Goal: Task Accomplishment & Management: Manage account settings

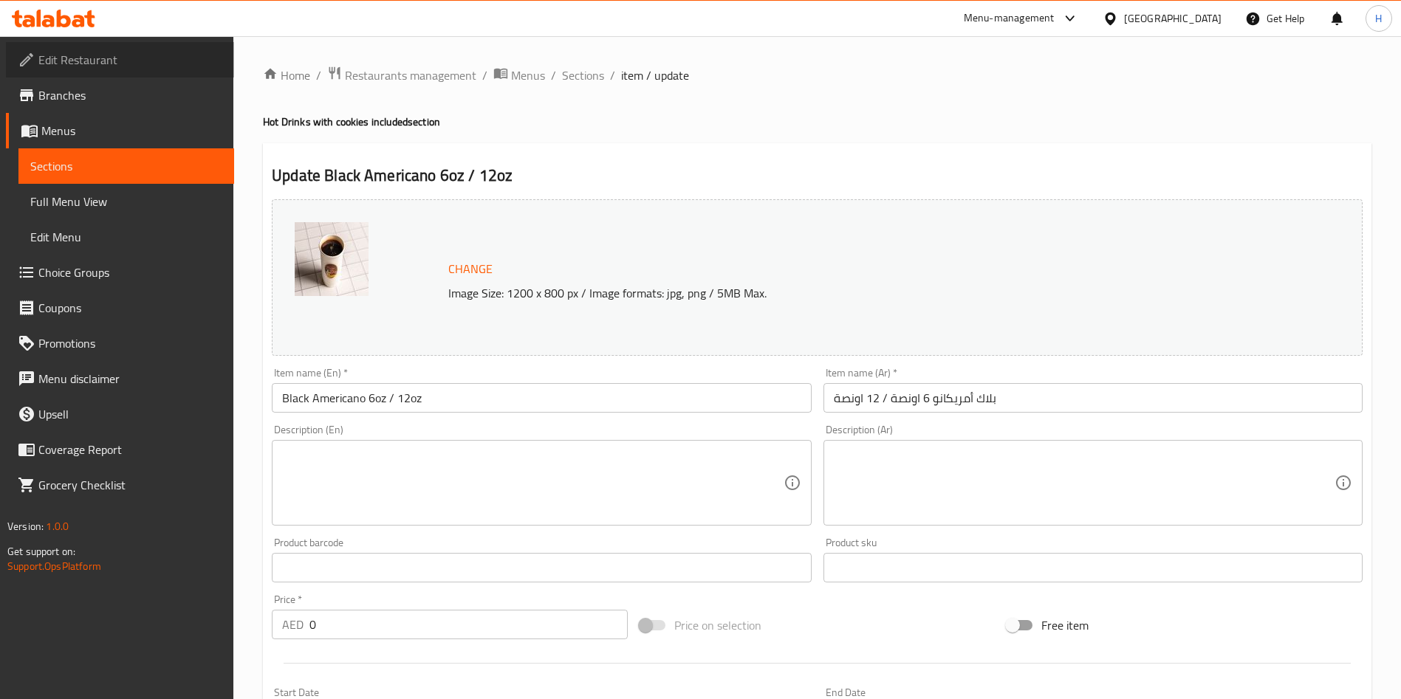
click at [139, 64] on span "Edit Restaurant" at bounding box center [130, 60] width 184 height 18
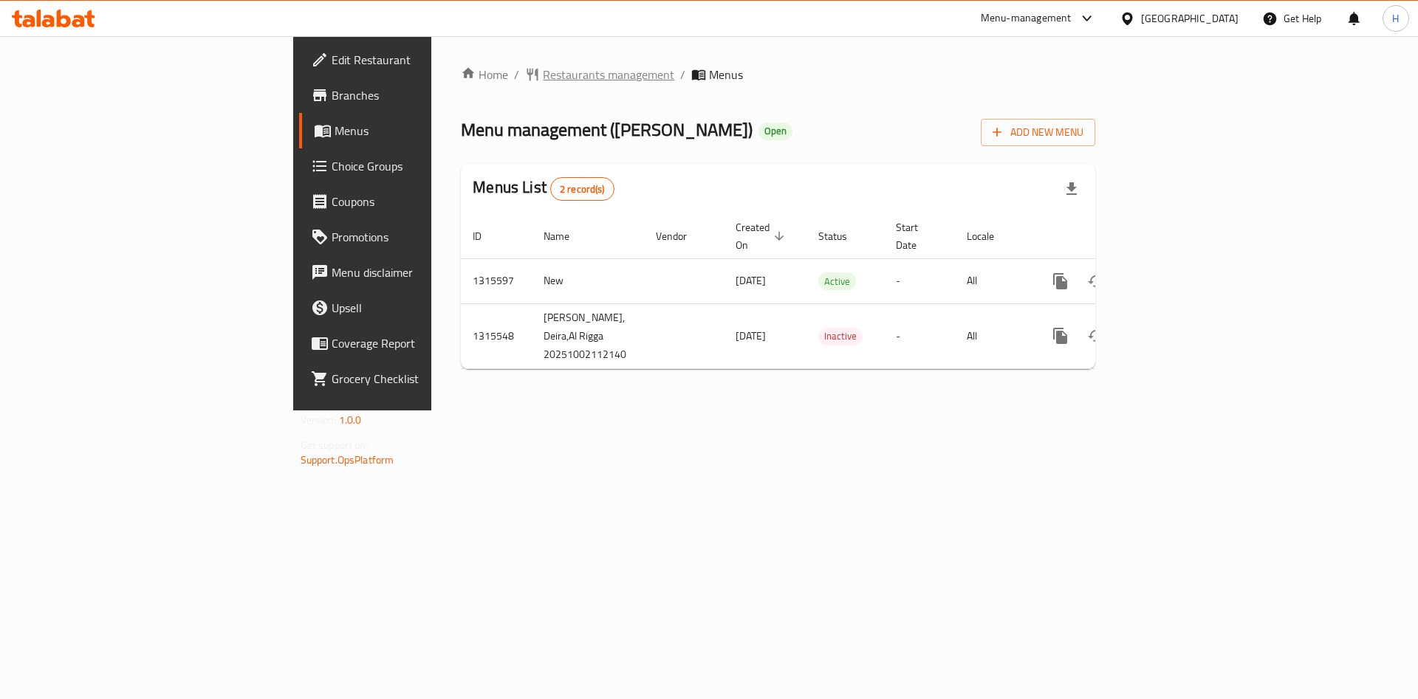
click at [543, 73] on span "Restaurants management" at bounding box center [608, 75] width 131 height 18
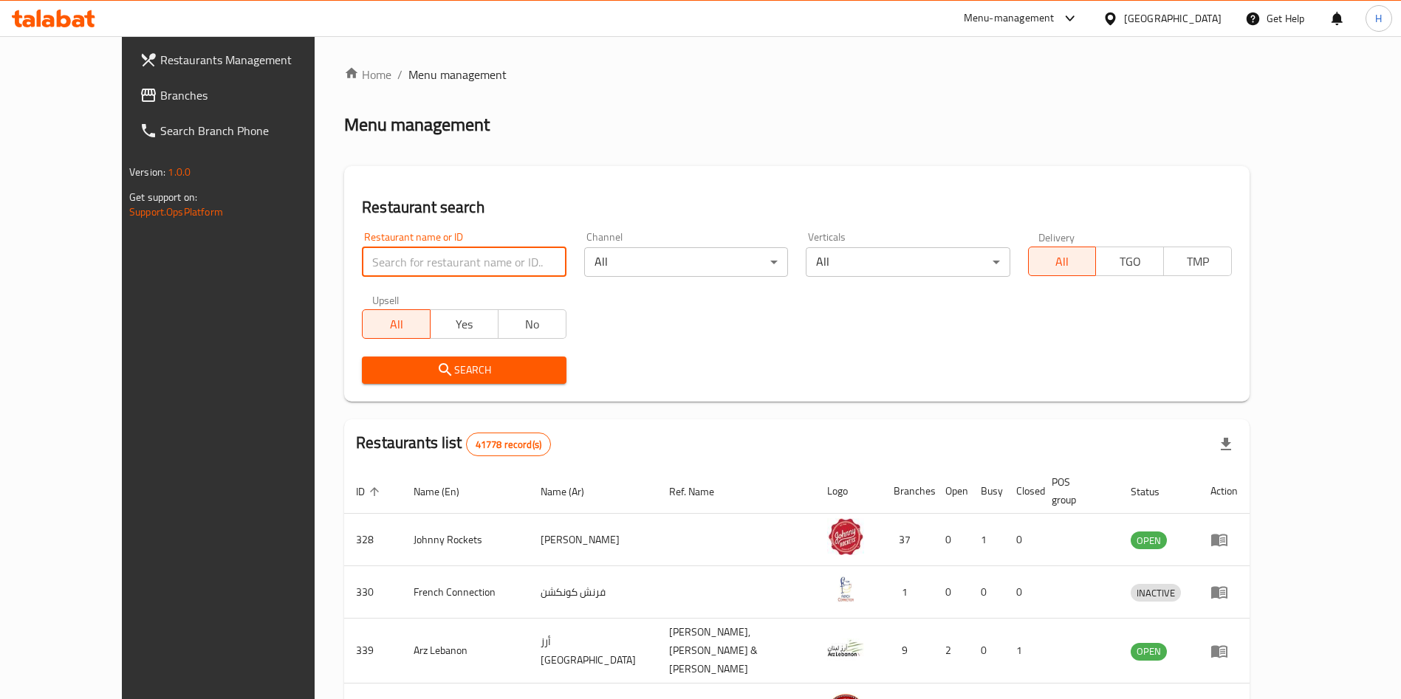
click at [470, 274] on input "search" at bounding box center [464, 262] width 204 height 30
type input "maria paz"
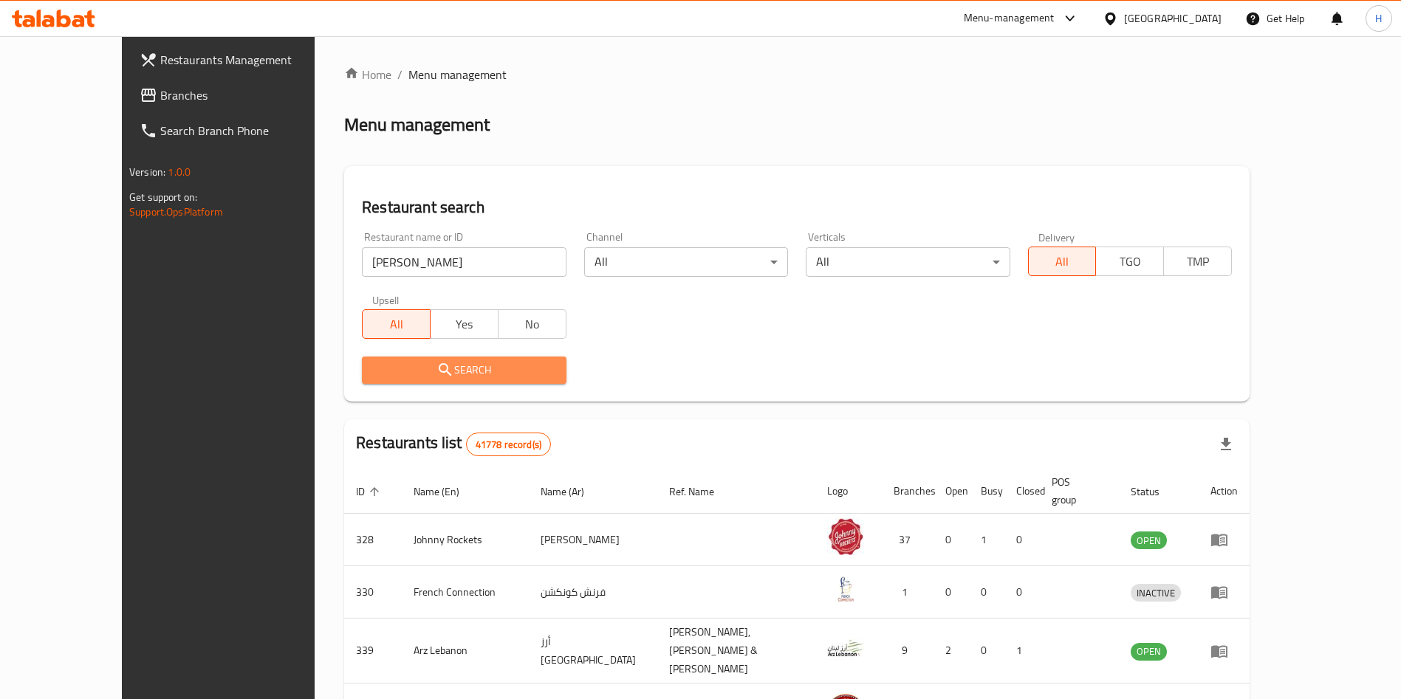
click at [374, 363] on span "Search" at bounding box center [464, 370] width 180 height 18
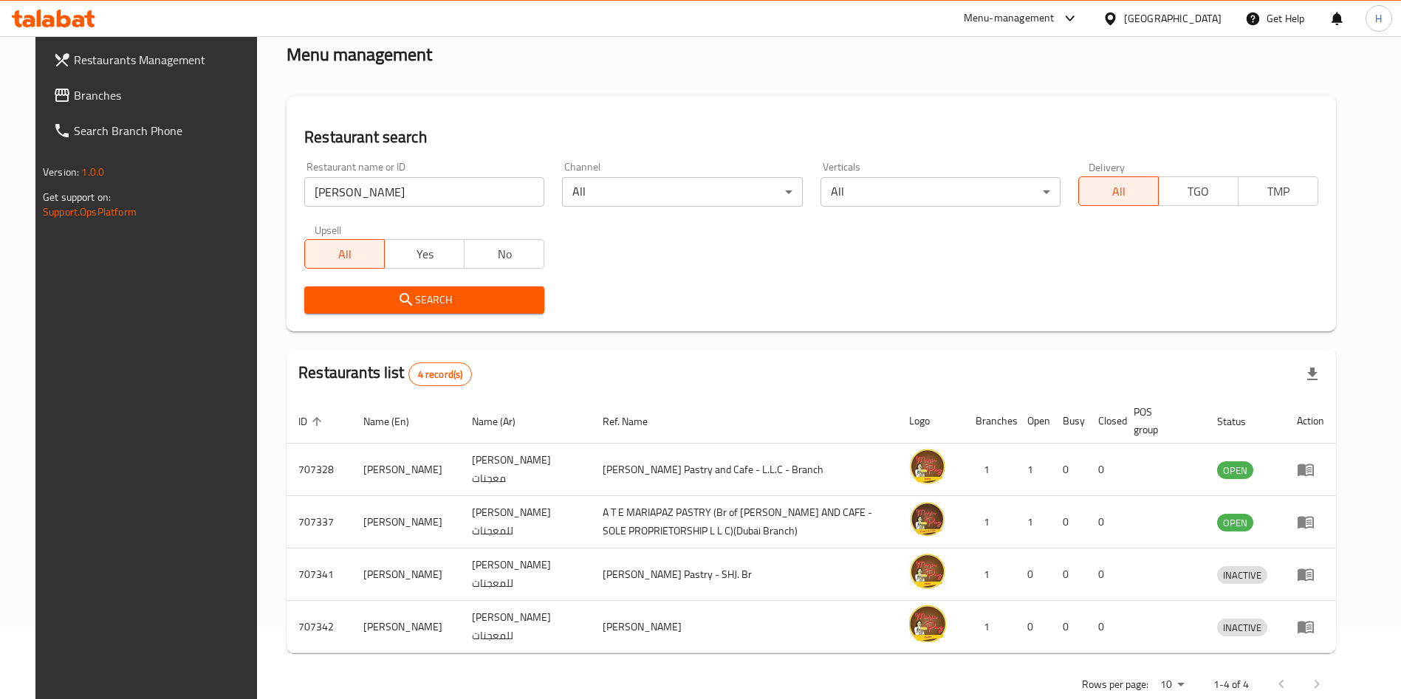
scroll to position [104, 0]
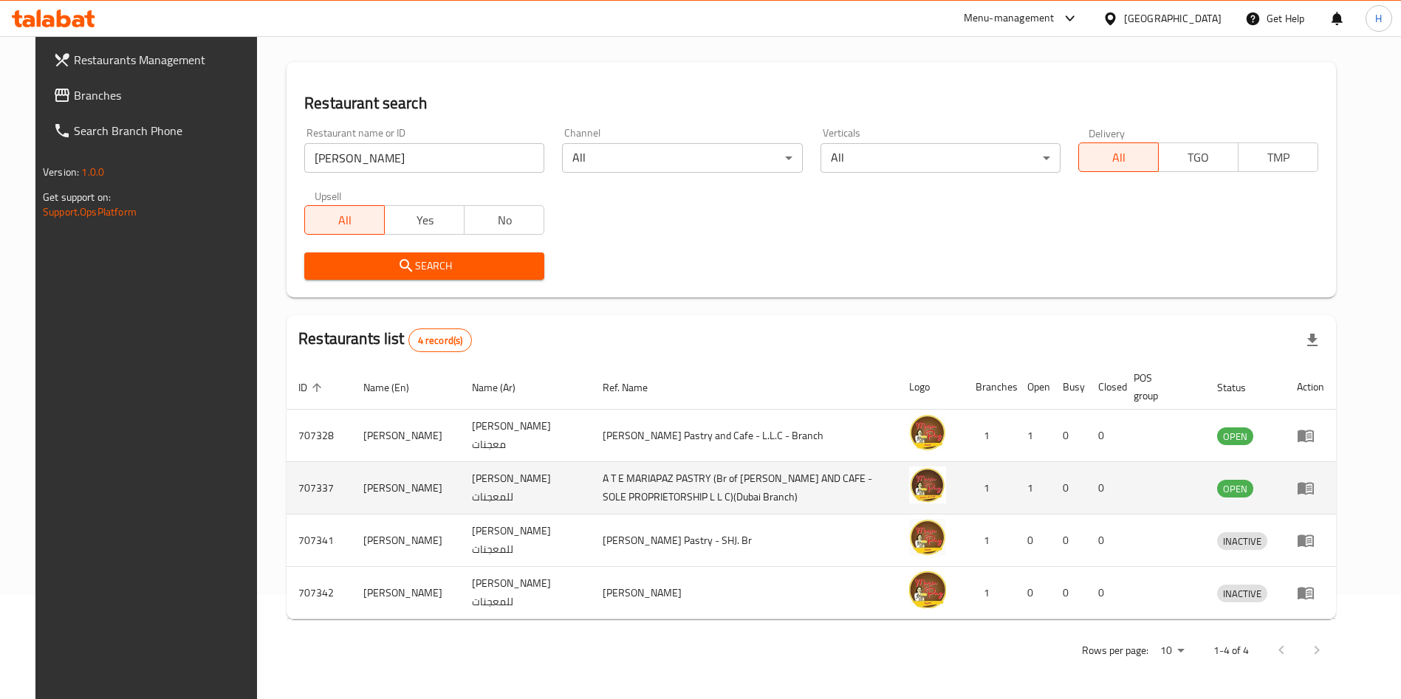
click at [1050, 494] on td "1" at bounding box center [1032, 488] width 35 height 52
click at [1314, 493] on icon "enhanced table" at bounding box center [1305, 489] width 16 height 13
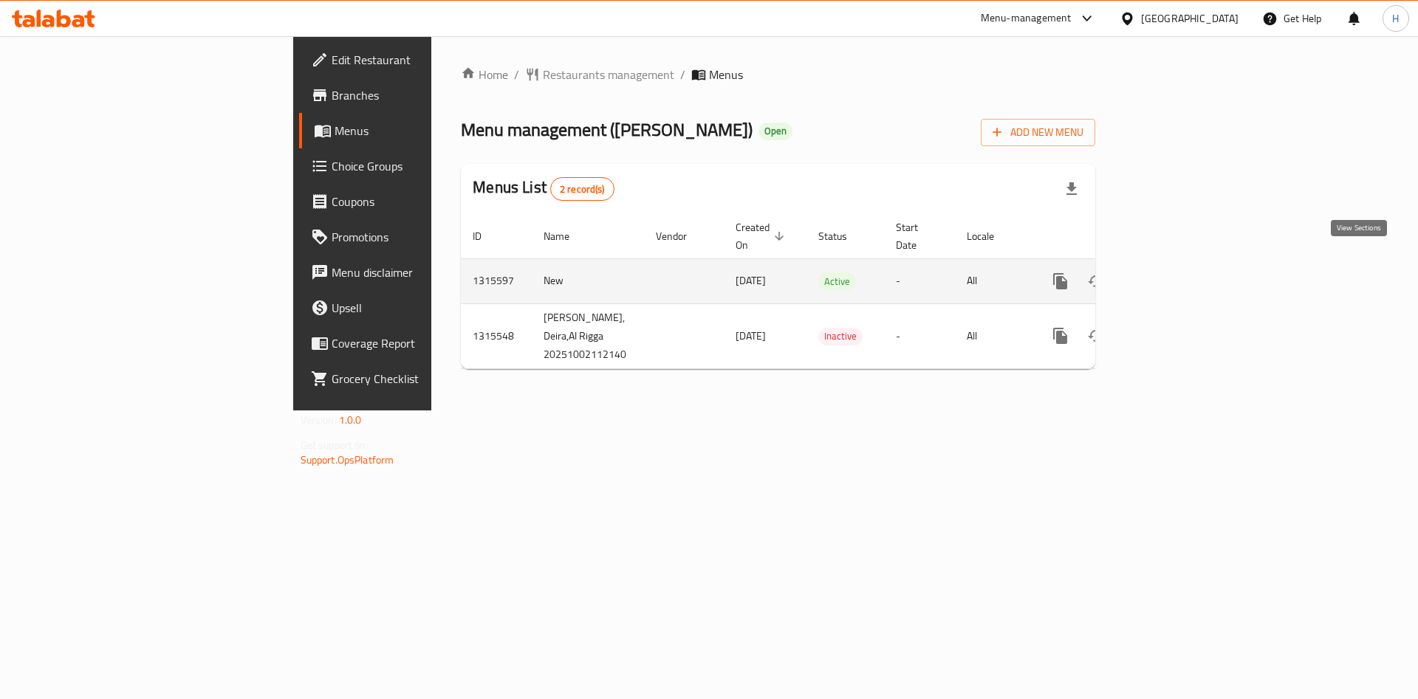
click at [1176, 272] on icon "enhanced table" at bounding box center [1167, 281] width 18 height 18
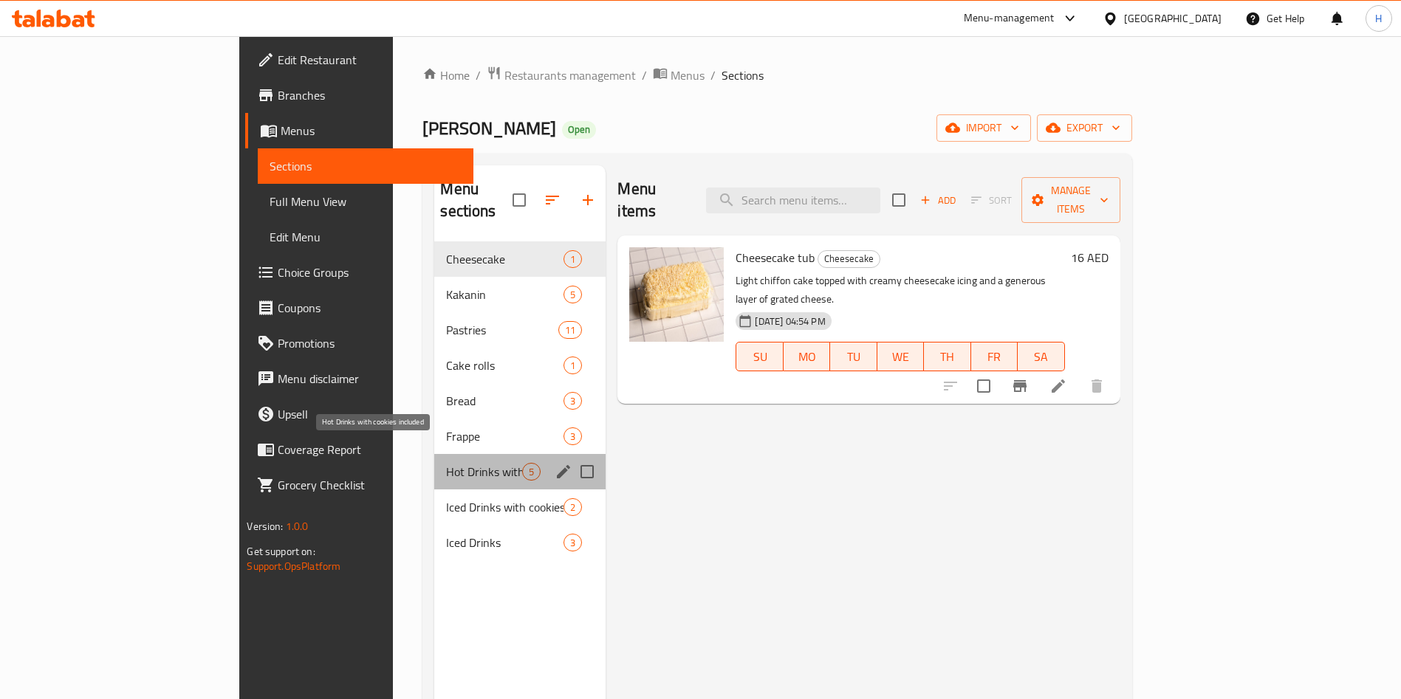
click at [446, 463] on span "Hot Drinks with cookies included" at bounding box center [484, 472] width 76 height 18
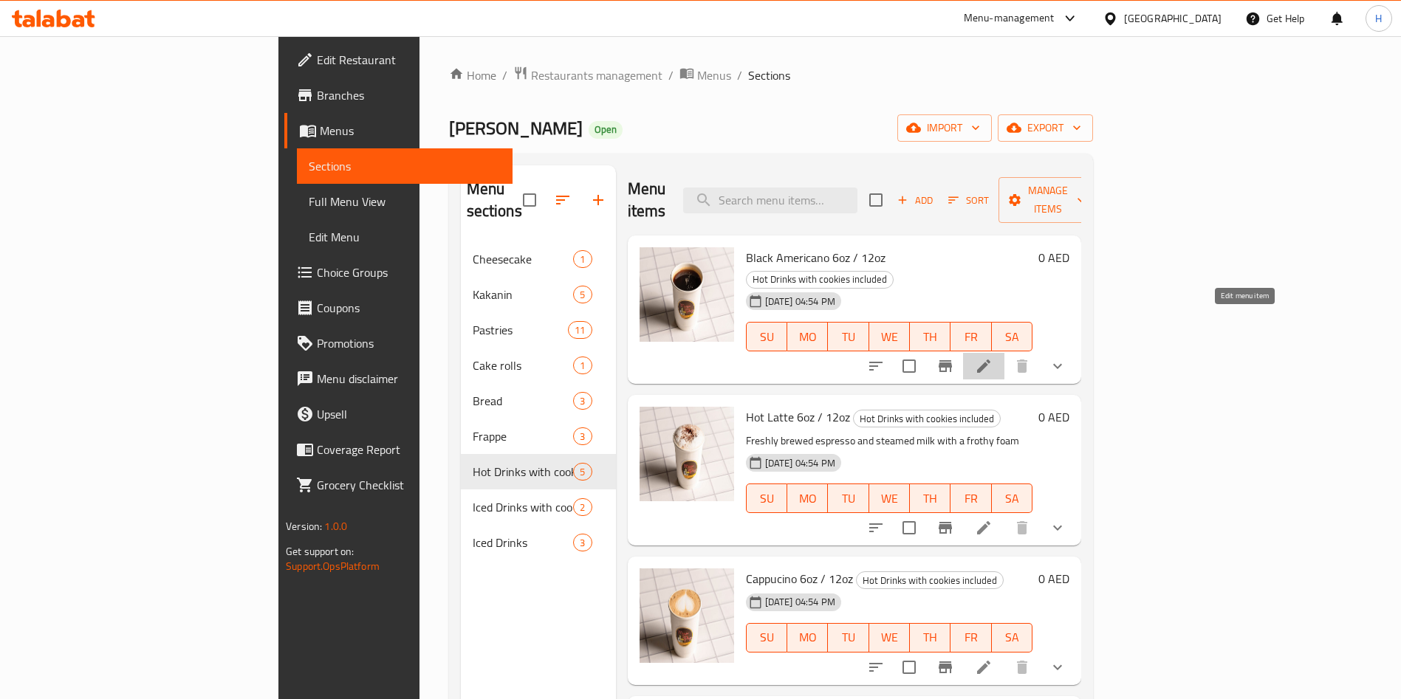
click at [990, 360] on icon at bounding box center [983, 366] width 13 height 13
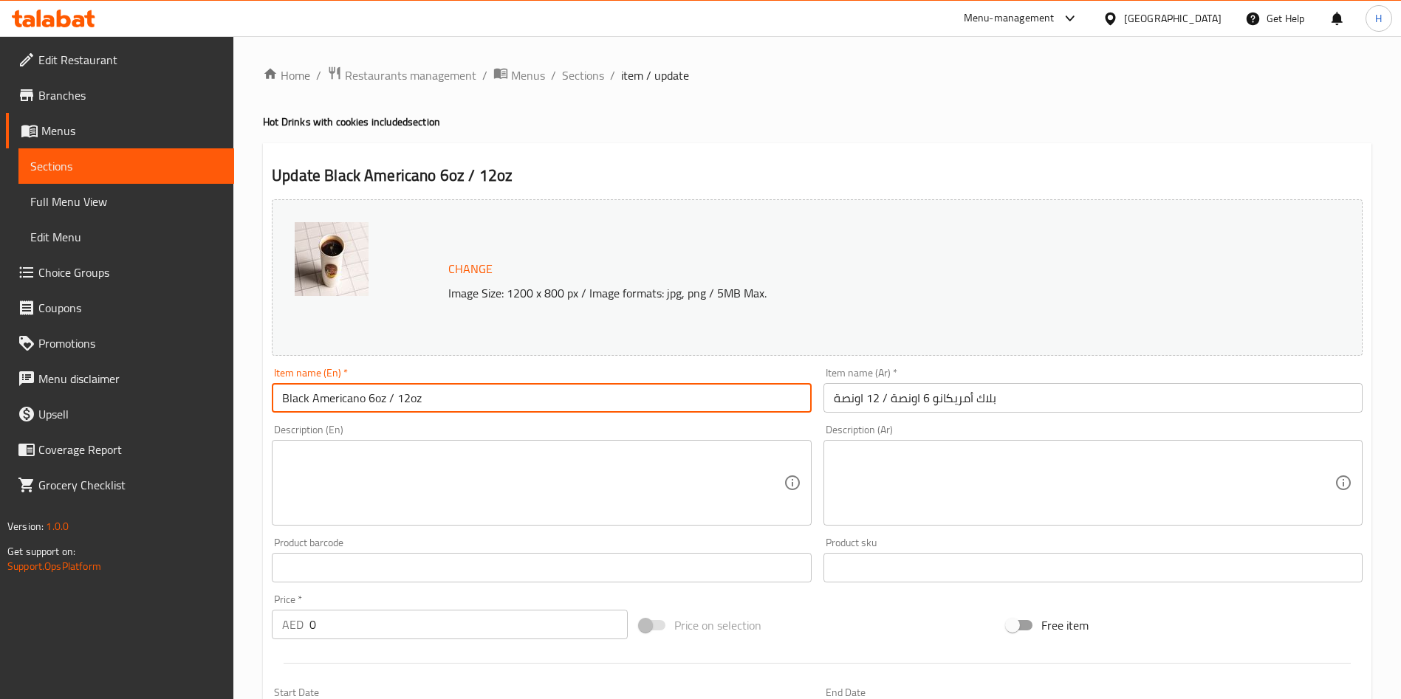
click at [374, 400] on input "Black Americano 6oz / 12oz" at bounding box center [541, 398] width 539 height 30
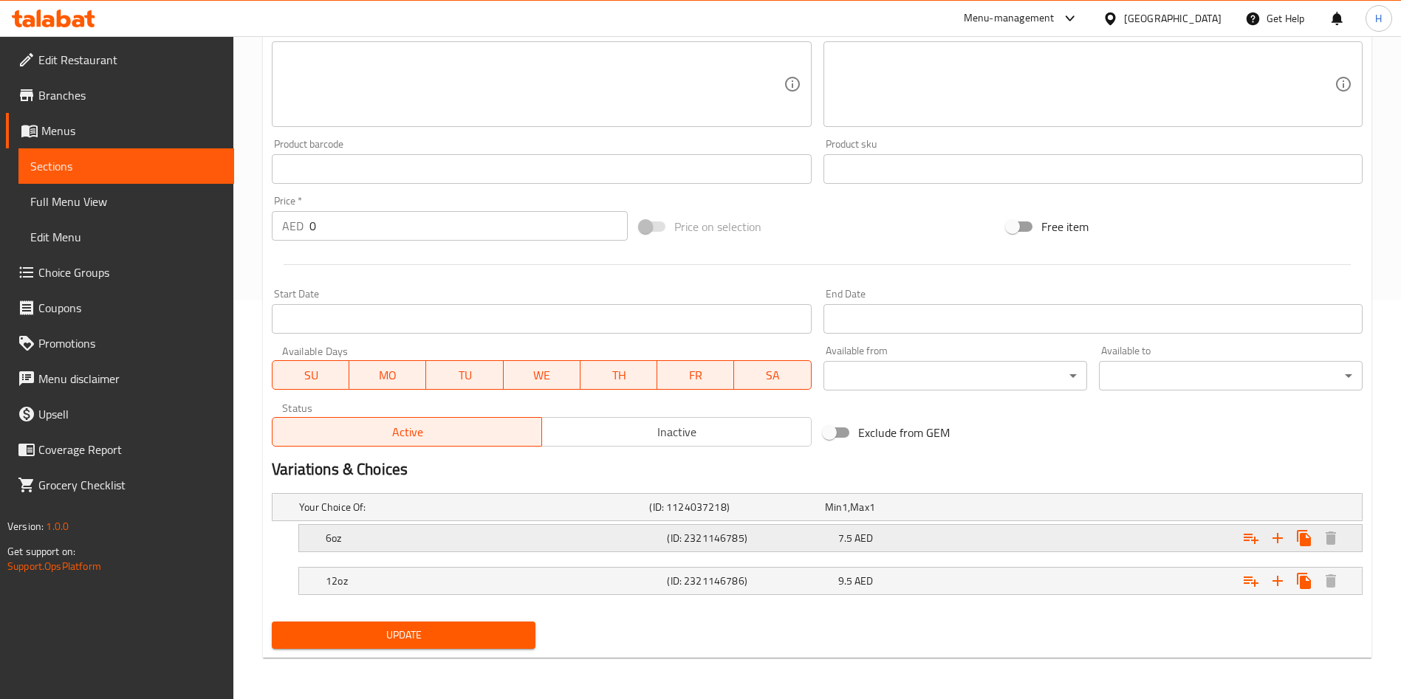
type input "Black Americano 8oz / 12oz"
click at [648, 541] on h5 "6oz" at bounding box center [493, 538] width 335 height 15
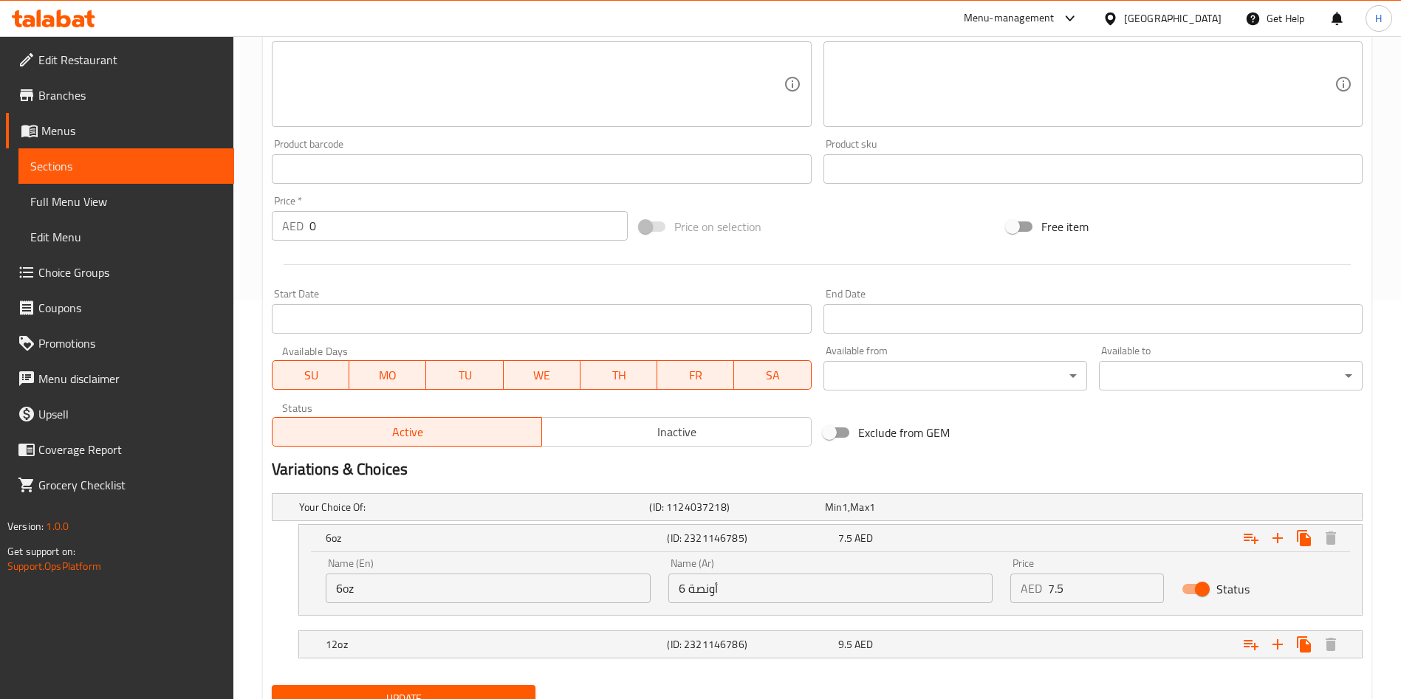
drag, startPoint x: 343, startPoint y: 589, endPoint x: 315, endPoint y: 588, distance: 28.1
click at [315, 588] on div "Name (En) 6oz Name (En) Name (Ar) 6 أونصة Name (Ar) Price AED 7.5 Price Status" at bounding box center [830, 583] width 1063 height 63
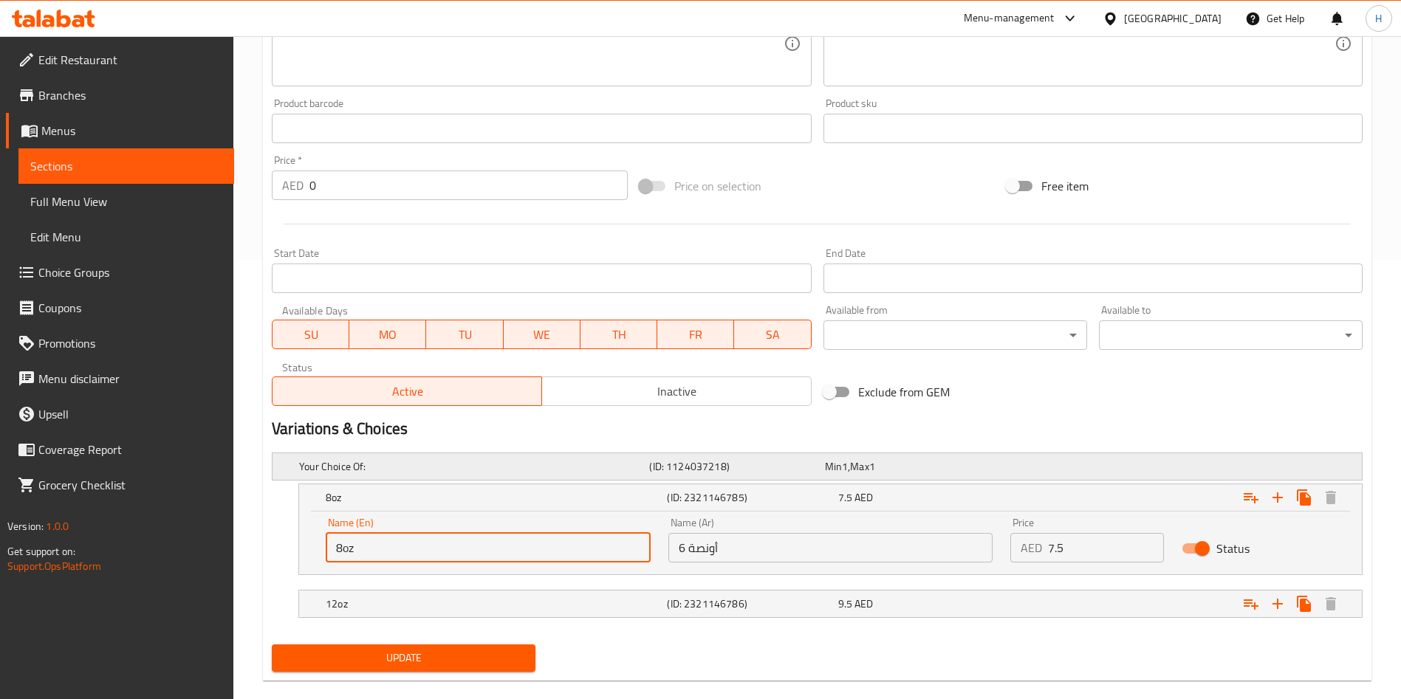
scroll to position [462, 0]
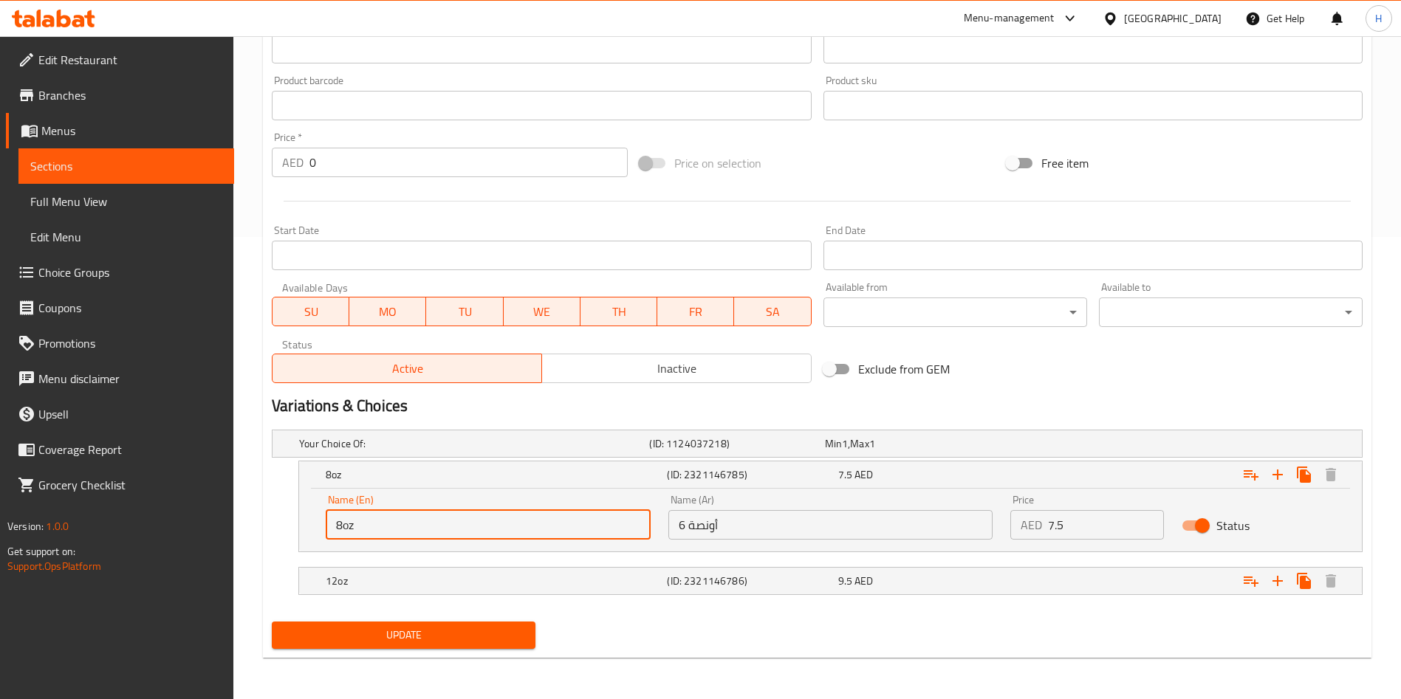
type input "8oz"
click at [448, 633] on span "Update" at bounding box center [404, 635] width 240 height 18
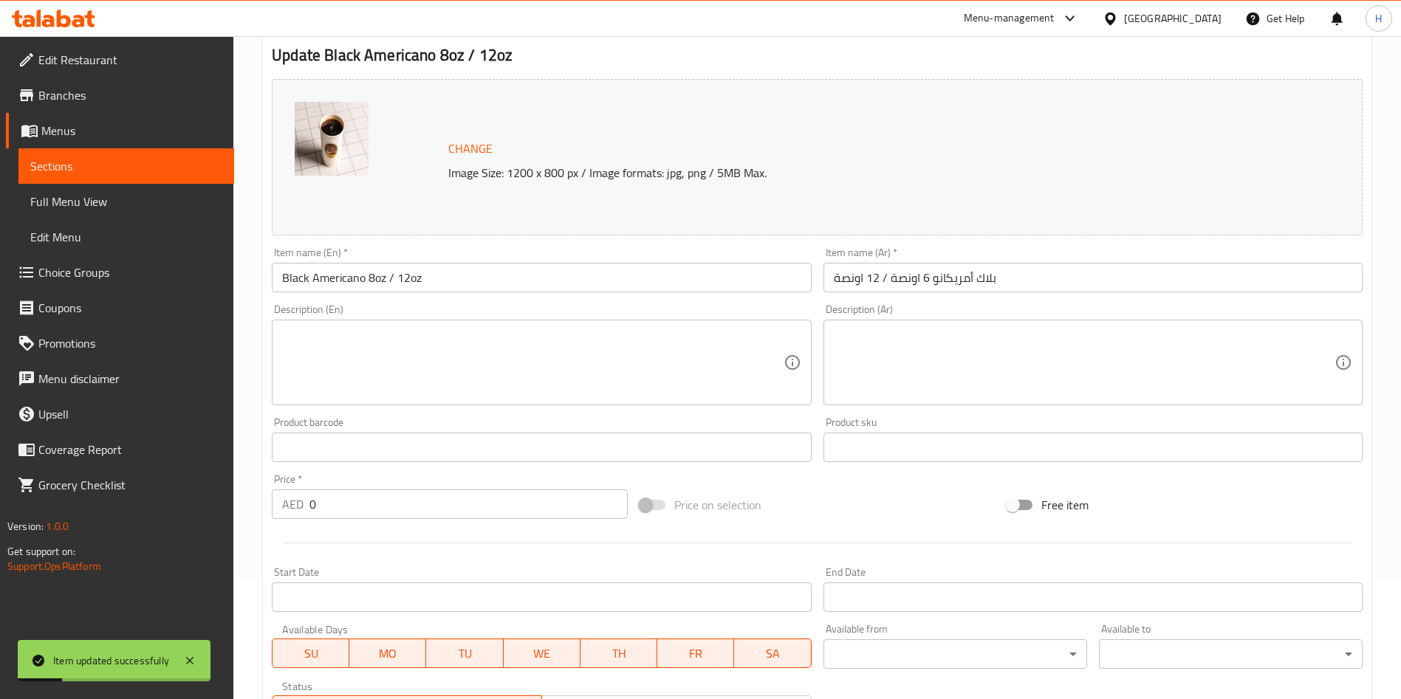
scroll to position [0, 0]
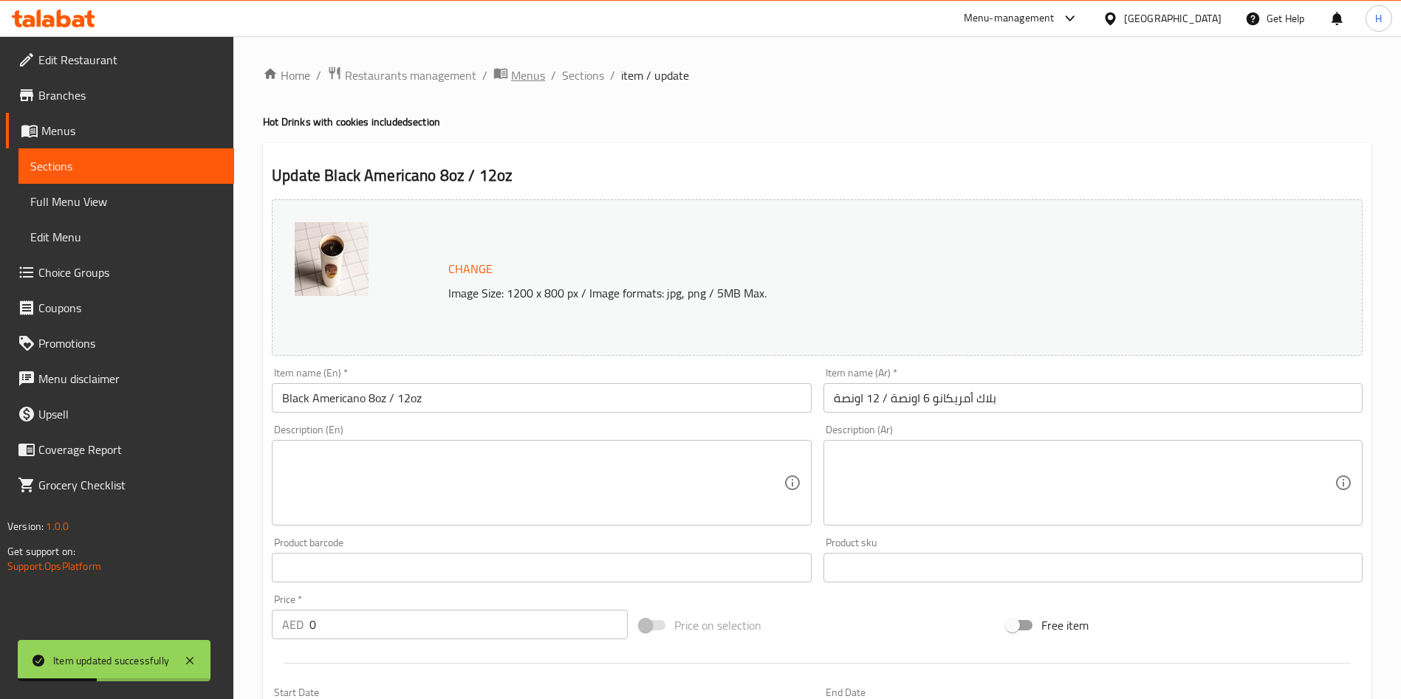
click at [529, 75] on span "Menus" at bounding box center [528, 75] width 34 height 18
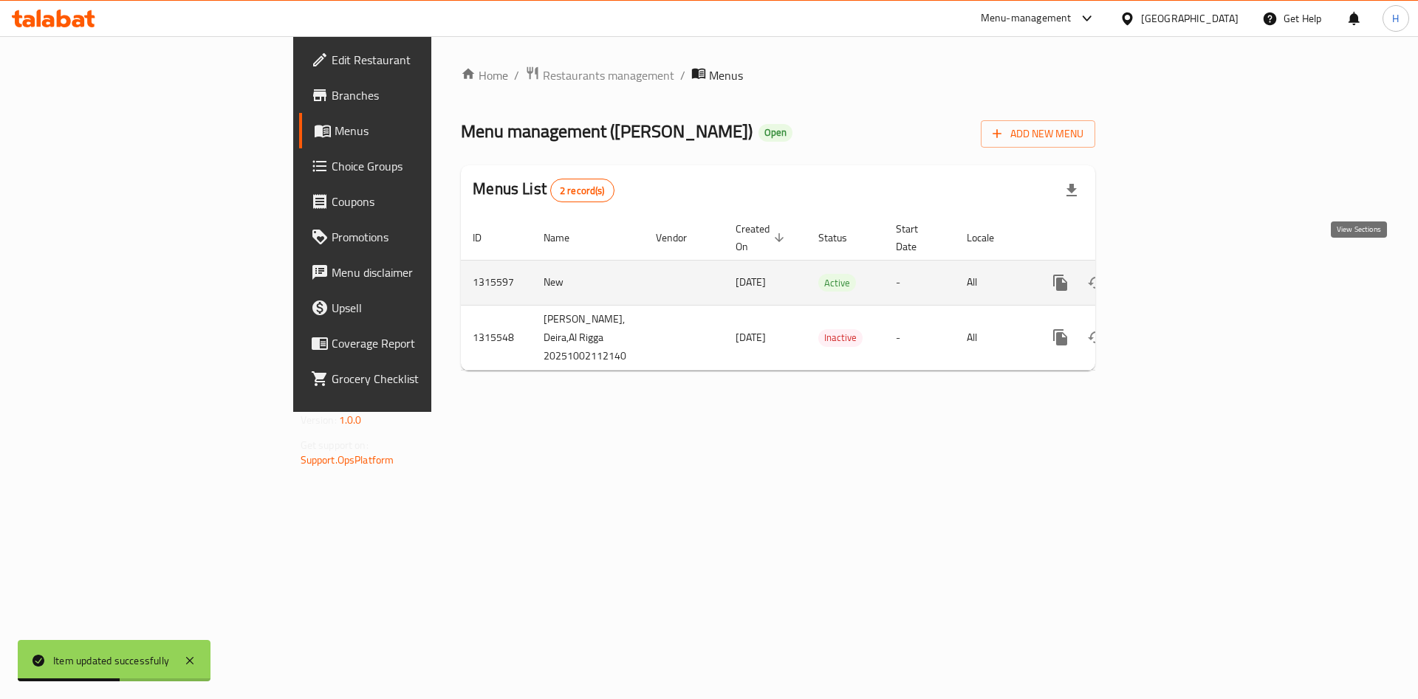
click at [1173, 276] on icon "enhanced table" at bounding box center [1166, 282] width 13 height 13
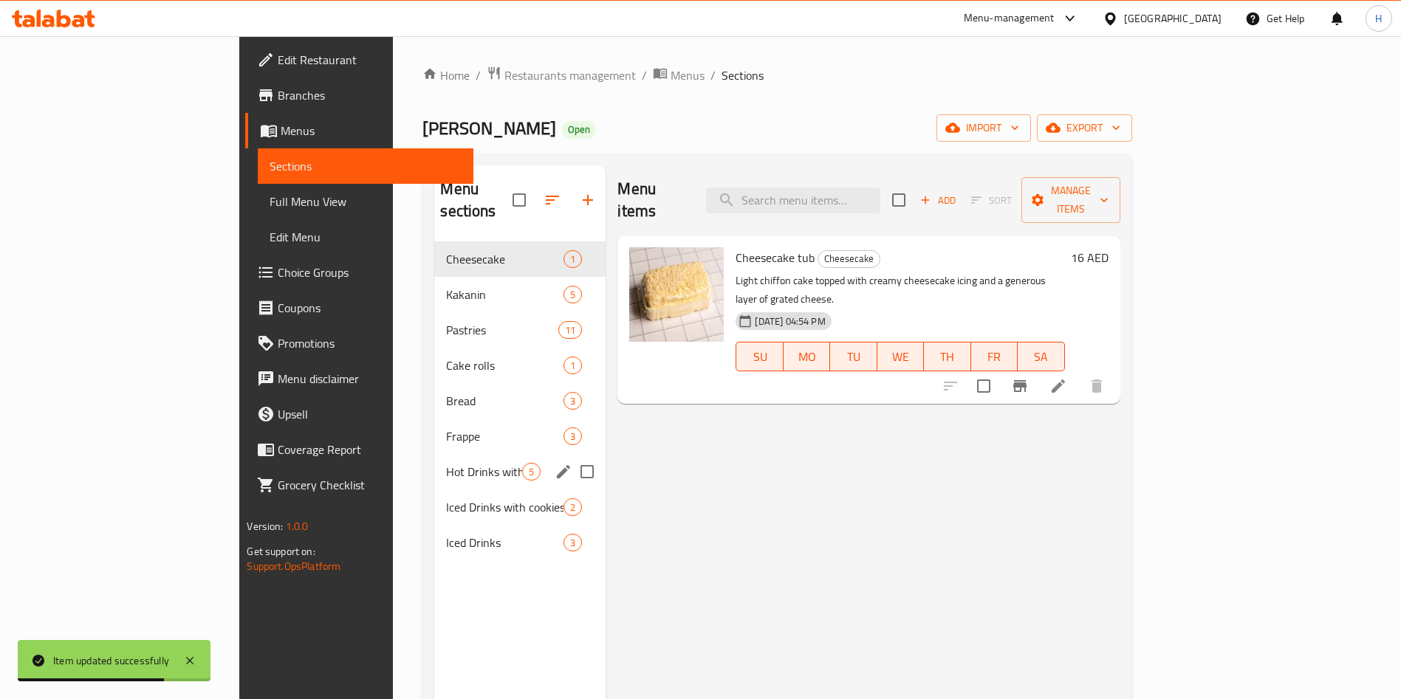
click at [446, 463] on span "Hot Drinks with cookies included" at bounding box center [484, 472] width 76 height 18
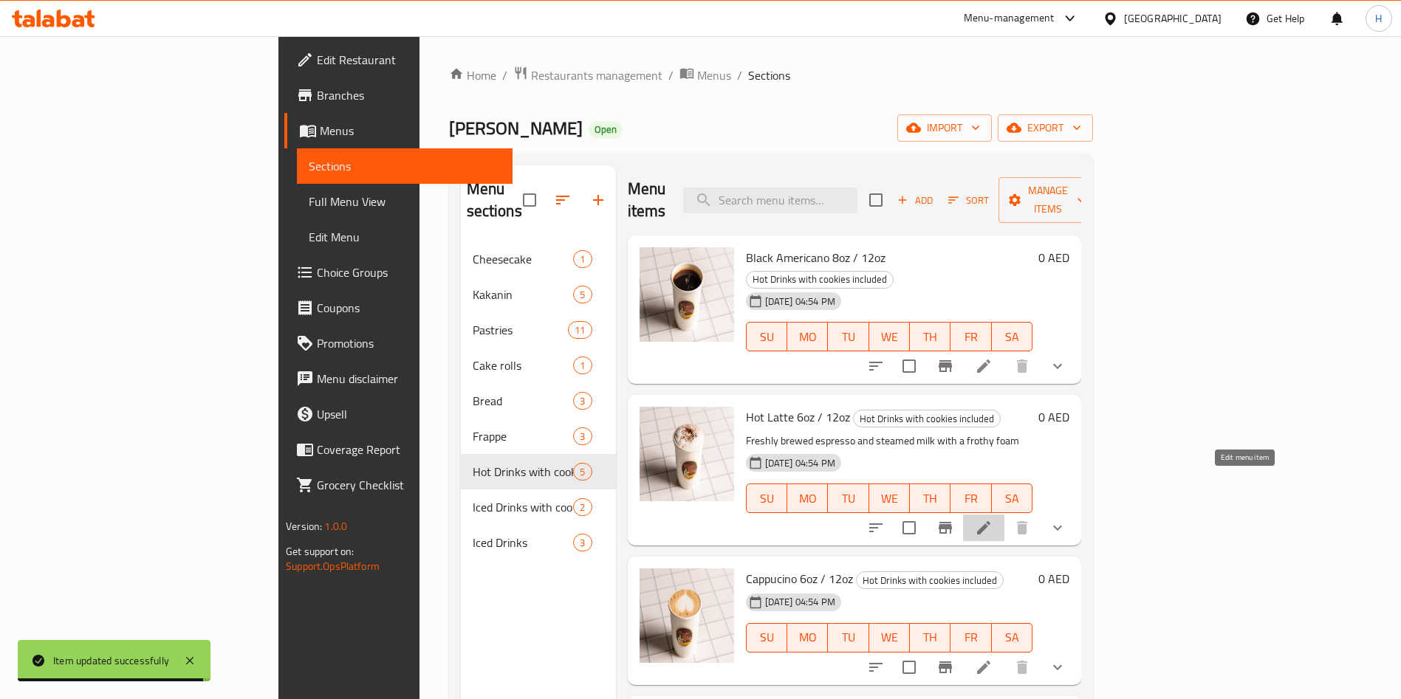
click at [990, 521] on icon at bounding box center [983, 527] width 13 height 13
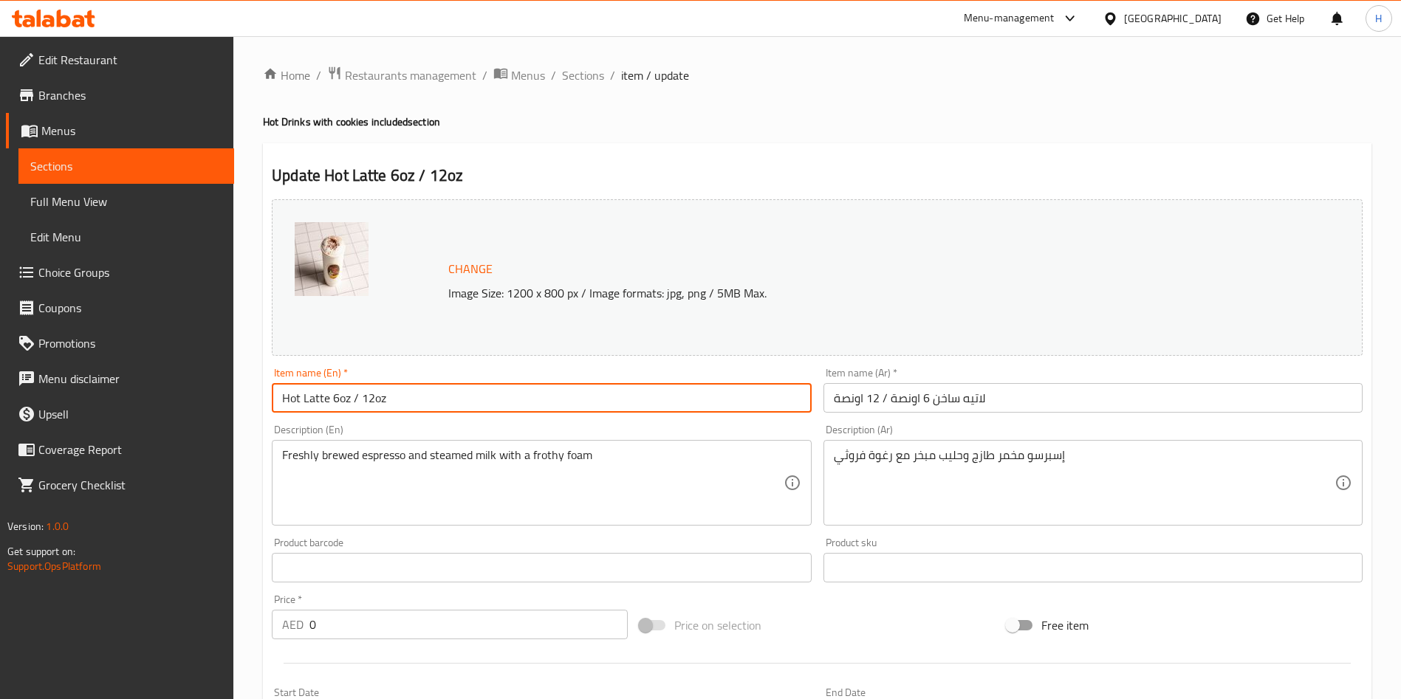
click at [331, 395] on input "Hot Latte 6oz / 12oz" at bounding box center [541, 398] width 539 height 30
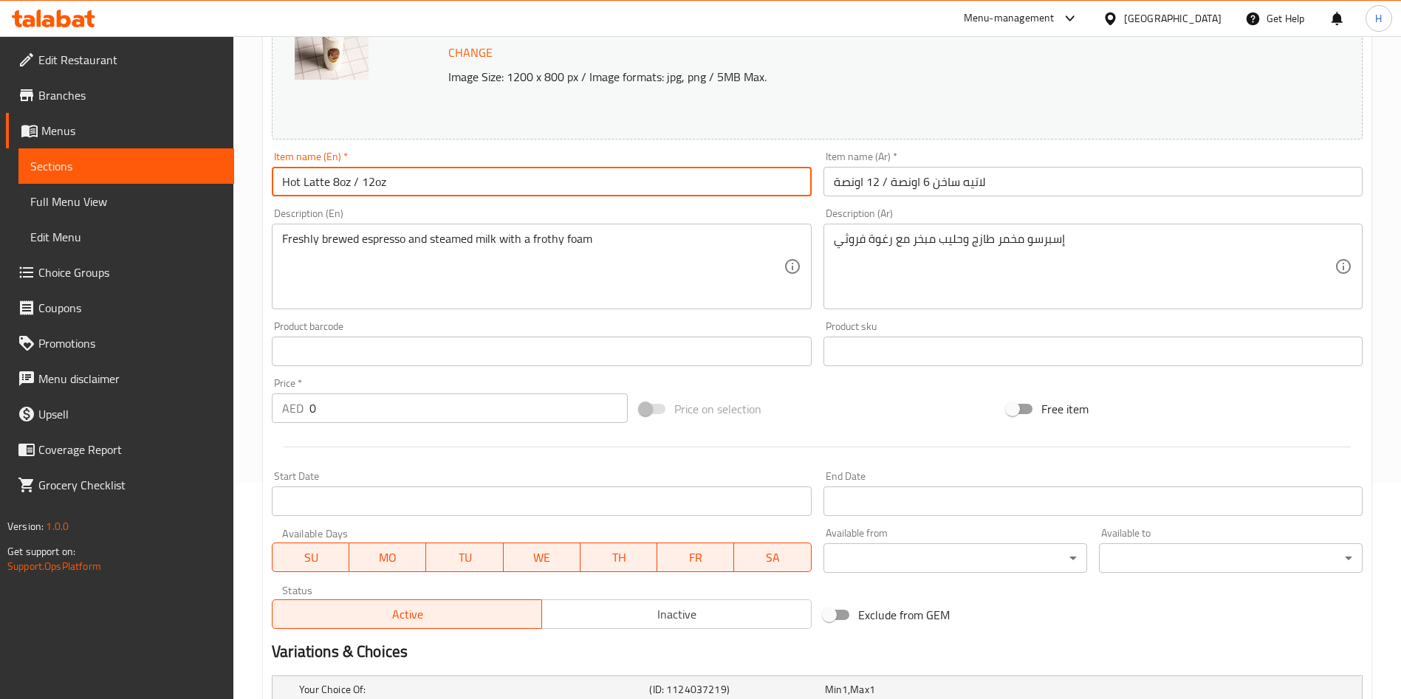
scroll to position [399, 0]
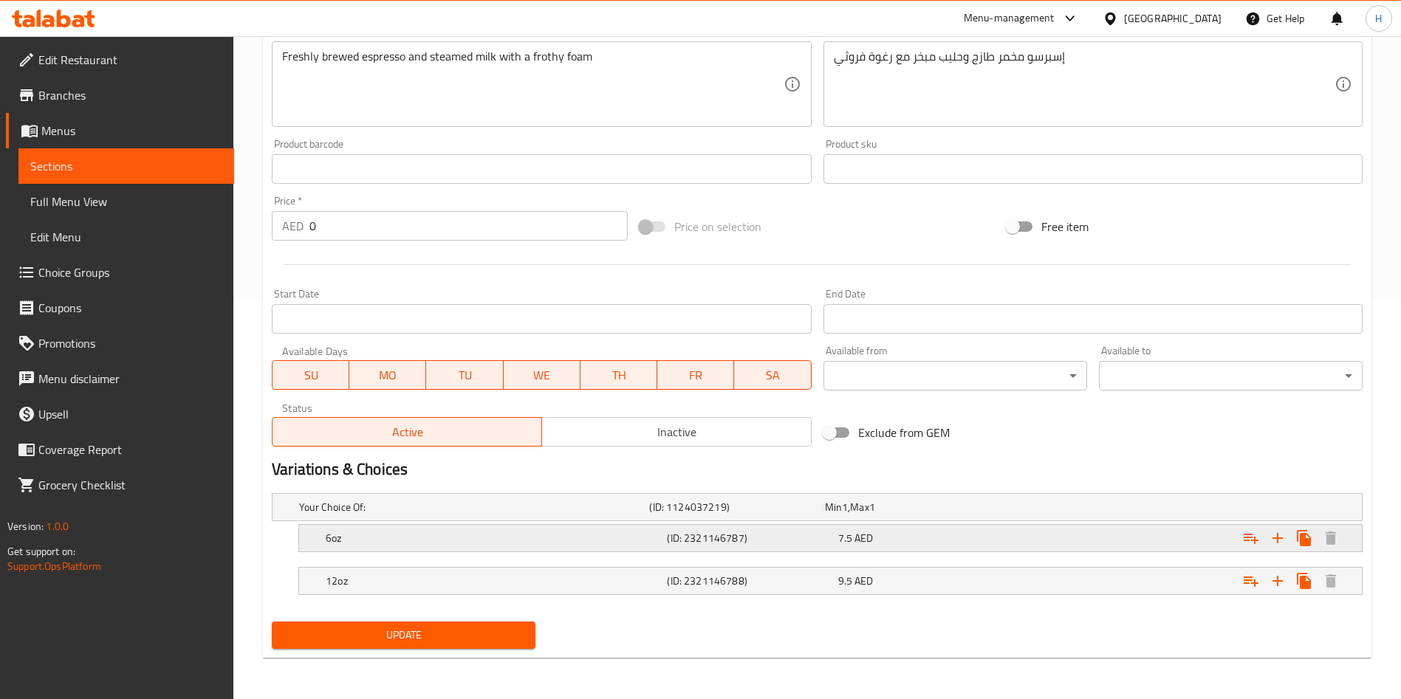
type input "Hot Latte 8oz / 12oz"
click at [865, 538] on span "AED" at bounding box center [863, 538] width 18 height 19
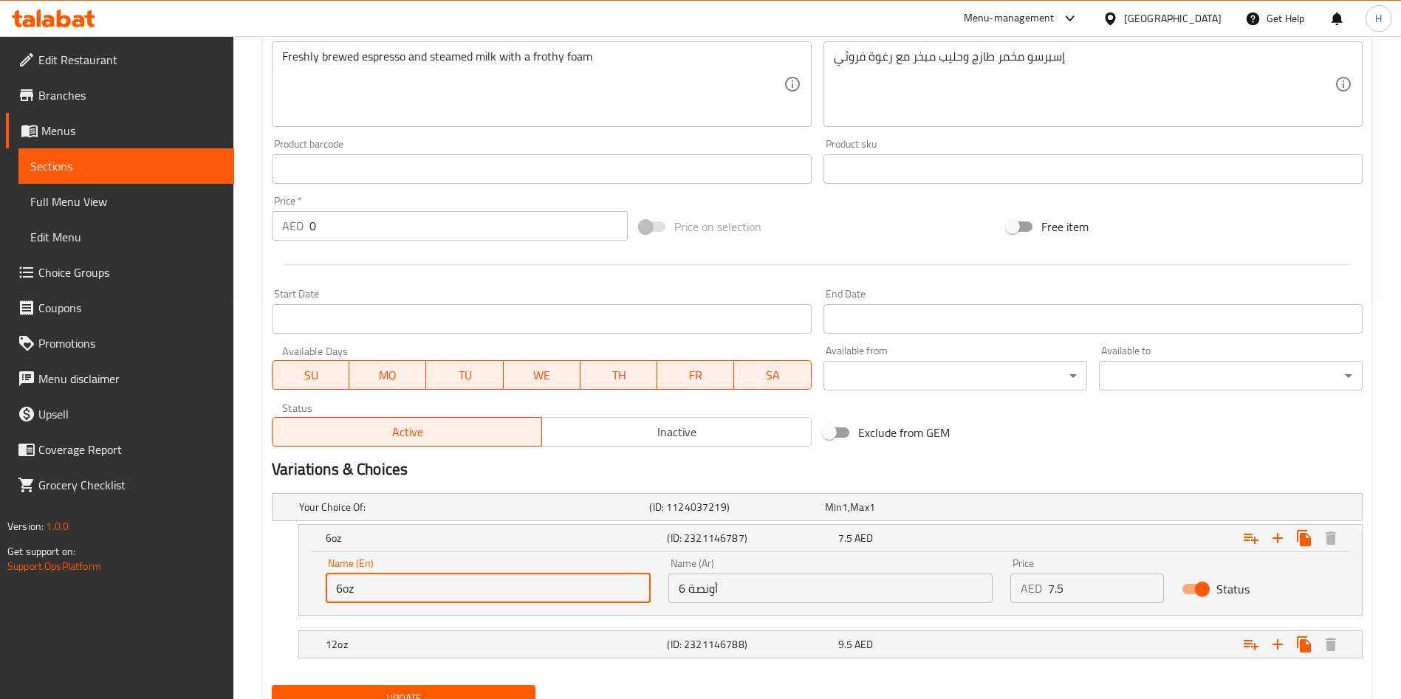
drag, startPoint x: 340, startPoint y: 591, endPoint x: 317, endPoint y: 591, distance: 23.6
click at [317, 591] on div "Name (En) 6oz Name (En)" at bounding box center [488, 580] width 343 height 63
drag, startPoint x: 341, startPoint y: 591, endPoint x: 321, endPoint y: 590, distance: 20.0
click at [321, 590] on div "Name (En) 6oz Name (En)" at bounding box center [488, 580] width 343 height 63
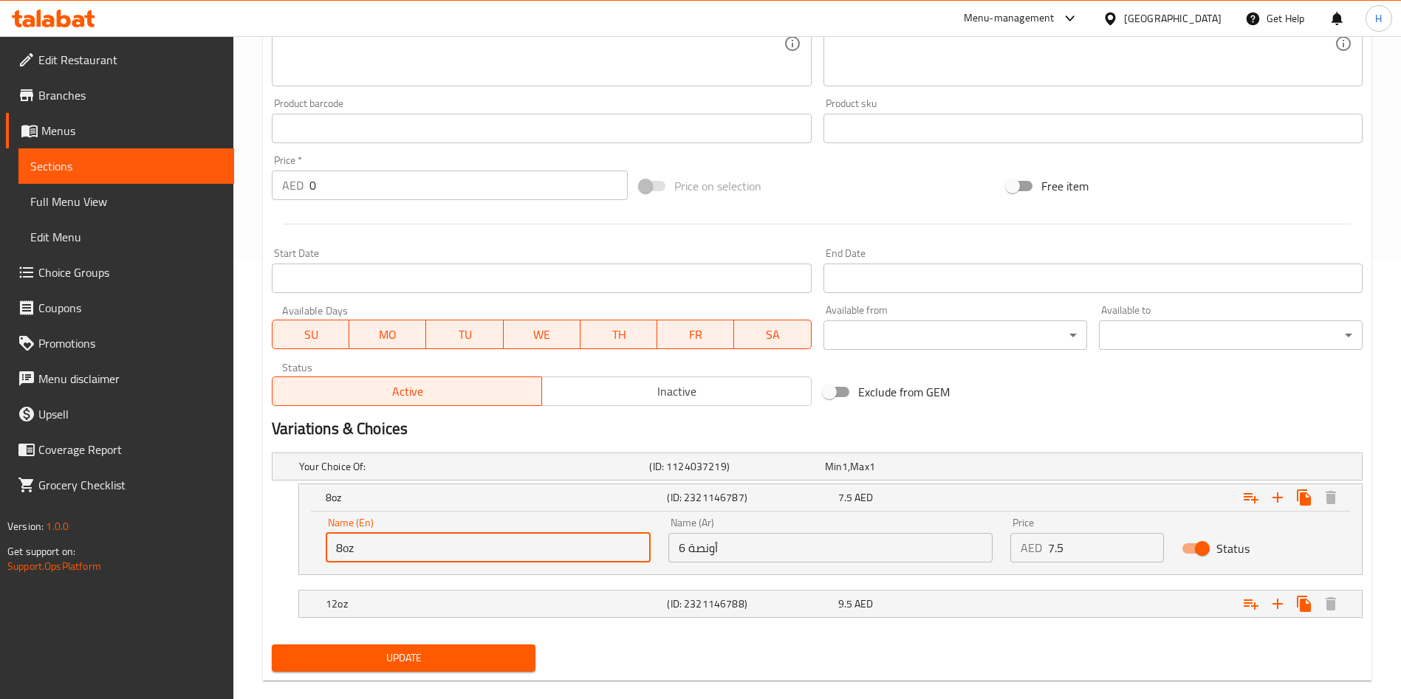
scroll to position [462, 0]
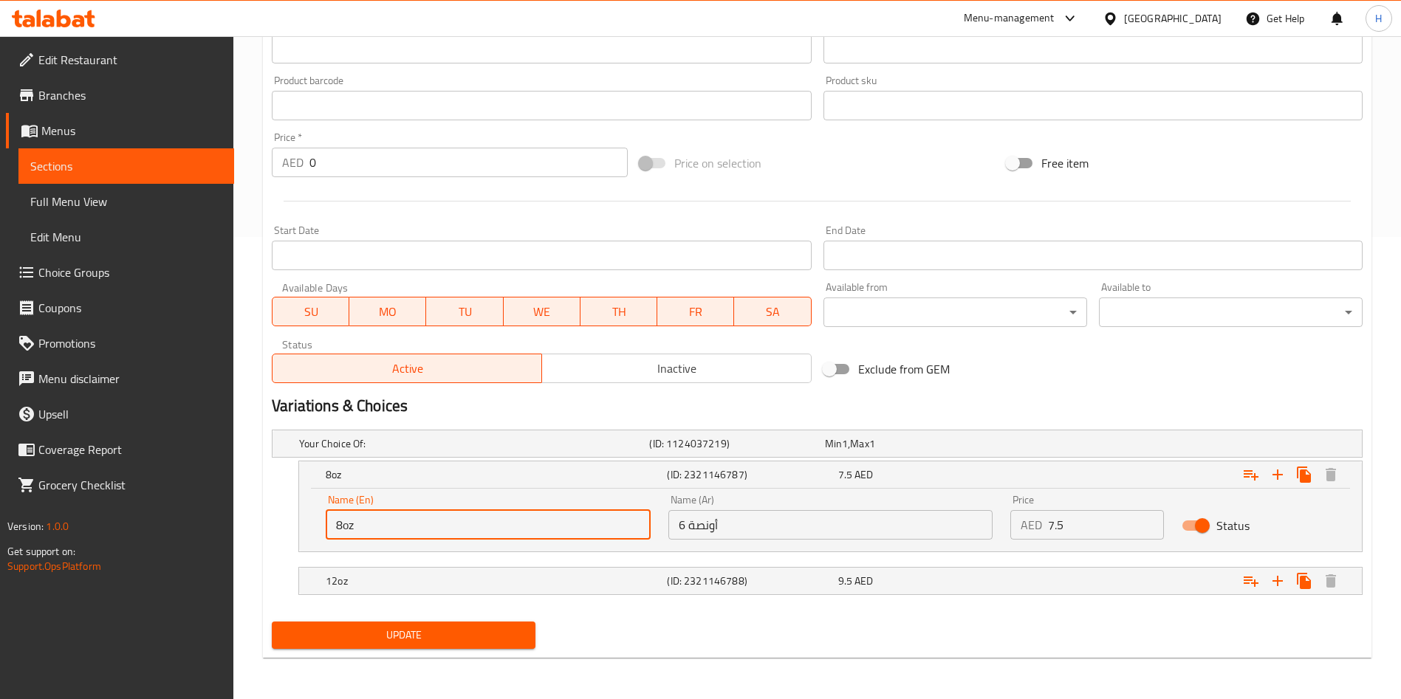
type input "8oz"
click at [461, 632] on span "Update" at bounding box center [404, 635] width 240 height 18
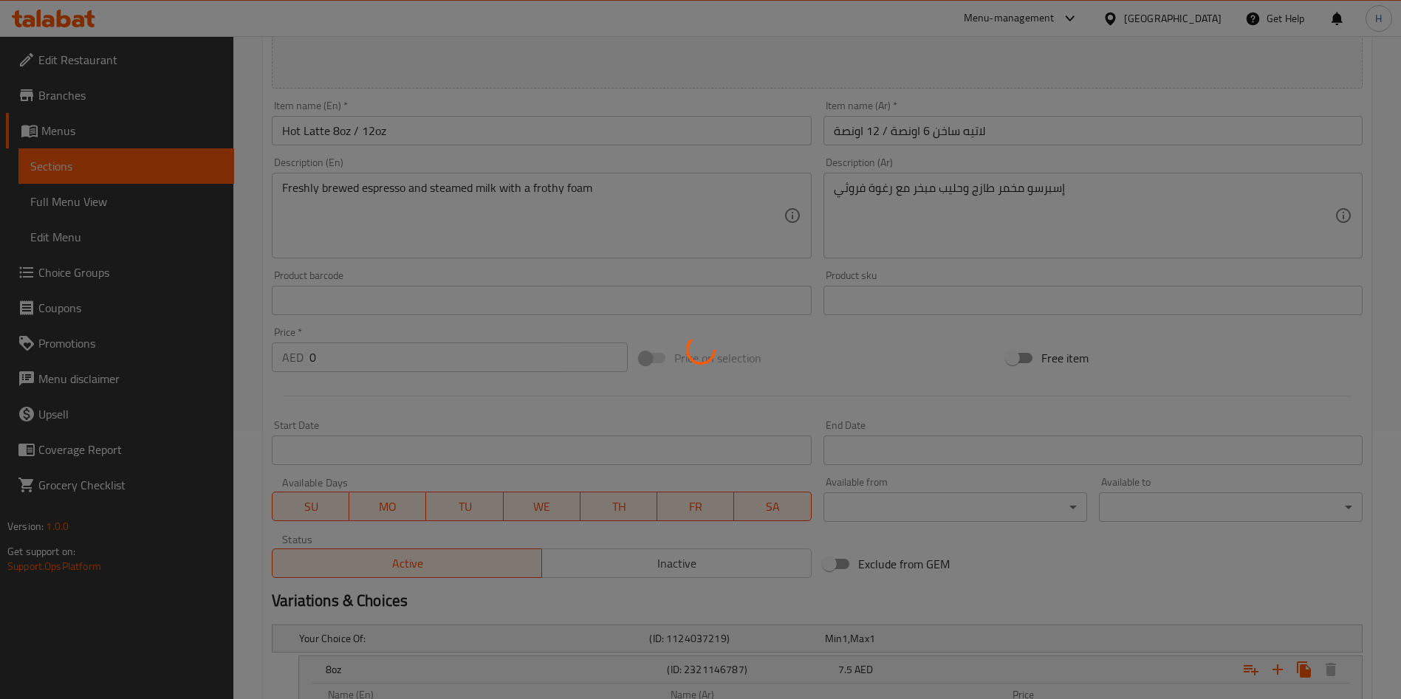
scroll to position [0, 0]
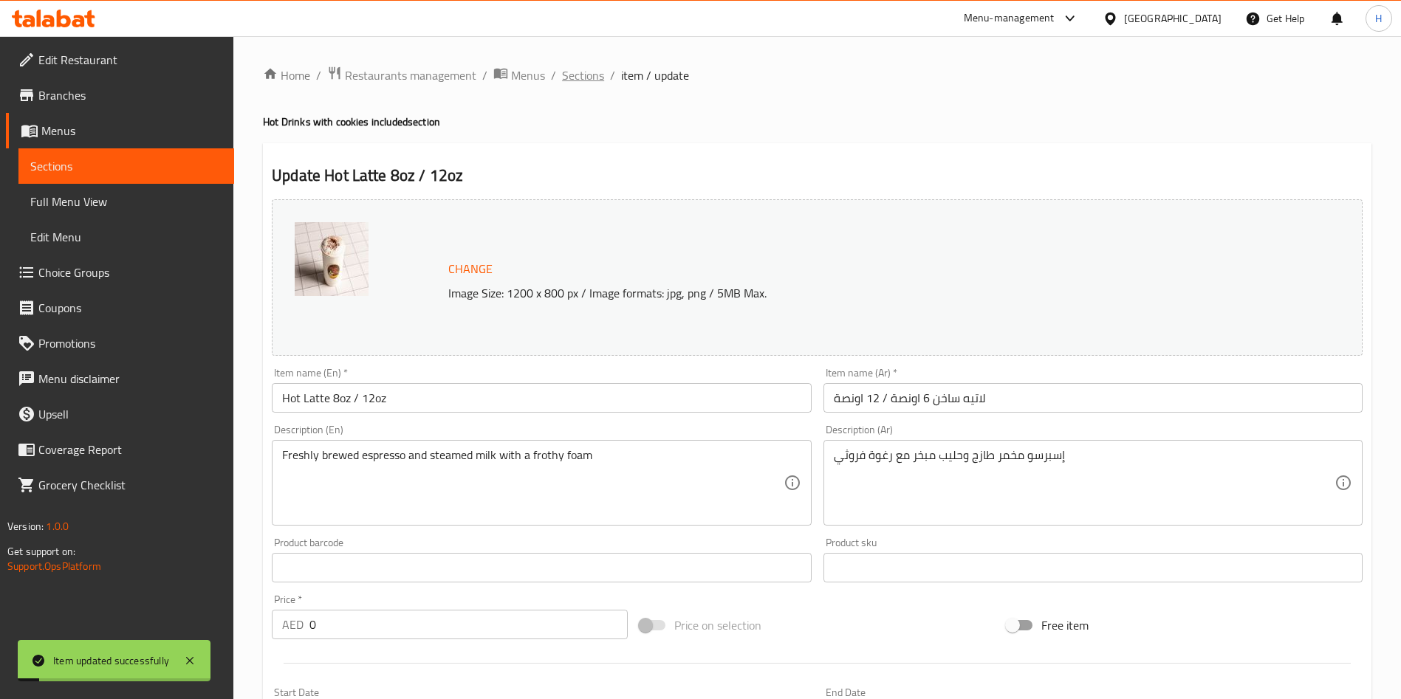
click at [594, 79] on span "Sections" at bounding box center [583, 75] width 42 height 18
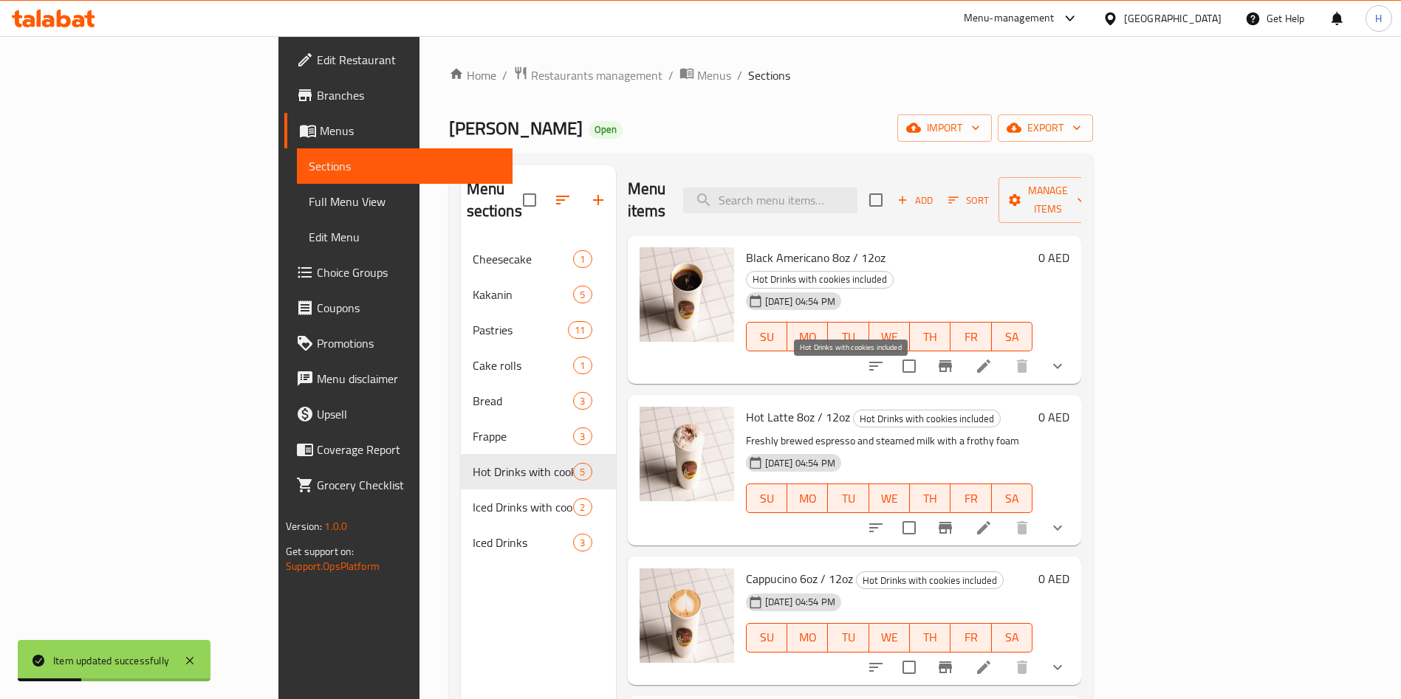
scroll to position [56, 0]
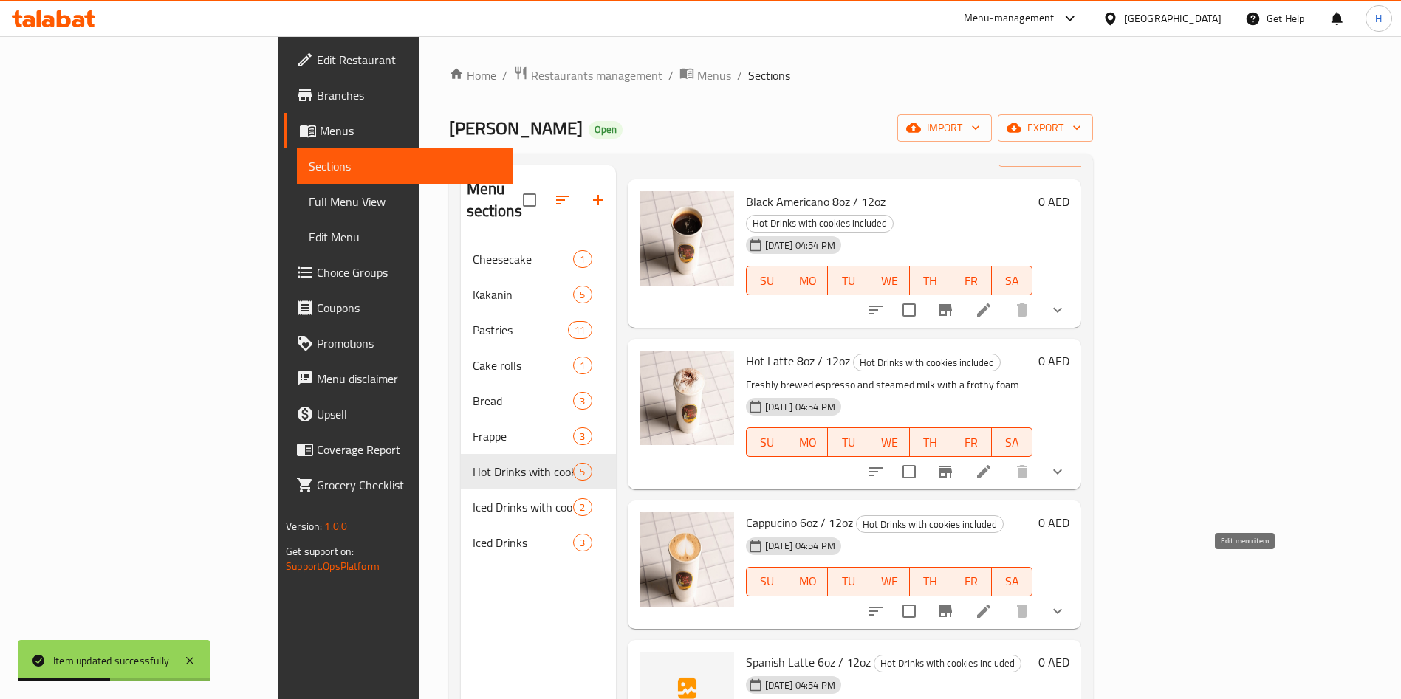
click at [992, 603] on icon at bounding box center [984, 612] width 18 height 18
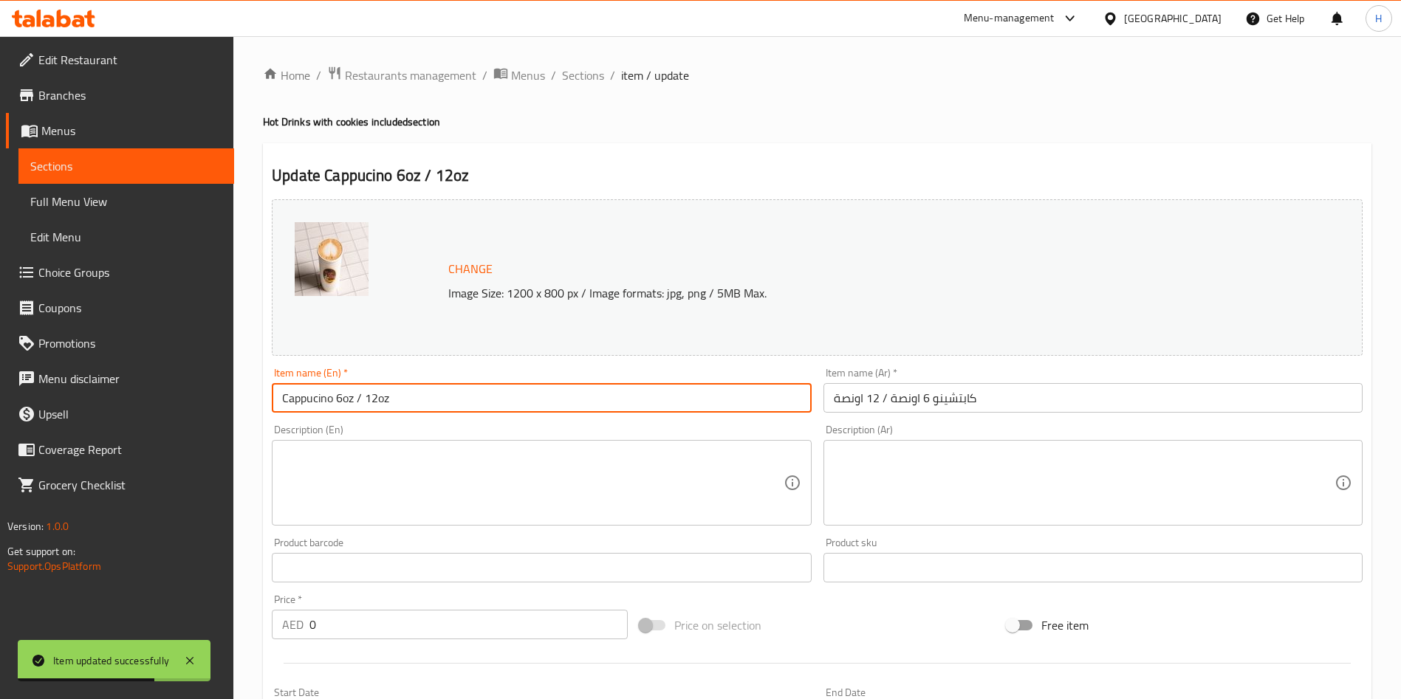
click at [337, 399] on input "Cappucino 6oz / 12oz" at bounding box center [541, 398] width 539 height 30
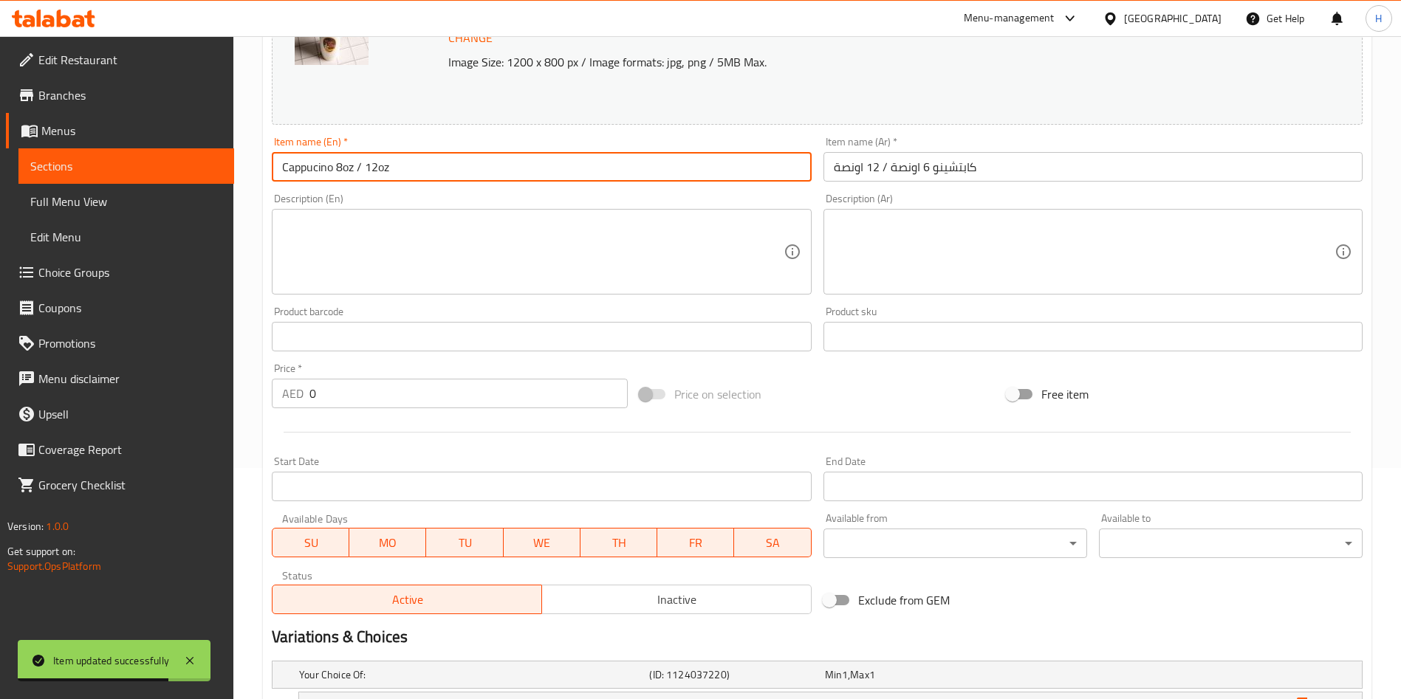
scroll to position [399, 0]
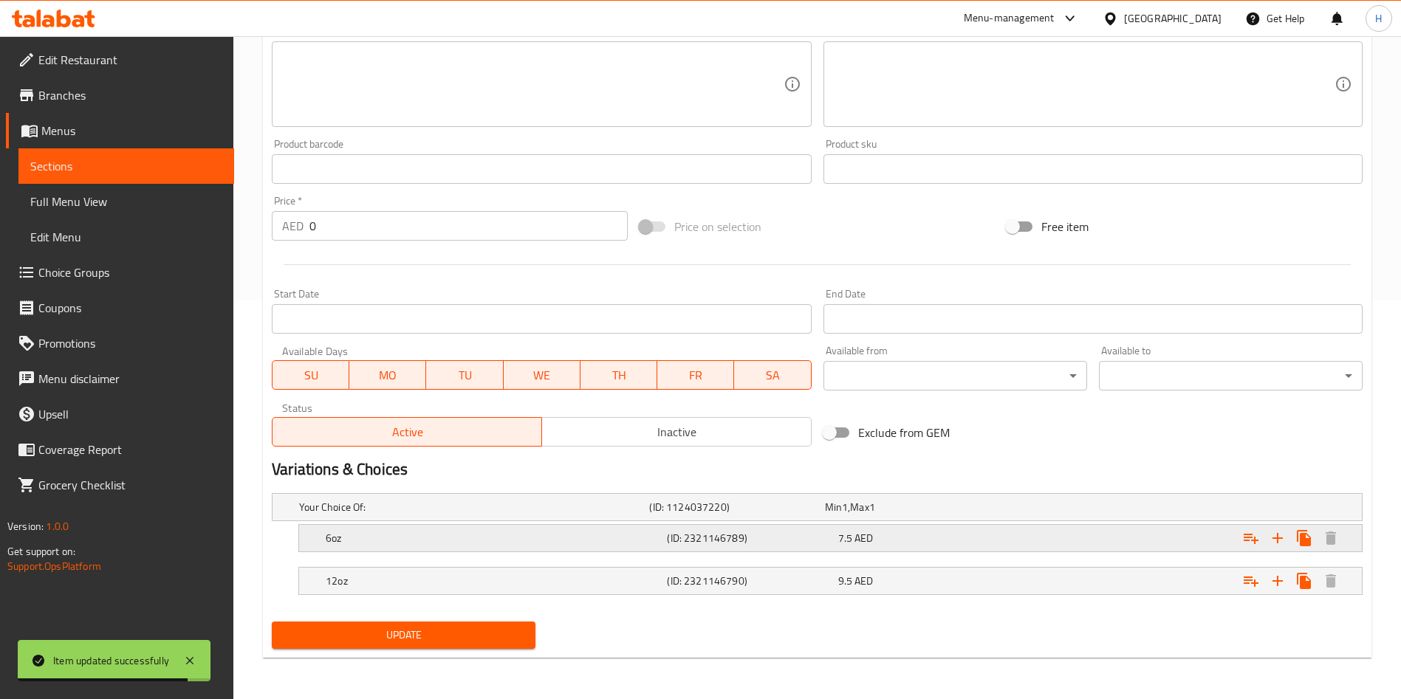
type input "Cappucino 8oz / 12oz"
click at [888, 540] on div "7.5 AED" at bounding box center [920, 538] width 165 height 15
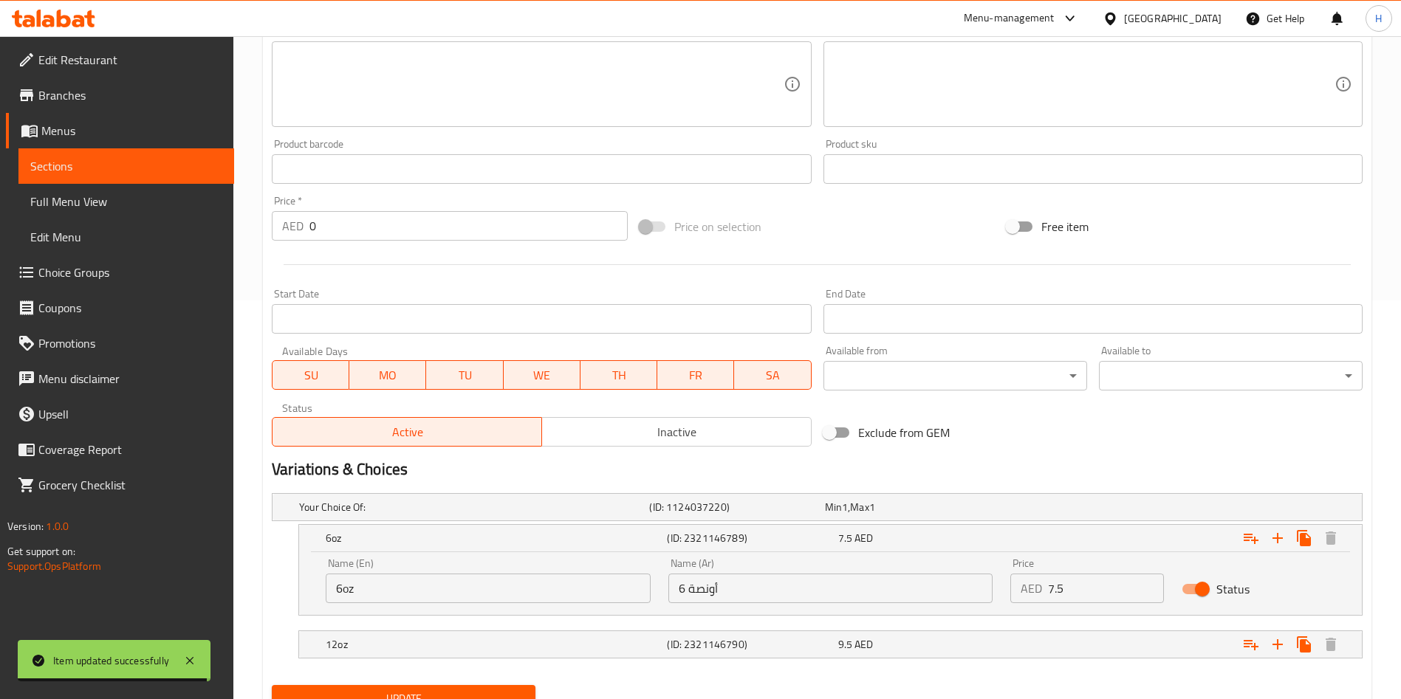
drag, startPoint x: 344, startPoint y: 586, endPoint x: 256, endPoint y: 581, distance: 88.0
click at [263, 583] on div "Update Cappucino 8oz / 12oz Change Image Size: 1200 x 800 px / Image formats: j…" at bounding box center [817, 232] width 1108 height 977
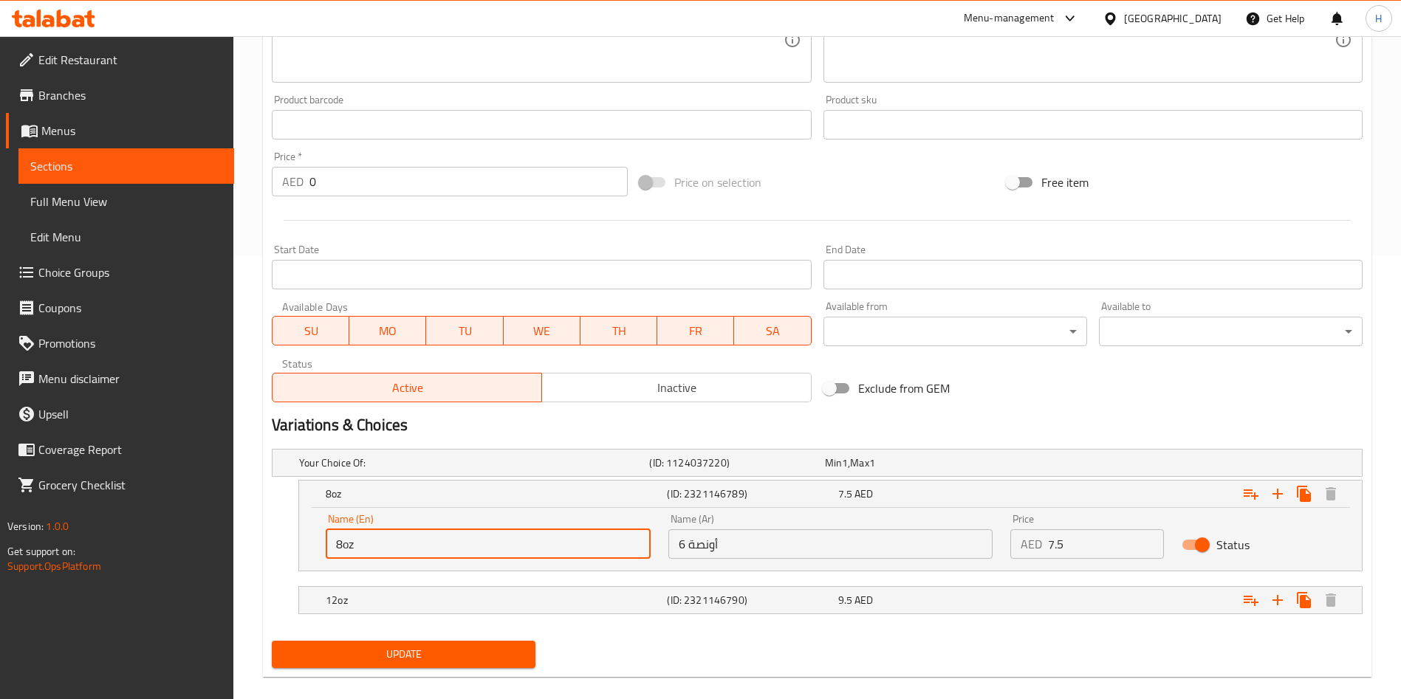
scroll to position [462, 0]
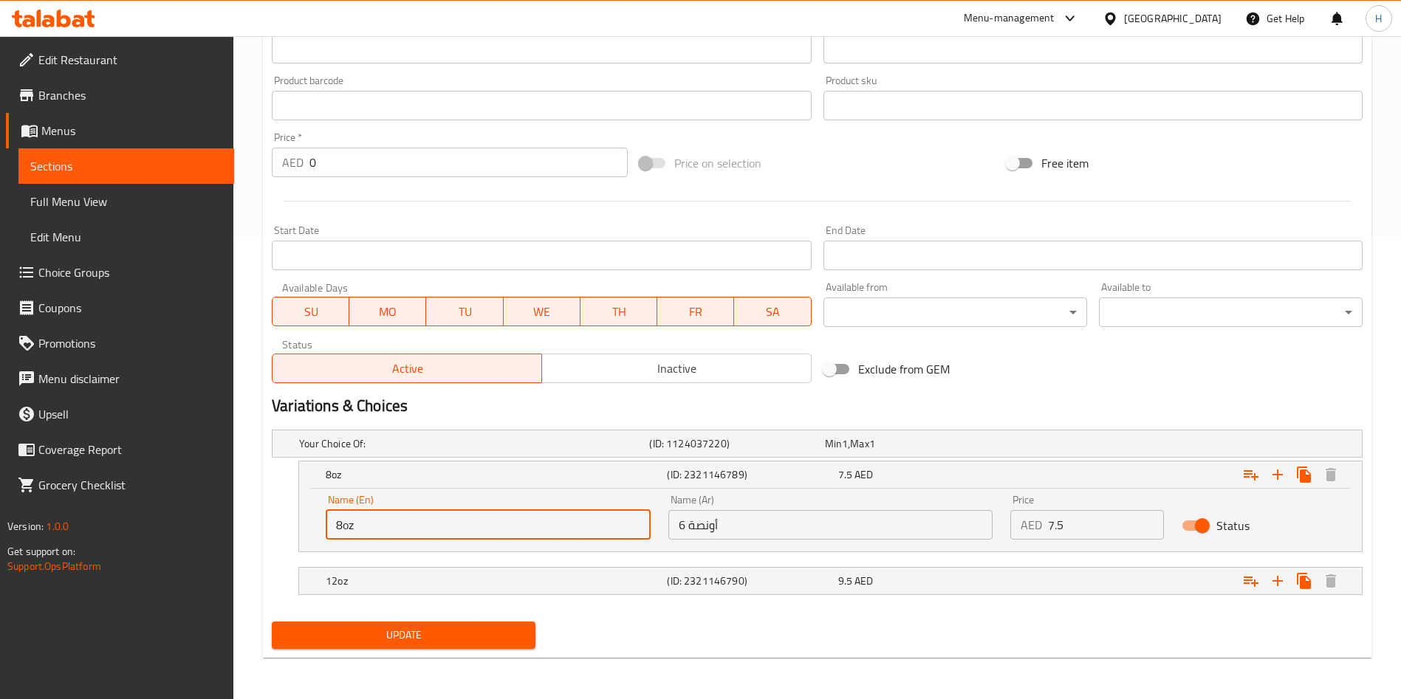
type input "8oz"
click at [411, 627] on span "Update" at bounding box center [404, 635] width 240 height 18
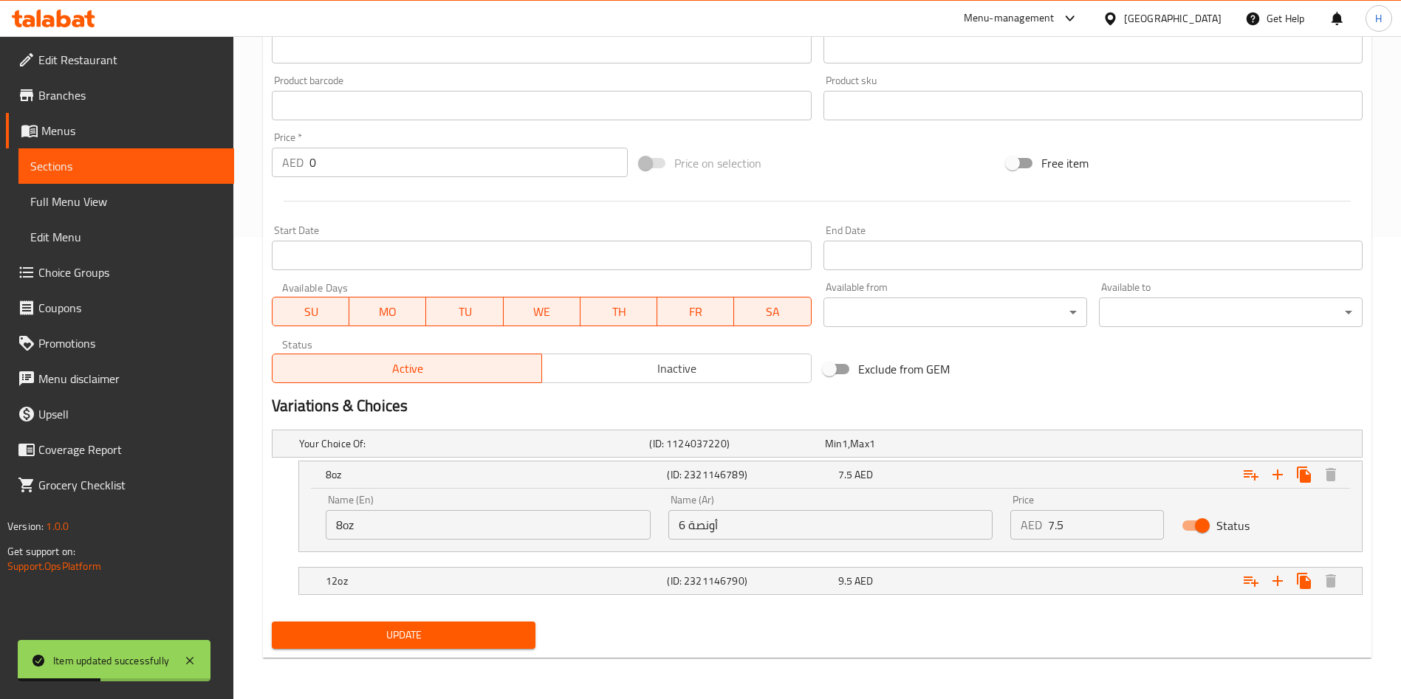
click at [660, 188] on div at bounding box center [817, 201] width 1103 height 36
click at [646, 160] on span at bounding box center [652, 163] width 25 height 10
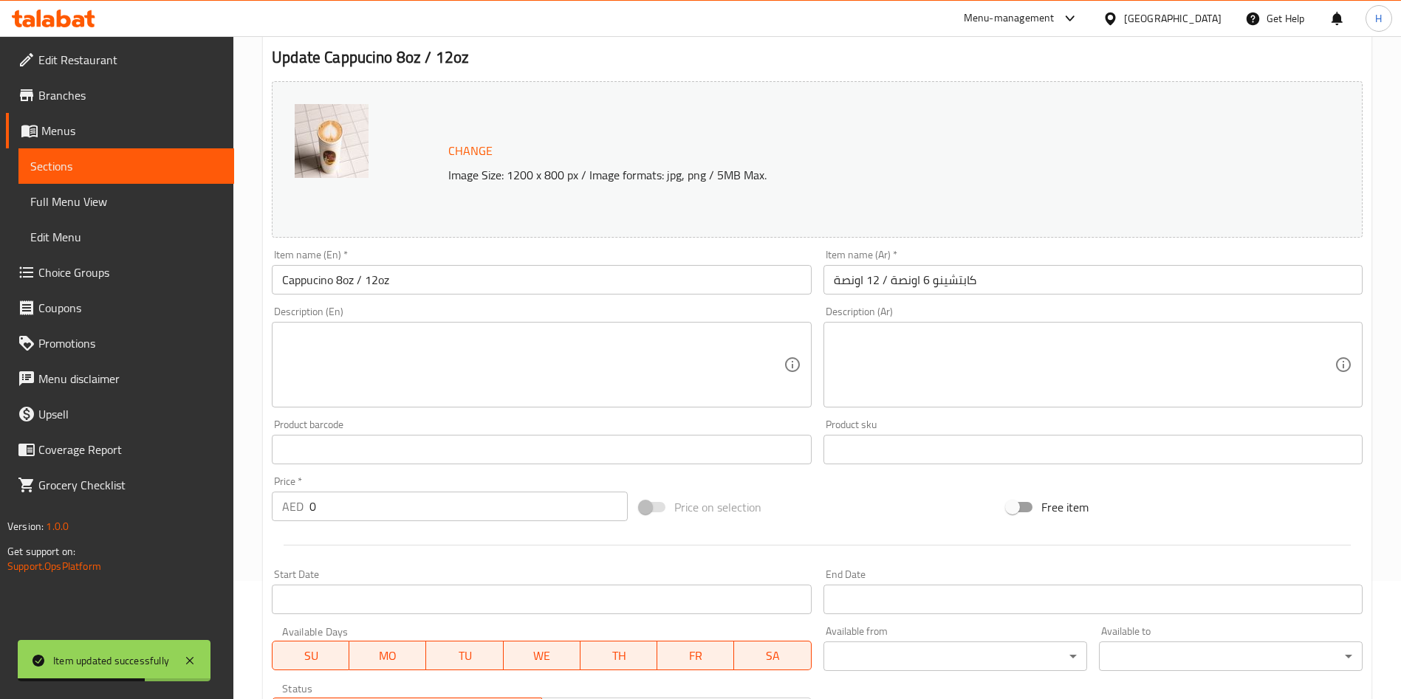
scroll to position [0, 0]
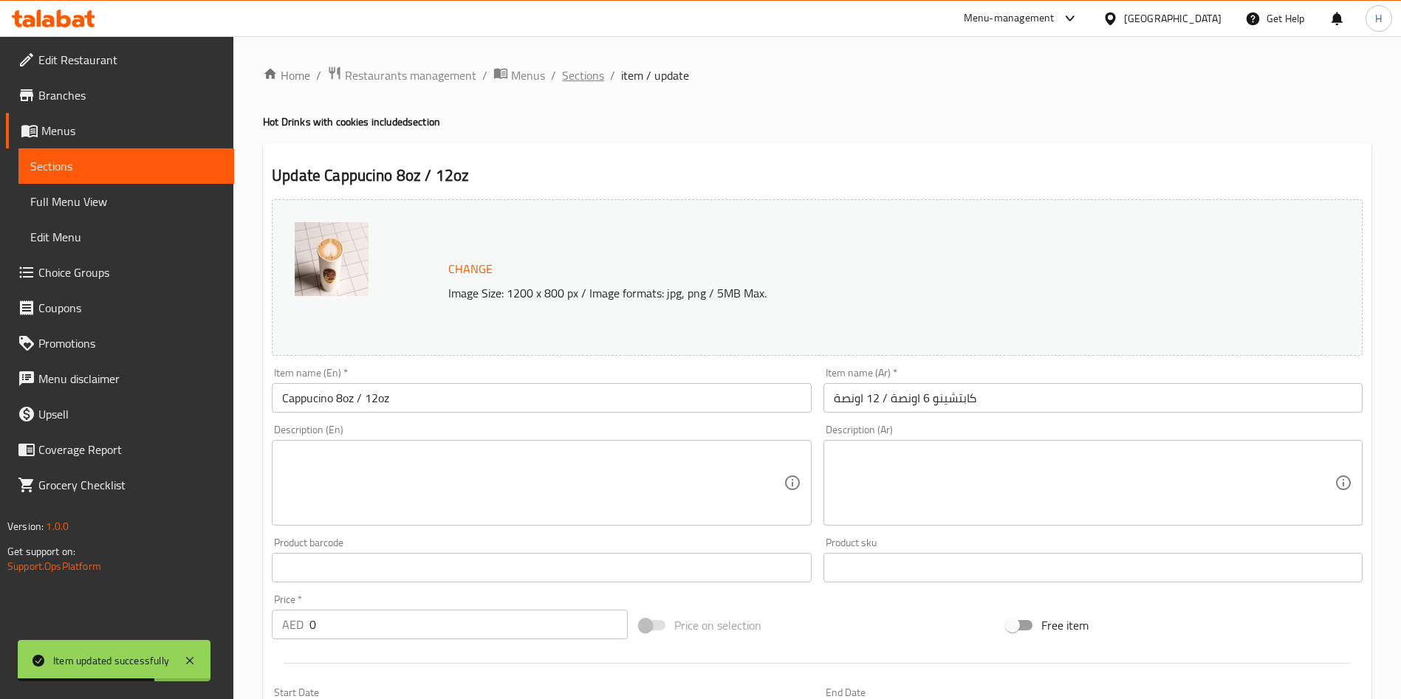
click at [586, 79] on span "Sections" at bounding box center [583, 75] width 42 height 18
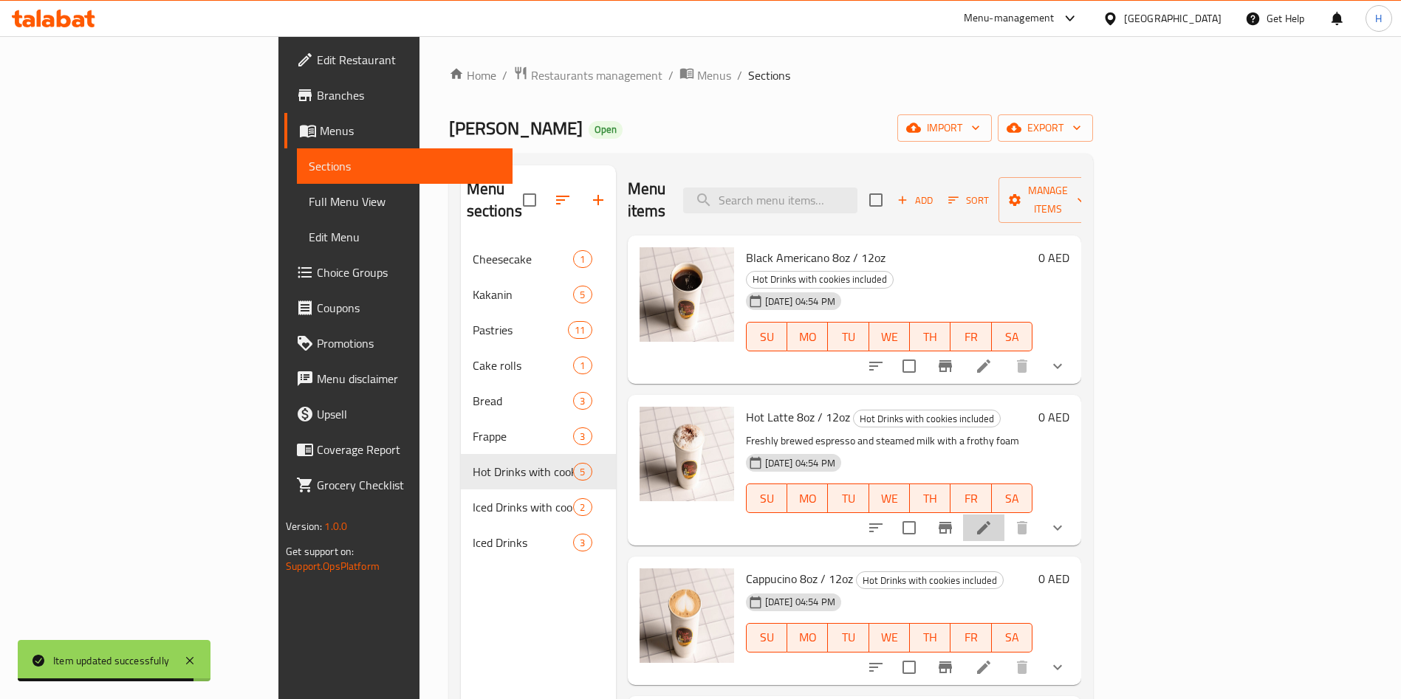
click at [1004, 515] on li at bounding box center [983, 528] width 41 height 27
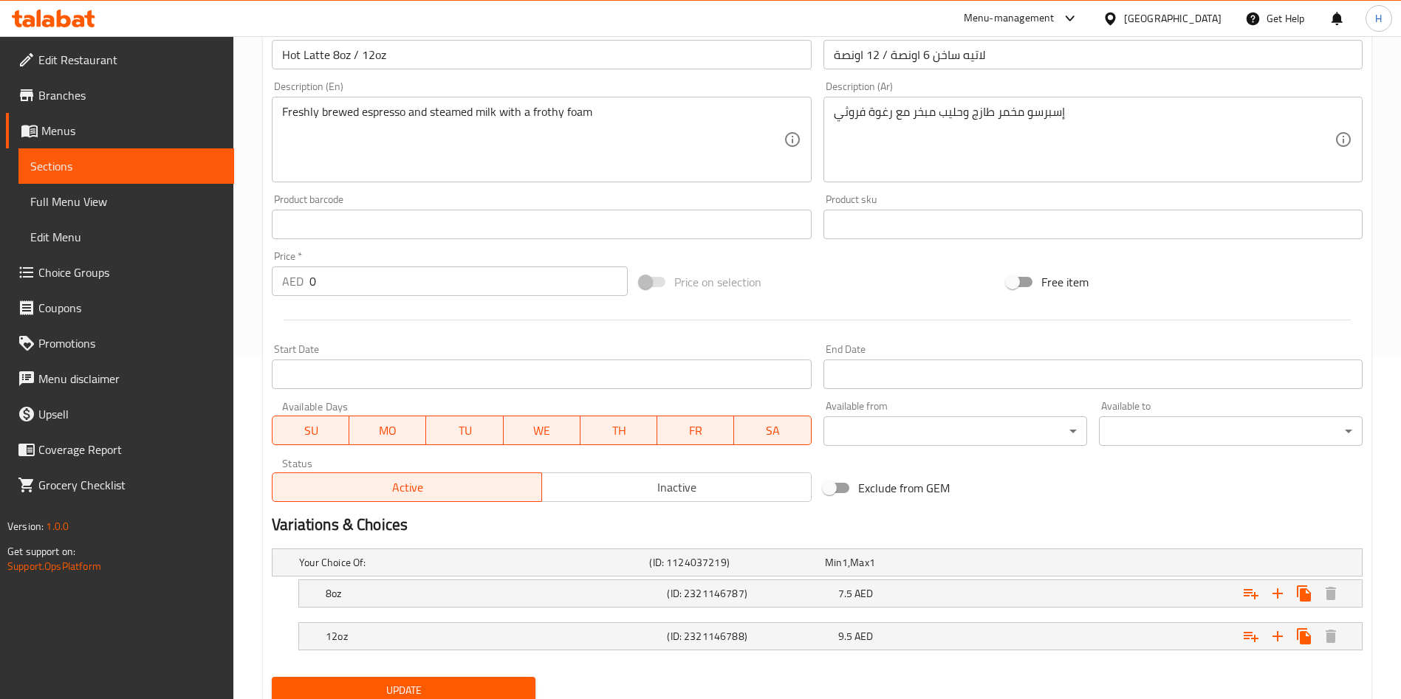
scroll to position [399, 0]
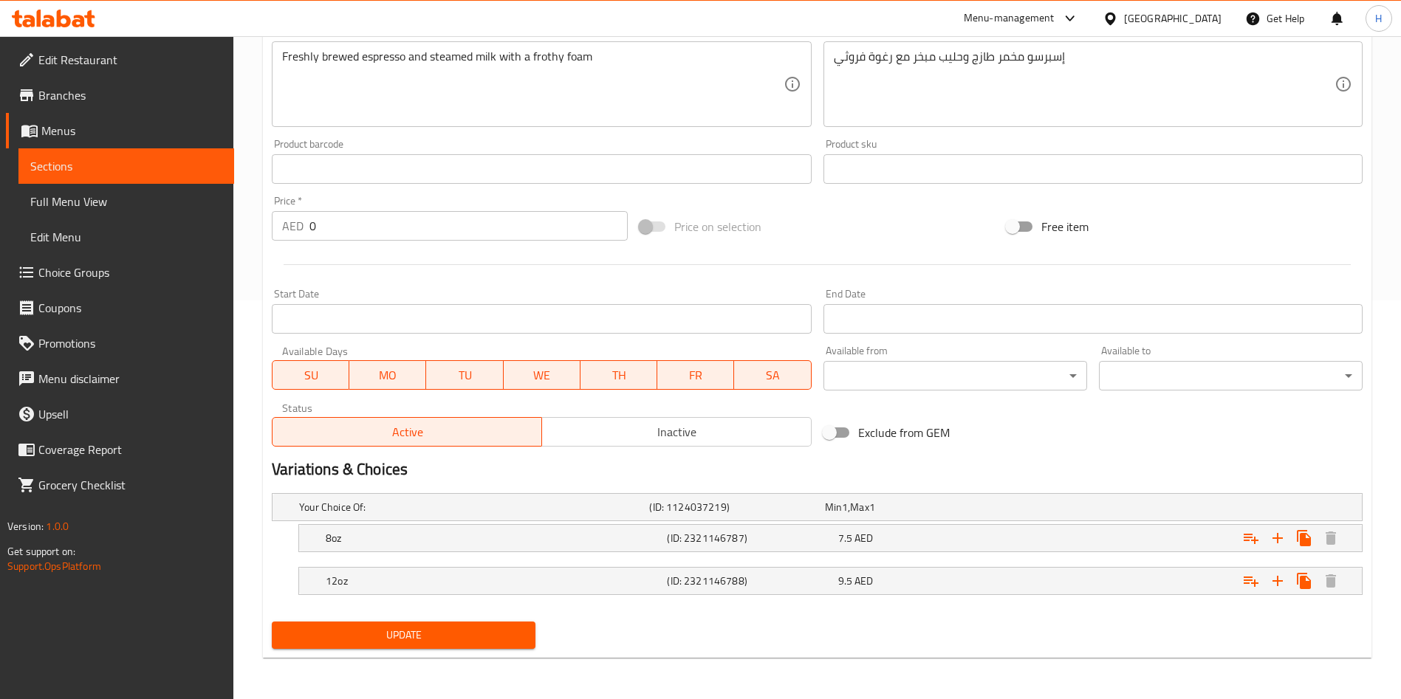
click at [648, 222] on span at bounding box center [652, 227] width 25 height 10
click at [649, 223] on span at bounding box center [652, 227] width 25 height 10
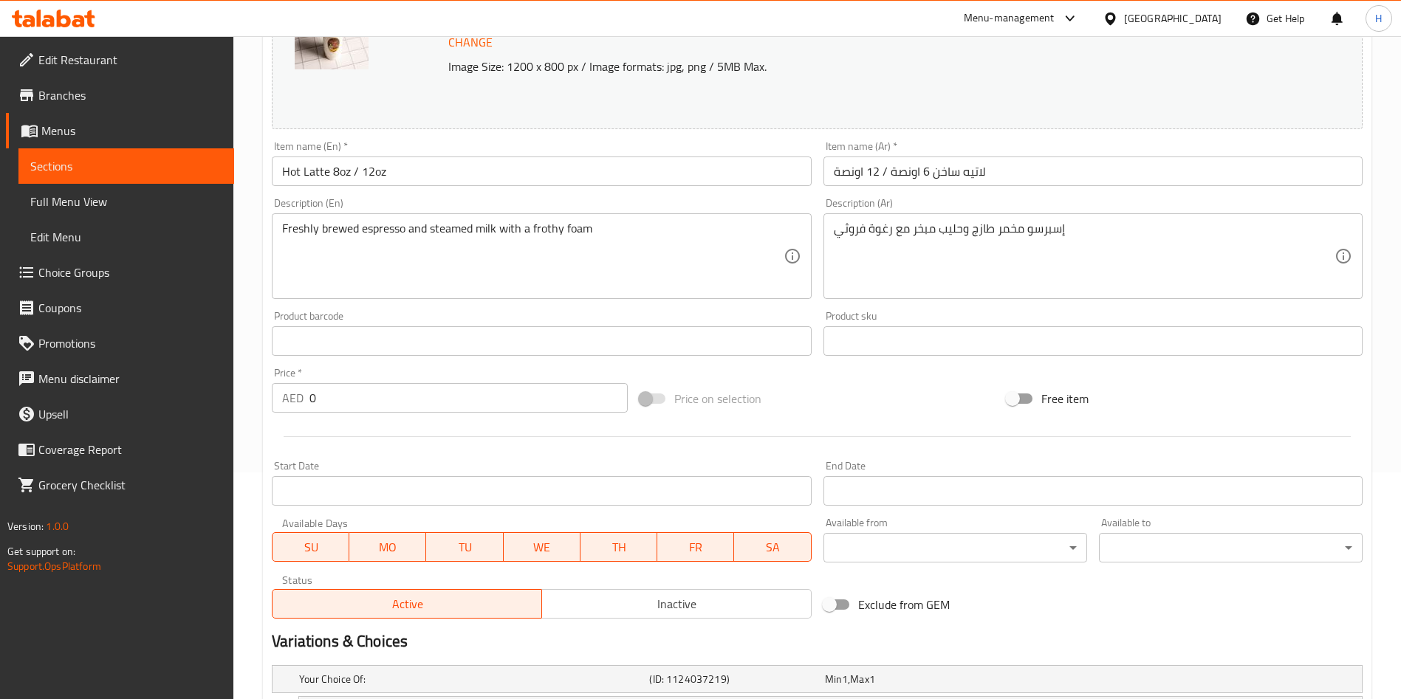
scroll to position [0, 0]
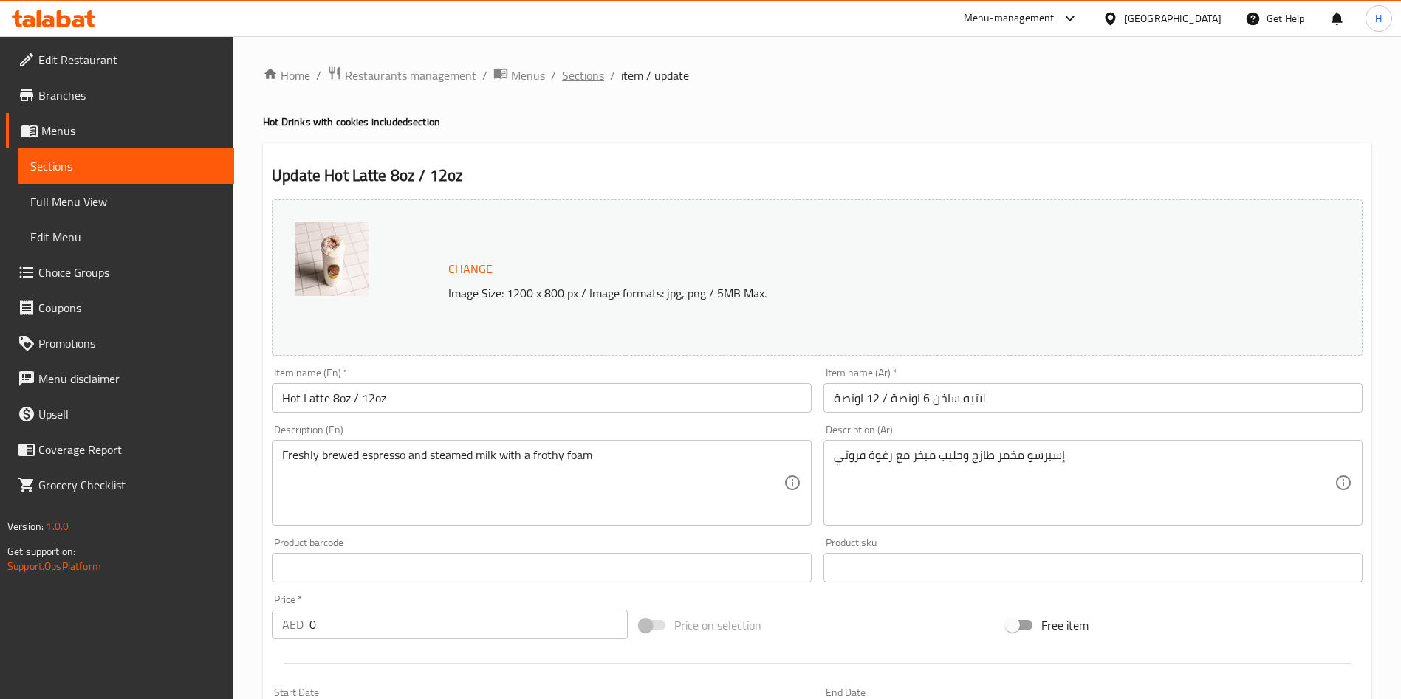
click at [583, 72] on span "Sections" at bounding box center [583, 75] width 42 height 18
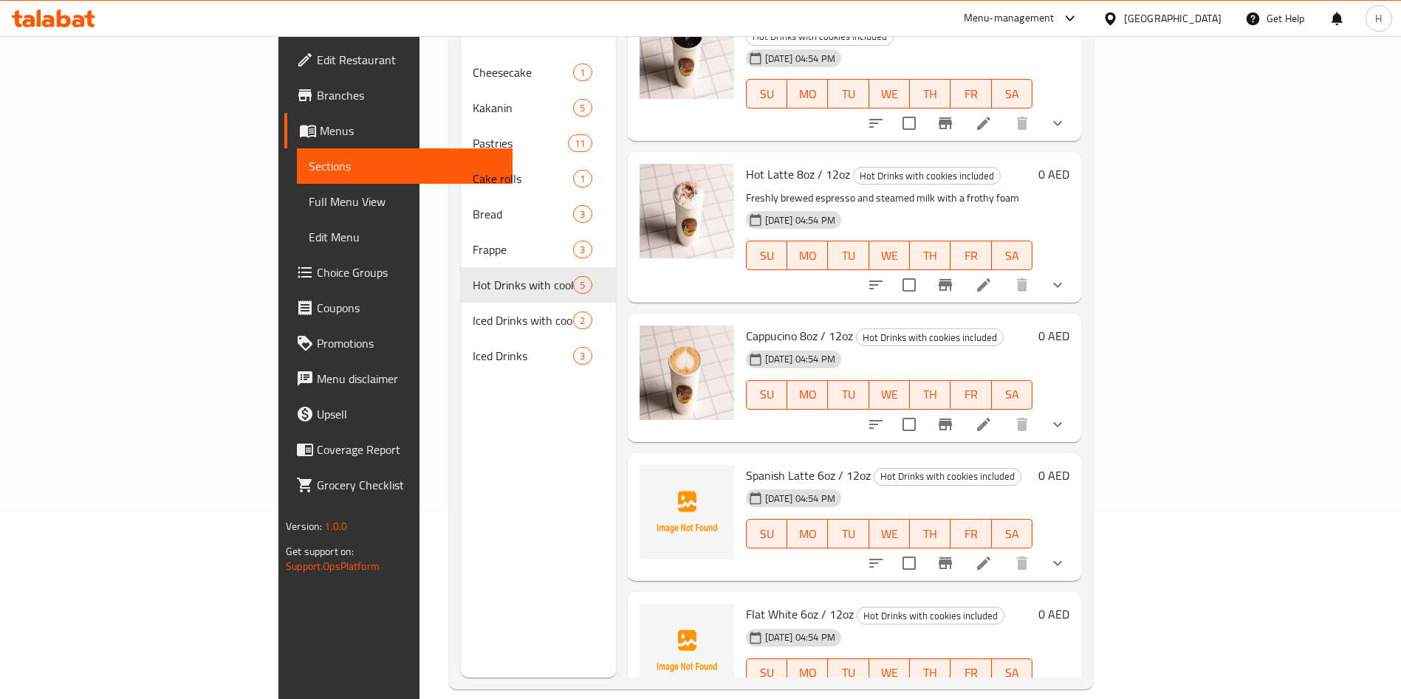
scroll to position [207, 0]
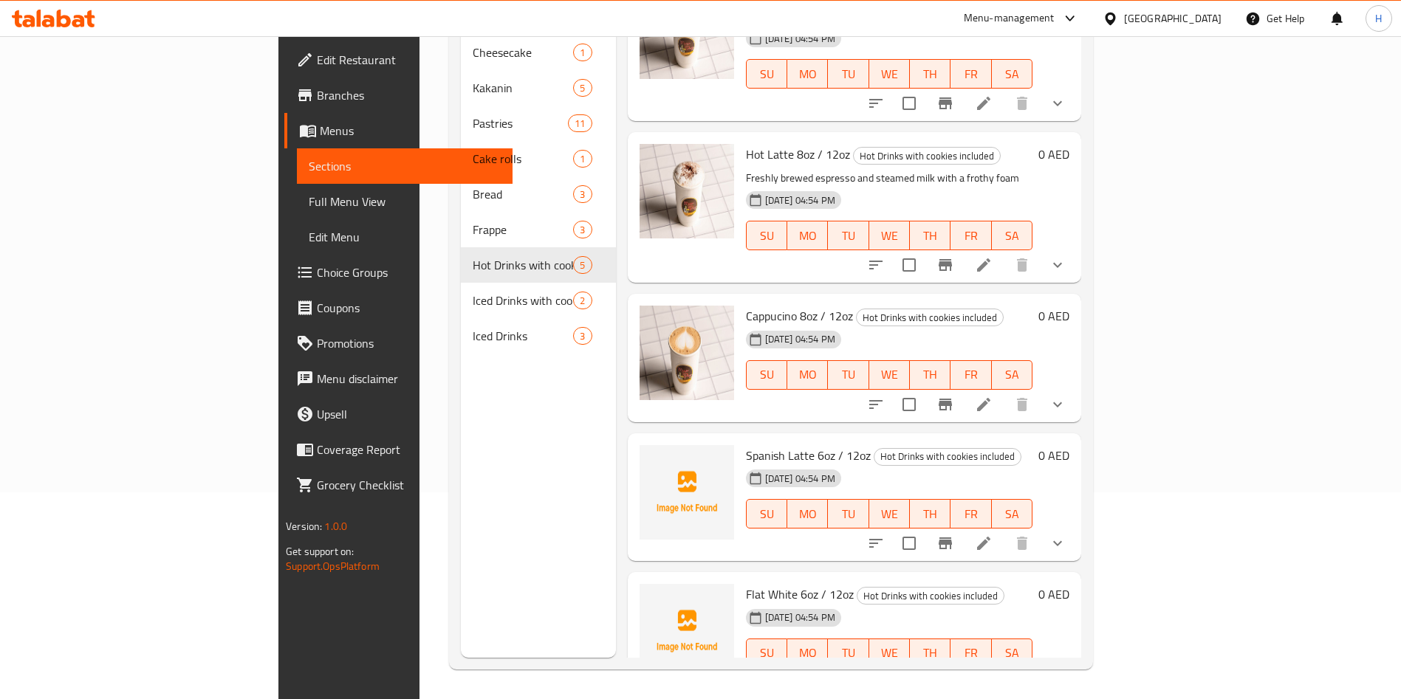
click at [990, 537] on icon at bounding box center [983, 543] width 13 height 13
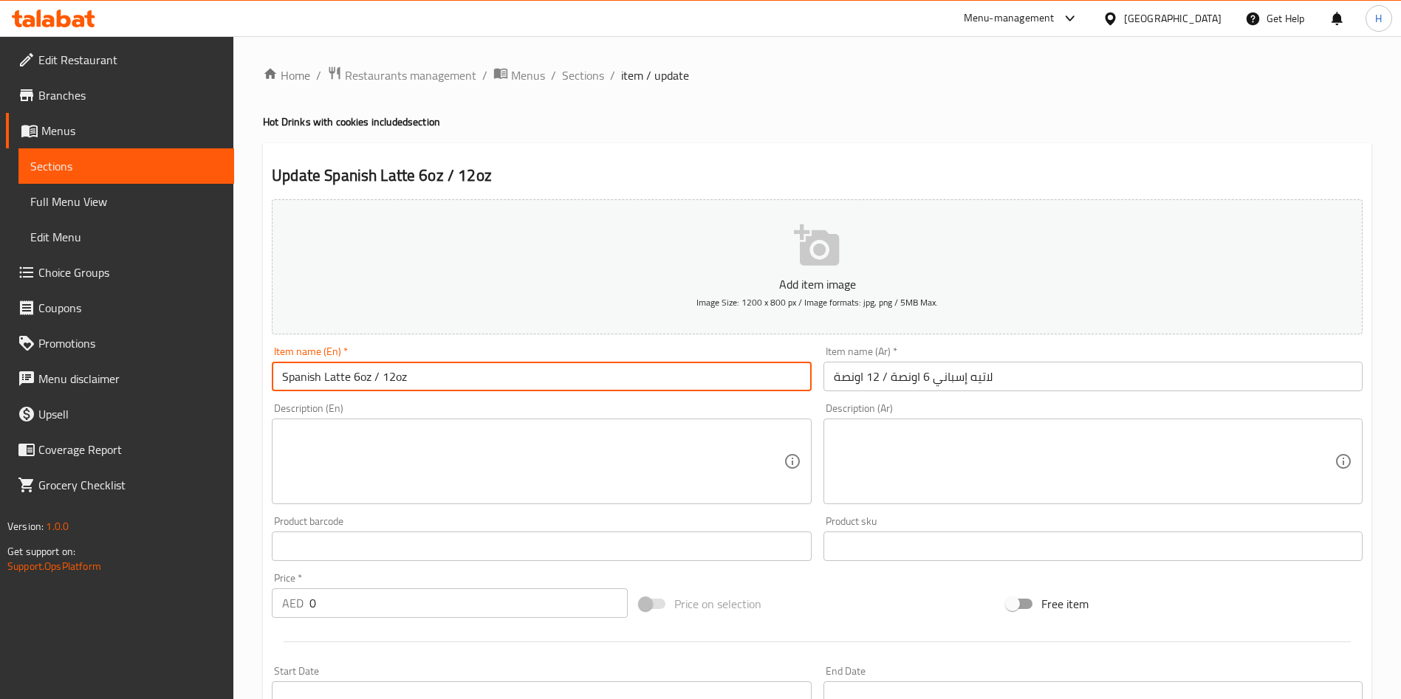
drag, startPoint x: 360, startPoint y: 371, endPoint x: 349, endPoint y: 369, distance: 11.3
click at [349, 369] on input "Spanish Latte 6oz / 12oz" at bounding box center [541, 377] width 539 height 30
click at [357, 380] on input "Spanish Latte 6oz / 12oz" at bounding box center [541, 377] width 539 height 30
click at [354, 377] on input "Spanish Latte 6oz / 12oz" at bounding box center [541, 377] width 539 height 30
click at [354, 378] on input "Spanish Latte 6oz / 12oz" at bounding box center [541, 377] width 539 height 30
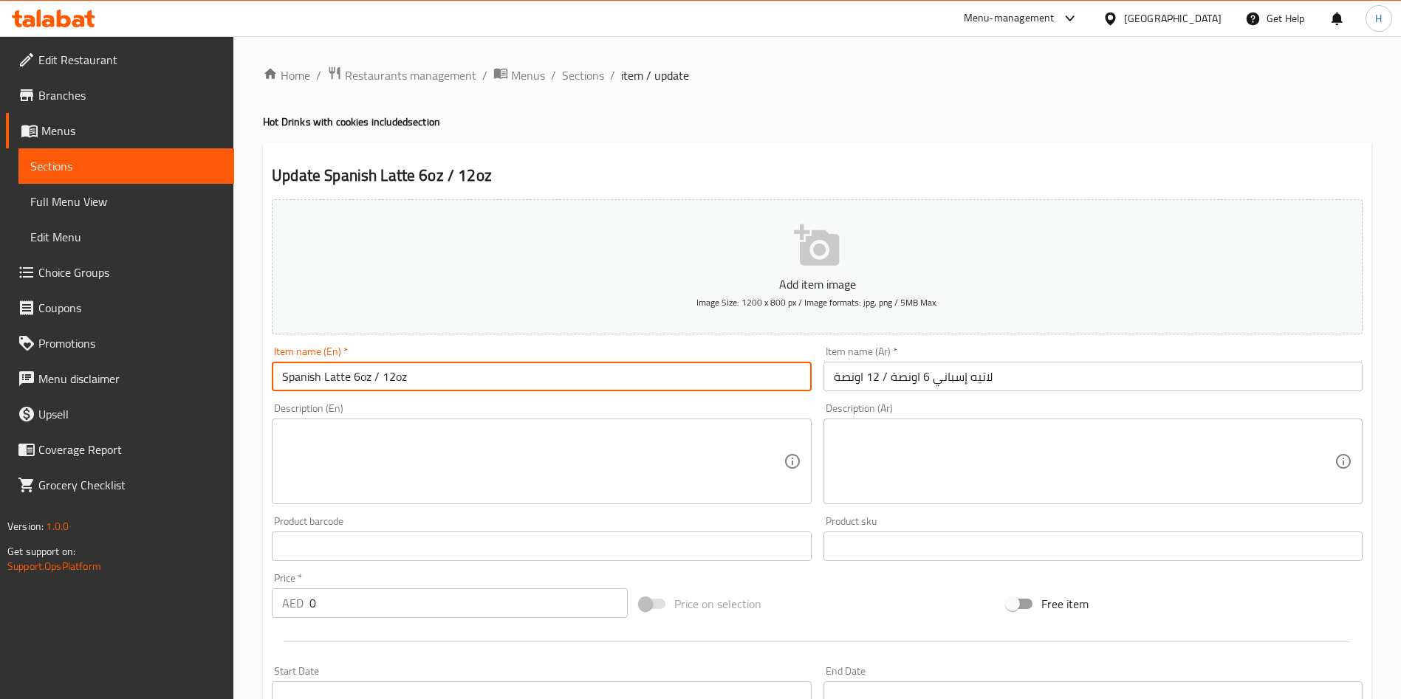
click at [357, 381] on input "Spanish Latte 6oz / 12oz" at bounding box center [541, 377] width 539 height 30
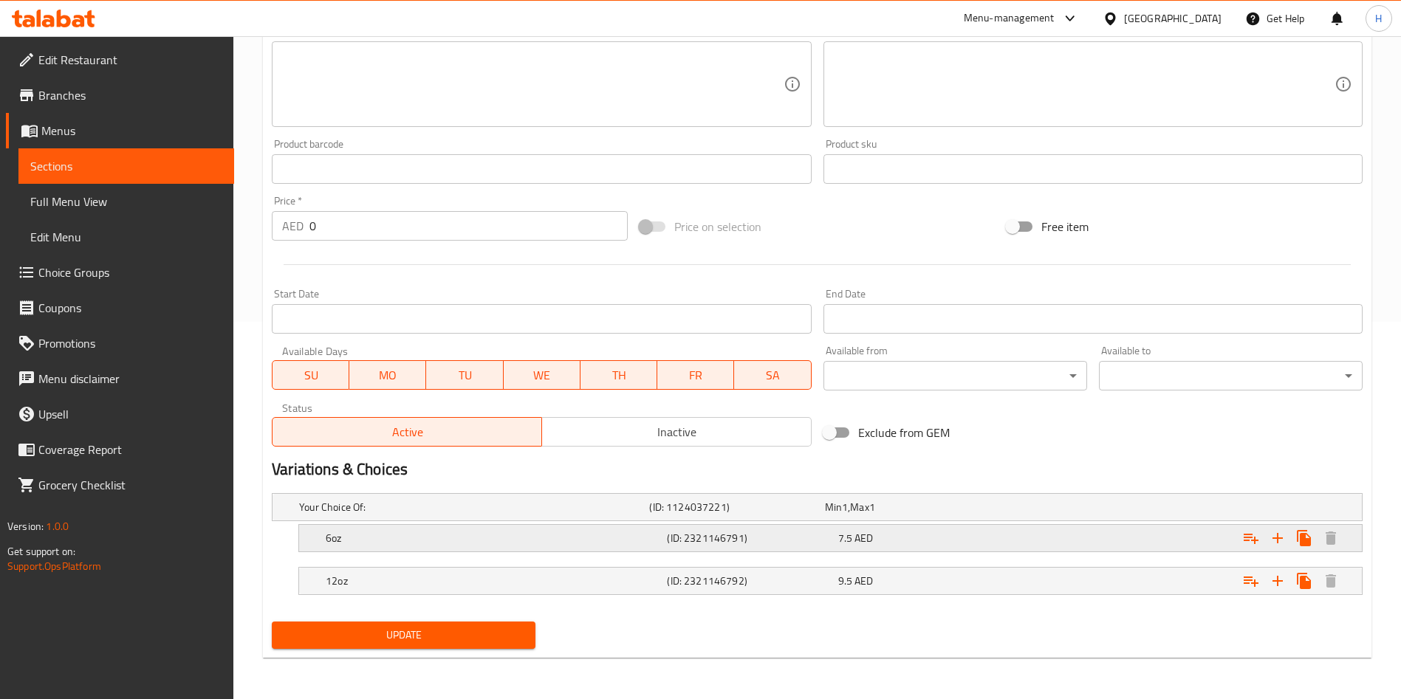
type input "Spanish Latte 8oz / 12oz"
click at [859, 544] on span "AED" at bounding box center [863, 538] width 18 height 19
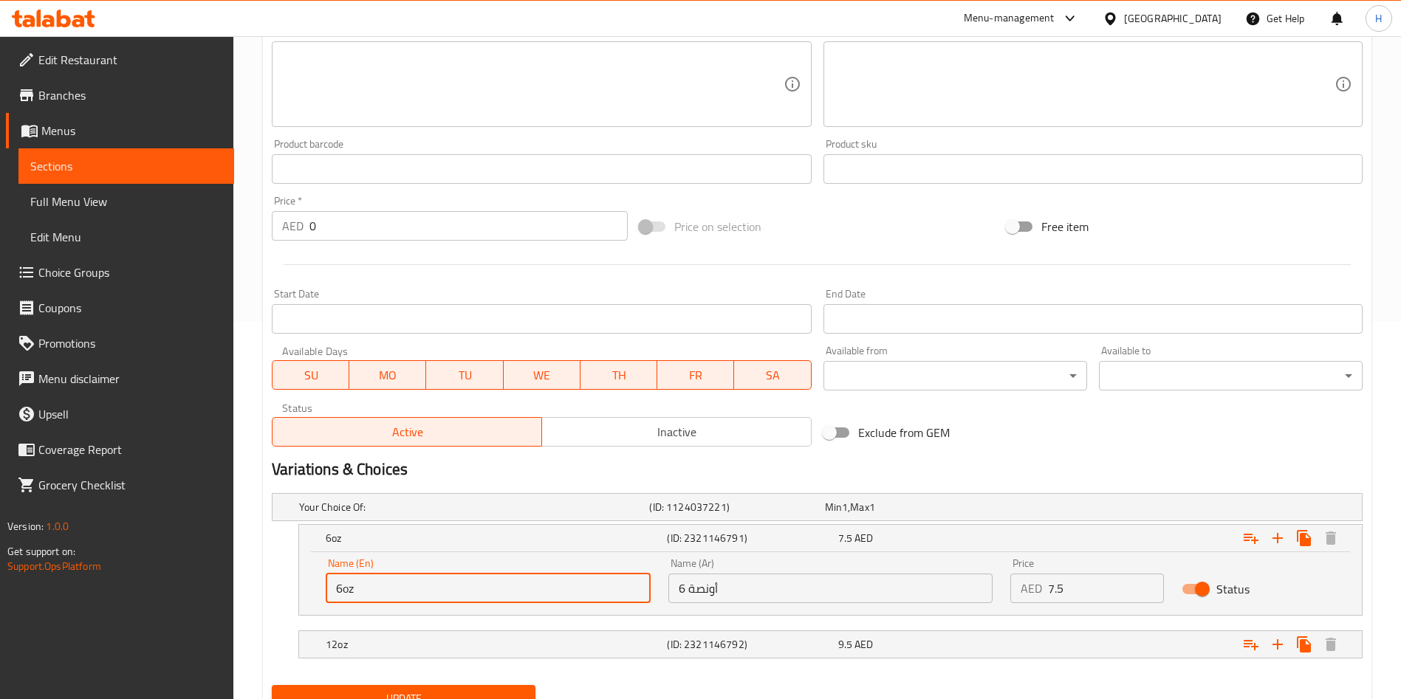
drag, startPoint x: 340, startPoint y: 583, endPoint x: 323, endPoint y: 579, distance: 16.7
click at [318, 582] on div "Name (En) 6oz Name (En)" at bounding box center [488, 580] width 343 height 63
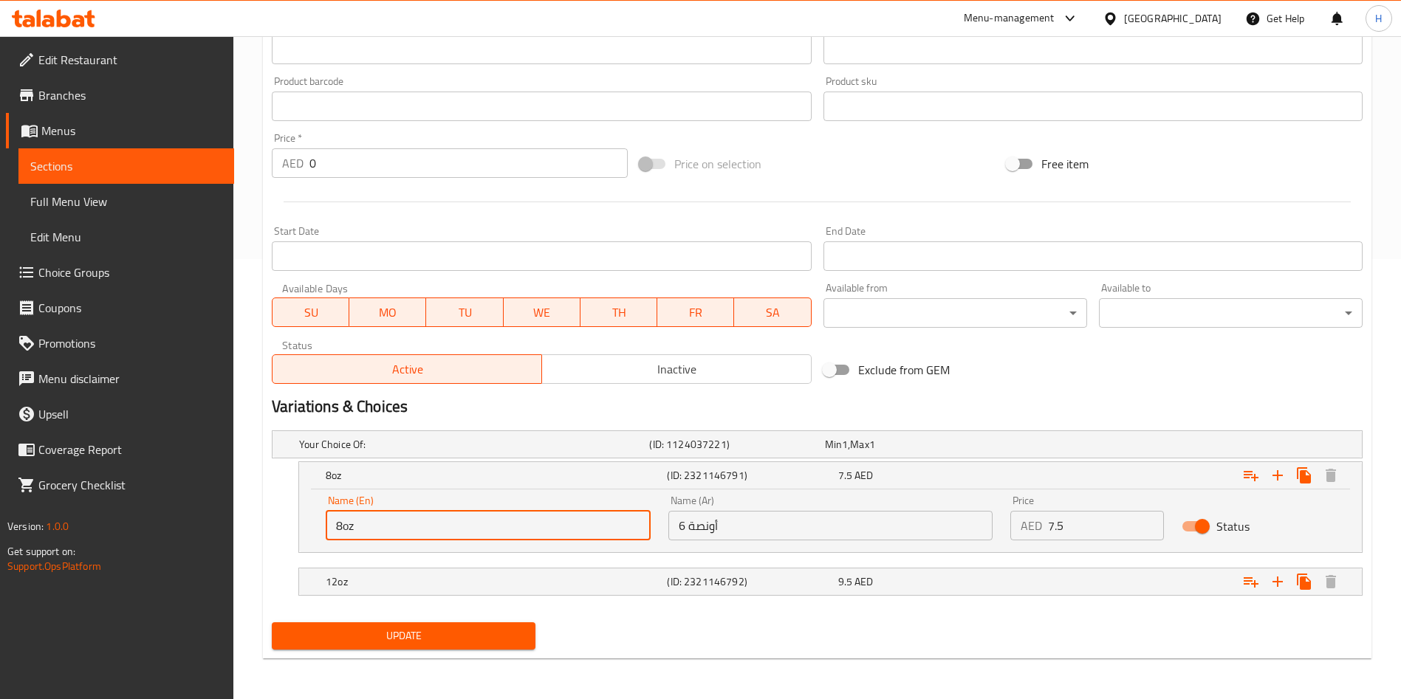
scroll to position [441, 0]
type input "8oz"
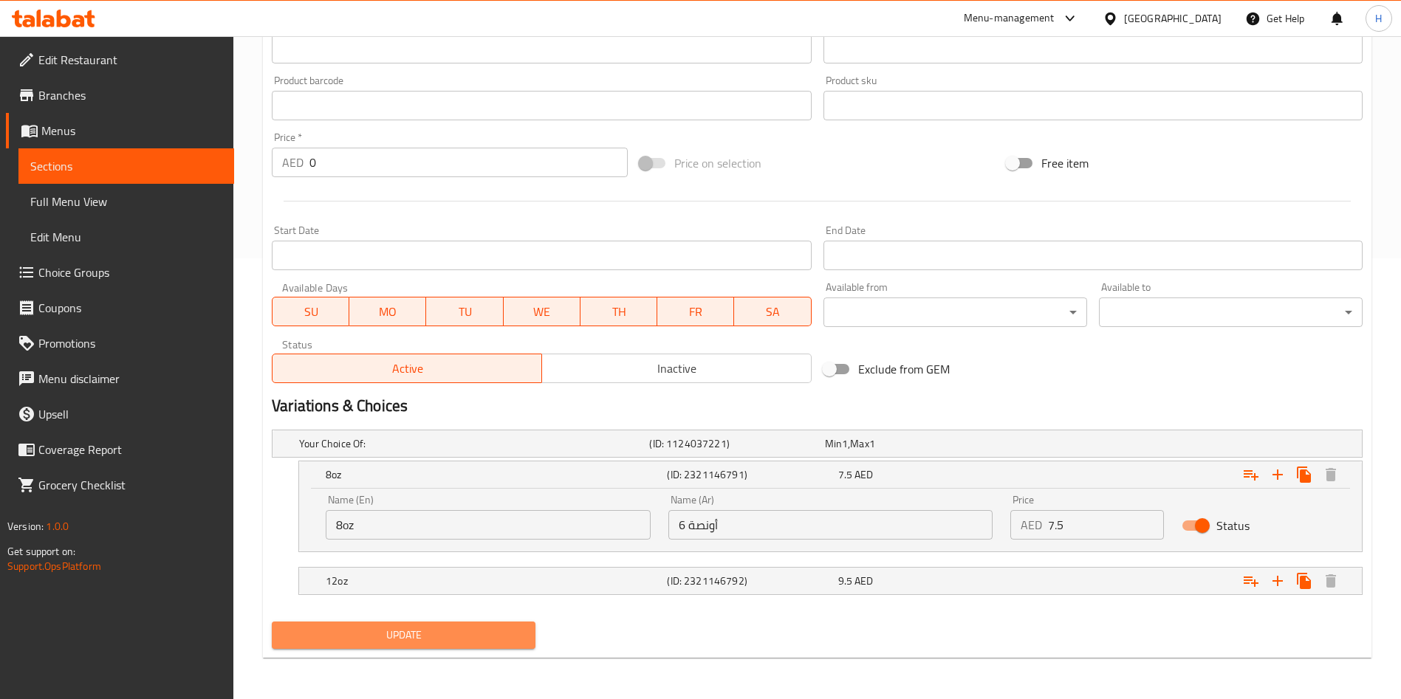
click at [399, 631] on span "Update" at bounding box center [404, 635] width 240 height 18
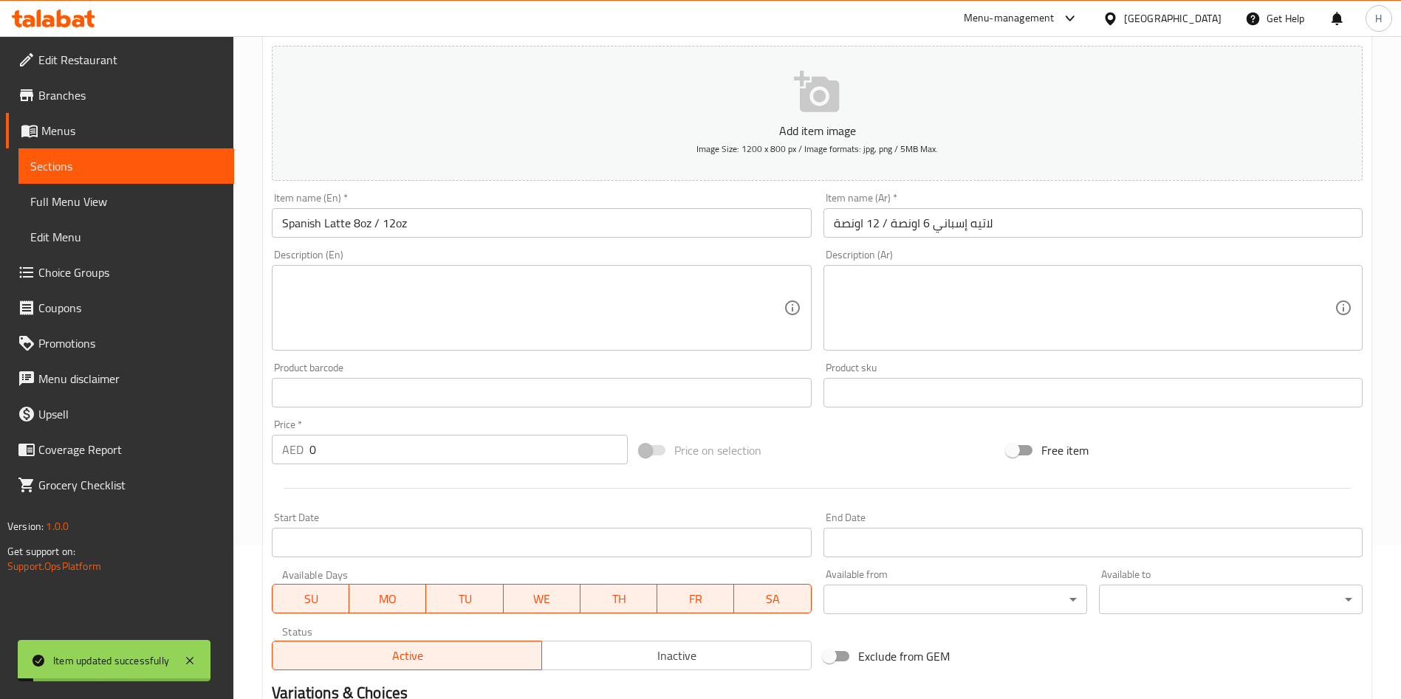
scroll to position [0, 0]
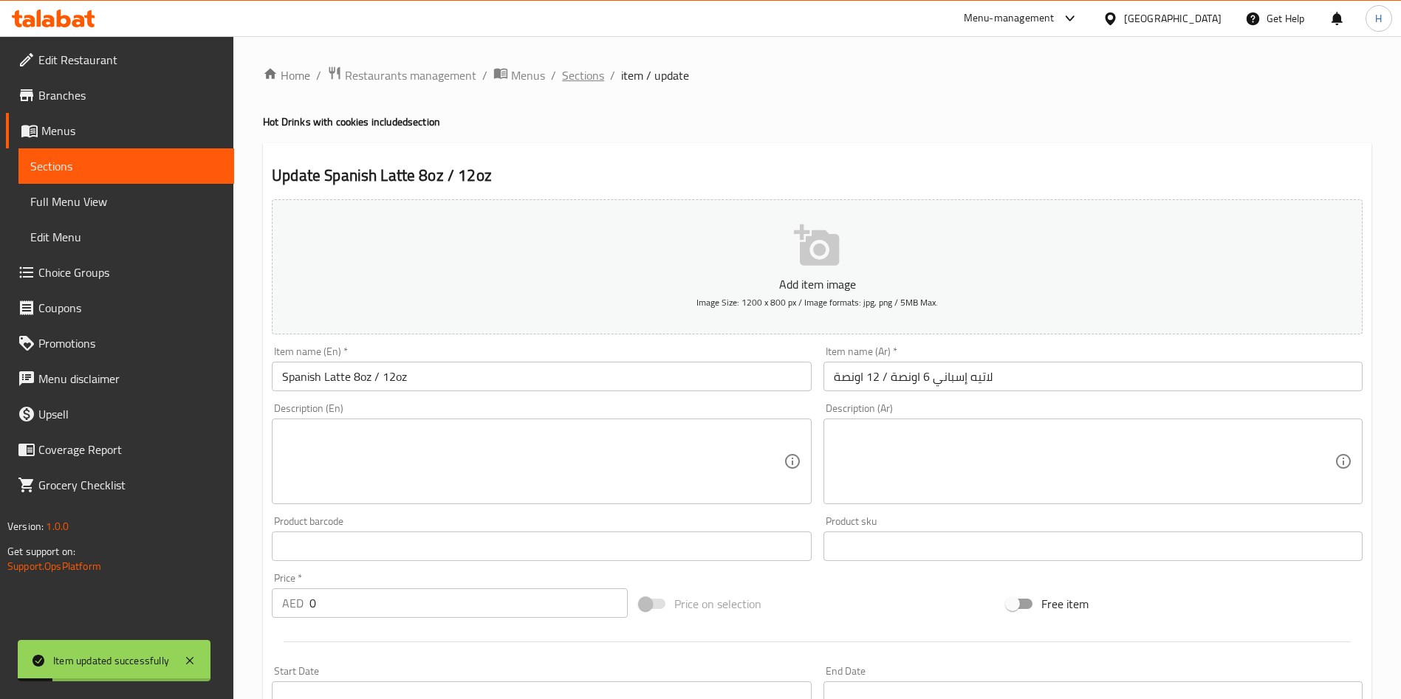
click at [580, 74] on span "Sections" at bounding box center [583, 75] width 42 height 18
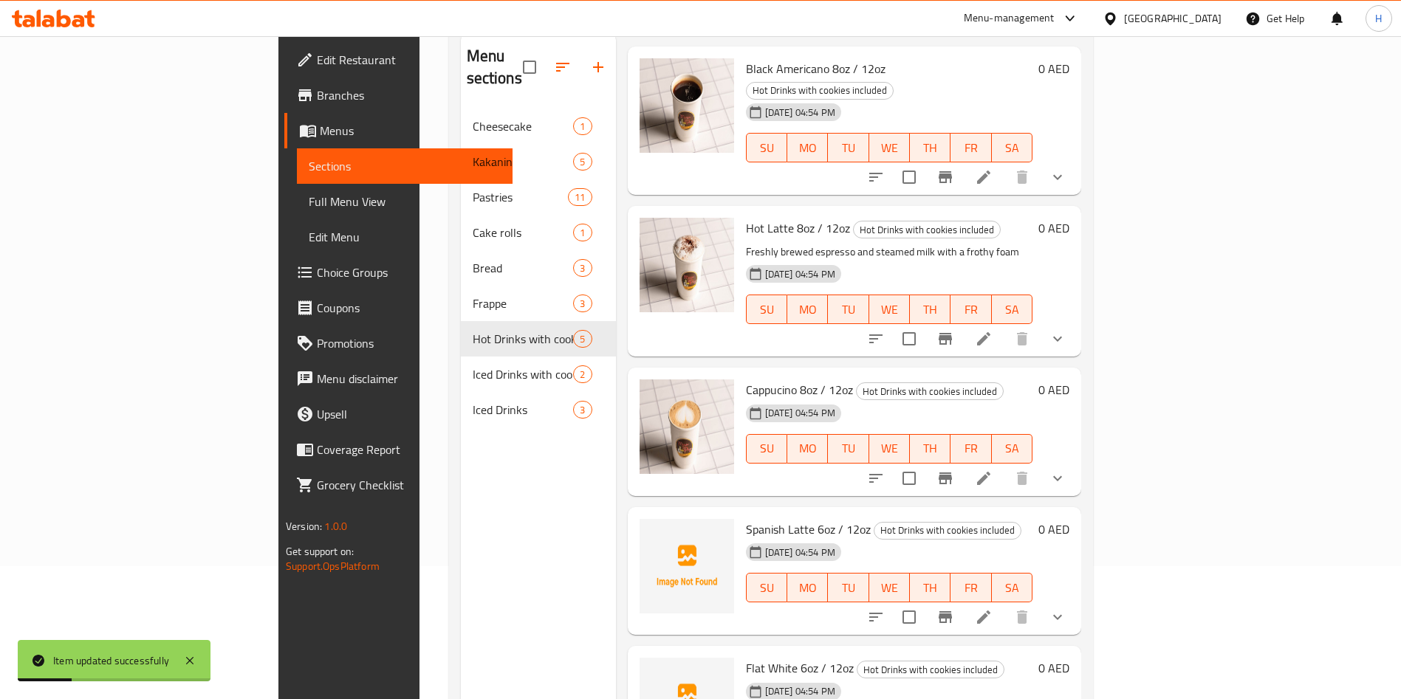
scroll to position [207, 0]
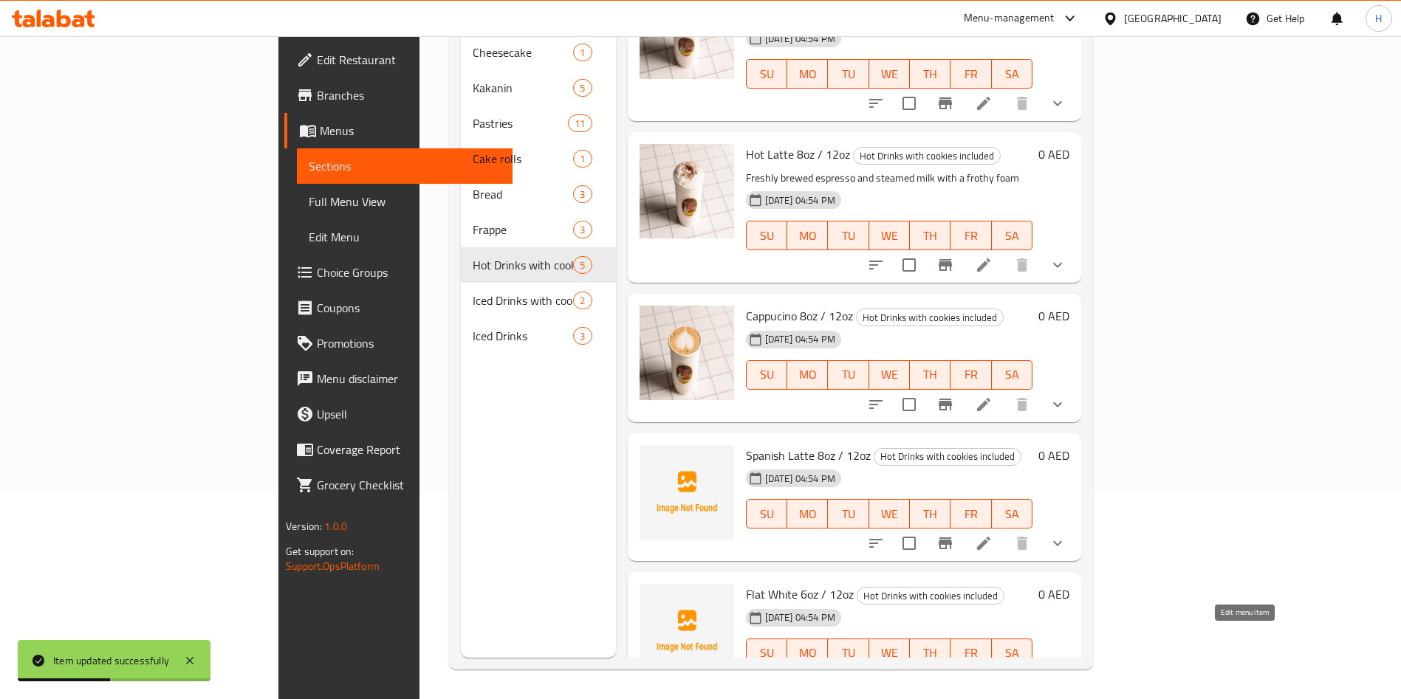
click at [990, 676] on icon at bounding box center [983, 682] width 13 height 13
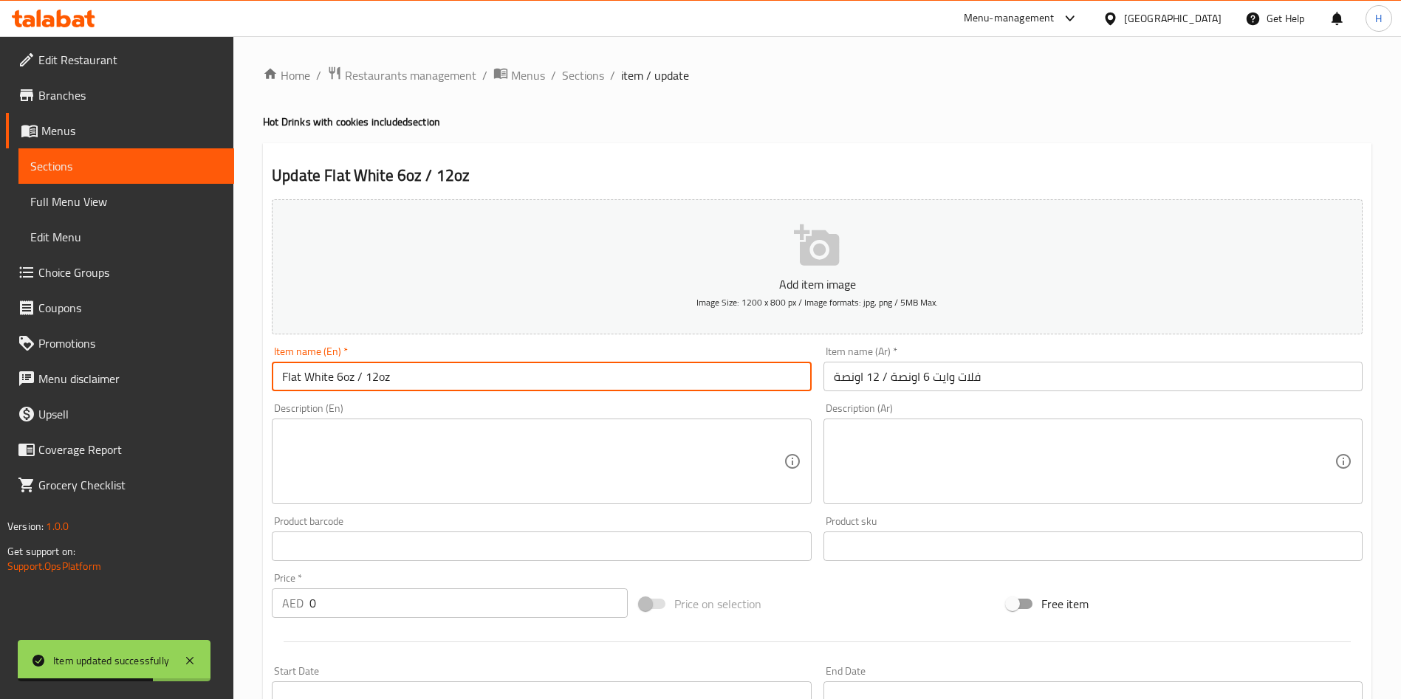
click at [341, 377] on input "Flat White 6oz / 12oz" at bounding box center [541, 377] width 539 height 30
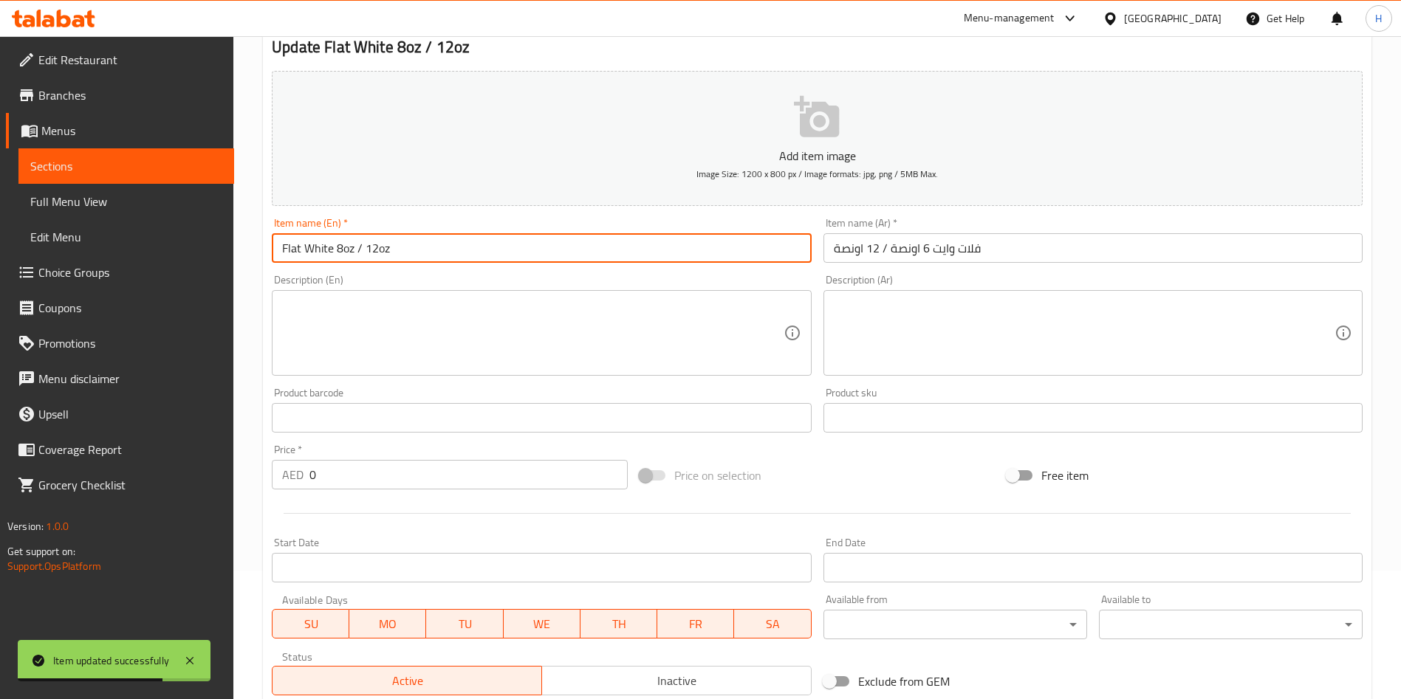
scroll to position [377, 0]
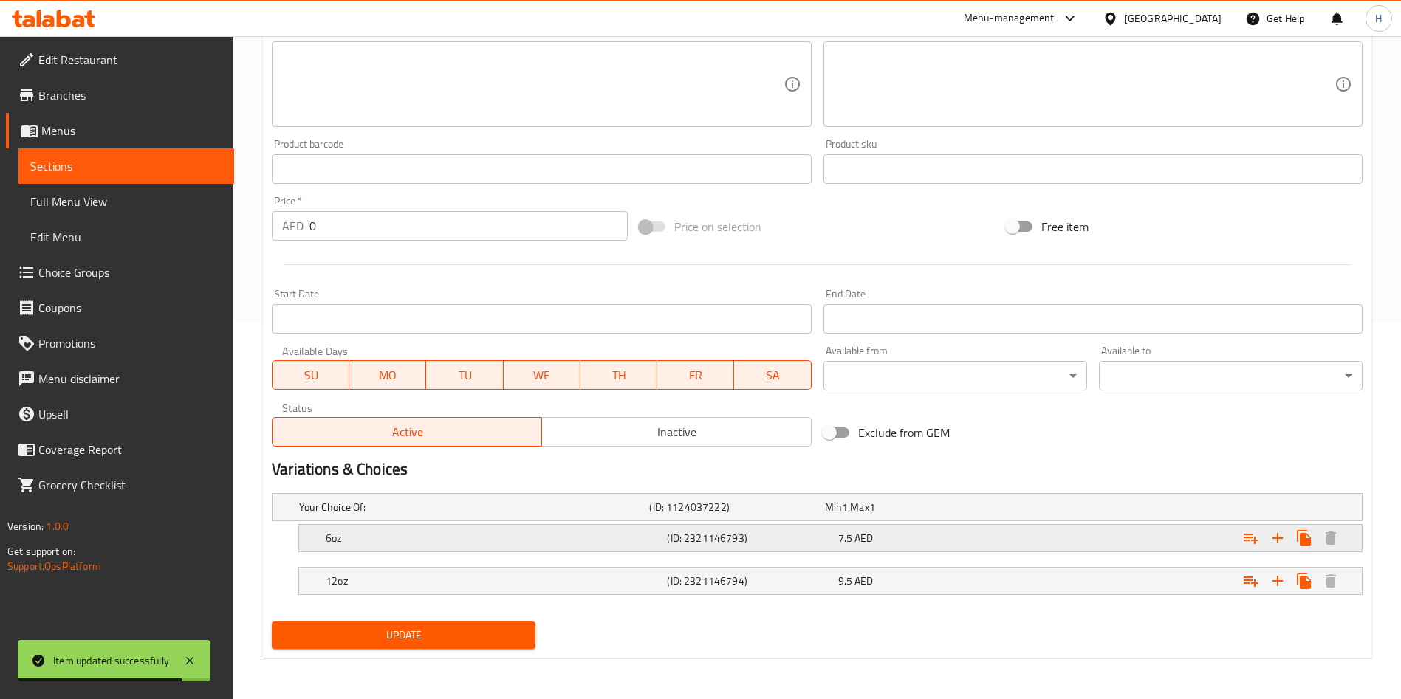
type input "Flat White 8oz / 12oz"
click at [676, 541] on h5 "(ID: 2321146793)" at bounding box center [749, 538] width 165 height 15
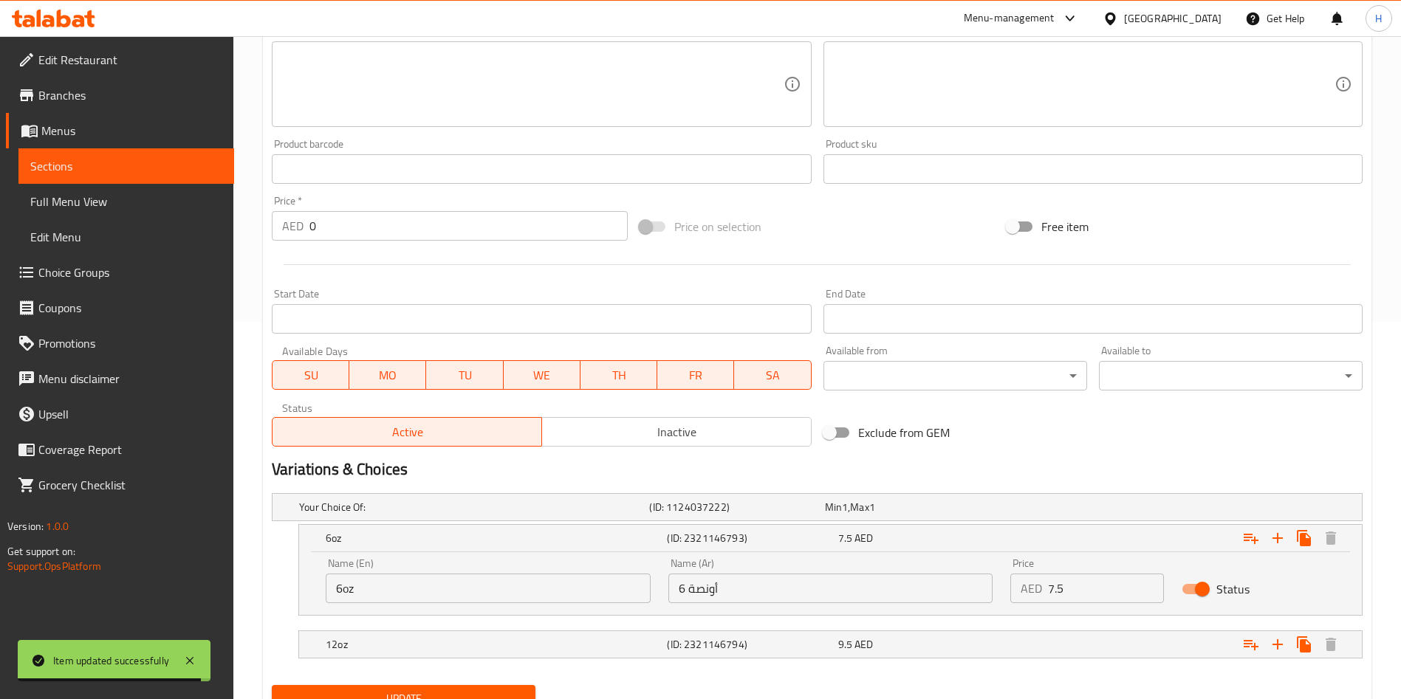
drag, startPoint x: 340, startPoint y: 589, endPoint x: 323, endPoint y: 586, distance: 18.0
click at [323, 588] on div "Name (En) 6oz Name (En)" at bounding box center [488, 580] width 343 height 63
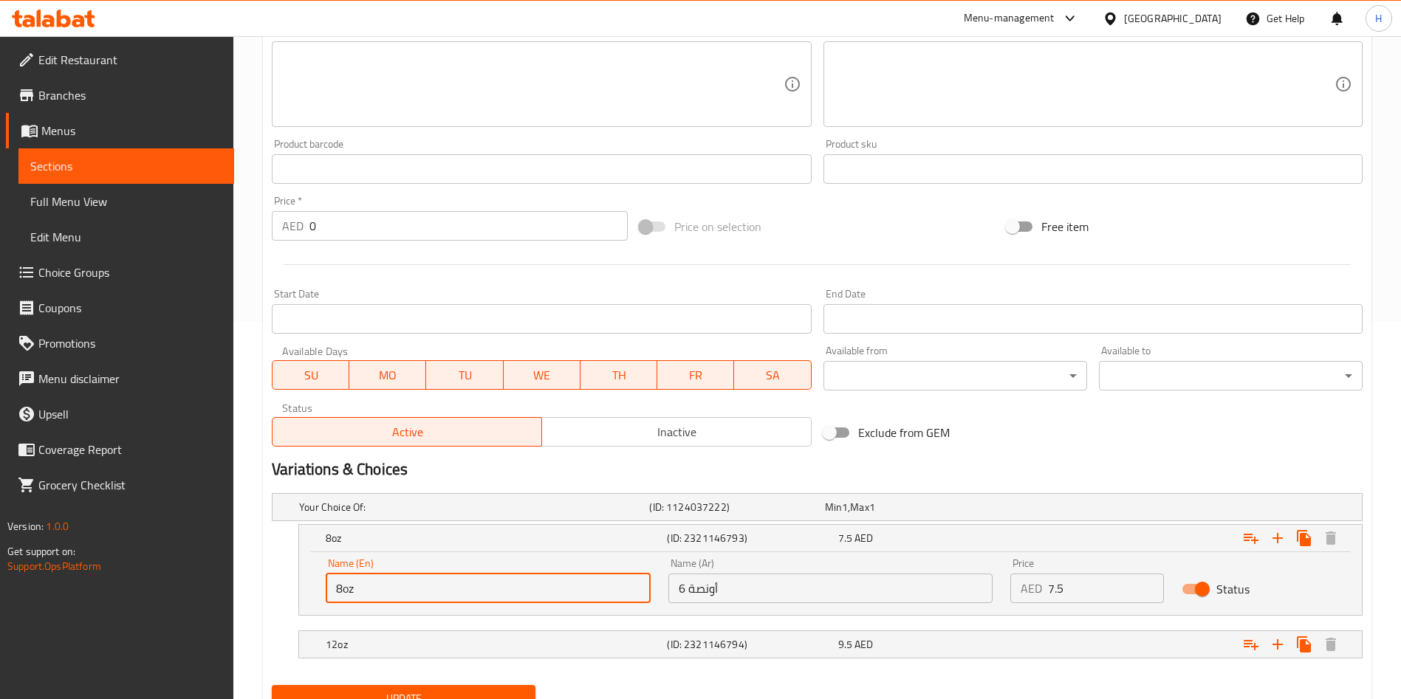
scroll to position [441, 0]
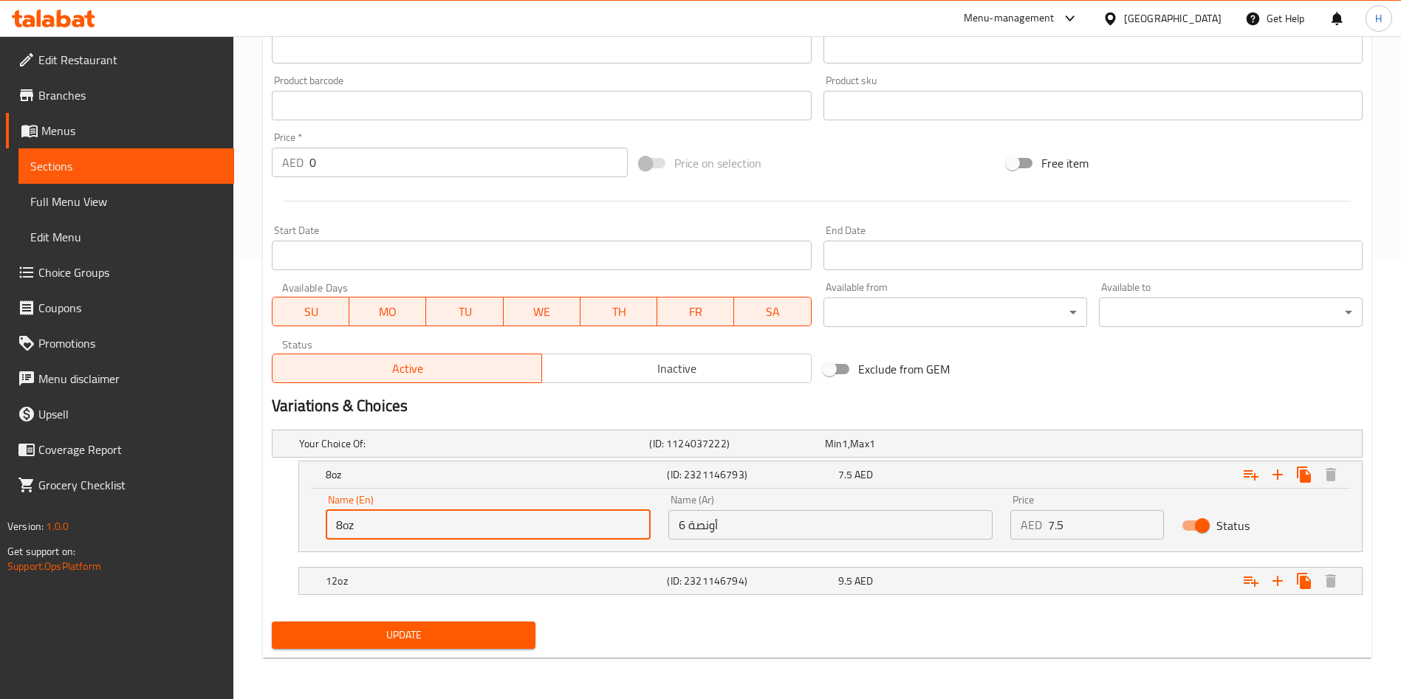
type input "8oz"
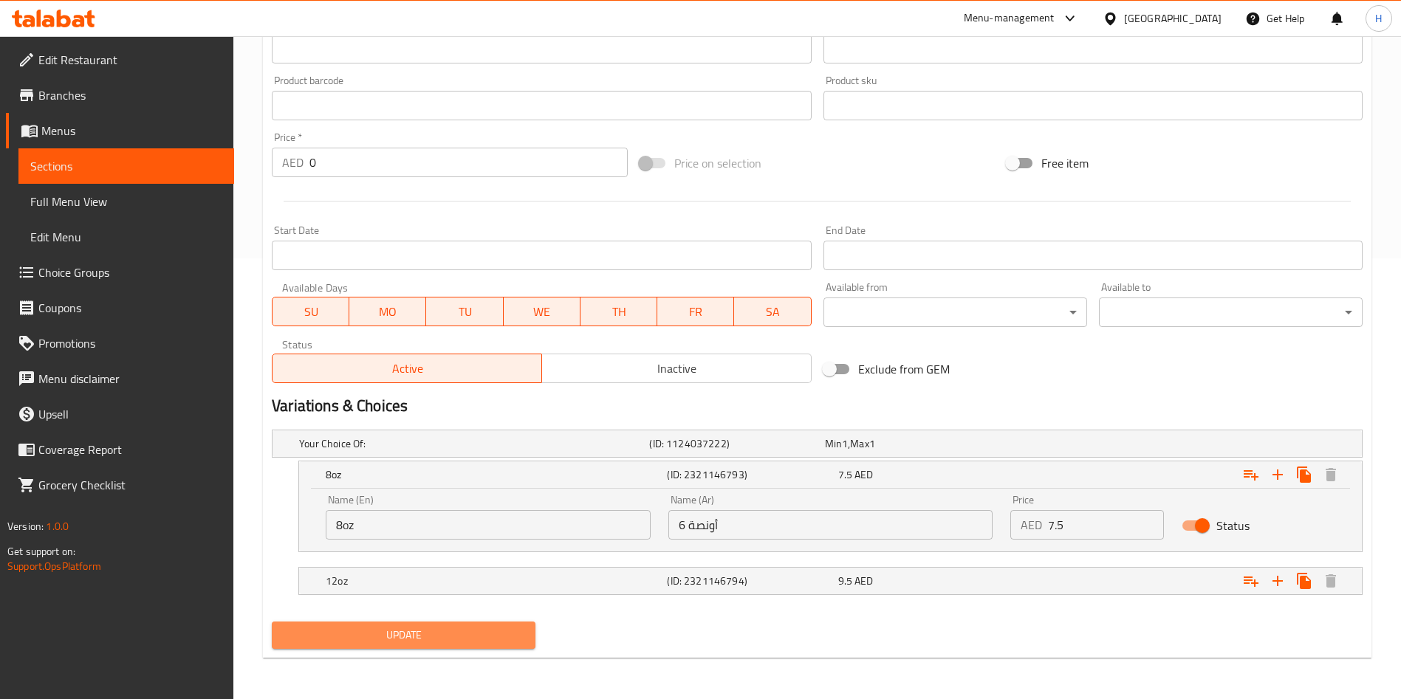
click at [451, 622] on button "Update" at bounding box center [404, 635] width 264 height 27
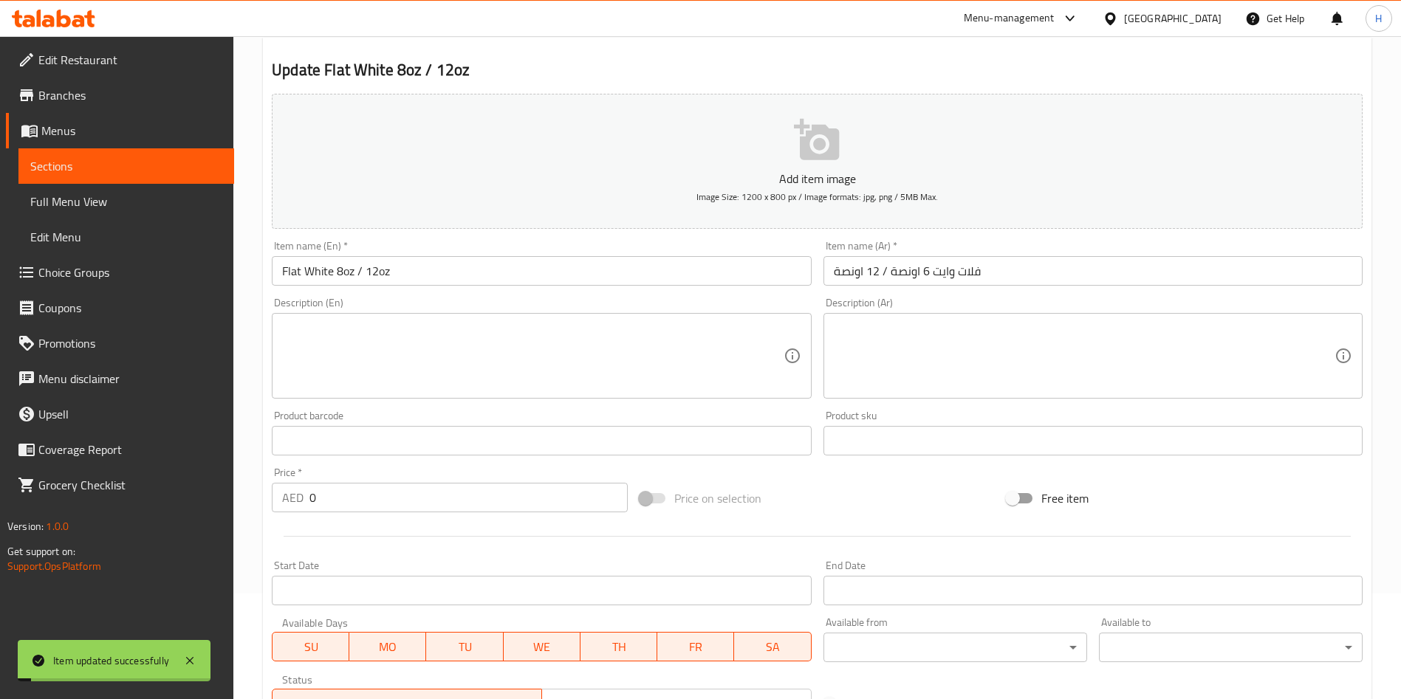
scroll to position [0, 0]
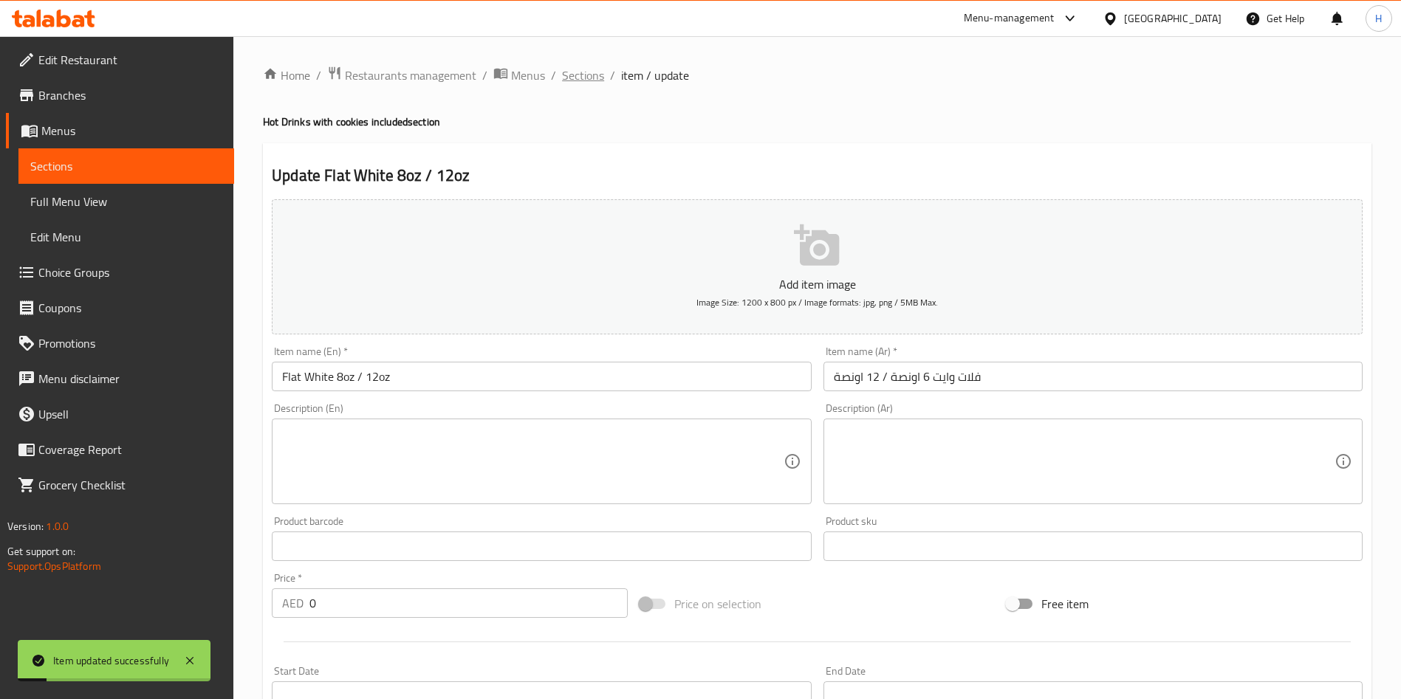
click at [577, 74] on span "Sections" at bounding box center [583, 75] width 42 height 18
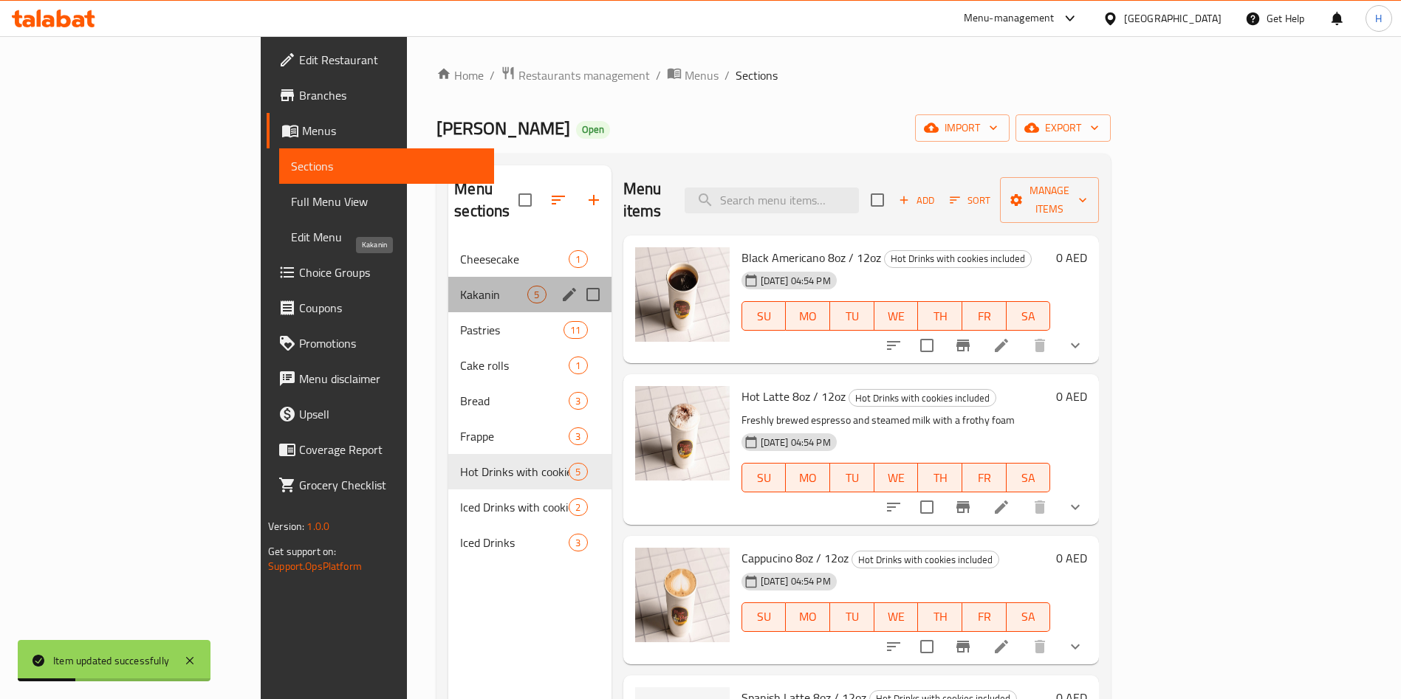
click at [460, 286] on span "Kakanin" at bounding box center [493, 295] width 67 height 18
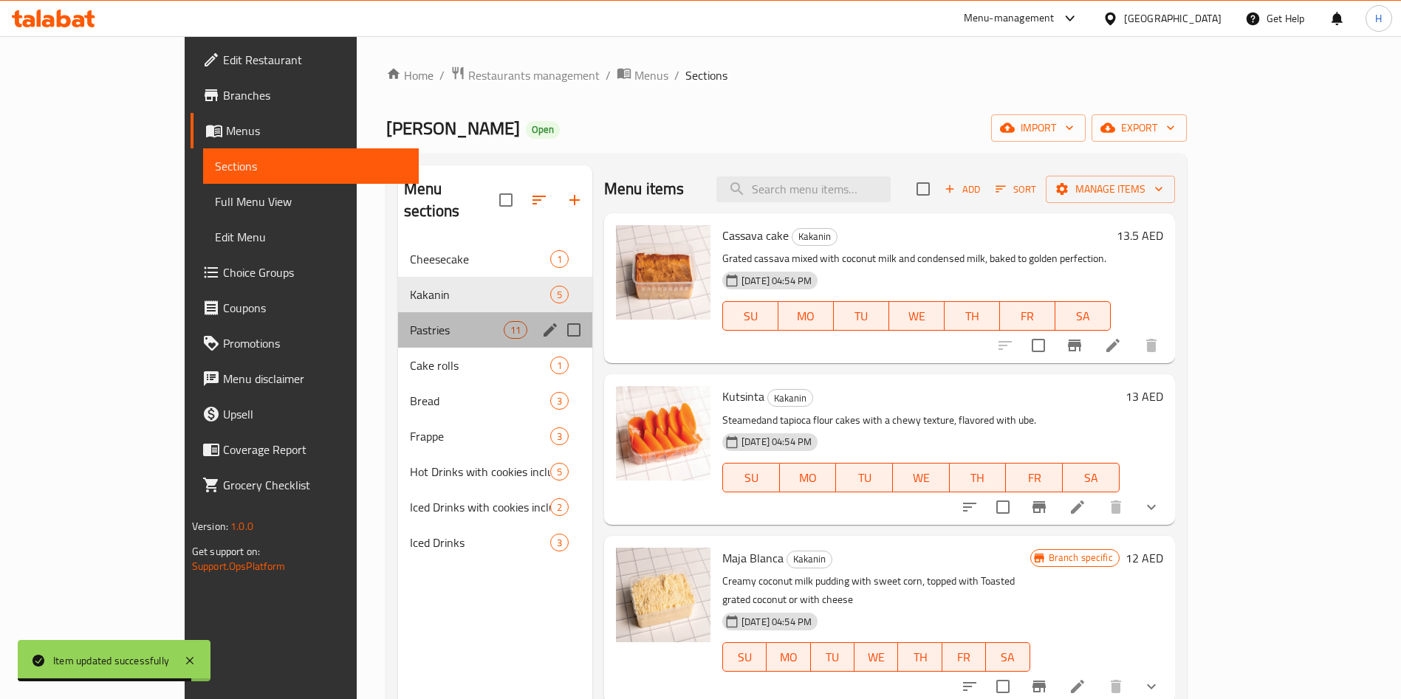
click at [398, 324] on div "Pastries 11" at bounding box center [495, 329] width 194 height 35
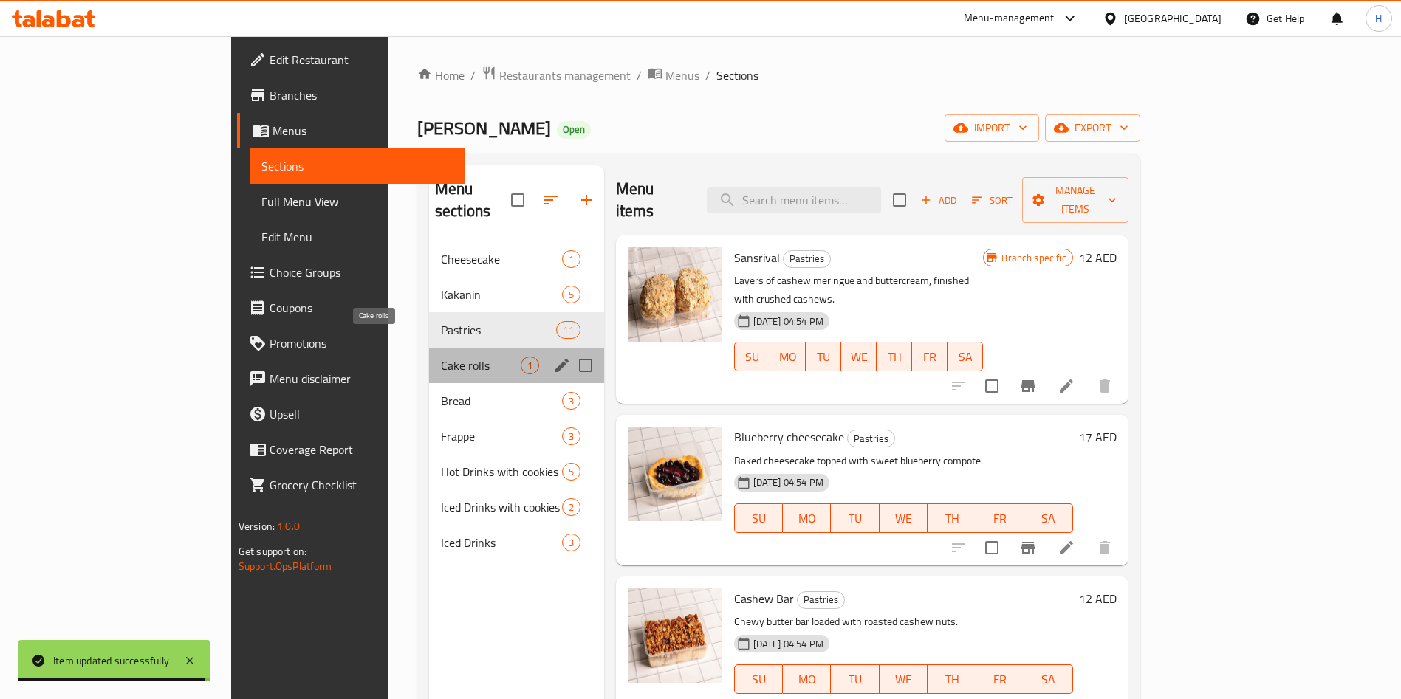
click at [441, 357] on span "Cake rolls" at bounding box center [481, 366] width 80 height 18
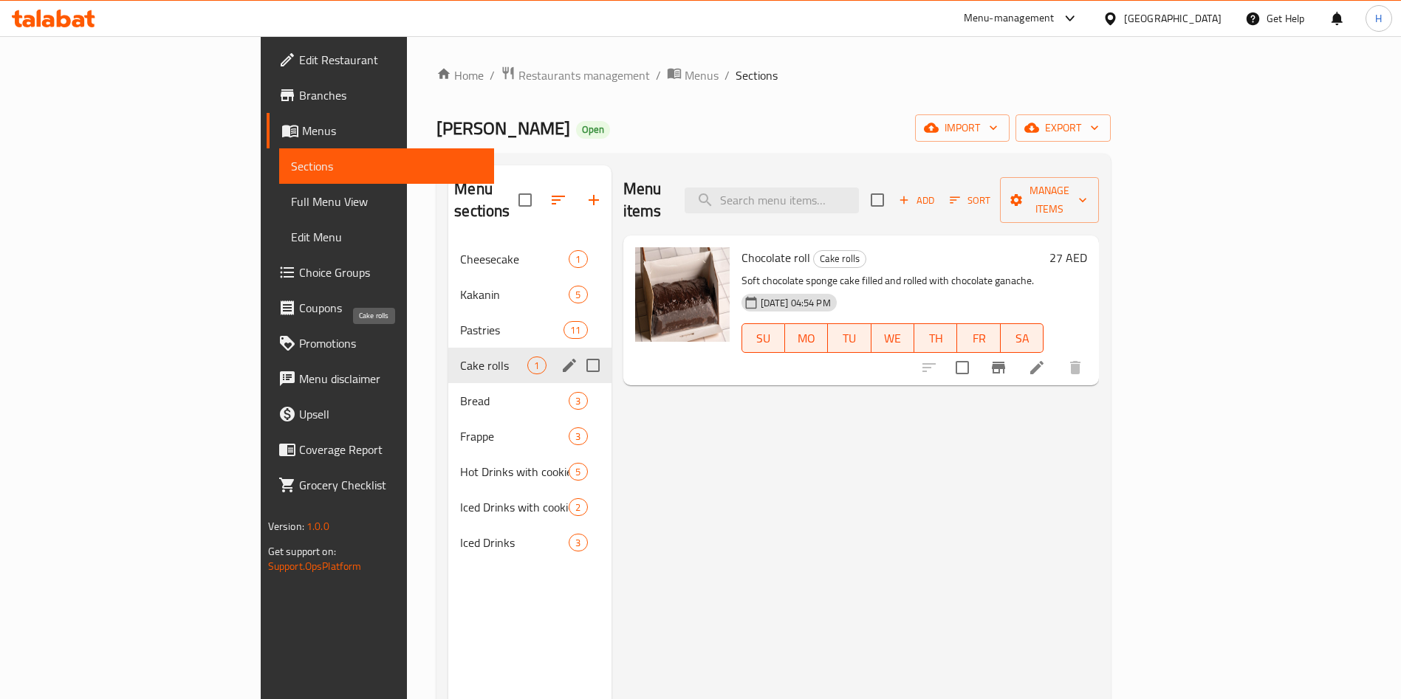
click at [448, 318] on div "Pastries 11" at bounding box center [529, 329] width 162 height 35
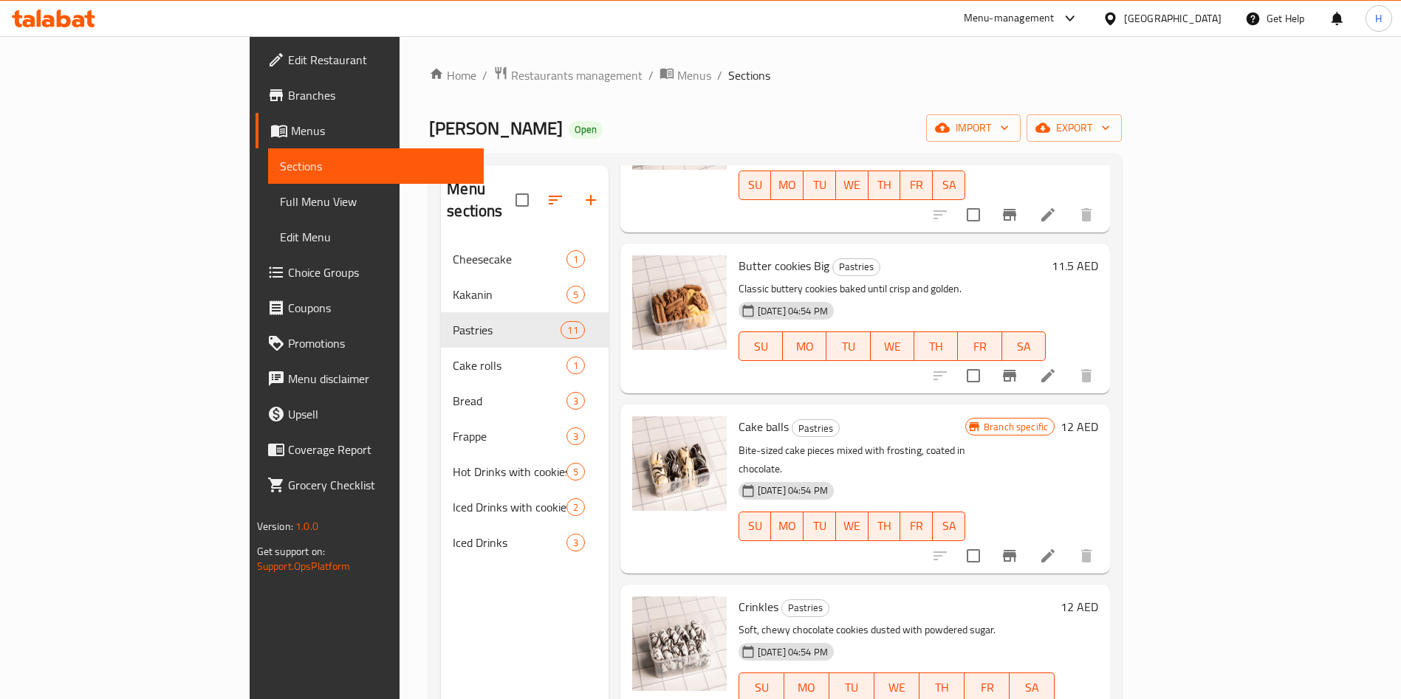
scroll to position [1112, 0]
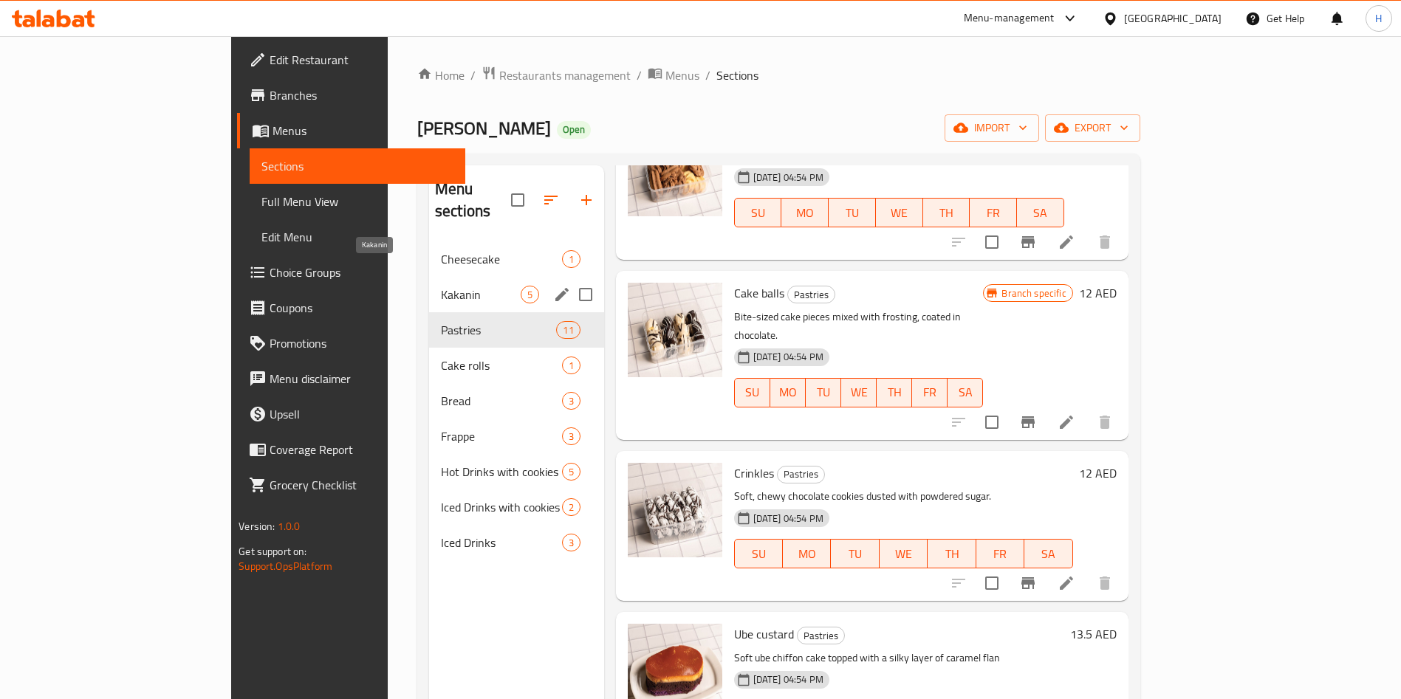
click at [441, 286] on span "Kakanin" at bounding box center [481, 295] width 80 height 18
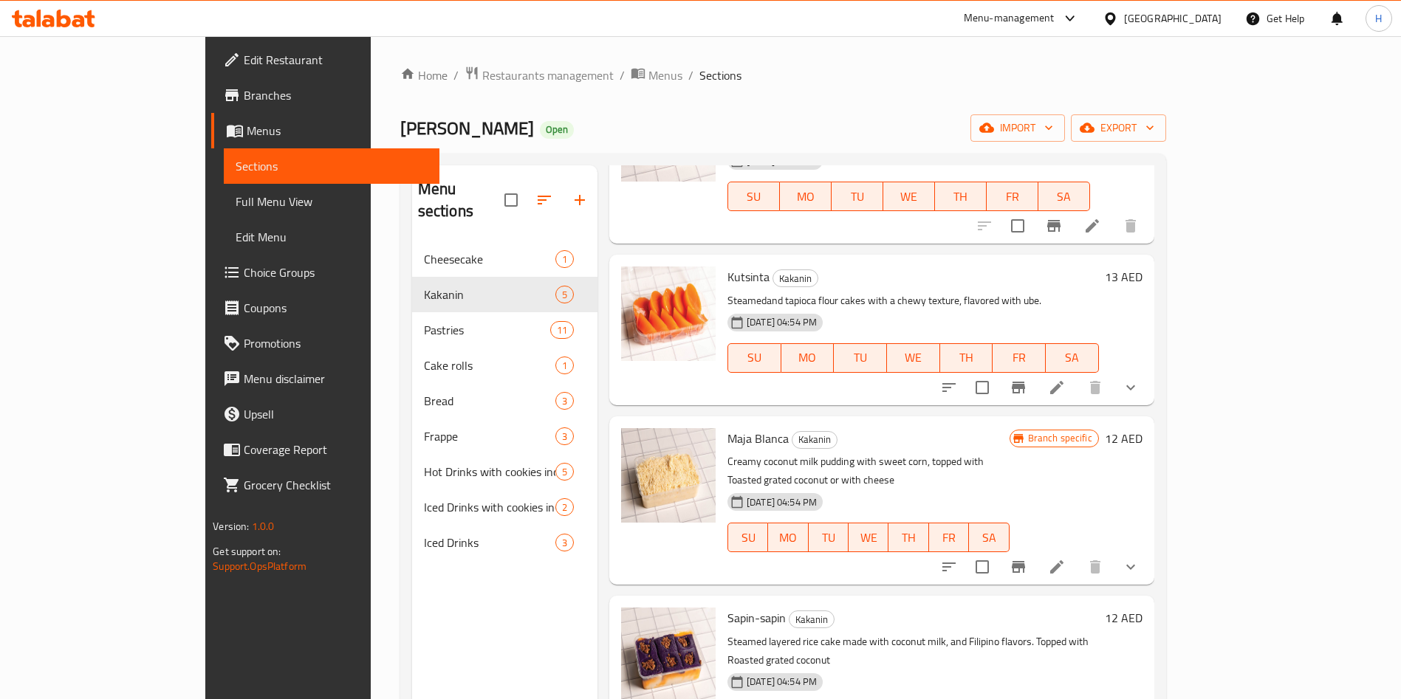
scroll to position [144, 0]
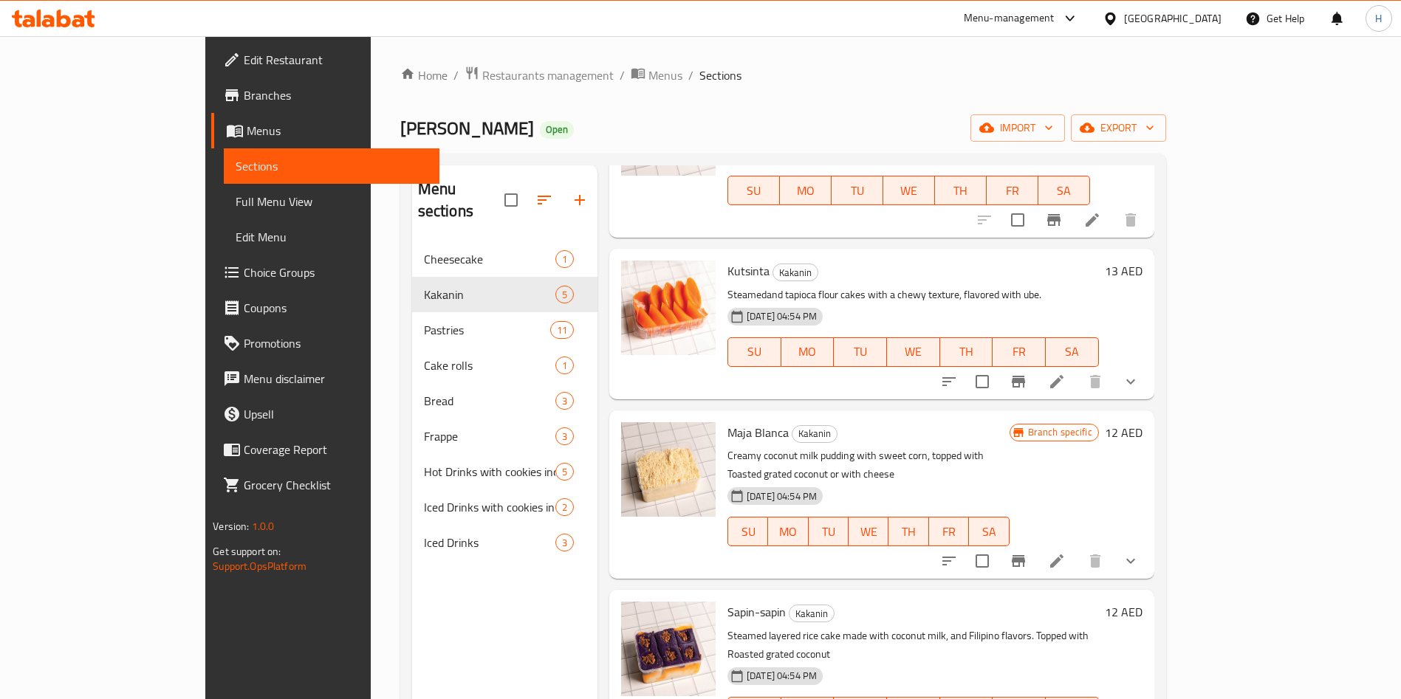
click at [1063, 375] on icon at bounding box center [1056, 381] width 13 height 13
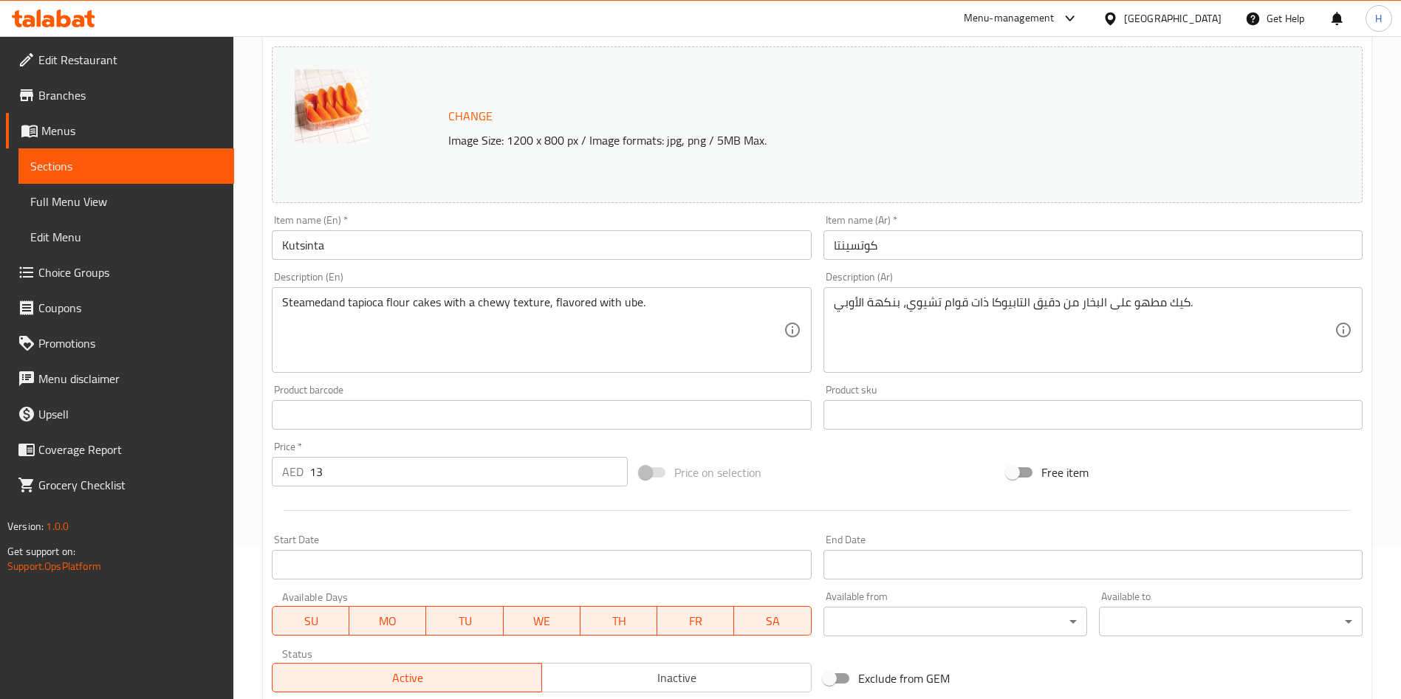
scroll to position [390, 0]
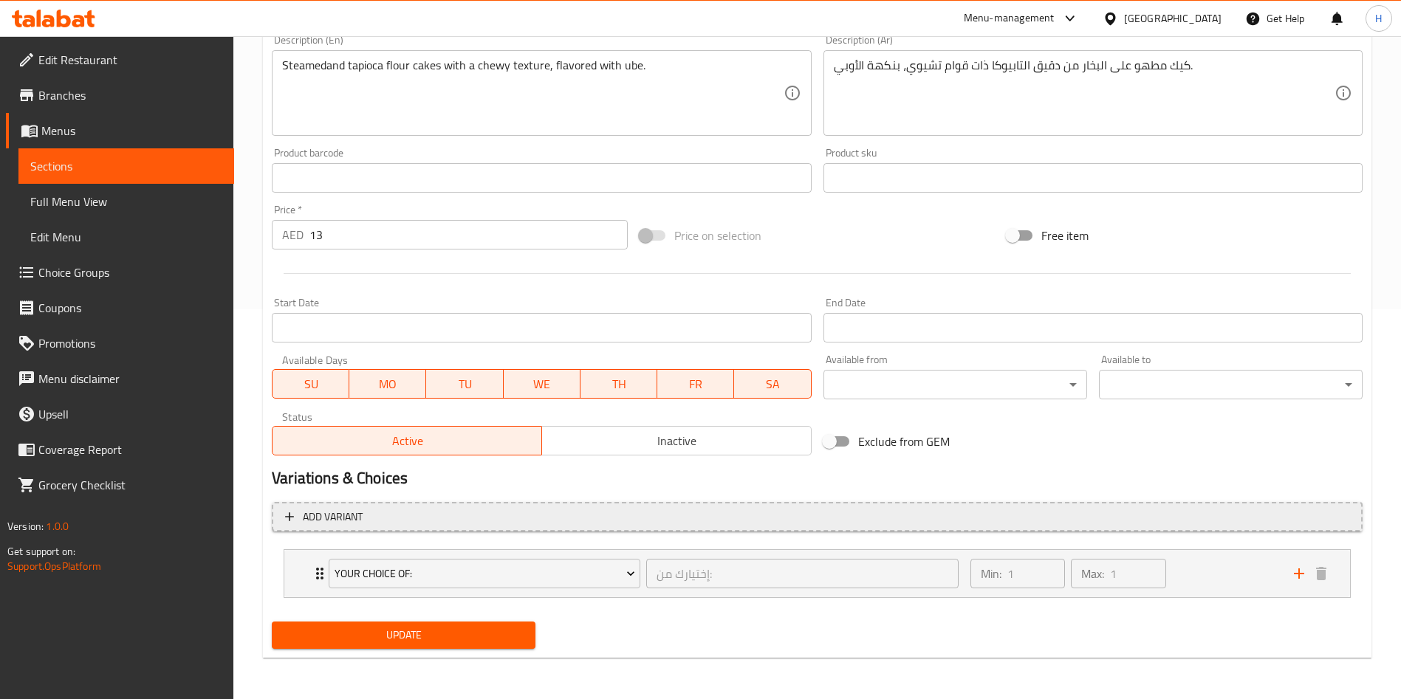
click at [319, 512] on span "Add variant" at bounding box center [333, 517] width 60 height 18
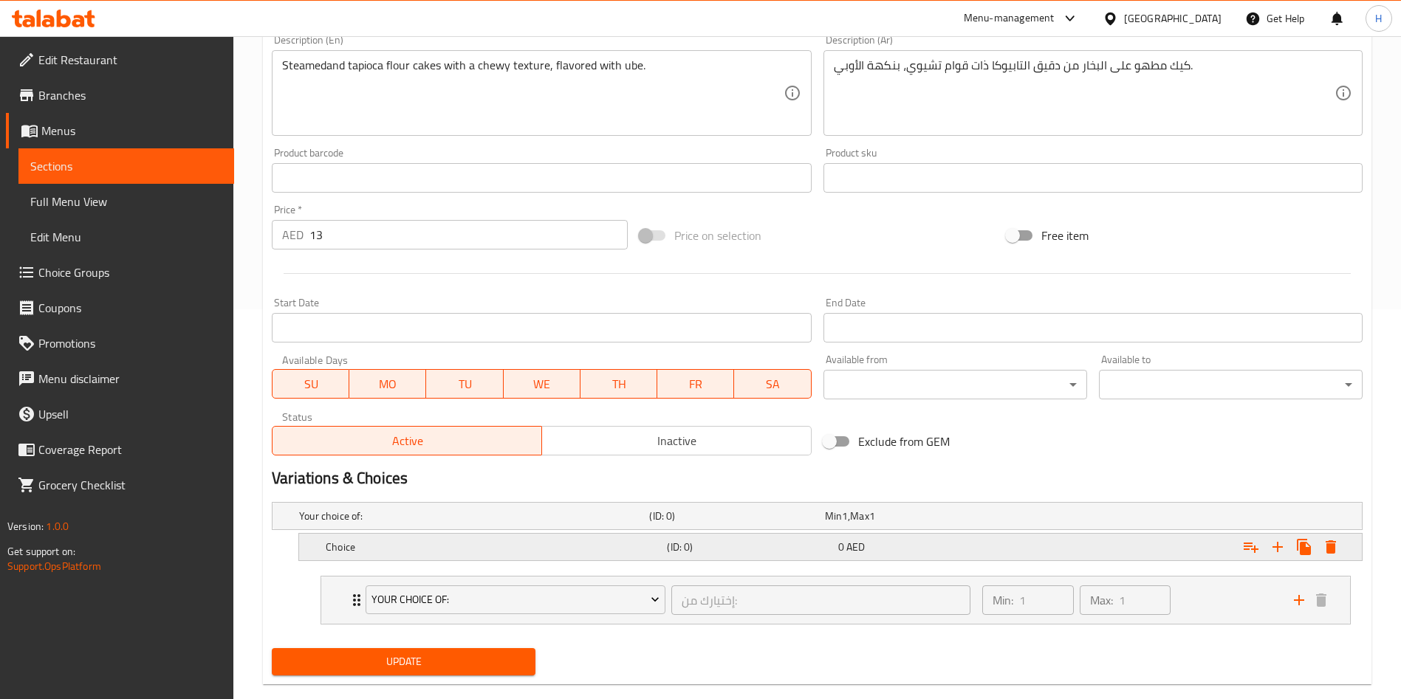
click at [538, 555] on div "Choice" at bounding box center [493, 547] width 341 height 21
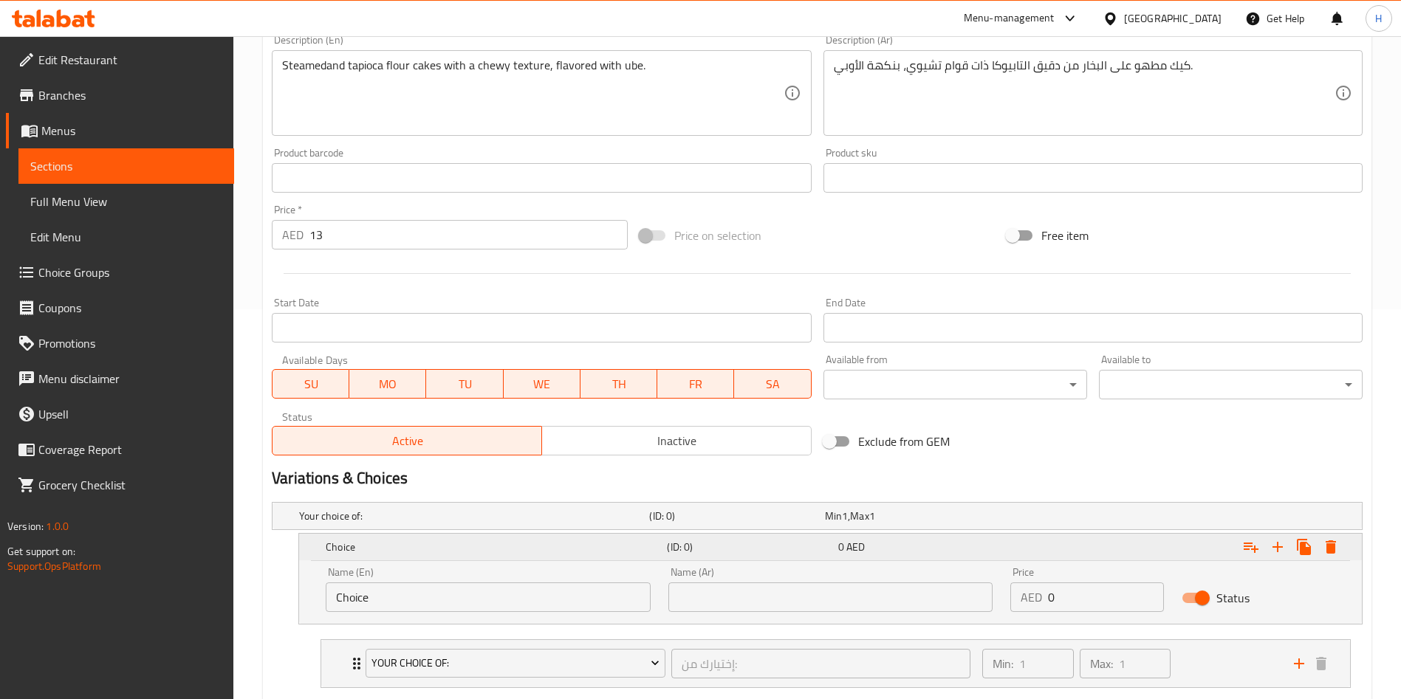
click at [542, 560] on div "Choice (ID: 0) 0 AED" at bounding box center [835, 547] width 1024 height 32
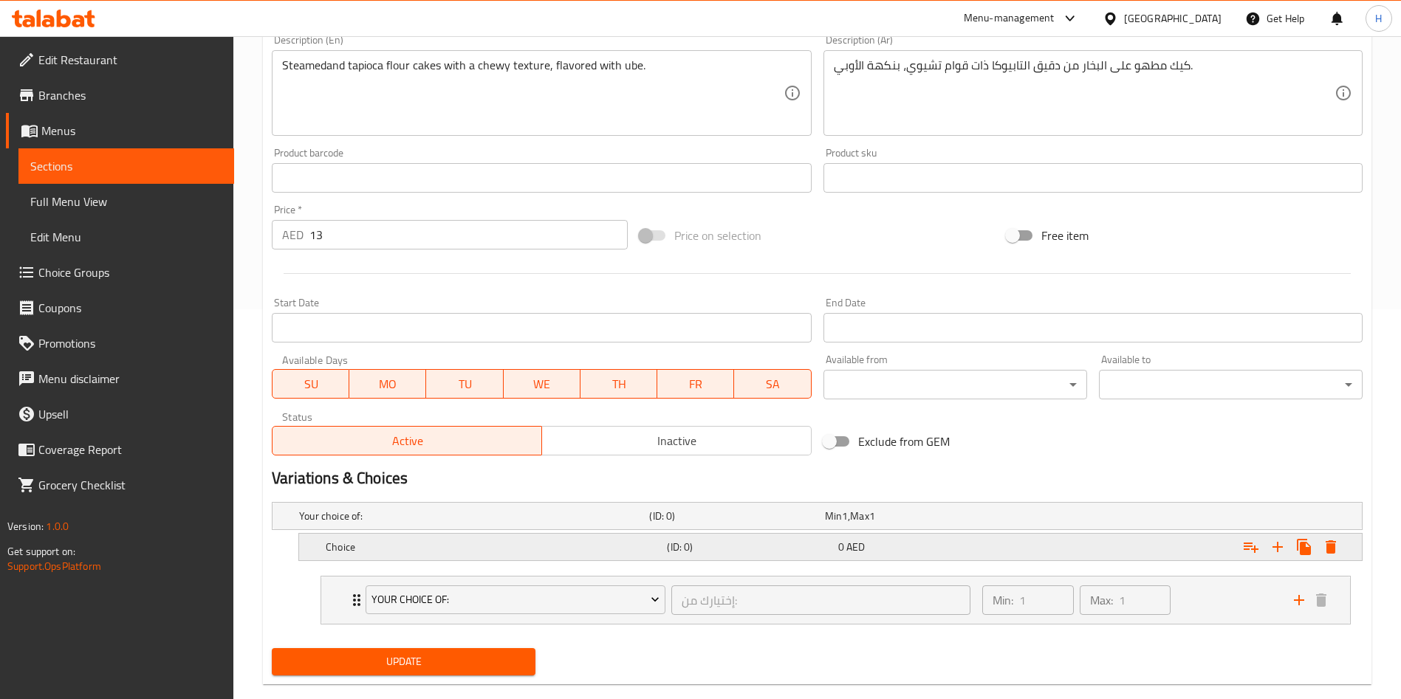
click at [542, 560] on div "Choice (ID: 0) 0 AED" at bounding box center [835, 547] width 1024 height 32
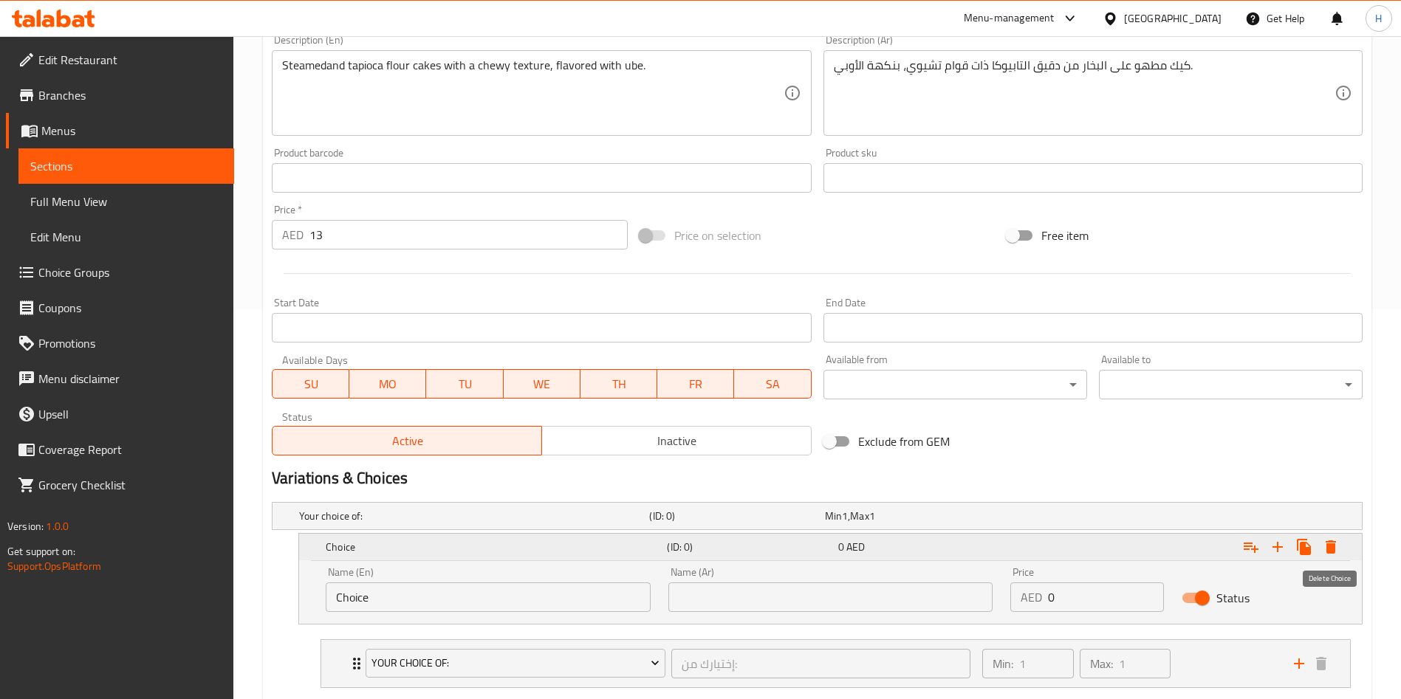
click at [1337, 546] on icon "Expand" at bounding box center [1331, 547] width 18 height 18
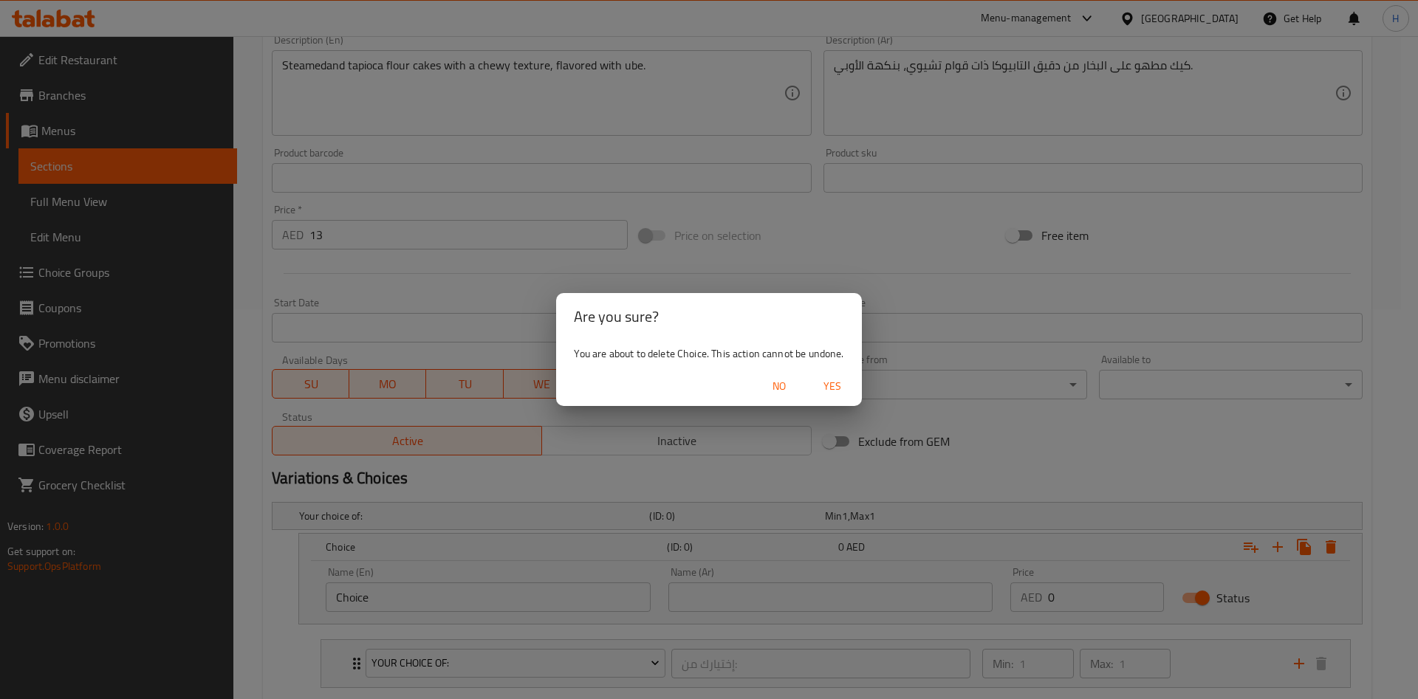
click at [827, 384] on span "Yes" at bounding box center [832, 386] width 35 height 18
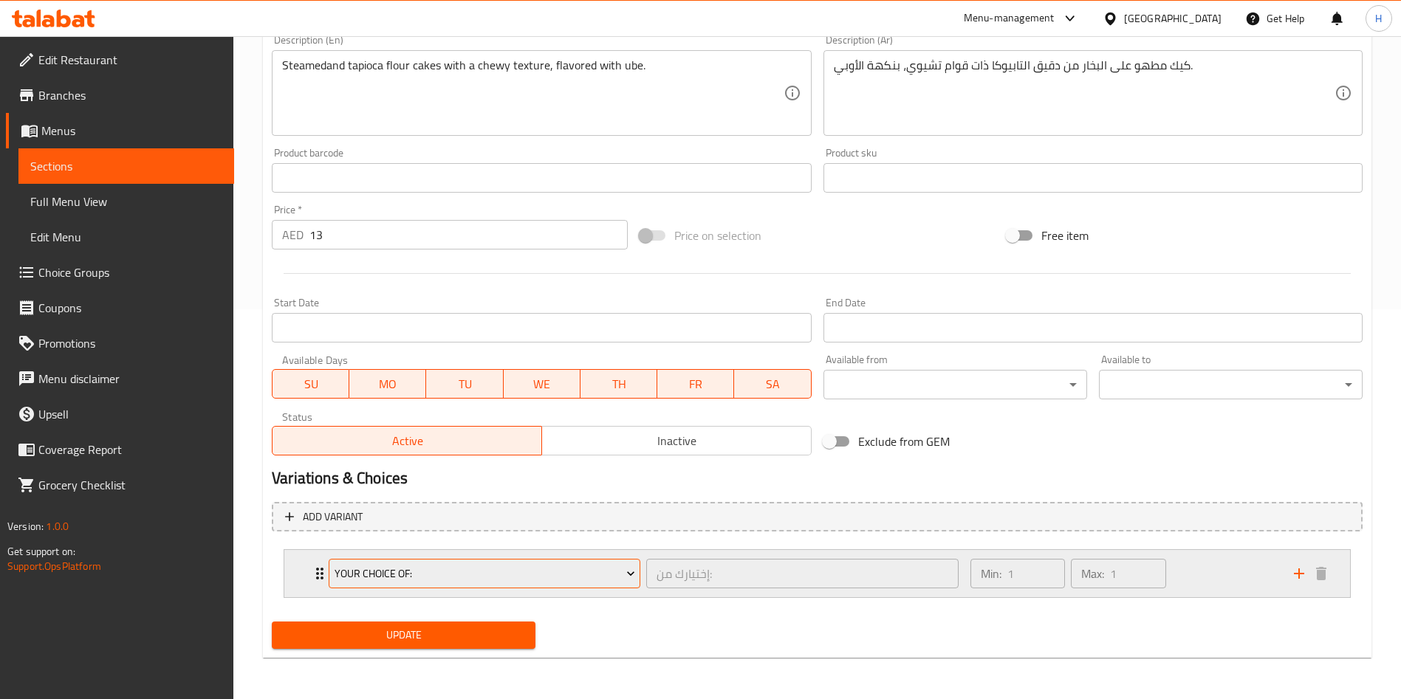
click at [381, 581] on span "Your Choice Of:" at bounding box center [485, 574] width 301 height 18
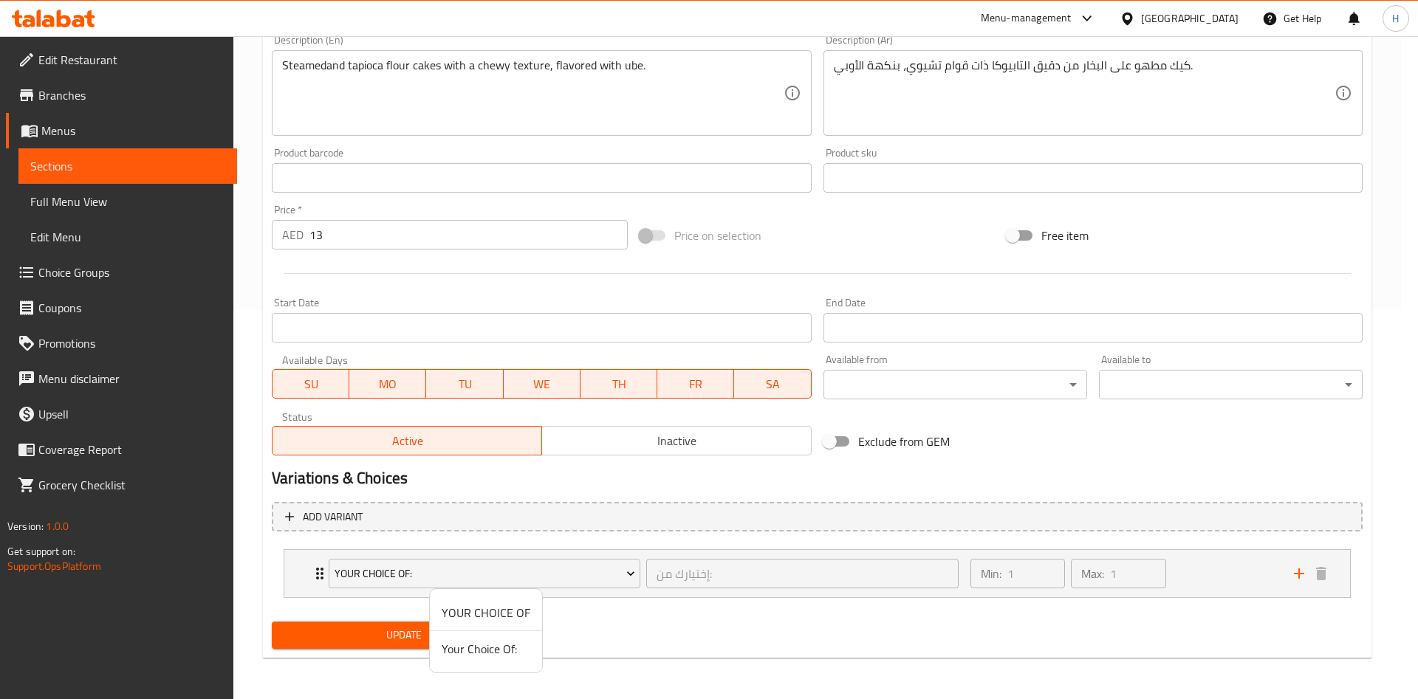
drag, startPoint x: 1074, startPoint y: 645, endPoint x: 1179, endPoint y: 604, distance: 112.7
click at [1079, 645] on div at bounding box center [709, 349] width 1418 height 699
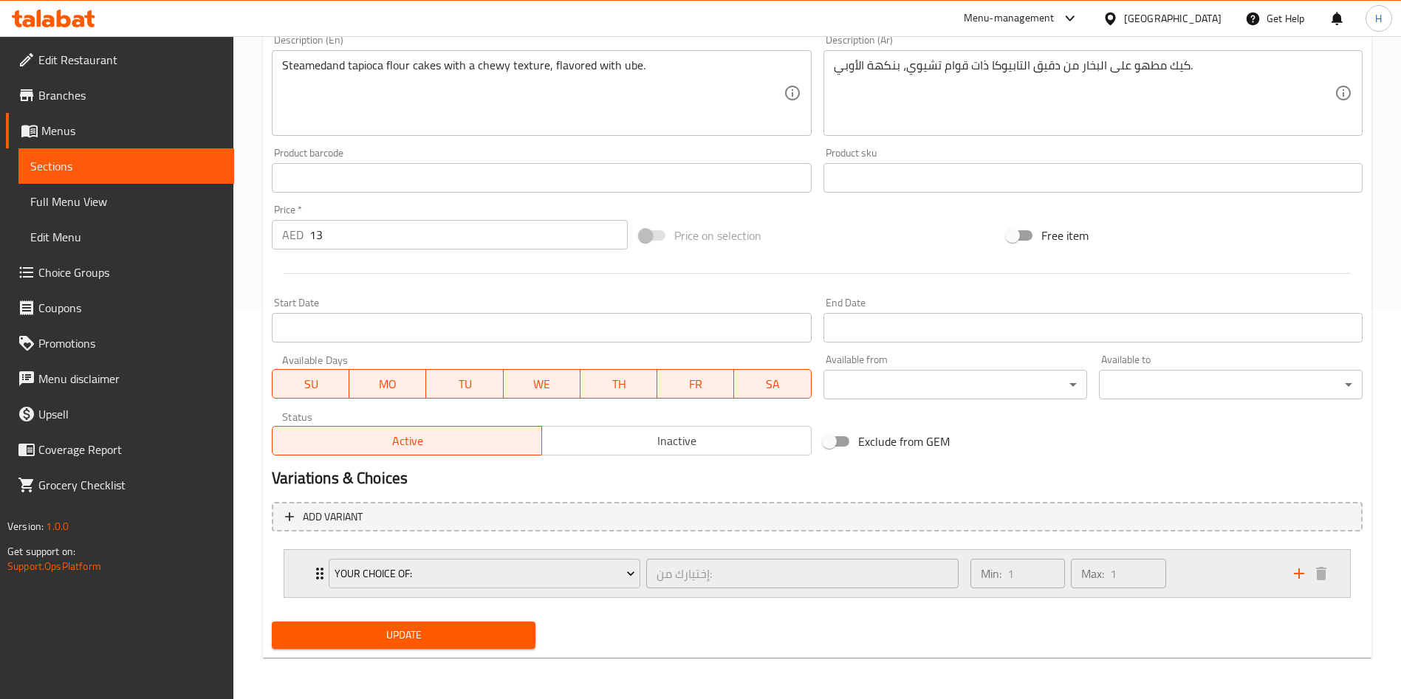
click at [1179, 586] on div "Min: 1 ​ Max: 1 ​" at bounding box center [1122, 573] width 323 height 47
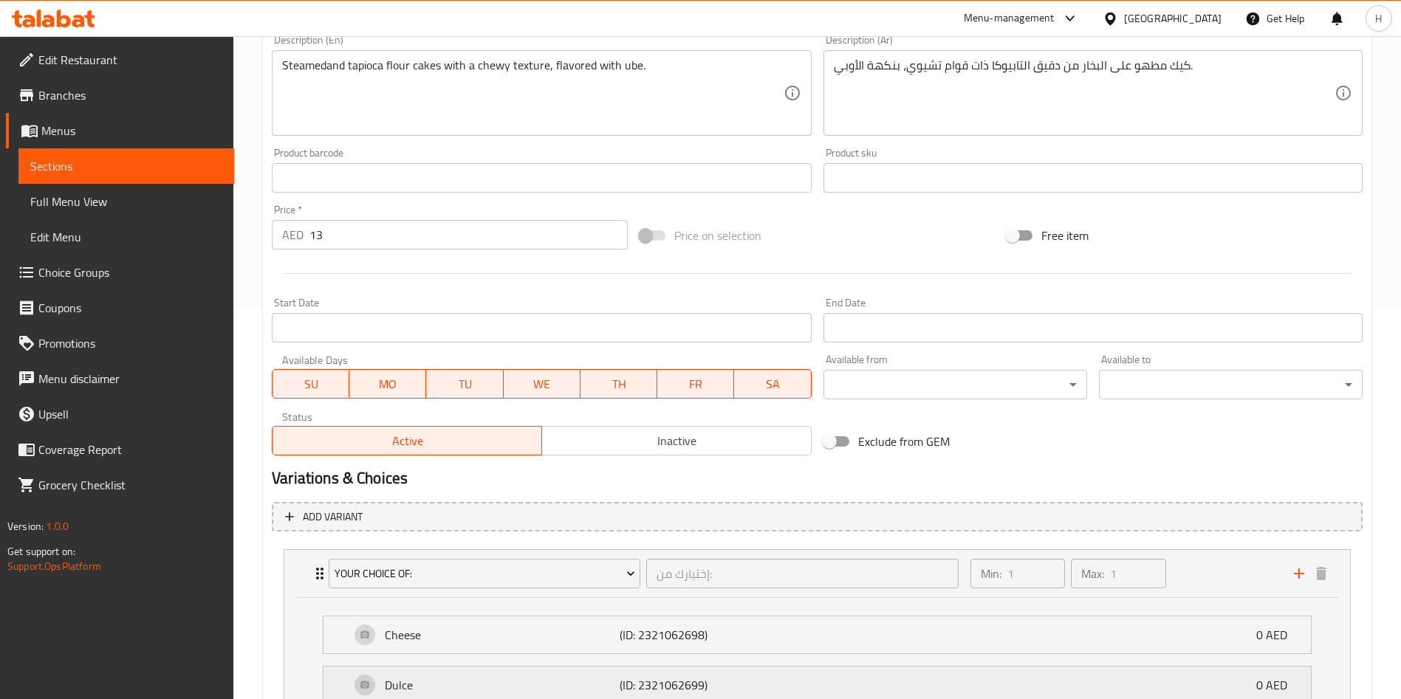
scroll to position [571, 0]
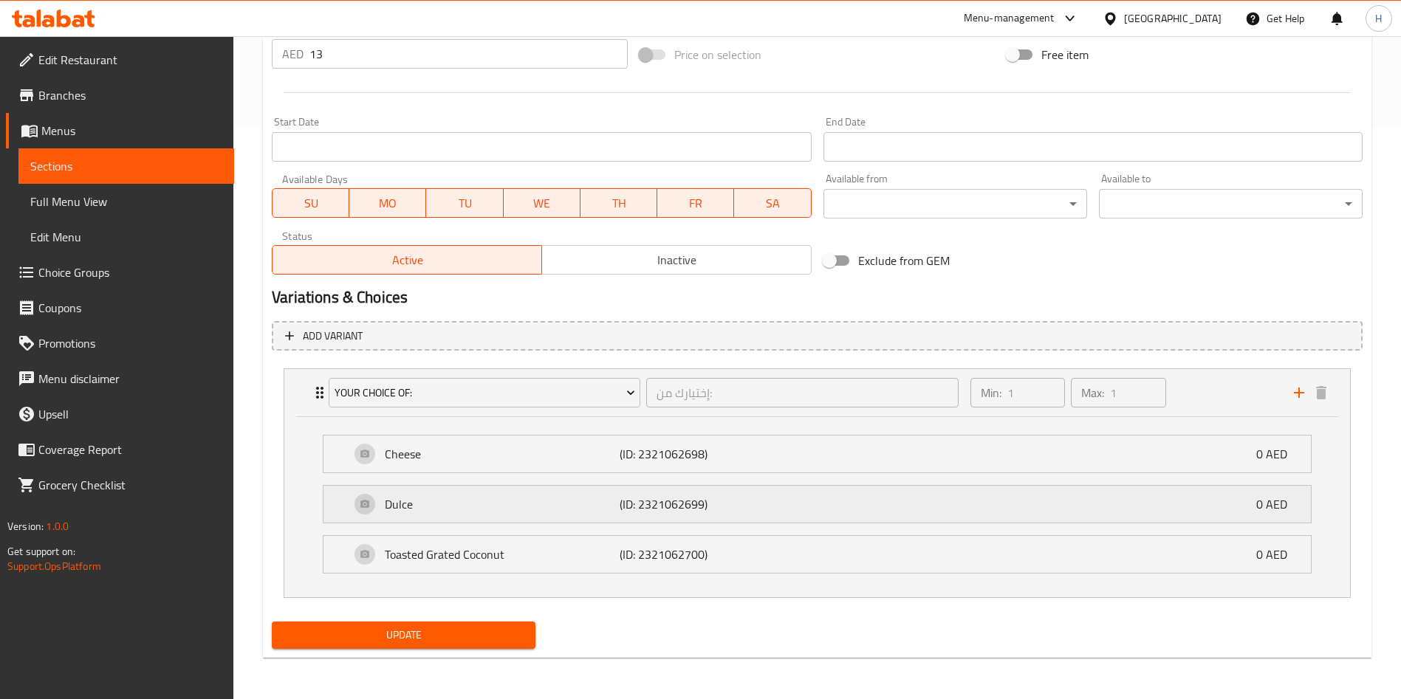
click at [778, 512] on div "Dulce (ID: 2321062699) 0 AED" at bounding box center [821, 504] width 943 height 37
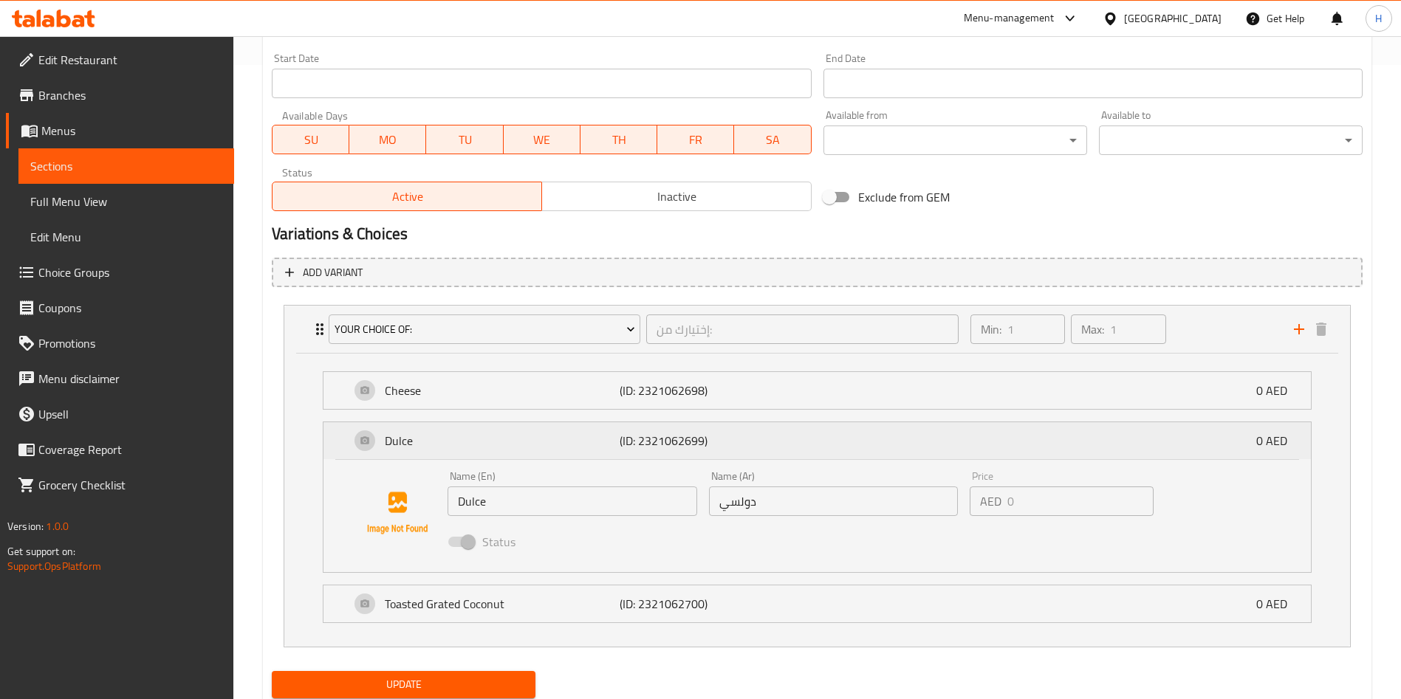
scroll to position [684, 0]
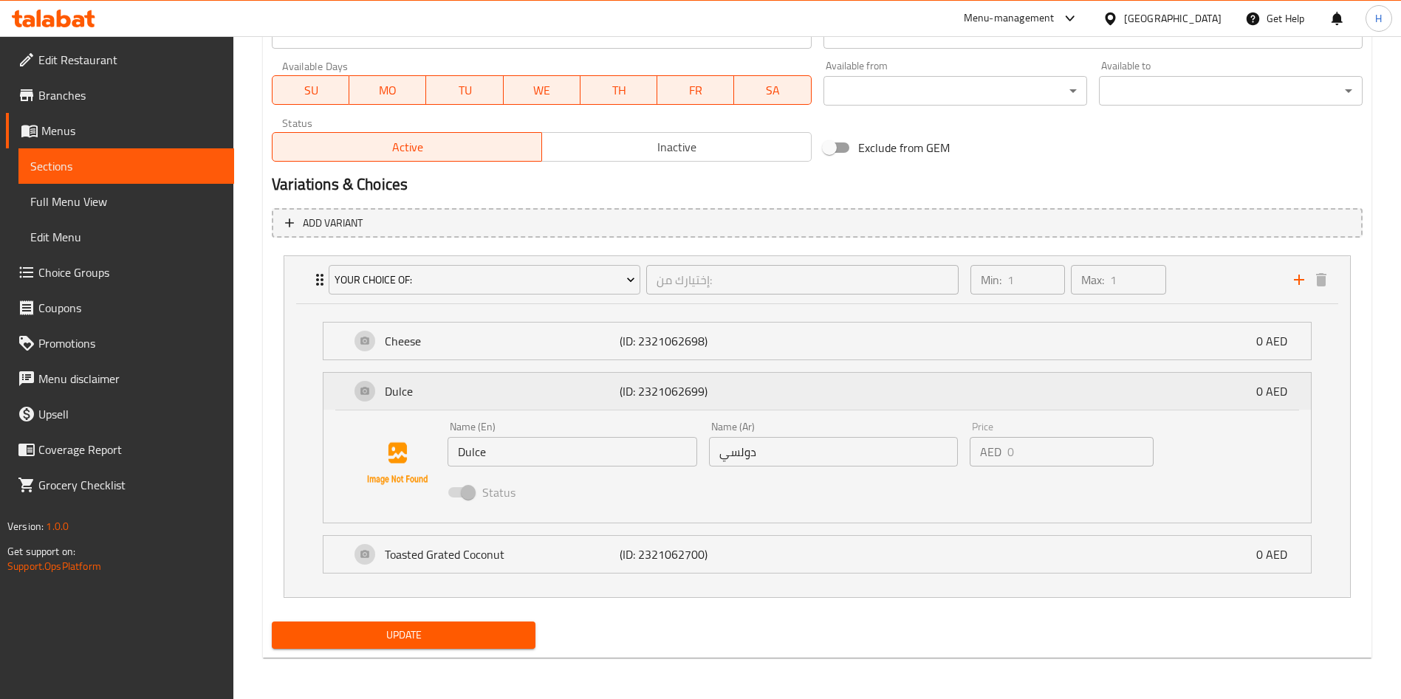
click at [1269, 388] on p "0 AED" at bounding box center [1277, 392] width 43 height 18
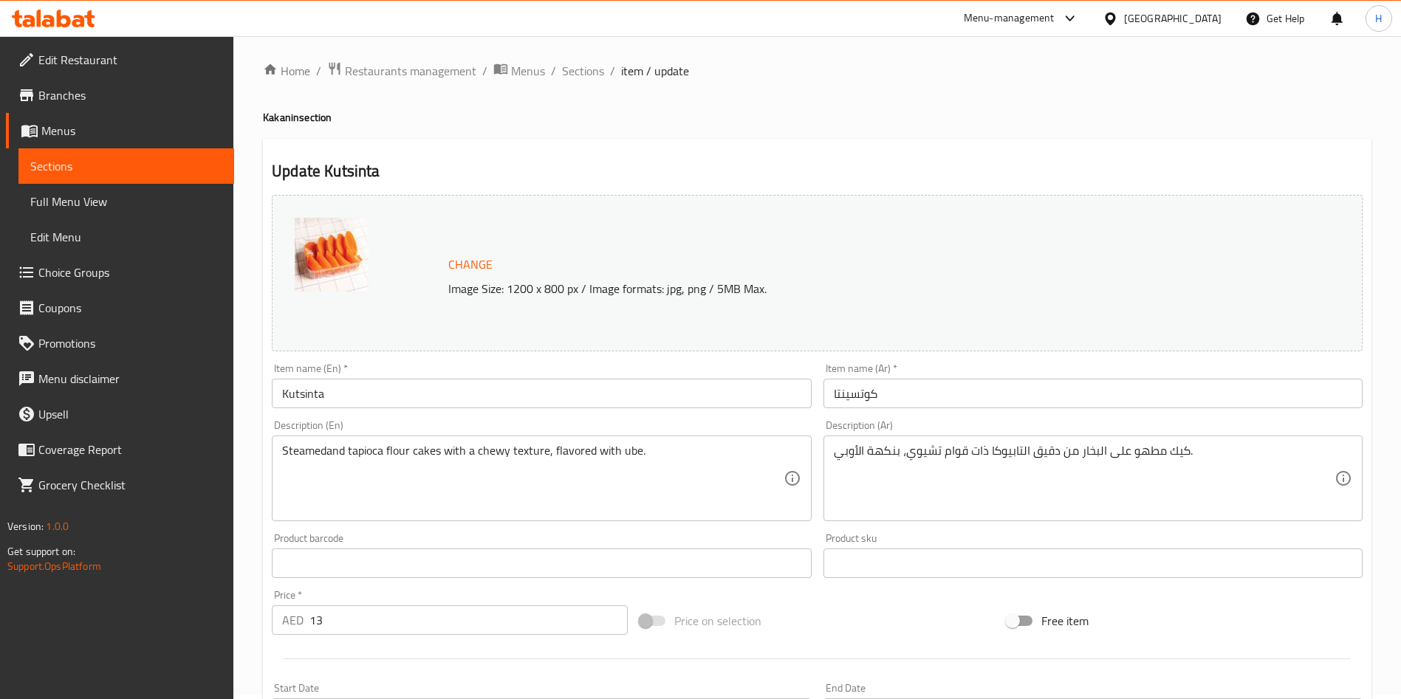
scroll to position [0, 0]
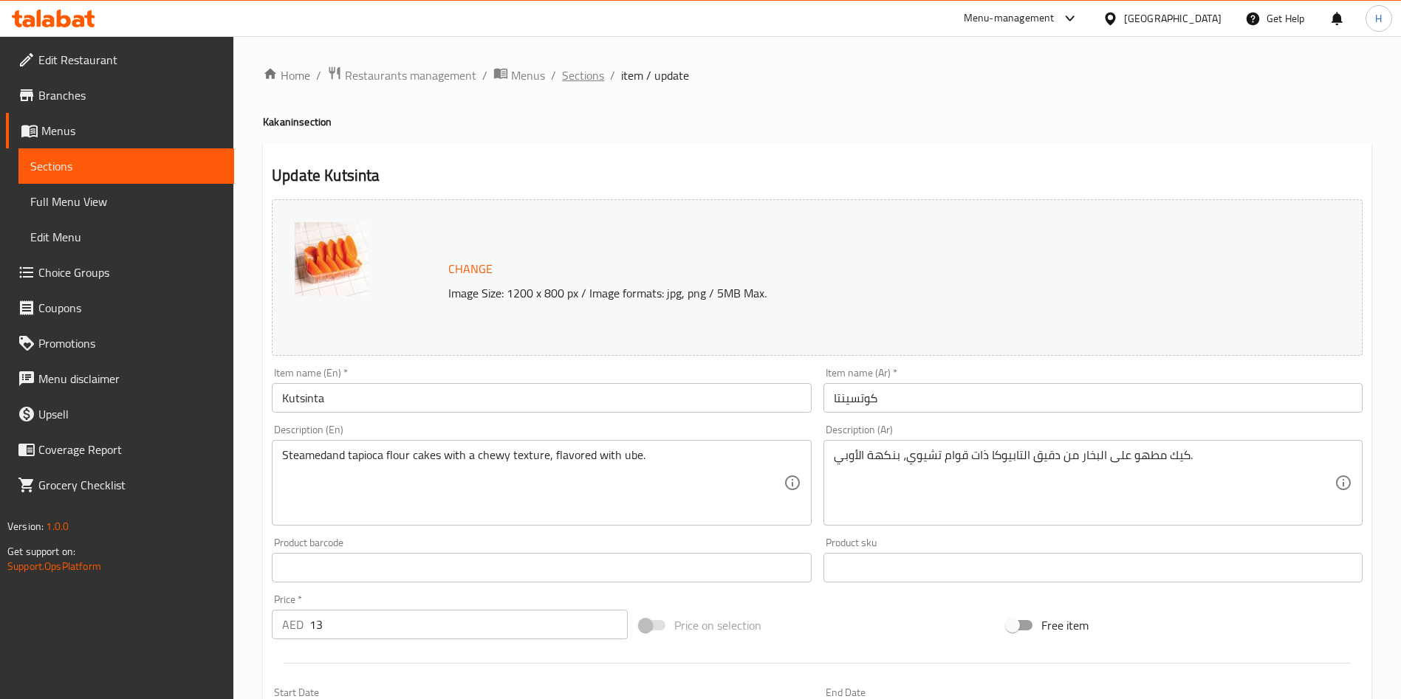
click at [575, 70] on span "Sections" at bounding box center [583, 75] width 42 height 18
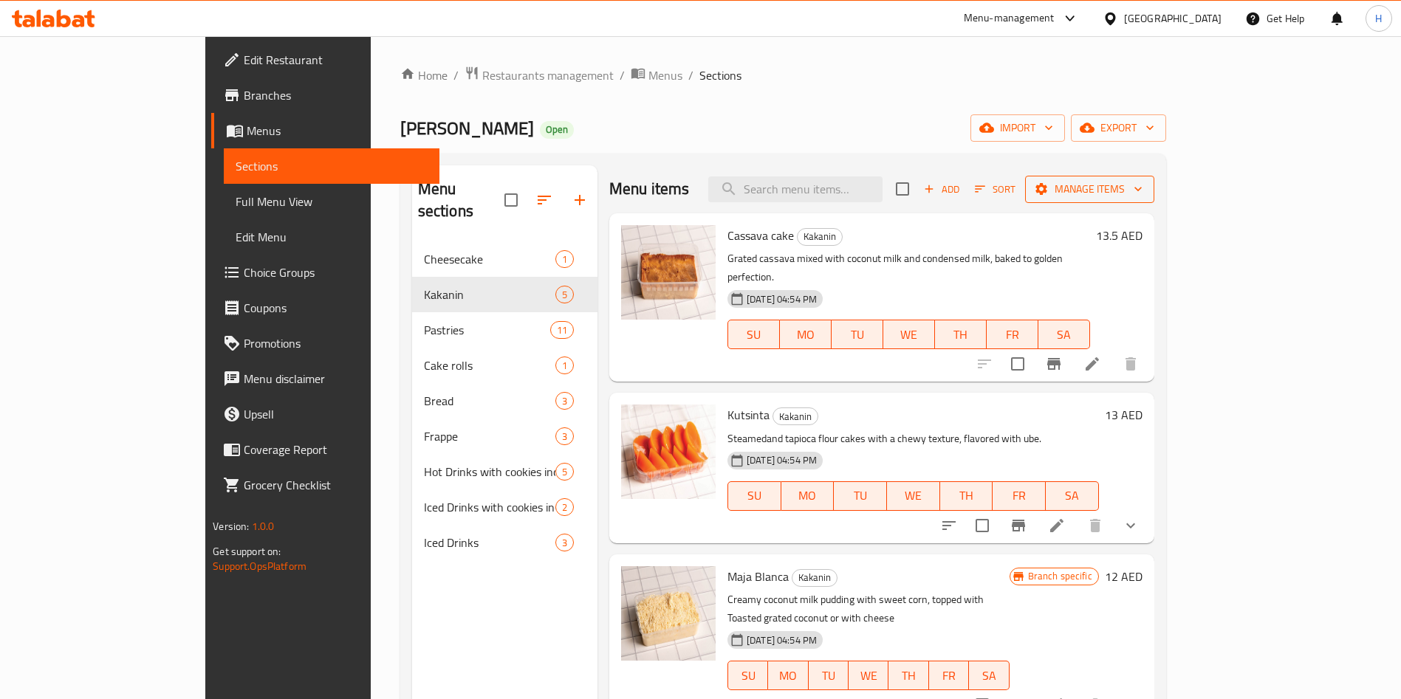
click at [1142, 189] on span "Manage items" at bounding box center [1090, 189] width 106 height 18
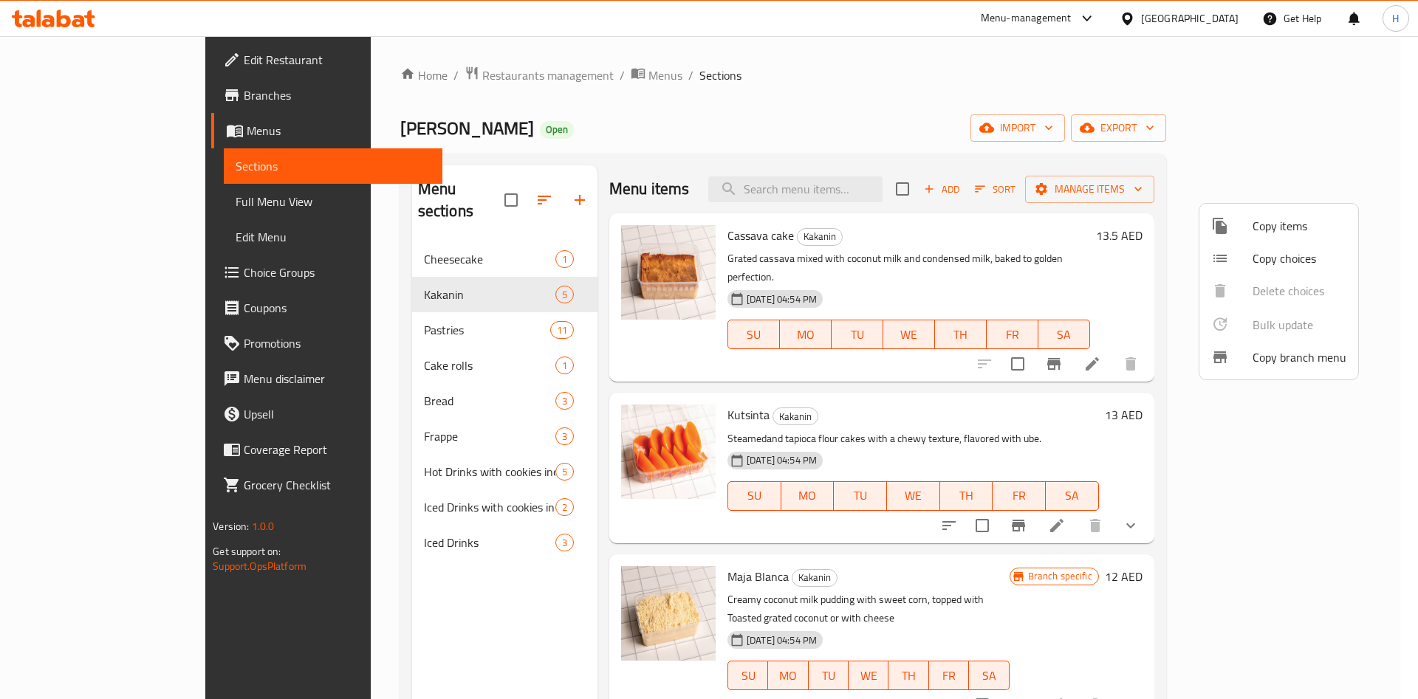
drag, startPoint x: 1274, startPoint y: 188, endPoint x: 1272, endPoint y: 167, distance: 20.7
click at [1274, 187] on div at bounding box center [709, 349] width 1418 height 699
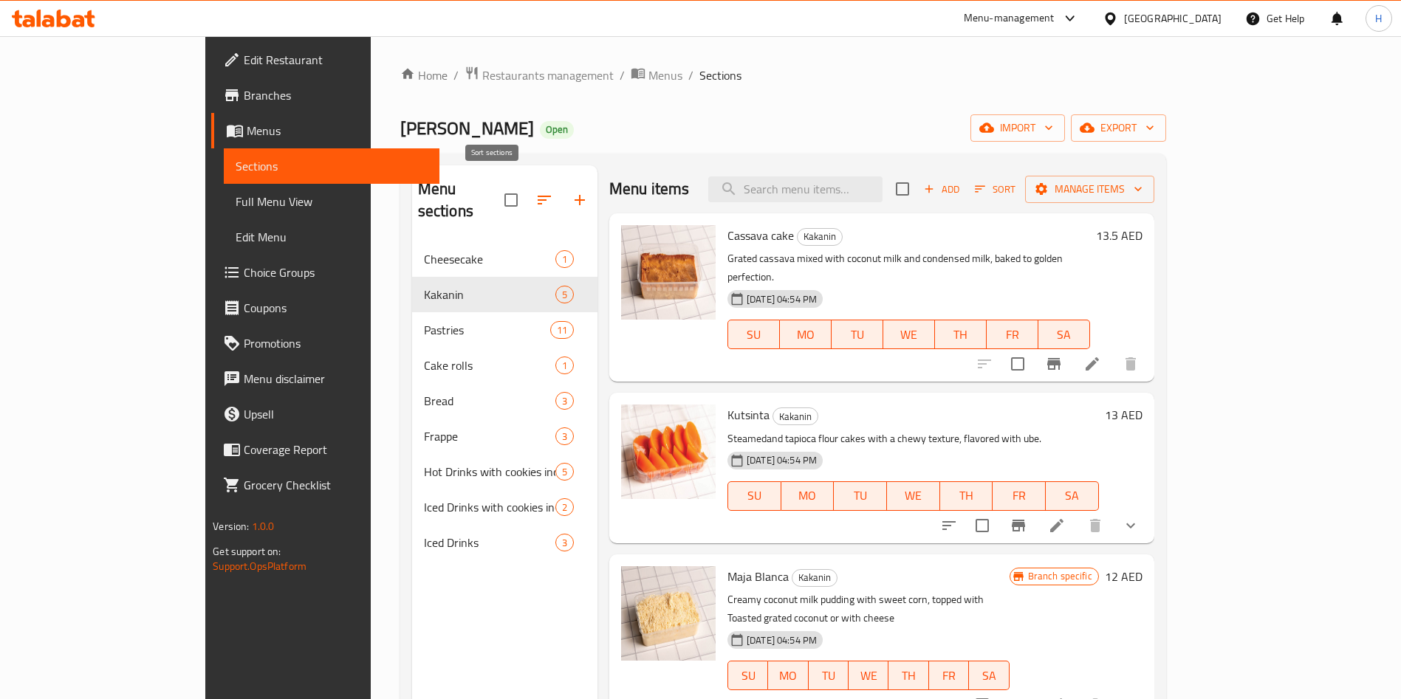
click at [538, 196] on icon "button" at bounding box center [544, 200] width 13 height 9
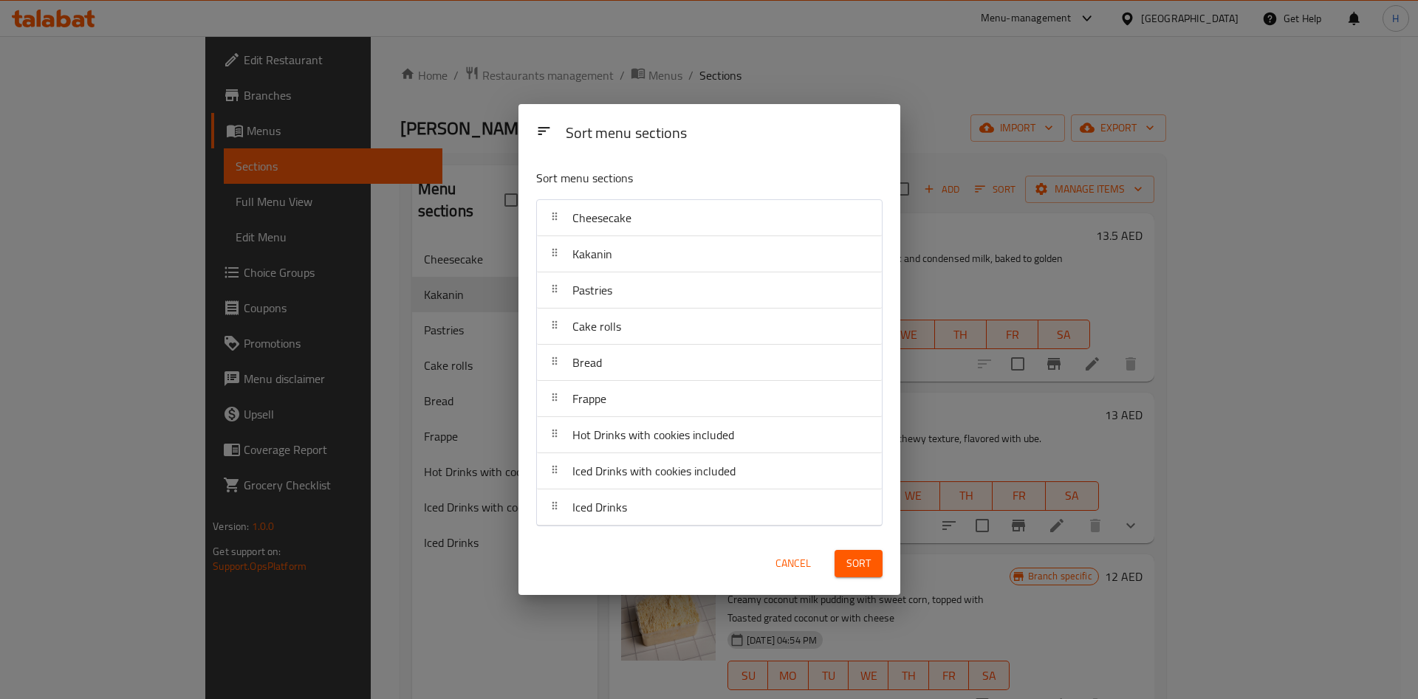
click at [814, 563] on button "Cancel" at bounding box center [792, 563] width 47 height 27
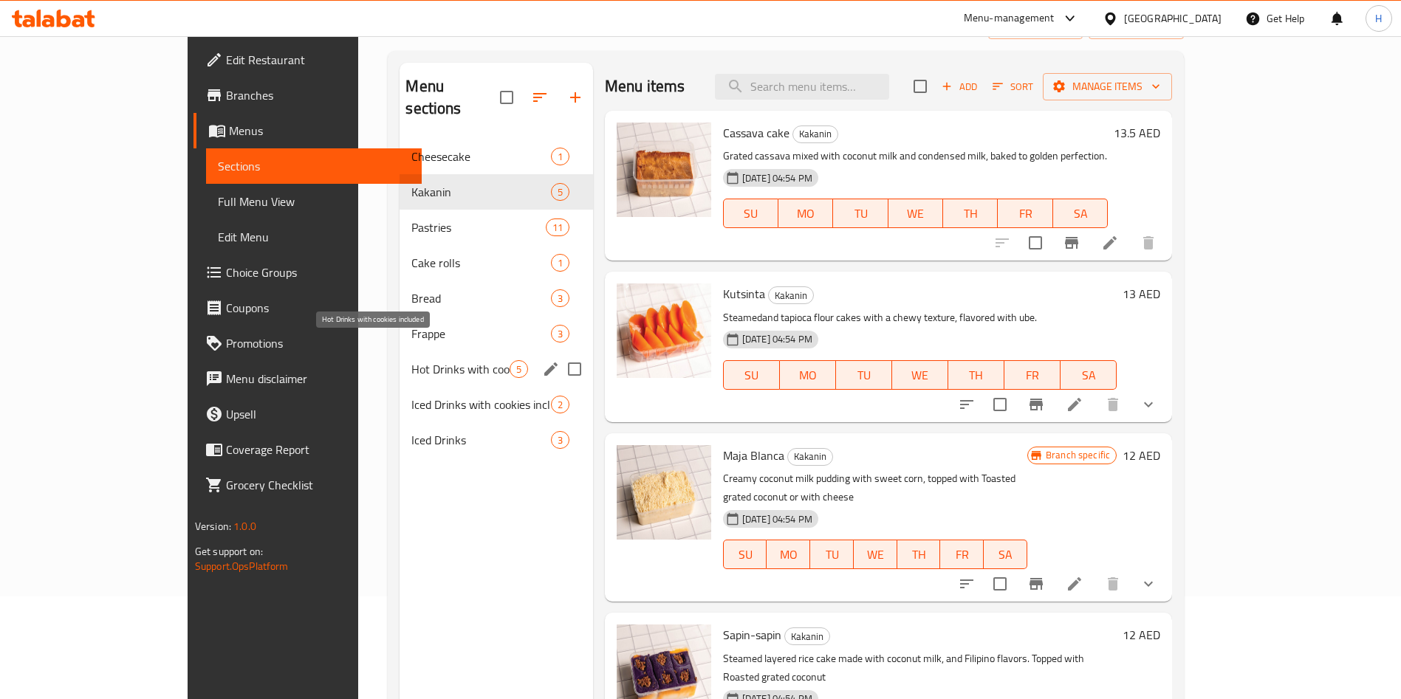
scroll to position [207, 0]
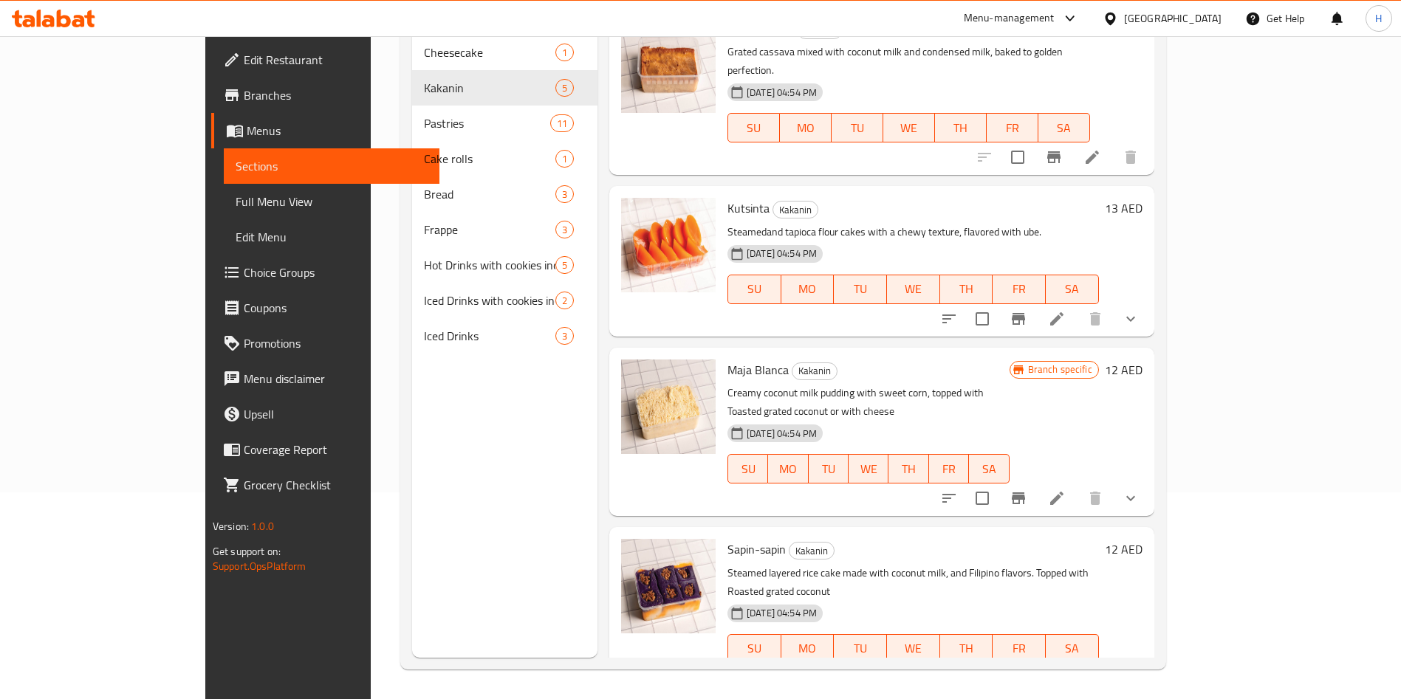
click at [244, 268] on span "Choice Groups" at bounding box center [336, 273] width 184 height 18
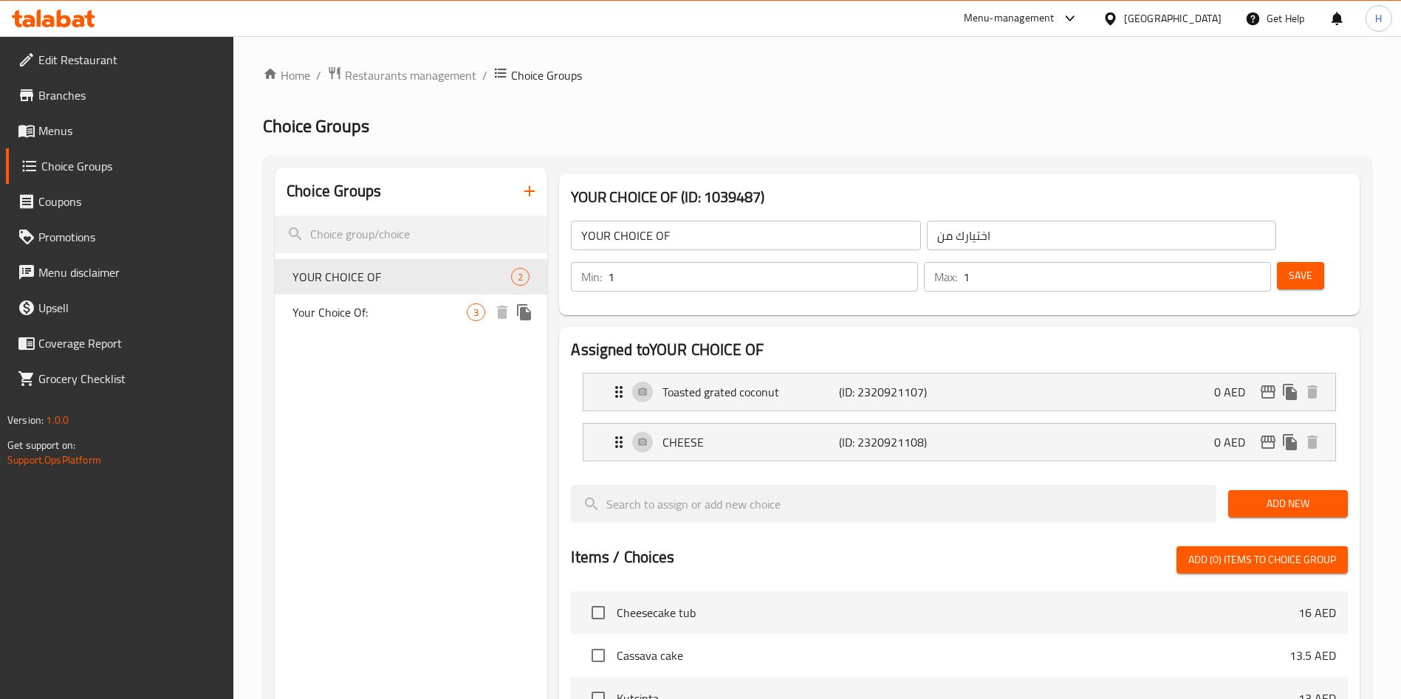
click at [407, 304] on span "Your Choice Of:" at bounding box center [379, 313] width 174 height 18
type input "Your Choice Of:"
type input "إختيارك من:"
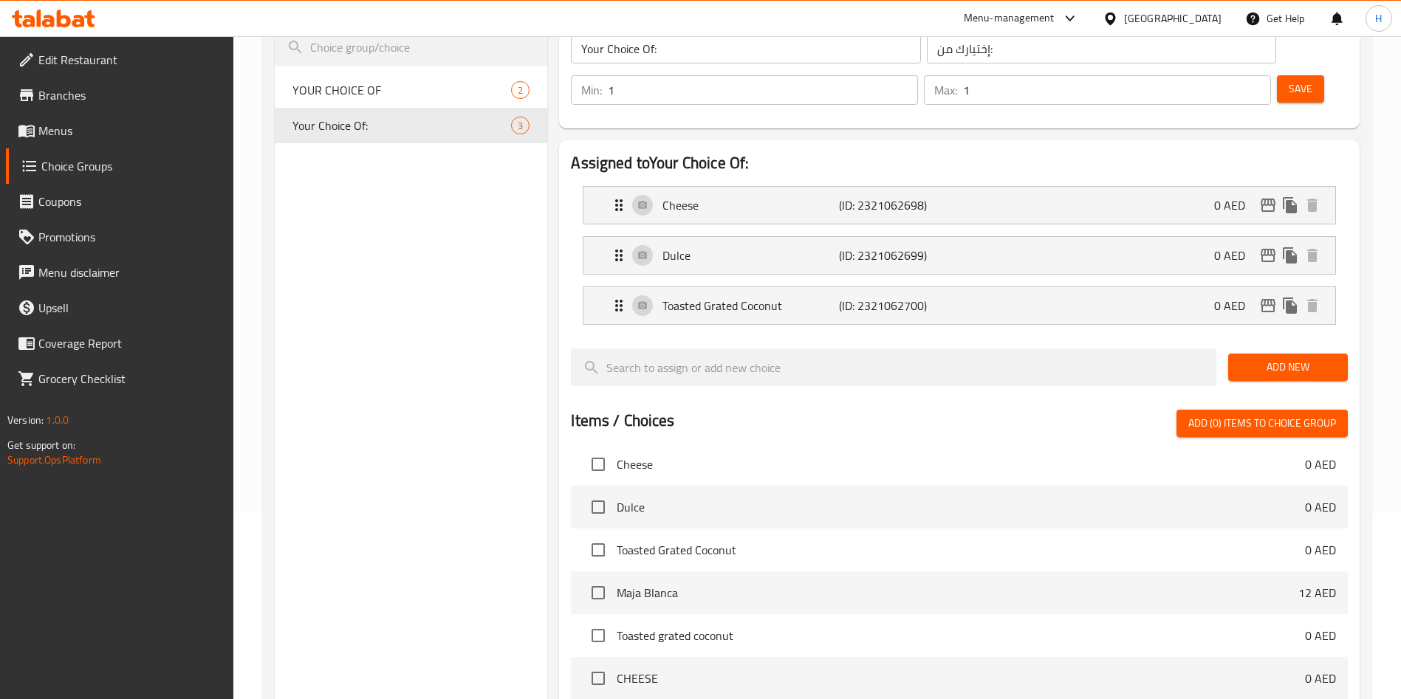
scroll to position [332, 0]
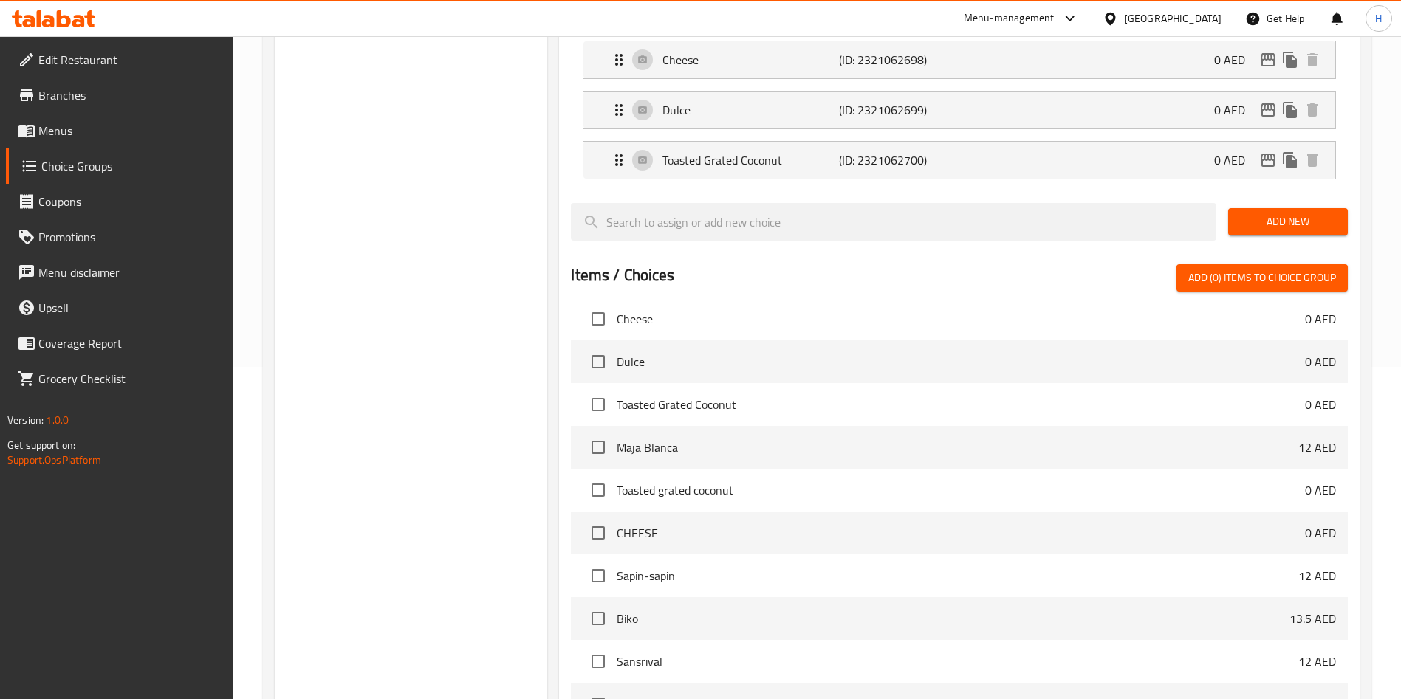
click at [659, 353] on span "Dulce" at bounding box center [961, 362] width 688 height 18
click at [837, 353] on span "Dulce" at bounding box center [961, 362] width 688 height 18
click at [601, 346] on input "checkbox" at bounding box center [598, 361] width 31 height 31
checkbox input "true"
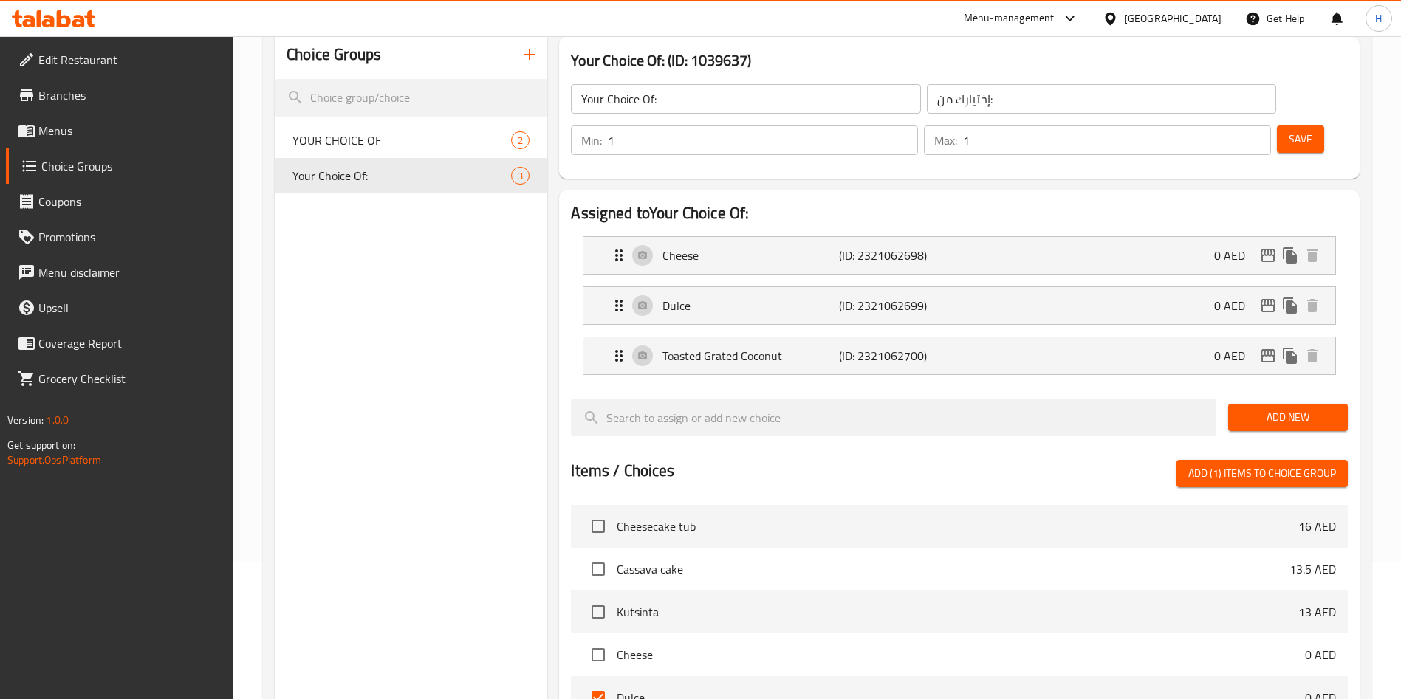
scroll to position [0, 0]
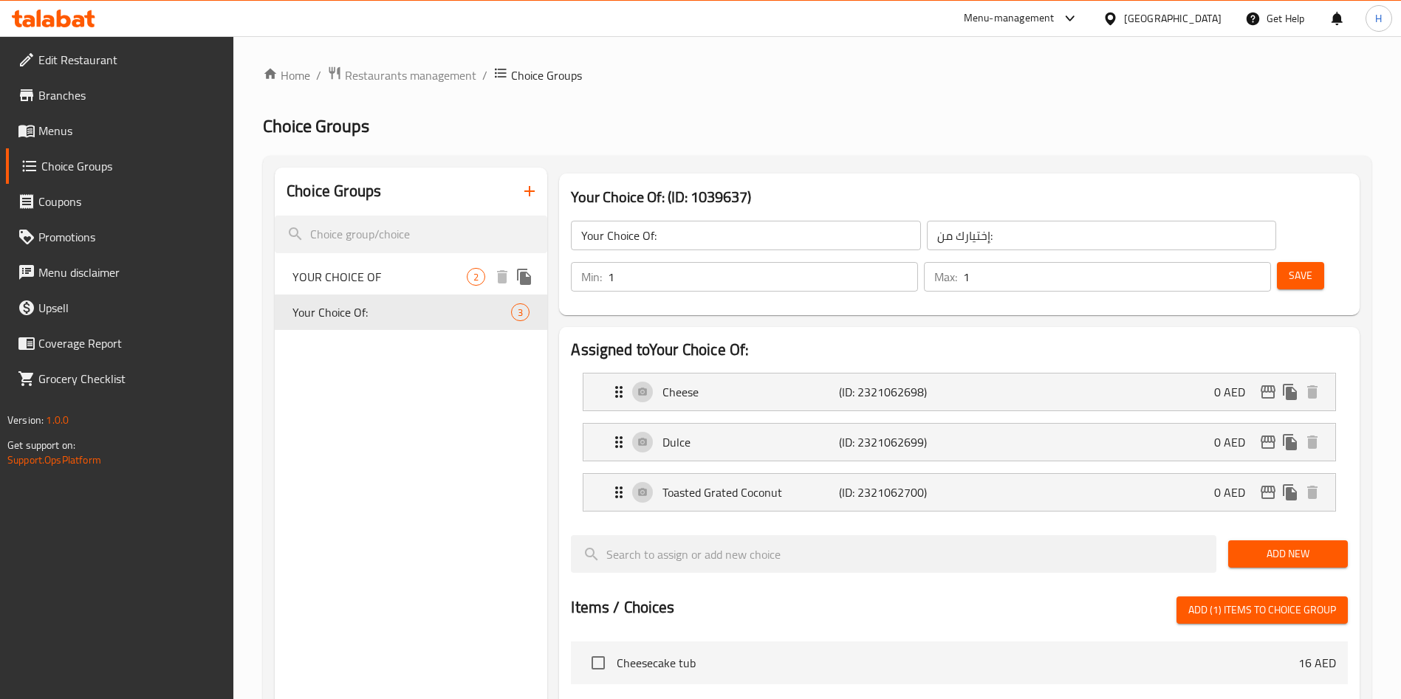
click at [353, 288] on div "YOUR CHOICE OF 2" at bounding box center [411, 276] width 272 height 35
type input "YOUR CHOICE OF"
type input "اختيارك من"
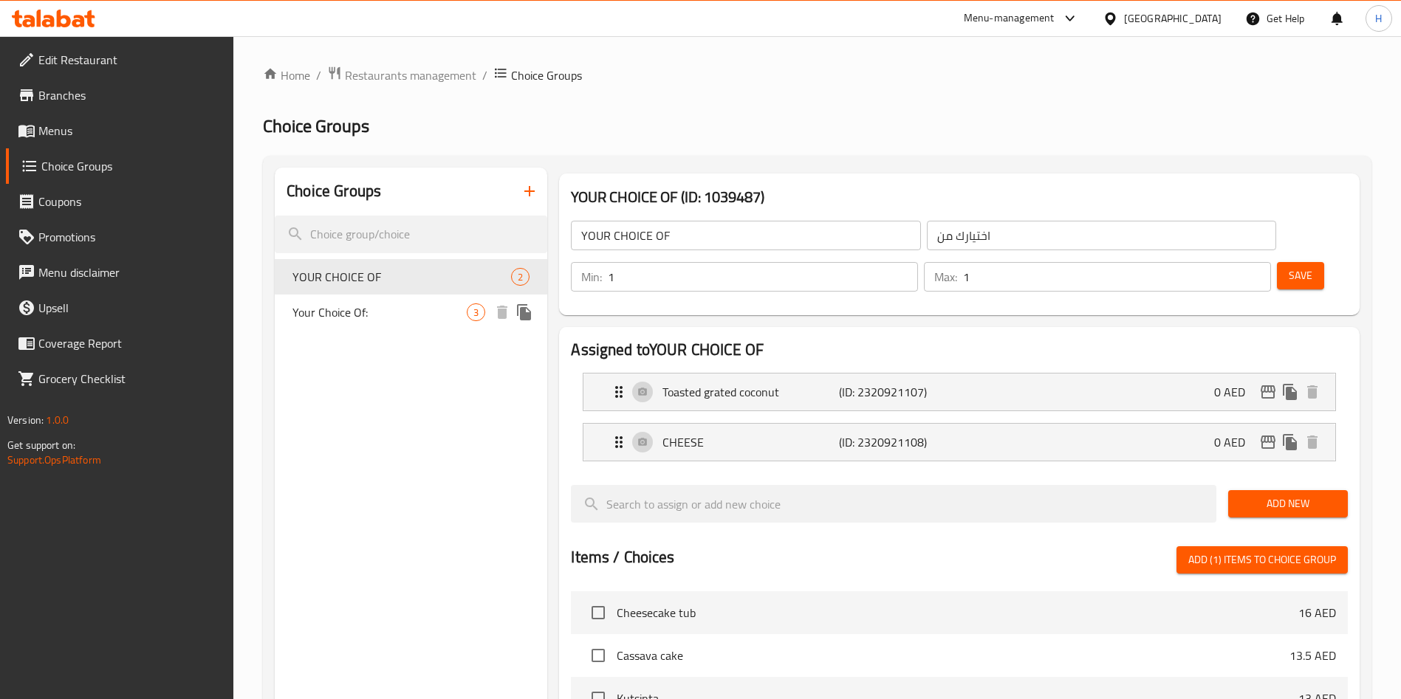
click at [357, 320] on span "Your Choice Of:" at bounding box center [379, 313] width 174 height 18
type input "Your Choice Of:"
type input "إختيارك من:"
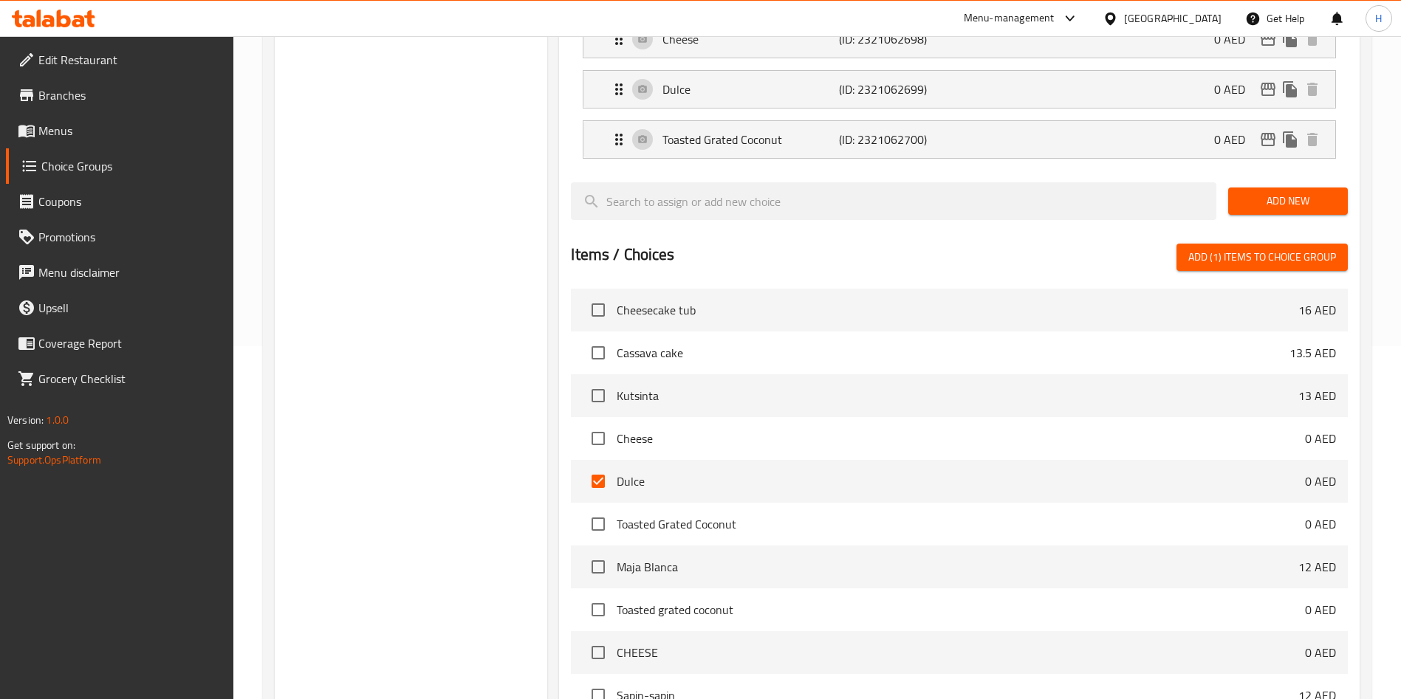
scroll to position [443, 0]
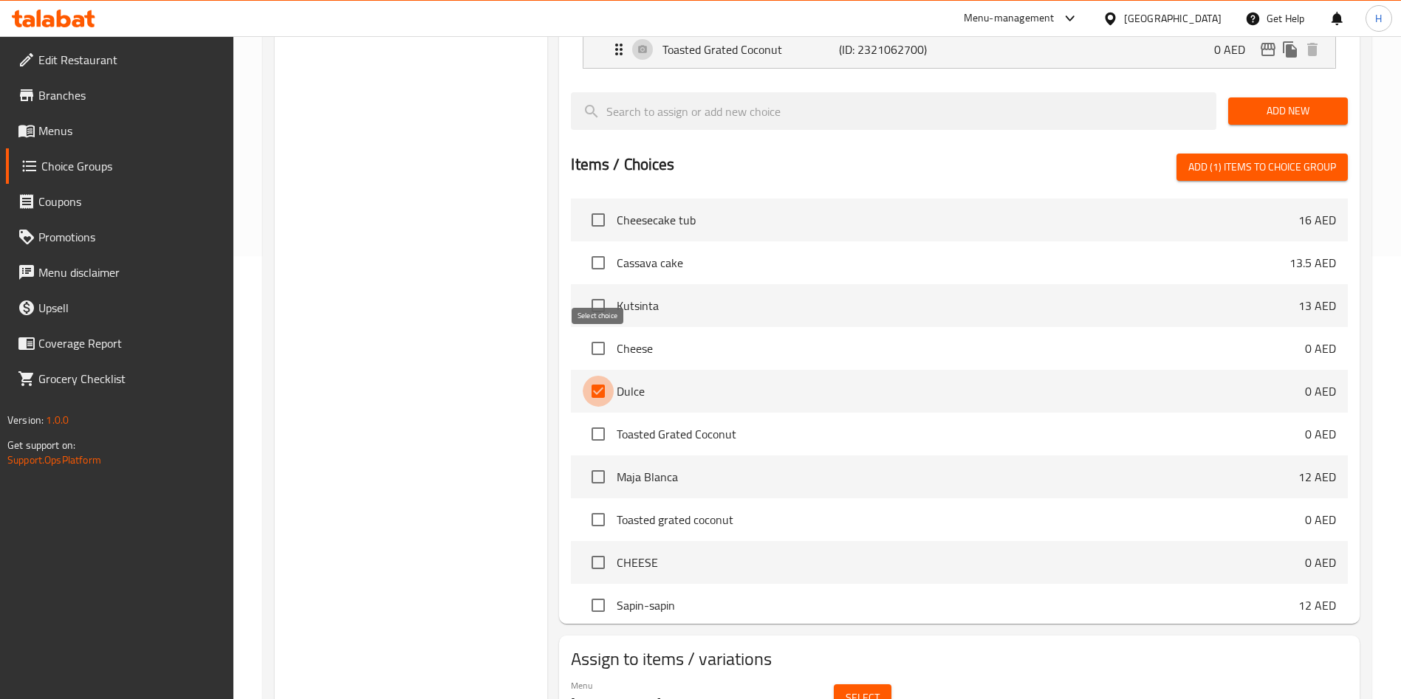
click at [594, 376] on input "checkbox" at bounding box center [598, 391] width 31 height 31
checkbox input "false"
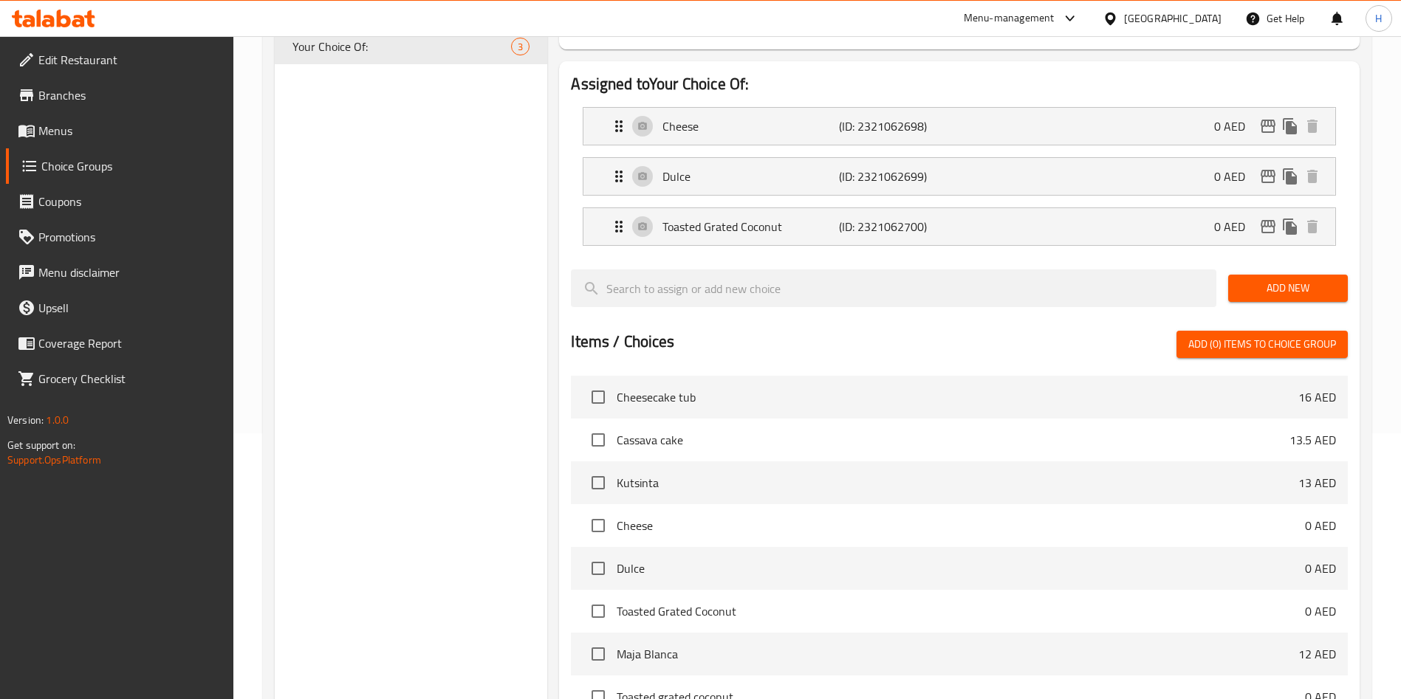
scroll to position [111, 0]
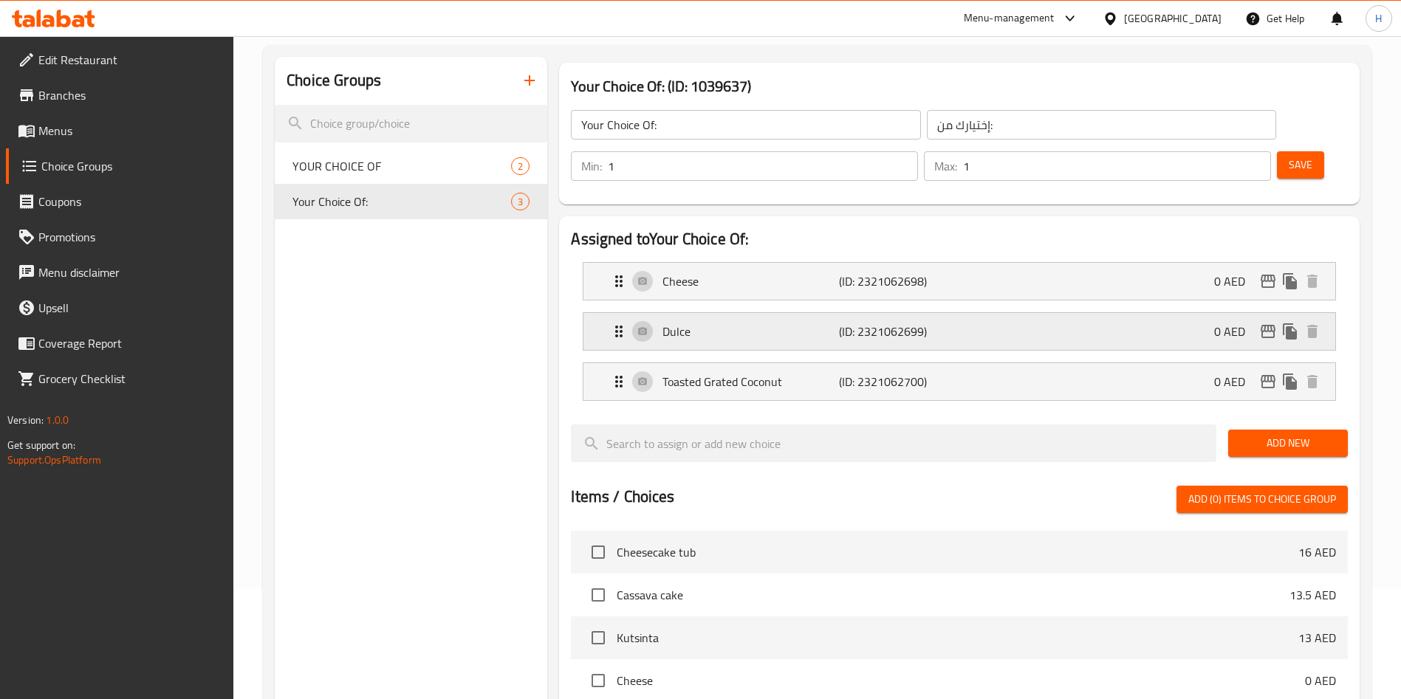
click at [620, 323] on icon "Expand" at bounding box center [619, 332] width 18 height 18
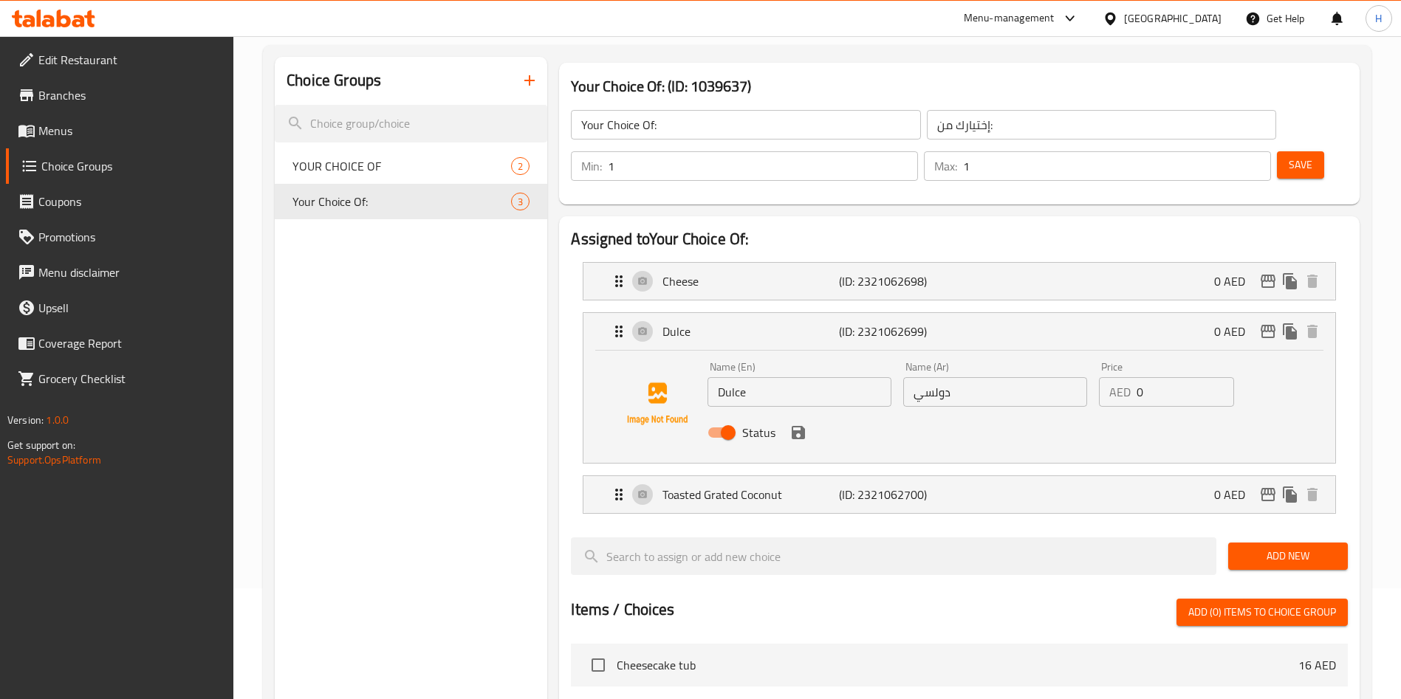
click at [728, 419] on input "Status" at bounding box center [728, 433] width 84 height 28
click at [721, 419] on input "Status" at bounding box center [713, 433] width 84 height 28
click at [724, 419] on input "Status" at bounding box center [728, 433] width 84 height 28
checkbox input "false"
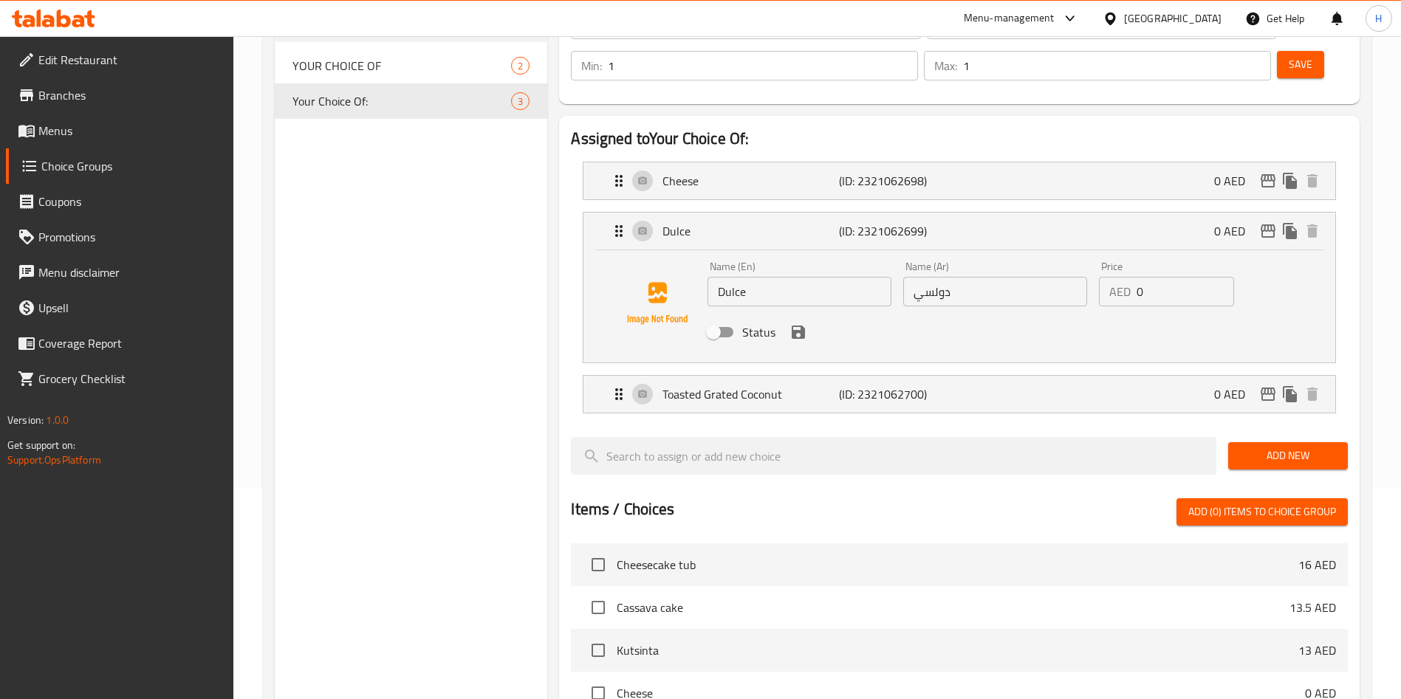
scroll to position [0, 0]
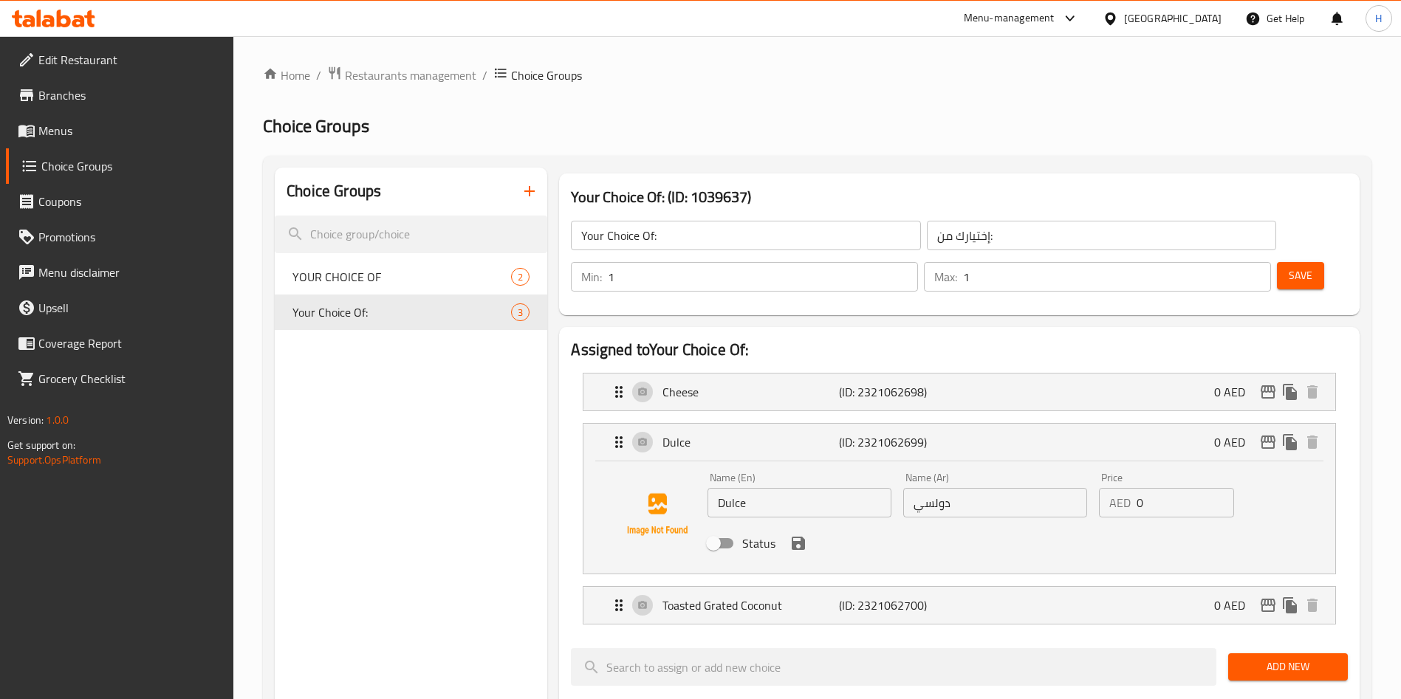
click at [1289, 267] on span "Save" at bounding box center [1301, 276] width 24 height 18
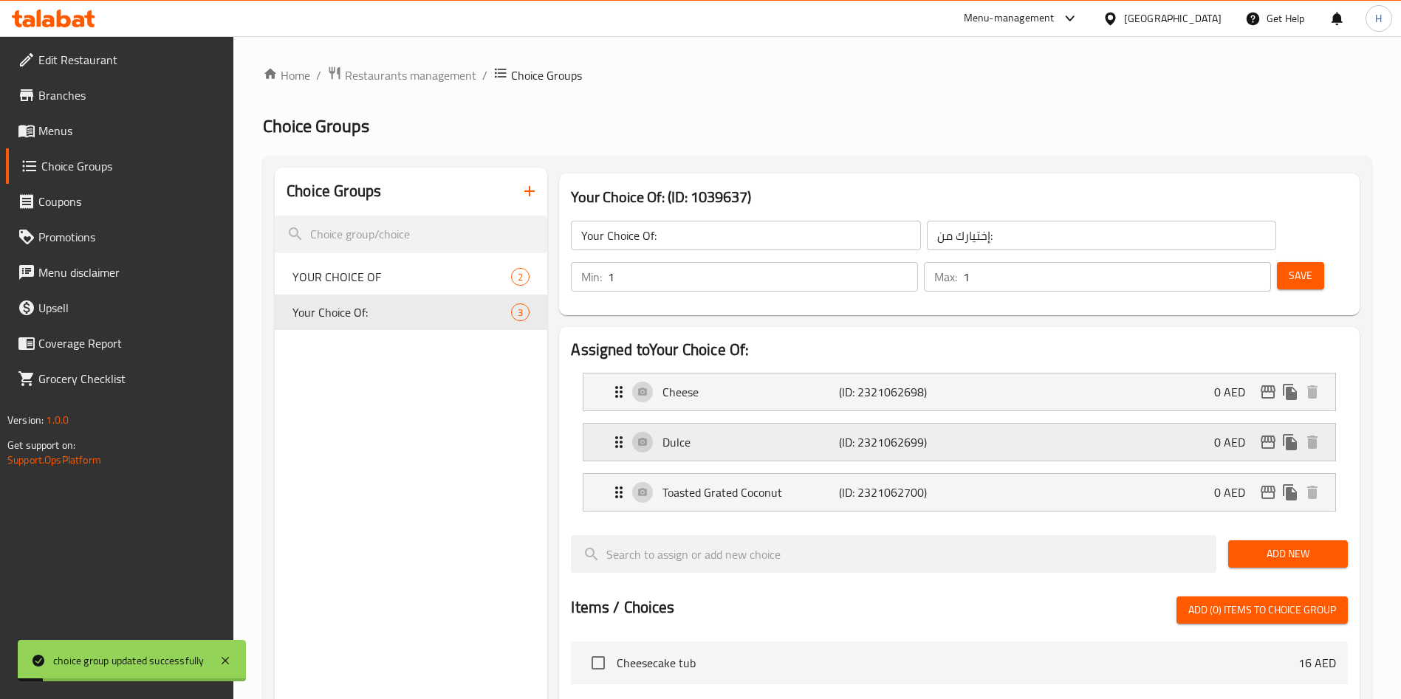
click at [665, 433] on p "Dulce" at bounding box center [750, 442] width 176 height 18
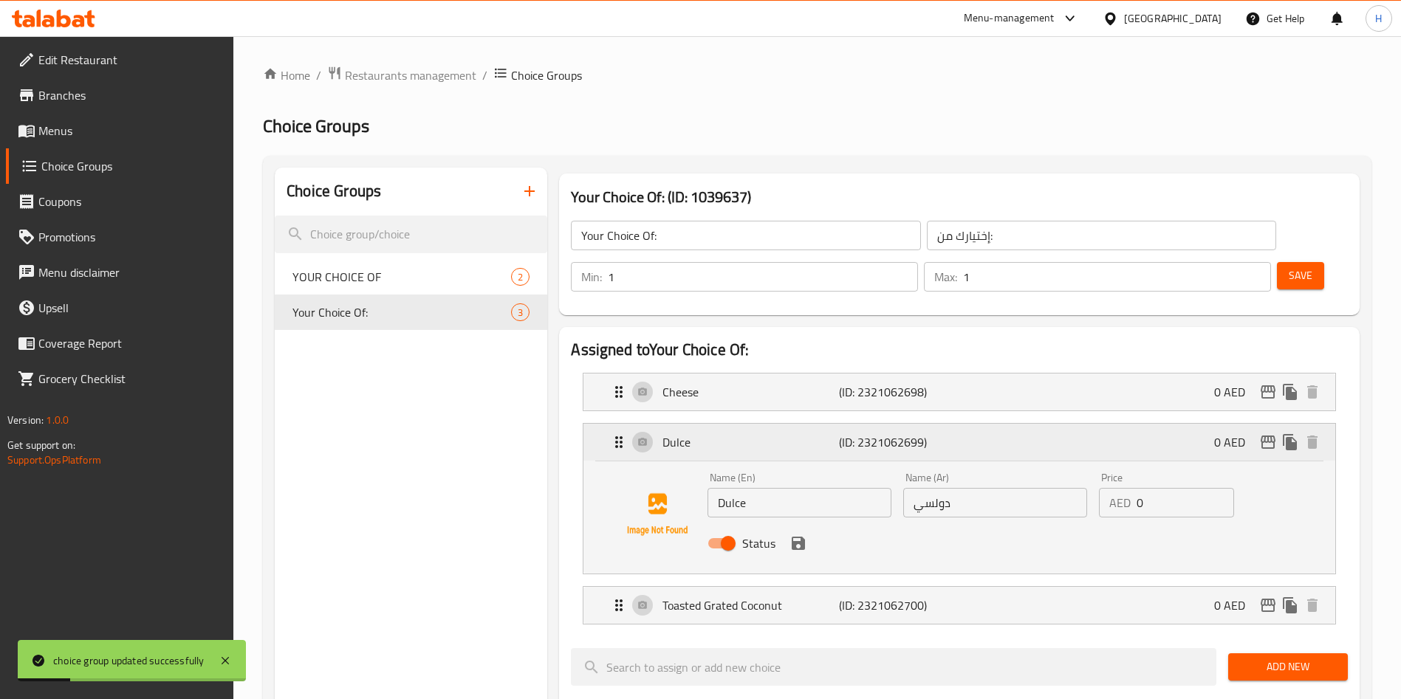
click at [716, 433] on p "Dulce" at bounding box center [750, 442] width 176 height 18
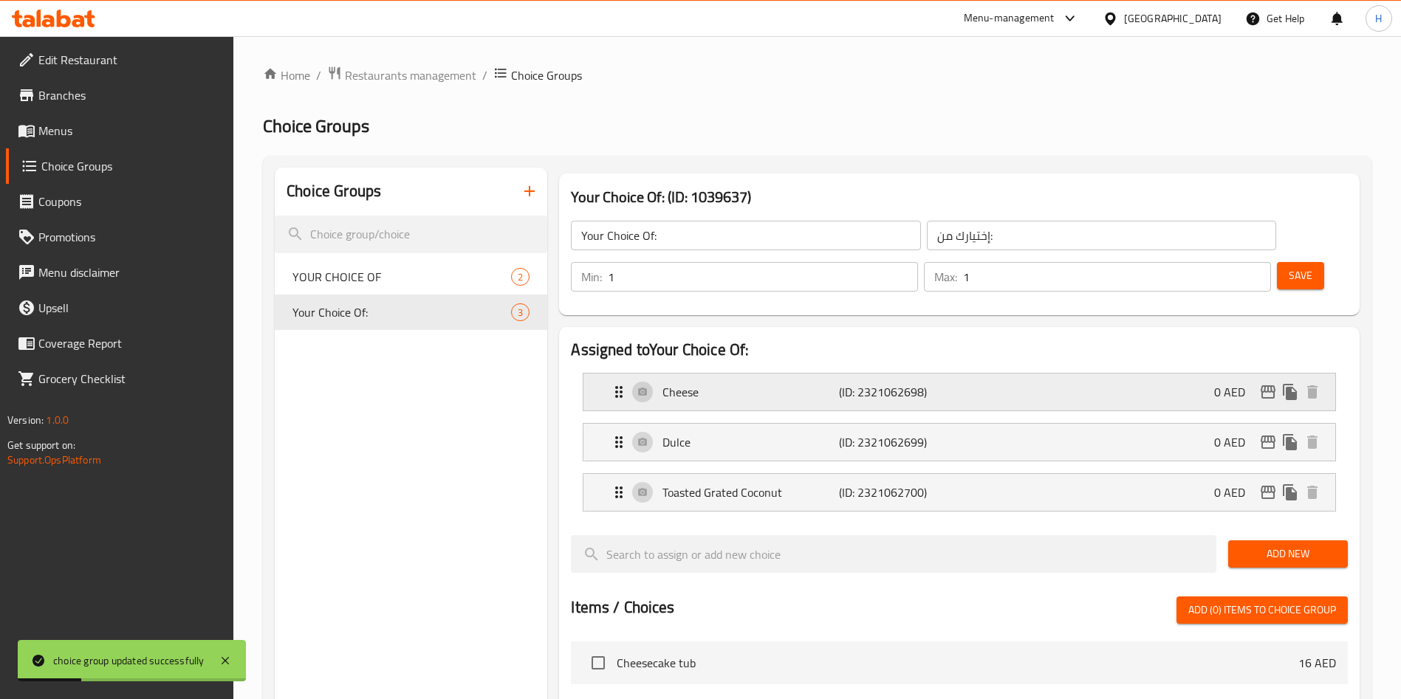
click at [730, 383] on p "Cheese" at bounding box center [750, 392] width 176 height 18
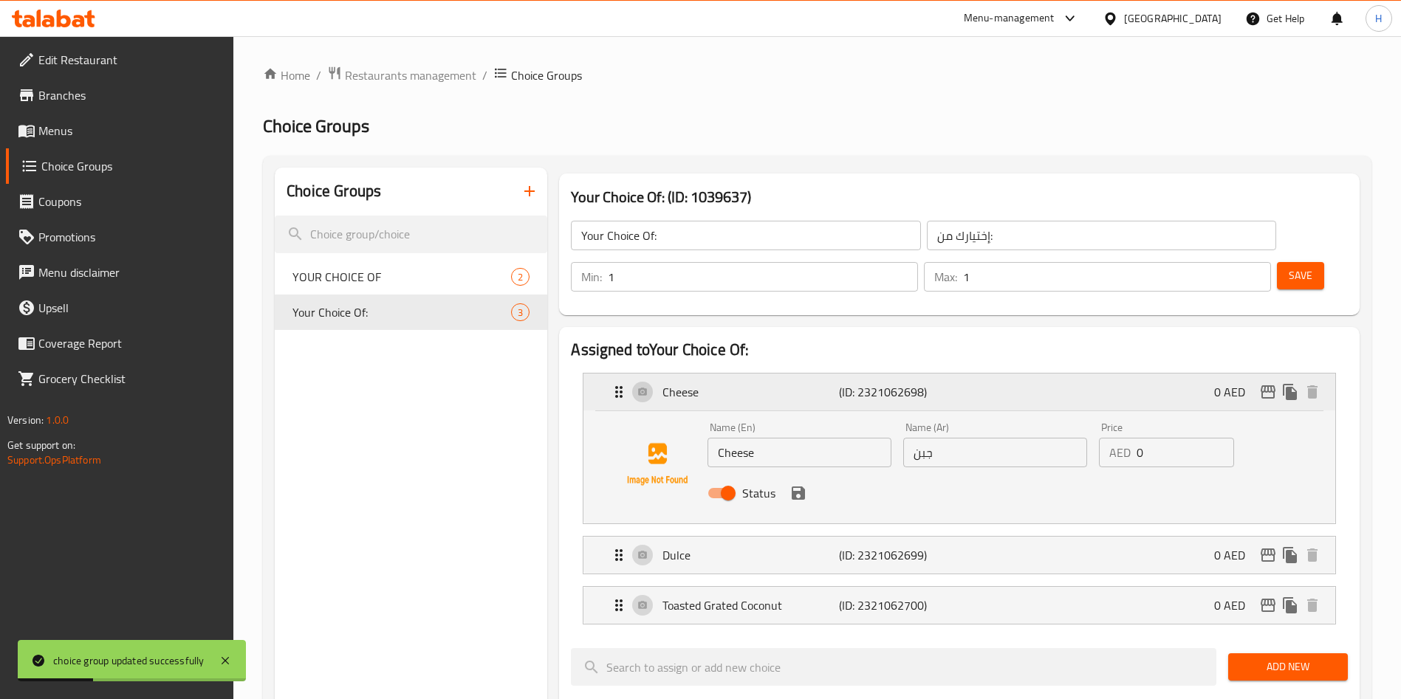
click at [730, 383] on p "Cheese" at bounding box center [750, 392] width 176 height 18
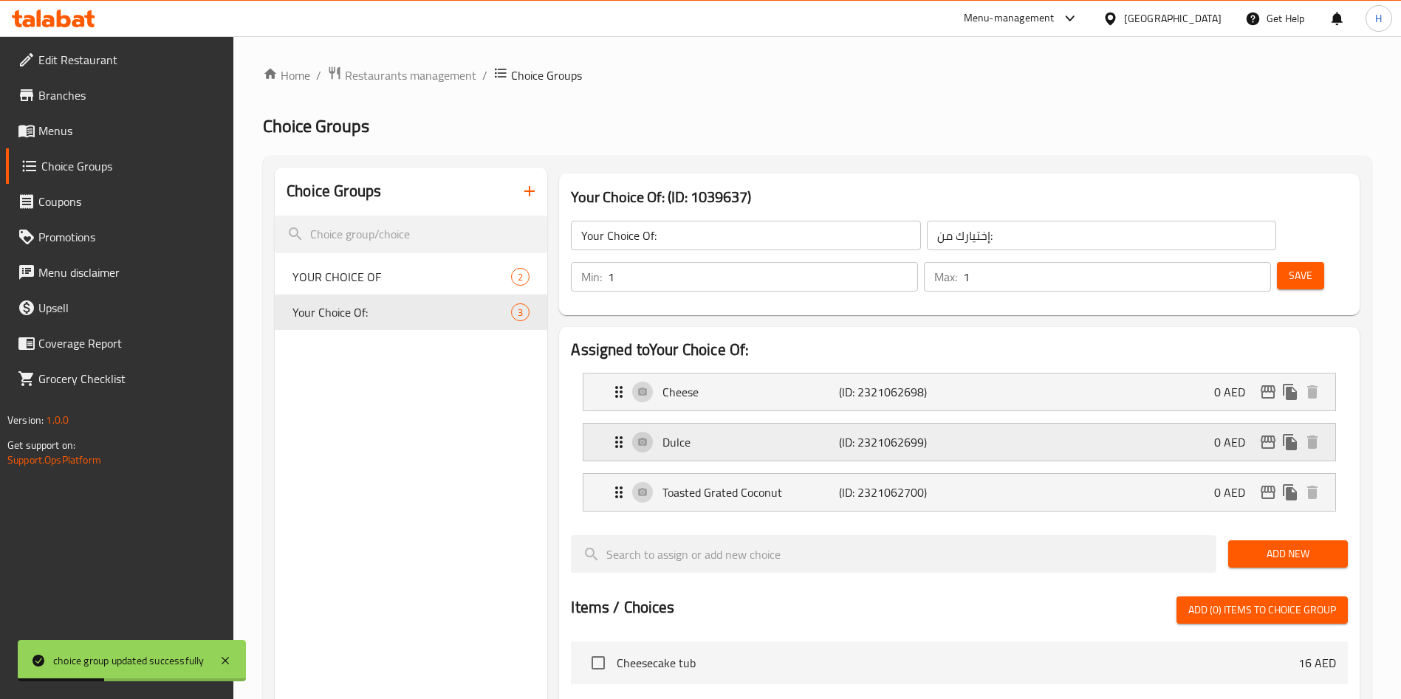
click at [725, 424] on div "Dulce (ID: 2321062699) 0 AED" at bounding box center [963, 442] width 707 height 37
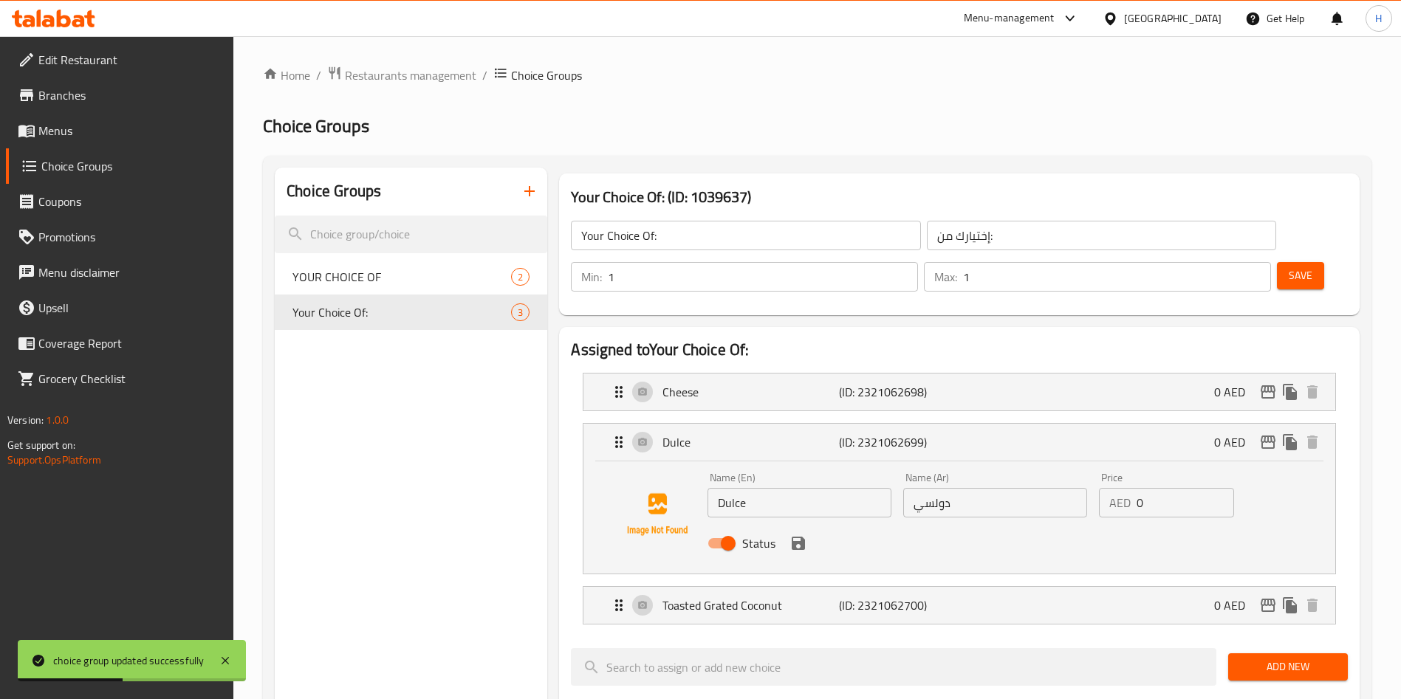
drag, startPoint x: 741, startPoint y: 400, endPoint x: 739, endPoint y: 455, distance: 54.7
click at [741, 433] on p "Dulce" at bounding box center [750, 442] width 176 height 18
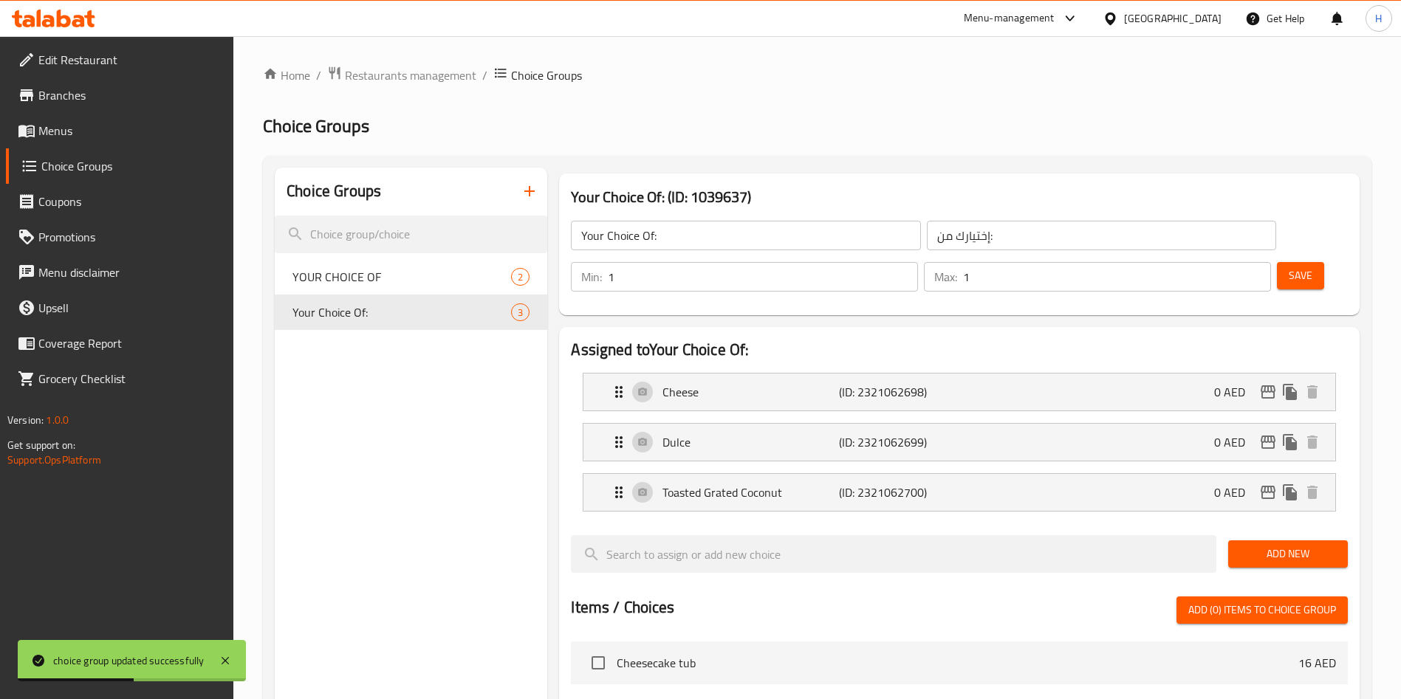
click at [728, 470] on li "Toasted Grated Coconut (ID: 2321062700) 0 AED Name (En) Toasted Grated Coconut …" at bounding box center [959, 492] width 777 height 50
click at [736, 484] on p "Toasted Grated Coconut" at bounding box center [750, 493] width 176 height 18
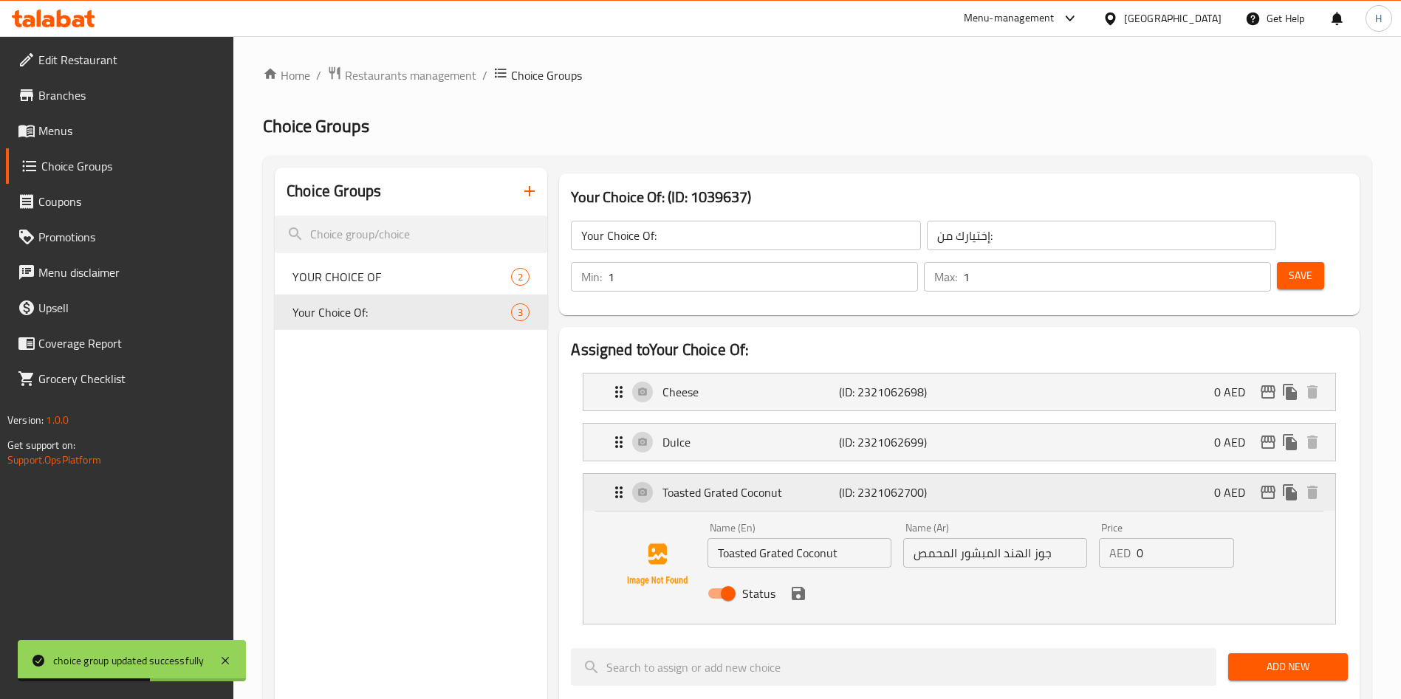
click at [737, 484] on p "Toasted Grated Coconut" at bounding box center [750, 493] width 176 height 18
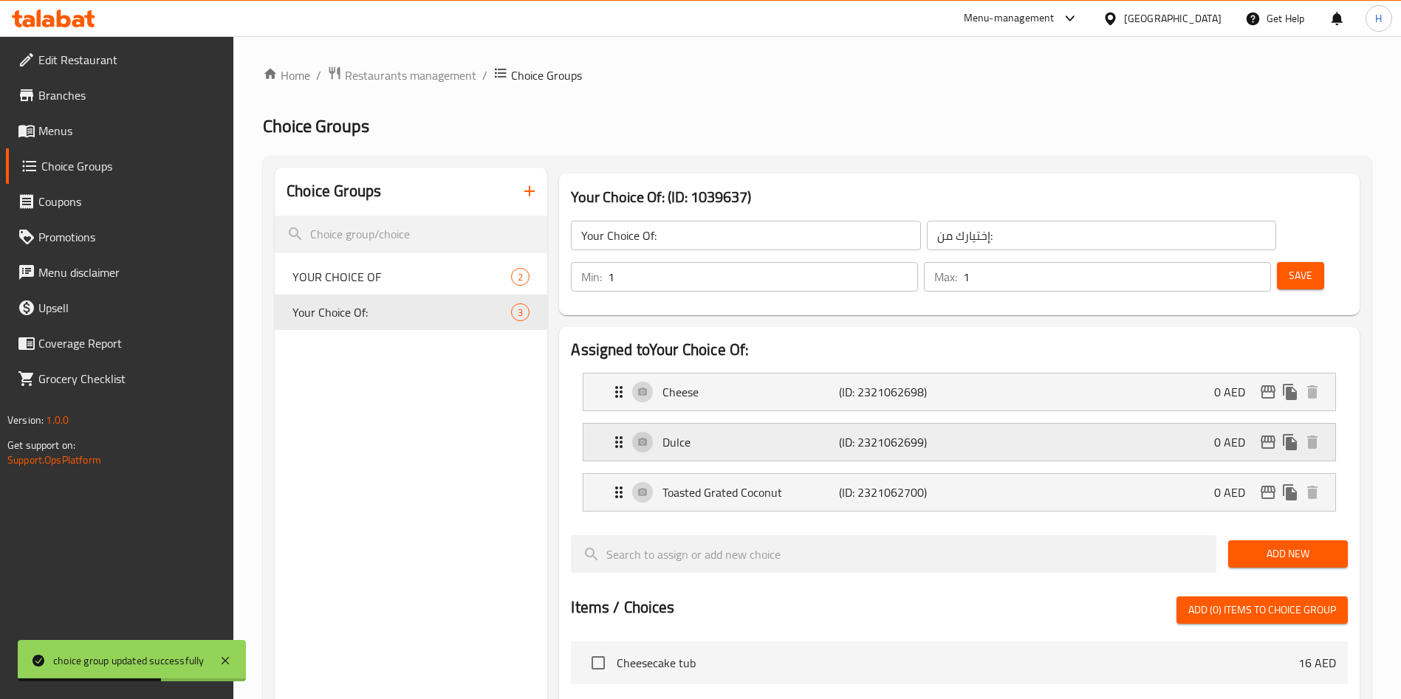
click at [731, 433] on p "Dulce" at bounding box center [750, 442] width 176 height 18
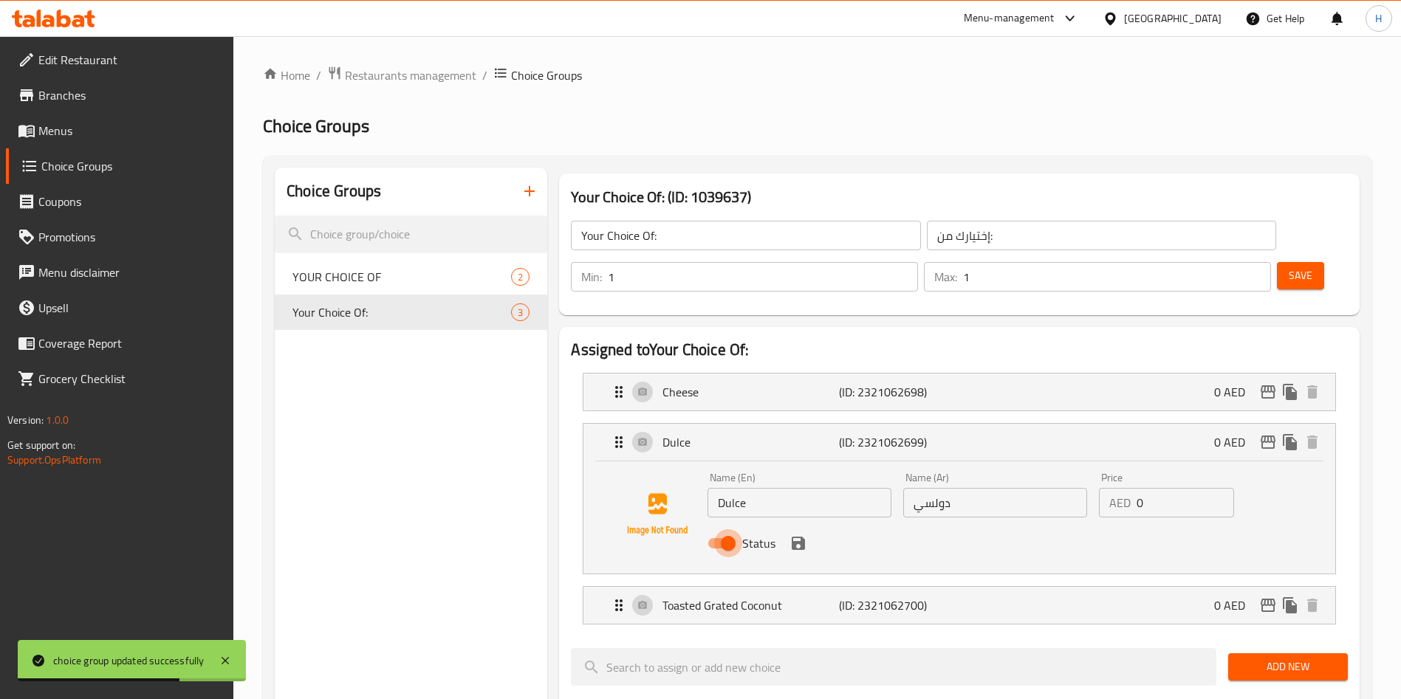
click at [719, 529] on input "Status" at bounding box center [728, 543] width 84 height 28
checkbox input "false"
click at [784, 524] on div "Status" at bounding box center [995, 544] width 587 height 40
click at [795, 537] on icon "save" at bounding box center [798, 543] width 13 height 13
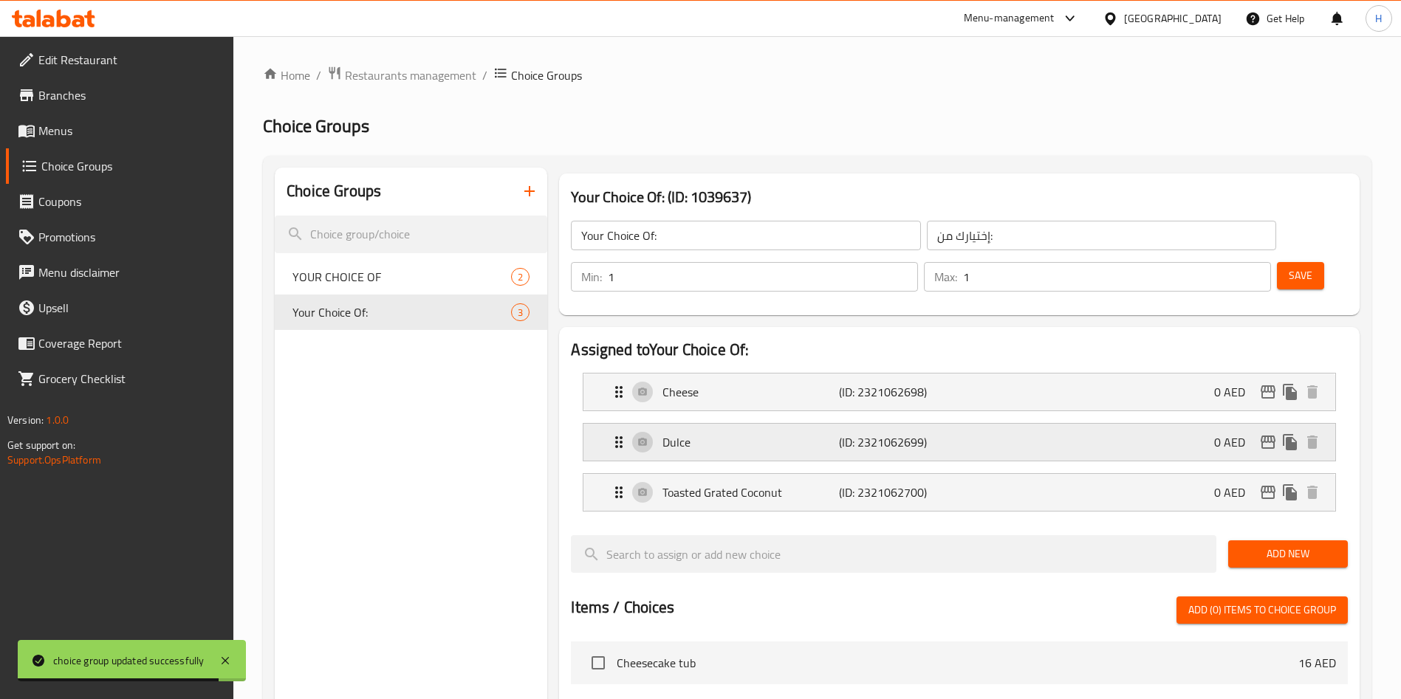
click at [792, 424] on div "Dulce (ID: 2321062699) 0 AED" at bounding box center [963, 442] width 707 height 37
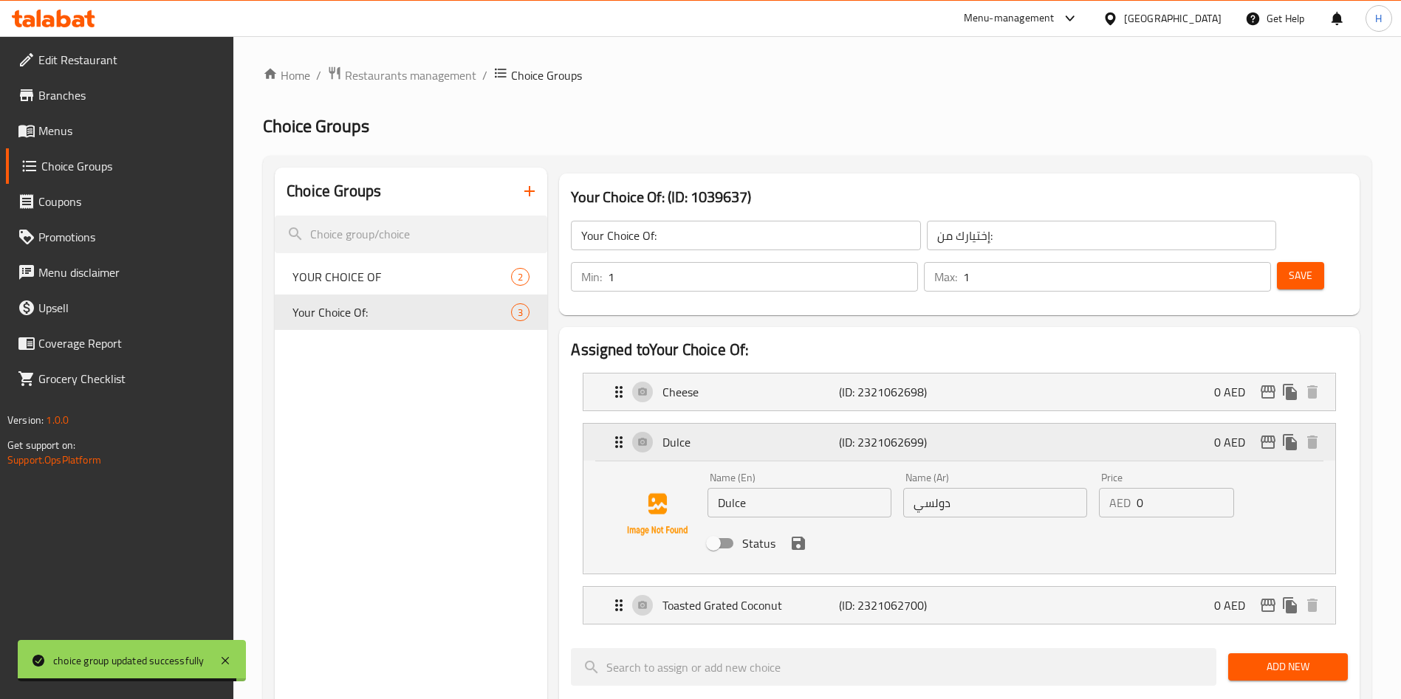
click at [792, 424] on div "Dulce (ID: 2321062699) 0 AED" at bounding box center [963, 442] width 707 height 37
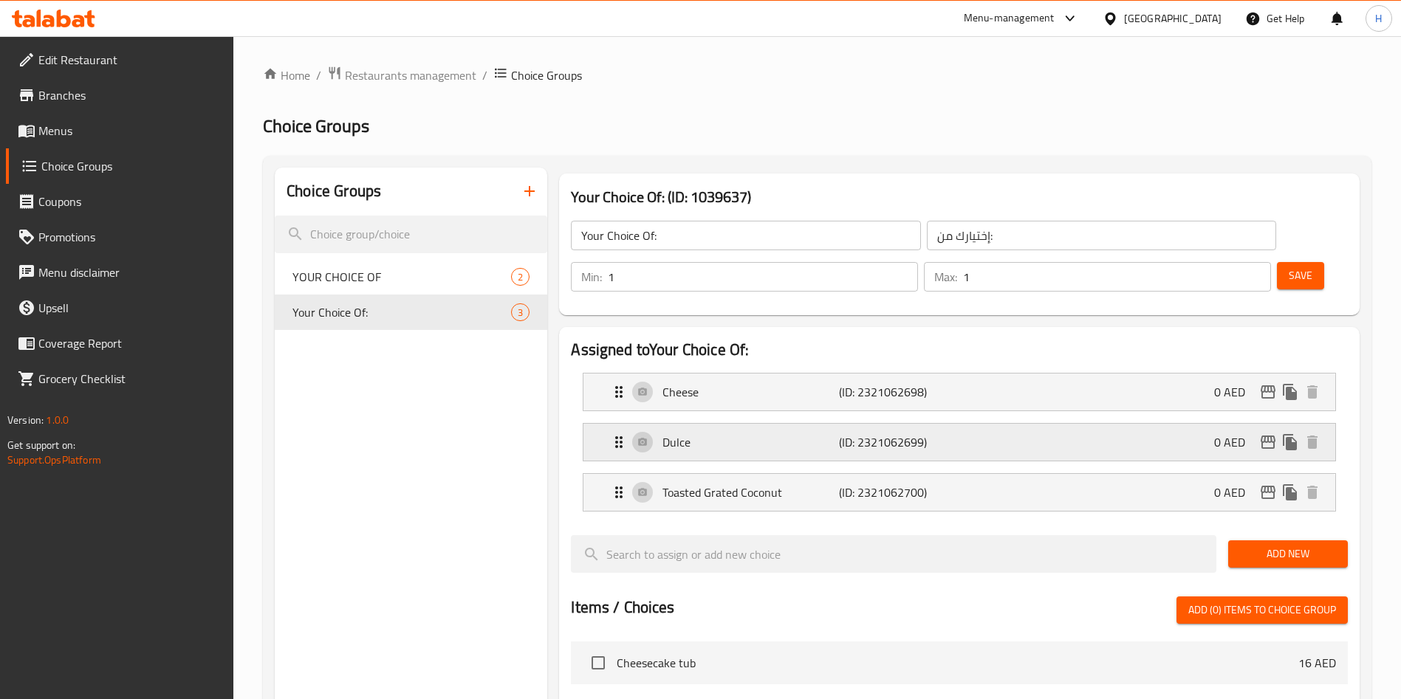
click at [773, 424] on div "Dulce (ID: 2321062699) 0 AED" at bounding box center [963, 442] width 707 height 37
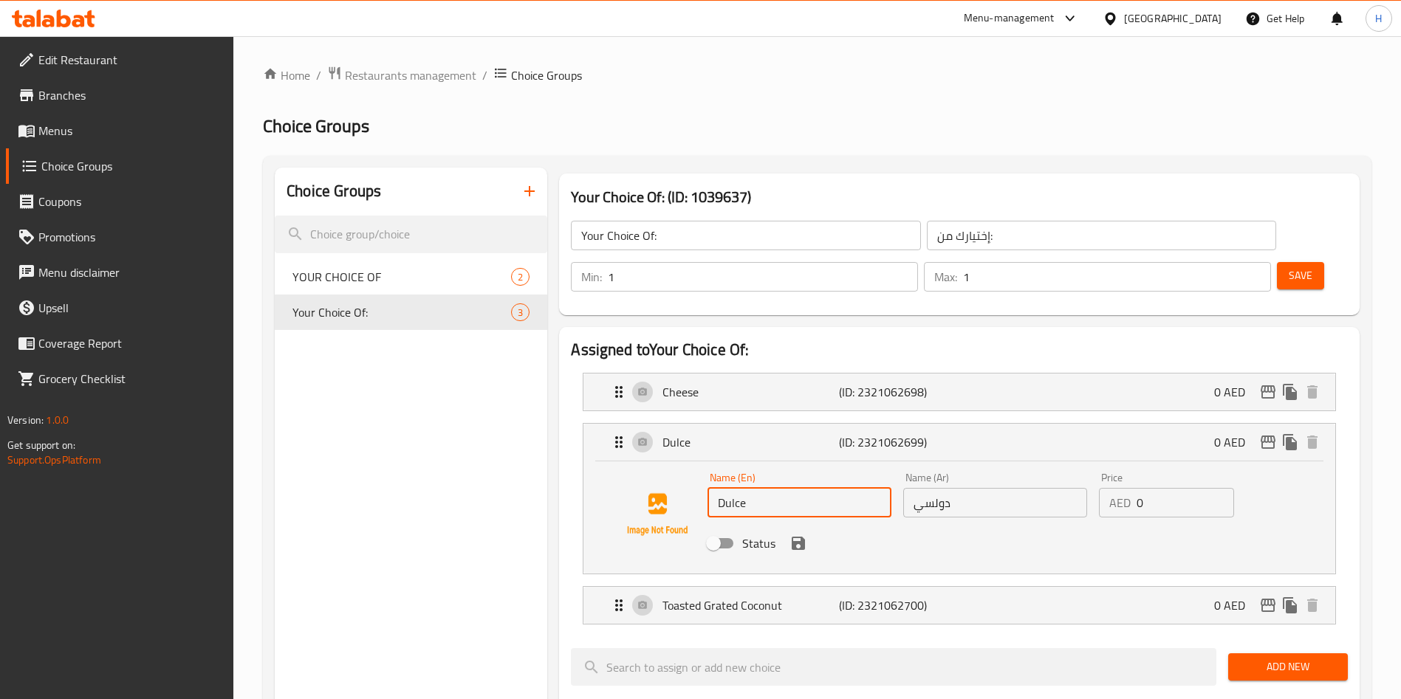
click at [752, 488] on input "Dulce" at bounding box center [799, 503] width 184 height 30
click at [942, 488] on input "دولسي" at bounding box center [995, 503] width 184 height 30
click at [735, 597] on p "Toasted Grated Coconut" at bounding box center [750, 606] width 176 height 18
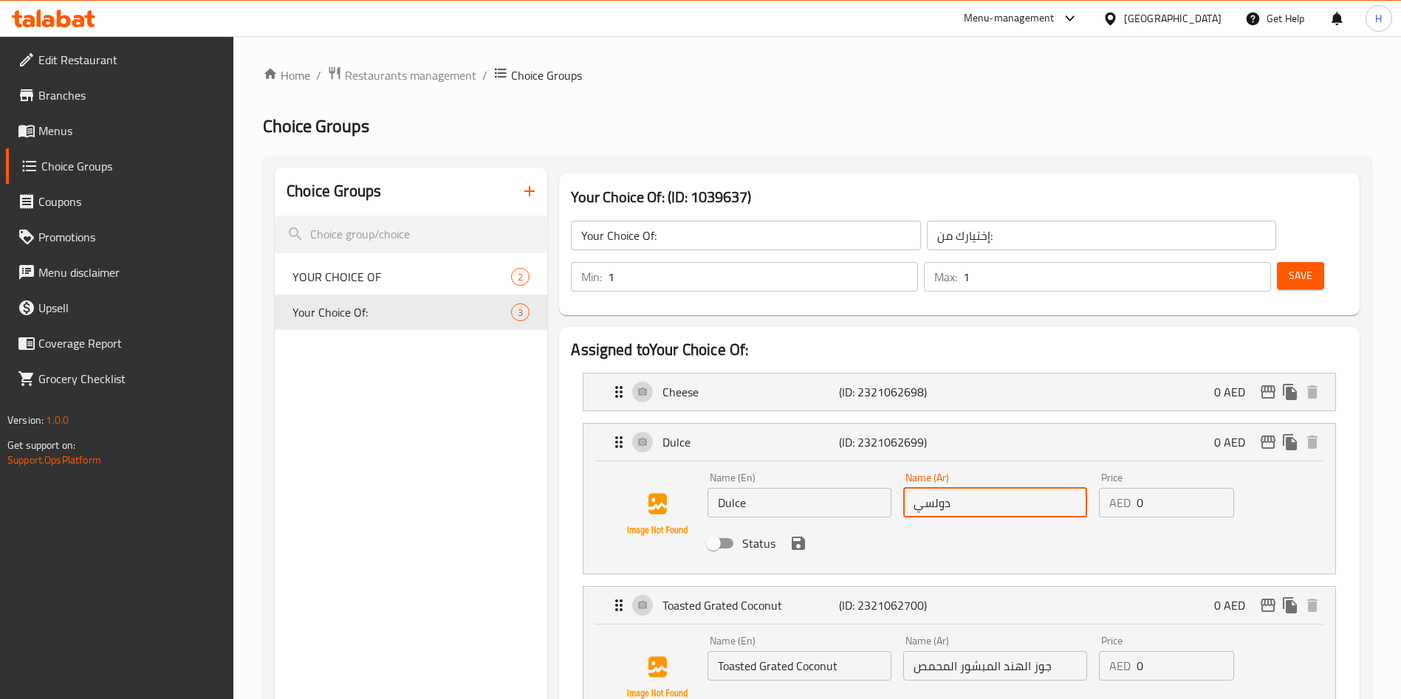
click at [789, 651] on input "Toasted Grated Coconut" at bounding box center [799, 666] width 184 height 30
click at [97, 123] on span "Menus" at bounding box center [130, 131] width 184 height 18
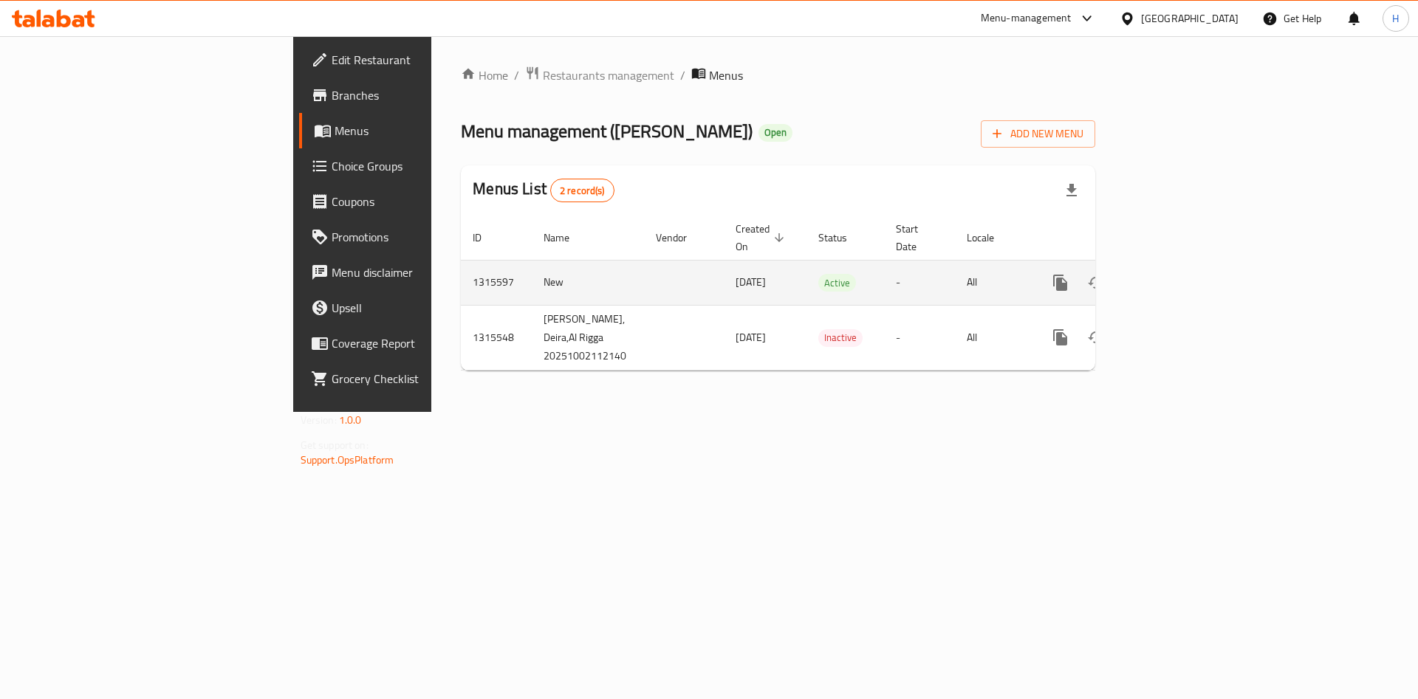
click at [1176, 274] on icon "enhanced table" at bounding box center [1167, 283] width 18 height 18
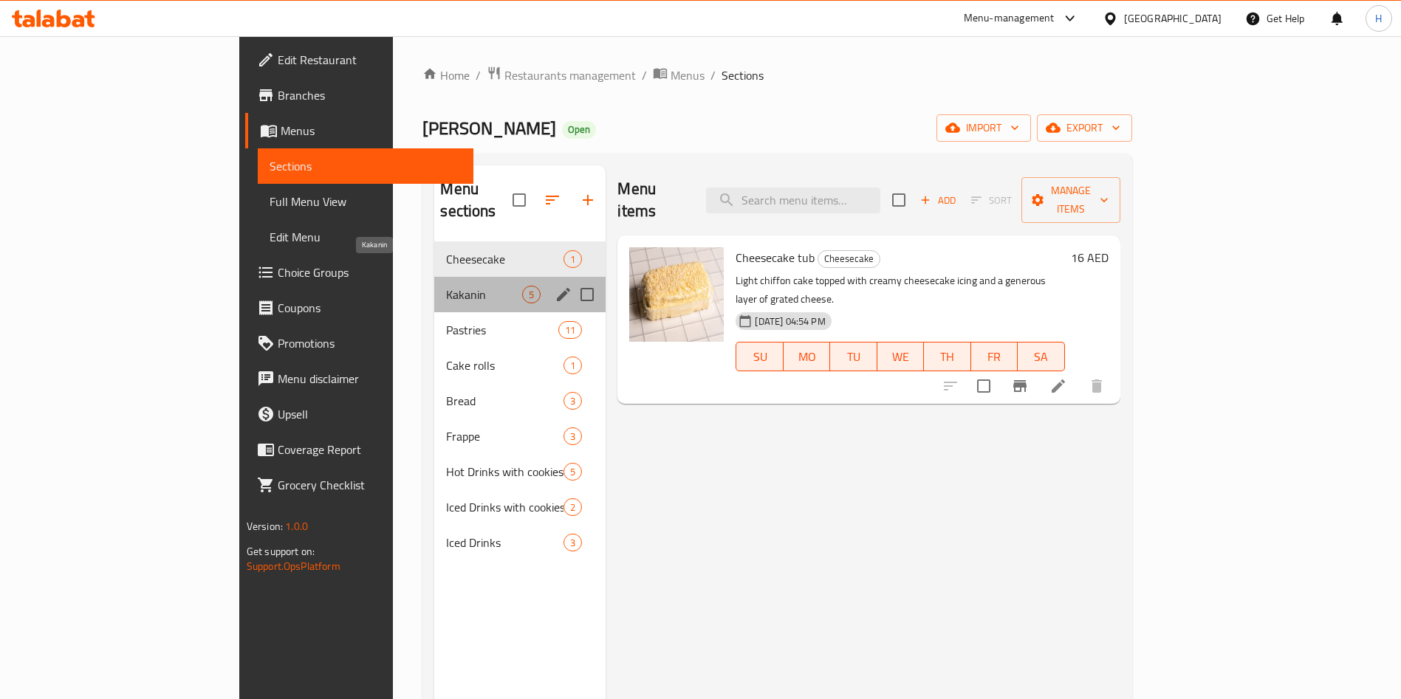
click at [446, 286] on span "Kakanin" at bounding box center [484, 295] width 76 height 18
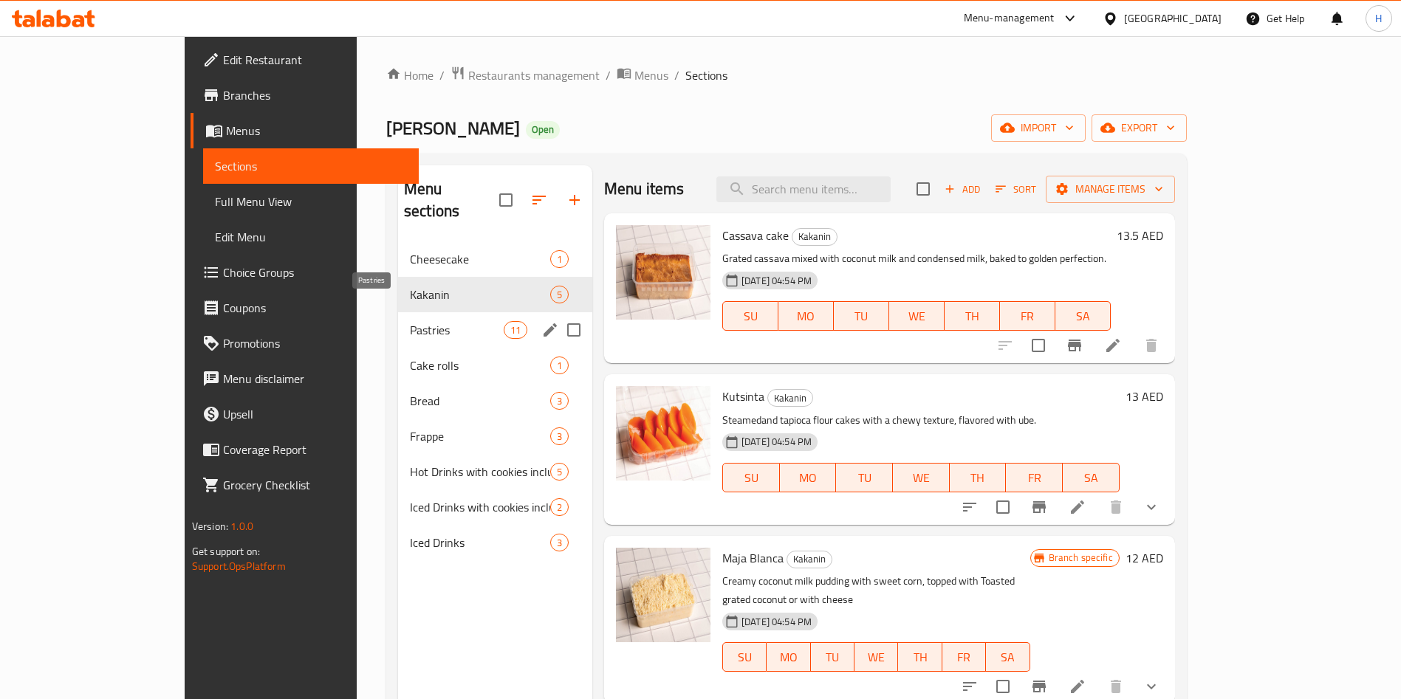
click at [410, 321] on span "Pastries" at bounding box center [457, 330] width 94 height 18
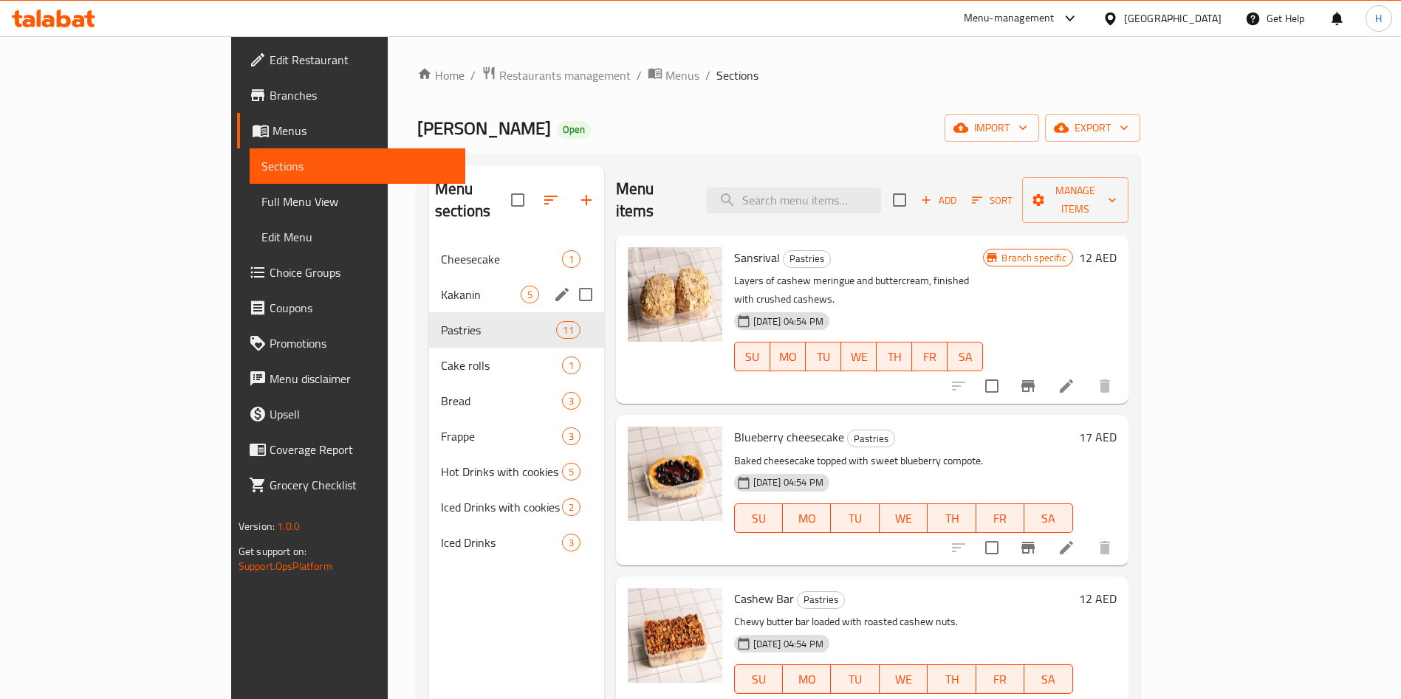
click at [441, 286] on span "Kakanin" at bounding box center [481, 295] width 80 height 18
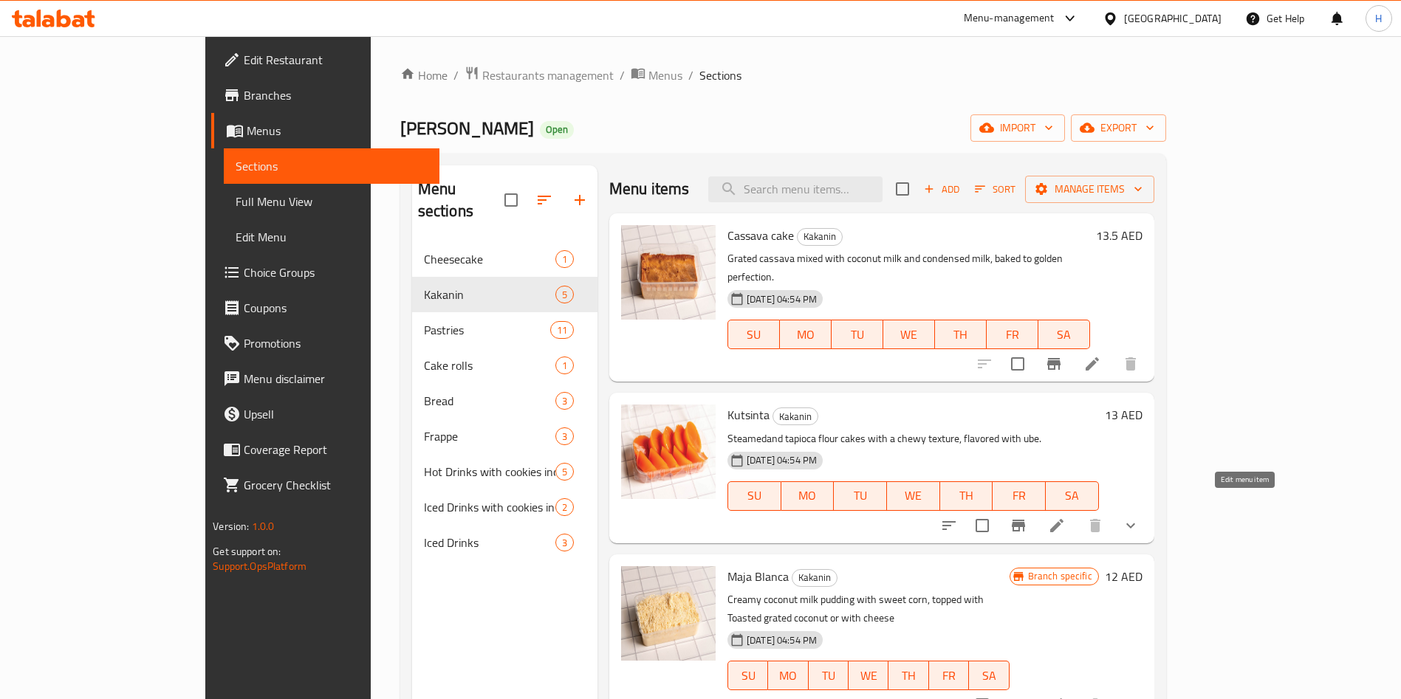
click at [1063, 519] on icon at bounding box center [1056, 525] width 13 height 13
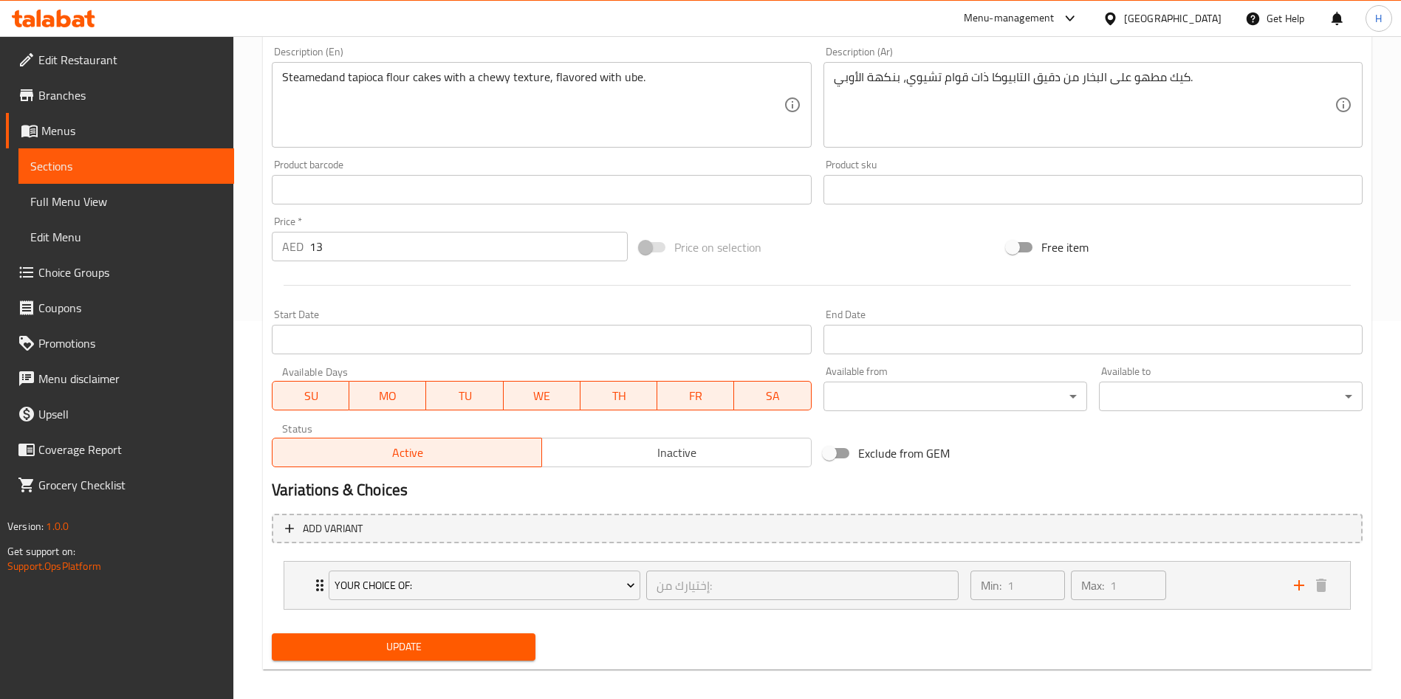
scroll to position [390, 0]
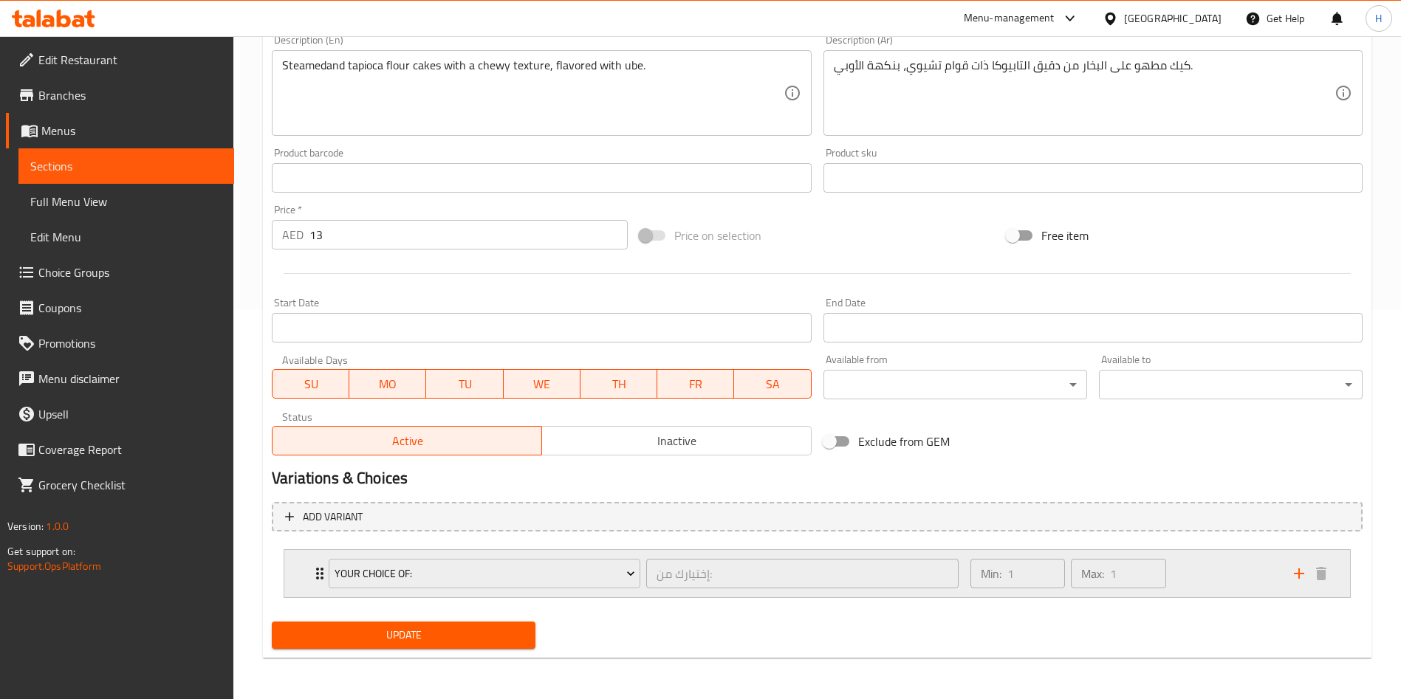
click at [319, 572] on icon "Expand" at bounding box center [320, 574] width 18 height 18
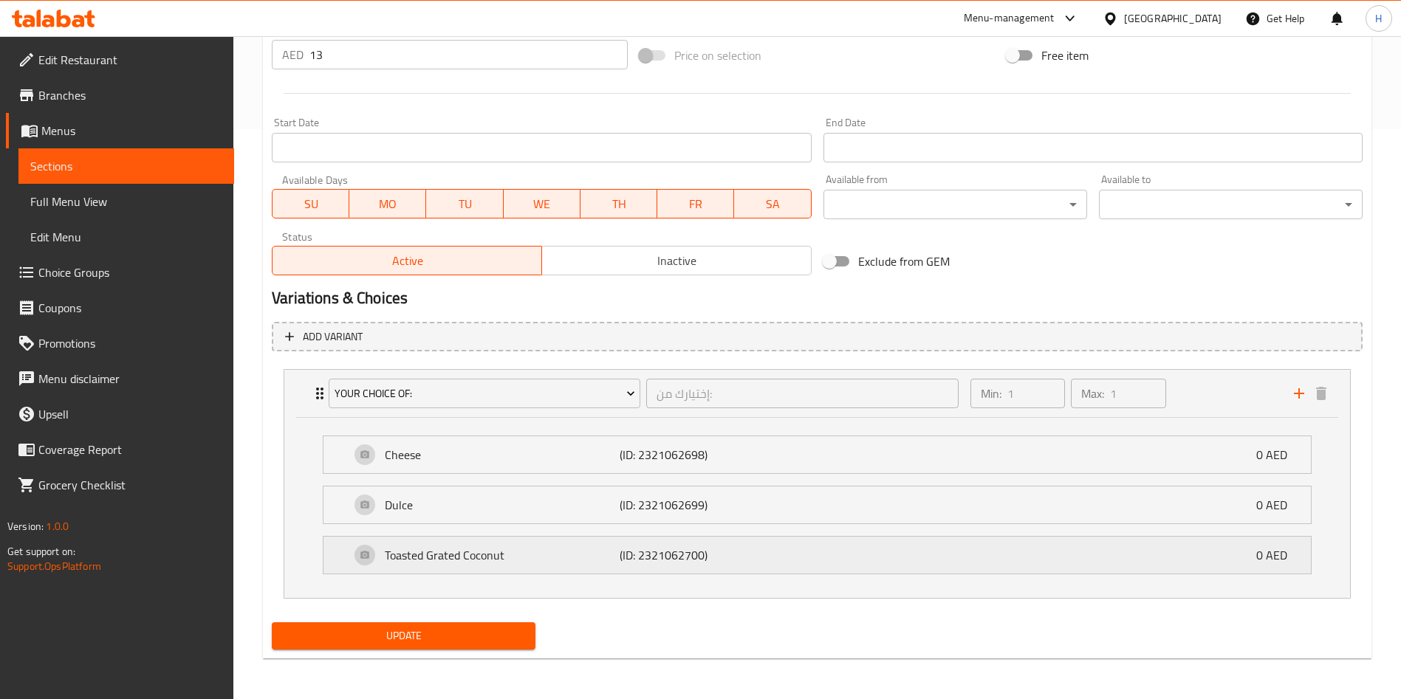
scroll to position [571, 0]
click at [727, 504] on p "(ID: 2321062699)" at bounding box center [698, 505] width 157 height 18
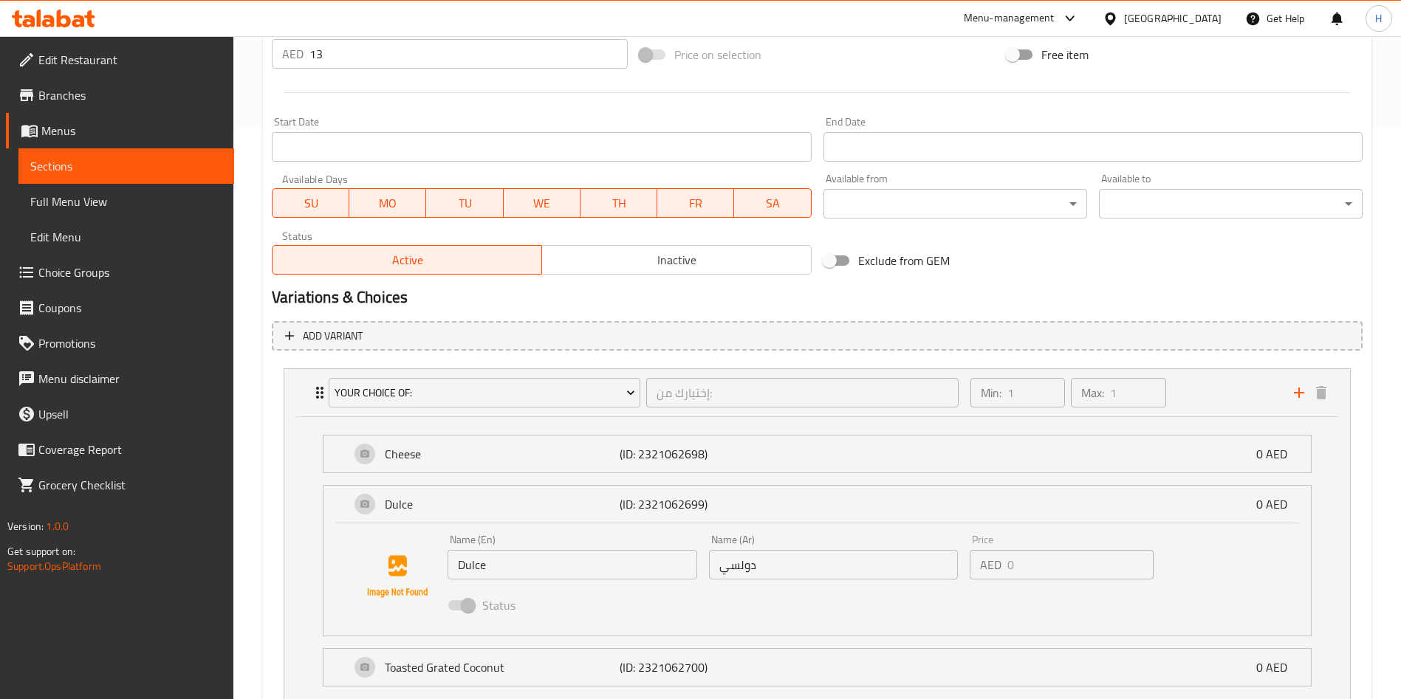
click at [459, 611] on span at bounding box center [460, 606] width 43 height 28
click at [729, 493] on div "Dulce (ID: 2321062699) 0 AED" at bounding box center [821, 504] width 943 height 37
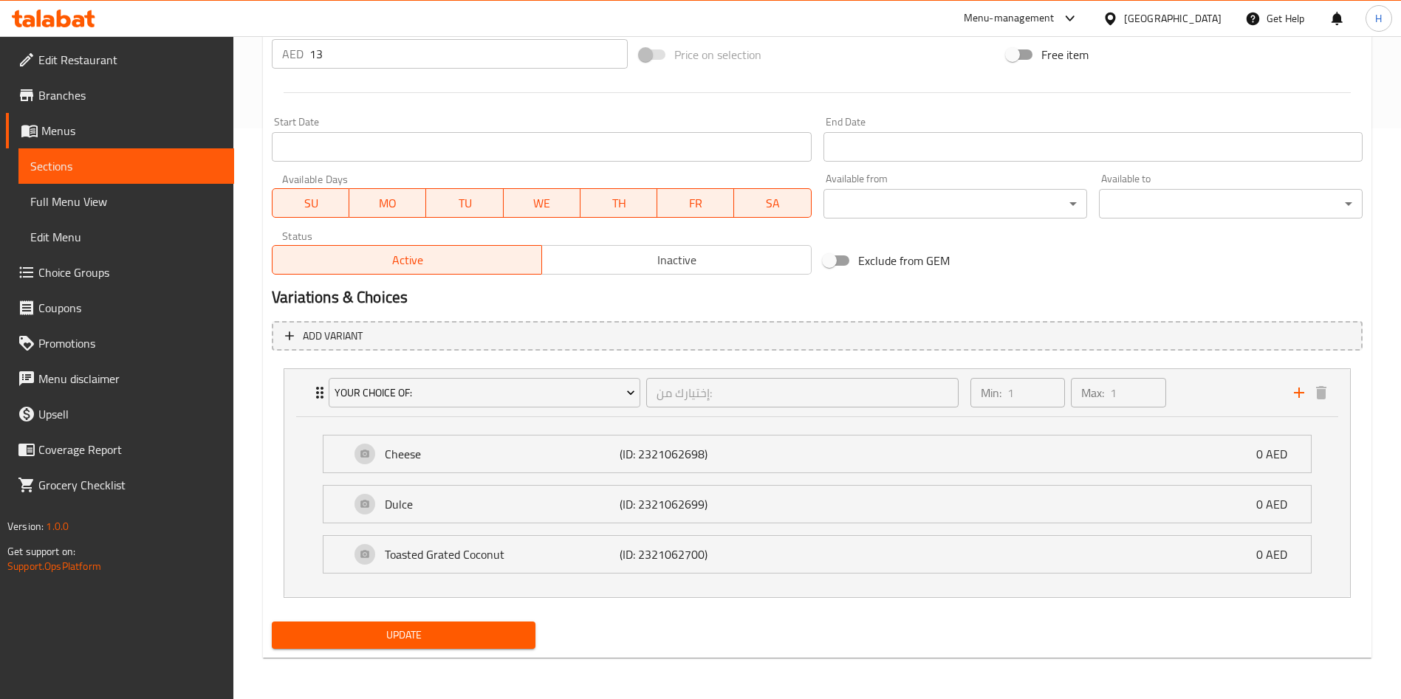
click at [82, 270] on span "Choice Groups" at bounding box center [130, 273] width 184 height 18
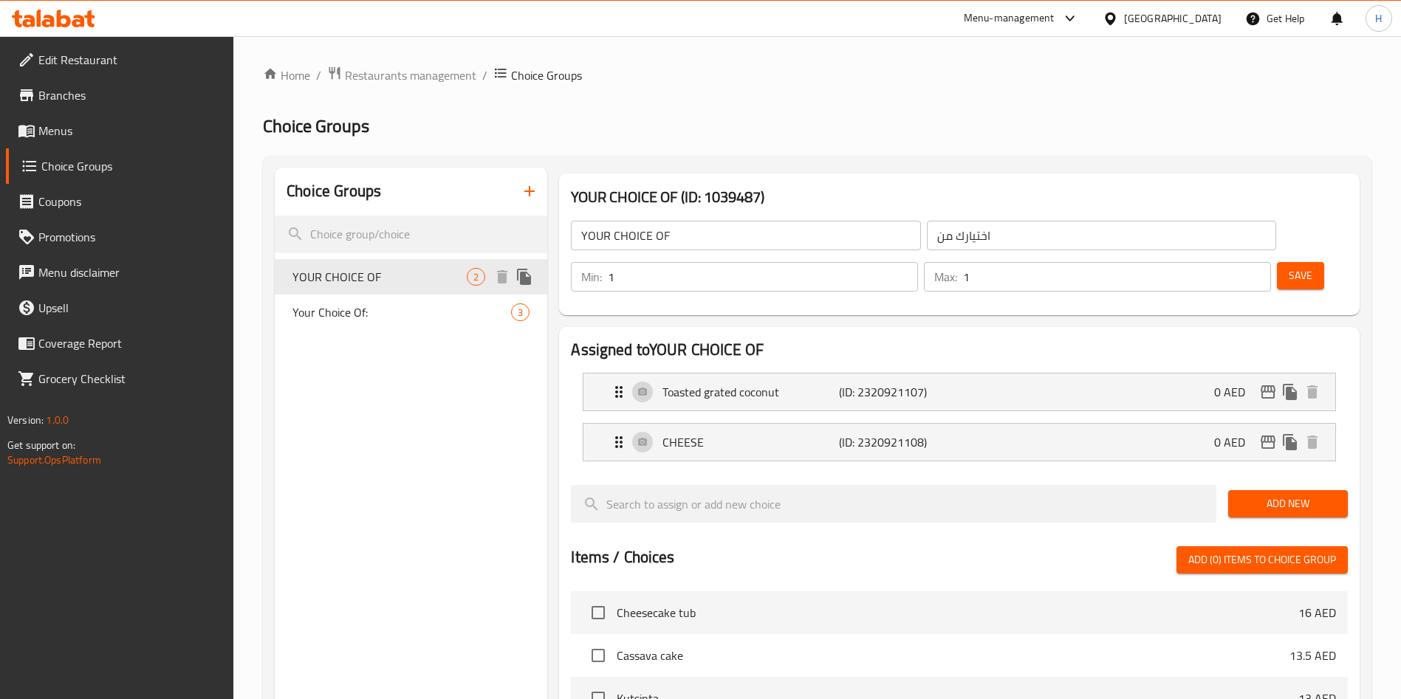
click at [371, 306] on span "Your Choice Of:" at bounding box center [401, 313] width 219 height 18
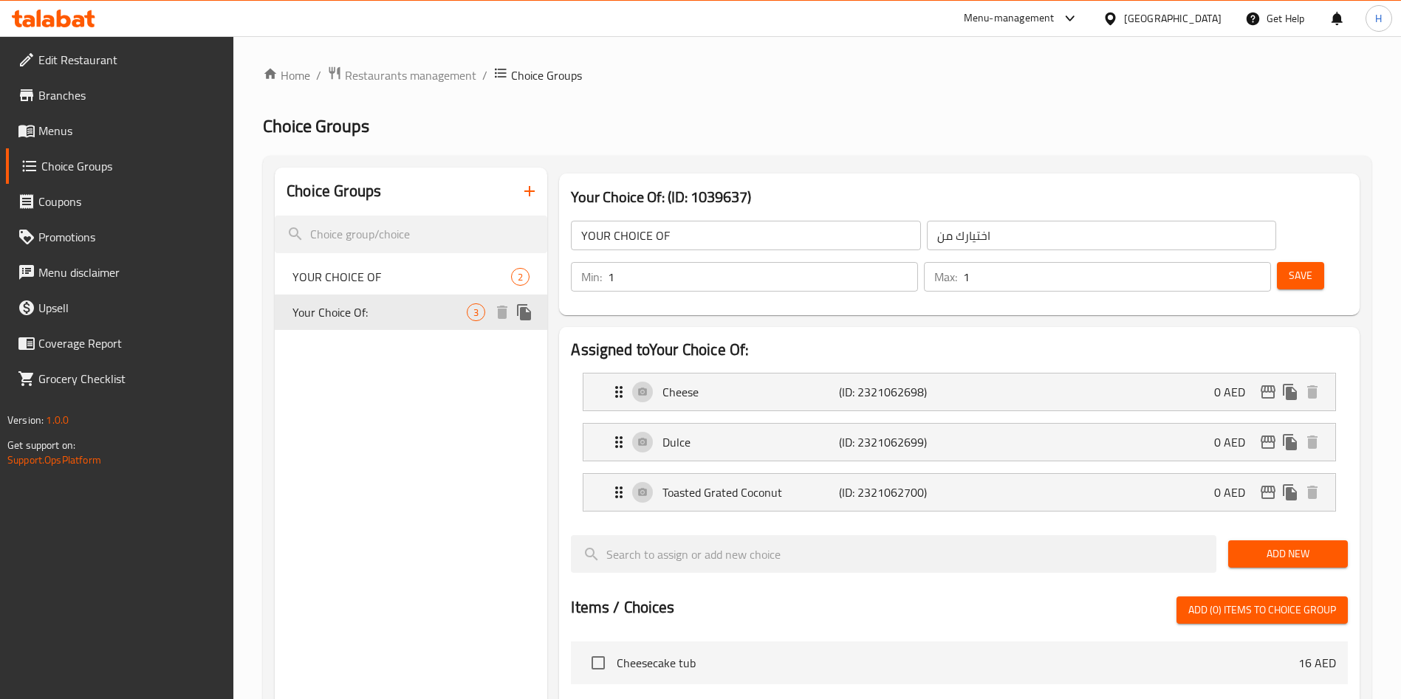
type input "Your Choice Of:"
type input "إختيارك من:"
click at [768, 424] on div "Dulce (ID: 2321062699) 0 AED" at bounding box center [963, 442] width 707 height 37
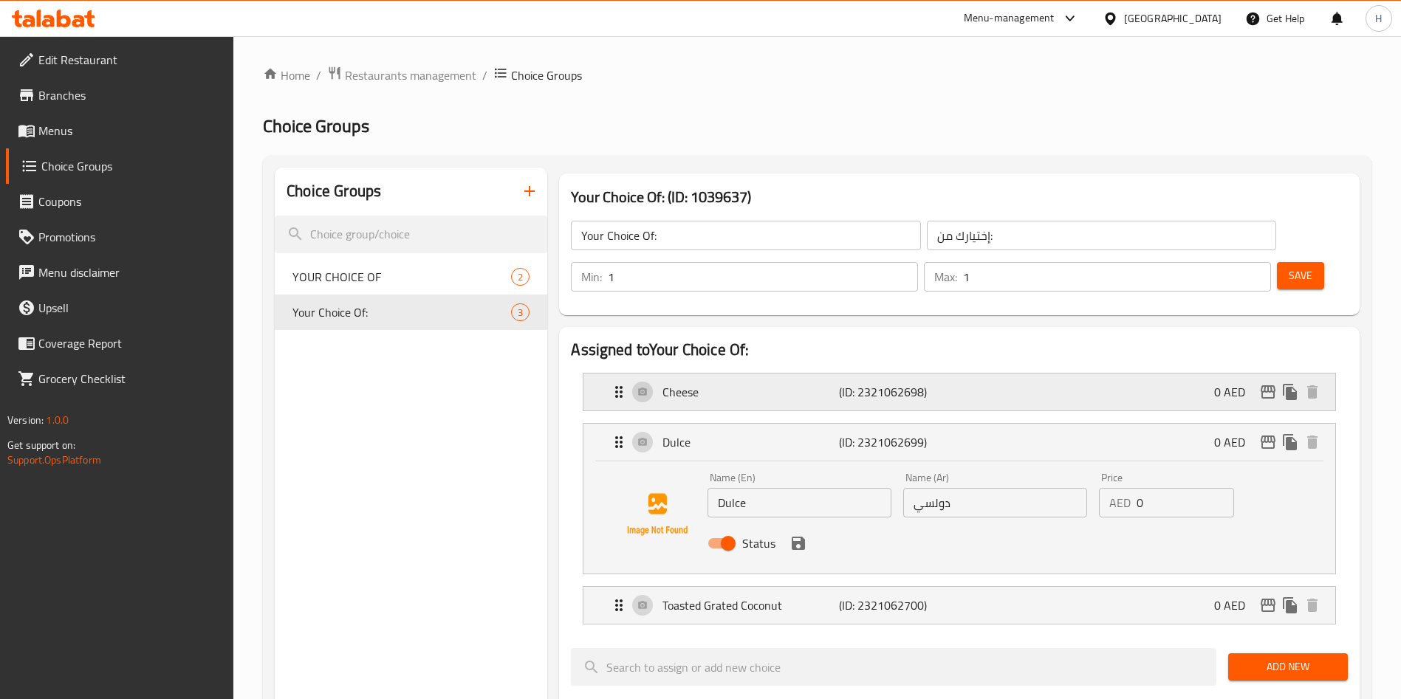
click at [713, 383] on p "Cheese" at bounding box center [750, 392] width 176 height 18
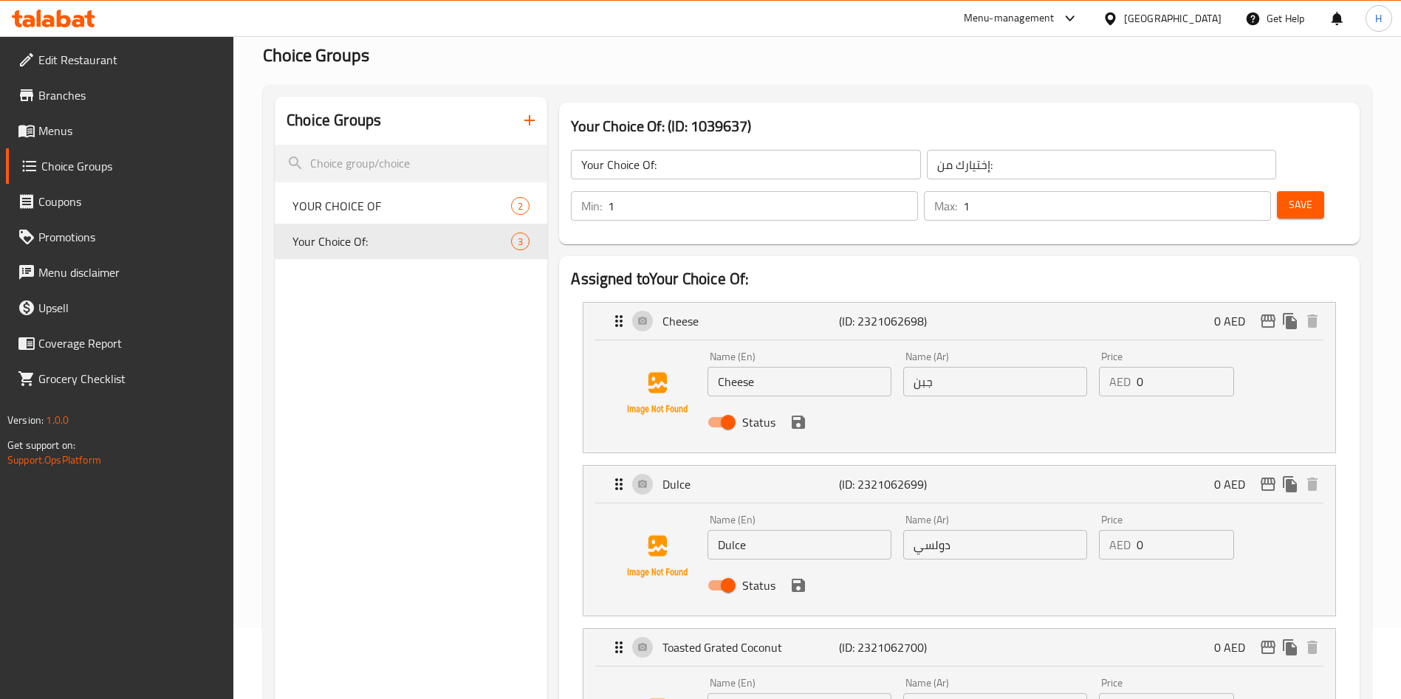
scroll to position [332, 0]
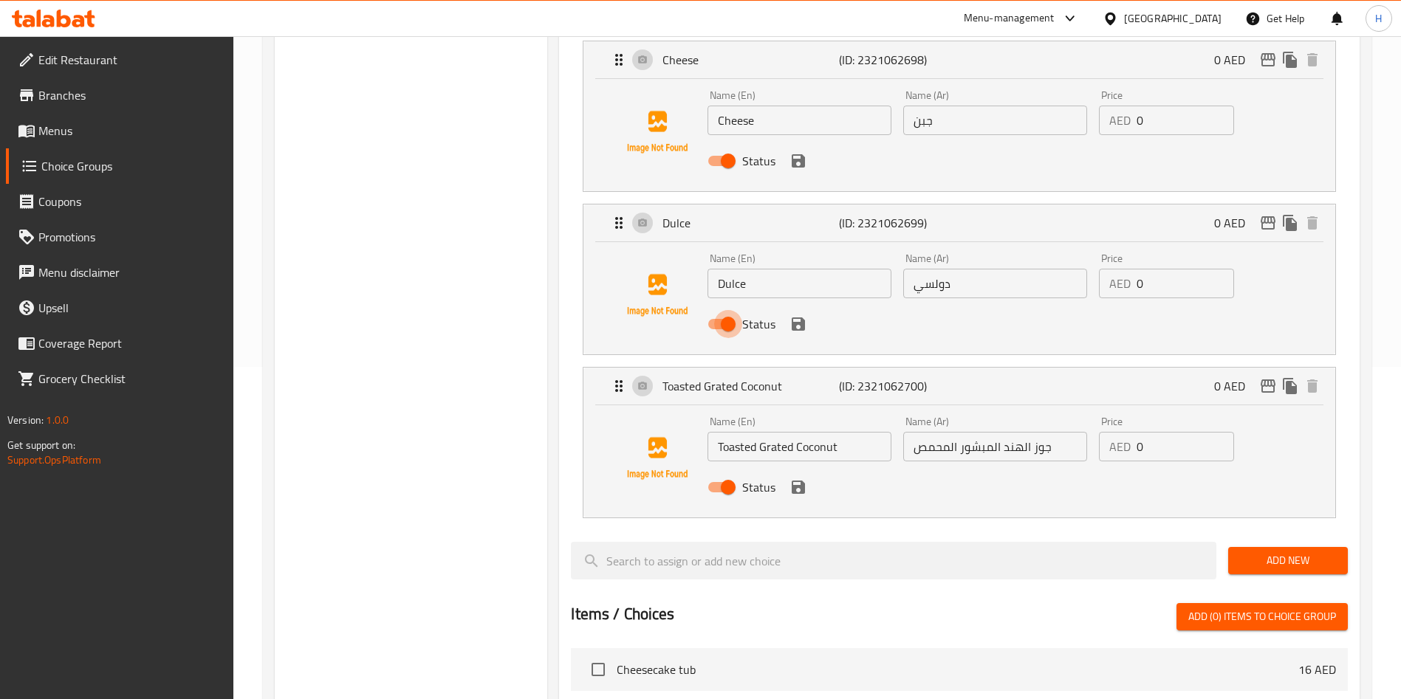
click at [724, 310] on input "Status" at bounding box center [728, 324] width 84 height 28
checkbox input "false"
click at [799, 318] on icon "save" at bounding box center [798, 324] width 13 height 13
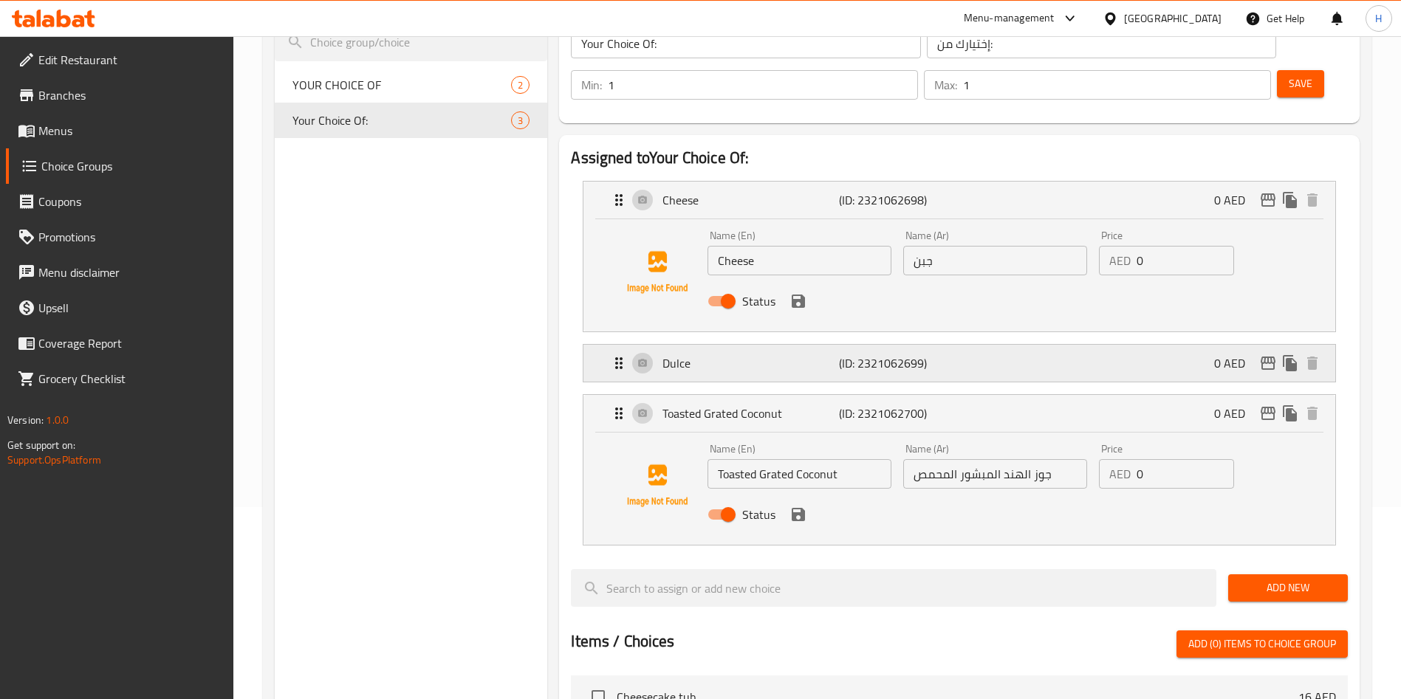
scroll to position [111, 0]
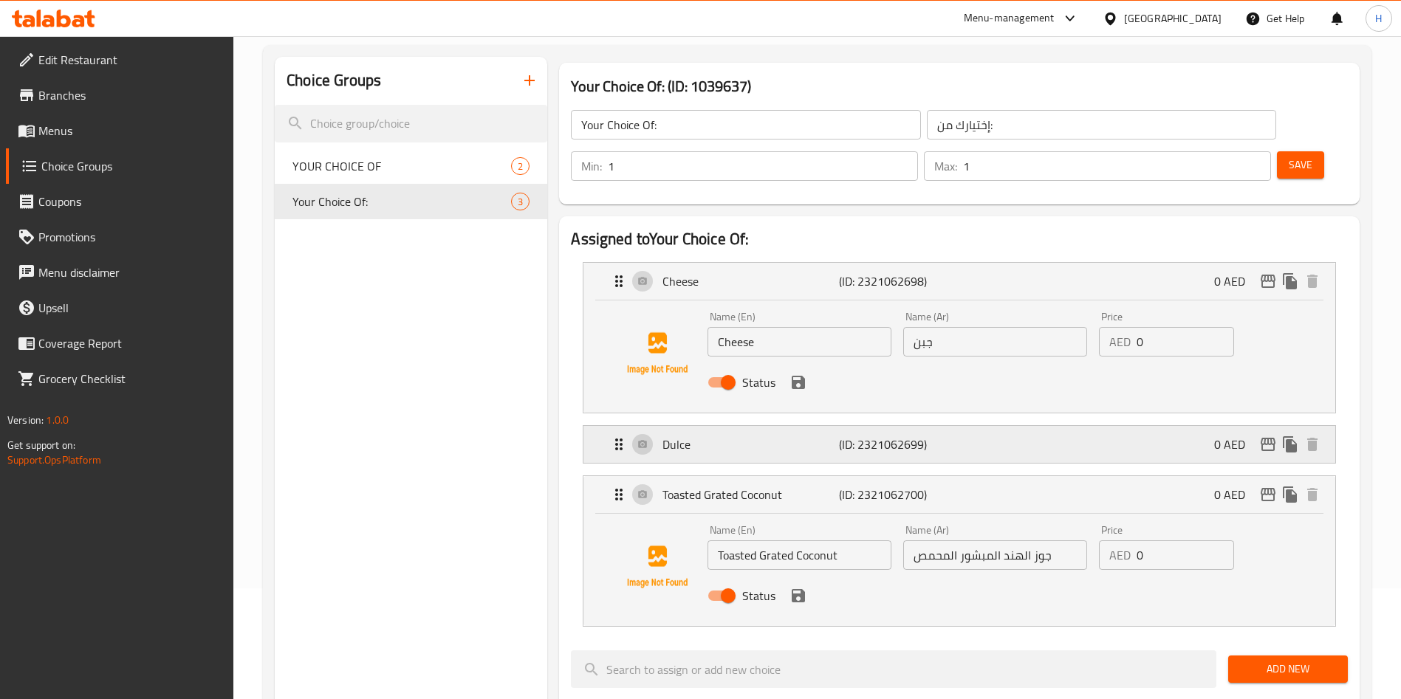
click at [748, 436] on p "Dulce" at bounding box center [750, 445] width 176 height 18
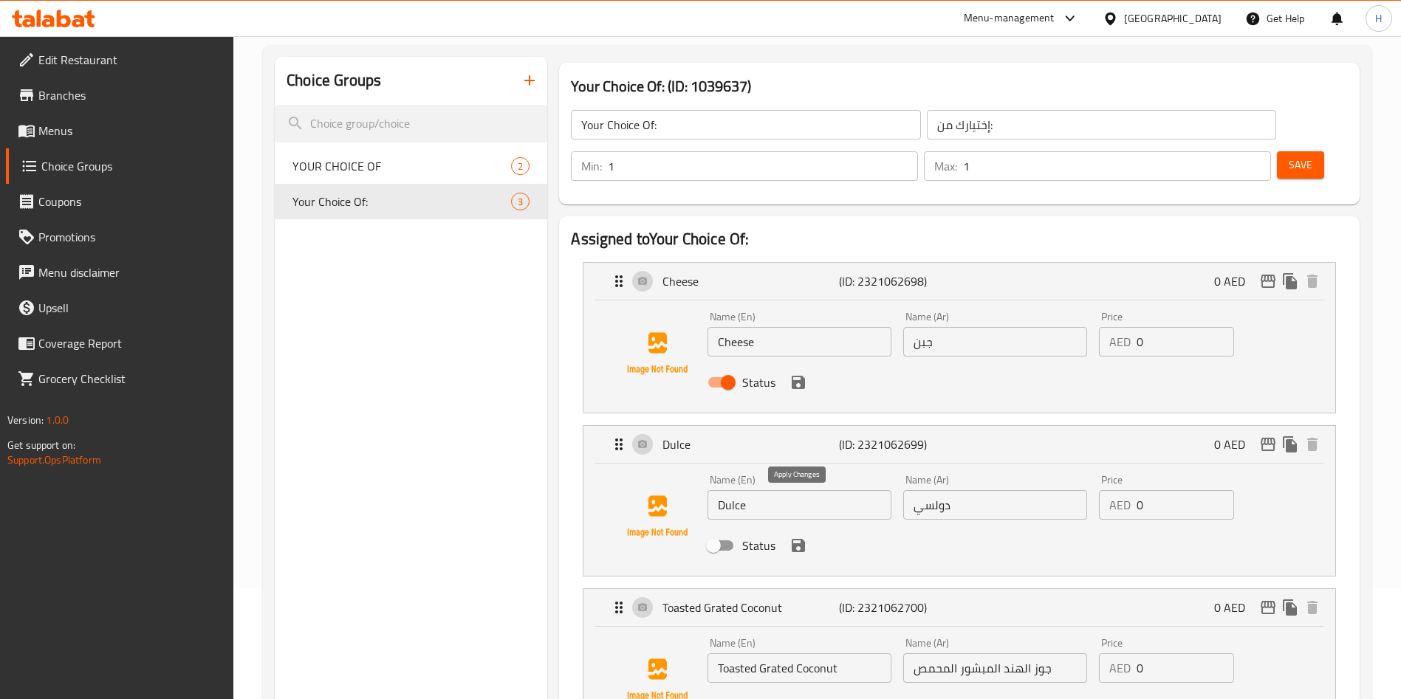
click at [793, 535] on button "save" at bounding box center [798, 546] width 22 height 22
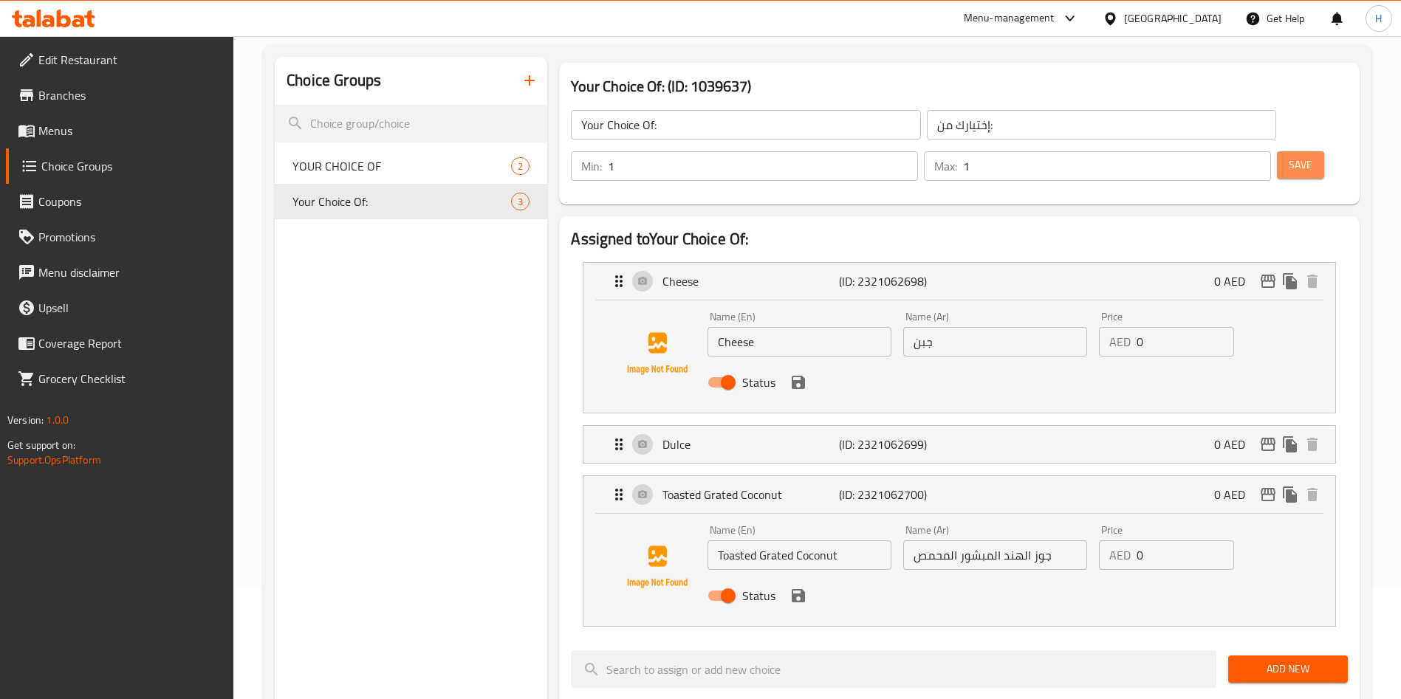
click at [1277, 151] on button "Save" at bounding box center [1300, 164] width 47 height 27
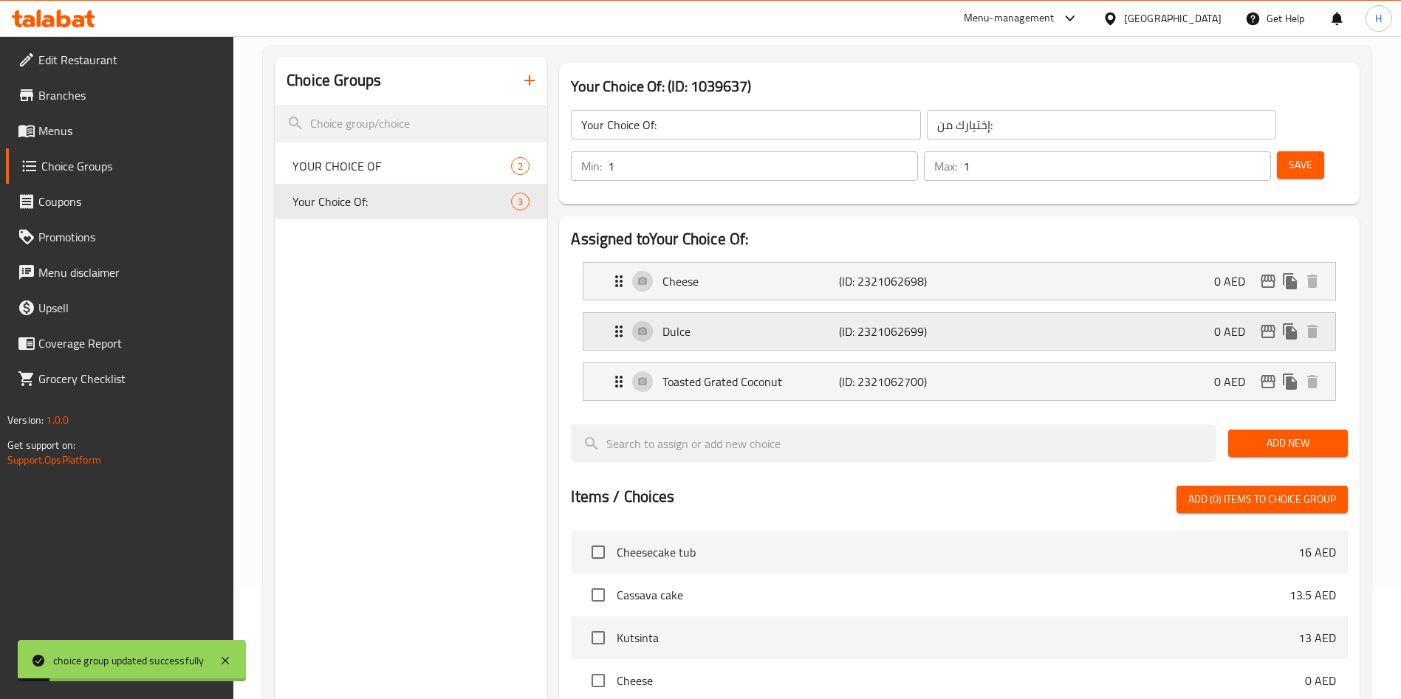
click at [748, 323] on p "Dulce" at bounding box center [750, 332] width 176 height 18
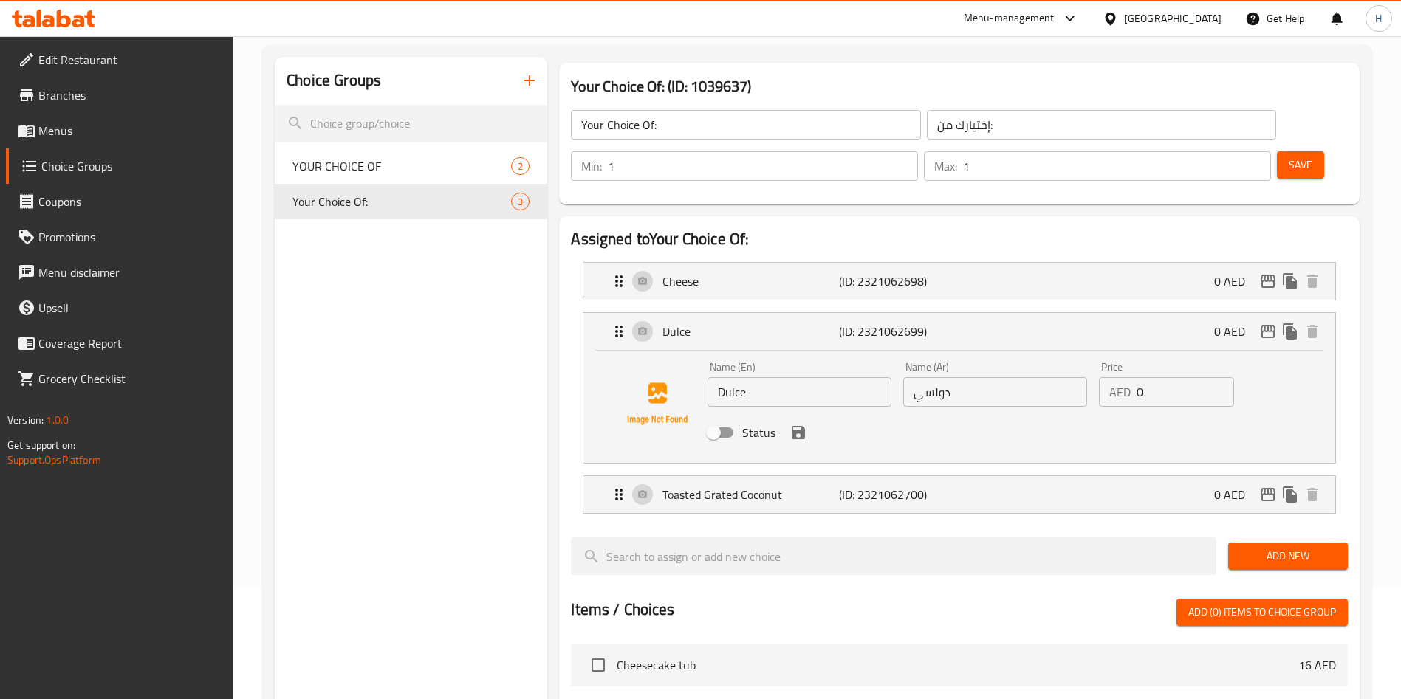
click at [407, 287] on div "Choice Groups YOUR CHOICE OF 2 Your Choice Of: 3" at bounding box center [411, 618] width 272 height 1122
click at [535, 75] on icon "button" at bounding box center [530, 81] width 18 height 18
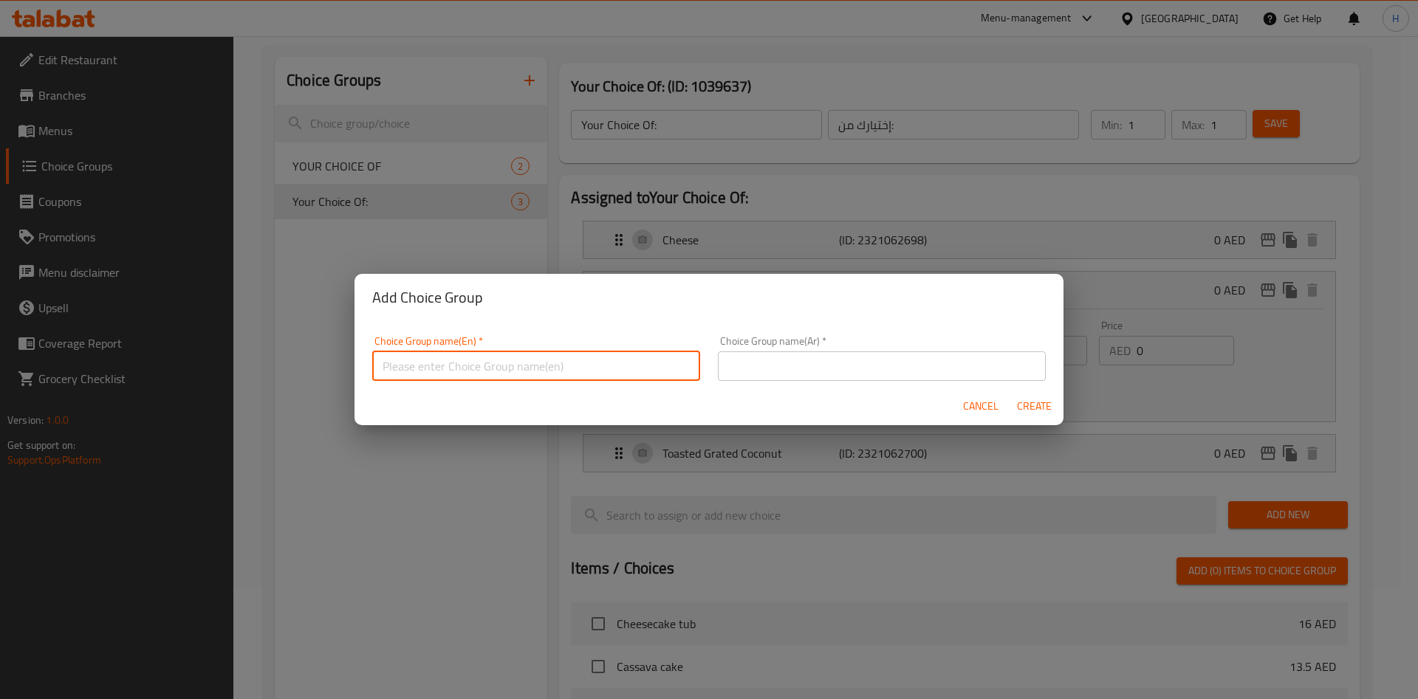
drag, startPoint x: 523, startPoint y: 363, endPoint x: 532, endPoint y: 361, distance: 9.0
click at [525, 363] on input "text" at bounding box center [536, 367] width 328 height 30
type input "A"
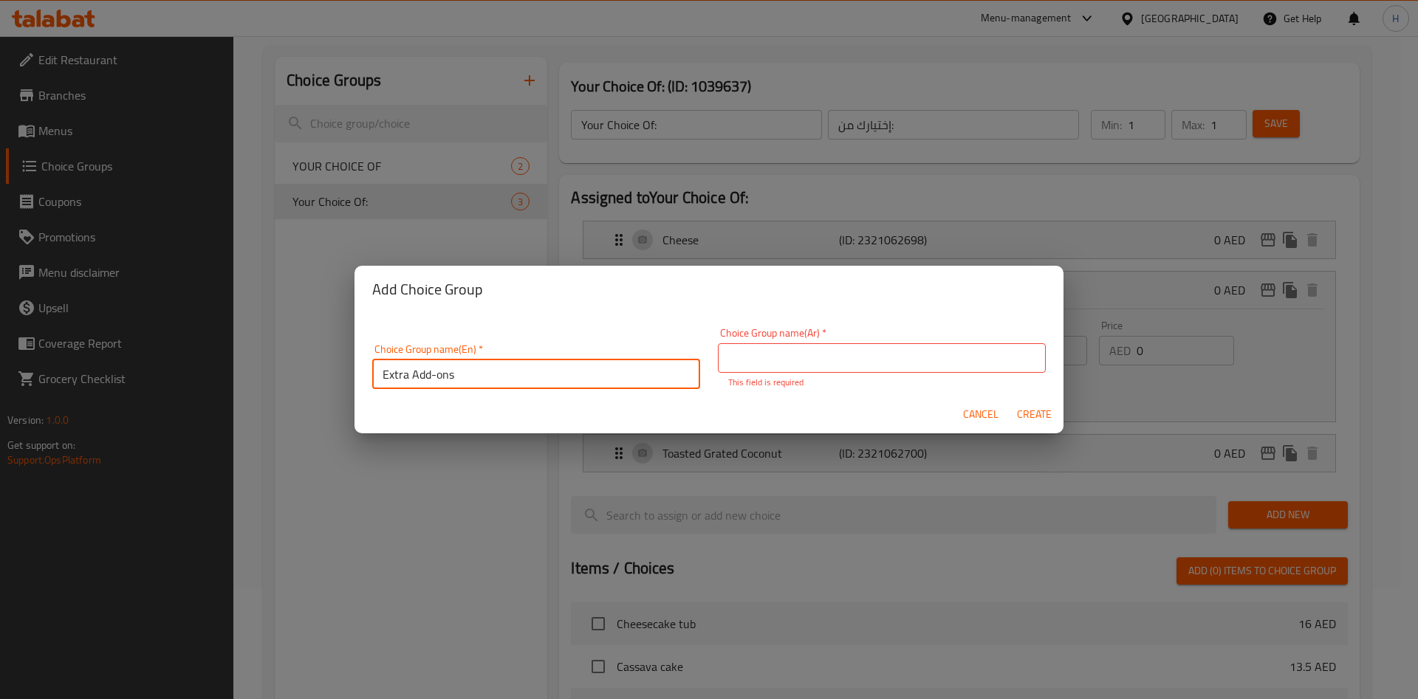
click at [414, 360] on input "Extra Add-ons" at bounding box center [536, 375] width 328 height 30
type input "Extra Kutsinta Add-ons"
click at [797, 360] on input "text" at bounding box center [882, 358] width 328 height 30
click at [574, 380] on input "Extra Kutsinta Add-ons" at bounding box center [536, 375] width 328 height 30
click at [784, 368] on input "text" at bounding box center [882, 358] width 328 height 30
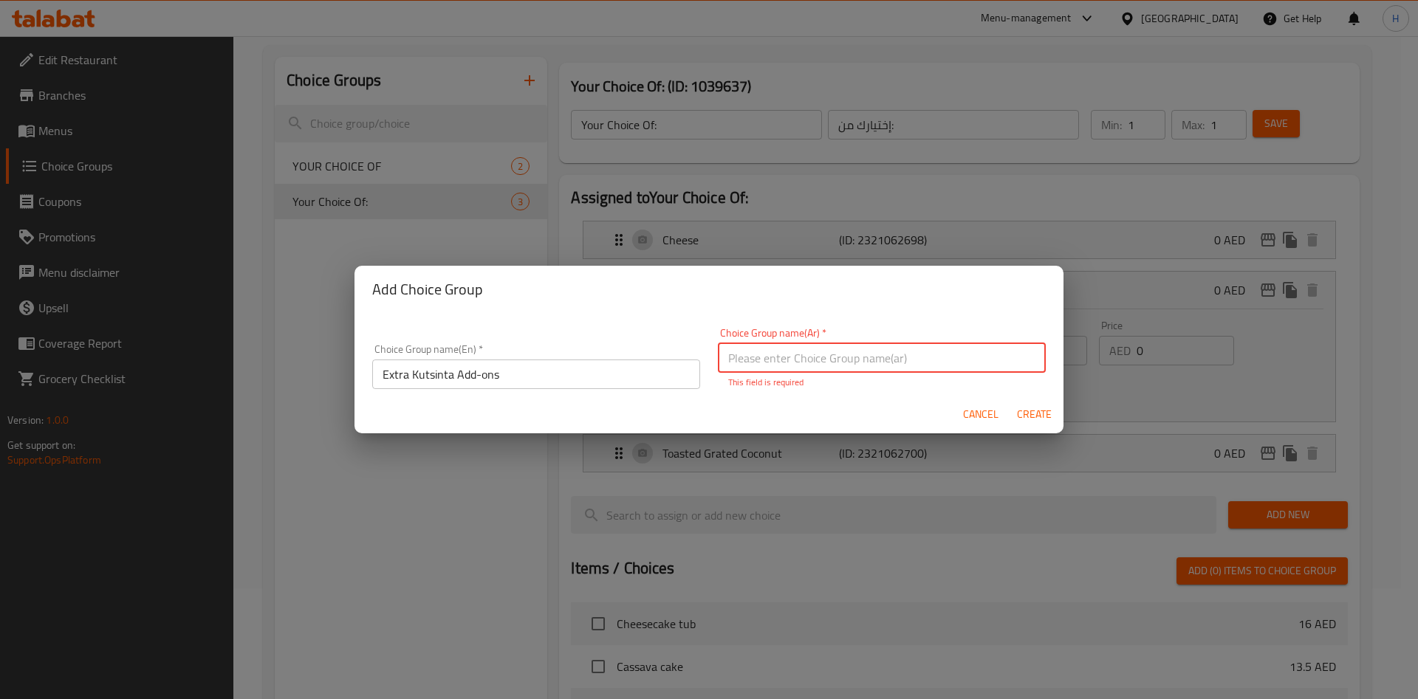
click at [787, 353] on input "text" at bounding box center [882, 358] width 328 height 30
click at [787, 352] on input "text" at bounding box center [882, 358] width 328 height 30
paste input "إضافات كوتسنتا إضافية"
type input "إضافات كوتسنتا إضافية"
click at [1039, 406] on span "Create" at bounding box center [1033, 414] width 35 height 18
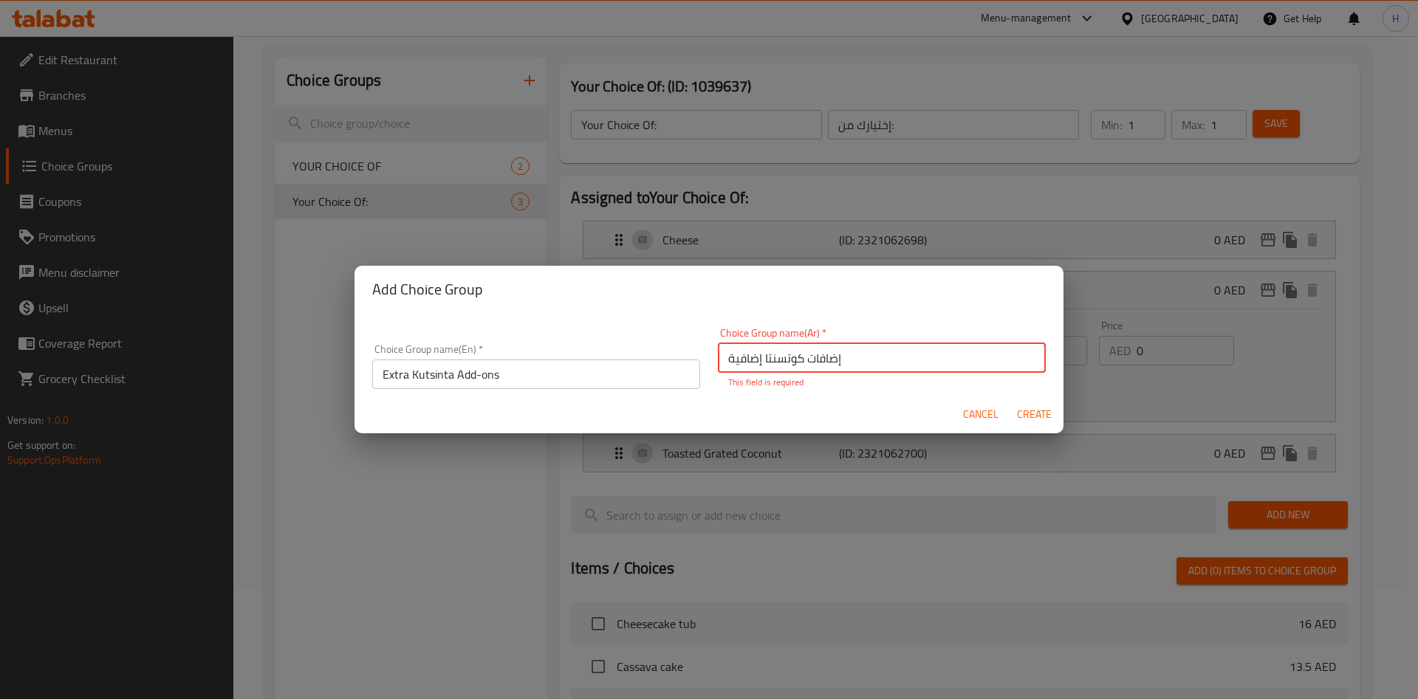
type input "Extra Kutsinta Add-ons"
type input "إضافات كوتسنتا إضافية"
type input "0"
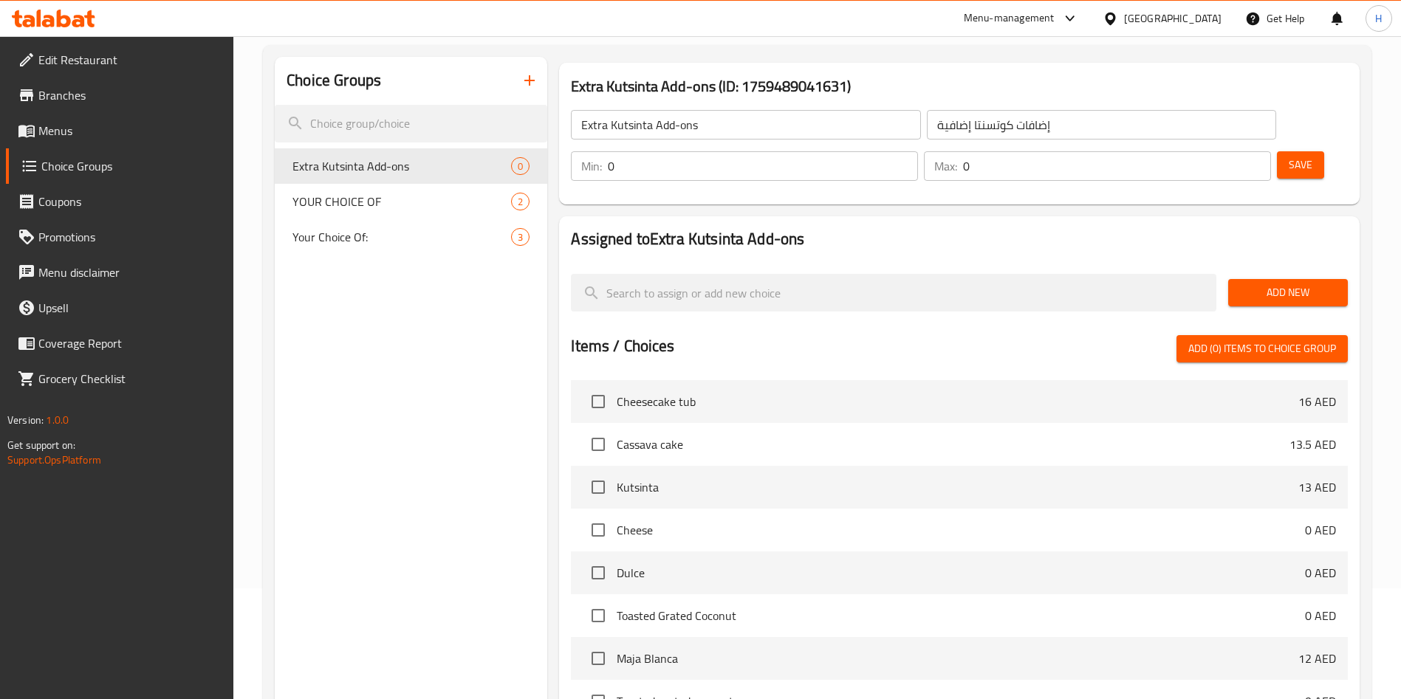
click at [957, 157] on p "Max:" at bounding box center [945, 166] width 23 height 18
click at [1256, 284] on span "Add New" at bounding box center [1288, 293] width 96 height 18
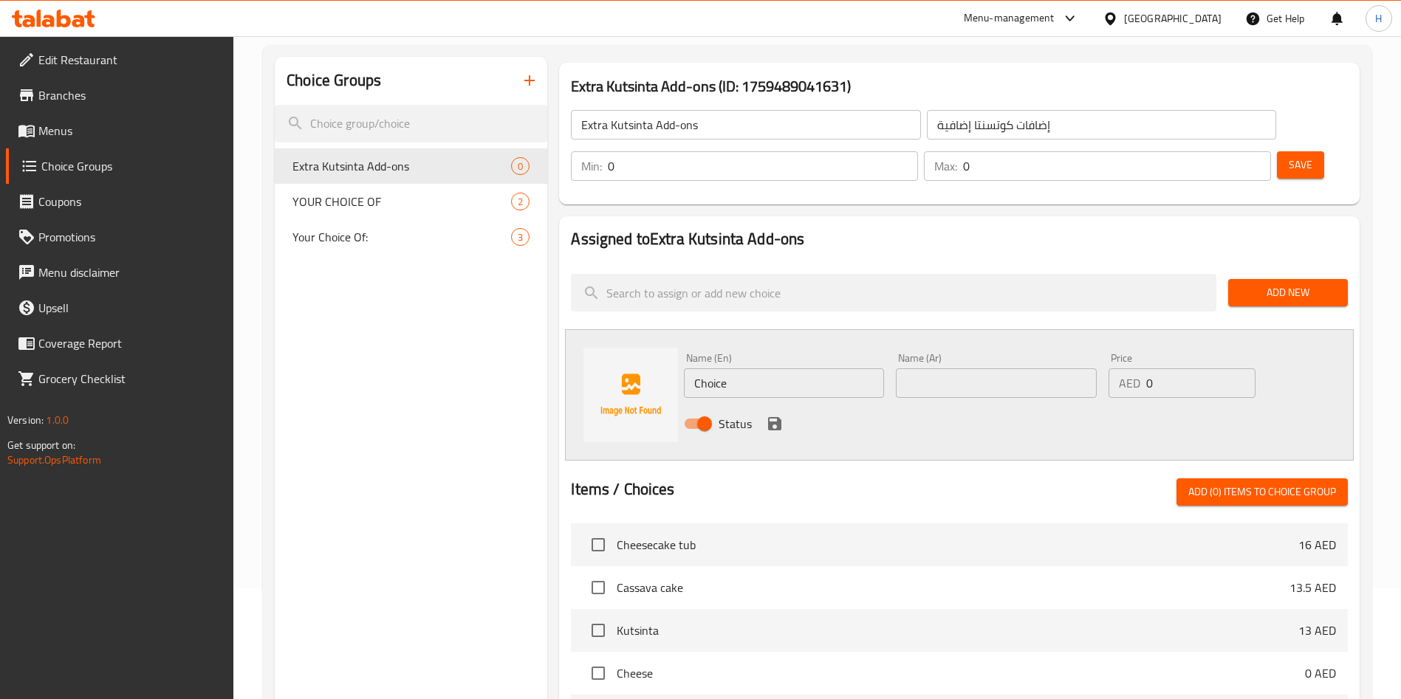
click at [772, 368] on input "Choice" at bounding box center [784, 383] width 200 height 30
type input "D"
type input "Extra Dulce"
type input "1.50"
click at [829, 368] on input "Extra Dulce" at bounding box center [784, 383] width 200 height 30
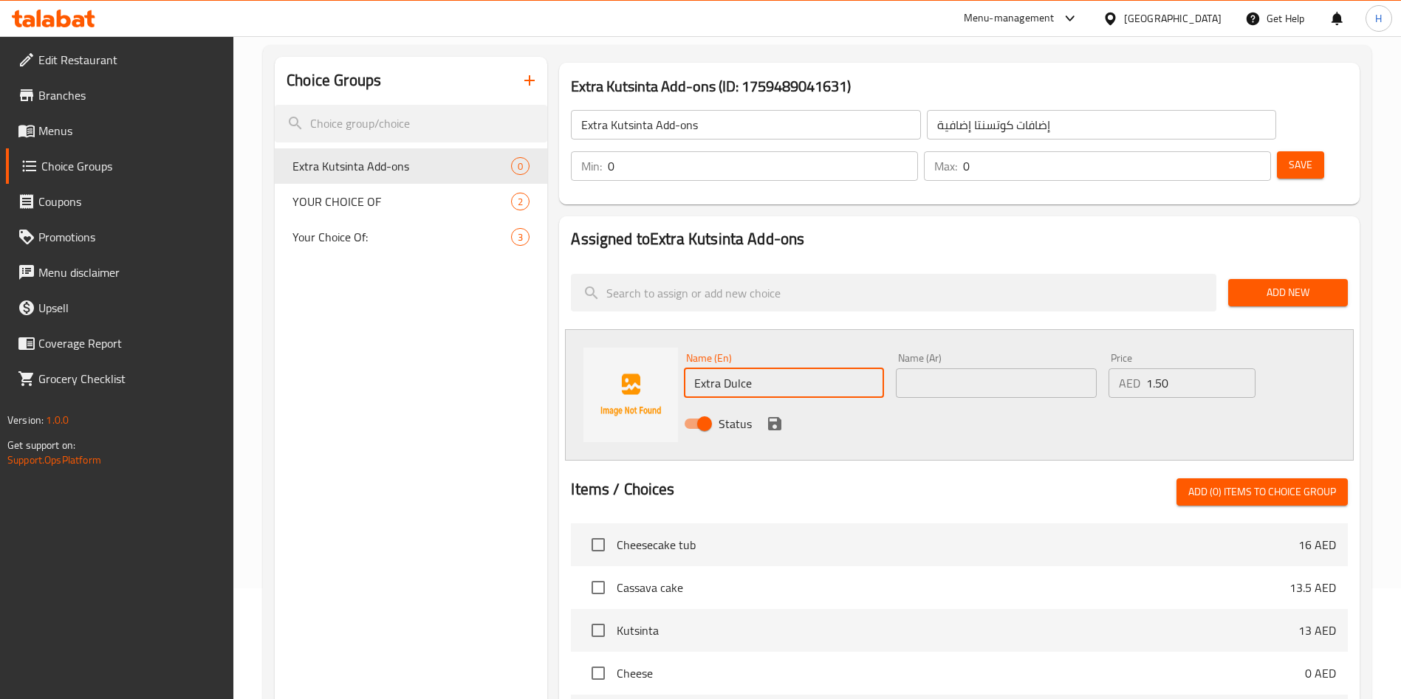
click at [829, 368] on input "Extra Dulce" at bounding box center [784, 383] width 200 height 30
click at [983, 353] on div "Name (Ar) Name (Ar)" at bounding box center [996, 375] width 200 height 45
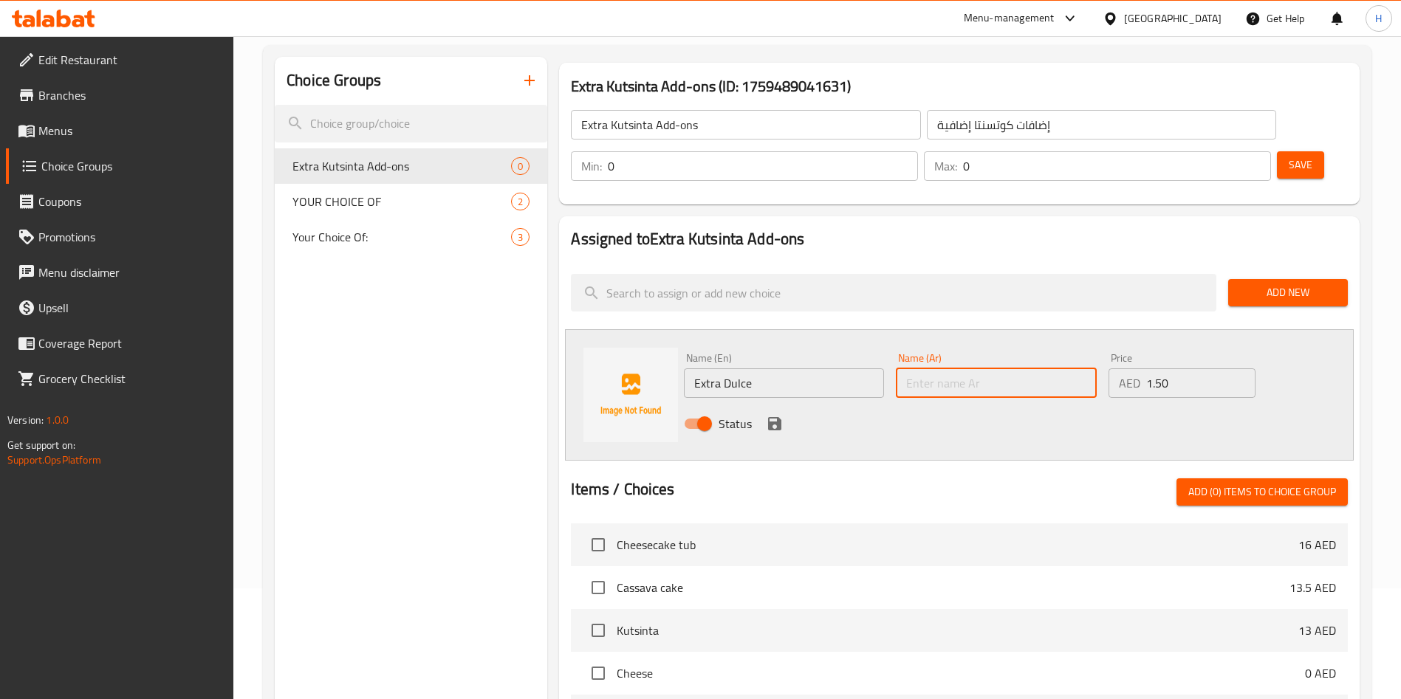
click at [983, 368] on input "text" at bounding box center [996, 383] width 200 height 30
paste input "دولسي إضافي"
type input "دولسي إضافي"
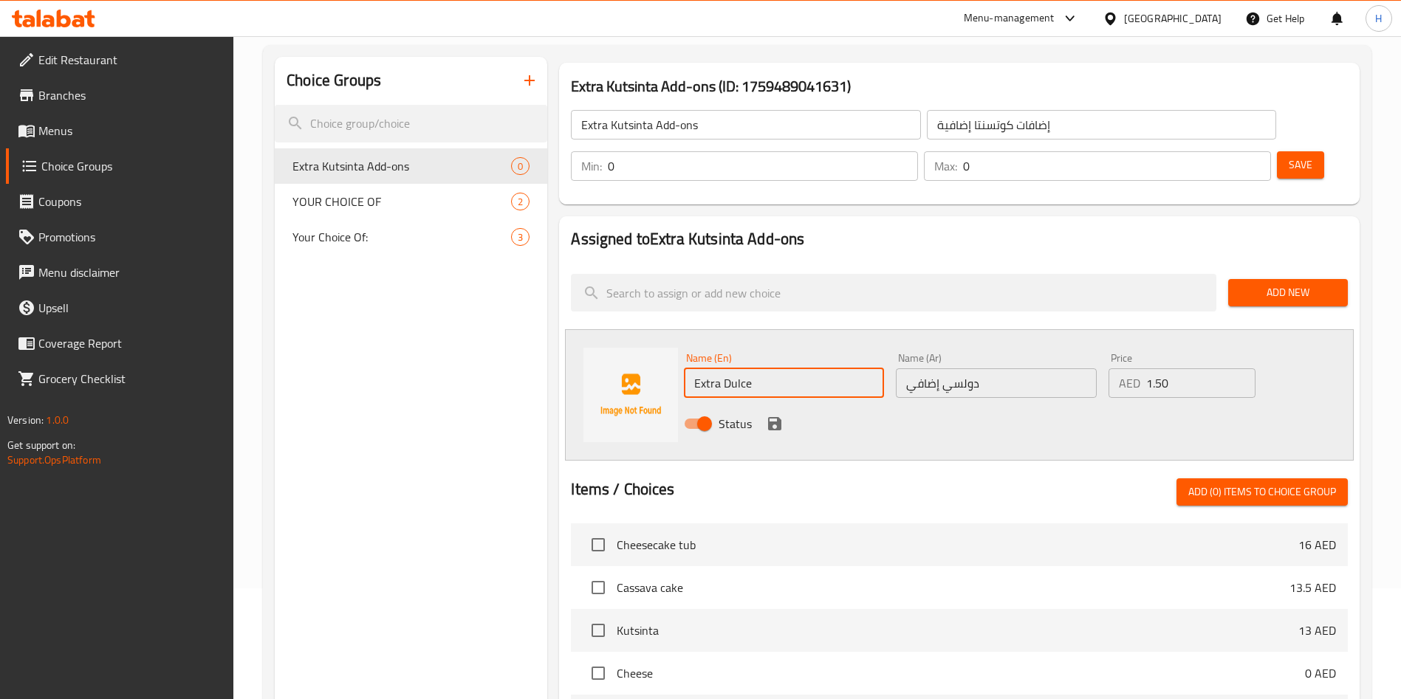
drag, startPoint x: 722, startPoint y: 337, endPoint x: 670, endPoint y: 339, distance: 52.5
click at [670, 339] on div "Name (En) Extra Dulce Name (En) Name (Ar) دولسي إضافي Name (Ar) Price AED 1.50 …" at bounding box center [959, 394] width 789 height 131
click at [1289, 284] on span "Add New" at bounding box center [1288, 293] width 96 height 18
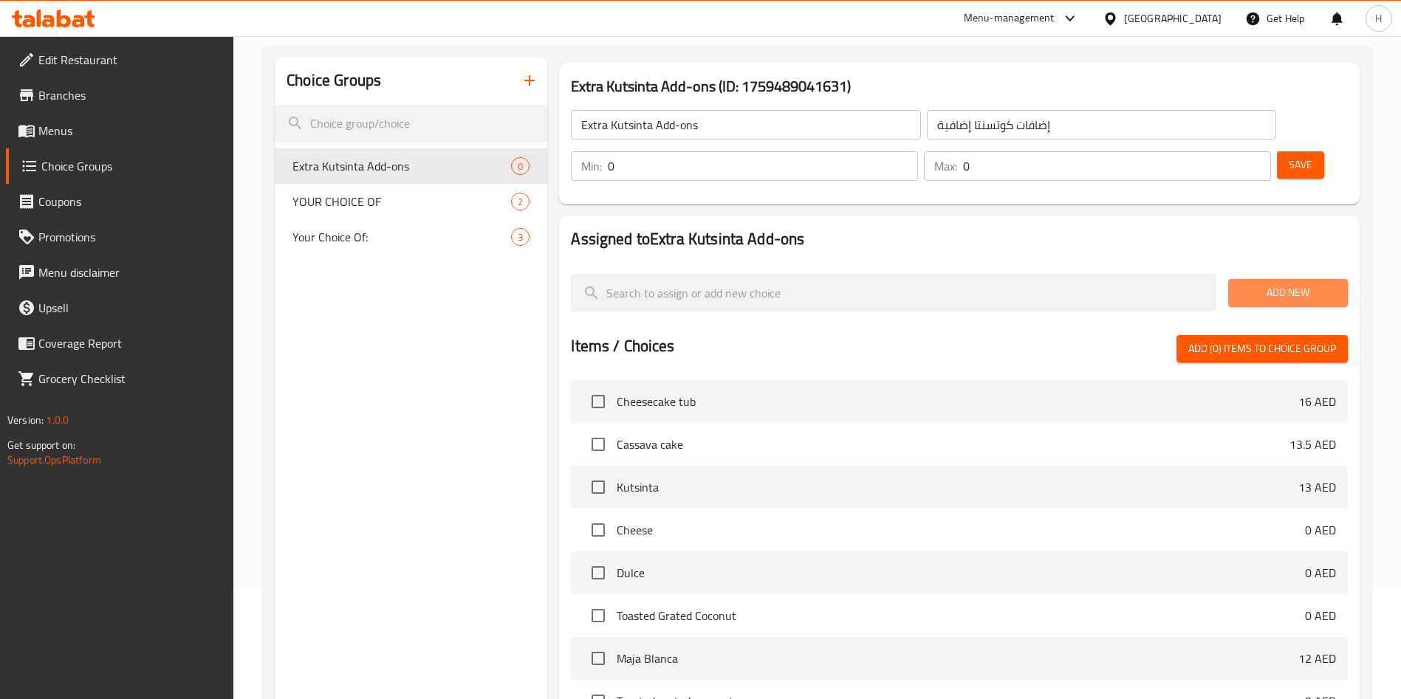
click at [1266, 284] on span "Add New" at bounding box center [1288, 293] width 96 height 18
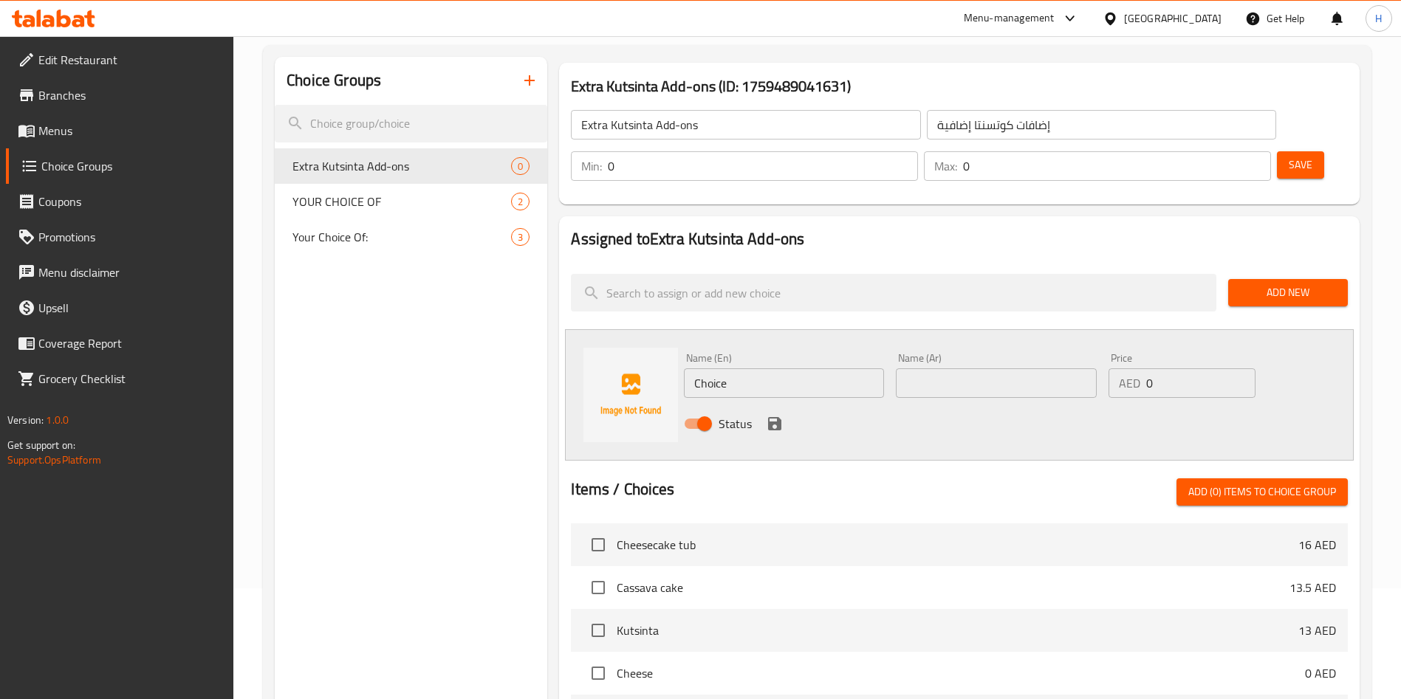
click at [814, 368] on input "Choice" at bounding box center [784, 383] width 200 height 30
click at [841, 353] on div "Name (En) Extra Duce Name (En)" at bounding box center [784, 375] width 200 height 45
type input "Extra Dulce"
paste input "دولسي إضافي"
type input "دولسي إضافي"
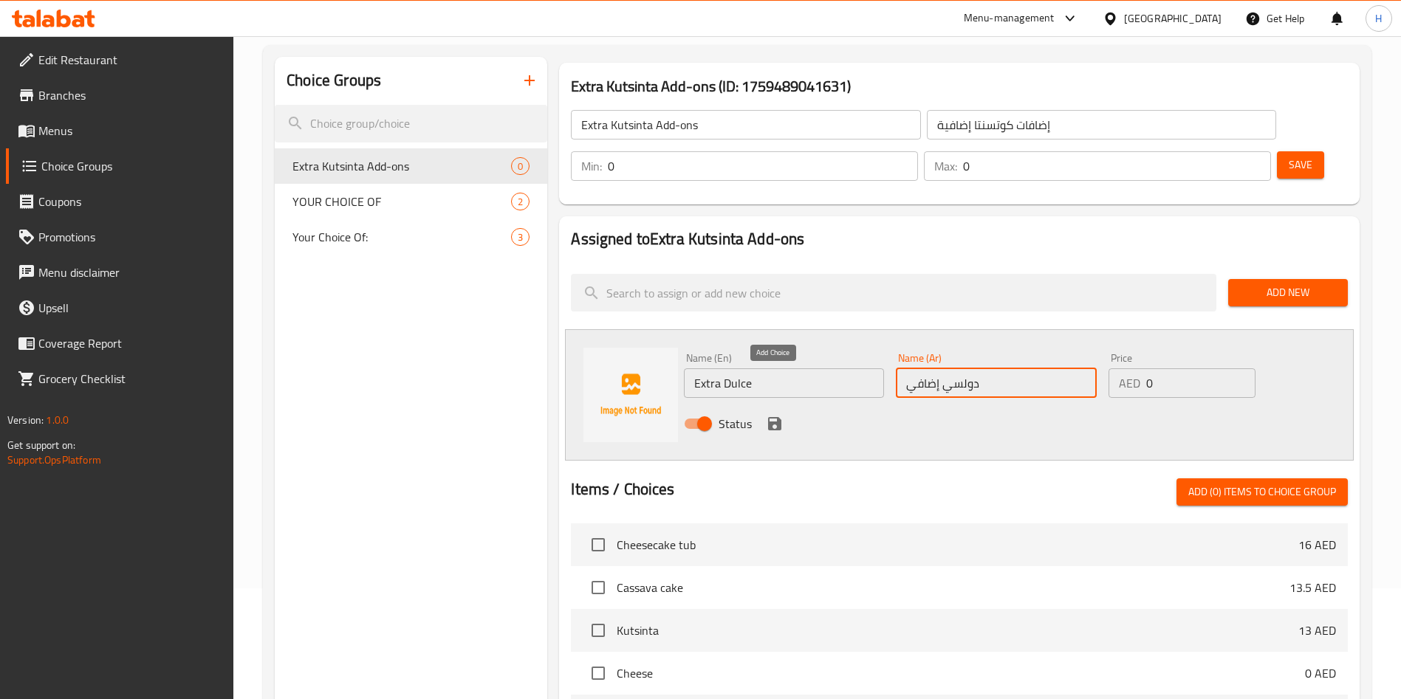
click at [769, 417] on icon "save" at bounding box center [774, 423] width 13 height 13
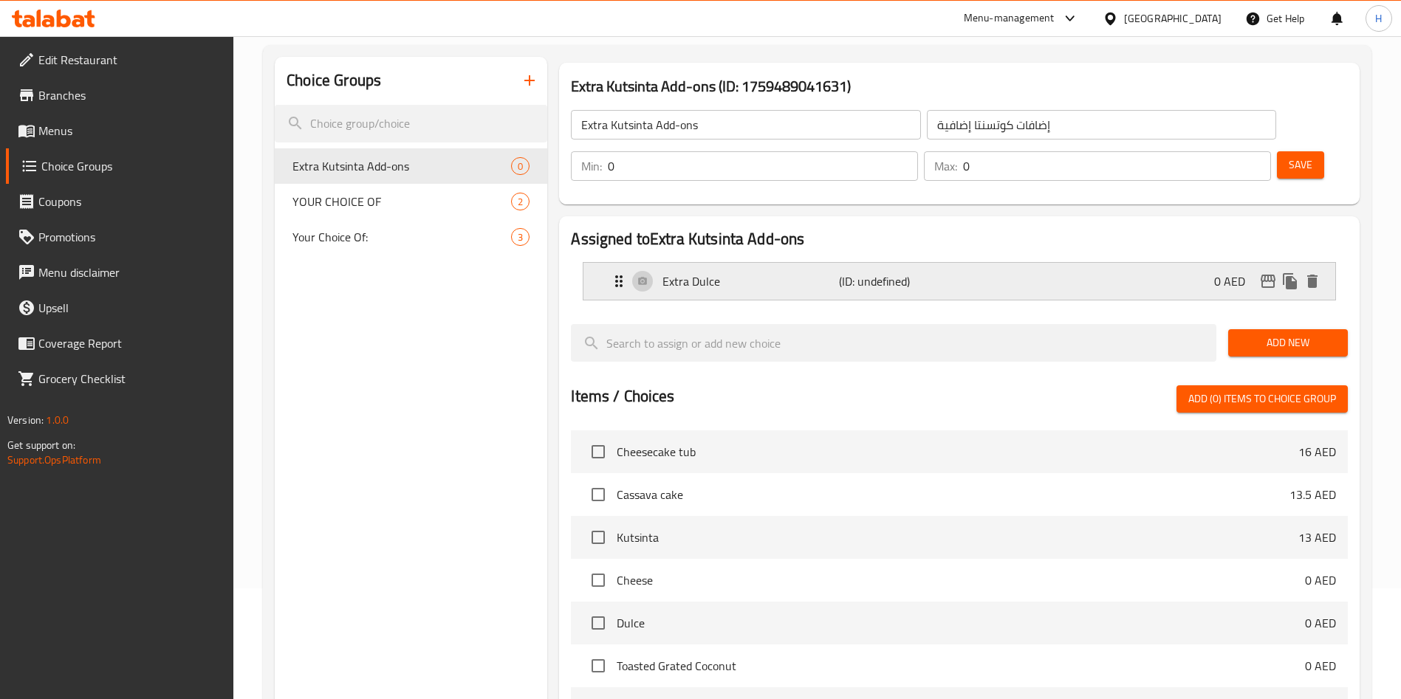
click at [1212, 263] on div "Extra Dulce (ID: undefined) 0 AED" at bounding box center [963, 281] width 707 height 37
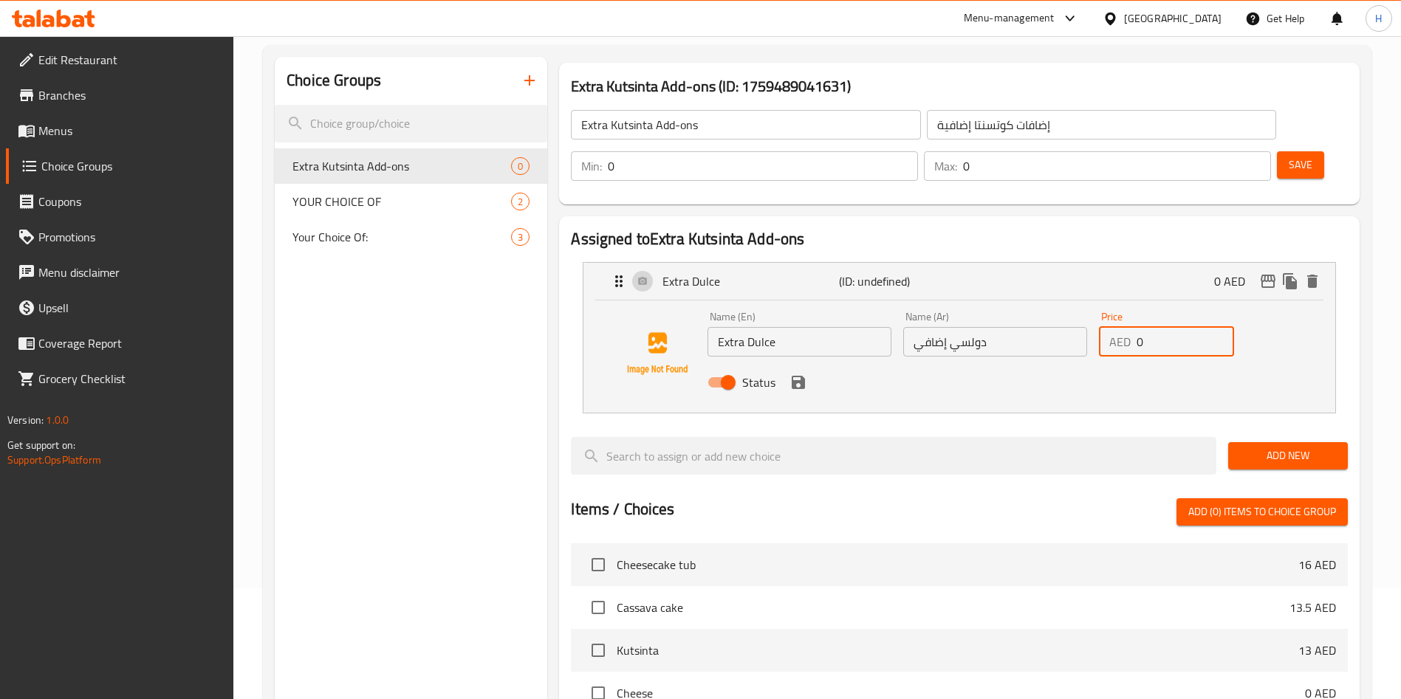
drag, startPoint x: 1165, startPoint y: 306, endPoint x: 1142, endPoint y: 303, distance: 23.1
click at [1141, 327] on input "0" at bounding box center [1184, 342] width 97 height 30
click at [803, 374] on icon "save" at bounding box center [798, 383] width 18 height 18
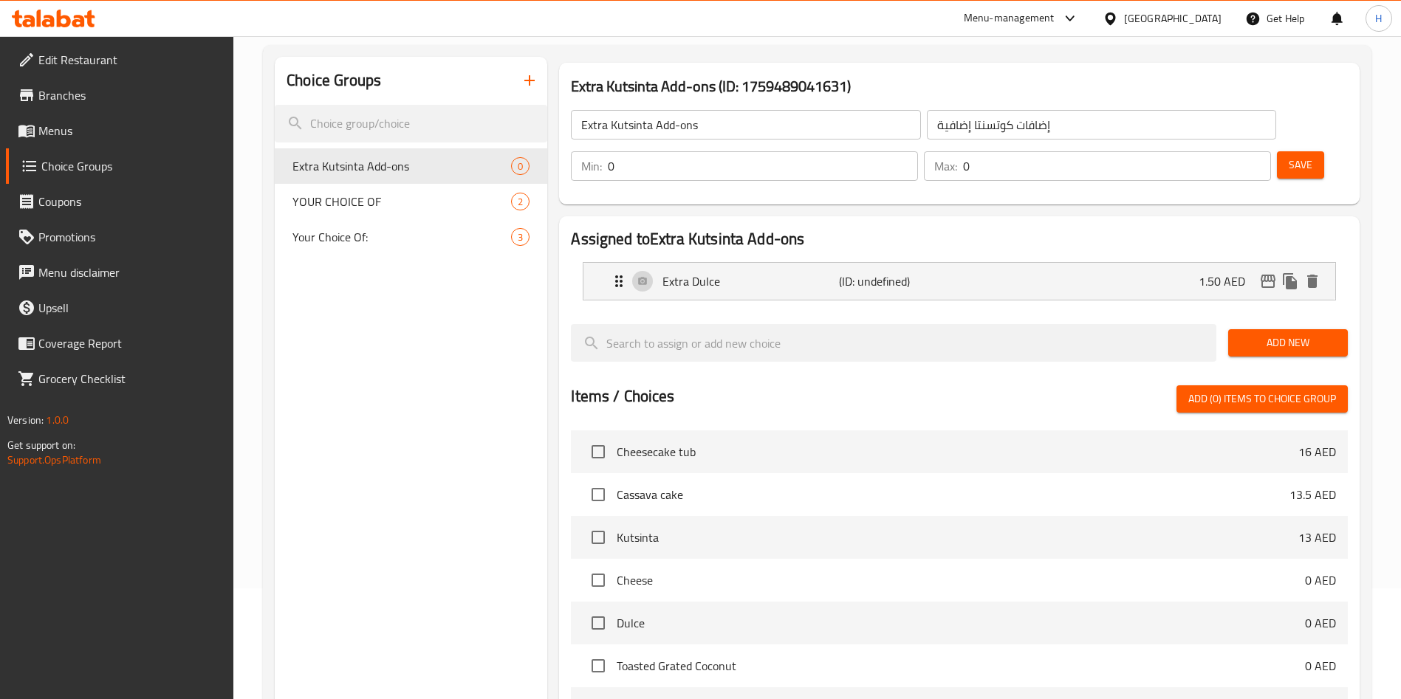
type input "1.50"
click at [702, 272] on p "Extra Dulce" at bounding box center [750, 281] width 176 height 18
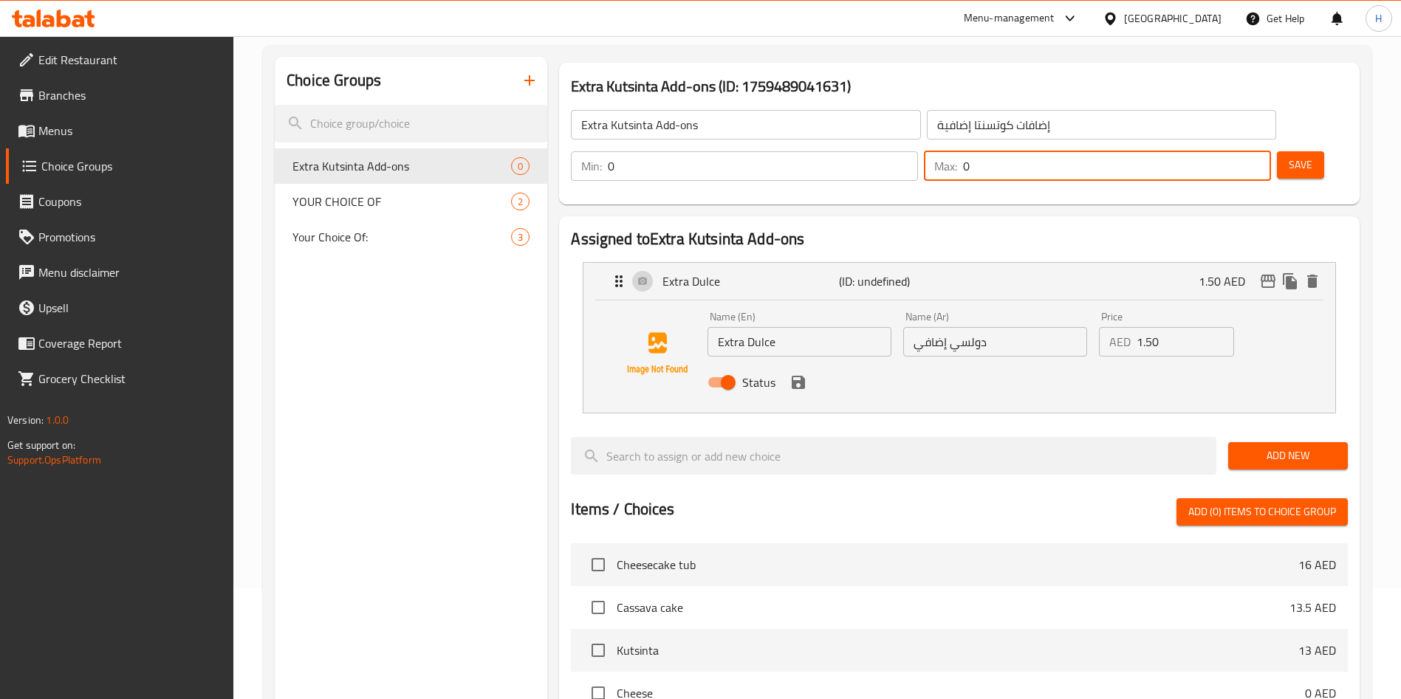
click at [1218, 151] on input "0" at bounding box center [1117, 166] width 308 height 30
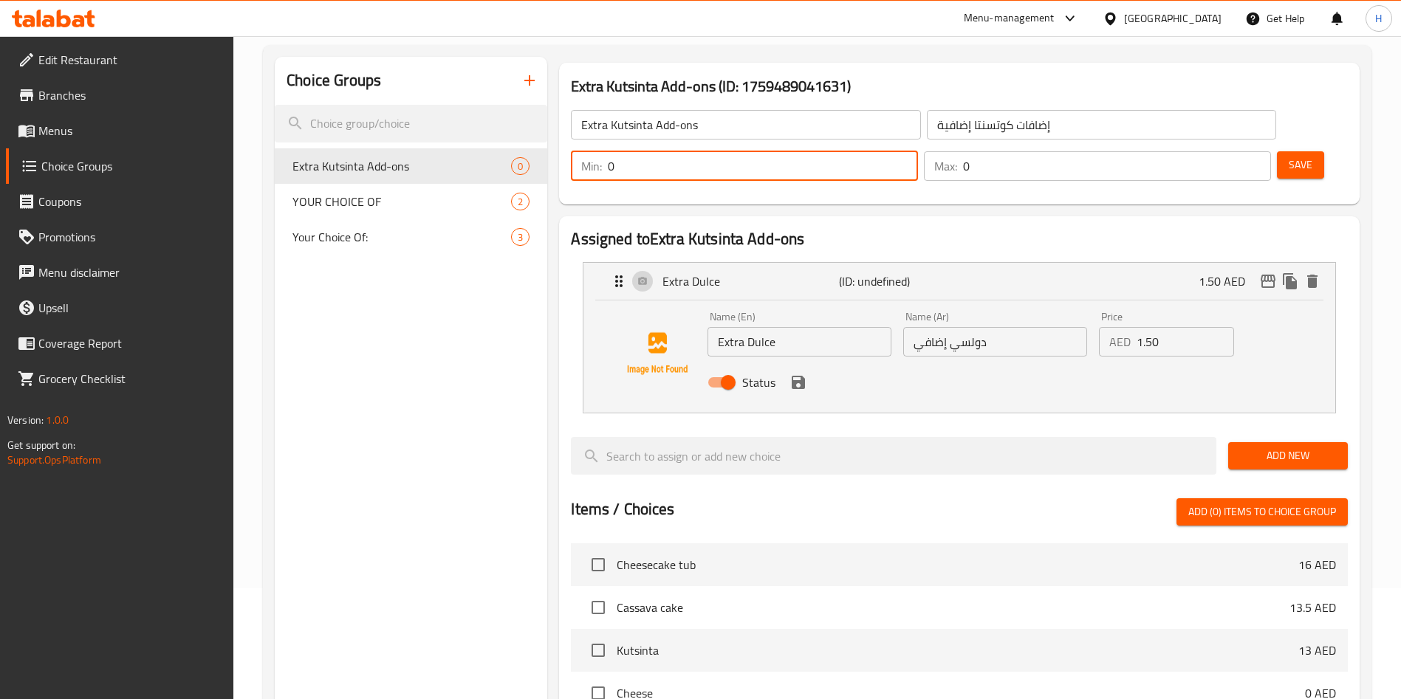
drag, startPoint x: 1136, startPoint y: 122, endPoint x: 1130, endPoint y: 117, distance: 8.4
click at [918, 151] on input "0" at bounding box center [763, 166] width 310 height 30
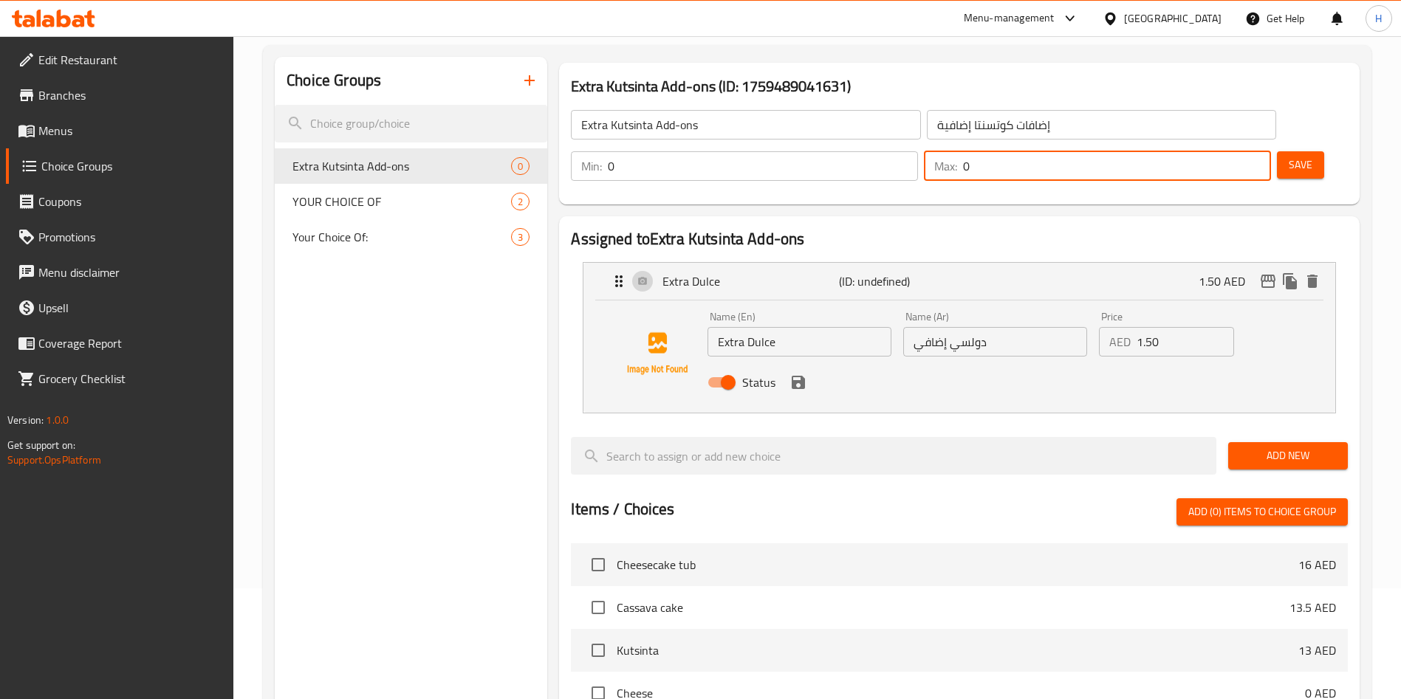
click at [1215, 151] on input "0" at bounding box center [1117, 166] width 308 height 30
click at [1213, 151] on input "2" at bounding box center [1117, 166] width 308 height 30
type input "0"
click at [501, 389] on div "Choice Groups Extra Kutsinta Add-ons 0 YOUR CHOICE OF 2 Your Choice Of: 3" at bounding box center [411, 567] width 272 height 1021
click at [427, 171] on span "Extra Kutsinta Add-ons" at bounding box center [379, 166] width 174 height 18
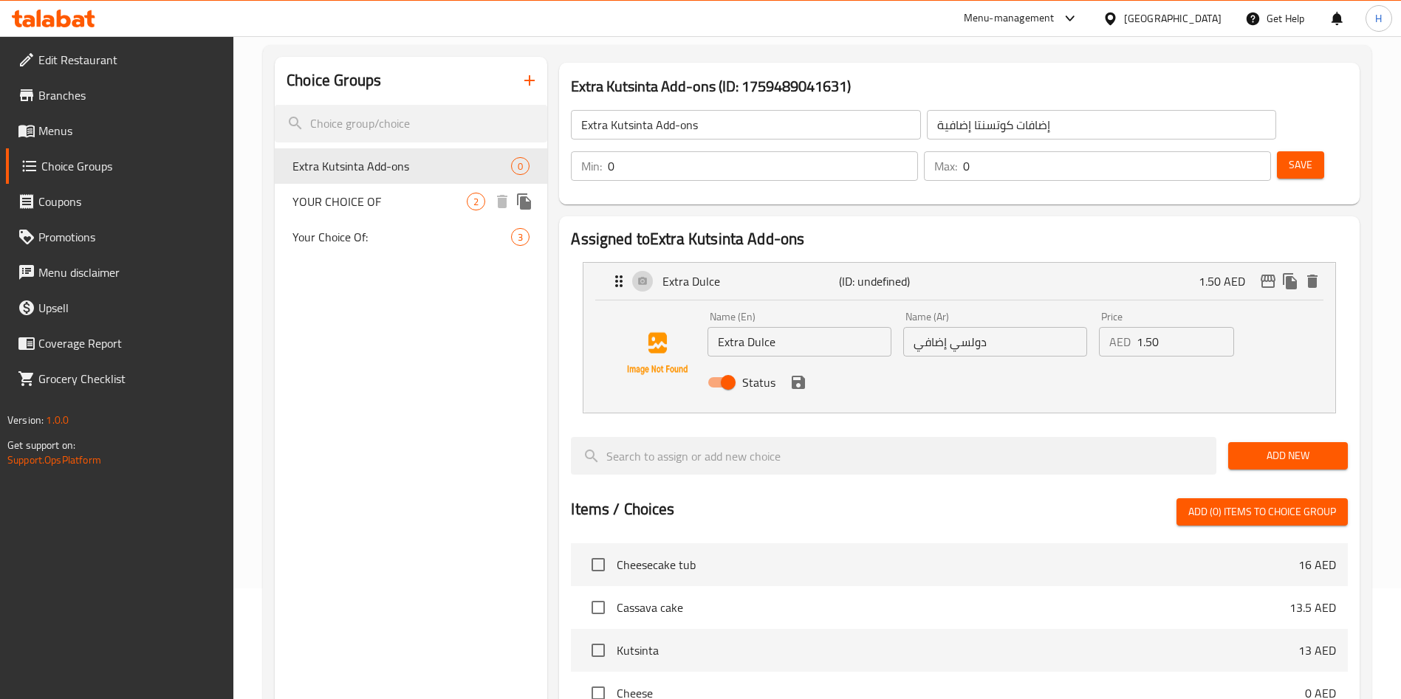
click at [425, 202] on span "YOUR CHOICE OF" at bounding box center [379, 202] width 174 height 18
type input "YOUR CHOICE OF"
type input "اختيارك من"
type input "1"
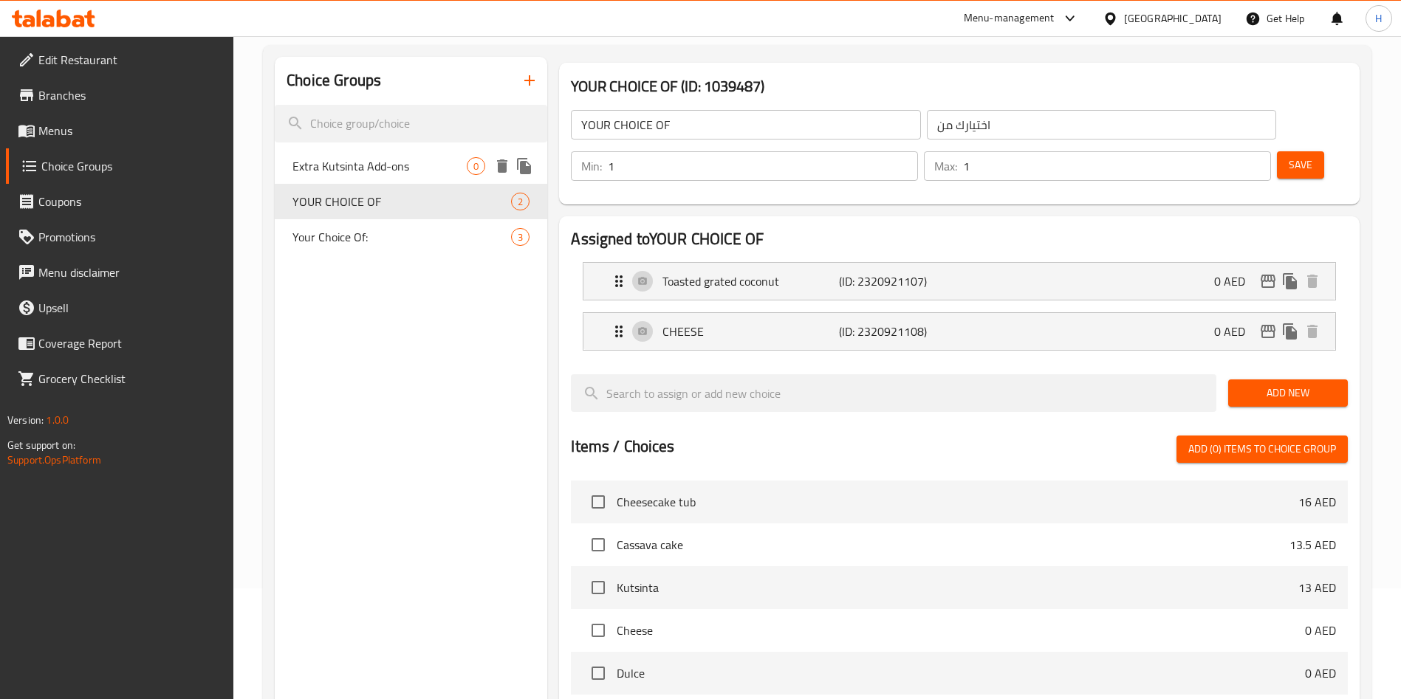
click at [431, 165] on span "Extra Kutsinta Add-ons" at bounding box center [379, 166] width 174 height 18
type input "Extra Kutsinta Add-ons"
type input "إضافات كوتسنتا إضافية"
type input "0"
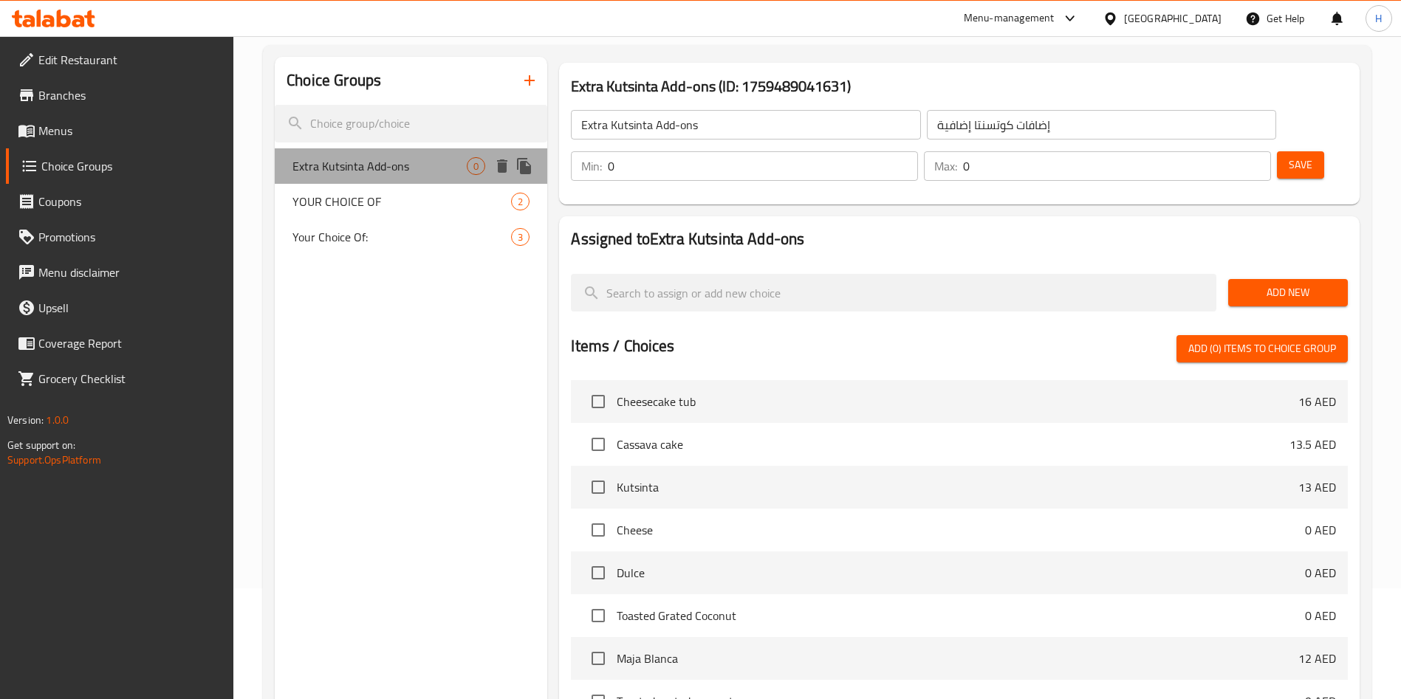
click at [433, 165] on span "Extra Kutsinta Add-ons" at bounding box center [379, 166] width 174 height 18
click at [1326, 284] on span "Add New" at bounding box center [1288, 293] width 96 height 18
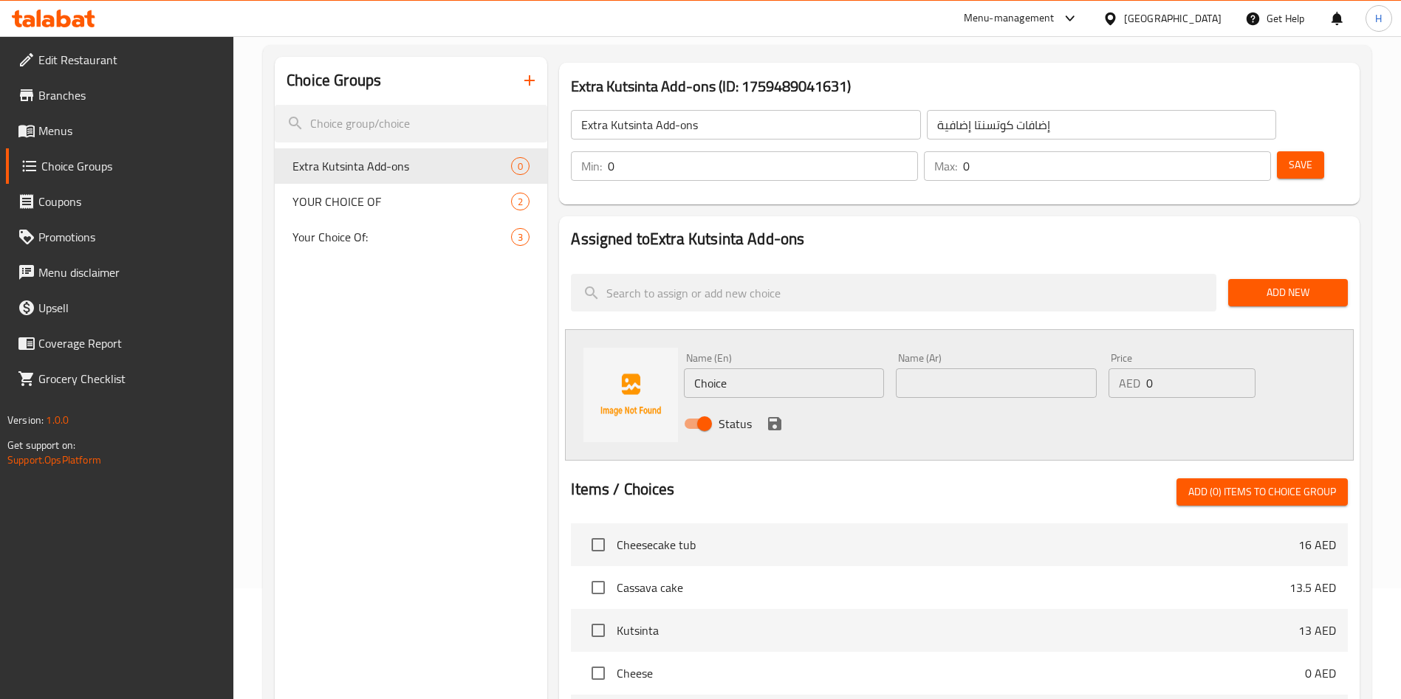
click at [789, 368] on input "Choice" at bounding box center [784, 383] width 200 height 30
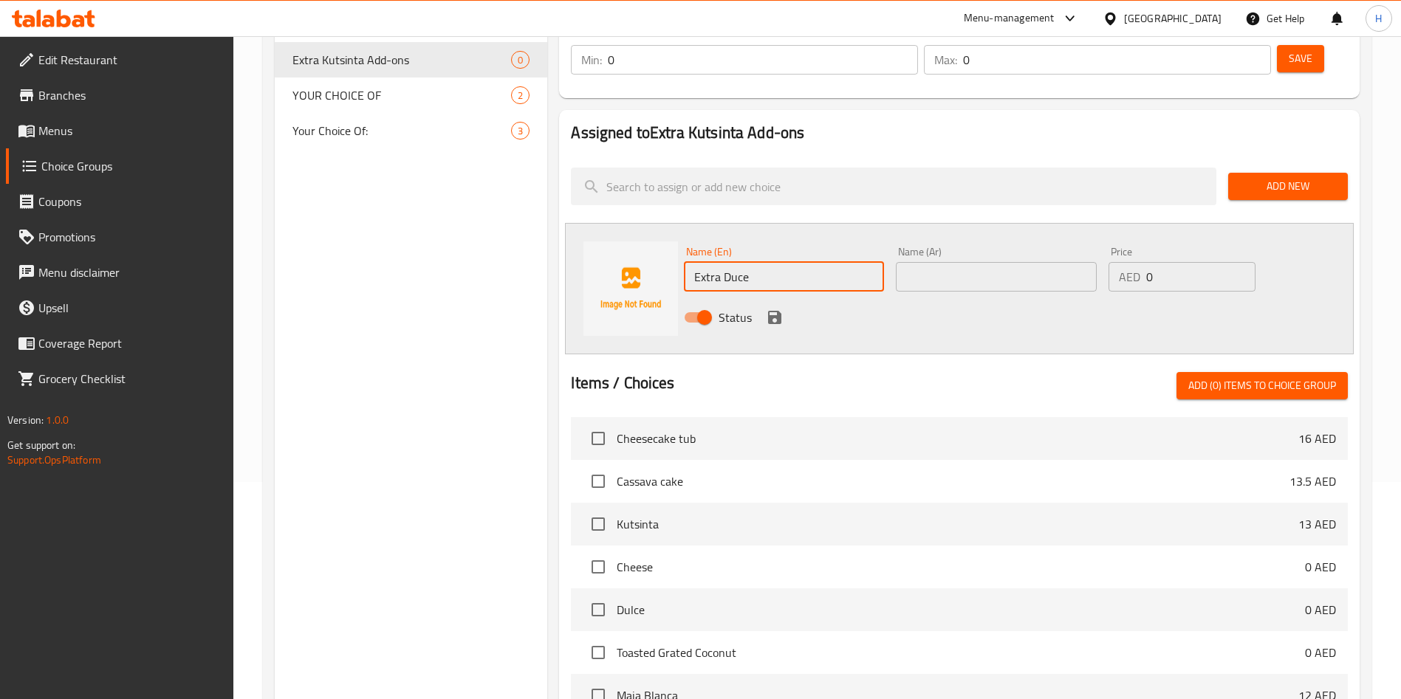
scroll to position [0, 0]
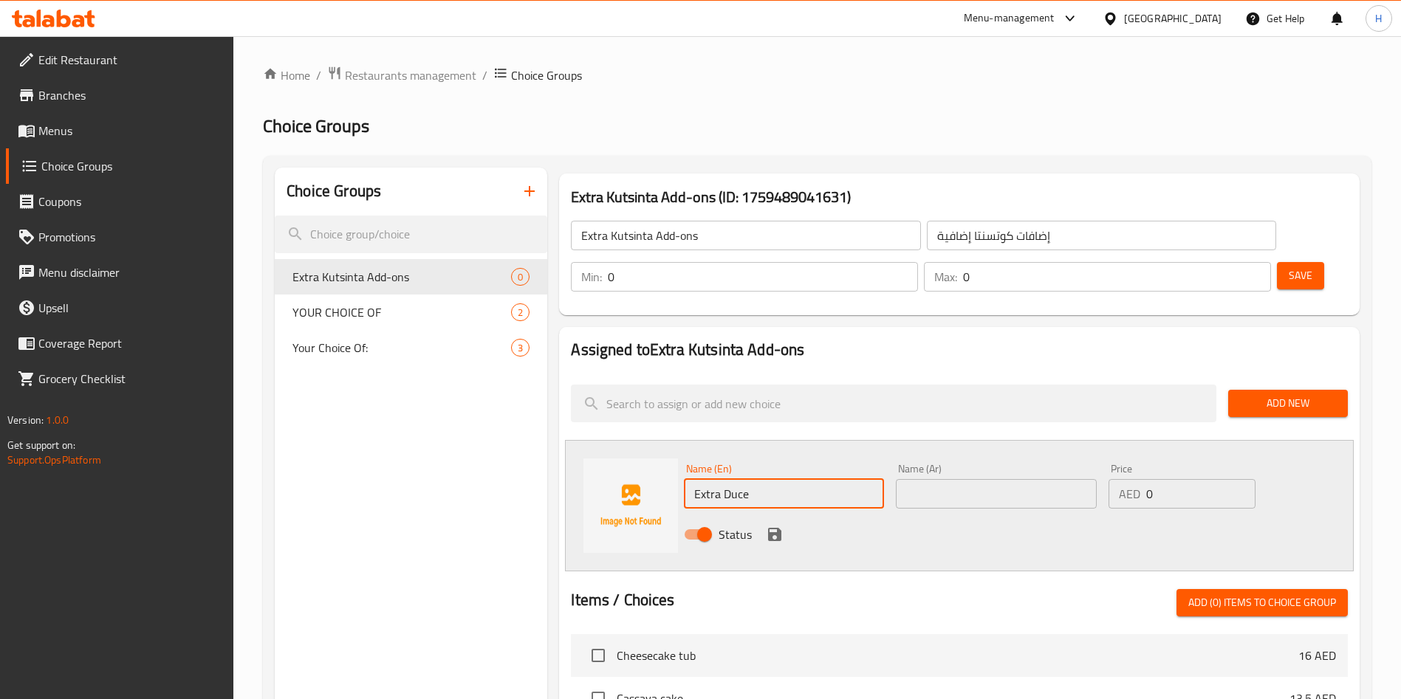
drag, startPoint x: 738, startPoint y: 451, endPoint x: 813, endPoint y: 459, distance: 74.9
click at [737, 479] on input "Extra Duce" at bounding box center [784, 494] width 200 height 30
type input "Extra Dulce"
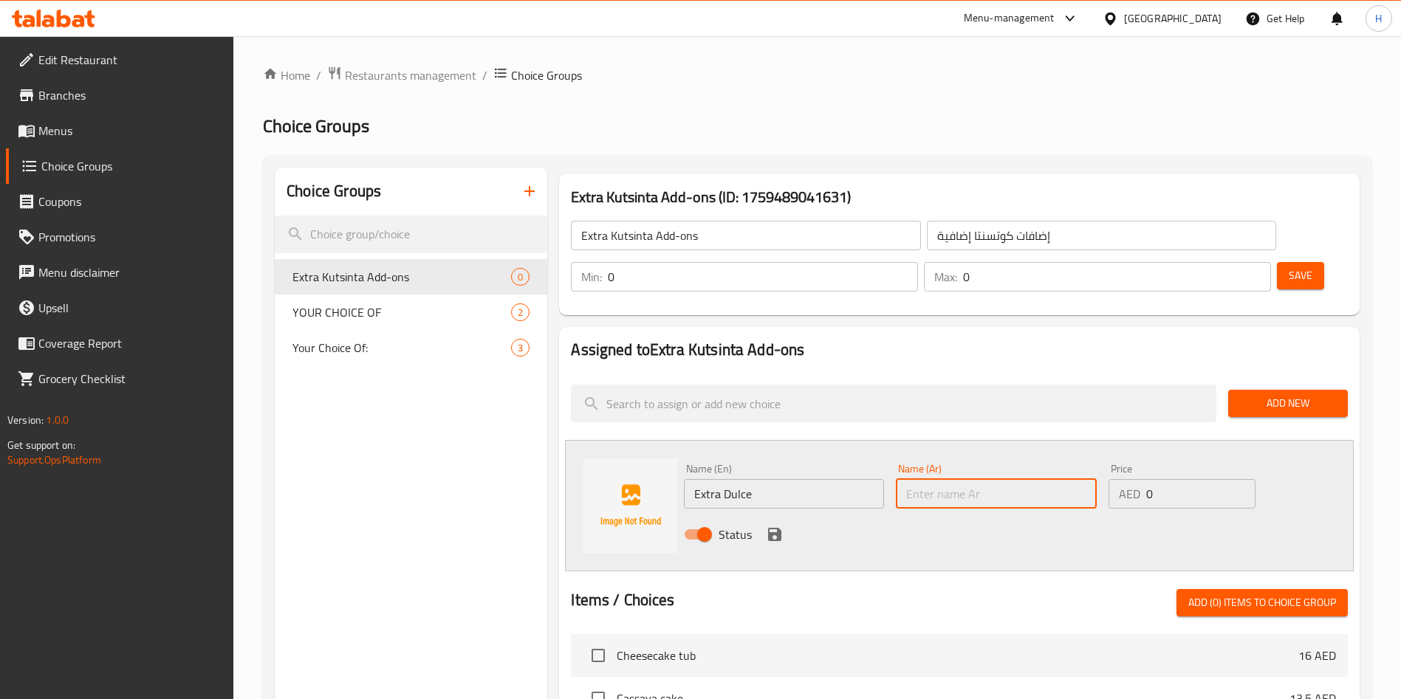
paste input "دولسي إضافي"
type input "دولسي إضافي"
click at [1189, 479] on input "0" at bounding box center [1200, 494] width 109 height 30
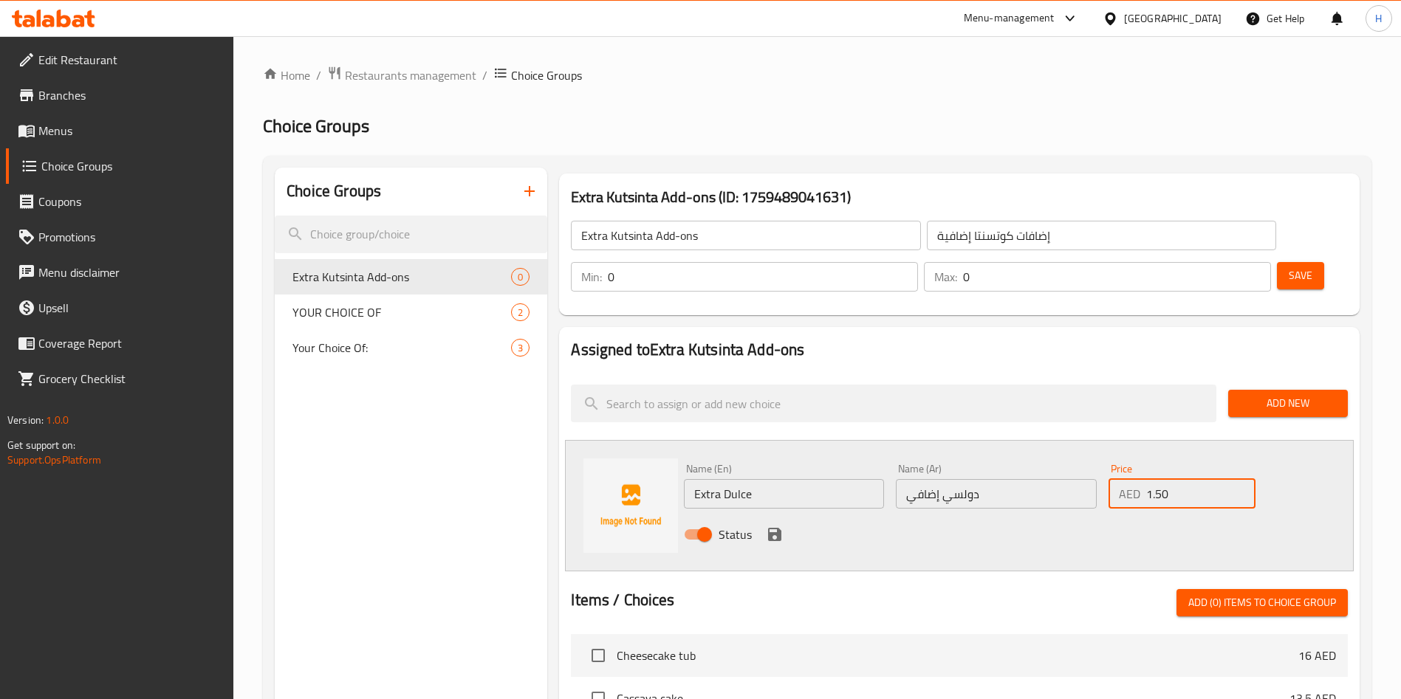
type input "1.50"
click at [776, 528] on icon "save" at bounding box center [774, 534] width 13 height 13
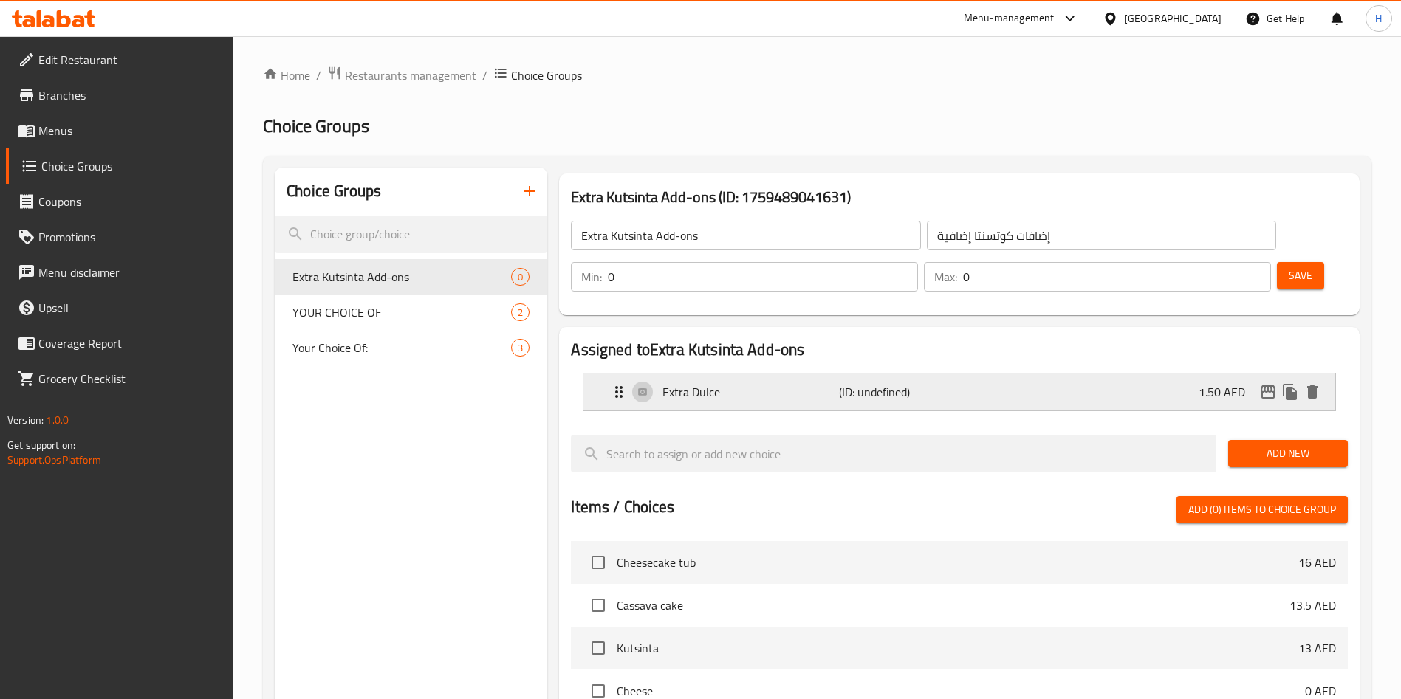
click at [1138, 374] on div "Extra Dulce (ID: undefined) 1.50 AED" at bounding box center [963, 392] width 707 height 37
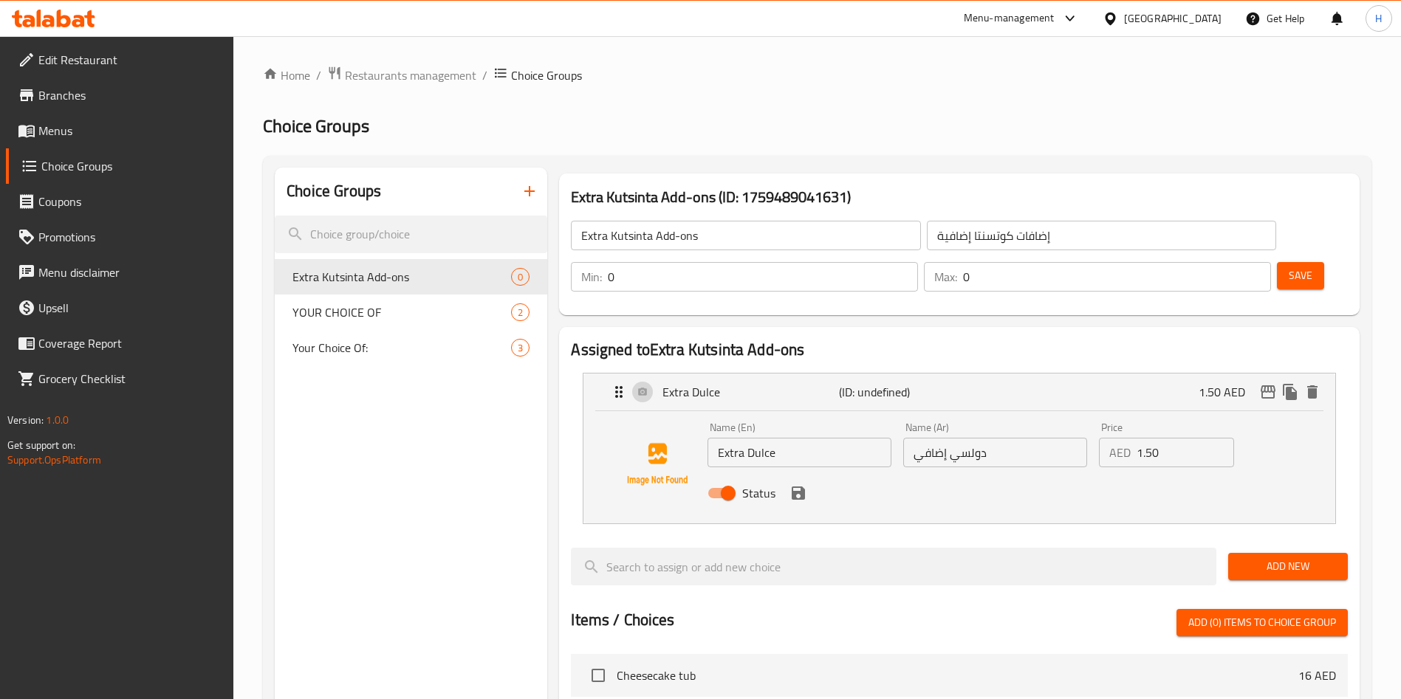
click at [1289, 267] on span "Save" at bounding box center [1301, 276] width 24 height 18
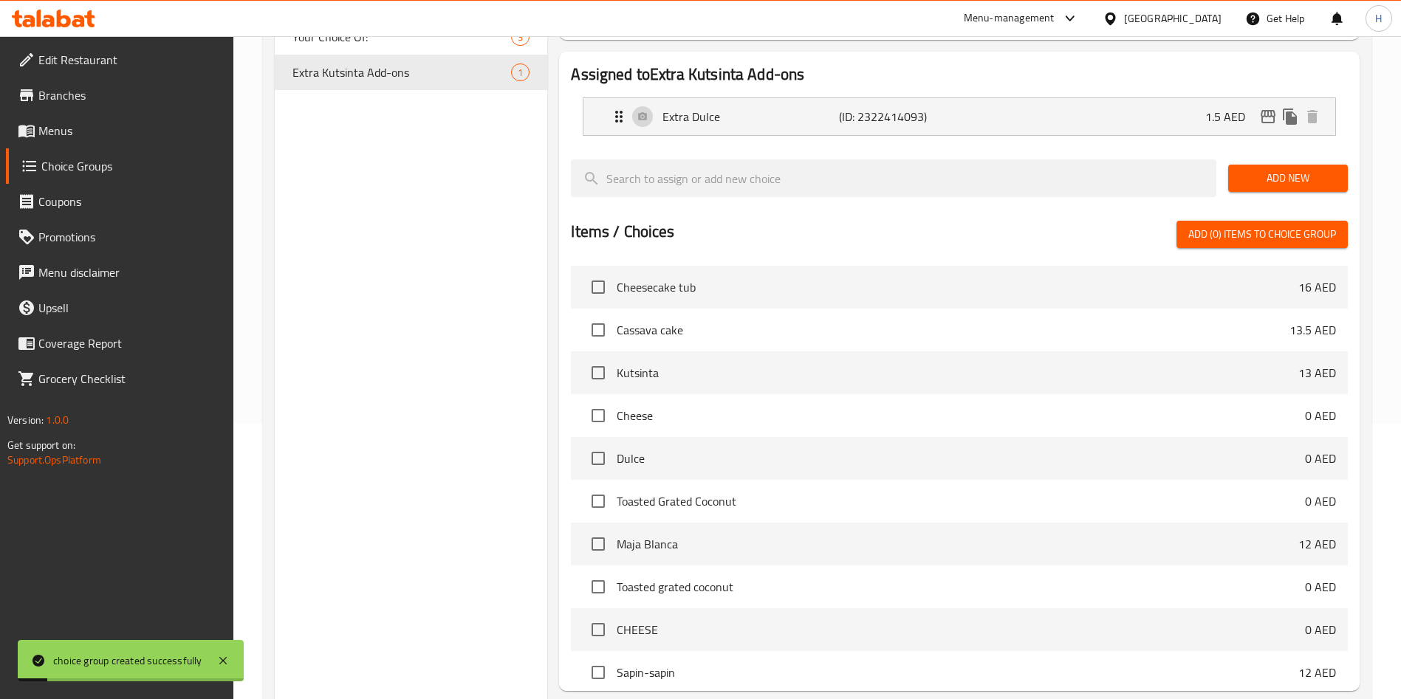
scroll to position [377, 0]
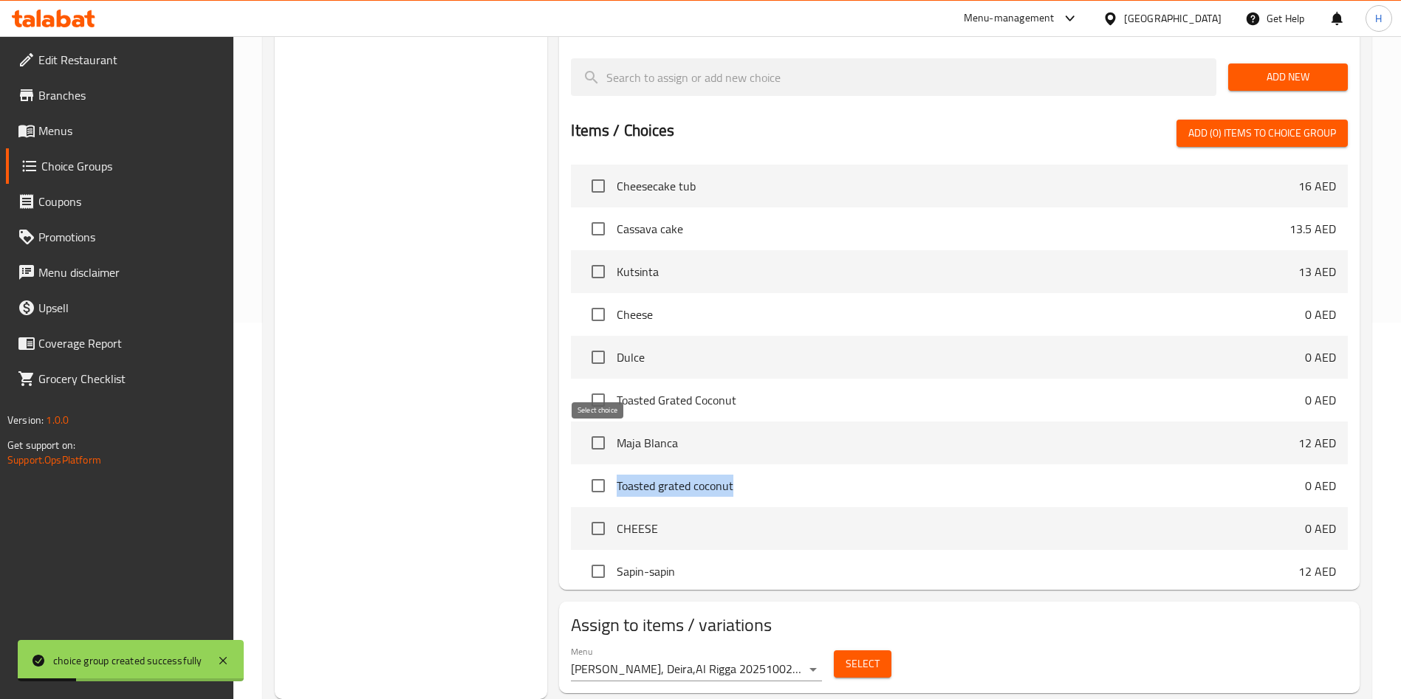
drag, startPoint x: 679, startPoint y: 443, endPoint x: 637, endPoint y: 422, distance: 47.2
click at [611, 464] on li "Toasted grated coconut 0 AED" at bounding box center [959, 485] width 777 height 43
copy span "Toasted grated coconut"
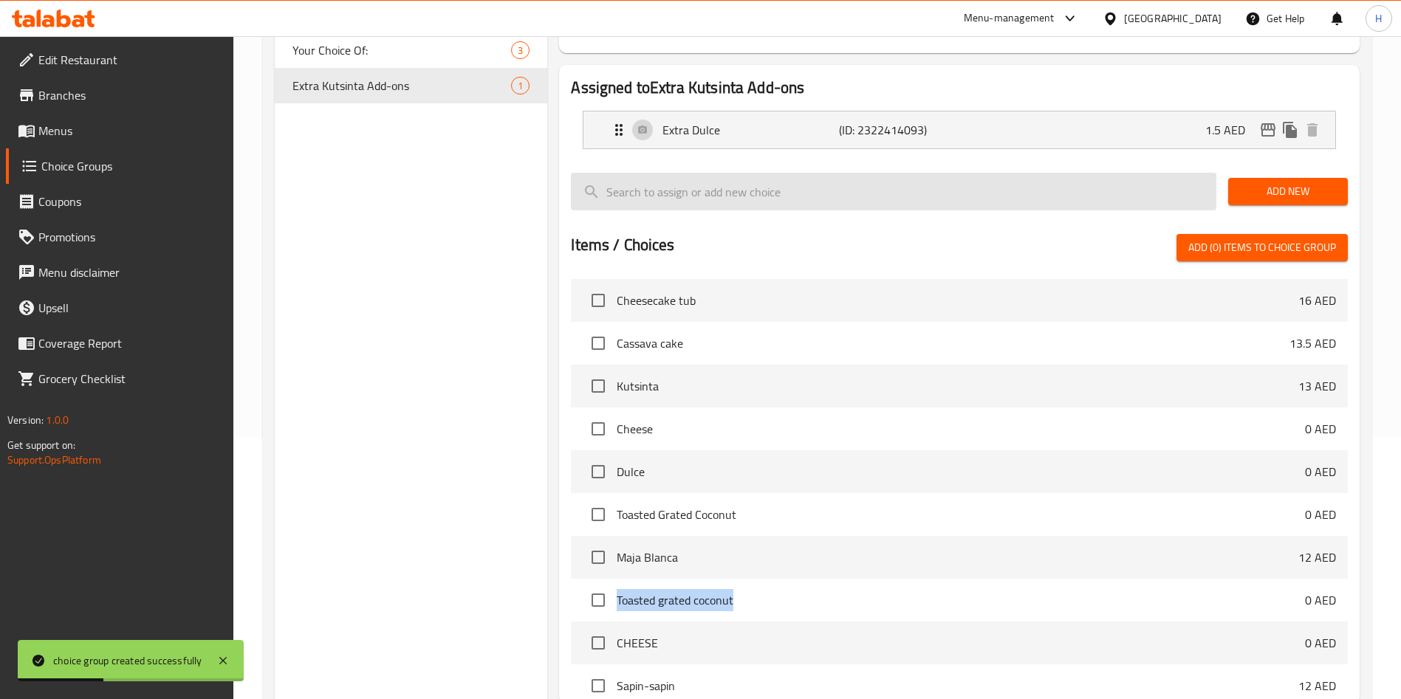
scroll to position [44, 0]
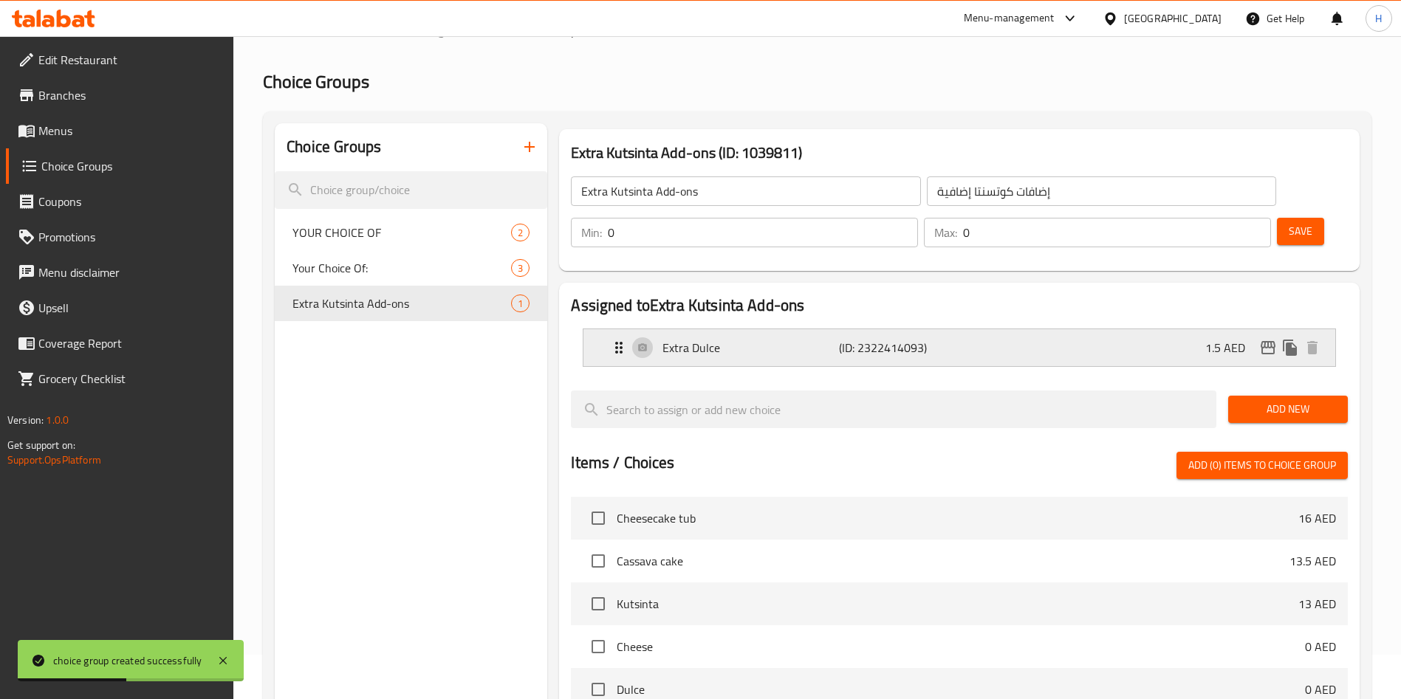
click at [724, 339] on p "Extra Dulce" at bounding box center [750, 348] width 176 height 18
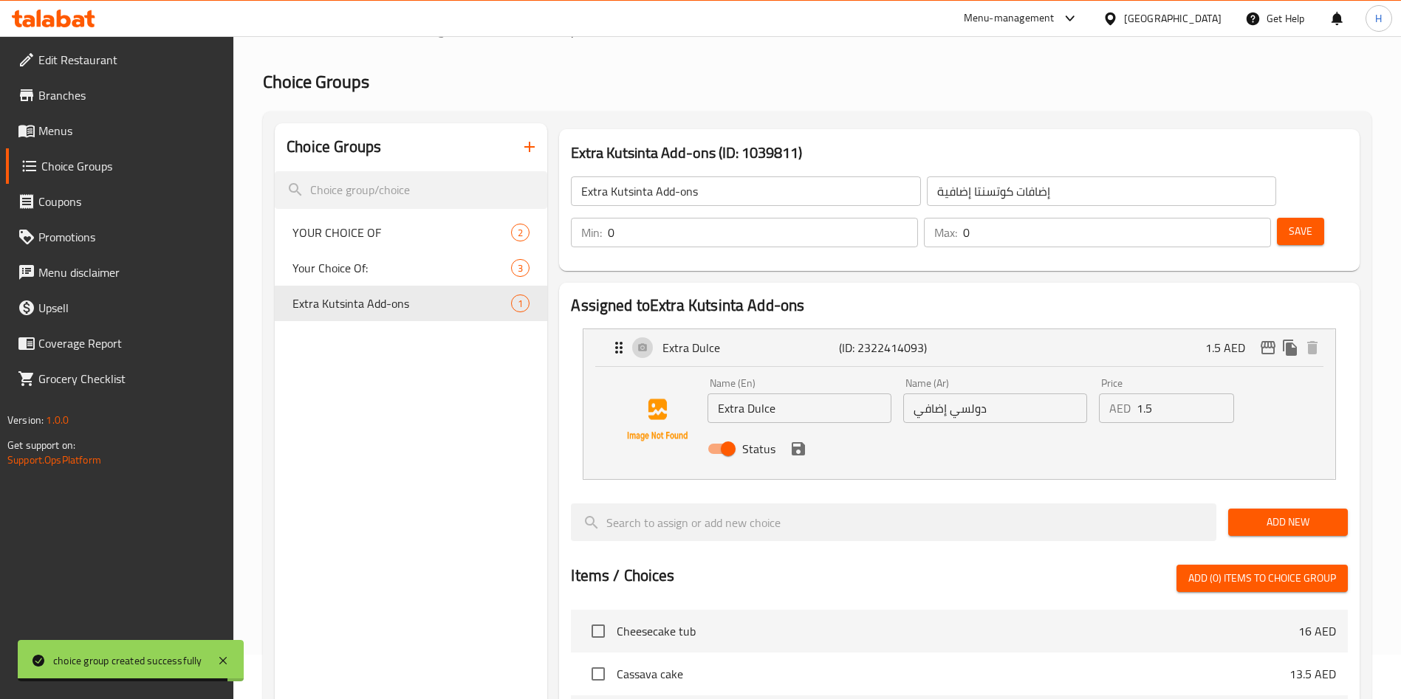
click at [1283, 513] on span "Add New" at bounding box center [1288, 522] width 96 height 18
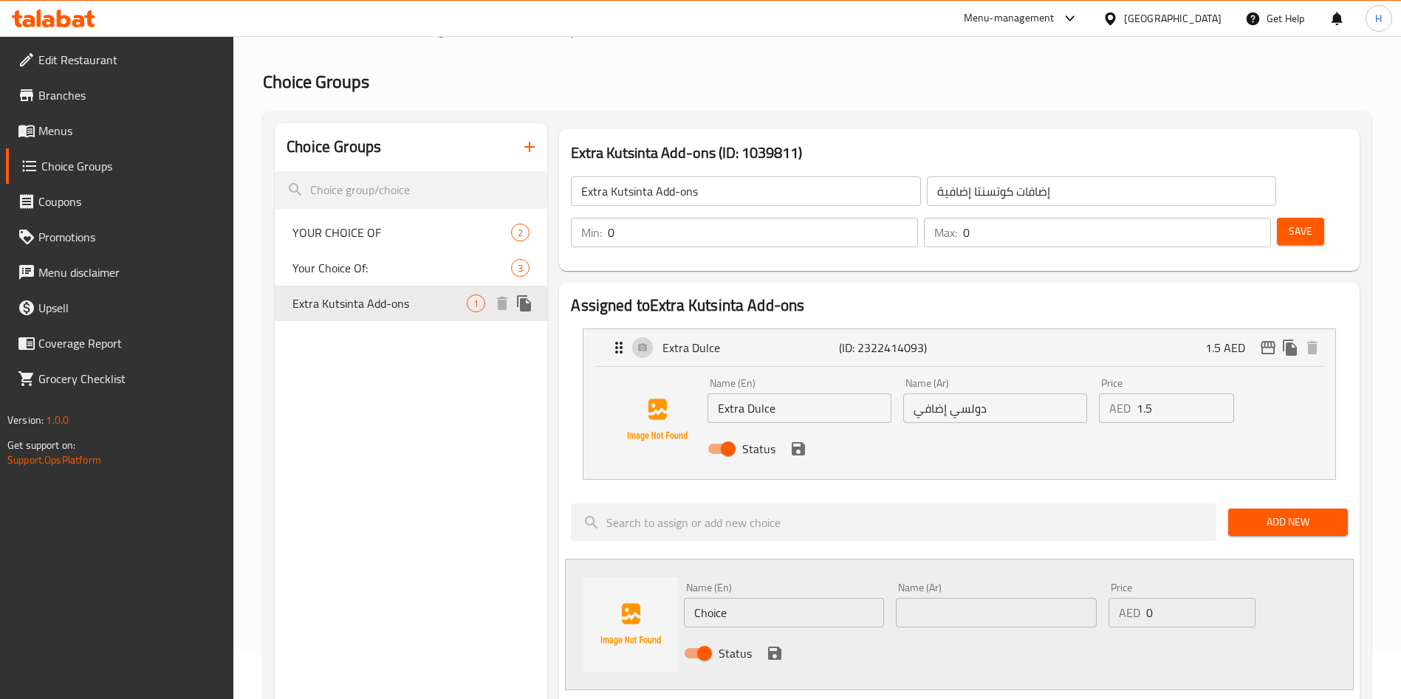
click at [347, 263] on span "Your Choice Of:" at bounding box center [401, 268] width 219 height 18
type input "Your Choice Of:"
type input "إختيارك من:"
type input "1"
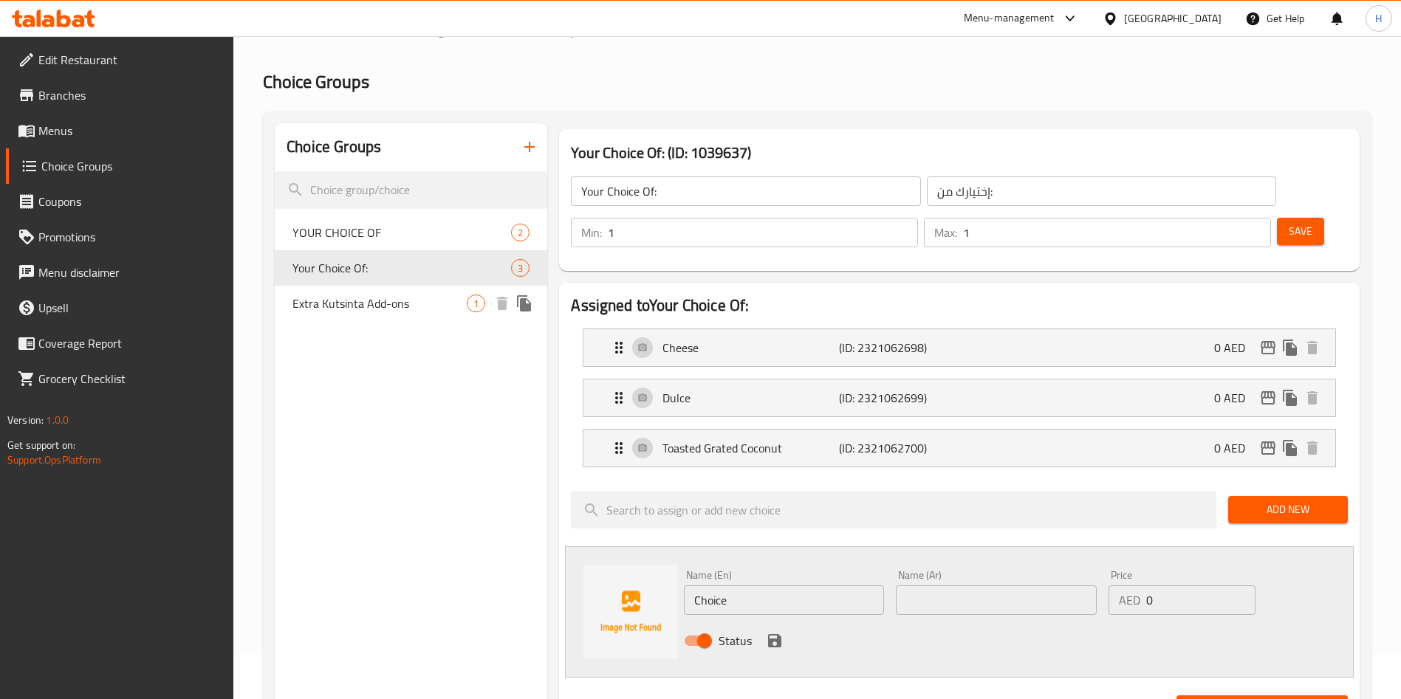
click at [372, 298] on span "Extra Kutsinta Add-ons" at bounding box center [379, 304] width 174 height 18
type input "Extra Kutsinta Add-ons"
type input "إضافات كوتسنتا إضافية"
type input "0"
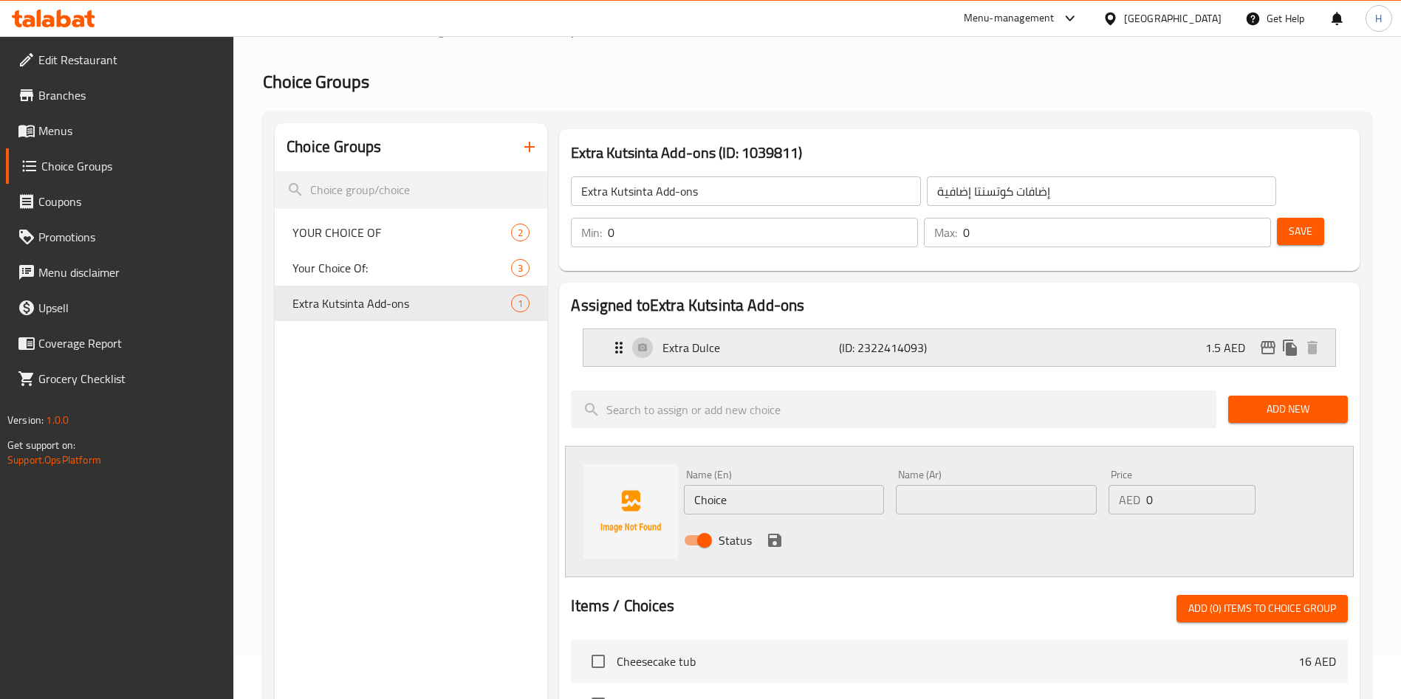
click at [1148, 329] on div "Extra Dulce (ID: 2322414093) 1.5 AED" at bounding box center [963, 347] width 707 height 37
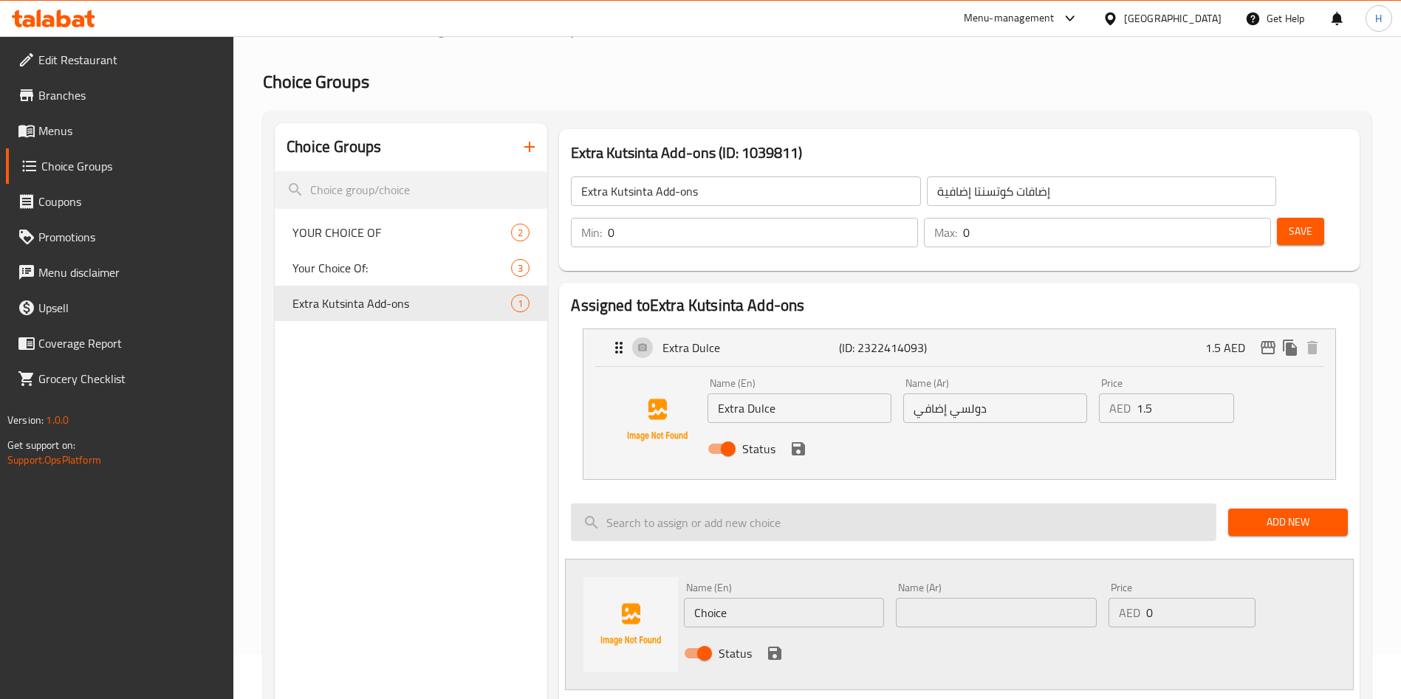
click at [634, 504] on input "search" at bounding box center [893, 523] width 645 height 38
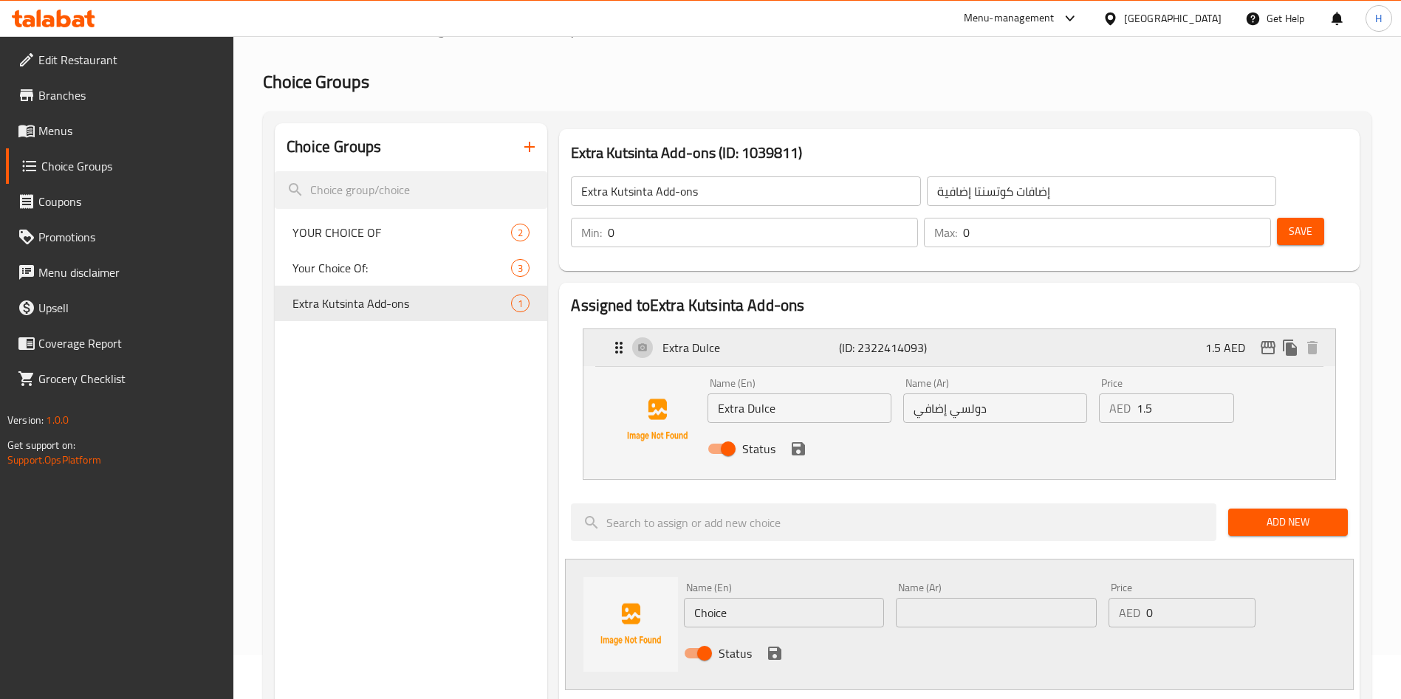
click at [624, 339] on icon "Expand" at bounding box center [619, 348] width 18 height 18
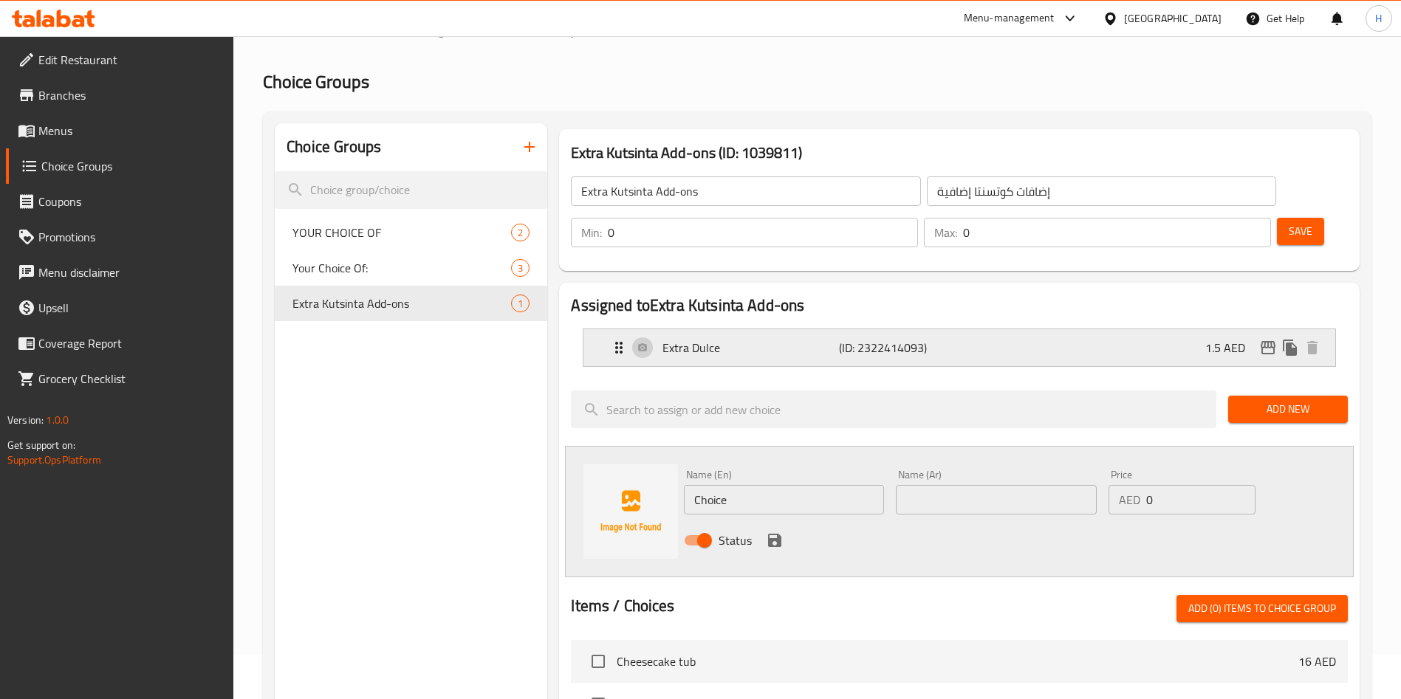
click at [623, 339] on icon "Expand" at bounding box center [619, 348] width 18 height 18
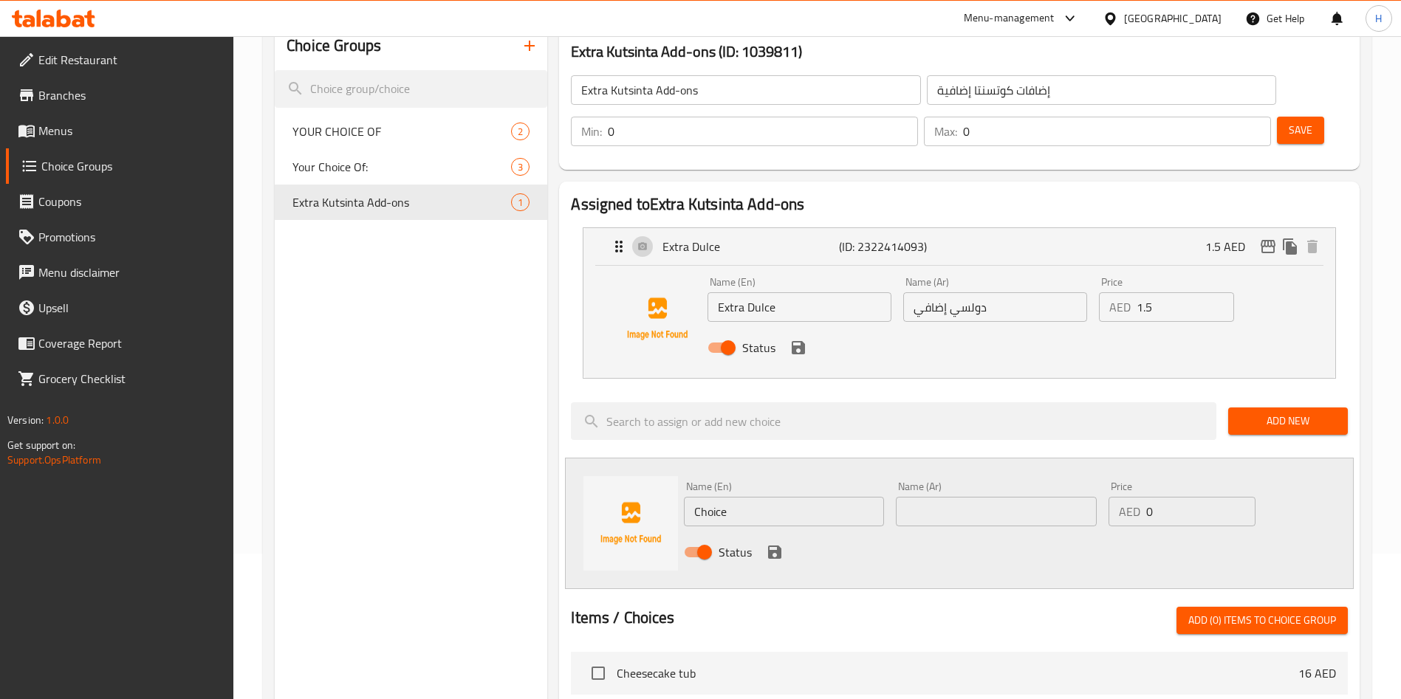
scroll to position [222, 0]
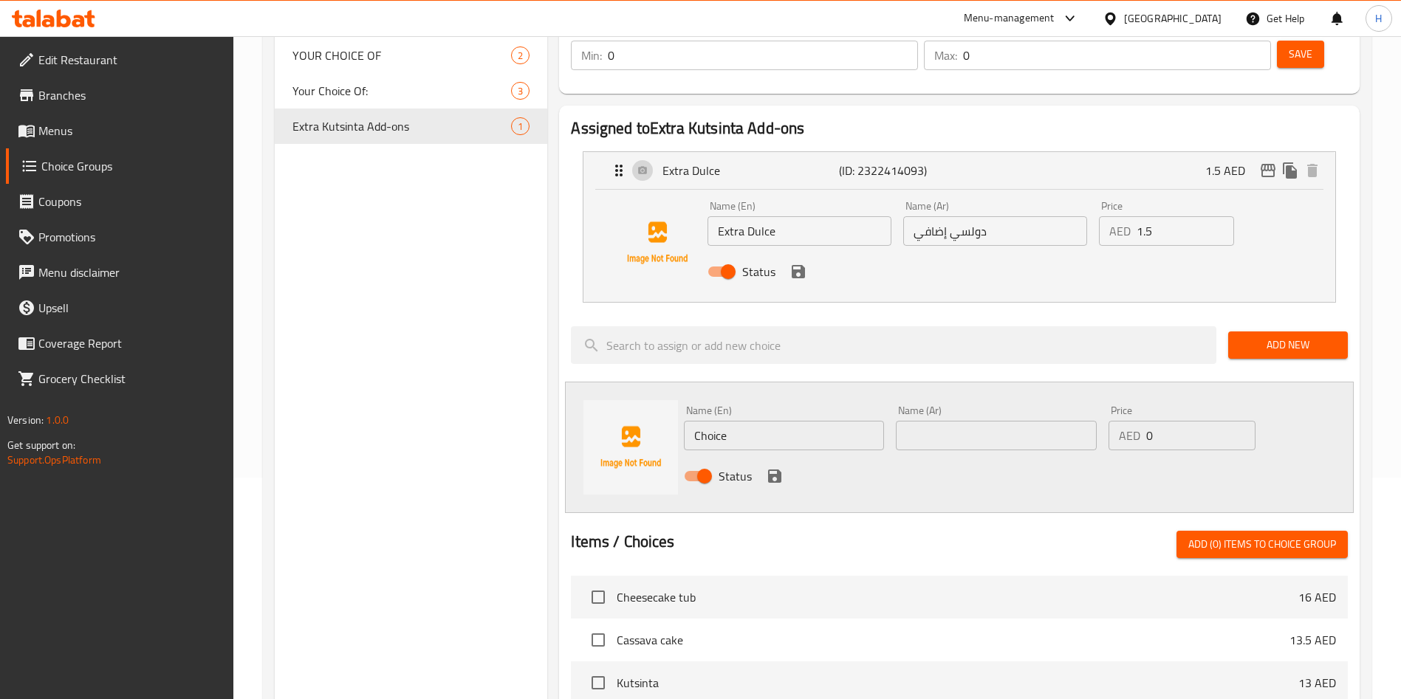
click at [759, 405] on div "Name (En) Choice Name (En)" at bounding box center [784, 427] width 200 height 45
click at [759, 421] on input "Choice" at bounding box center [784, 436] width 200 height 30
paste input "Toasted grated coconut"
click at [692, 421] on input "Toasted grated coconut" at bounding box center [784, 436] width 200 height 30
type input "Extra Toasted grated coconut"
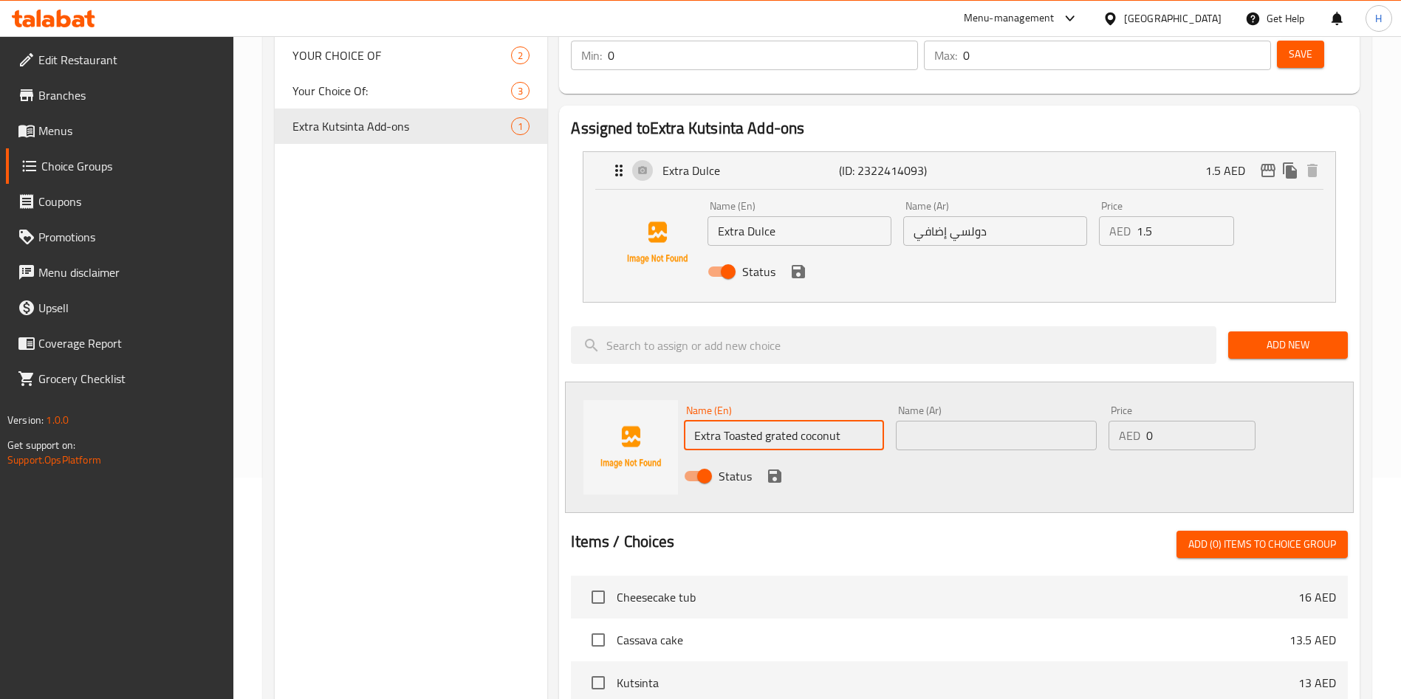
click at [930, 421] on input "text" at bounding box center [996, 436] width 200 height 30
paste input "إضافي من جوز الهند المبشور المحمص"
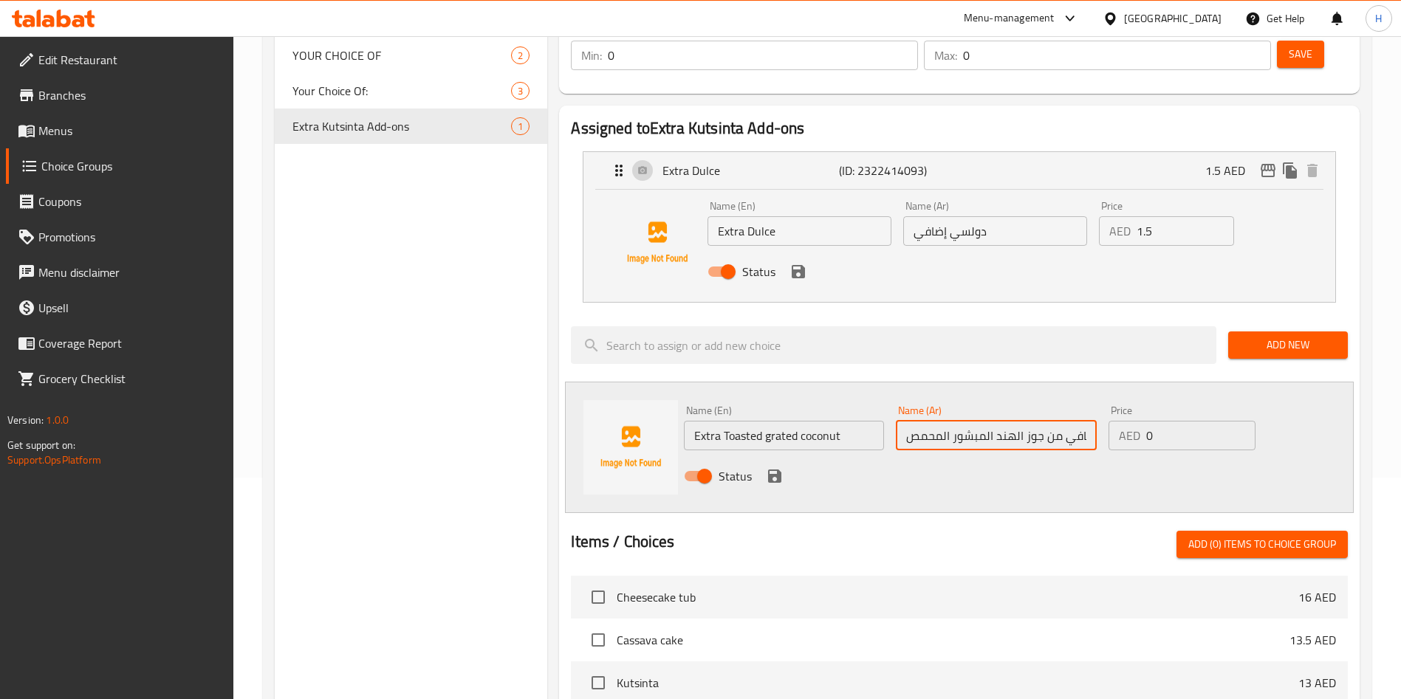
scroll to position [0, 9]
type input "إضافي من جوز الهند المبشور المحمص"
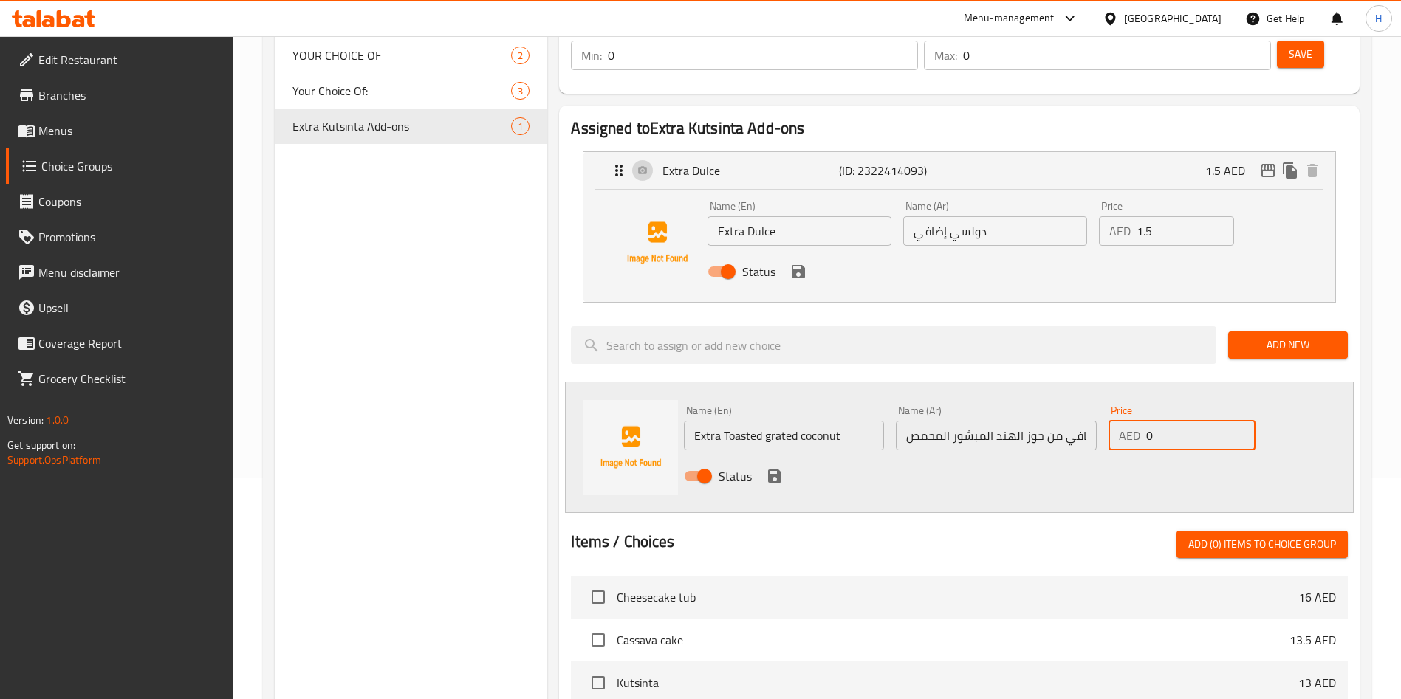
drag, startPoint x: 1165, startPoint y: 400, endPoint x: 1123, endPoint y: 398, distance: 41.4
click at [1122, 421] on div "AED 0 Price" at bounding box center [1181, 436] width 147 height 30
type input "1.50"
click at [767, 467] on icon "save" at bounding box center [775, 476] width 18 height 18
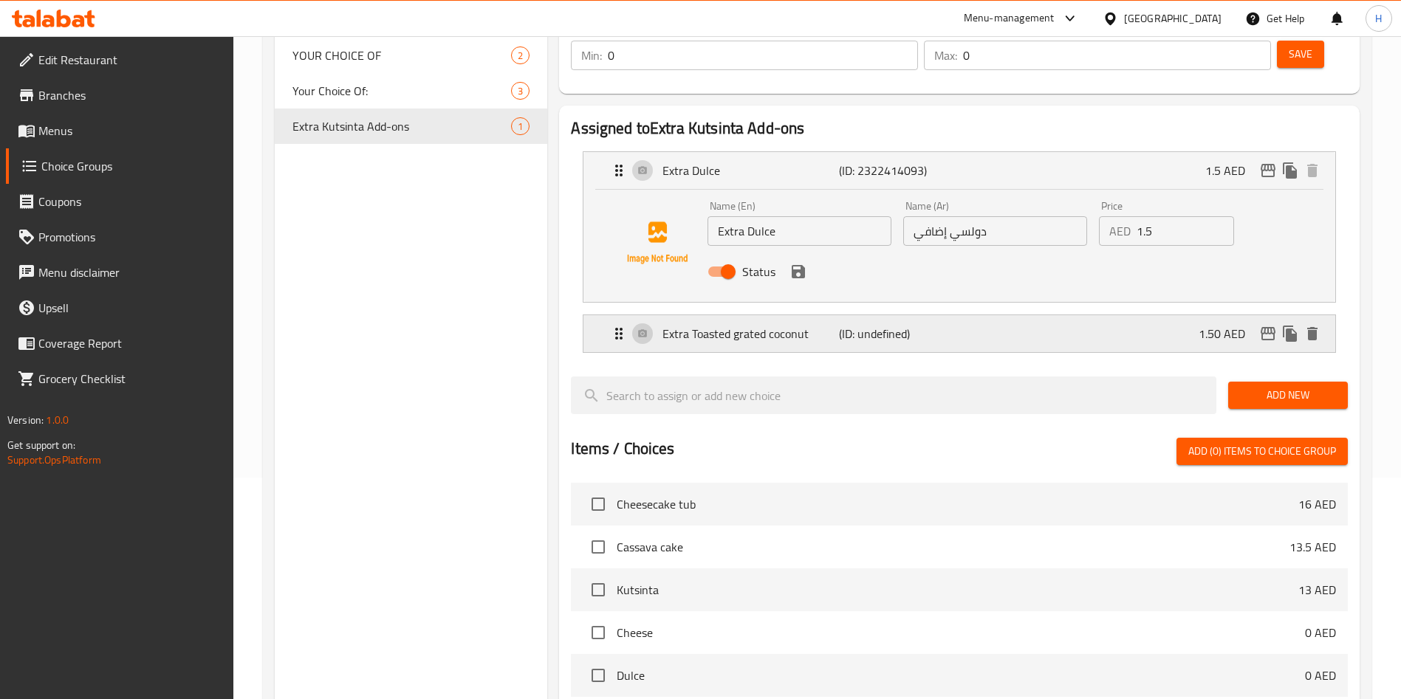
click at [760, 315] on div "Extra Toasted grated coconut (ID: undefined) 1.50 AED" at bounding box center [963, 333] width 707 height 37
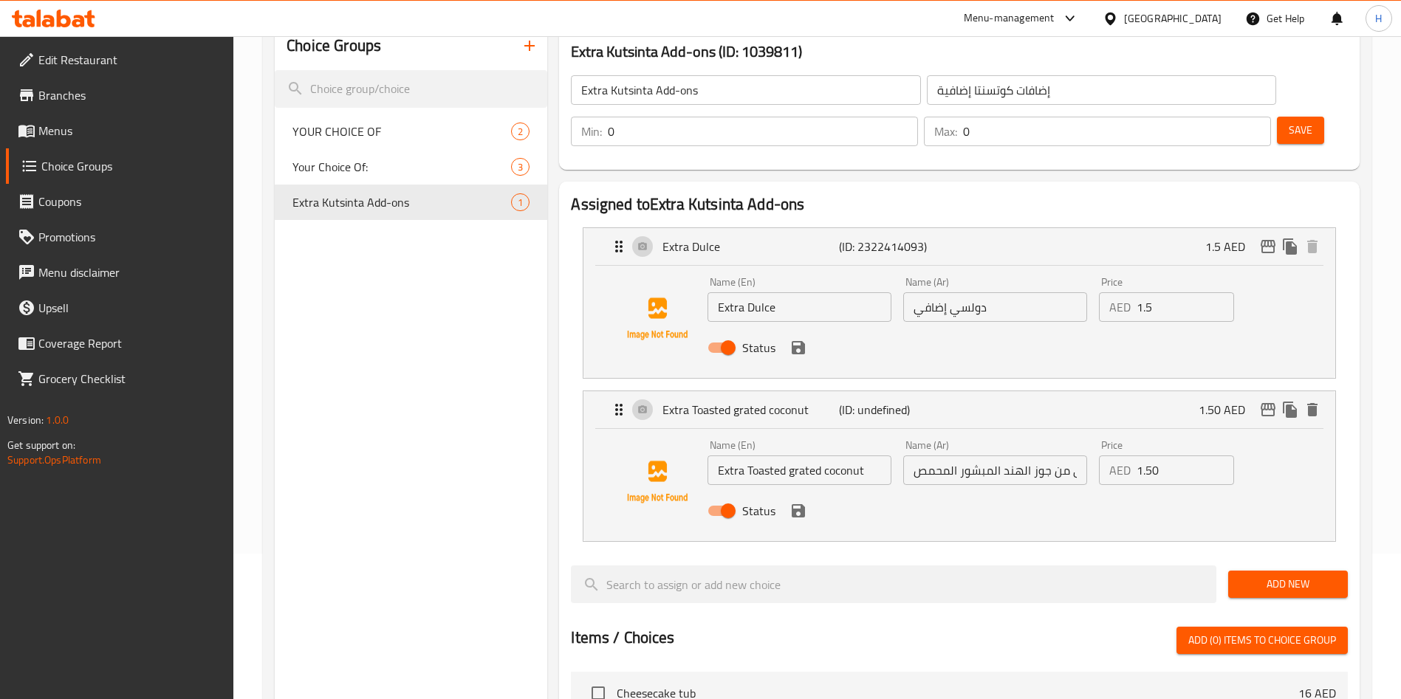
scroll to position [111, 0]
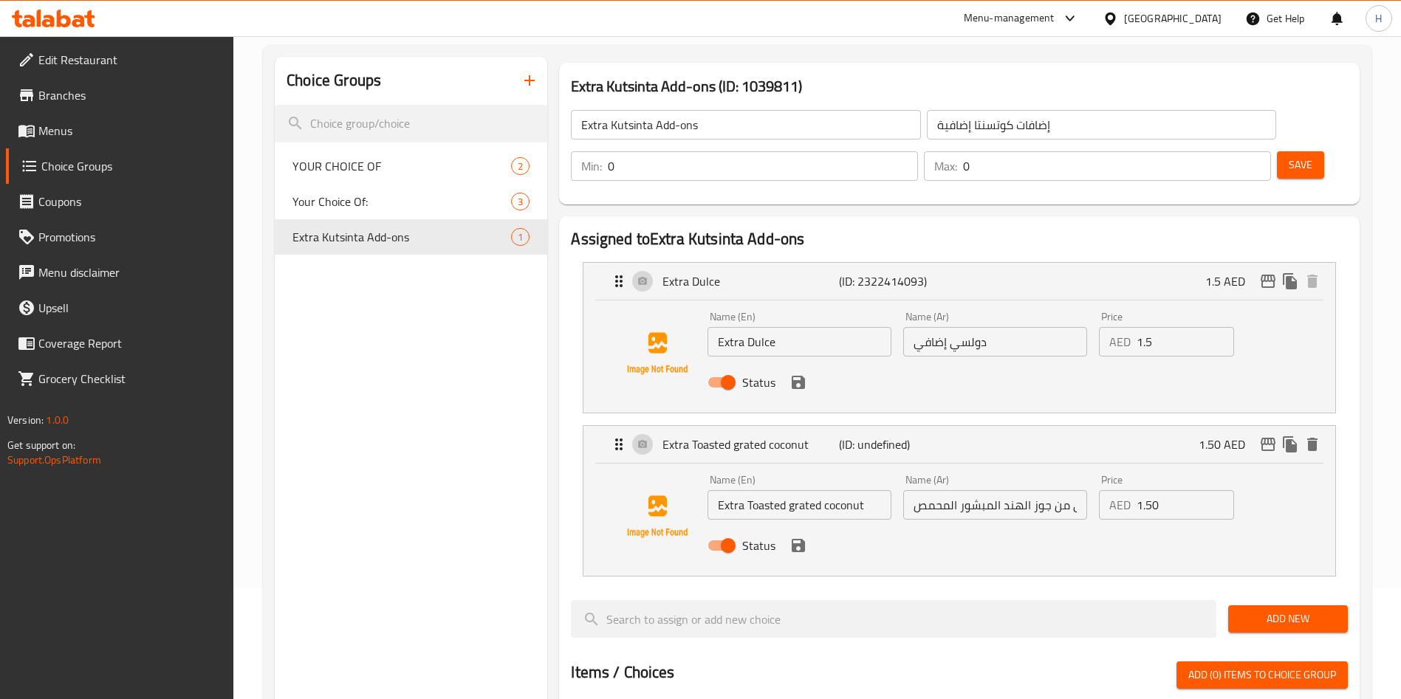
click at [1289, 156] on span "Save" at bounding box center [1301, 165] width 24 height 18
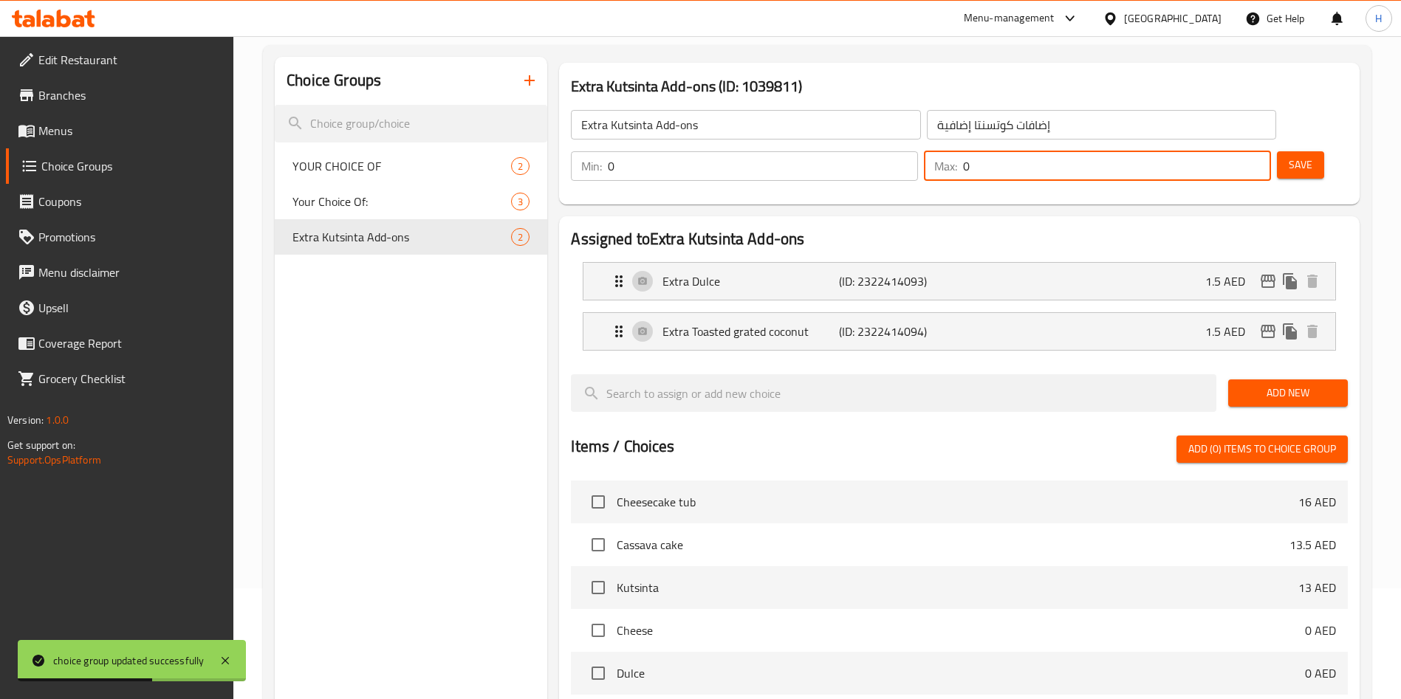
click at [1213, 151] on input "0" at bounding box center [1117, 166] width 308 height 30
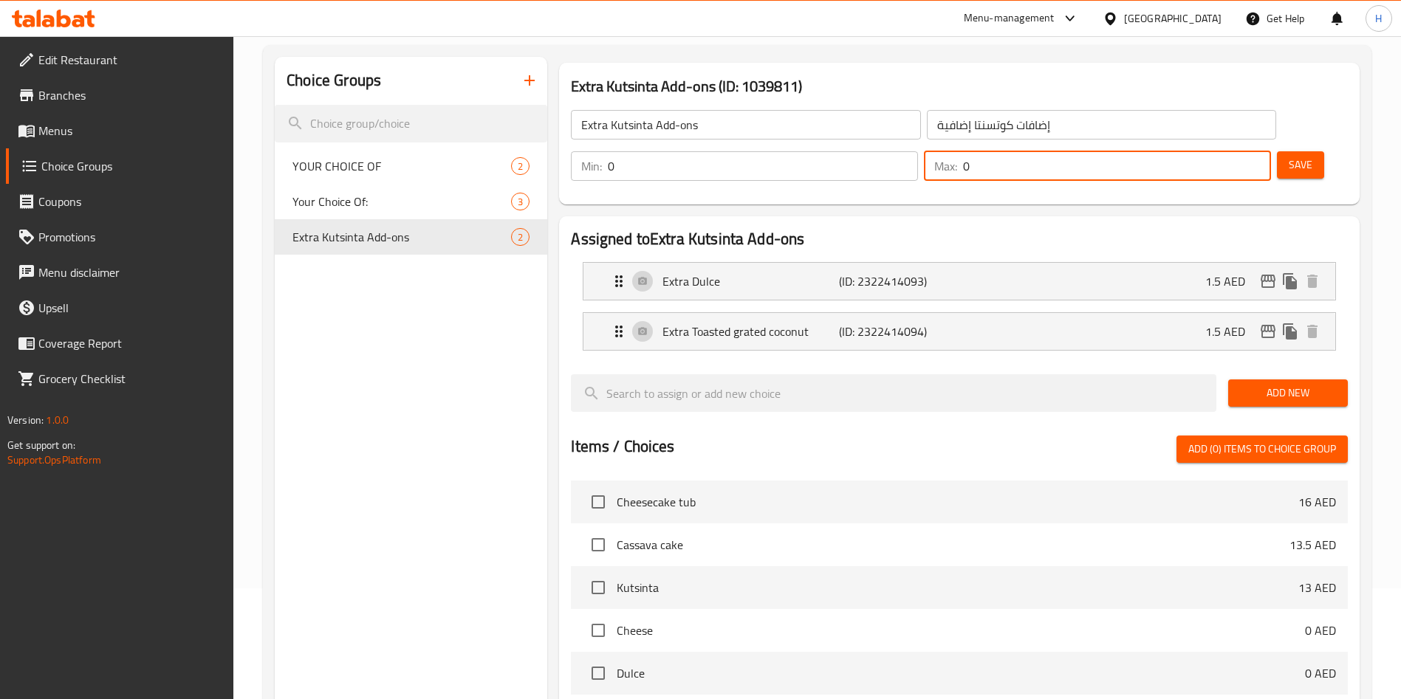
click at [327, 315] on div "Choice Groups YOUR CHOICE OF 2 Your Choice Of: 3 Extra Kutsinta Add-ons 2" at bounding box center [411, 536] width 272 height 959
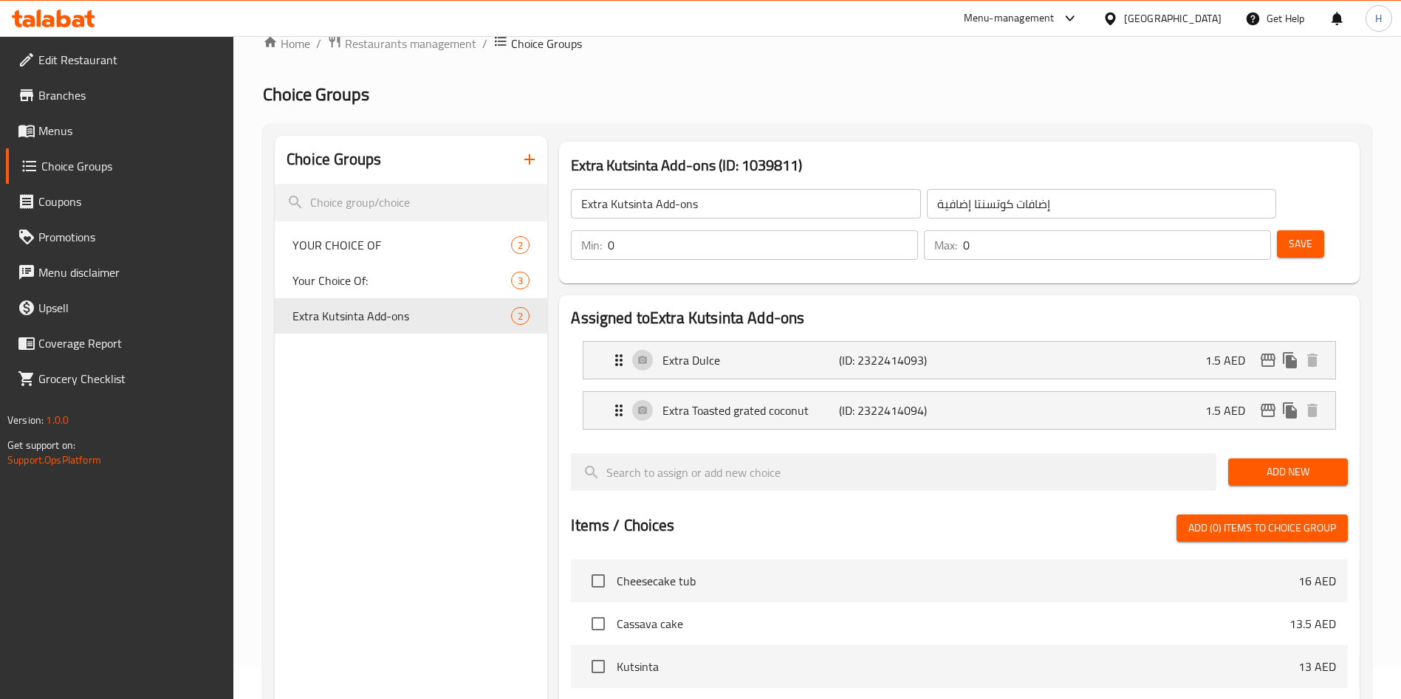
scroll to position [0, 0]
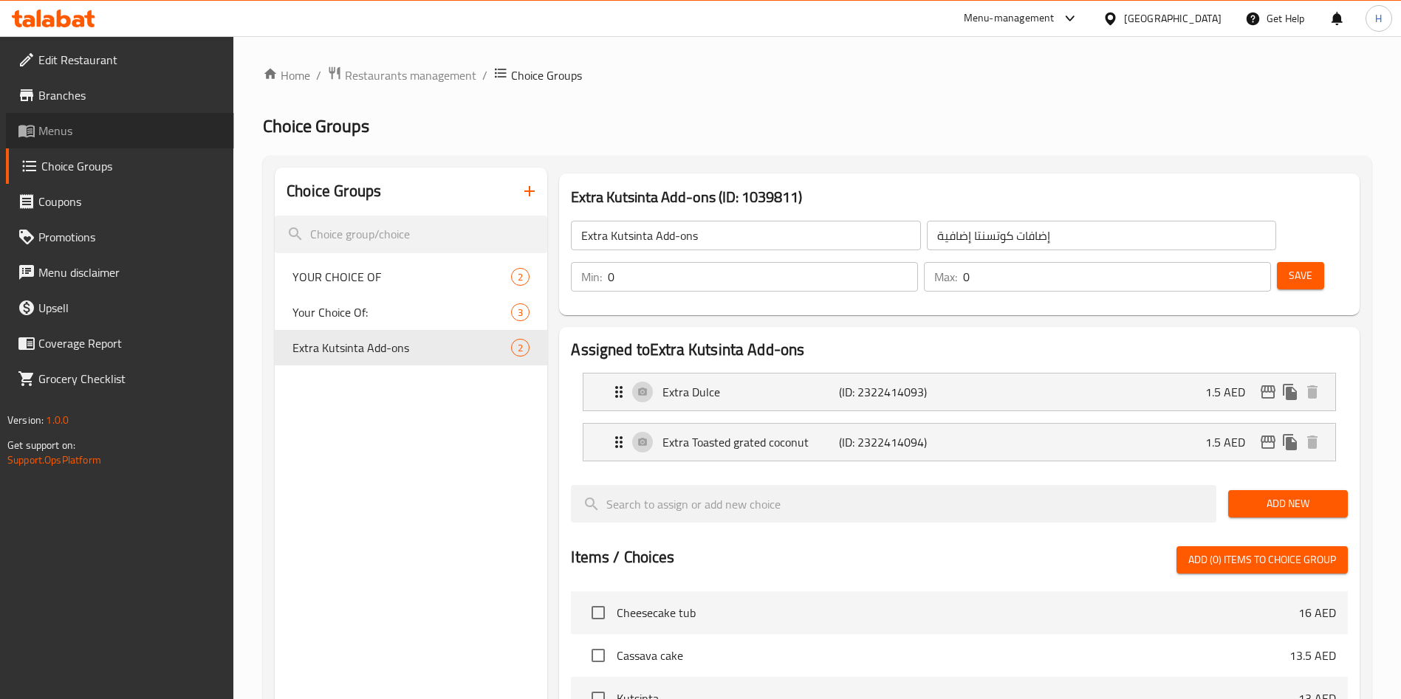
click at [106, 134] on span "Menus" at bounding box center [130, 131] width 184 height 18
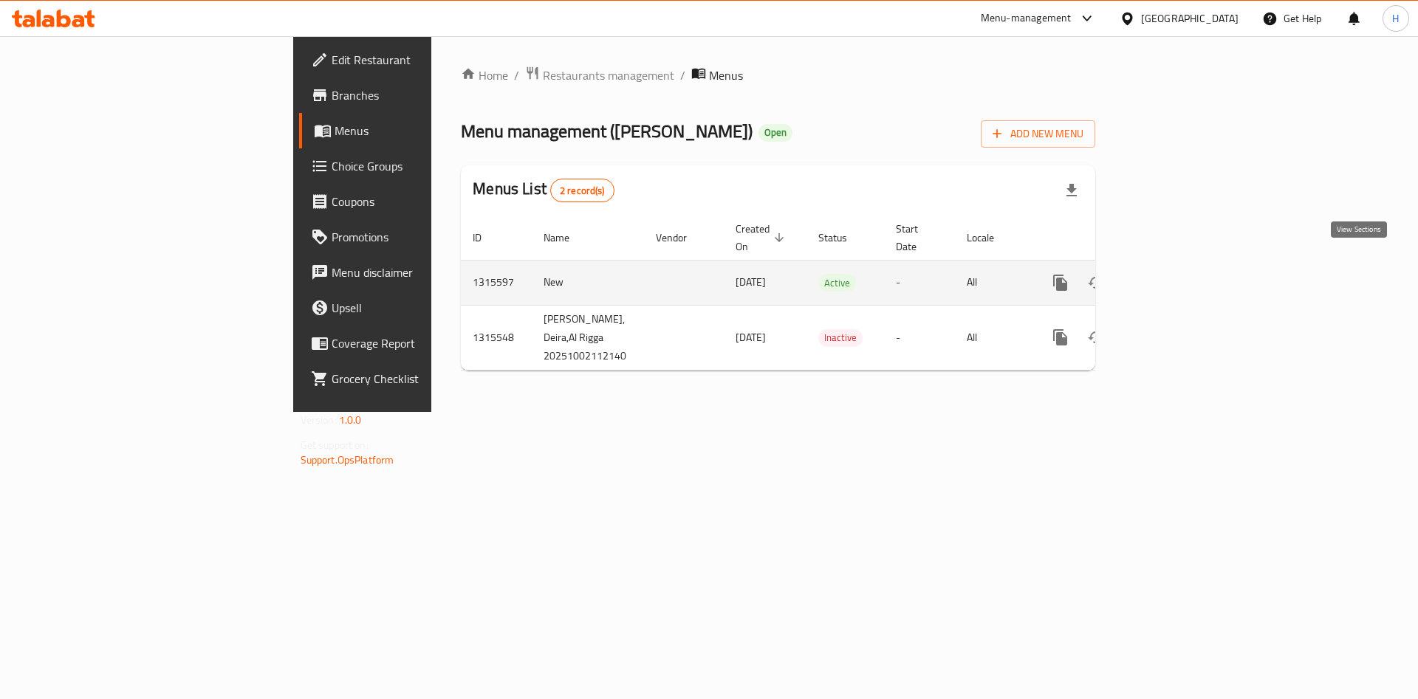
click at [1184, 265] on link "enhanced table" at bounding box center [1166, 282] width 35 height 35
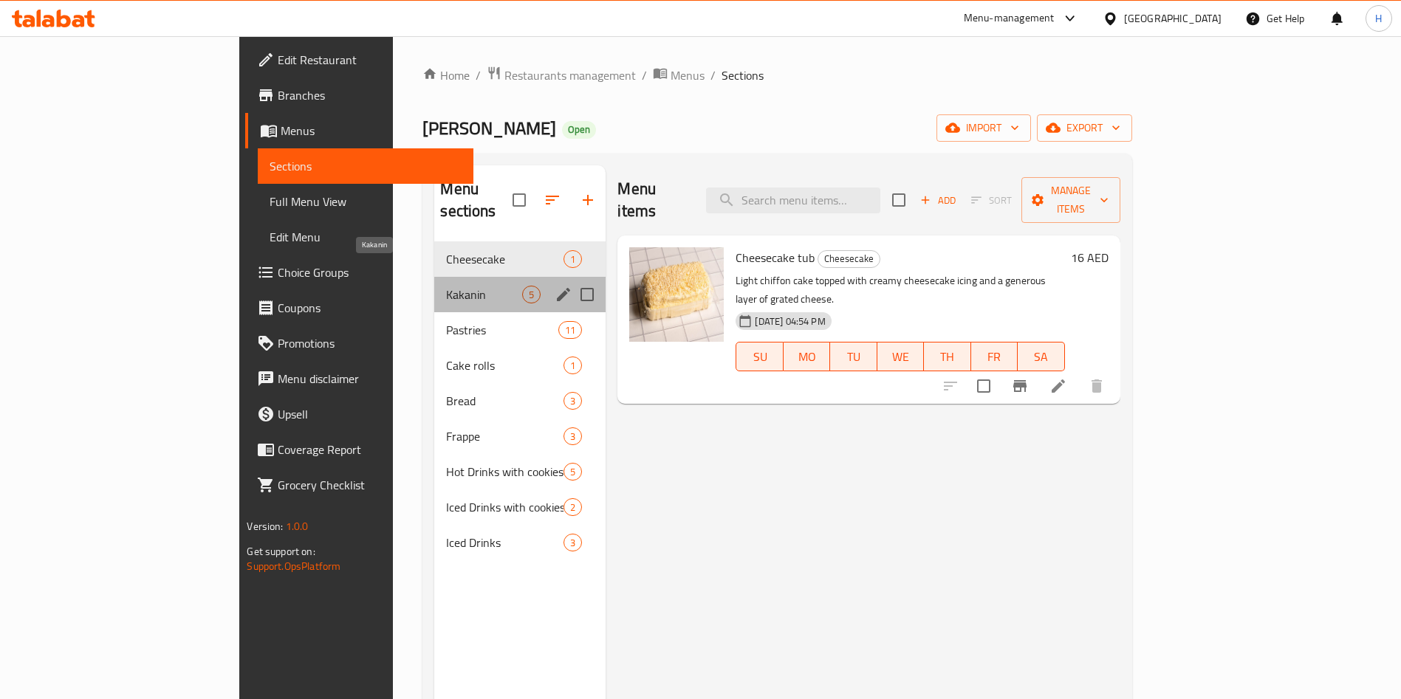
click at [446, 286] on span "Kakanin" at bounding box center [484, 295] width 76 height 18
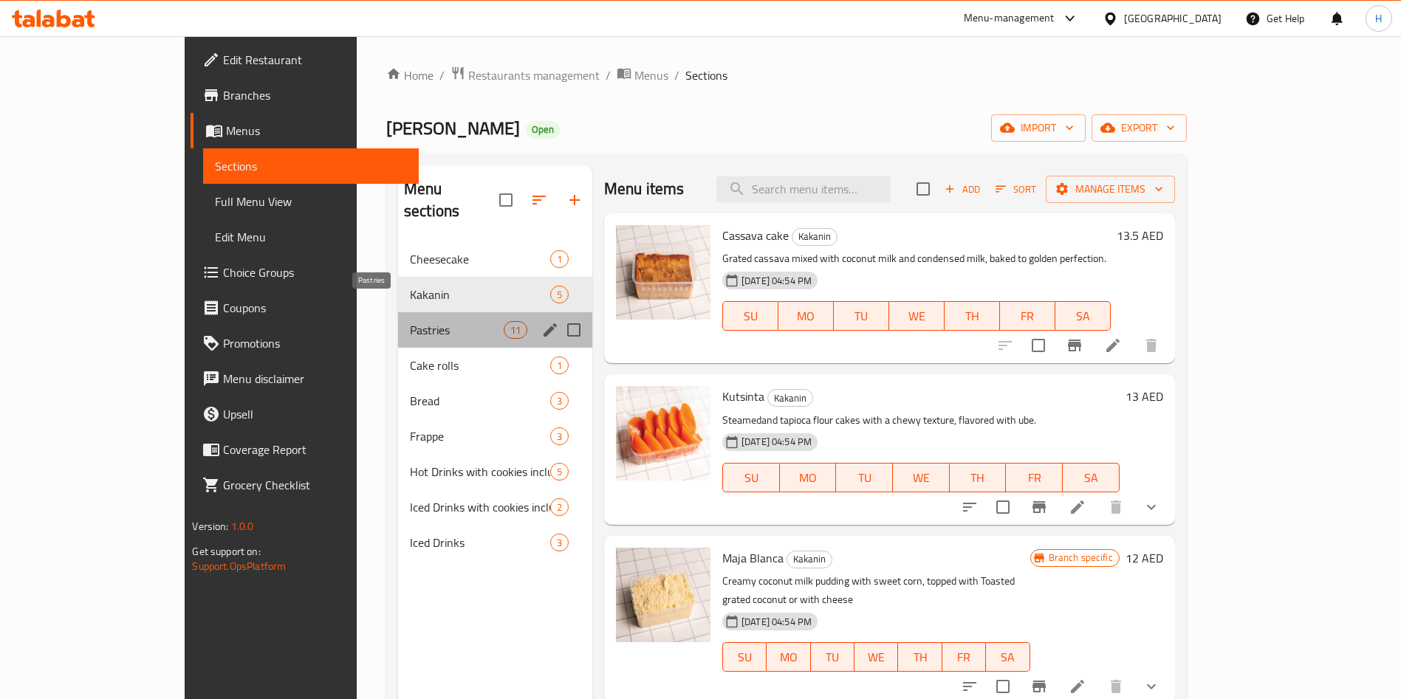
click at [410, 321] on span "Pastries" at bounding box center [457, 330] width 94 height 18
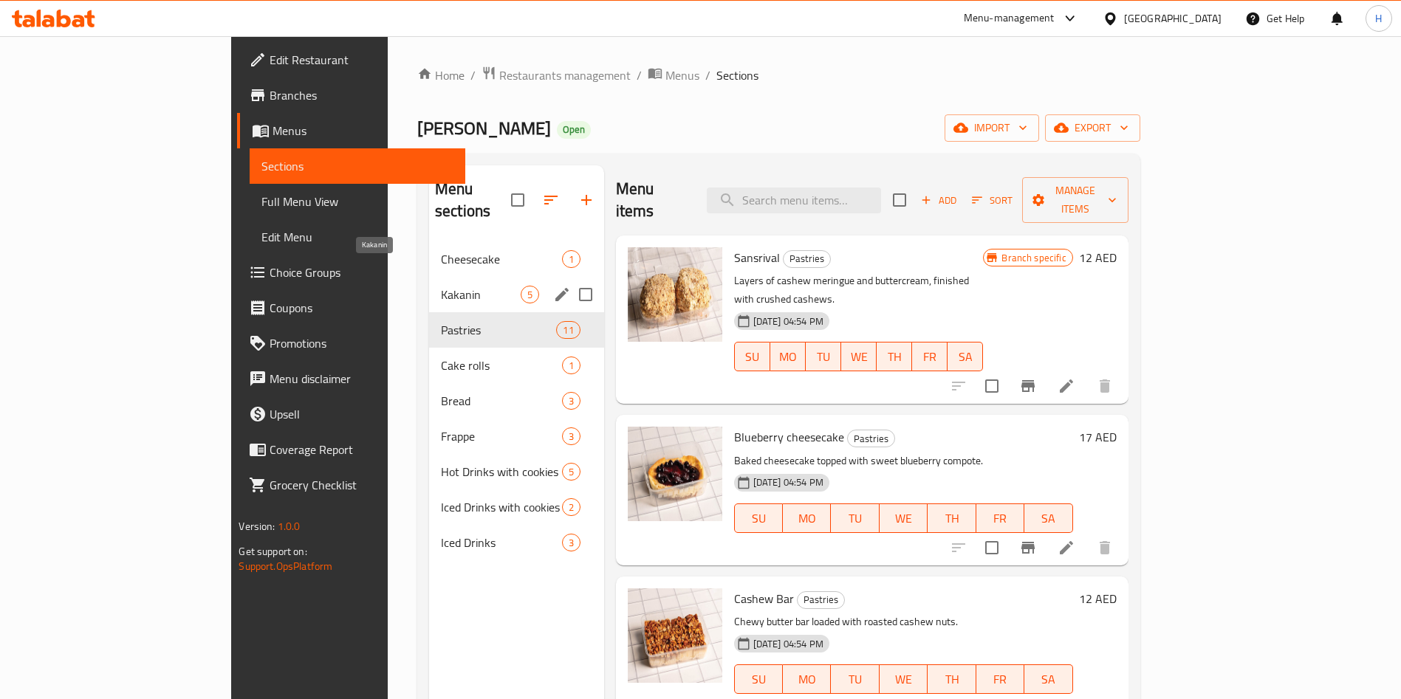
click at [441, 286] on span "Kakanin" at bounding box center [481, 295] width 80 height 18
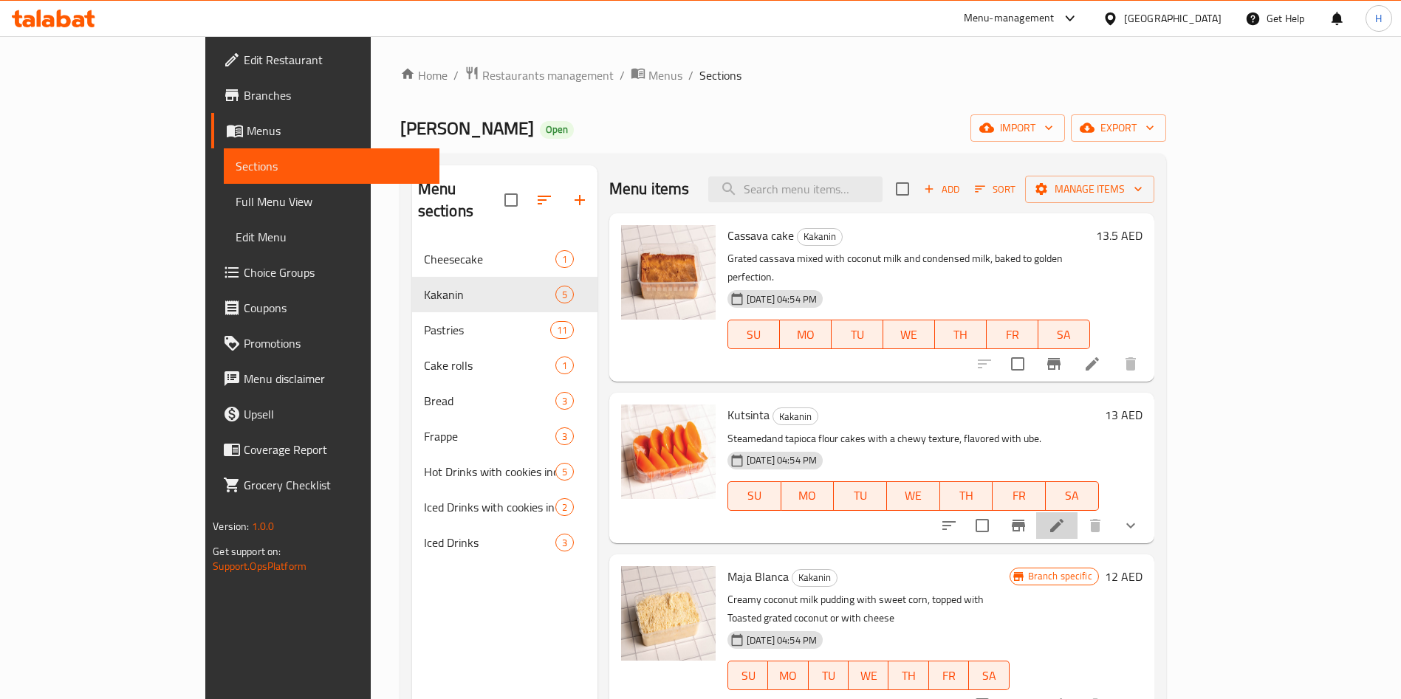
click at [1077, 512] on li at bounding box center [1056, 525] width 41 height 27
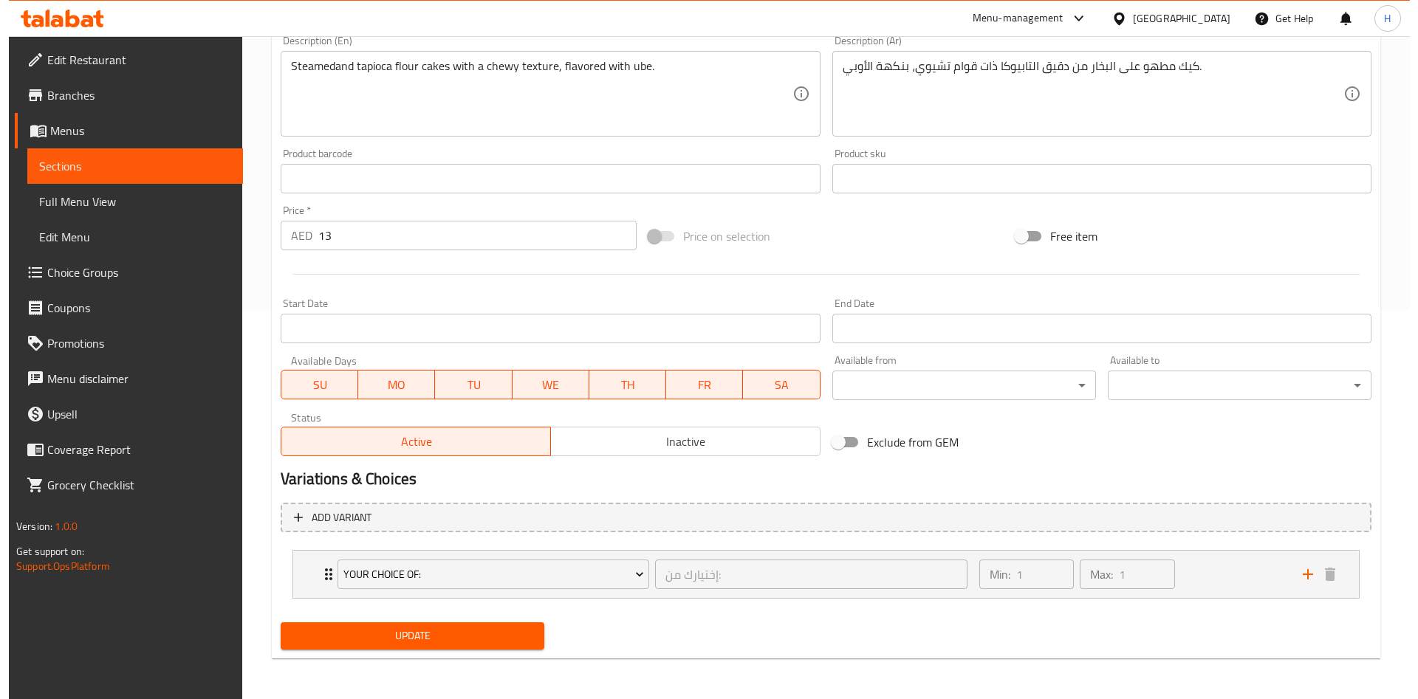
scroll to position [390, 0]
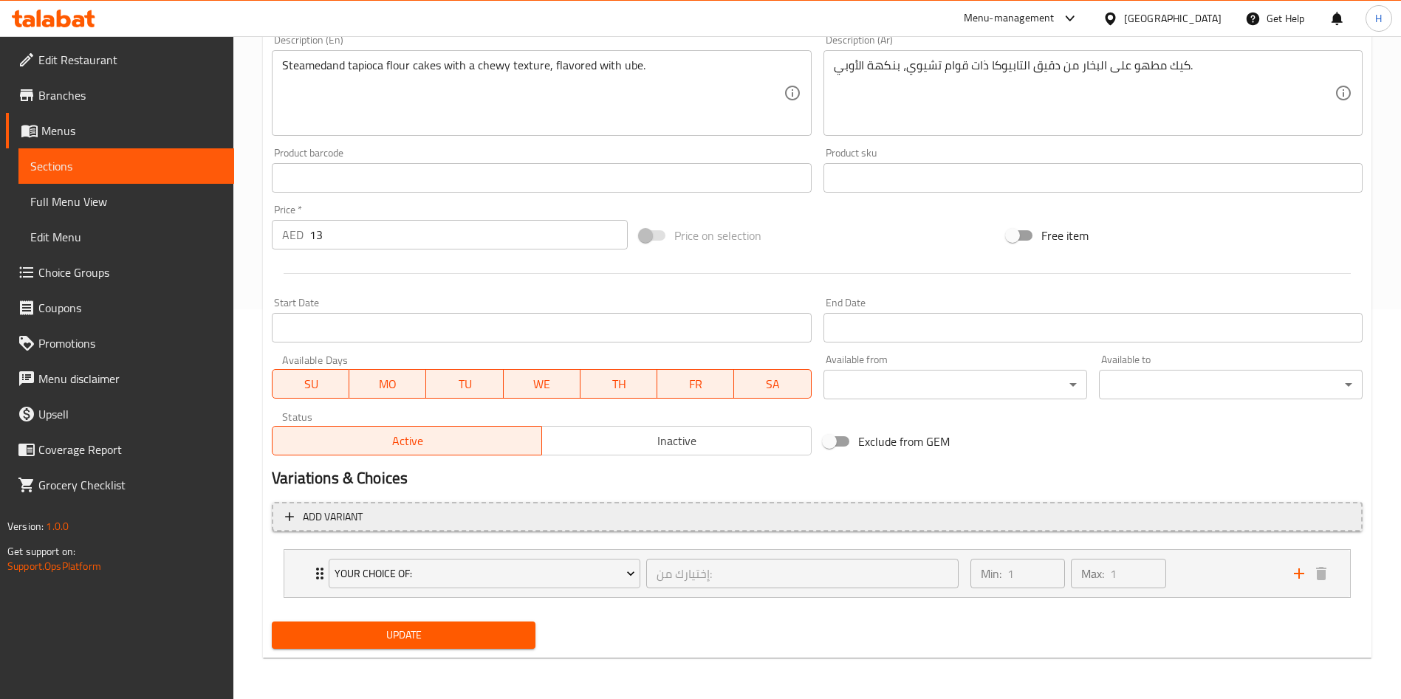
click at [798, 524] on span "Add variant" at bounding box center [817, 517] width 1064 height 18
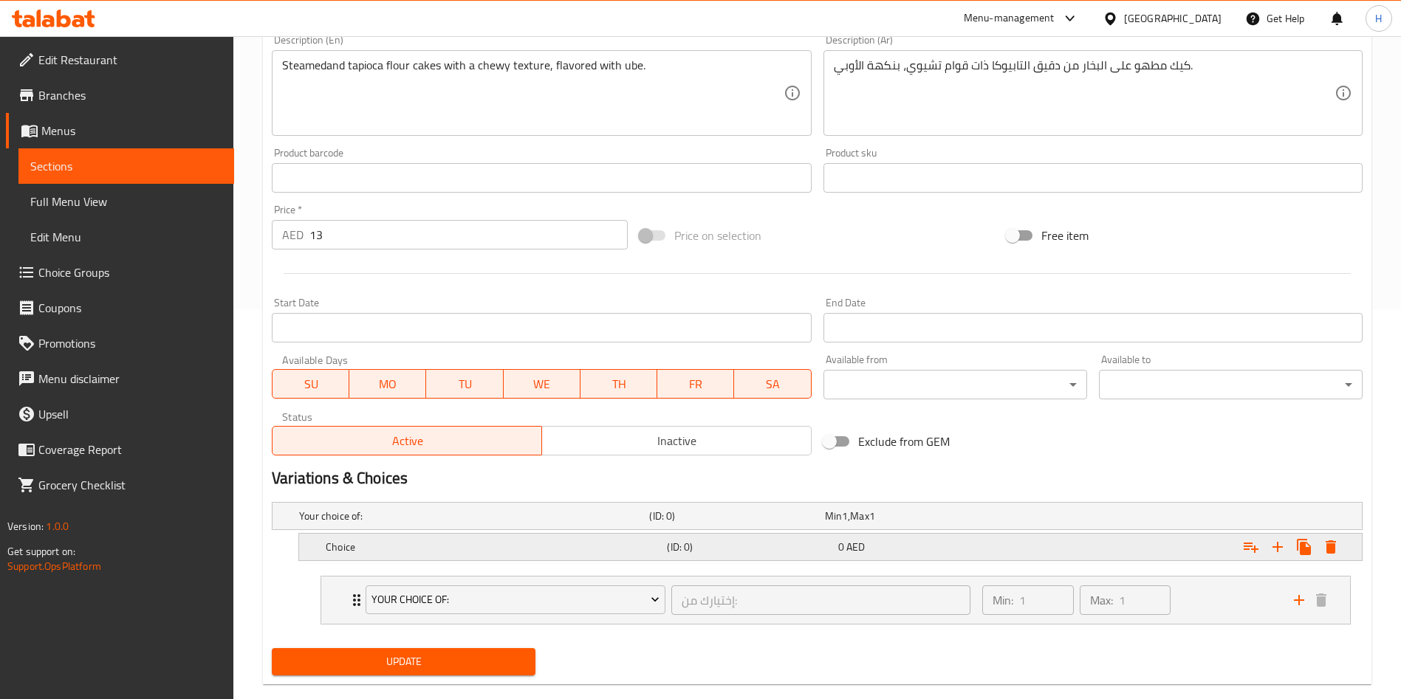
click at [1340, 548] on button "Expand" at bounding box center [1330, 547] width 27 height 27
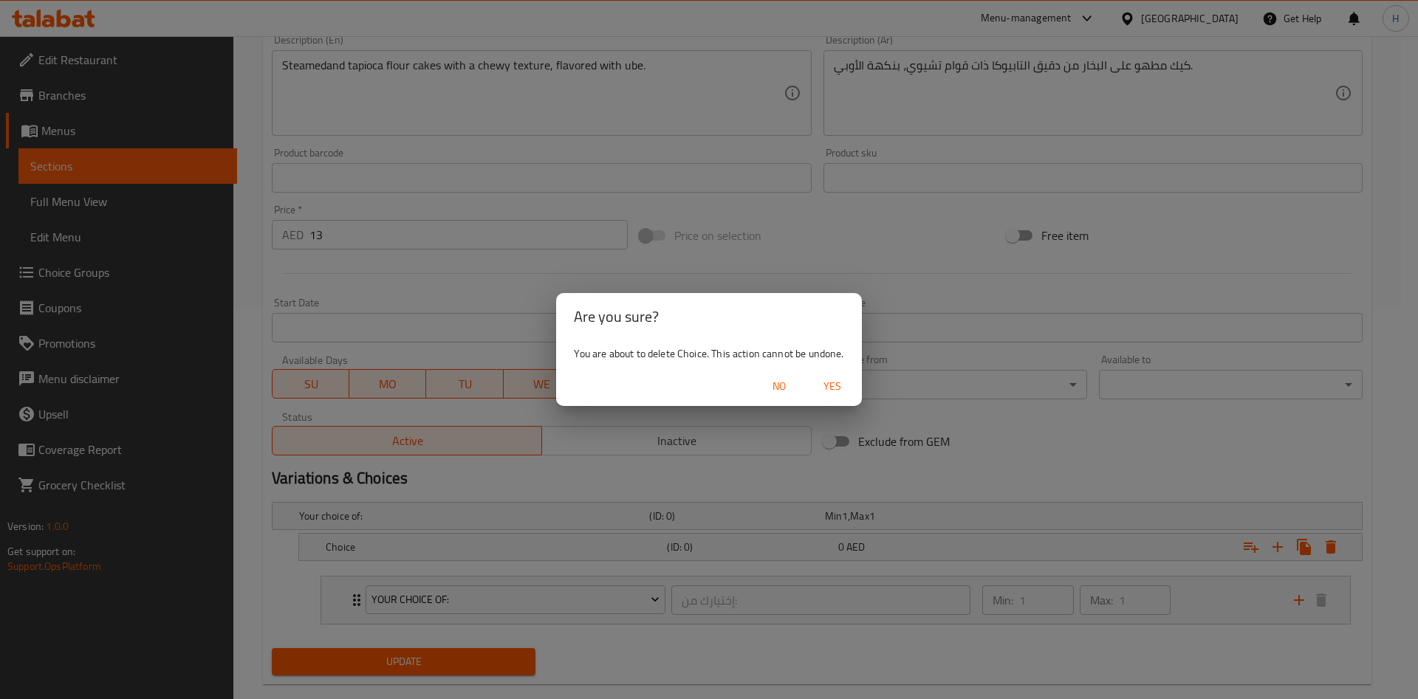
click at [836, 388] on span "Yes" at bounding box center [832, 386] width 35 height 18
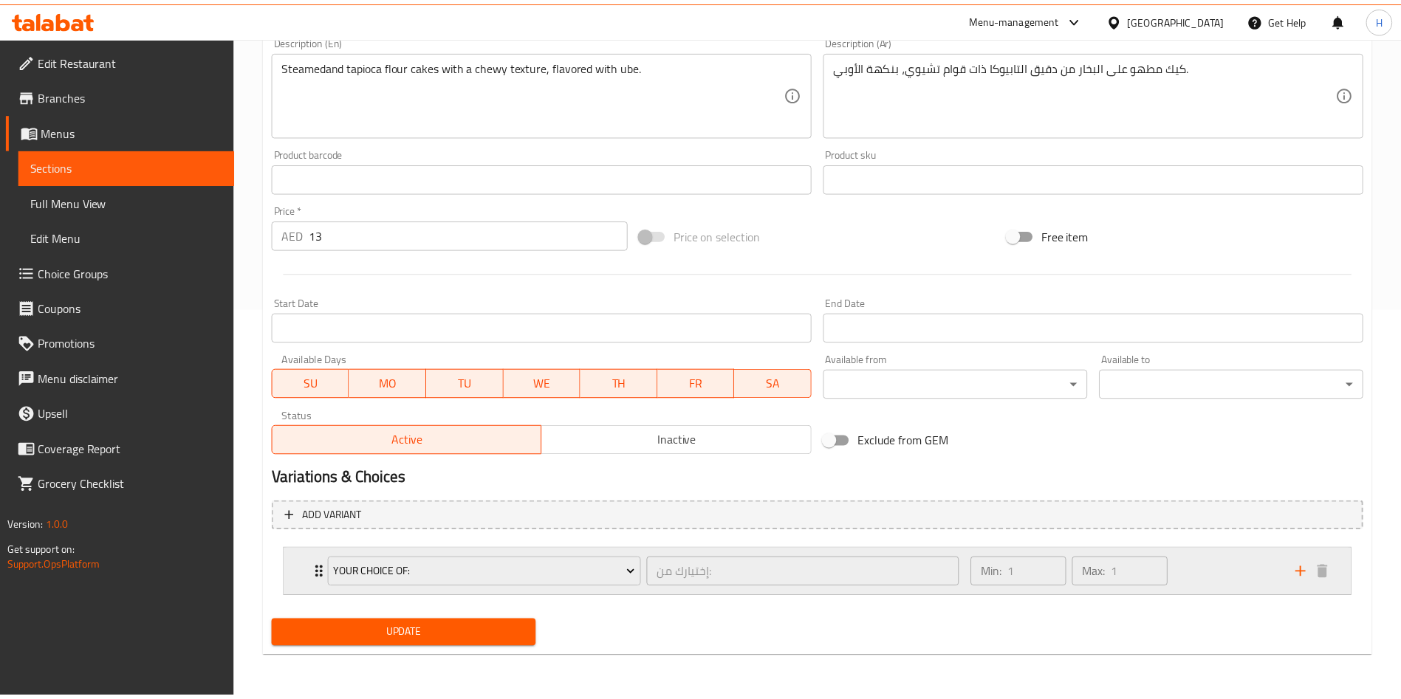
scroll to position [385, 0]
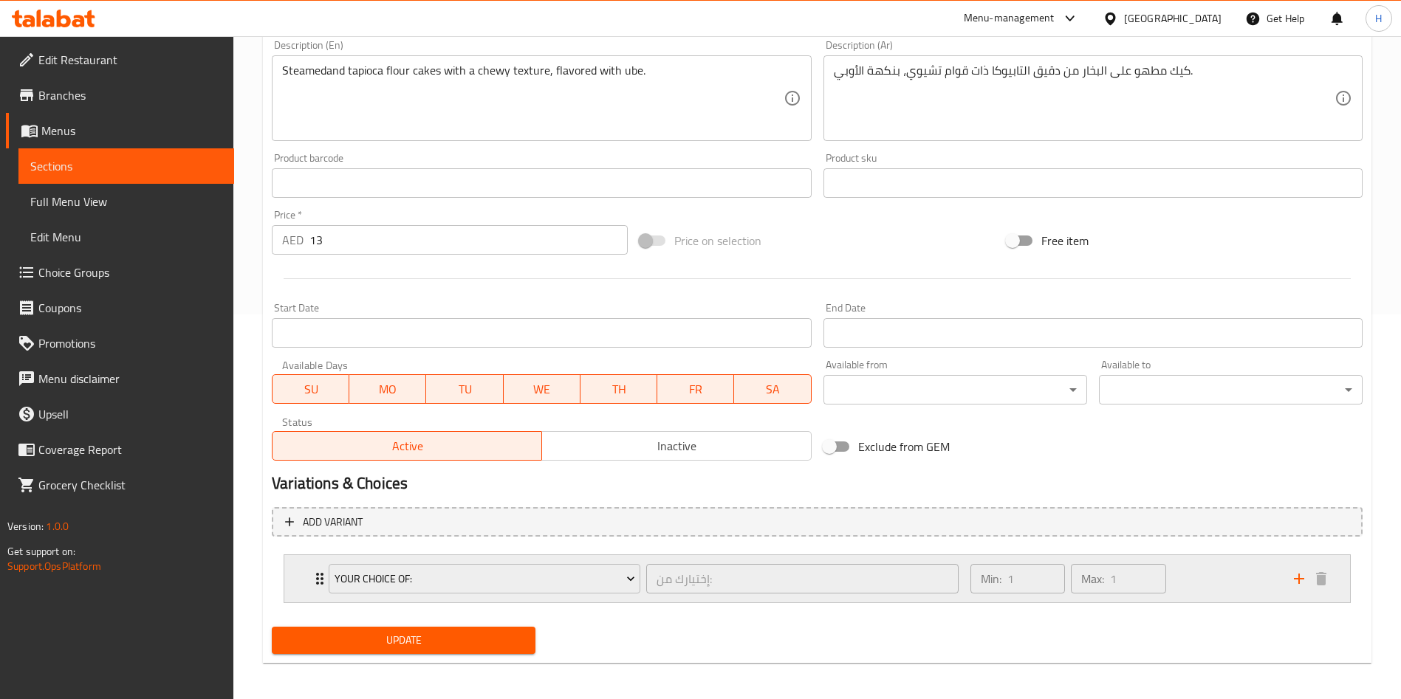
click at [324, 578] on div "Your Choice Of: إختيارك من: ​" at bounding box center [644, 578] width 648 height 47
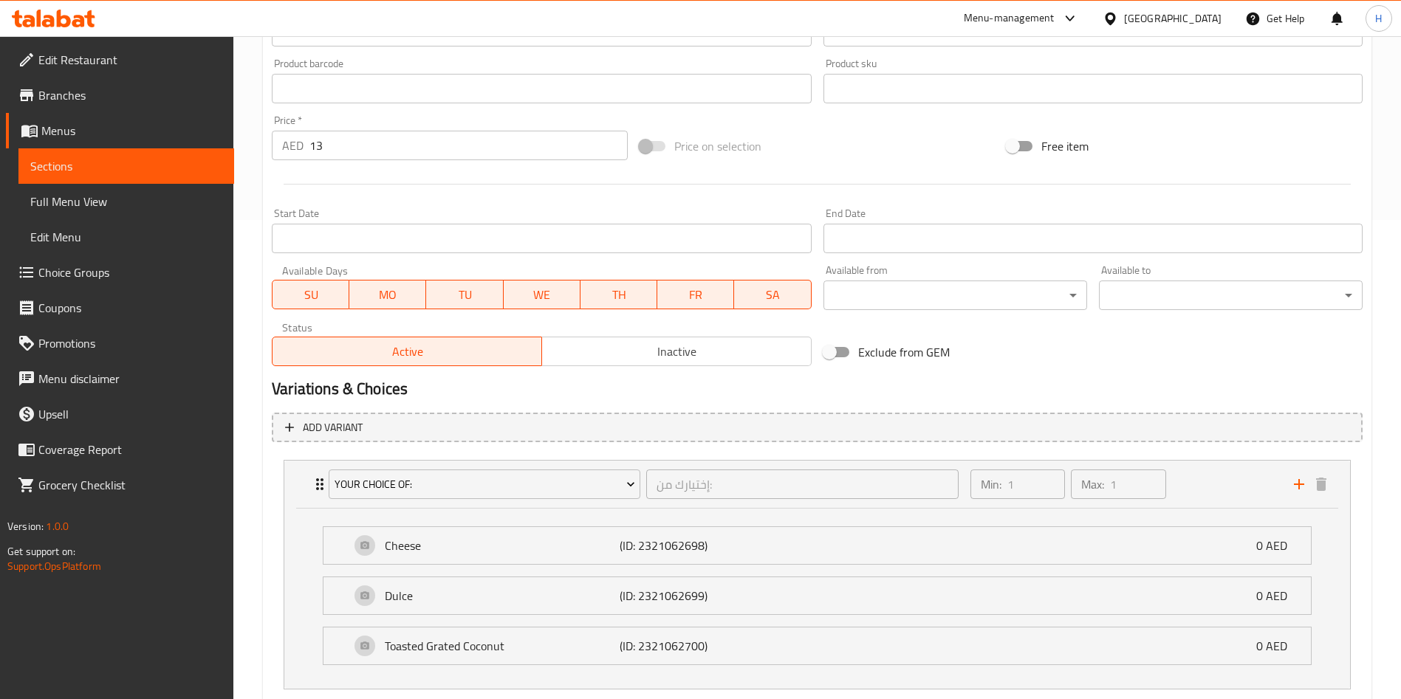
scroll to position [571, 0]
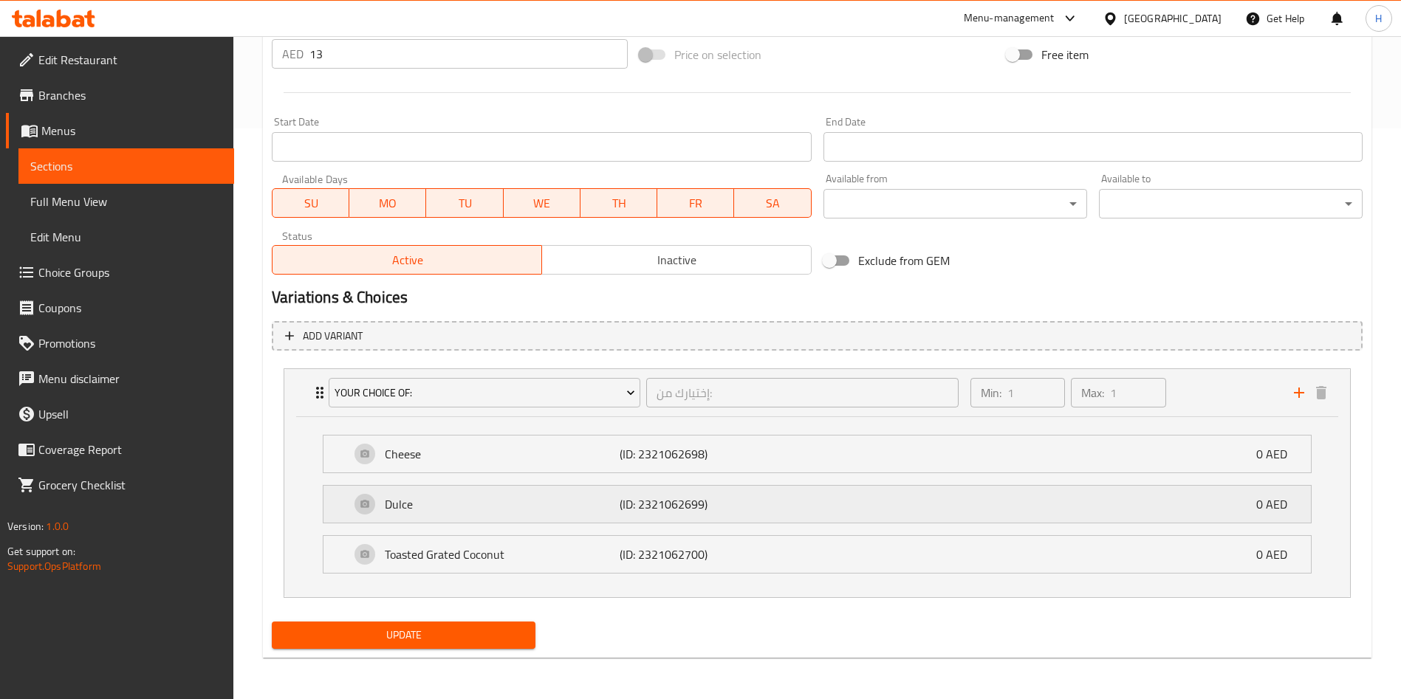
click at [517, 508] on p "Dulce" at bounding box center [502, 505] width 235 height 18
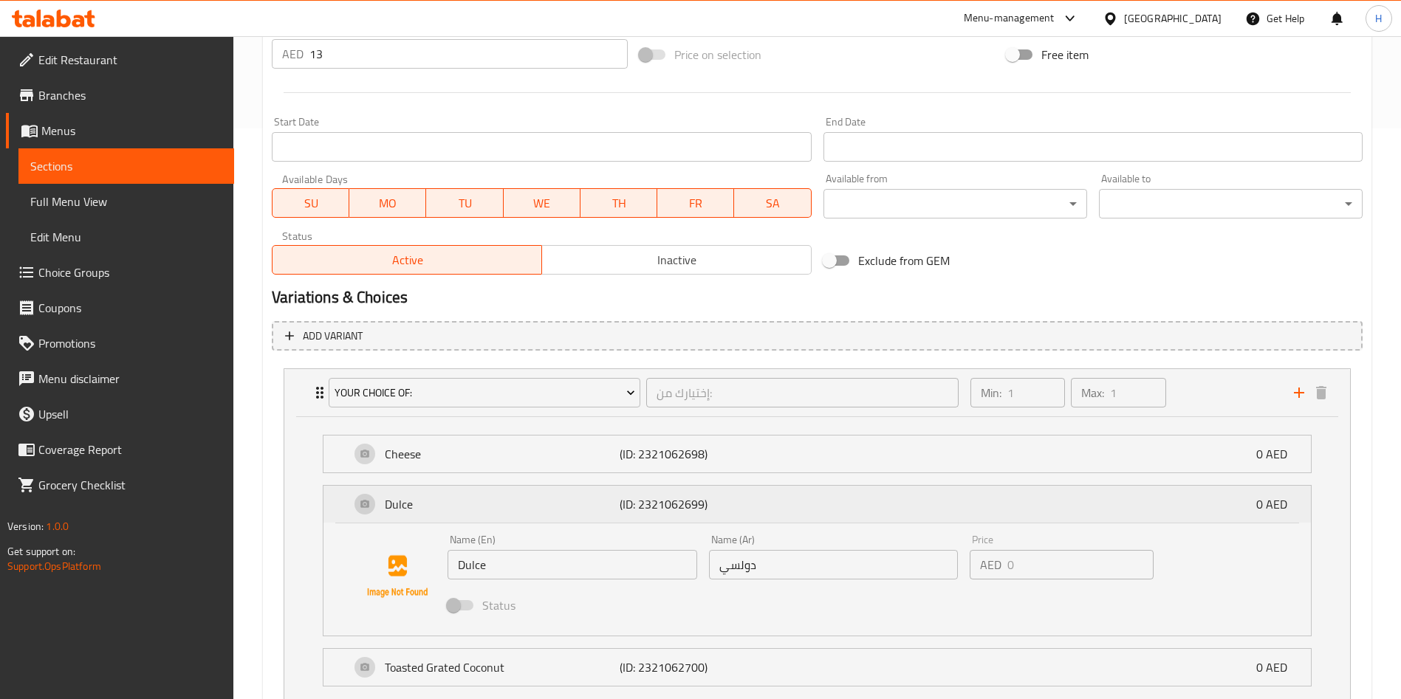
click at [521, 518] on div "Dulce (ID: 2321062699) 0 AED" at bounding box center [821, 504] width 943 height 37
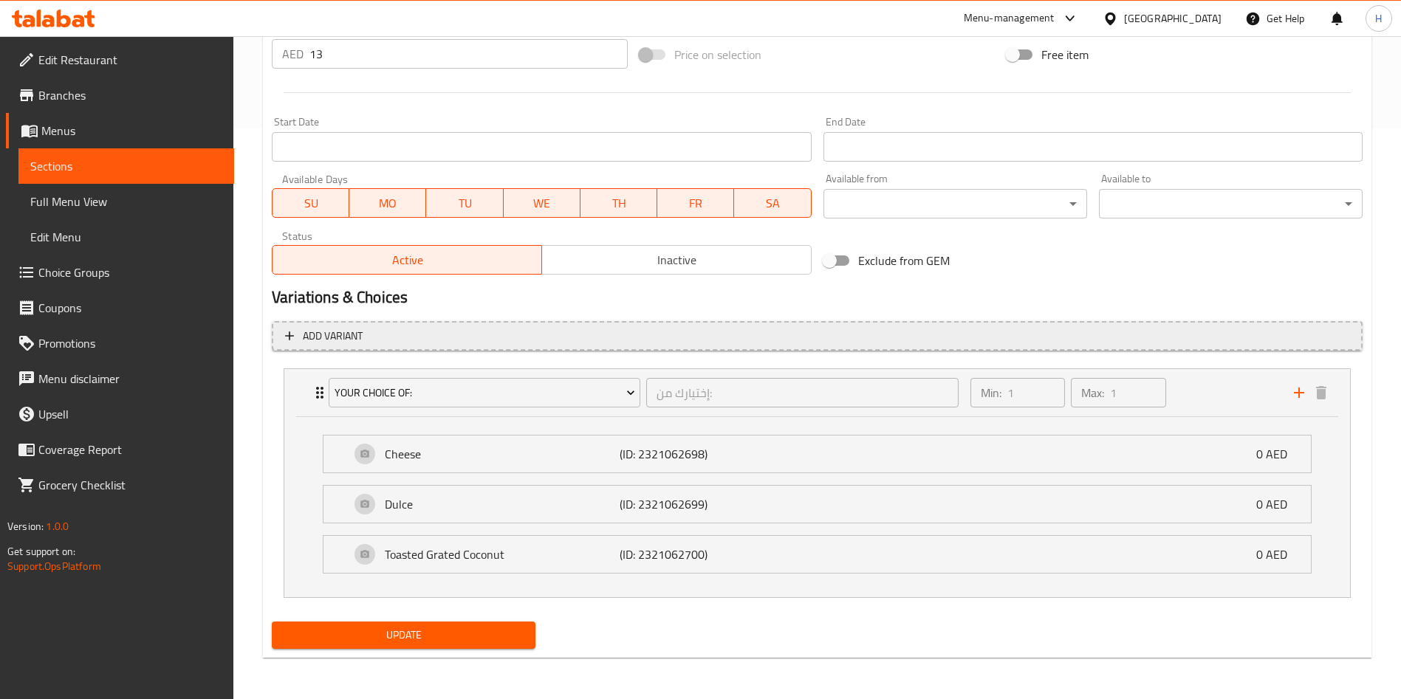
click at [306, 329] on span "Add variant" at bounding box center [333, 336] width 60 height 18
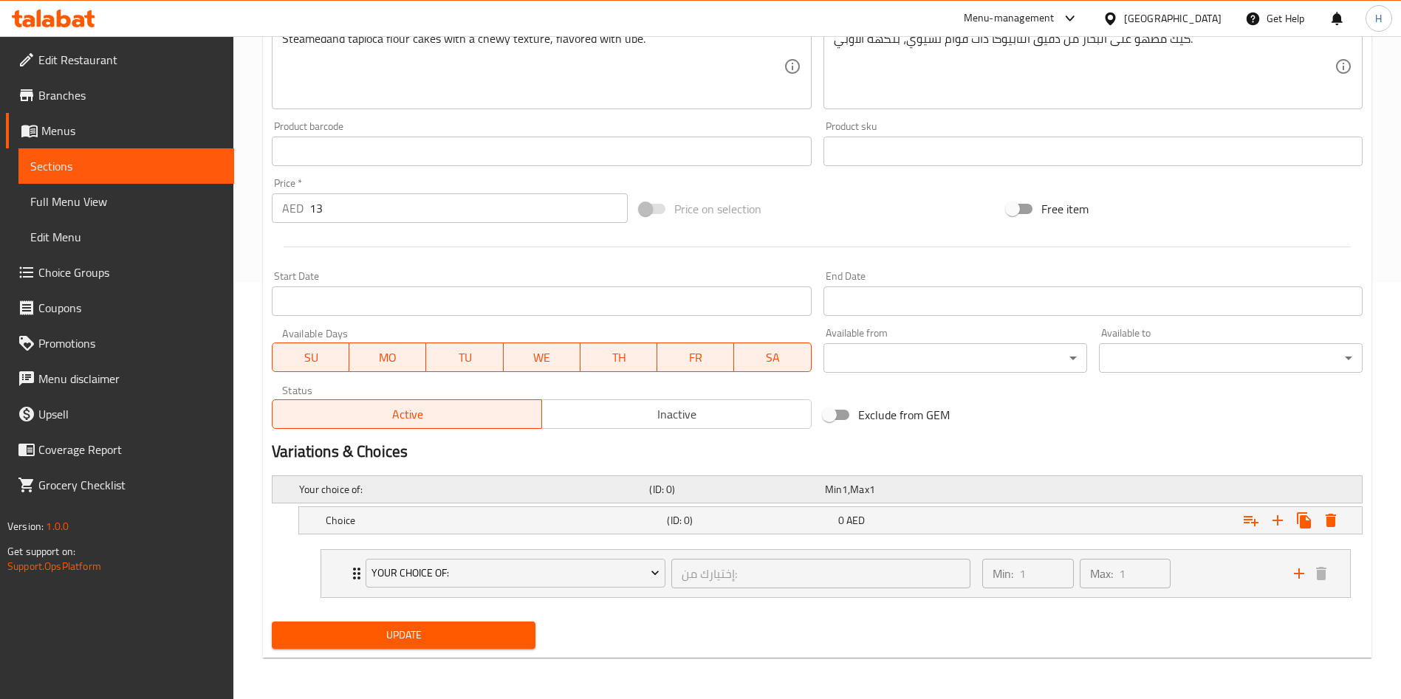
click at [462, 493] on h5 "Your choice of:" at bounding box center [471, 489] width 344 height 15
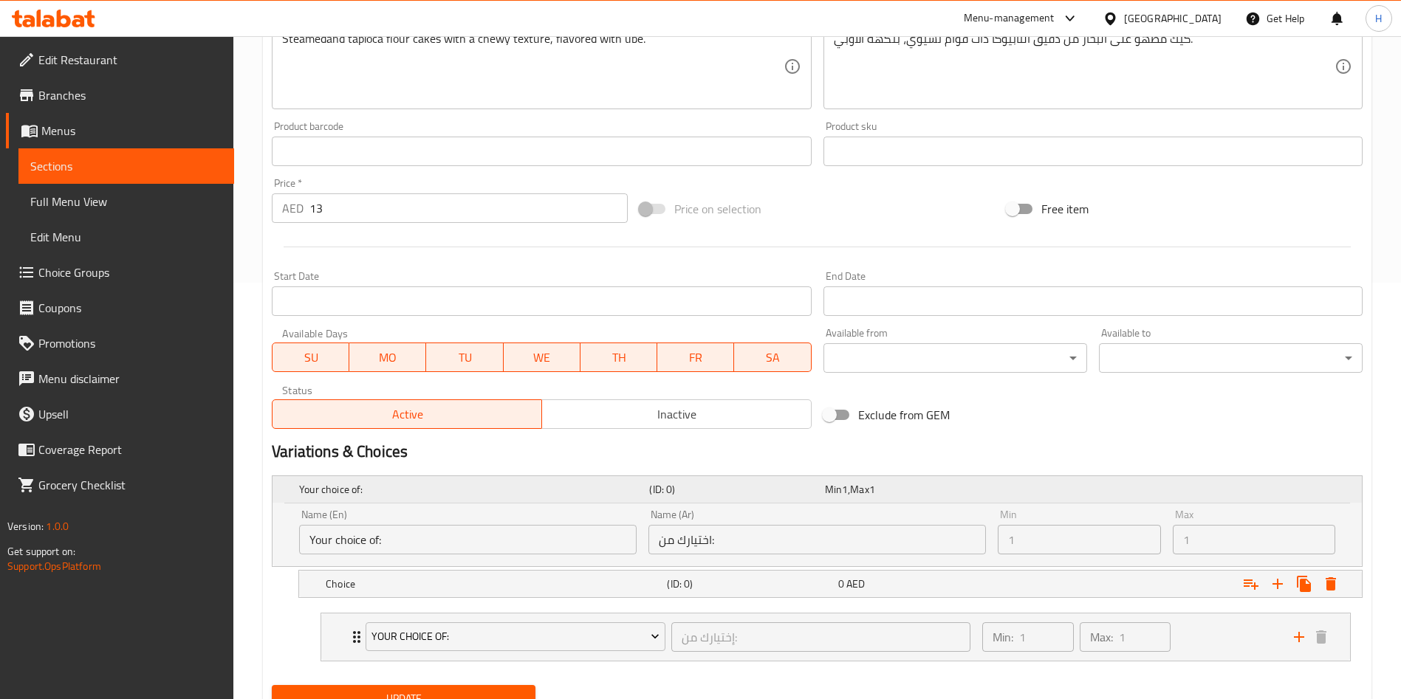
click at [462, 494] on h5 "Your choice of:" at bounding box center [471, 489] width 344 height 15
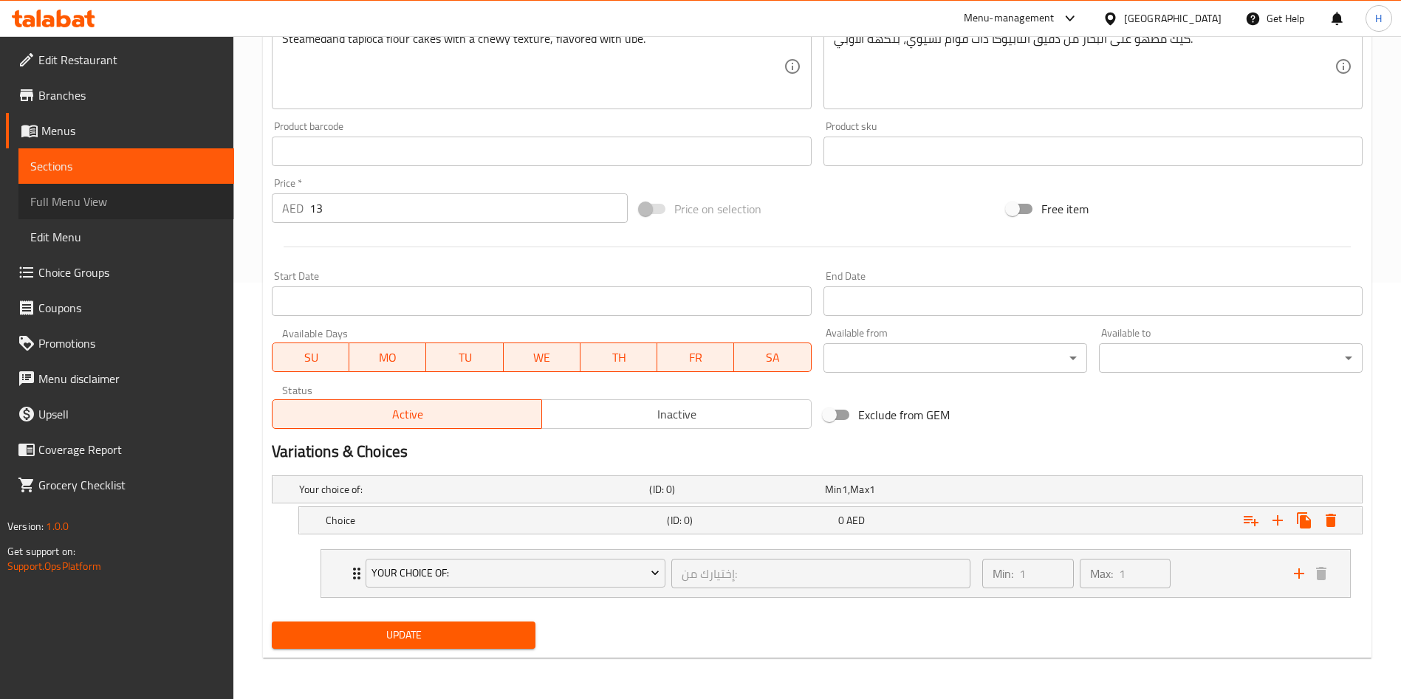
click at [100, 193] on span "Full Menu View" at bounding box center [126, 202] width 192 height 18
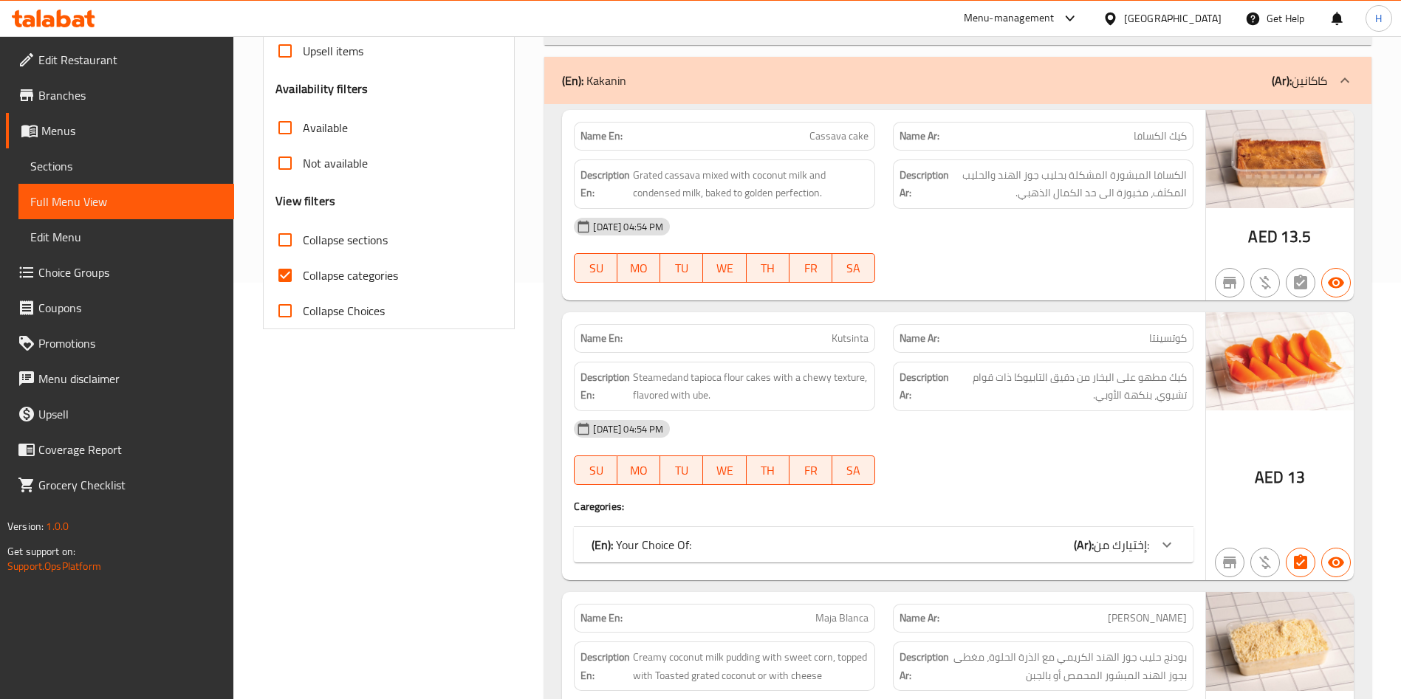
click at [106, 162] on span "Sections" at bounding box center [126, 166] width 192 height 18
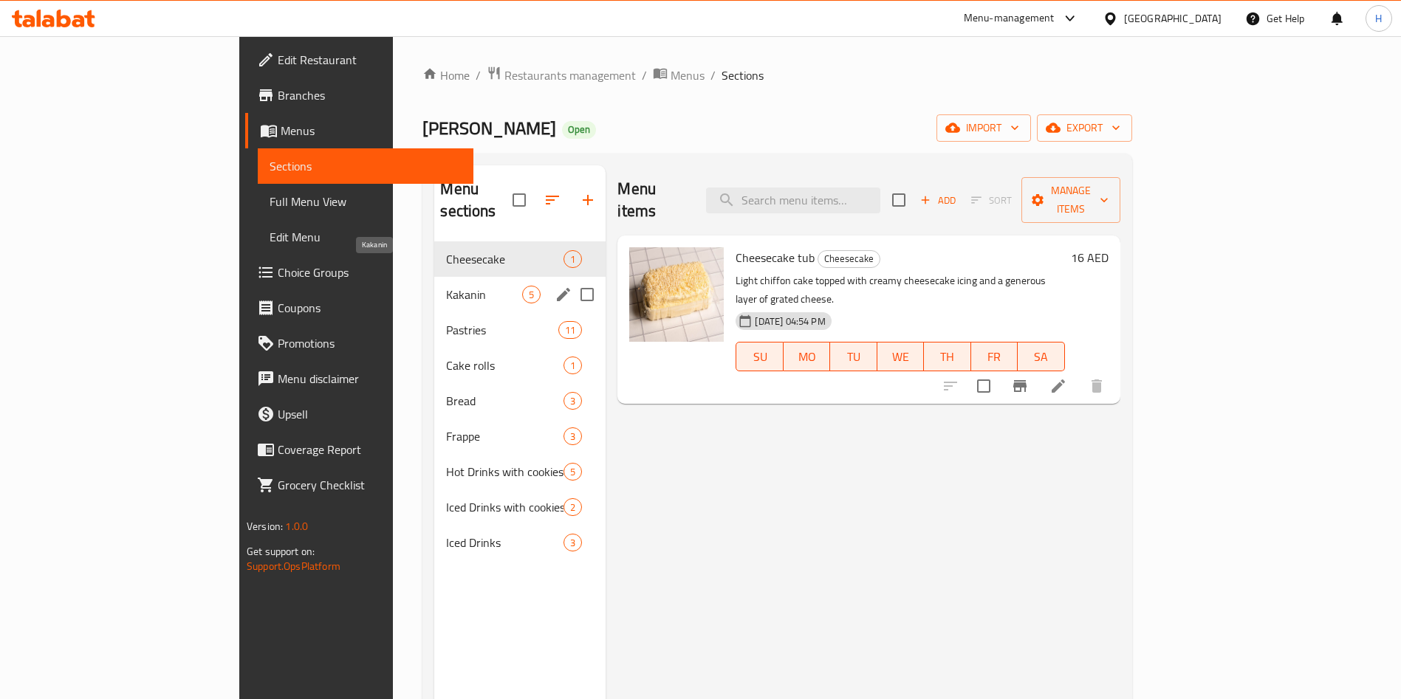
click at [446, 286] on span "Kakanin" at bounding box center [484, 295] width 76 height 18
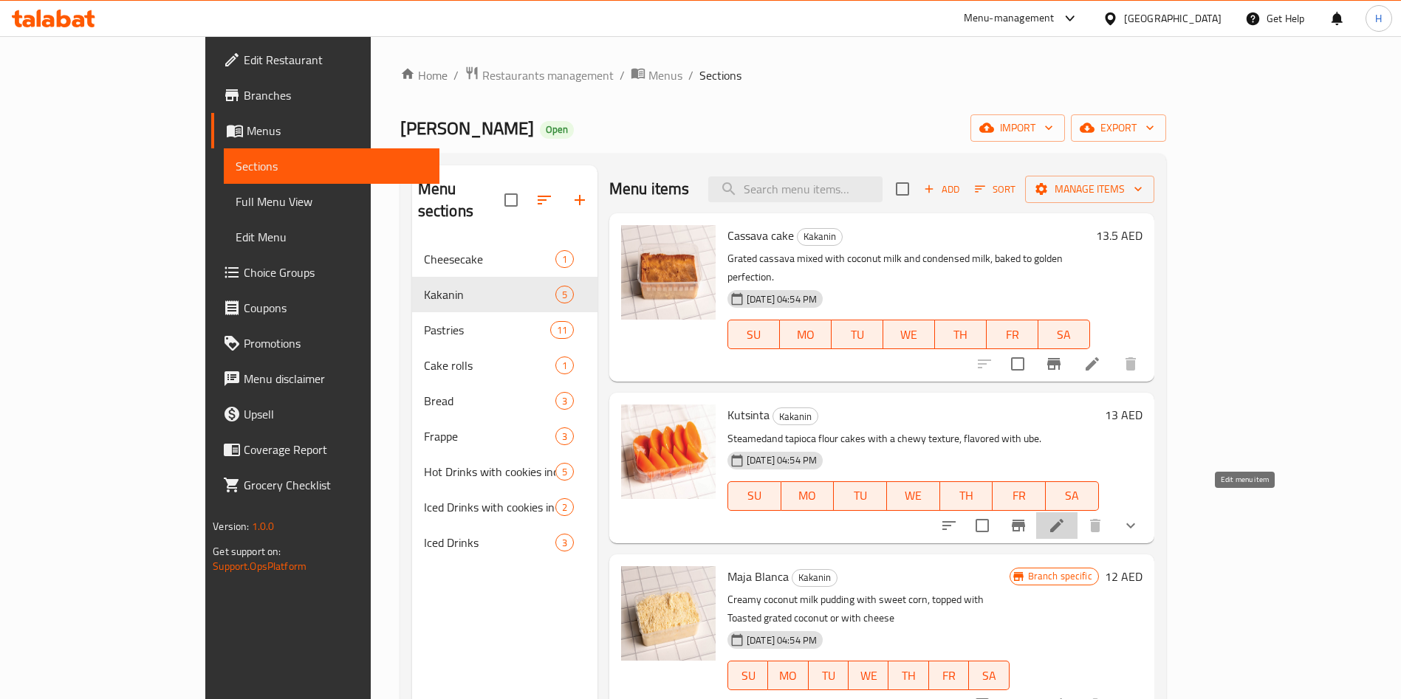
click at [1063, 519] on icon at bounding box center [1056, 525] width 13 height 13
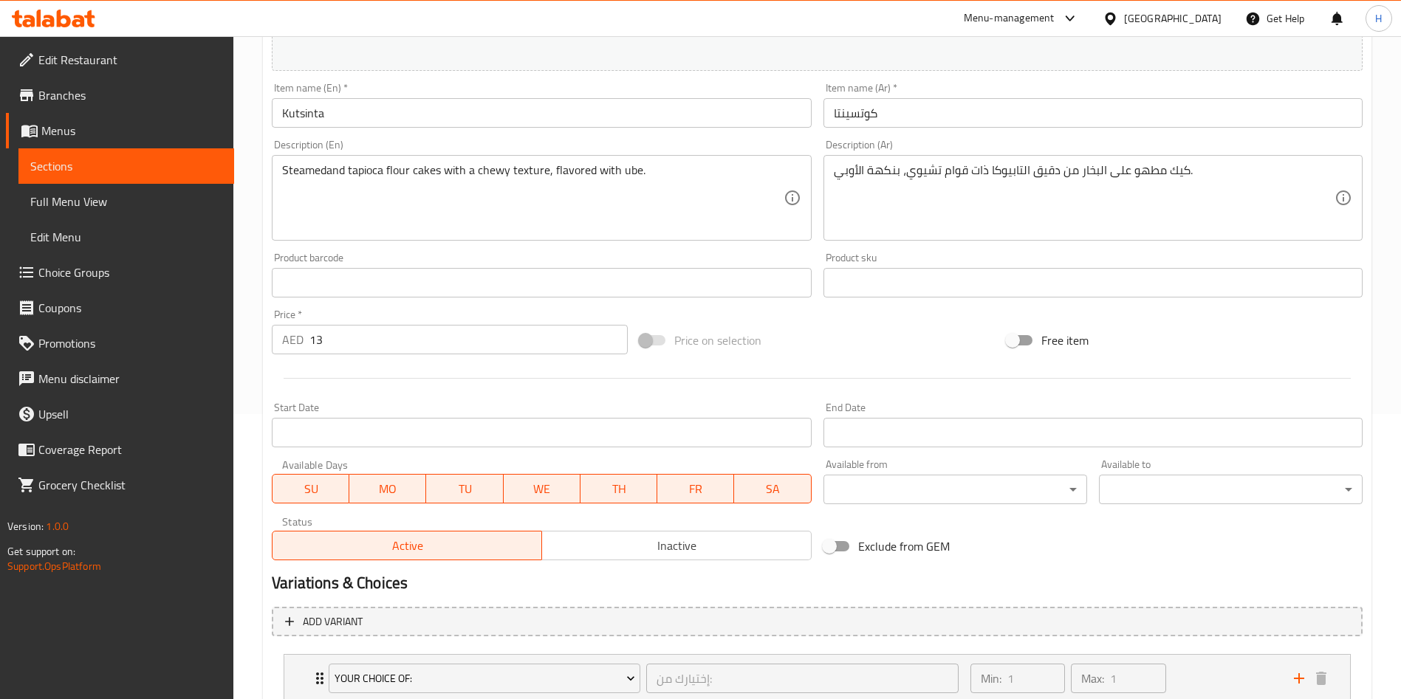
scroll to position [390, 0]
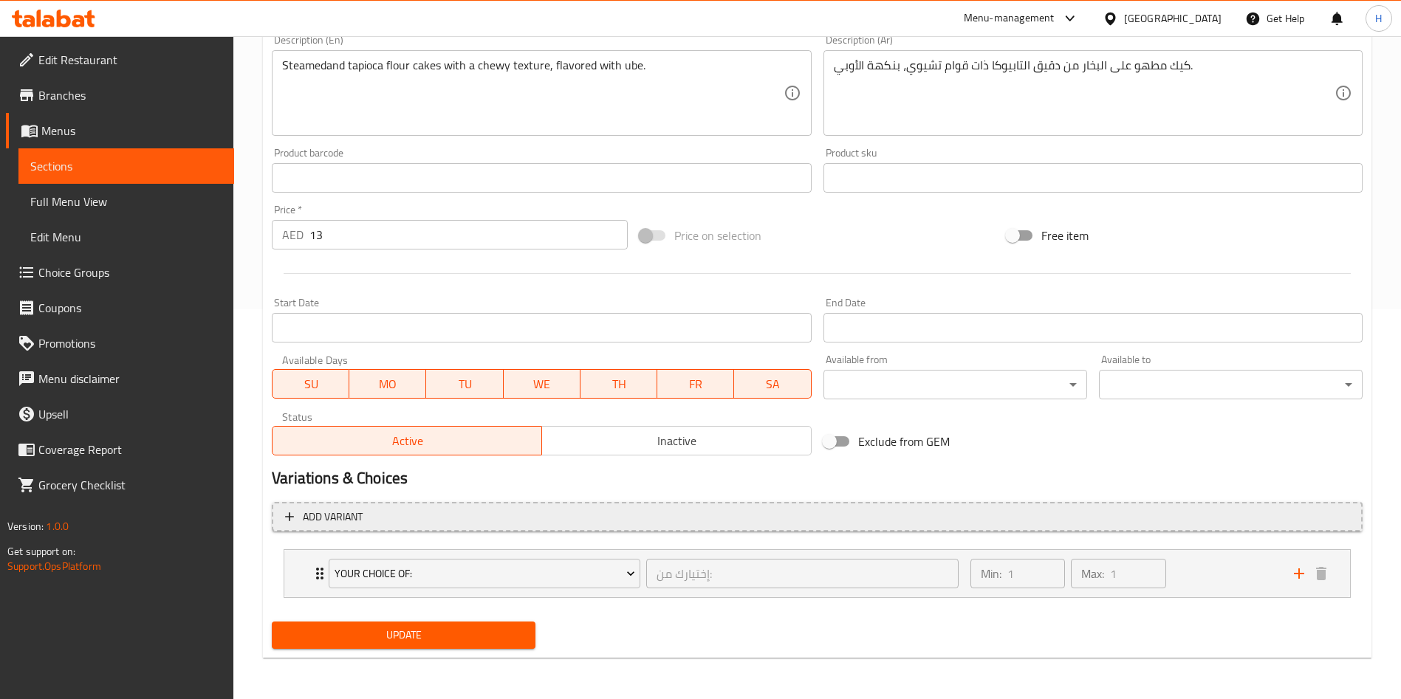
click at [328, 515] on span "Add variant" at bounding box center [333, 517] width 60 height 18
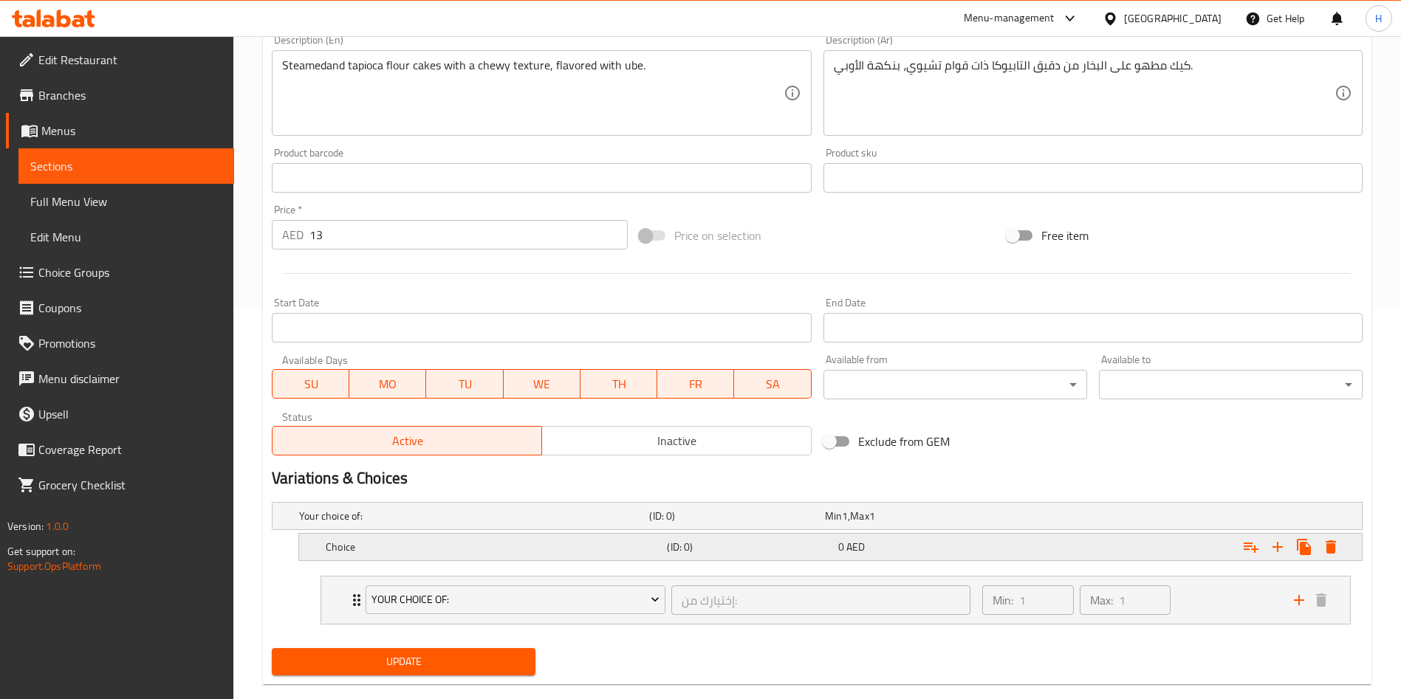
click at [414, 549] on h5 "Choice" at bounding box center [493, 547] width 335 height 15
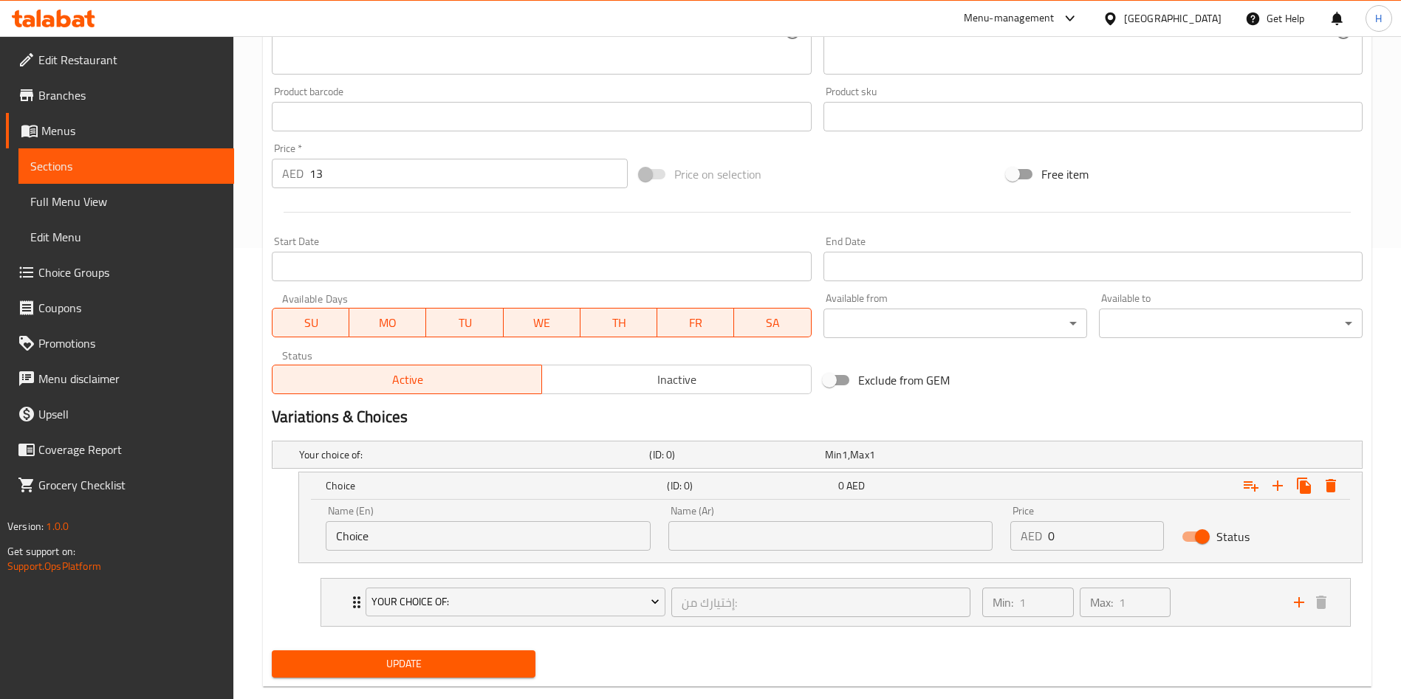
scroll to position [480, 0]
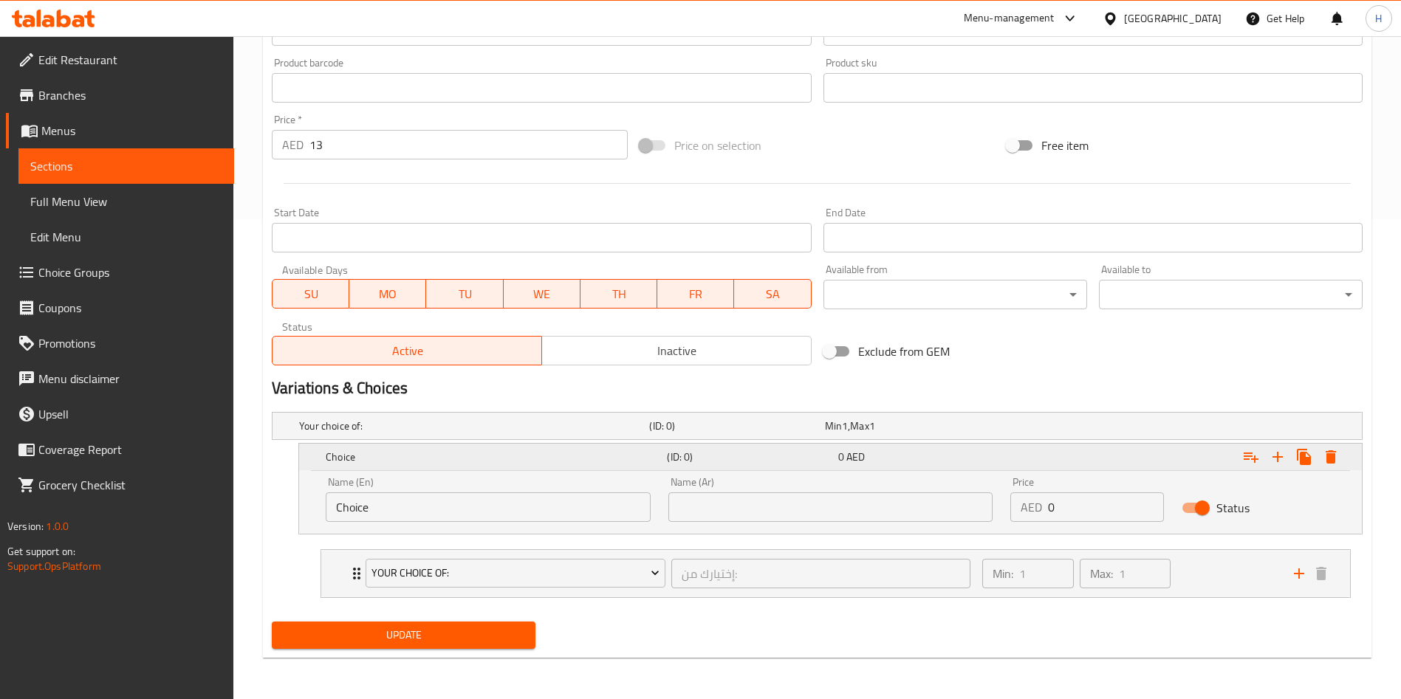
click at [1121, 460] on div "Expand" at bounding box center [1176, 457] width 341 height 32
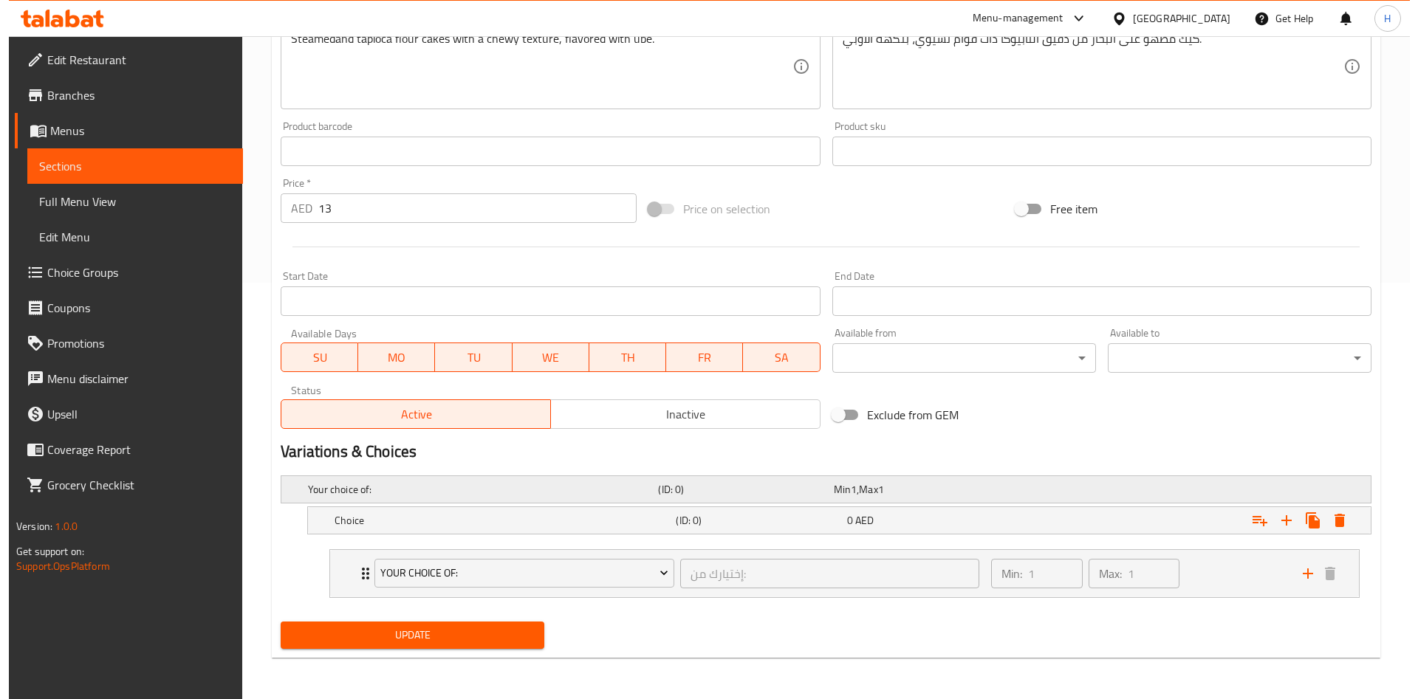
scroll to position [416, 0]
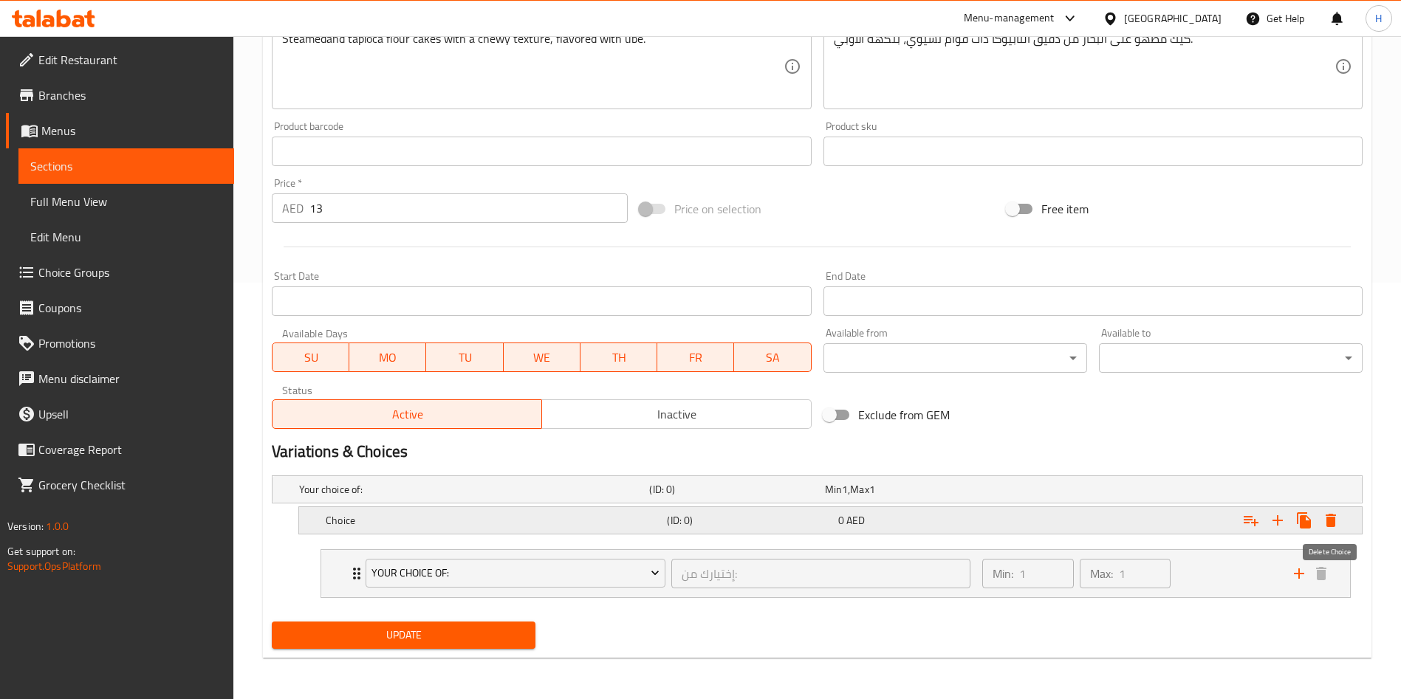
click at [1327, 516] on icon "Expand" at bounding box center [1331, 521] width 18 height 18
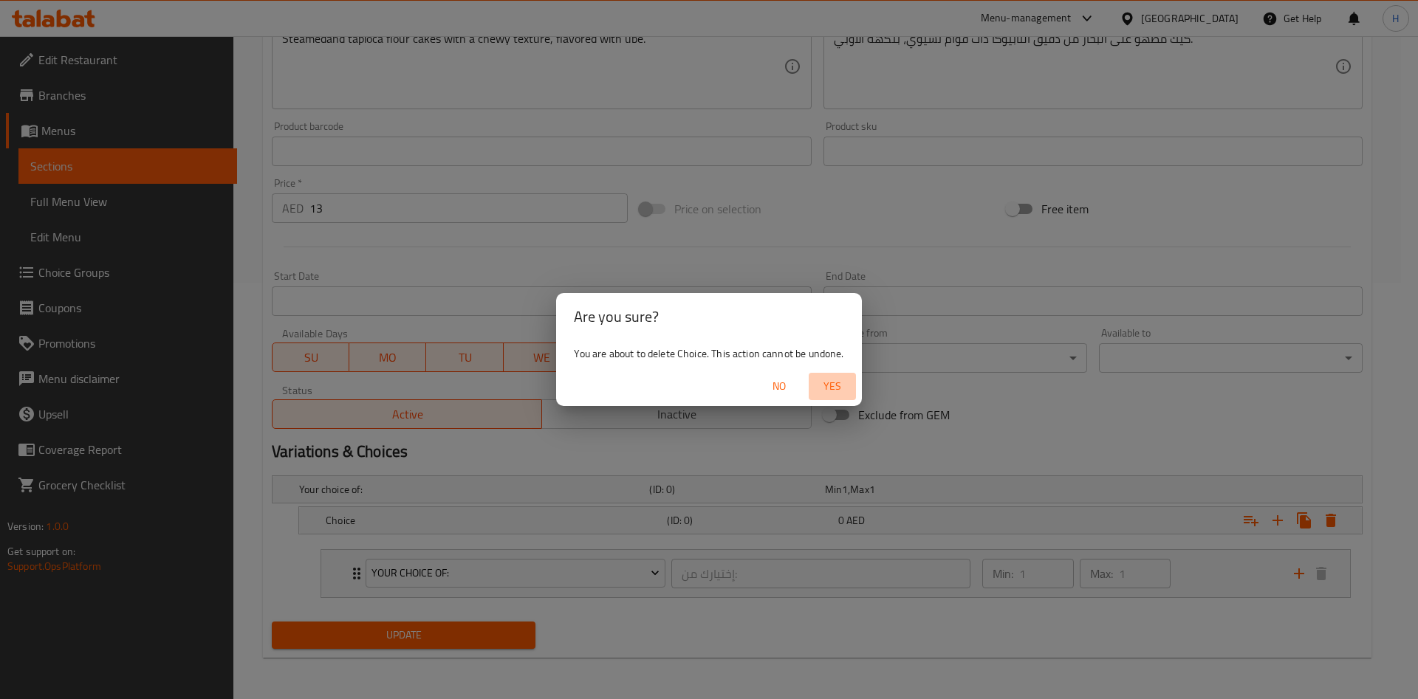
click at [835, 387] on span "Yes" at bounding box center [832, 386] width 35 height 18
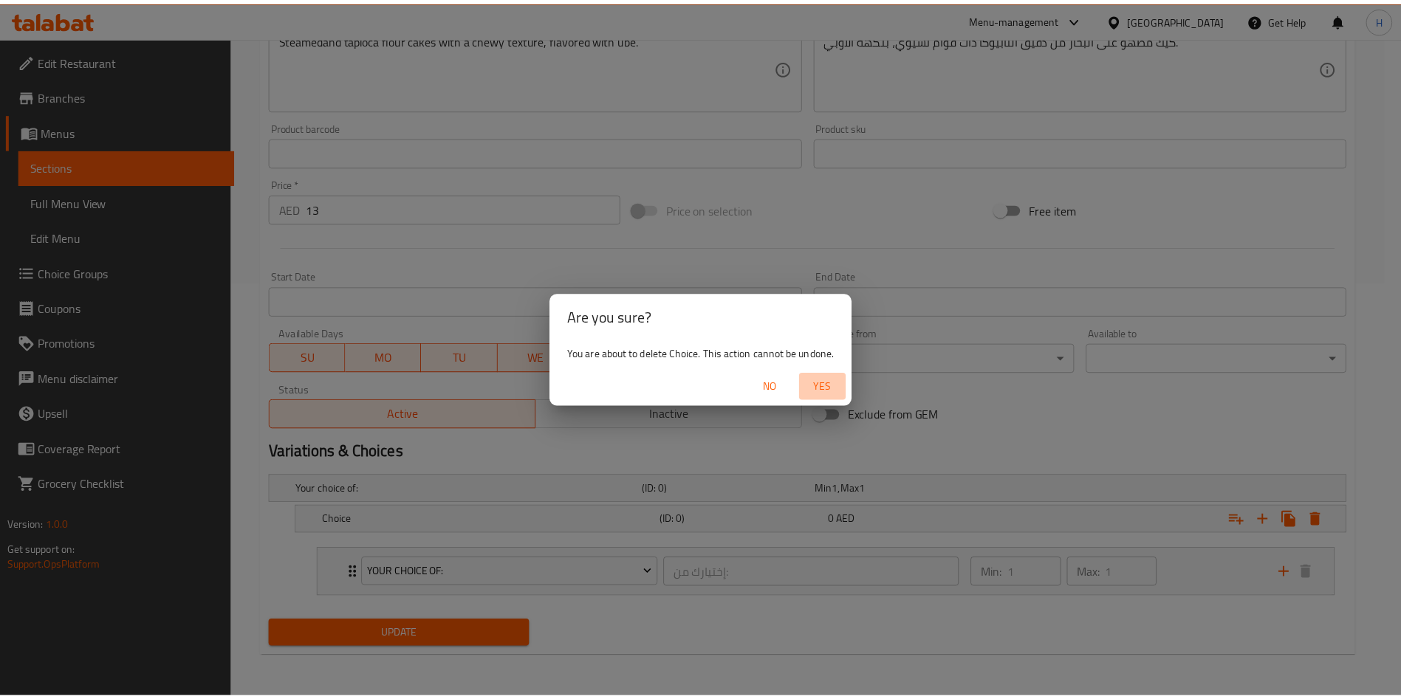
scroll to position [385, 0]
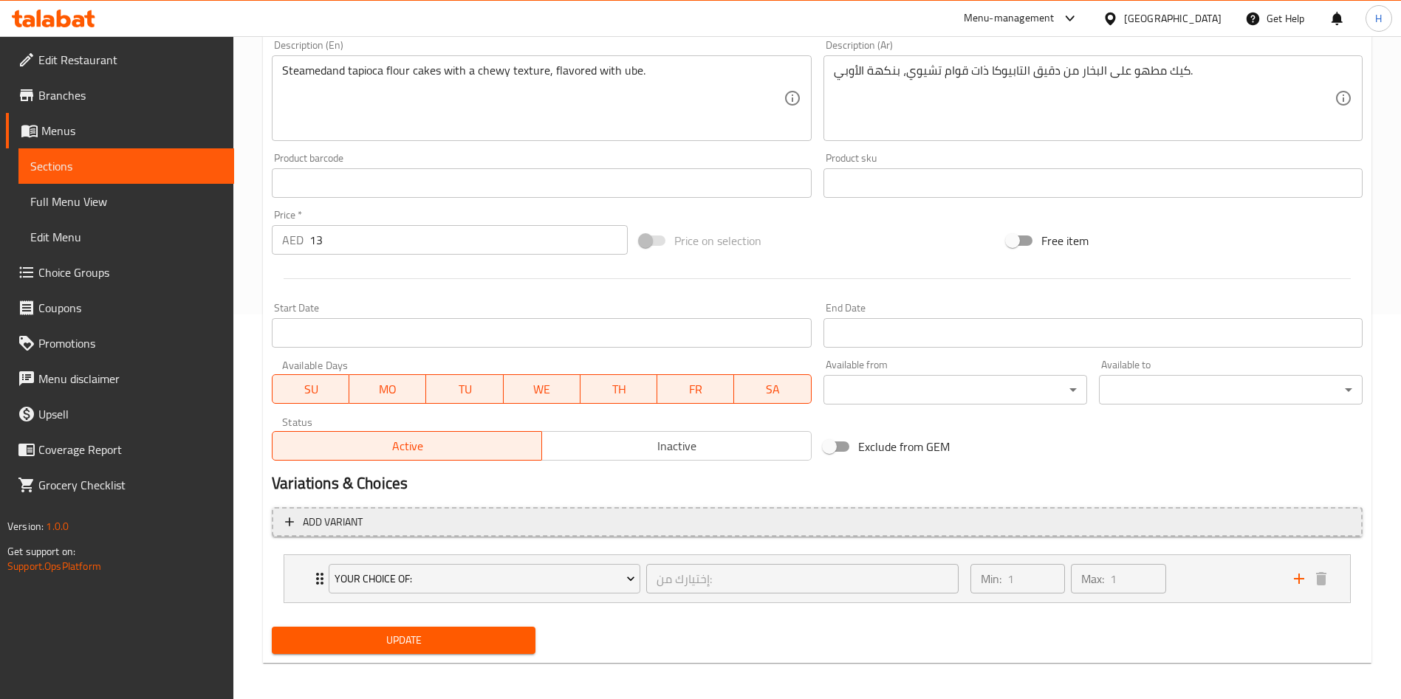
click at [369, 522] on span "Add variant" at bounding box center [817, 522] width 1064 height 18
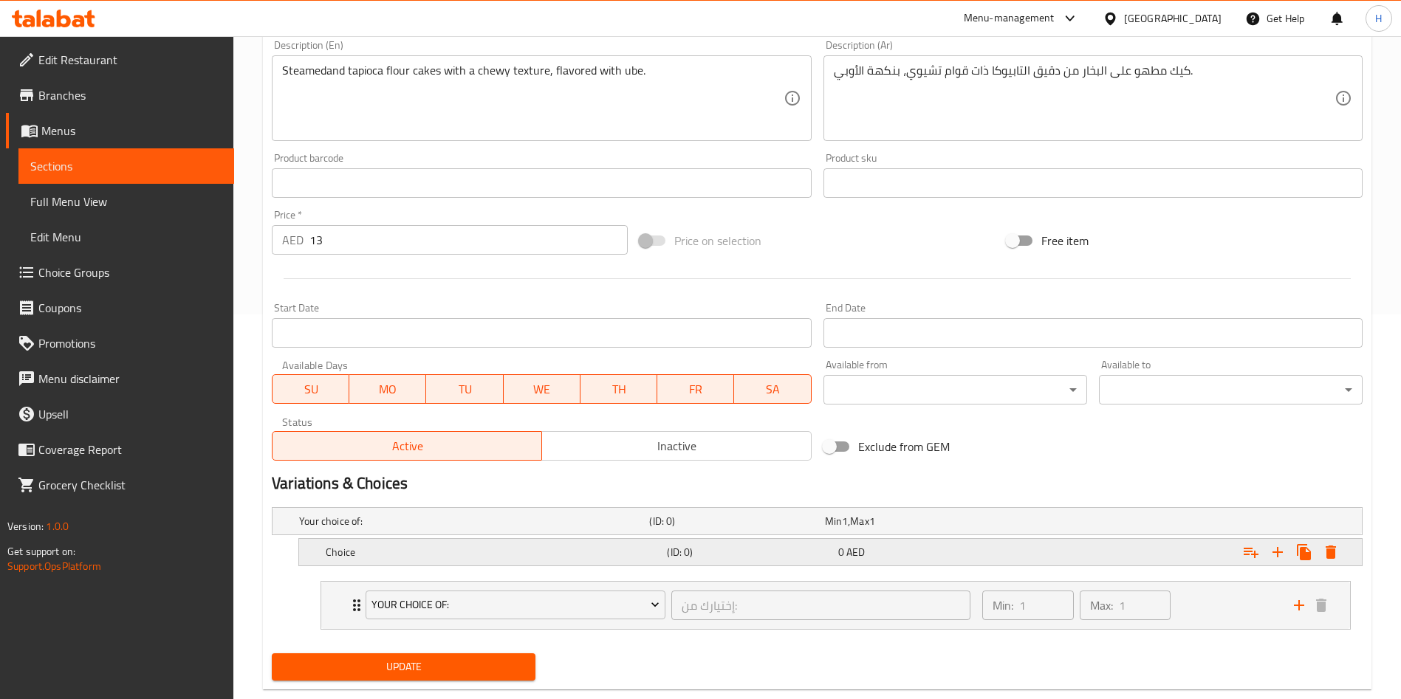
click at [347, 552] on h5 "Choice" at bounding box center [493, 552] width 335 height 15
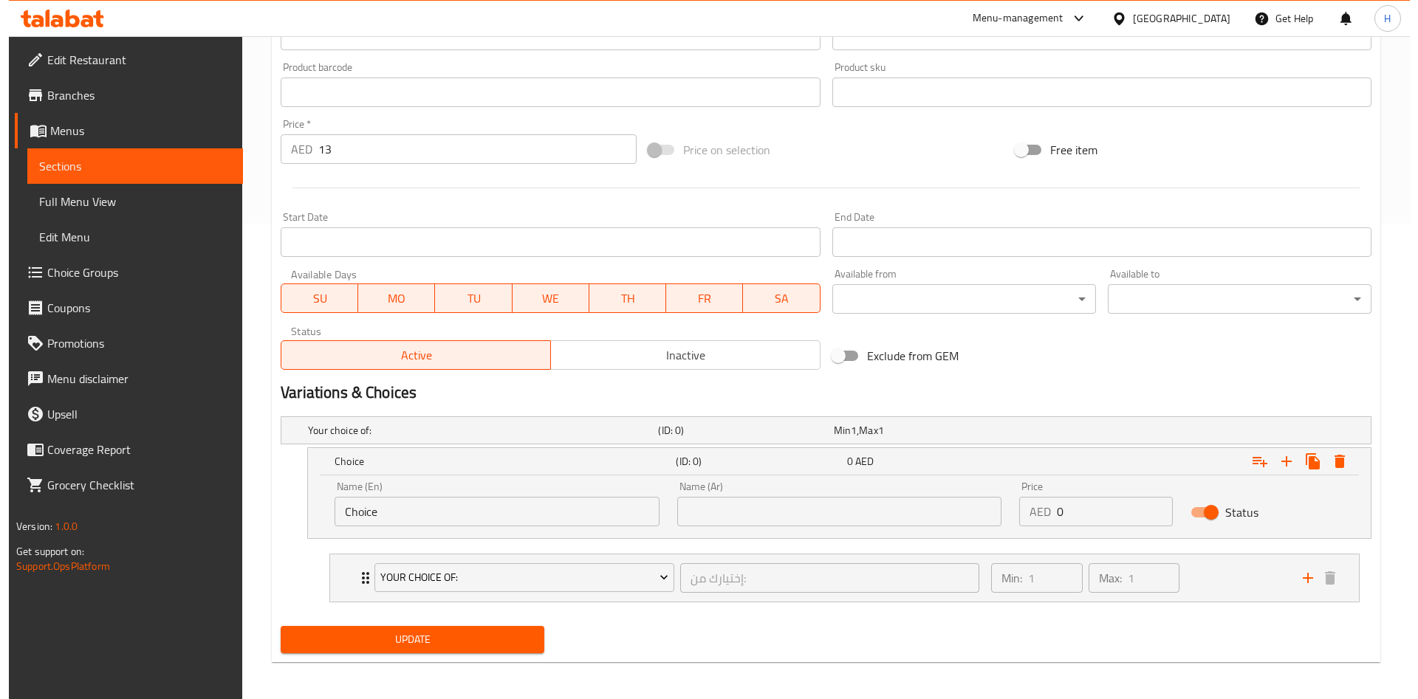
scroll to position [480, 0]
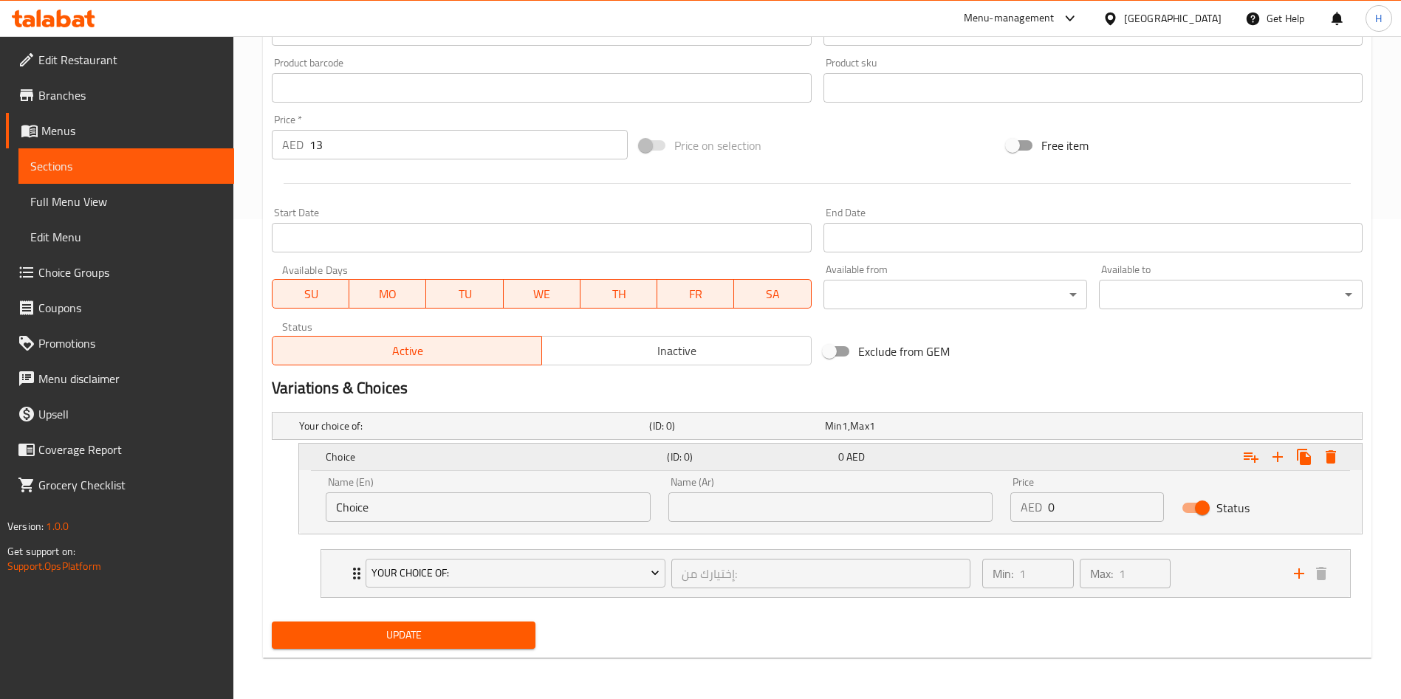
click at [1328, 453] on icon "Expand" at bounding box center [1331, 456] width 10 height 13
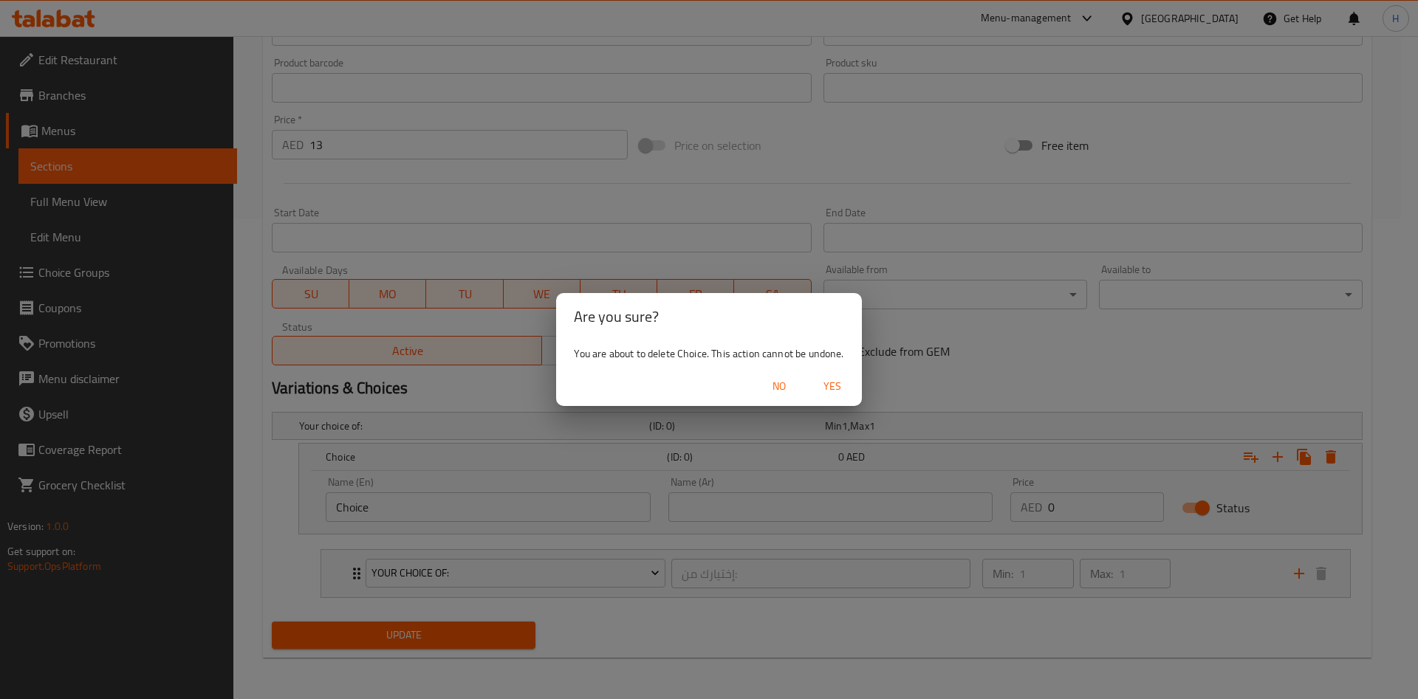
click at [827, 378] on span "Yes" at bounding box center [832, 386] width 35 height 18
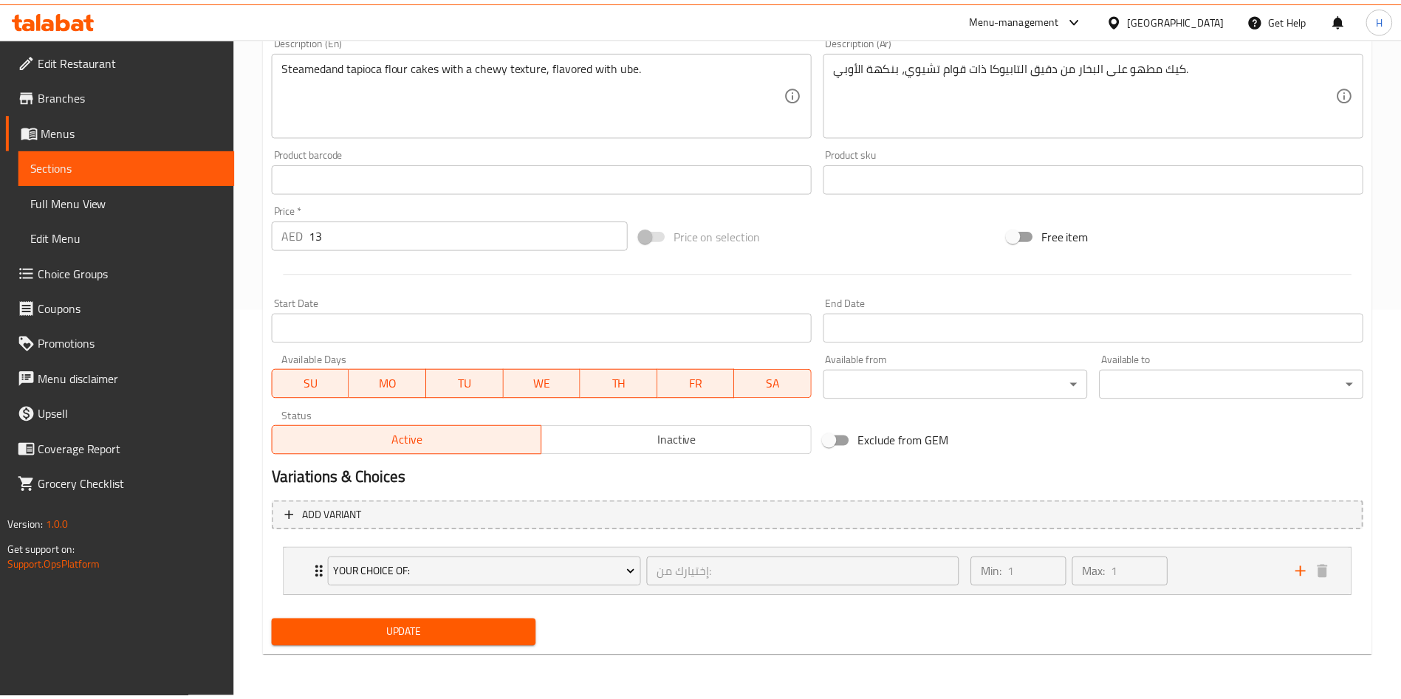
scroll to position [390, 0]
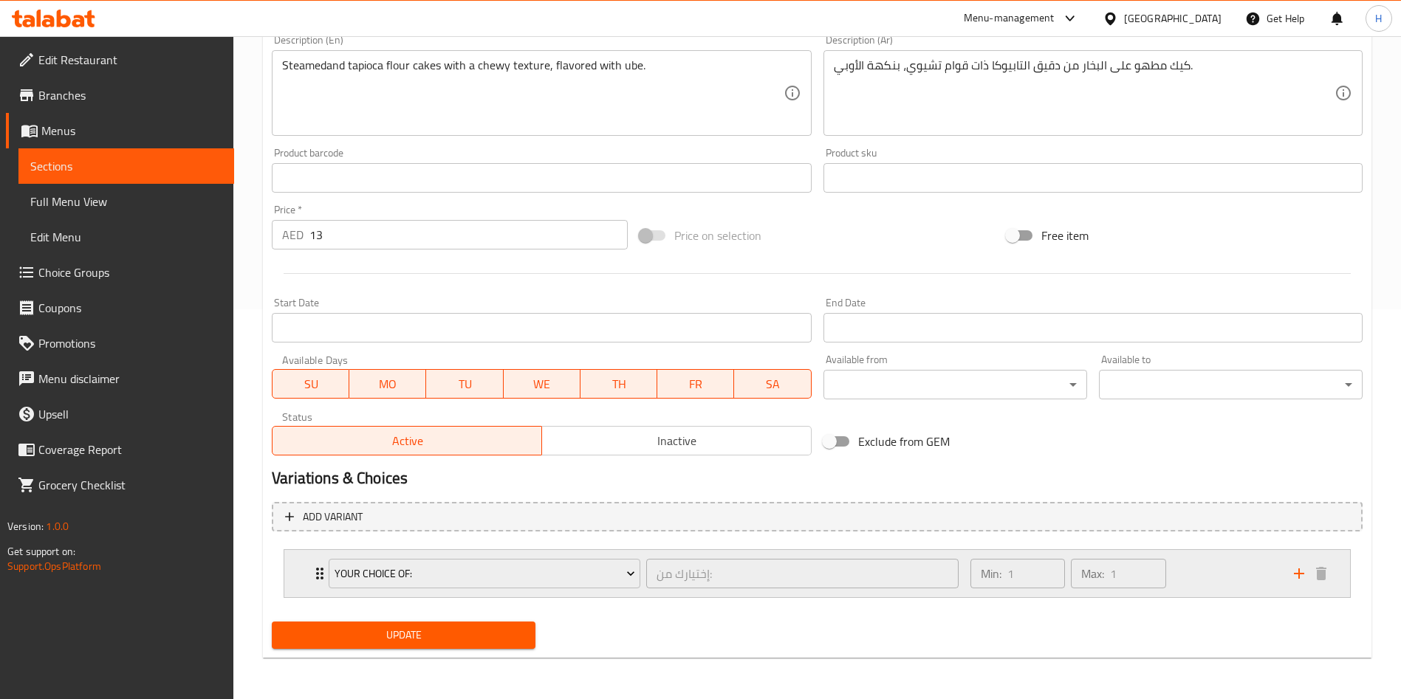
click at [315, 575] on icon "Expand" at bounding box center [320, 574] width 18 height 18
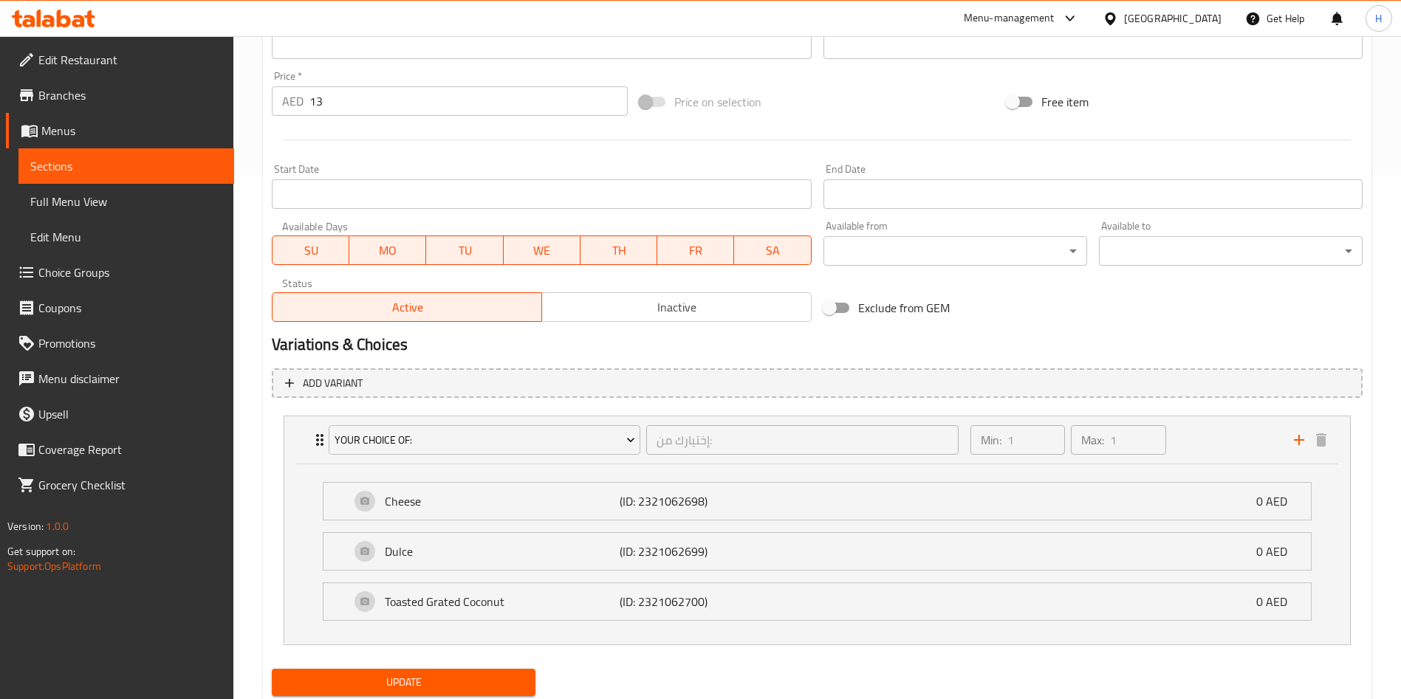
scroll to position [571, 0]
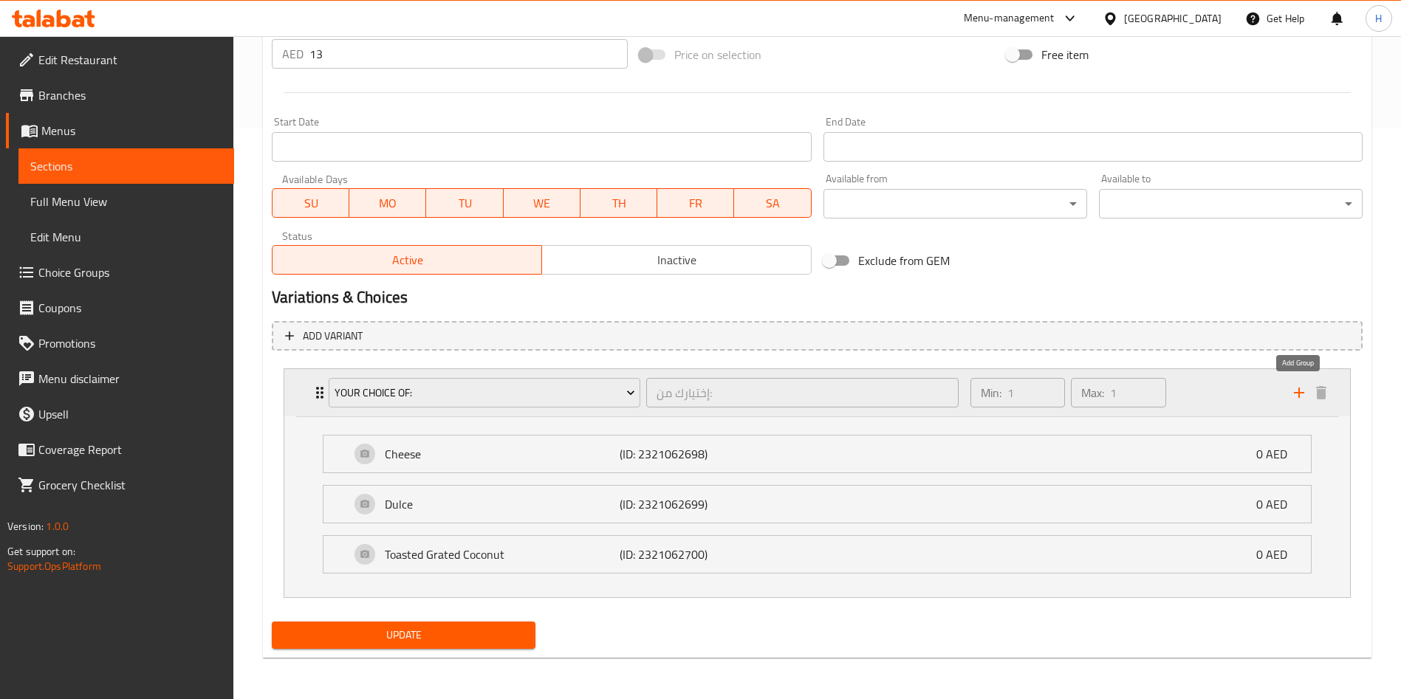
click at [1300, 395] on icon "add" at bounding box center [1299, 393] width 18 height 18
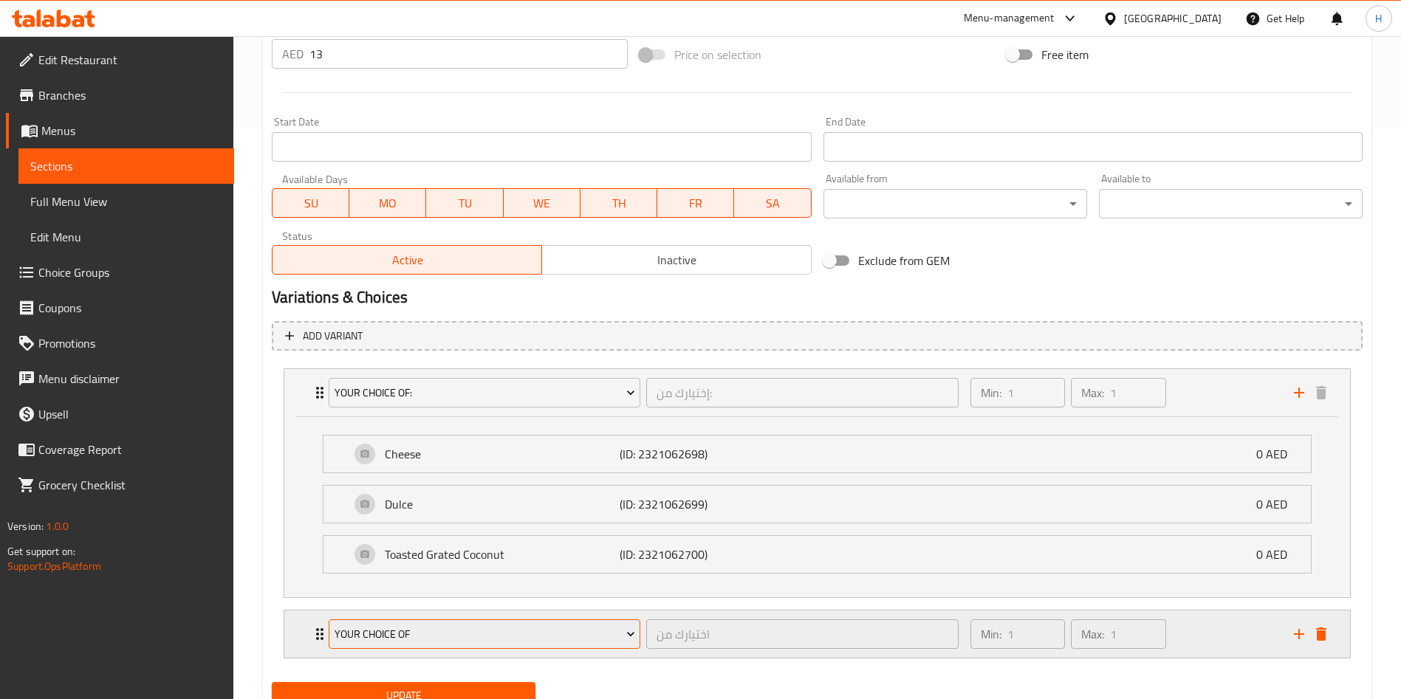
click at [377, 635] on span "YOUR CHOICE OF" at bounding box center [485, 634] width 301 height 18
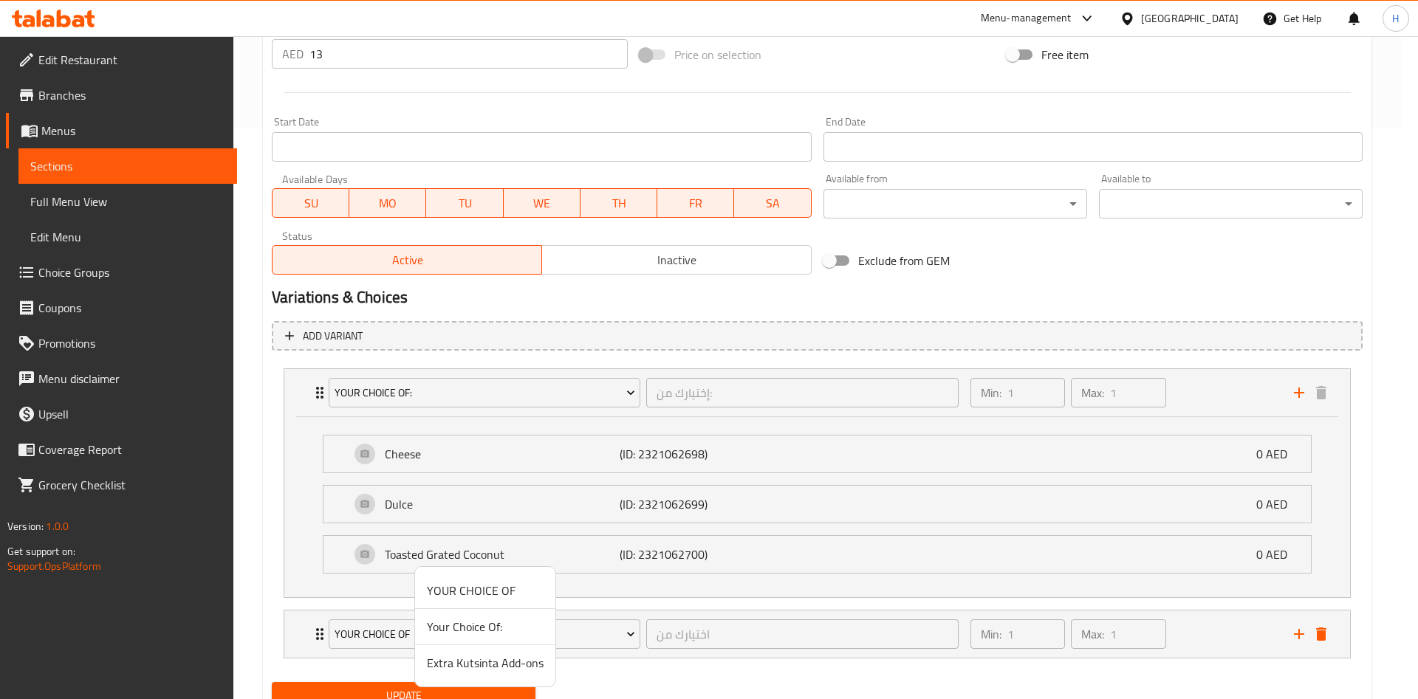
click at [485, 659] on span "Extra Kutsinta Add-ons" at bounding box center [485, 663] width 117 height 18
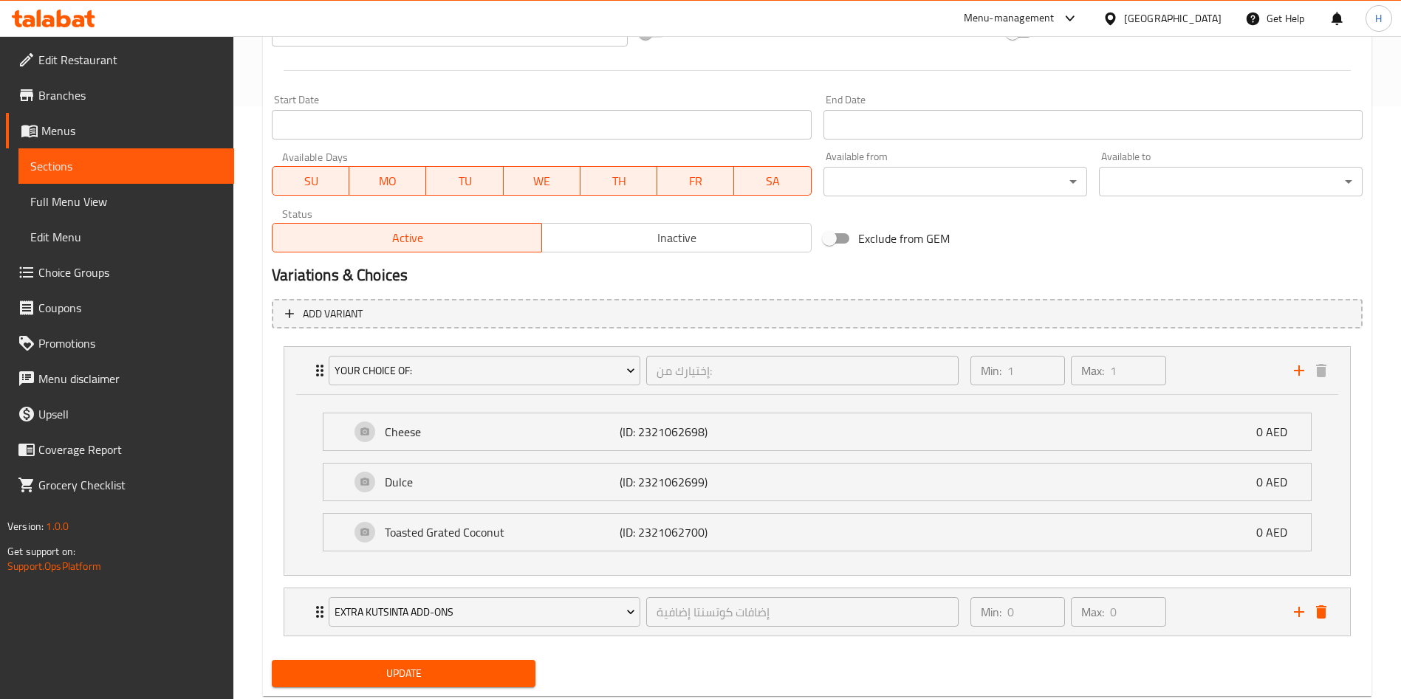
scroll to position [631, 0]
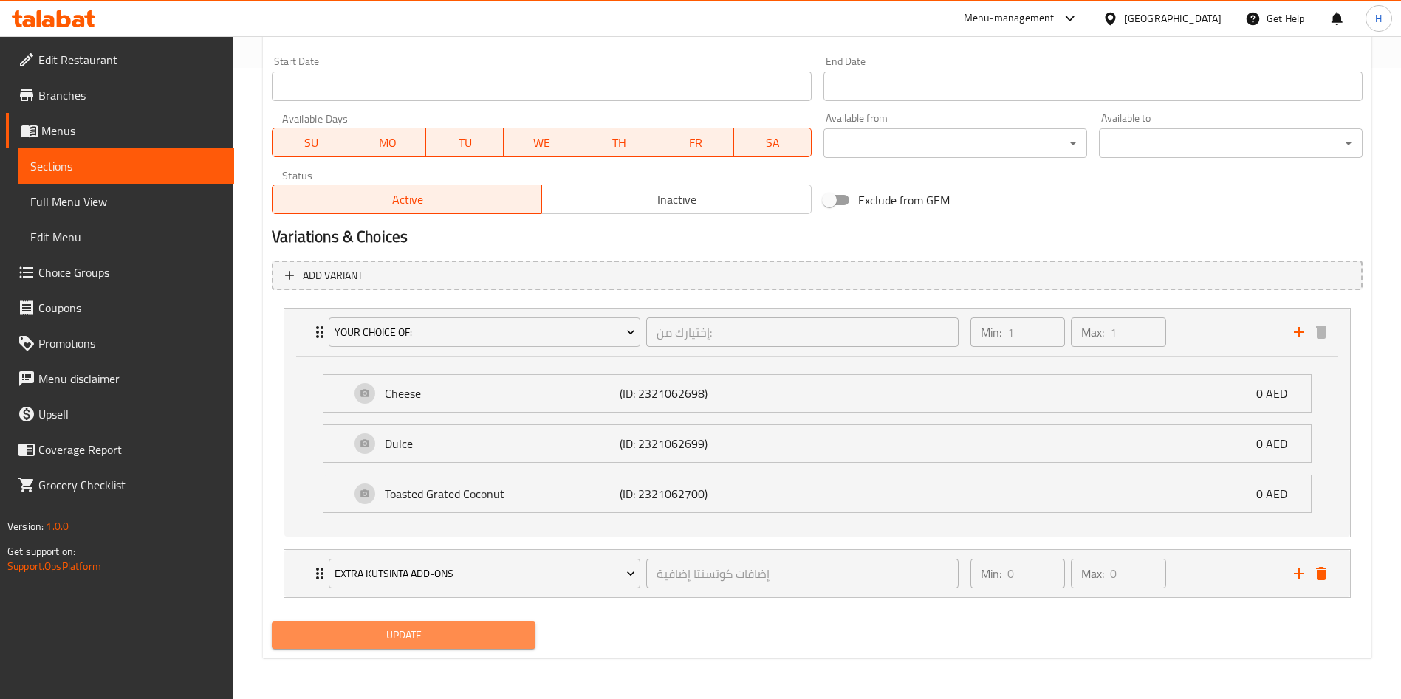
click at [444, 629] on span "Update" at bounding box center [404, 635] width 240 height 18
click at [430, 637] on span "Update" at bounding box center [404, 635] width 240 height 18
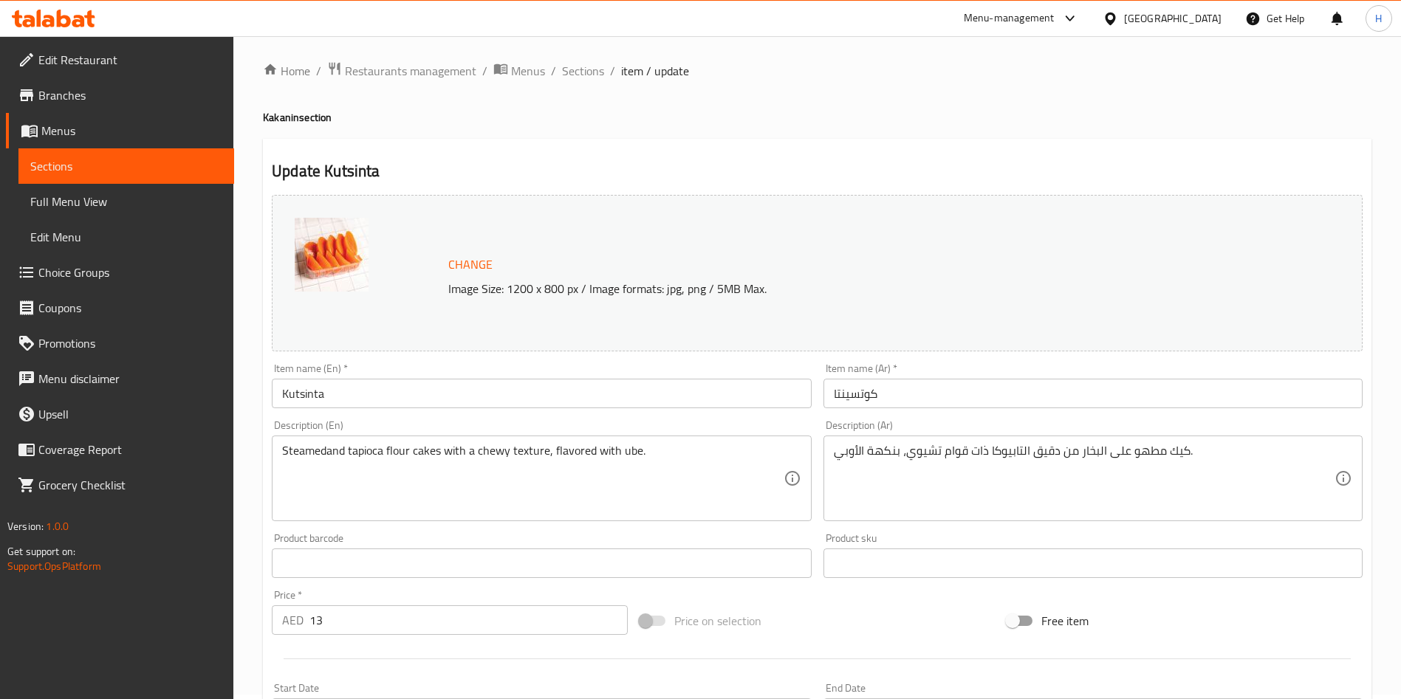
scroll to position [0, 0]
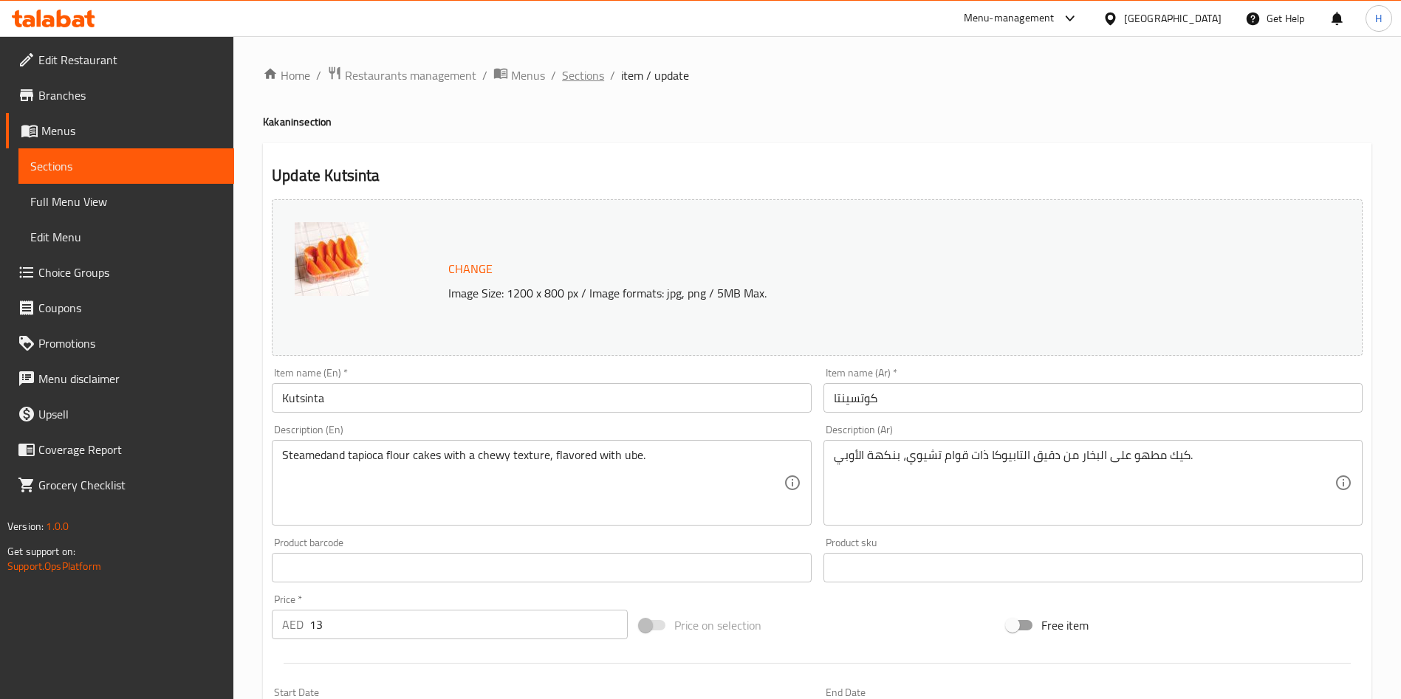
click at [575, 78] on span "Sections" at bounding box center [583, 75] width 42 height 18
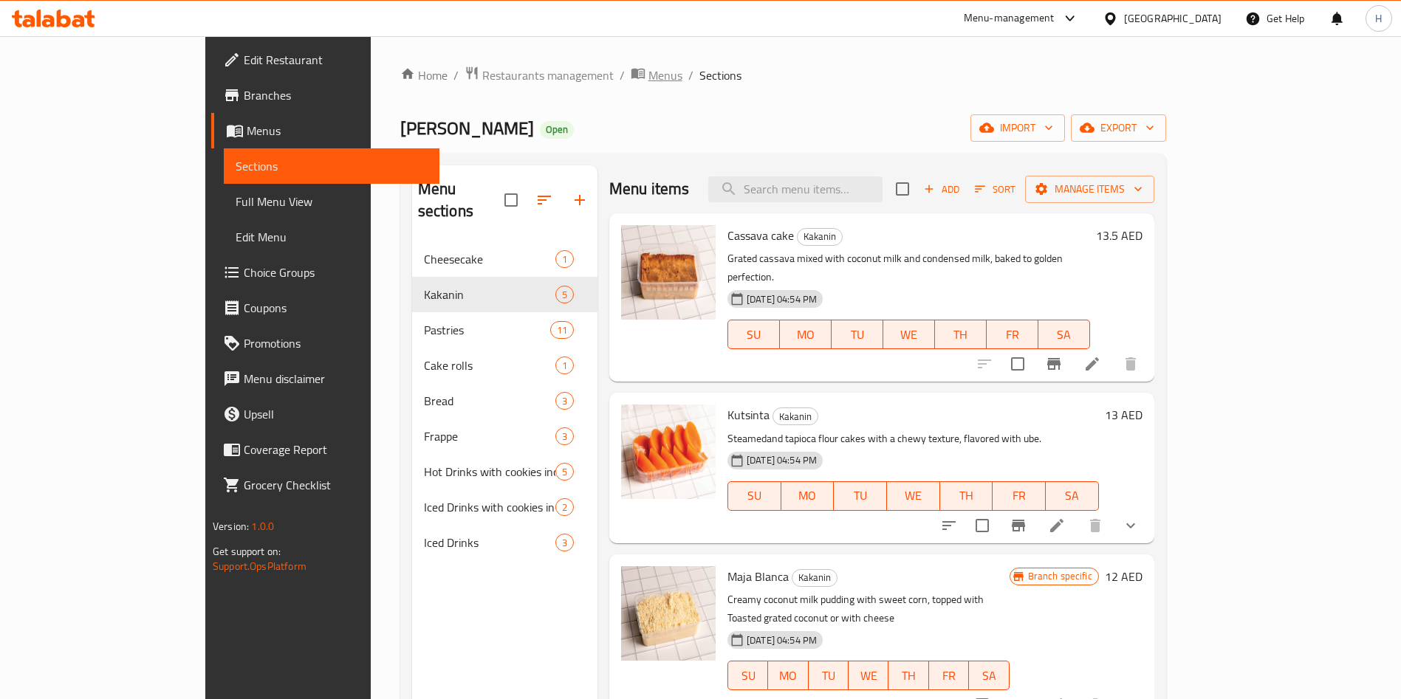
click at [648, 76] on span "Menus" at bounding box center [665, 75] width 34 height 18
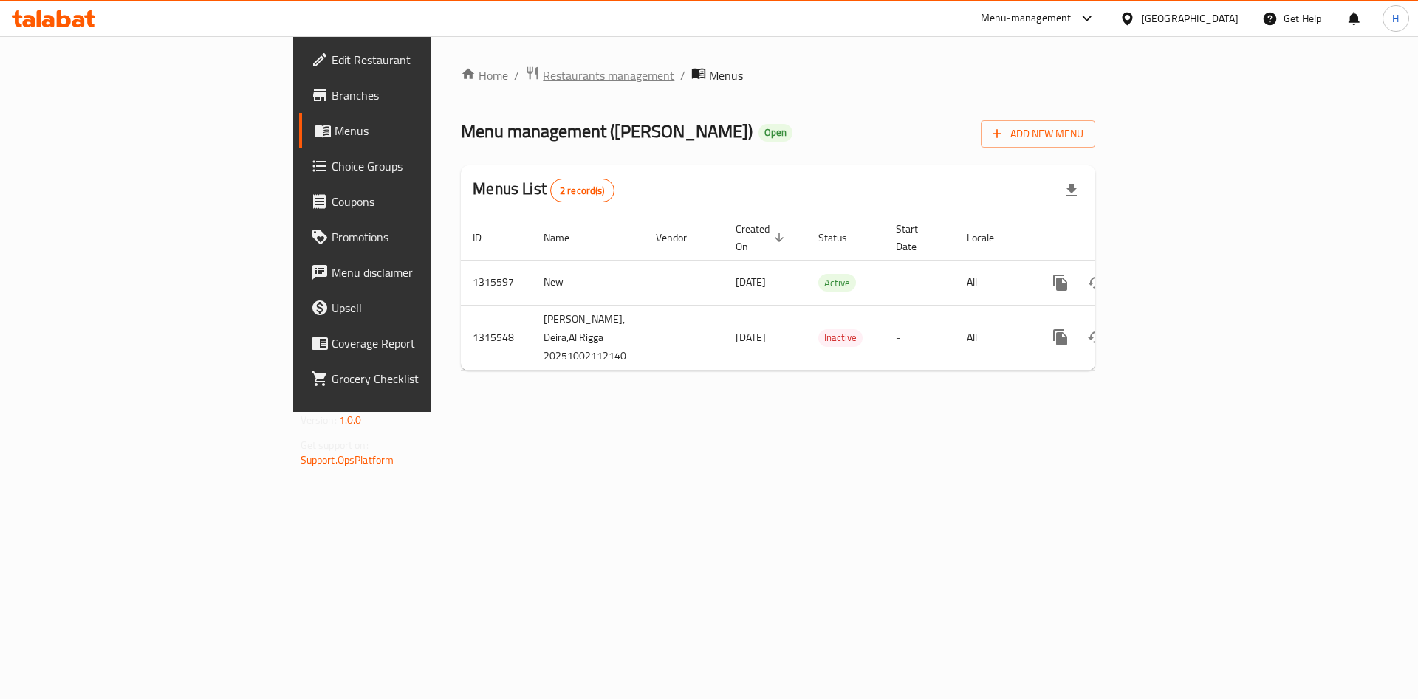
click at [543, 77] on span "Restaurants management" at bounding box center [608, 75] width 131 height 18
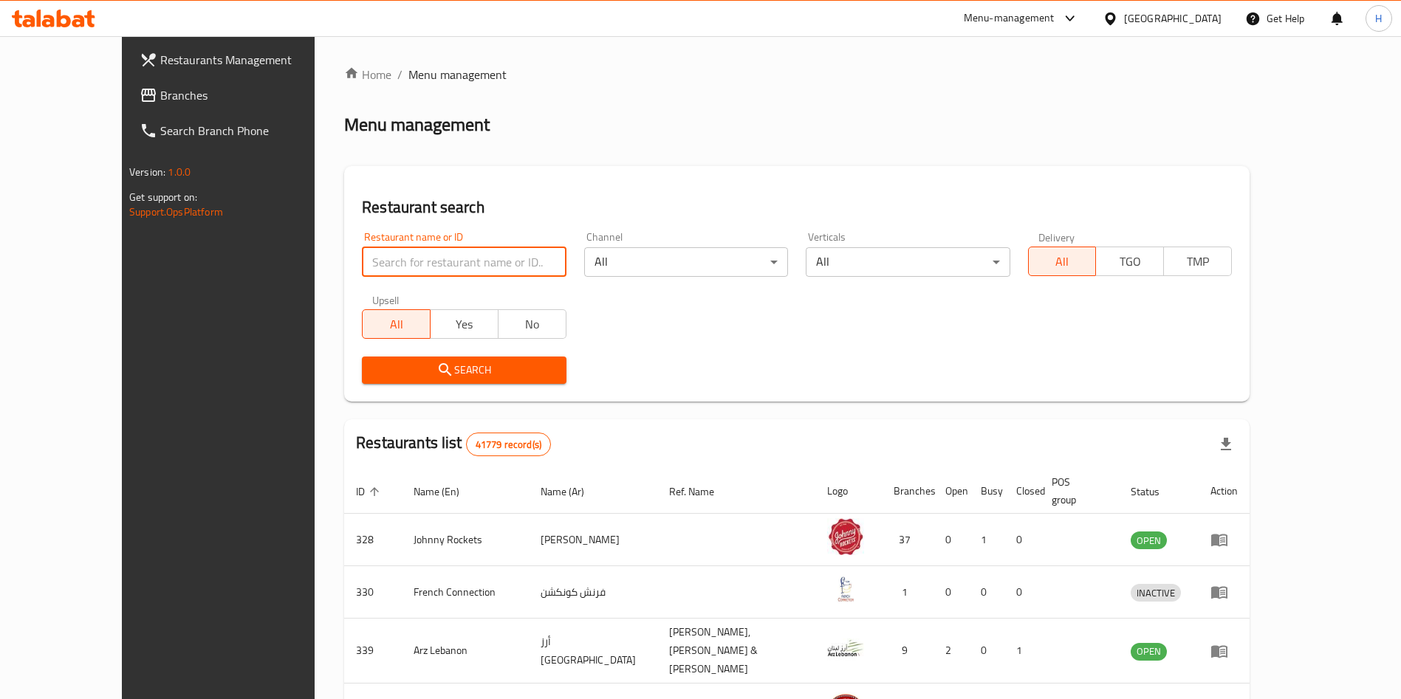
click at [497, 264] on input "search" at bounding box center [464, 262] width 204 height 30
type input "[PERSON_NAME]"
drag, startPoint x: 329, startPoint y: 391, endPoint x: 323, endPoint y: 380, distance: 11.9
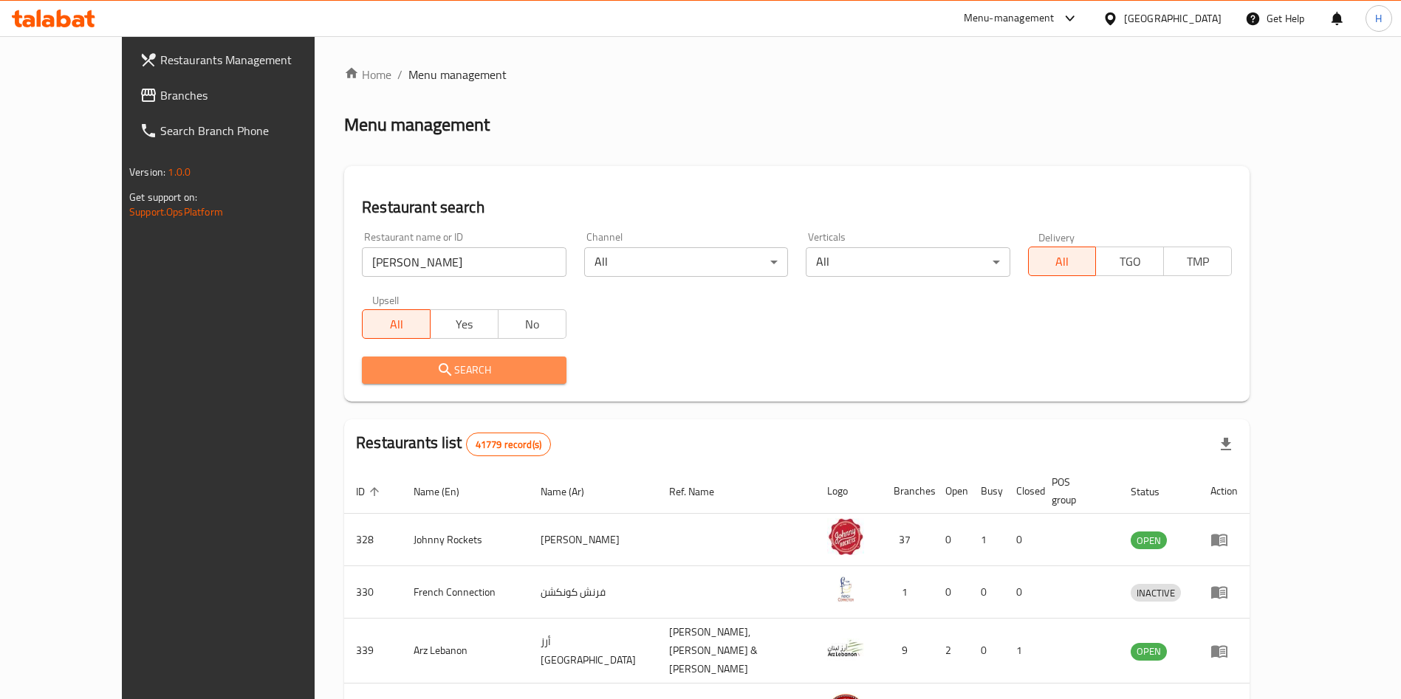
click at [374, 373] on span "Search" at bounding box center [464, 370] width 180 height 18
click at [322, 373] on div at bounding box center [700, 349] width 1401 height 699
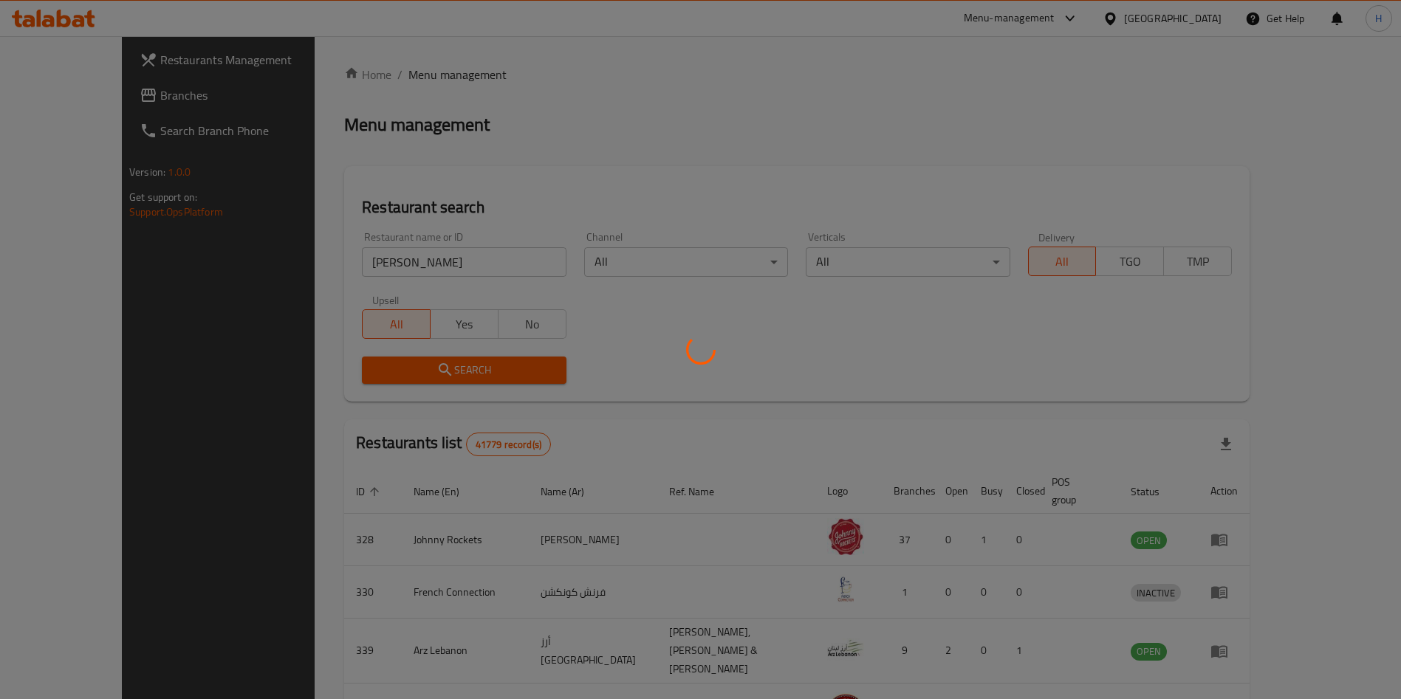
click at [1202, 351] on div at bounding box center [700, 349] width 1401 height 699
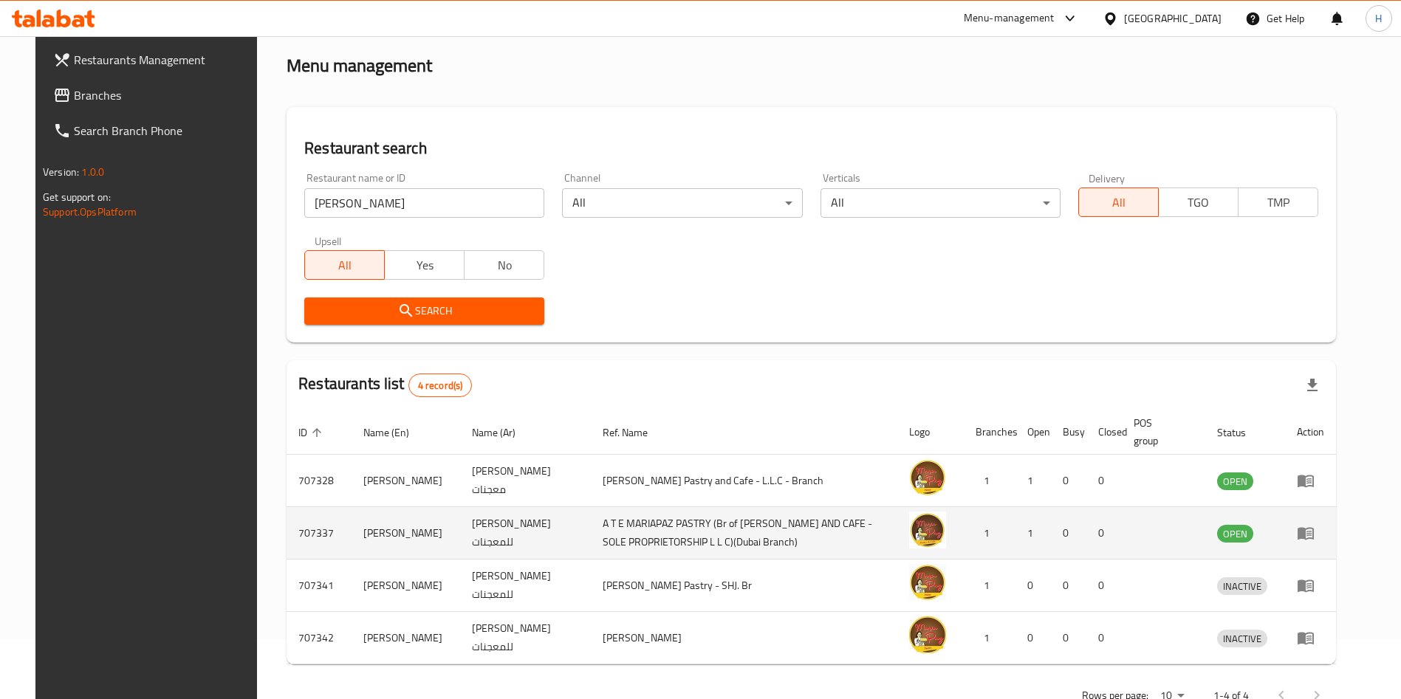
scroll to position [104, 0]
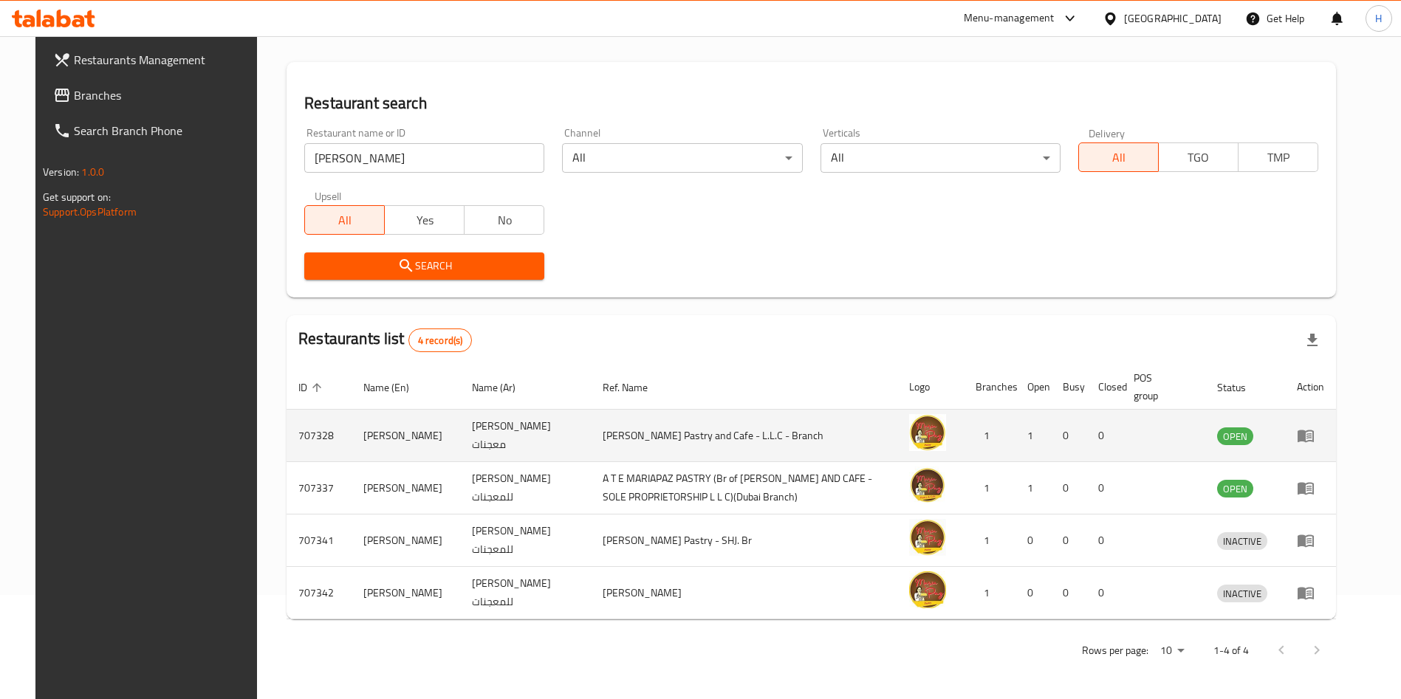
click at [379, 434] on td "[PERSON_NAME]" at bounding box center [406, 436] width 109 height 52
click at [1314, 437] on icon "enhanced table" at bounding box center [1306, 436] width 18 height 18
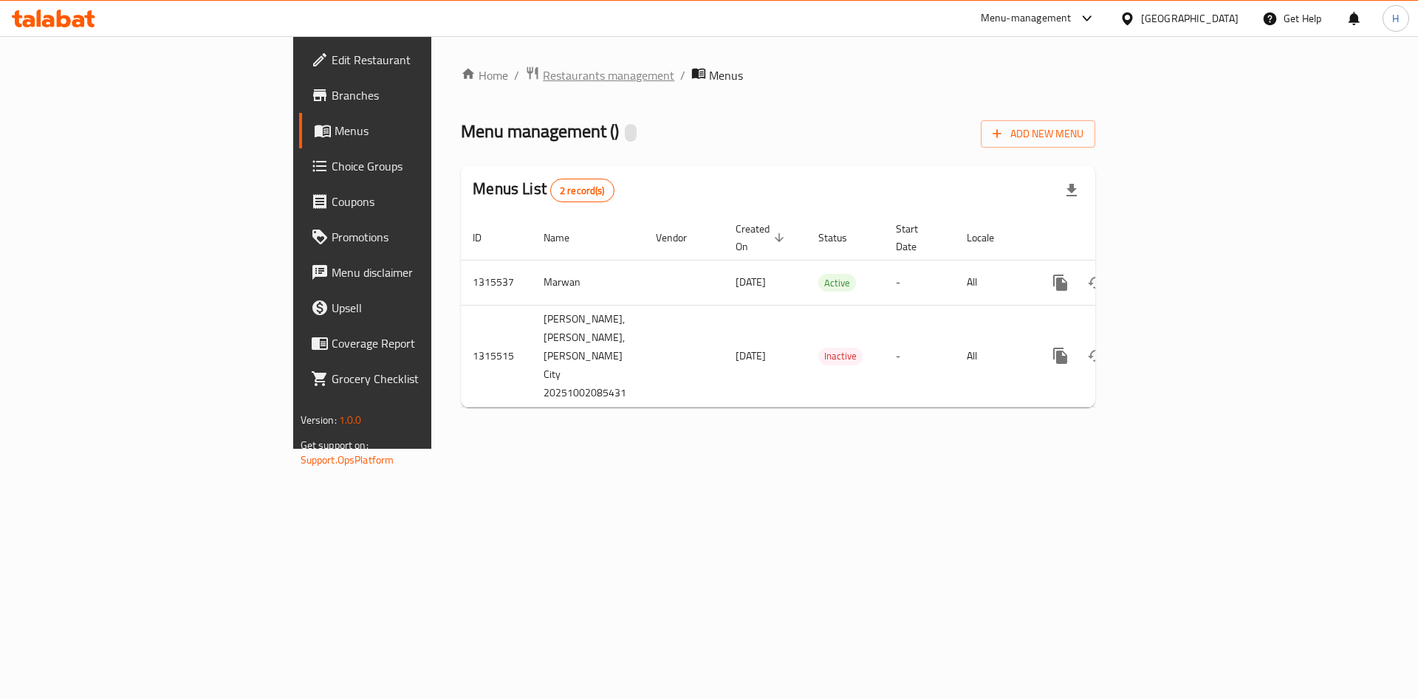
click at [543, 72] on span "Restaurants management" at bounding box center [608, 75] width 131 height 18
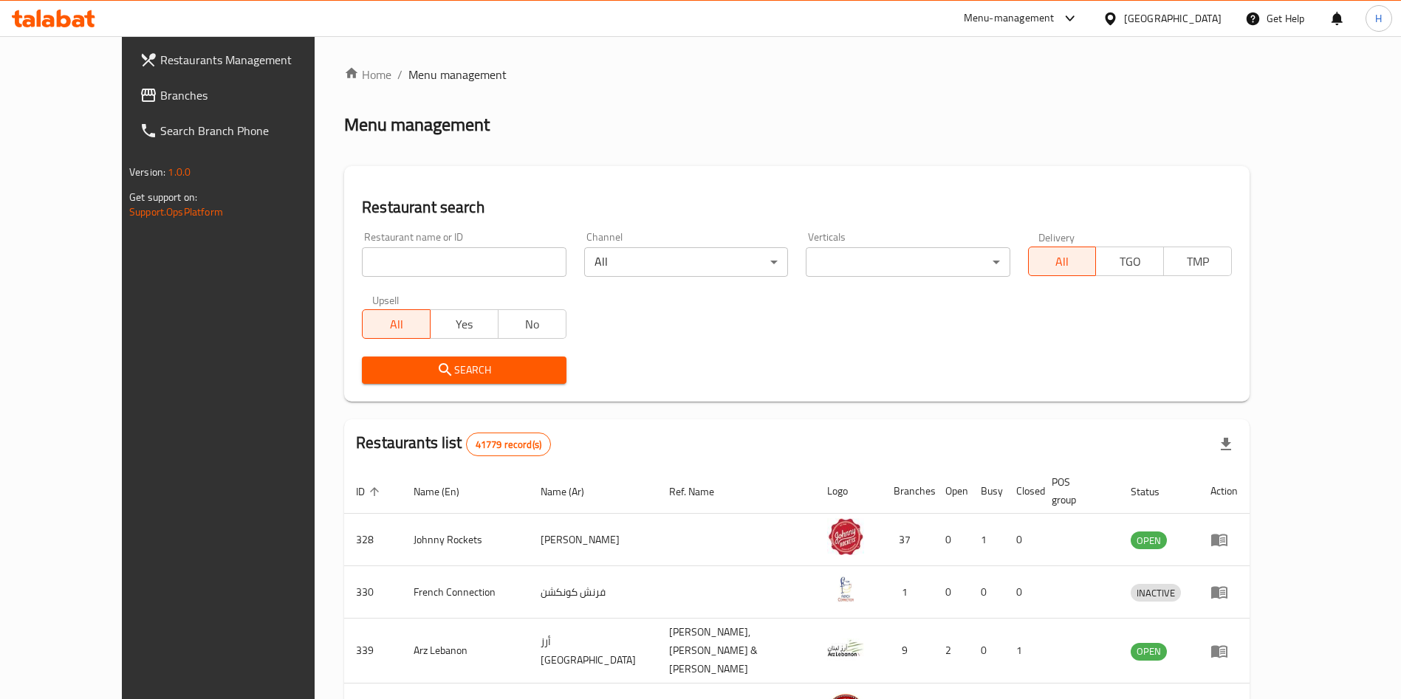
drag, startPoint x: 496, startPoint y: 264, endPoint x: 510, endPoint y: 260, distance: 15.2
click at [496, 264] on input "search" at bounding box center [464, 262] width 204 height 30
type input "[PERSON_NAME]"
click at [374, 363] on span "Search" at bounding box center [464, 370] width 180 height 18
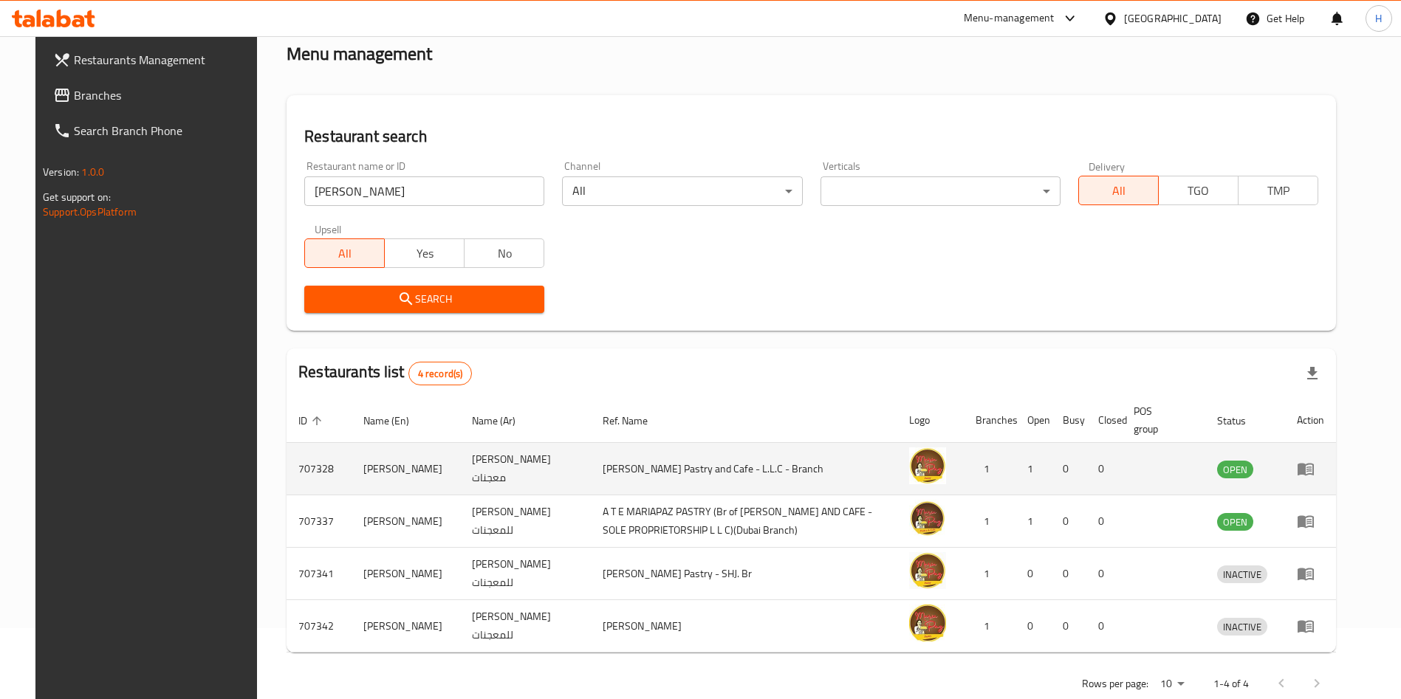
scroll to position [104, 0]
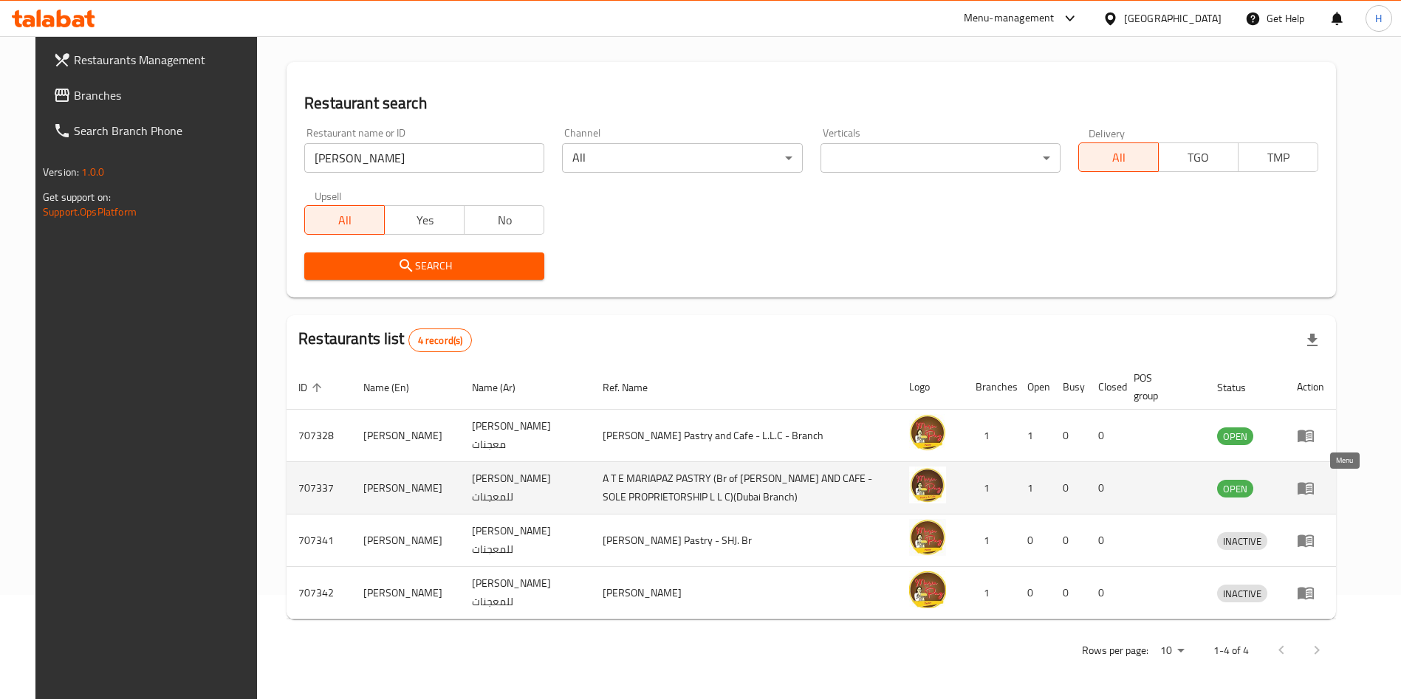
click at [1311, 486] on icon "enhanced table" at bounding box center [1308, 489] width 5 height 6
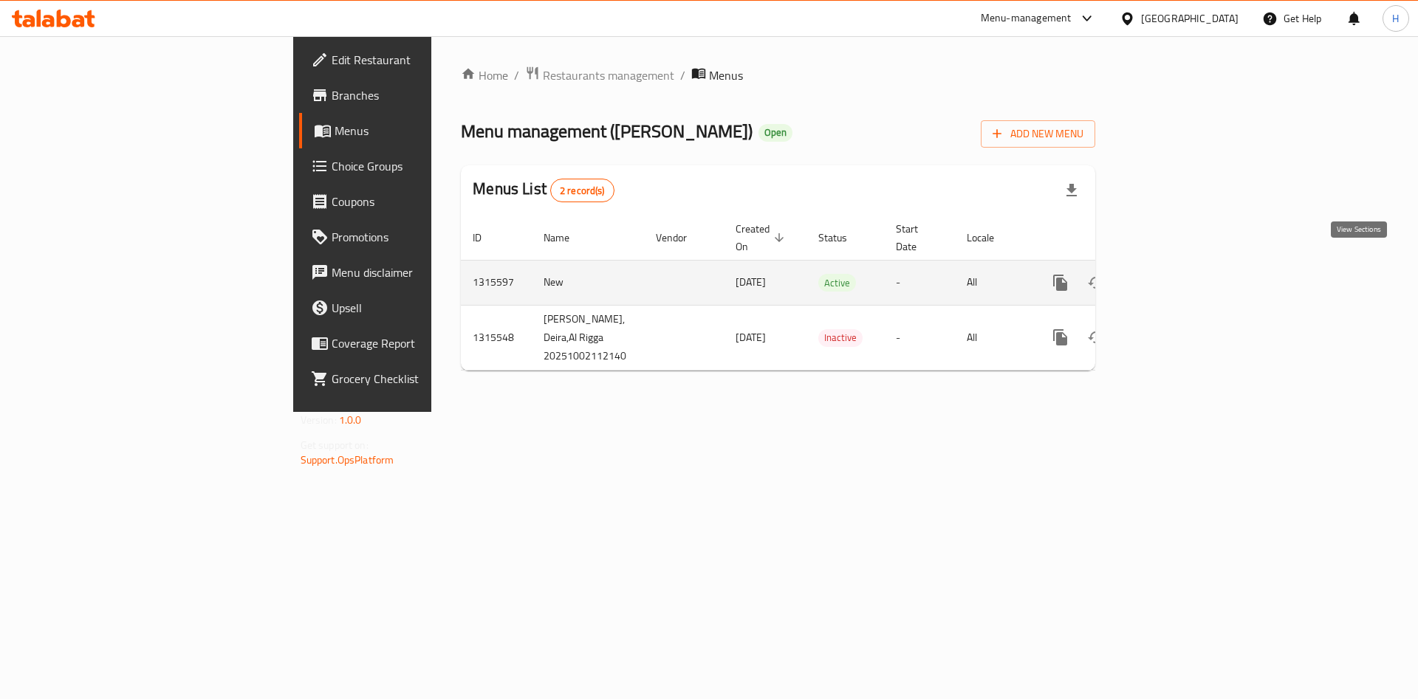
click at [1184, 267] on link "enhanced table" at bounding box center [1166, 282] width 35 height 35
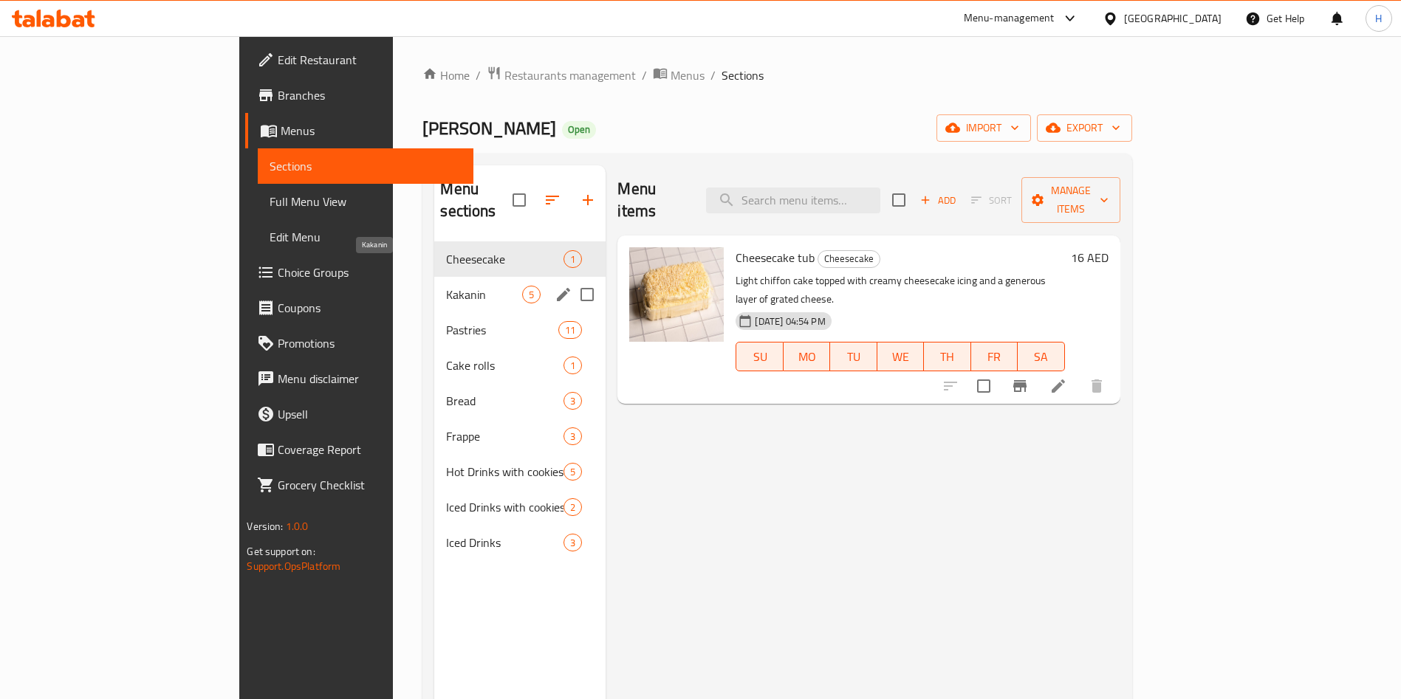
click at [446, 286] on span "Kakanin" at bounding box center [484, 295] width 76 height 18
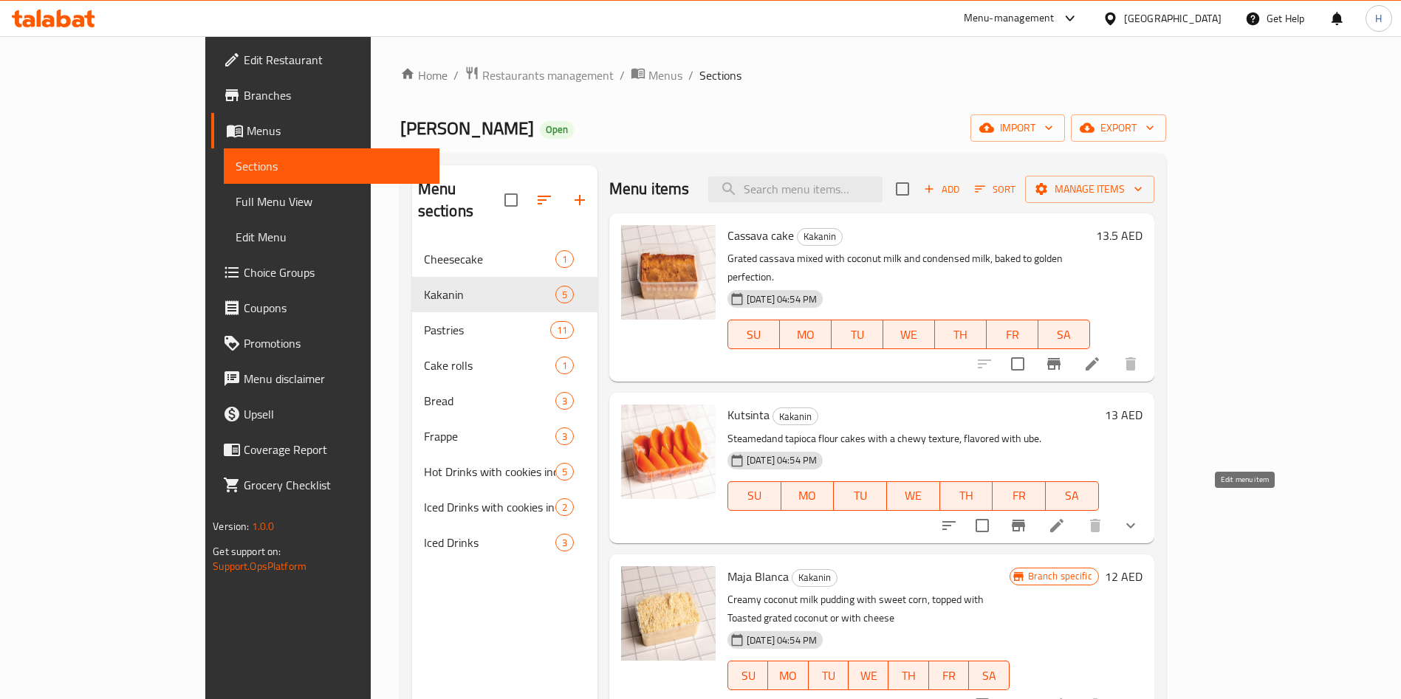
click at [1066, 517] on icon at bounding box center [1057, 526] width 18 height 18
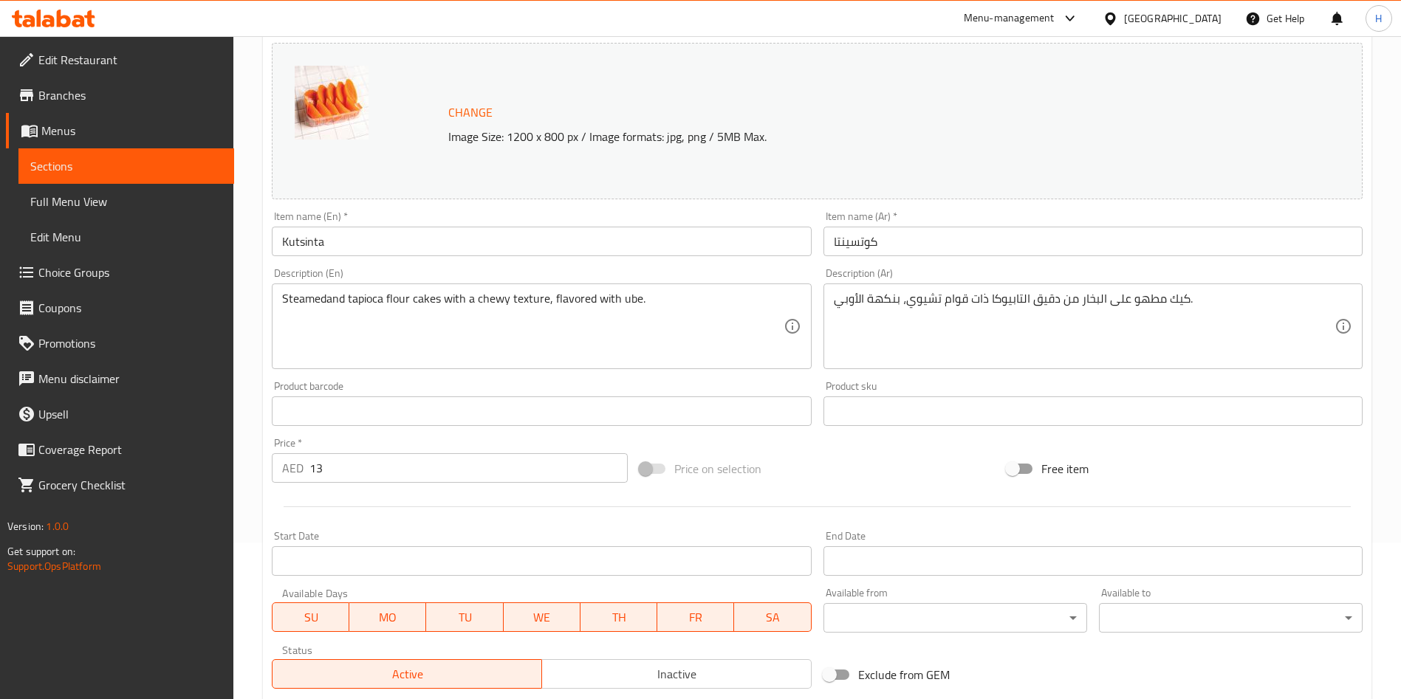
scroll to position [390, 0]
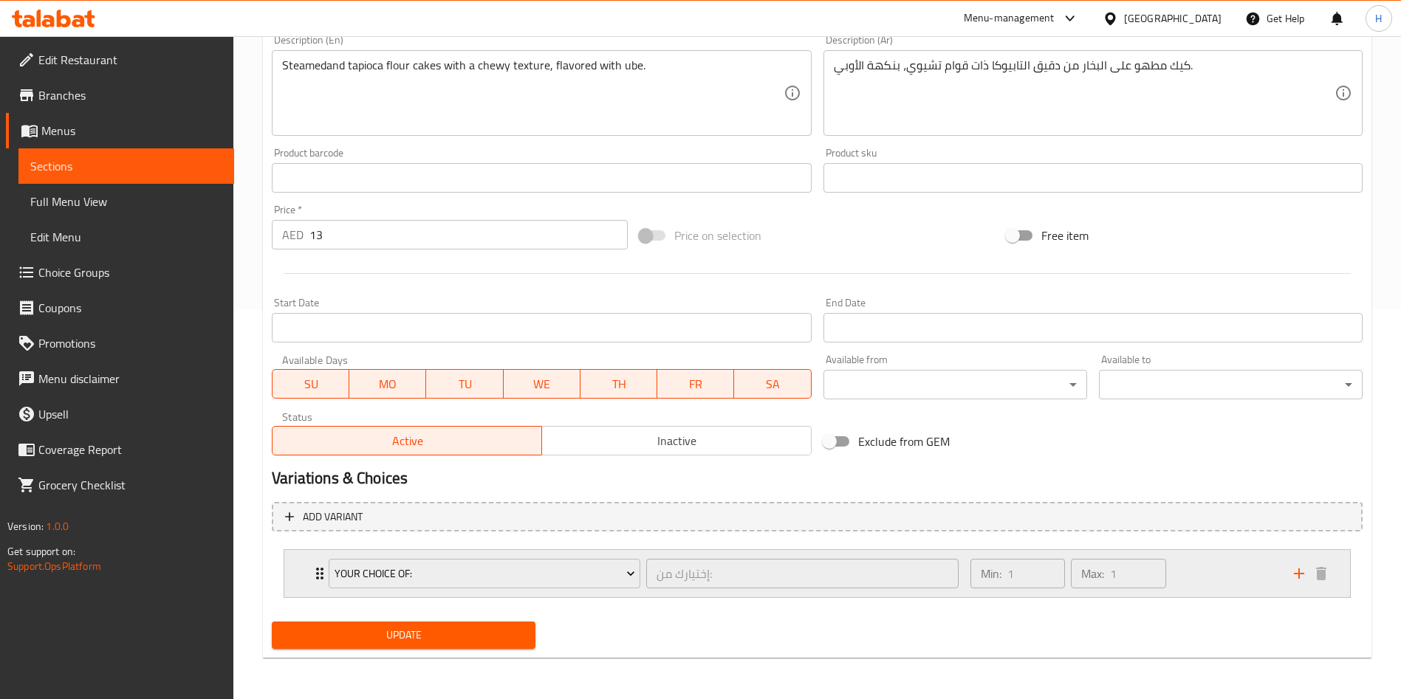
click at [309, 575] on div "Your Choice Of: إختيارك من: ​ Min: 1 ​ Max: 1 ​" at bounding box center [817, 573] width 1066 height 47
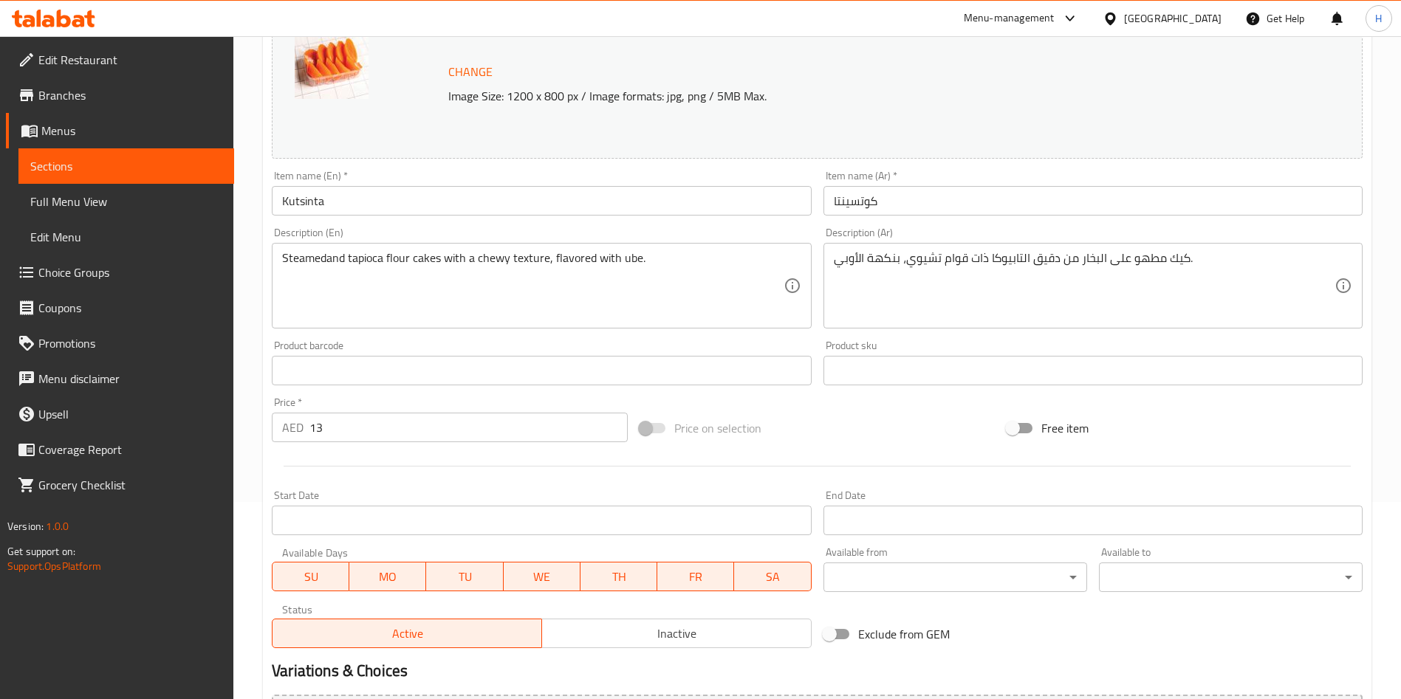
scroll to position [0, 0]
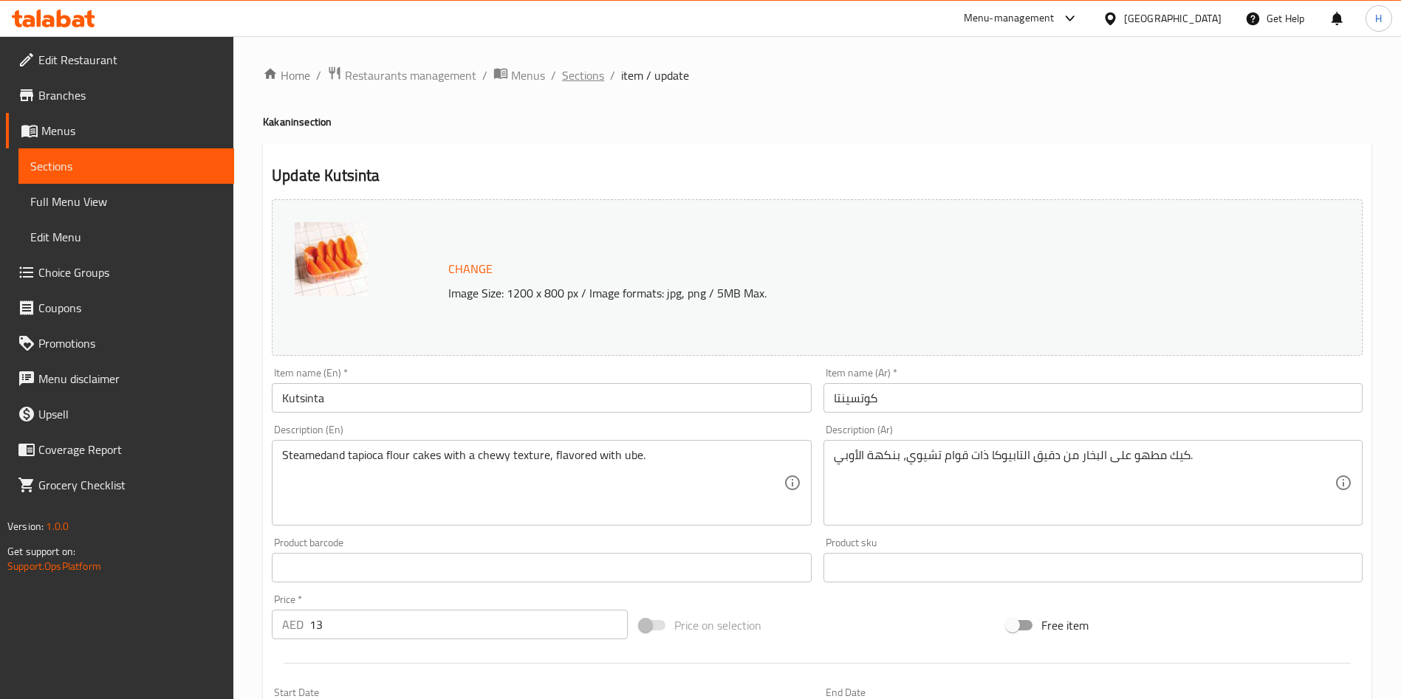
click at [580, 78] on span "Sections" at bounding box center [583, 75] width 42 height 18
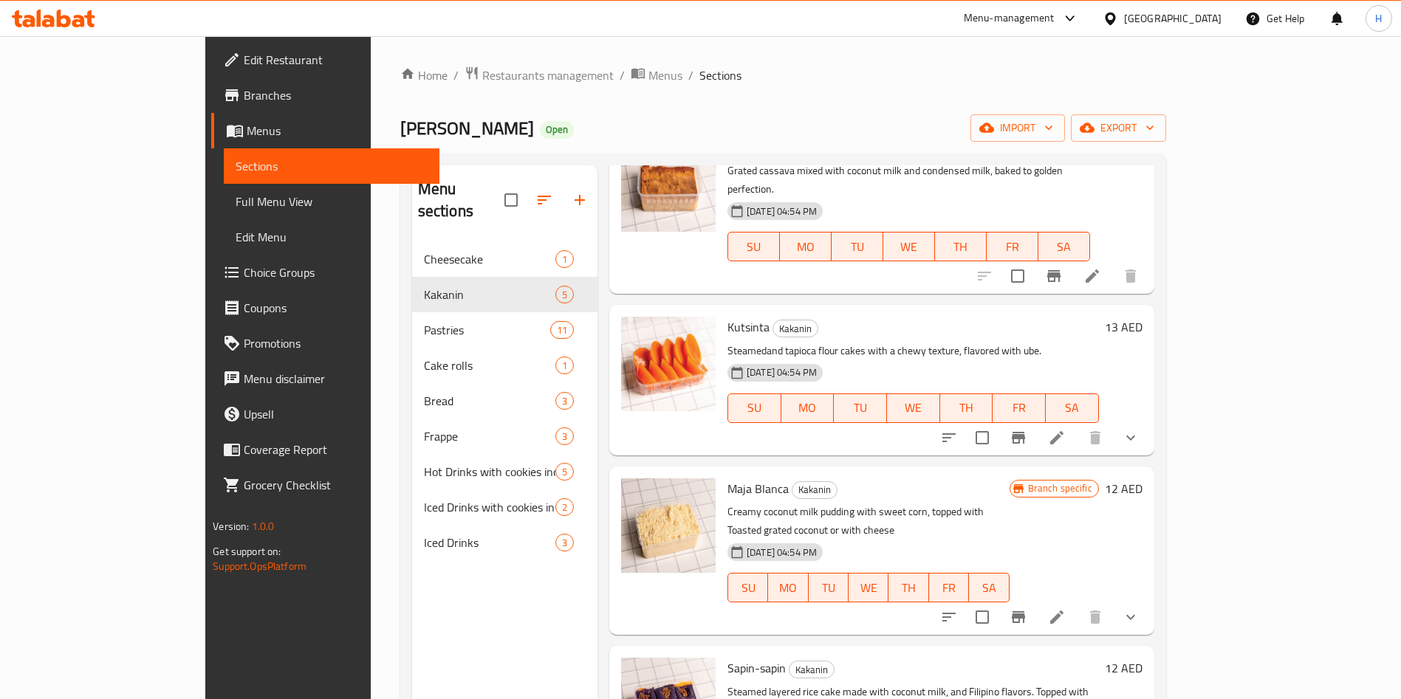
scroll to position [144, 0]
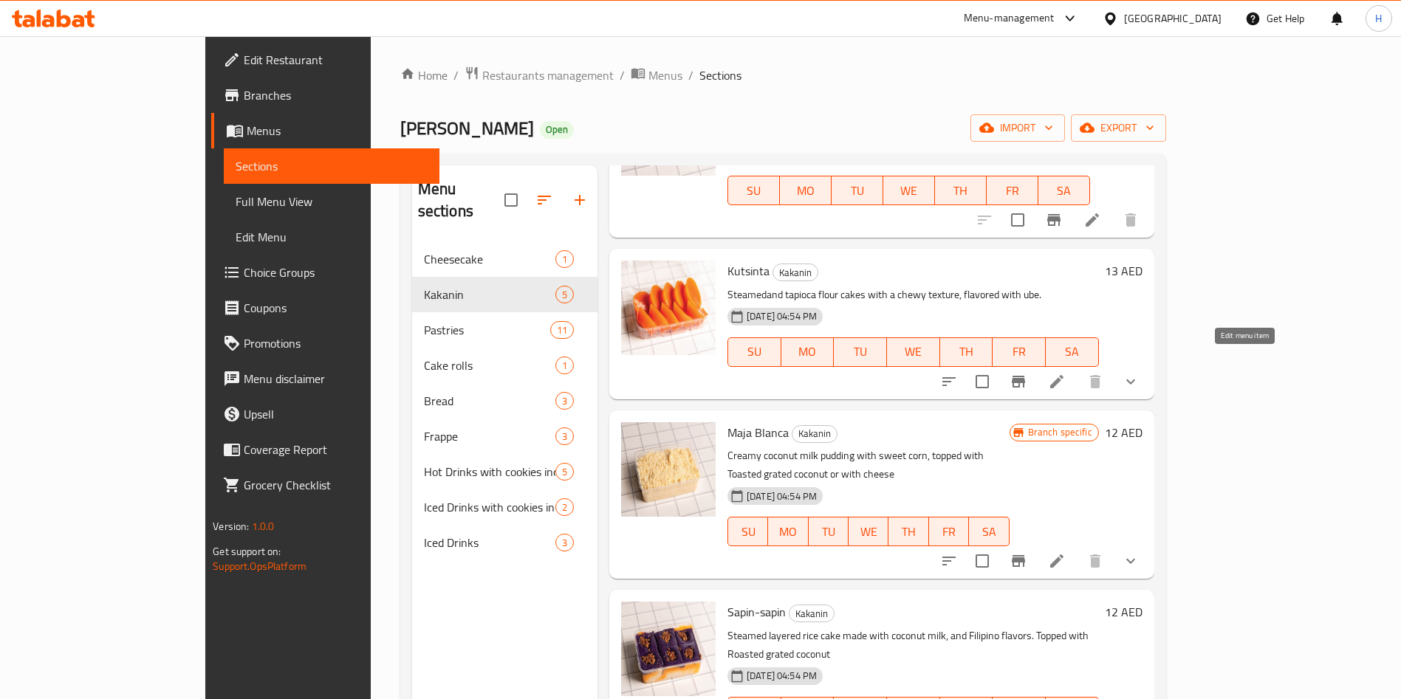
click at [1063, 375] on icon at bounding box center [1056, 381] width 13 height 13
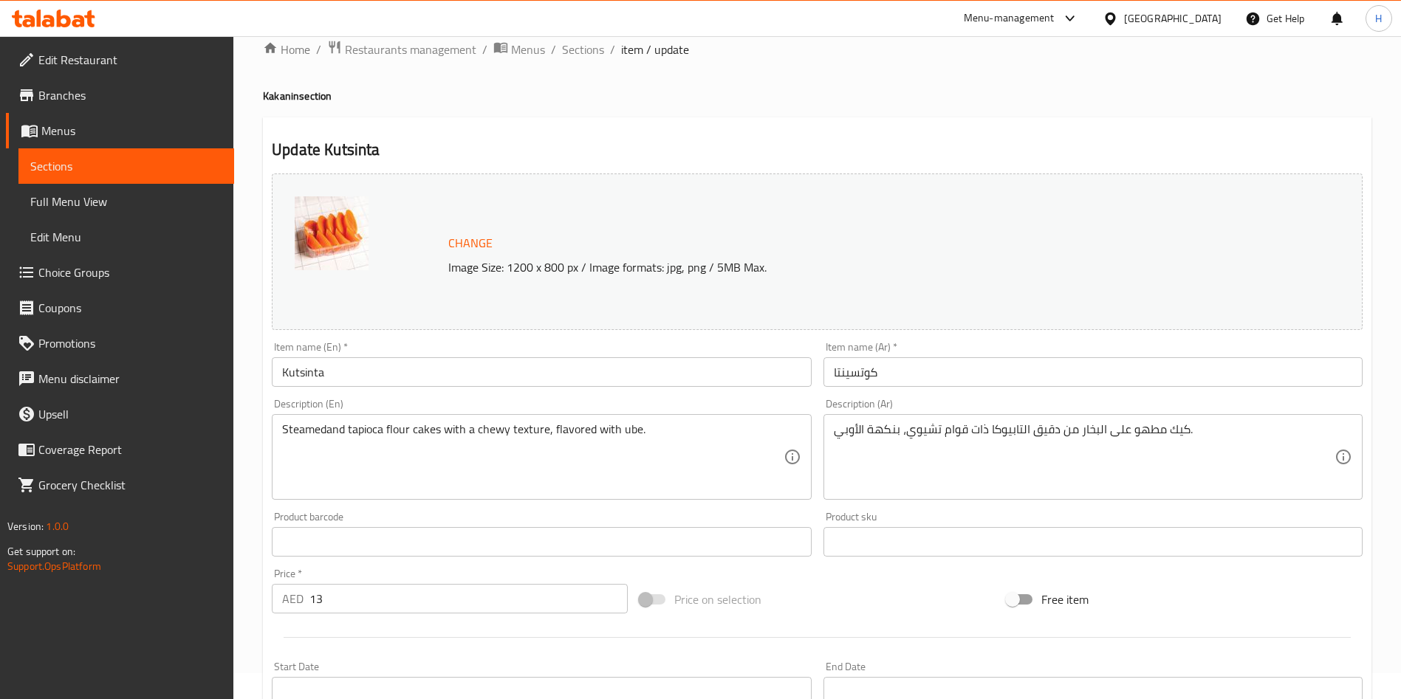
scroll to position [390, 0]
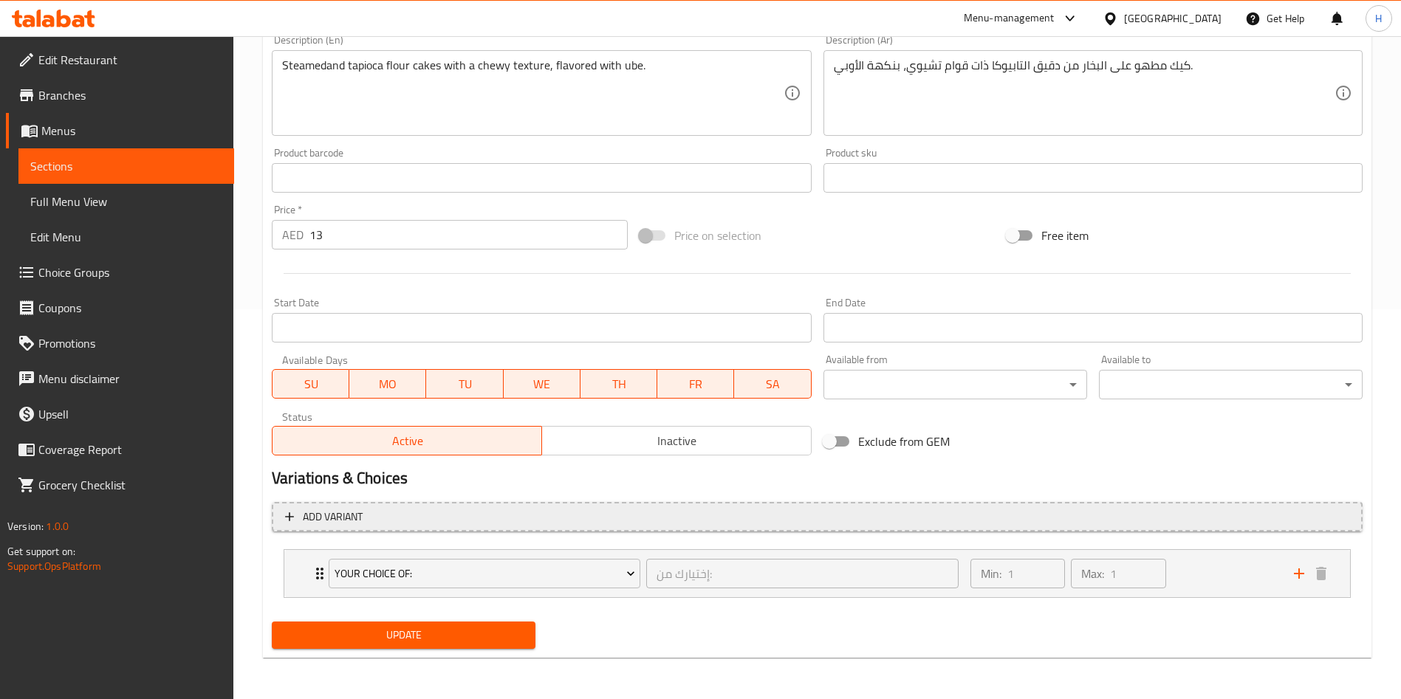
click at [417, 506] on button "Add variant" at bounding box center [817, 517] width 1091 height 30
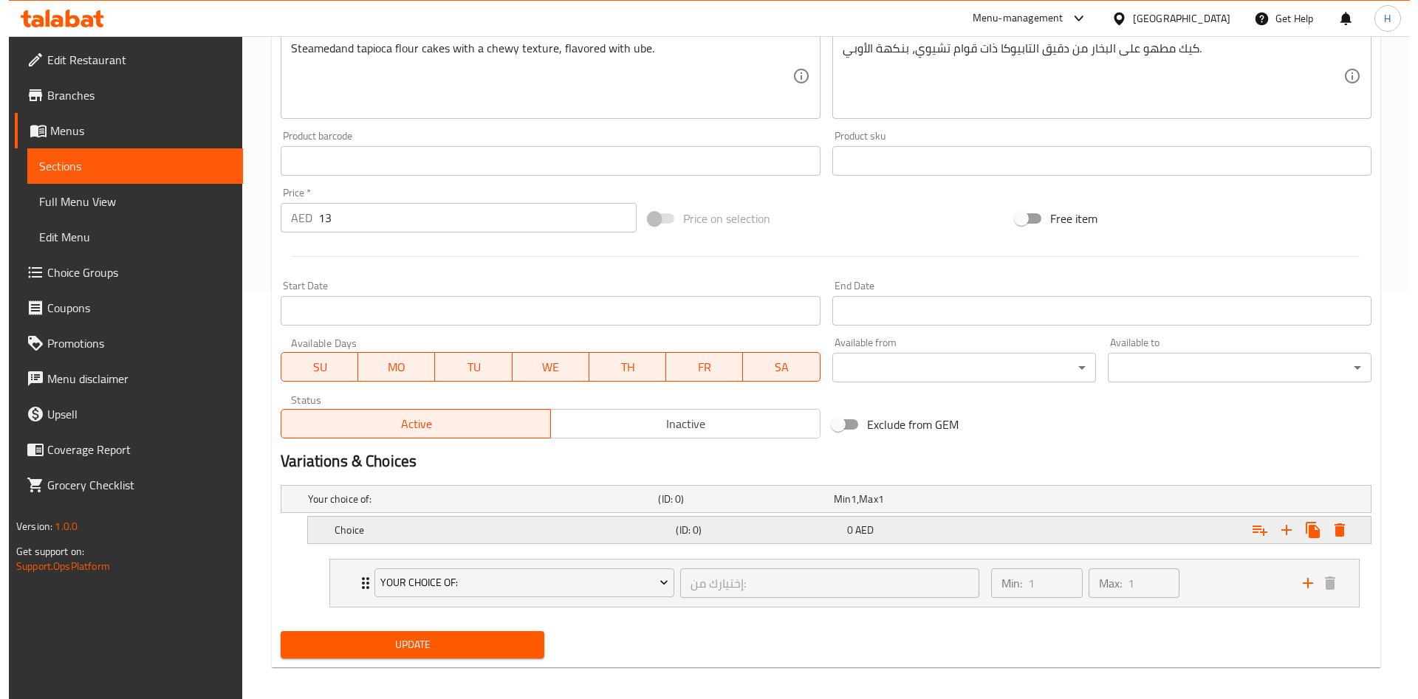
scroll to position [416, 0]
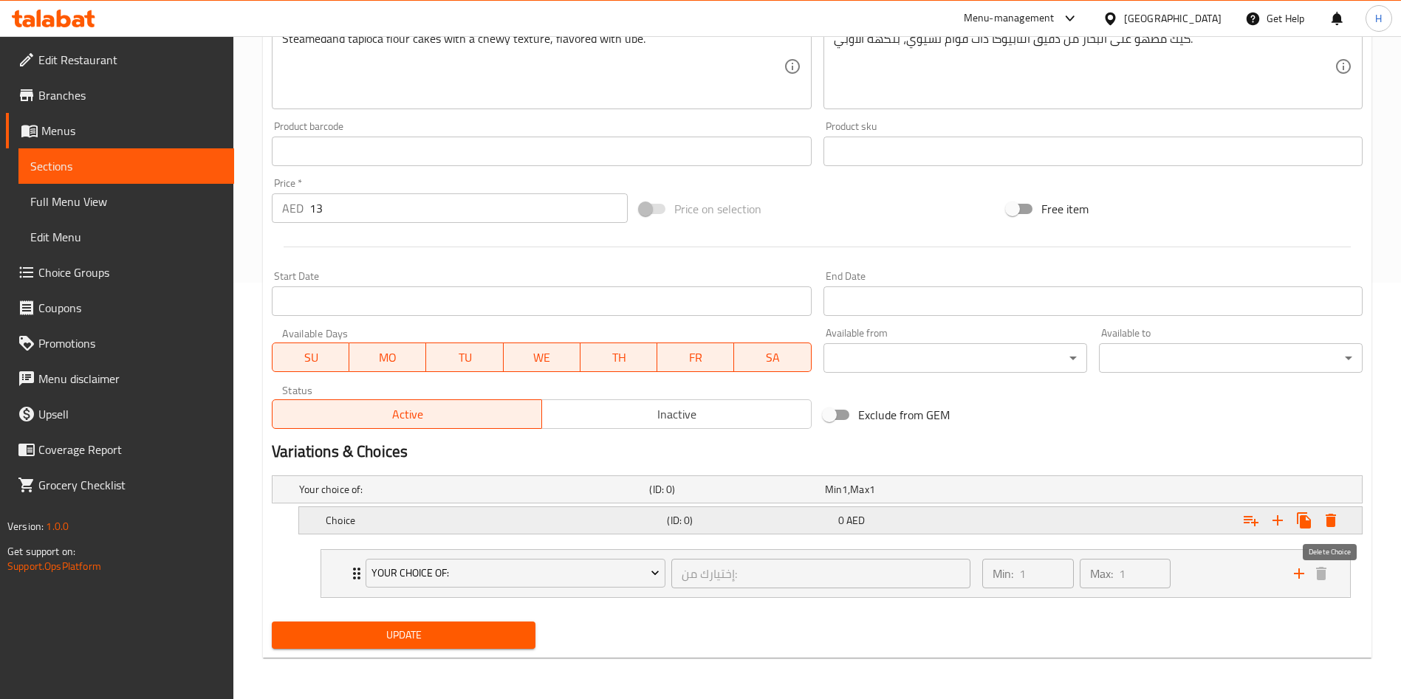
click at [1334, 521] on icon "Expand" at bounding box center [1331, 520] width 10 height 13
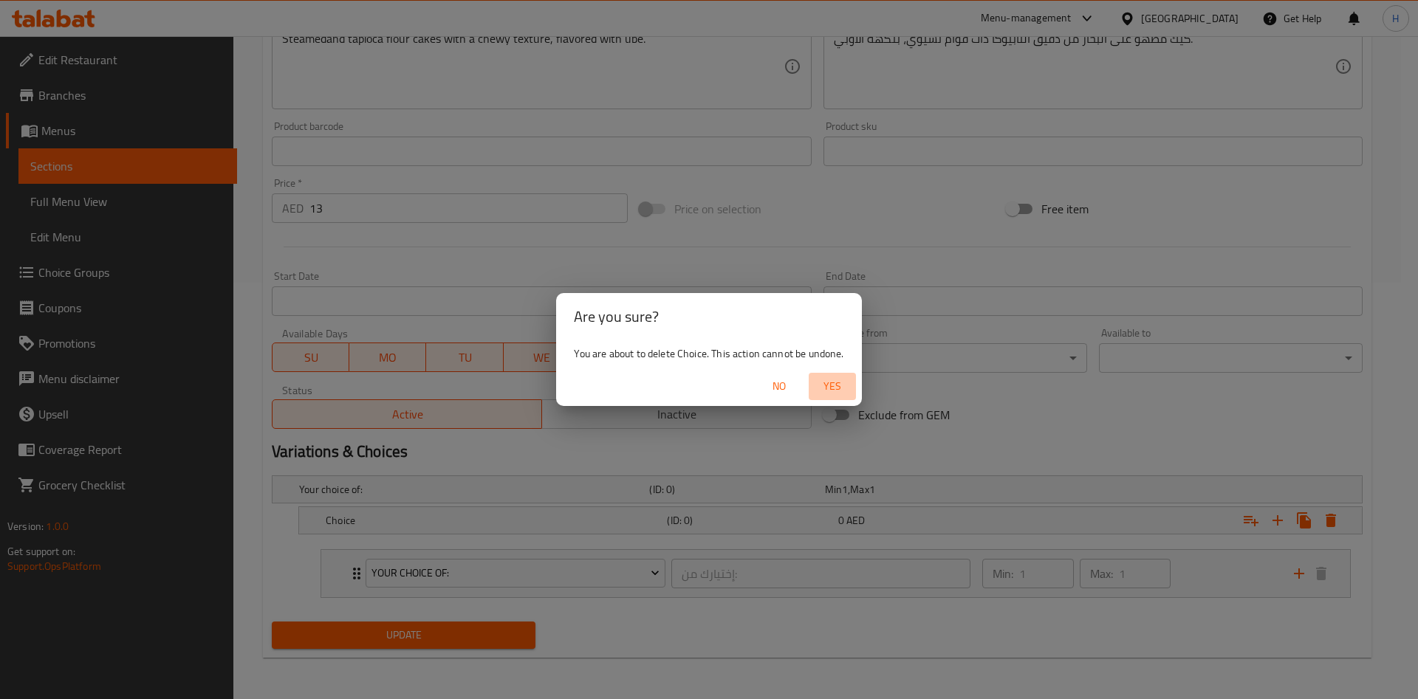
click at [840, 384] on span "Yes" at bounding box center [832, 386] width 35 height 18
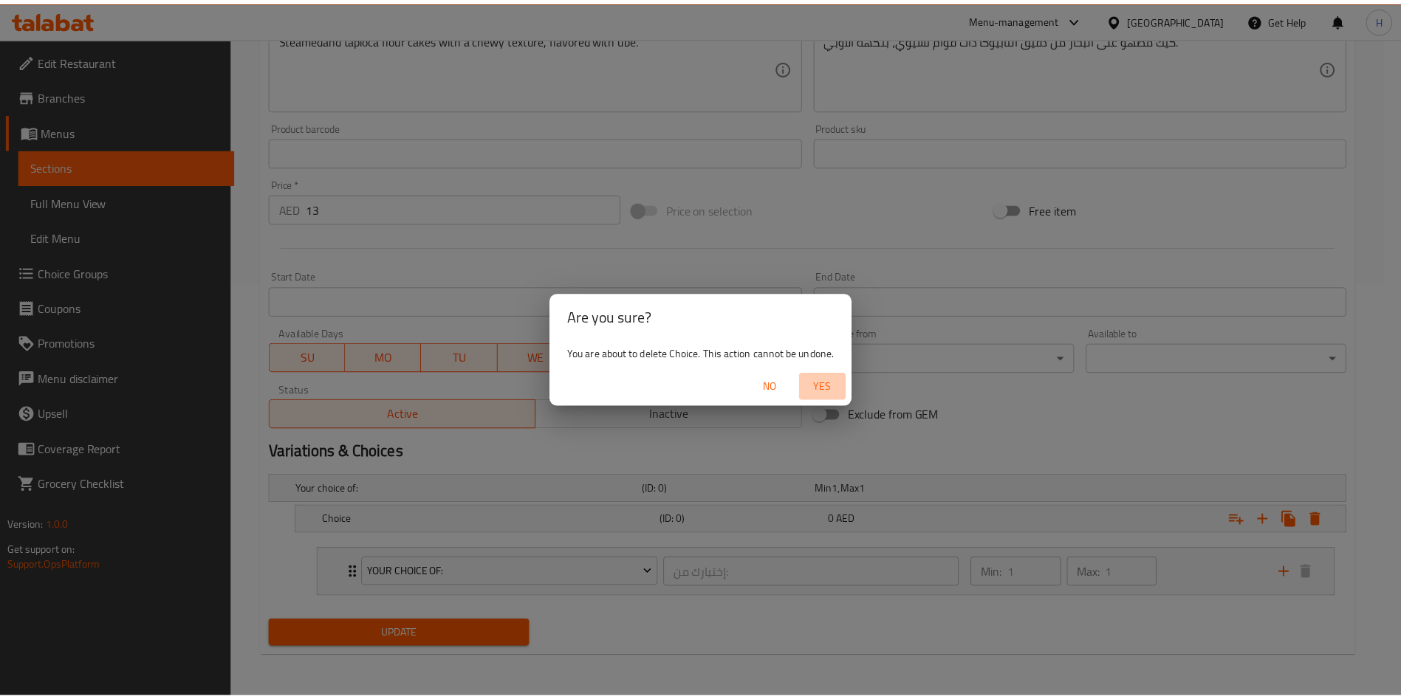
scroll to position [385, 0]
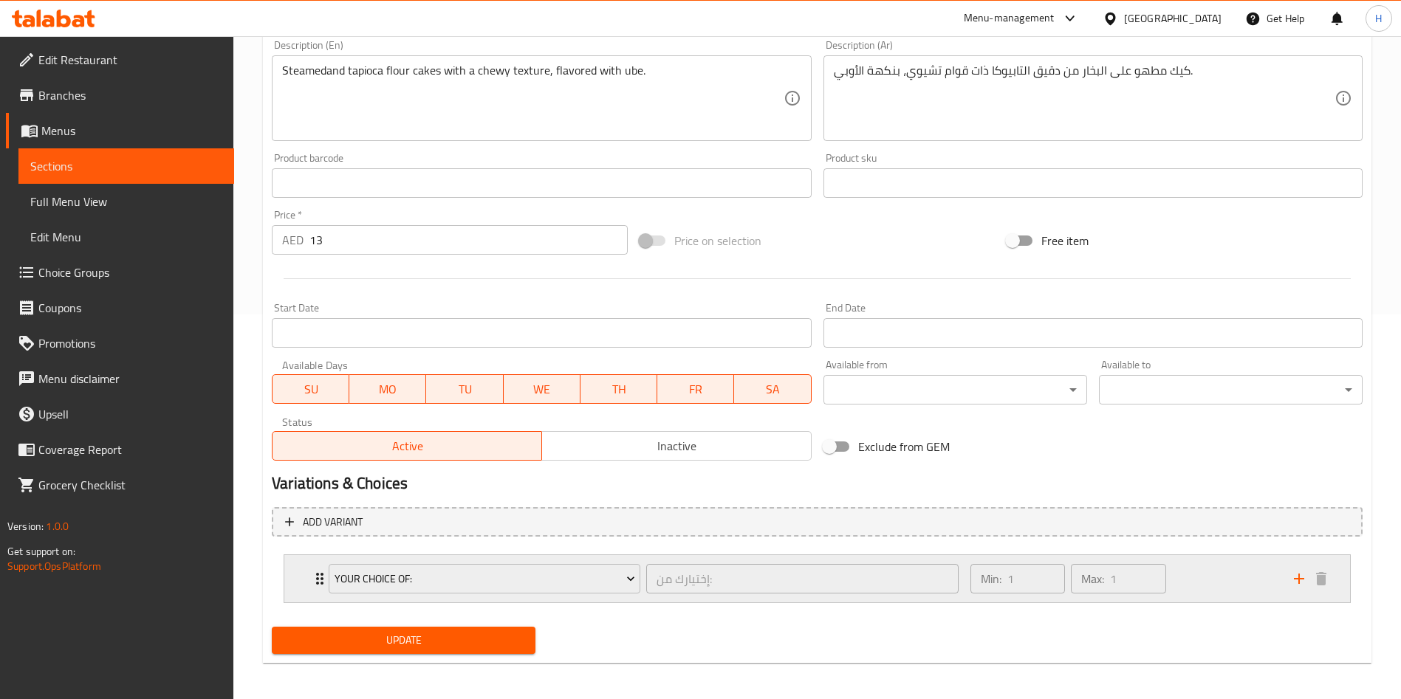
click at [301, 580] on div "Your Choice Of: إختيارك من: ​ Min: 1 ​ Max: 1 ​" at bounding box center [817, 578] width 1066 height 47
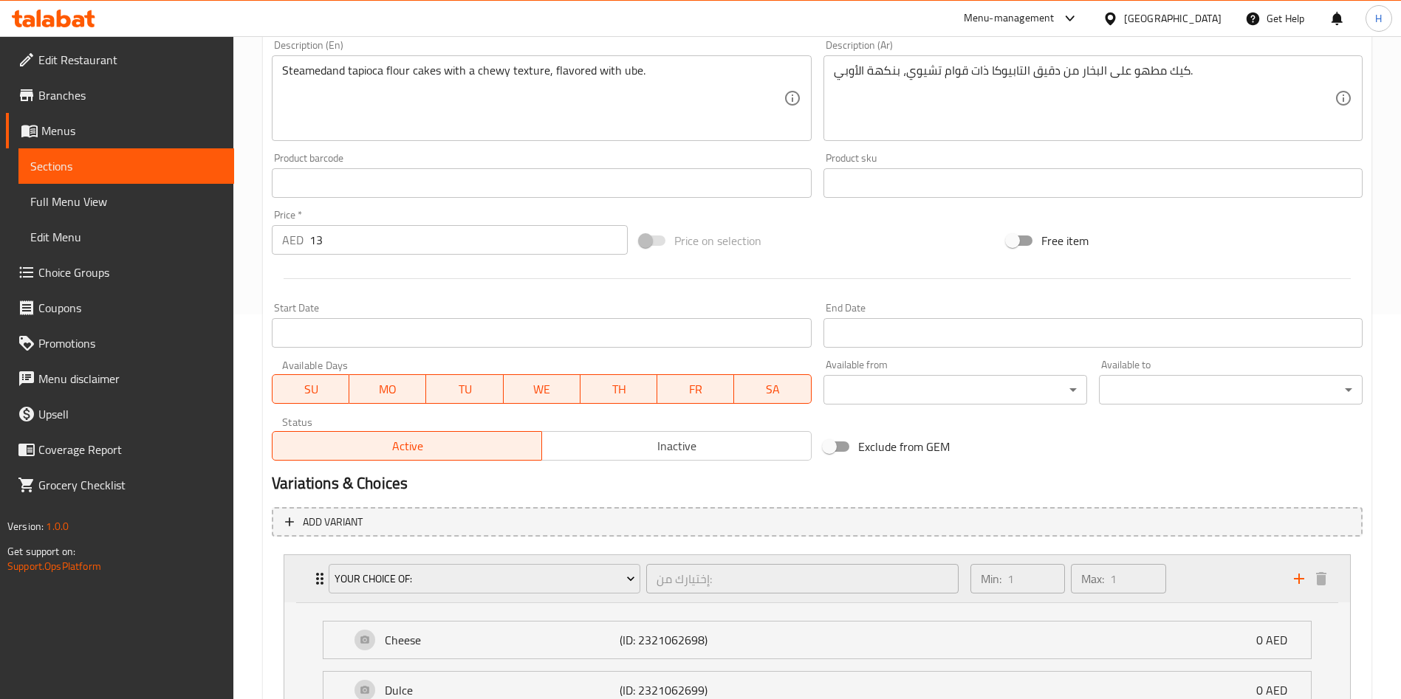
click at [1297, 575] on icon "add" at bounding box center [1299, 579] width 18 height 18
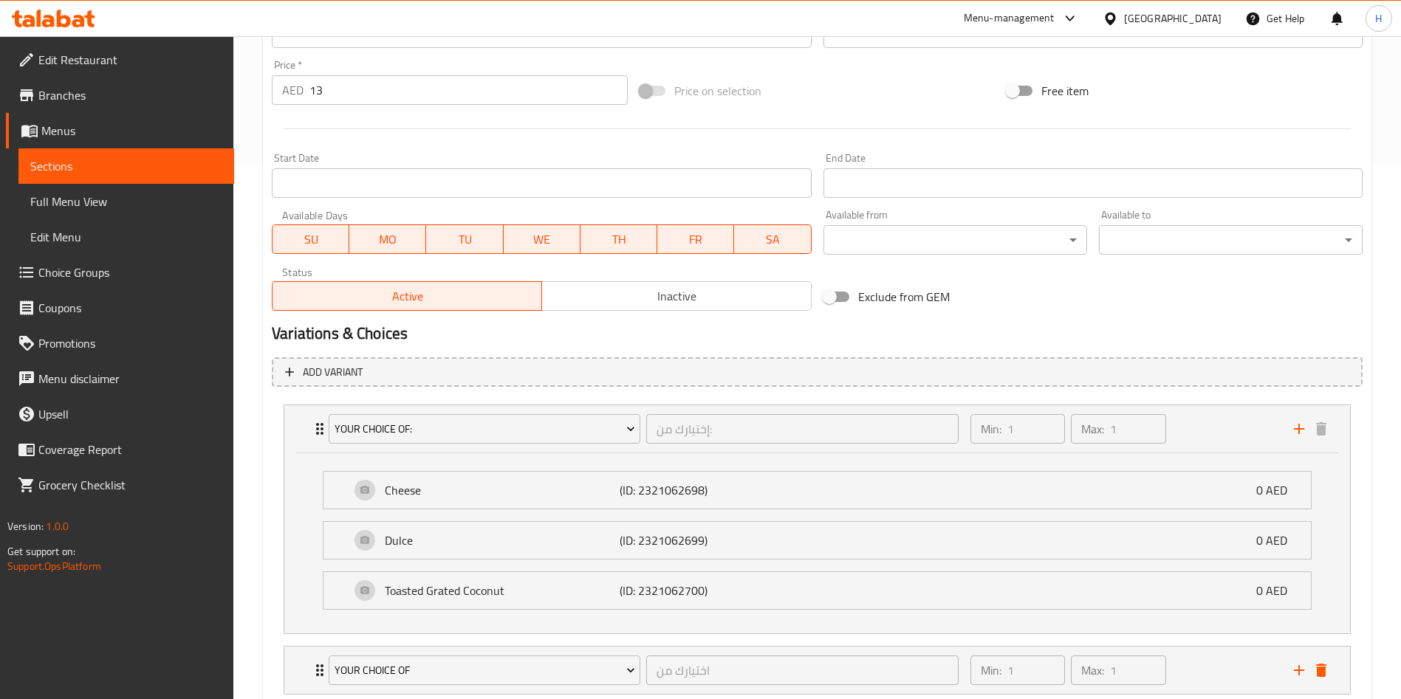
scroll to position [631, 0]
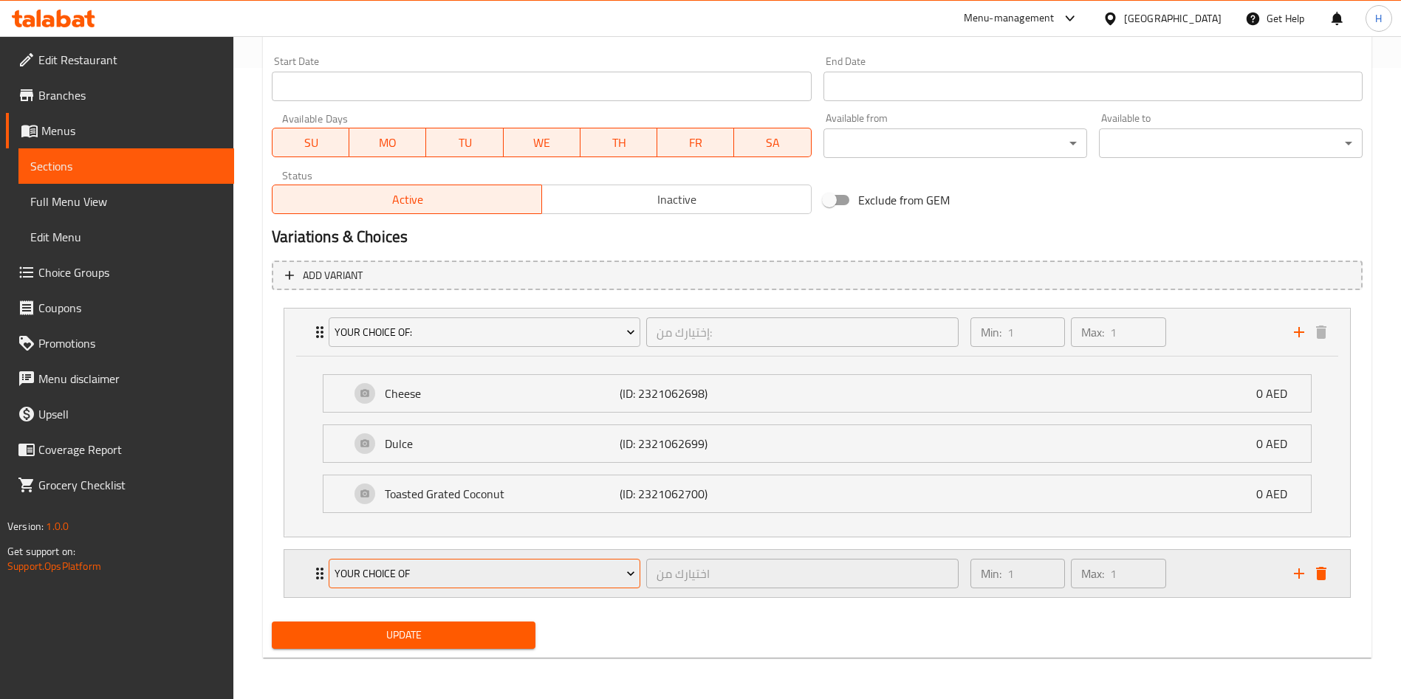
click at [442, 580] on span "YOUR CHOICE OF" at bounding box center [485, 574] width 301 height 18
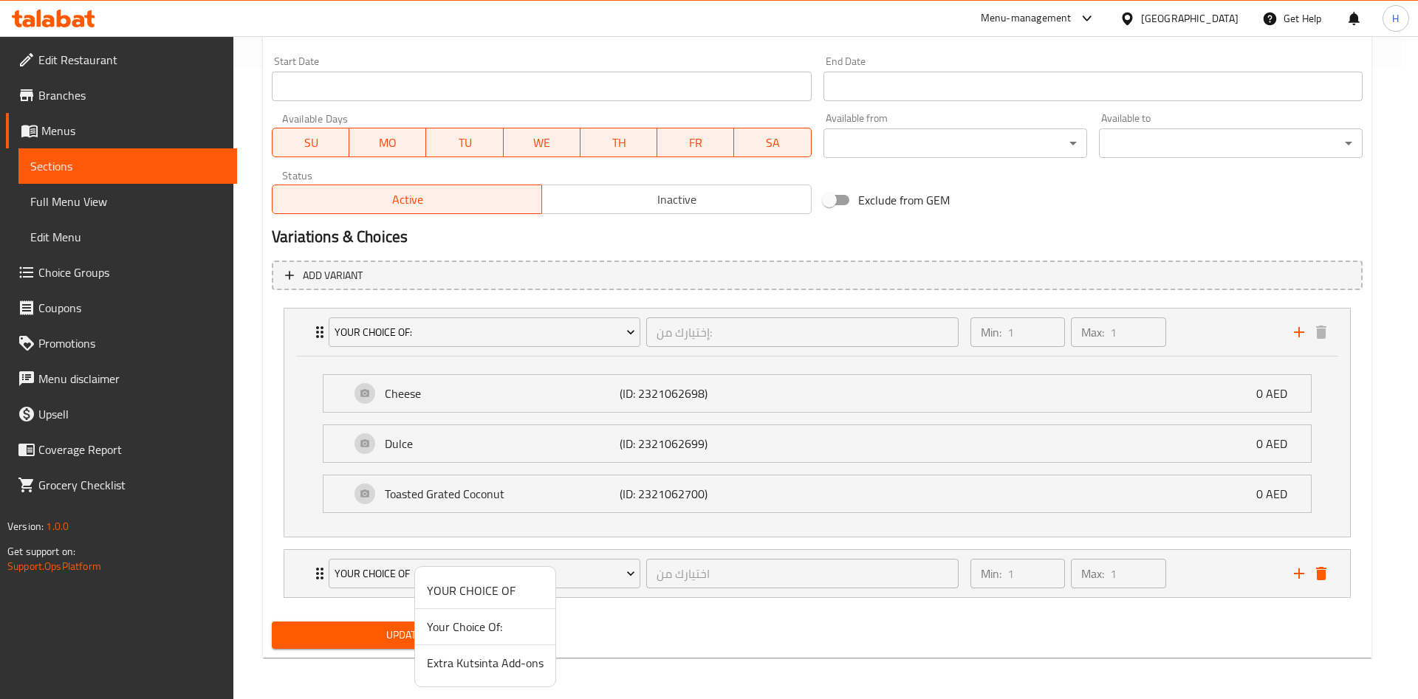
click at [488, 671] on span "Extra Kutsinta Add-ons" at bounding box center [485, 663] width 117 height 18
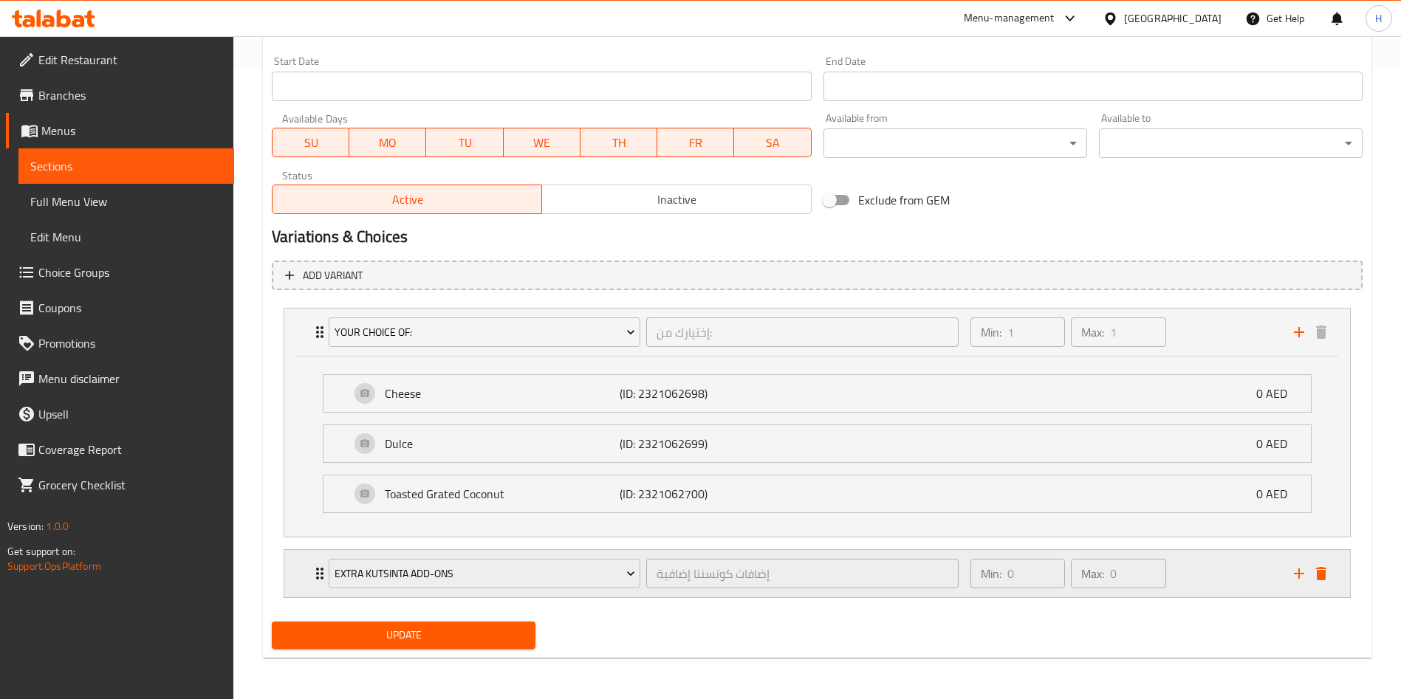
click at [309, 573] on div "Extra Kutsinta Add-ons إضافات كوتسنتا إضافية ​ Min: 0 ​ Max: 0 ​" at bounding box center [817, 573] width 1066 height 47
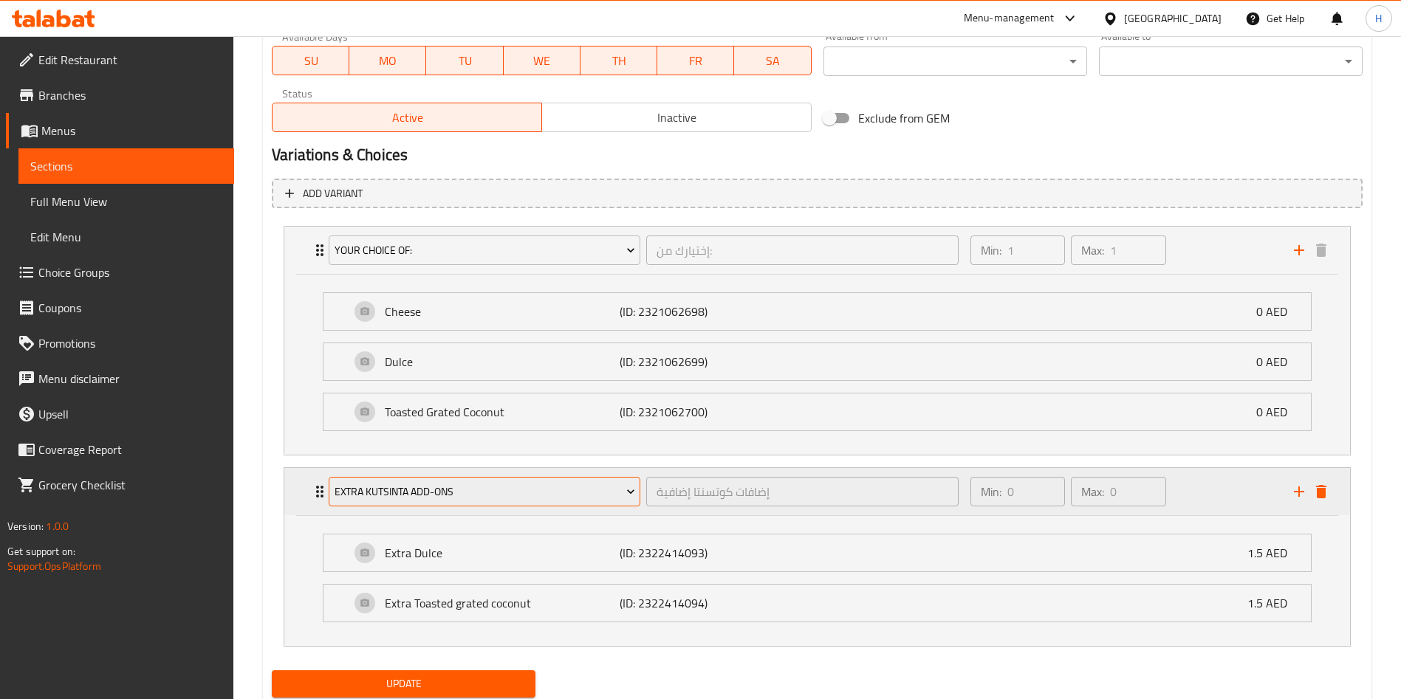
scroll to position [762, 0]
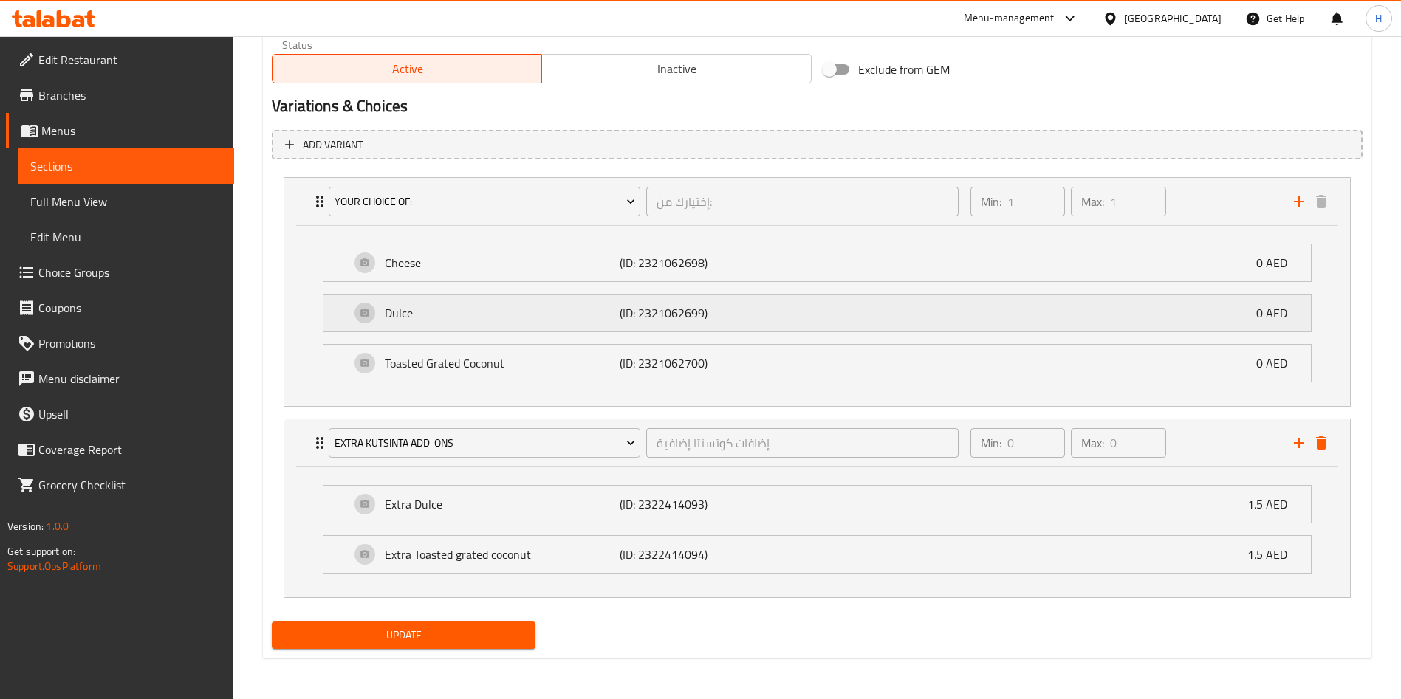
click at [515, 311] on p "Dulce" at bounding box center [502, 313] width 235 height 18
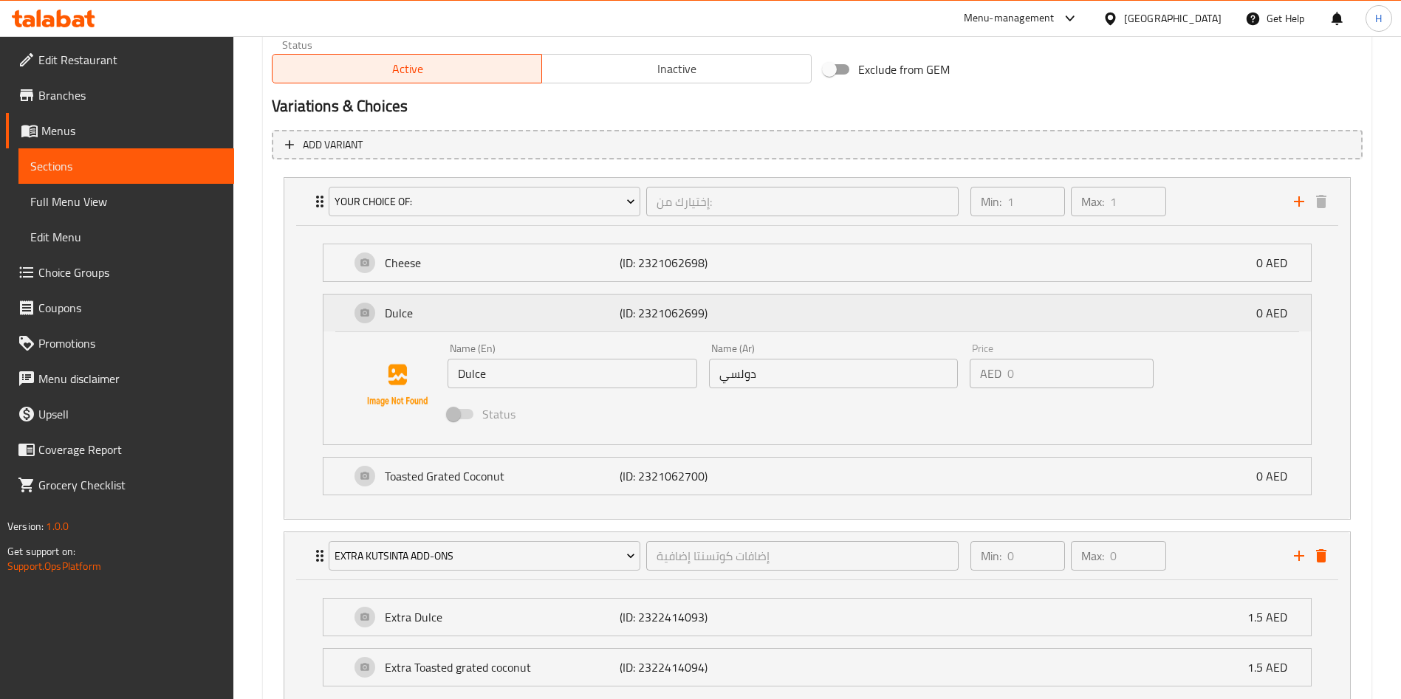
click at [515, 311] on p "Dulce" at bounding box center [502, 313] width 235 height 18
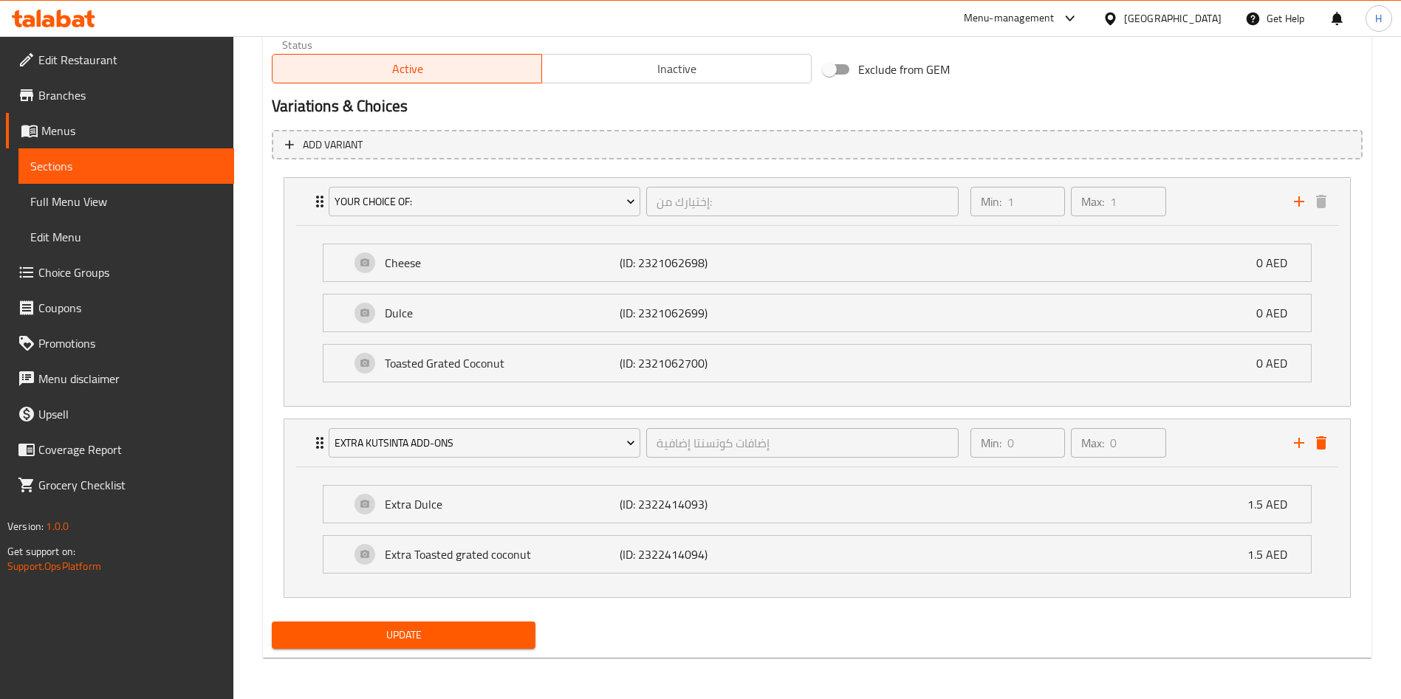
drag, startPoint x: 334, startPoint y: 308, endPoint x: 290, endPoint y: 315, distance: 44.1
click at [290, 315] on div "Cheese (ID: 2321062698) 0 AED Name (En) Cheese Name (En) Name (Ar) جبن Name (Ar…" at bounding box center [817, 316] width 1066 height 180
click at [412, 654] on div "Update" at bounding box center [403, 635] width 275 height 39
click at [406, 639] on span "Update" at bounding box center [404, 635] width 240 height 18
click at [409, 642] on span "Update" at bounding box center [404, 635] width 240 height 18
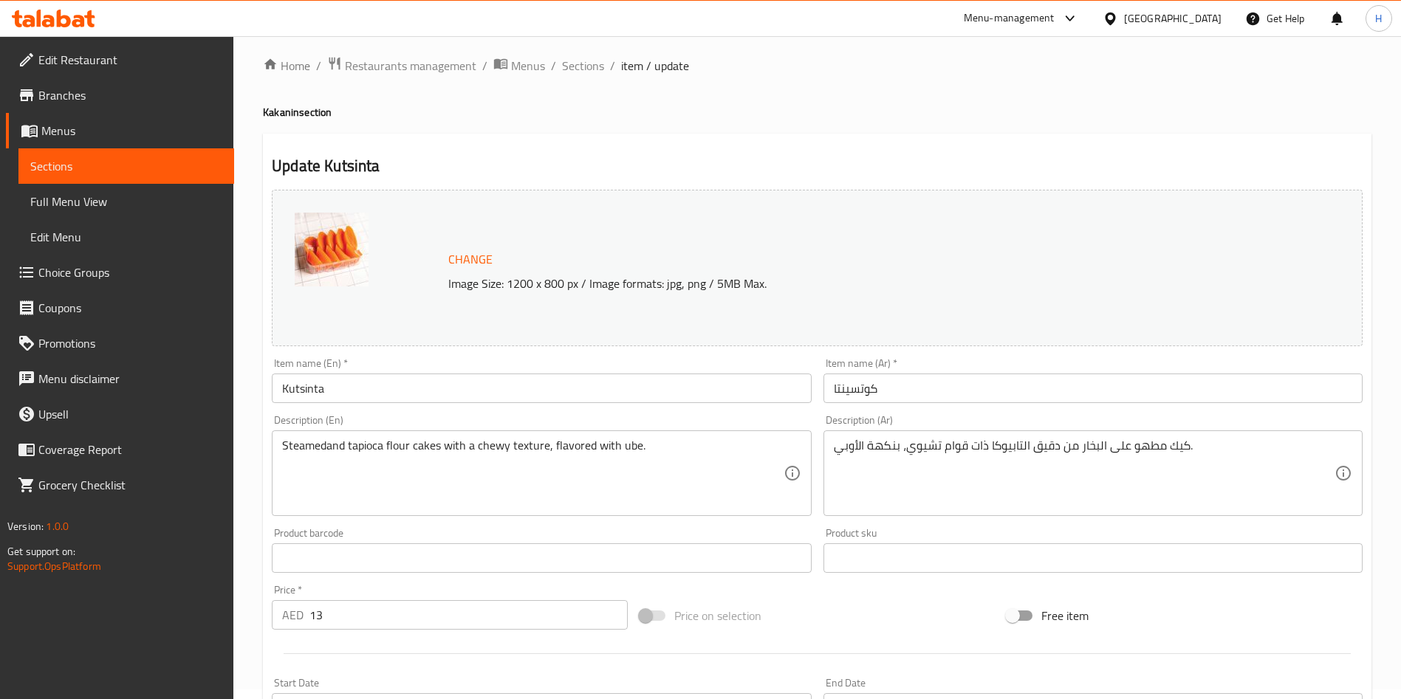
scroll to position [0, 0]
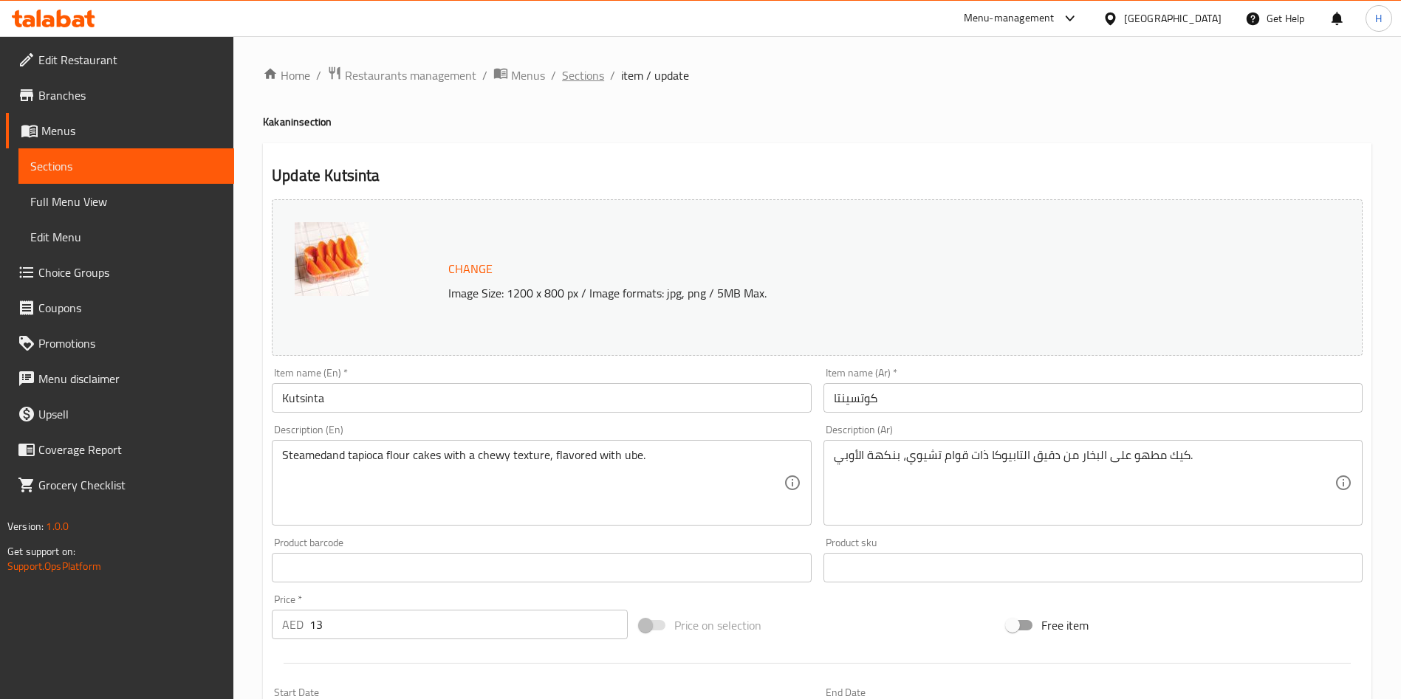
click at [586, 74] on span "Sections" at bounding box center [583, 75] width 42 height 18
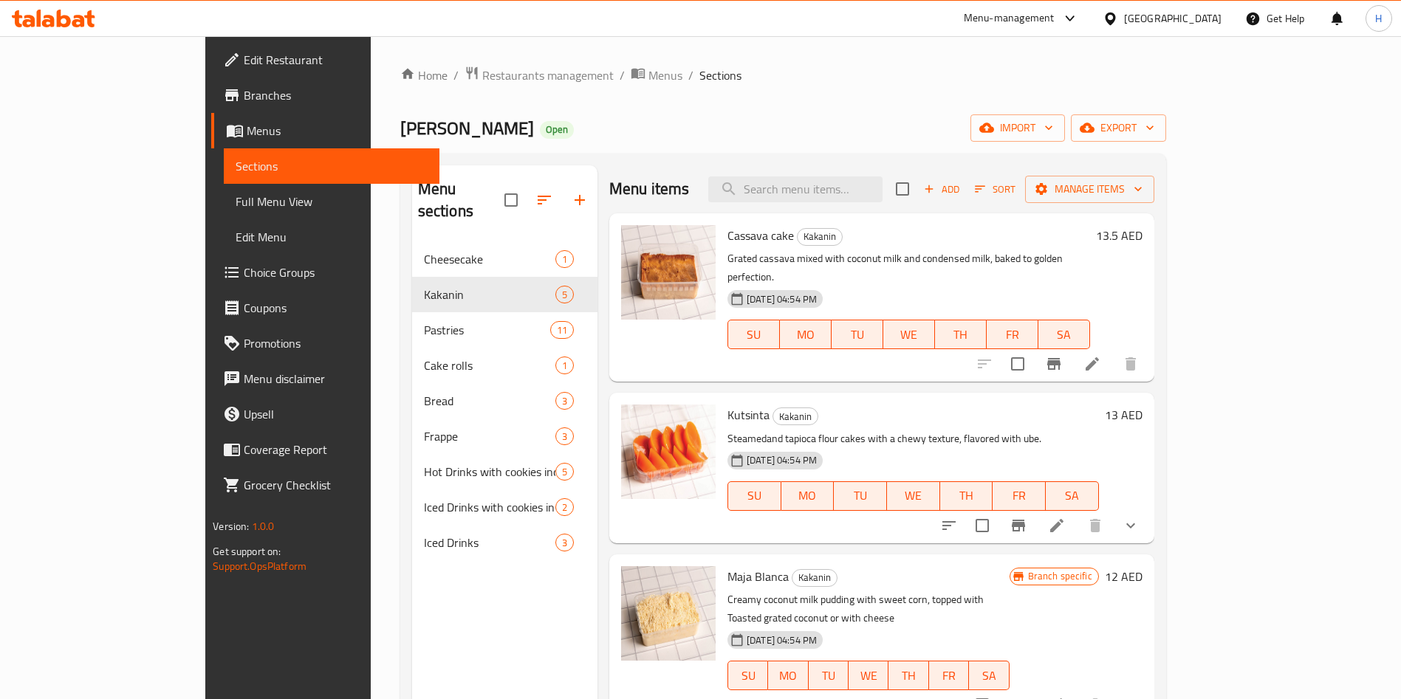
click at [1063, 519] on icon at bounding box center [1056, 525] width 13 height 13
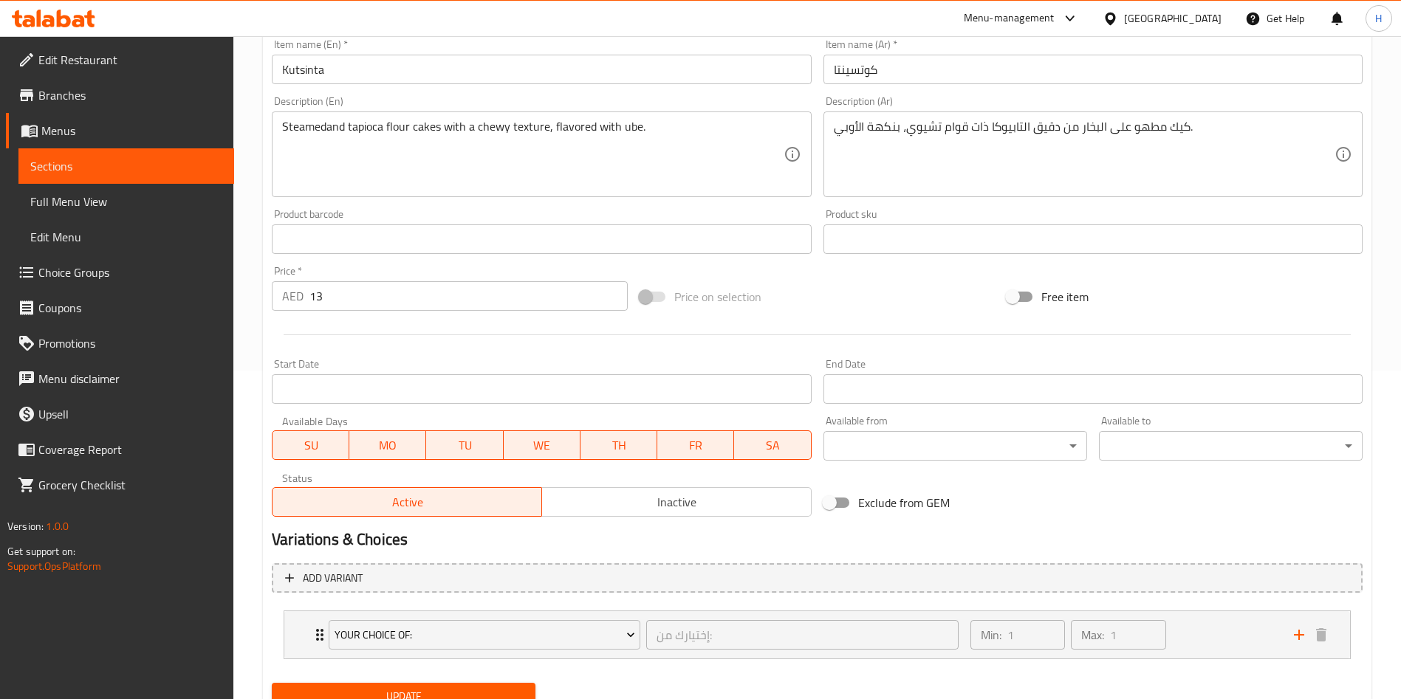
scroll to position [390, 0]
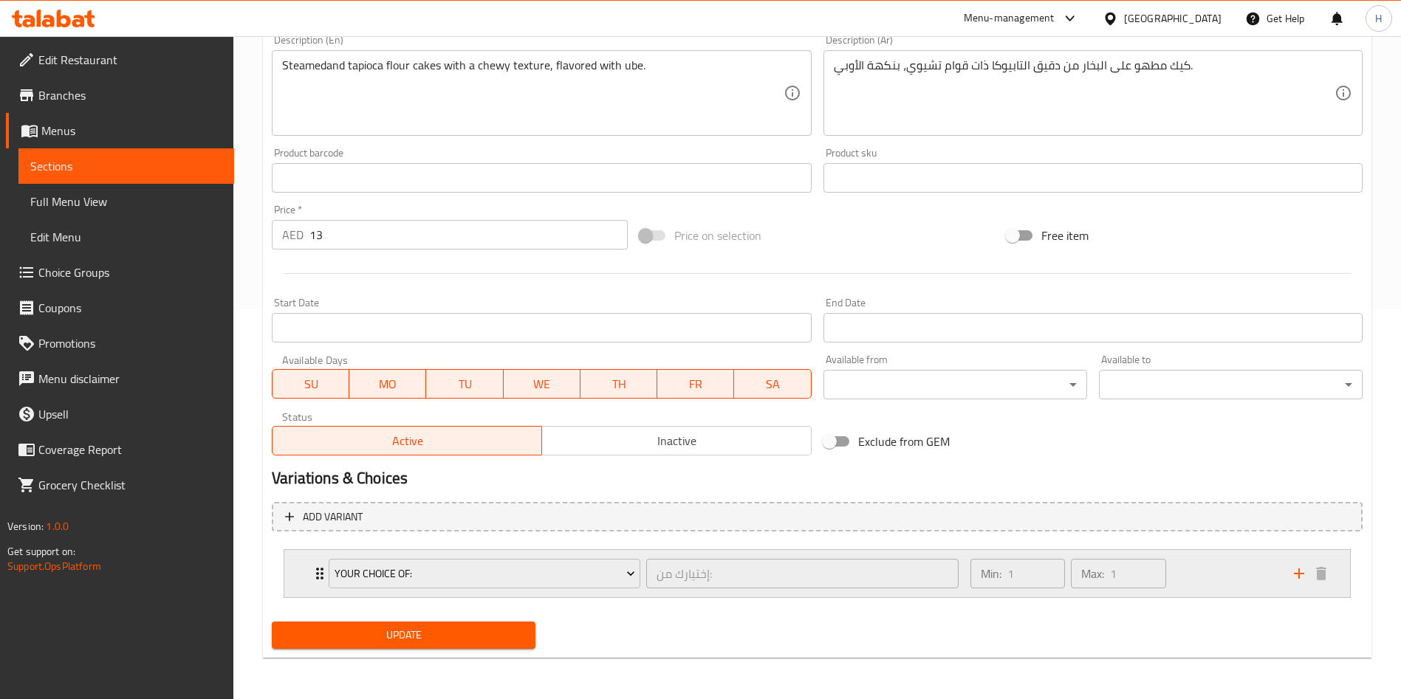
click at [318, 576] on icon "Expand" at bounding box center [320, 574] width 18 height 18
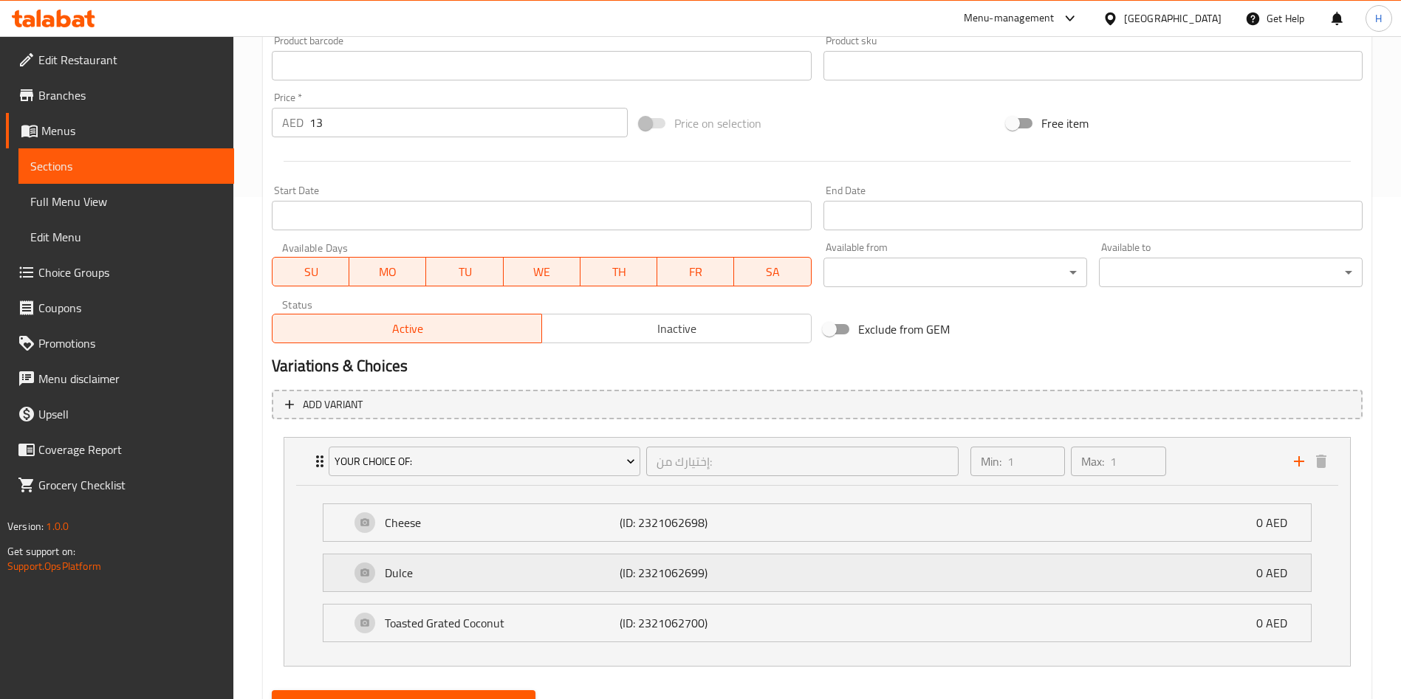
scroll to position [571, 0]
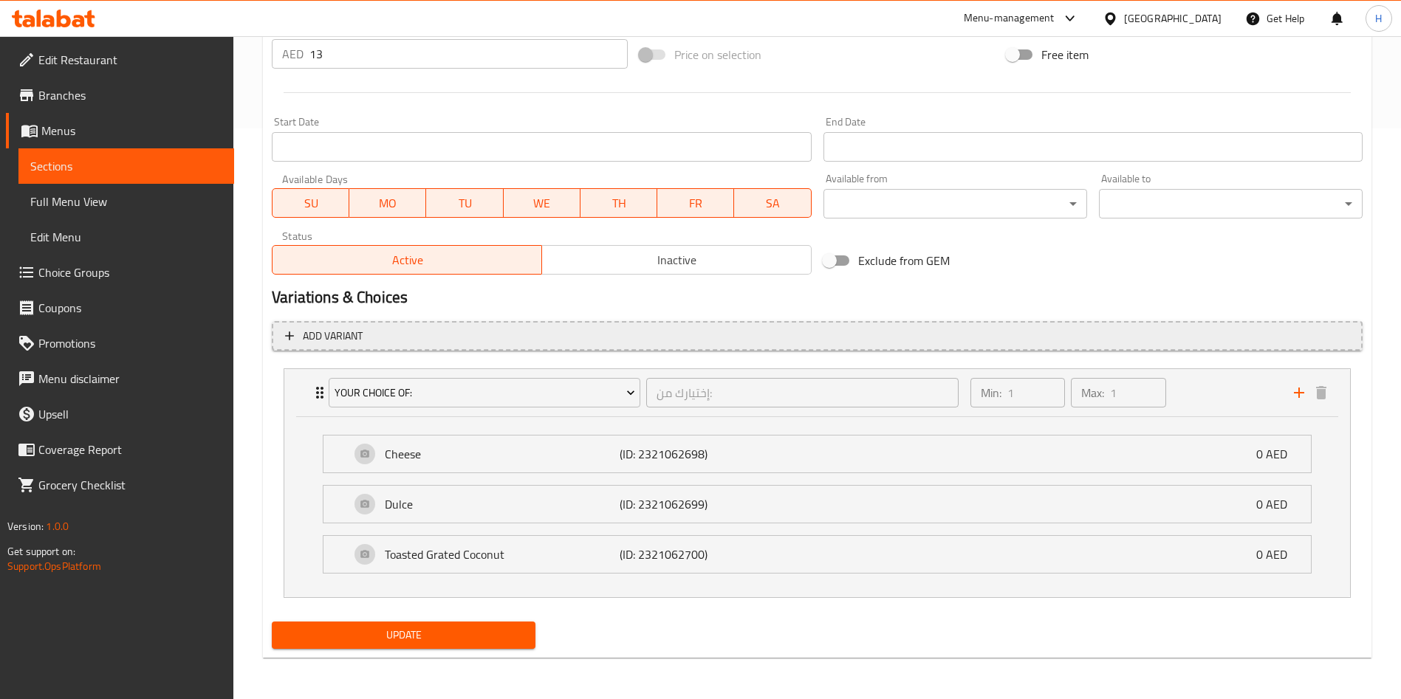
click at [309, 336] on span "Add variant" at bounding box center [333, 336] width 60 height 18
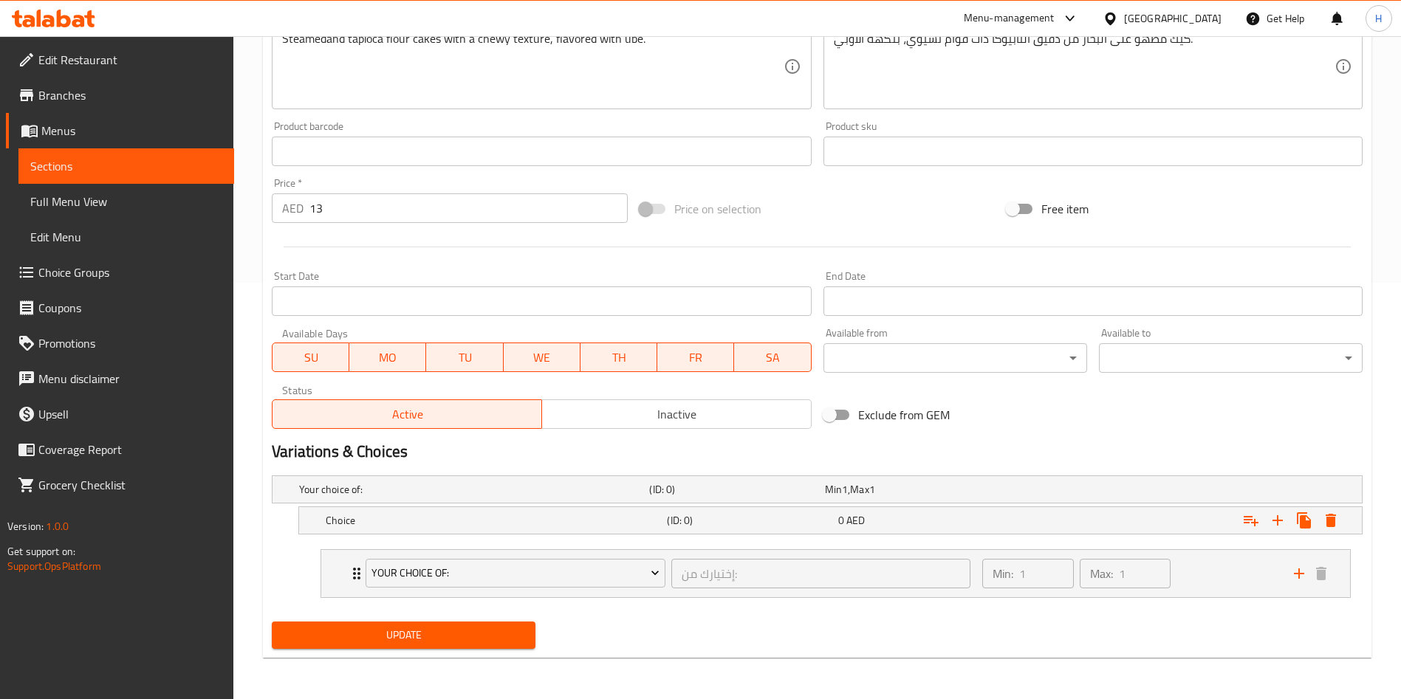
scroll to position [416, 0]
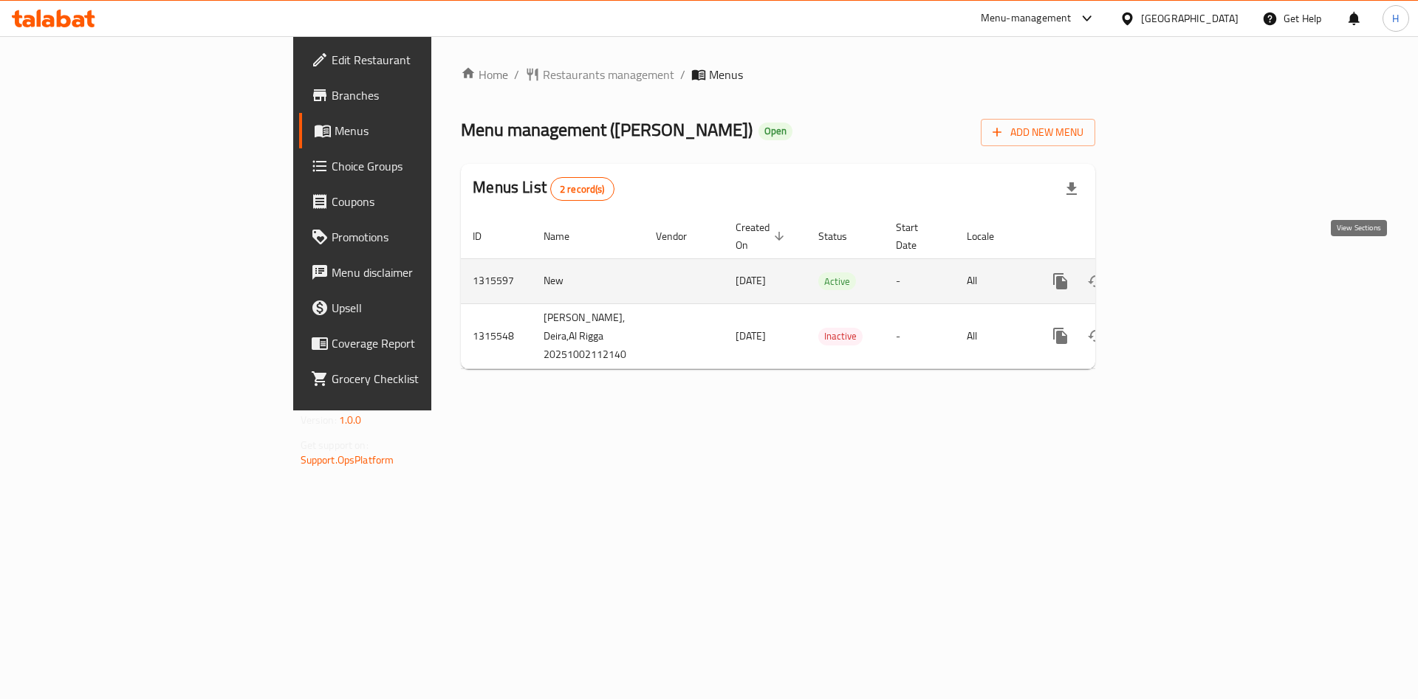
click at [1184, 264] on link "enhanced table" at bounding box center [1166, 281] width 35 height 35
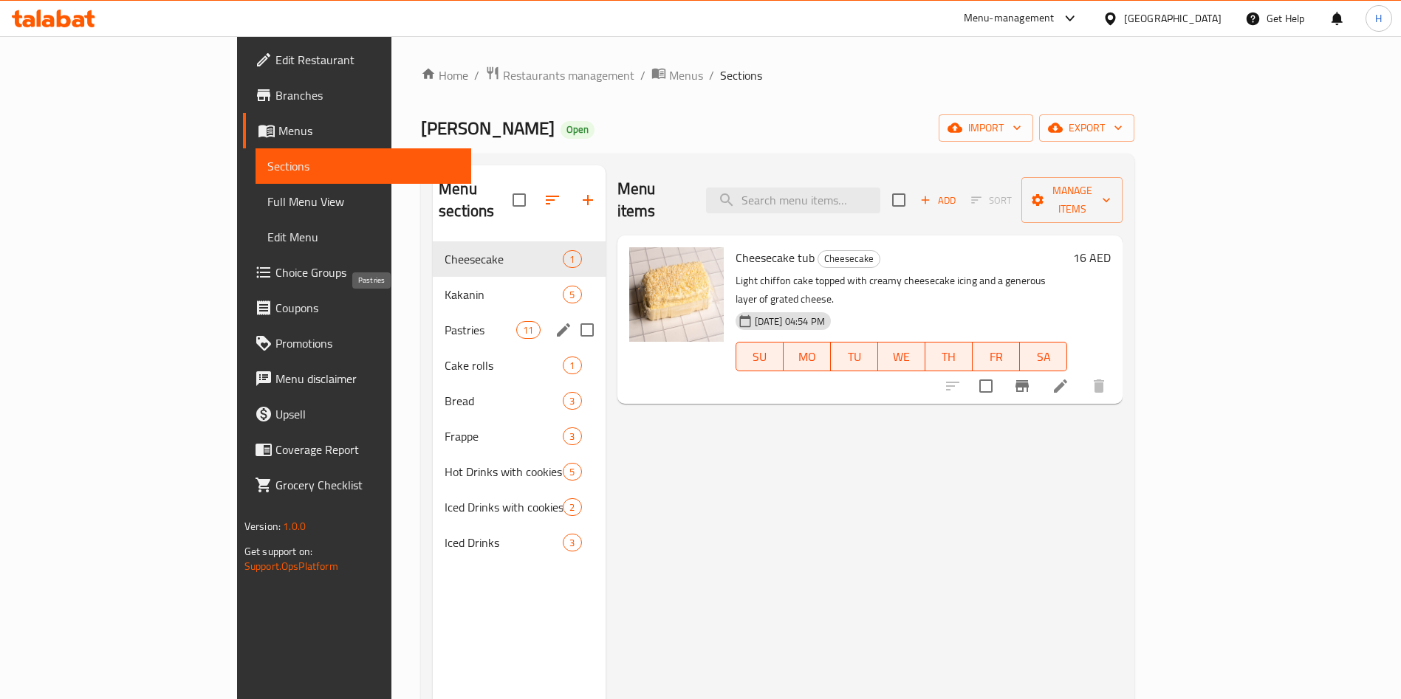
click at [445, 321] on span "Pastries" at bounding box center [481, 330] width 72 height 18
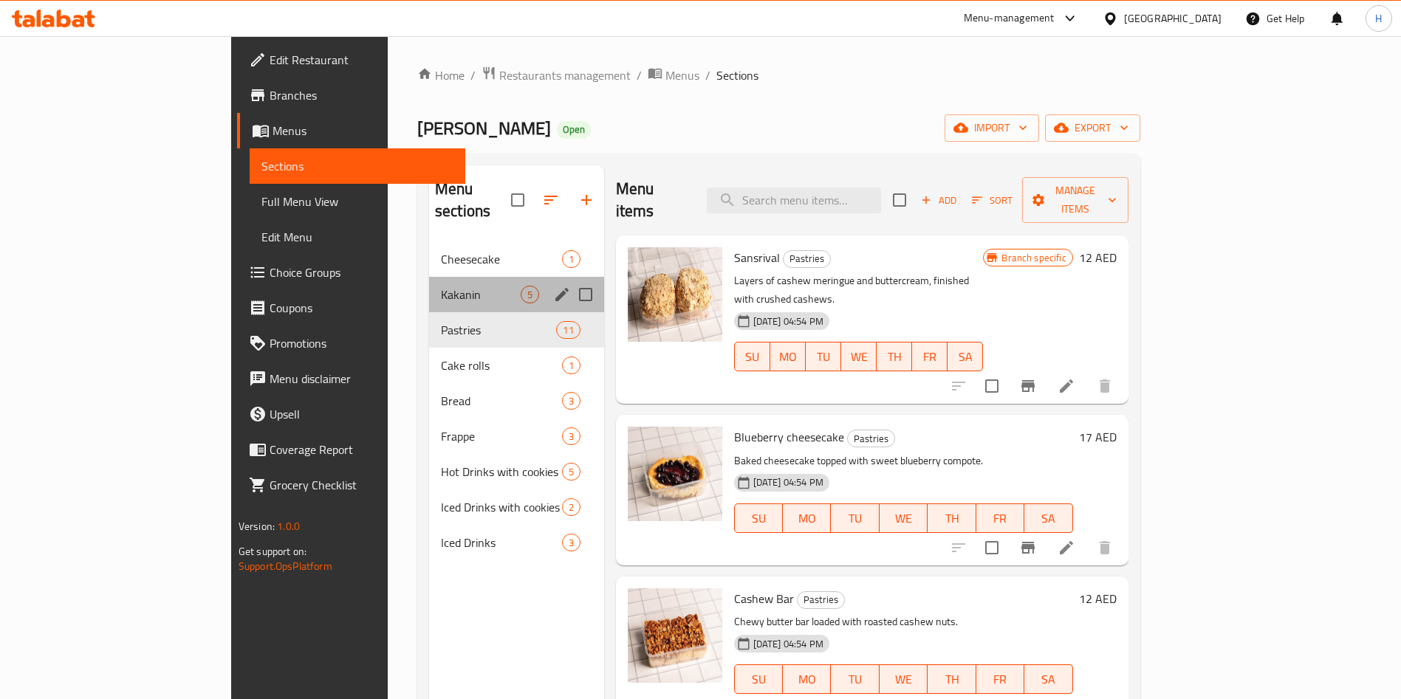
click at [429, 284] on div "Kakanin 5" at bounding box center [516, 294] width 175 height 35
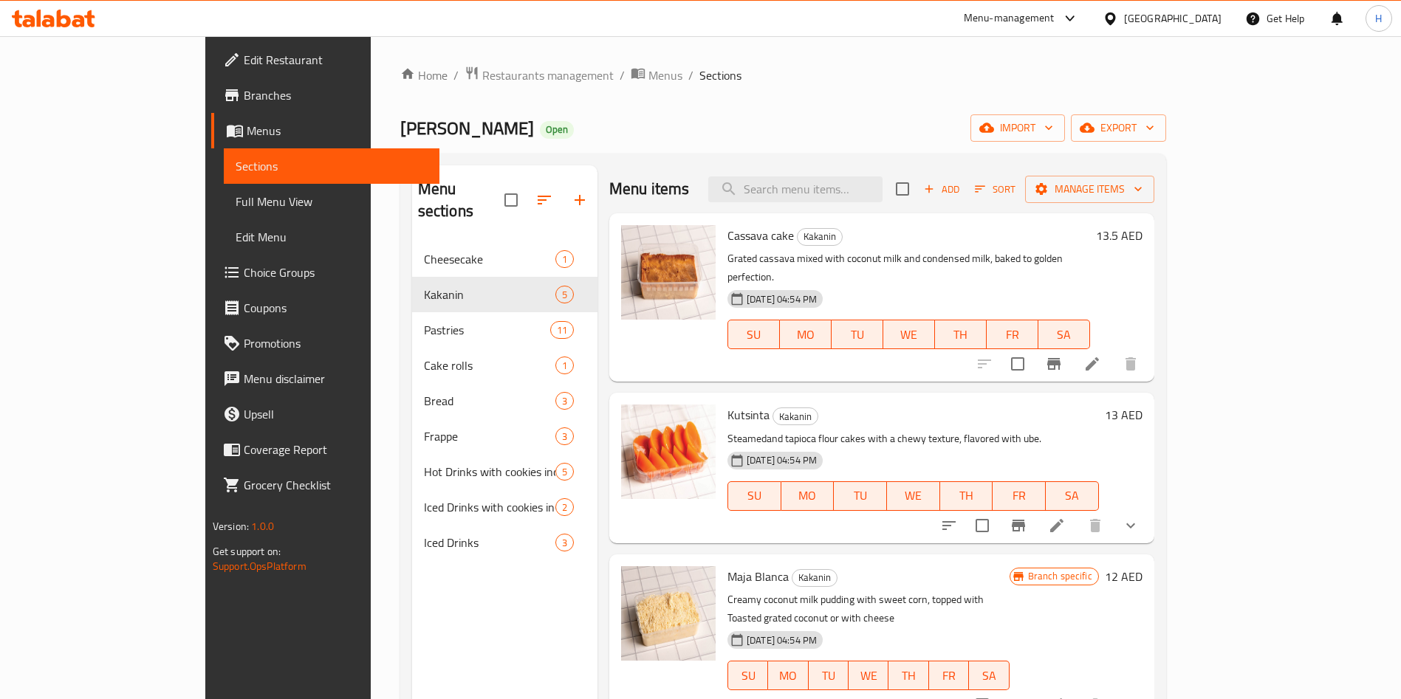
scroll to position [144, 0]
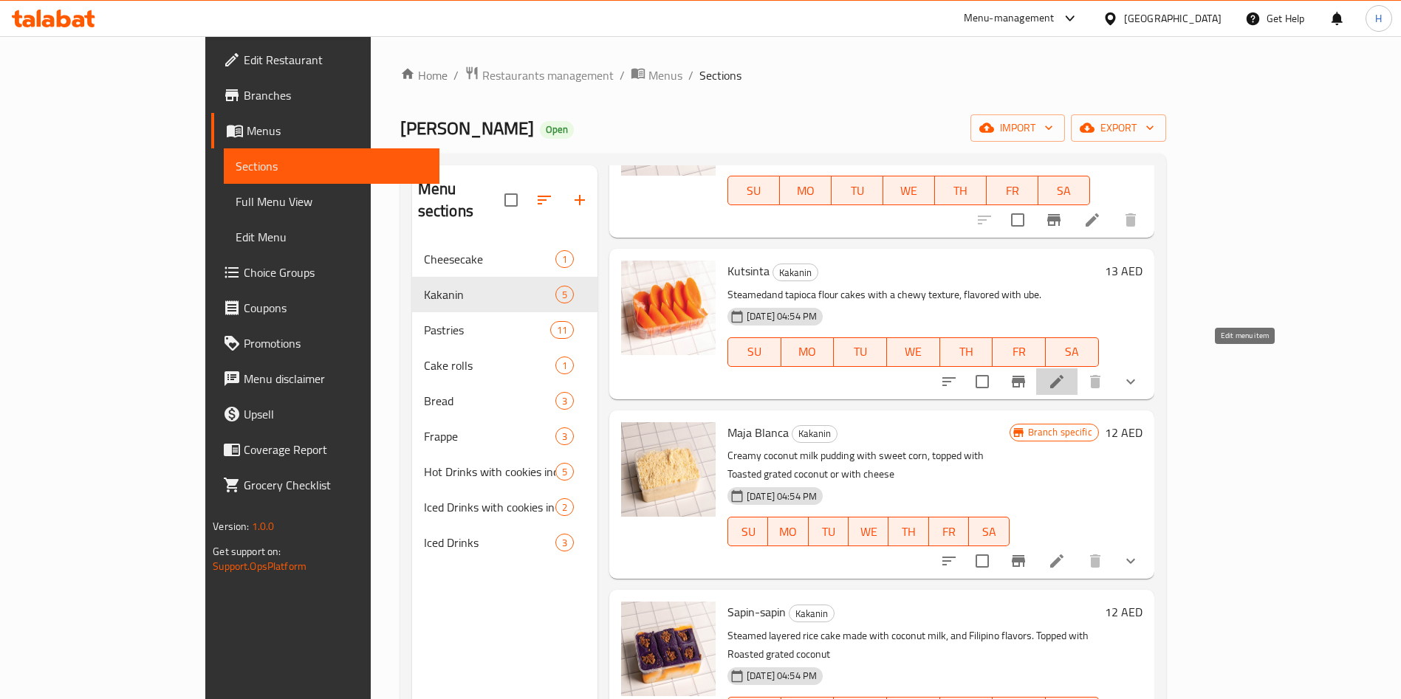
click at [1066, 373] on icon at bounding box center [1057, 382] width 18 height 18
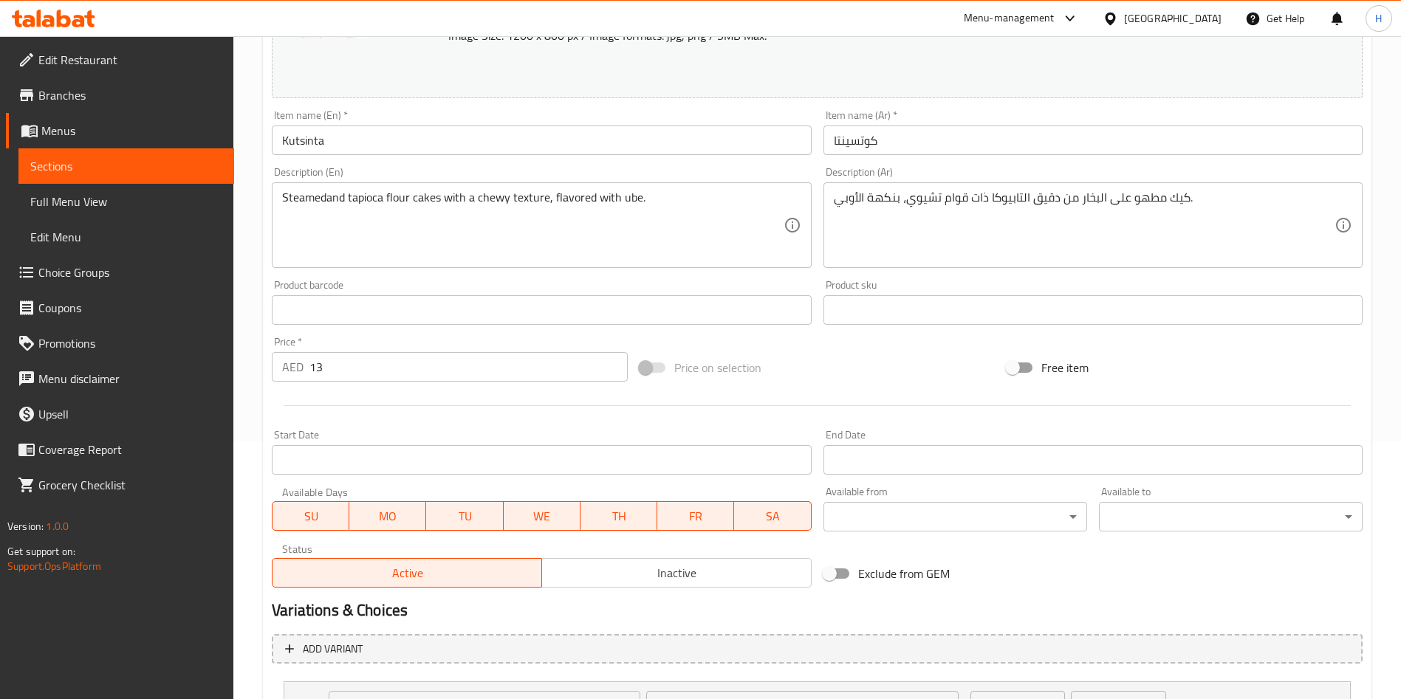
scroll to position [390, 0]
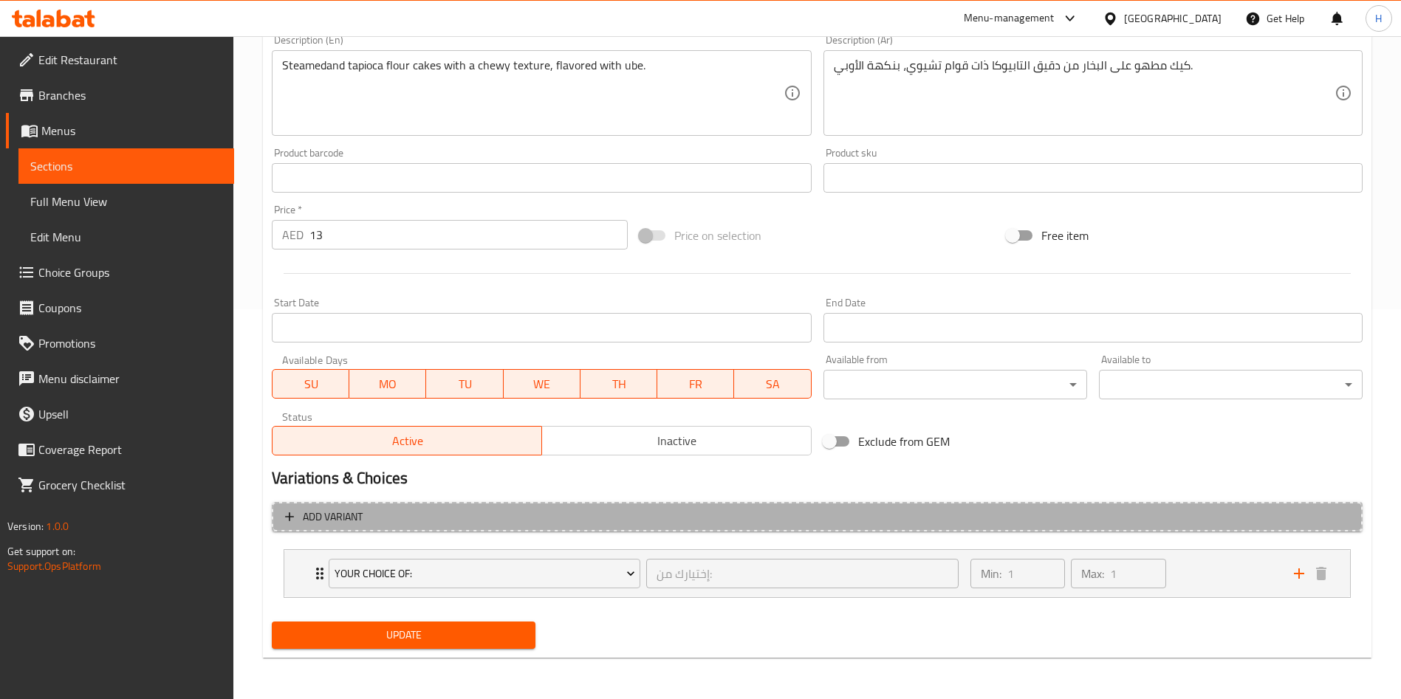
click at [498, 529] on button "Add variant" at bounding box center [817, 517] width 1091 height 30
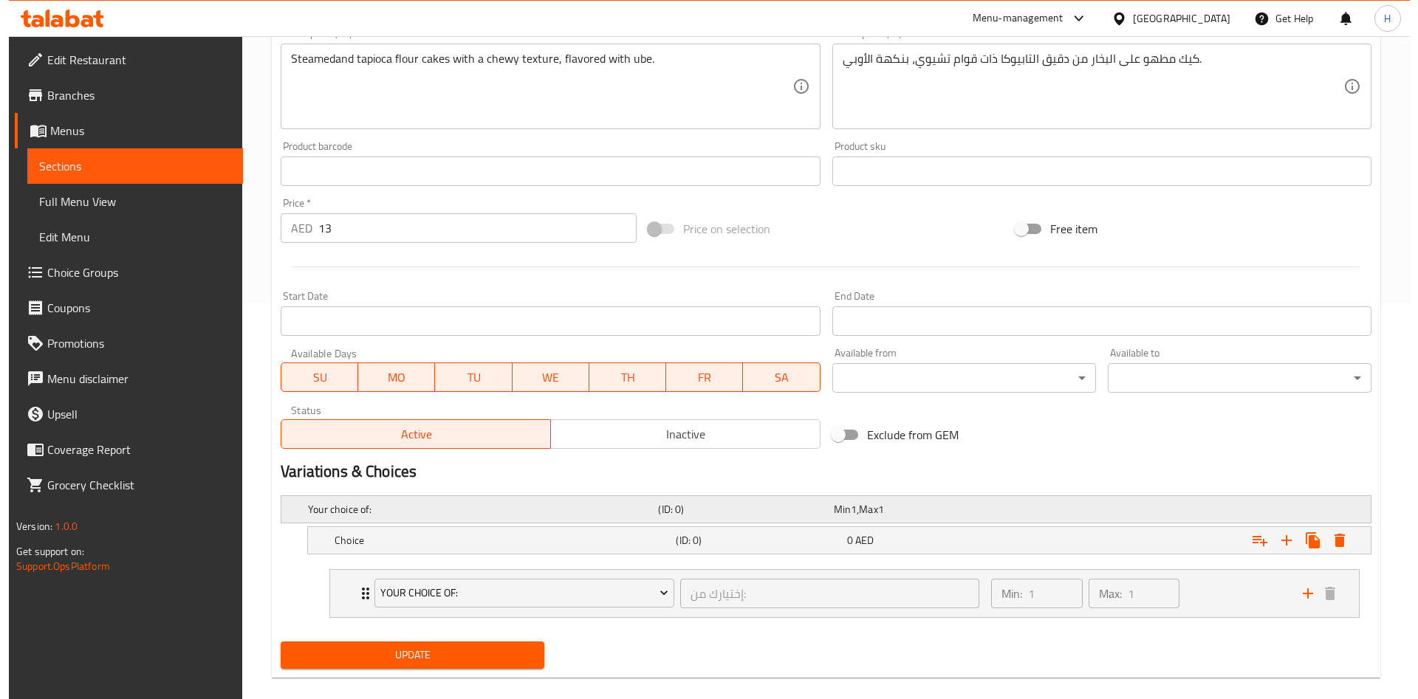
scroll to position [416, 0]
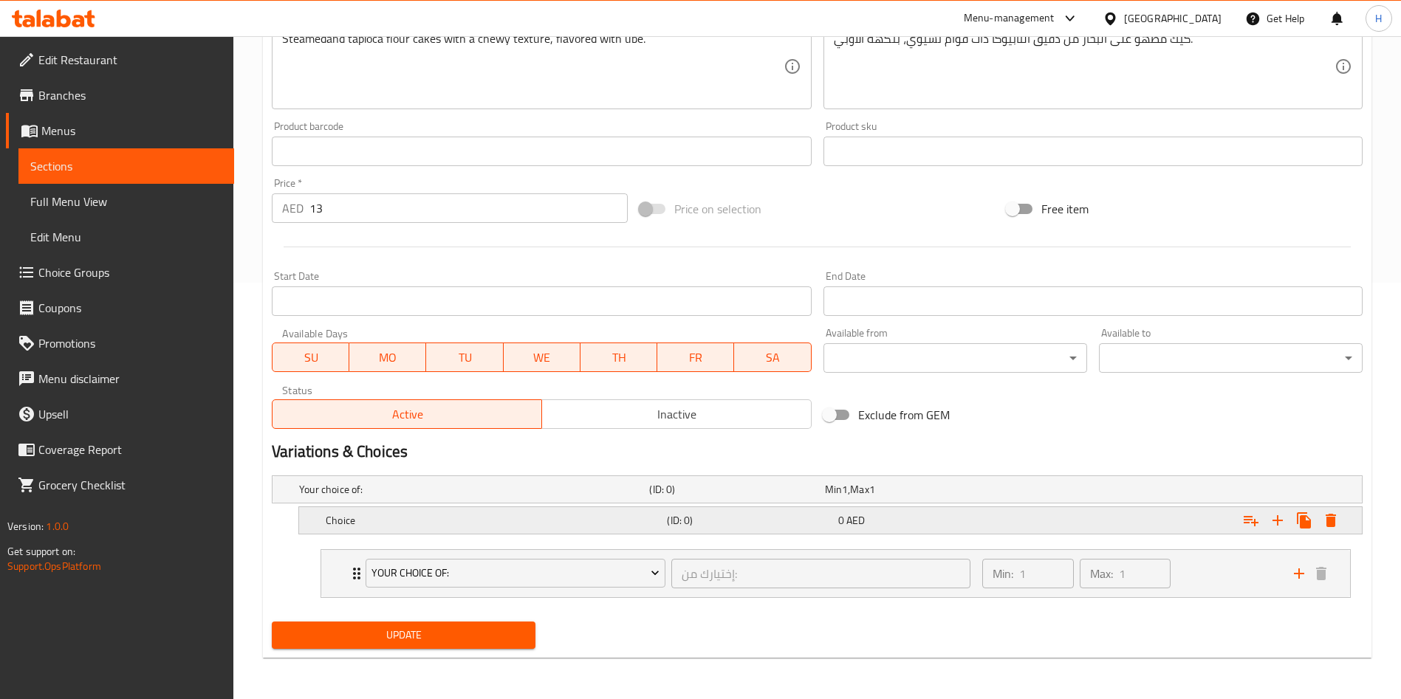
click at [1206, 518] on div "Expand" at bounding box center [1176, 520] width 341 height 32
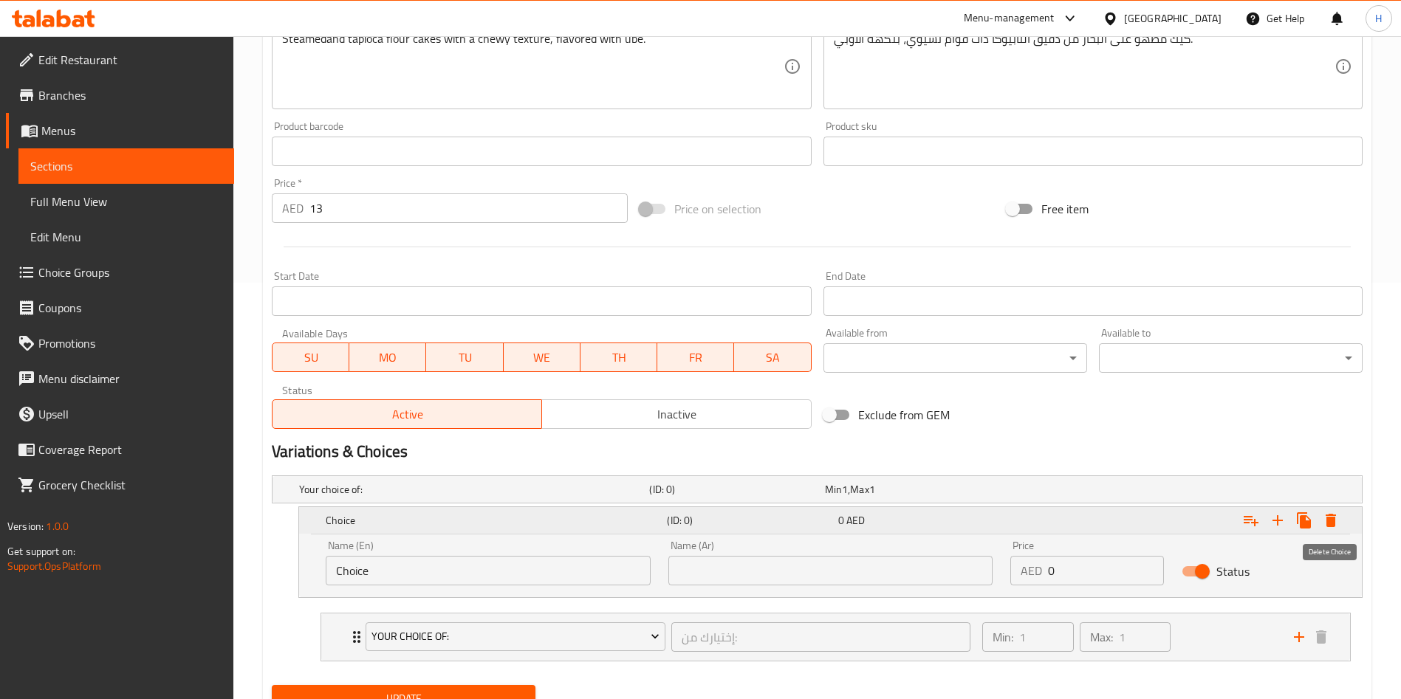
click at [1334, 521] on icon "Expand" at bounding box center [1331, 520] width 10 height 13
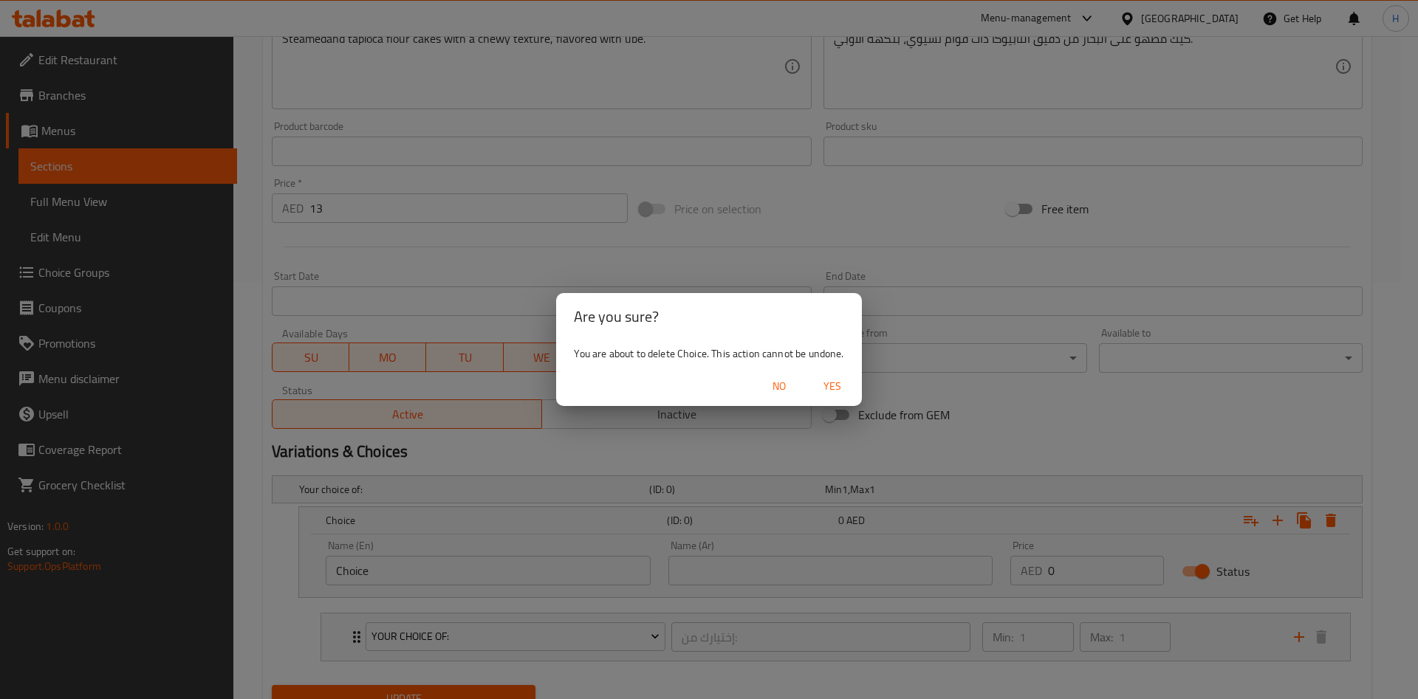
click at [828, 391] on span "Yes" at bounding box center [832, 386] width 35 height 18
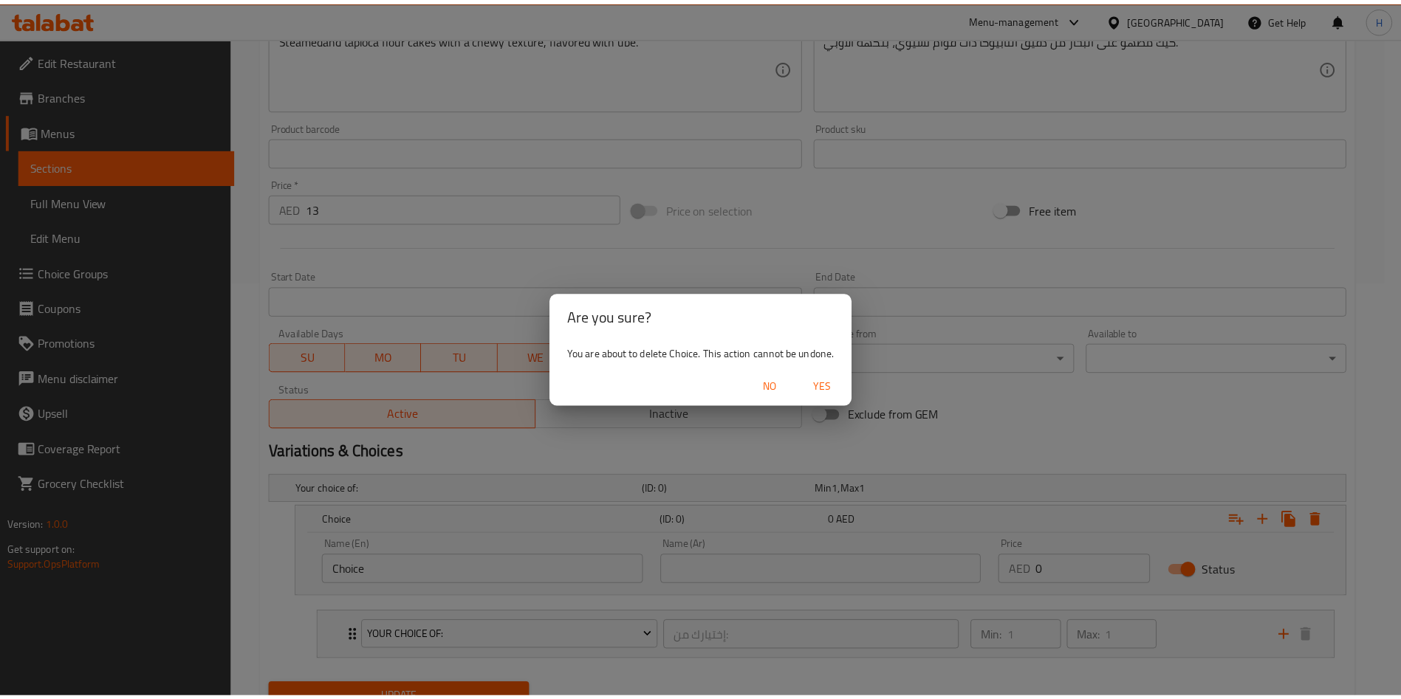
scroll to position [390, 0]
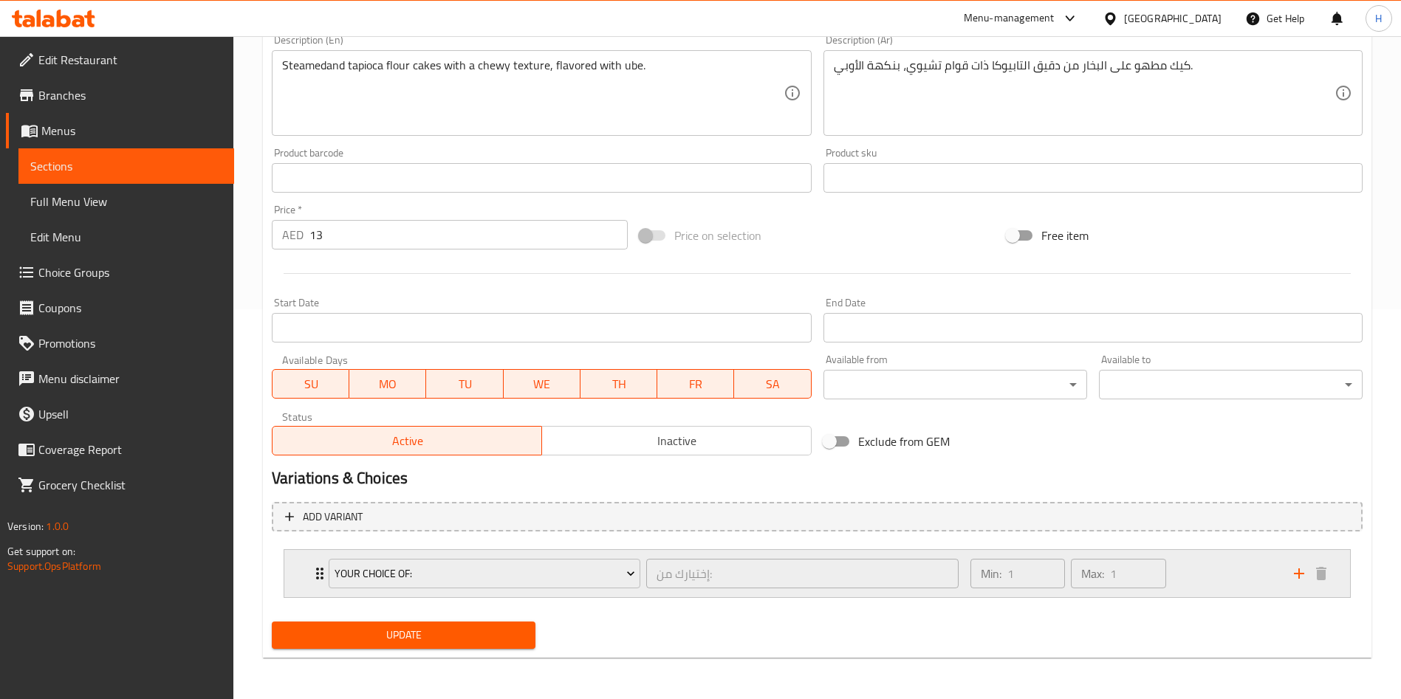
click at [1300, 575] on icon "add" at bounding box center [1299, 574] width 18 height 18
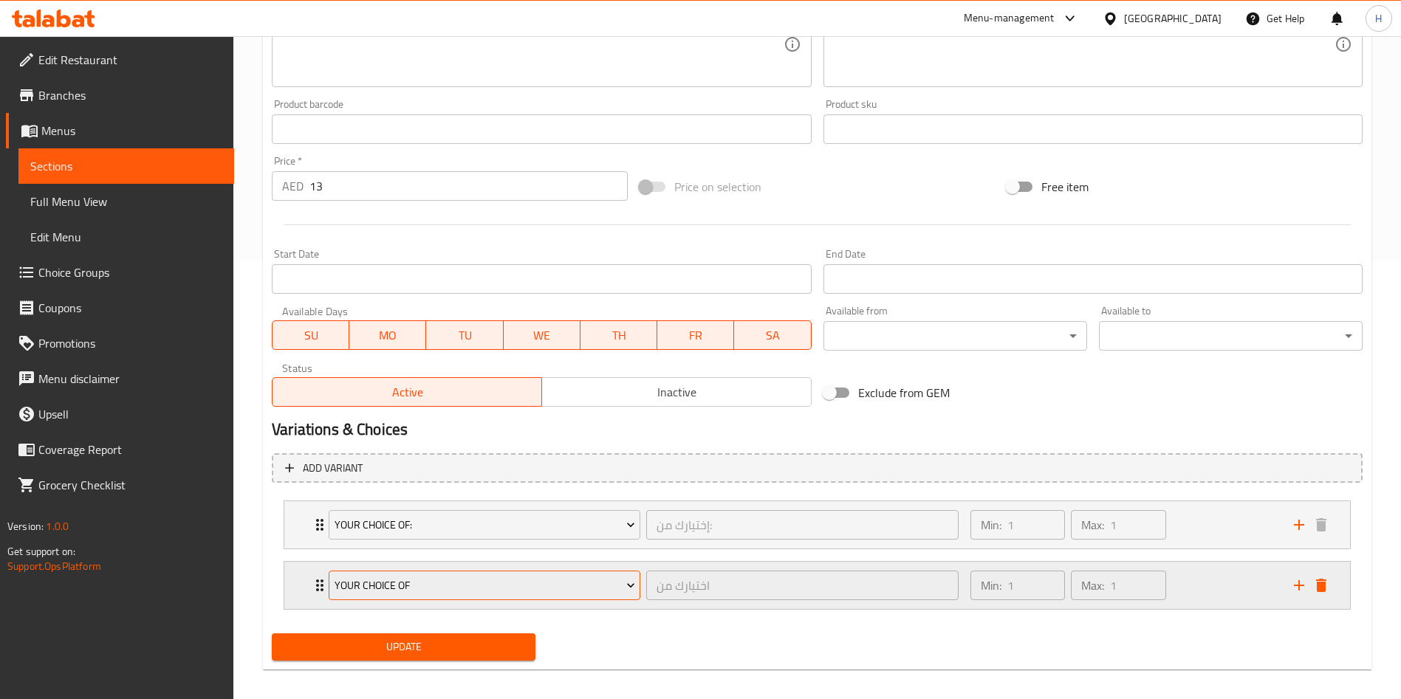
scroll to position [450, 0]
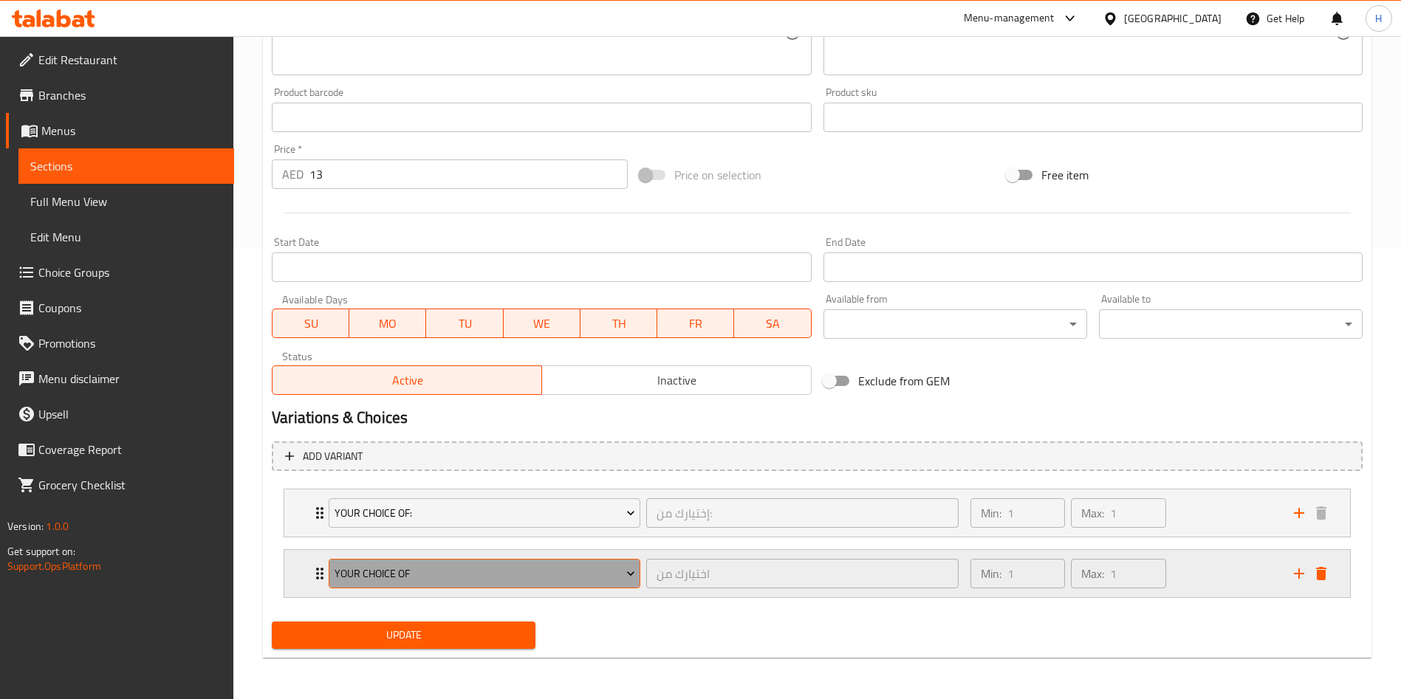
click at [489, 575] on span "YOUR CHOICE OF" at bounding box center [485, 574] width 301 height 18
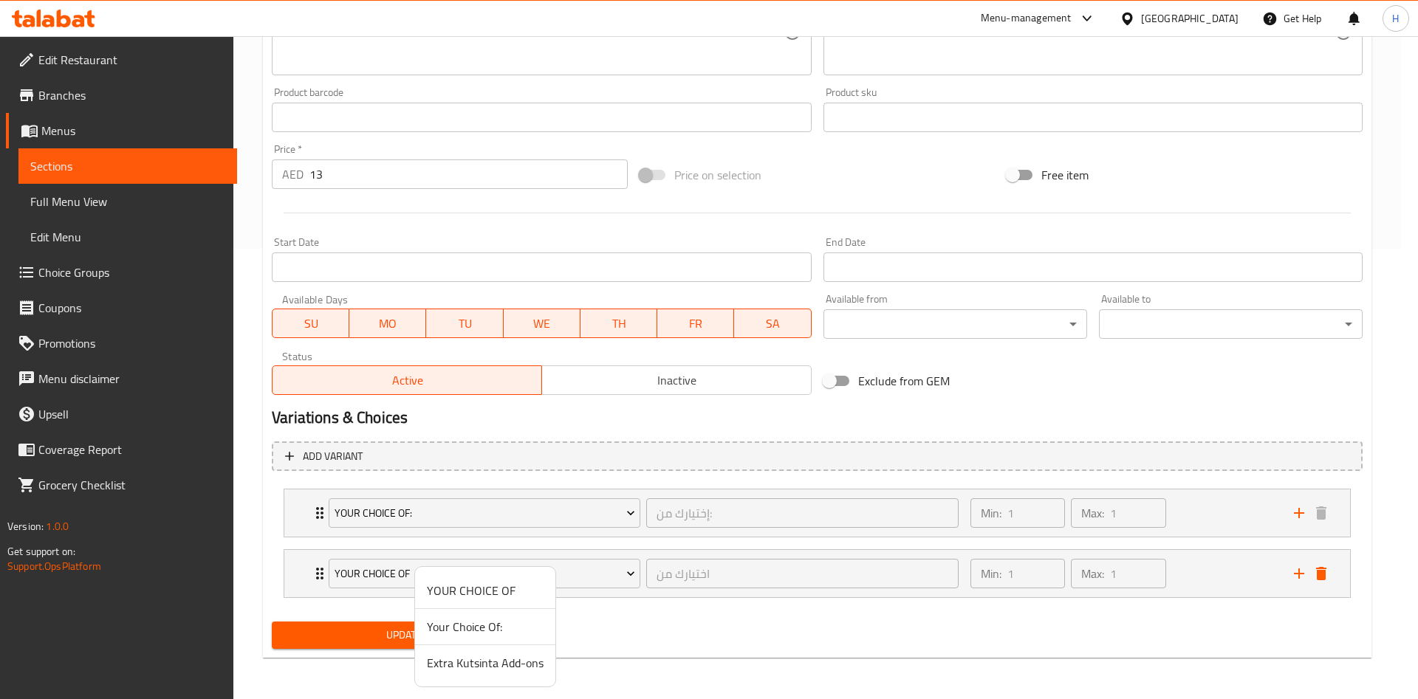
click at [477, 645] on li "Extra Kutsinta Add-ons" at bounding box center [485, 662] width 140 height 35
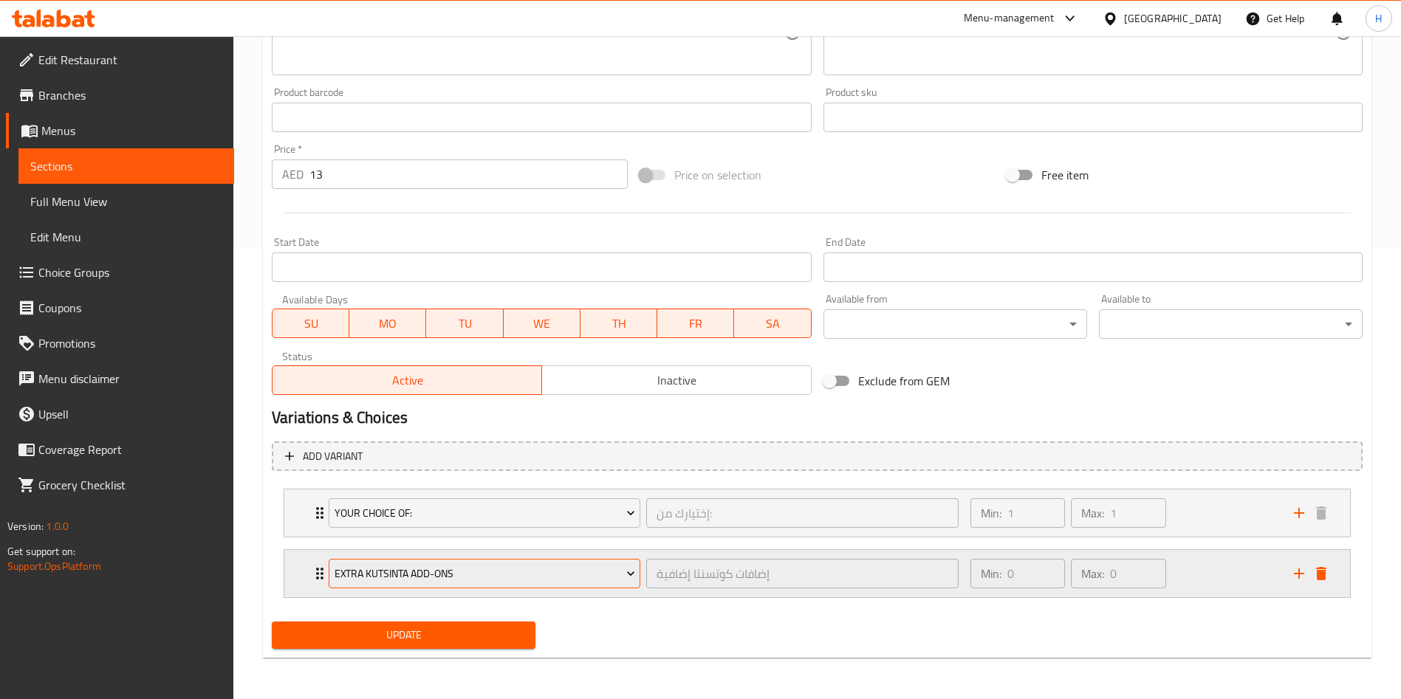
click at [526, 583] on button "Extra Kutsinta Add-ons" at bounding box center [485, 574] width 312 height 30
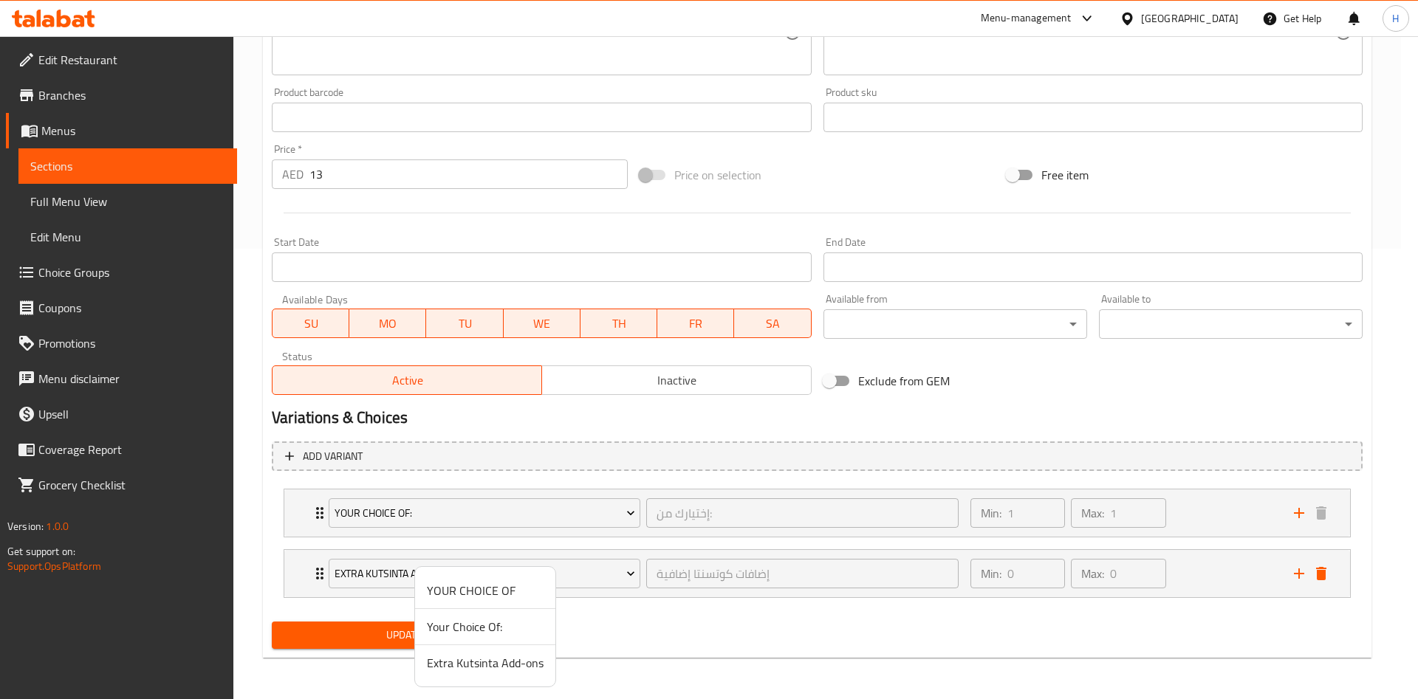
click at [817, 630] on div at bounding box center [709, 349] width 1418 height 699
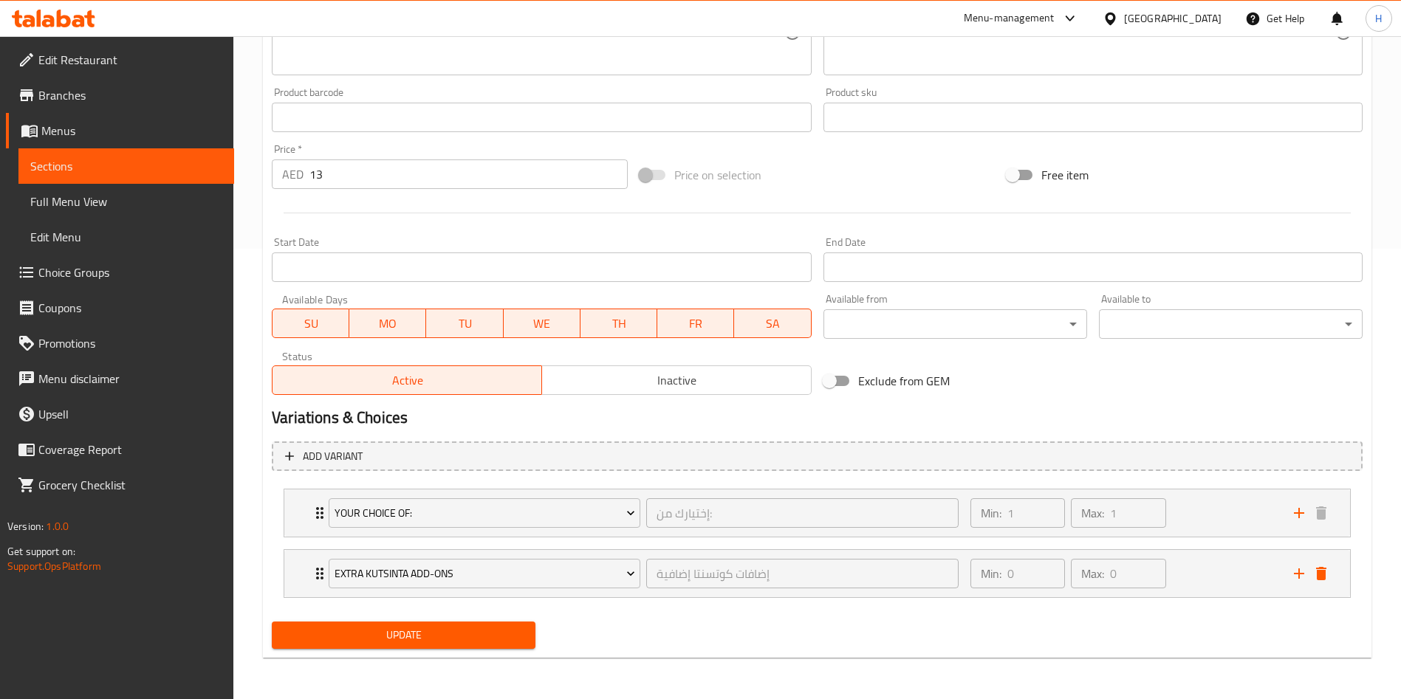
click at [458, 631] on span "Update" at bounding box center [404, 635] width 240 height 18
click at [391, 640] on span "Update" at bounding box center [404, 635] width 240 height 18
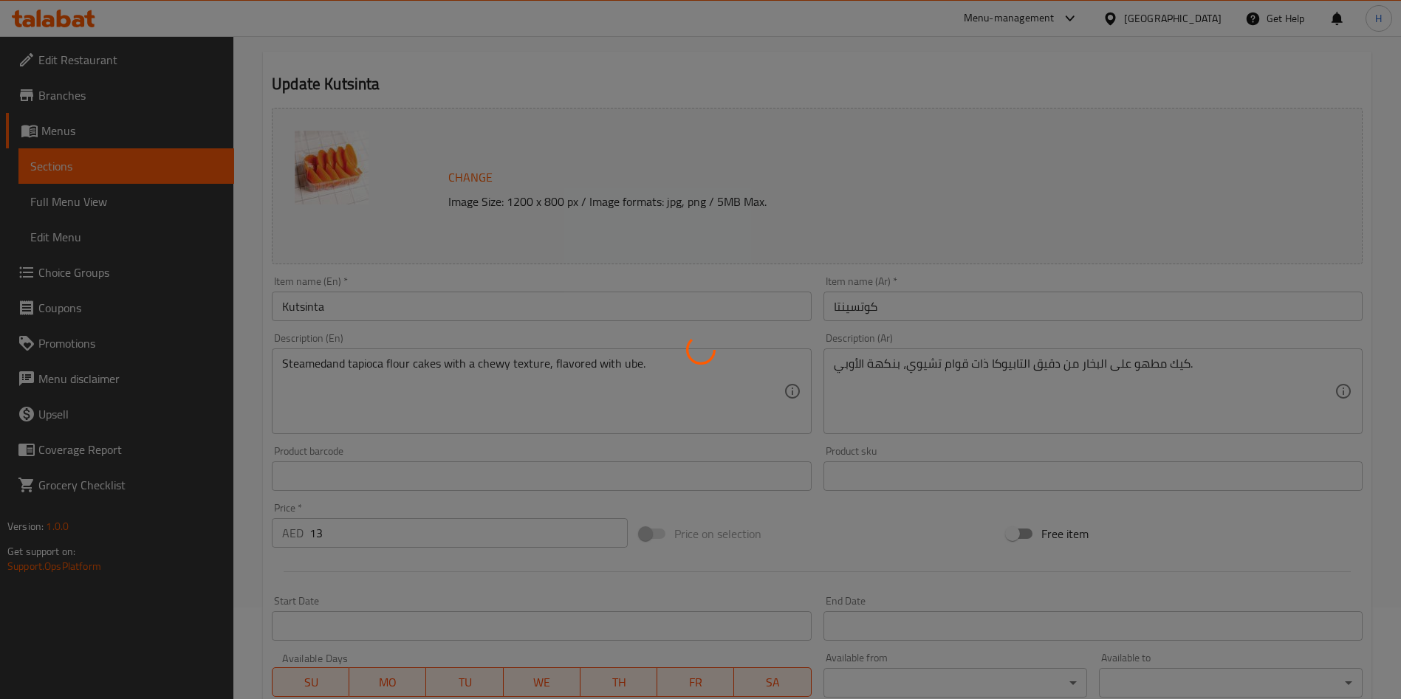
scroll to position [0, 0]
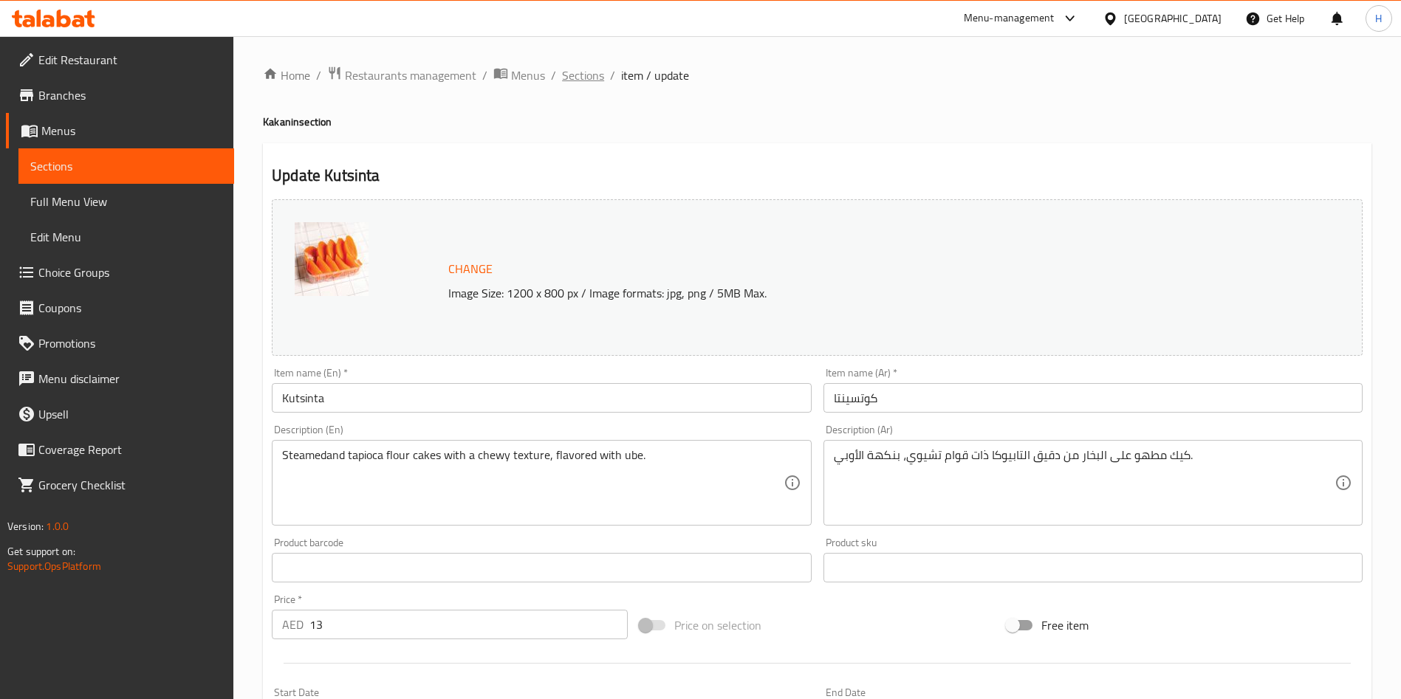
click at [589, 75] on span "Sections" at bounding box center [583, 75] width 42 height 18
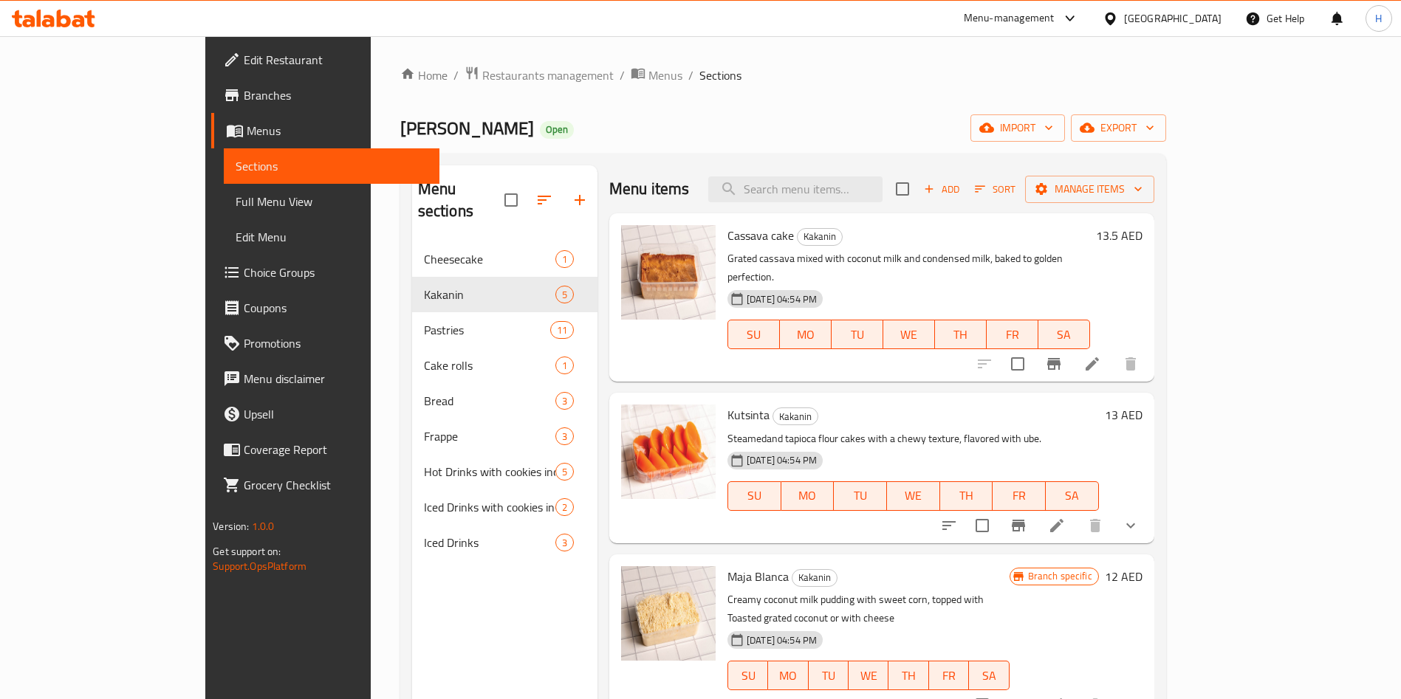
click at [1063, 519] on icon at bounding box center [1056, 525] width 13 height 13
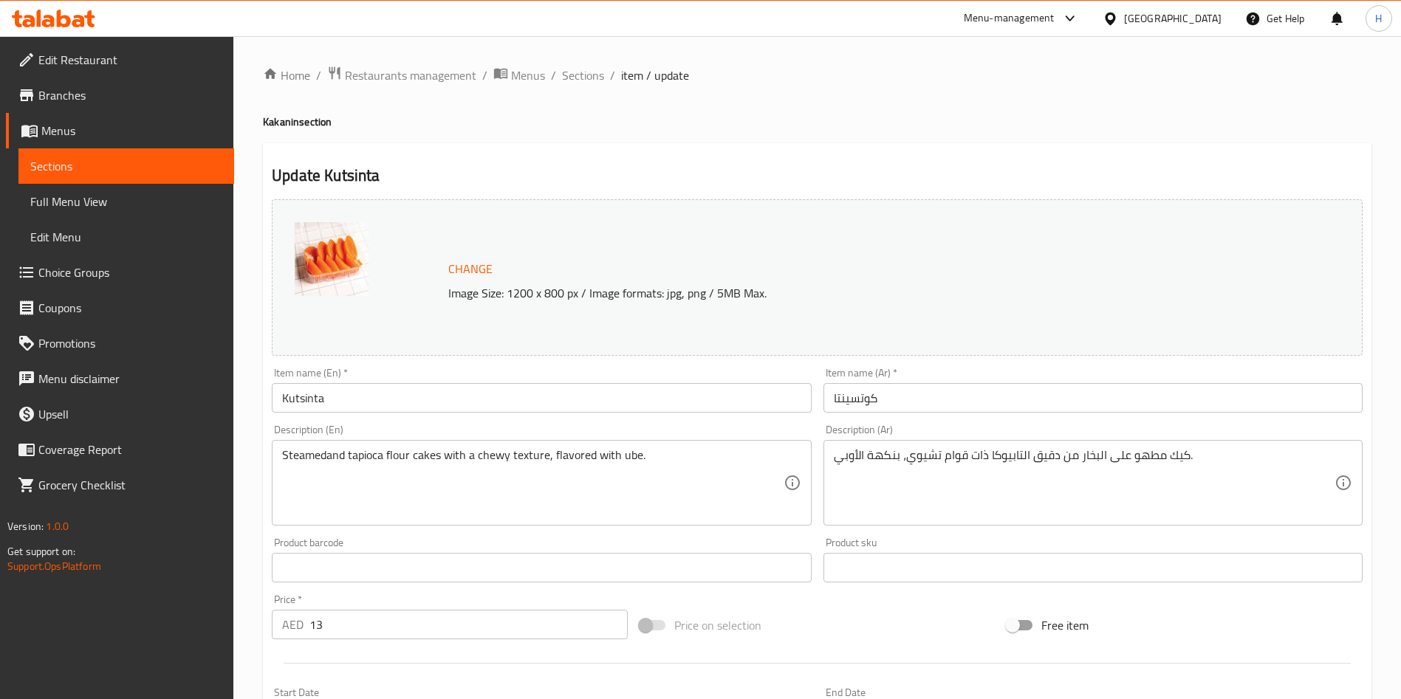
scroll to position [390, 0]
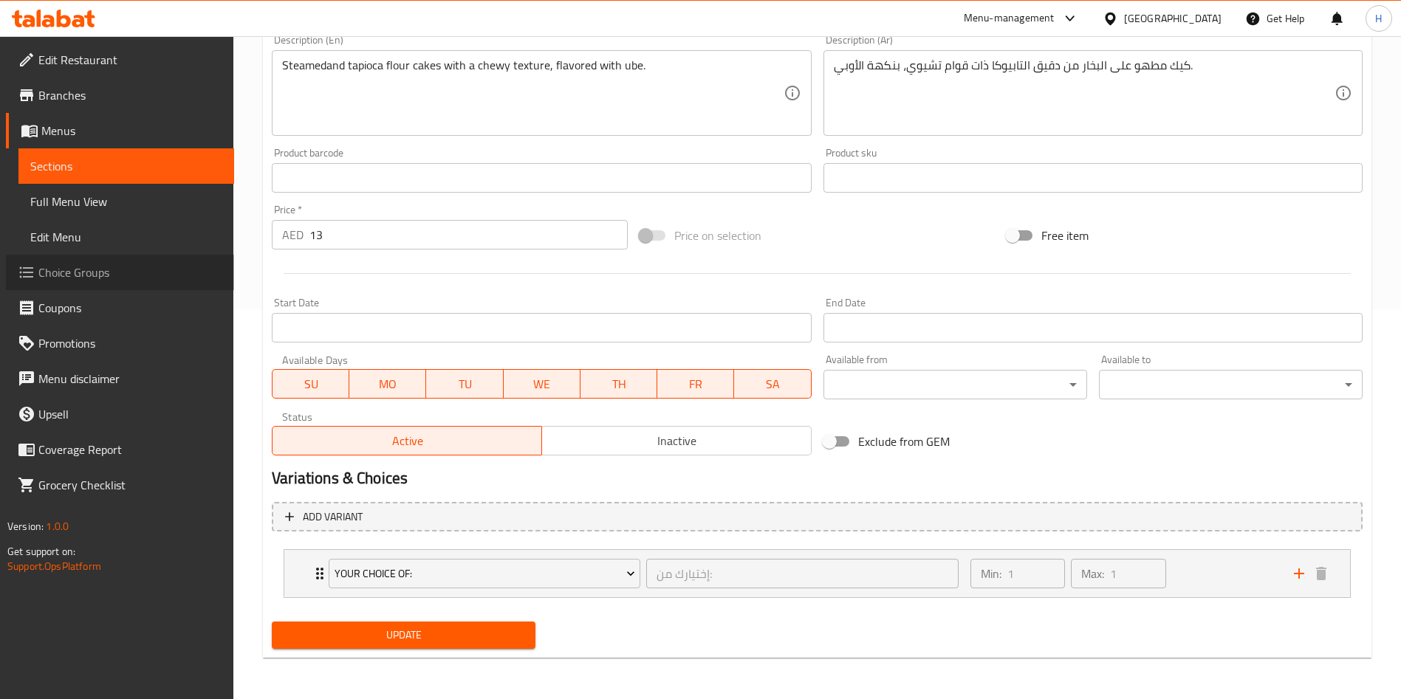
click at [106, 274] on span "Choice Groups" at bounding box center [130, 273] width 184 height 18
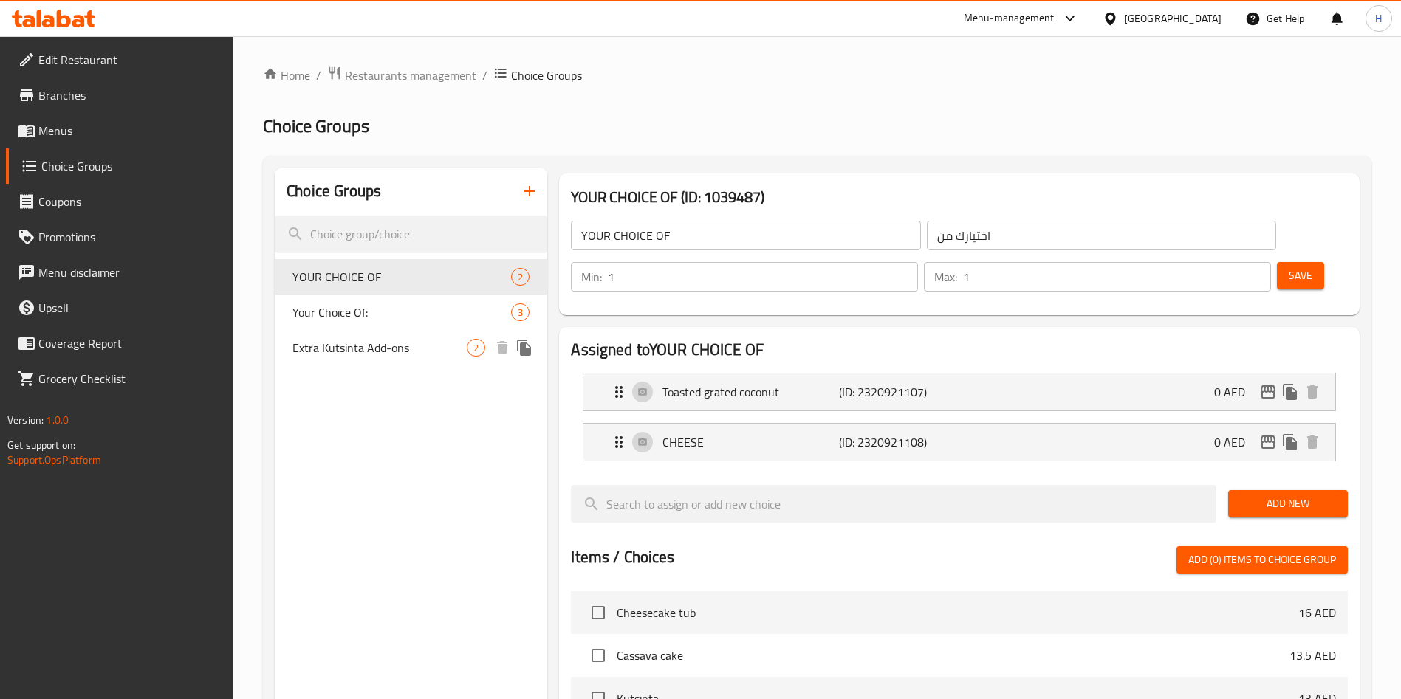
click at [421, 359] on div "Extra Kutsinta Add-ons 2" at bounding box center [411, 347] width 272 height 35
type input "Extra Kutsinta Add-ons"
type input "إضافات كوتسنتا إضافية"
type input "0"
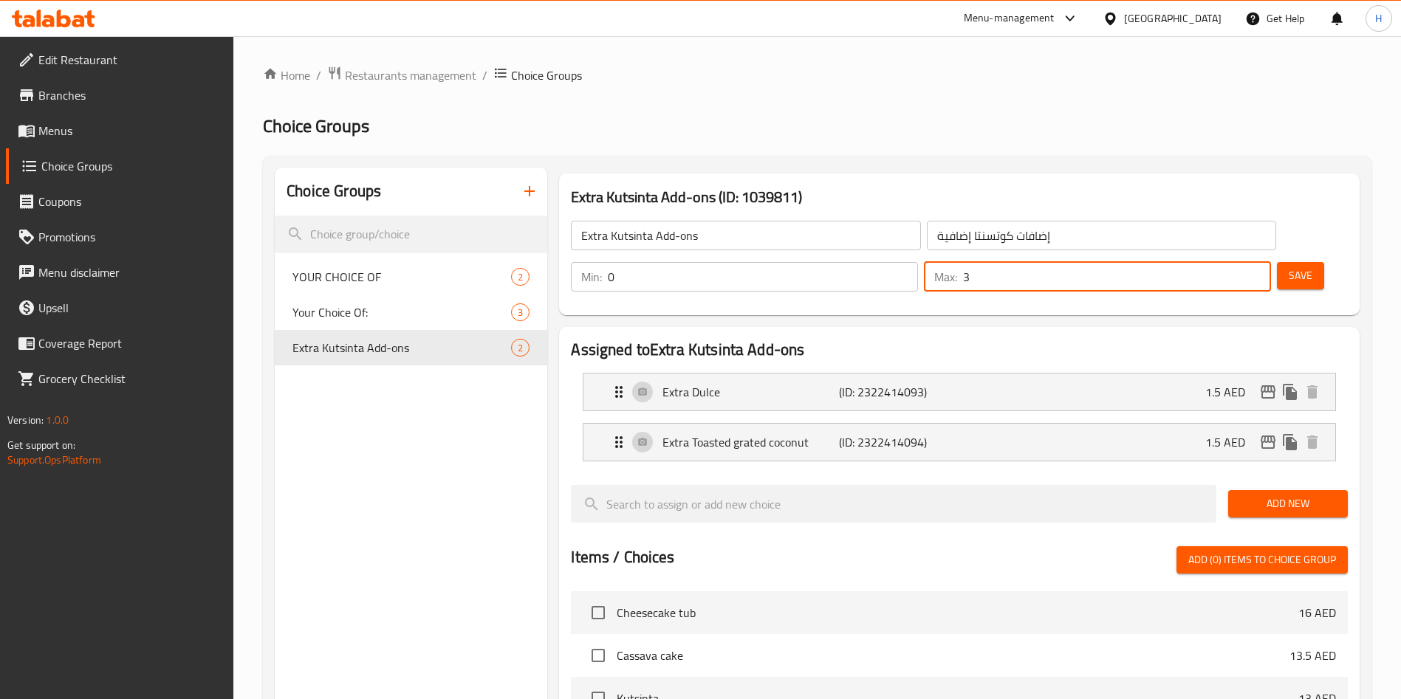
drag, startPoint x: 1230, startPoint y: 229, endPoint x: 1222, endPoint y: 227, distance: 7.5
click at [1222, 262] on input "3" at bounding box center [1117, 277] width 308 height 30
type input "2"
click at [1234, 262] on input "2" at bounding box center [1117, 277] width 308 height 30
click at [1289, 267] on span "Save" at bounding box center [1301, 276] width 24 height 18
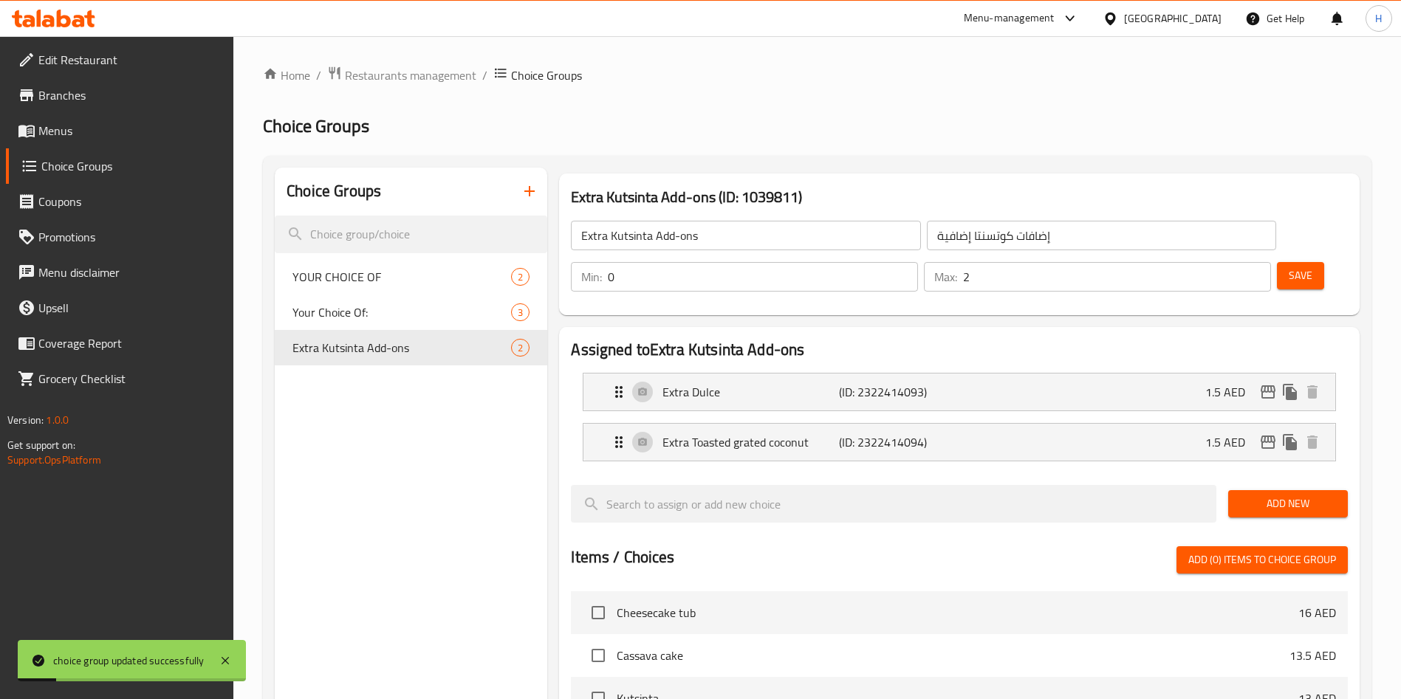
click at [97, 137] on span "Menus" at bounding box center [130, 131] width 184 height 18
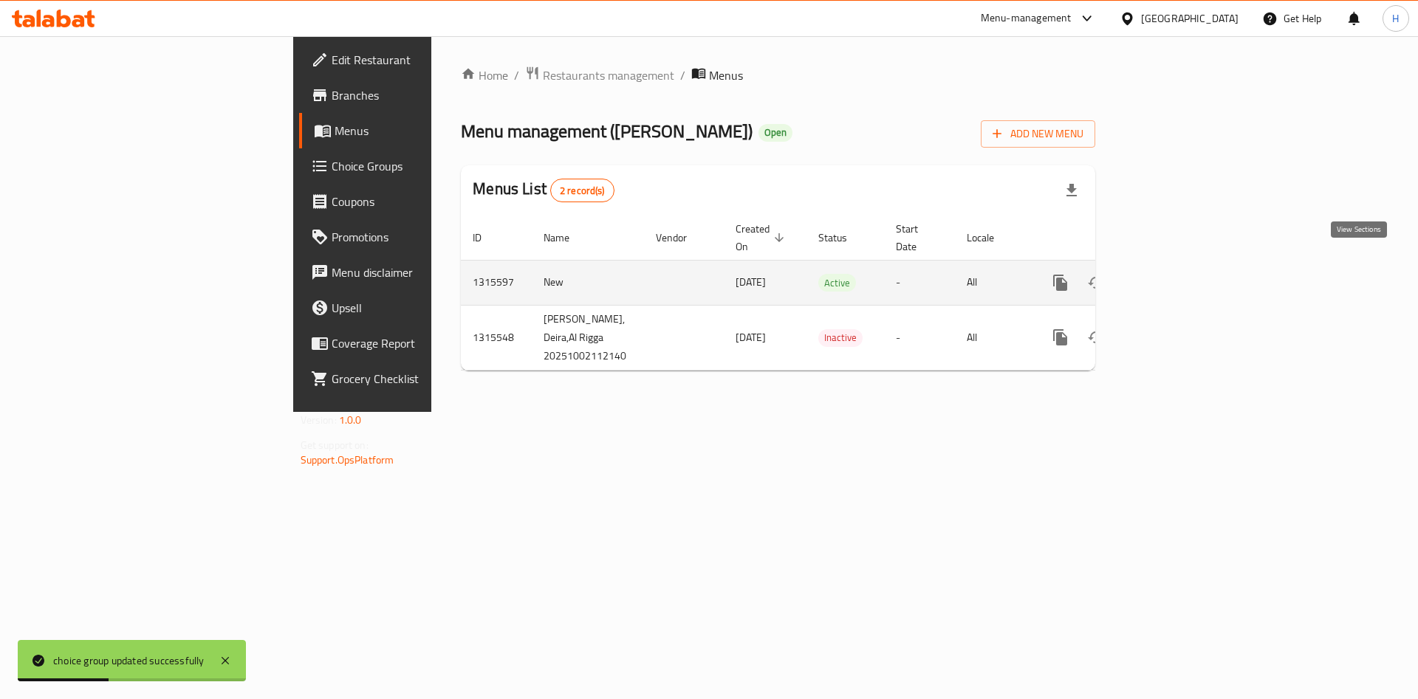
click at [1184, 275] on link "enhanced table" at bounding box center [1166, 282] width 35 height 35
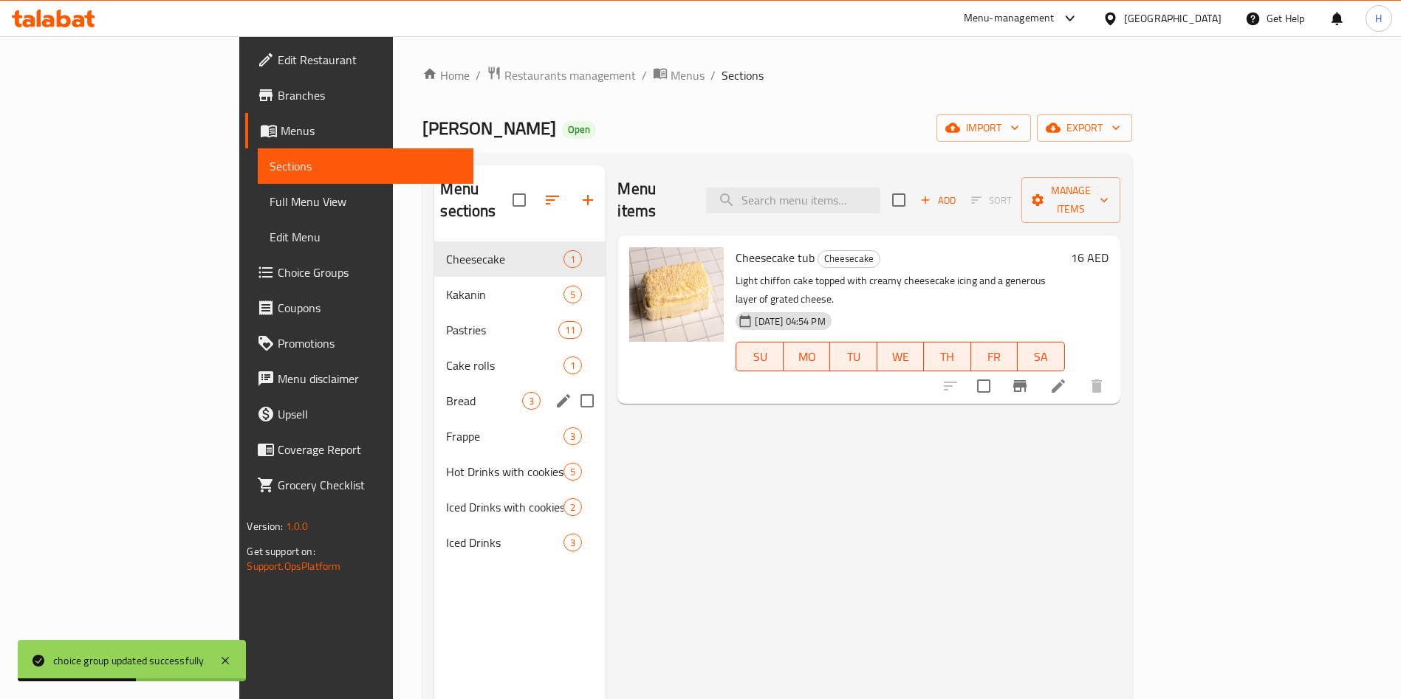
click at [446, 357] on span "Cake rolls" at bounding box center [504, 366] width 117 height 18
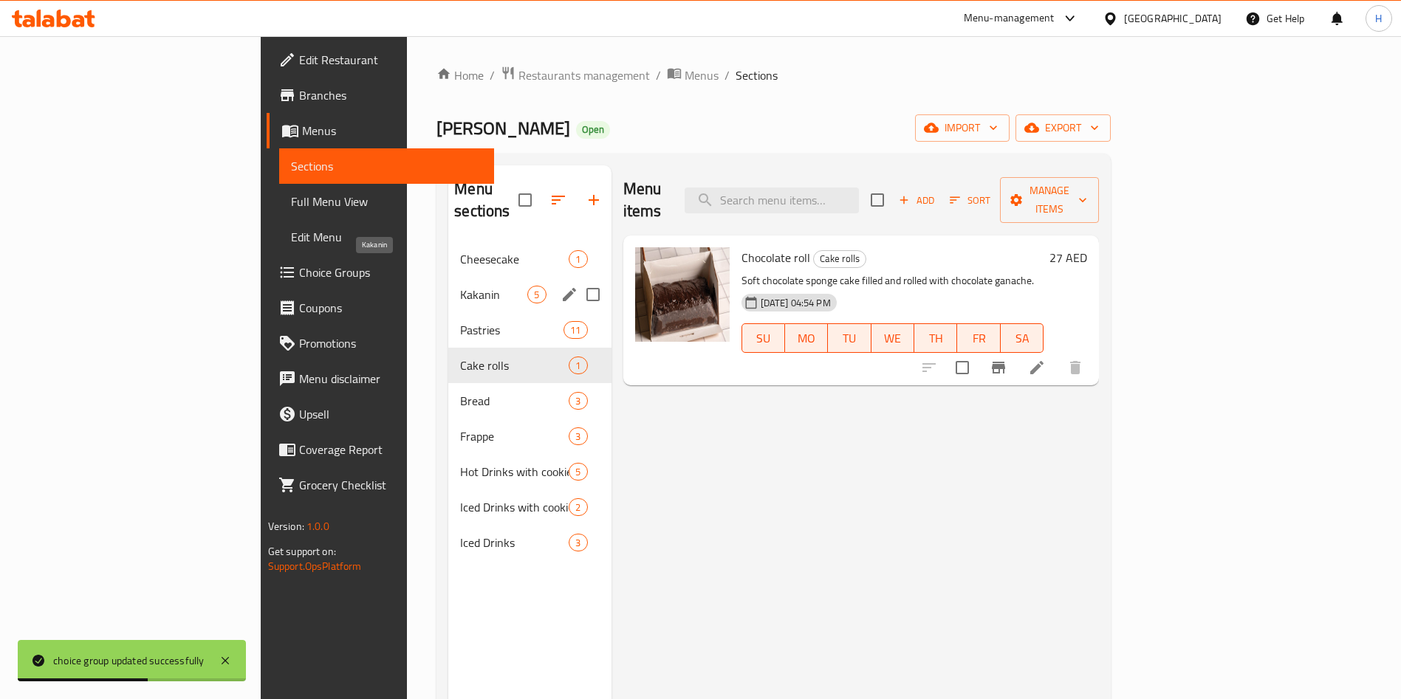
click at [460, 286] on span "Kakanin" at bounding box center [493, 295] width 67 height 18
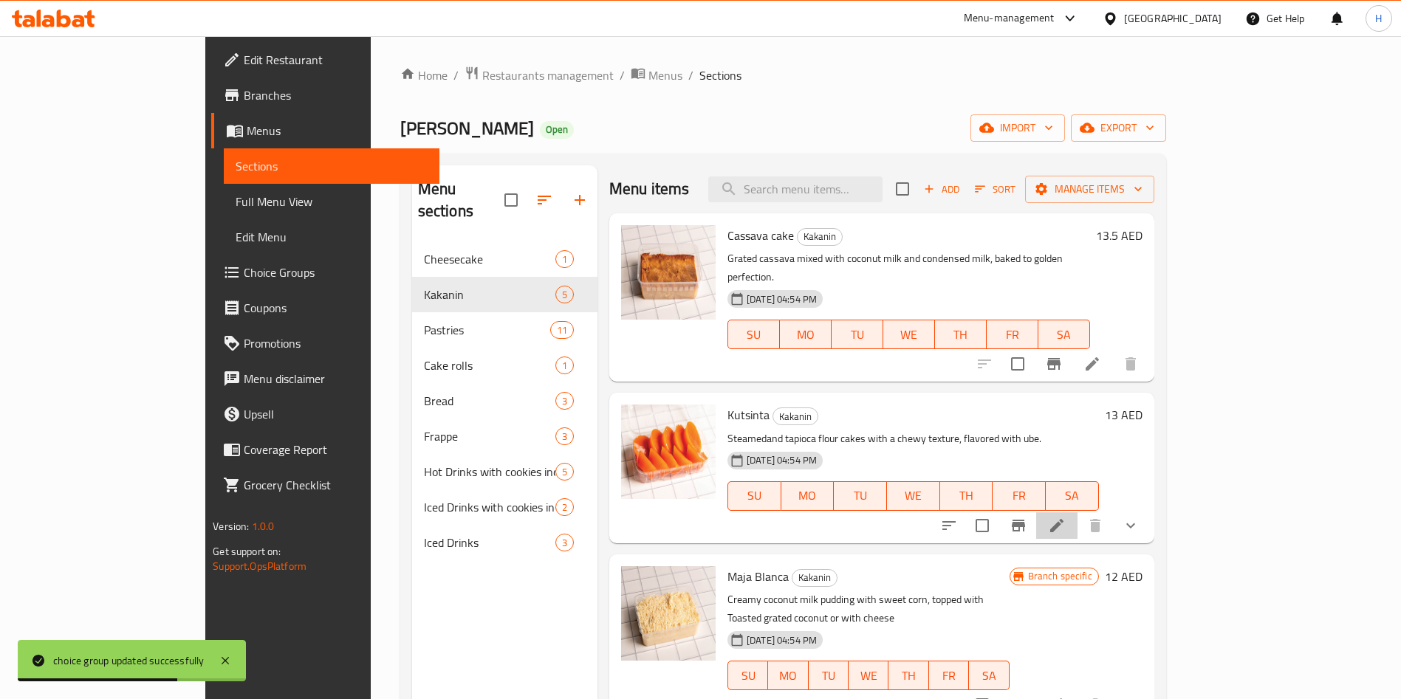
click at [1066, 517] on icon at bounding box center [1057, 526] width 18 height 18
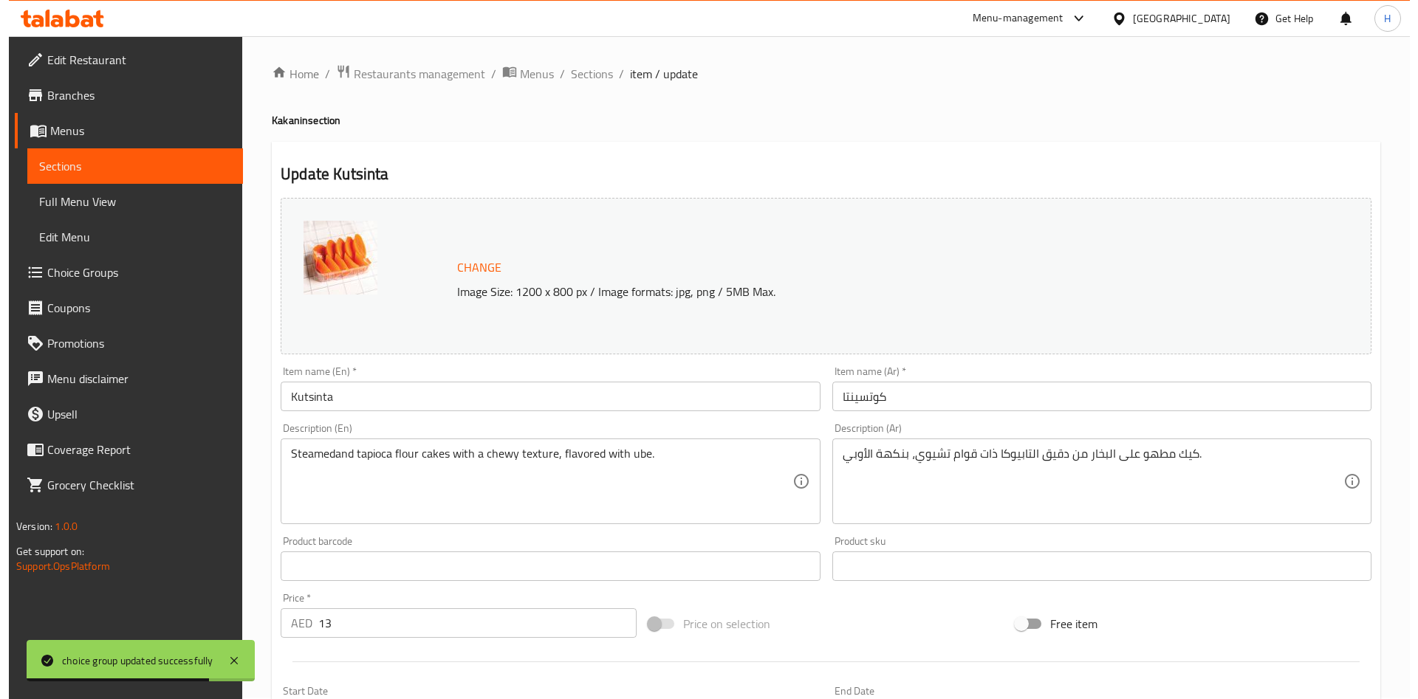
scroll to position [390, 0]
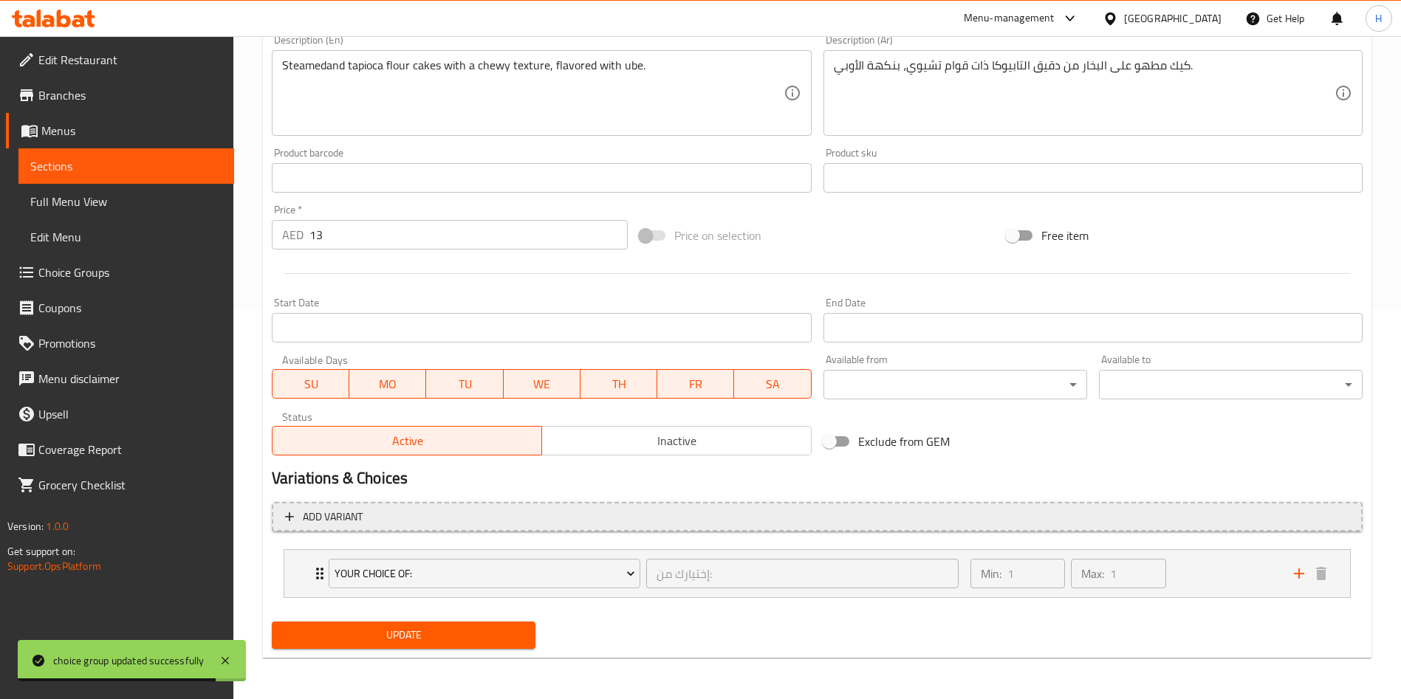
click at [358, 517] on span "Add variant" at bounding box center [333, 517] width 60 height 18
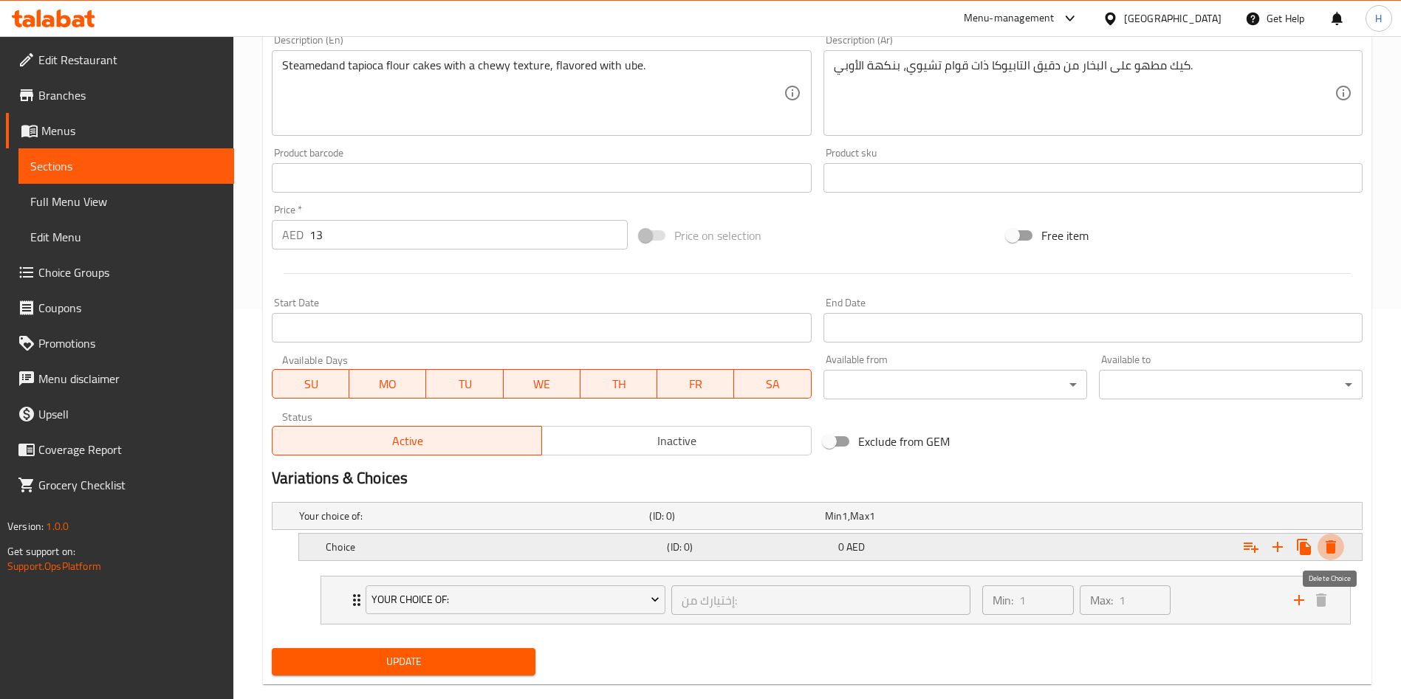
click at [1330, 548] on icon "Expand" at bounding box center [1331, 547] width 10 height 13
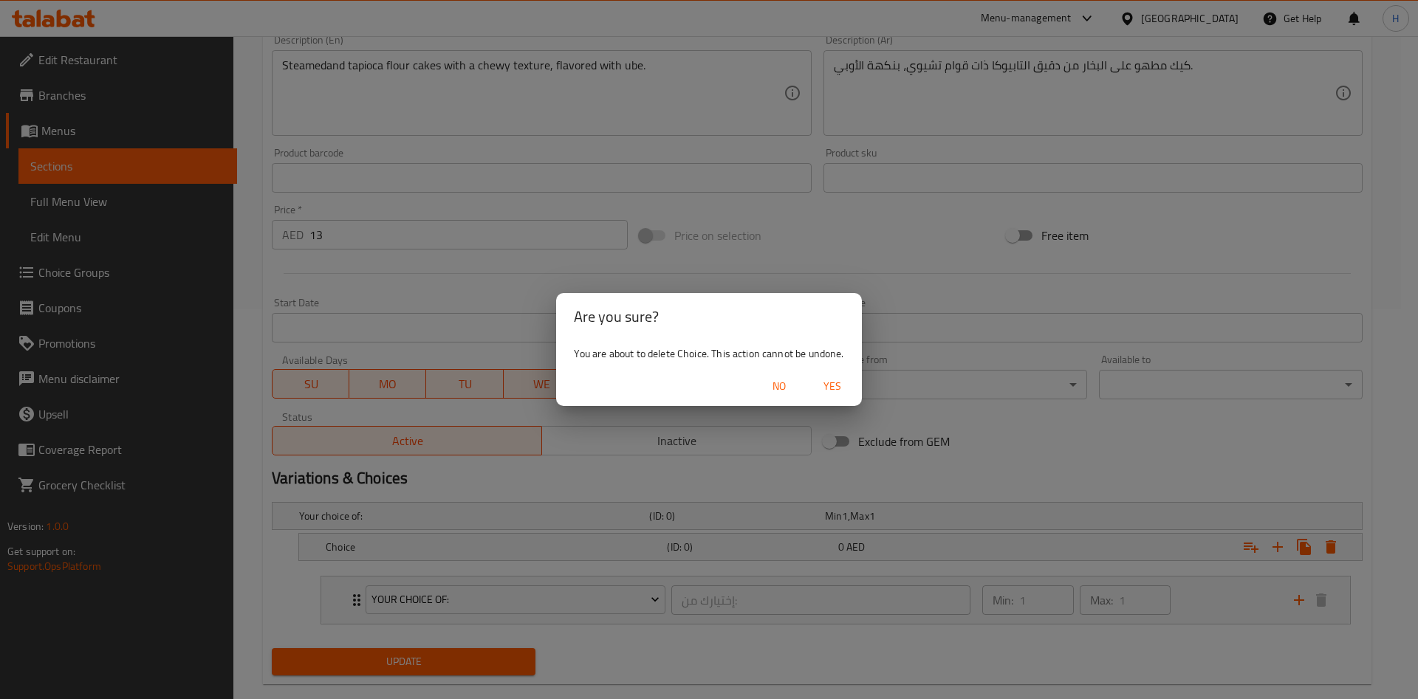
click at [816, 387] on span "Yes" at bounding box center [832, 386] width 35 height 18
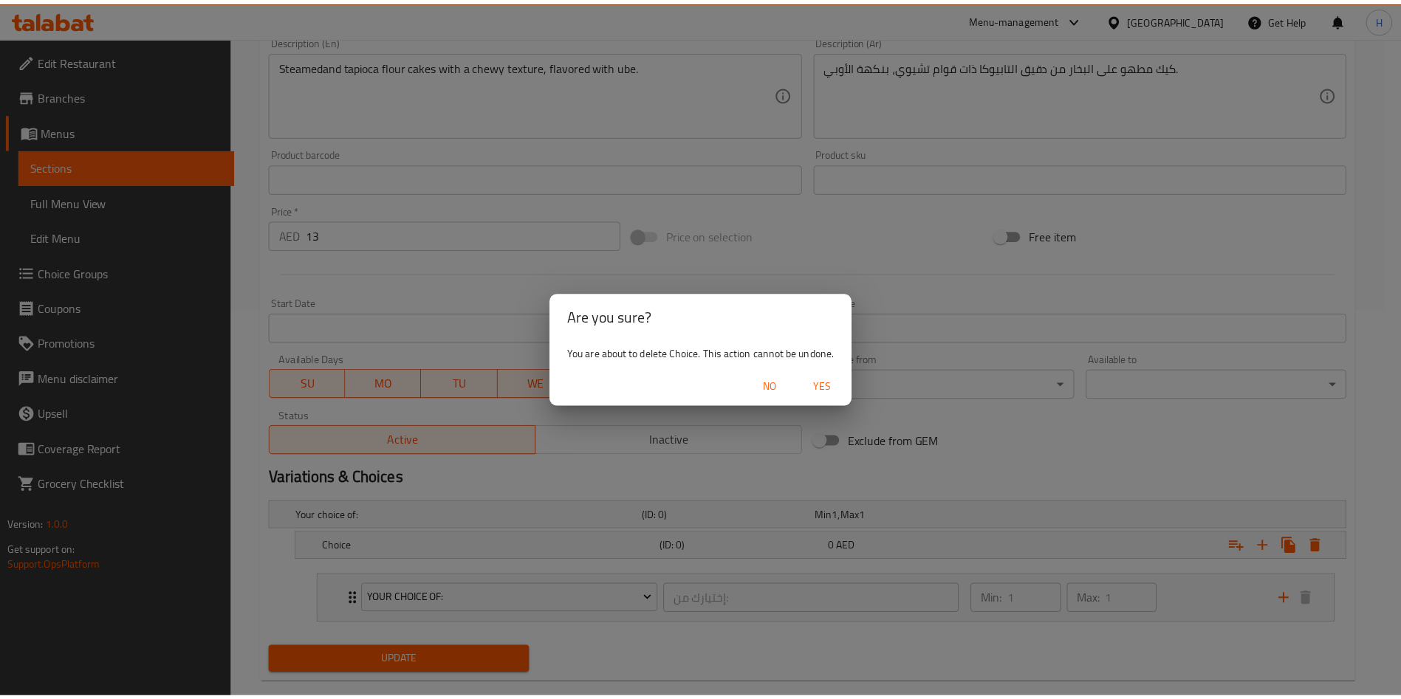
scroll to position [385, 0]
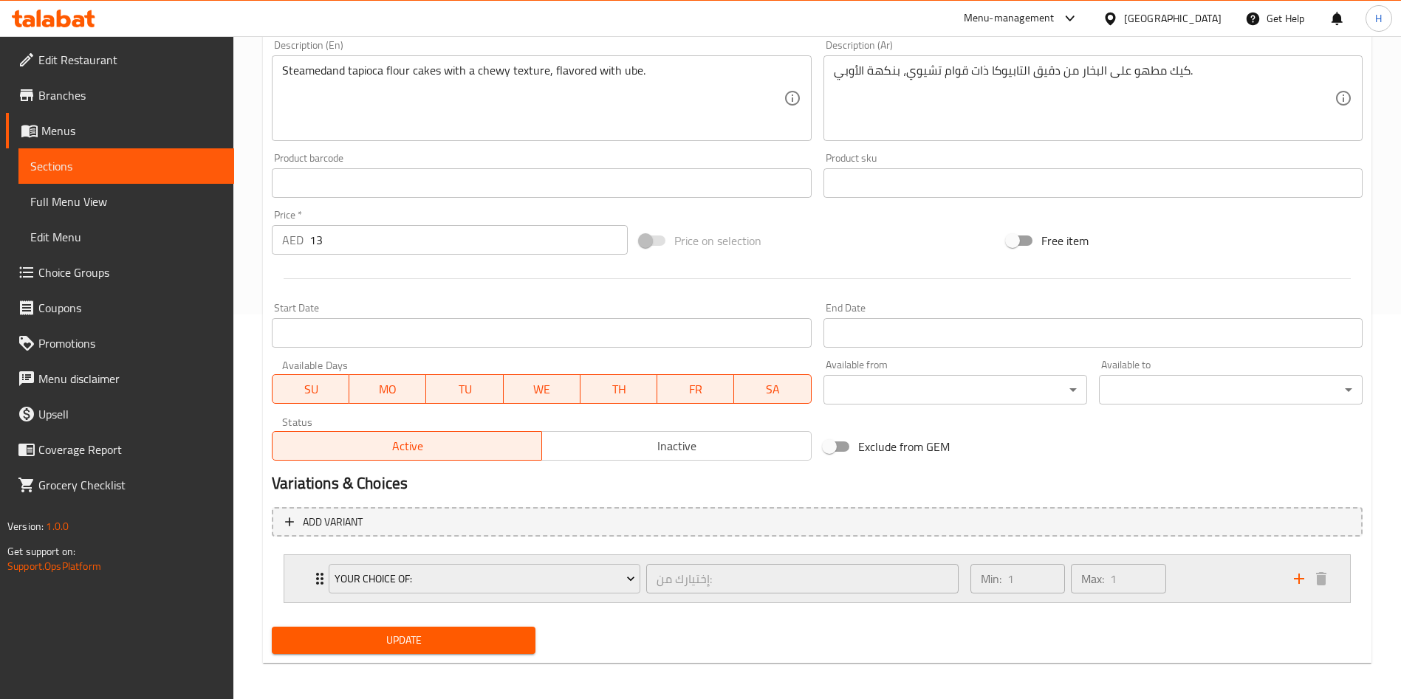
click at [304, 584] on div "Your Choice Of: إختيارك من: ​ Min: 1 ​ Max: 1 ​" at bounding box center [817, 578] width 1066 height 47
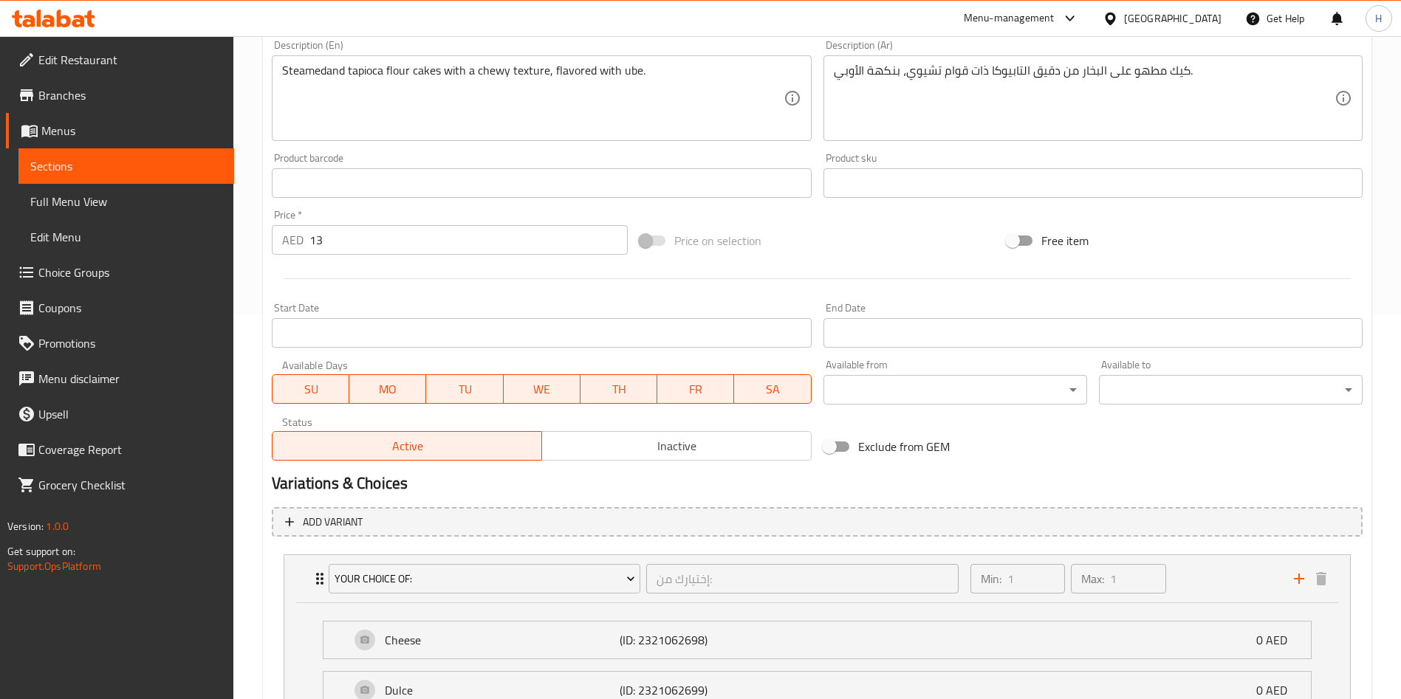
scroll to position [571, 0]
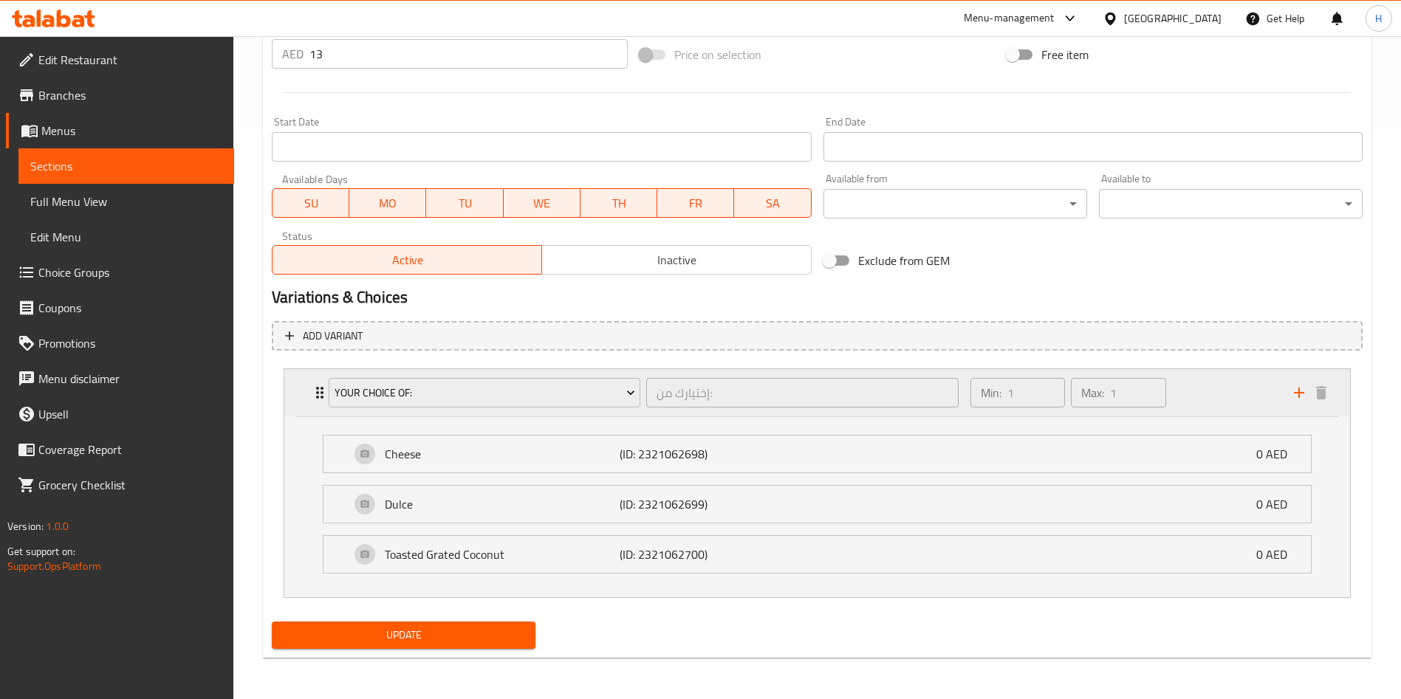
click at [315, 388] on icon "Expand" at bounding box center [320, 393] width 18 height 18
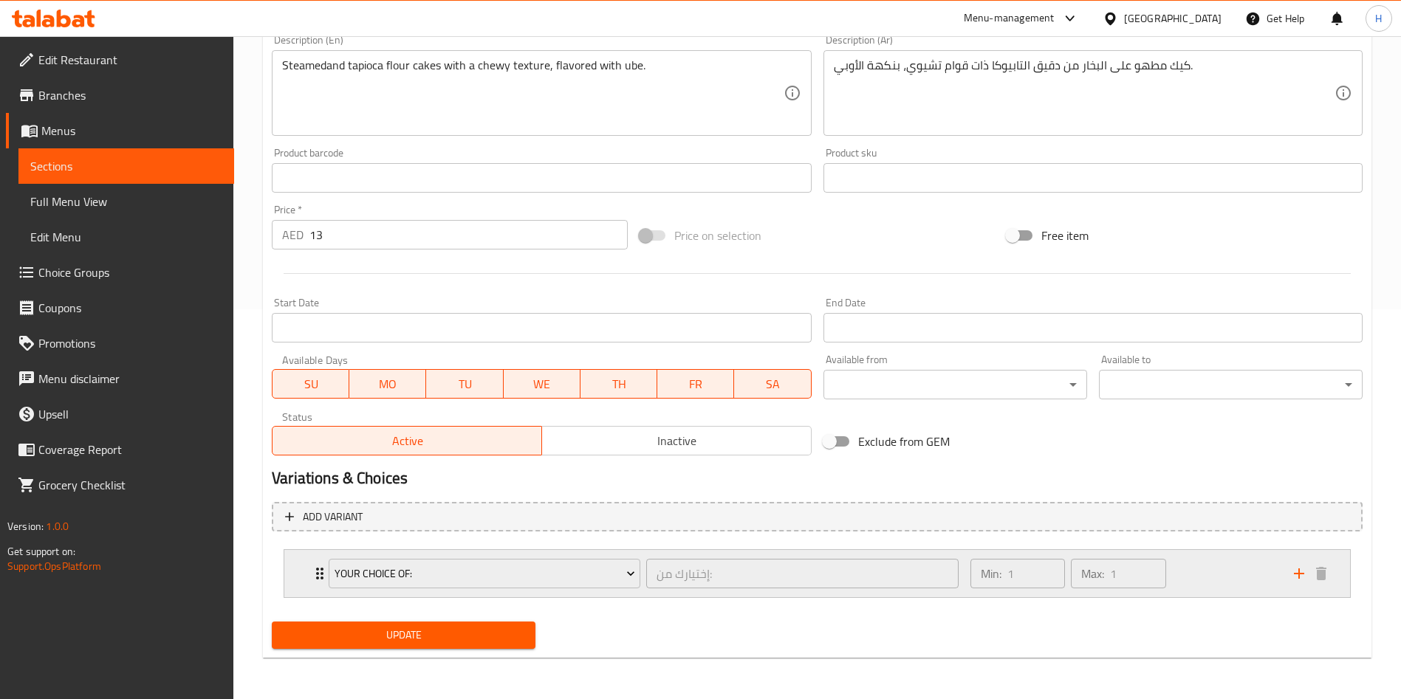
scroll to position [390, 0]
drag, startPoint x: 313, startPoint y: 577, endPoint x: 332, endPoint y: 568, distance: 21.5
click at [313, 576] on icon "Expand" at bounding box center [320, 574] width 18 height 18
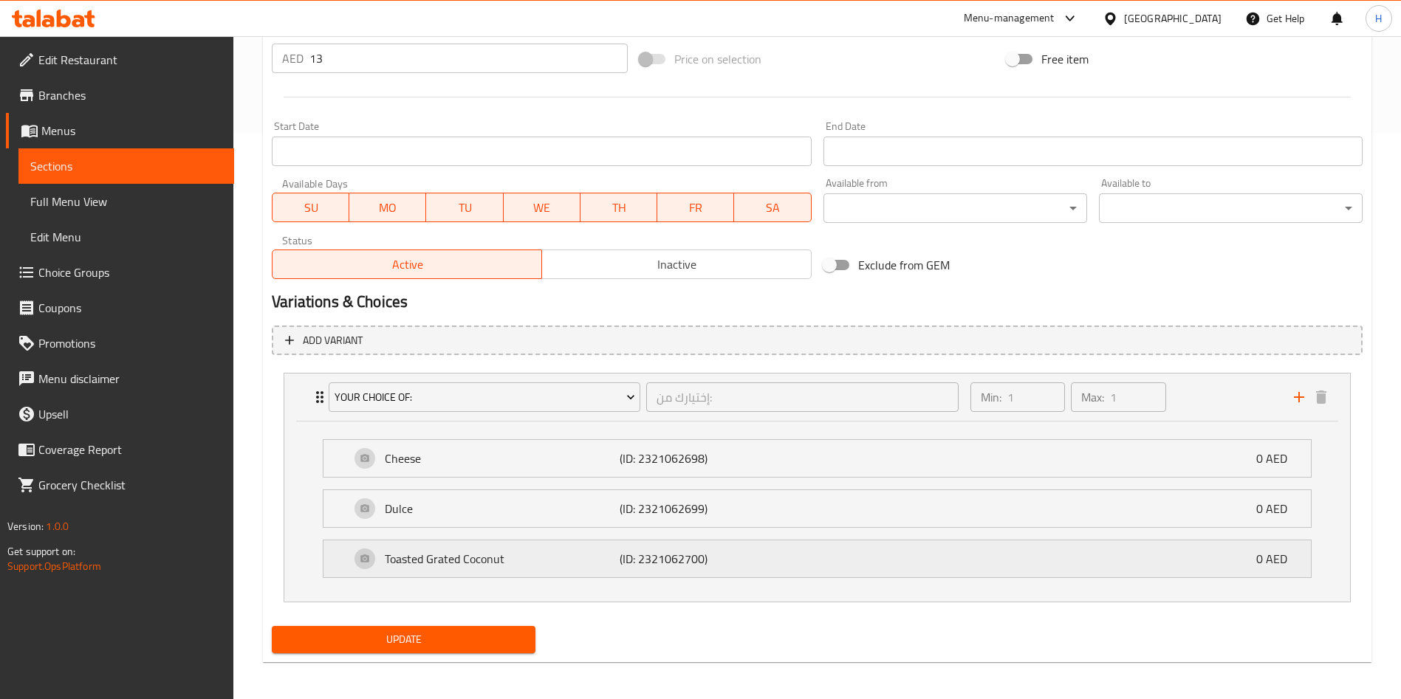
scroll to position [571, 0]
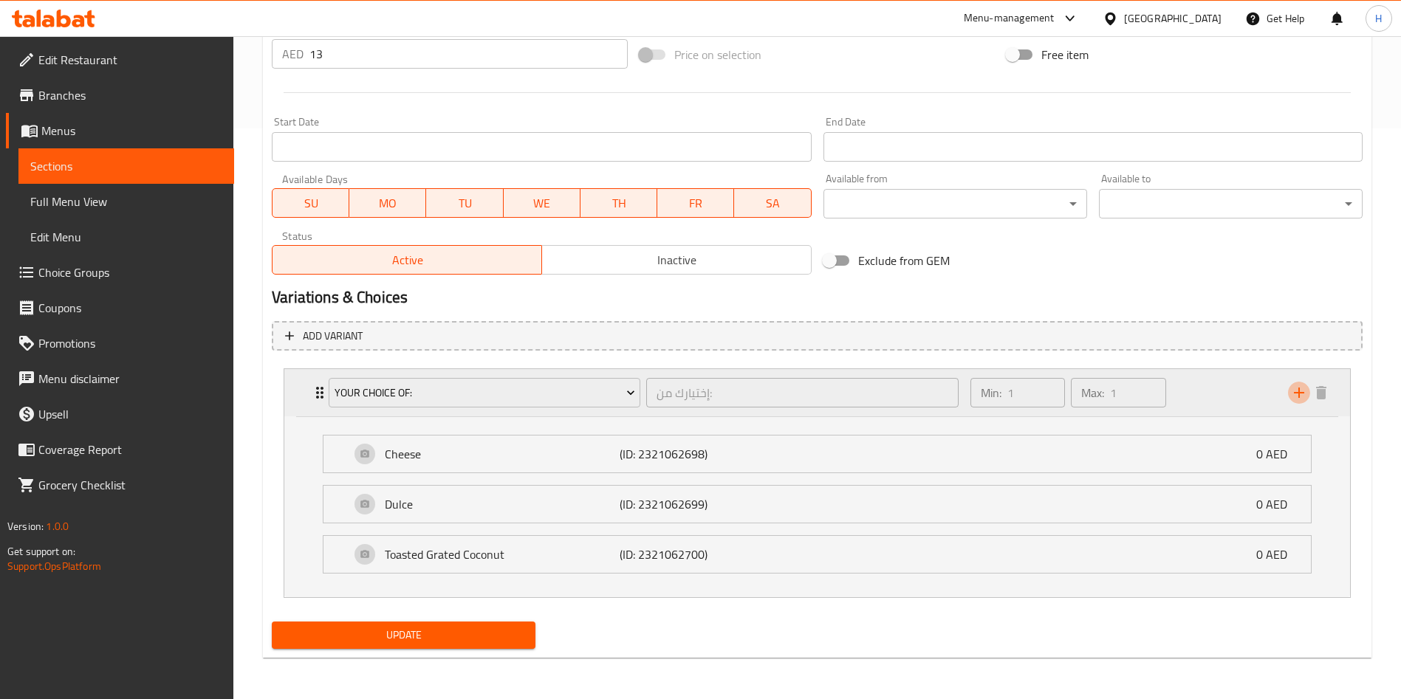
click at [1298, 400] on icon "add" at bounding box center [1299, 393] width 18 height 18
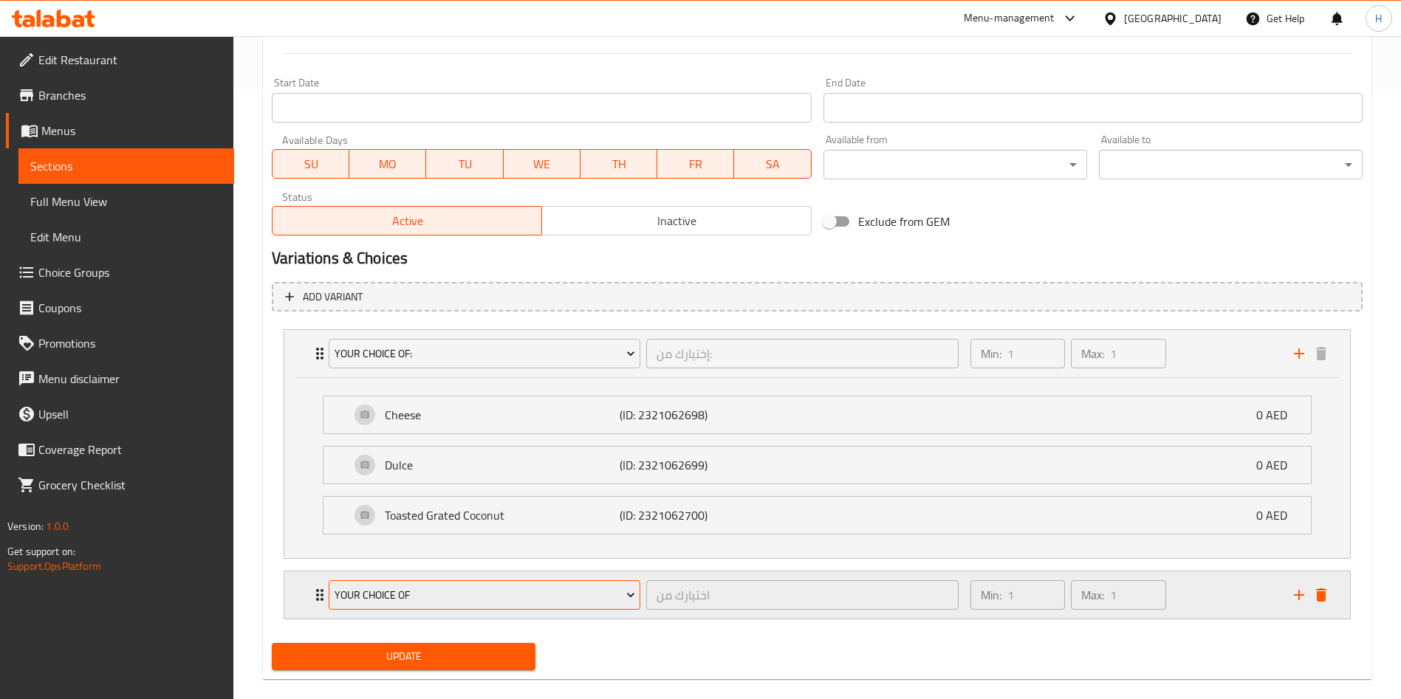
scroll to position [631, 0]
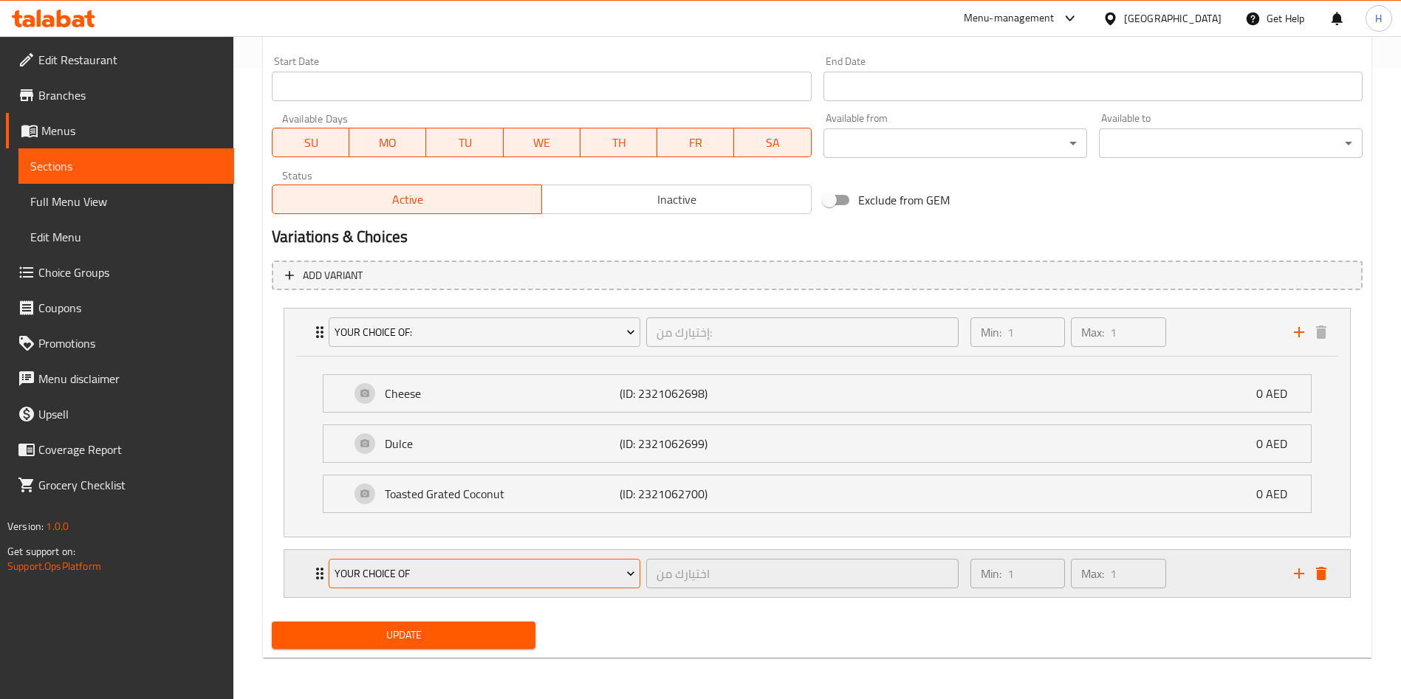
click at [549, 583] on span "YOUR CHOICE OF" at bounding box center [485, 574] width 301 height 18
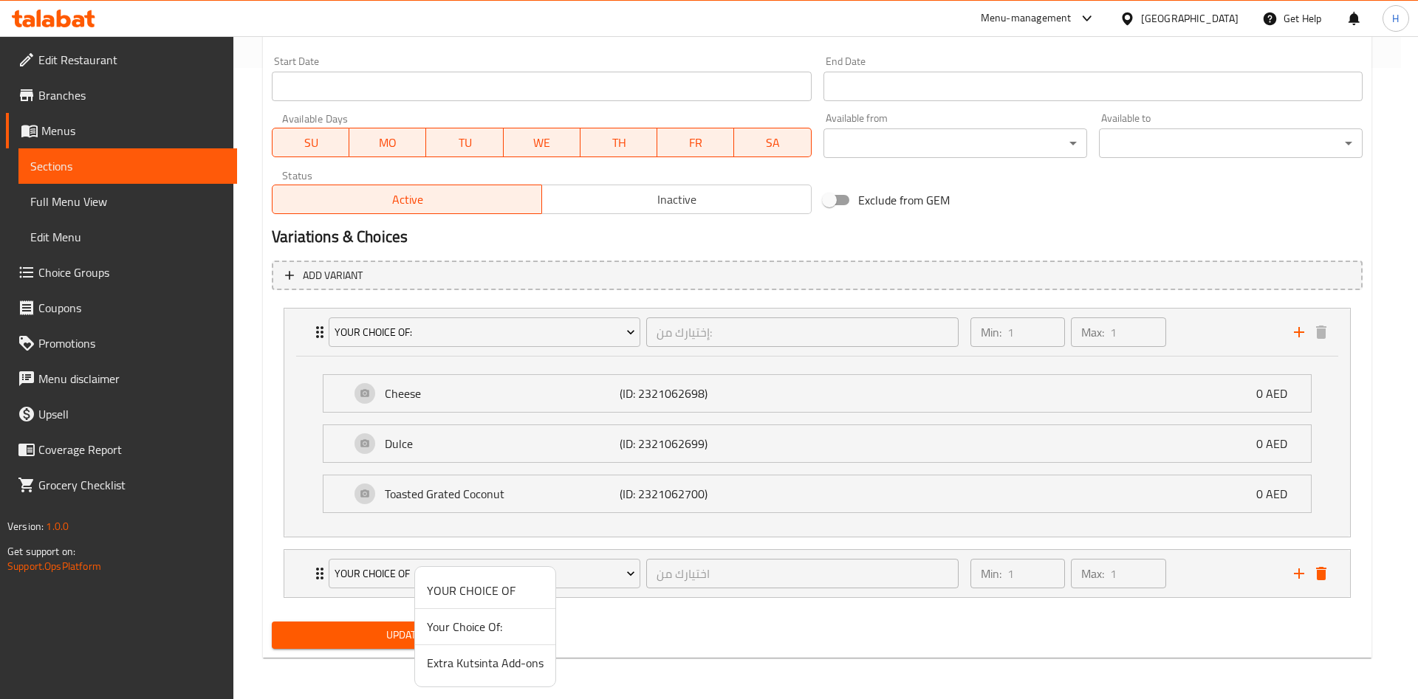
click at [487, 665] on span "Extra Kutsinta Add-ons" at bounding box center [485, 663] width 117 height 18
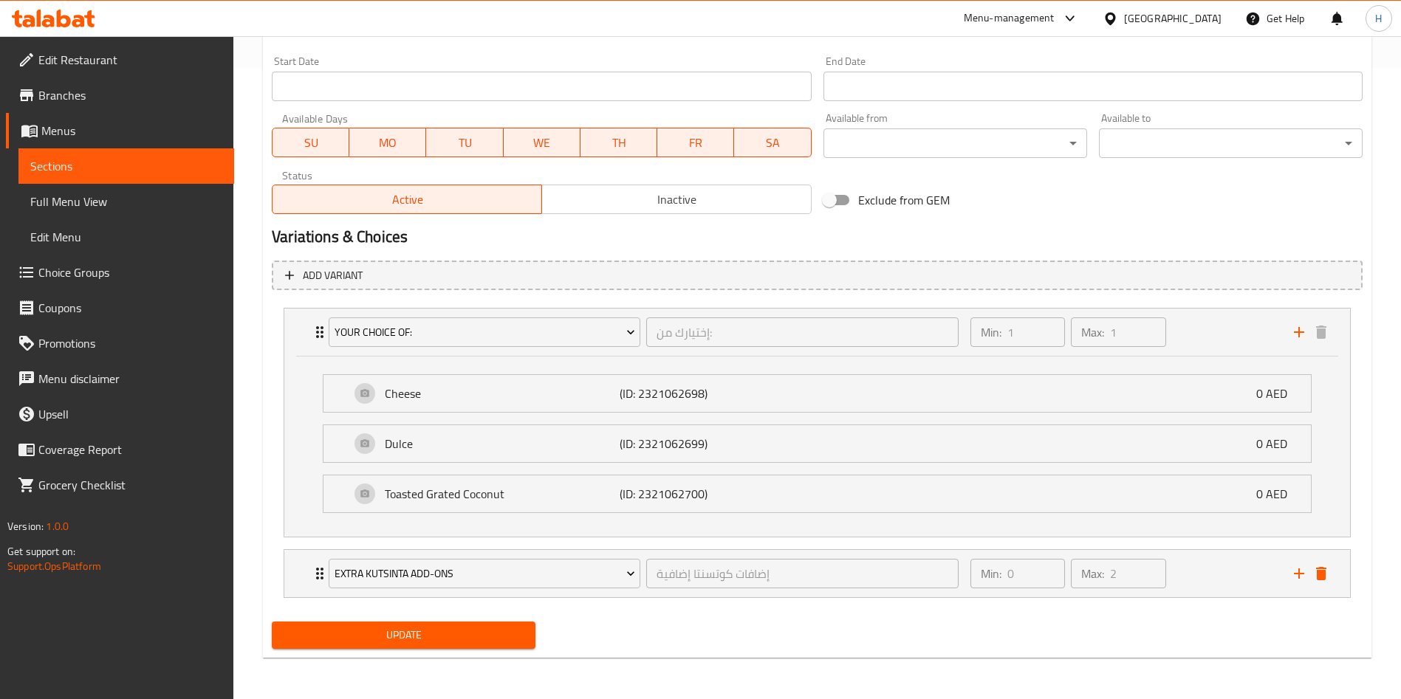
click at [460, 640] on span "Update" at bounding box center [404, 635] width 240 height 18
click at [493, 652] on div "Update" at bounding box center [403, 635] width 275 height 39
click at [491, 645] on button "Update" at bounding box center [404, 635] width 264 height 27
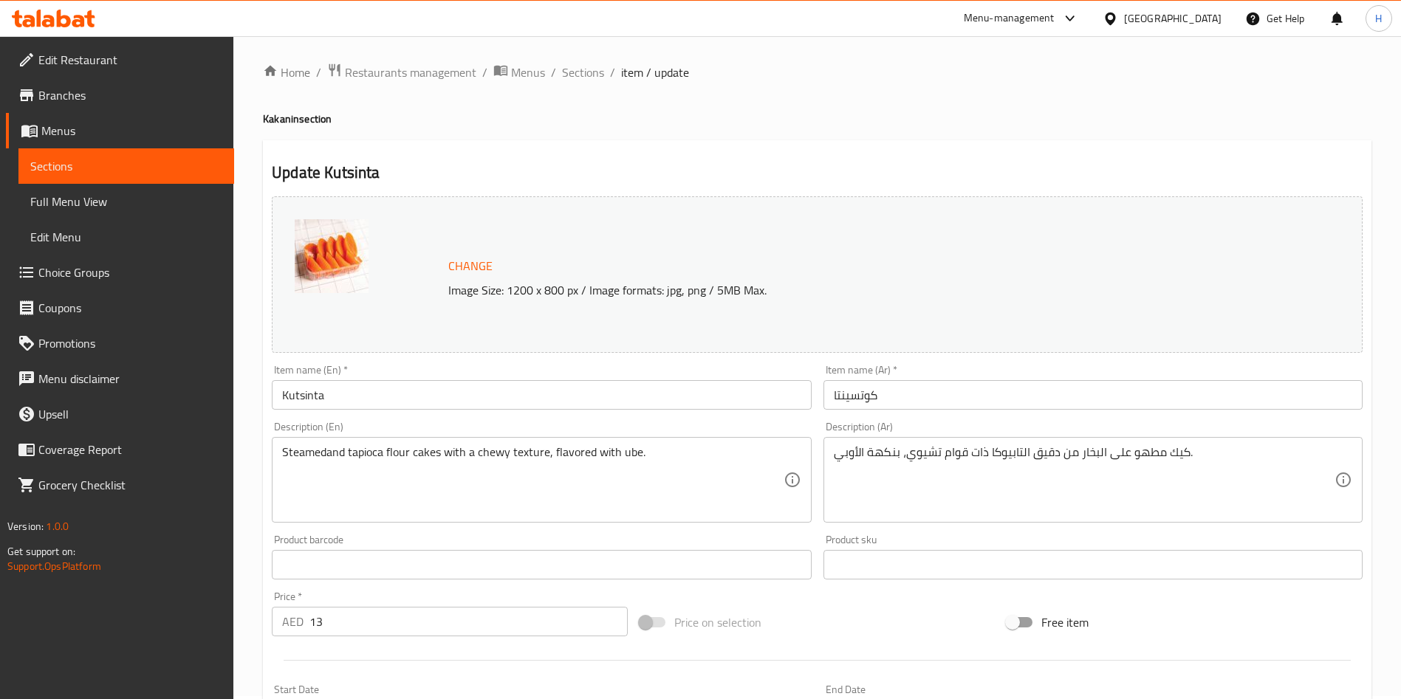
scroll to position [0, 0]
click at [586, 71] on span "Sections" at bounding box center [583, 75] width 42 height 18
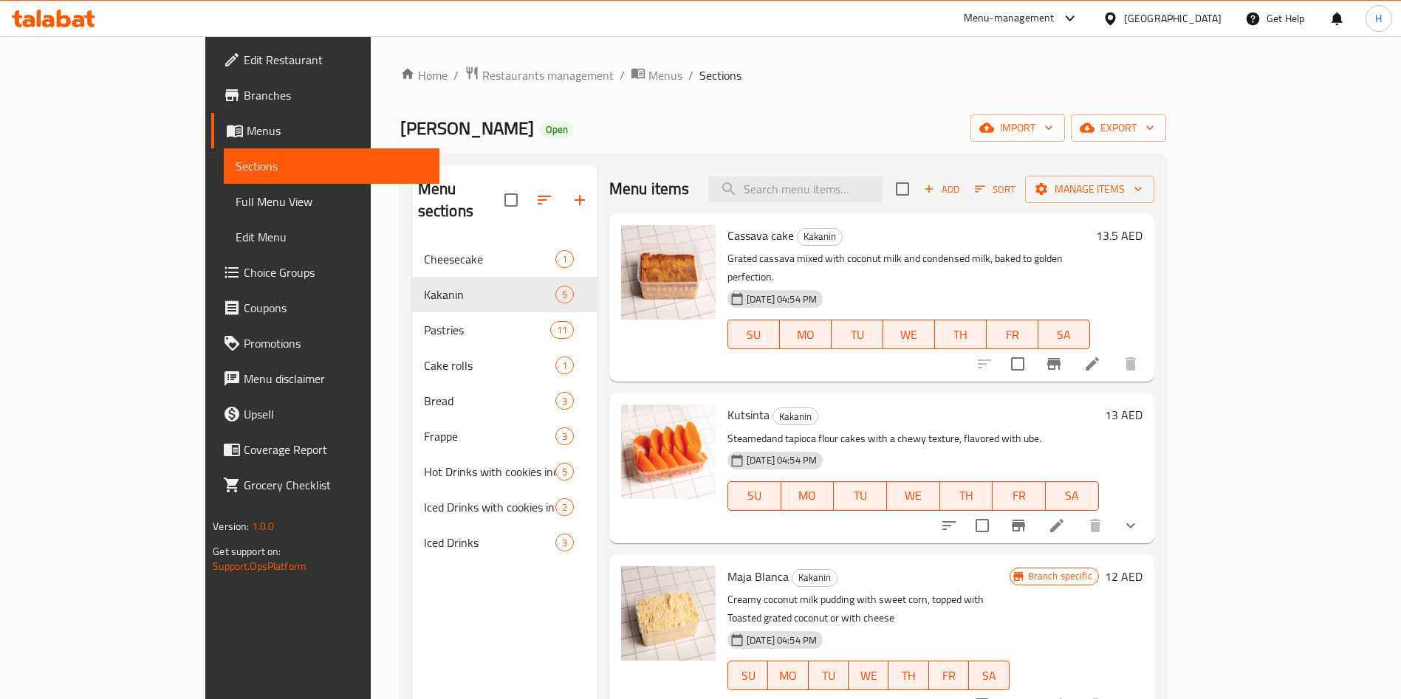
click at [1063, 519] on icon at bounding box center [1056, 525] width 13 height 13
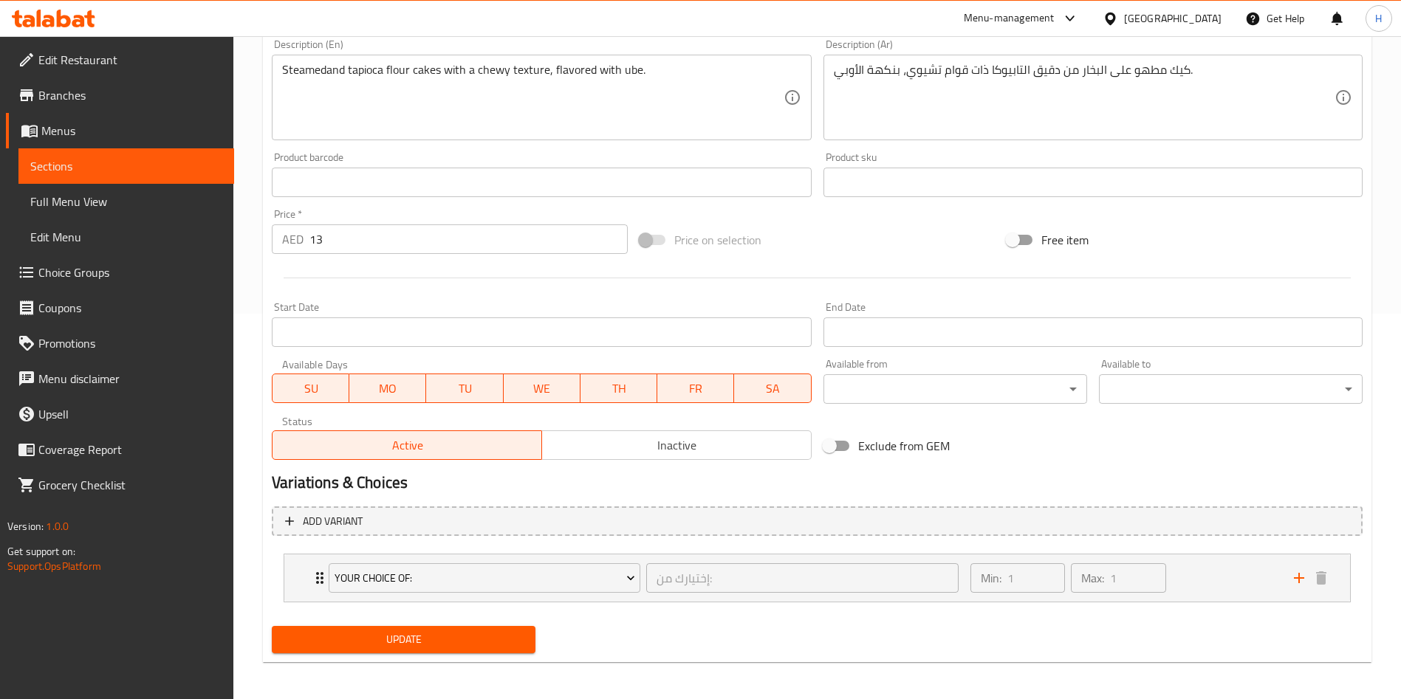
scroll to position [390, 0]
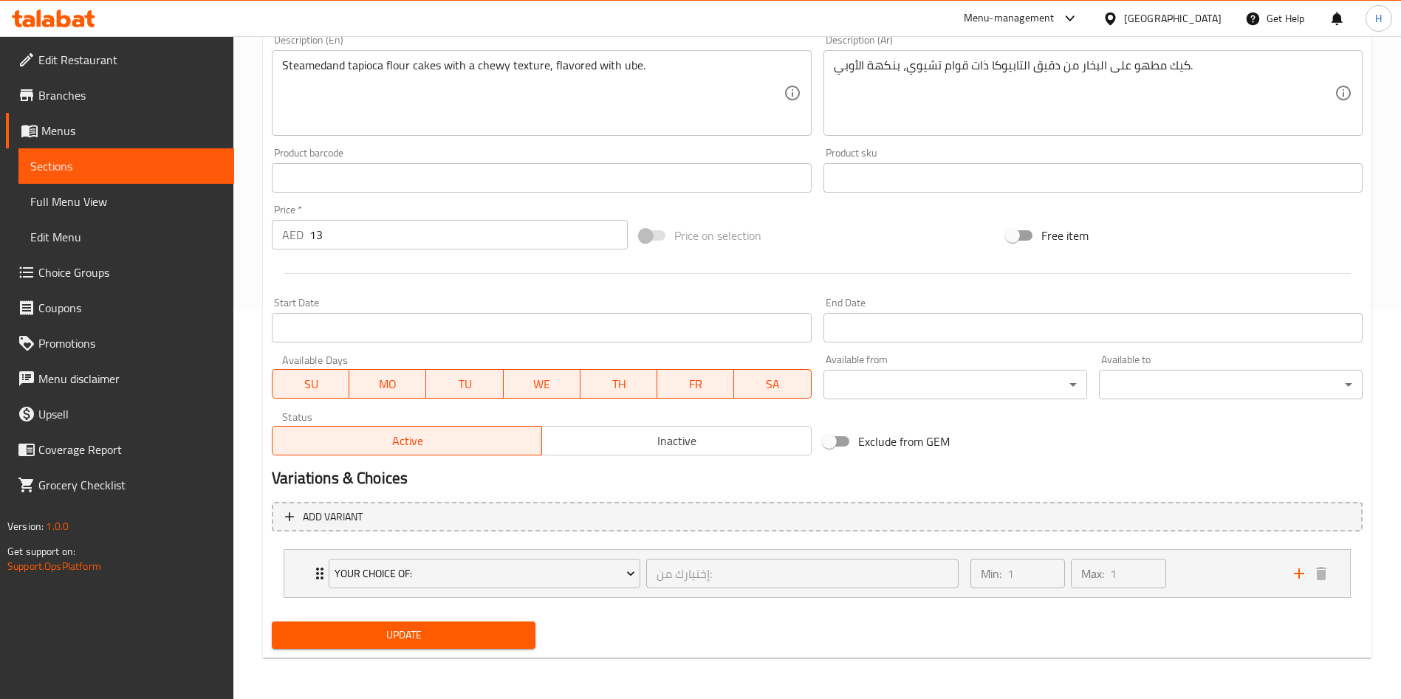
click at [90, 271] on span "Choice Groups" at bounding box center [130, 273] width 184 height 18
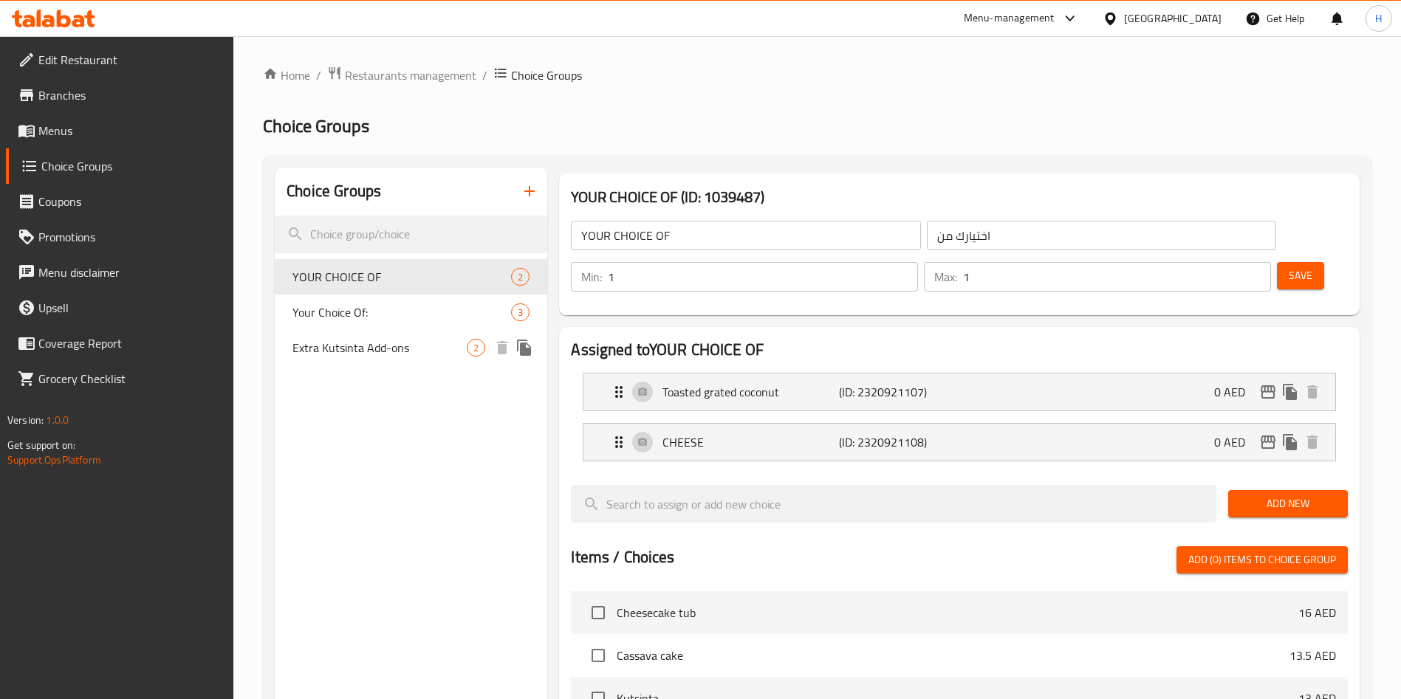
click at [391, 348] on span "Extra Kutsinta Add-ons" at bounding box center [379, 348] width 174 height 18
type input "Extra Kutsinta Add-ons"
type input "إضافات كوتسنتا إضافية"
type input "0"
type input "2"
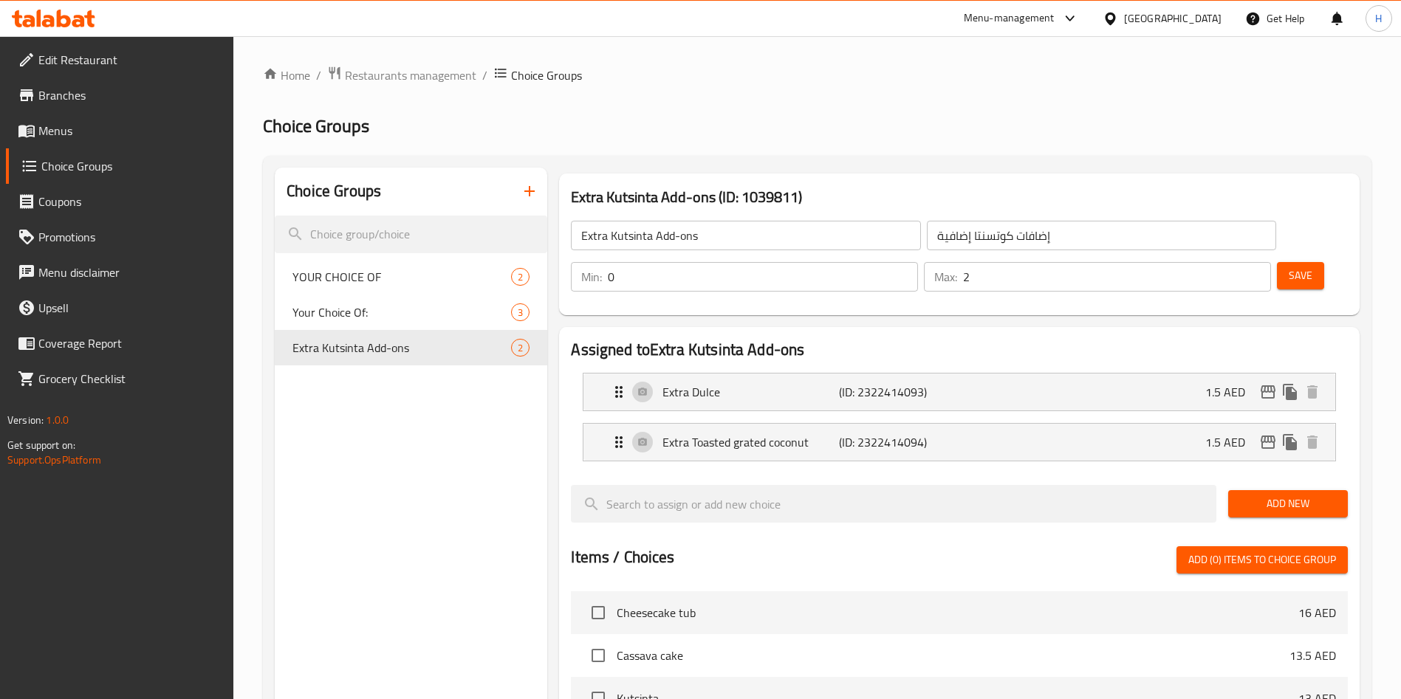
click at [710, 339] on h2 "Assigned to Extra Kutsinta Add-ons" at bounding box center [959, 350] width 777 height 22
click at [60, 193] on span "Coupons" at bounding box center [130, 202] width 184 height 18
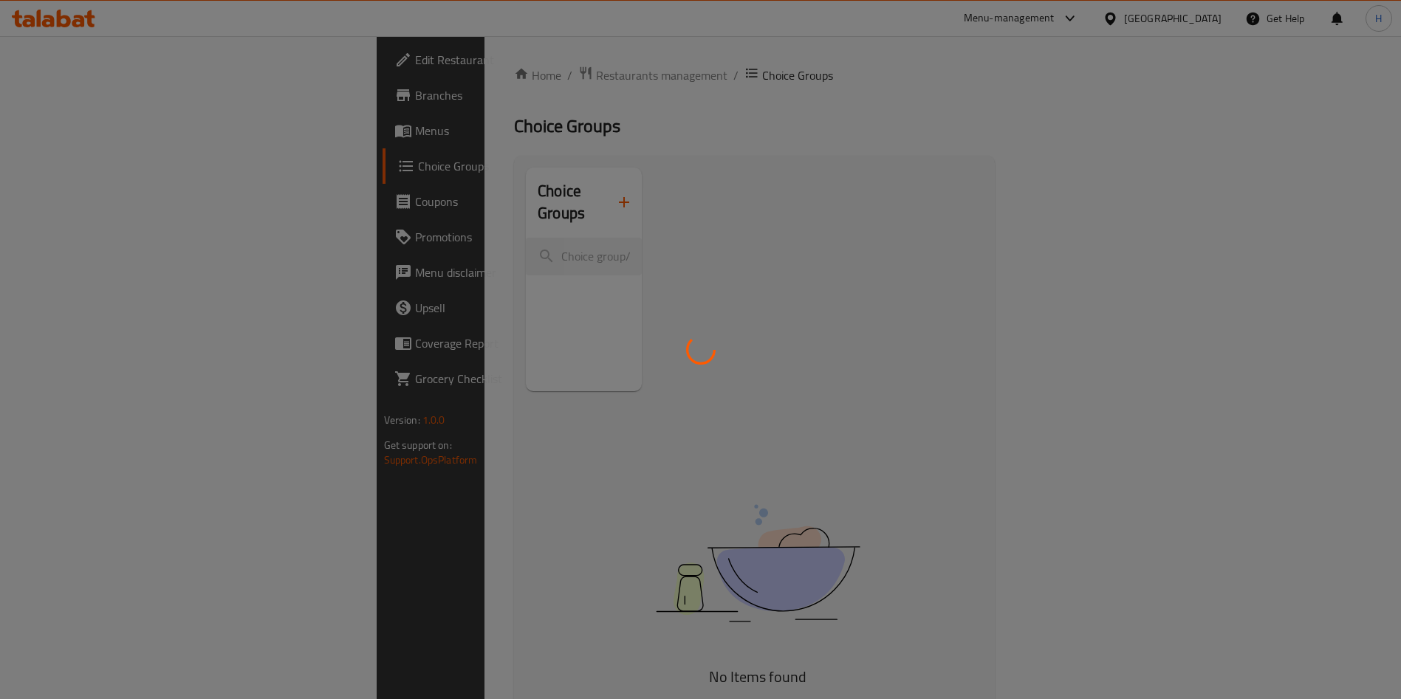
click at [83, 123] on div at bounding box center [700, 349] width 1401 height 699
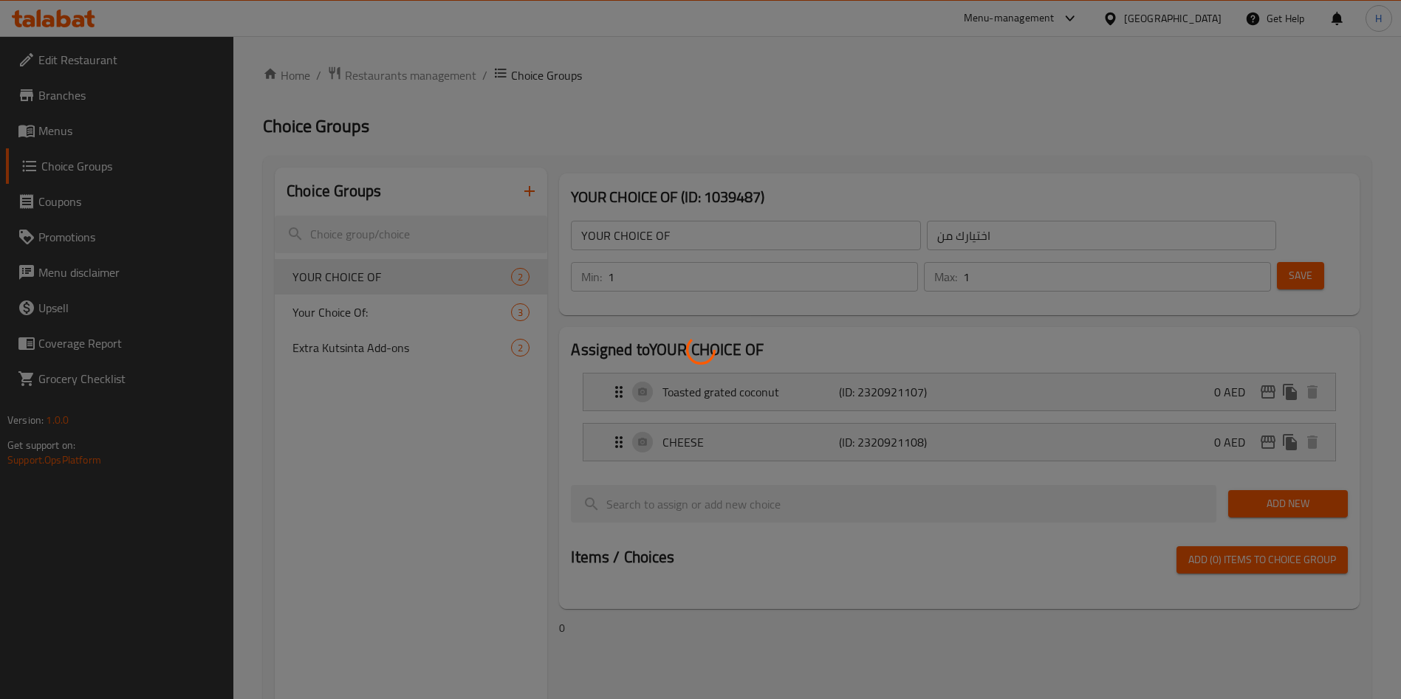
click at [55, 126] on div at bounding box center [700, 349] width 1401 height 699
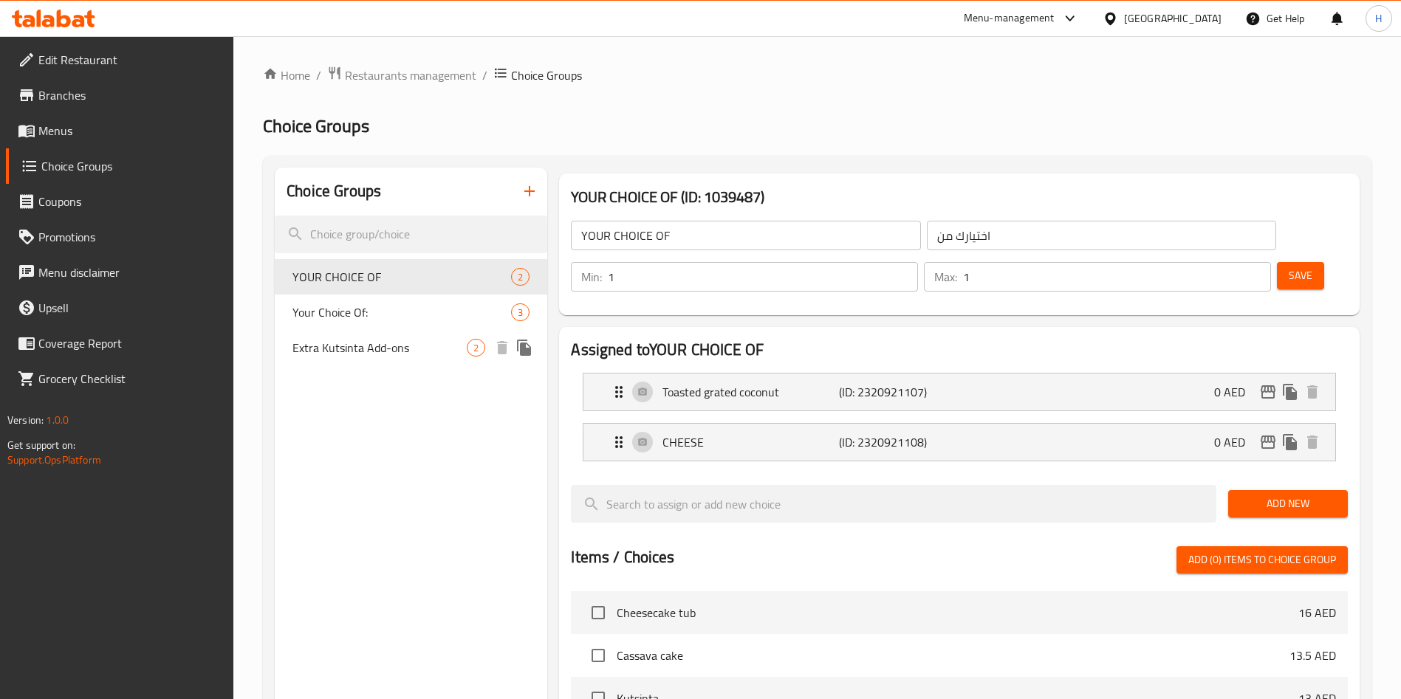
click at [417, 359] on div "Extra Kutsinta Add-ons 2" at bounding box center [411, 347] width 272 height 35
type input "Extra Kutsinta Add-ons"
type input "إضافات كوتسنتا إضافية"
type input "0"
type input "2"
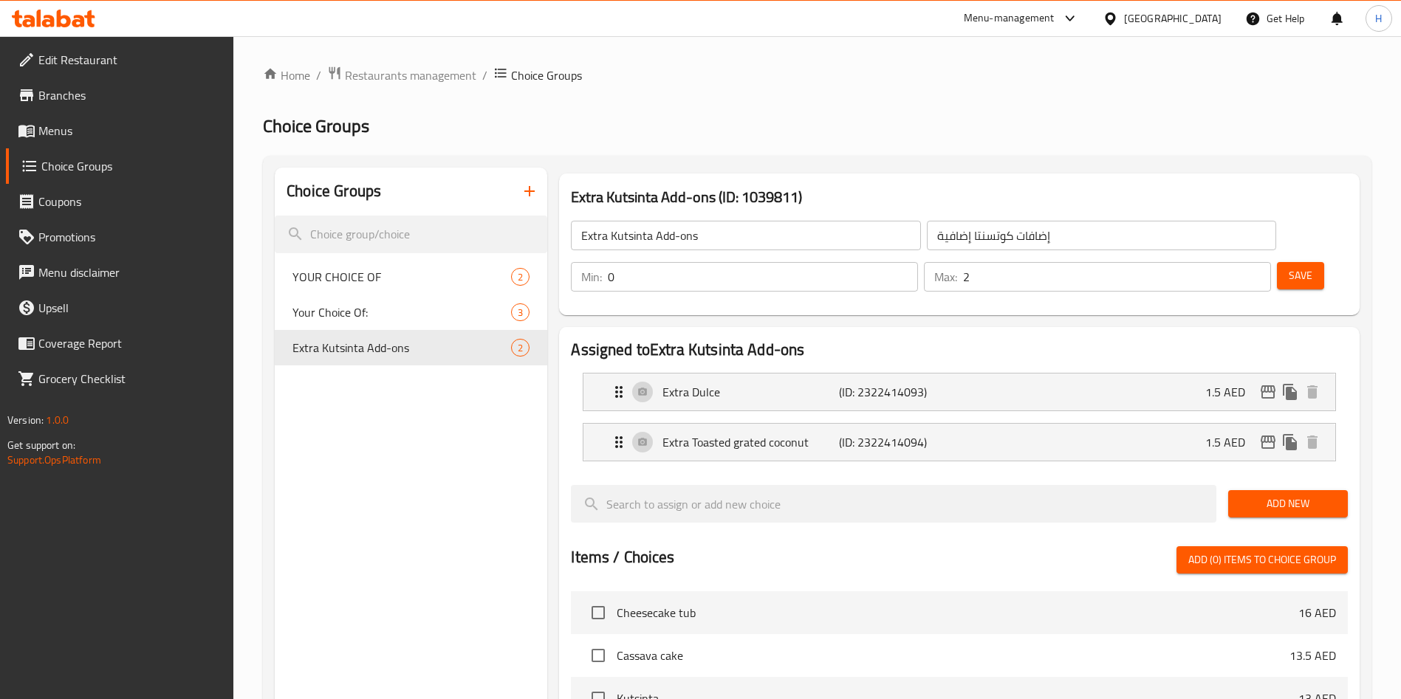
click at [82, 131] on span "Menus" at bounding box center [130, 131] width 184 height 18
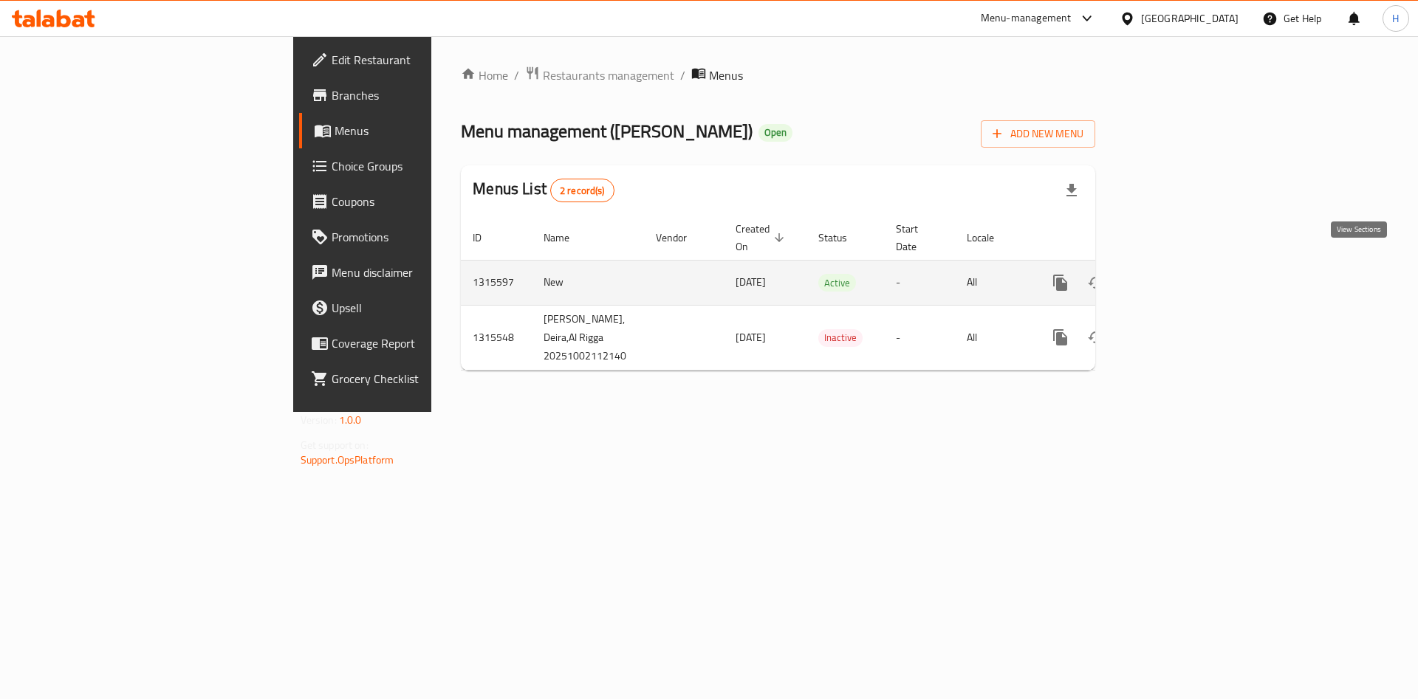
click at [1176, 274] on icon "enhanced table" at bounding box center [1167, 283] width 18 height 18
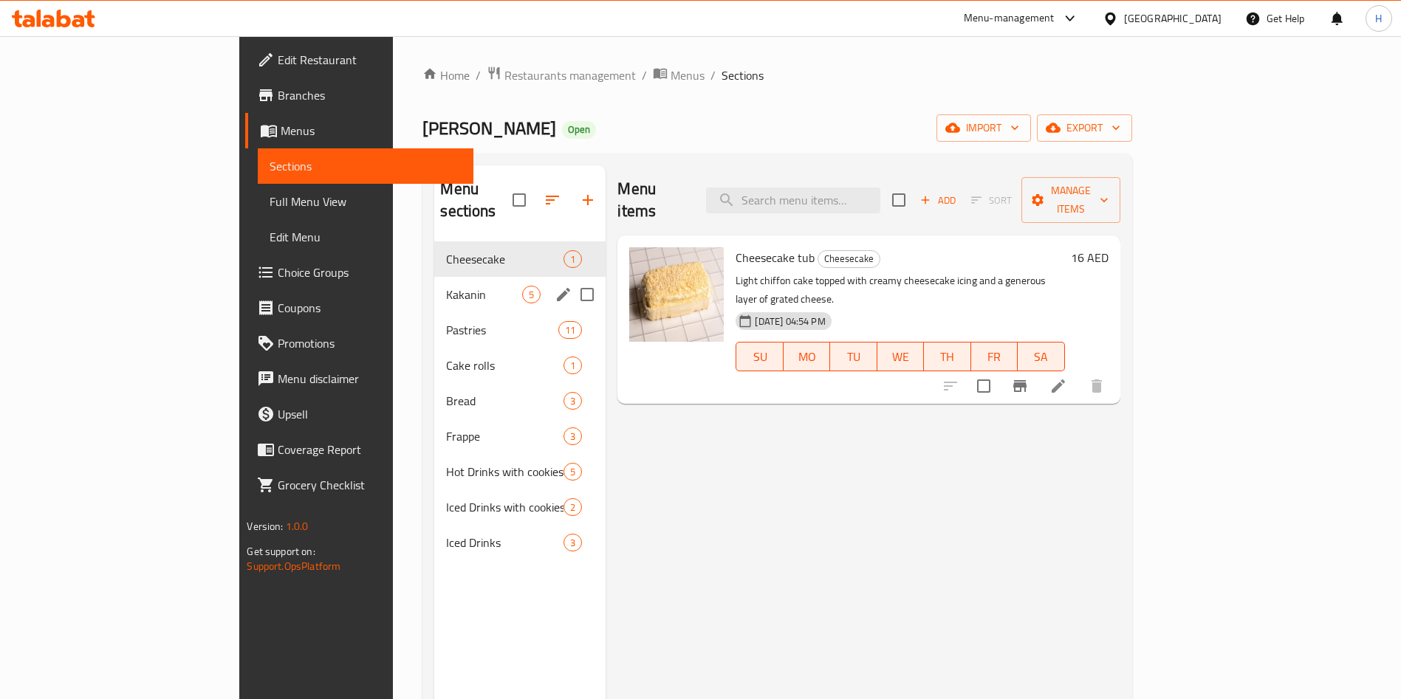
click at [434, 285] on div "Kakanin 5" at bounding box center [519, 294] width 171 height 35
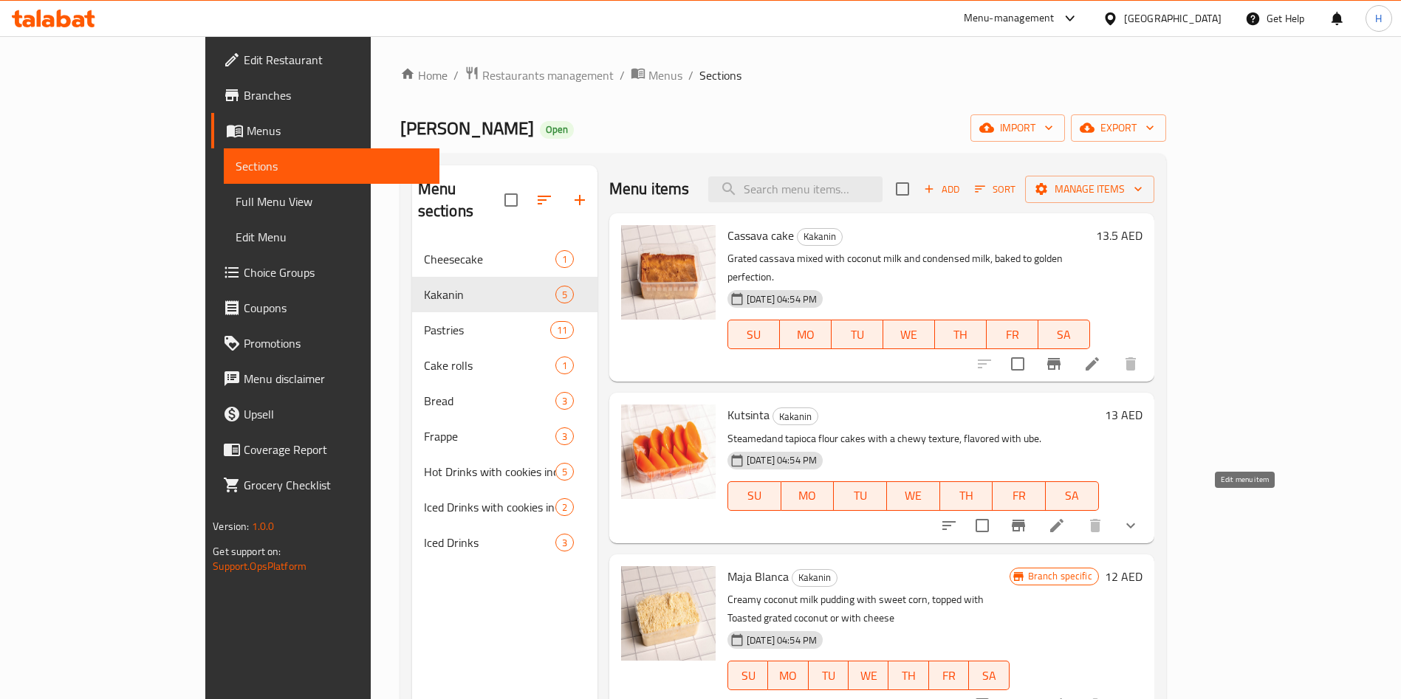
click at [1063, 519] on icon at bounding box center [1056, 525] width 13 height 13
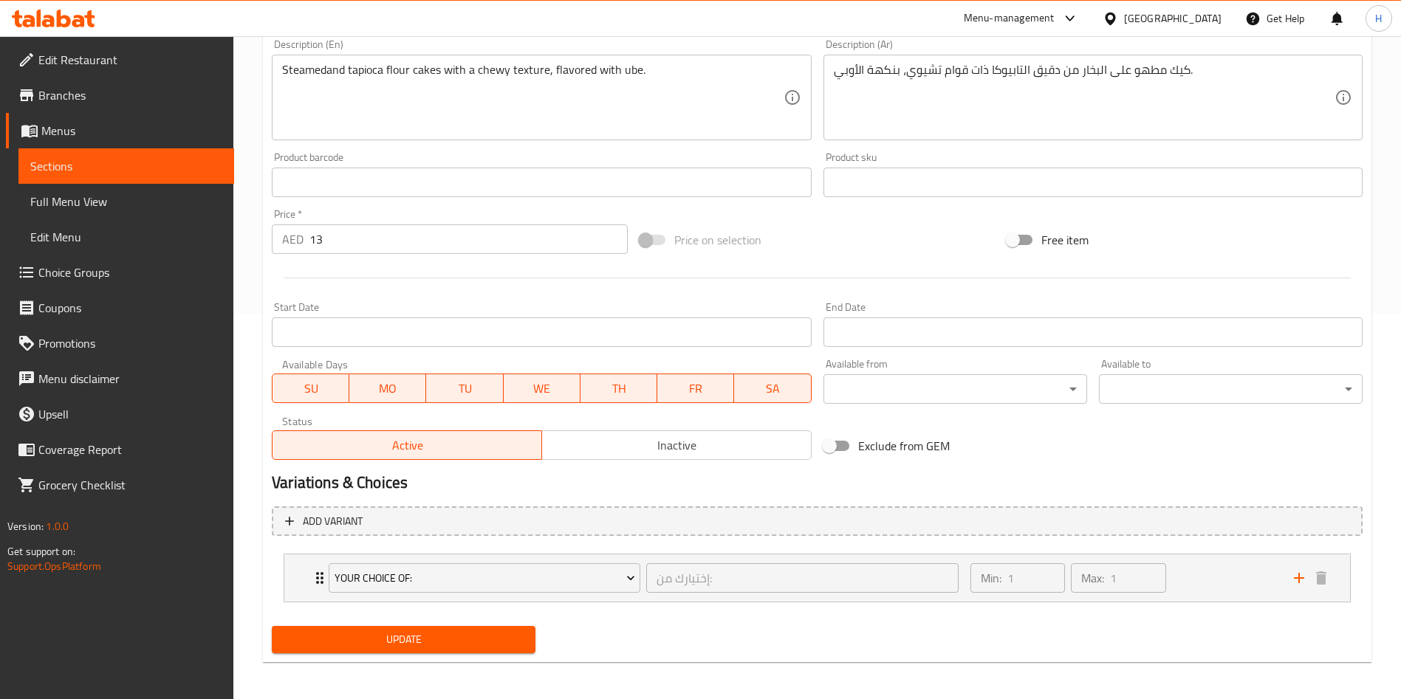
scroll to position [390, 0]
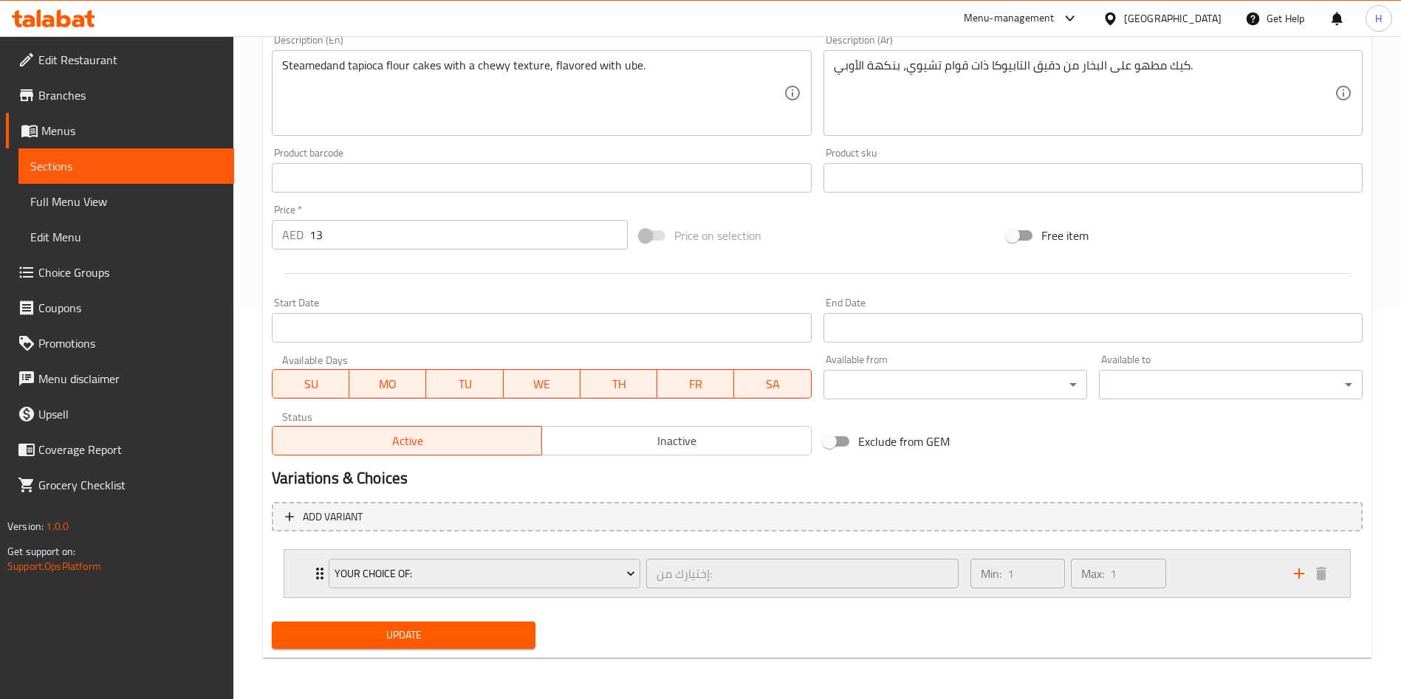
click at [308, 559] on div "Your Choice Of: إختيارك من: ​ Min: 1 ​ Max: 1 ​" at bounding box center [817, 573] width 1066 height 47
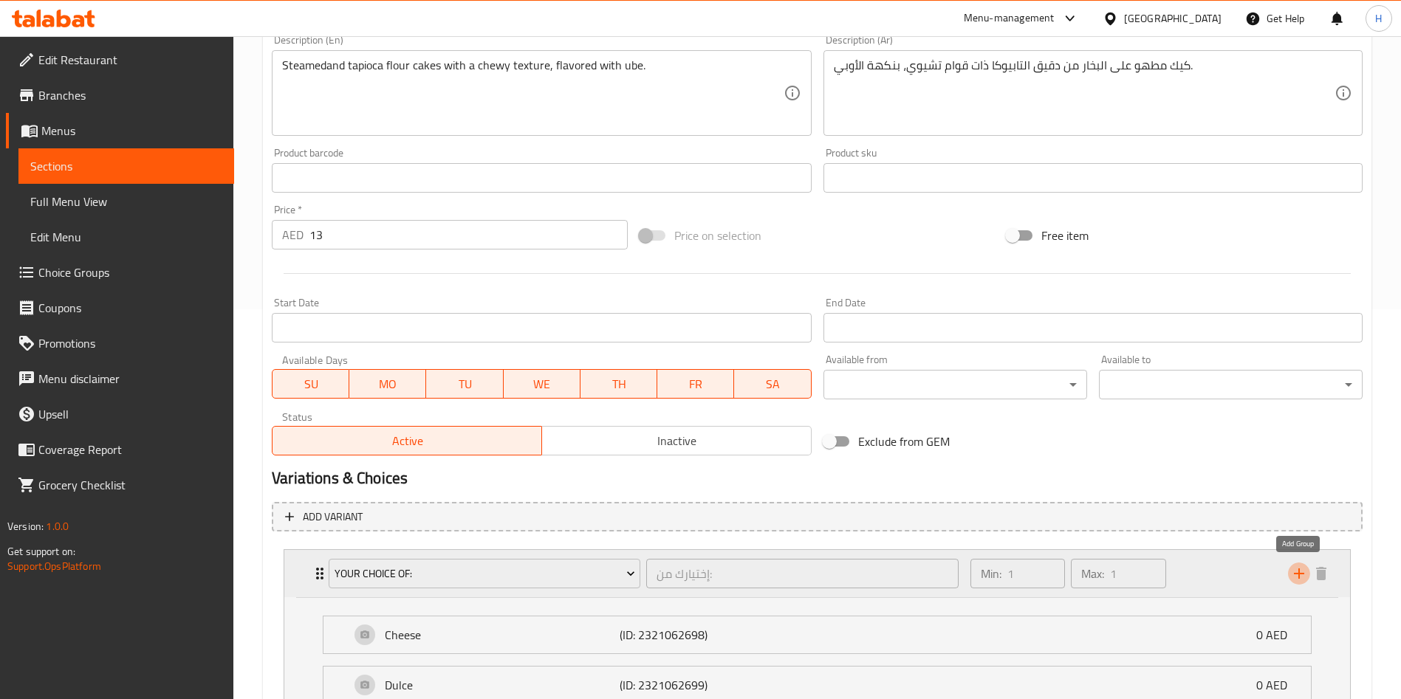
click at [1303, 577] on icon "add" at bounding box center [1299, 574] width 18 height 18
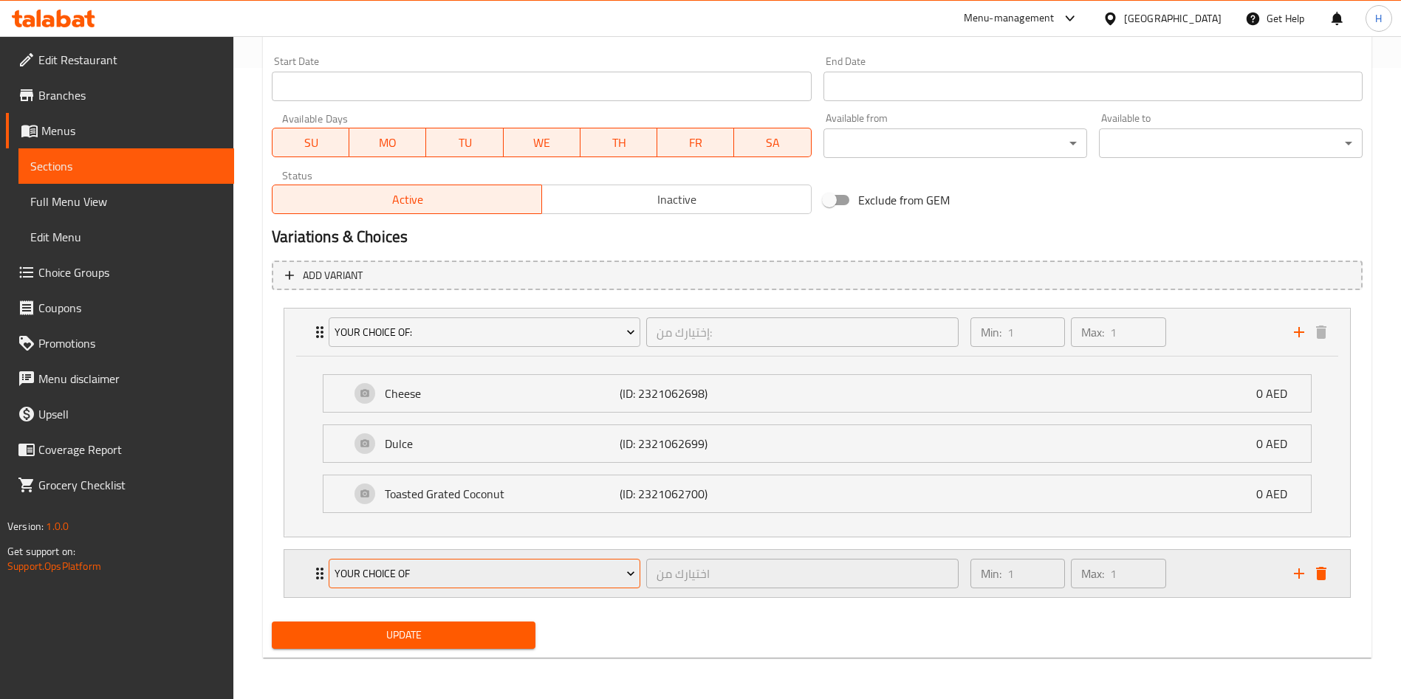
click at [448, 560] on button "YOUR CHOICE OF" at bounding box center [485, 574] width 312 height 30
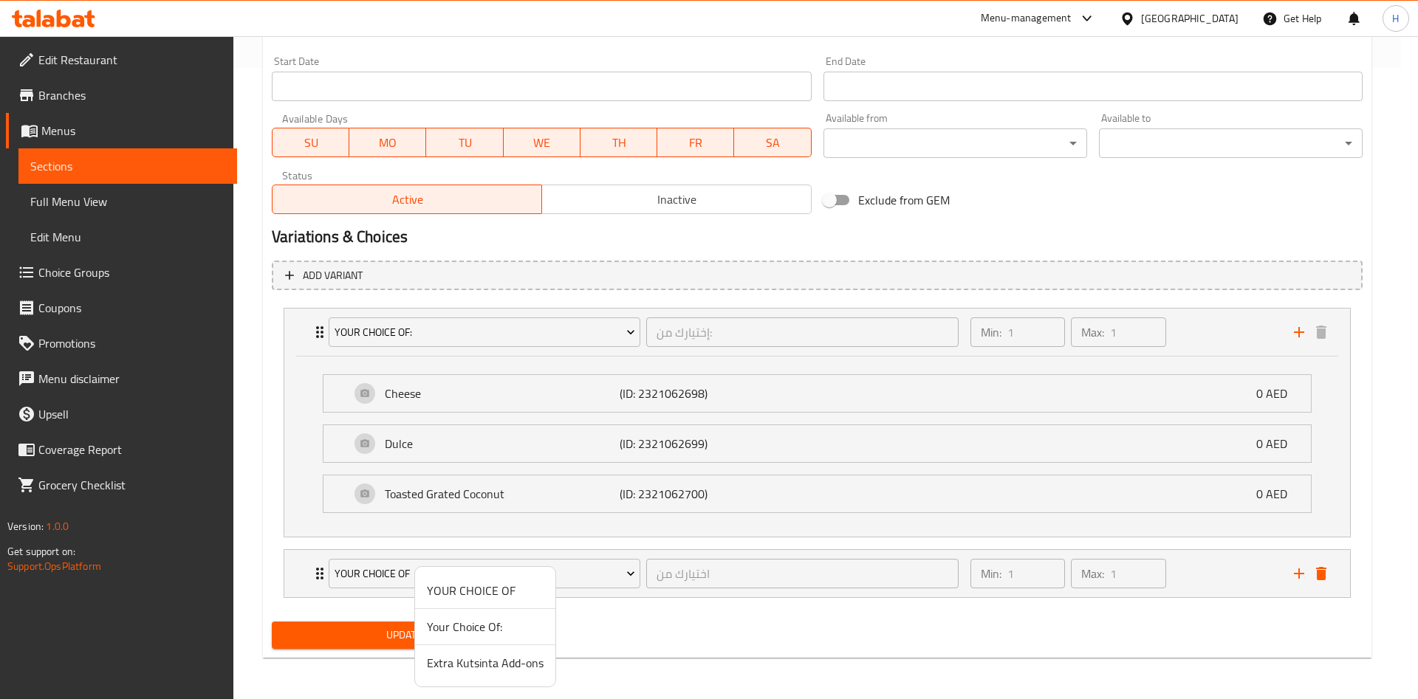
click at [474, 665] on span "Extra Kutsinta Add-ons" at bounding box center [485, 663] width 117 height 18
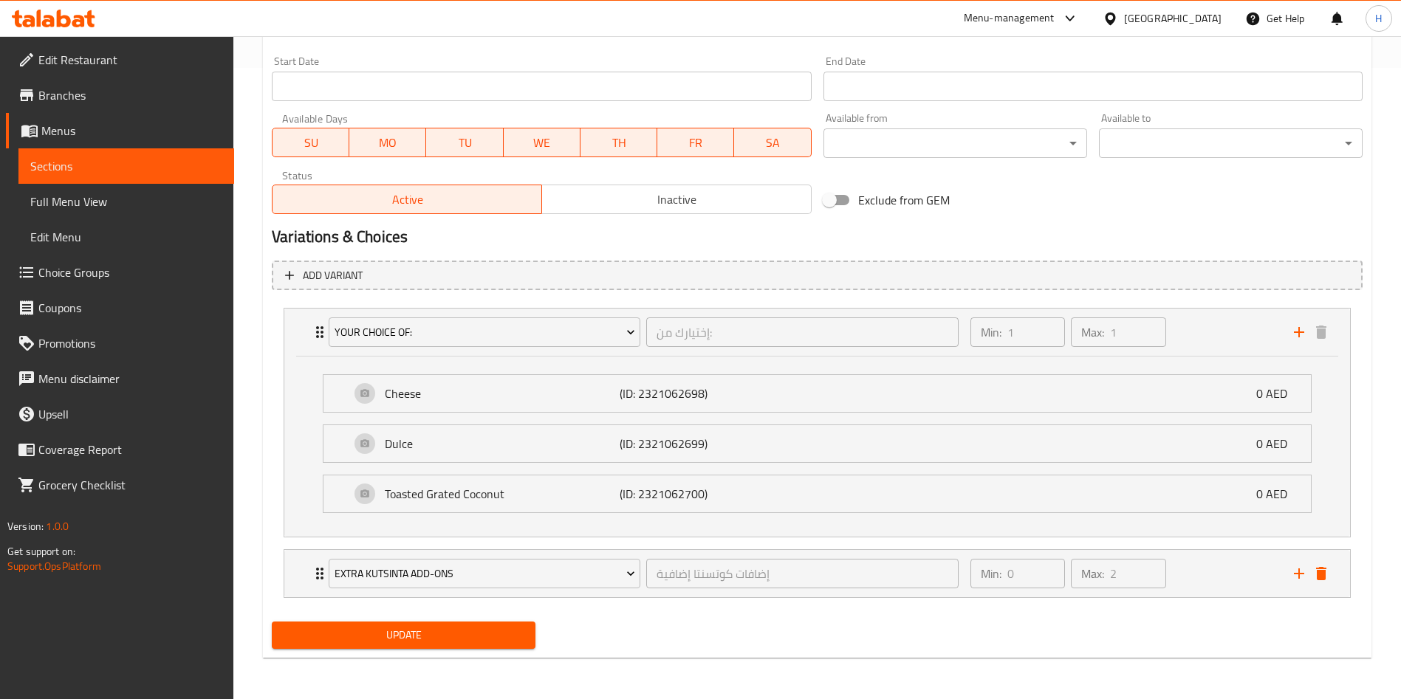
click at [400, 647] on button "Update" at bounding box center [404, 635] width 264 height 27
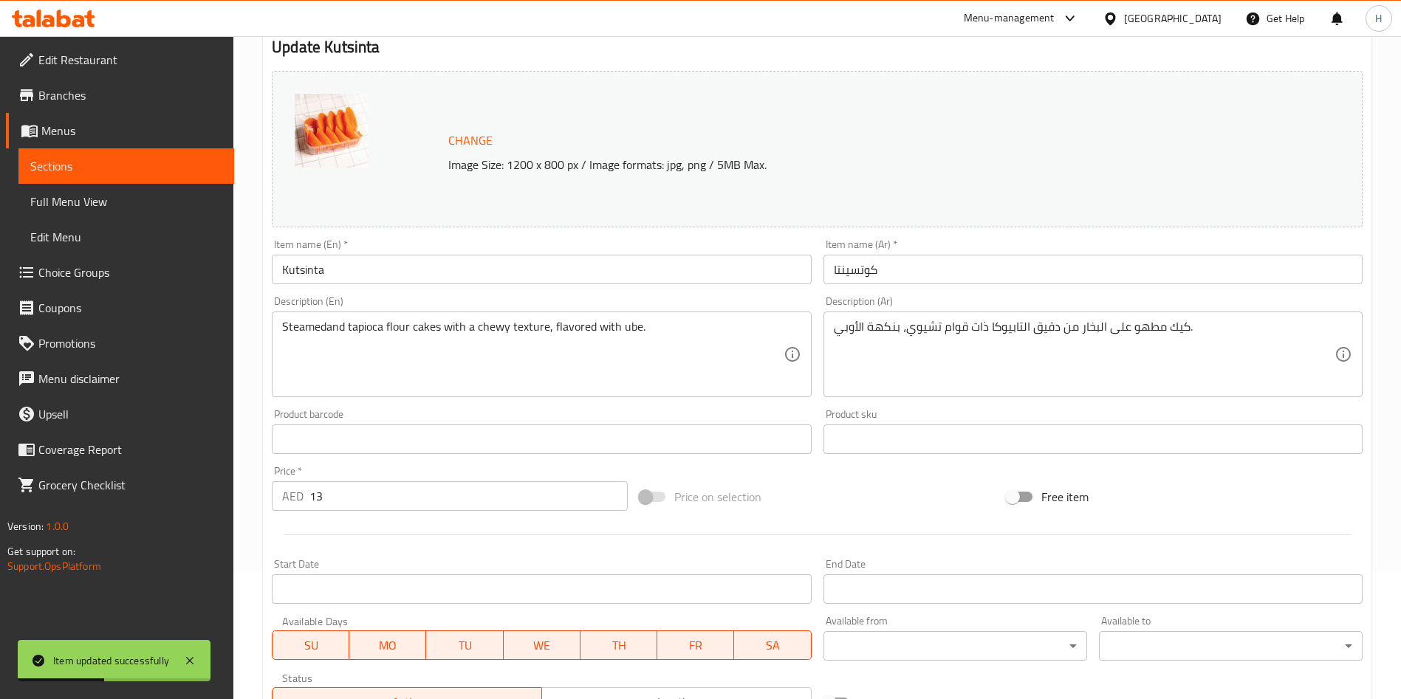
scroll to position [0, 0]
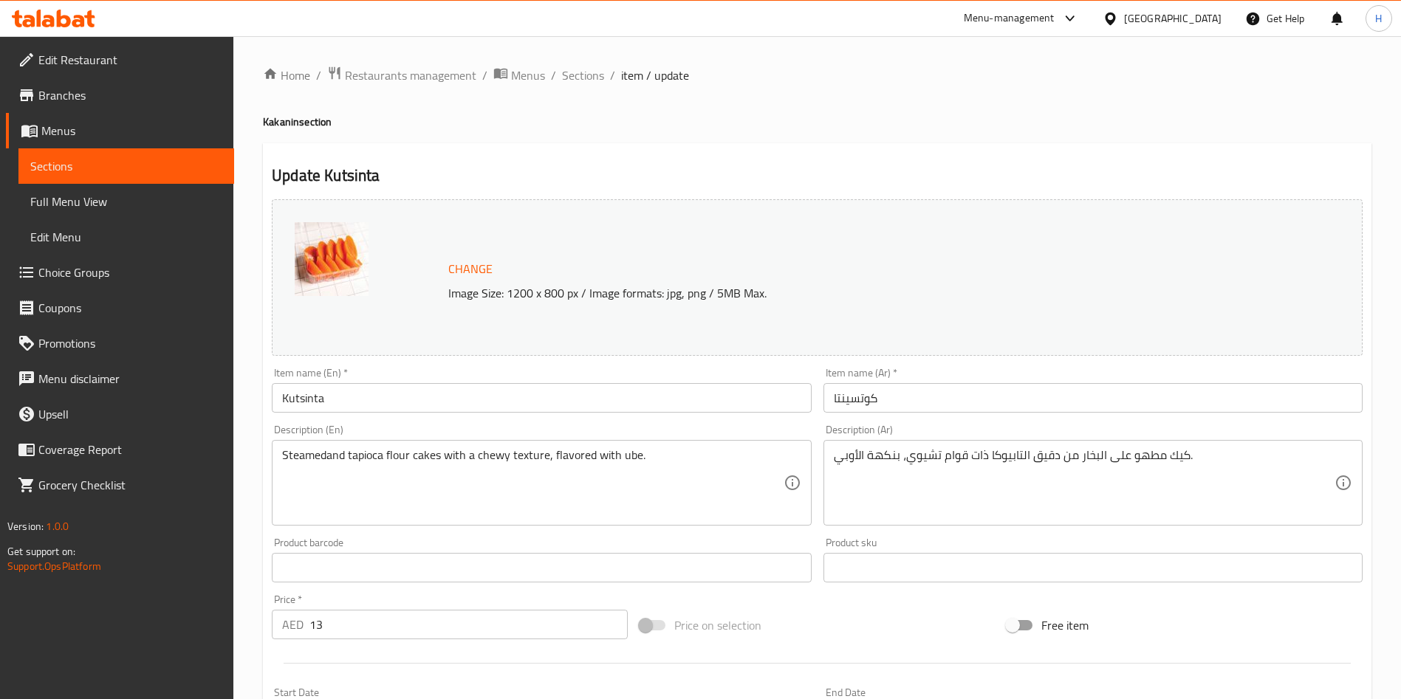
scroll to position [450, 0]
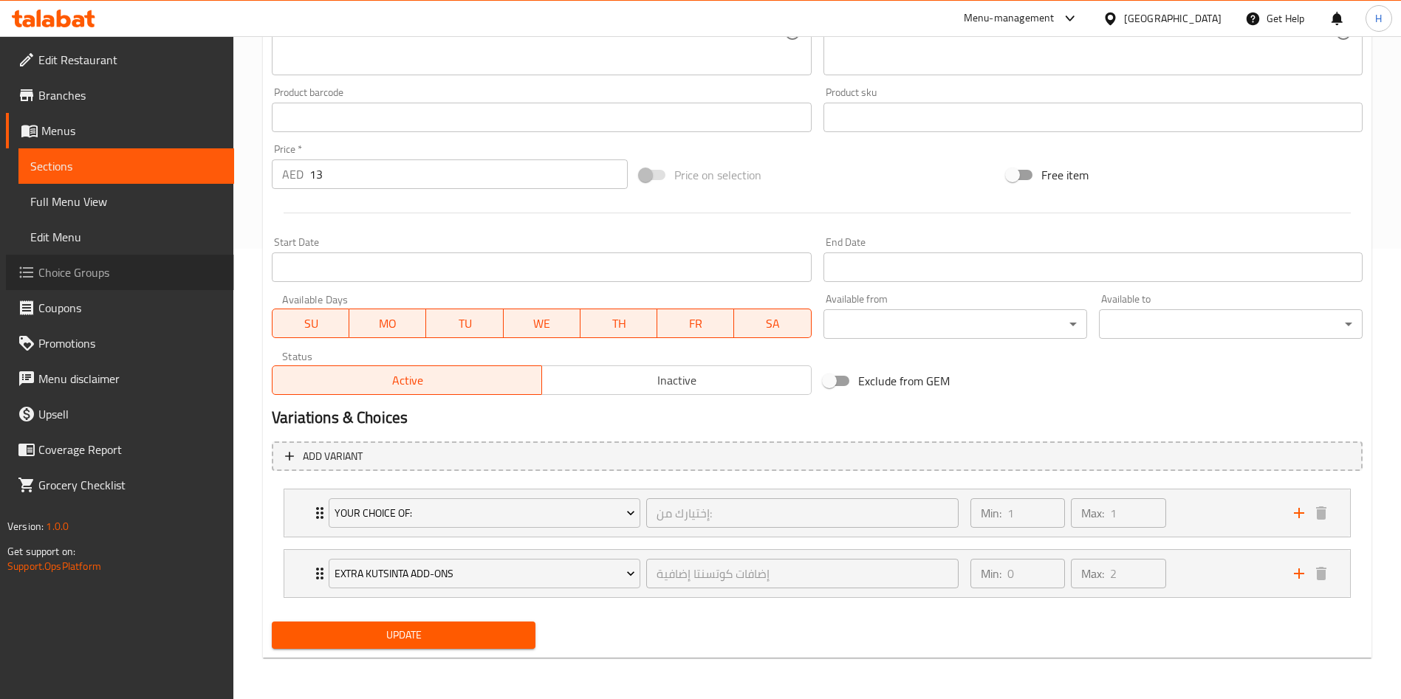
click at [123, 264] on span "Choice Groups" at bounding box center [130, 273] width 184 height 18
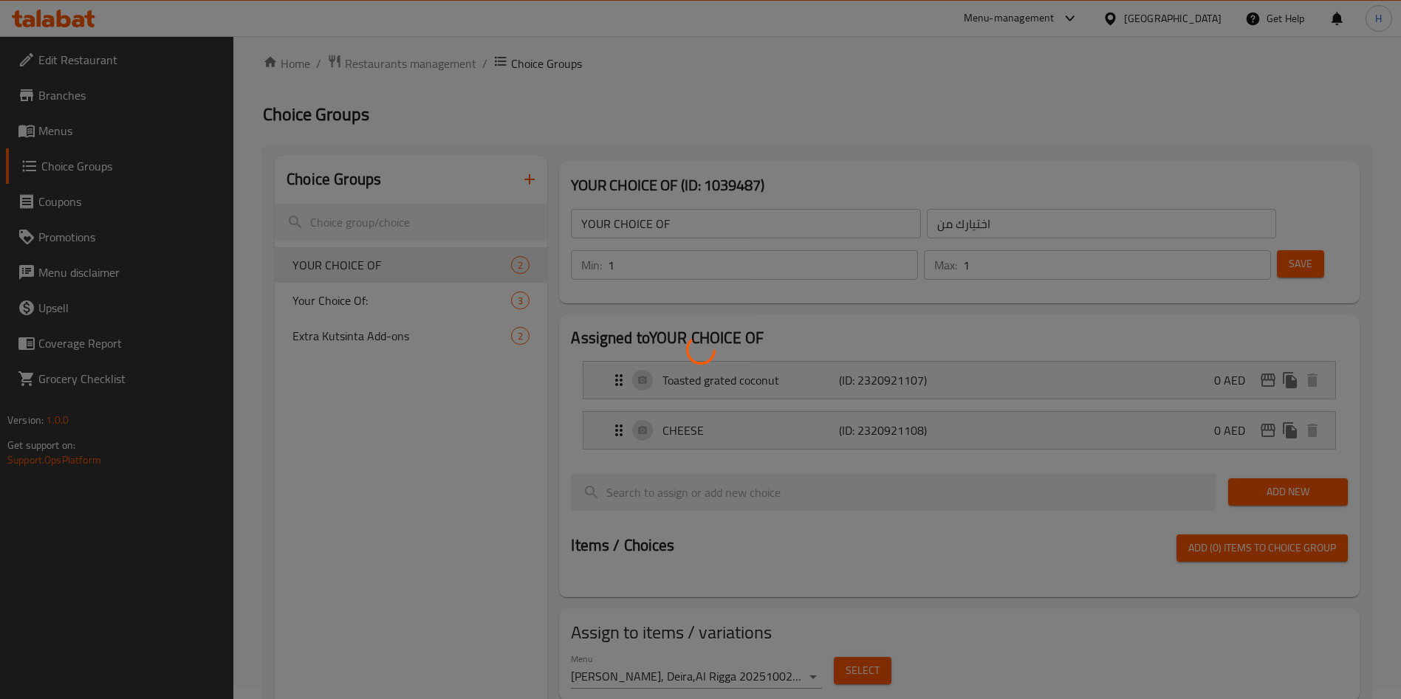
scroll to position [10, 0]
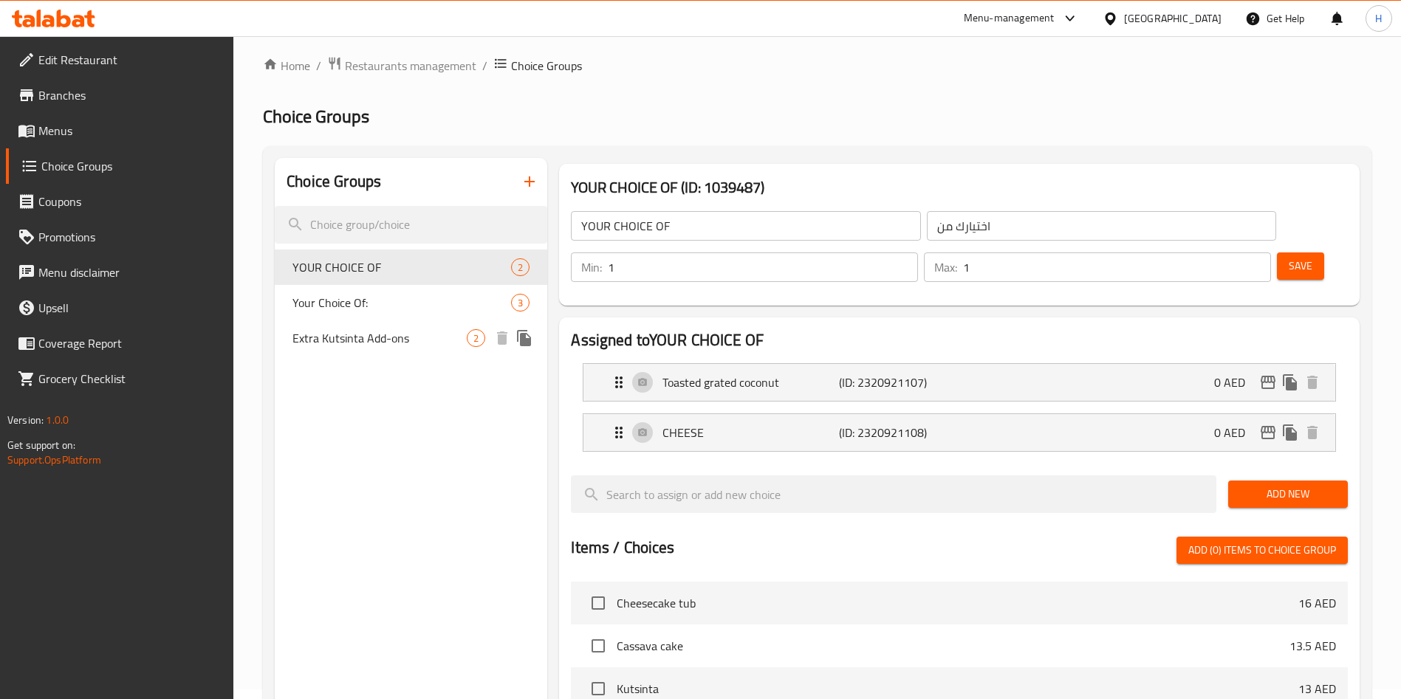
click at [411, 334] on span "Extra Kutsinta Add-ons" at bounding box center [379, 338] width 174 height 18
type input "Extra Kutsinta Add-ons"
type input "إضافات كوتسنتا إضافية"
type input "0"
type input "2"
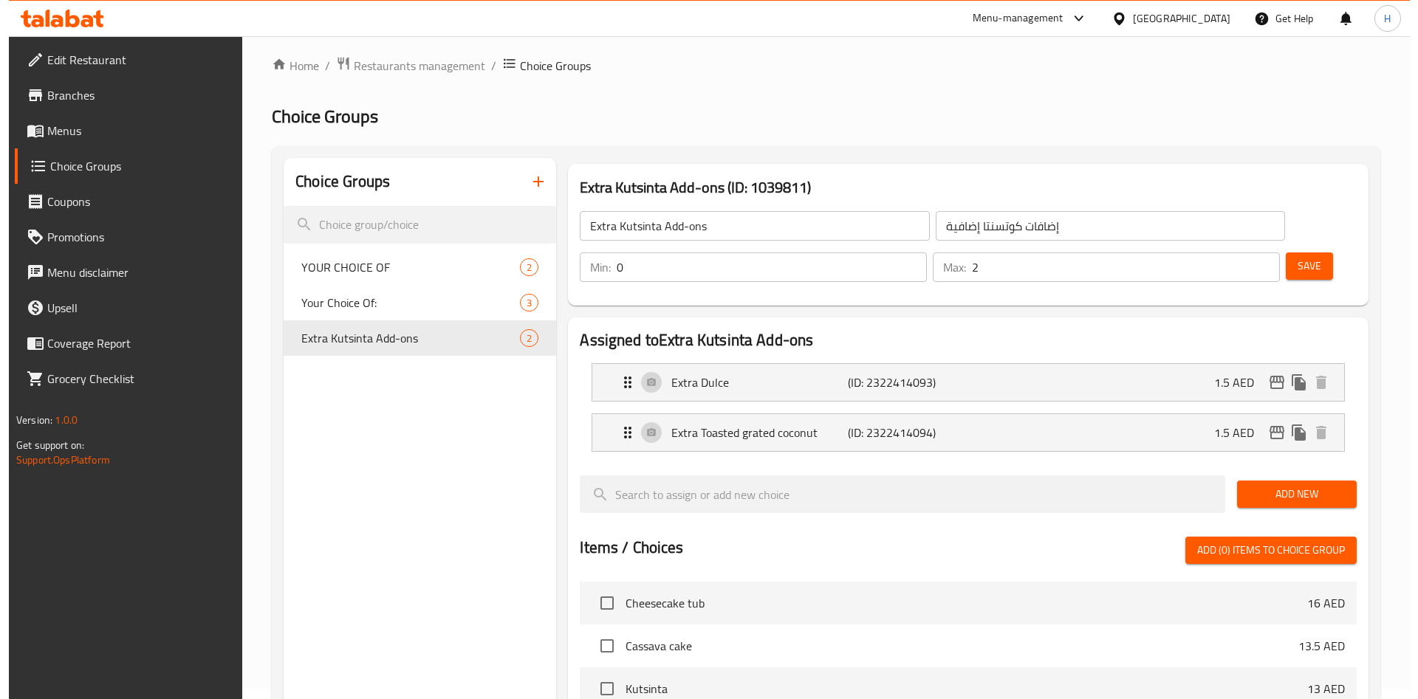
scroll to position [427, 0]
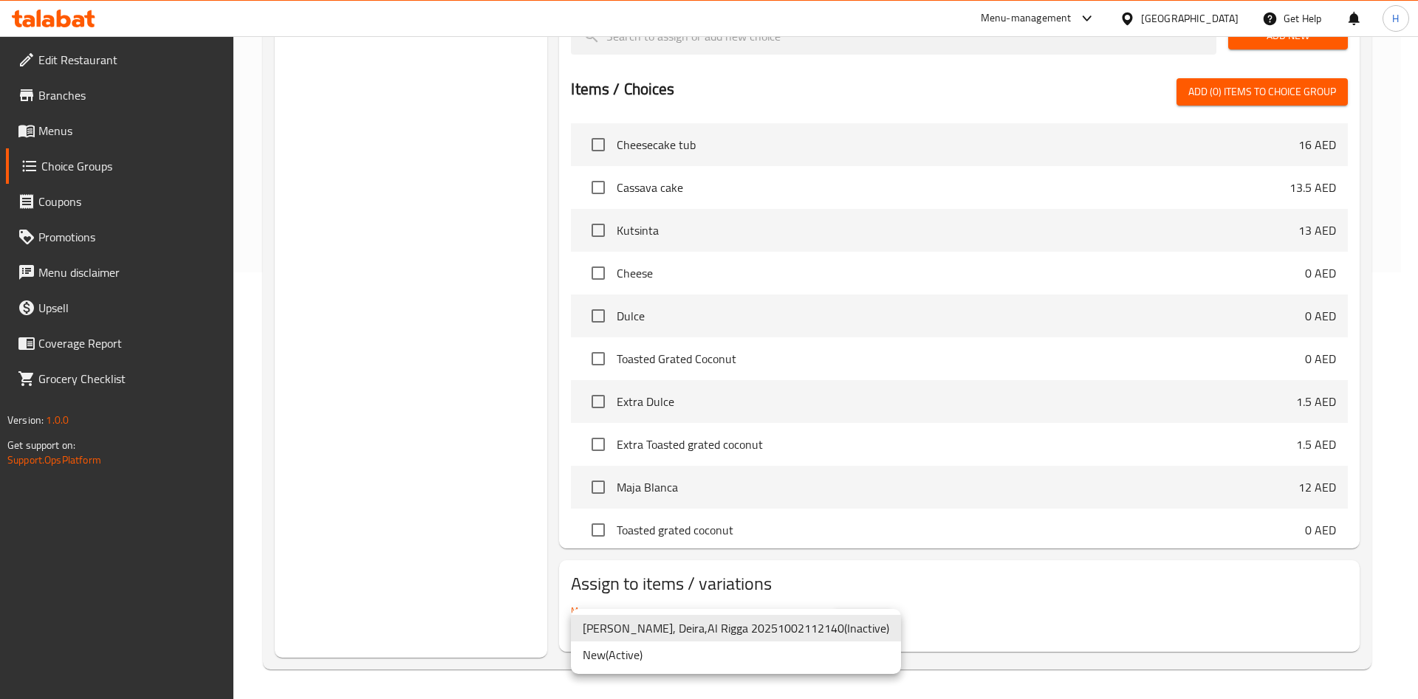
click at [632, 658] on li "New ( Active )" at bounding box center [736, 655] width 330 height 27
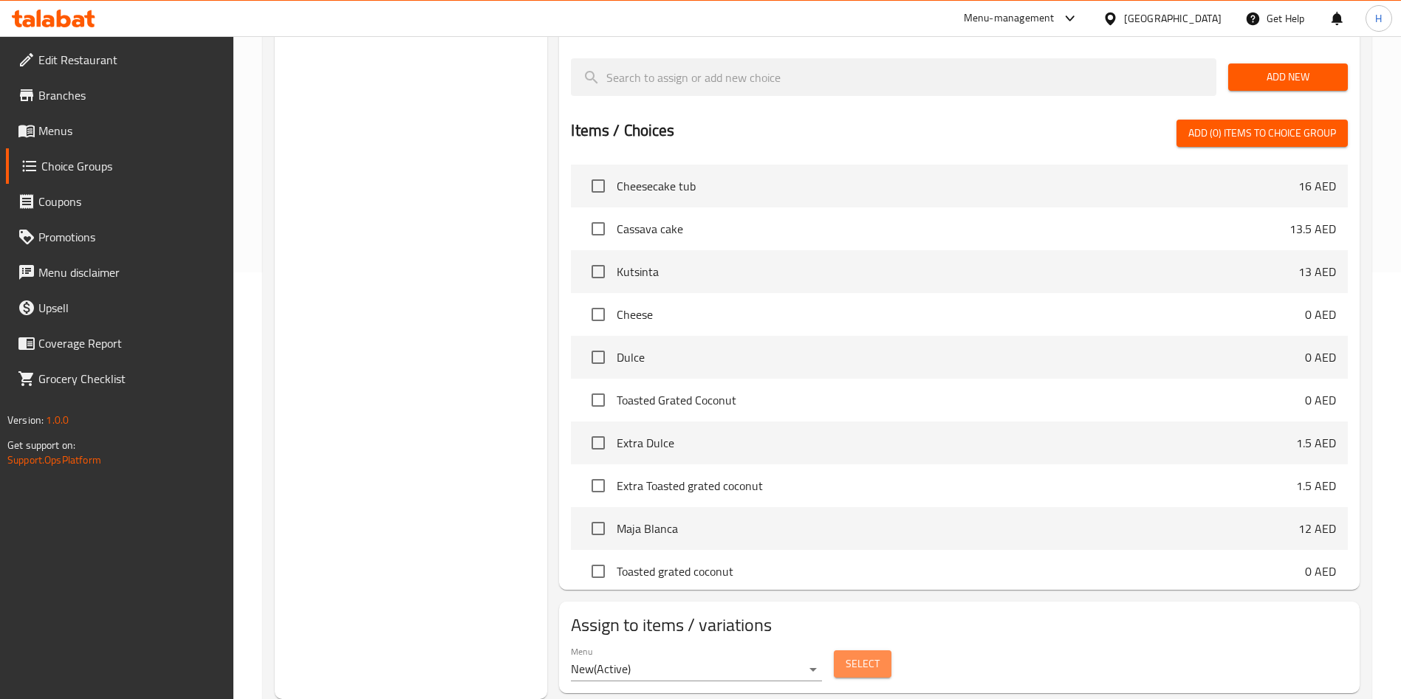
click at [854, 655] on span "Select" at bounding box center [863, 664] width 34 height 18
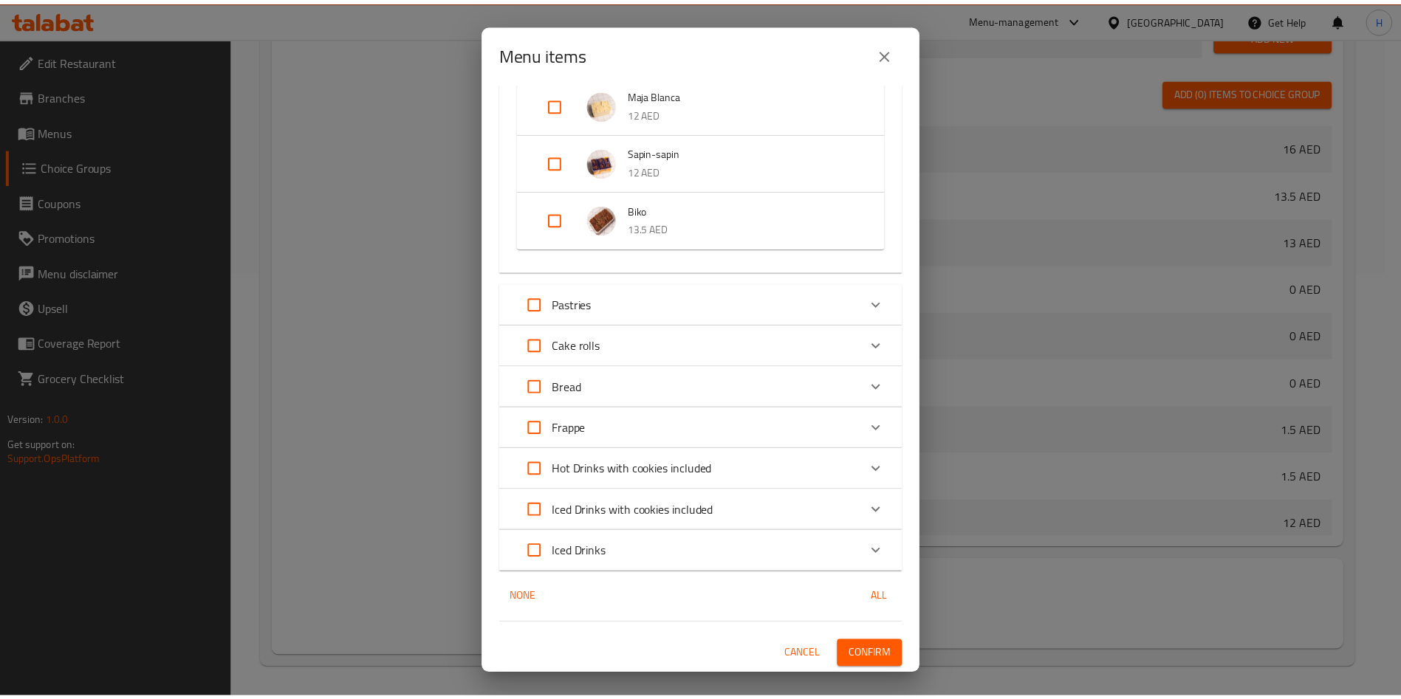
scroll to position [0, 0]
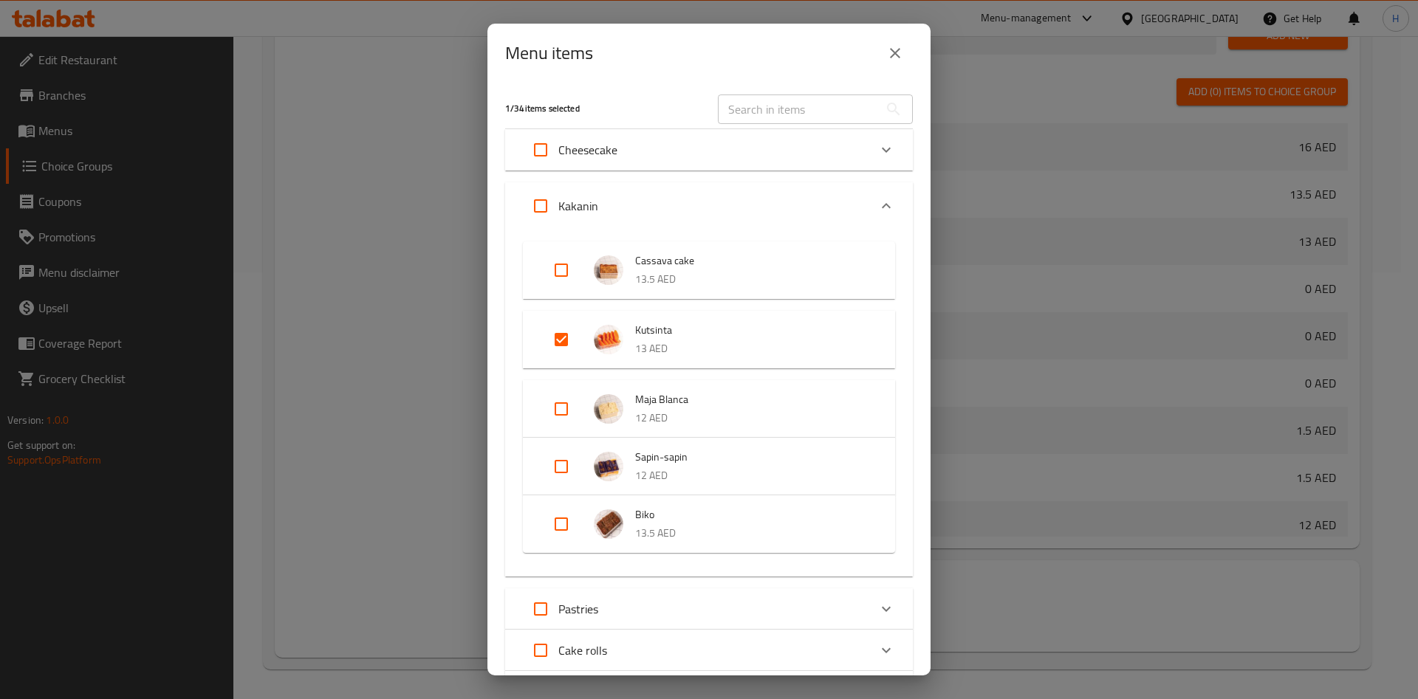
click at [901, 52] on icon "close" at bounding box center [895, 53] width 18 height 18
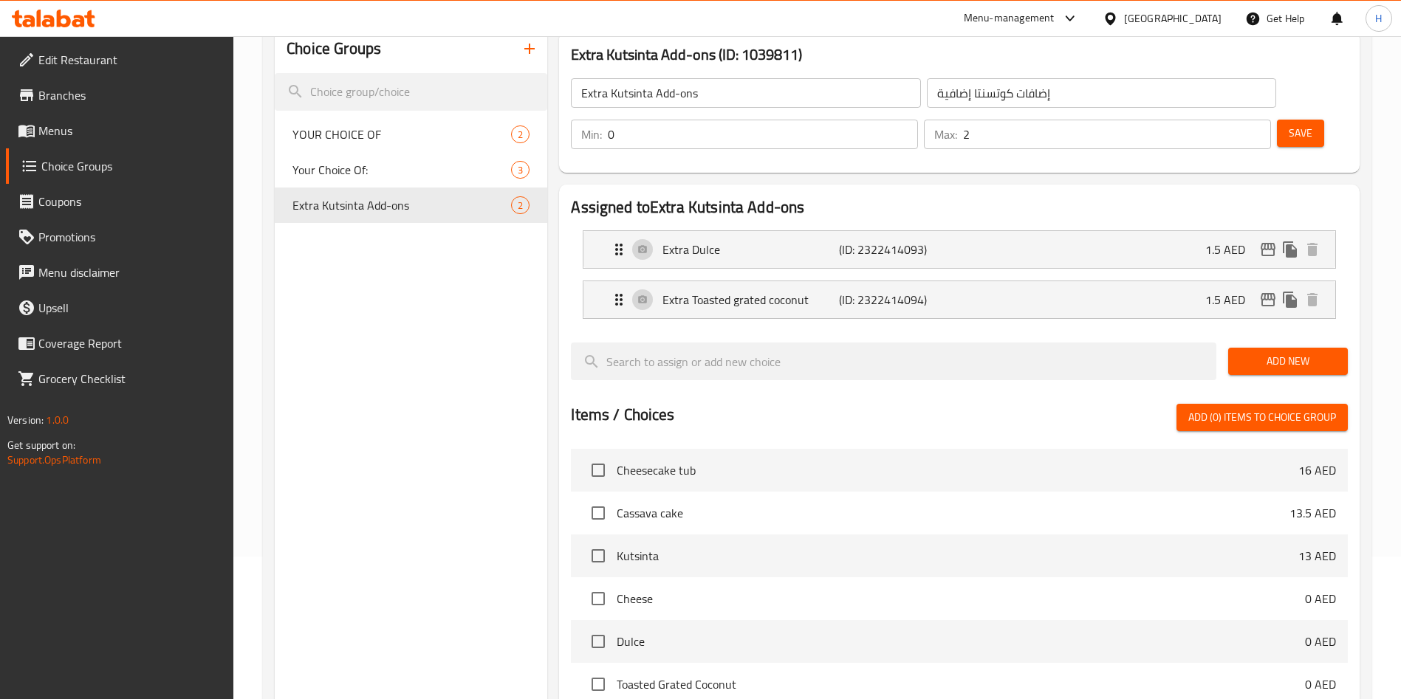
scroll to position [111, 0]
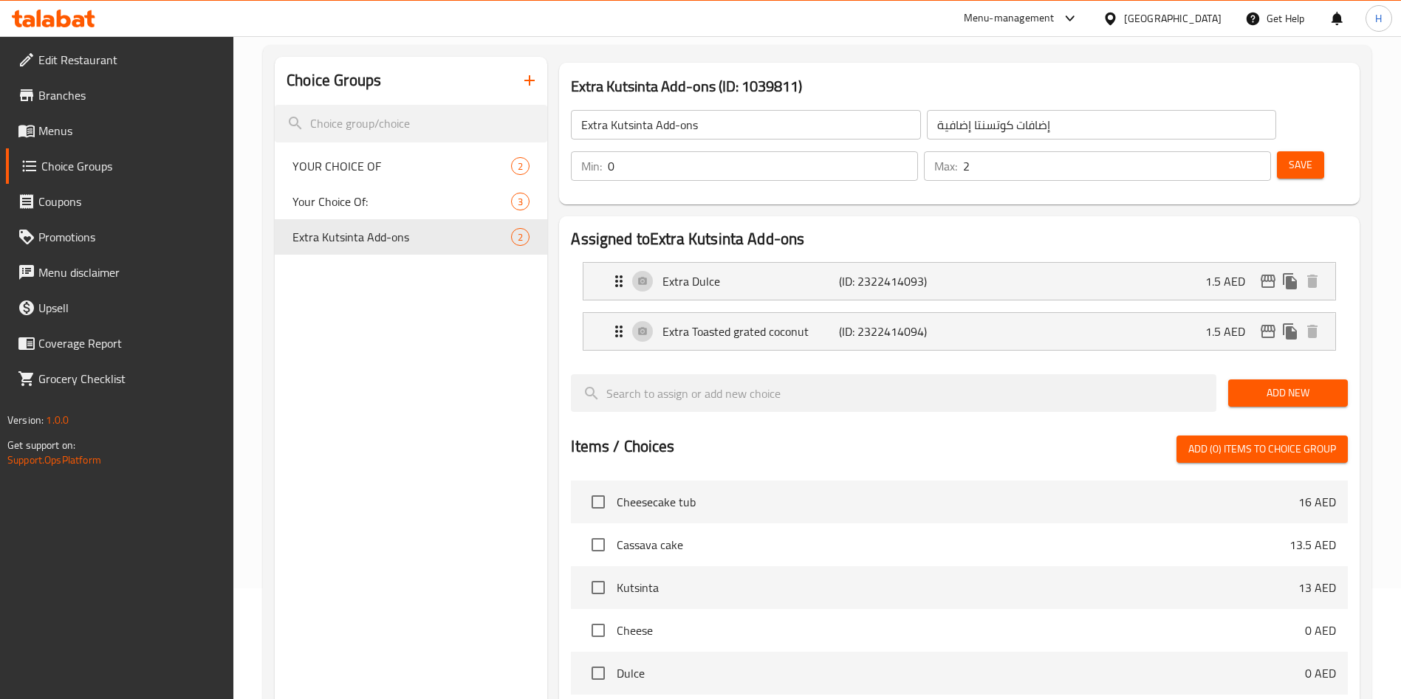
click at [809, 121] on input "Extra Kutsinta Add-ons" at bounding box center [745, 125] width 349 height 30
click at [968, 126] on input "إضافات كوتسنتا إضافية" at bounding box center [1101, 125] width 349 height 30
click at [694, 272] on p "Extra Dulce" at bounding box center [750, 281] width 176 height 18
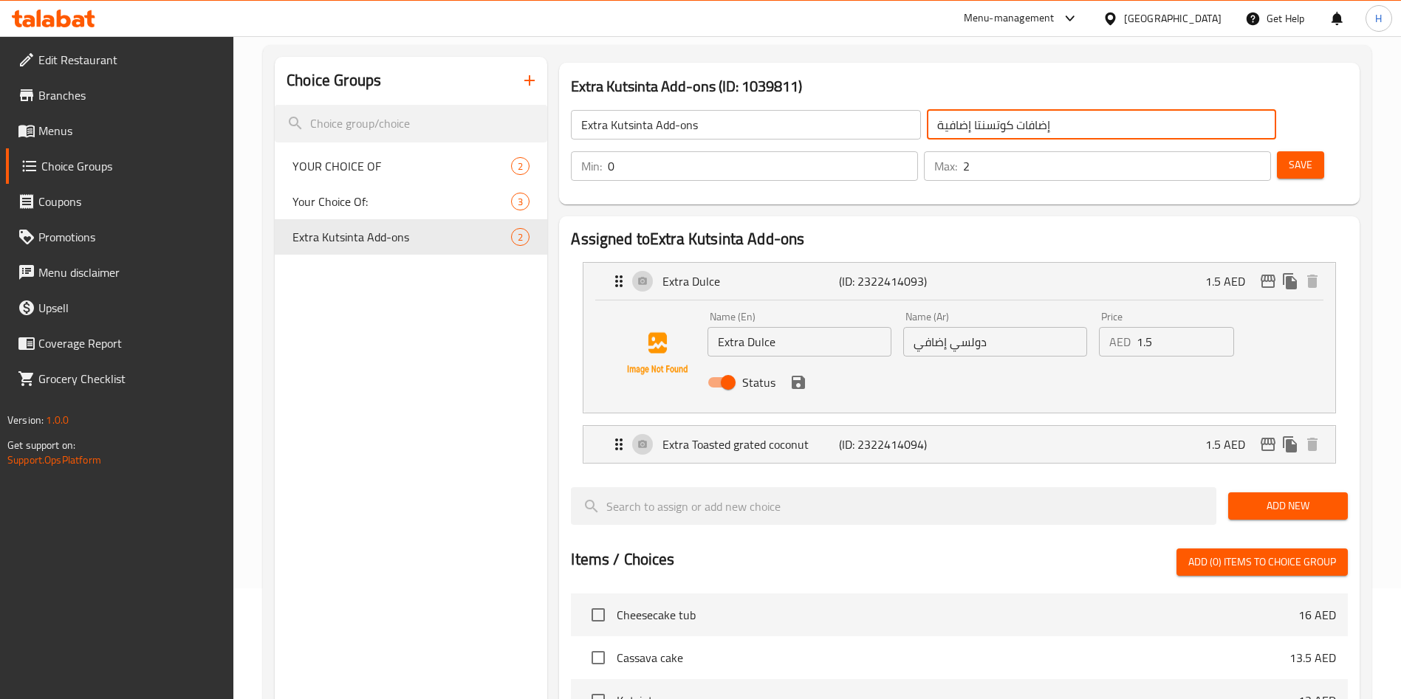
click at [769, 327] on input "Extra Dulce" at bounding box center [799, 342] width 184 height 30
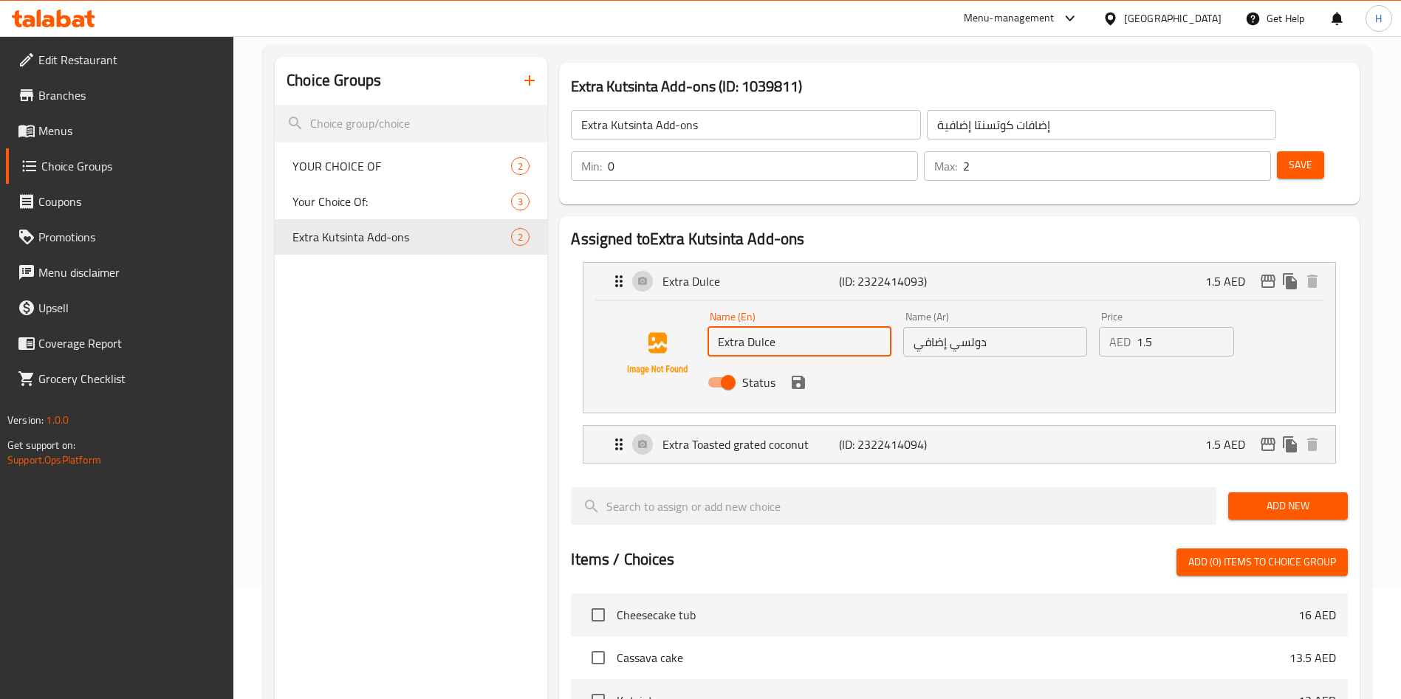
click at [908, 327] on input "دولسي إضافي" at bounding box center [995, 342] width 184 height 30
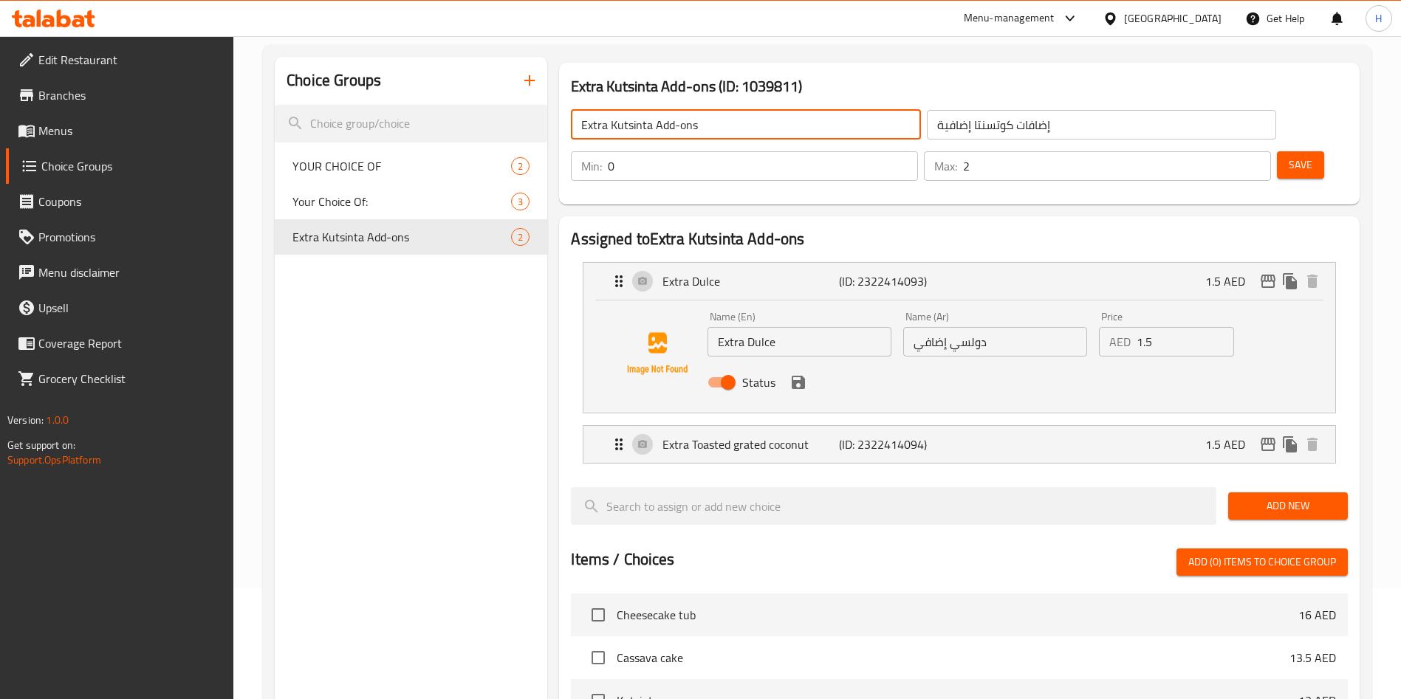
click at [729, 133] on input "Extra Kutsinta Add-ons" at bounding box center [745, 125] width 349 height 30
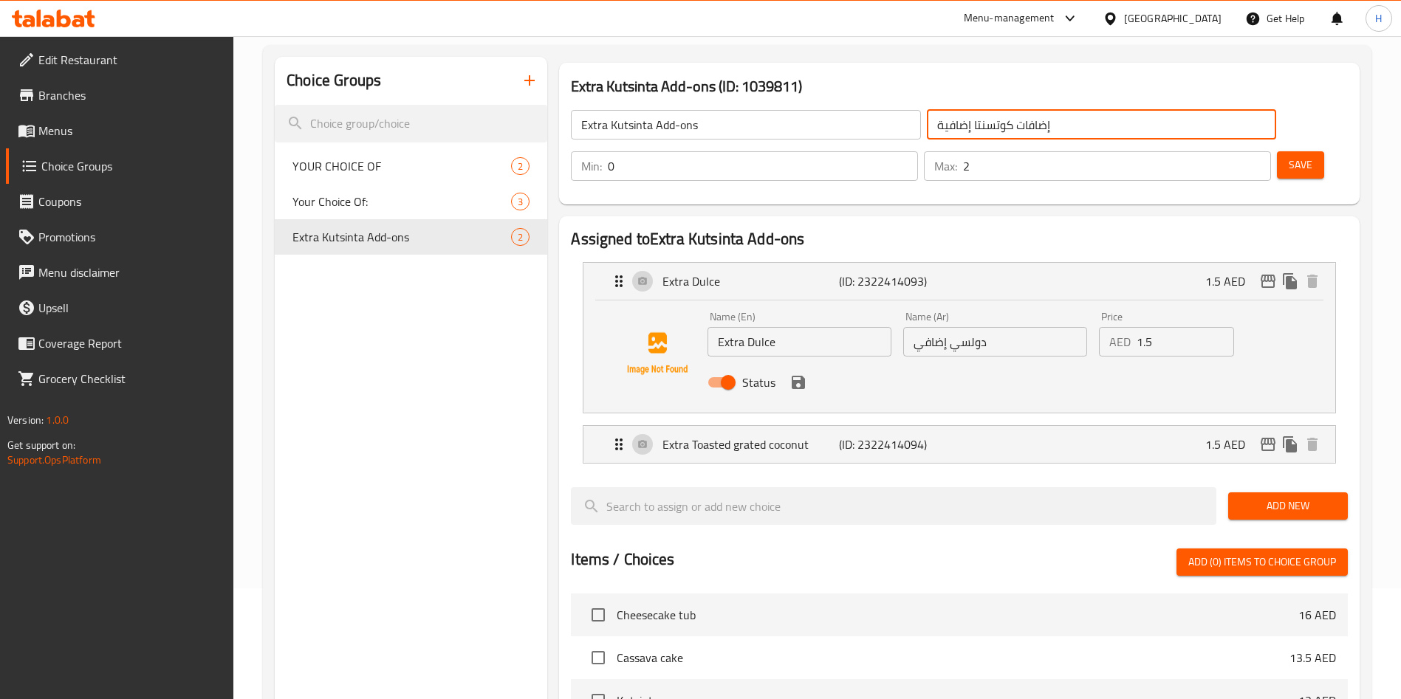
click at [927, 132] on input "إضافات كوتسنتا إضافية" at bounding box center [1101, 125] width 349 height 30
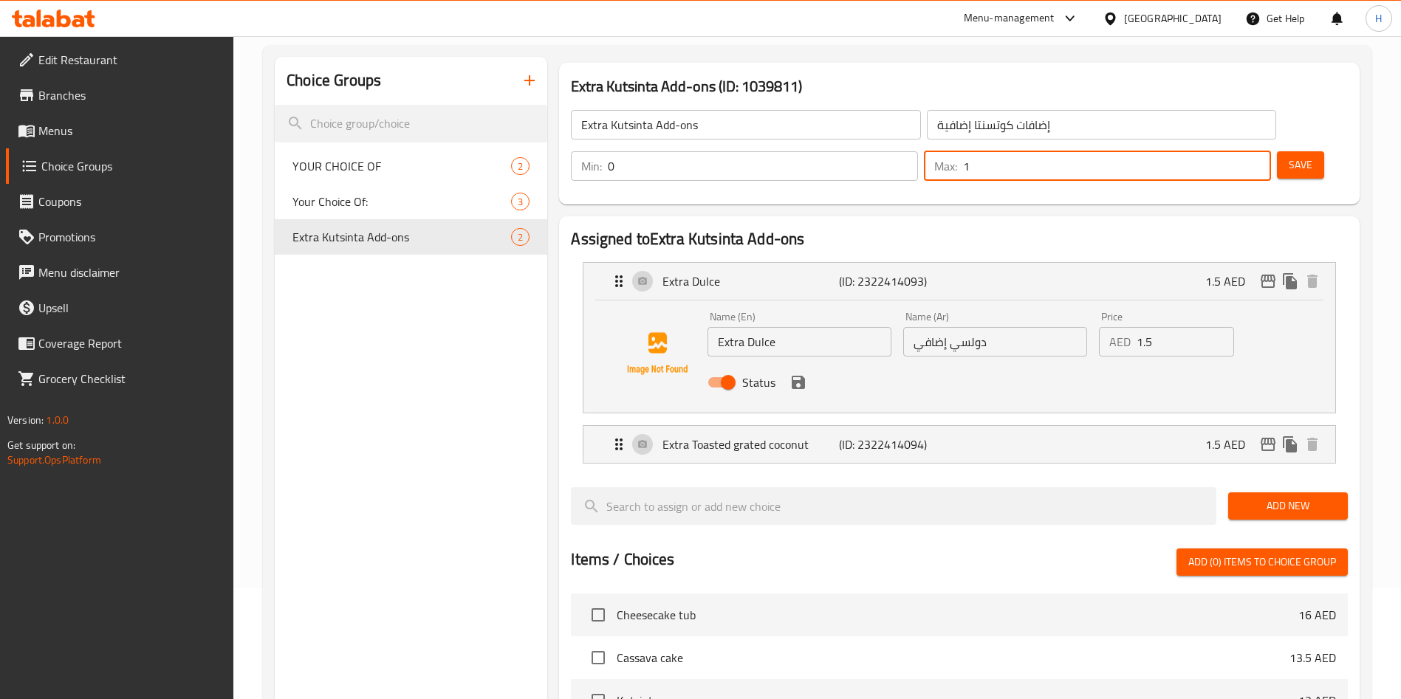
drag, startPoint x: 1224, startPoint y: 128, endPoint x: 1178, endPoint y: 132, distance: 46.7
click at [1181, 151] on input "1" at bounding box center [1117, 166] width 308 height 30
type input "0"
click at [1232, 151] on input "0" at bounding box center [1117, 166] width 308 height 30
click at [1277, 151] on button "Save" at bounding box center [1300, 164] width 47 height 27
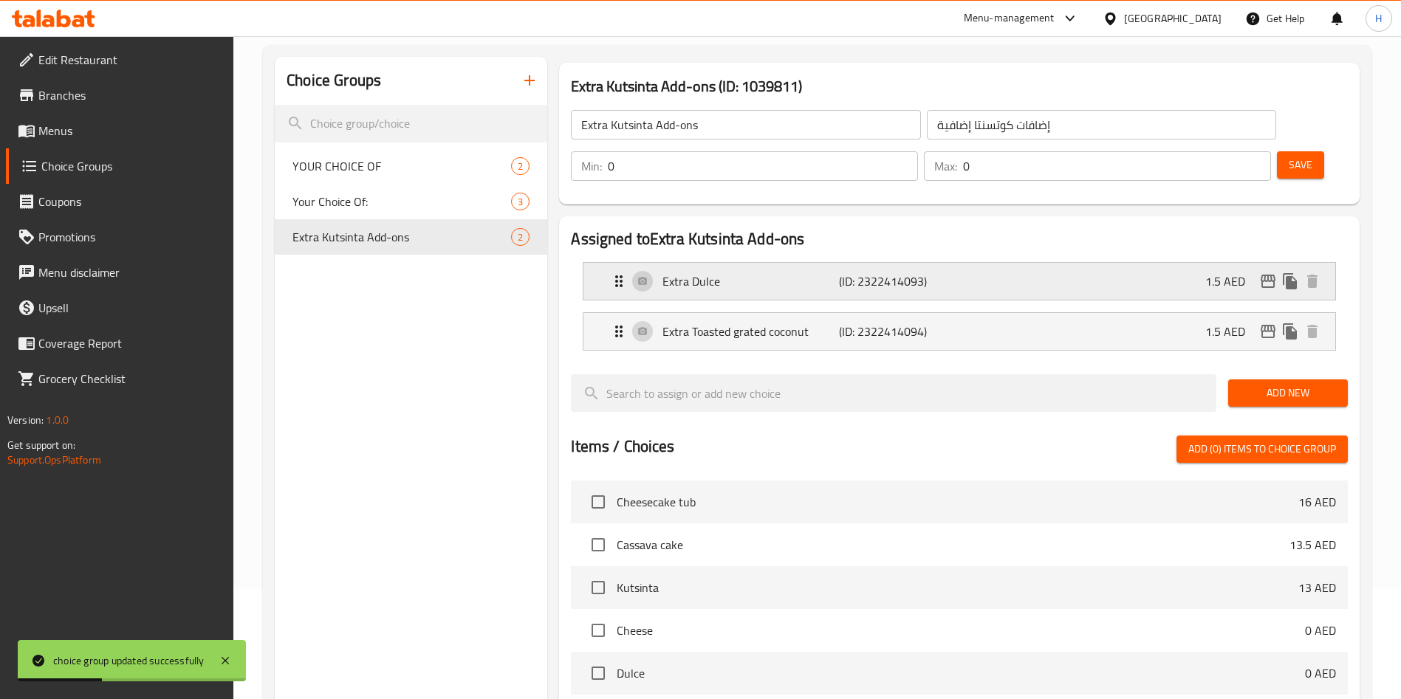
click at [753, 263] on div "Extra Dulce (ID: 2322414093) 1.5 AED" at bounding box center [963, 281] width 707 height 37
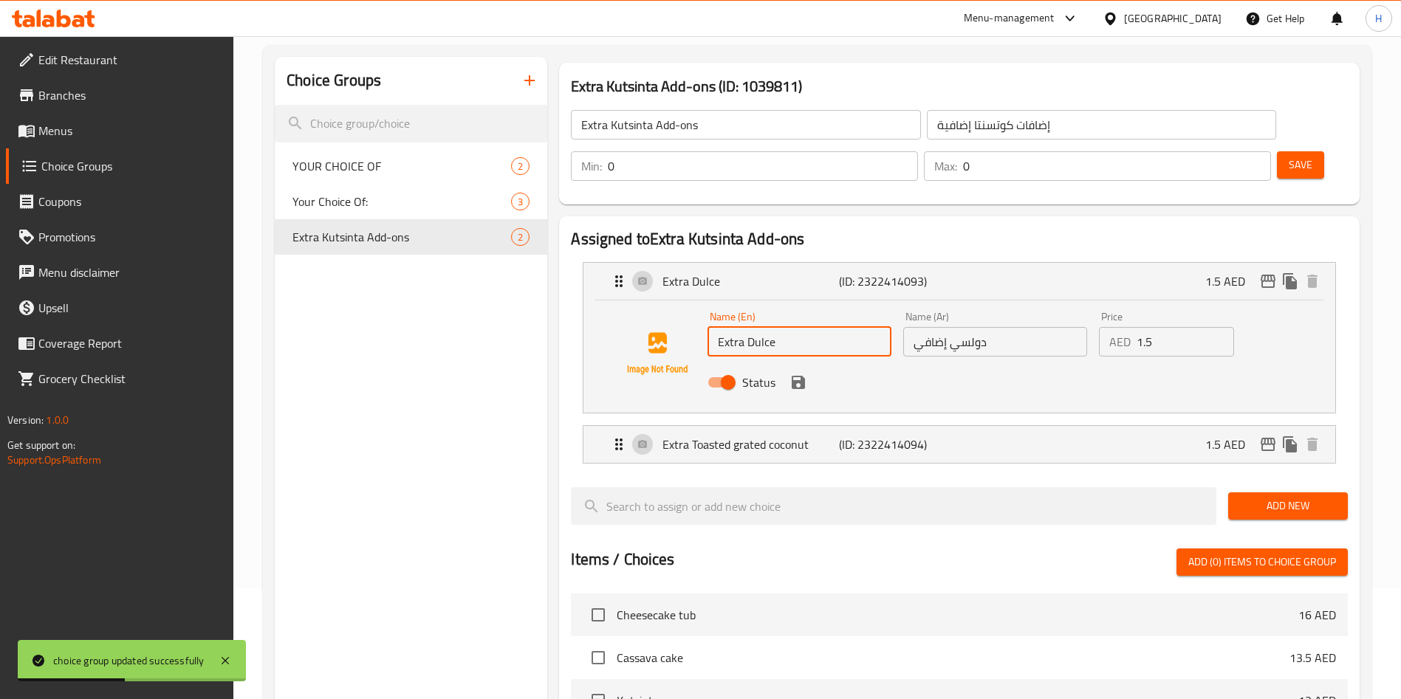
click at [767, 327] on input "Extra Dulce" at bounding box center [799, 342] width 184 height 30
click at [995, 327] on input "دولسي إضافي" at bounding box center [995, 342] width 184 height 30
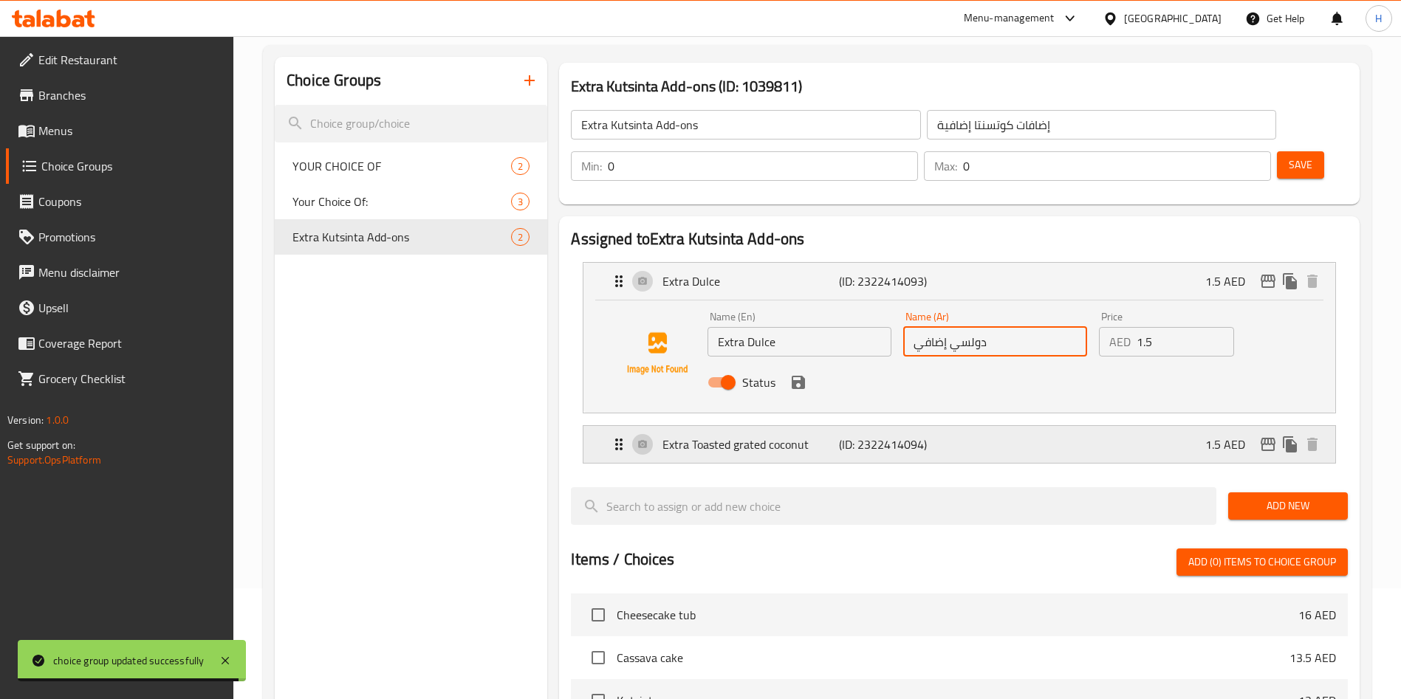
click at [755, 436] on p "Extra Toasted grated coconut" at bounding box center [750, 445] width 176 height 18
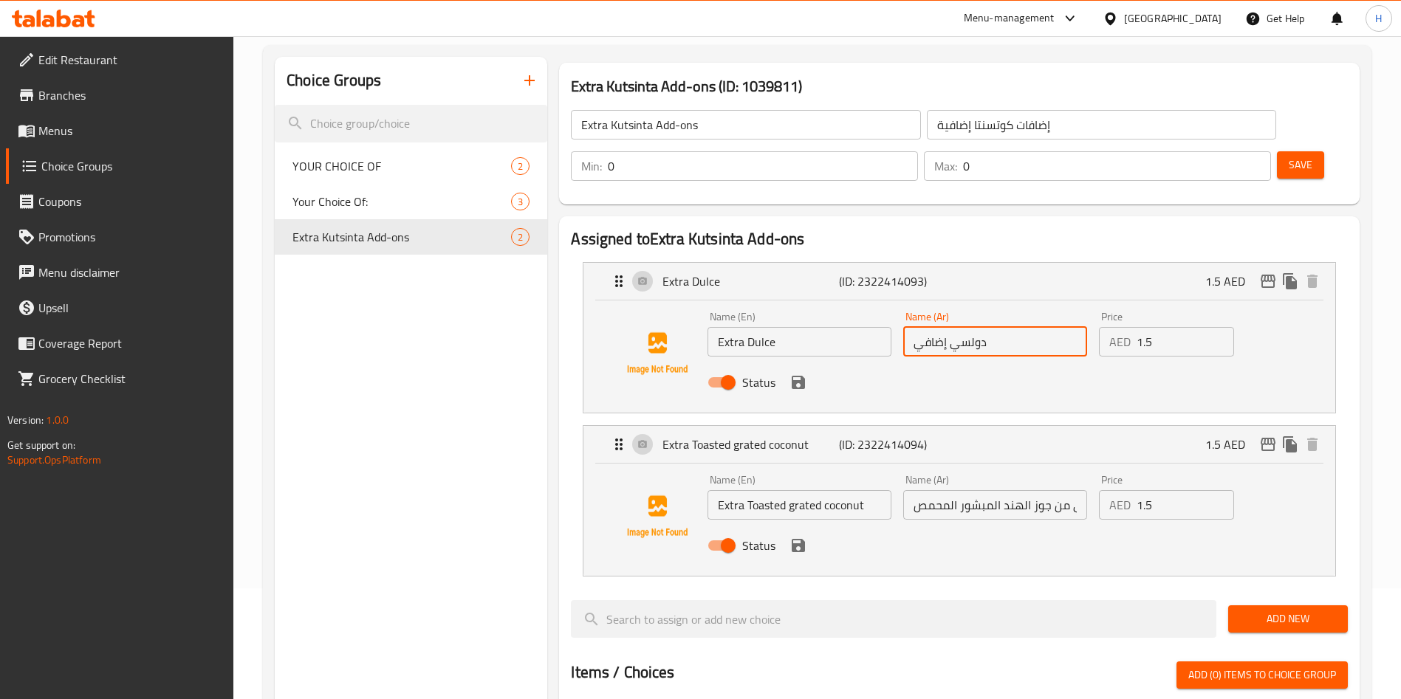
click at [807, 490] on input "Extra Toasted grated coconut" at bounding box center [799, 505] width 184 height 30
click at [1037, 490] on input "إضافي من جوز الهند المبشور المحمص" at bounding box center [995, 505] width 184 height 30
click at [1038, 490] on input "إضافي من جوز الهند المبشور المحمص" at bounding box center [995, 505] width 184 height 30
click at [97, 57] on span "Edit Restaurant" at bounding box center [130, 60] width 184 height 18
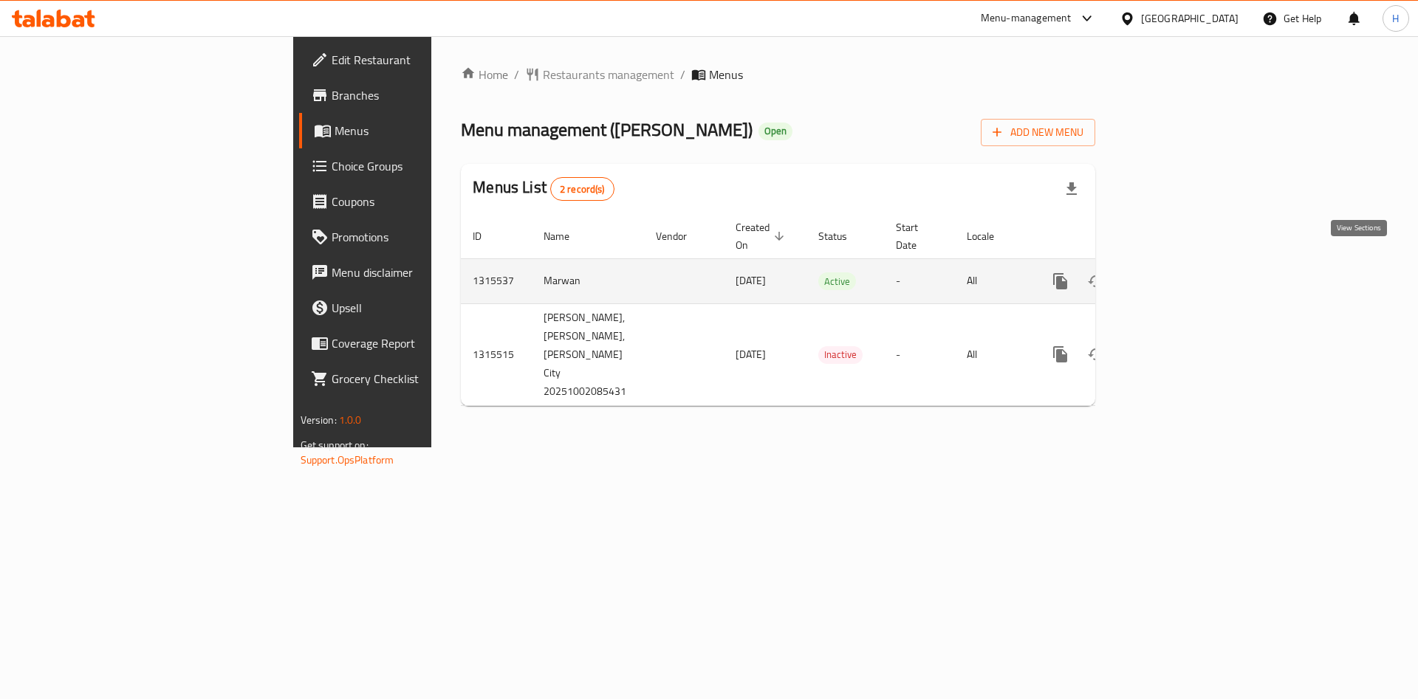
click at [1176, 272] on icon "enhanced table" at bounding box center [1167, 281] width 18 height 18
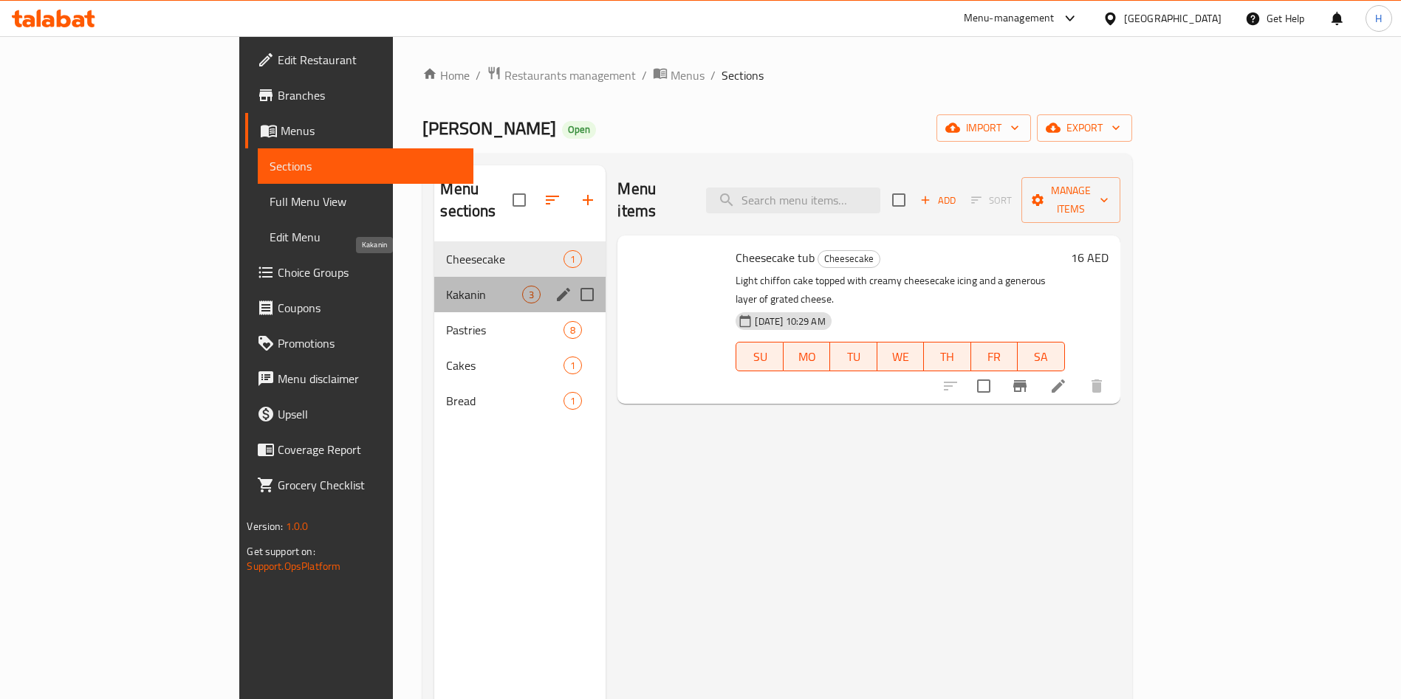
click at [446, 286] on span "Kakanin" at bounding box center [484, 295] width 76 height 18
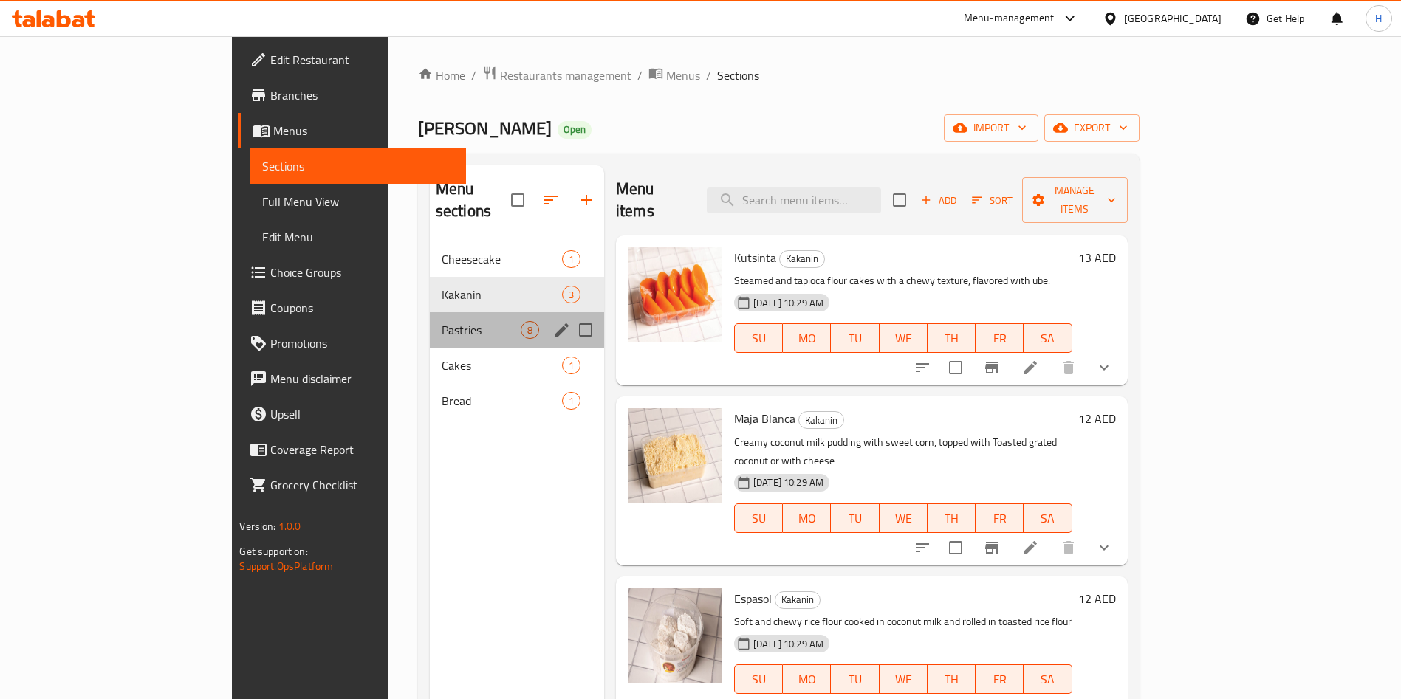
click at [430, 312] on div "Pastries 8" at bounding box center [517, 329] width 174 height 35
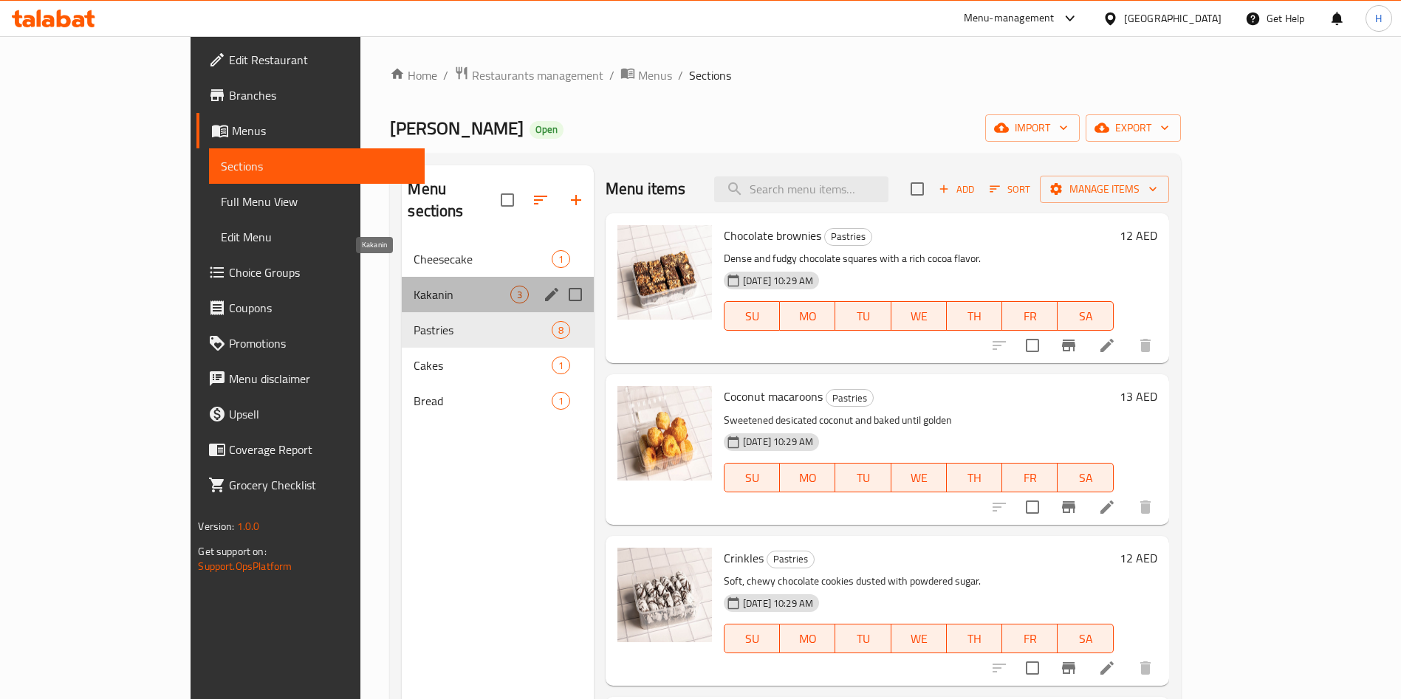
click at [416, 286] on span "Kakanin" at bounding box center [462, 295] width 96 height 18
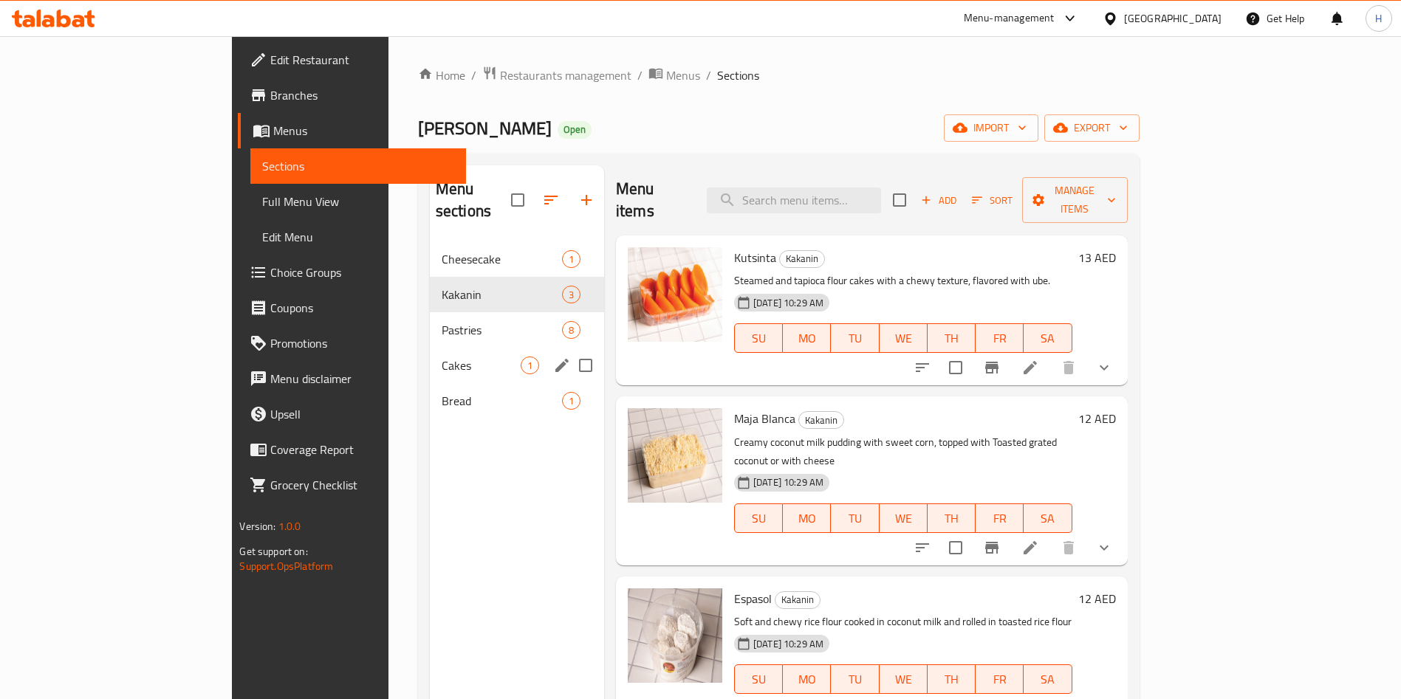
click at [442, 357] on span "Cakes" at bounding box center [481, 366] width 79 height 18
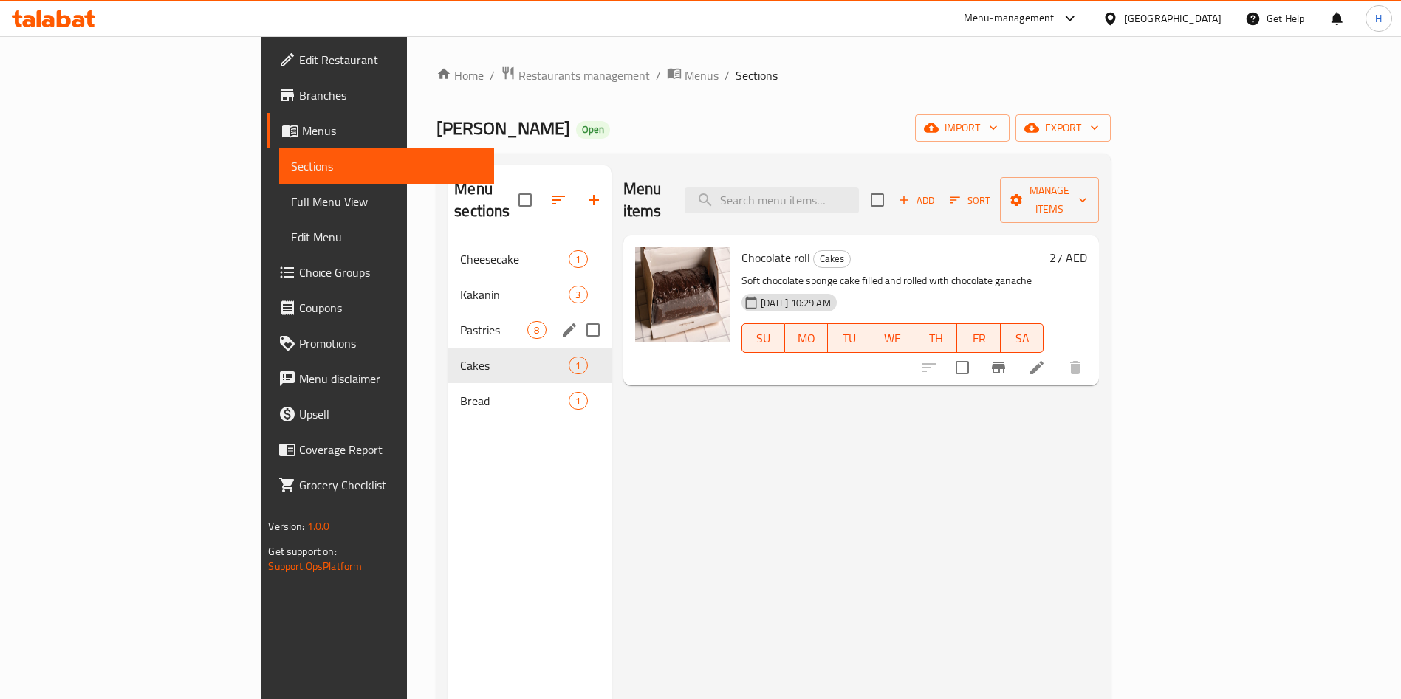
click at [448, 317] on div "Pastries 8" at bounding box center [529, 329] width 162 height 35
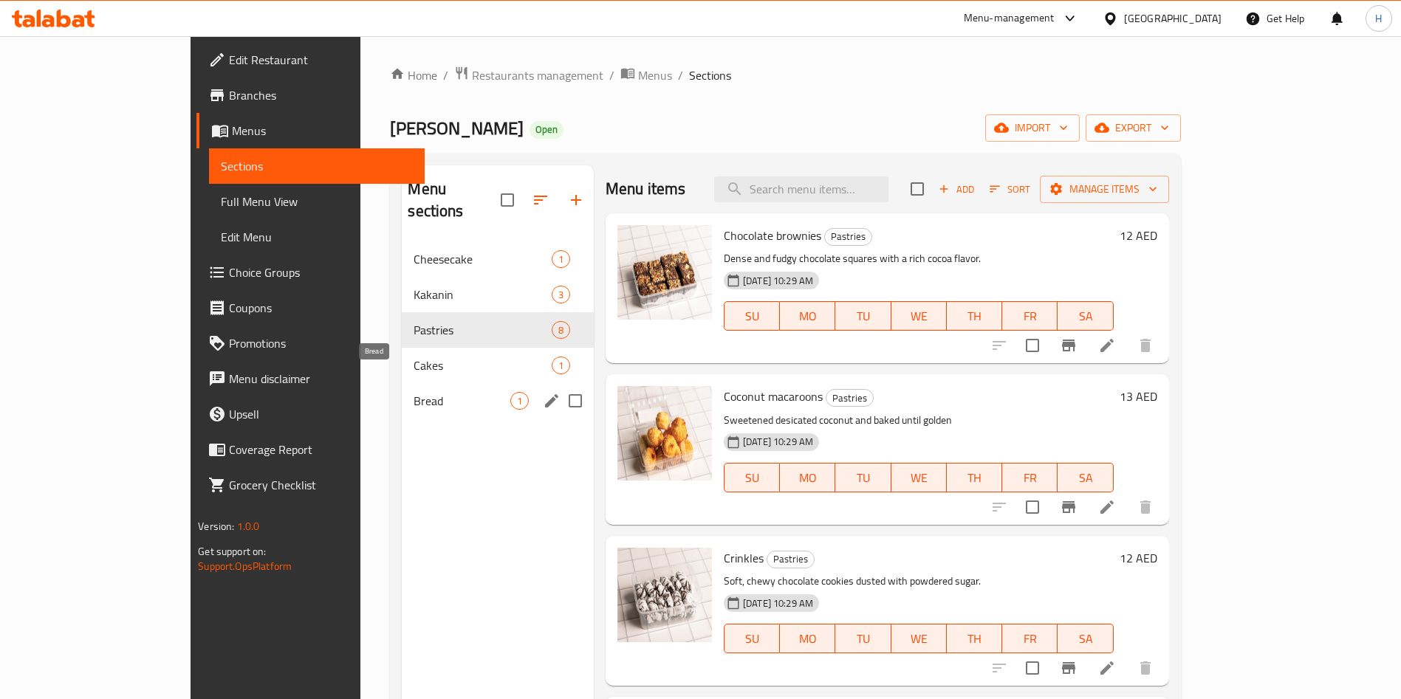
click at [436, 392] on span "Bread" at bounding box center [462, 401] width 96 height 18
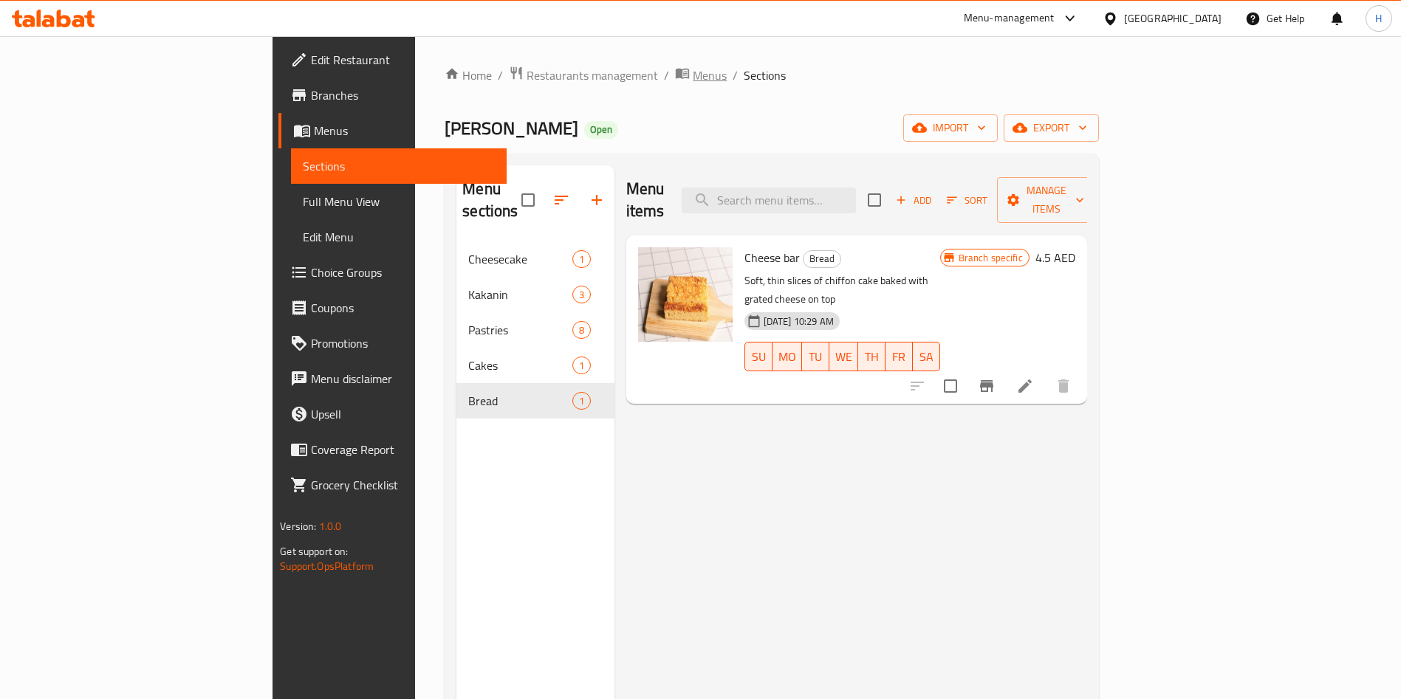
click at [693, 75] on span "Menus" at bounding box center [710, 75] width 34 height 18
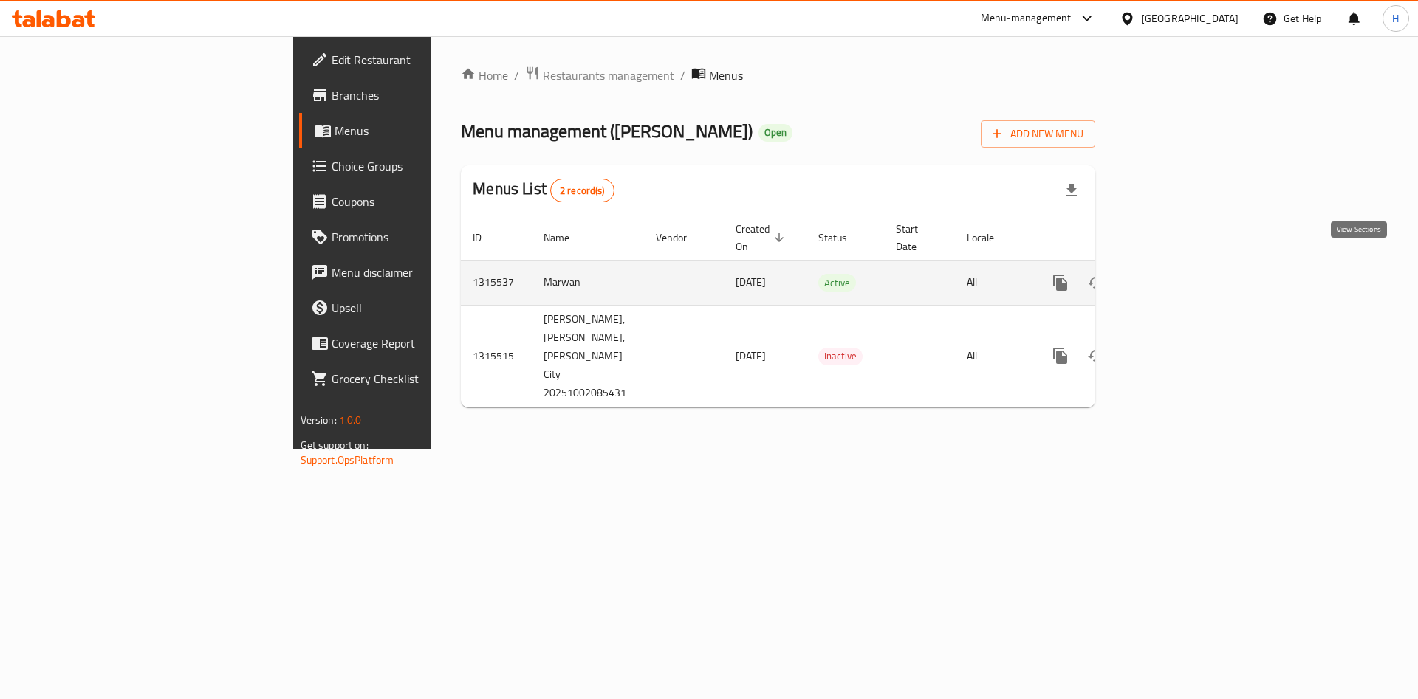
click at [1176, 274] on icon "enhanced table" at bounding box center [1167, 283] width 18 height 18
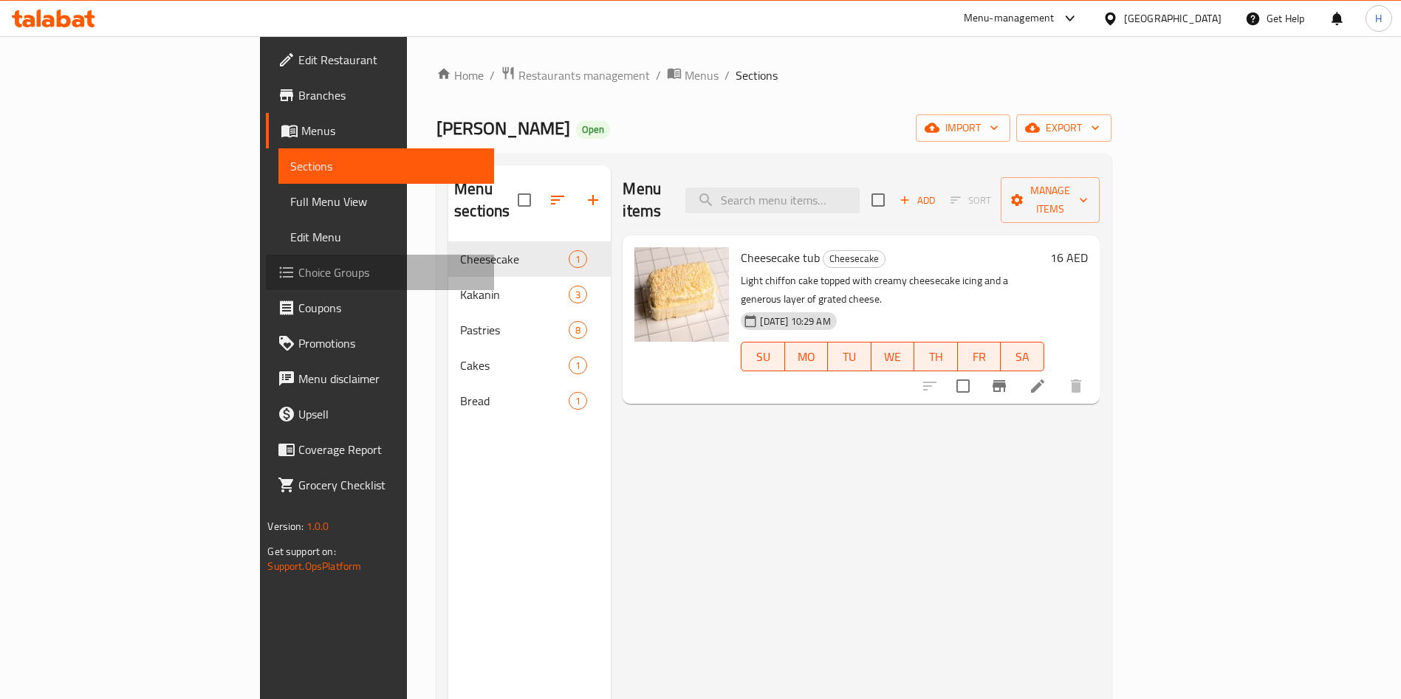
click at [298, 266] on span "Choice Groups" at bounding box center [390, 273] width 184 height 18
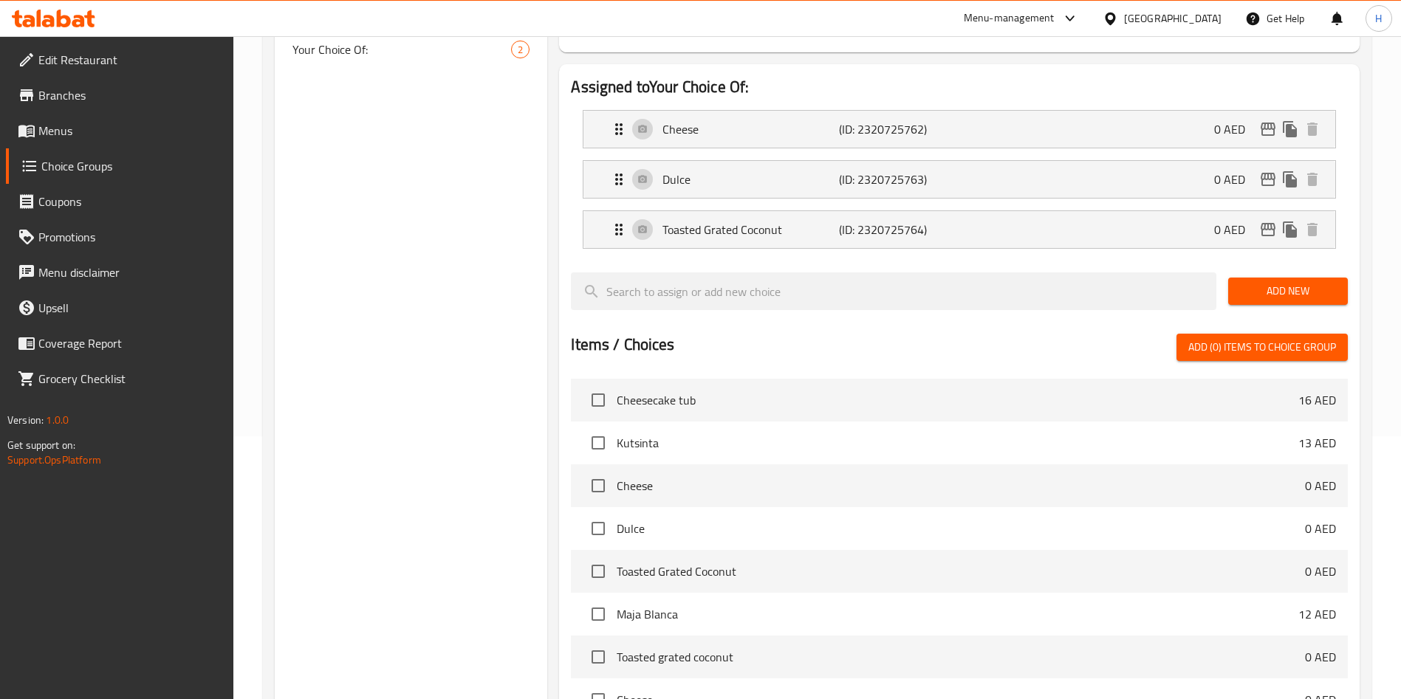
scroll to position [34, 0]
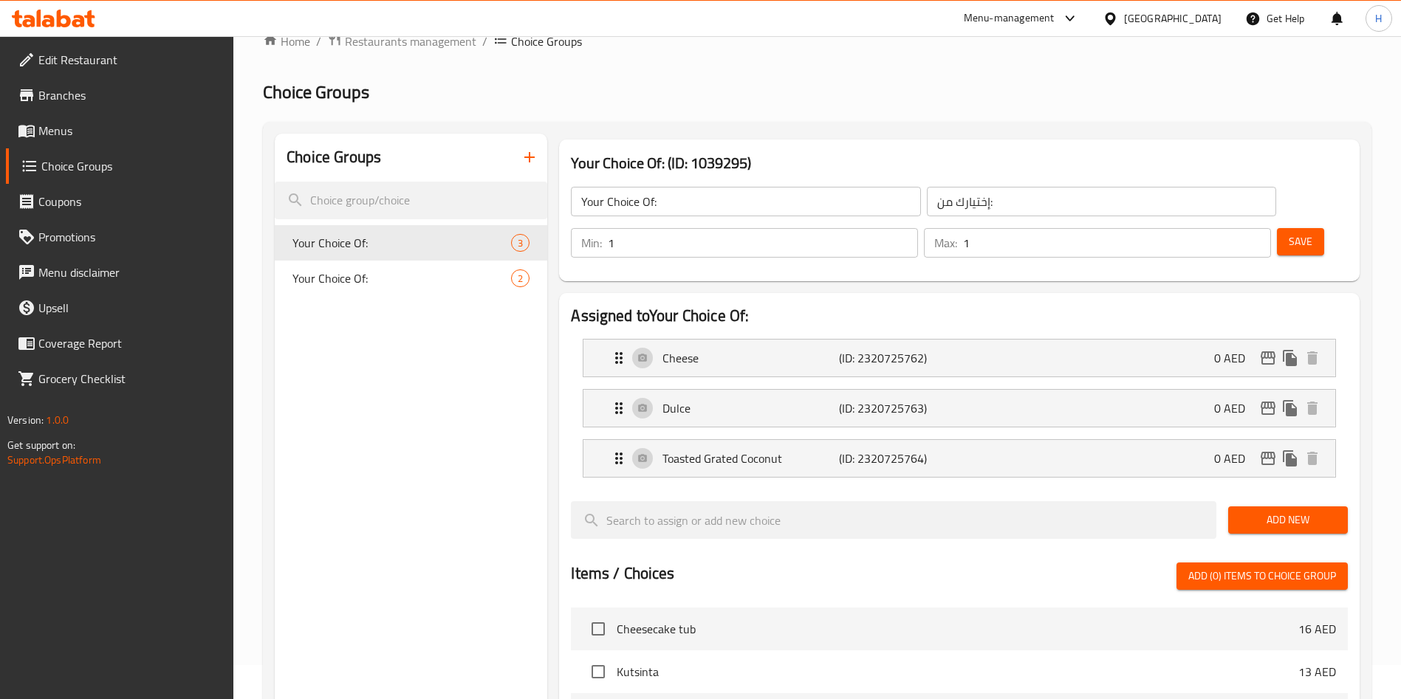
click at [527, 159] on icon "button" at bounding box center [530, 157] width 18 height 18
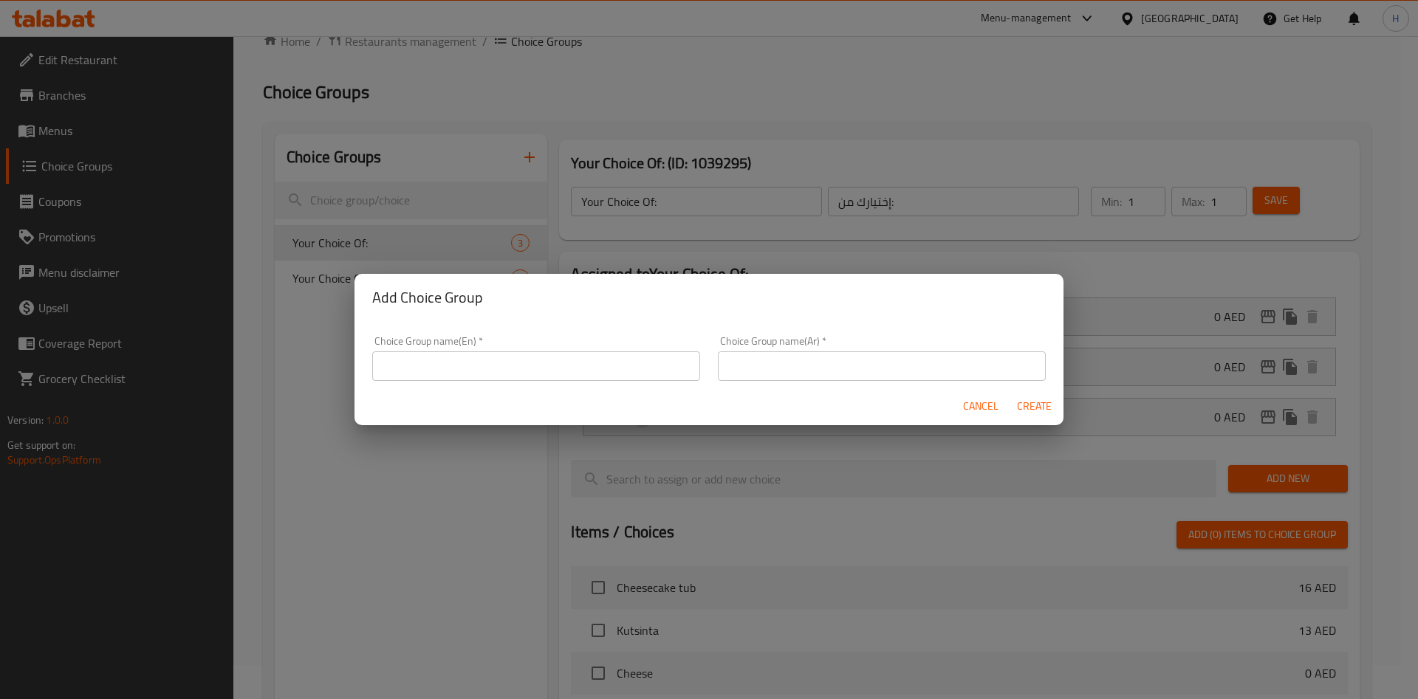
click at [541, 363] on input "text" at bounding box center [536, 367] width 328 height 30
paste input "إضافي من جوز الهند المبشور المحمص"
type input "إضافي من جوز الهند المبشور المحمص"
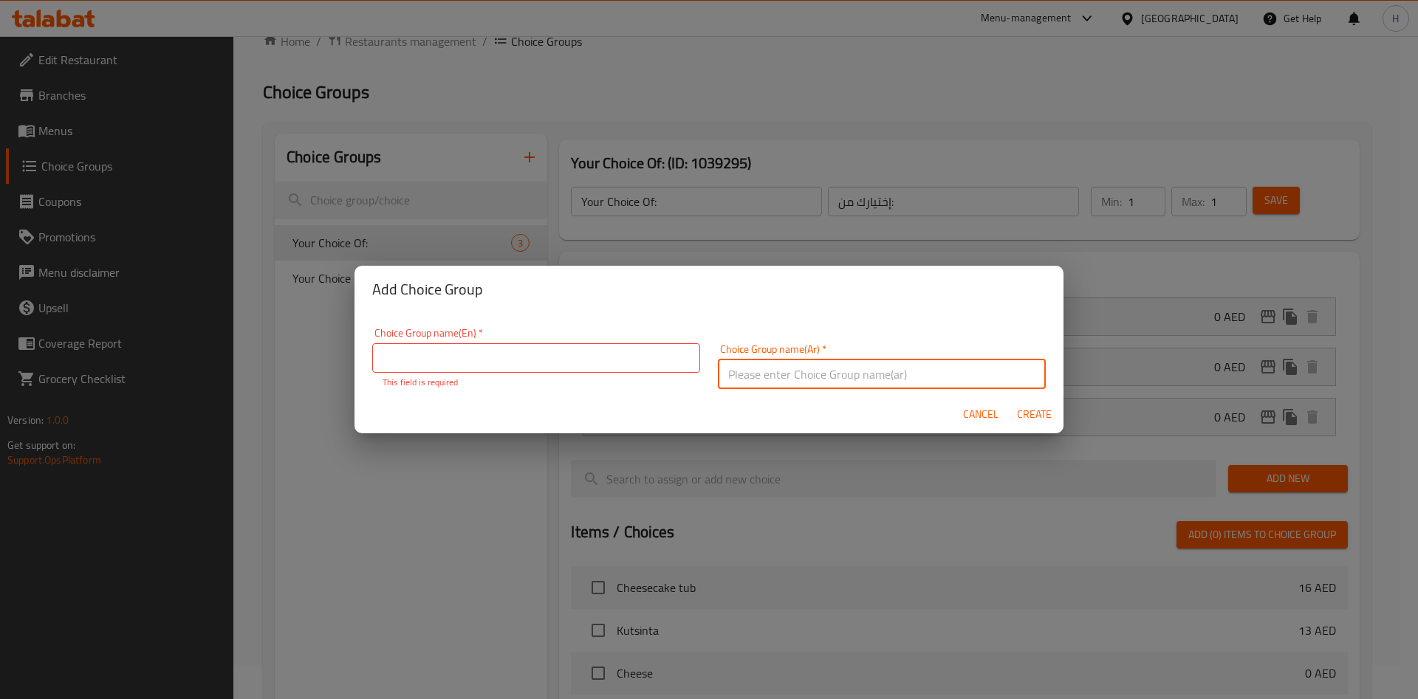
click at [781, 369] on input "text" at bounding box center [882, 375] width 328 height 30
paste input "إضافي من جوز الهند المبشور المحمص"
type input "إضافي من جوز الهند المبشور المحمص"
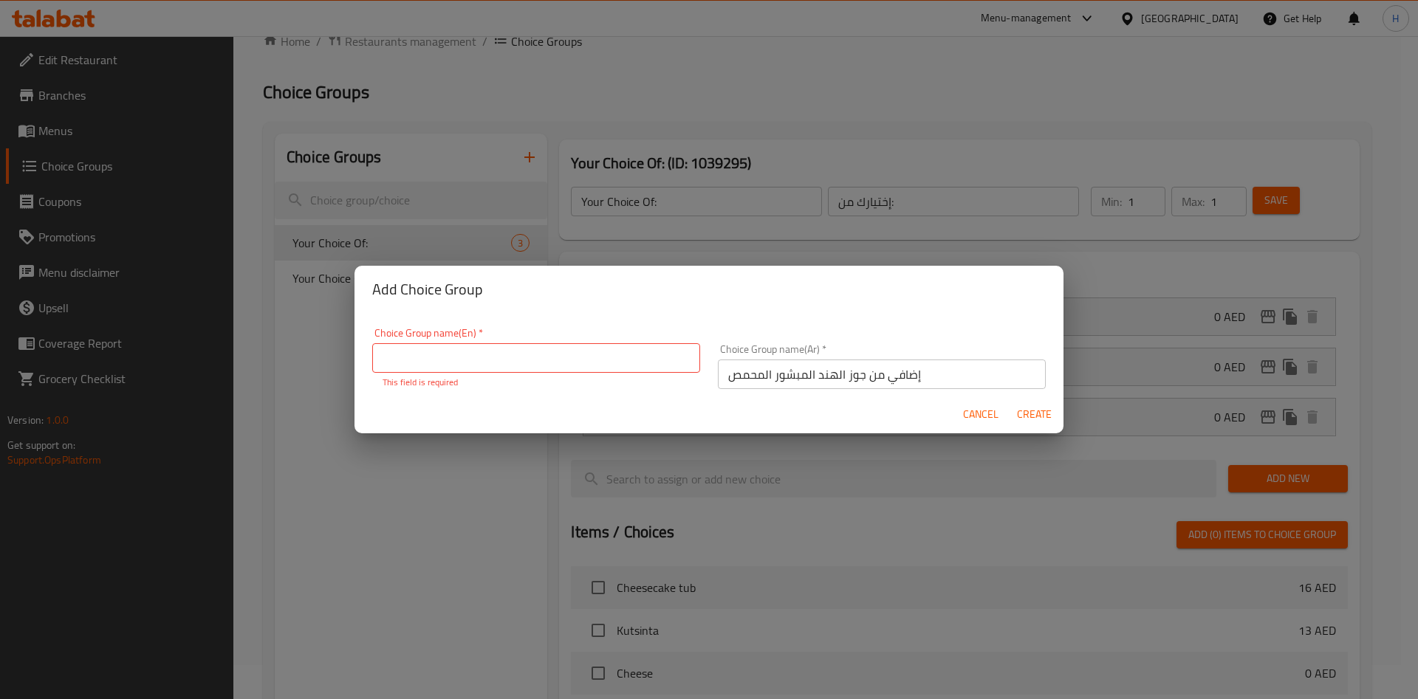
click at [517, 365] on input "text" at bounding box center [536, 358] width 328 height 30
paste input "Extra Kutsinta Add-ons"
type input "Extra Kutsinta Add-ons"
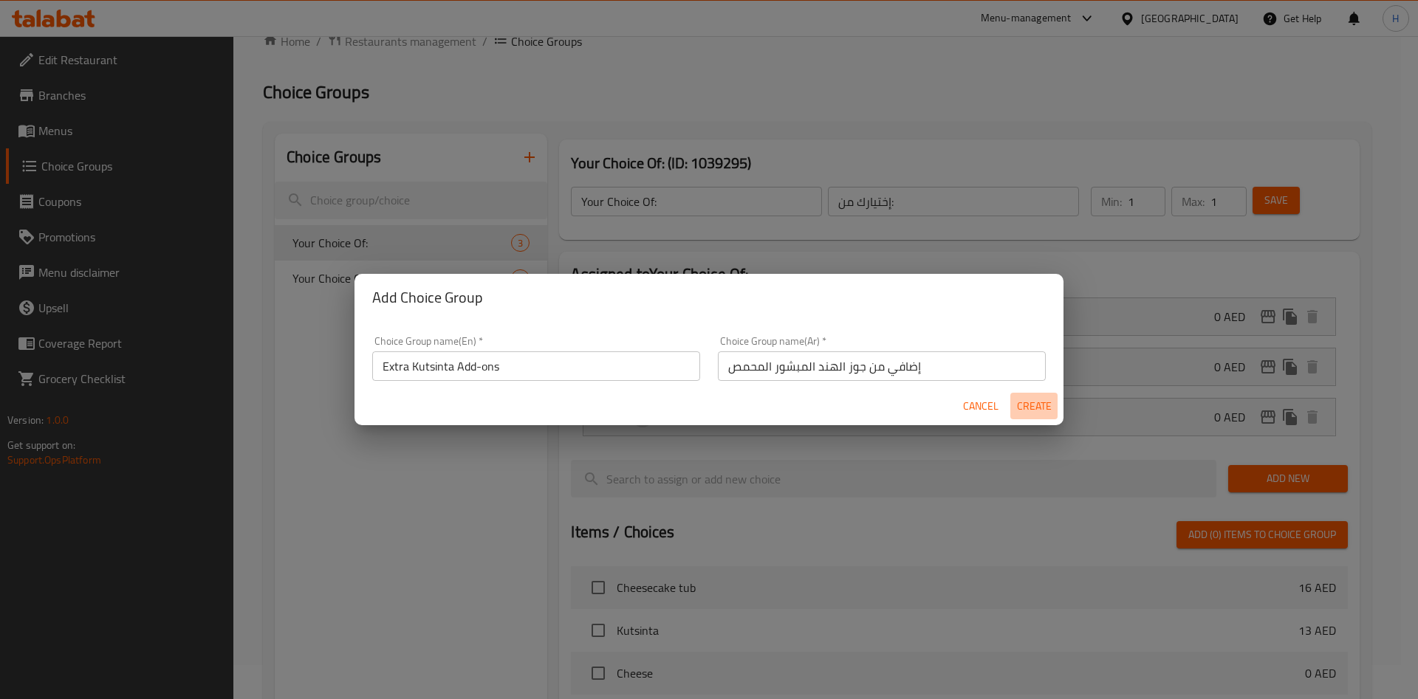
click at [1044, 419] on button "Create" at bounding box center [1033, 406] width 47 height 27
type input "Extra Kutsinta Add-ons"
type input "إضافي من جوز الهند المبشور المحمص"
type input "0"
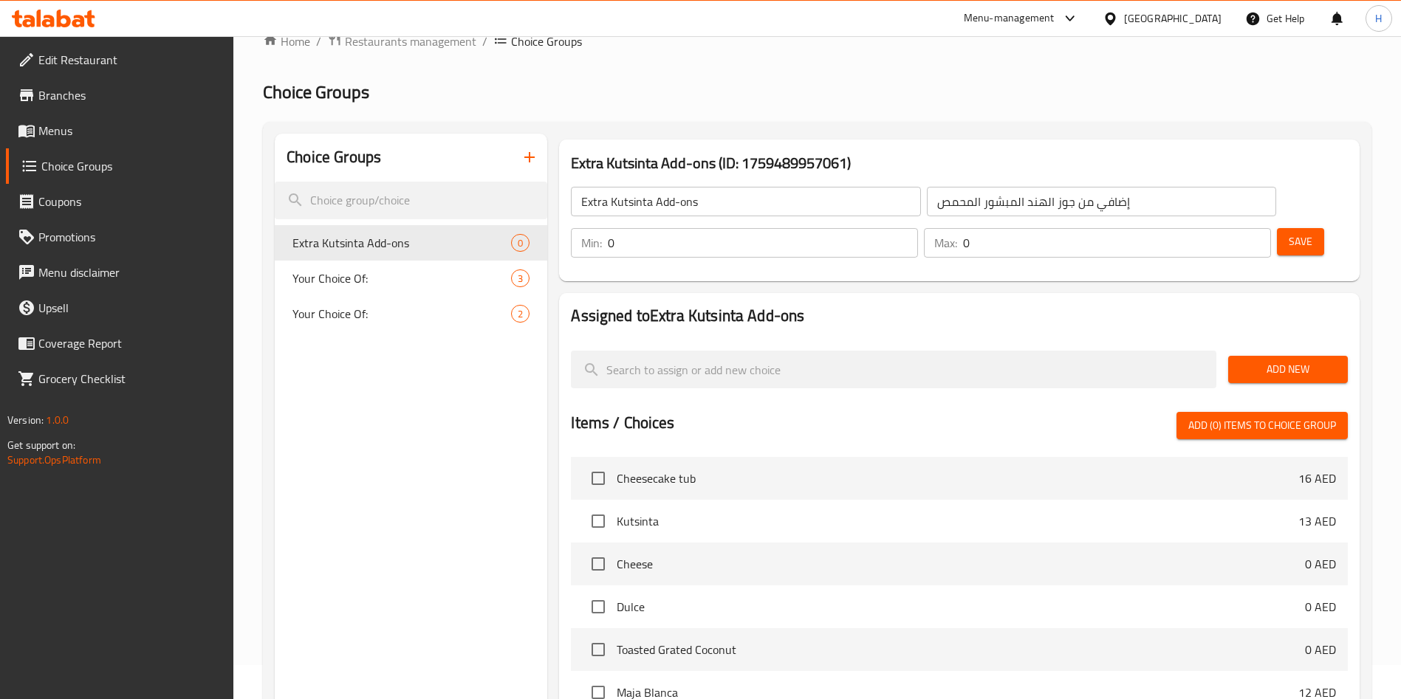
click at [1289, 233] on span "Save" at bounding box center [1301, 242] width 24 height 18
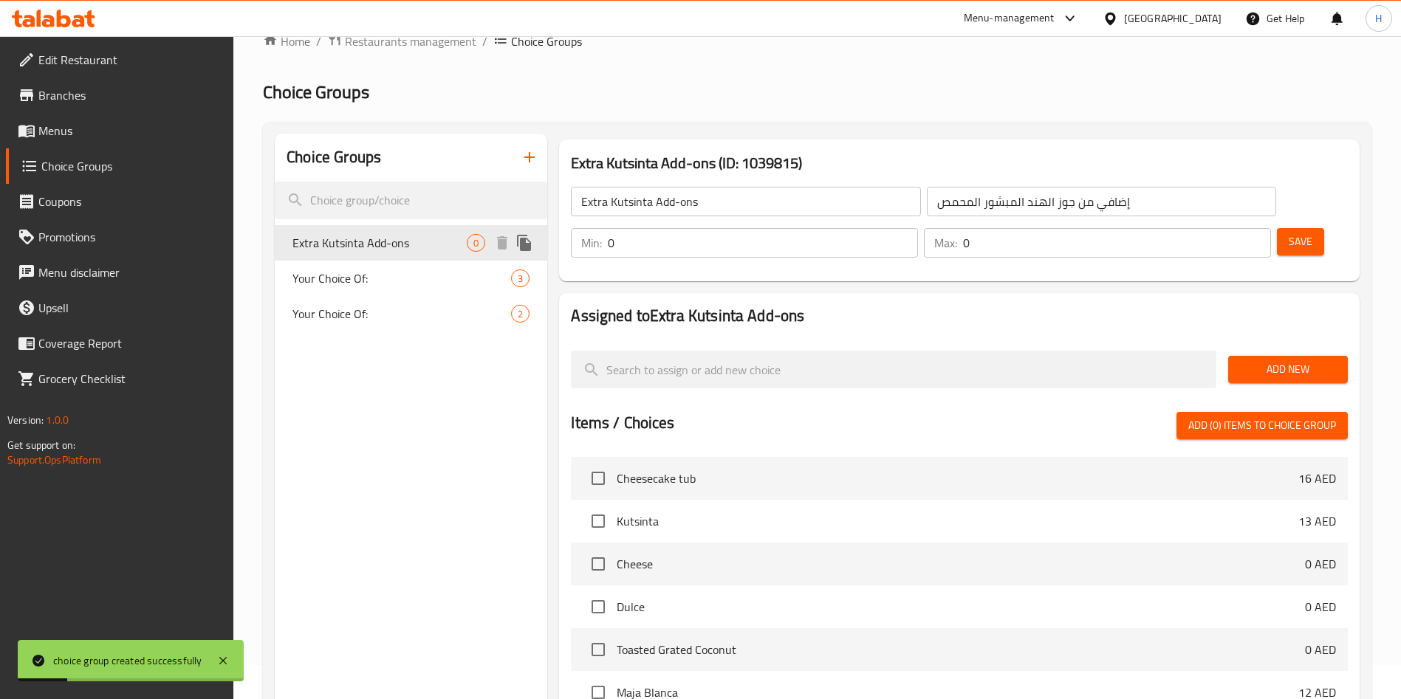
click at [425, 241] on span "Extra Kutsinta Add-ons" at bounding box center [379, 243] width 174 height 18
click at [1276, 360] on span "Add New" at bounding box center [1288, 369] width 96 height 18
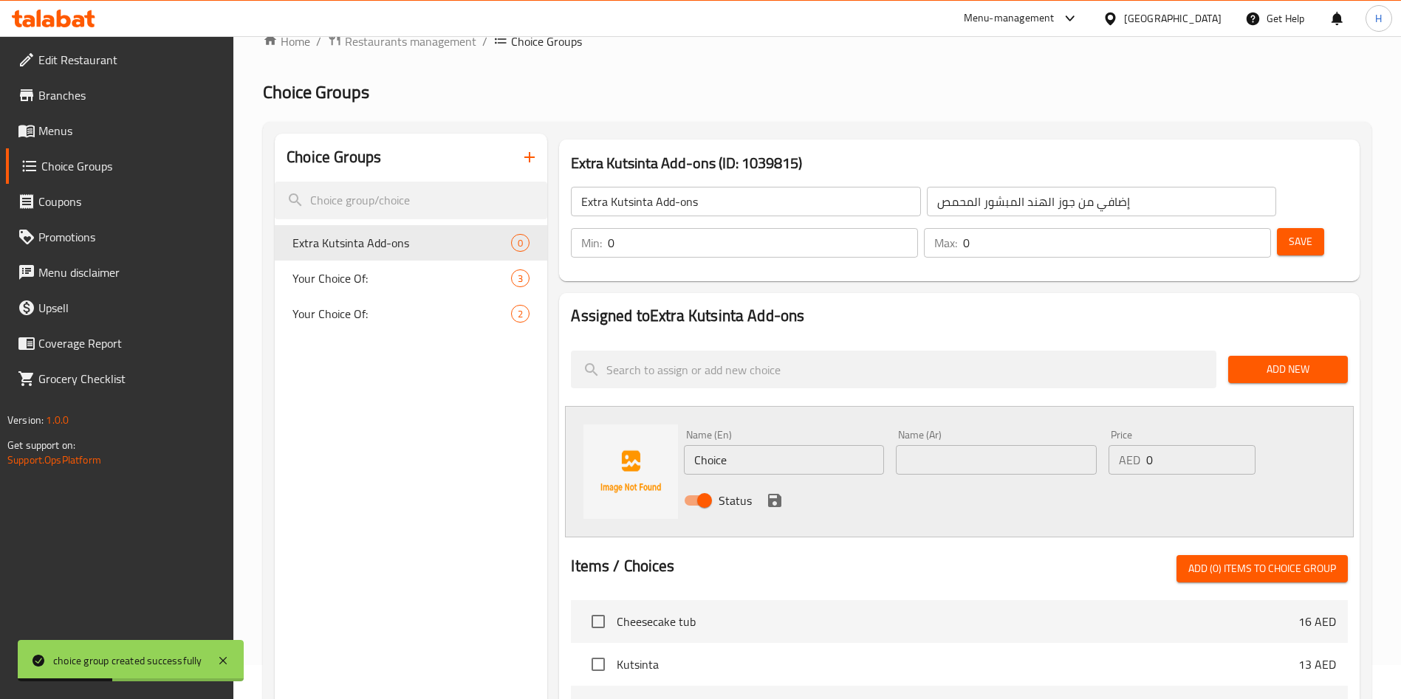
click at [786, 445] on input "Choice" at bounding box center [784, 460] width 200 height 30
paste input "Extra Dul"
type input "Extra Dulce"
paste input "دولسي إضافي"
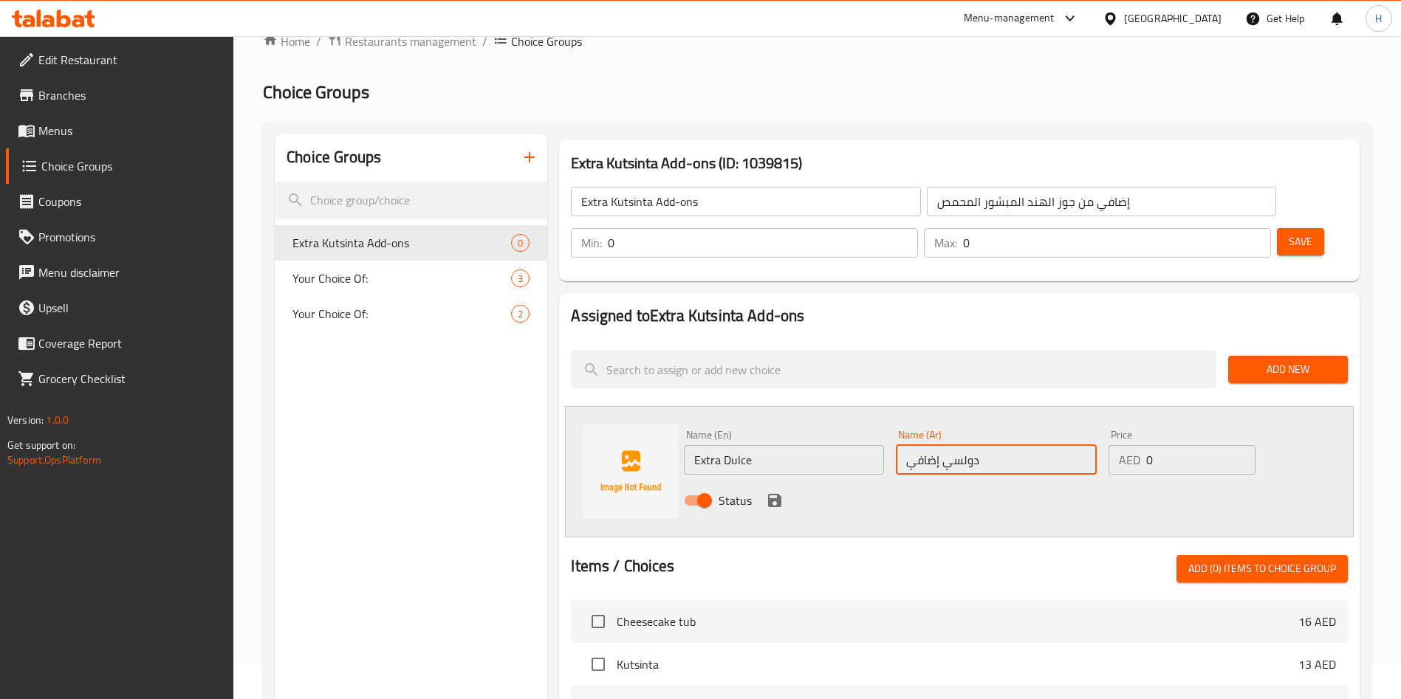
type input "دولسي إضافي"
click at [1187, 445] on input "0" at bounding box center [1200, 460] width 109 height 30
type input "1.5"
click at [773, 492] on icon "save" at bounding box center [775, 501] width 18 height 18
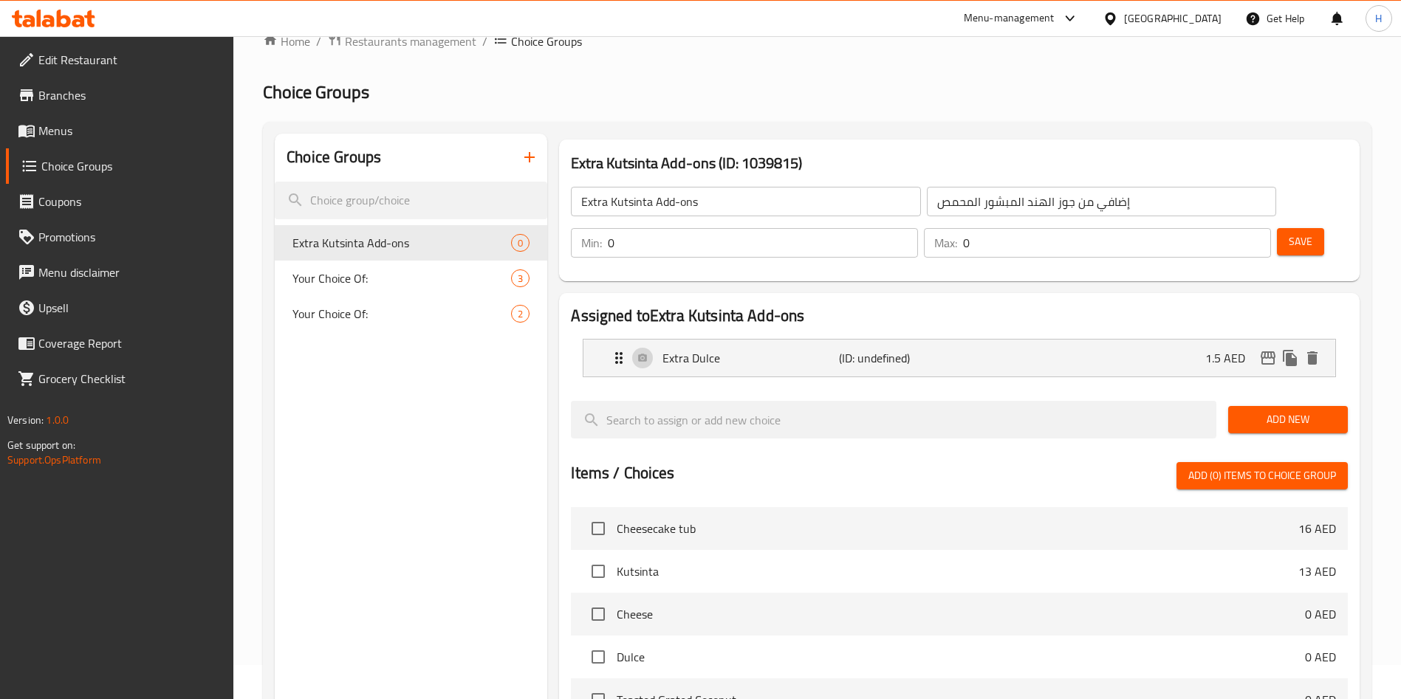
click at [1288, 411] on span "Add New" at bounding box center [1288, 420] width 96 height 18
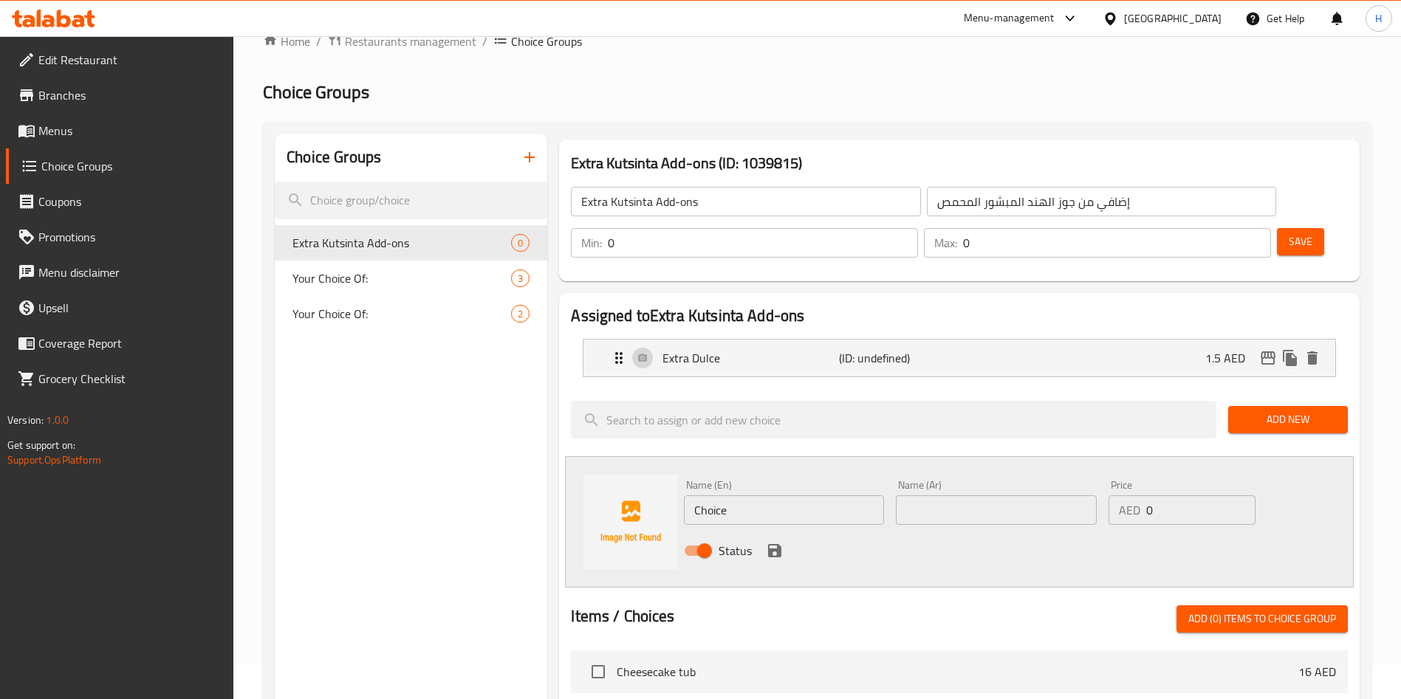
click at [826, 496] on input "Choice" at bounding box center [784, 511] width 200 height 30
paste input "Extra Toasted grated coconut"
type input "Extra Toasted grated coconut"
drag, startPoint x: 1062, startPoint y: 470, endPoint x: 1071, endPoint y: 467, distance: 9.3
click at [1062, 496] on input "text" at bounding box center [996, 511] width 200 height 30
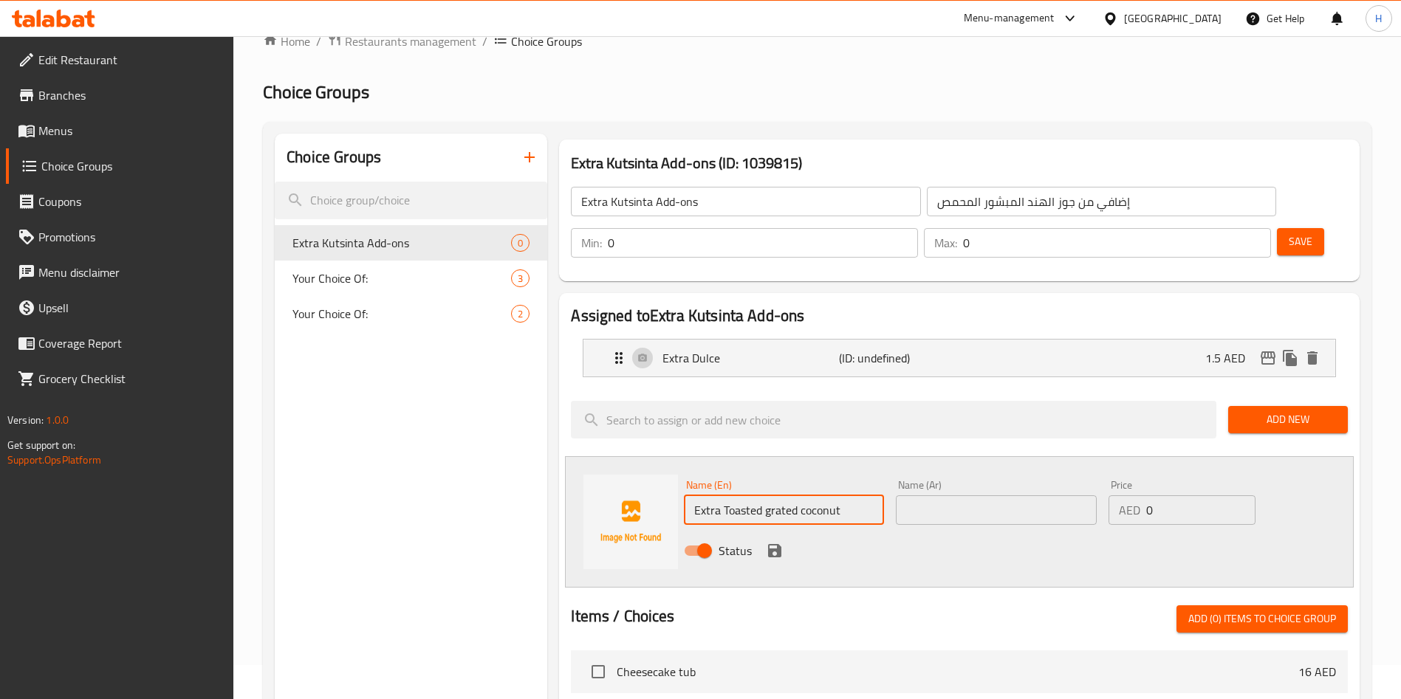
paste input "إضافي من جوز الهند المبشور المحمص"
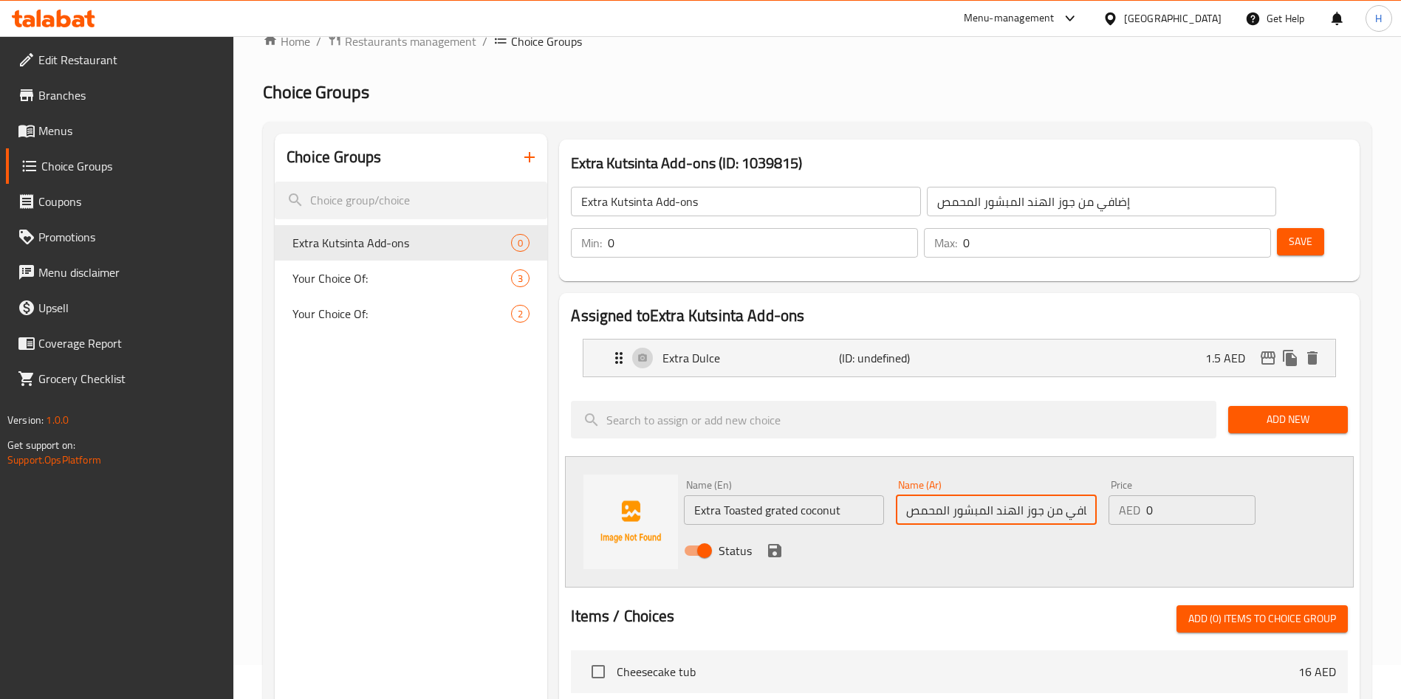
scroll to position [0, 9]
type input "إضافي من جوز الهند المبشور المحمص"
click at [1196, 496] on input "0" at bounding box center [1200, 511] width 109 height 30
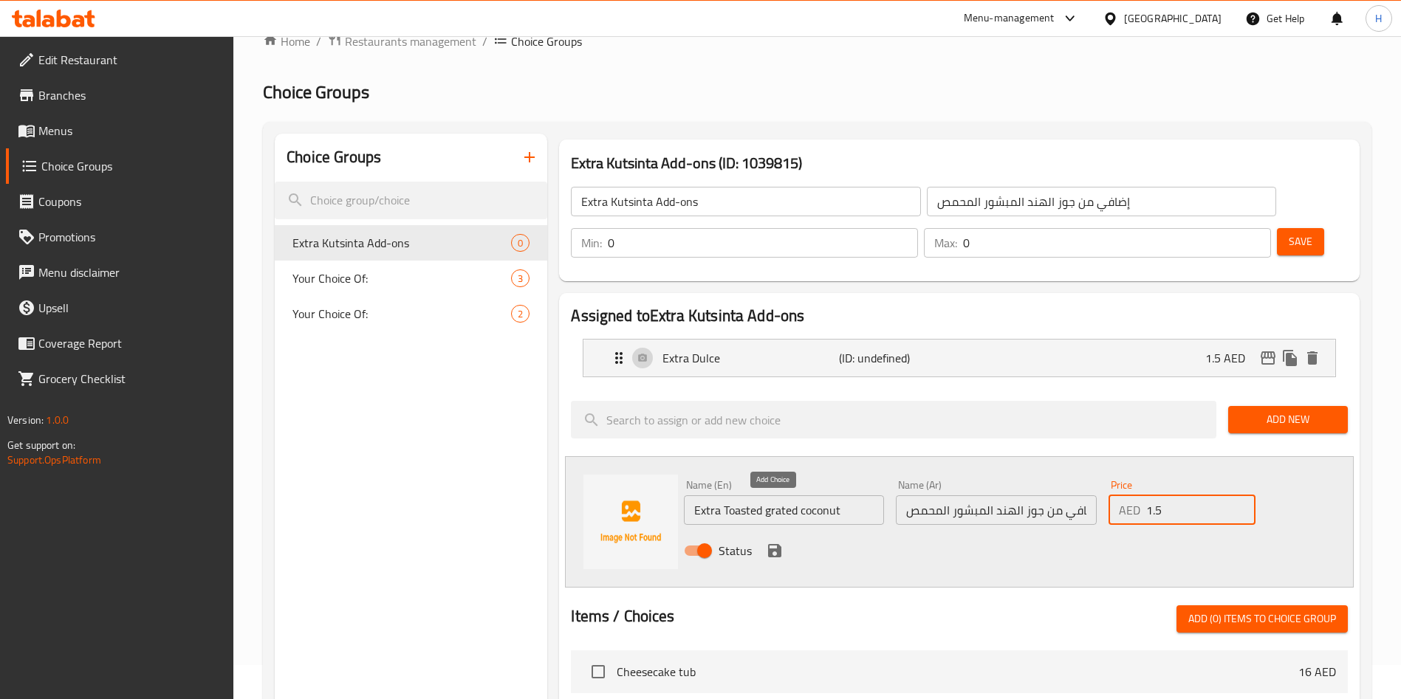
type input "1.5"
click at [772, 542] on icon "save" at bounding box center [775, 551] width 18 height 18
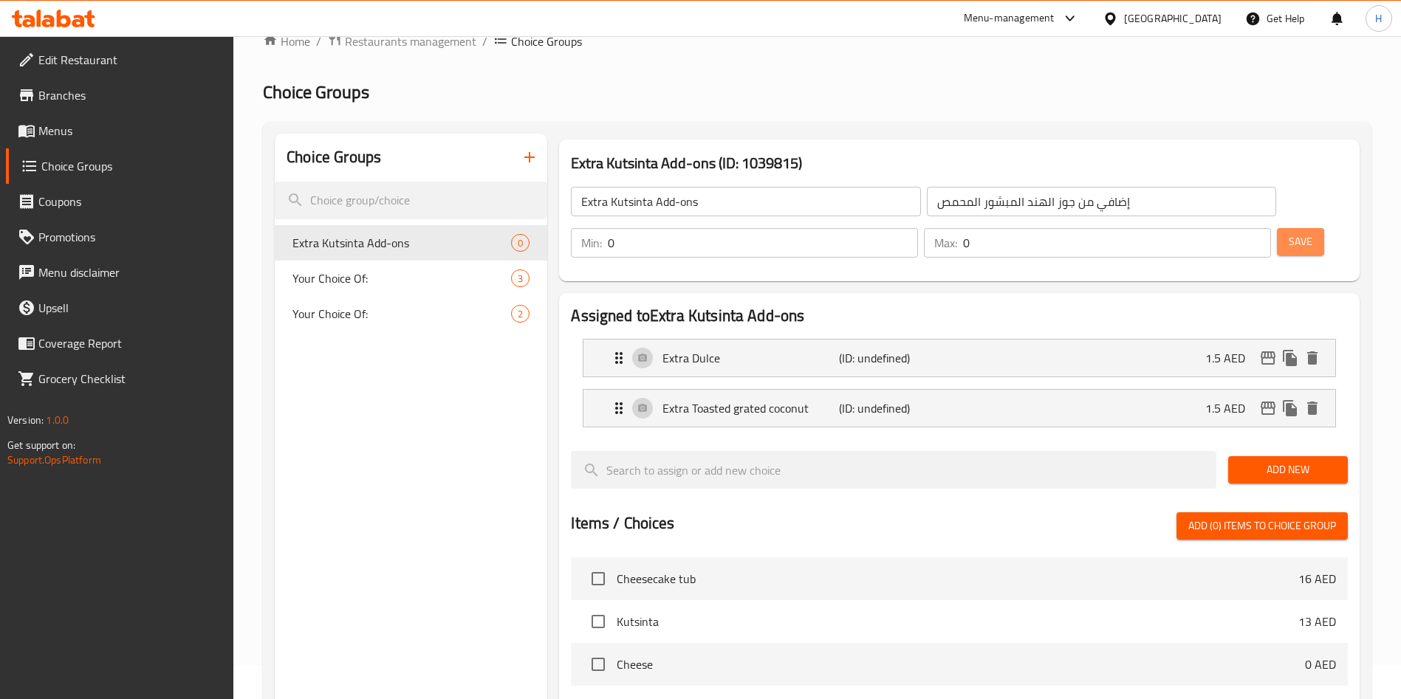
click at [1289, 233] on span "Save" at bounding box center [1301, 242] width 24 height 18
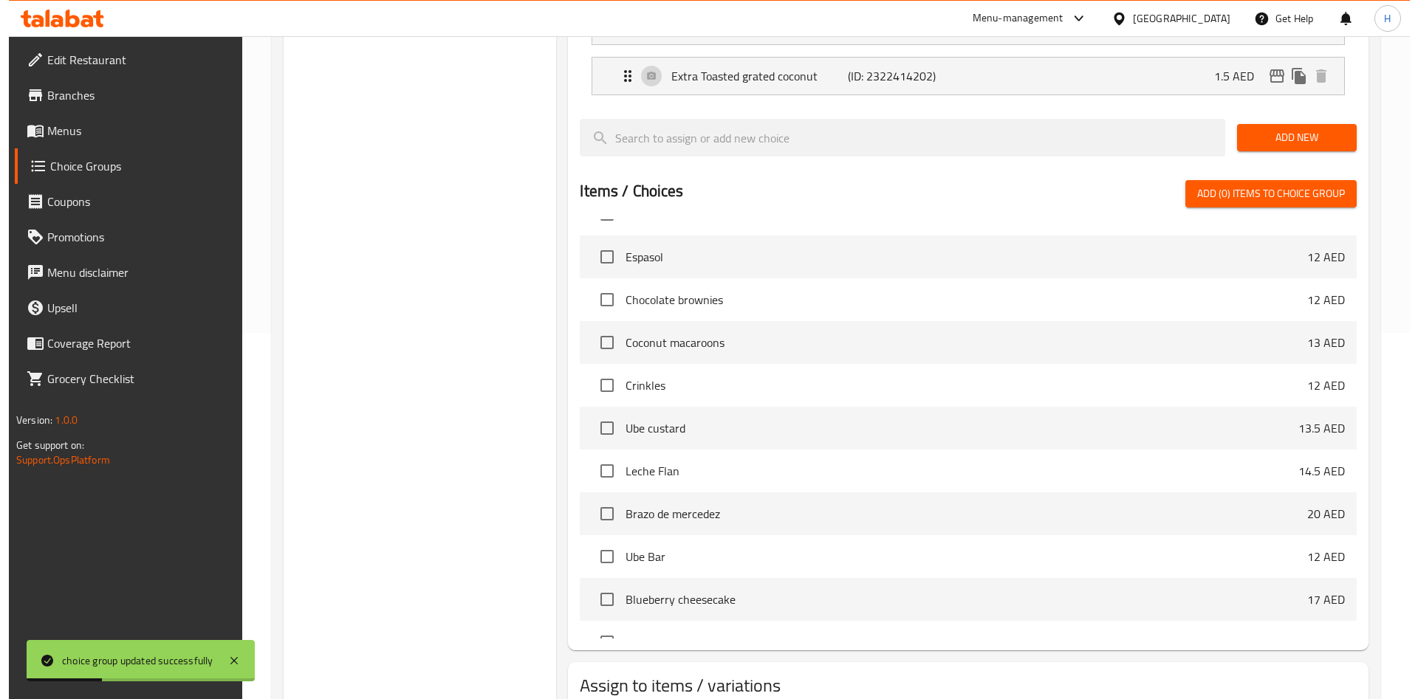
scroll to position [368, 0]
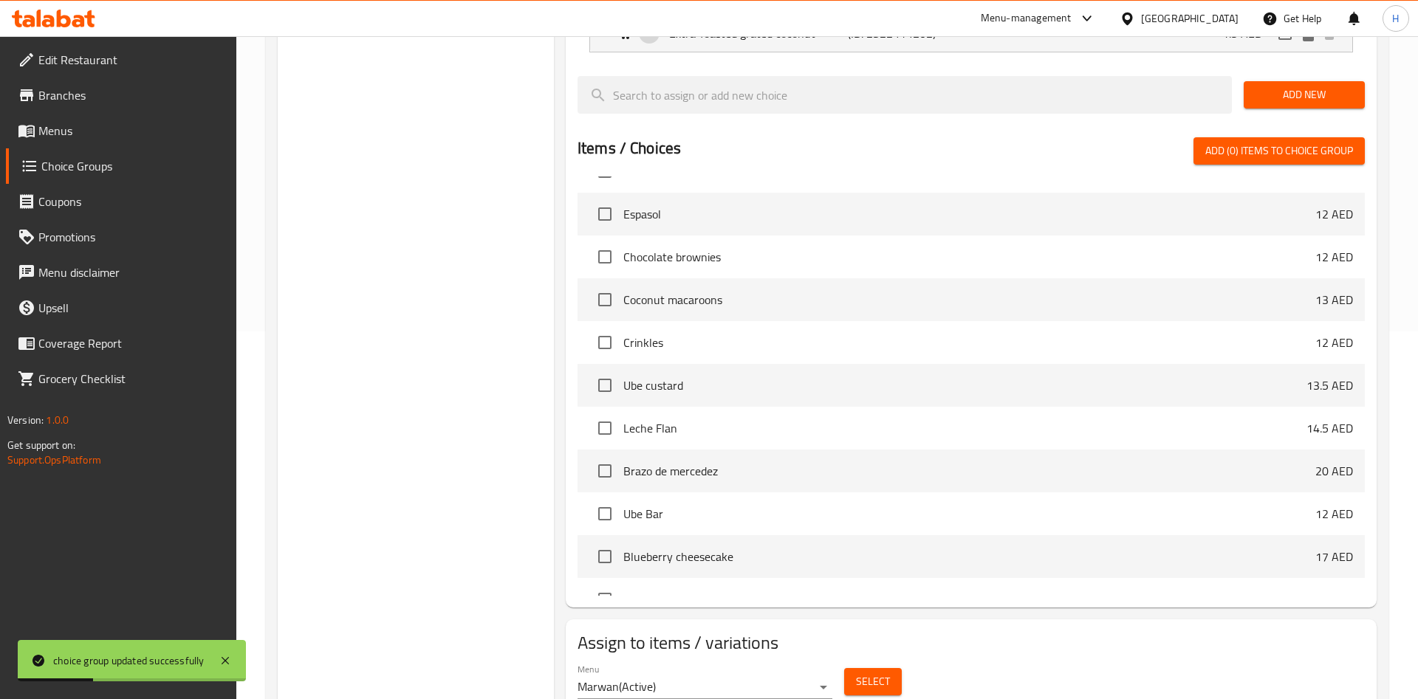
click at [778, 332] on body "choice group updated successfully ​ Menu-management United Arab Emirates Get He…" at bounding box center [709, -1] width 1418 height 663
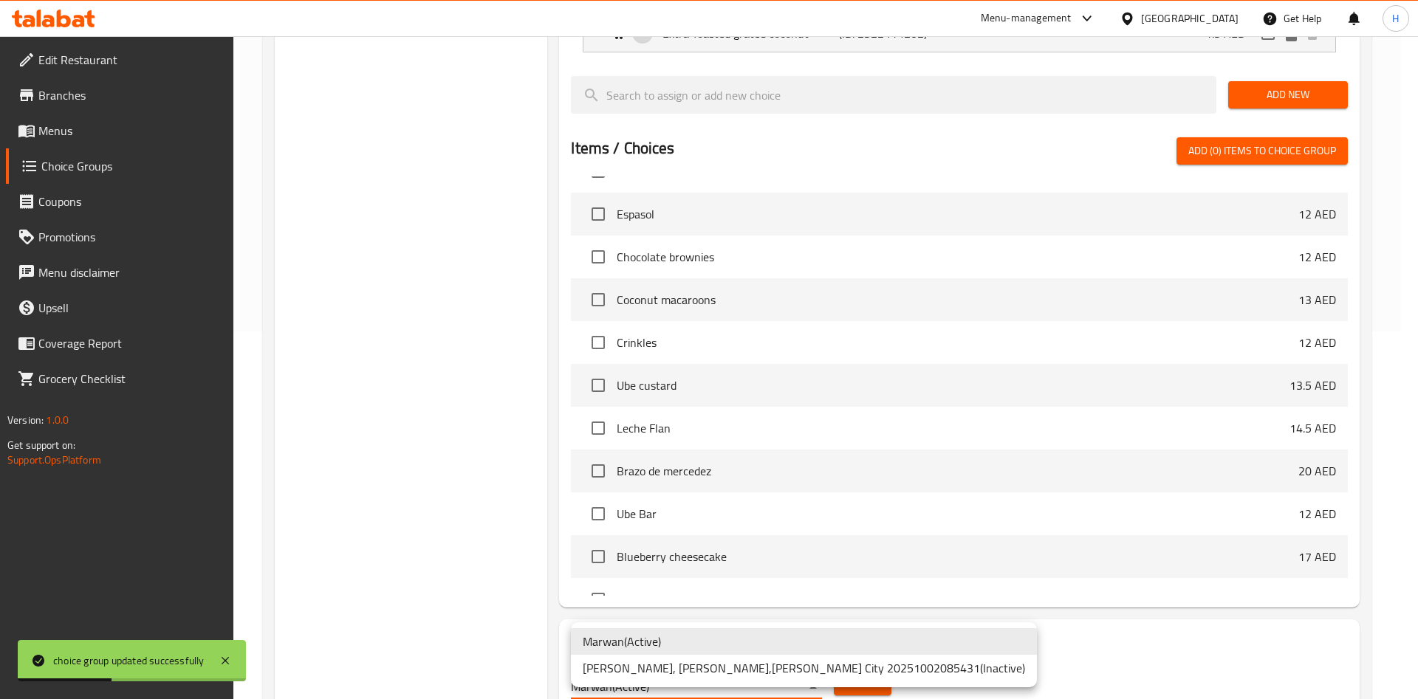
click at [785, 662] on li "Maria Paz Pastry, Shabiya,Mohammed Bin Zayed City 20251002085431 ( Inactive )" at bounding box center [804, 668] width 466 height 27
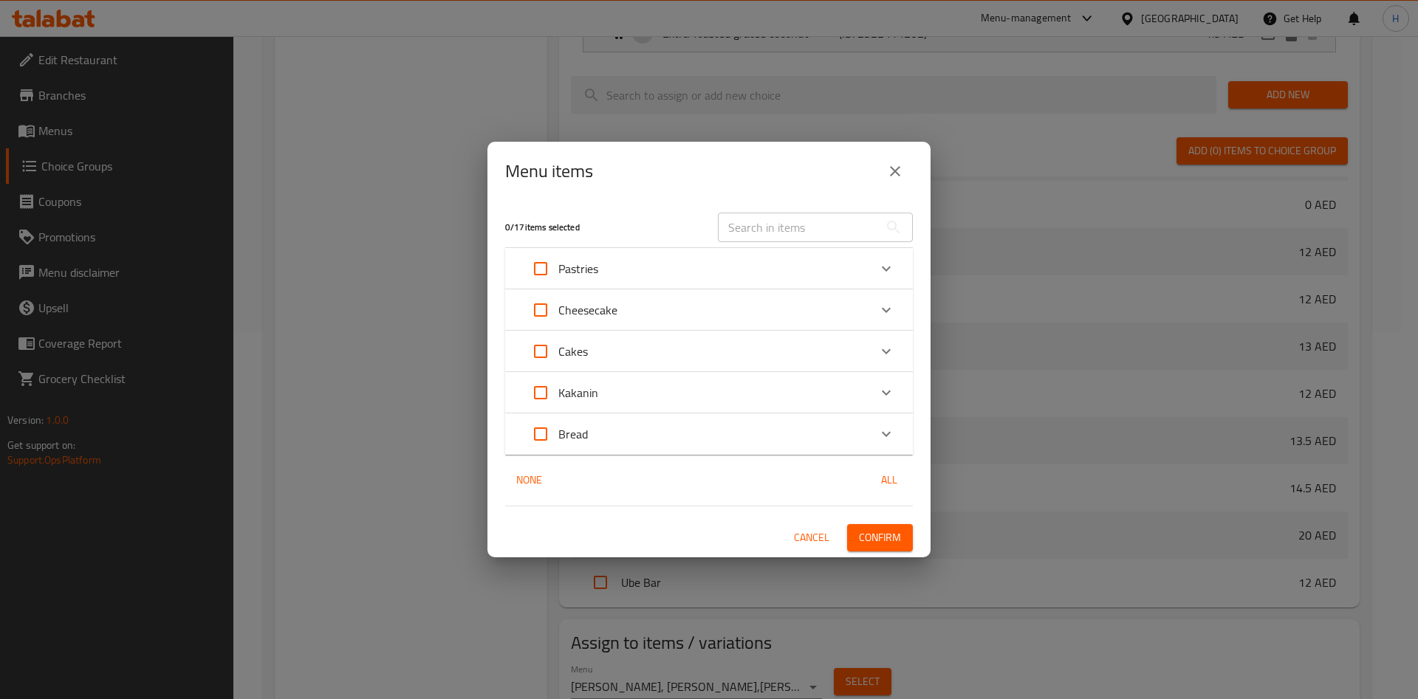
click at [720, 273] on div "Pastries" at bounding box center [696, 268] width 346 height 35
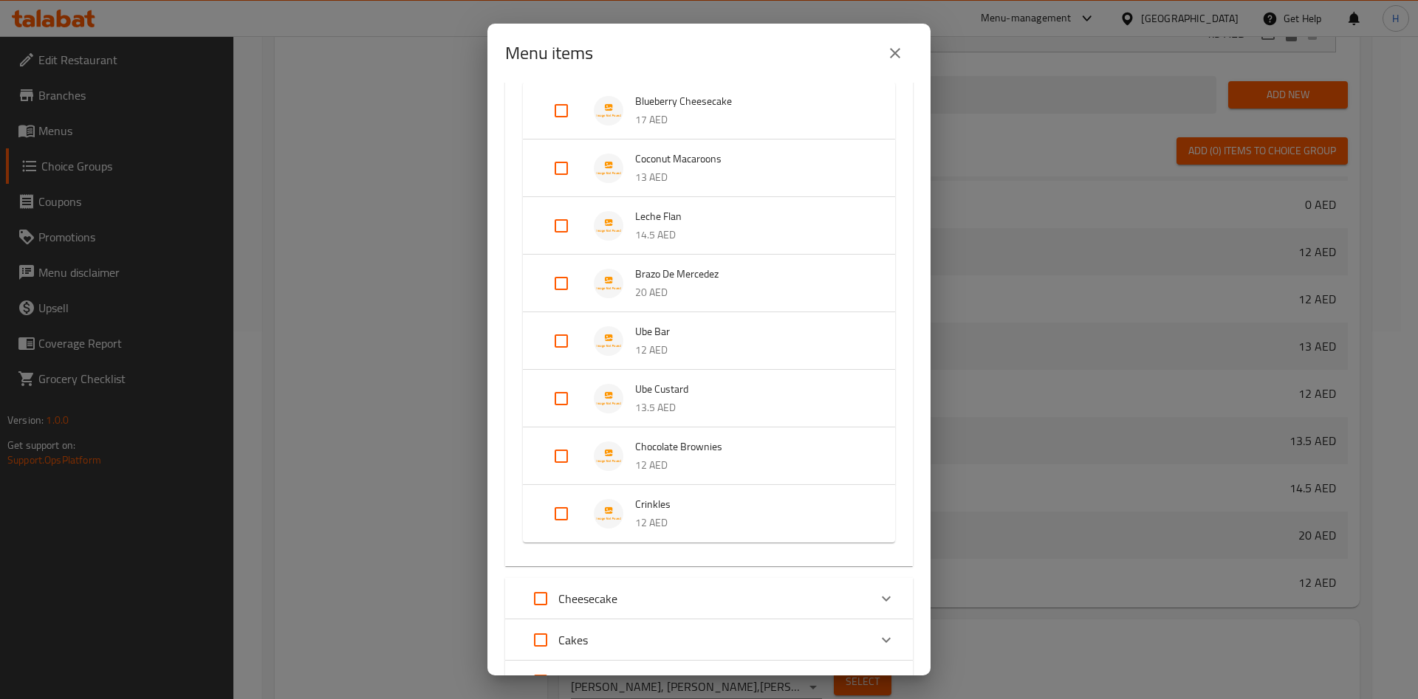
scroll to position [289, 0]
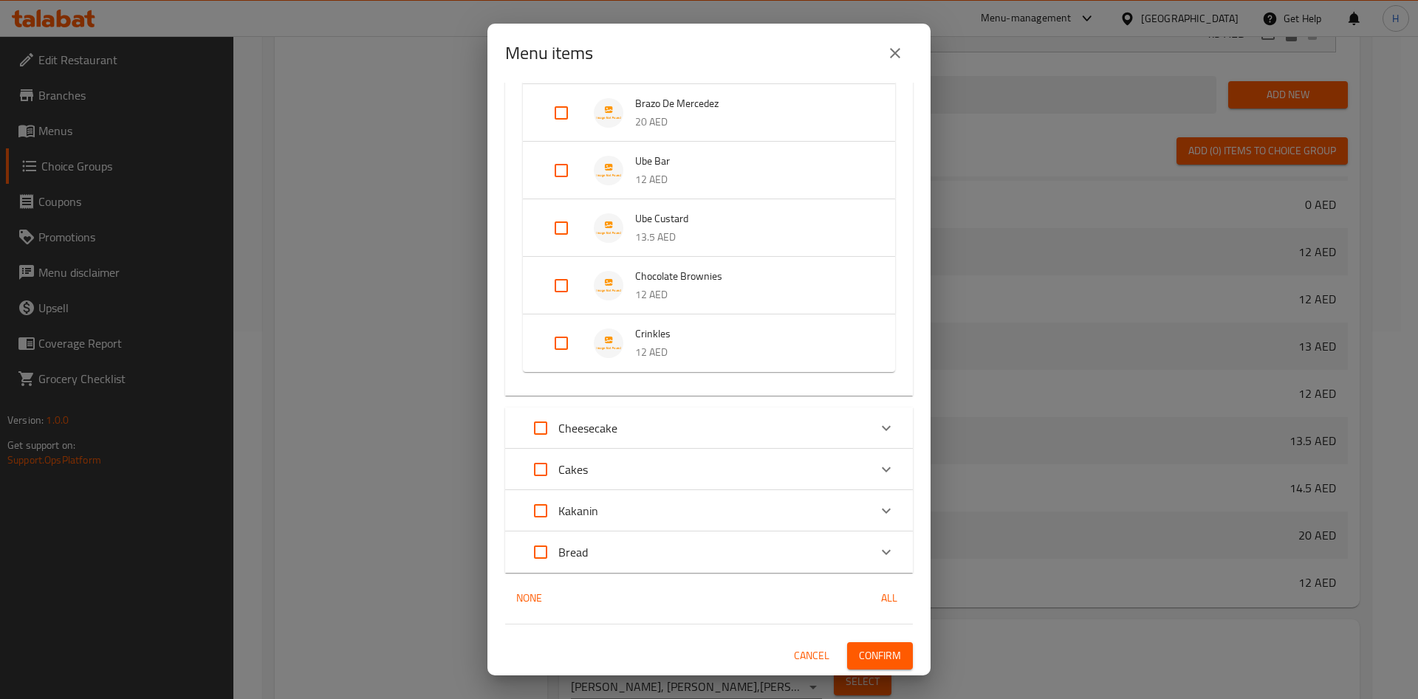
click at [770, 416] on div "Cheesecake" at bounding box center [696, 428] width 346 height 35
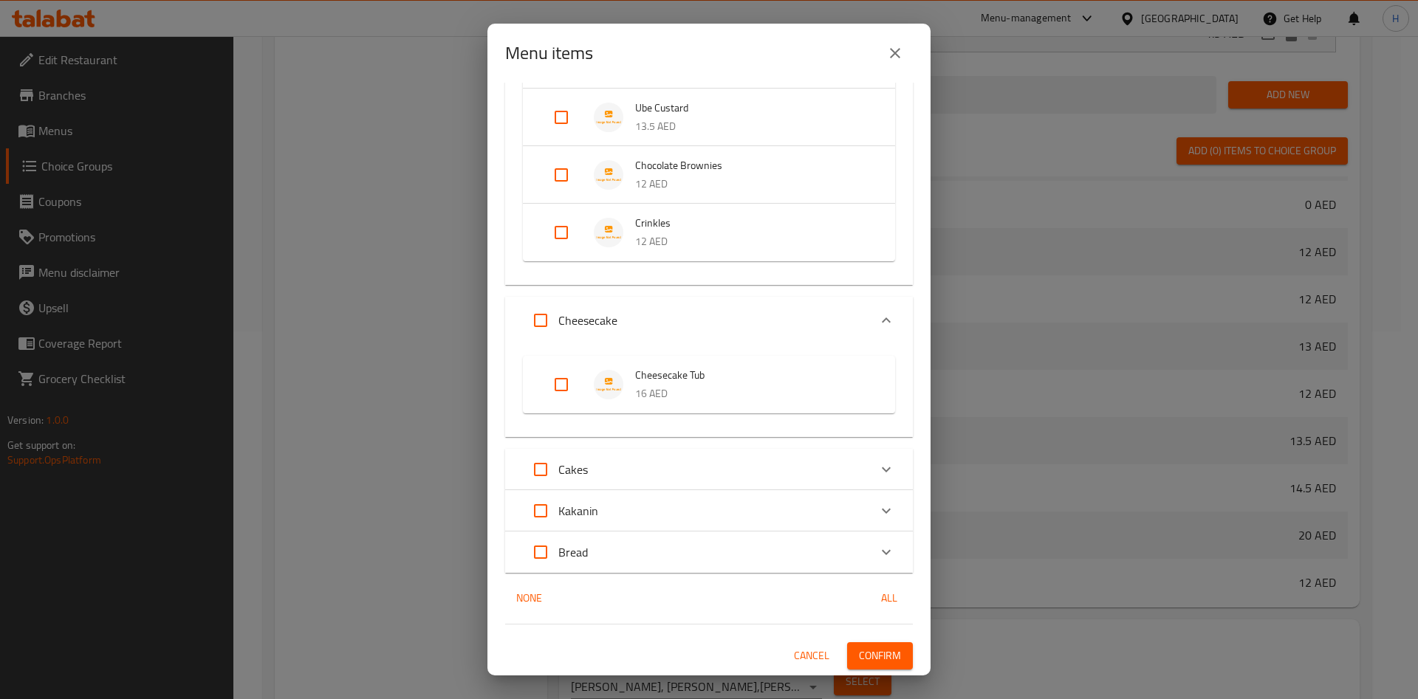
click at [766, 467] on div "Cakes" at bounding box center [696, 469] width 346 height 35
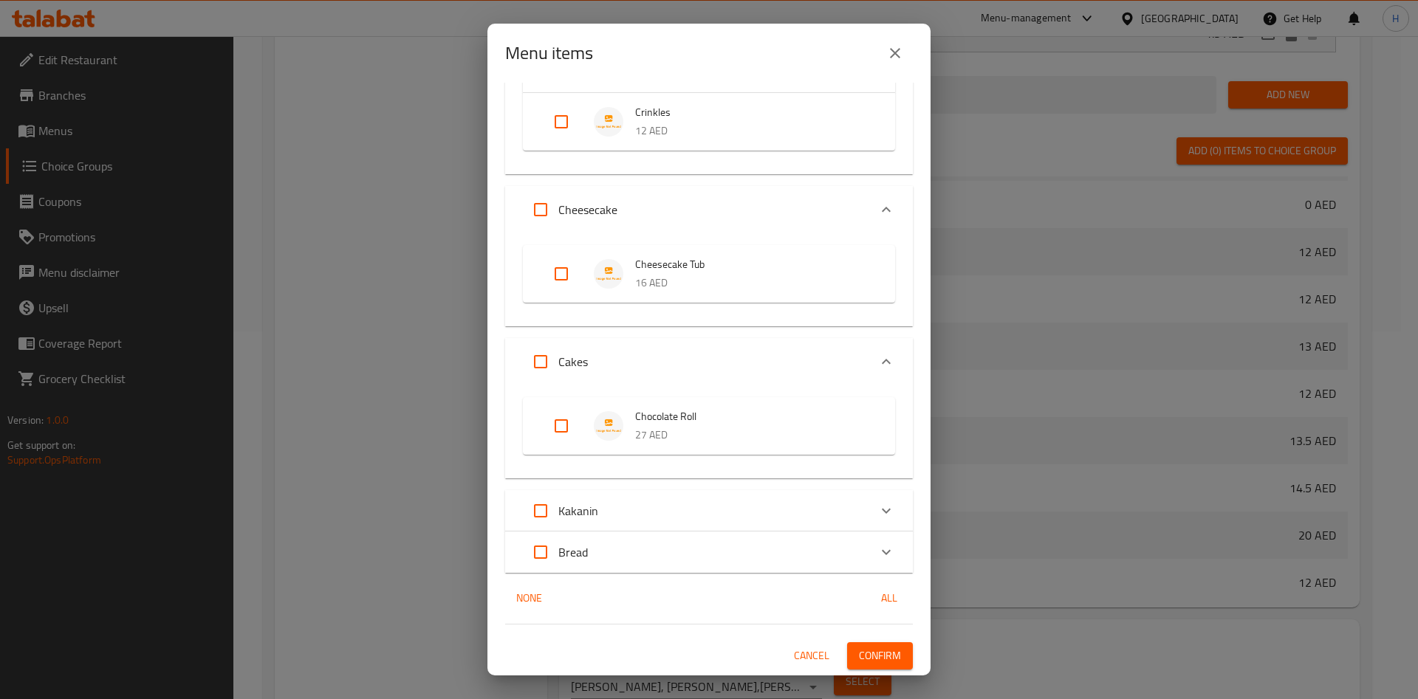
click at [755, 477] on div "Chocolate Roll 27 AED" at bounding box center [709, 431] width 408 height 93
click at [752, 494] on div "Kakanin" at bounding box center [696, 510] width 346 height 35
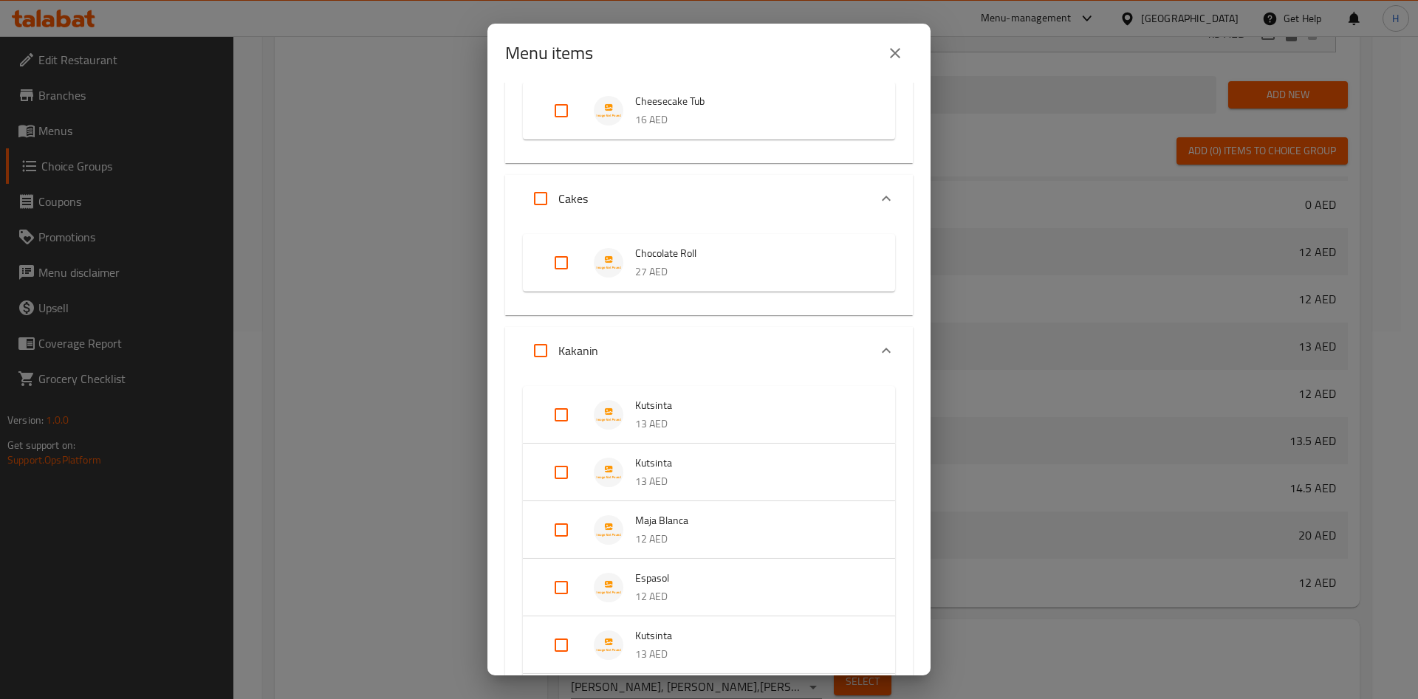
scroll to position [909, 0]
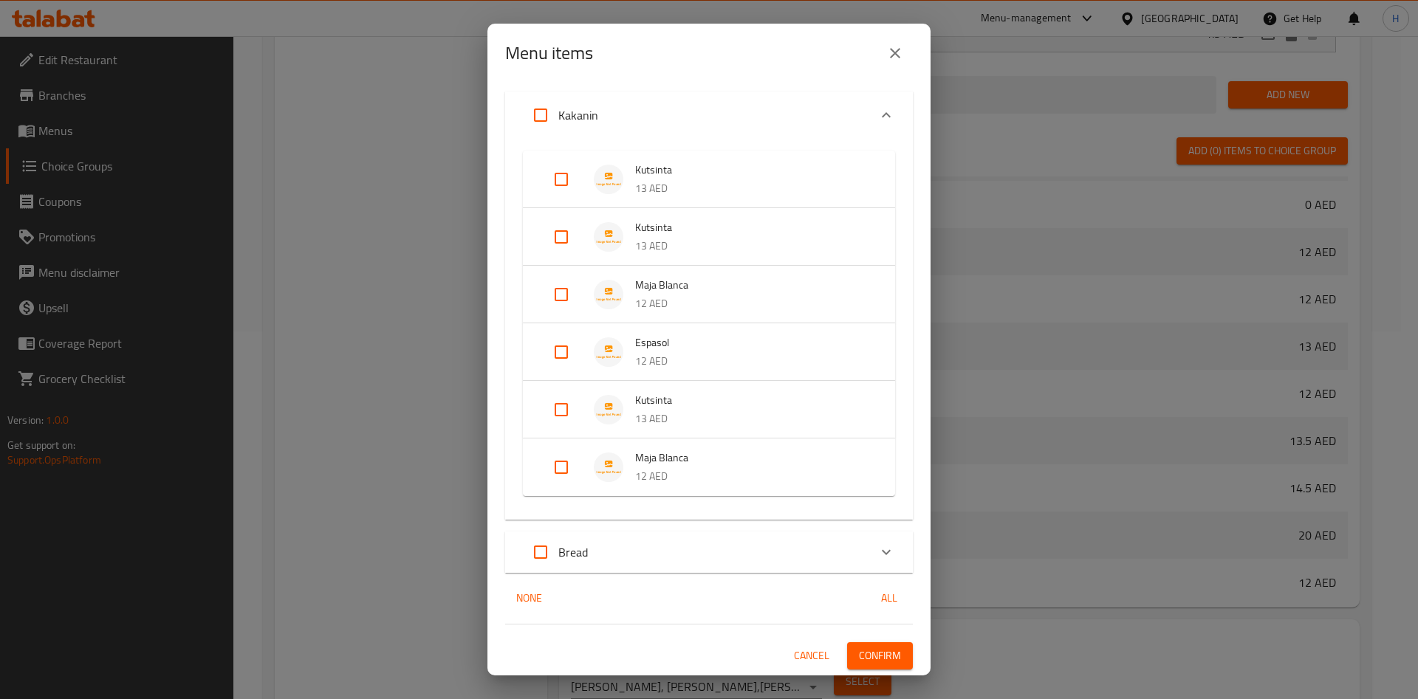
click at [568, 239] on input "Expand" at bounding box center [561, 236] width 35 height 35
checkbox input "true"
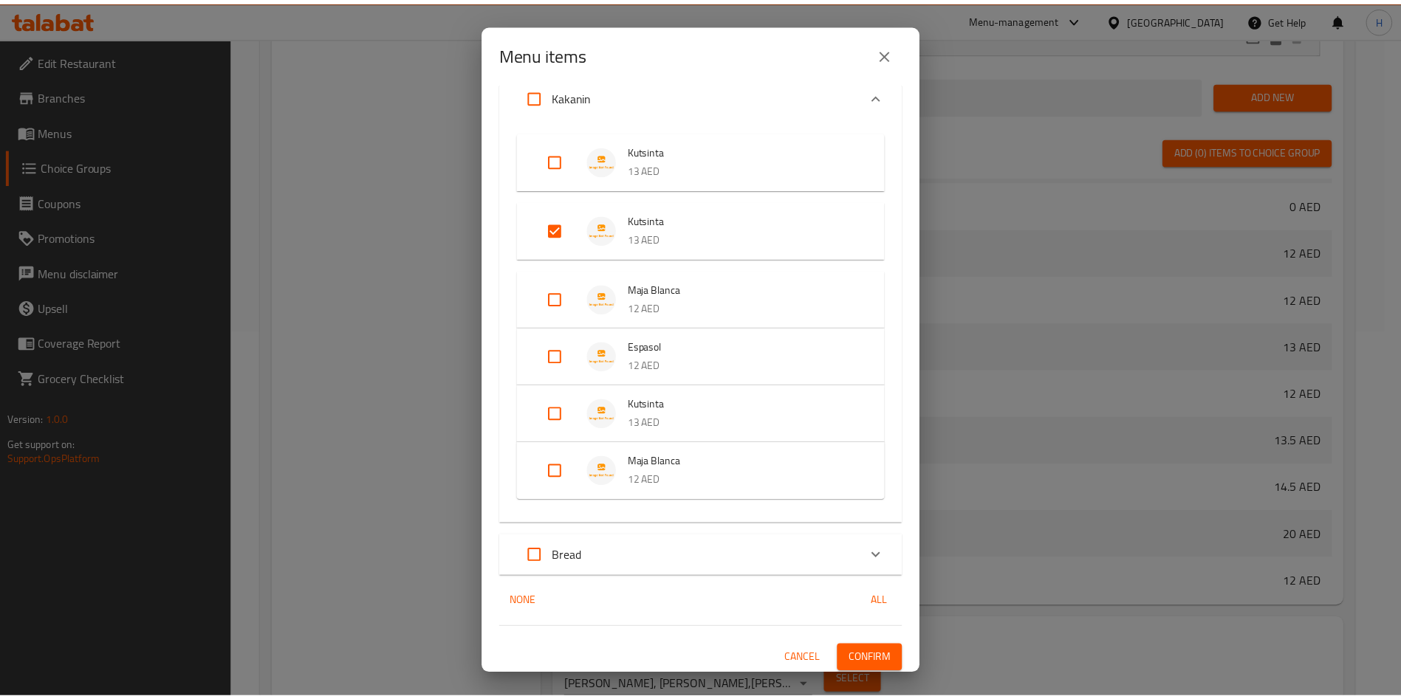
scroll to position [933, 0]
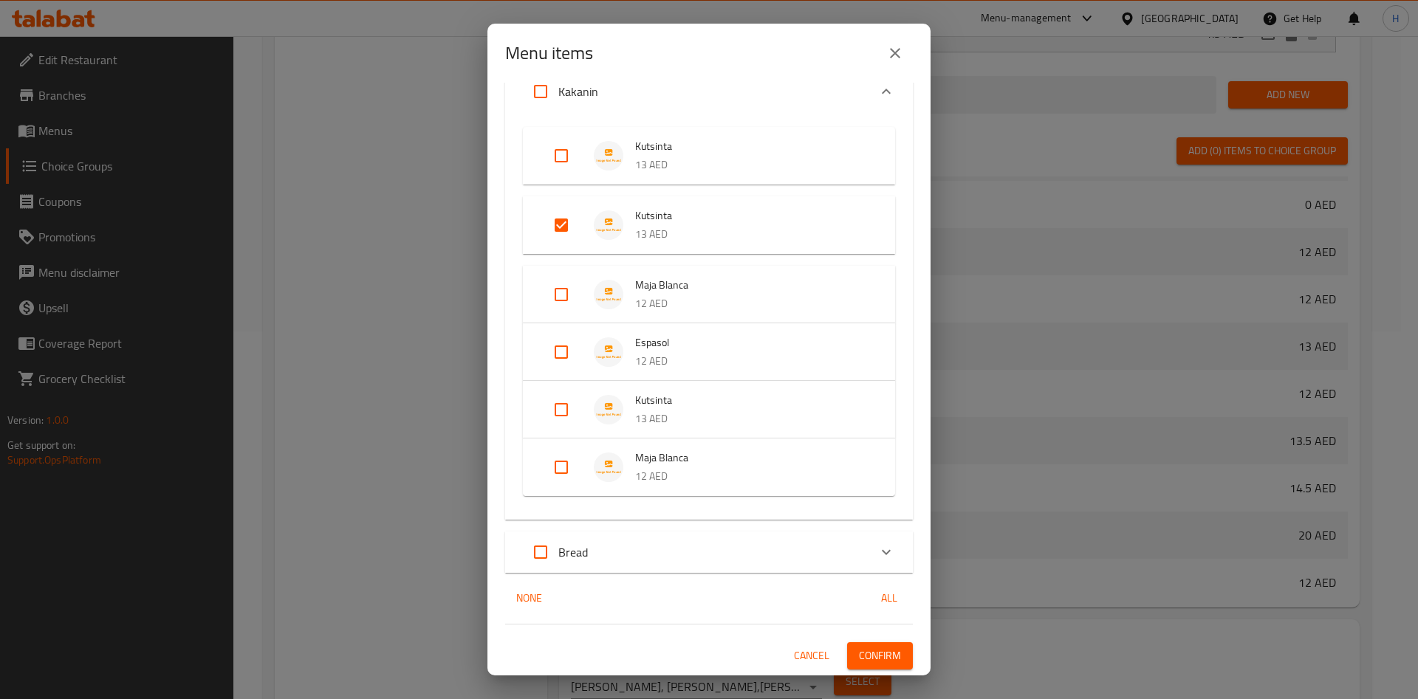
click at [872, 657] on span "Confirm" at bounding box center [880, 656] width 42 height 18
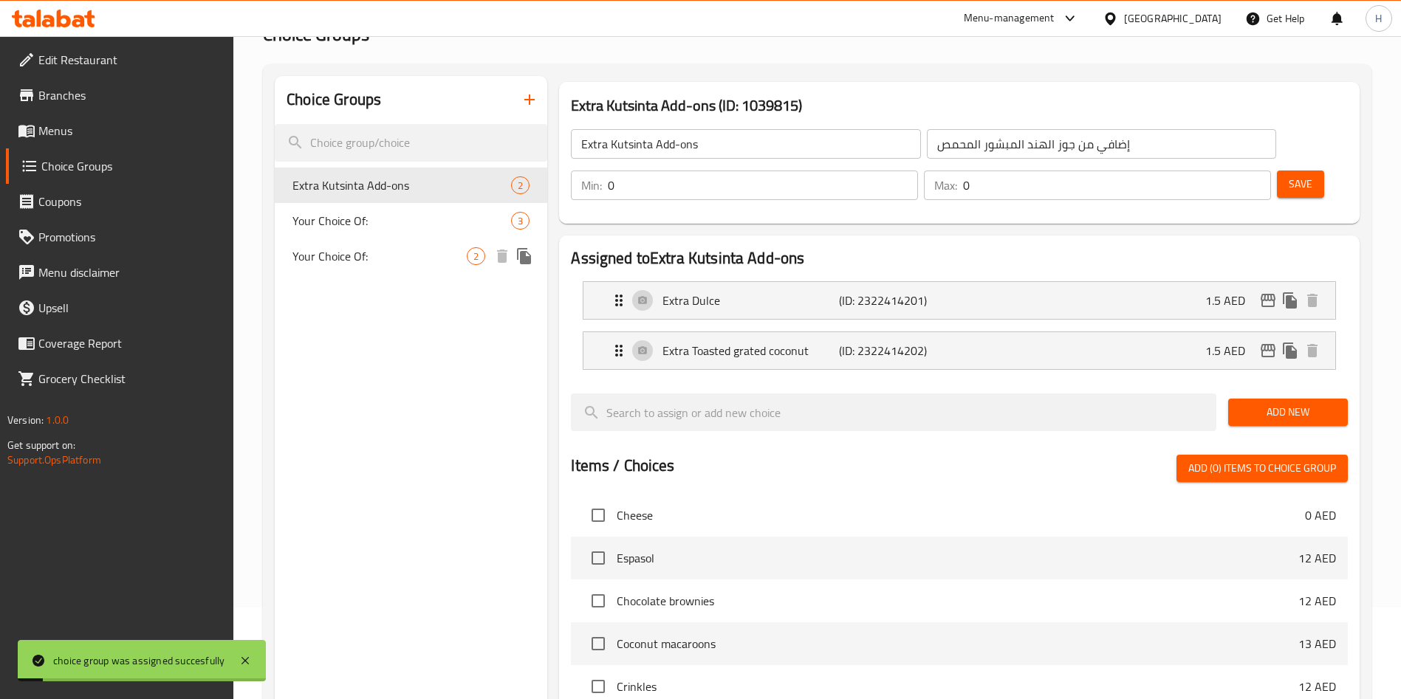
scroll to position [0, 0]
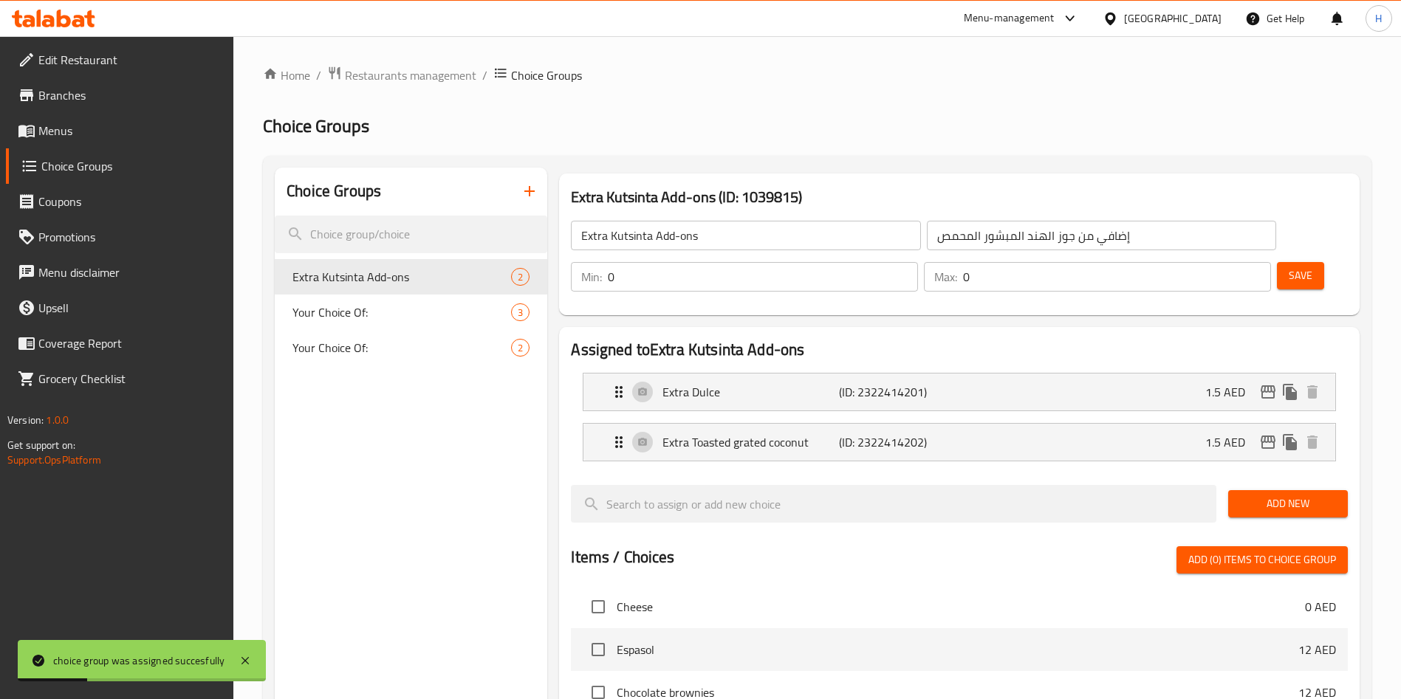
click at [94, 128] on span "Menus" at bounding box center [130, 131] width 184 height 18
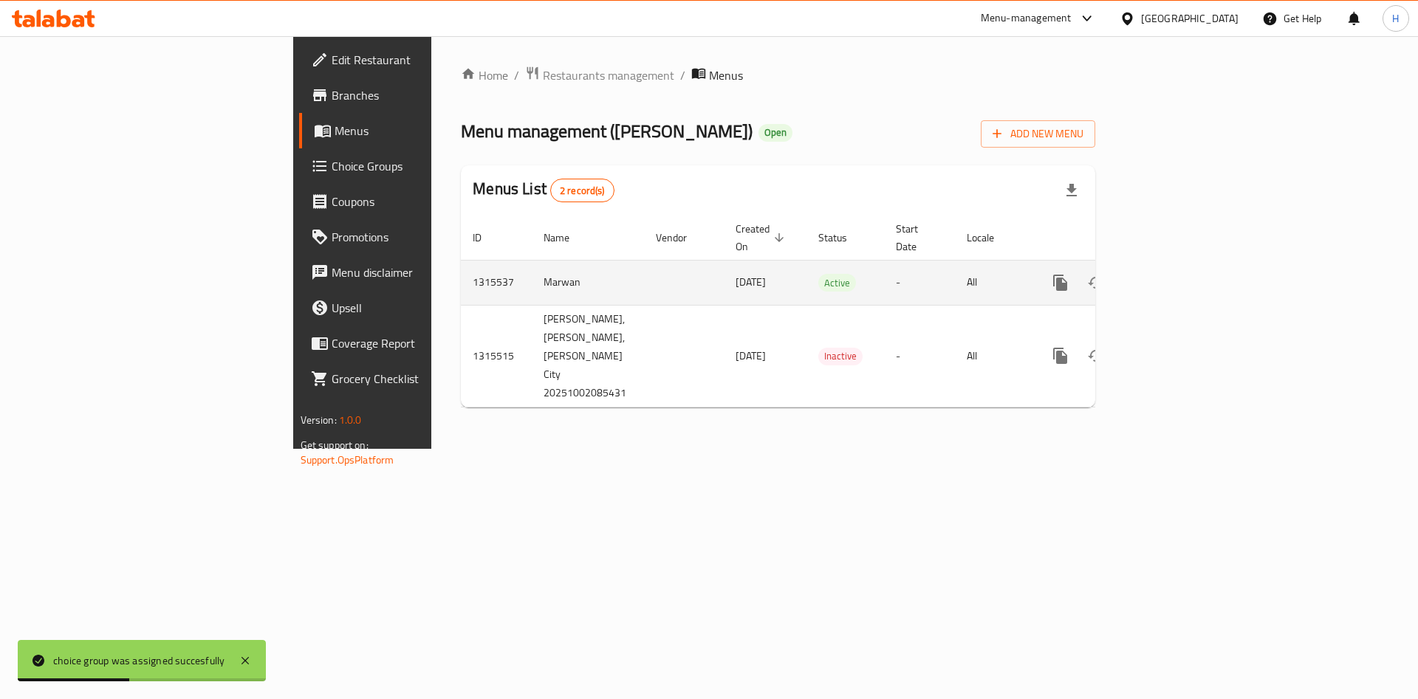
click at [1176, 274] on icon "enhanced table" at bounding box center [1167, 283] width 18 height 18
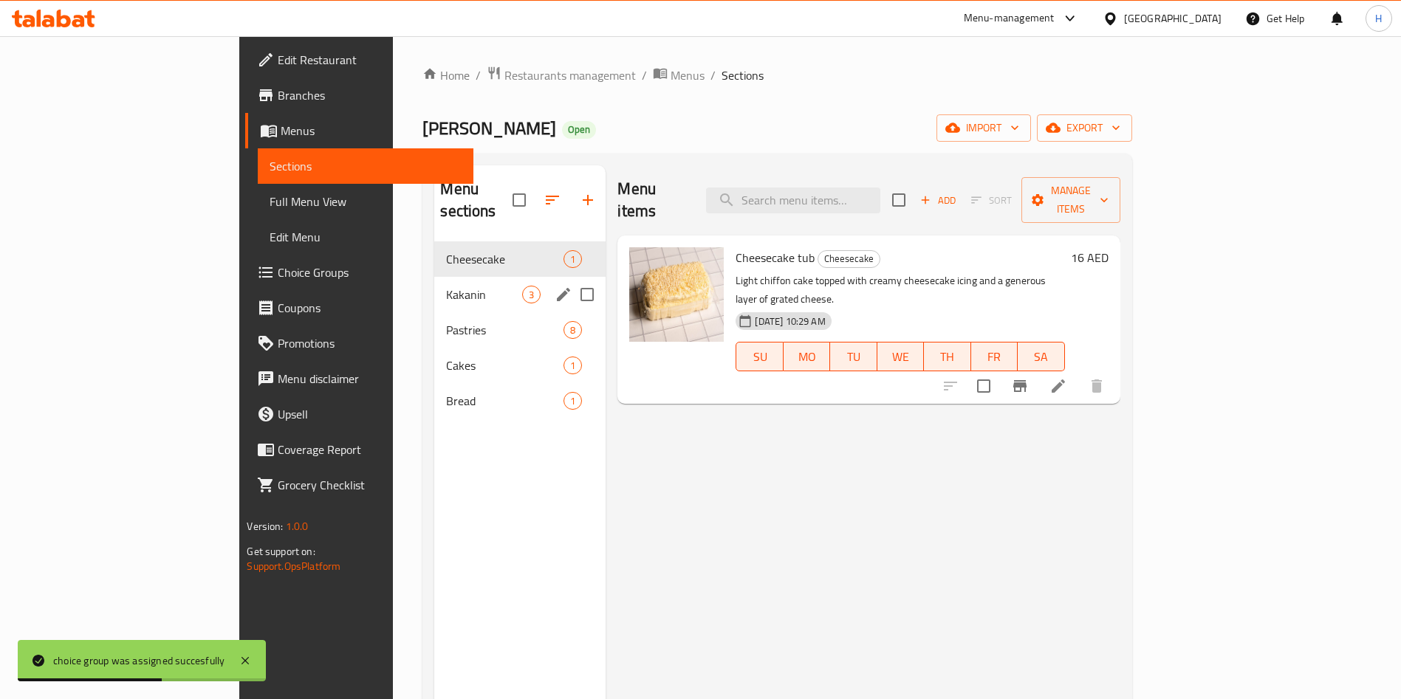
click at [434, 288] on div "Kakanin 3" at bounding box center [519, 294] width 171 height 35
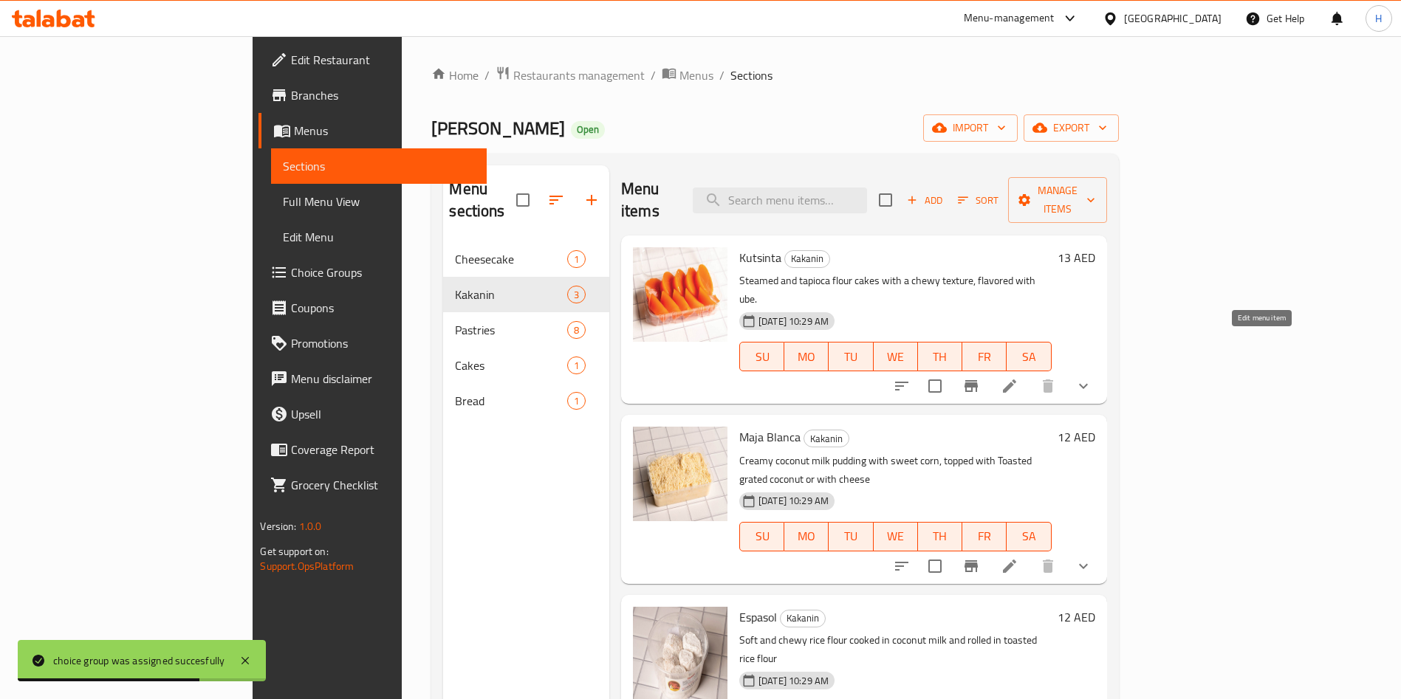
click at [1018, 377] on icon at bounding box center [1010, 386] width 18 height 18
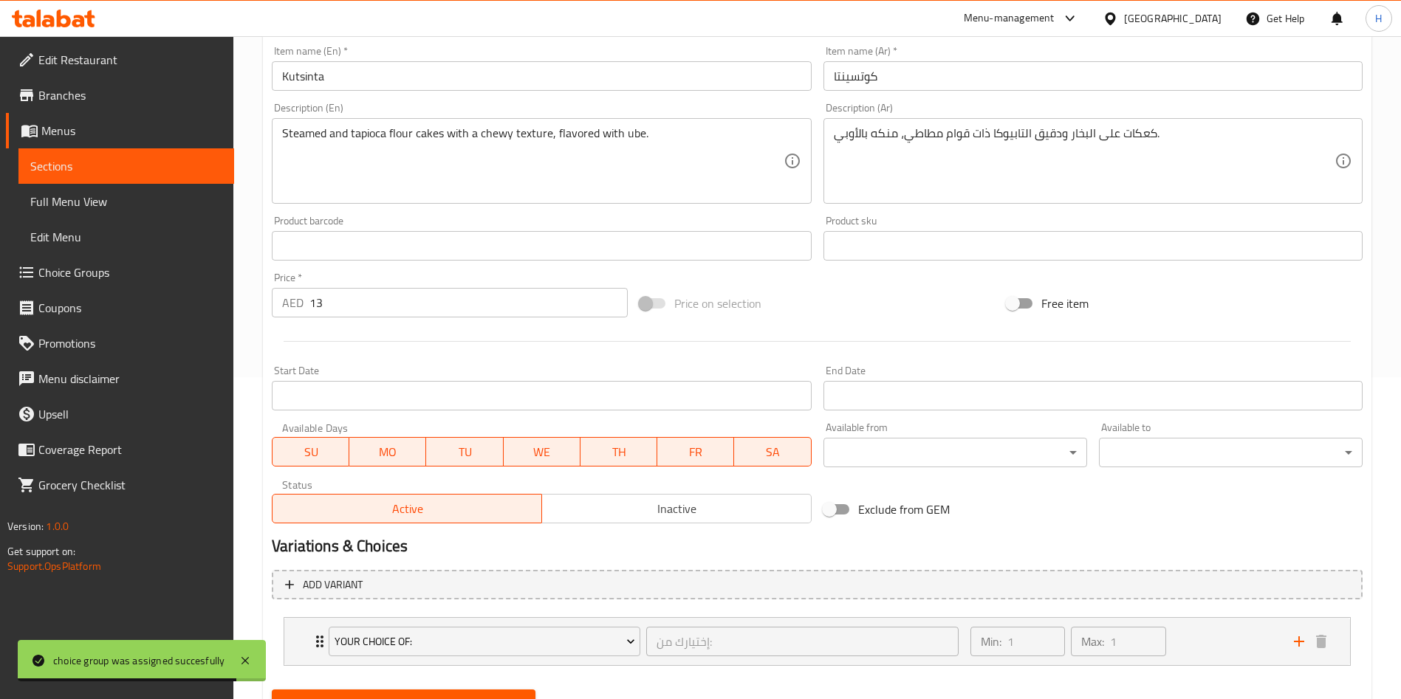
scroll to position [390, 0]
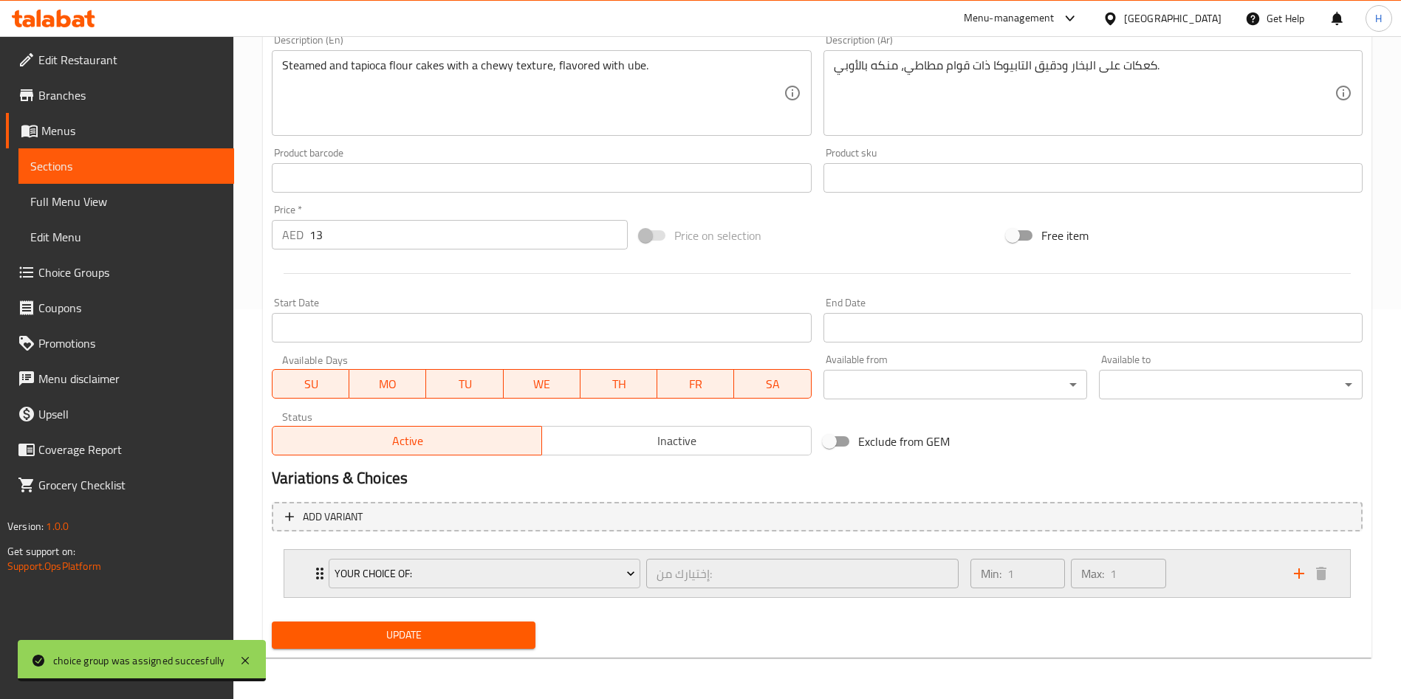
click at [307, 575] on div "Your Choice Of: إختيارك من: ​ Min: 1 ​ Max: 1 ​" at bounding box center [817, 573] width 1066 height 47
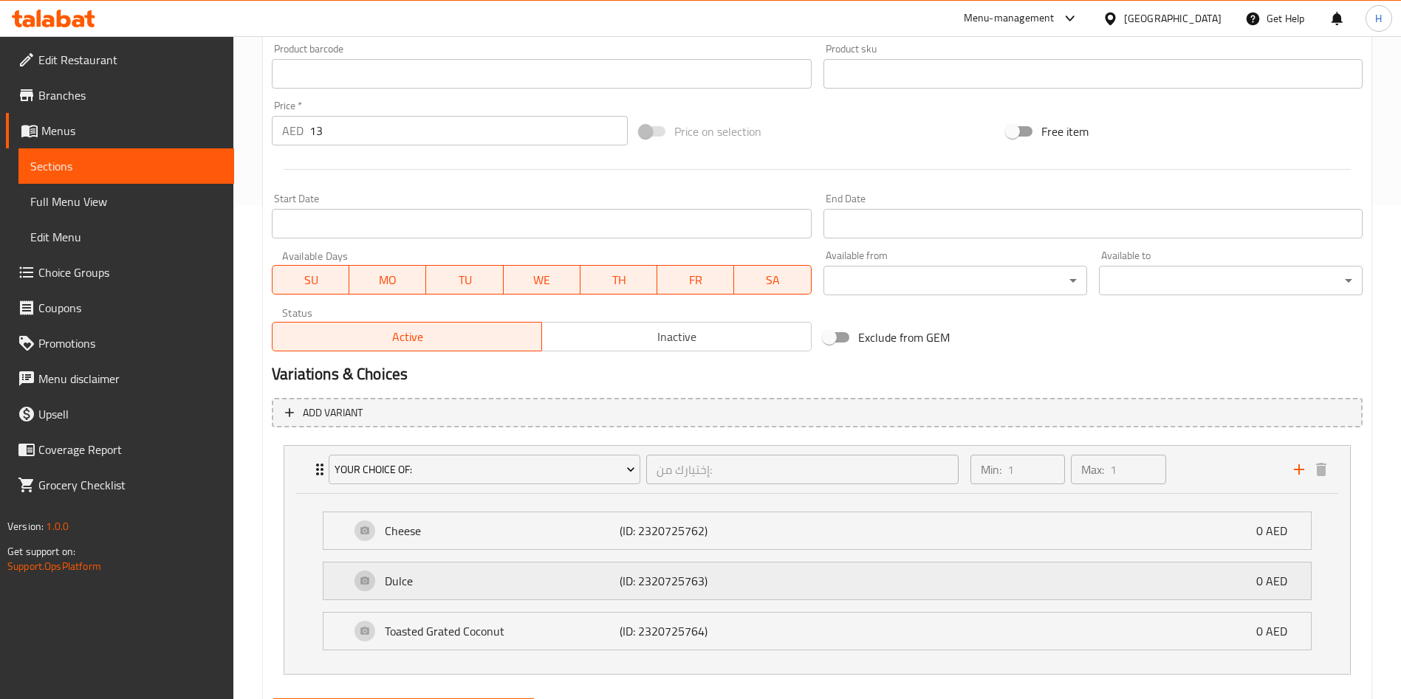
scroll to position [571, 0]
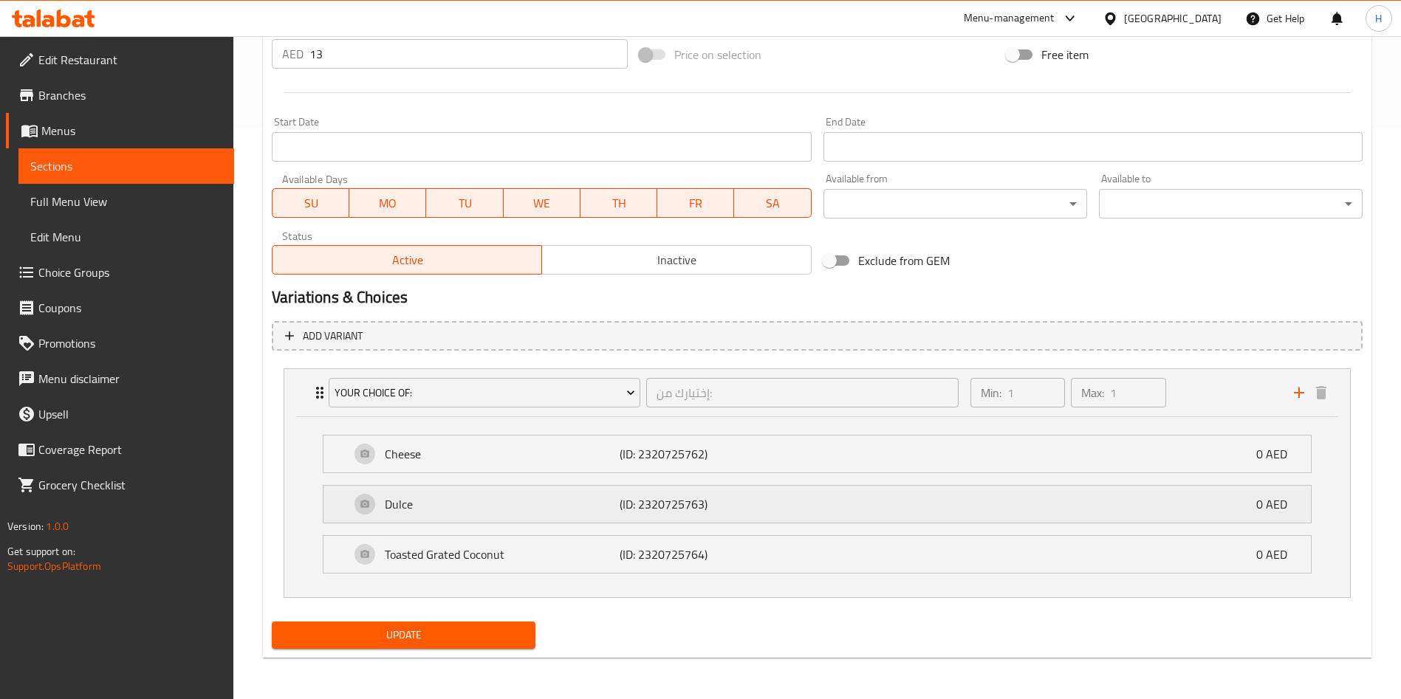
click at [683, 506] on p "(ID: 2320725763)" at bounding box center [698, 505] width 157 height 18
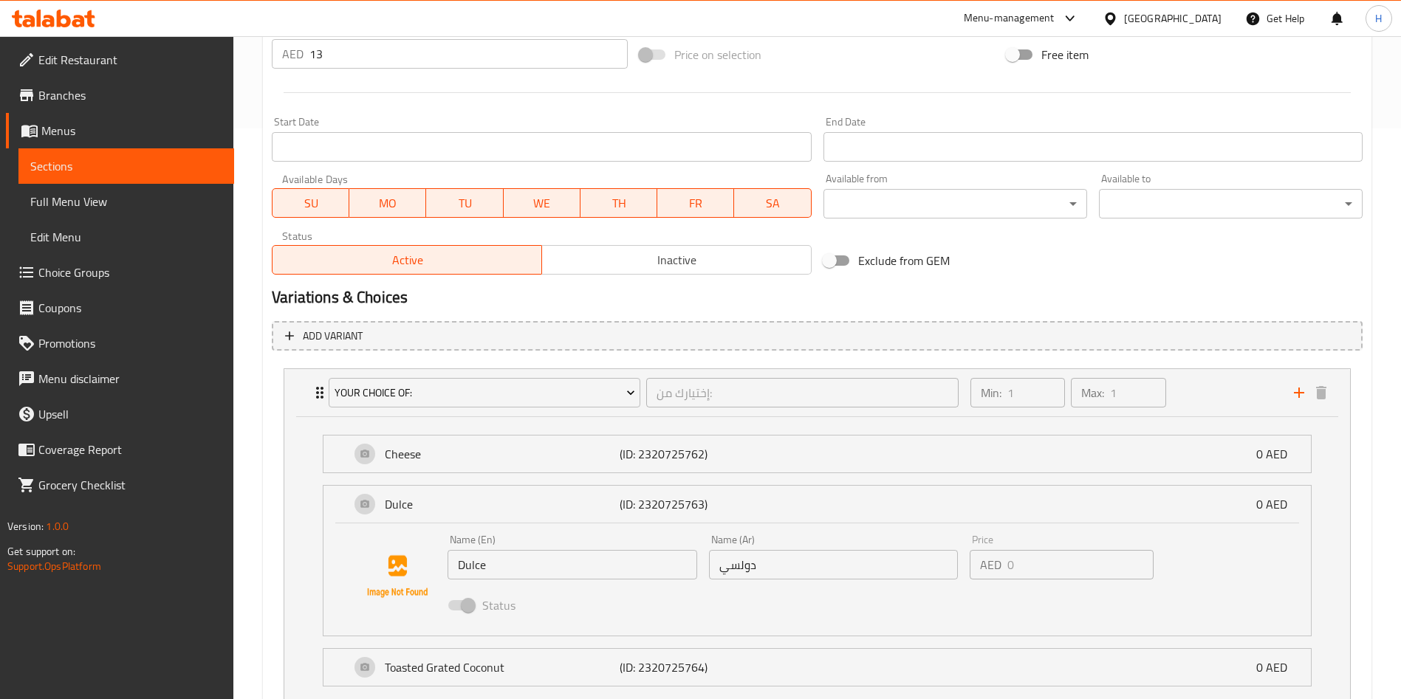
click at [461, 610] on span at bounding box center [460, 605] width 25 height 10
click at [463, 606] on span at bounding box center [460, 605] width 25 height 10
click at [95, 267] on span "Choice Groups" at bounding box center [130, 273] width 184 height 18
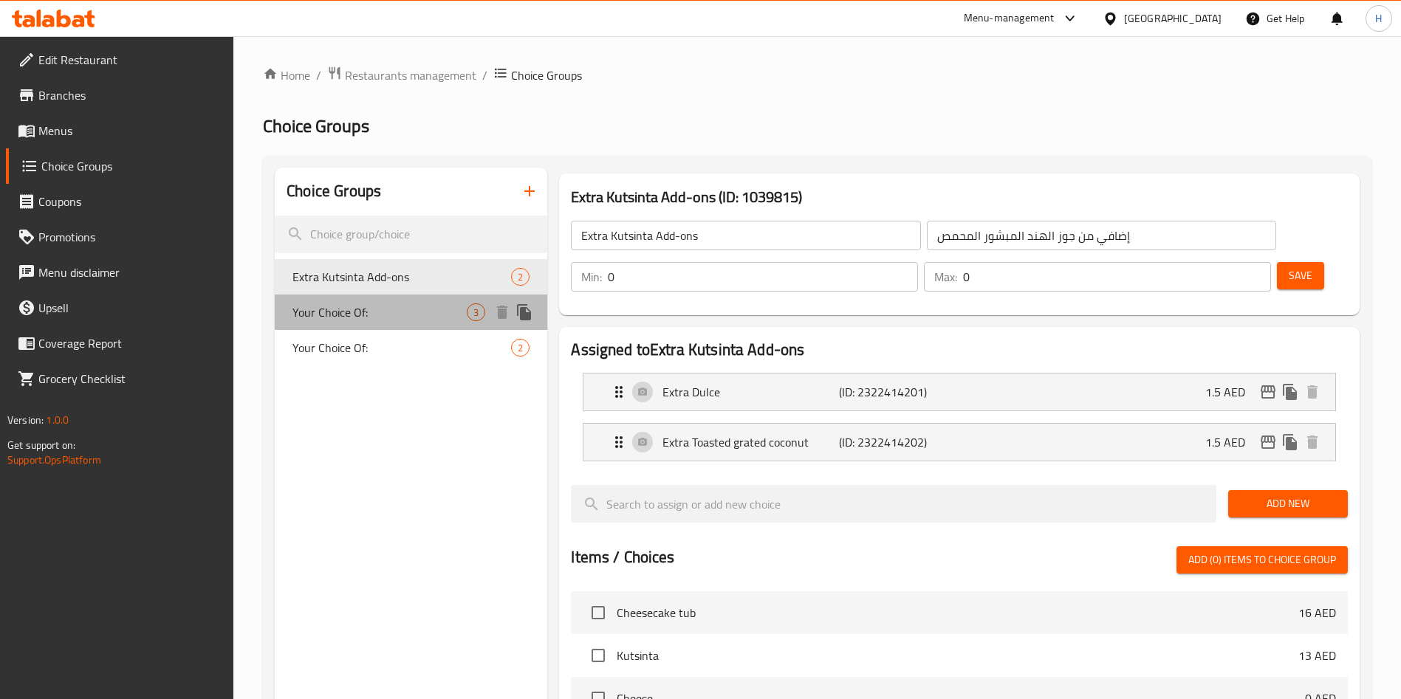
click at [375, 302] on div "Your Choice Of: 3" at bounding box center [411, 312] width 272 height 35
type input "Your Choice Of:"
type input "إختيارك من:"
type input "1"
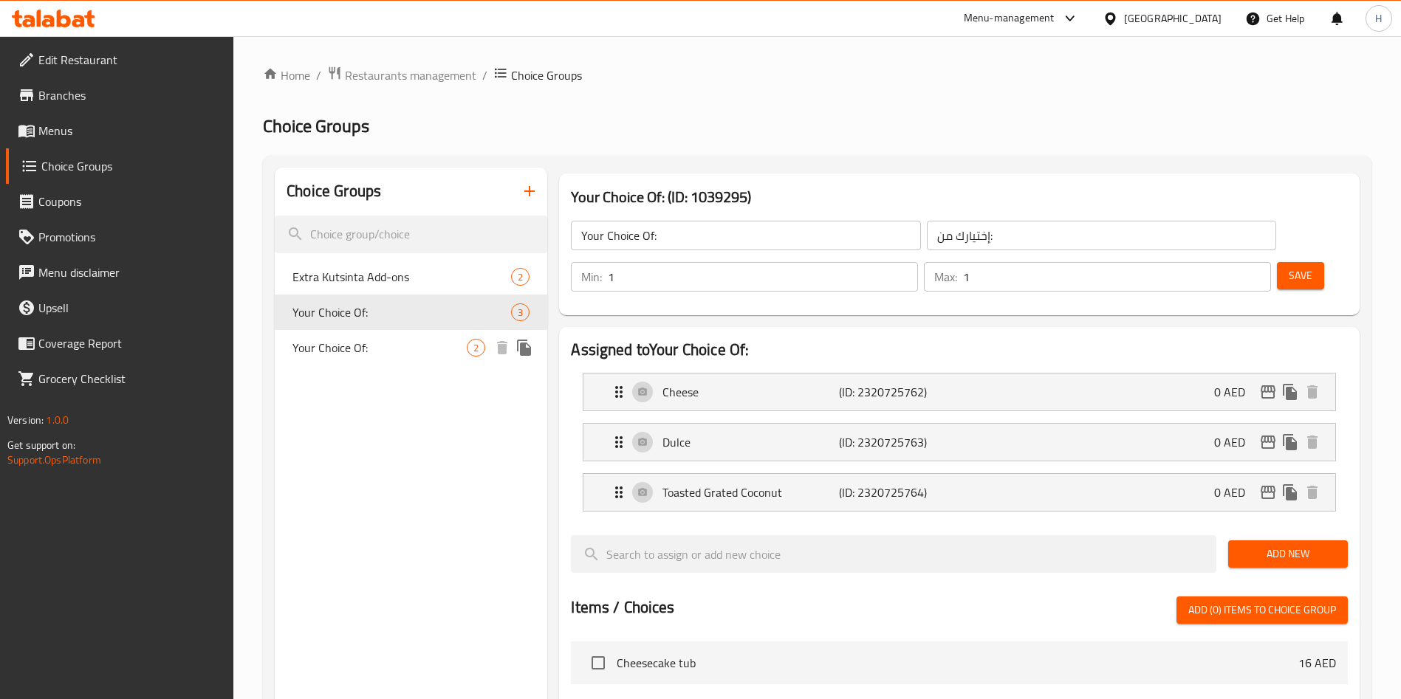
click at [372, 346] on span "Your Choice Of:" at bounding box center [379, 348] width 174 height 18
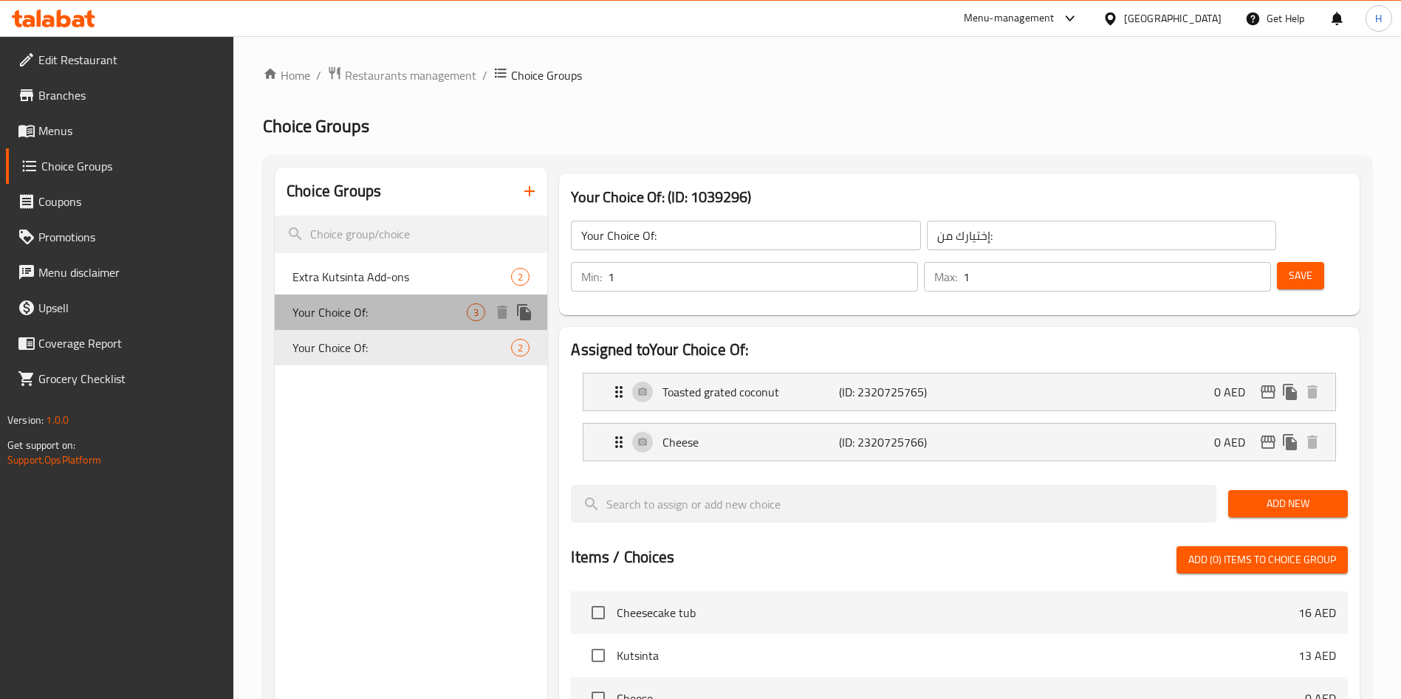
click at [379, 322] on div "Your Choice Of: 3" at bounding box center [411, 312] width 272 height 35
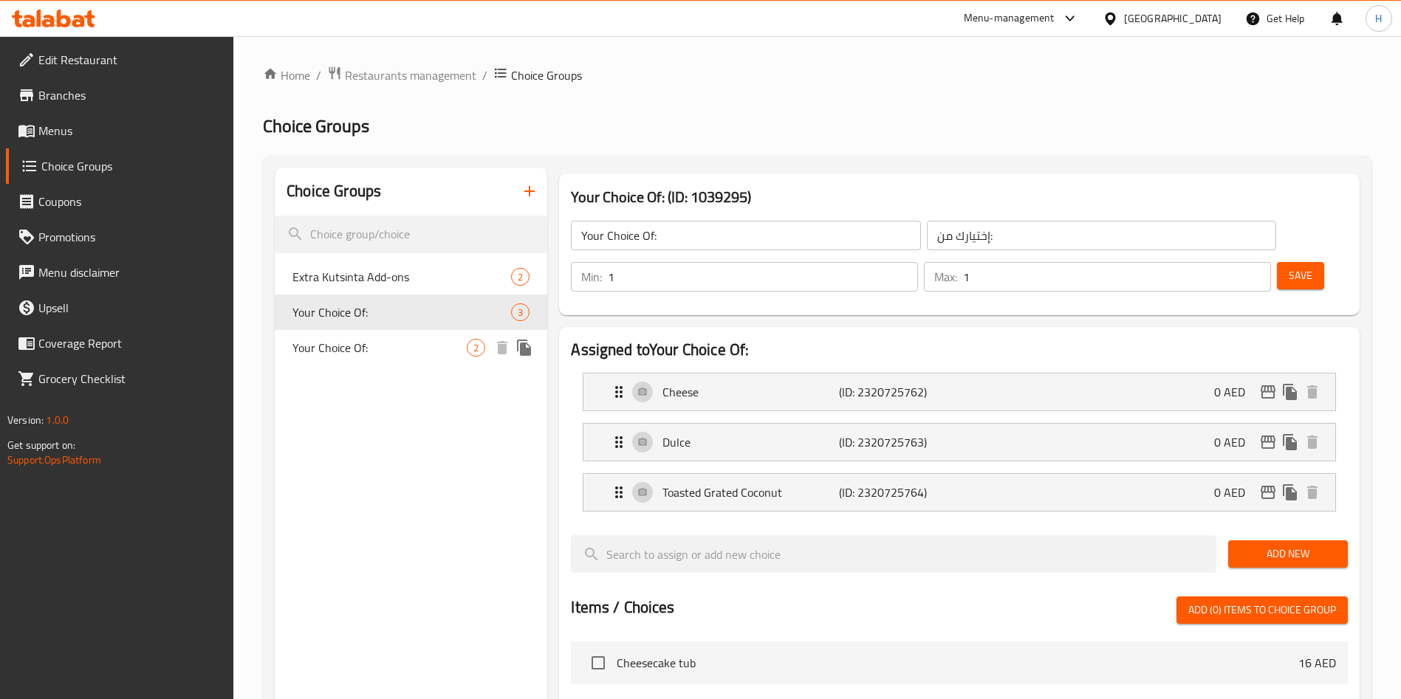
click at [329, 360] on div "Your Choice Of: 2" at bounding box center [411, 347] width 272 height 35
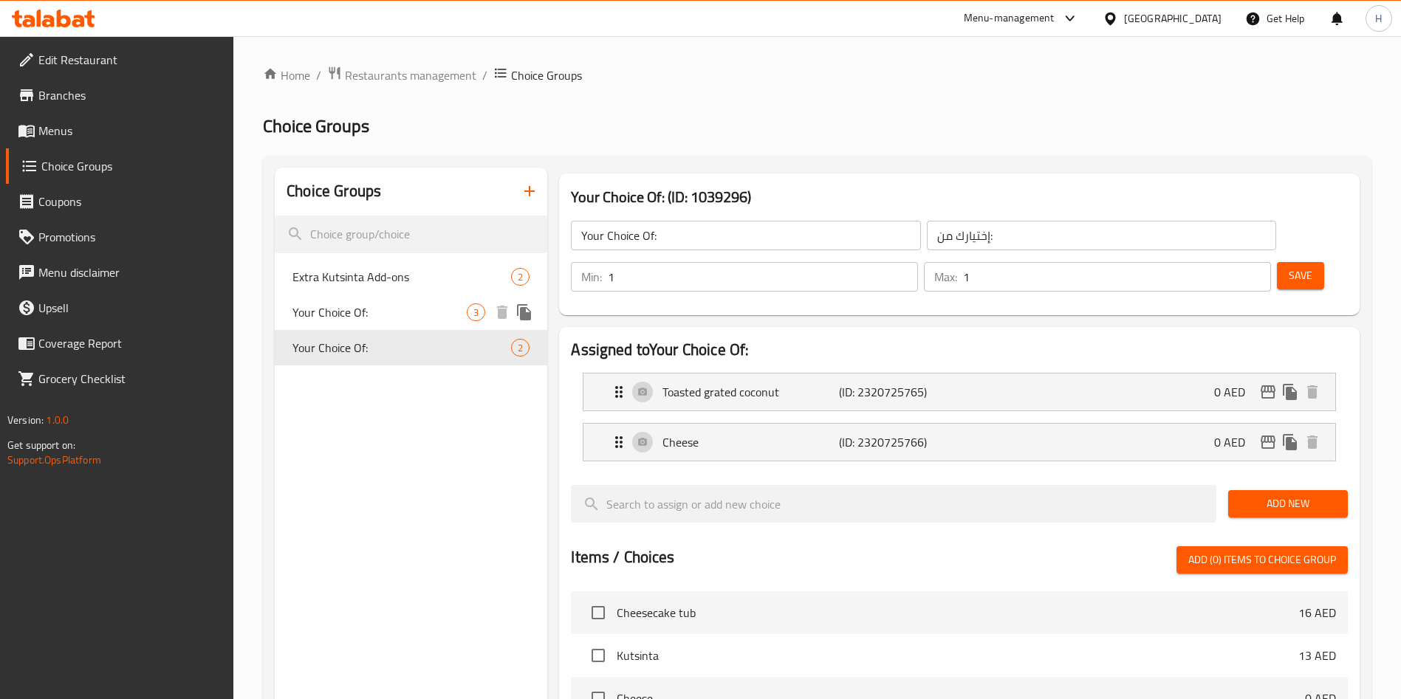
click at [362, 325] on div "Your Choice Of: 3" at bounding box center [411, 312] width 272 height 35
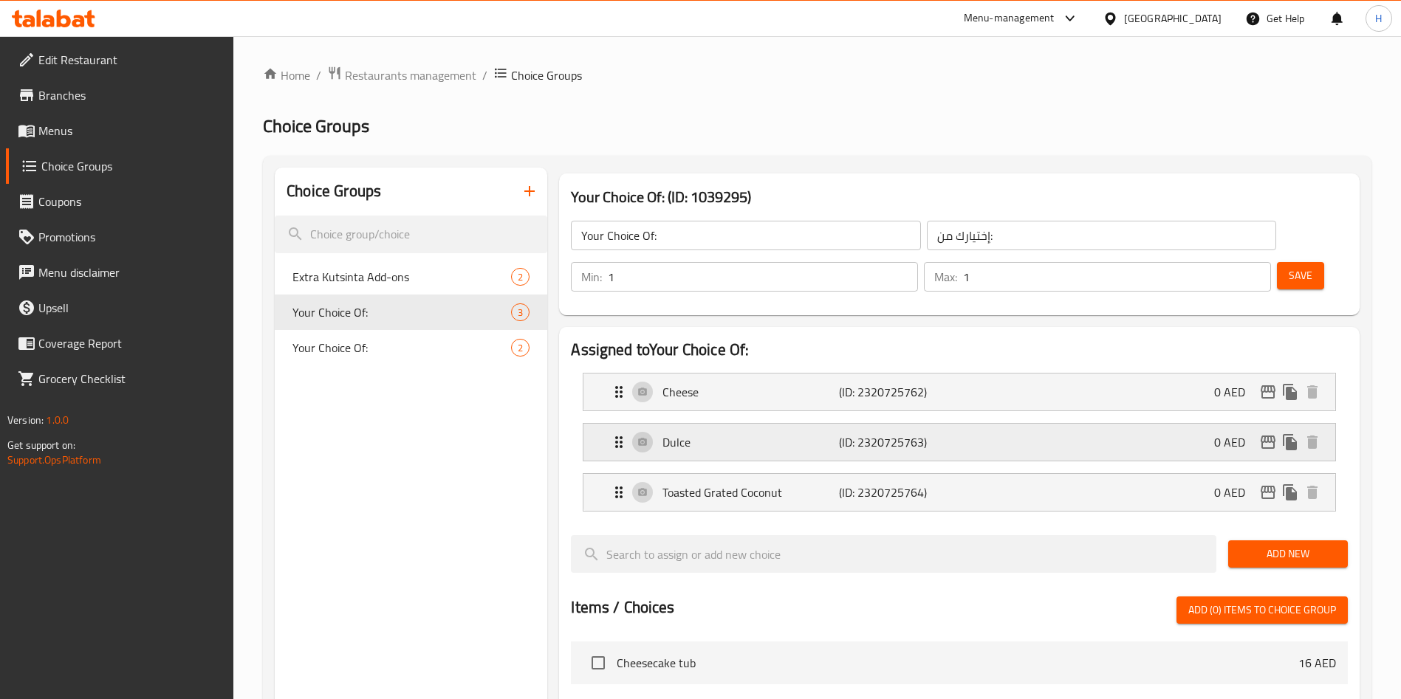
click at [743, 433] on p "Dulce" at bounding box center [750, 442] width 176 height 18
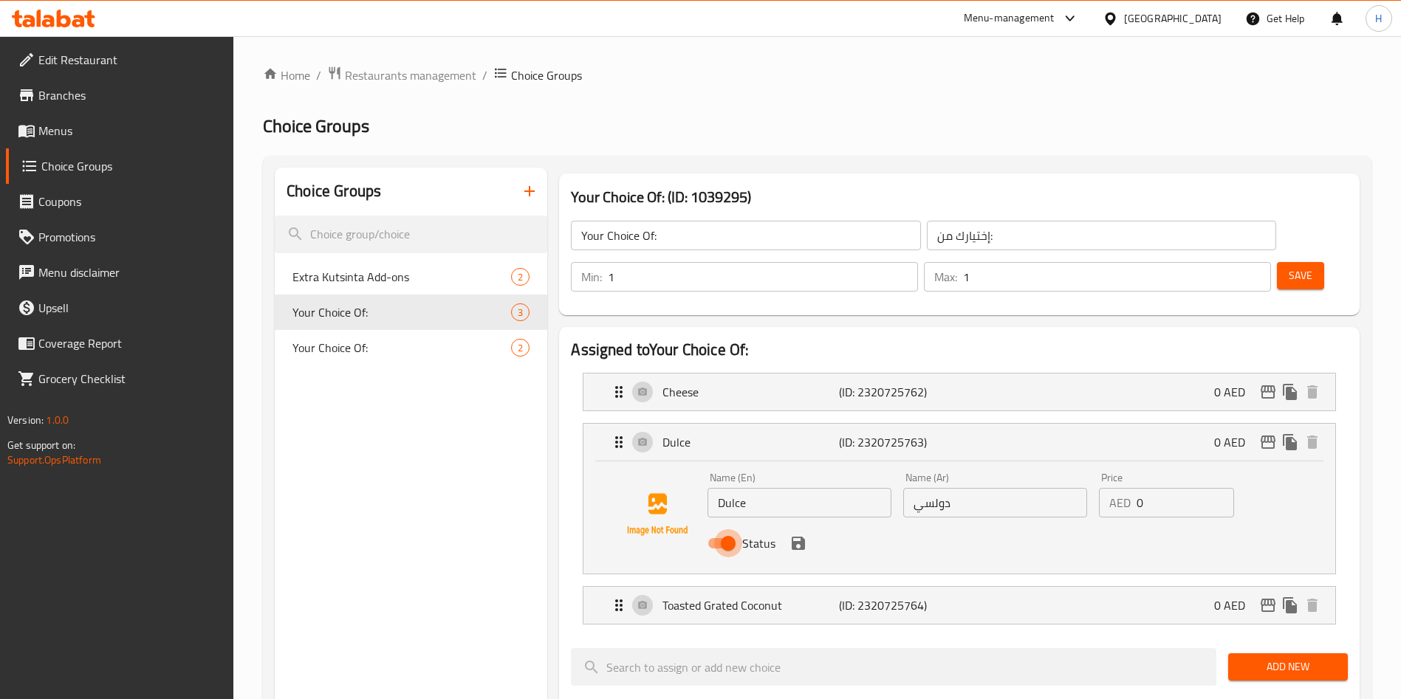
click at [731, 529] on input "Status" at bounding box center [728, 543] width 84 height 28
checkbox input "false"
click at [817, 524] on div "Status" at bounding box center [995, 544] width 587 height 40
click at [804, 537] on icon "save" at bounding box center [798, 543] width 13 height 13
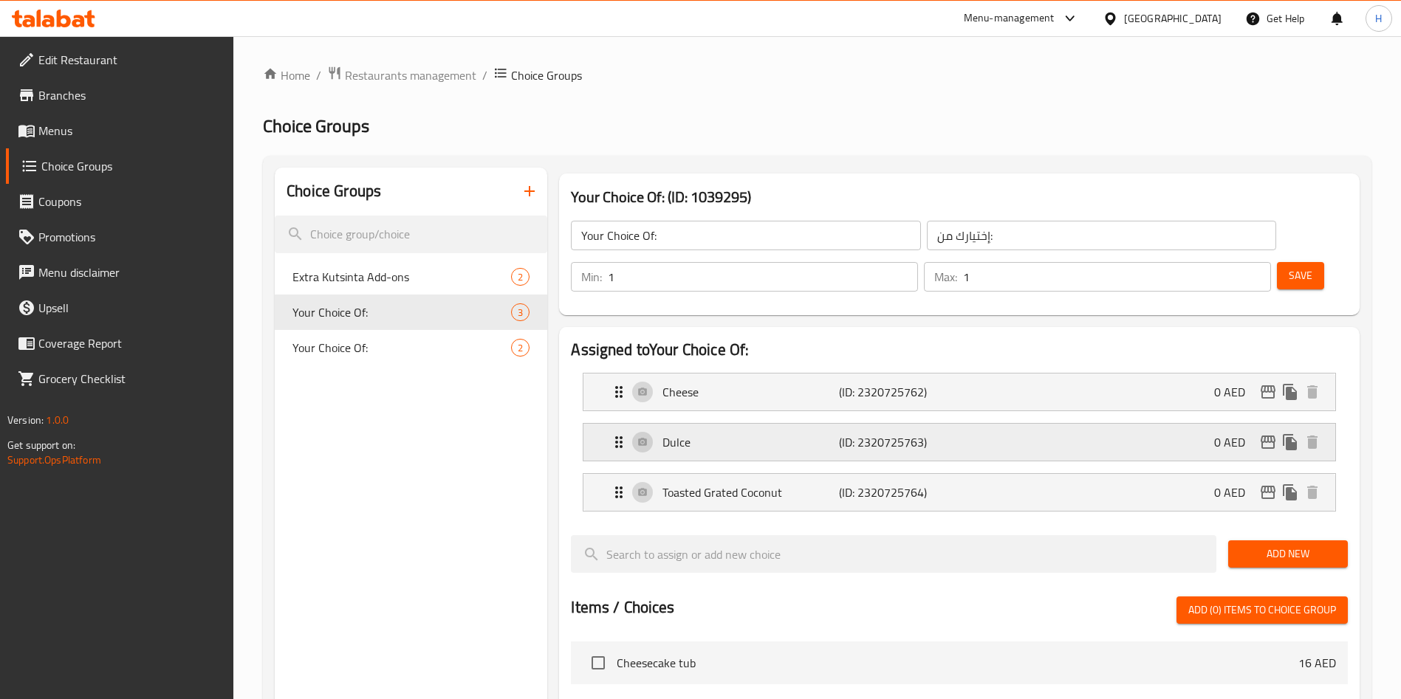
click at [755, 424] on div "Dulce (ID: 2320725763) 0 AED" at bounding box center [963, 442] width 707 height 37
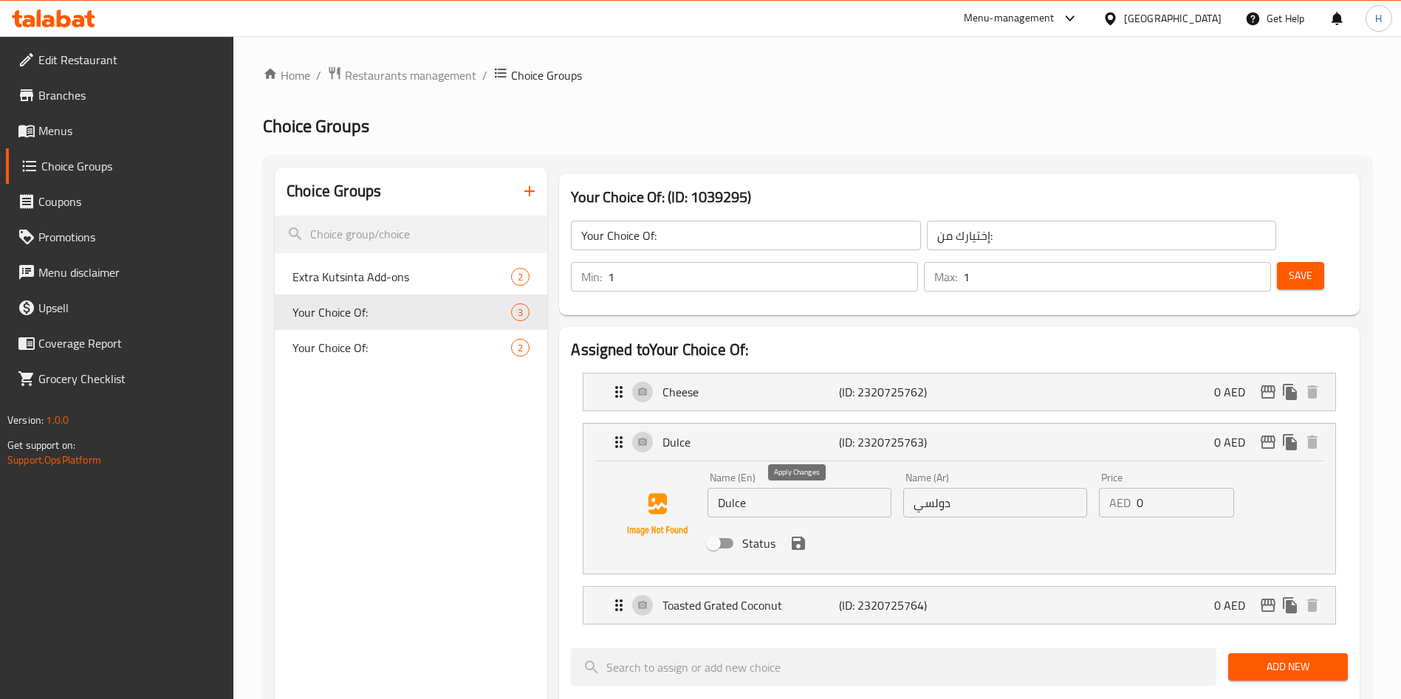
click at [798, 535] on icon "save" at bounding box center [798, 544] width 18 height 18
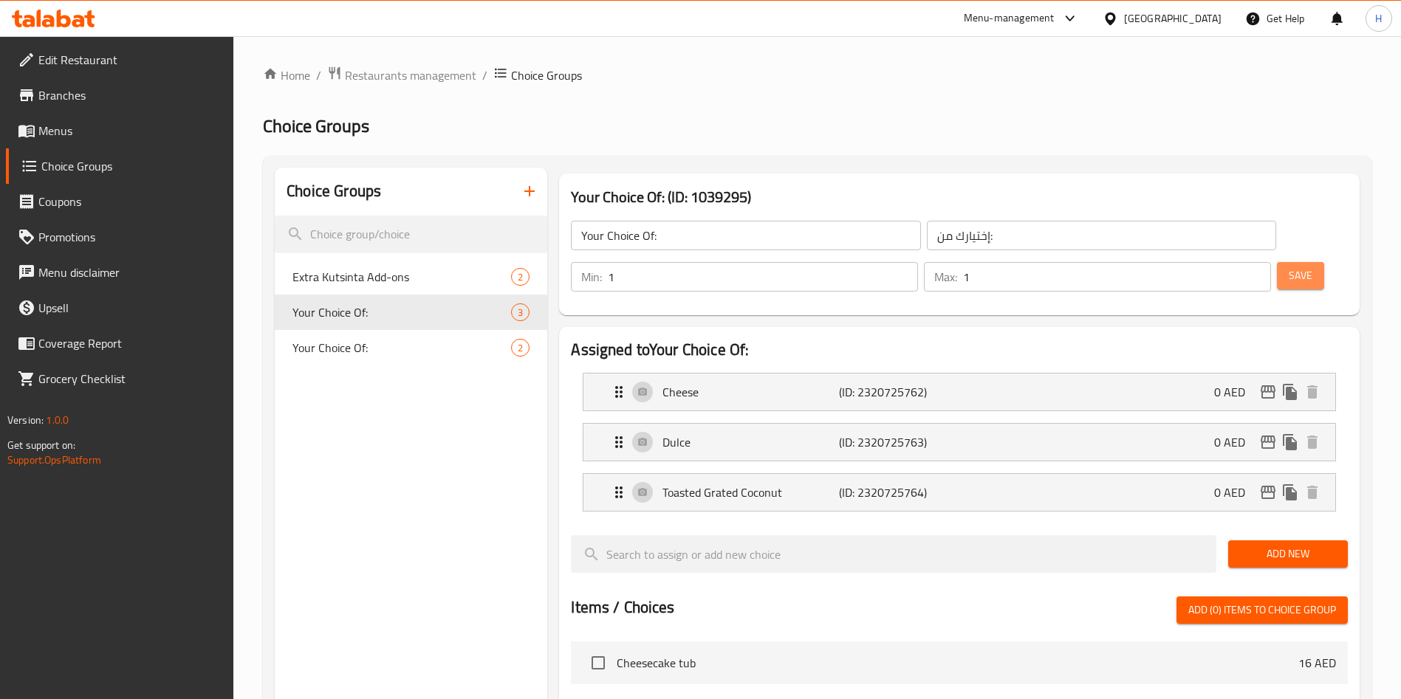
click at [1277, 262] on button "Save" at bounding box center [1300, 275] width 47 height 27
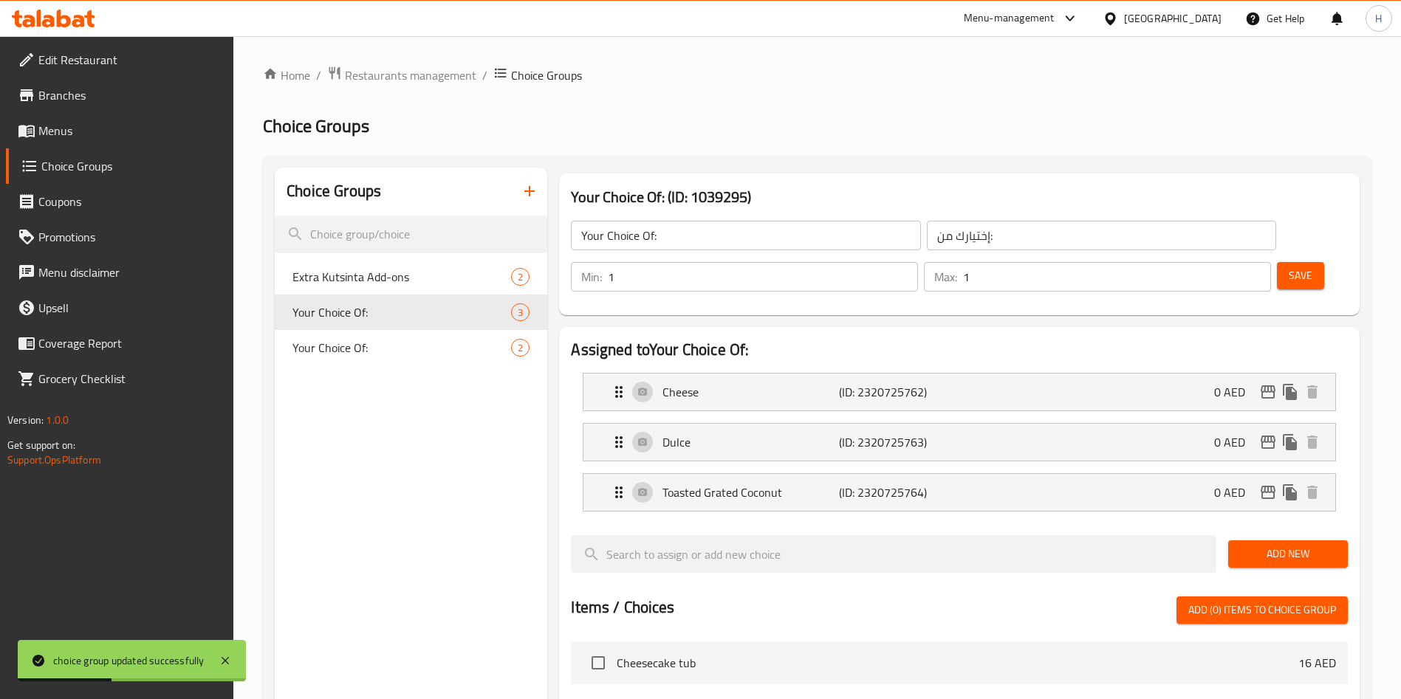
click at [85, 132] on span "Menus" at bounding box center [130, 131] width 184 height 18
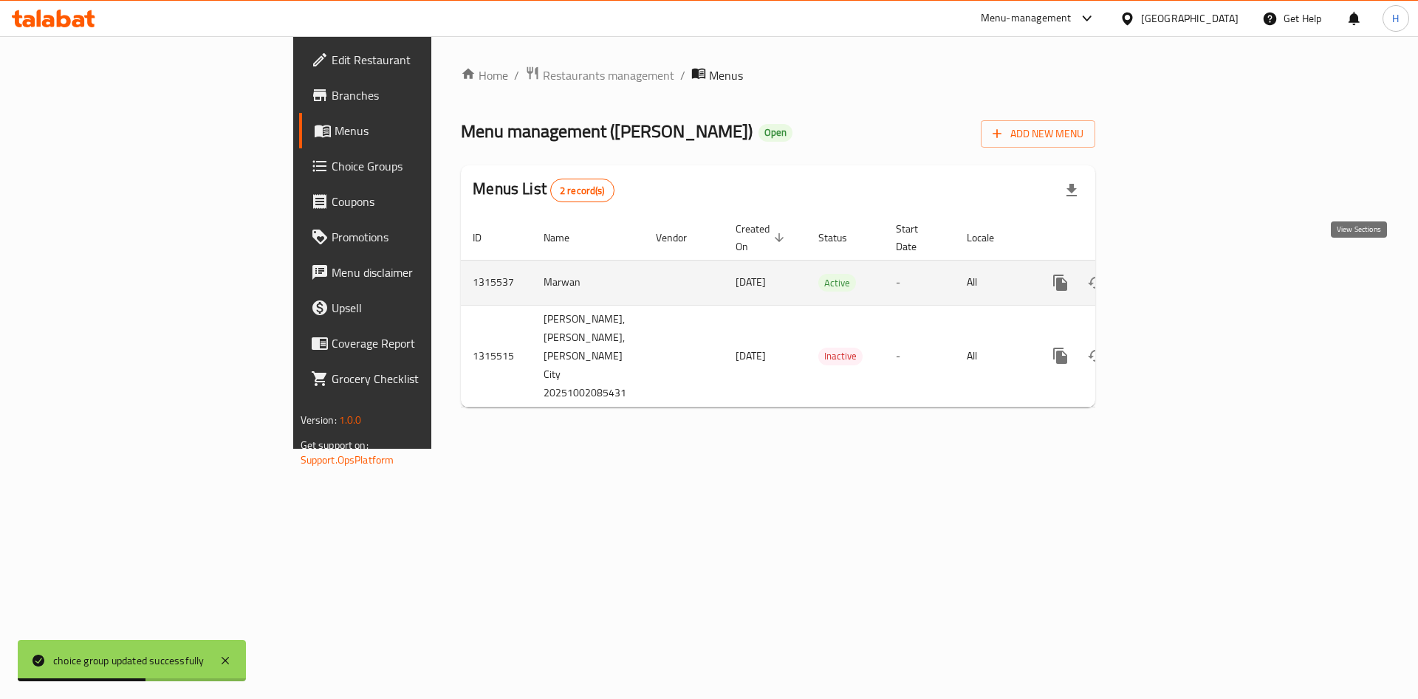
click at [1173, 276] on icon "enhanced table" at bounding box center [1166, 282] width 13 height 13
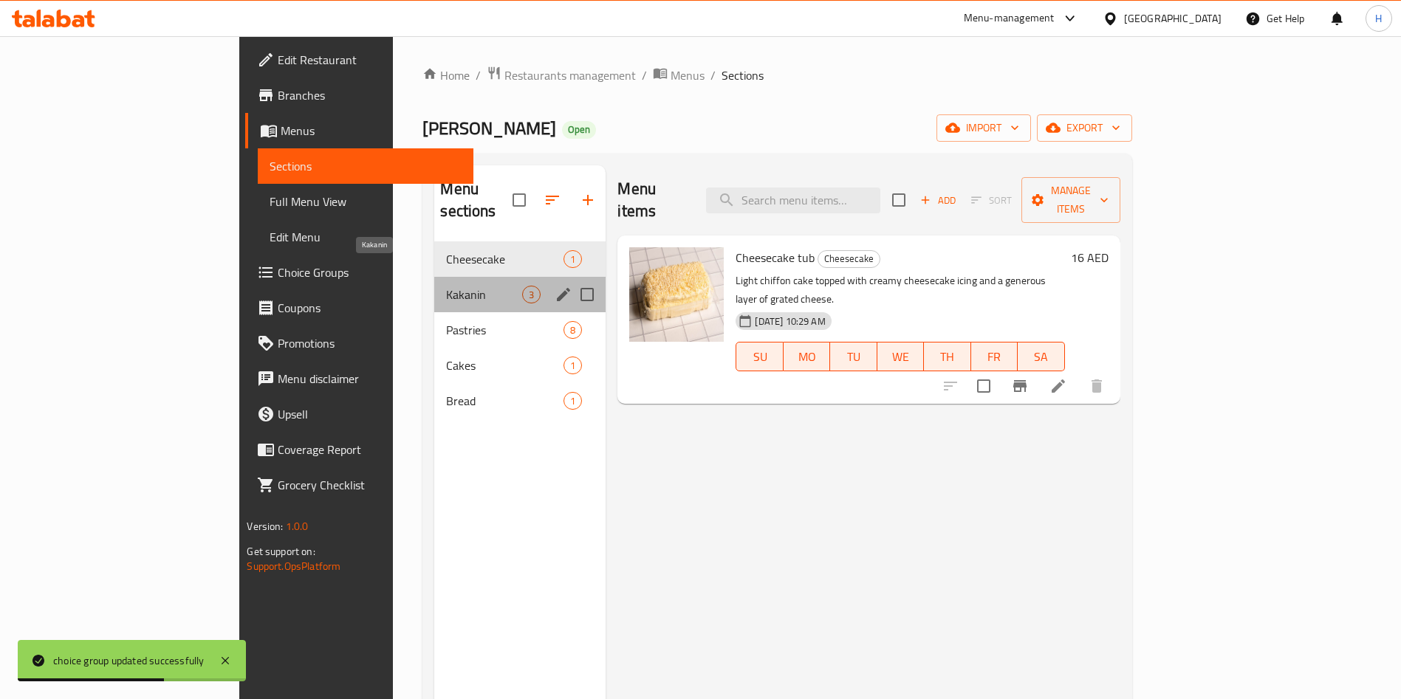
click at [446, 286] on span "Kakanin" at bounding box center [484, 295] width 76 height 18
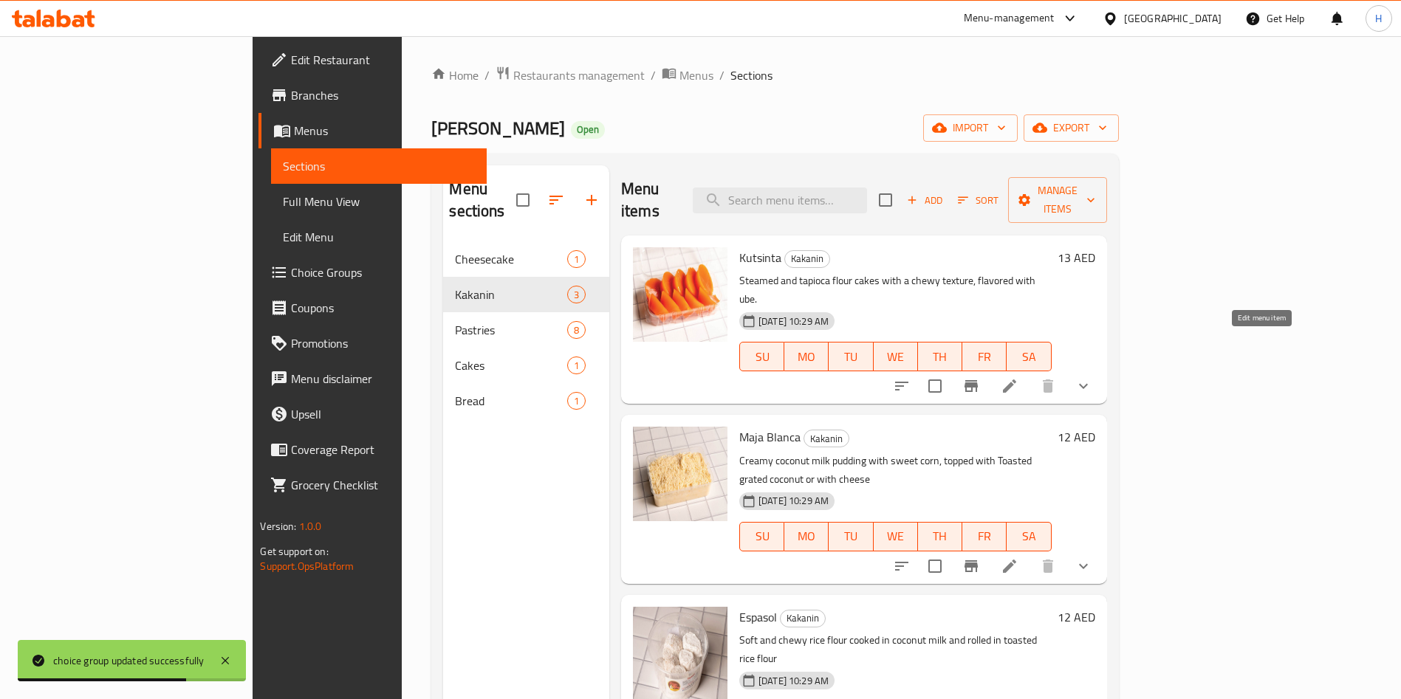
click at [1018, 377] on icon at bounding box center [1010, 386] width 18 height 18
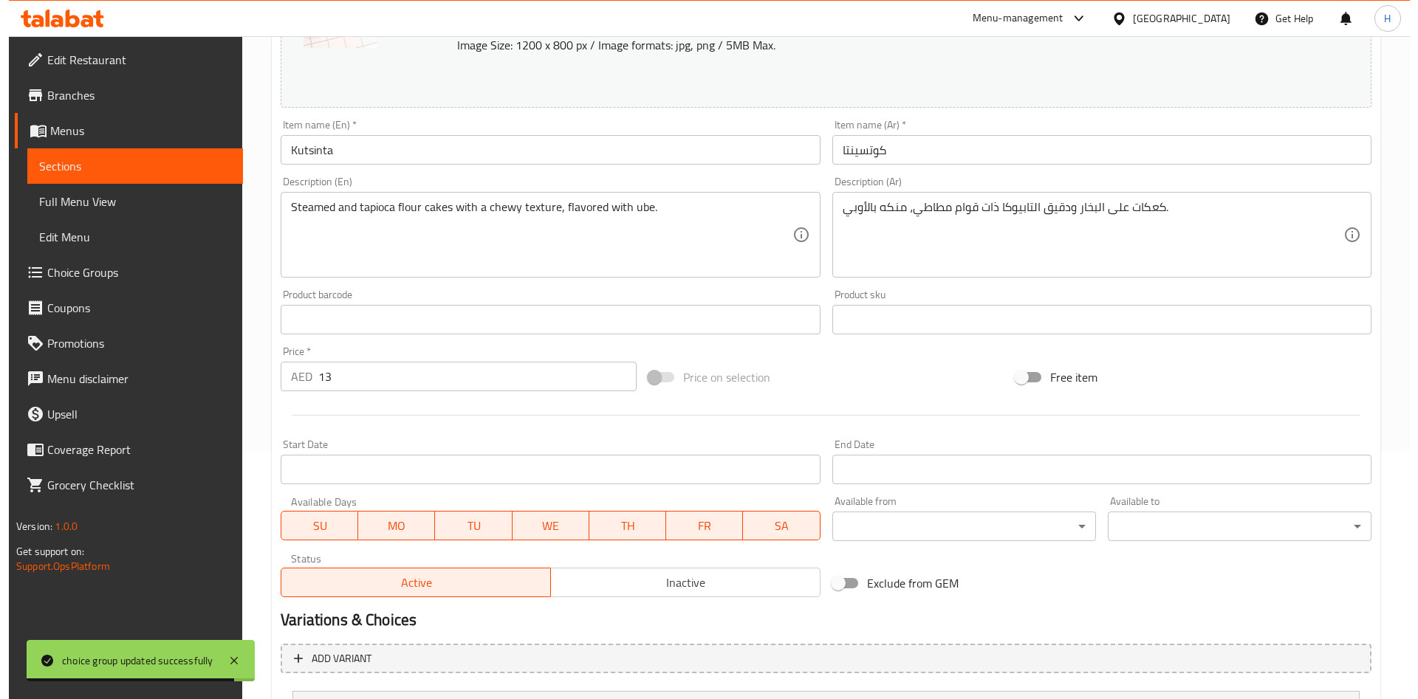
scroll to position [390, 0]
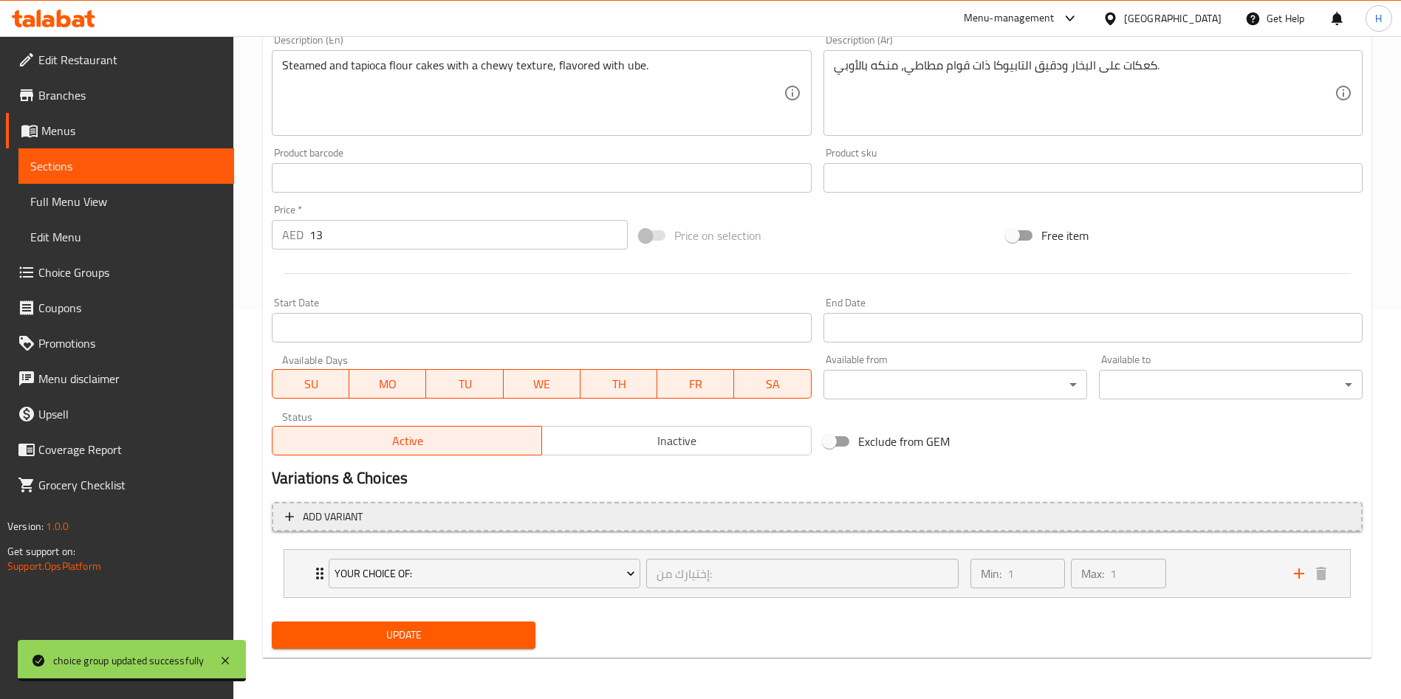
click at [448, 511] on span "Add variant" at bounding box center [817, 517] width 1064 height 18
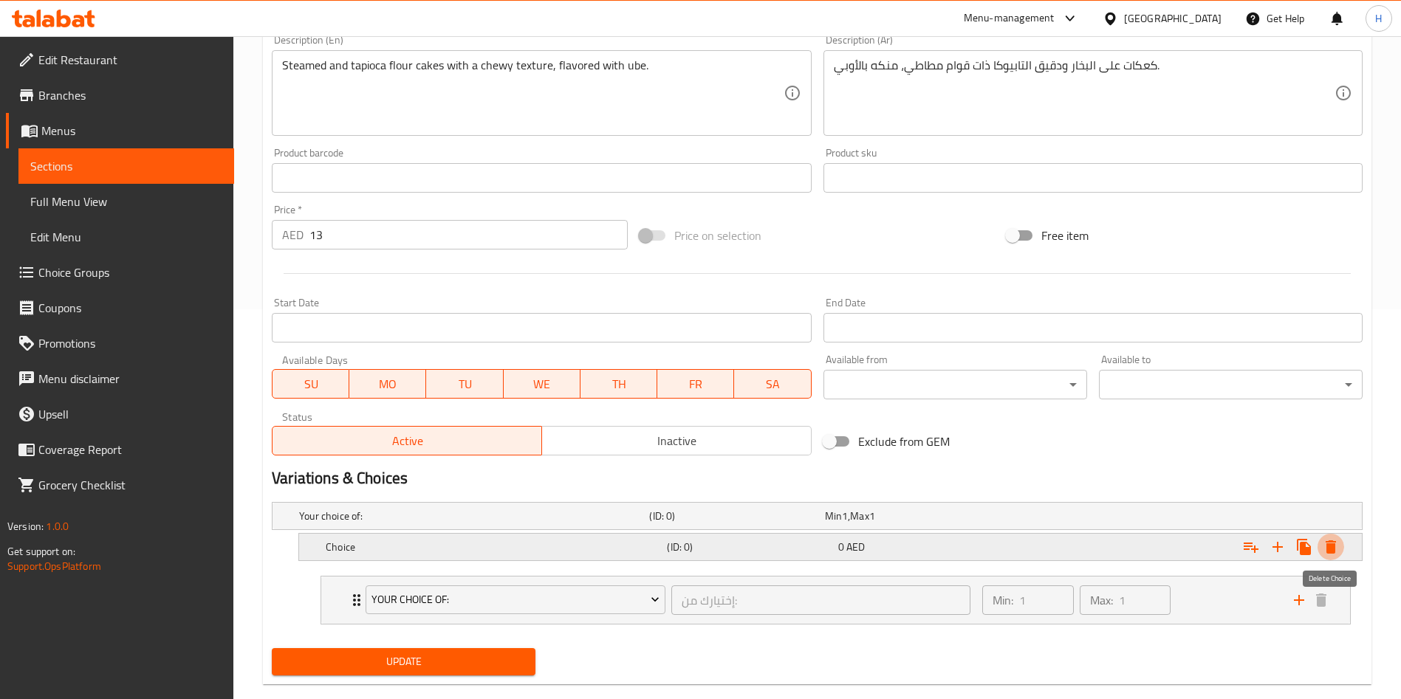
click at [1328, 542] on icon "Expand" at bounding box center [1331, 547] width 10 height 13
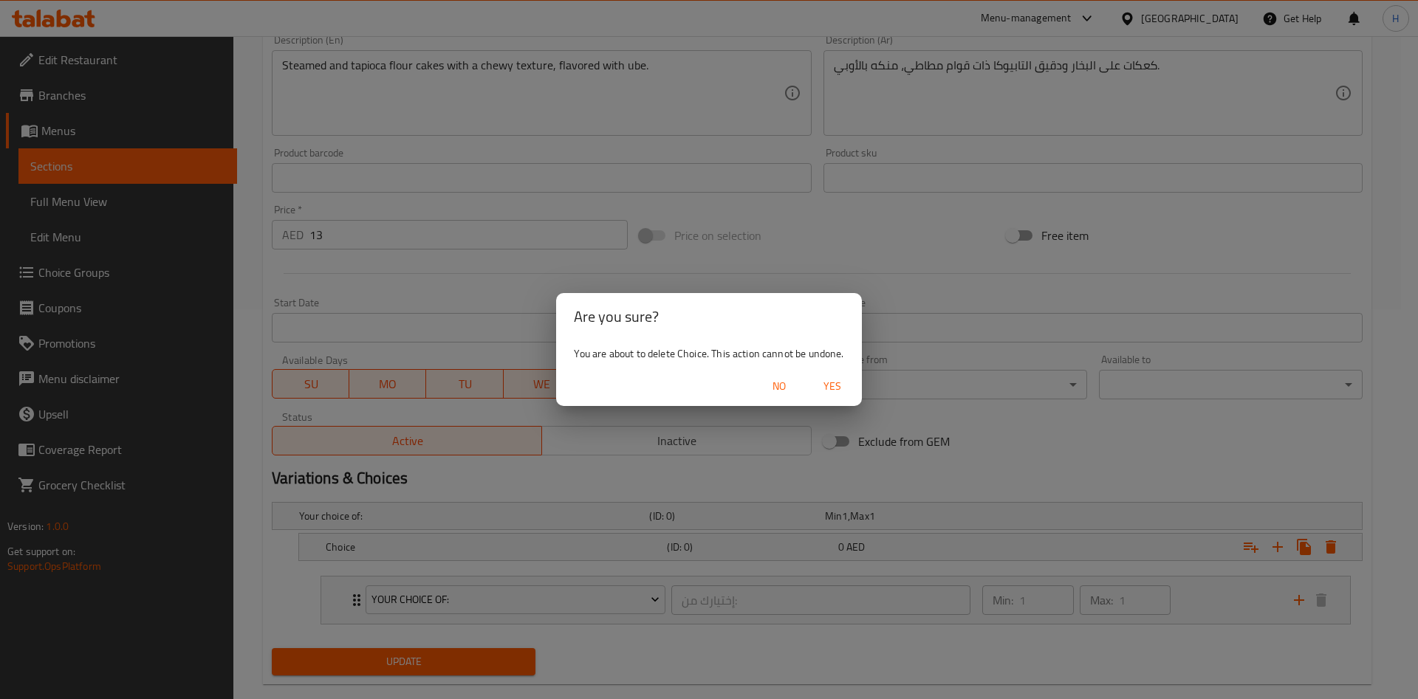
click at [820, 388] on span "Yes" at bounding box center [832, 386] width 35 height 18
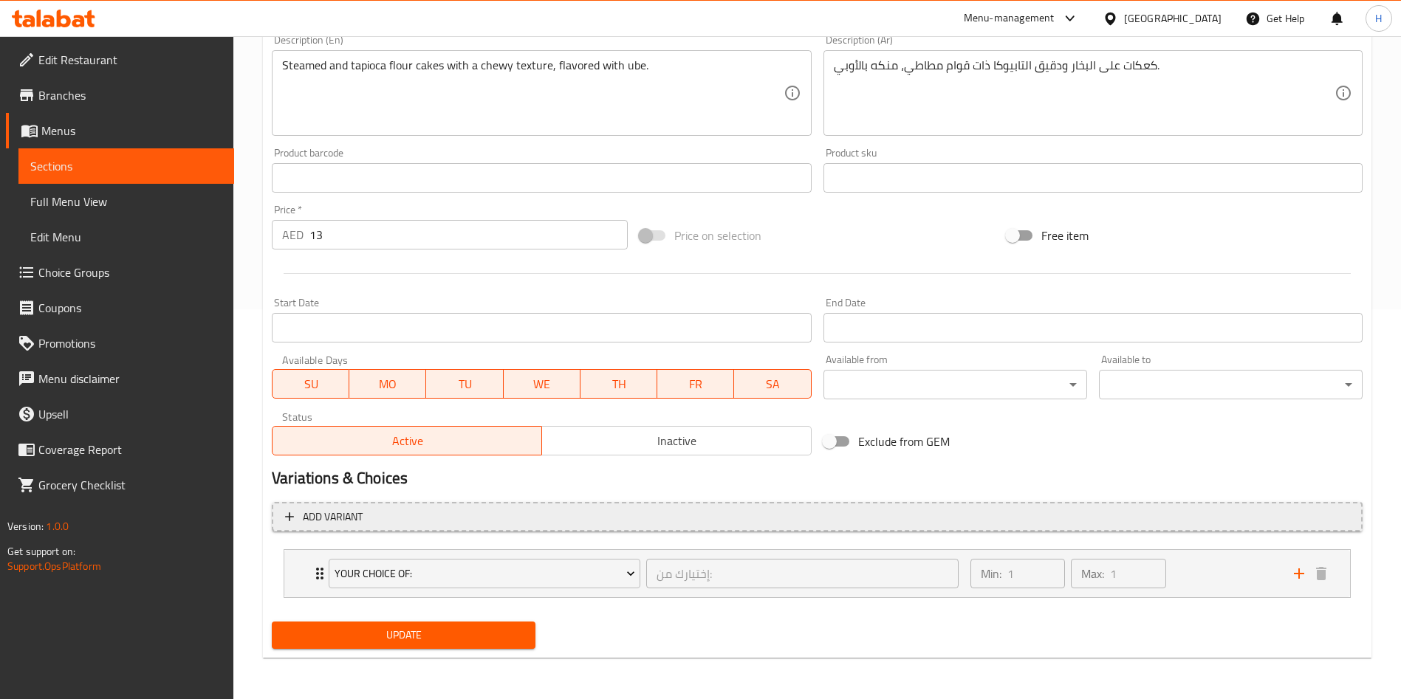
click at [313, 520] on span "Add variant" at bounding box center [333, 517] width 60 height 18
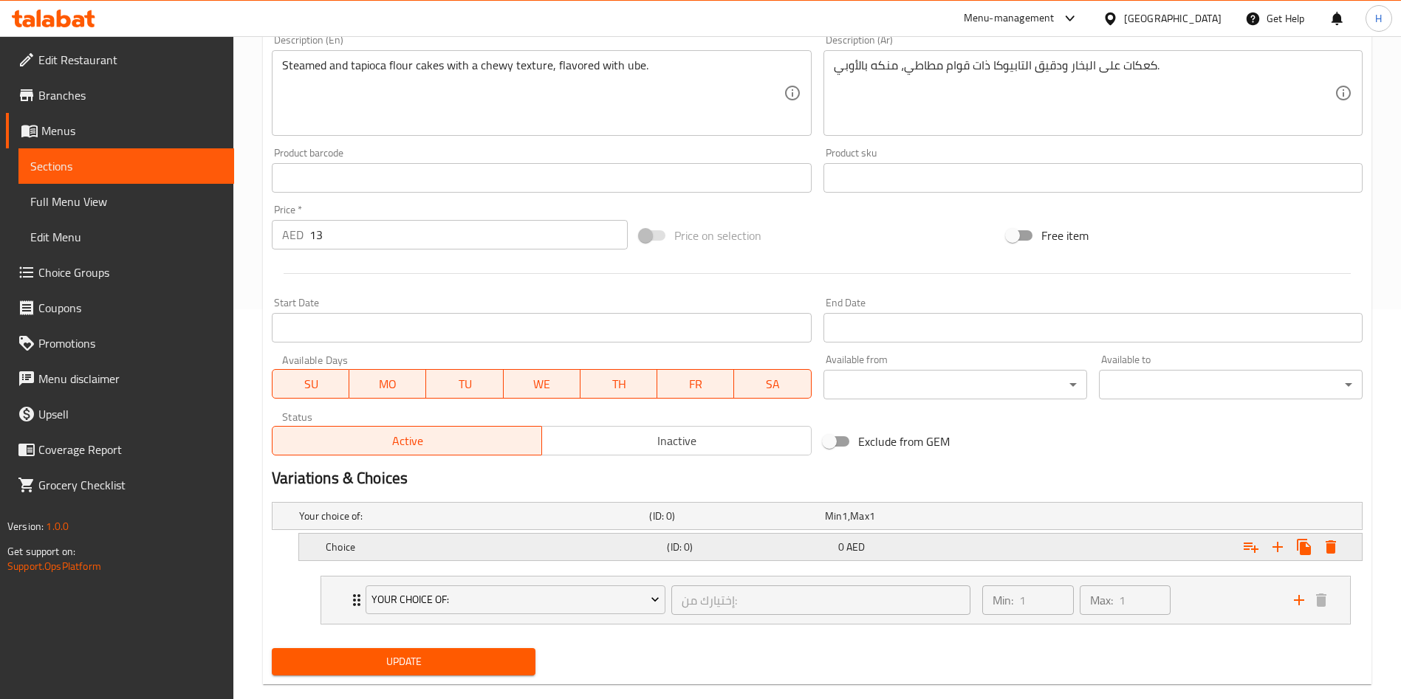
click at [404, 553] on h5 "Choice" at bounding box center [493, 547] width 335 height 15
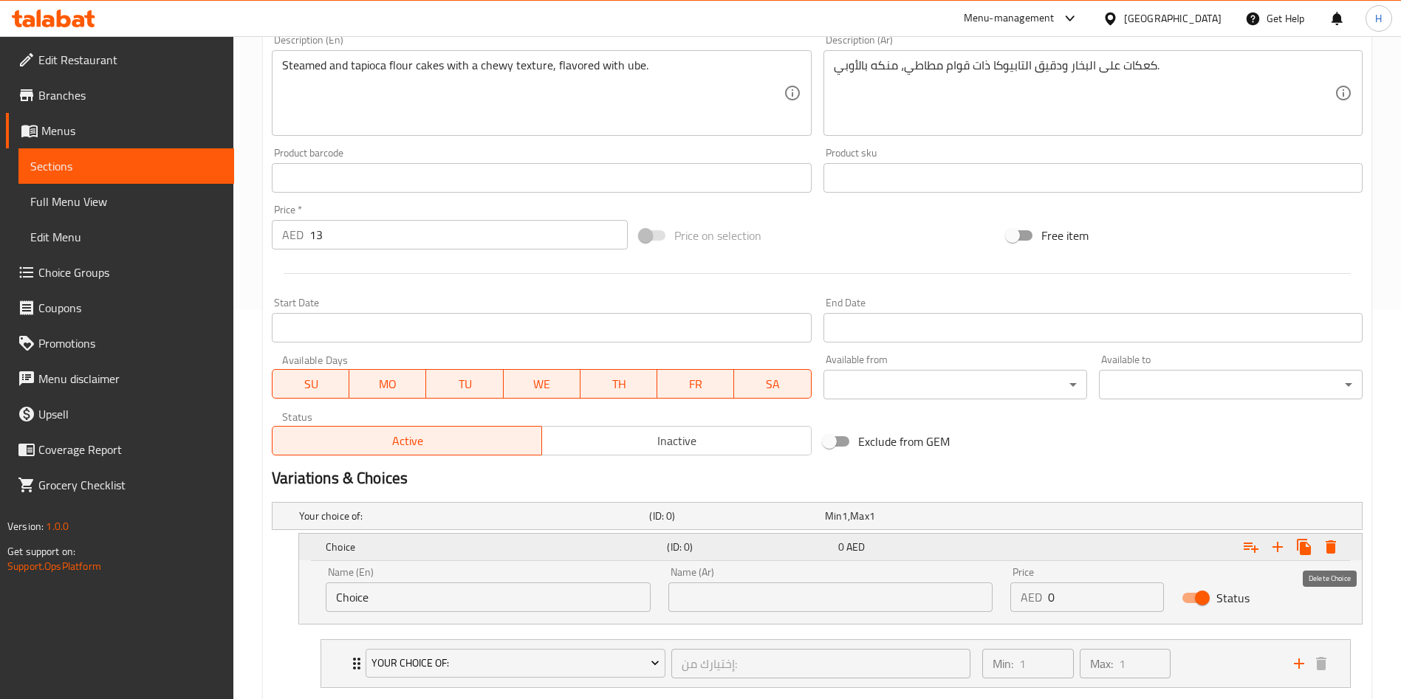
click at [1334, 549] on icon "Expand" at bounding box center [1331, 547] width 10 height 13
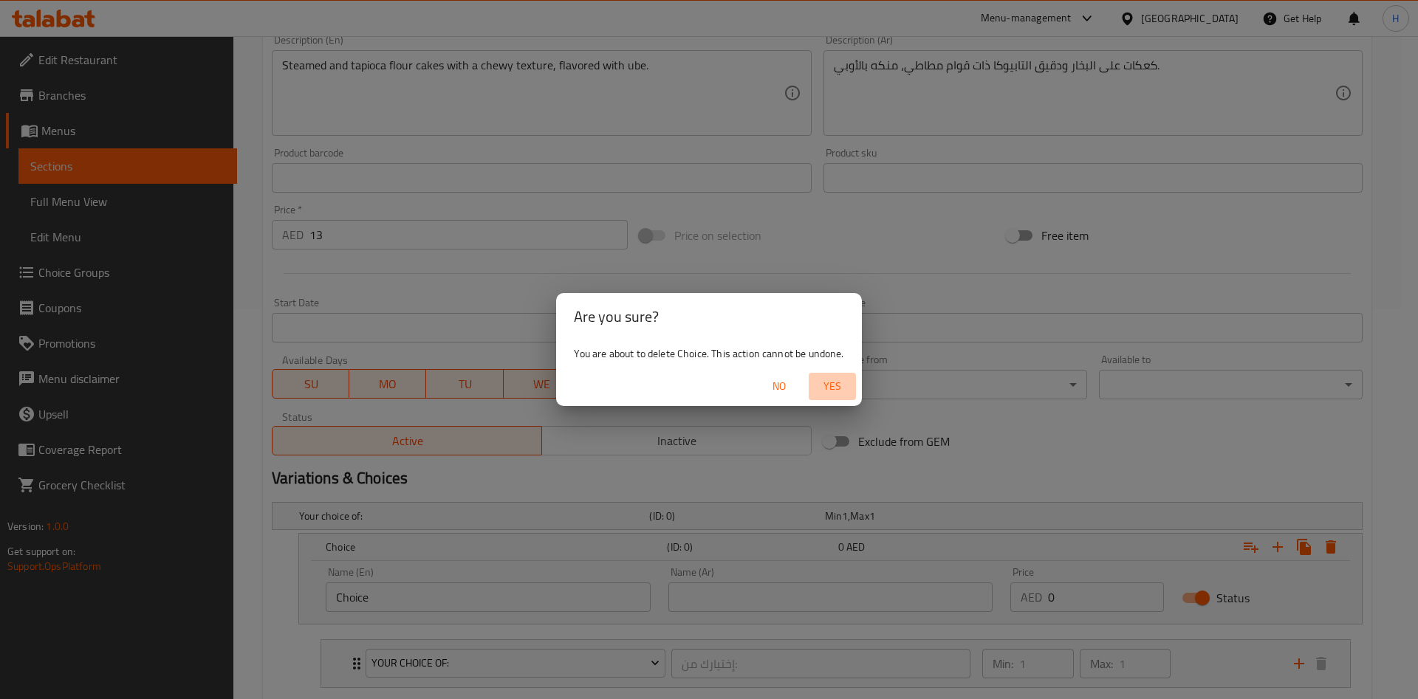
click at [828, 382] on span "Yes" at bounding box center [832, 386] width 35 height 18
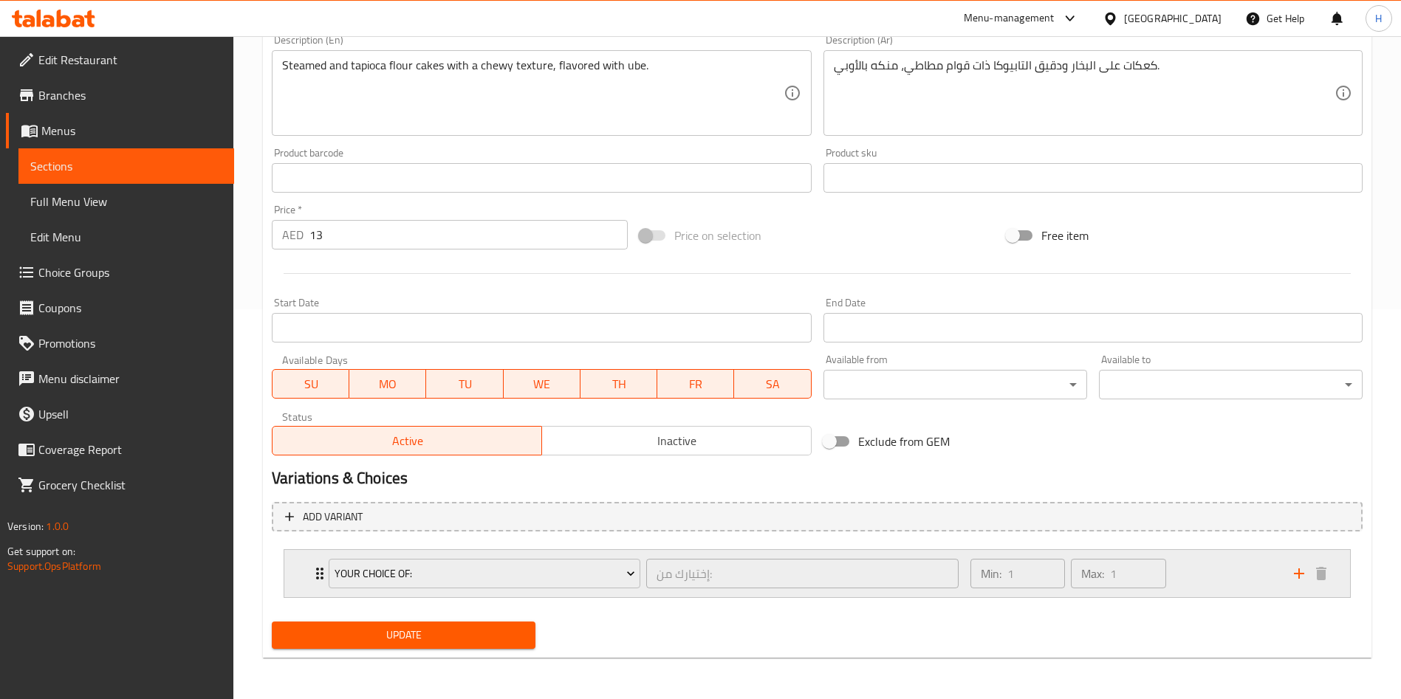
click at [1301, 577] on icon "add" at bounding box center [1299, 574] width 18 height 18
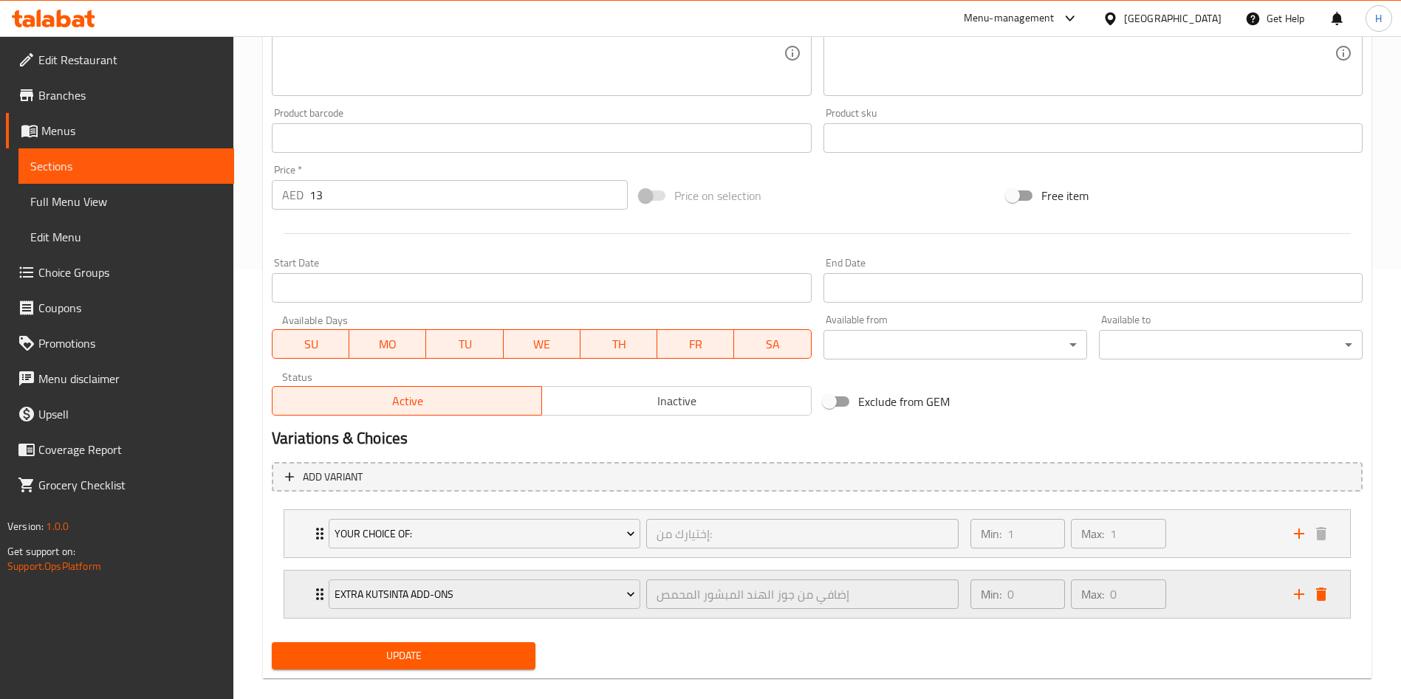
scroll to position [450, 0]
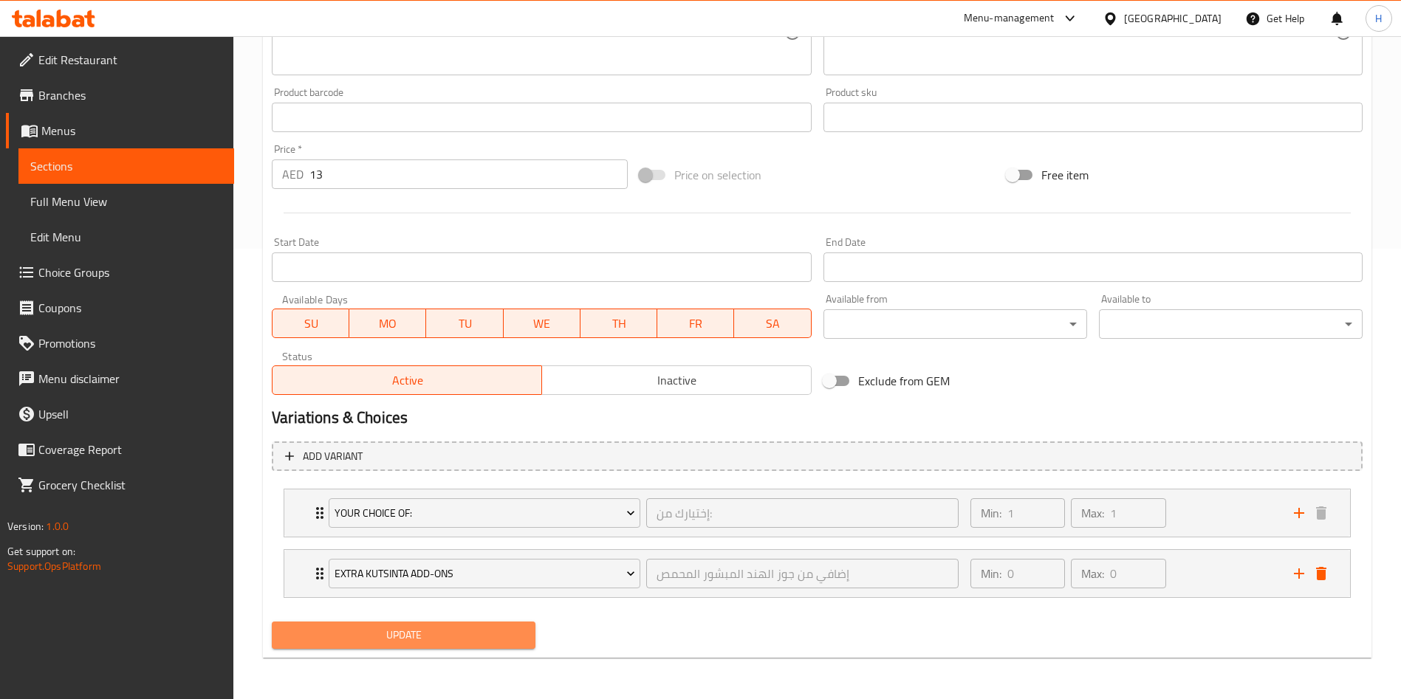
click at [437, 638] on span "Update" at bounding box center [404, 635] width 240 height 18
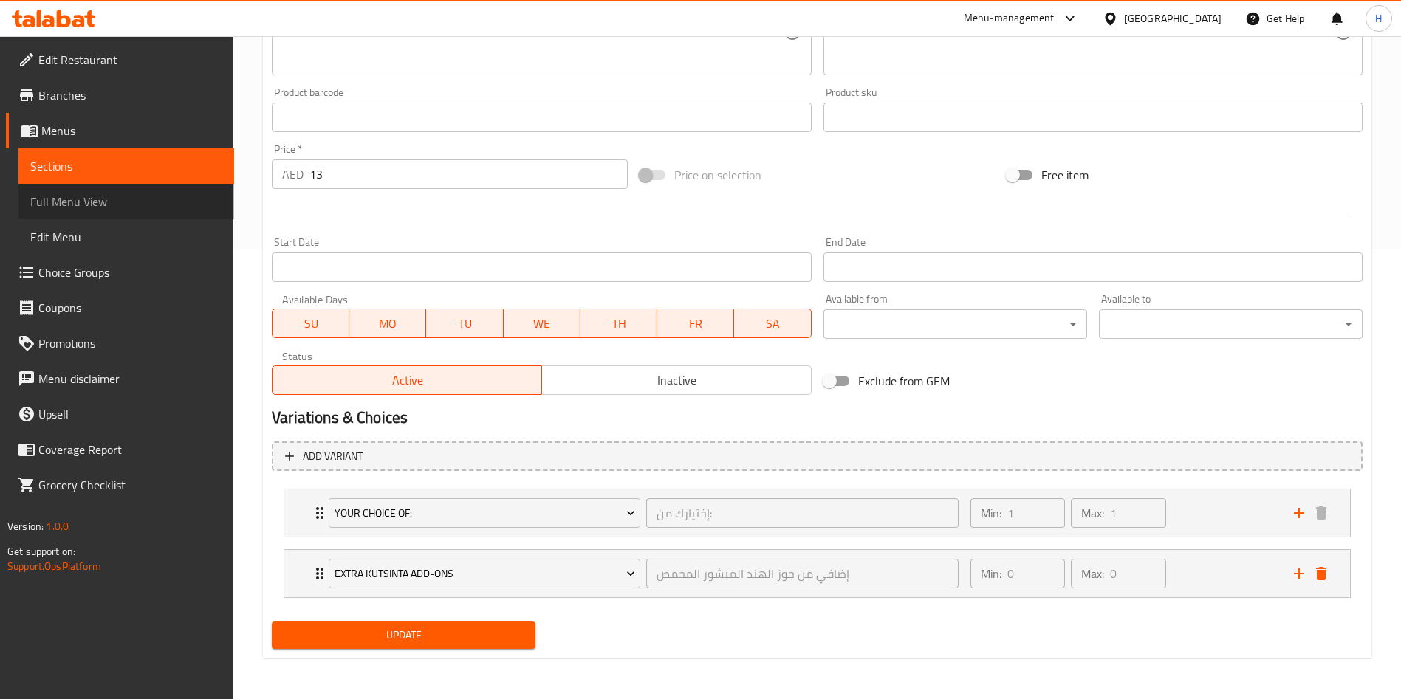
click at [74, 201] on span "Full Menu View" at bounding box center [126, 202] width 192 height 18
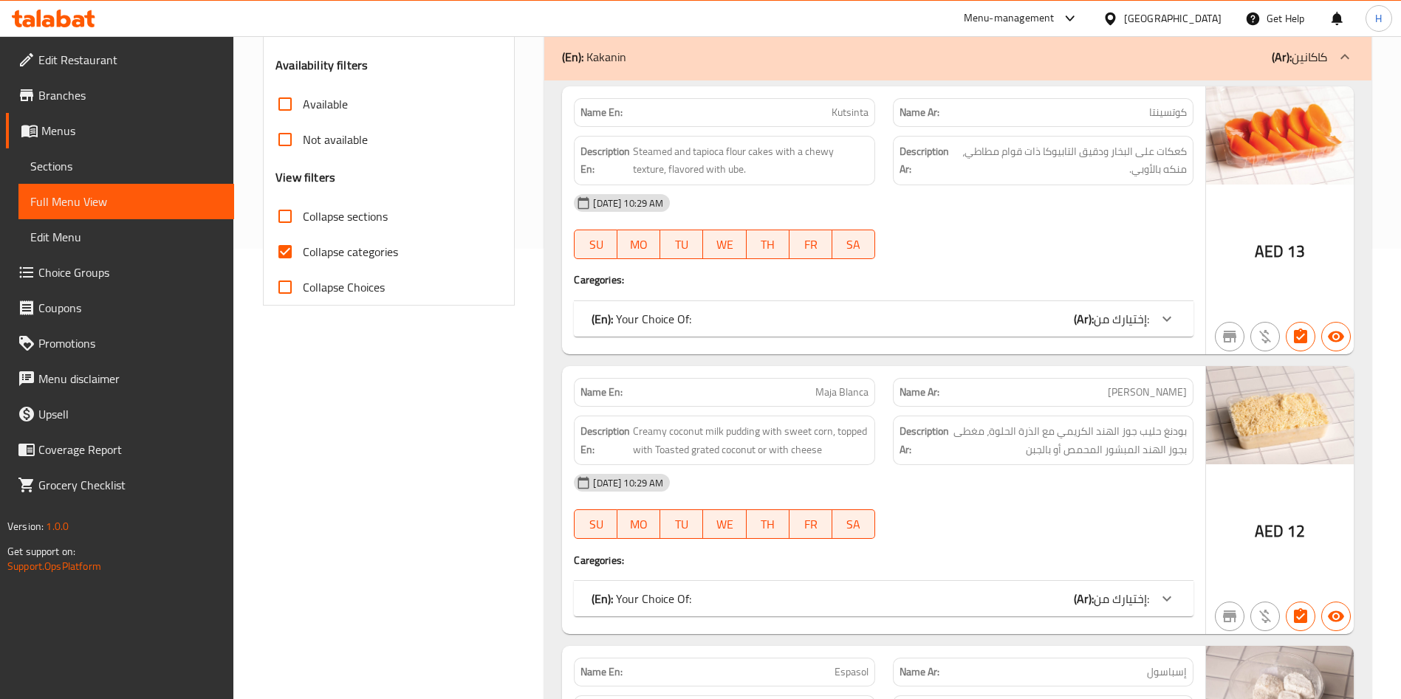
click at [97, 173] on span "Sections" at bounding box center [126, 166] width 192 height 18
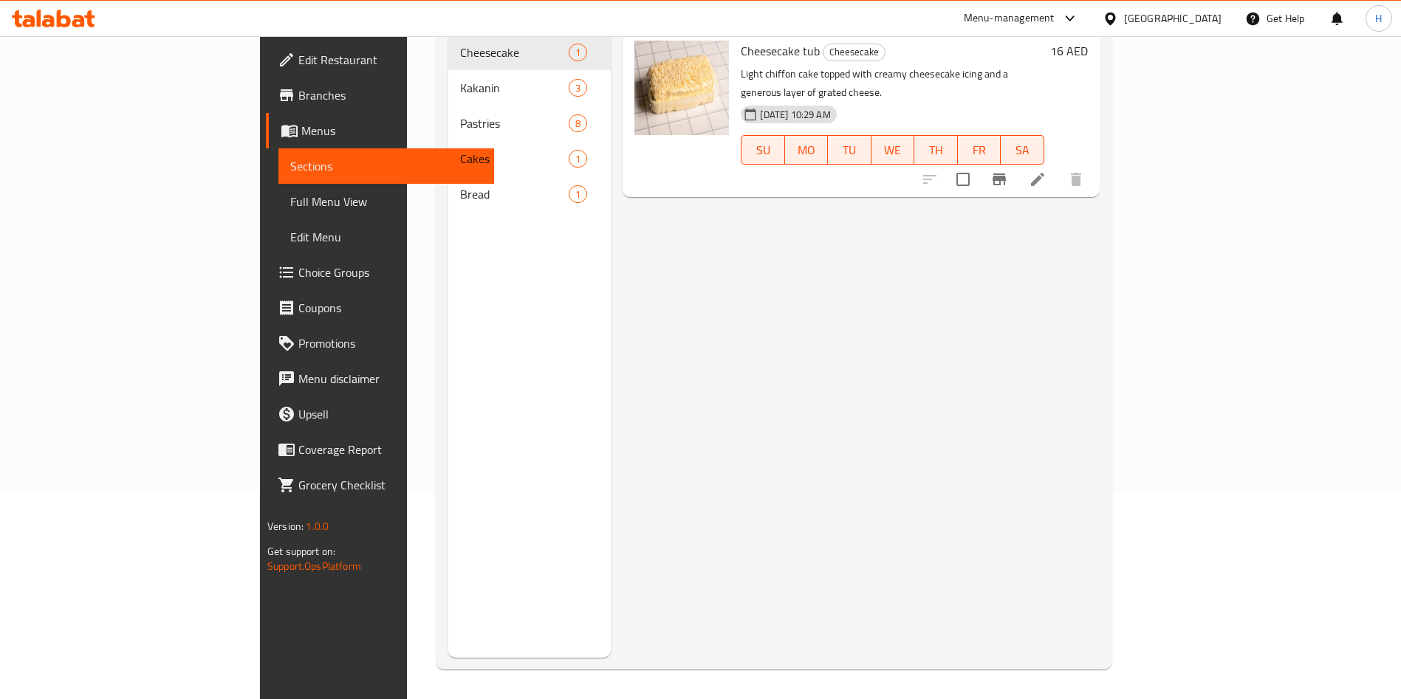
scroll to position [207, 0]
click at [290, 239] on span "Edit Menu" at bounding box center [386, 237] width 192 height 18
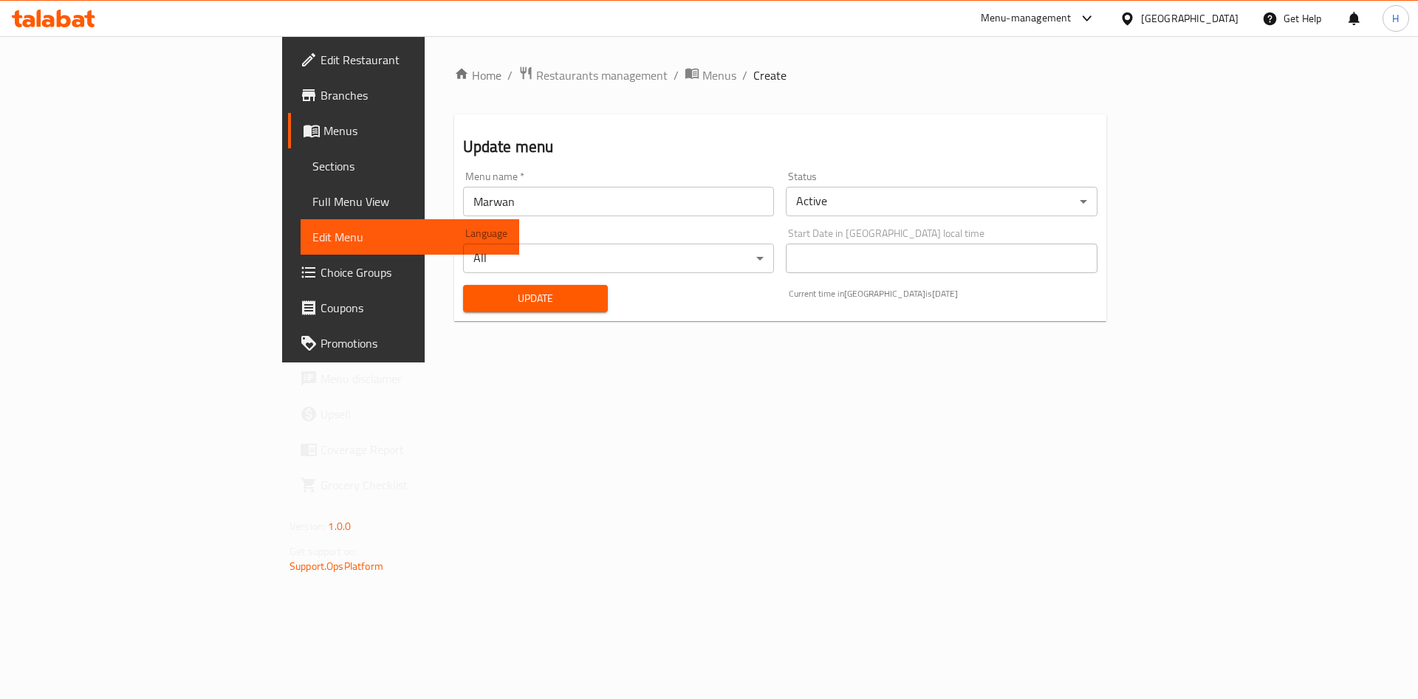
click at [320, 279] on span "Choice Groups" at bounding box center [413, 273] width 187 height 18
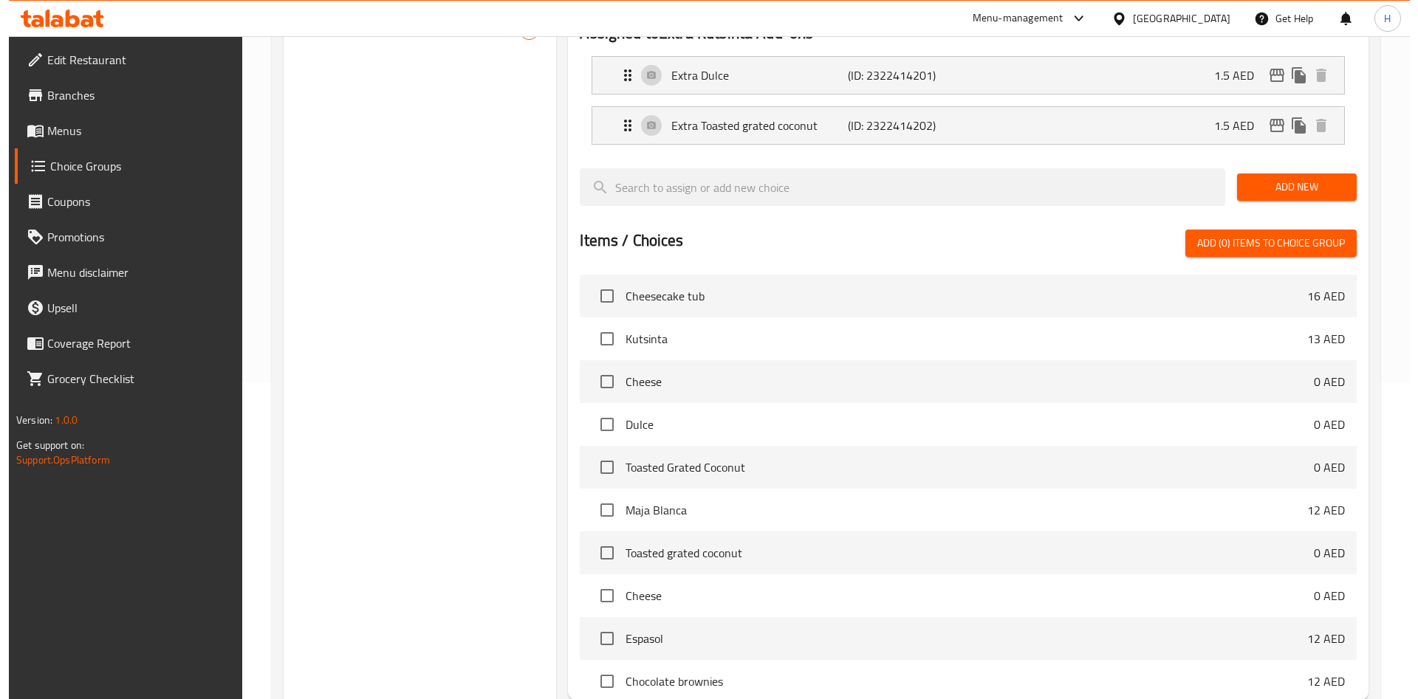
scroll to position [427, 0]
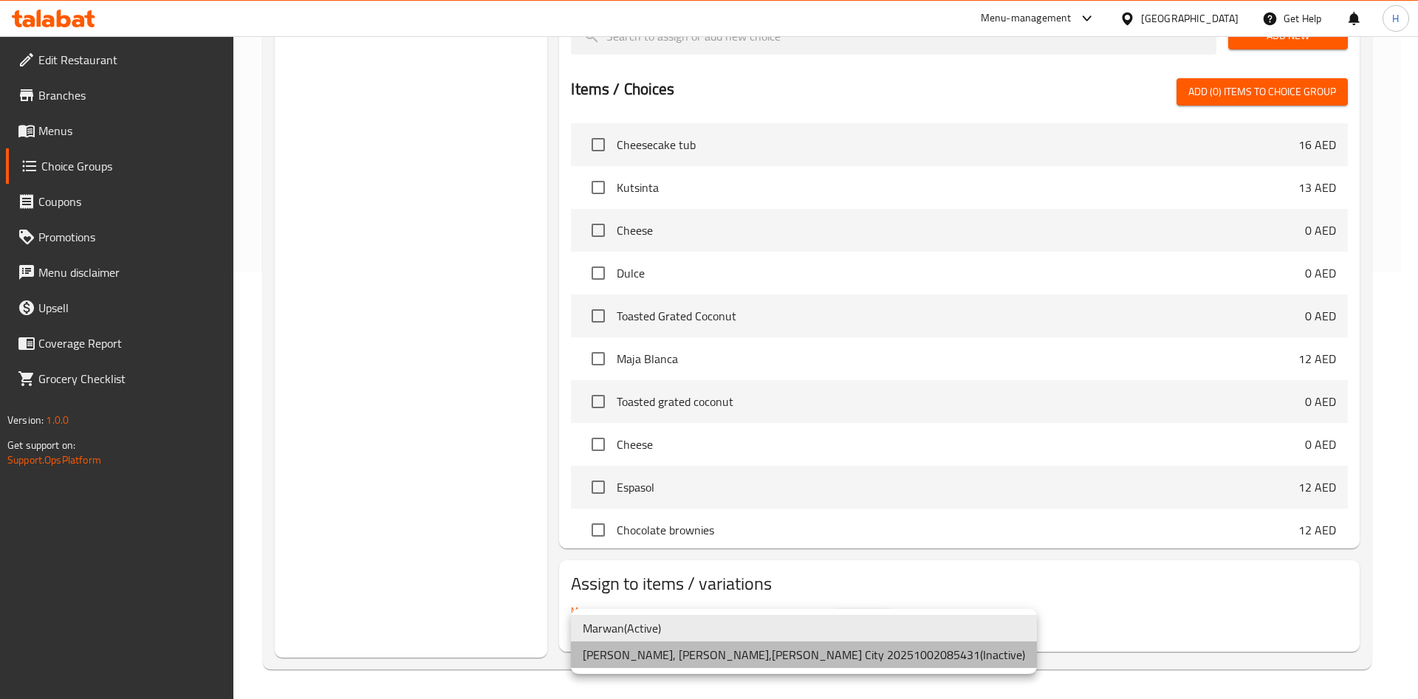
click at [944, 651] on li "Maria Paz Pastry, Shabiya,Mohammed Bin Zayed City 20251002085431 ( Inactive )" at bounding box center [804, 655] width 466 height 27
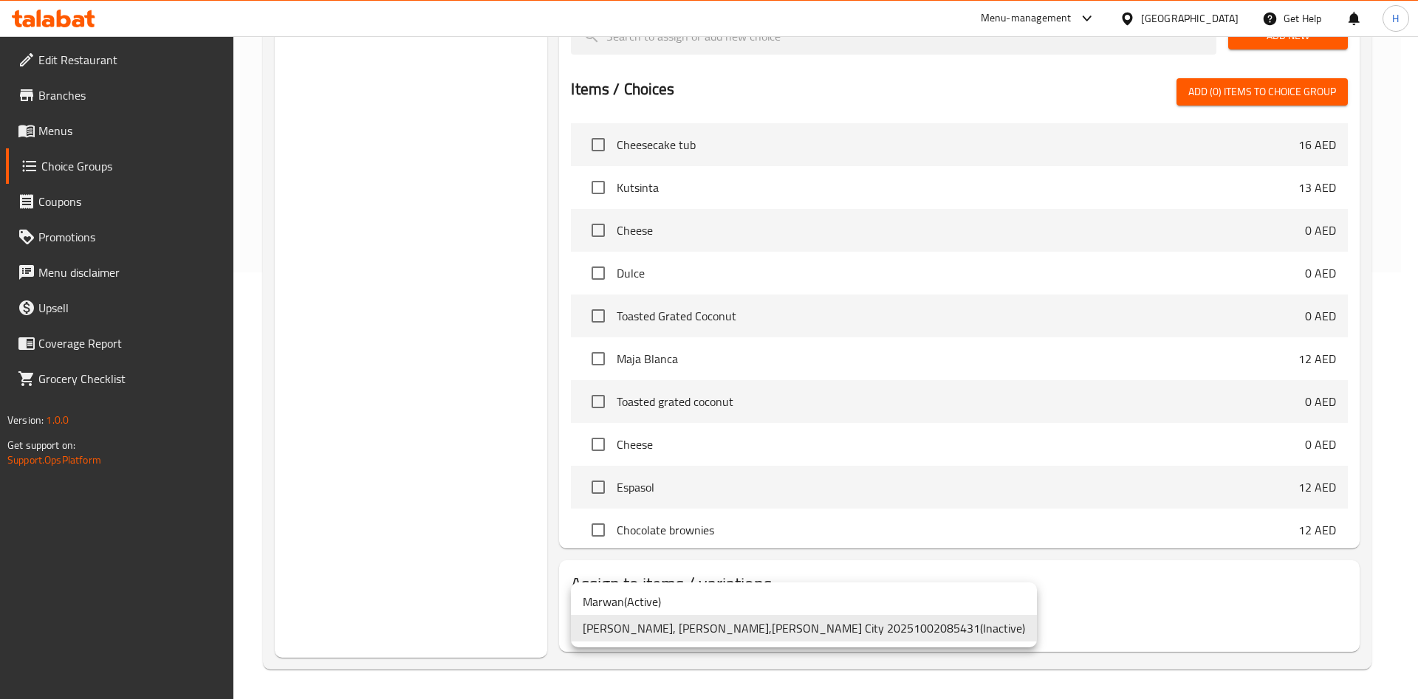
click at [784, 604] on li "Marwan ( Active )" at bounding box center [804, 602] width 466 height 27
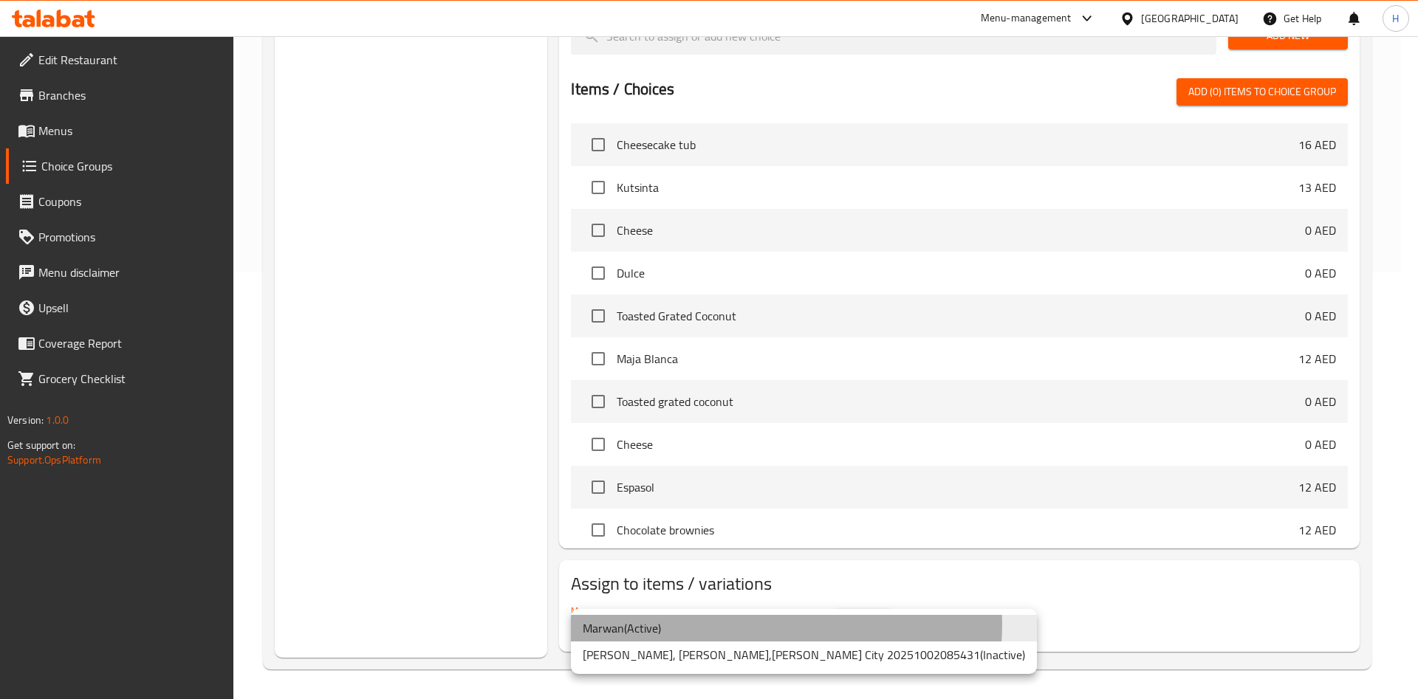
click at [784, 625] on li "Marwan ( Active )" at bounding box center [804, 628] width 466 height 27
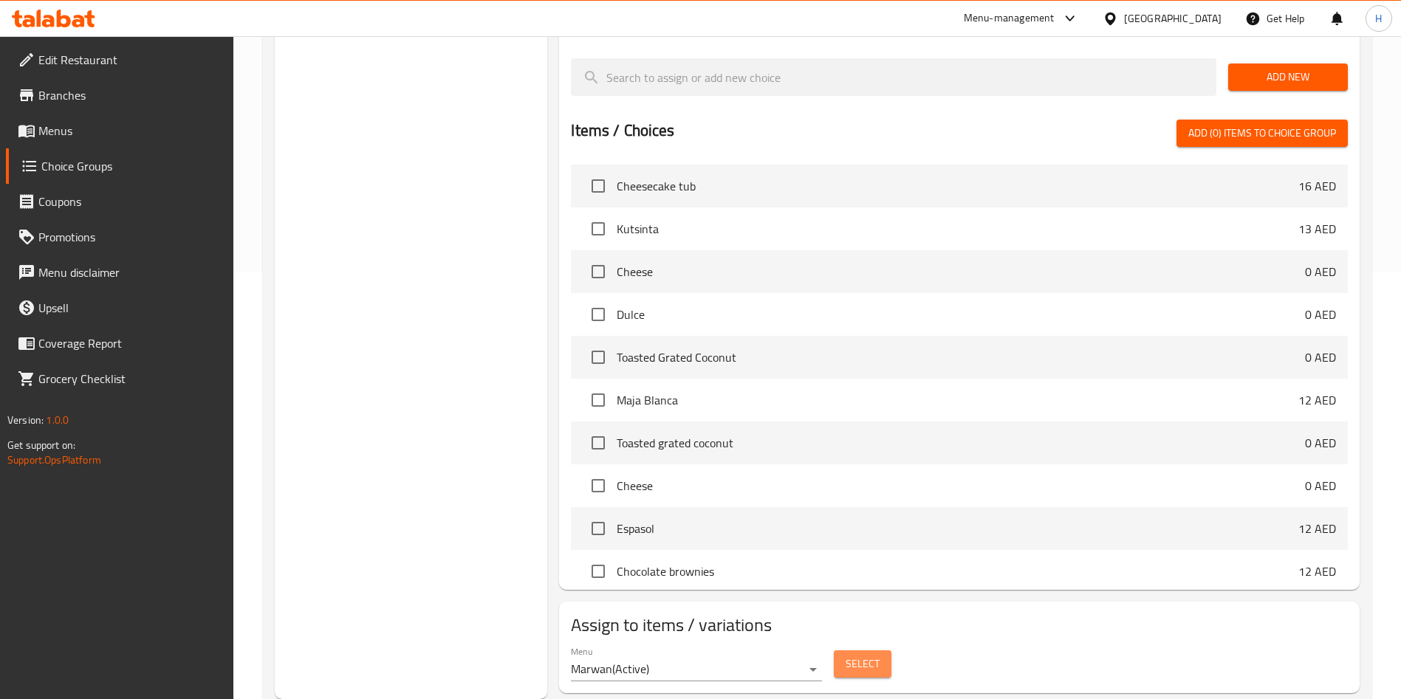
click at [840, 651] on button "Select" at bounding box center [863, 664] width 58 height 27
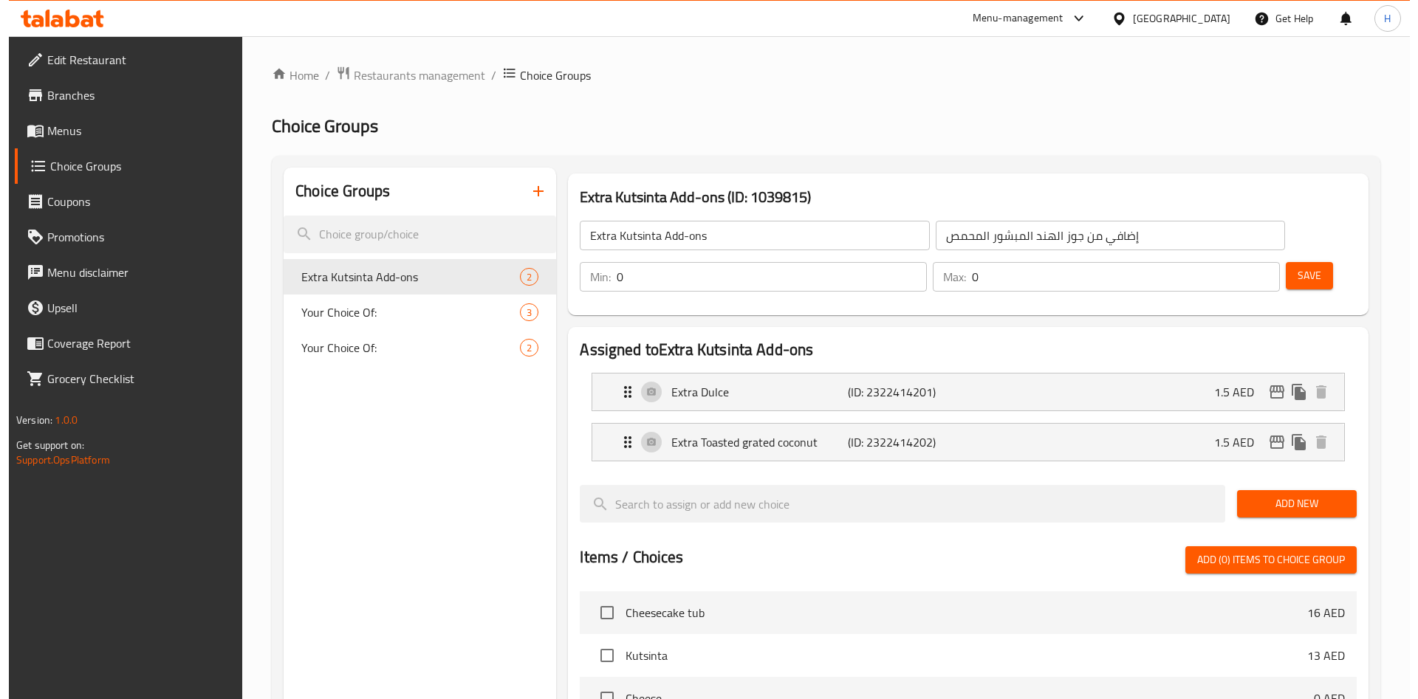
scroll to position [427, 0]
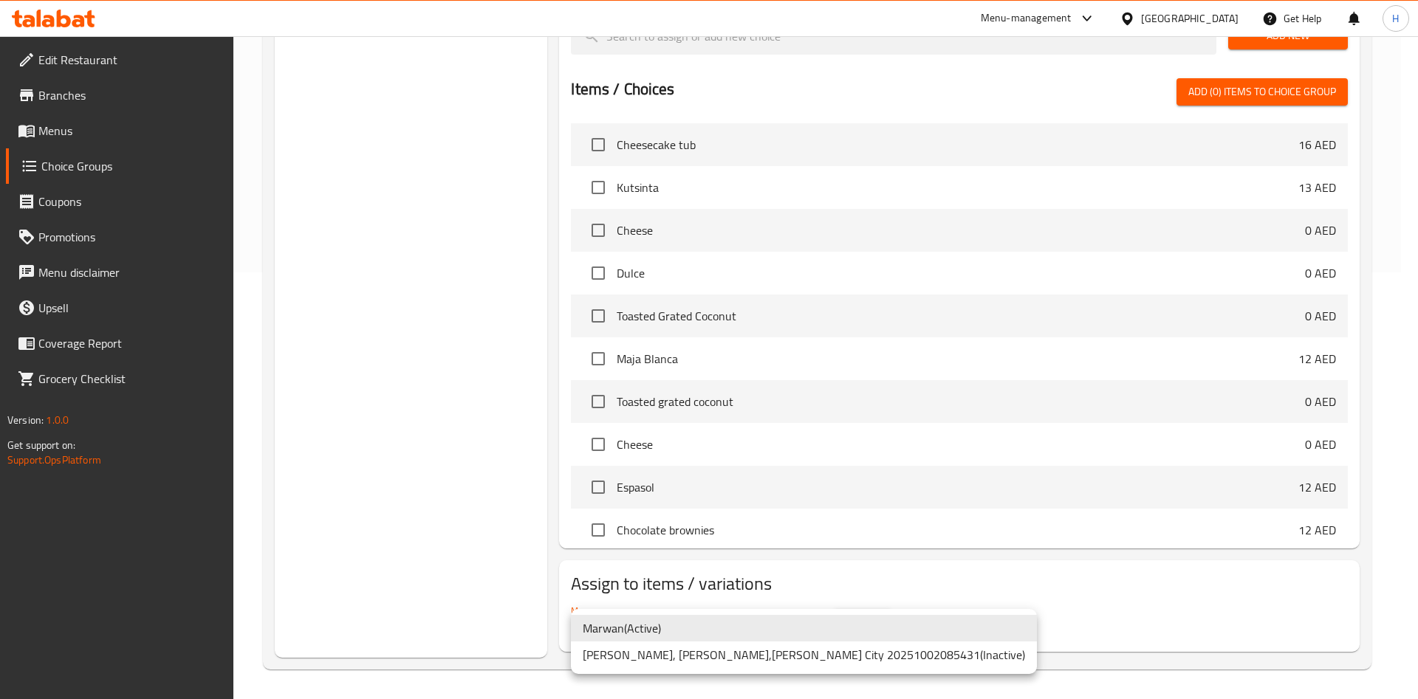
click at [963, 597] on div at bounding box center [709, 349] width 1418 height 699
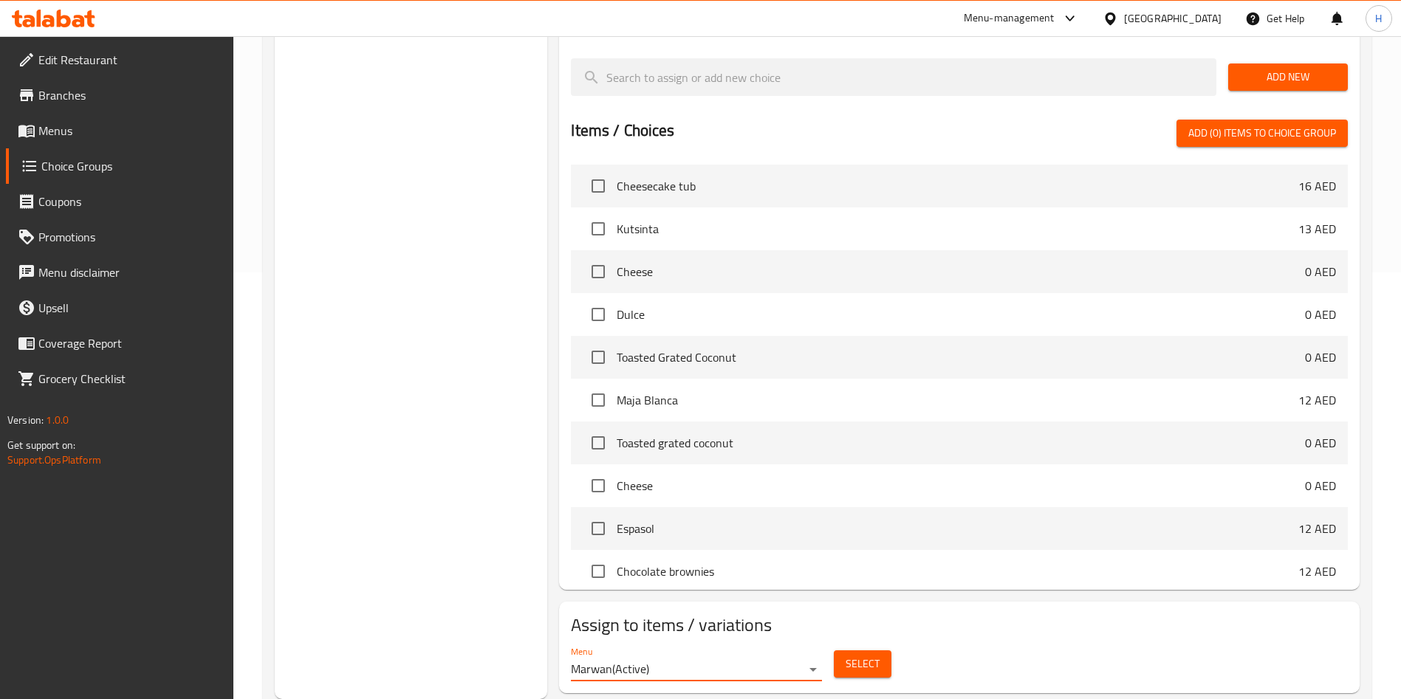
click at [882, 651] on button "Select" at bounding box center [863, 664] width 58 height 27
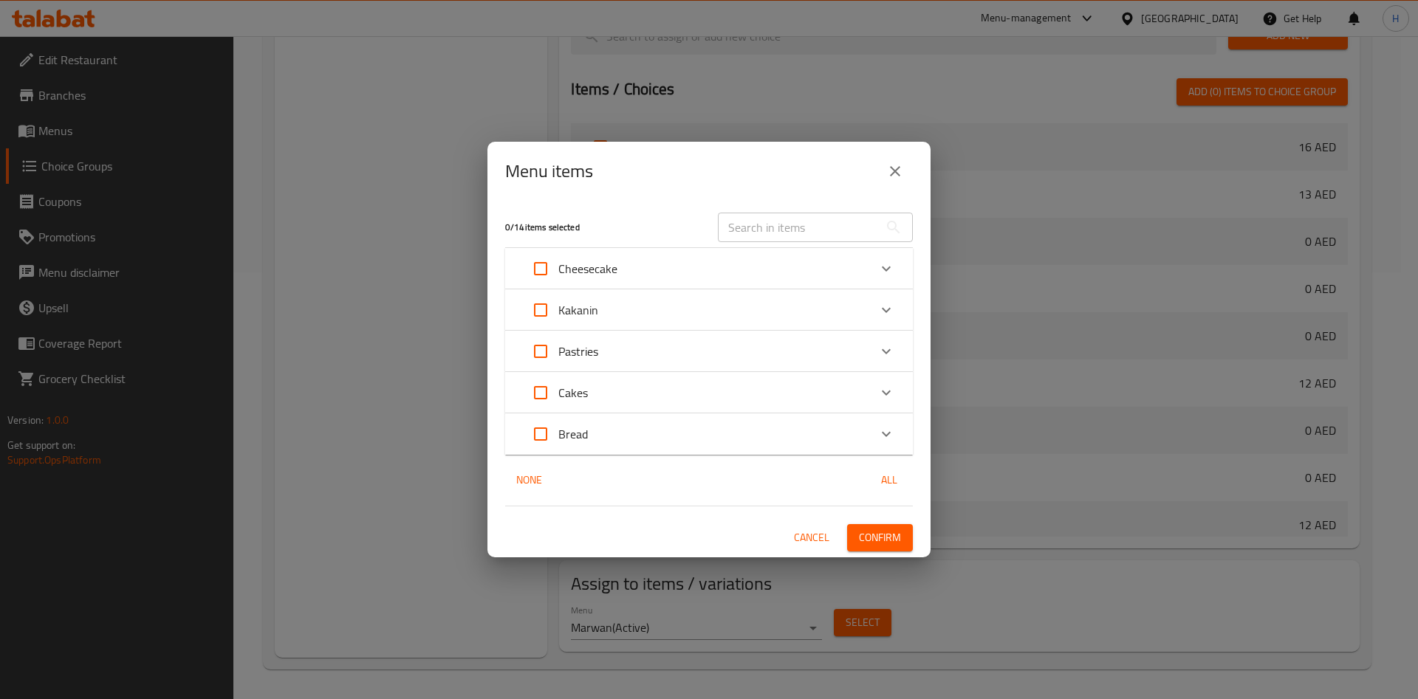
click at [774, 309] on div "Kakanin" at bounding box center [696, 309] width 346 height 35
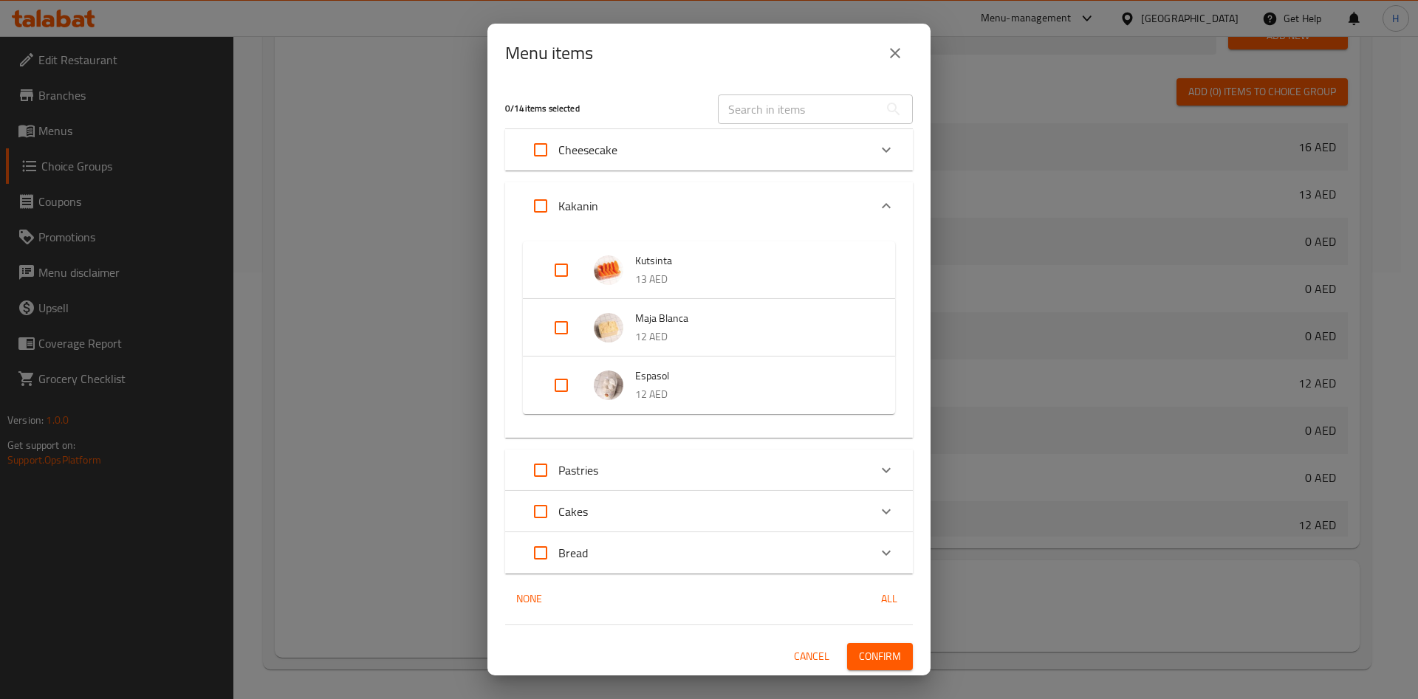
click at [565, 274] on input "Expand" at bounding box center [561, 270] width 35 height 35
checkbox input "true"
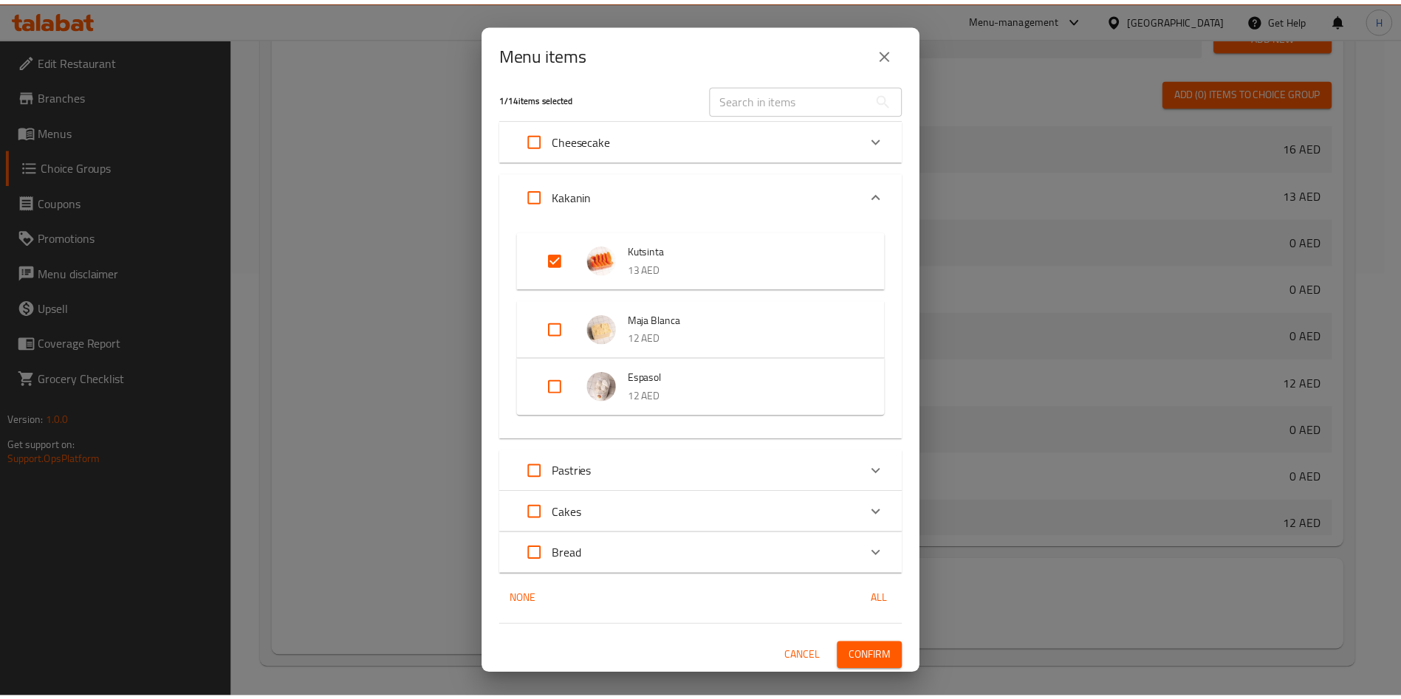
scroll to position [13, 0]
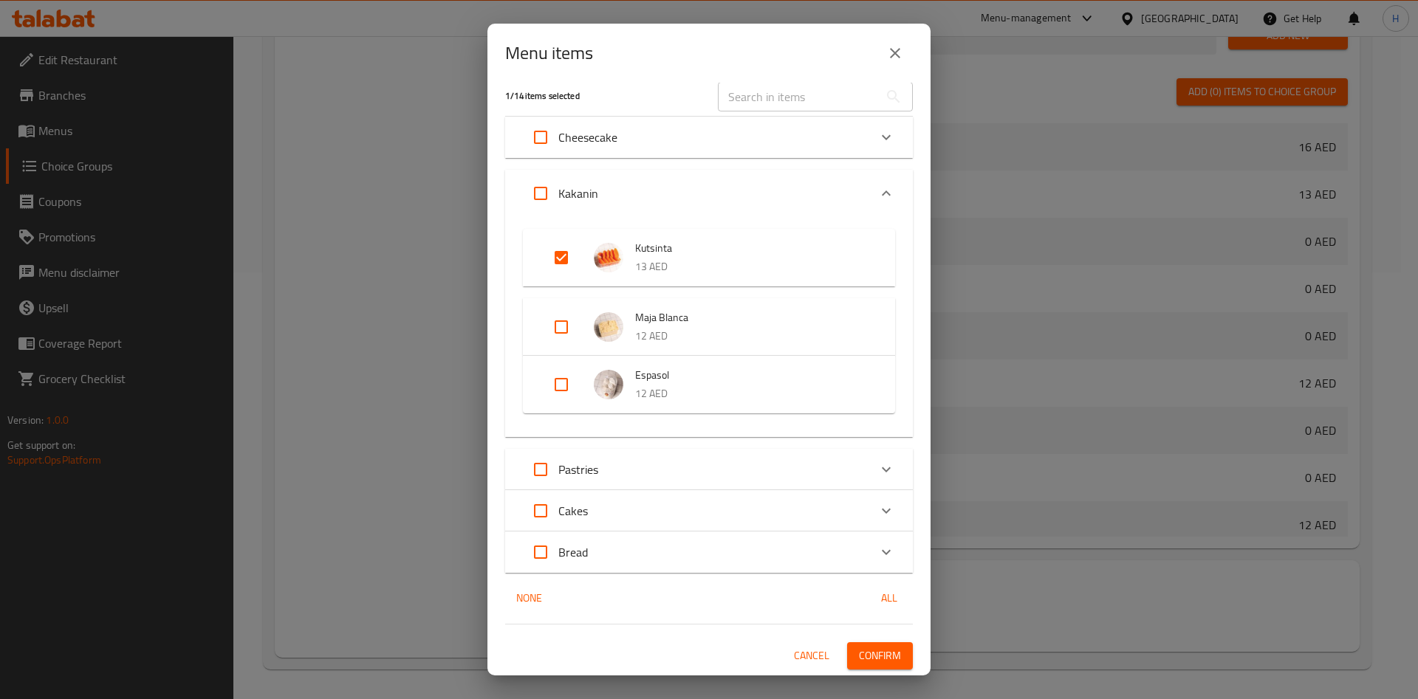
click at [873, 654] on span "Confirm" at bounding box center [880, 656] width 42 height 18
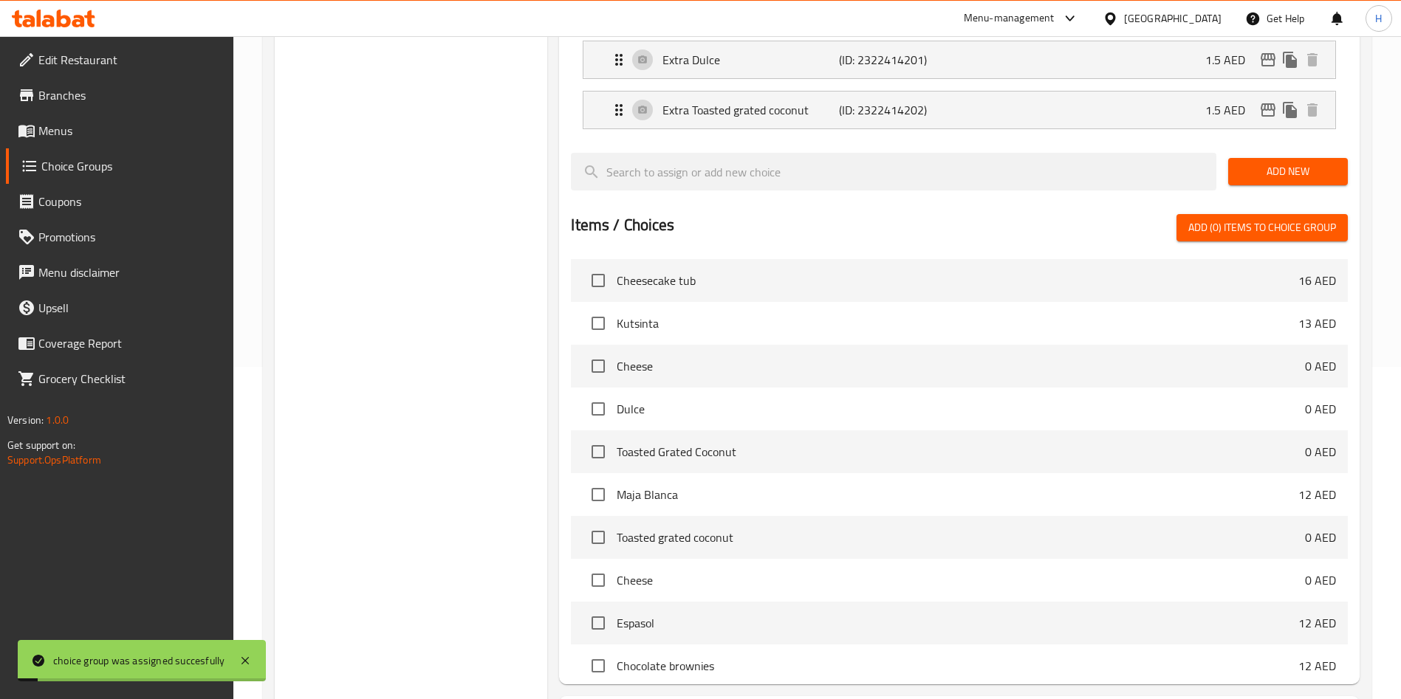
scroll to position [0, 0]
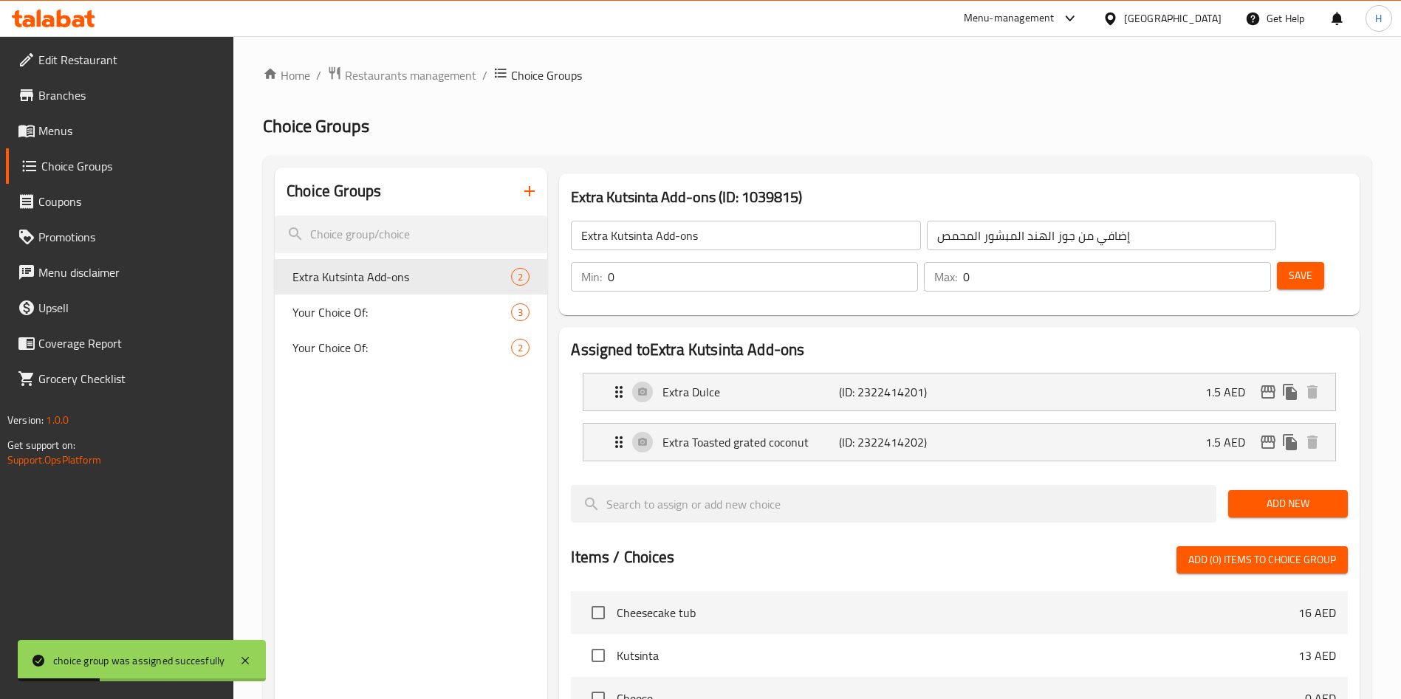
click at [104, 64] on span "Edit Restaurant" at bounding box center [130, 60] width 184 height 18
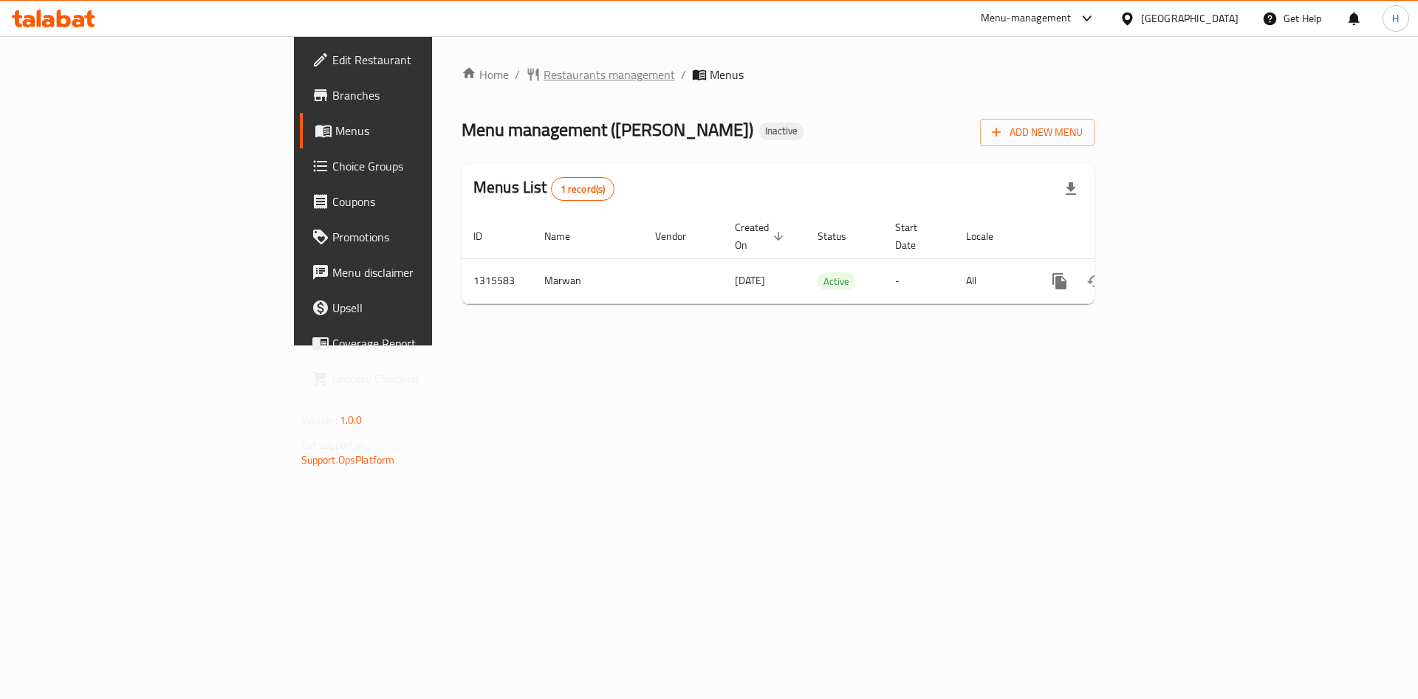
click at [544, 70] on span "Restaurants management" at bounding box center [609, 75] width 131 height 18
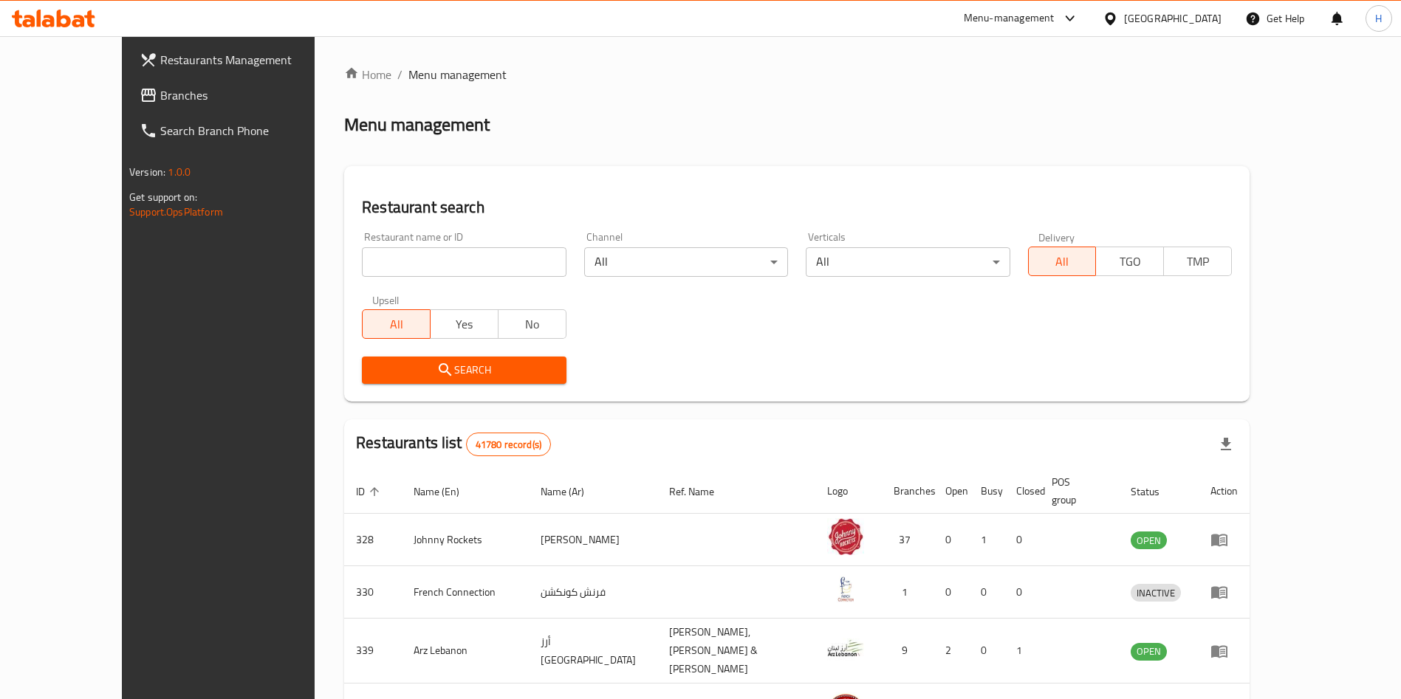
click at [455, 266] on input "search" at bounding box center [464, 262] width 204 height 30
type input "[PERSON_NAME]"
click button "Search" at bounding box center [464, 370] width 204 height 27
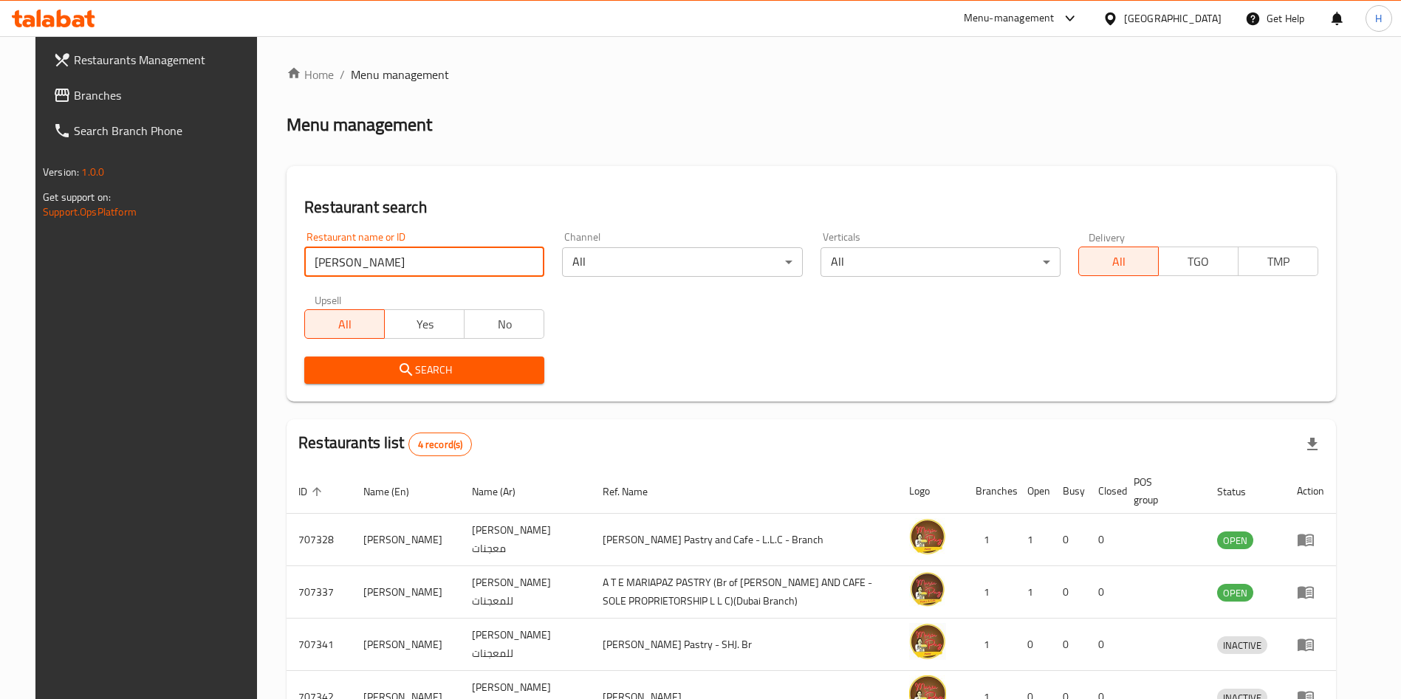
click at [489, 370] on span "Search" at bounding box center [424, 370] width 216 height 18
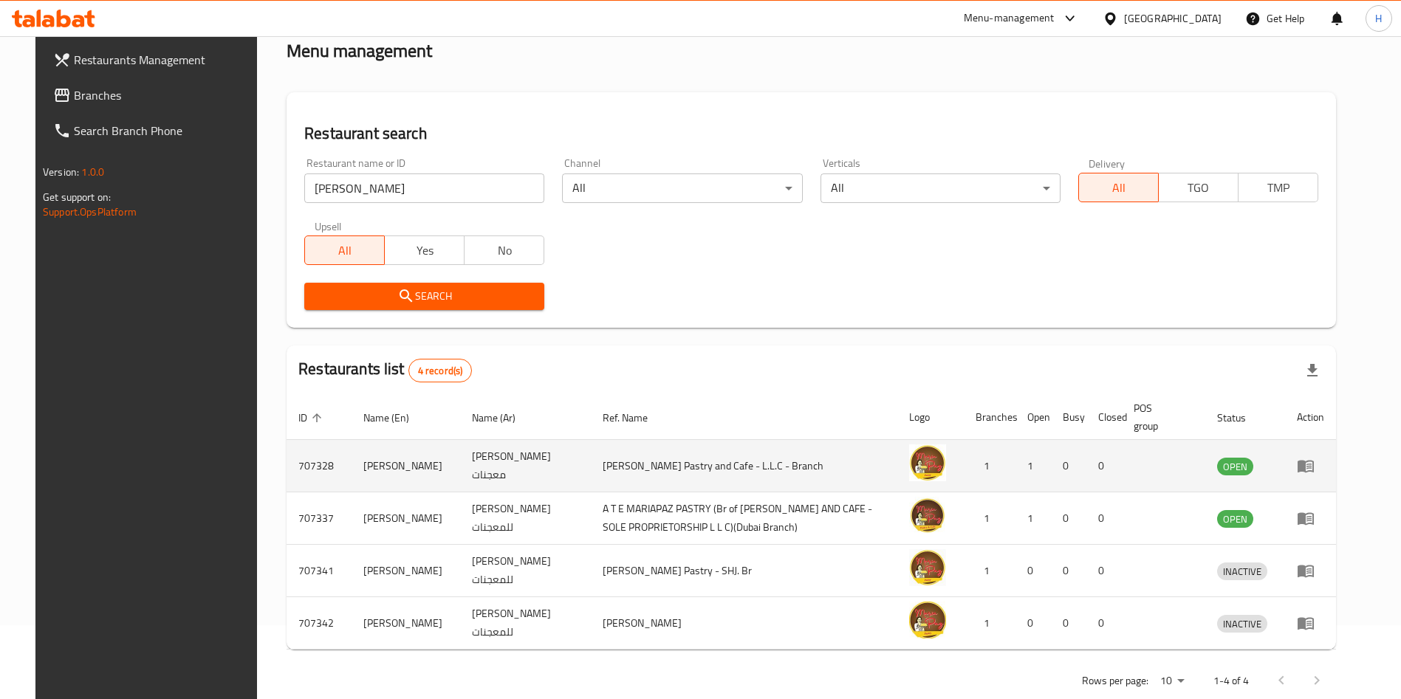
scroll to position [104, 0]
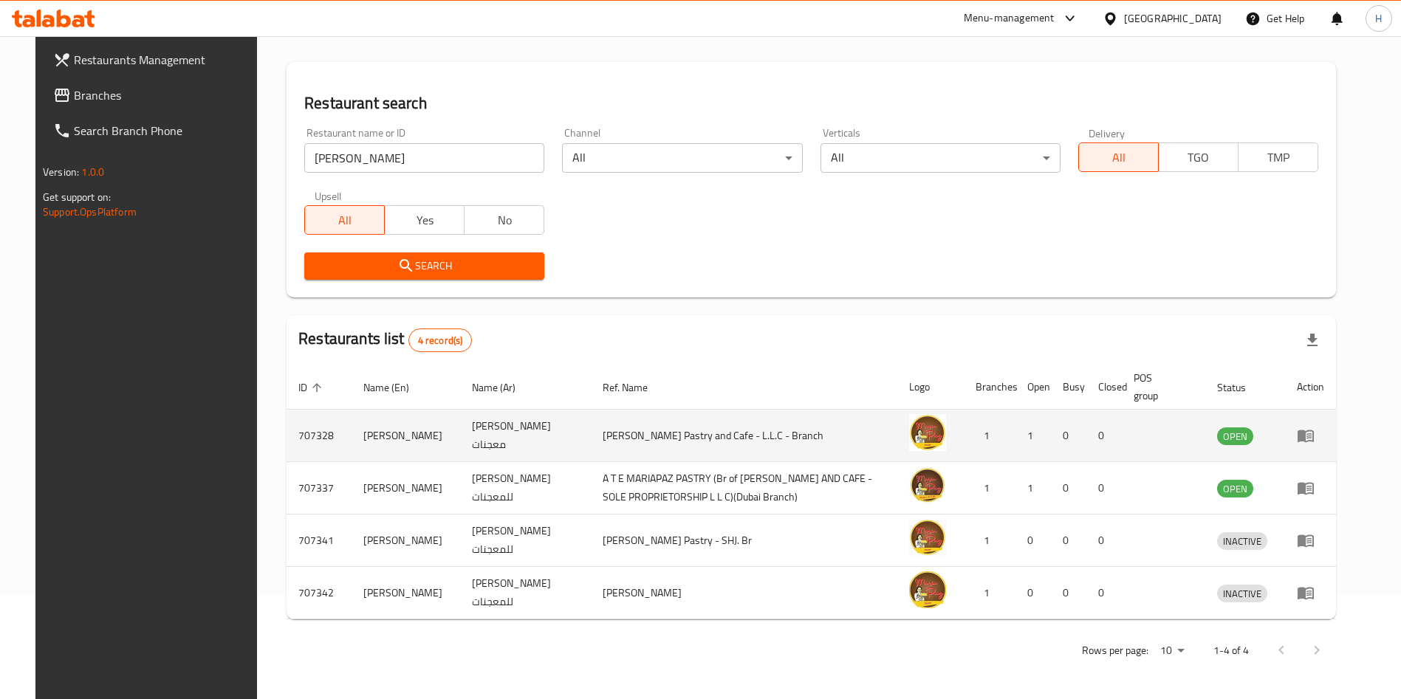
click at [460, 431] on td "[PERSON_NAME] معجنات" at bounding box center [525, 436] width 131 height 52
click at [806, 431] on td "[PERSON_NAME] Pastry and Cafe - L.L.C - Branch" at bounding box center [744, 436] width 306 height 52
drag, startPoint x: 806, startPoint y: 430, endPoint x: 840, endPoint y: 427, distance: 33.4
click at [807, 429] on td "[PERSON_NAME] Pastry and Cafe - L.L.C - Branch" at bounding box center [744, 436] width 306 height 52
click at [1311, 436] on icon "enhanced table" at bounding box center [1308, 436] width 5 height 6
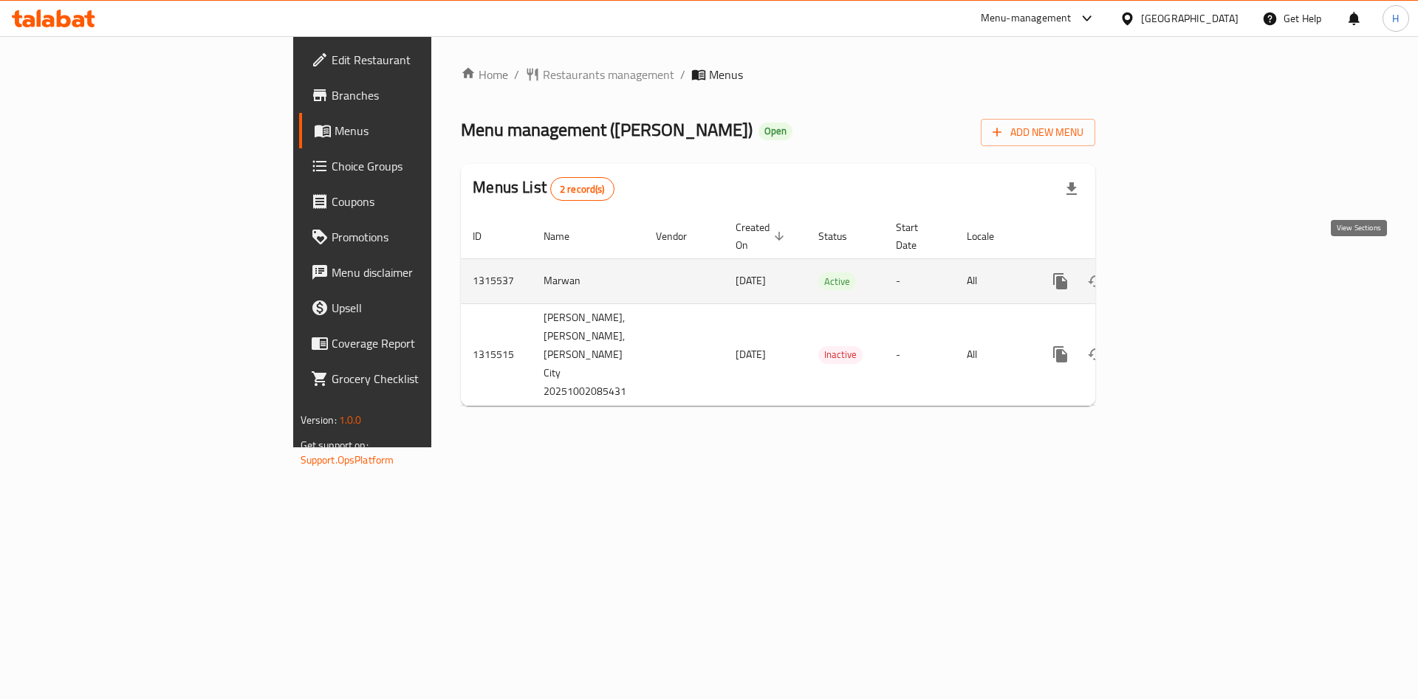
click at [1176, 272] on icon "enhanced table" at bounding box center [1167, 281] width 18 height 18
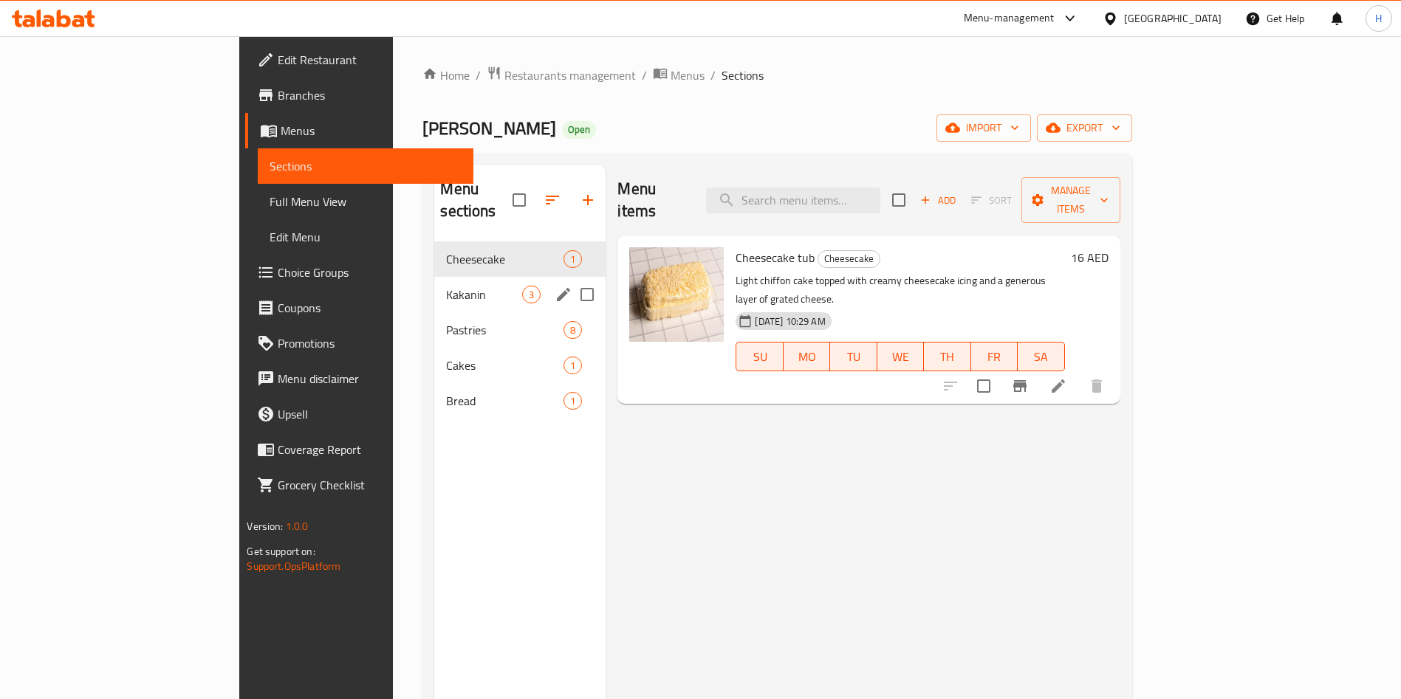
click at [446, 286] on span "Kakanin" at bounding box center [484, 295] width 76 height 18
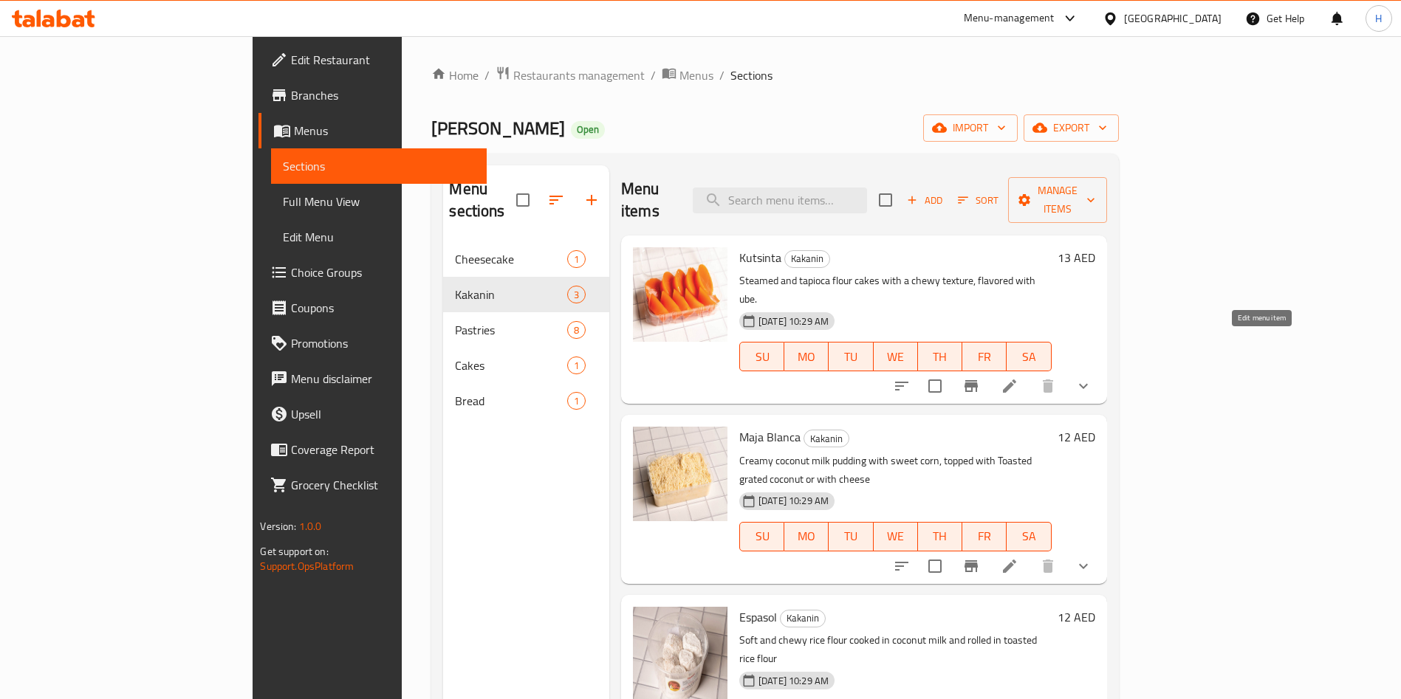
click at [1018, 377] on icon at bounding box center [1010, 386] width 18 height 18
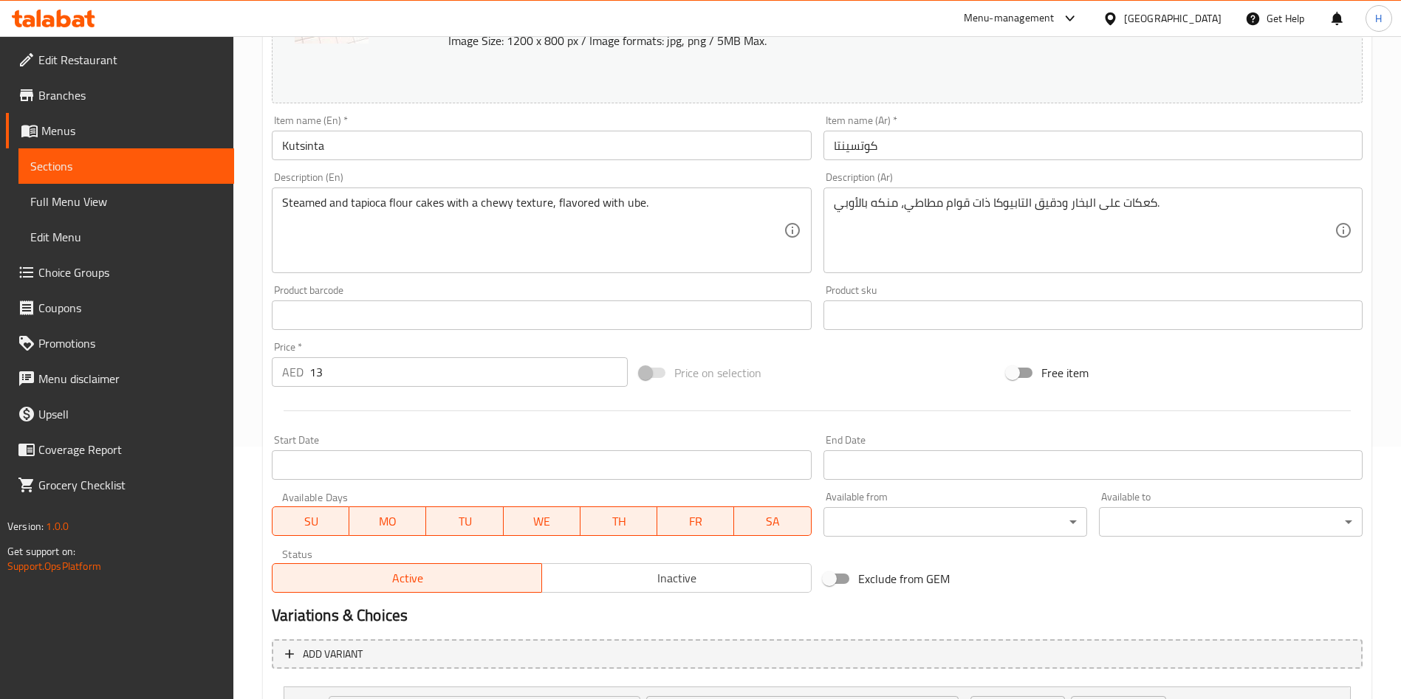
scroll to position [450, 0]
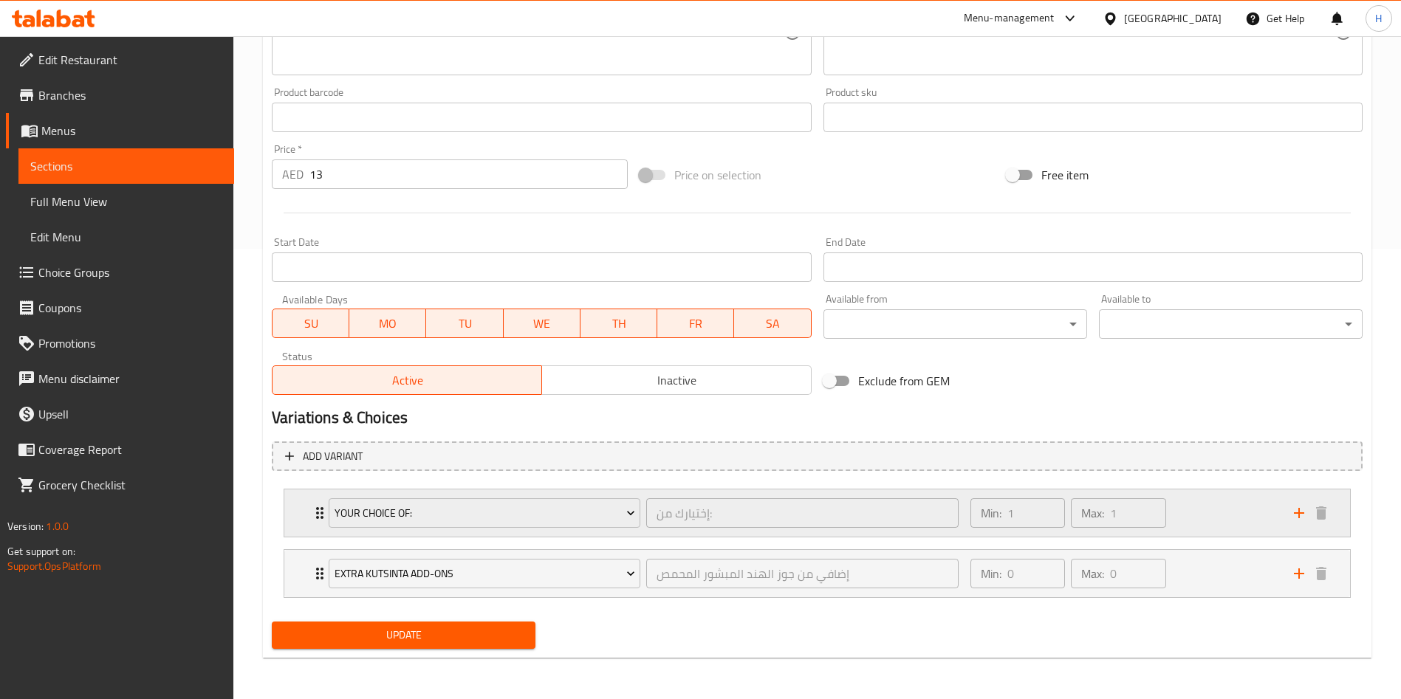
click at [315, 502] on div "Your Choice Of: إختيارك من: ​ Min: 1 ​ Max: 1 ​" at bounding box center [821, 513] width 1021 height 47
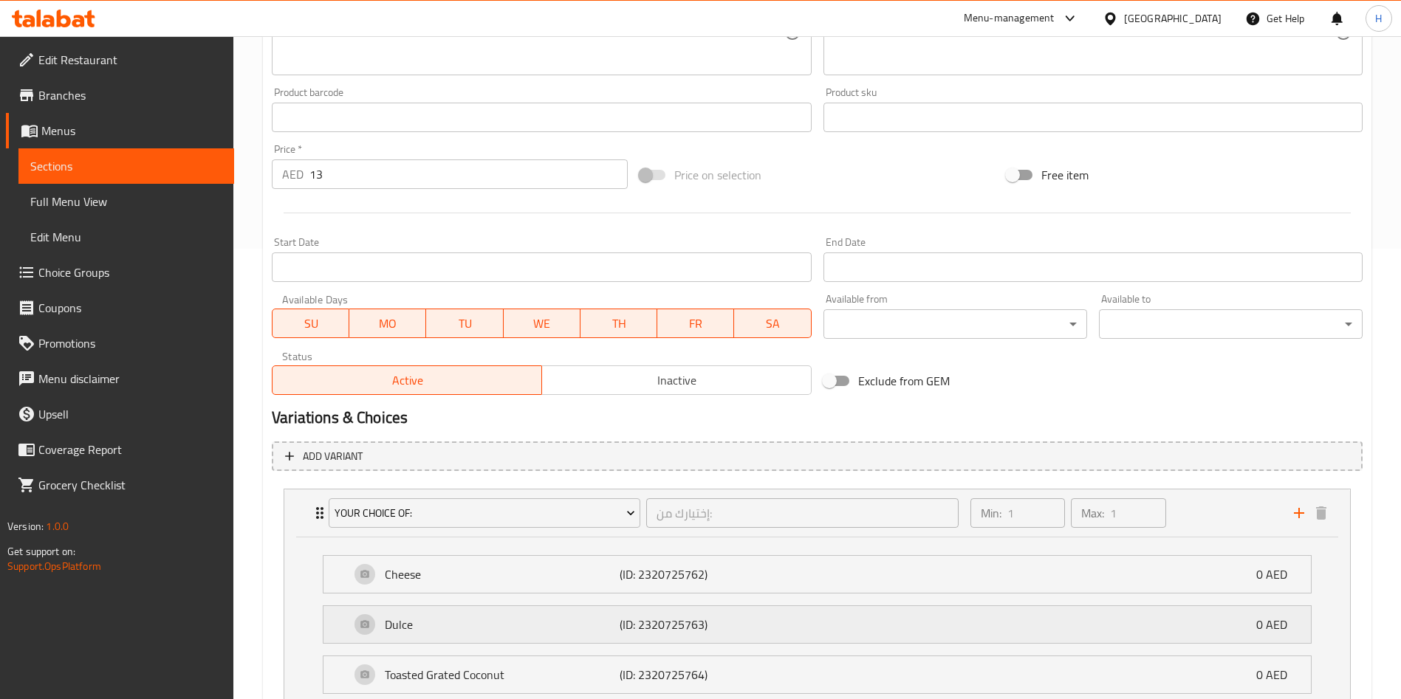
click at [629, 628] on p "(ID: 2320725763)" at bounding box center [698, 625] width 157 height 18
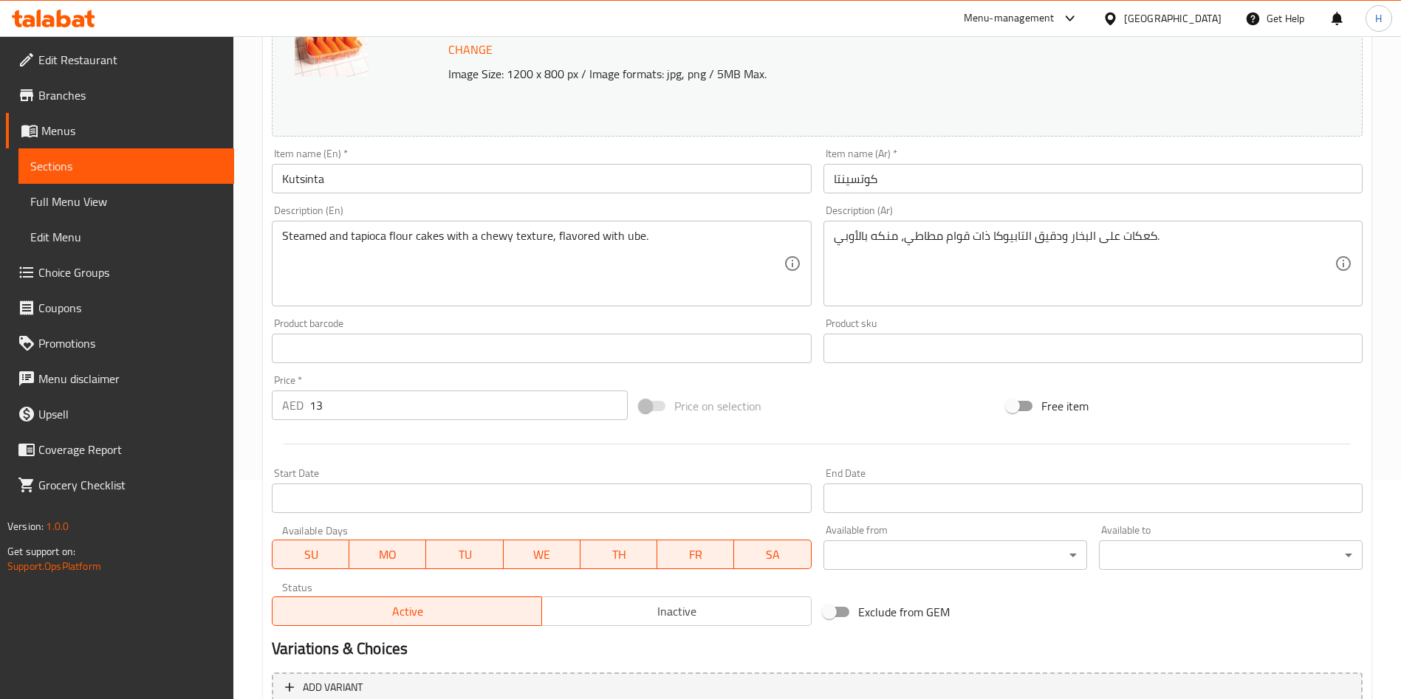
scroll to position [0, 0]
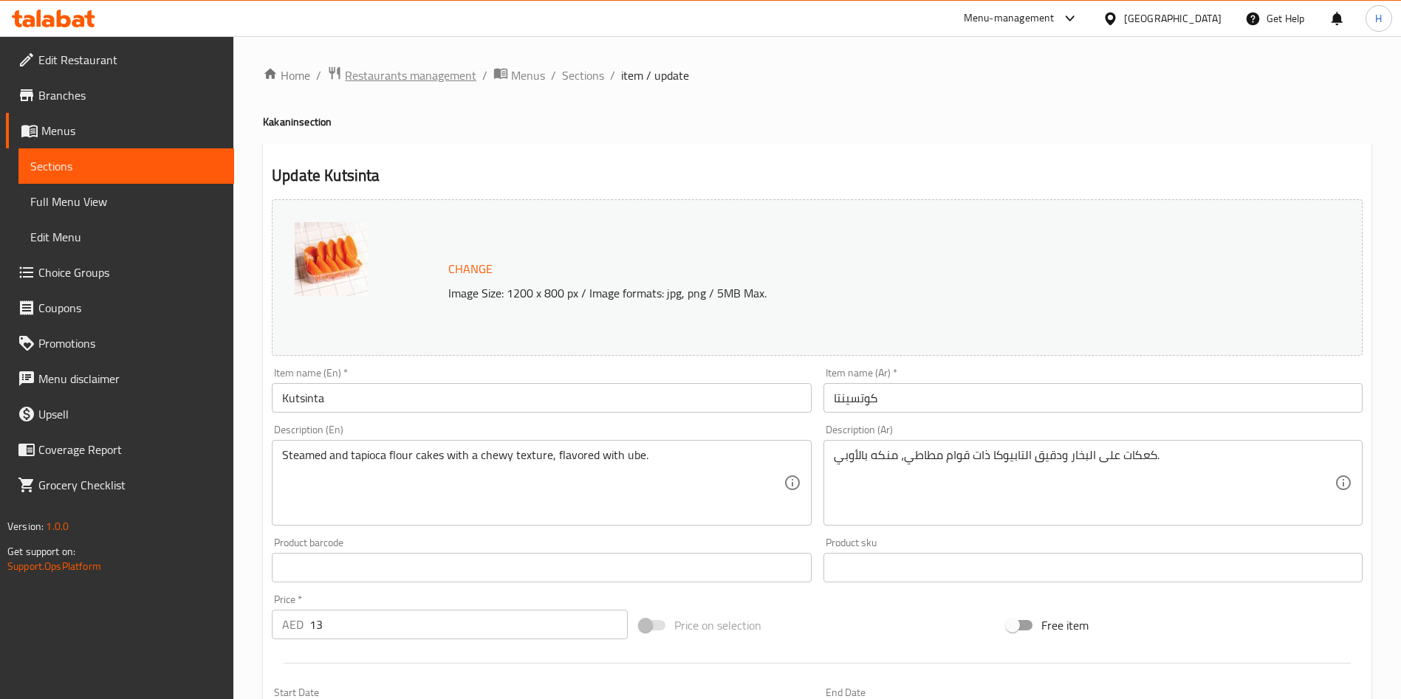
click at [408, 79] on span "Restaurants management" at bounding box center [410, 75] width 131 height 18
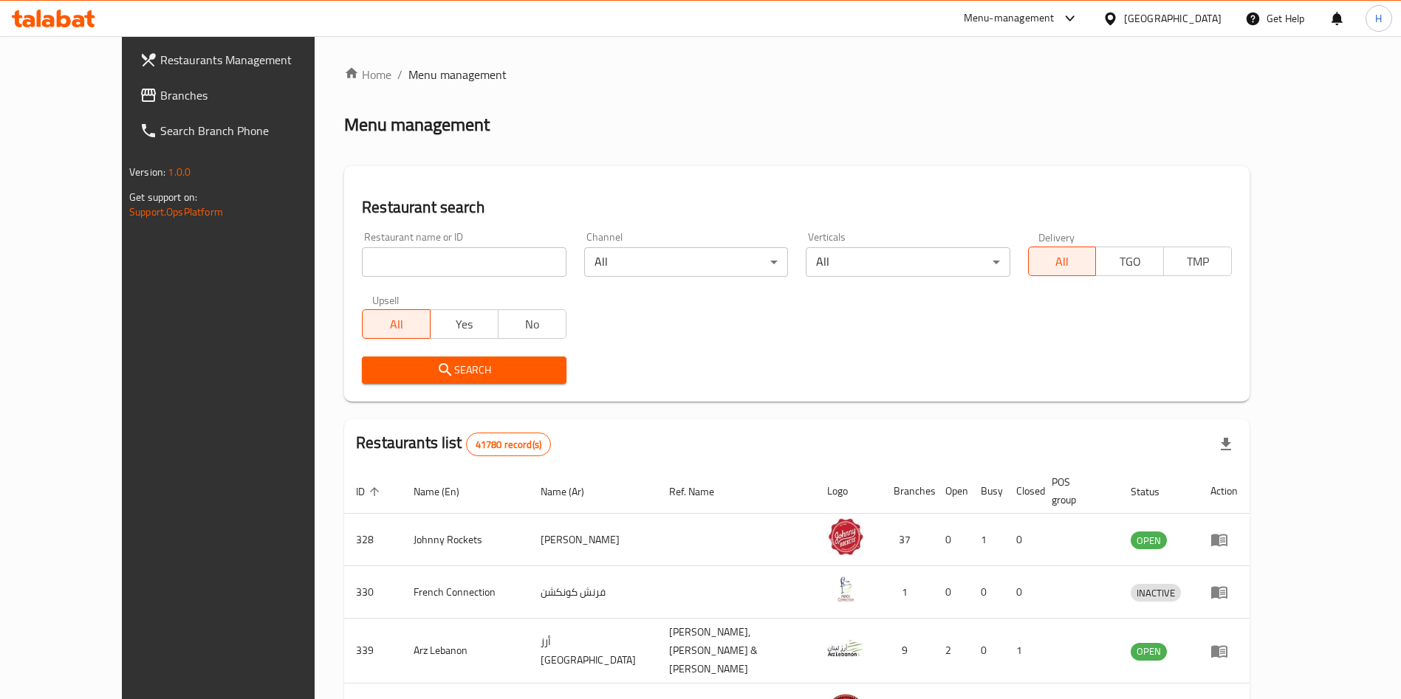
drag, startPoint x: 406, startPoint y: 271, endPoint x: 432, endPoint y: 277, distance: 26.5
click at [406, 271] on input "search" at bounding box center [464, 262] width 204 height 30
type input "[PERSON_NAME]"
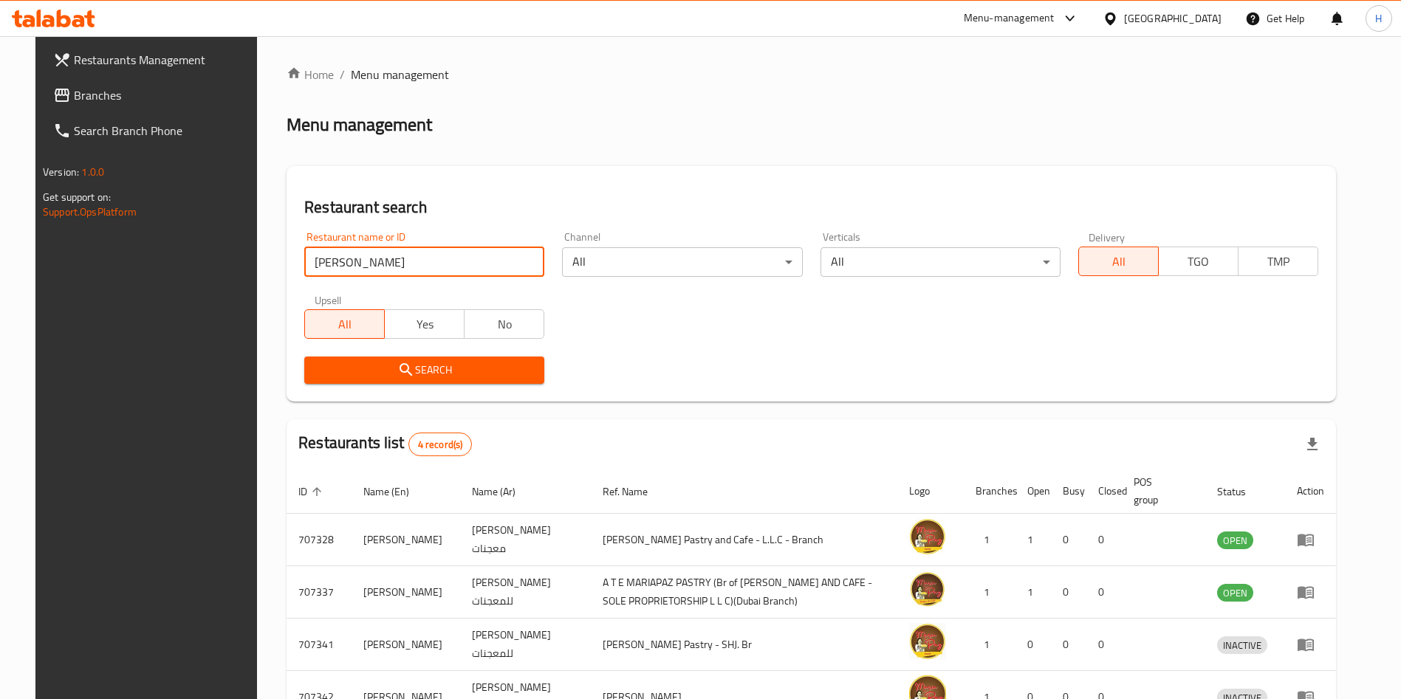
click at [764, 354] on div "Search" at bounding box center [811, 370] width 1032 height 45
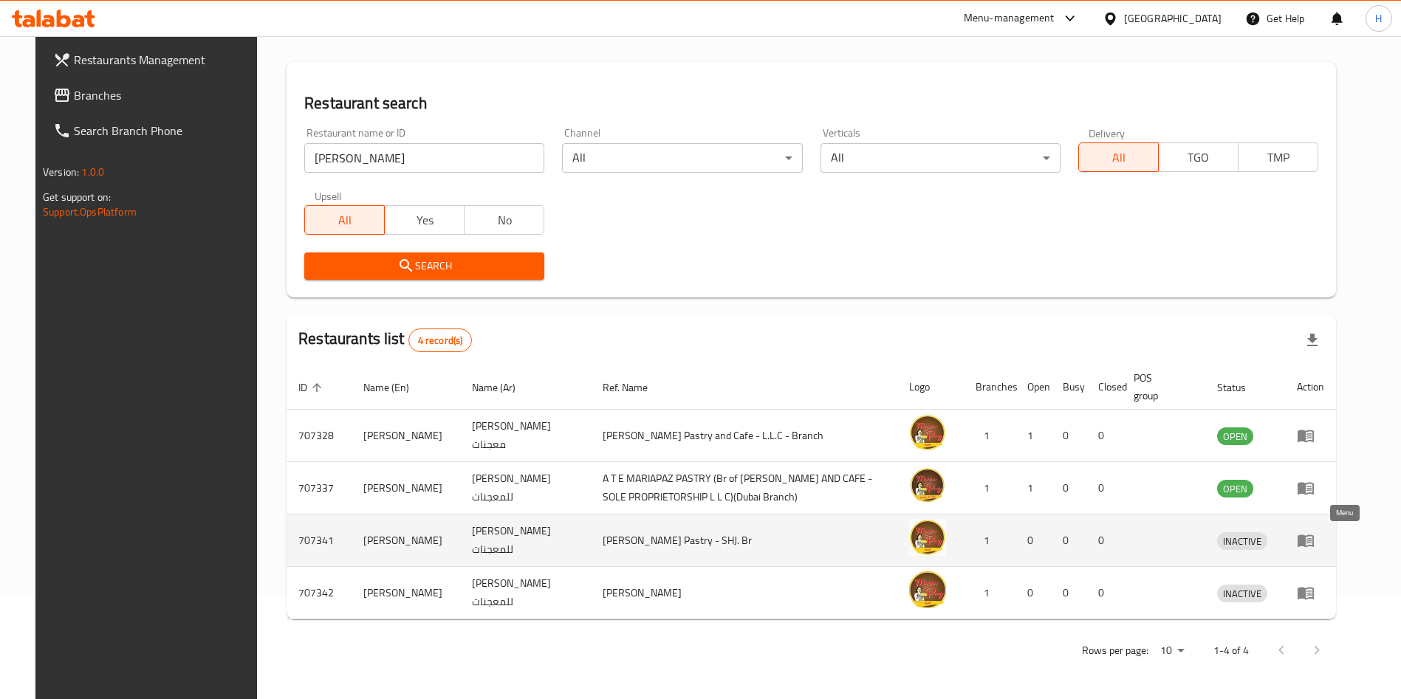
click at [1311, 539] on icon "enhanced table" at bounding box center [1308, 541] width 5 height 6
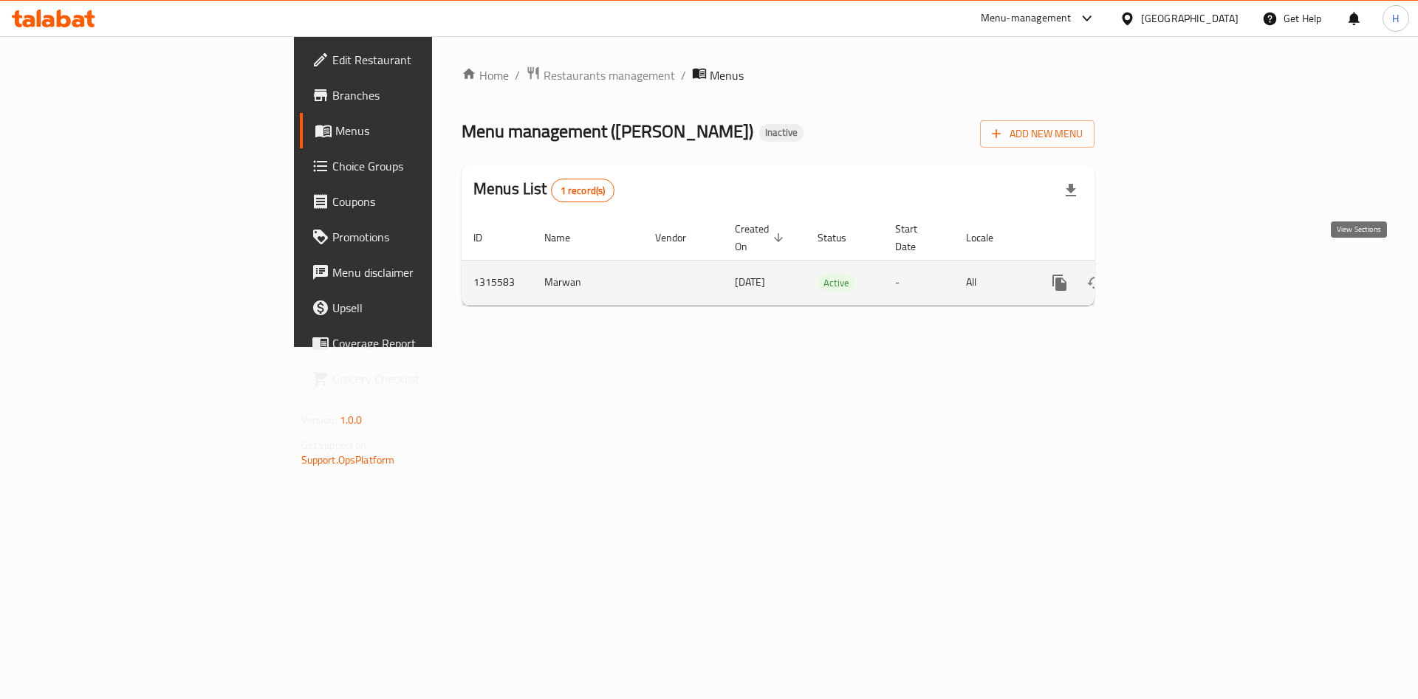
click at [1173, 276] on icon "enhanced table" at bounding box center [1165, 282] width 13 height 13
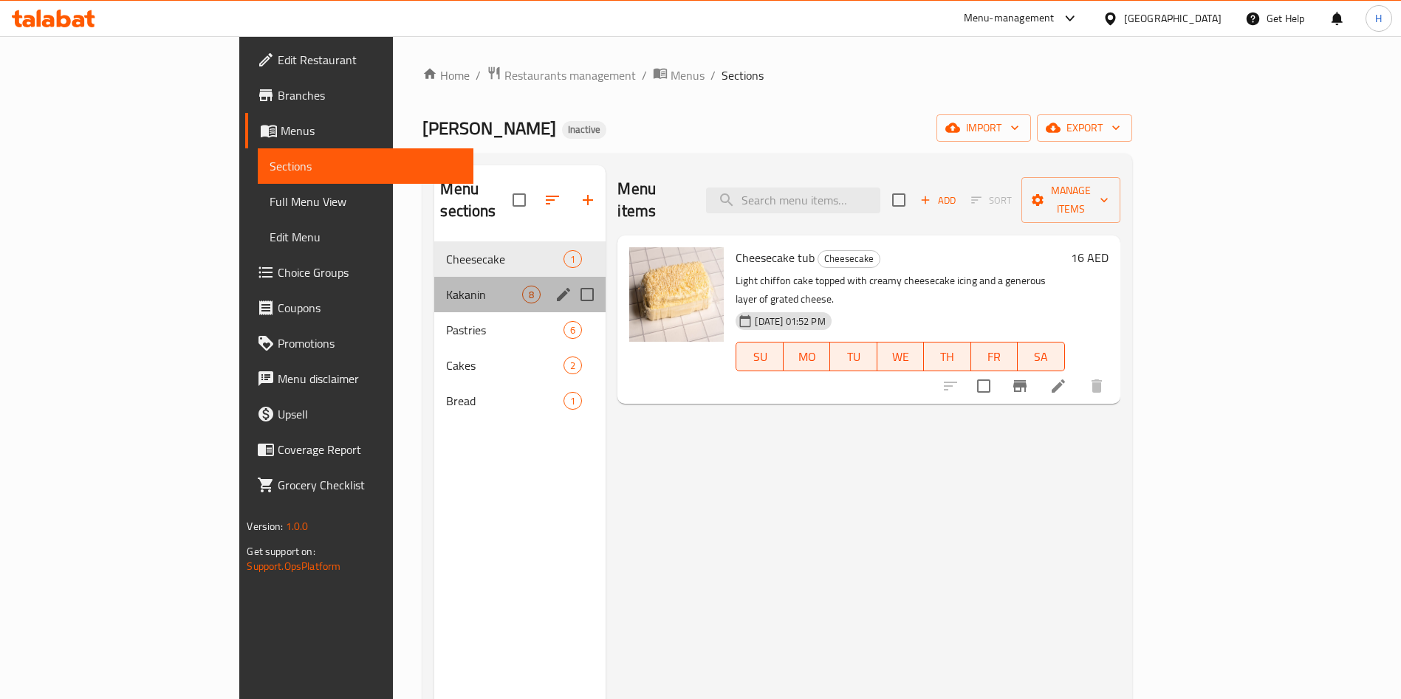
click at [434, 277] on div "Kakanin 8" at bounding box center [519, 294] width 171 height 35
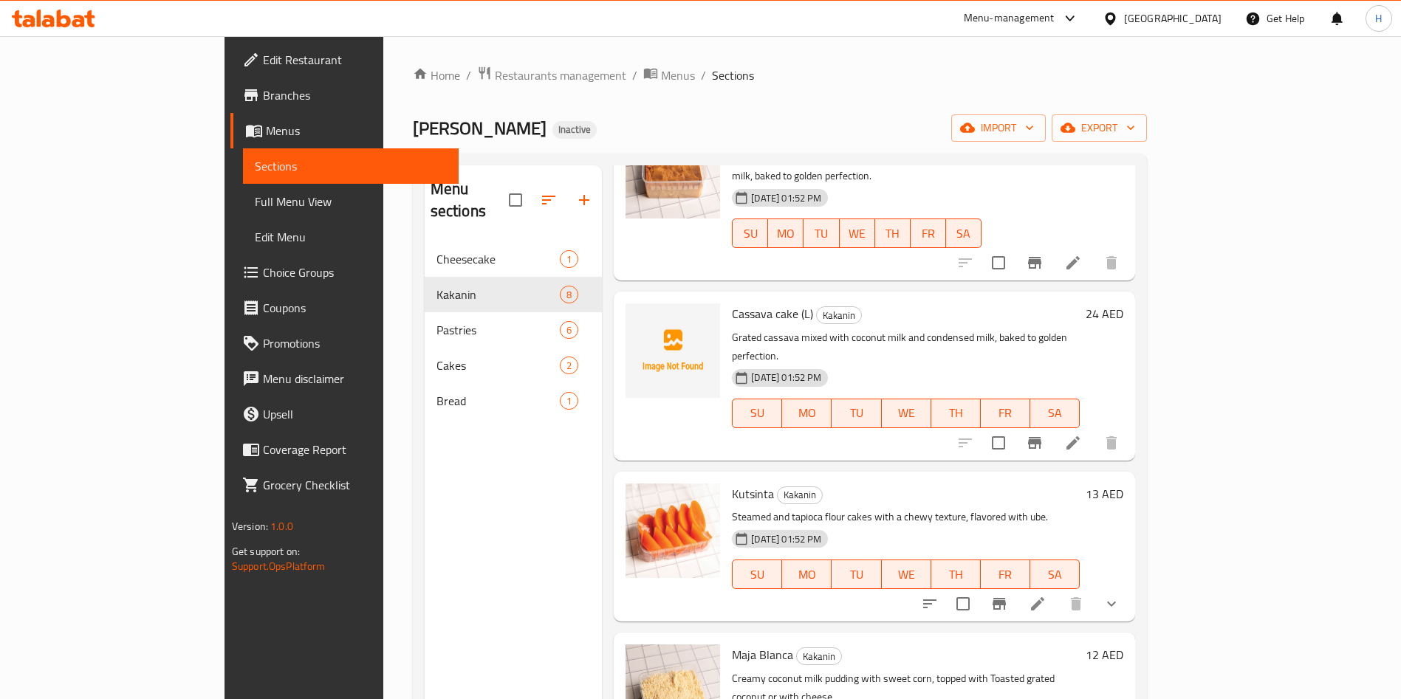
scroll to position [332, 0]
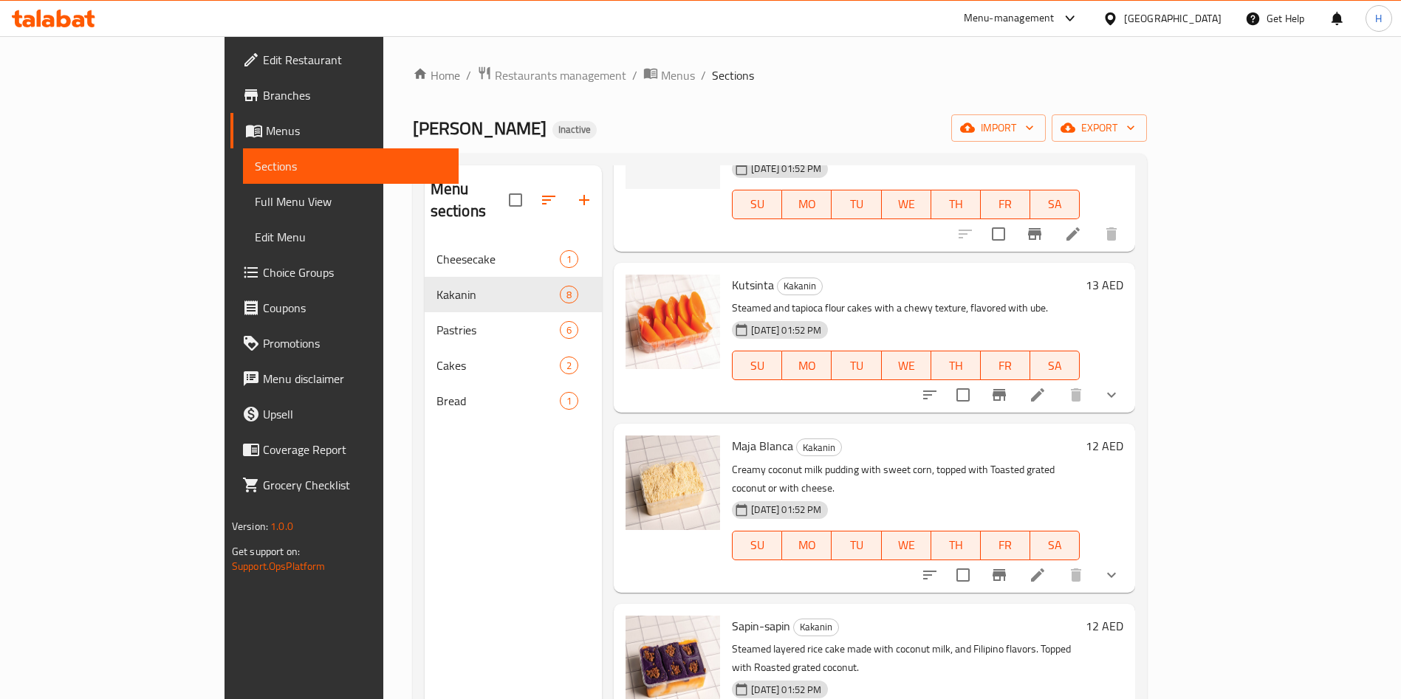
click at [263, 264] on span "Choice Groups" at bounding box center [355, 273] width 184 height 18
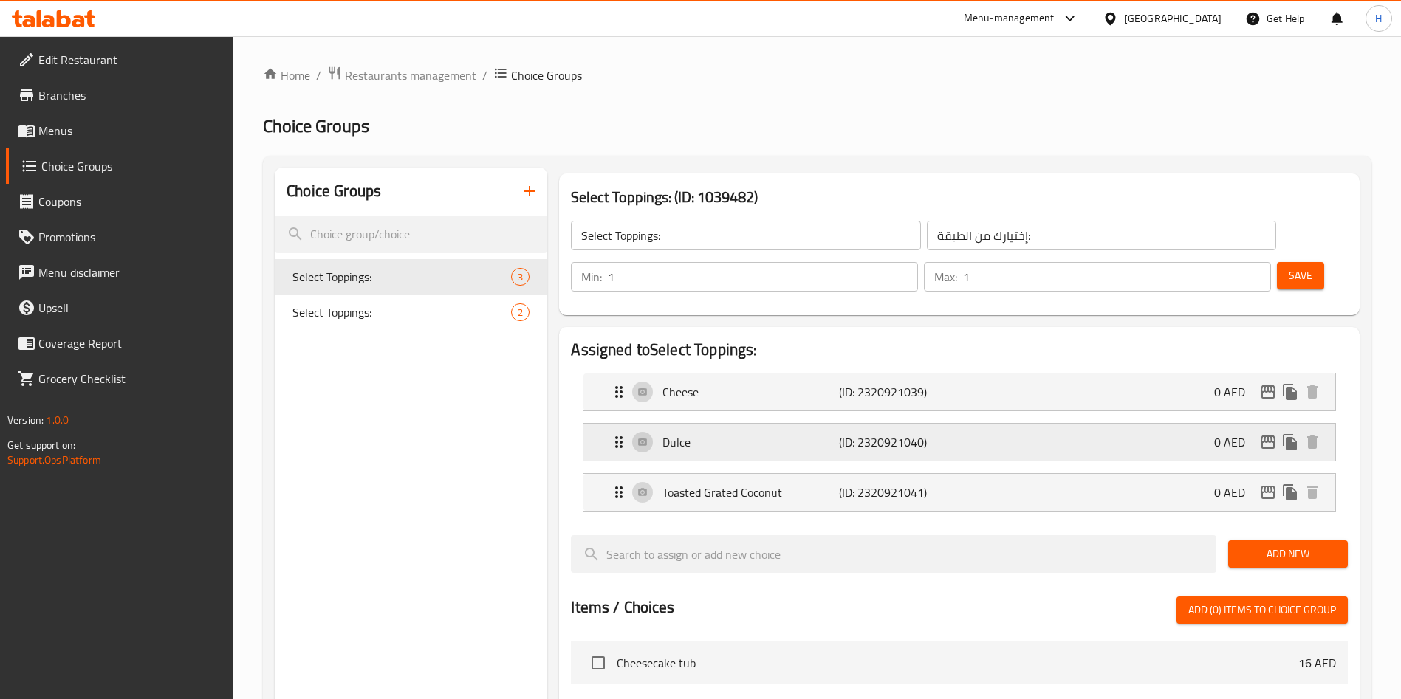
click at [933, 424] on div "Dulce (ID: 2320921040) 0 AED" at bounding box center [963, 442] width 707 height 37
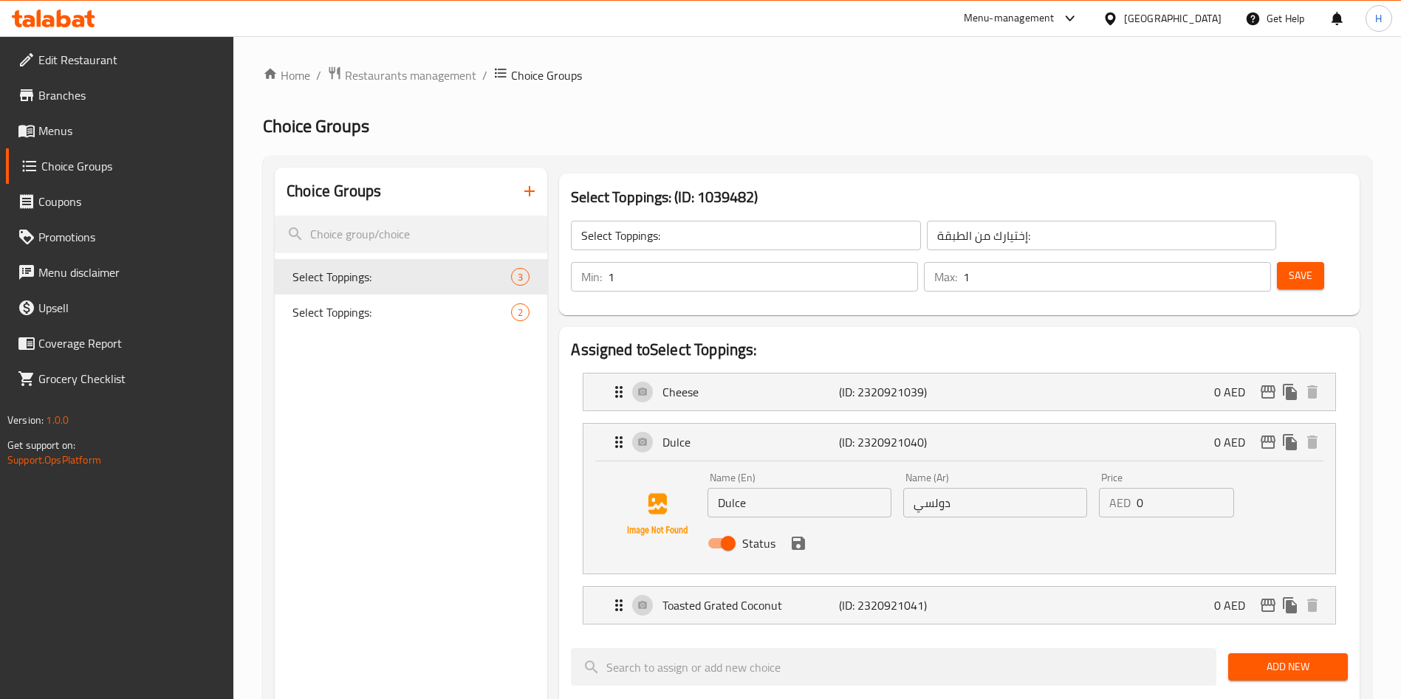
click at [725, 529] on input "Status" at bounding box center [728, 543] width 84 height 28
checkbox input "false"
click at [799, 537] on icon "save" at bounding box center [798, 543] width 13 height 13
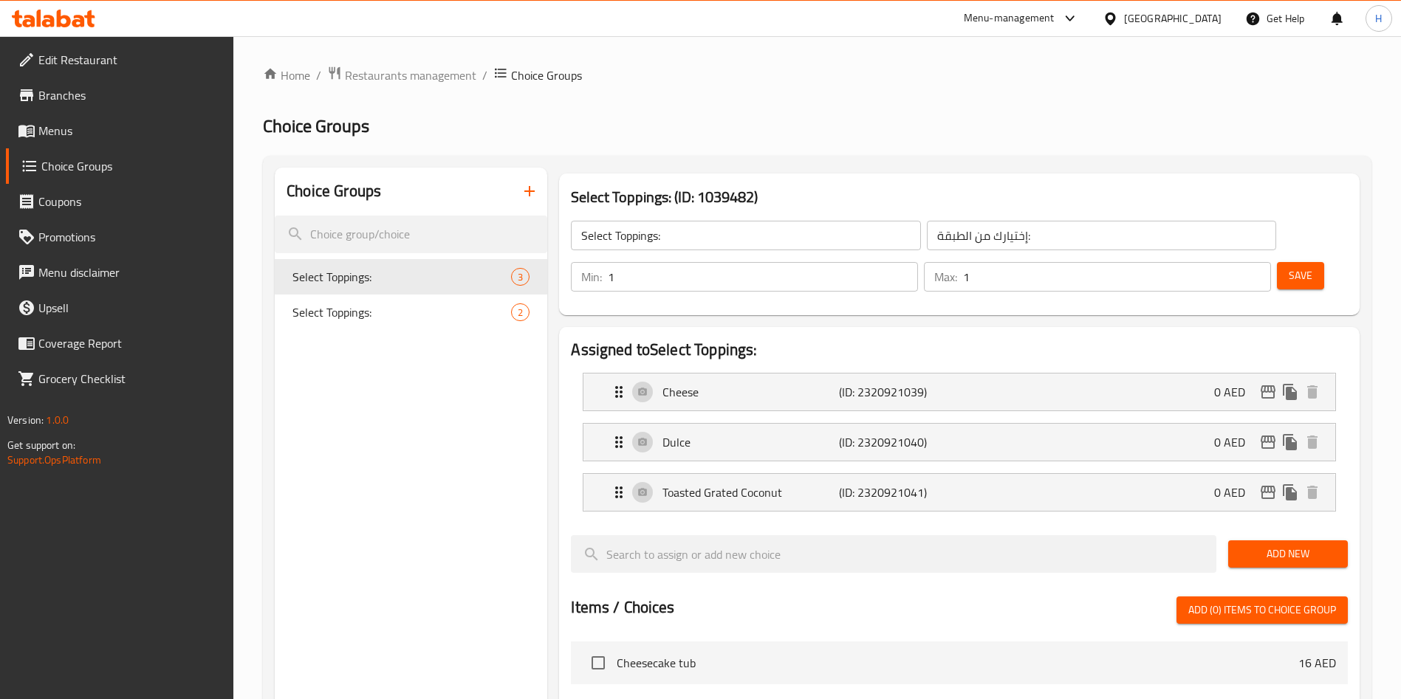
click at [721, 420] on li "Dulce (ID: 2320921040) 0 AED Name (En) Dulce Name (En) Name (Ar) دولسي Name (Ar…" at bounding box center [959, 442] width 777 height 50
click at [614, 433] on icon "Expand" at bounding box center [619, 442] width 18 height 18
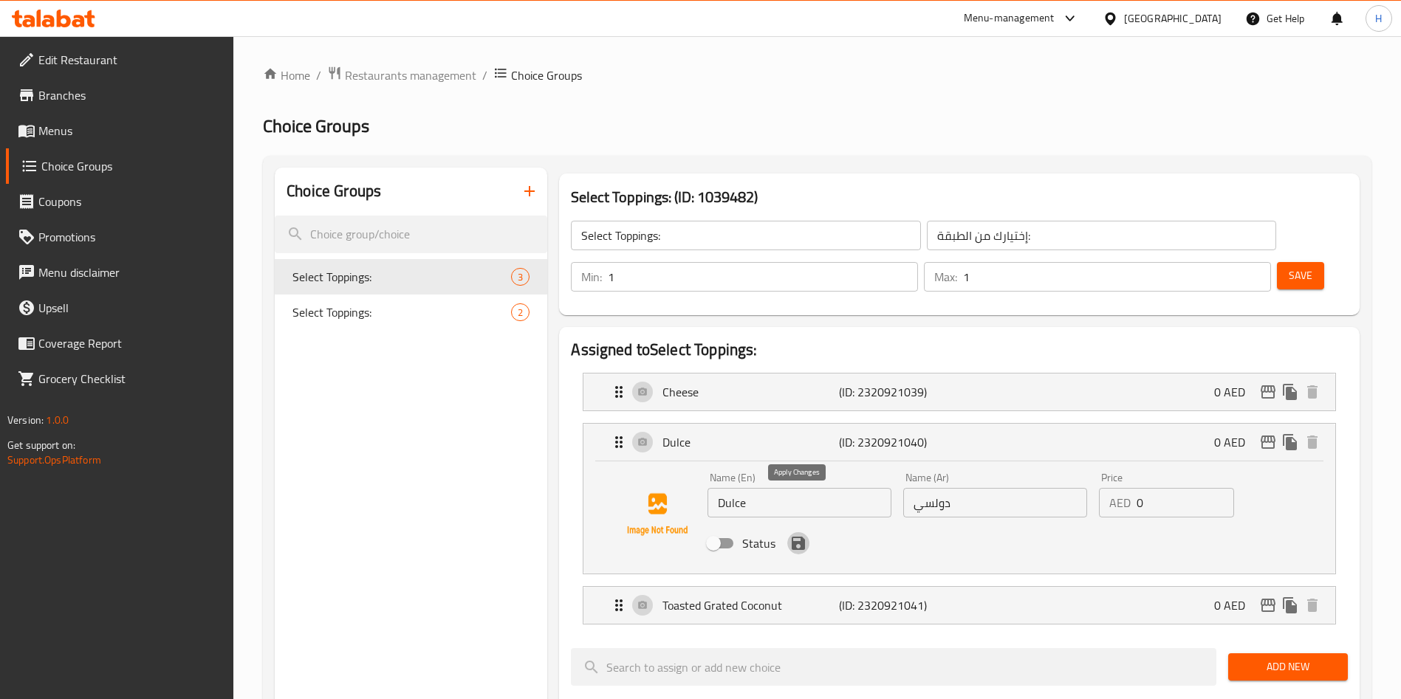
click at [794, 537] on icon "save" at bounding box center [798, 543] width 13 height 13
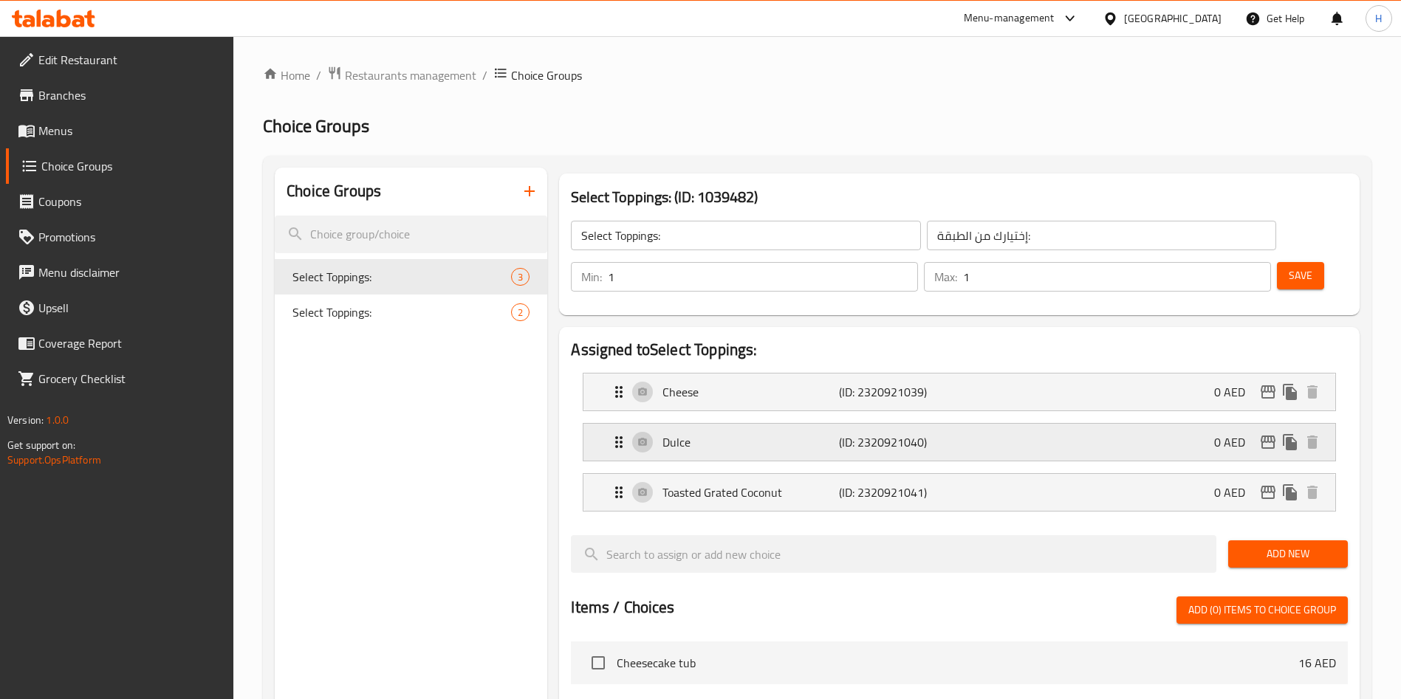
click at [752, 433] on p "Dulce" at bounding box center [750, 442] width 176 height 18
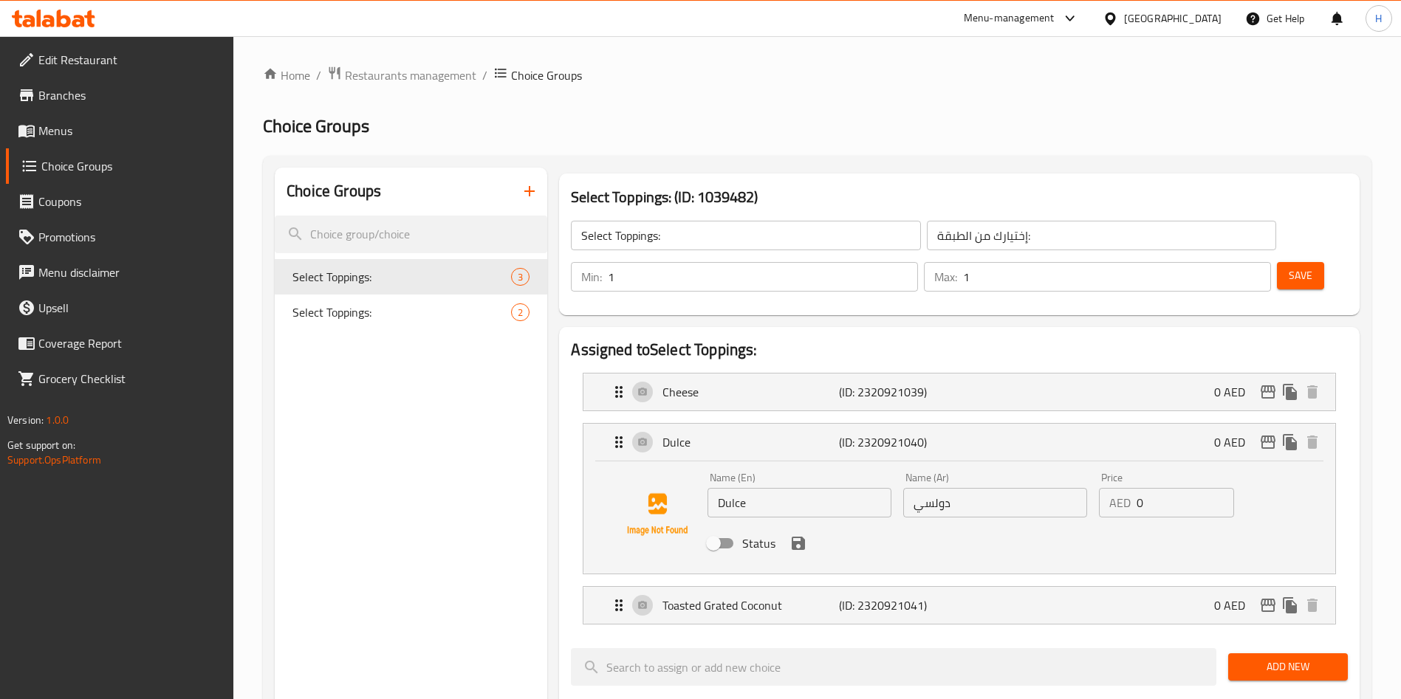
click at [1278, 262] on button "Save" at bounding box center [1300, 275] width 47 height 27
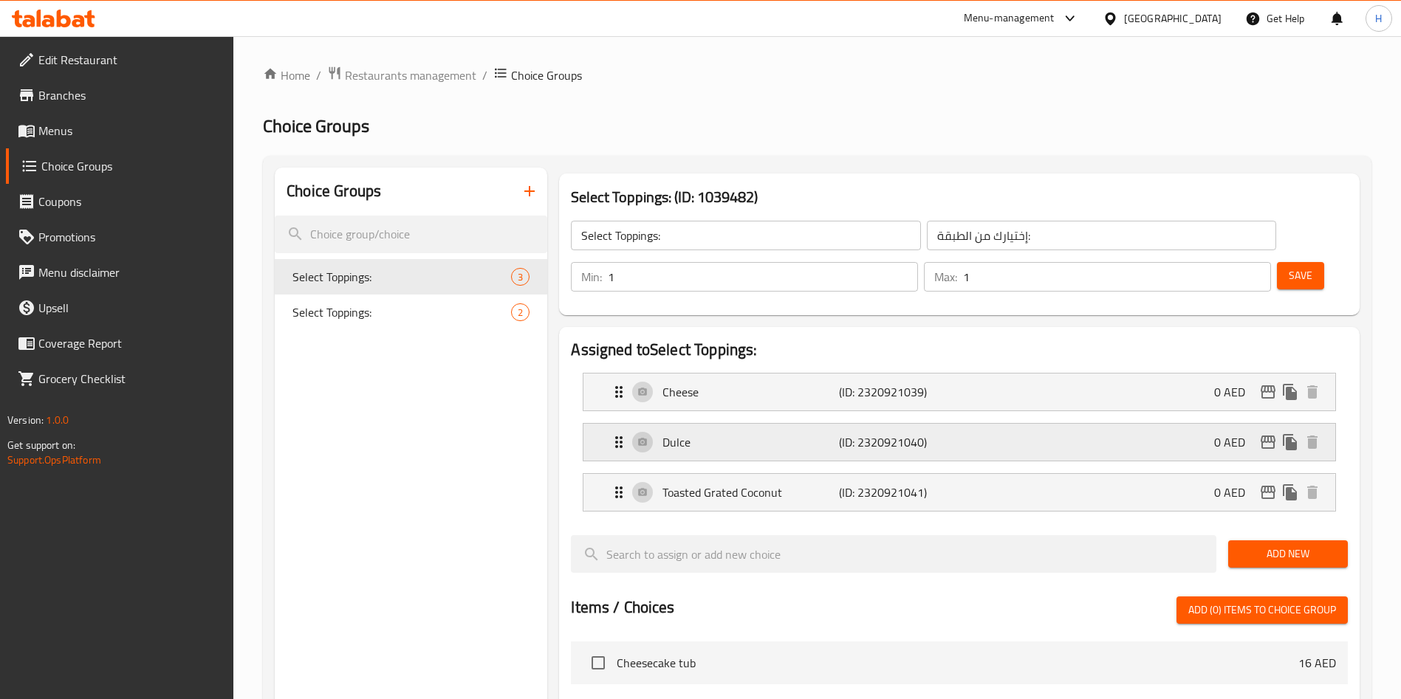
click at [701, 433] on p "Dulce" at bounding box center [750, 442] width 176 height 18
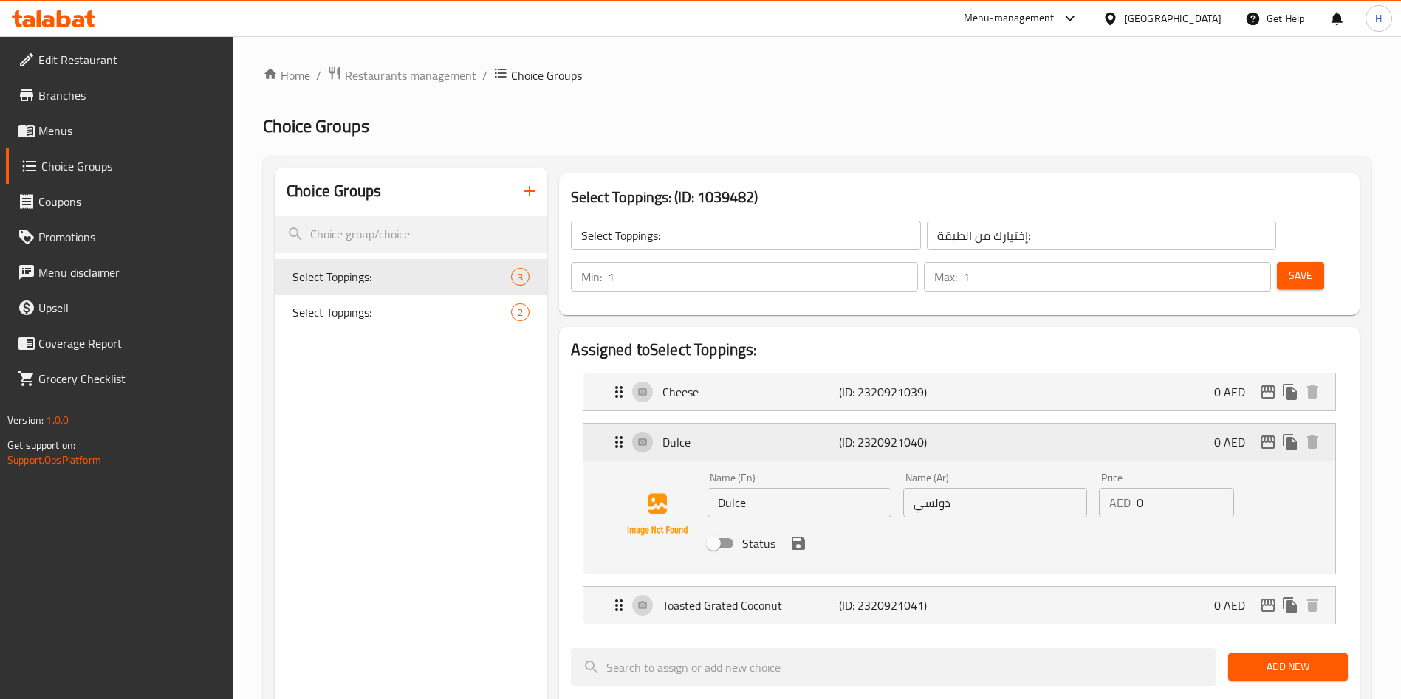
click at [701, 433] on p "Dulce" at bounding box center [750, 442] width 176 height 18
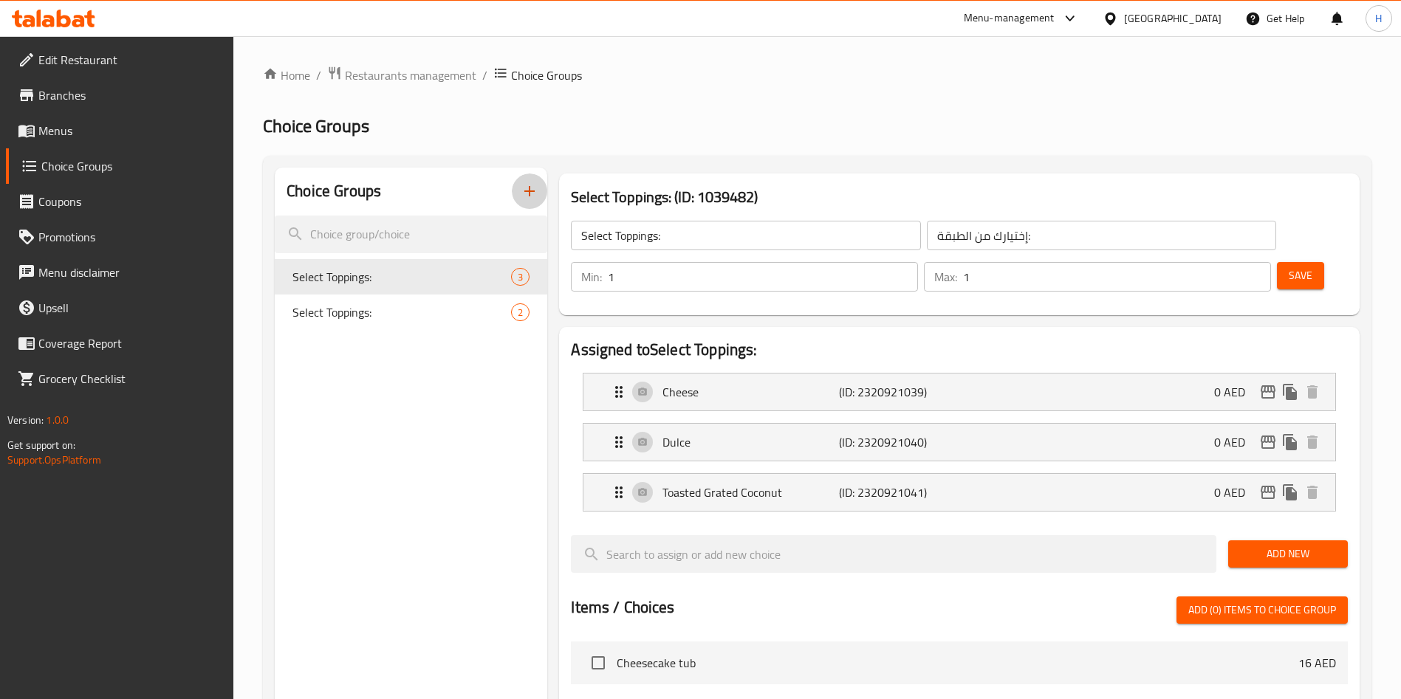
click at [532, 196] on icon "button" at bounding box center [530, 191] width 18 height 18
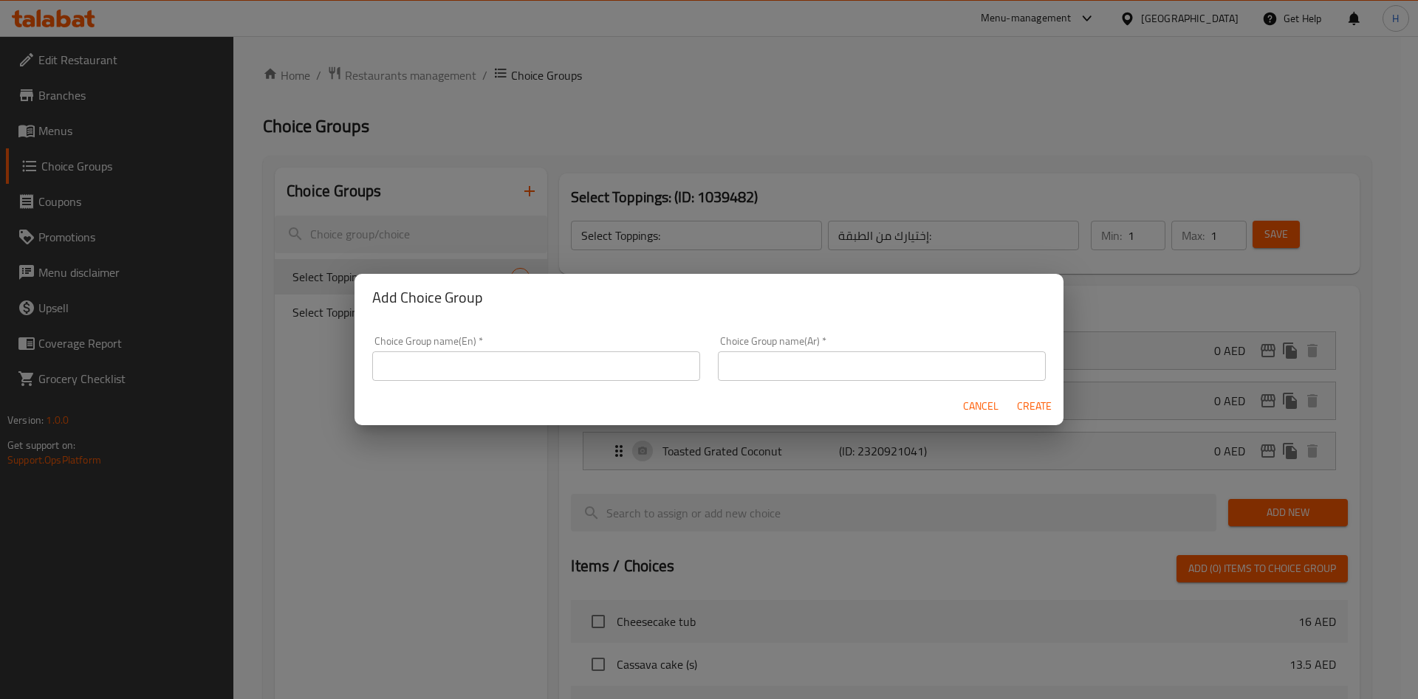
click at [515, 360] on input "text" at bounding box center [536, 367] width 328 height 30
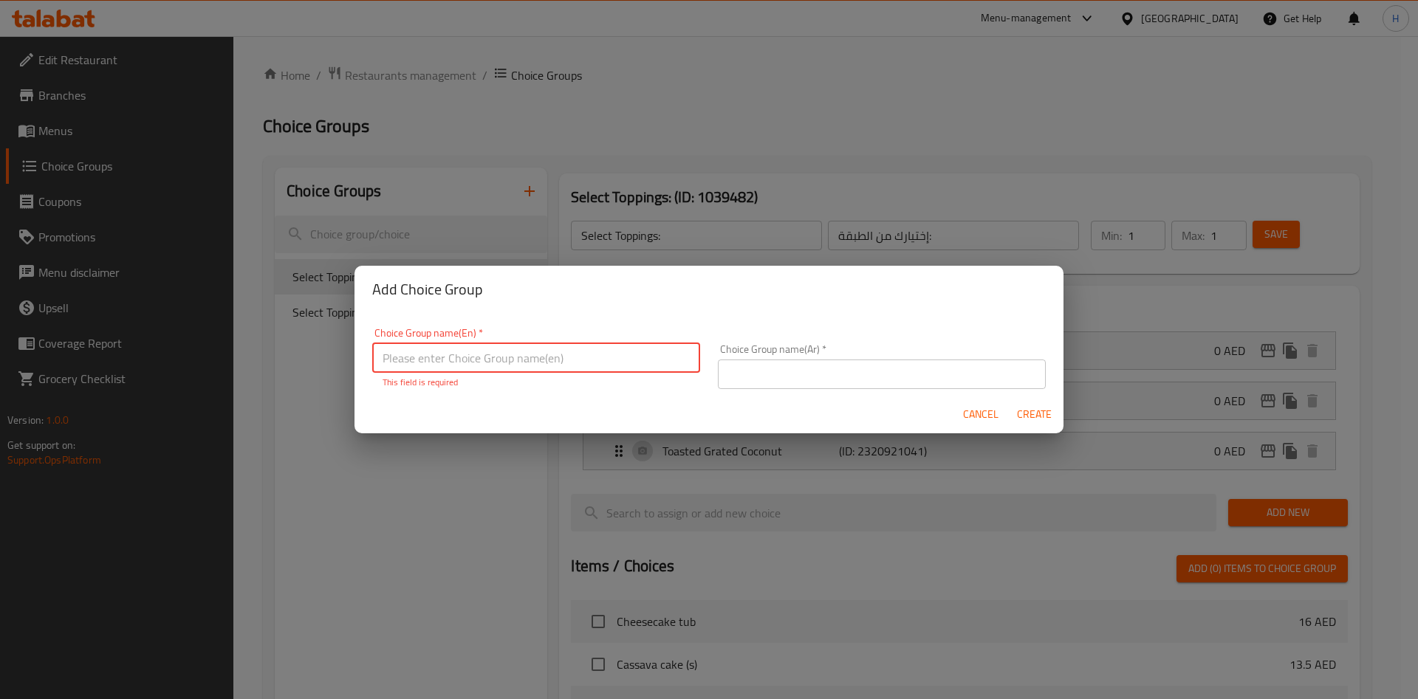
click at [546, 360] on input "text" at bounding box center [536, 358] width 328 height 30
paste input "Extra Kutsinta Add-ons"
type input "Extra Kutsinta Add-ons"
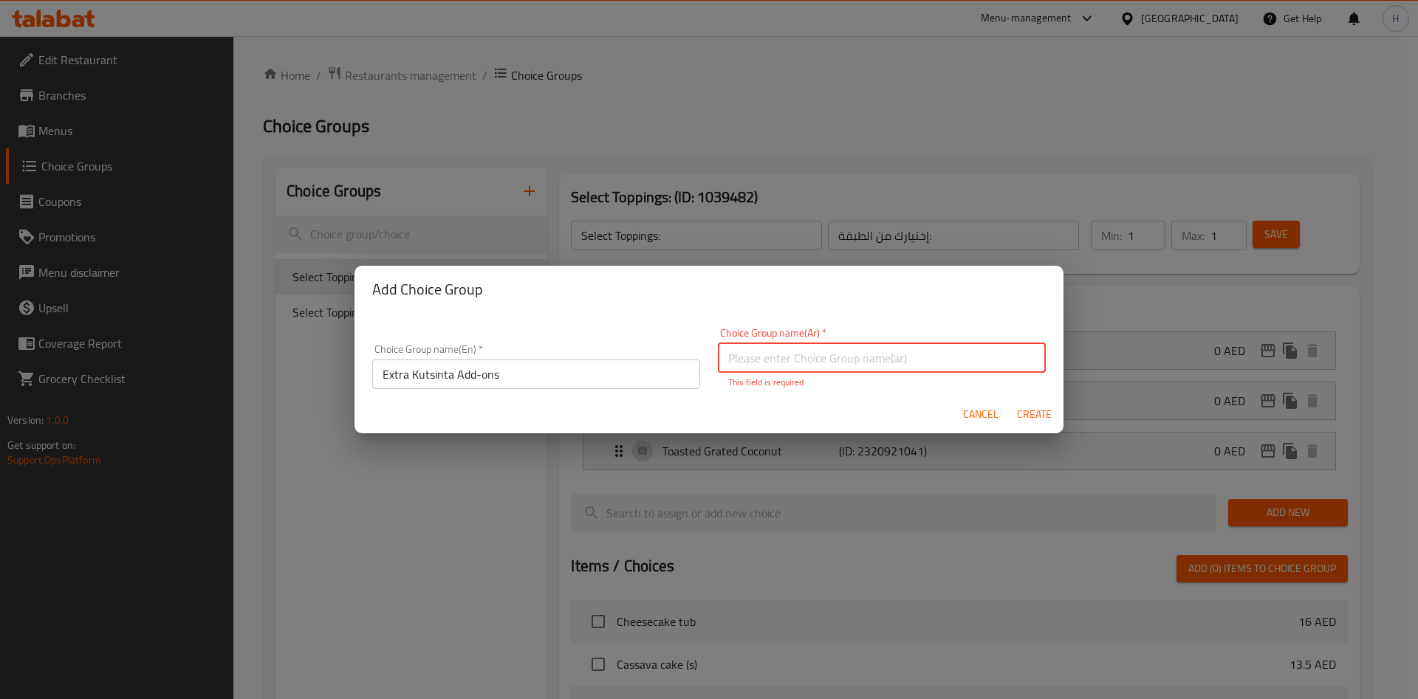
paste input "إضافات كوتسنتا إضافية"
type input "إضافات كوتسنتا إضافية"
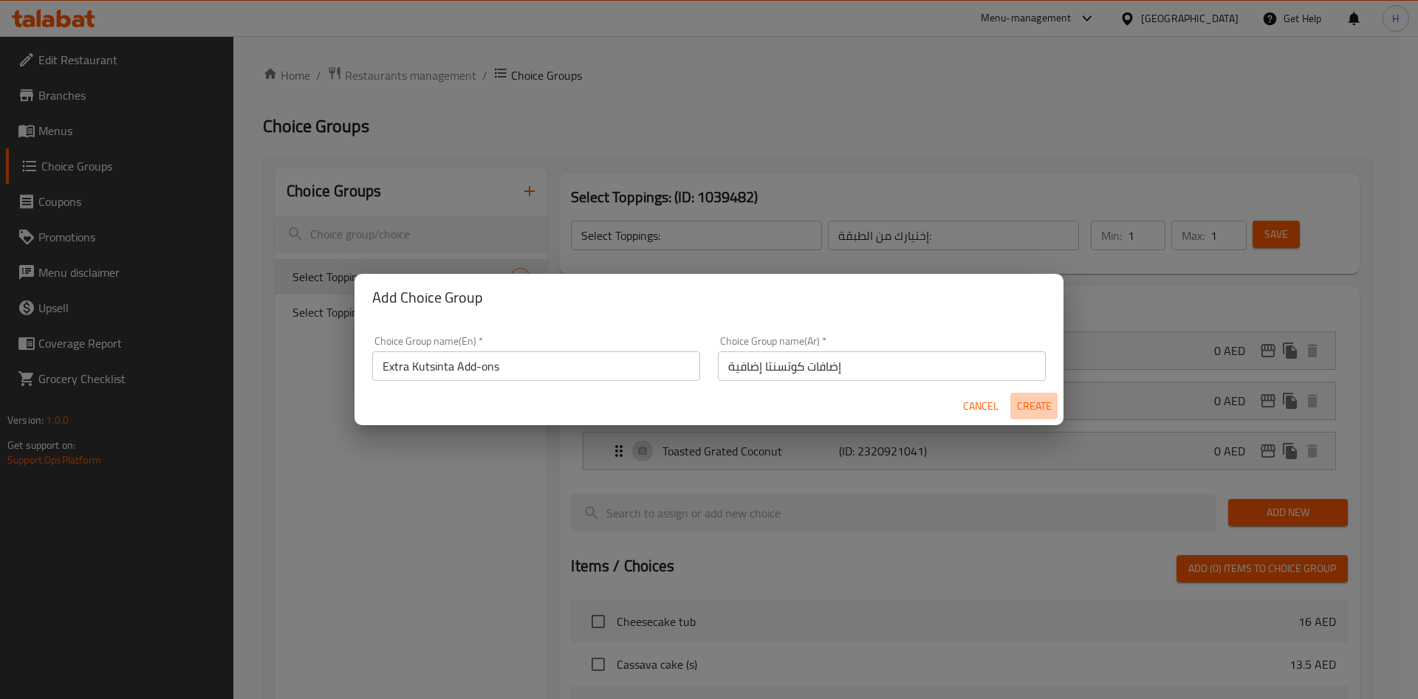
click at [1040, 411] on span "Create" at bounding box center [1033, 406] width 35 height 18
type input "Extra Kutsinta Add-ons"
type input "إضافات كوتسنتا إضافية"
type input "0"
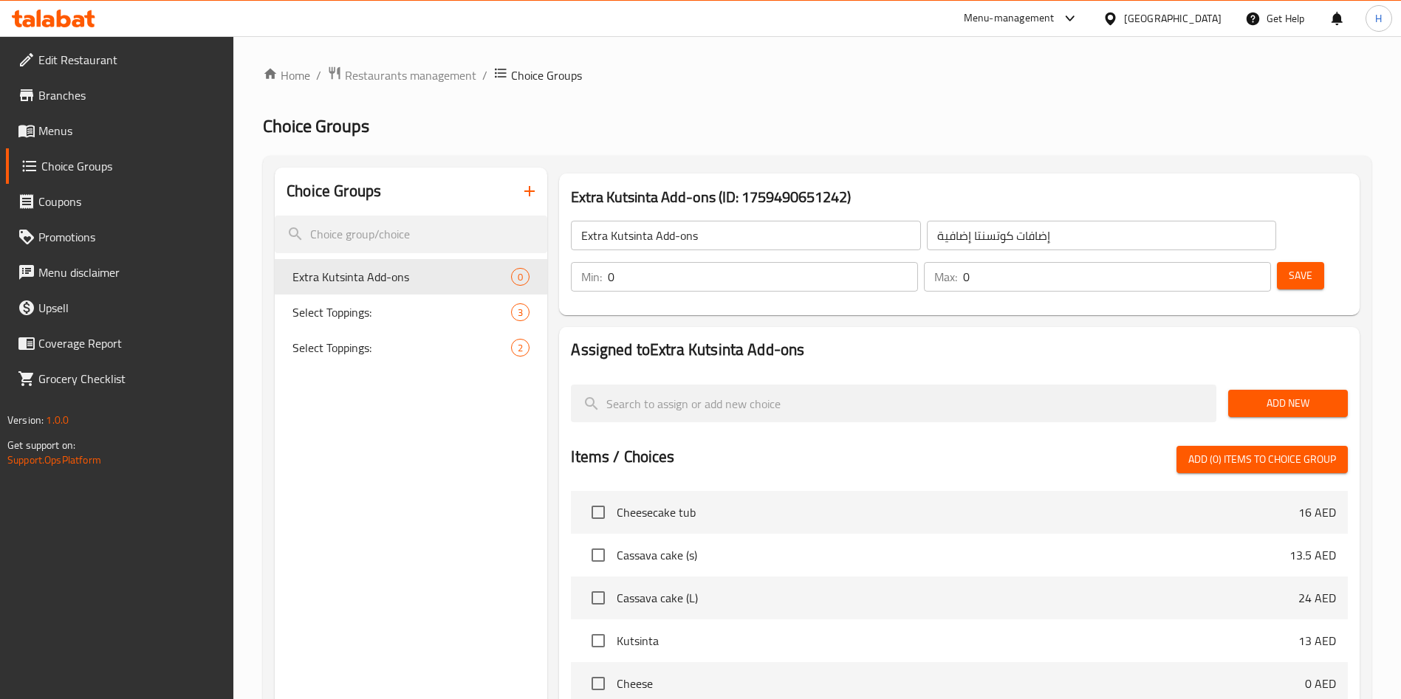
click at [1283, 394] on span "Add New" at bounding box center [1288, 403] width 96 height 18
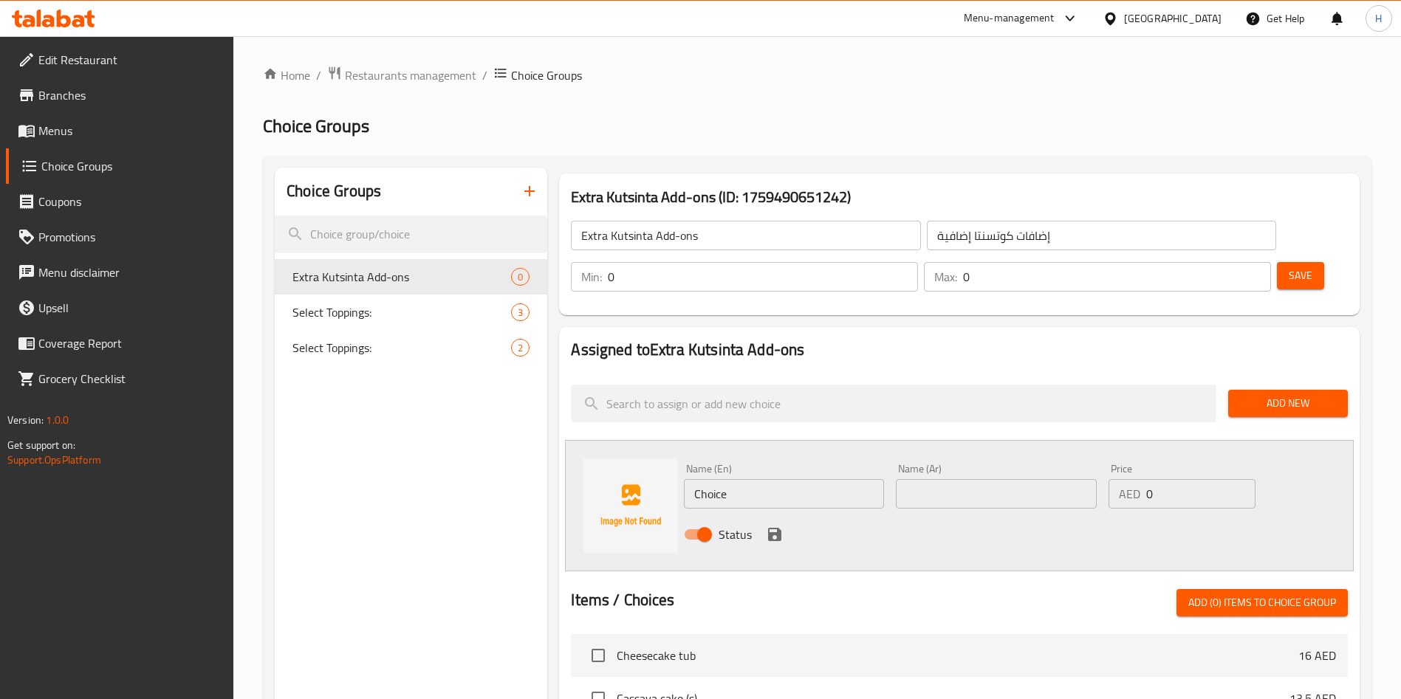
click at [761, 479] on input "Choice" at bounding box center [784, 494] width 200 height 30
paste input "Extra Dul"
type input "Extra Dulce"
paste input "دولسي إضافي"
type input "دولسي إضافي"
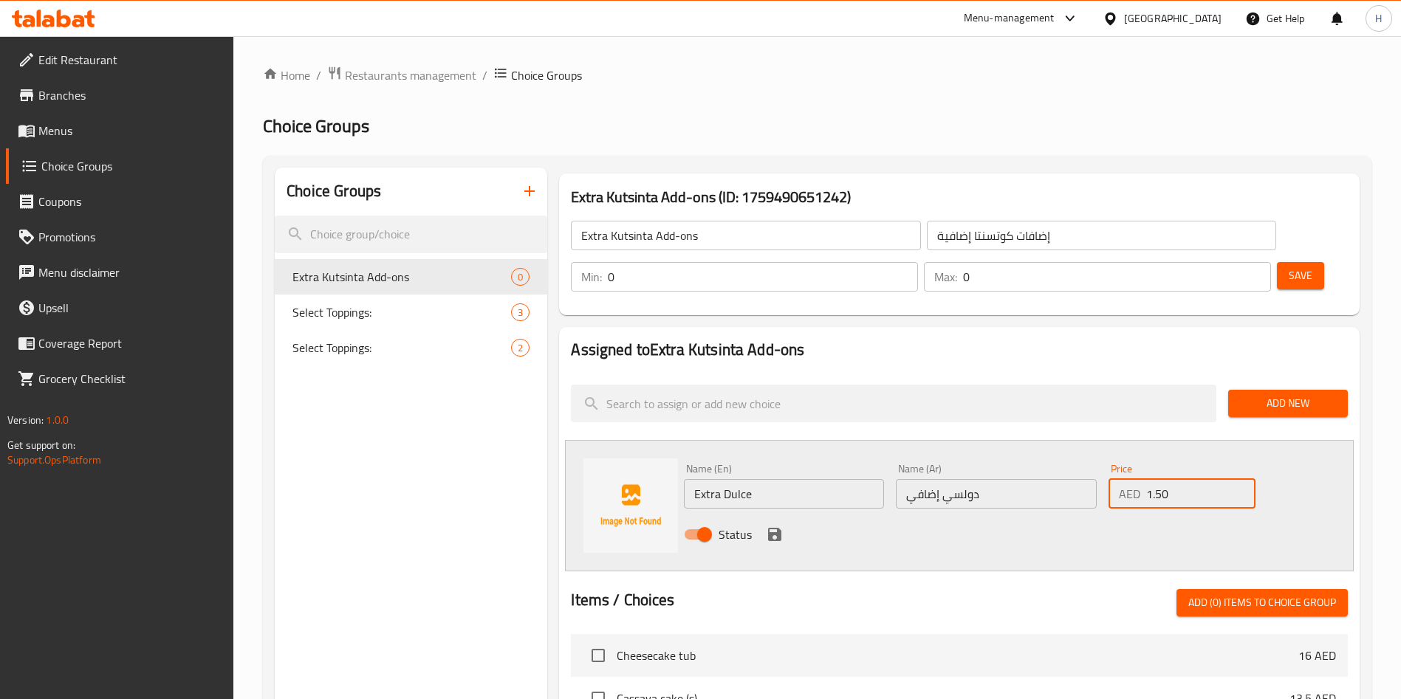
type input "1.50"
click at [780, 528] on icon "save" at bounding box center [774, 534] width 13 height 13
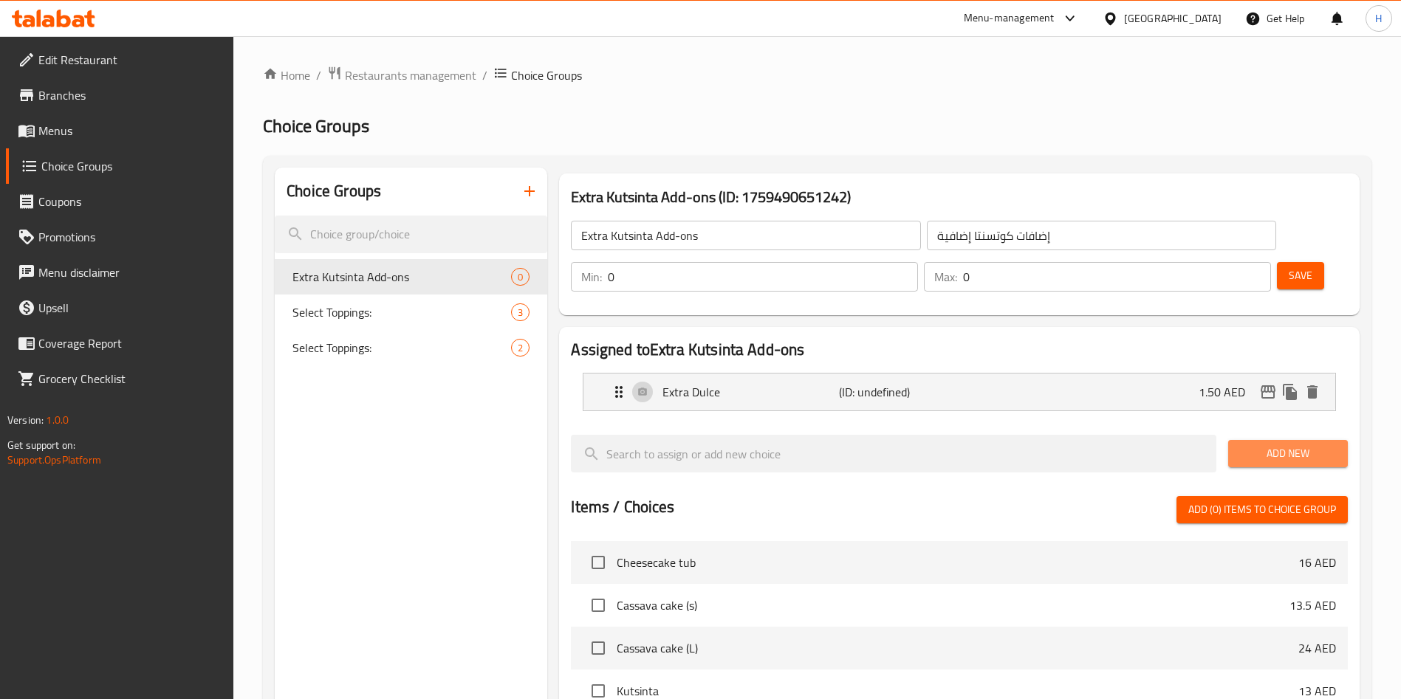
click at [1264, 440] on button "Add New" at bounding box center [1288, 453] width 120 height 27
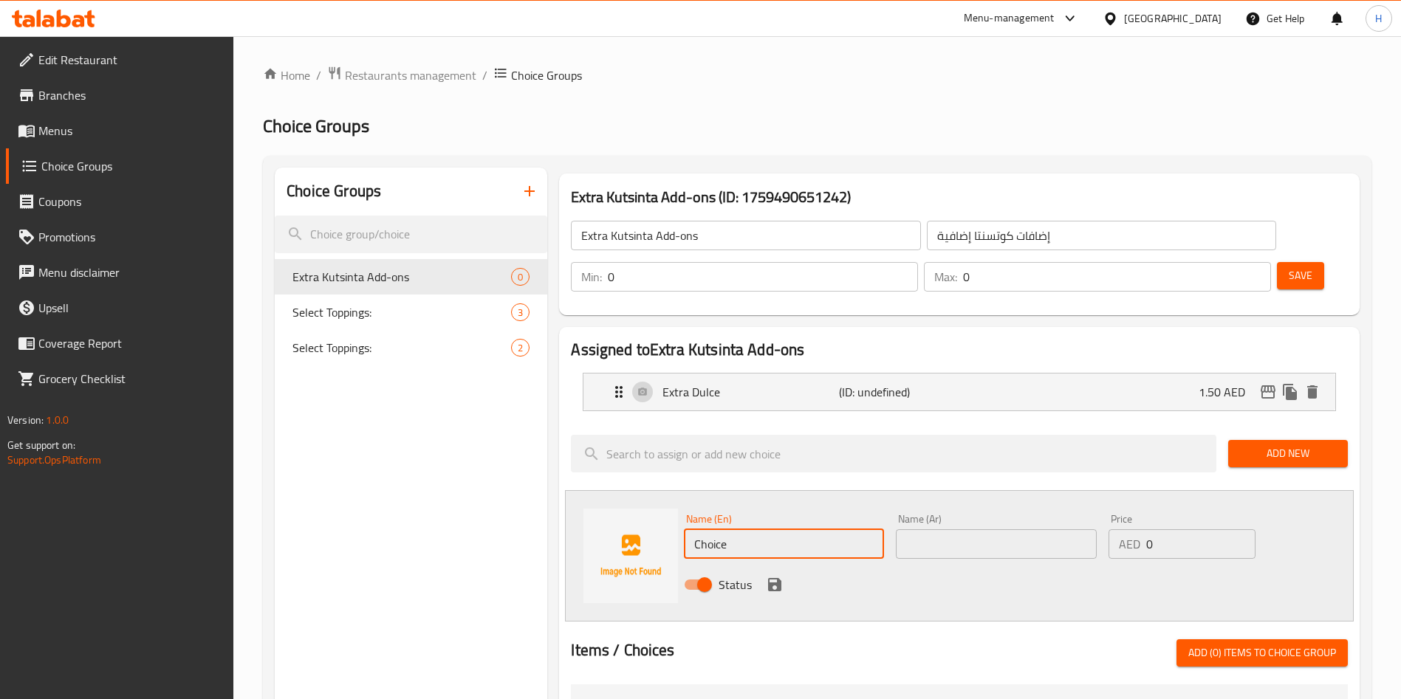
click at [762, 529] on input "Choice" at bounding box center [784, 544] width 200 height 30
paste input "Extra Toasted grated coconut"
type input "Extra Toasted grated coconut"
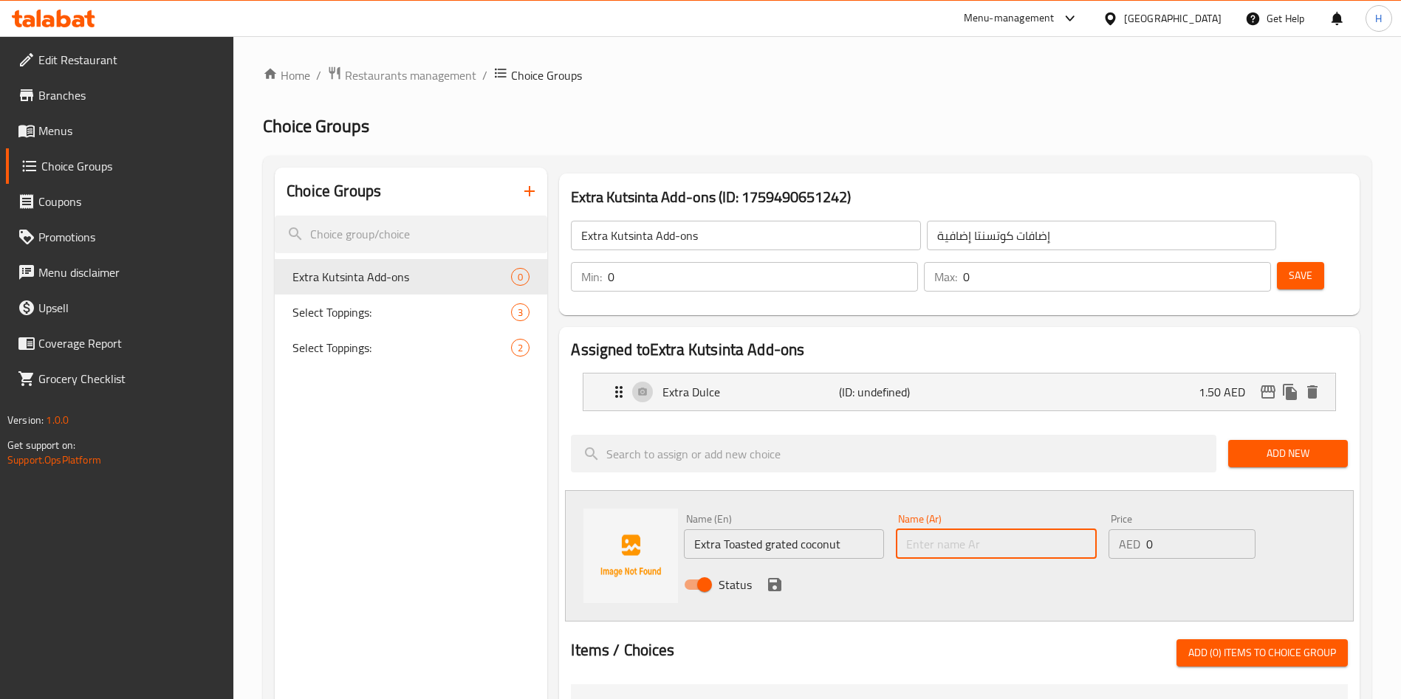
paste input "إضافي من جوز الهند المبشور المحمص"
type input "إضافي من جوز الهند المبشور المحمص"
click at [1170, 529] on input "0" at bounding box center [1200, 544] width 109 height 30
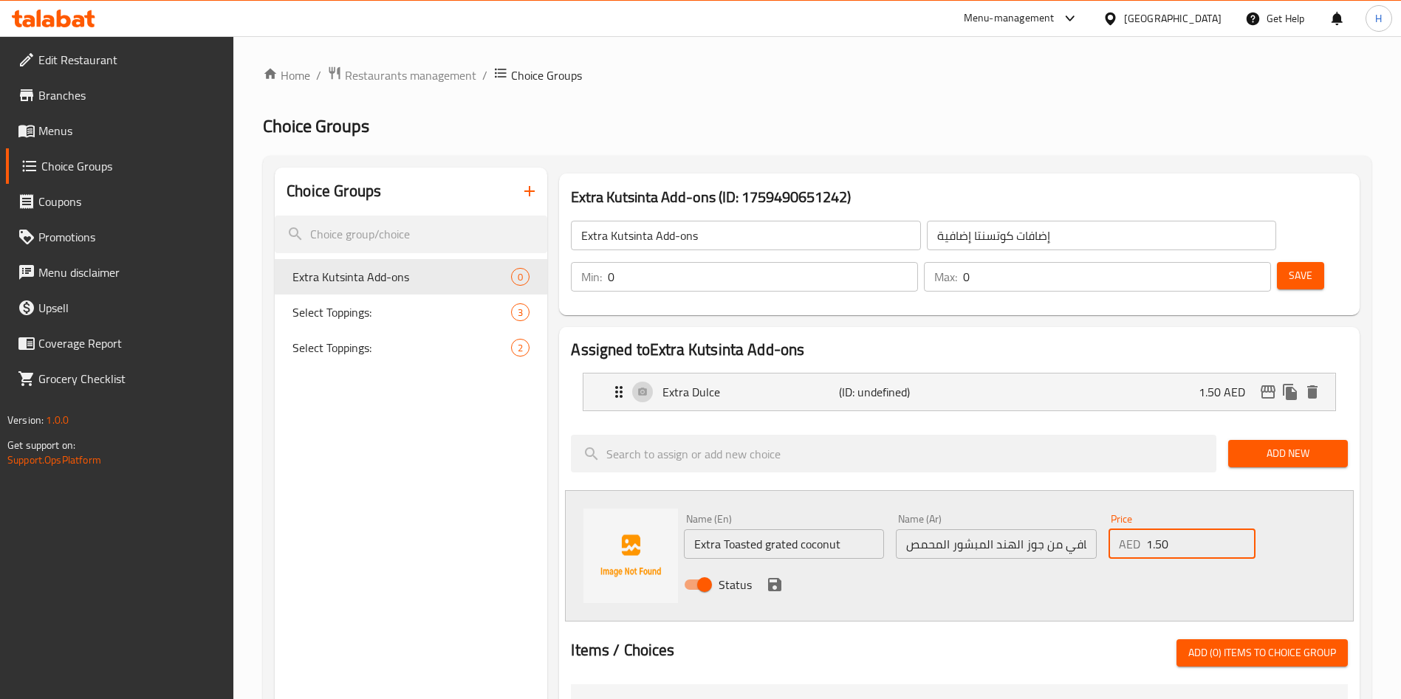
type input "1.50"
click at [783, 576] on icon "save" at bounding box center [775, 585] width 18 height 18
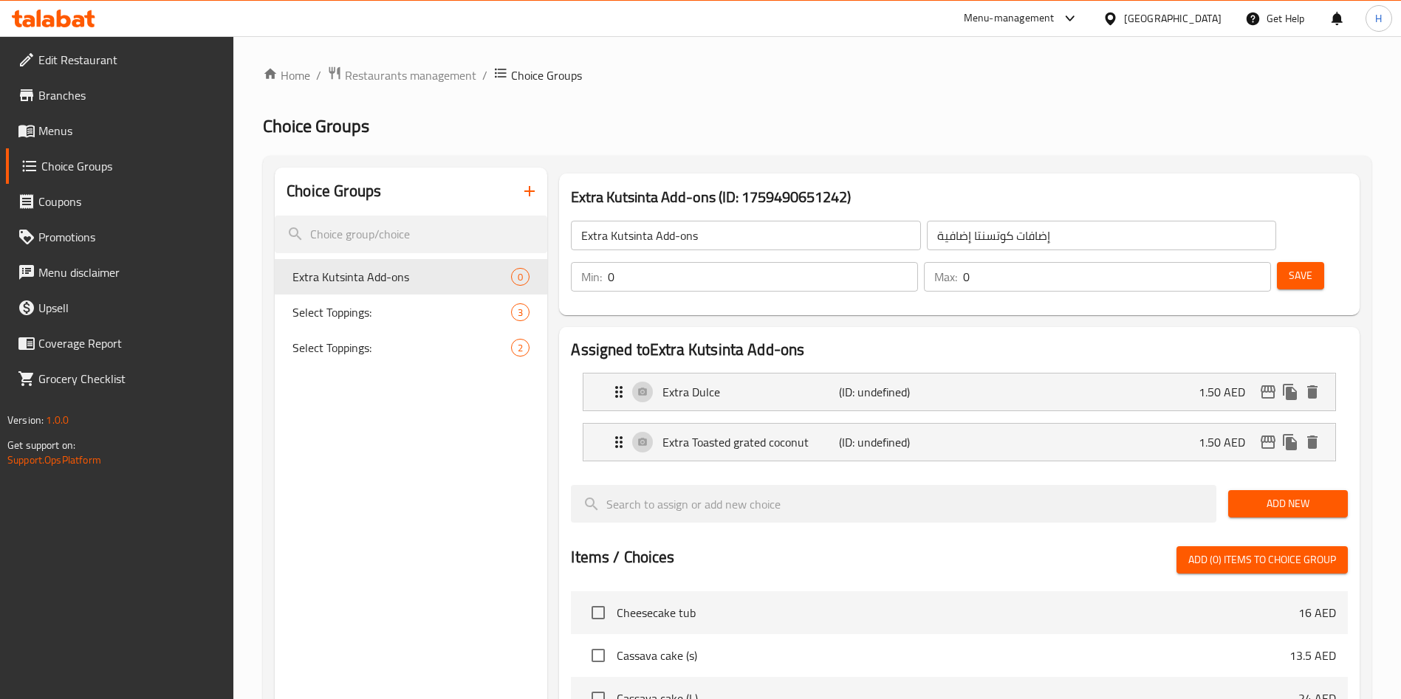
click at [1292, 262] on button "Save" at bounding box center [1300, 275] width 47 height 27
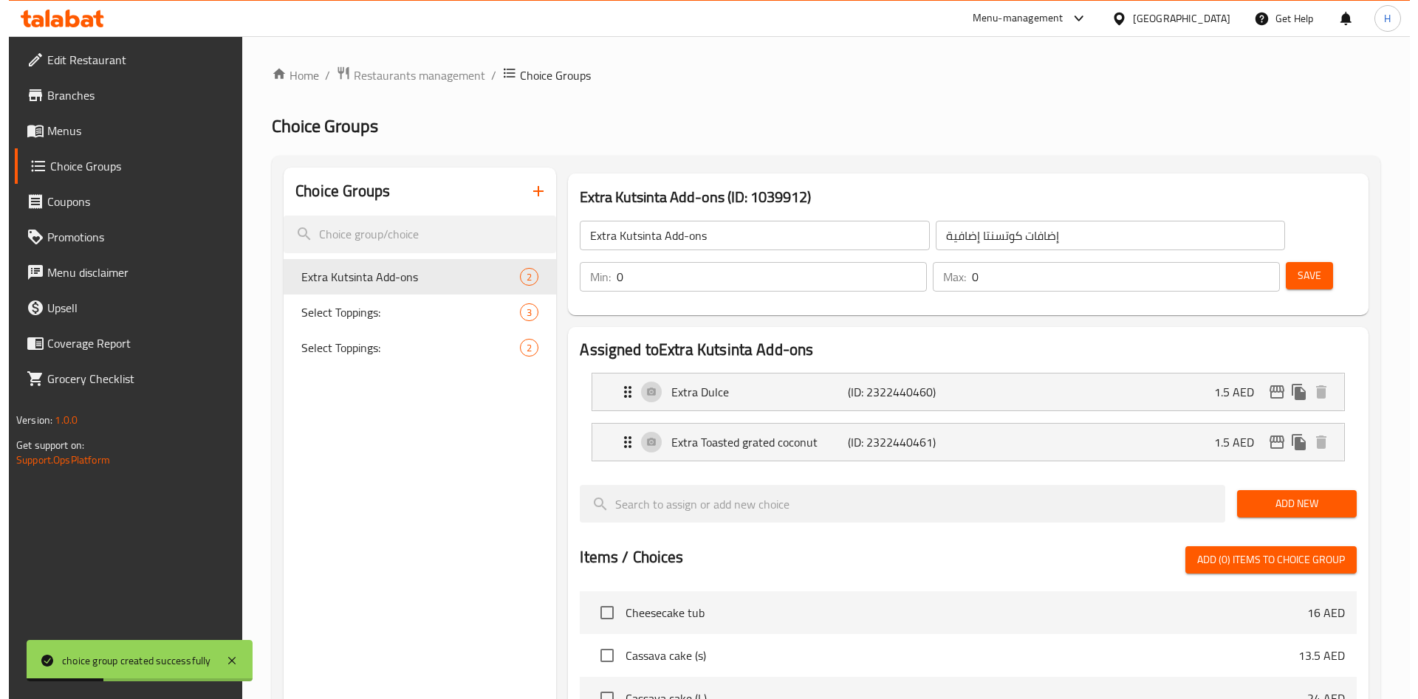
scroll to position [427, 0]
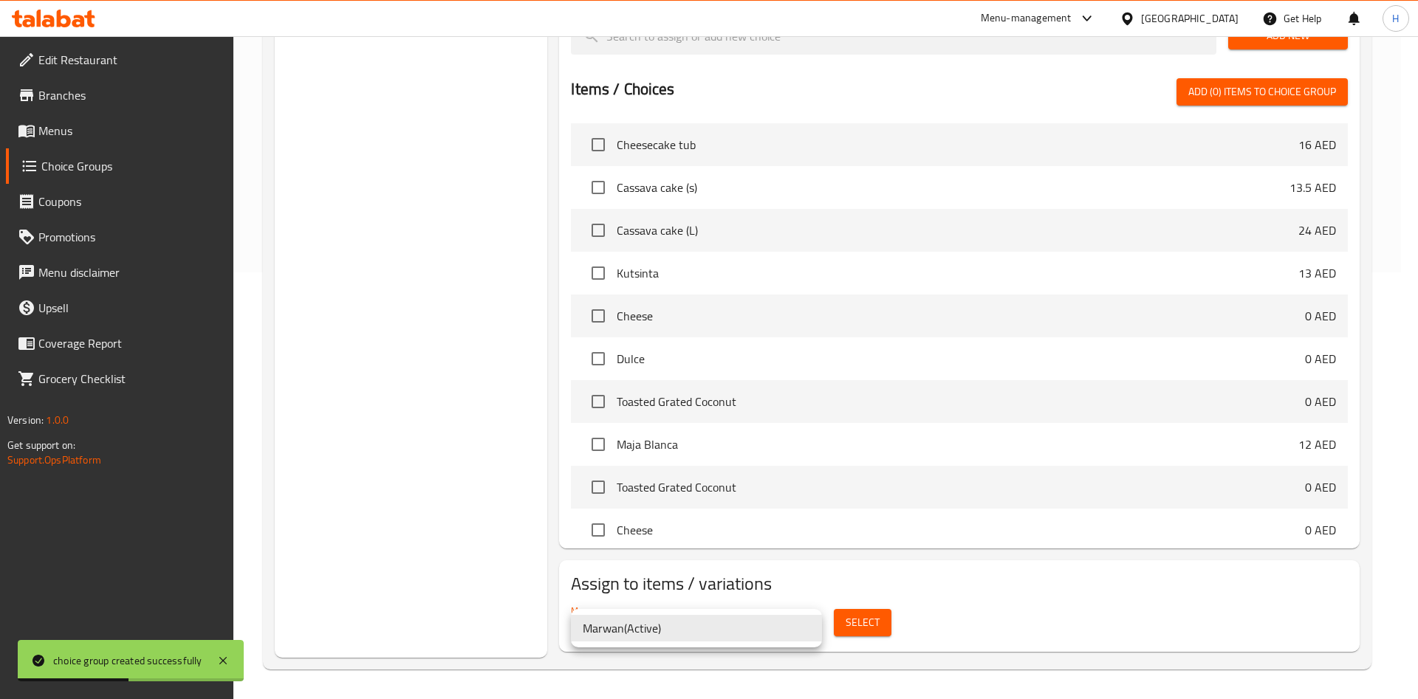
click at [865, 624] on div at bounding box center [709, 349] width 1418 height 699
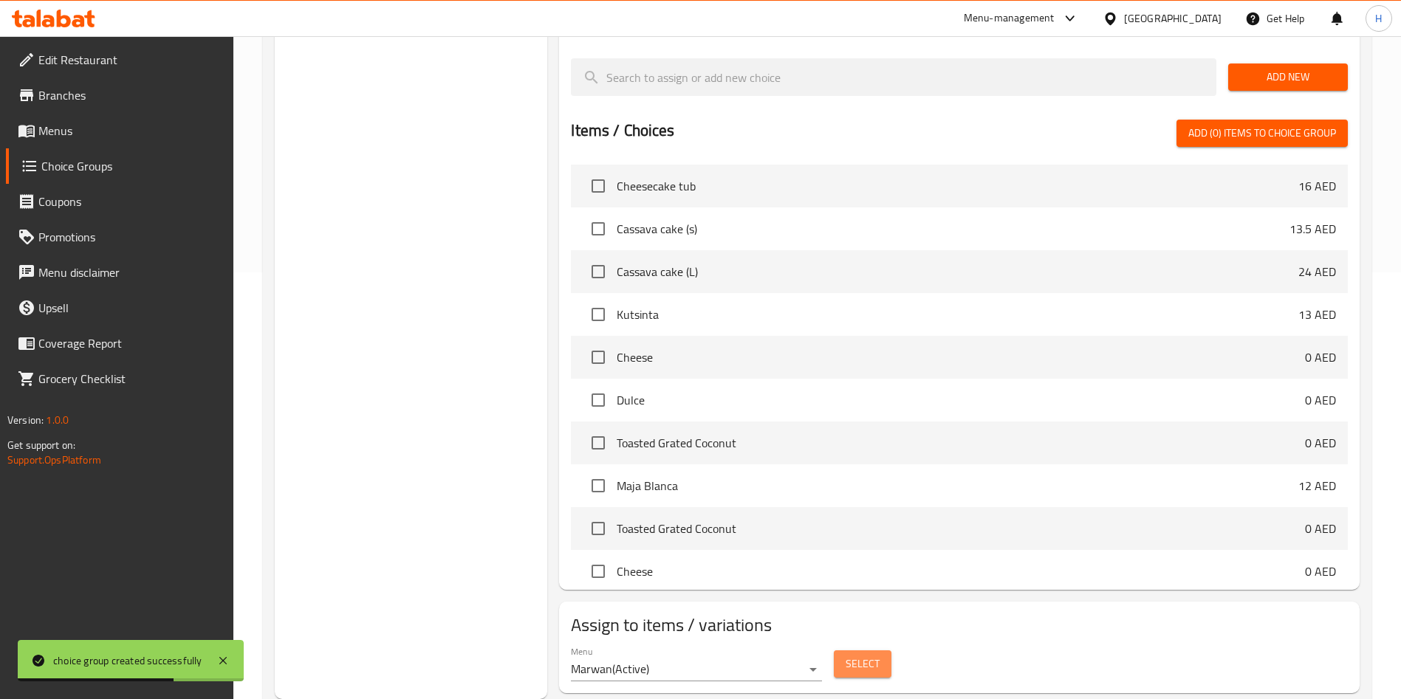
click at [869, 655] on span "Select" at bounding box center [863, 664] width 34 height 18
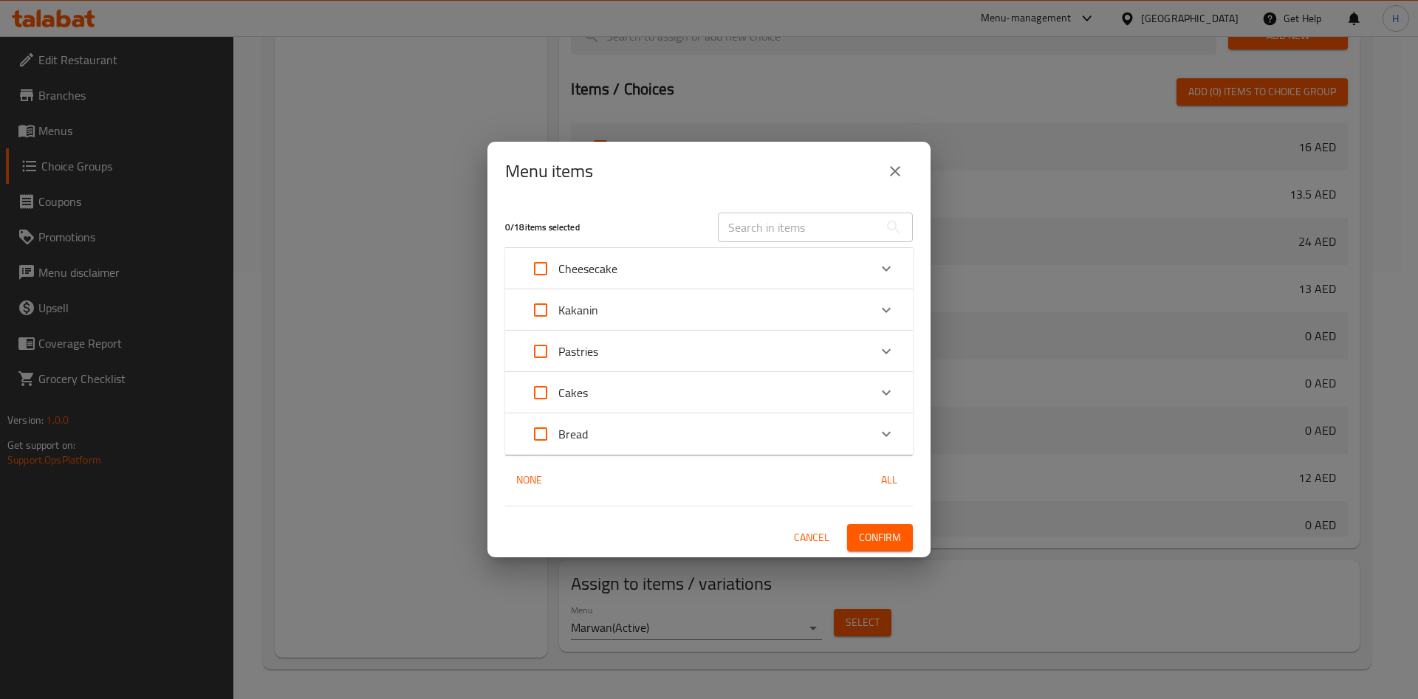
click at [628, 309] on div "Kakanin" at bounding box center [696, 309] width 346 height 35
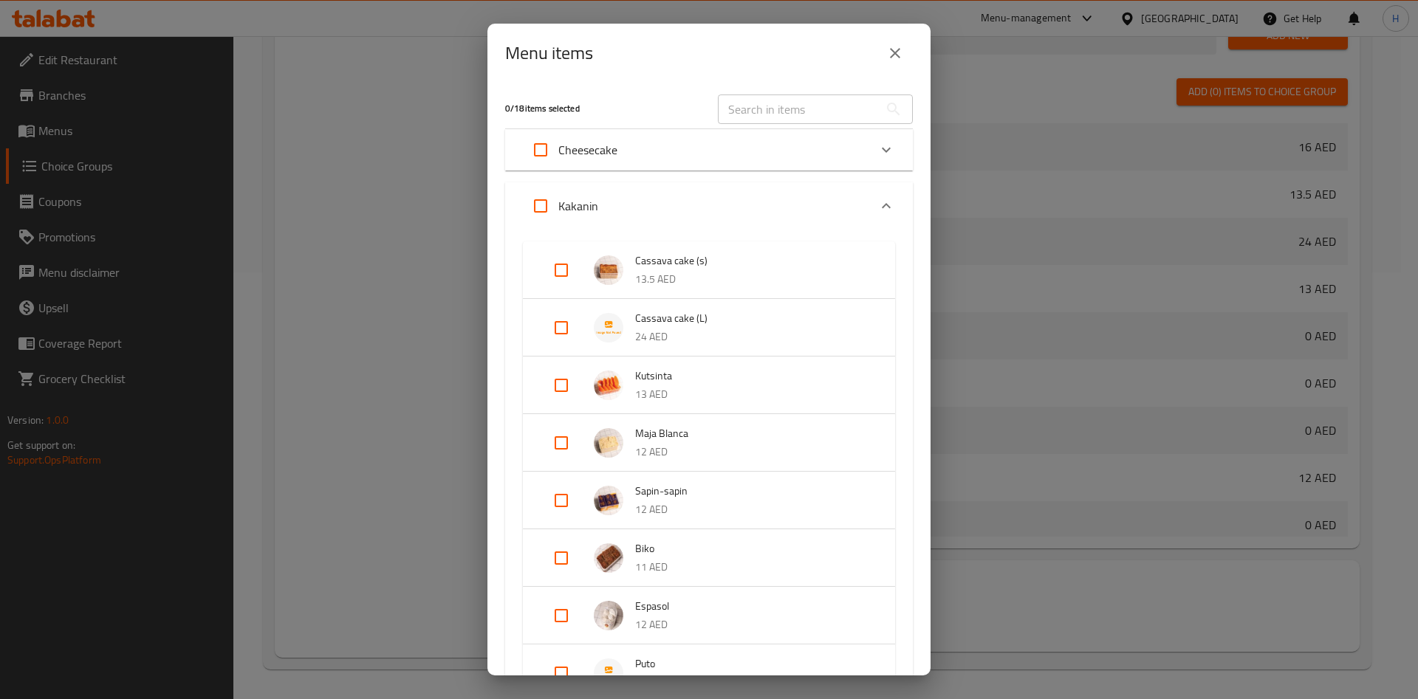
click at [563, 380] on input "Expand" at bounding box center [561, 385] width 35 height 35
checkbox input "true"
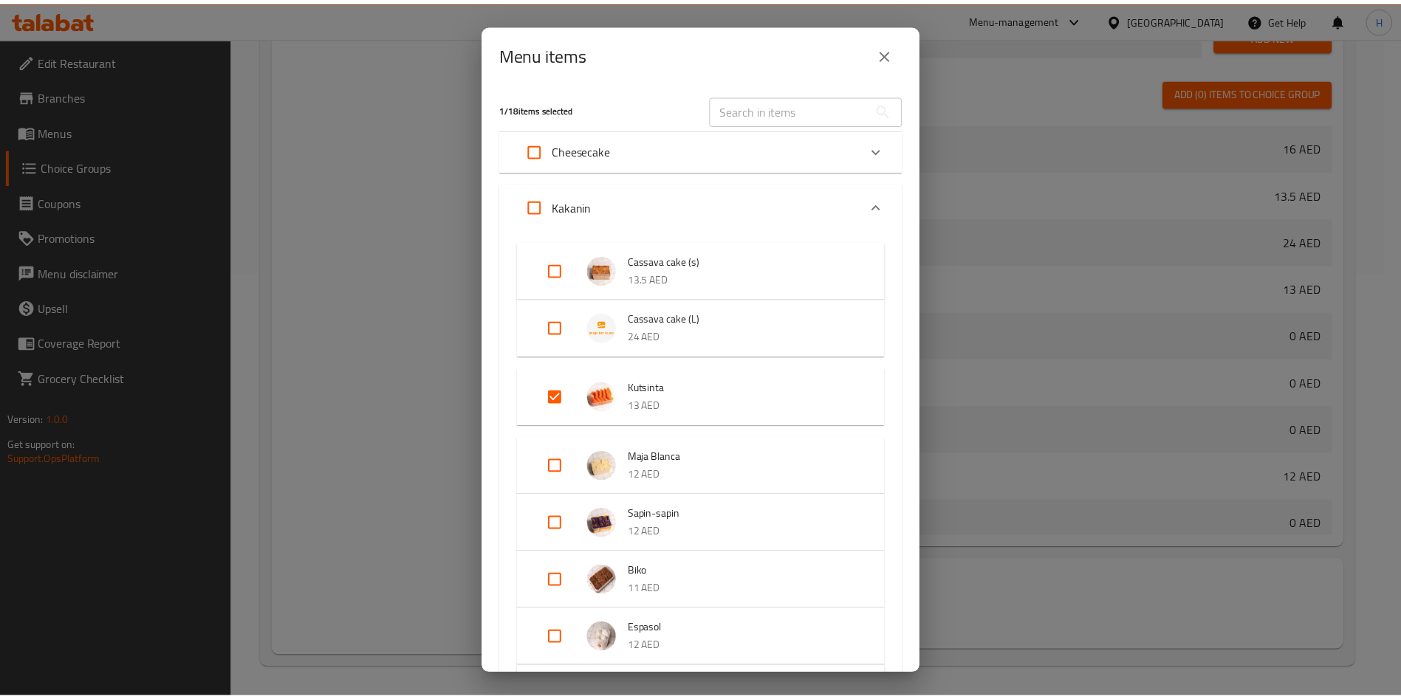
scroll to position [312, 0]
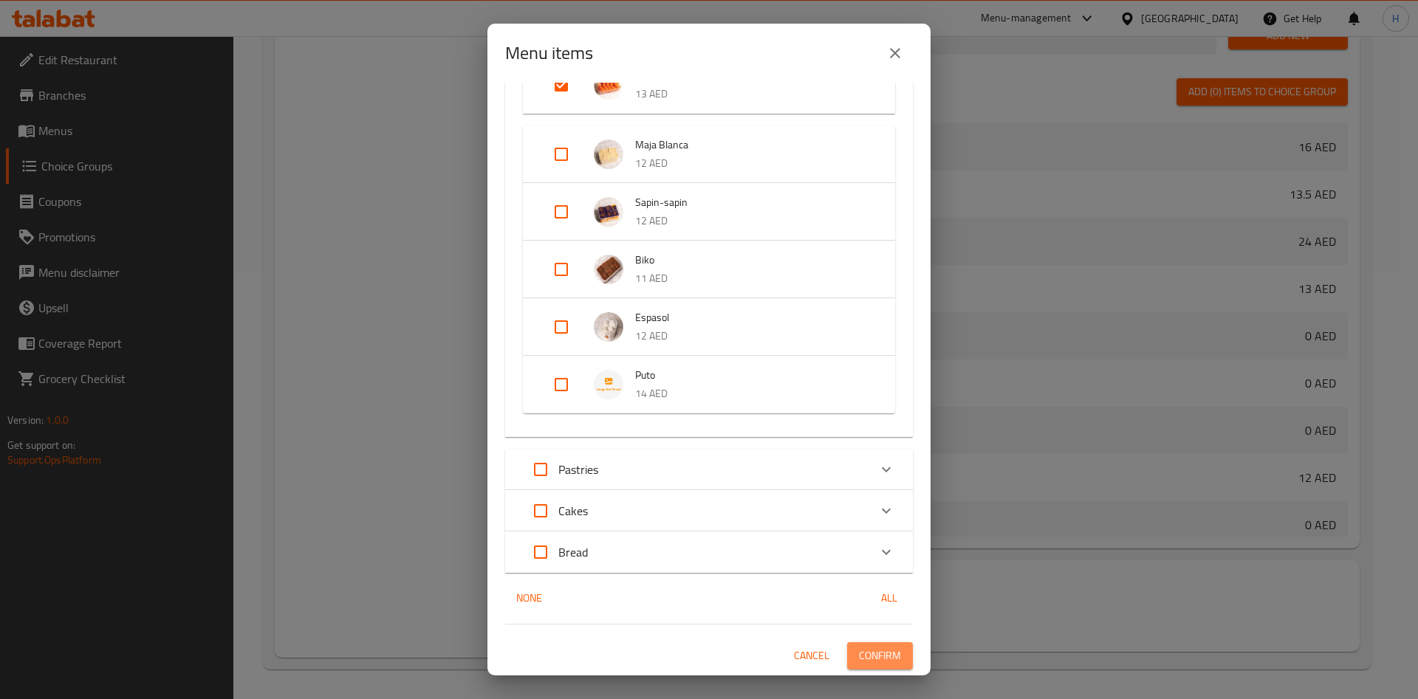
click at [860, 647] on span "Confirm" at bounding box center [880, 656] width 42 height 18
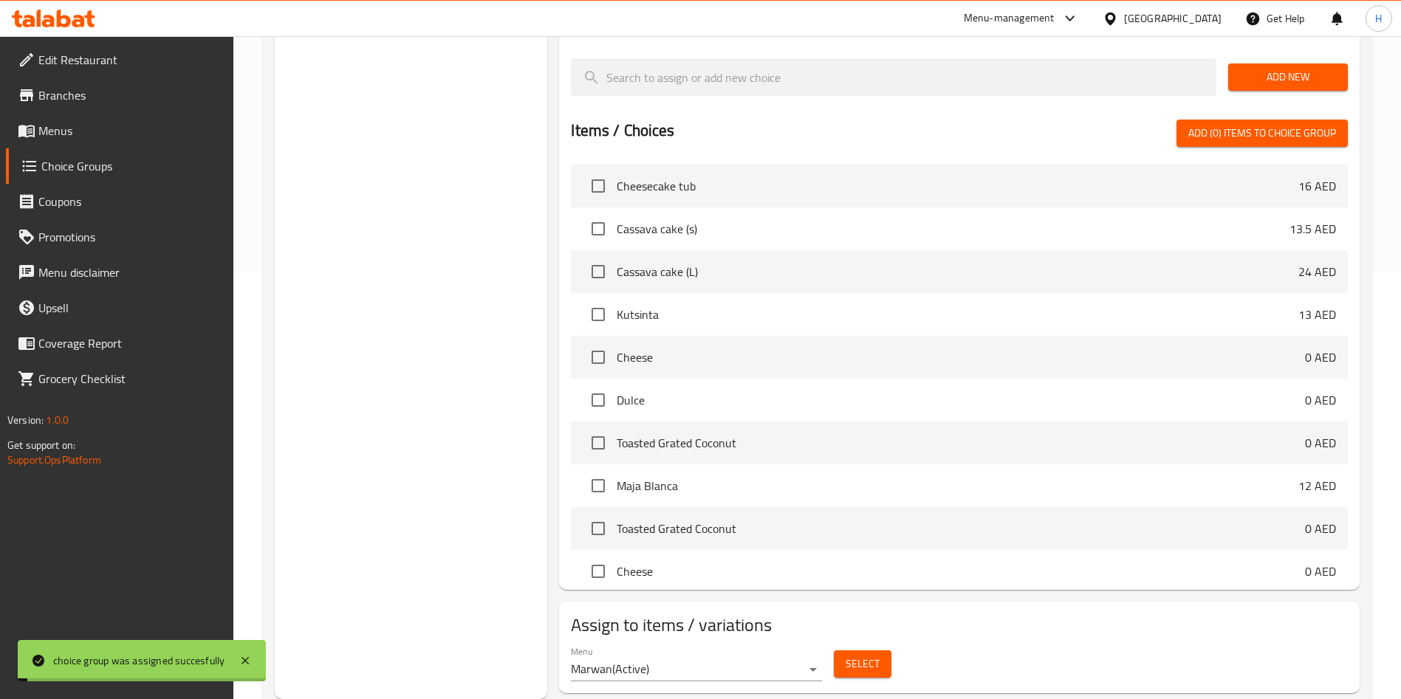
scroll to position [0, 0]
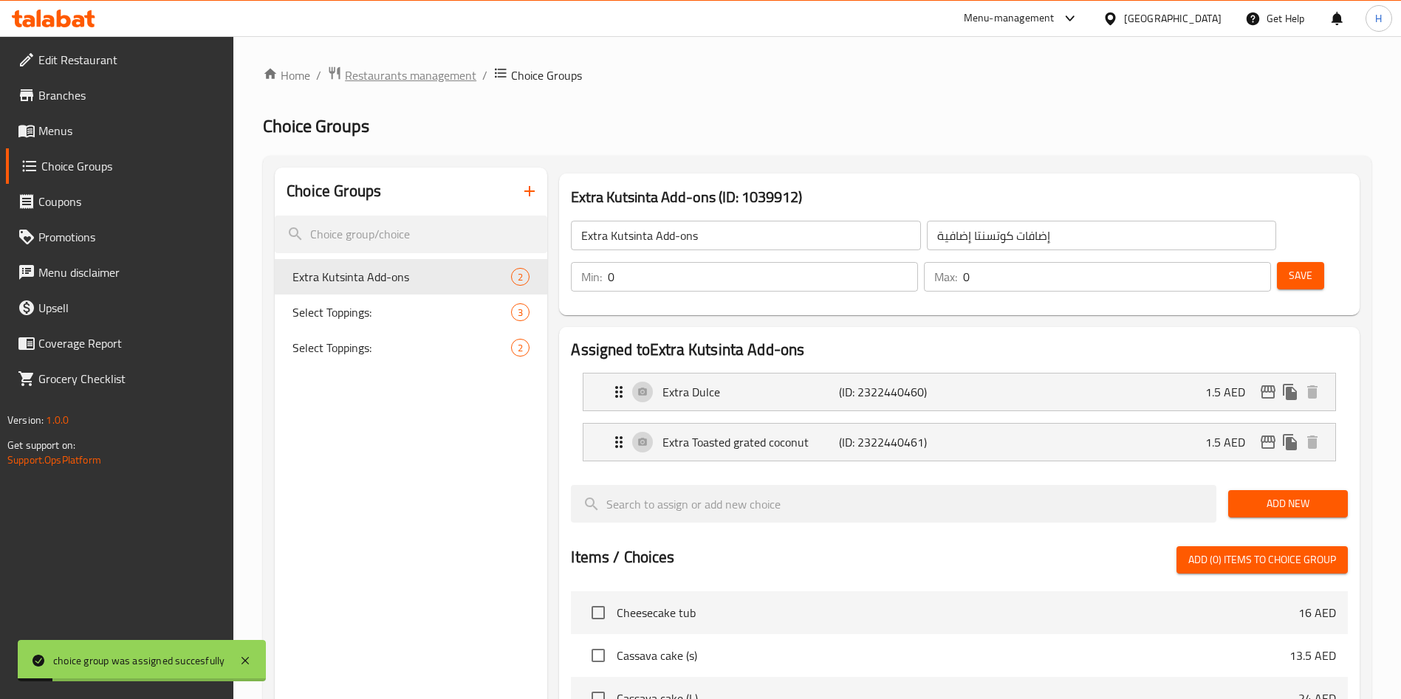
click at [396, 80] on span "Restaurants management" at bounding box center [410, 75] width 131 height 18
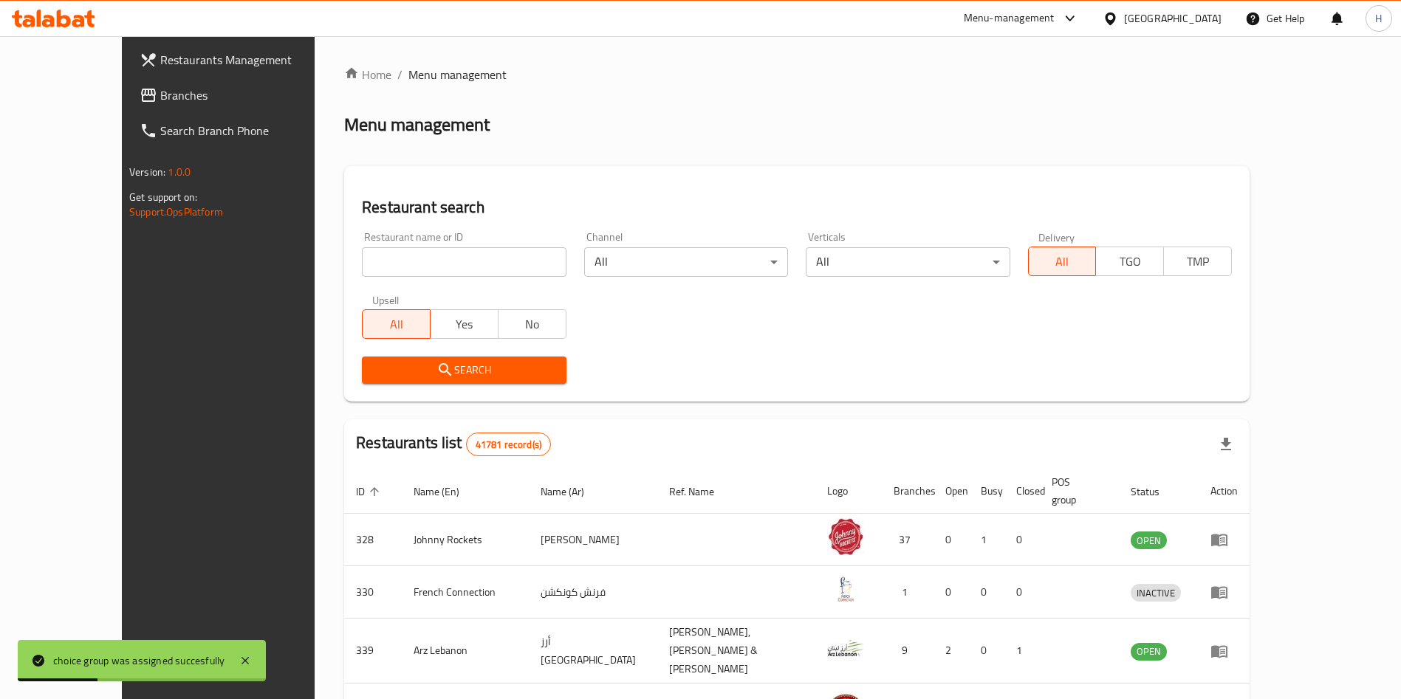
click at [467, 264] on input "search" at bounding box center [464, 262] width 204 height 30
type input "MARIA PAZ"
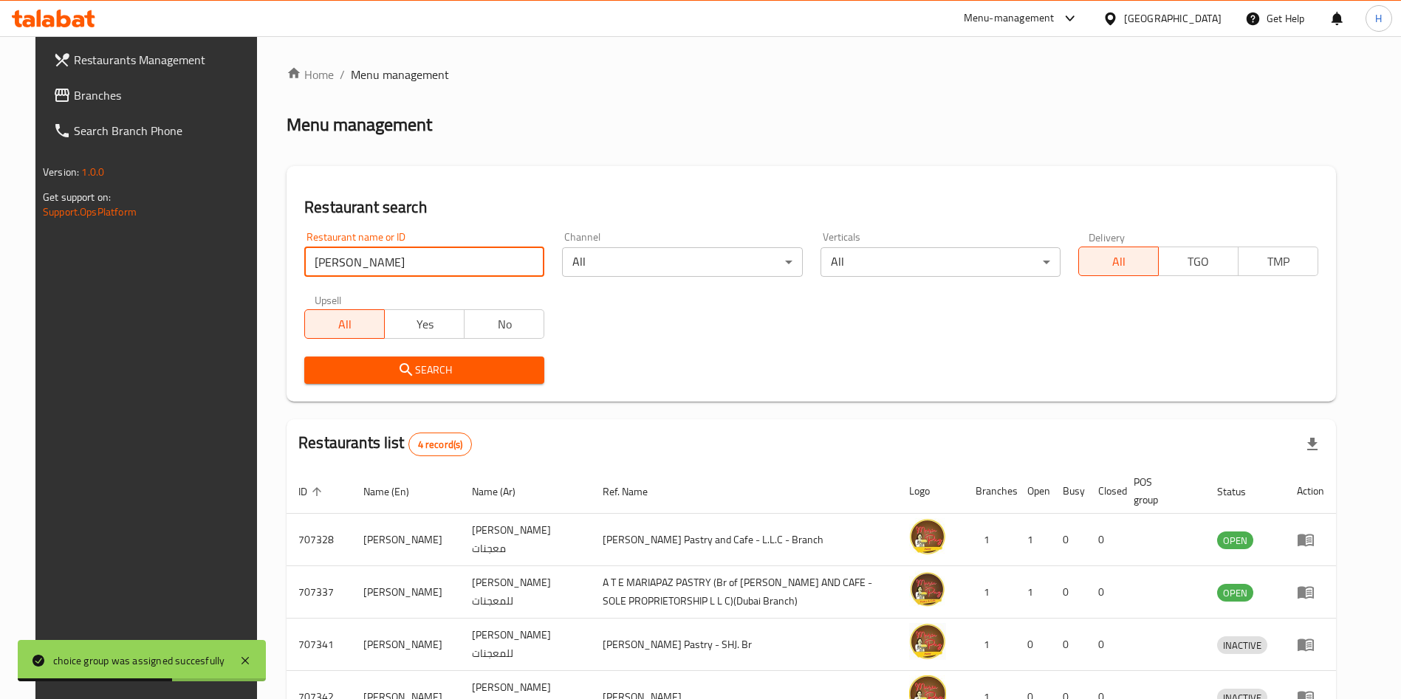
scroll to position [104, 0]
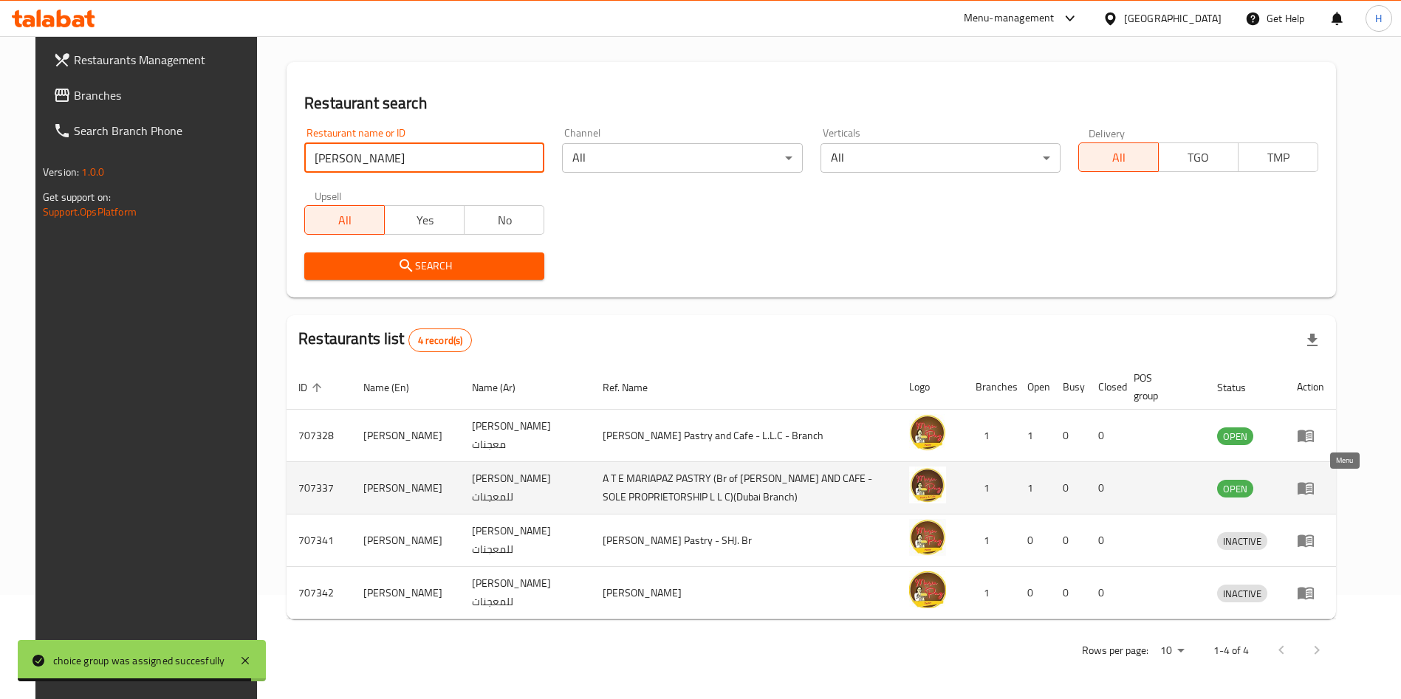
click at [1314, 496] on icon "enhanced table" at bounding box center [1306, 488] width 18 height 18
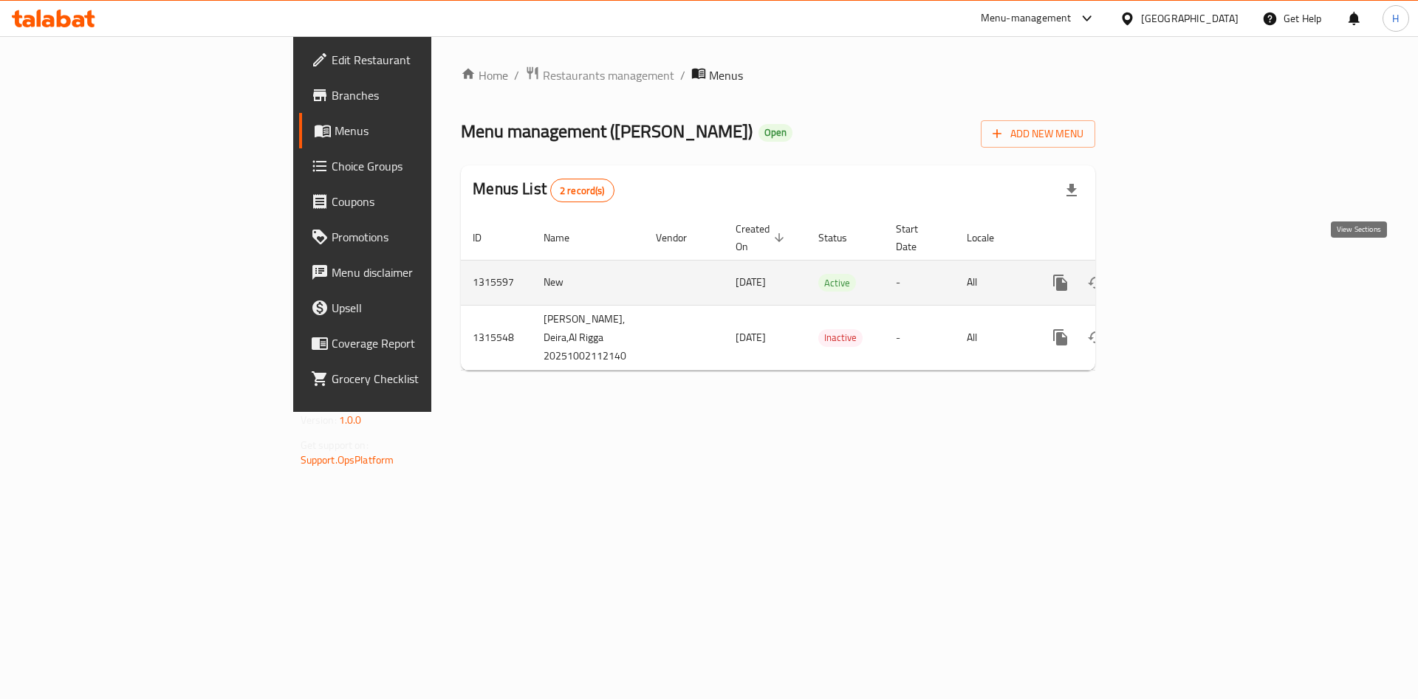
click at [1176, 274] on icon "enhanced table" at bounding box center [1167, 283] width 18 height 18
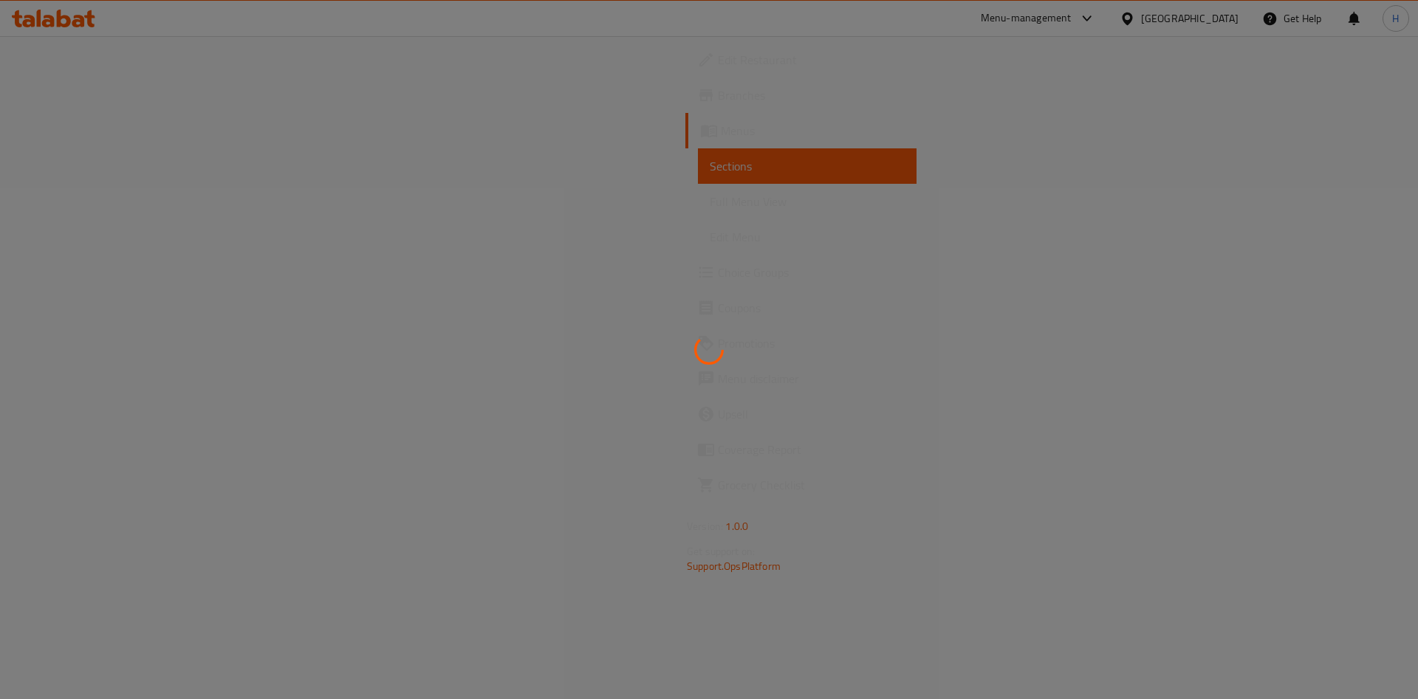
click at [57, 212] on div at bounding box center [709, 349] width 1418 height 699
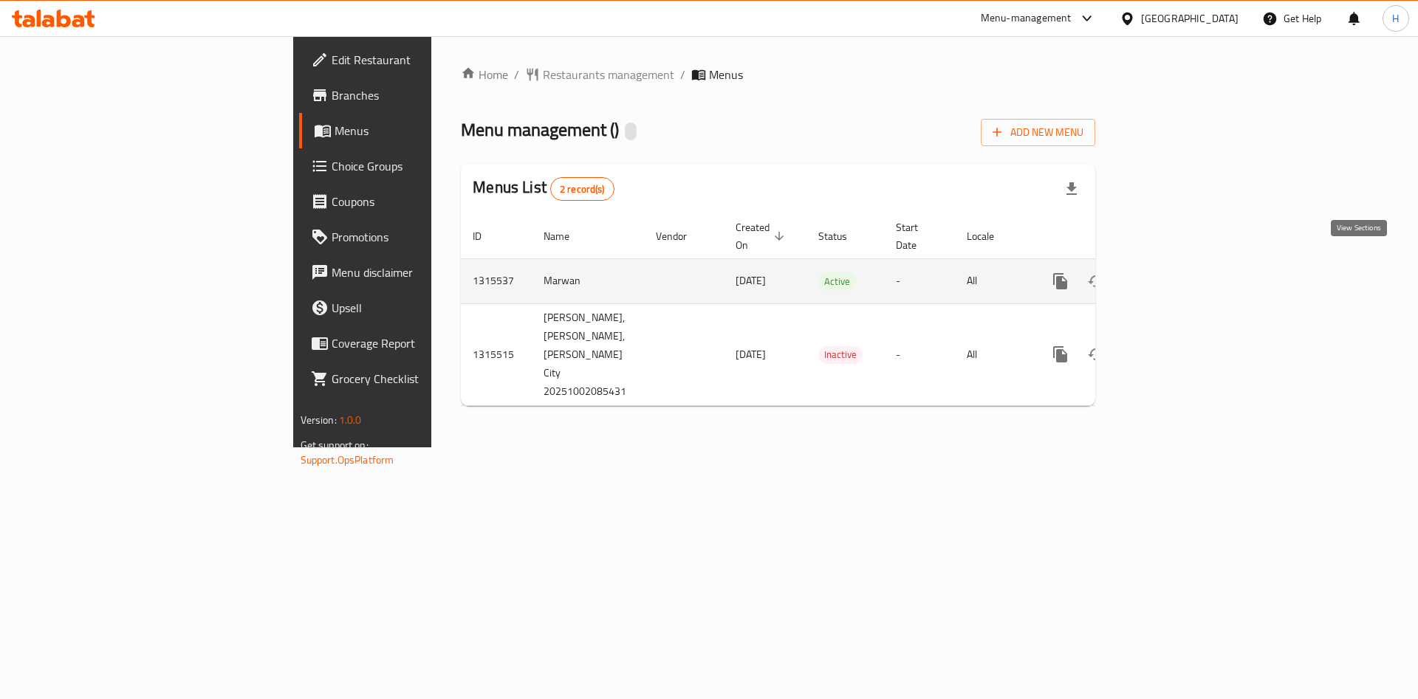
click at [1173, 275] on icon "enhanced table" at bounding box center [1166, 281] width 13 height 13
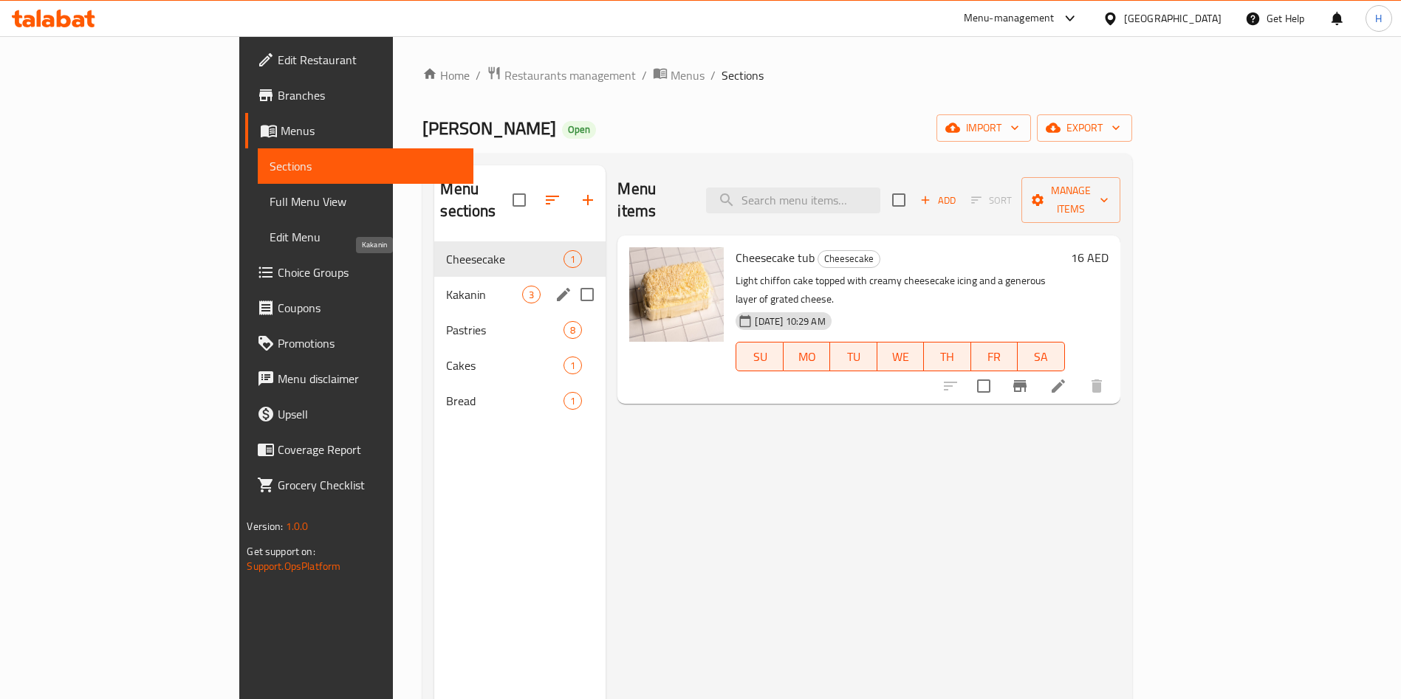
click at [446, 286] on span "Kakanin" at bounding box center [484, 295] width 76 height 18
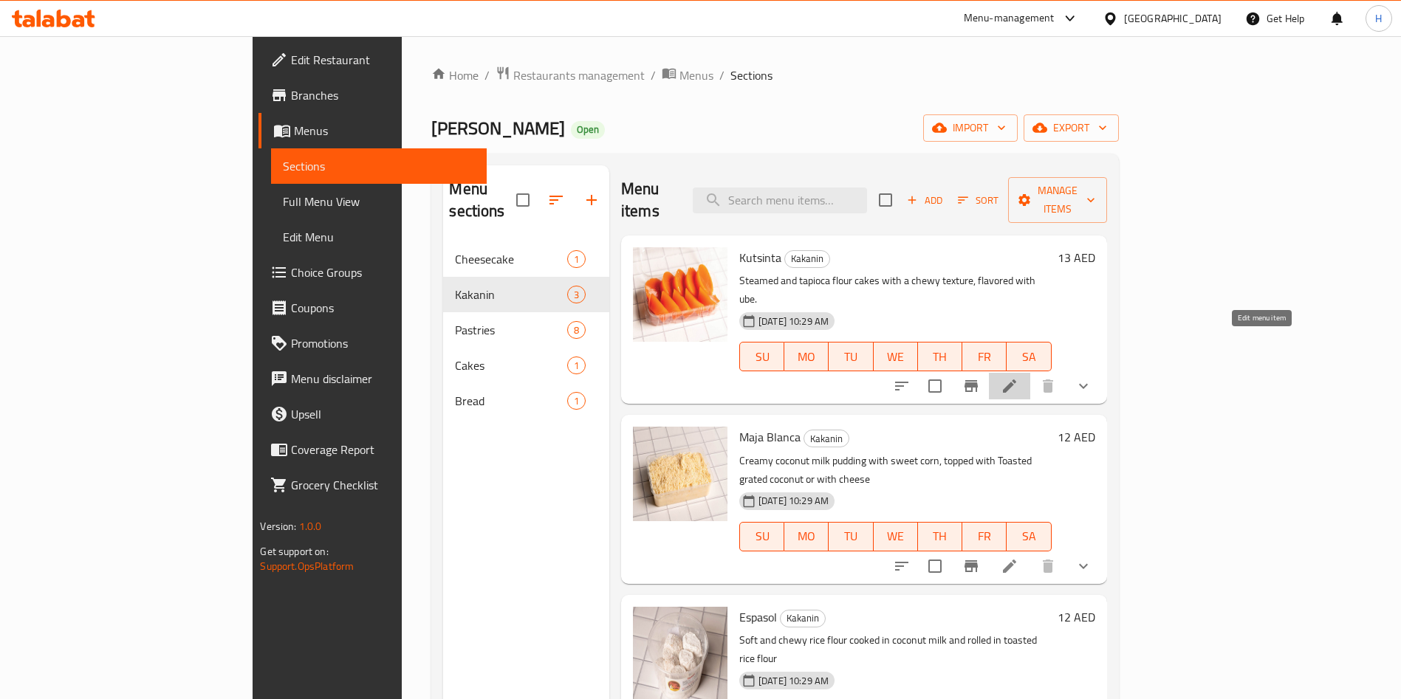
click at [1018, 377] on icon at bounding box center [1010, 386] width 18 height 18
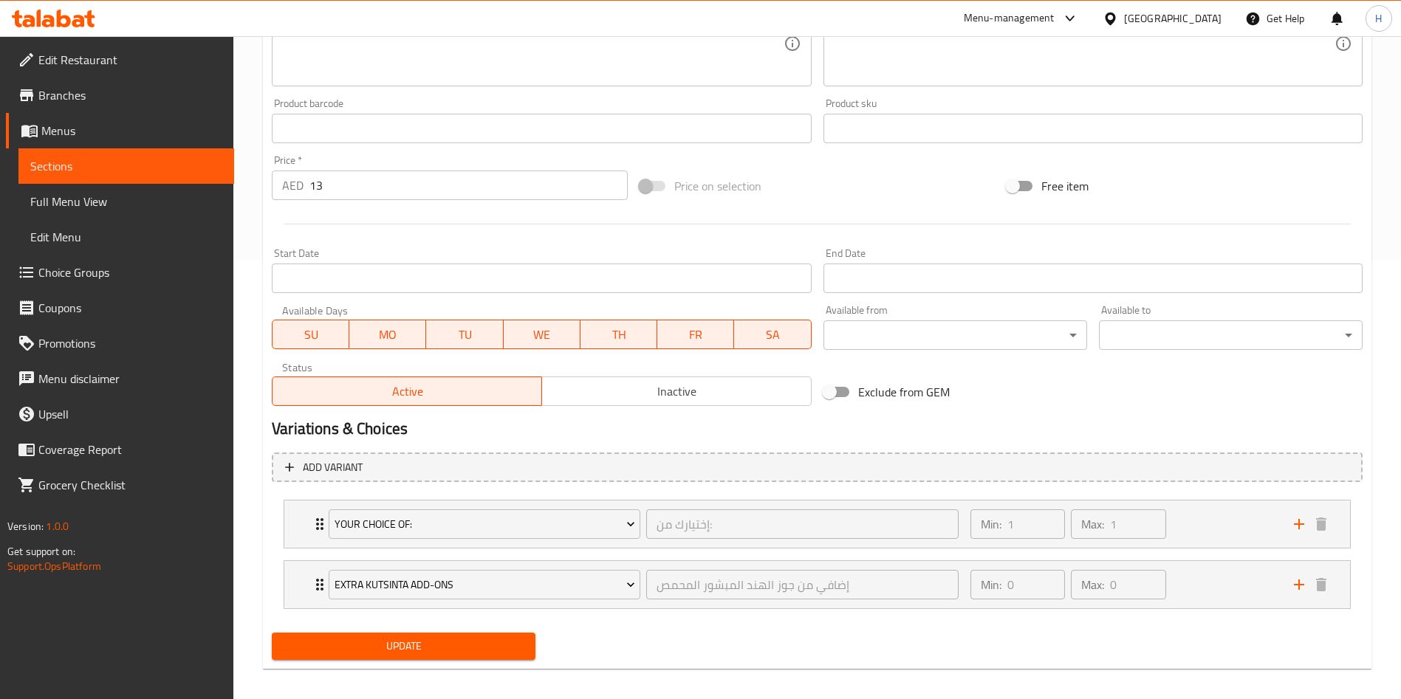
scroll to position [443, 0]
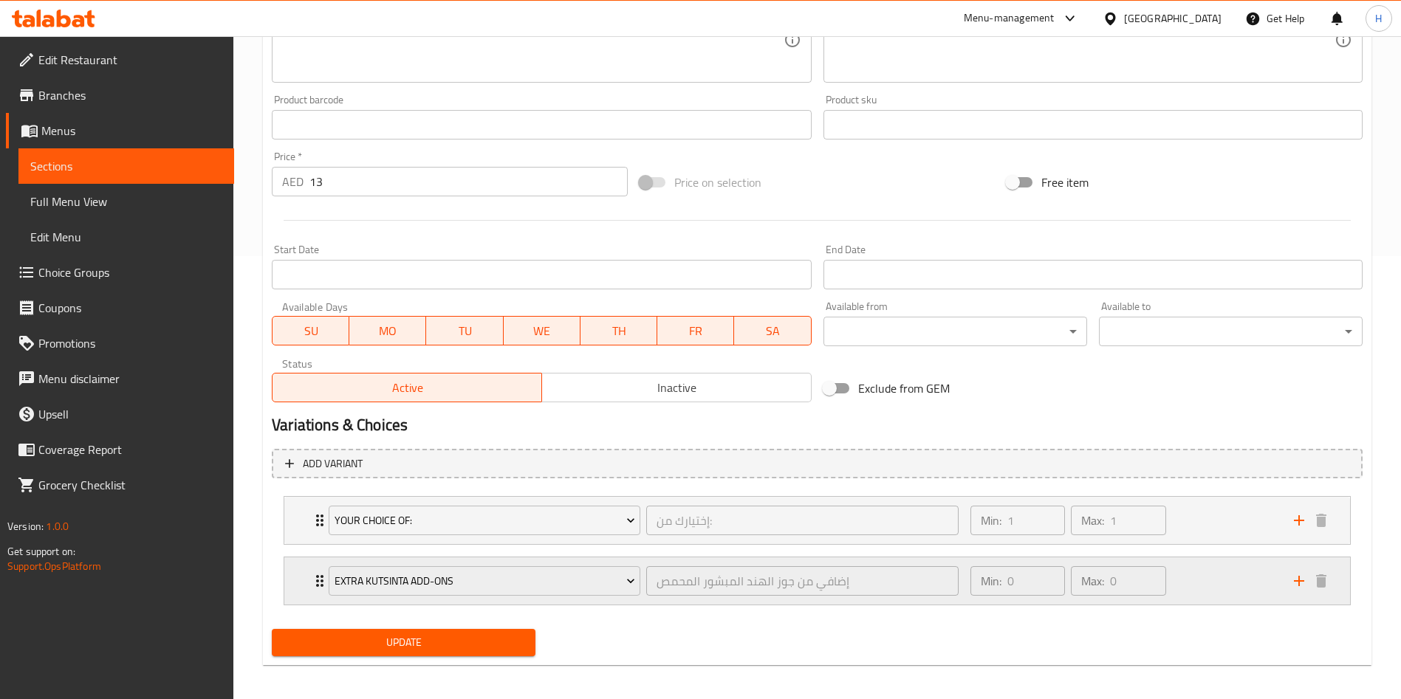
click at [308, 580] on div "Extra Kutsinta Add-ons إضافي من جوز الهند المبشور المحمص ​ Min: 0 ​ Max: 0 ​" at bounding box center [817, 581] width 1066 height 47
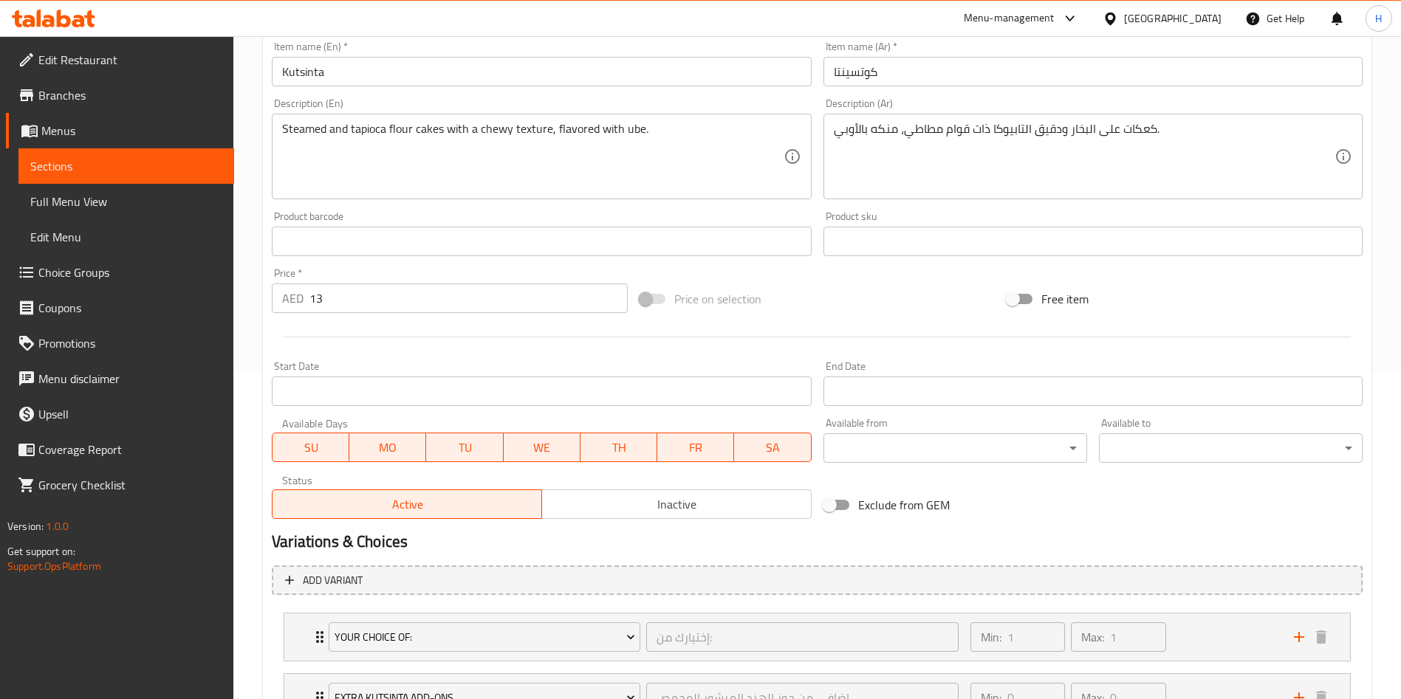
scroll to position [0, 0]
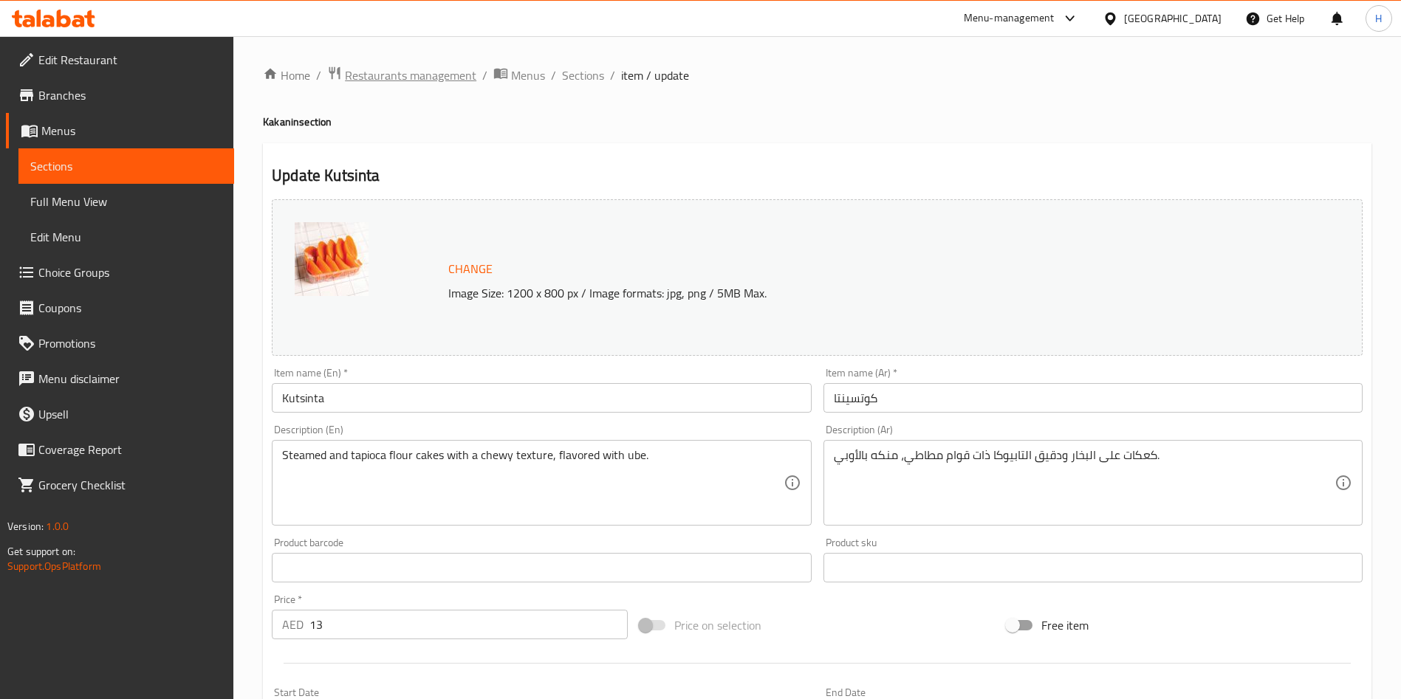
click at [425, 72] on span "Restaurants management" at bounding box center [410, 75] width 131 height 18
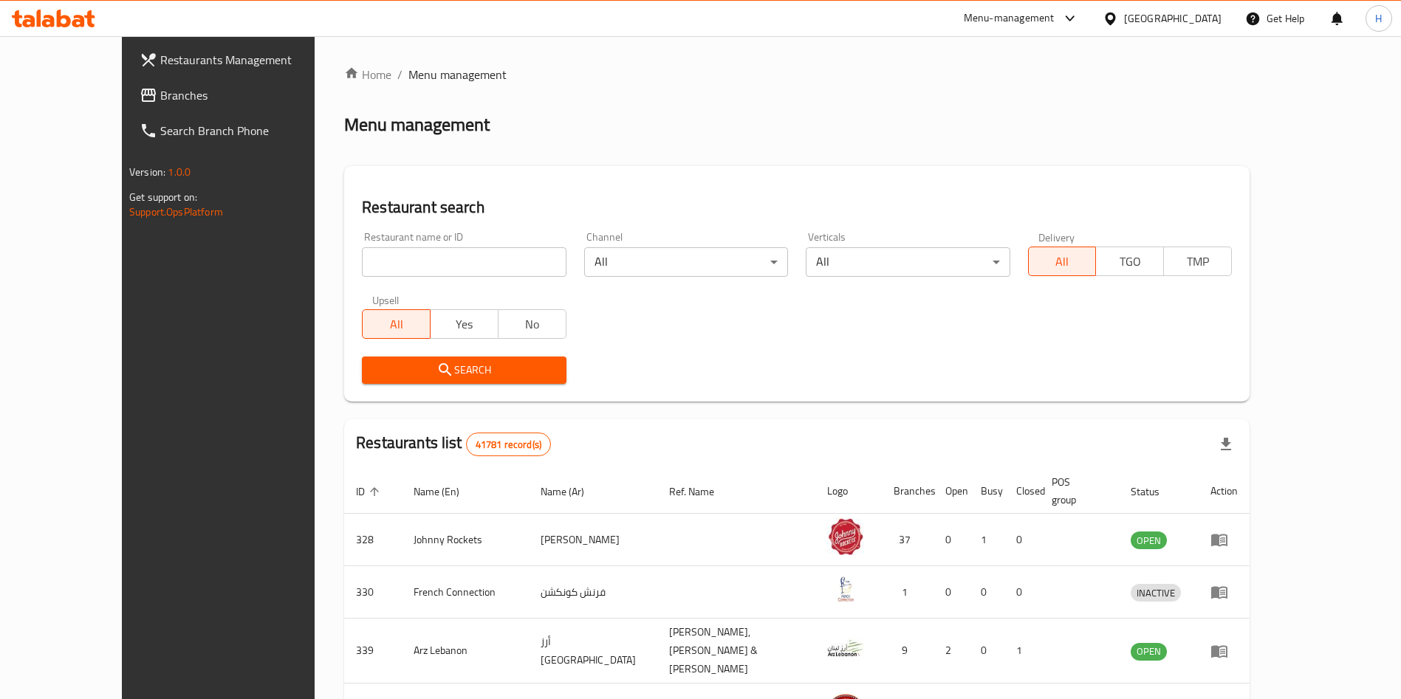
click at [377, 259] on input "search" at bounding box center [464, 262] width 204 height 30
type input "[PERSON_NAME]"
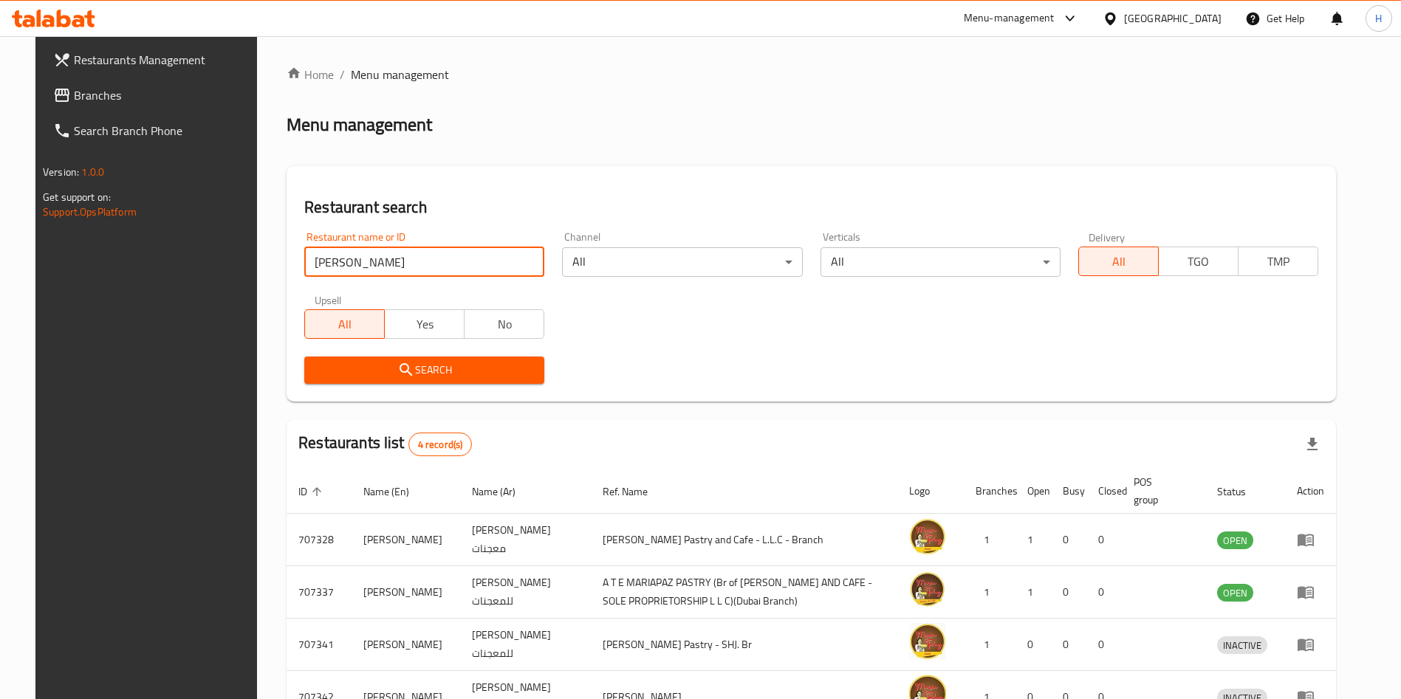
scroll to position [104, 0]
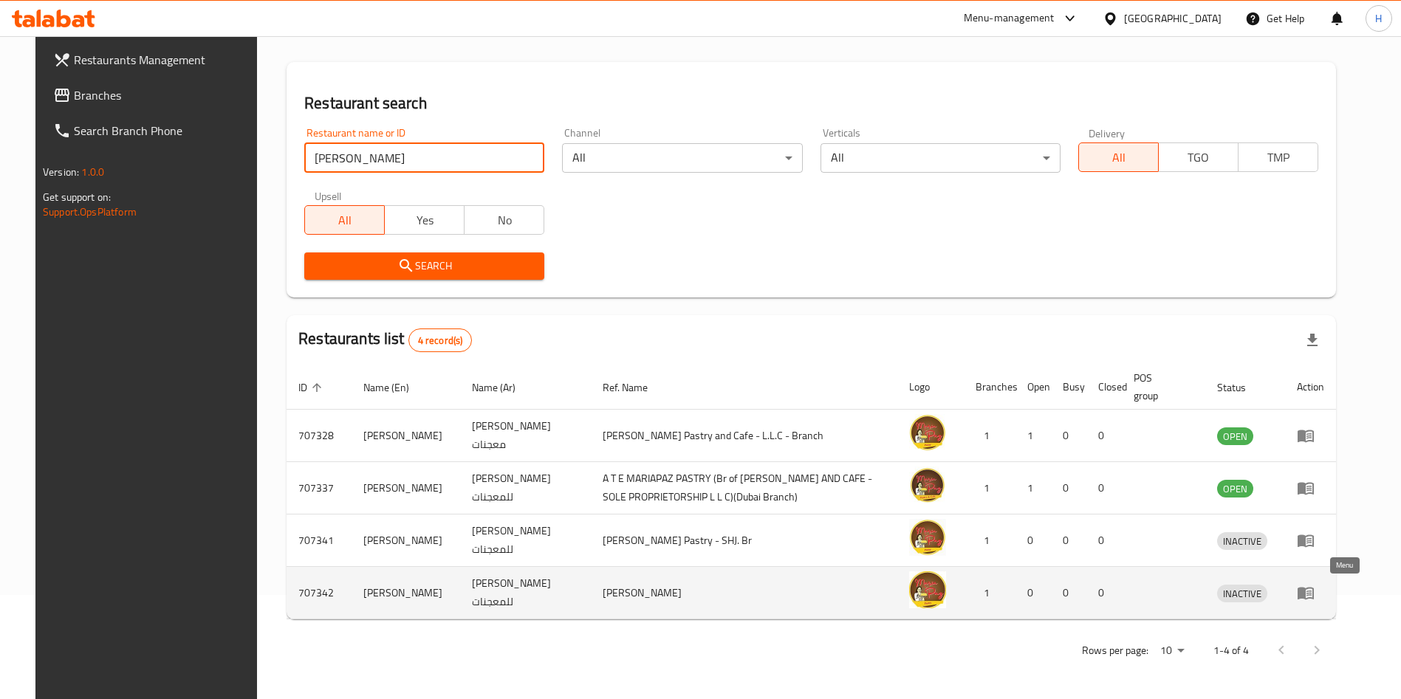
click at [1314, 597] on icon "enhanced table" at bounding box center [1305, 594] width 16 height 13
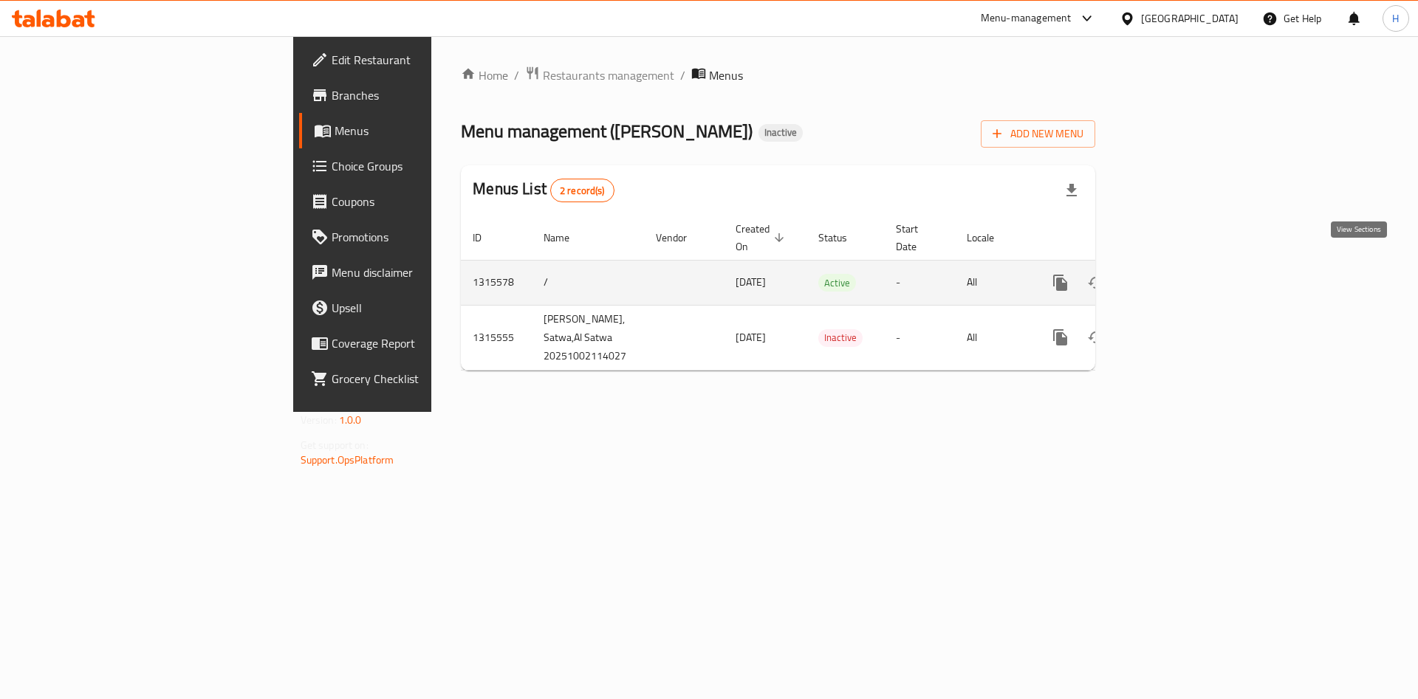
click at [1173, 276] on icon "enhanced table" at bounding box center [1166, 282] width 13 height 13
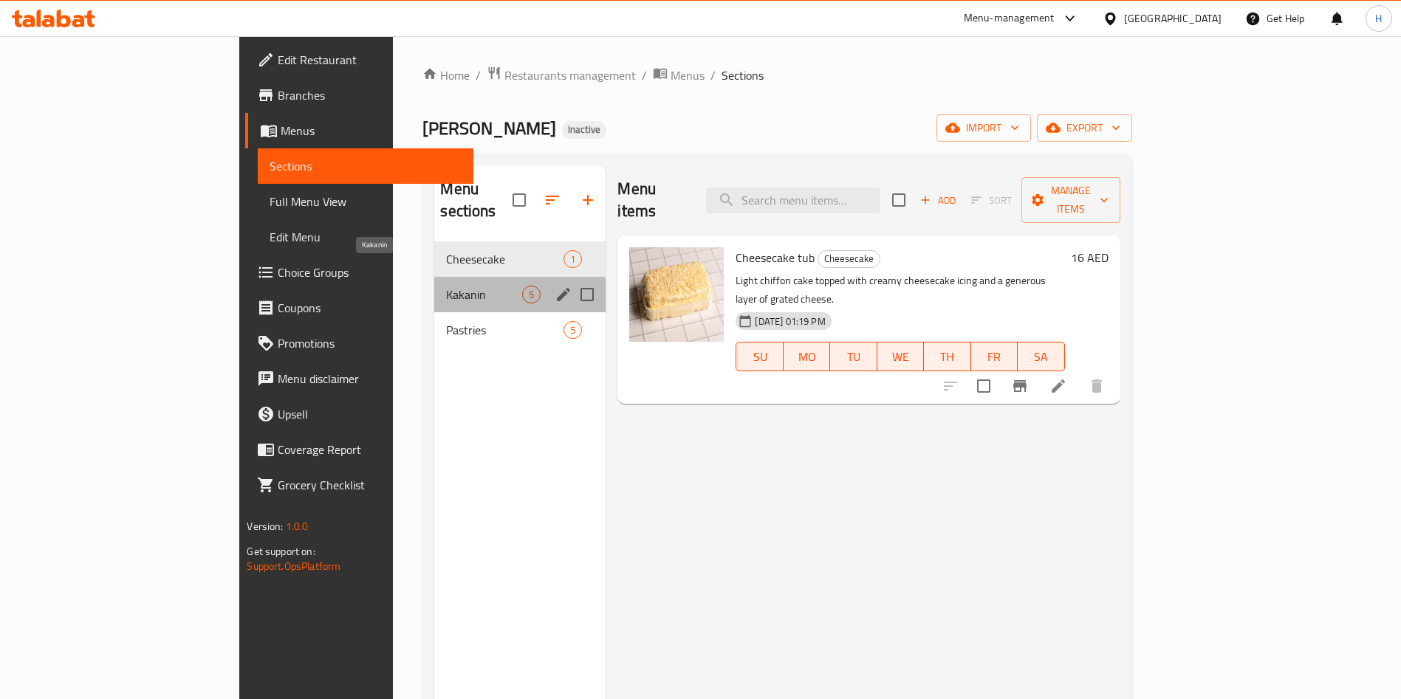
click at [446, 286] on span "Kakanin" at bounding box center [484, 295] width 76 height 18
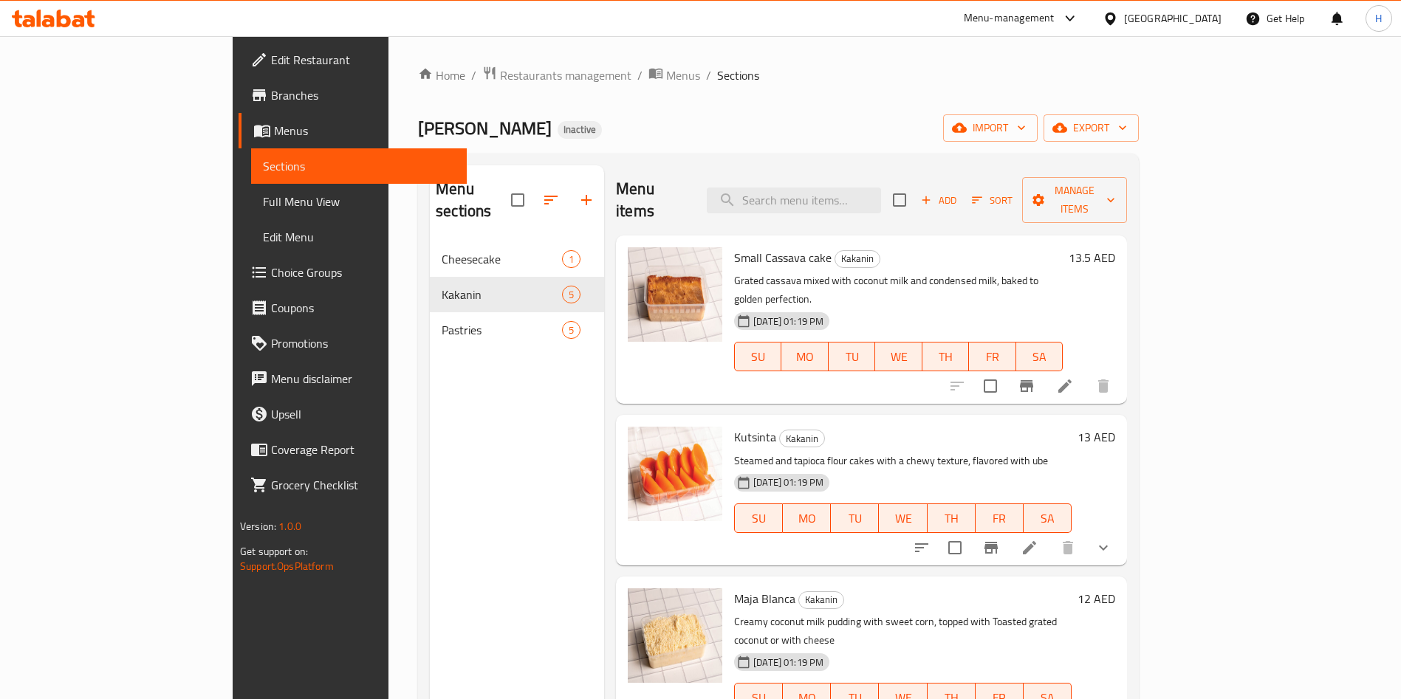
click at [271, 266] on span "Choice Groups" at bounding box center [363, 273] width 184 height 18
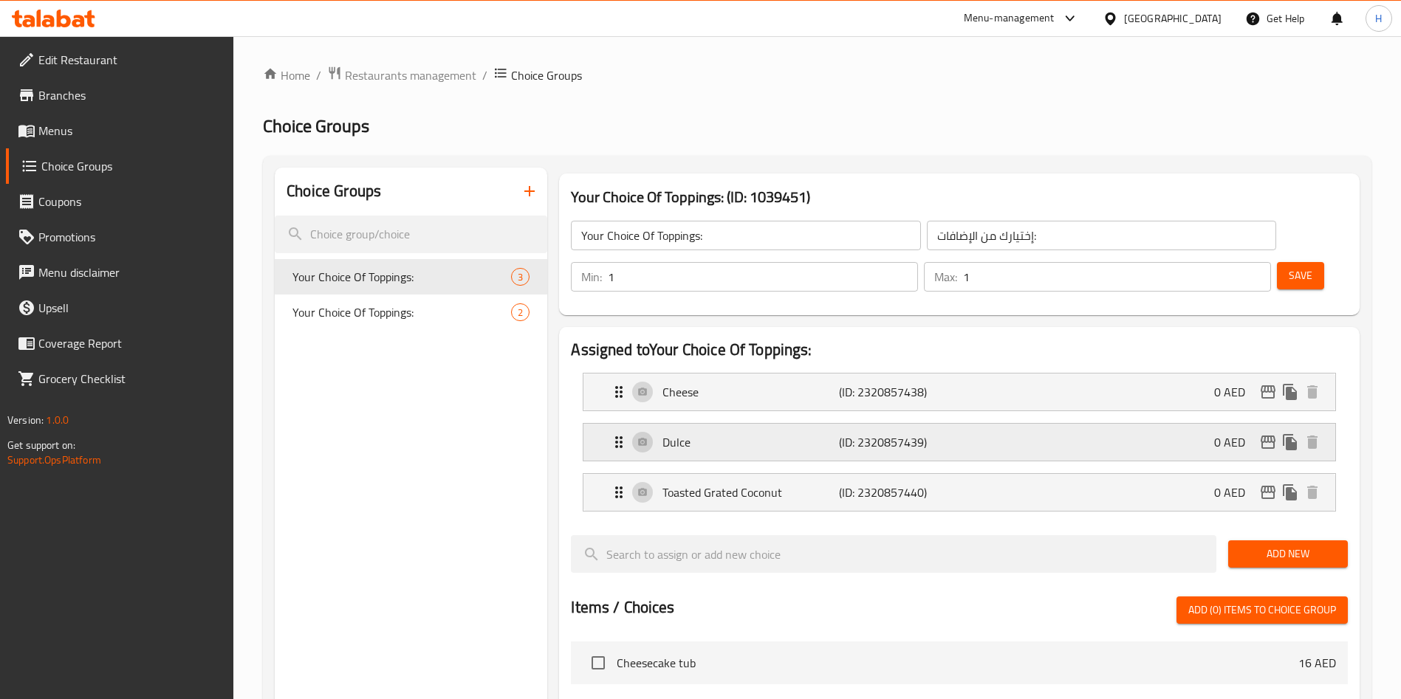
click at [723, 433] on p "Dulce" at bounding box center [750, 442] width 176 height 18
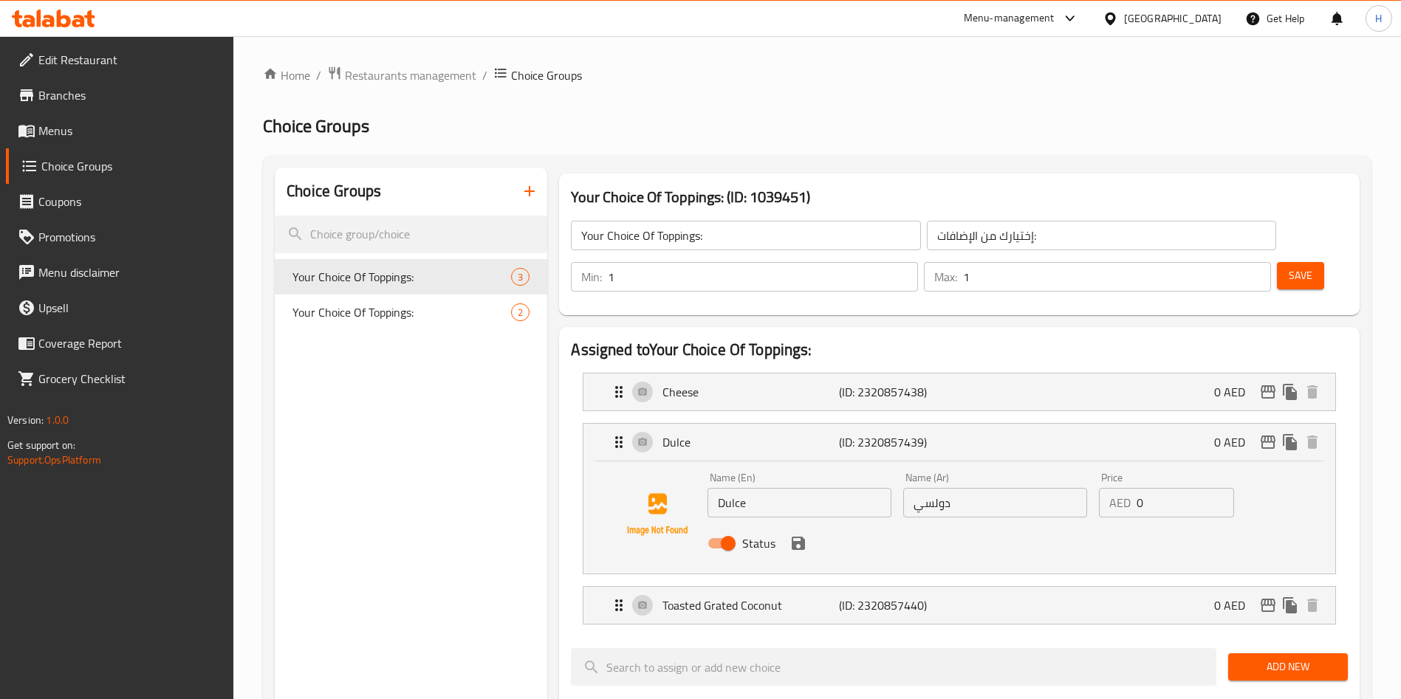
click at [720, 529] on input "Status" at bounding box center [728, 543] width 84 height 28
checkbox input "false"
click at [798, 535] on icon "save" at bounding box center [798, 544] width 18 height 18
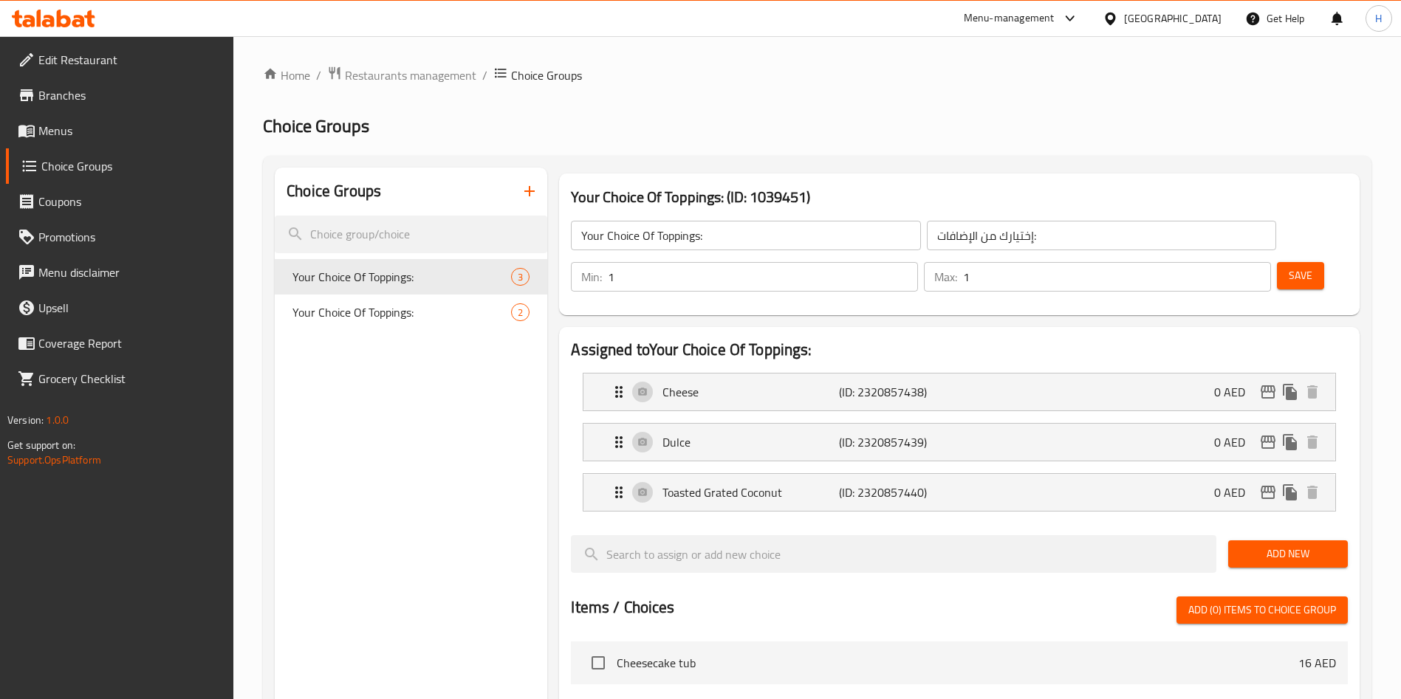
click at [1289, 267] on span "Save" at bounding box center [1301, 276] width 24 height 18
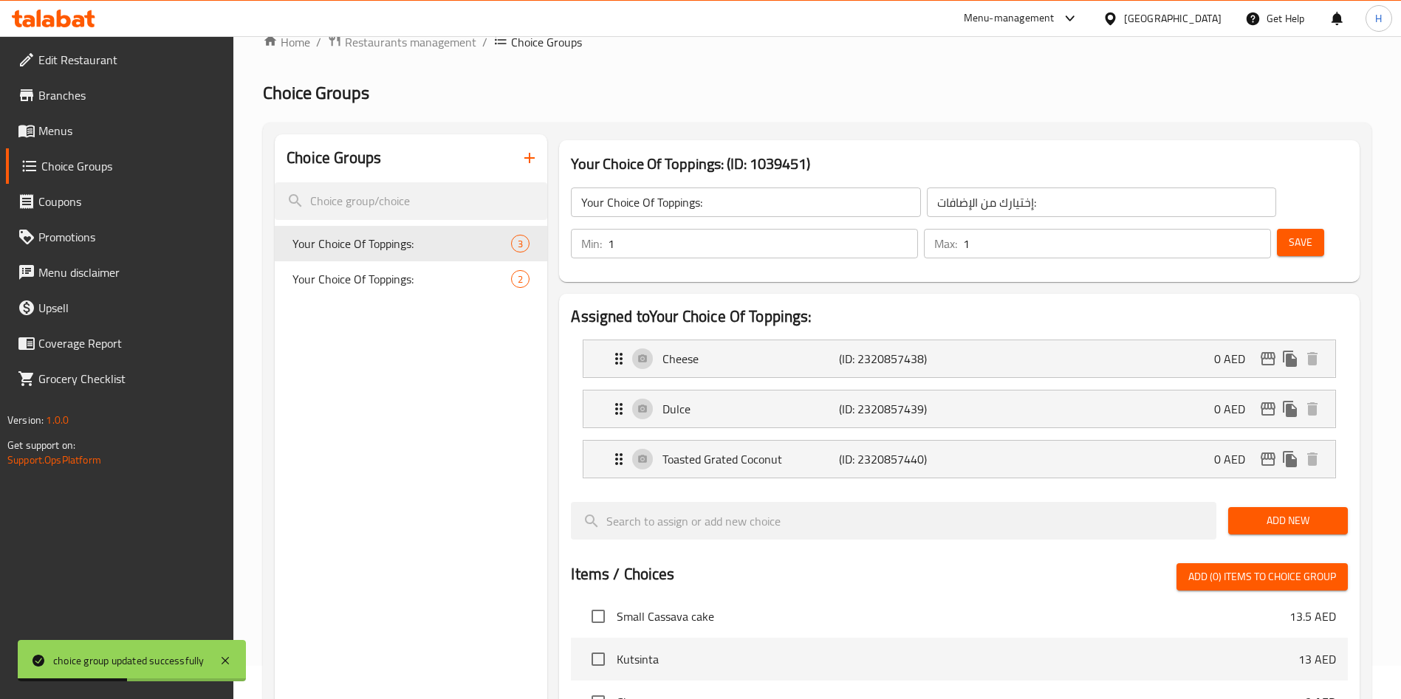
scroll to position [11, 0]
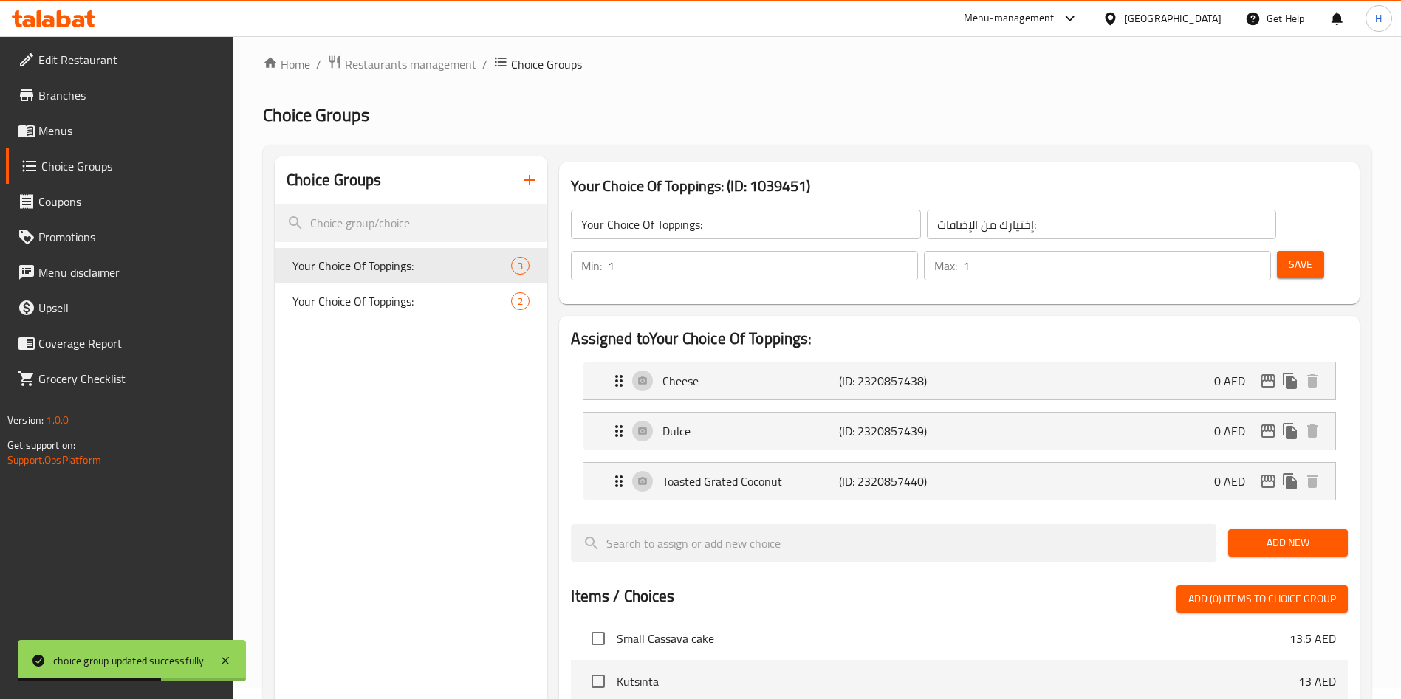
click at [1276, 534] on span "Add New" at bounding box center [1288, 543] width 96 height 18
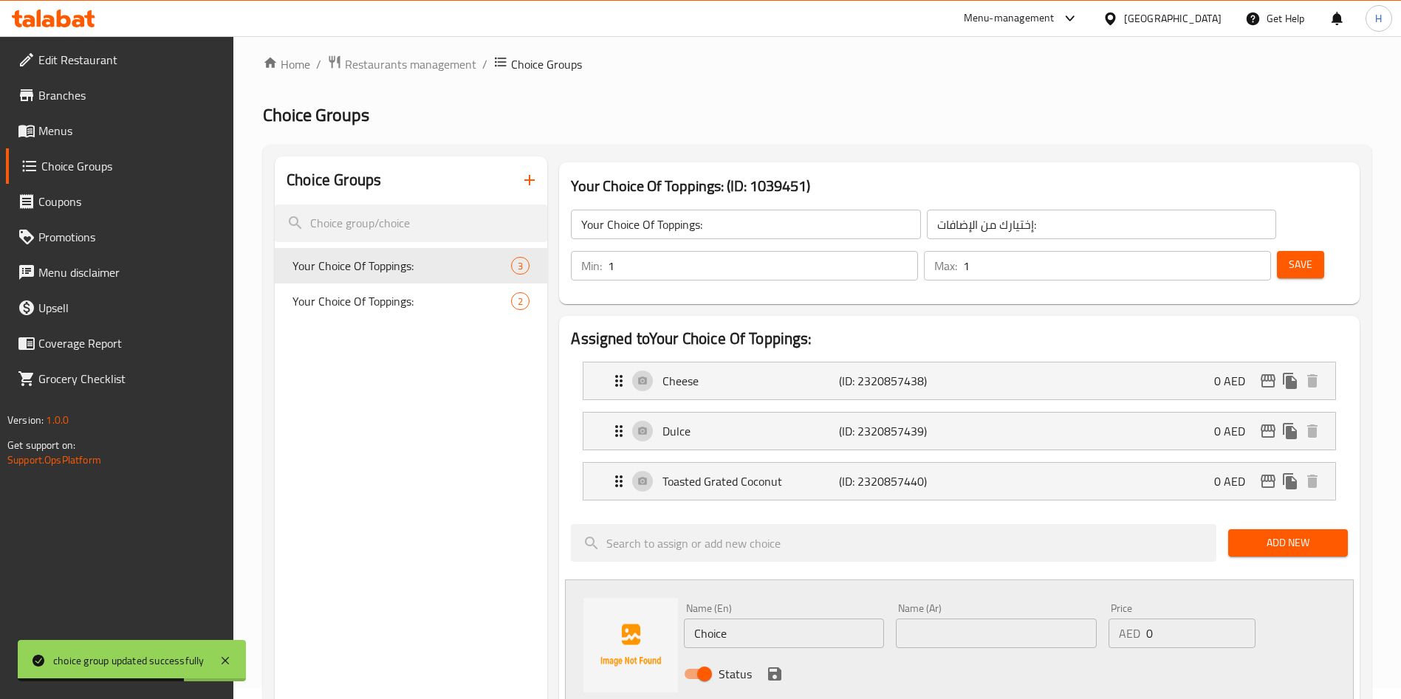
click at [758, 619] on input "Choice" at bounding box center [784, 634] width 200 height 30
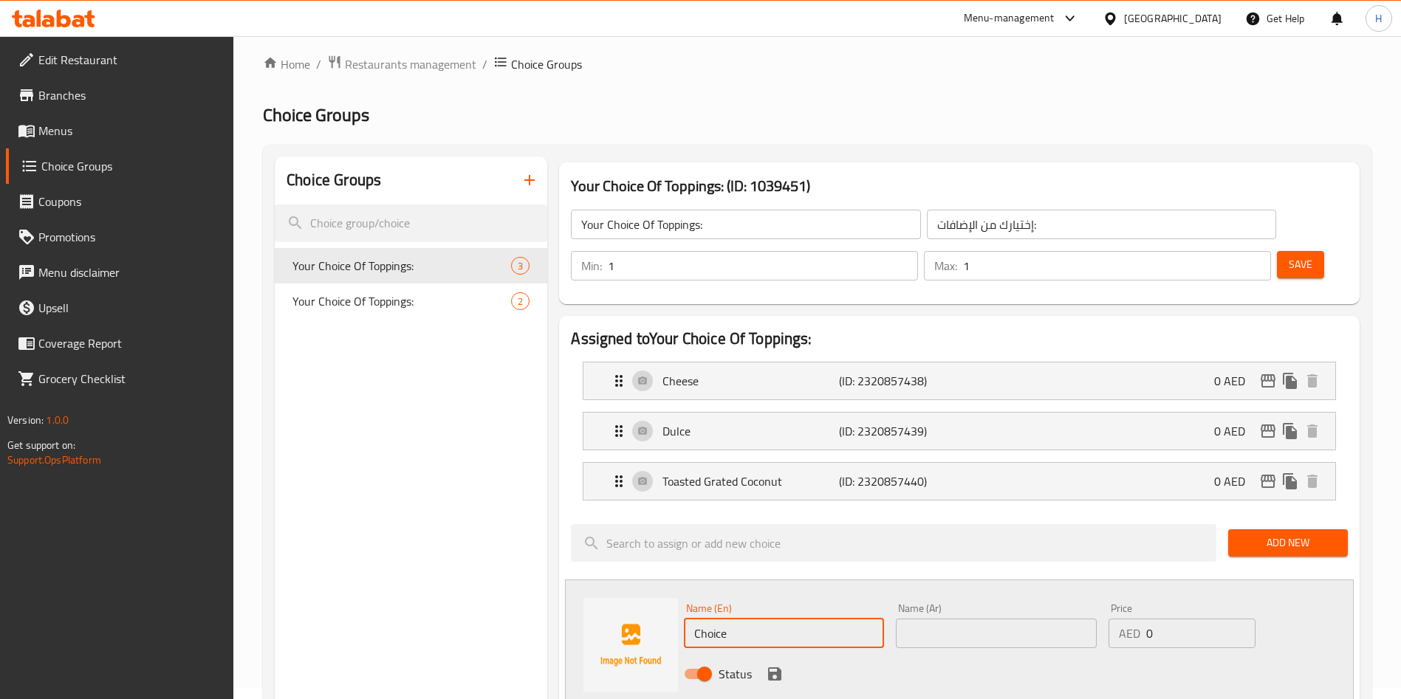
paste input "Extra Kutsinta Add-ons"
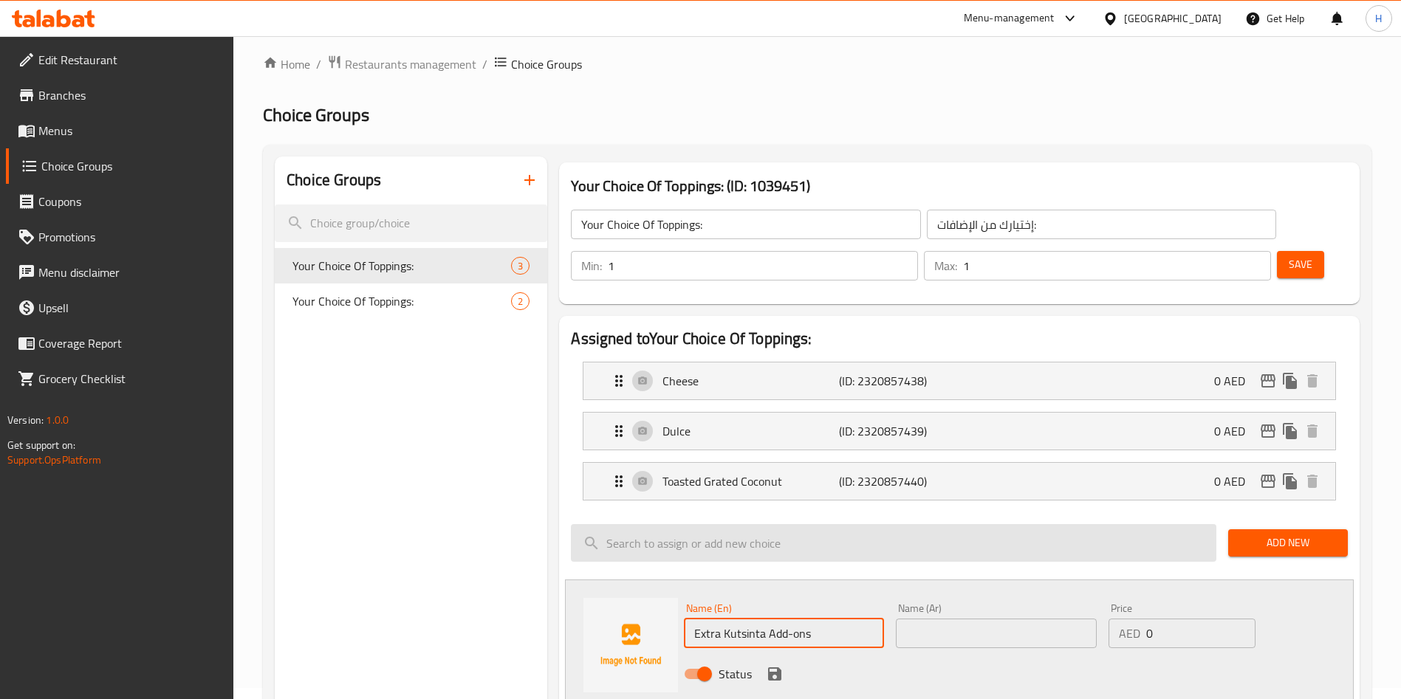
type input "Extra Kutsinta Add-ons"
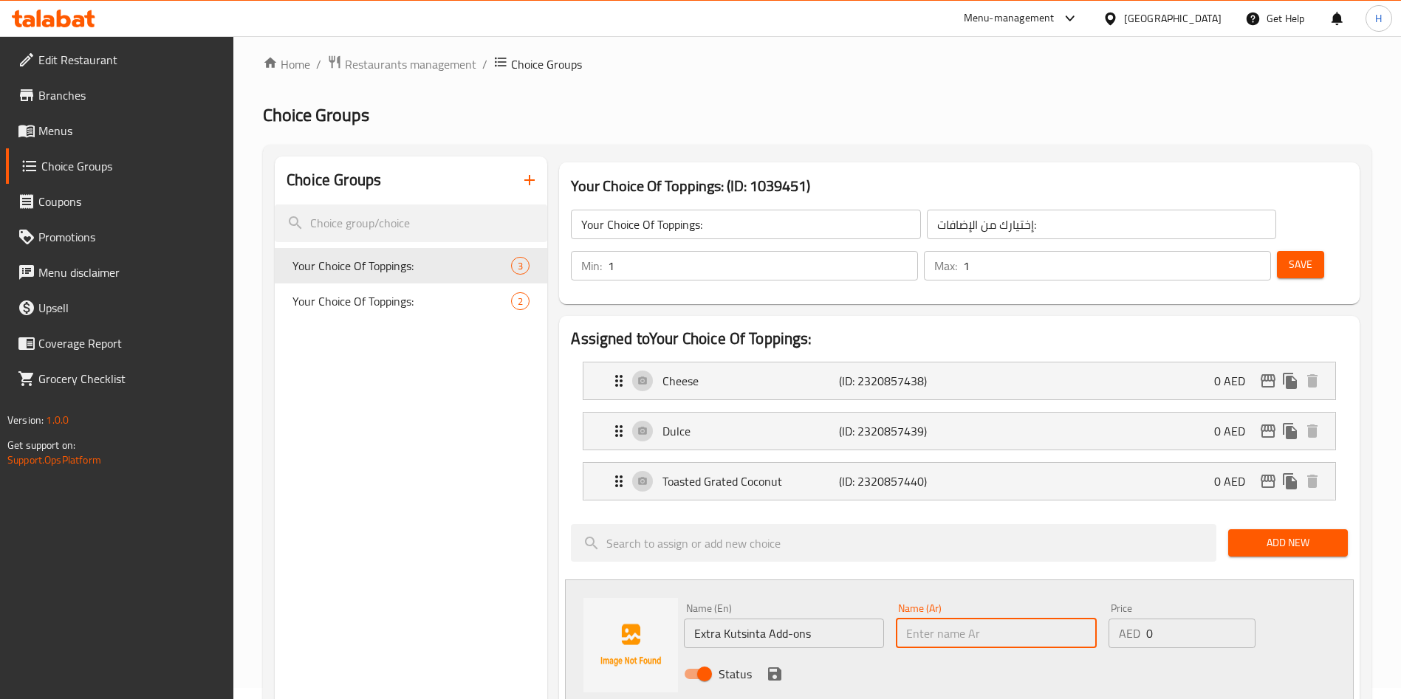
paste input "إضافات كوتسنتا إضافية"
type input "إضافات كوتسنتا إضافية"
click at [1187, 619] on input "0" at bounding box center [1200, 634] width 109 height 30
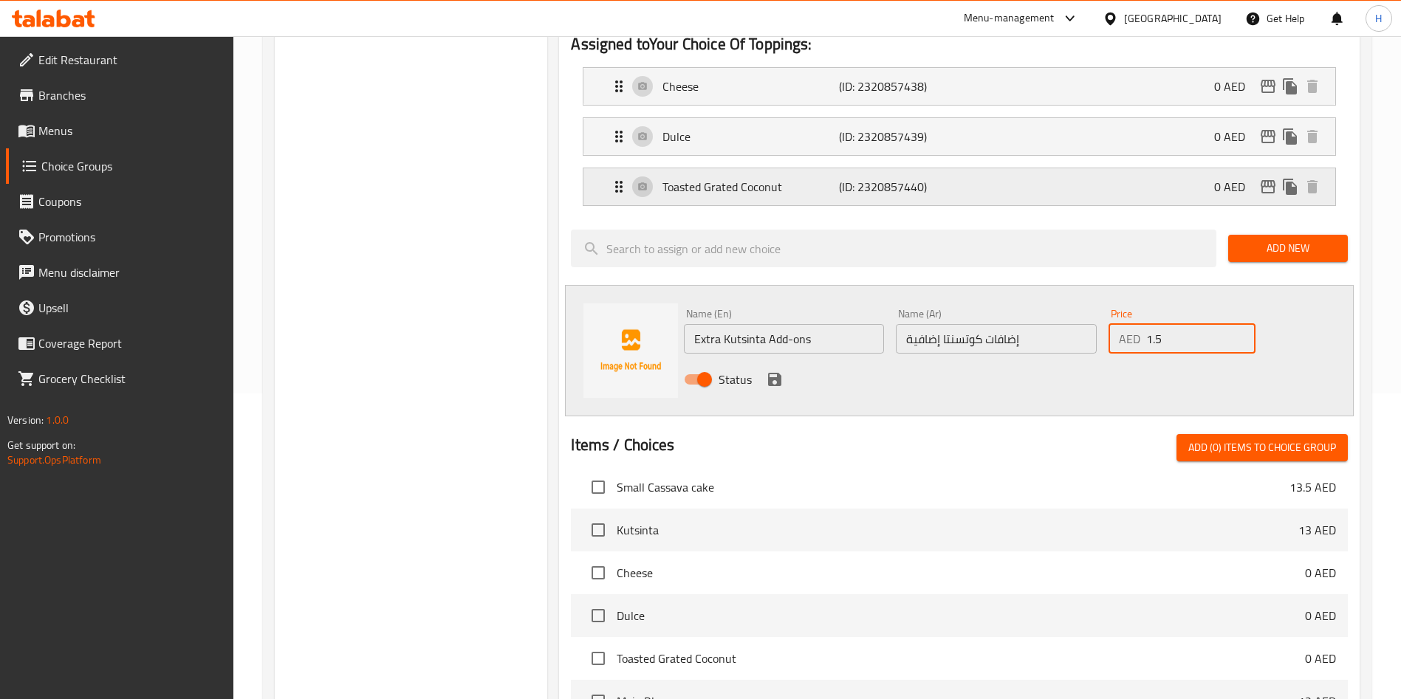
scroll to position [303, 0]
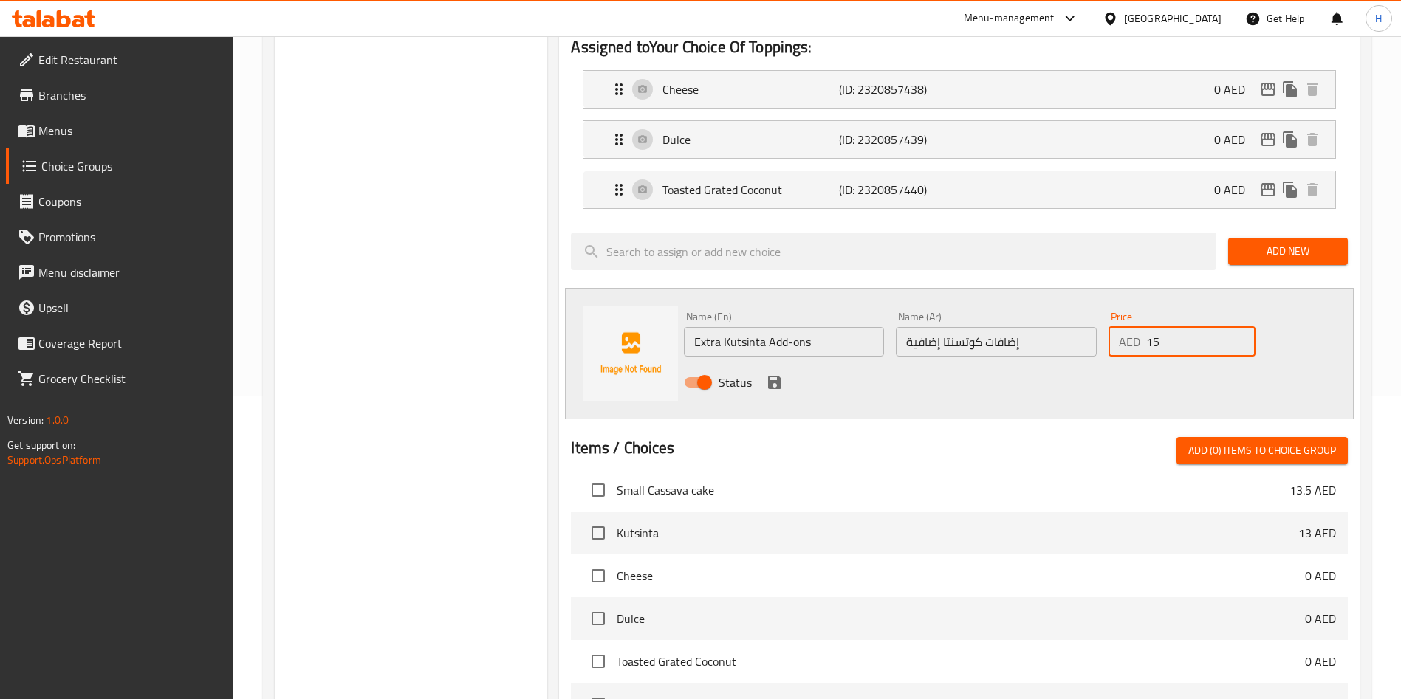
type input "0"
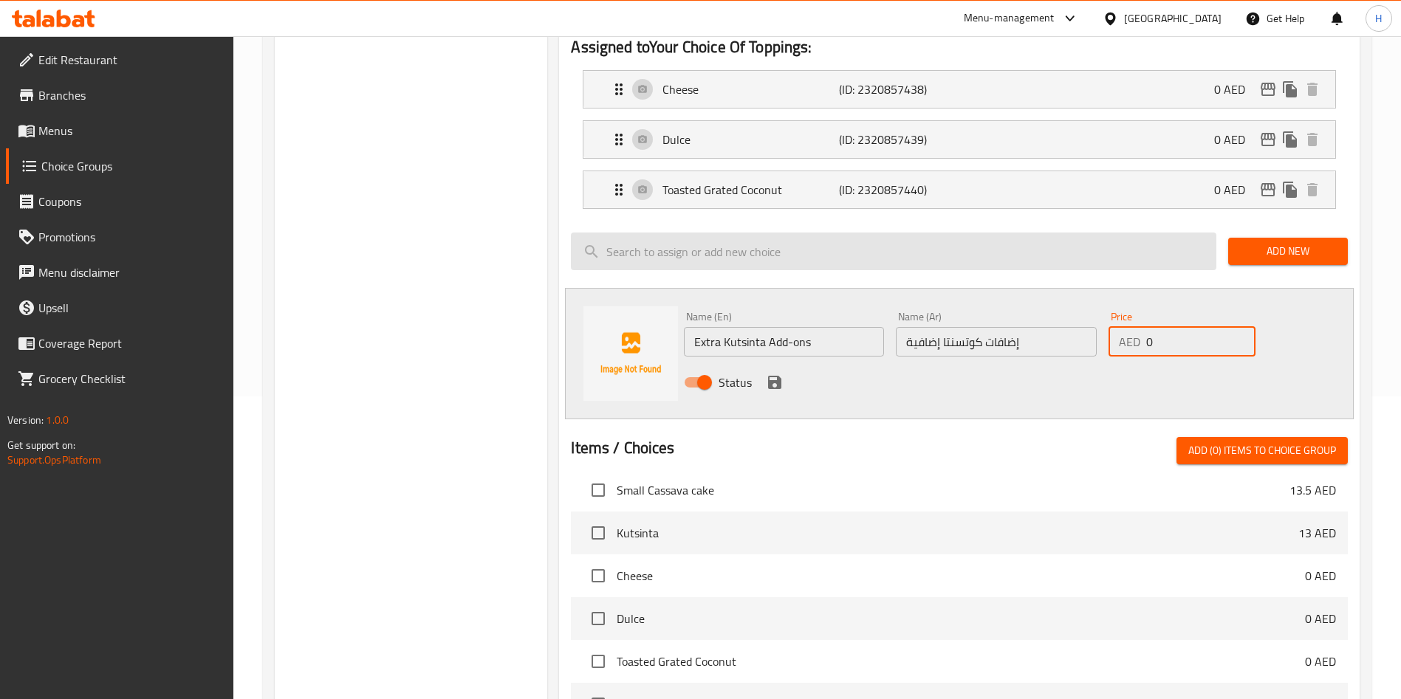
scroll to position [0, 0]
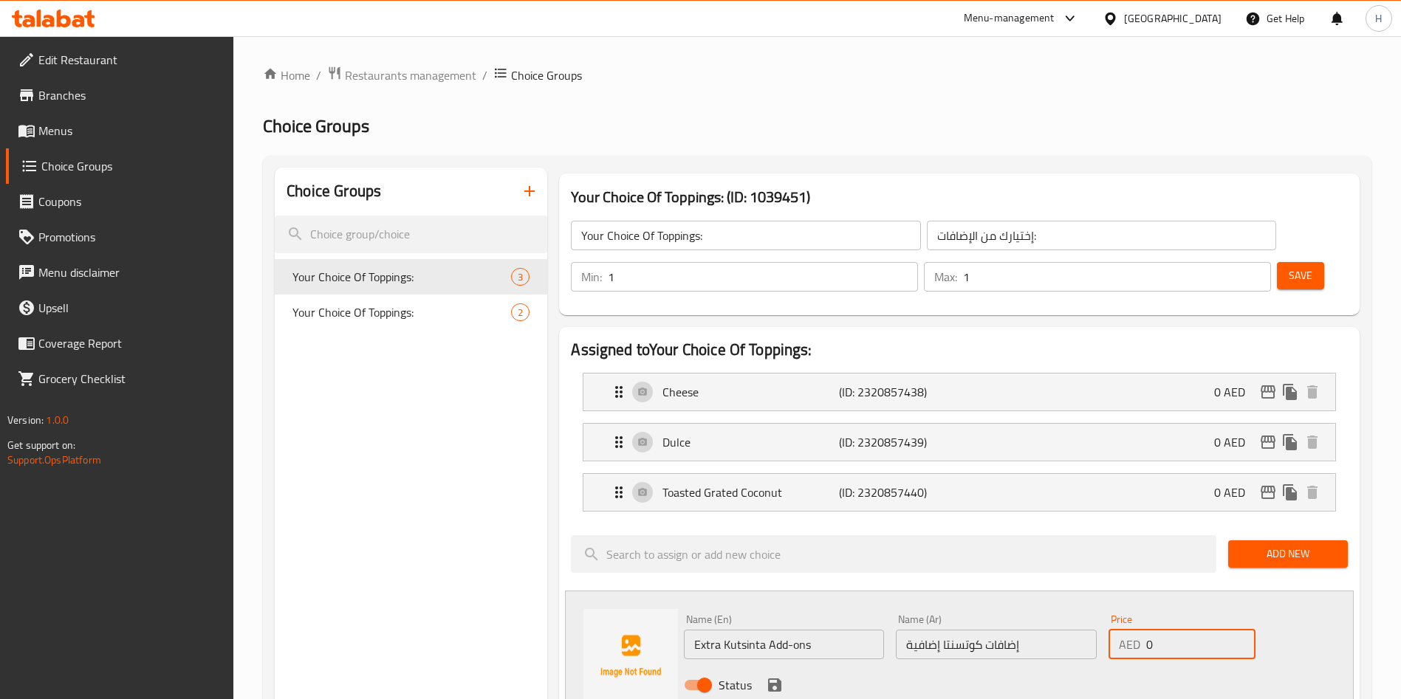
click at [528, 199] on icon "button" at bounding box center [530, 191] width 18 height 18
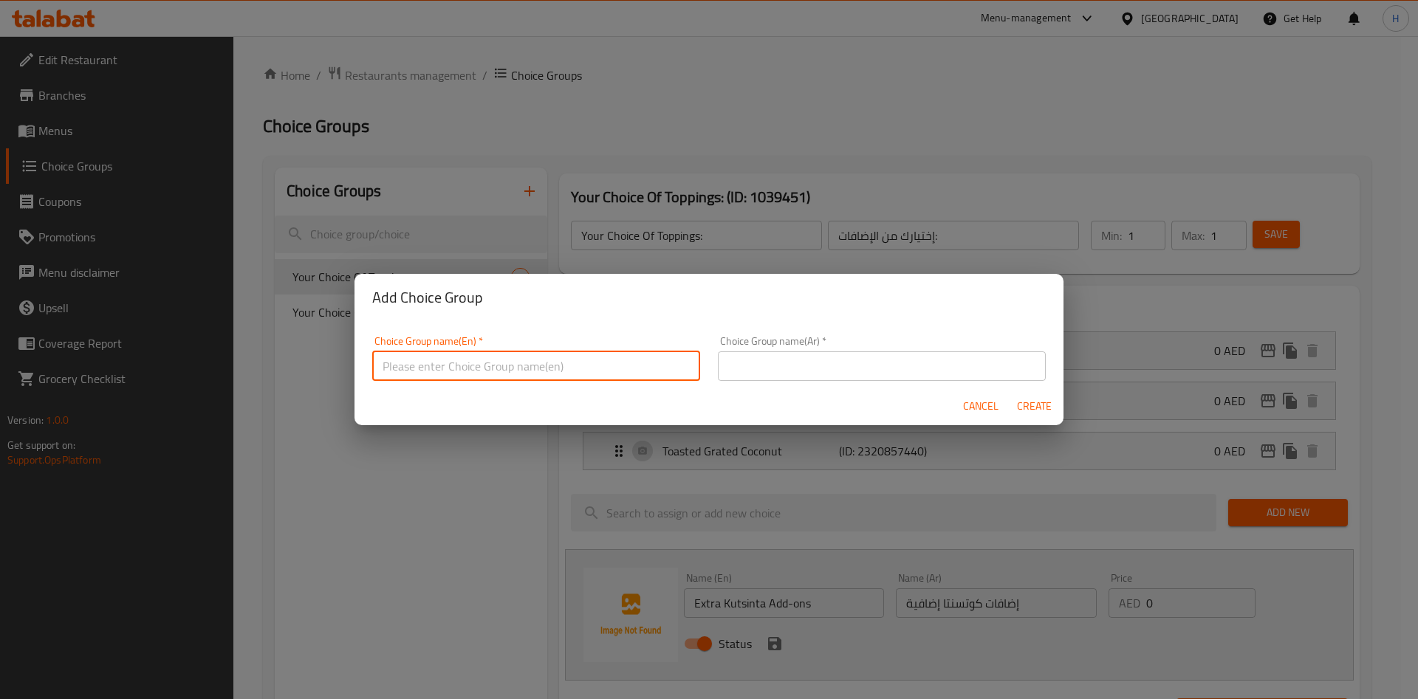
paste input "إضافات كوتسنتا إضافية"
click at [608, 354] on input "text" at bounding box center [536, 367] width 328 height 30
type input "إضافات كوتسنتا إضافية"
click at [789, 373] on input "text" at bounding box center [882, 367] width 328 height 30
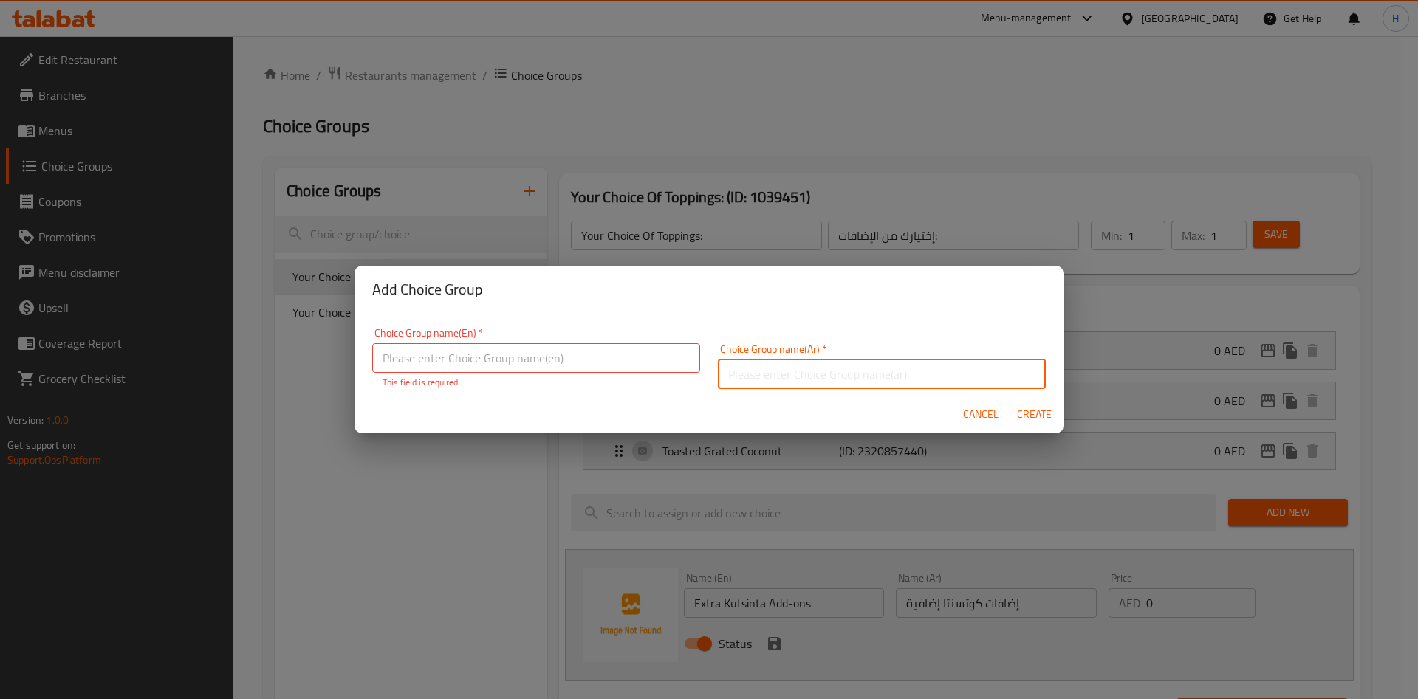
paste input "إضافات كوتسنتا إضافية"
type input "إضافات كوتسنتا إضافية"
click at [597, 374] on div "Choice Group name(En)   * Choice Group name(En) * This field is required" at bounding box center [536, 358] width 328 height 61
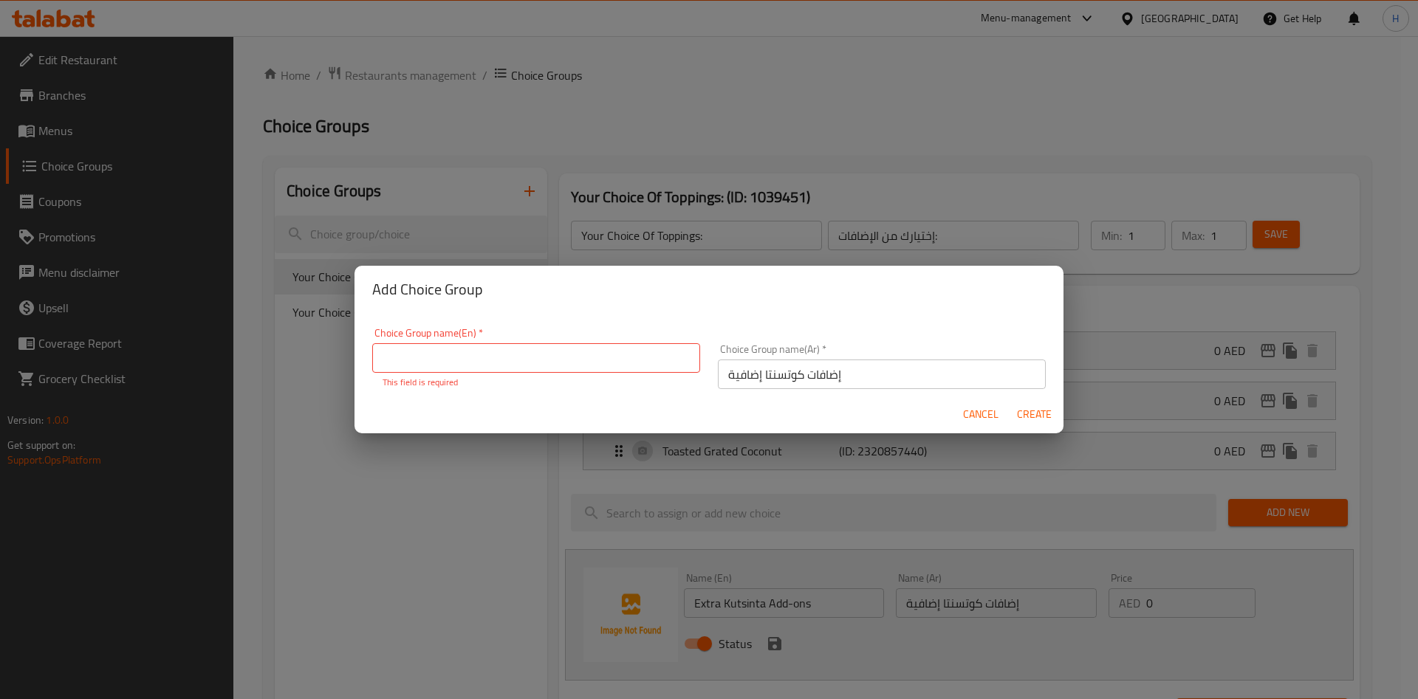
click at [550, 357] on input "text" at bounding box center [536, 358] width 328 height 30
paste input "Extra Kutsinta Add-ons"
type input "Extra Kutsinta Add-ons"
click at [1027, 411] on span "Create" at bounding box center [1033, 414] width 35 height 18
type input "Extra Kutsinta Add-ons"
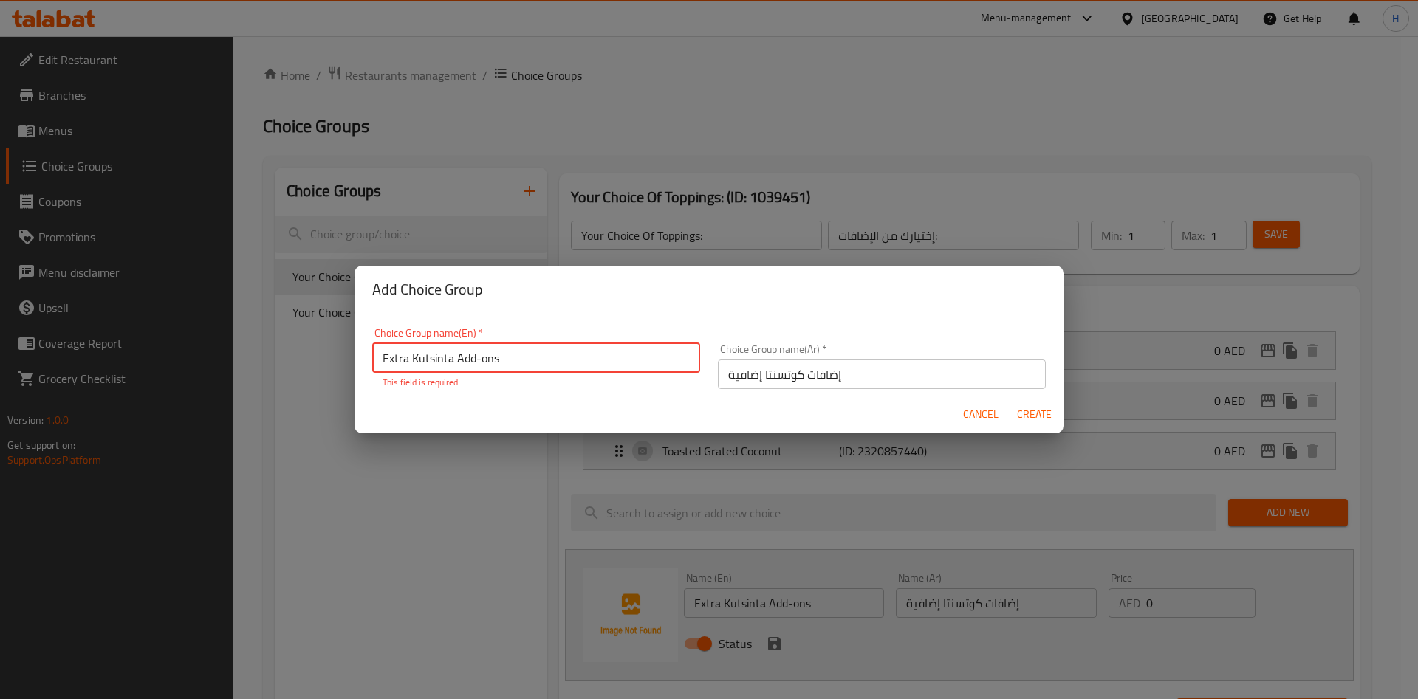
type input "إضافات كوتسنتا إضافية"
type input "0"
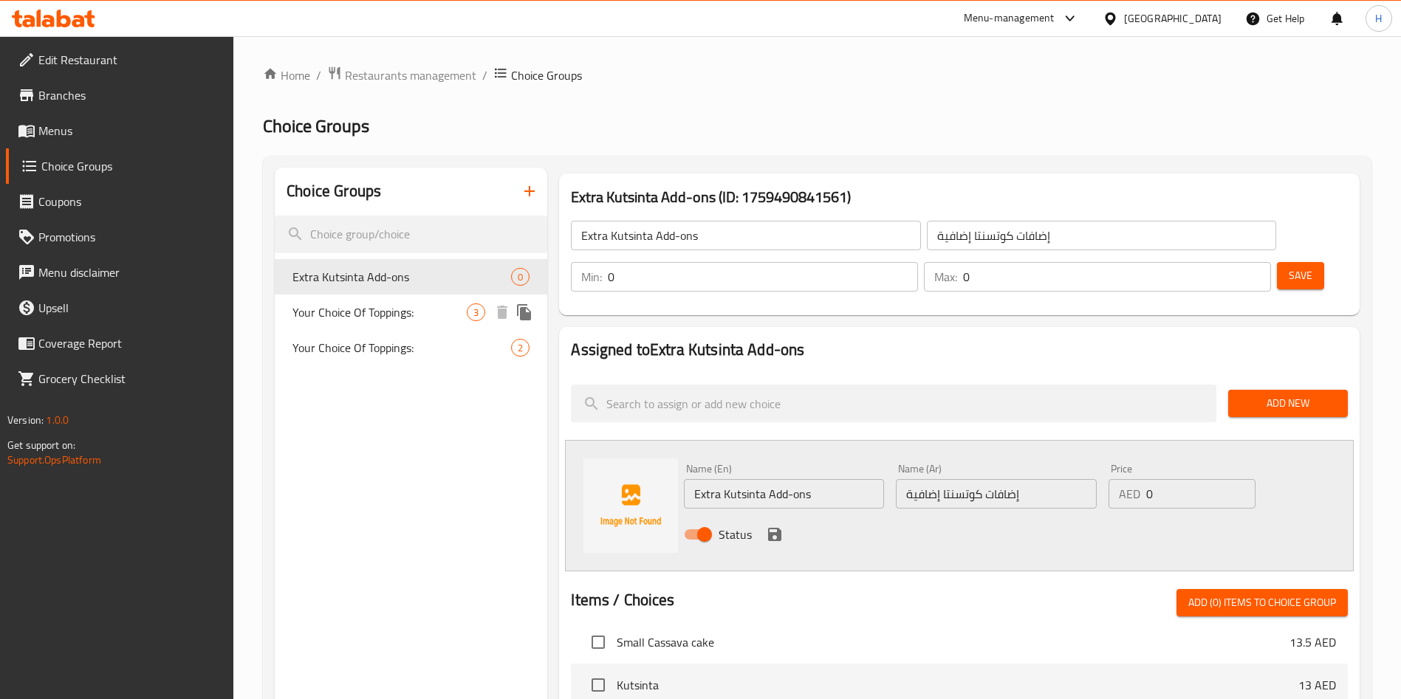
click at [357, 312] on span "Your Choice Of Toppings:" at bounding box center [379, 313] width 174 height 18
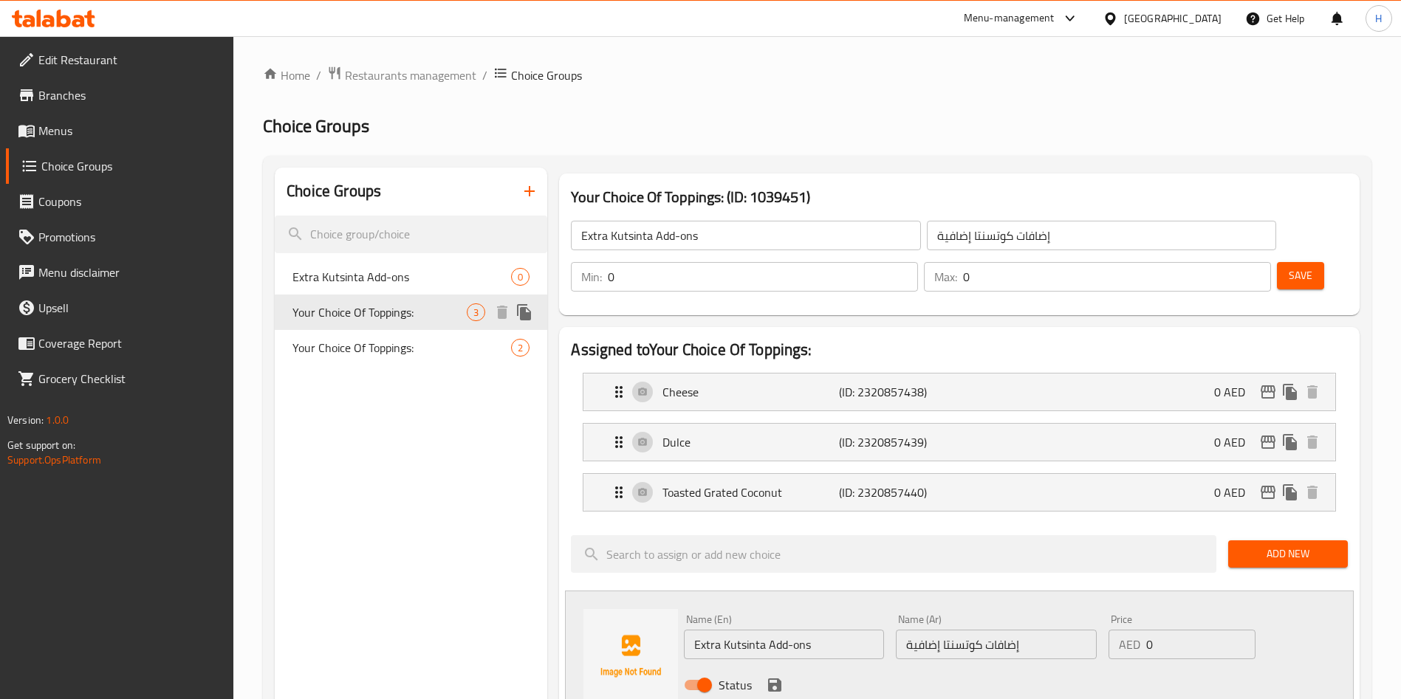
type input "Your Choice Of Toppings:"
type input "إختيارك من الإضافات:"
type input "1"
click at [394, 278] on span "Extra Kutsinta Add-ons" at bounding box center [379, 277] width 174 height 18
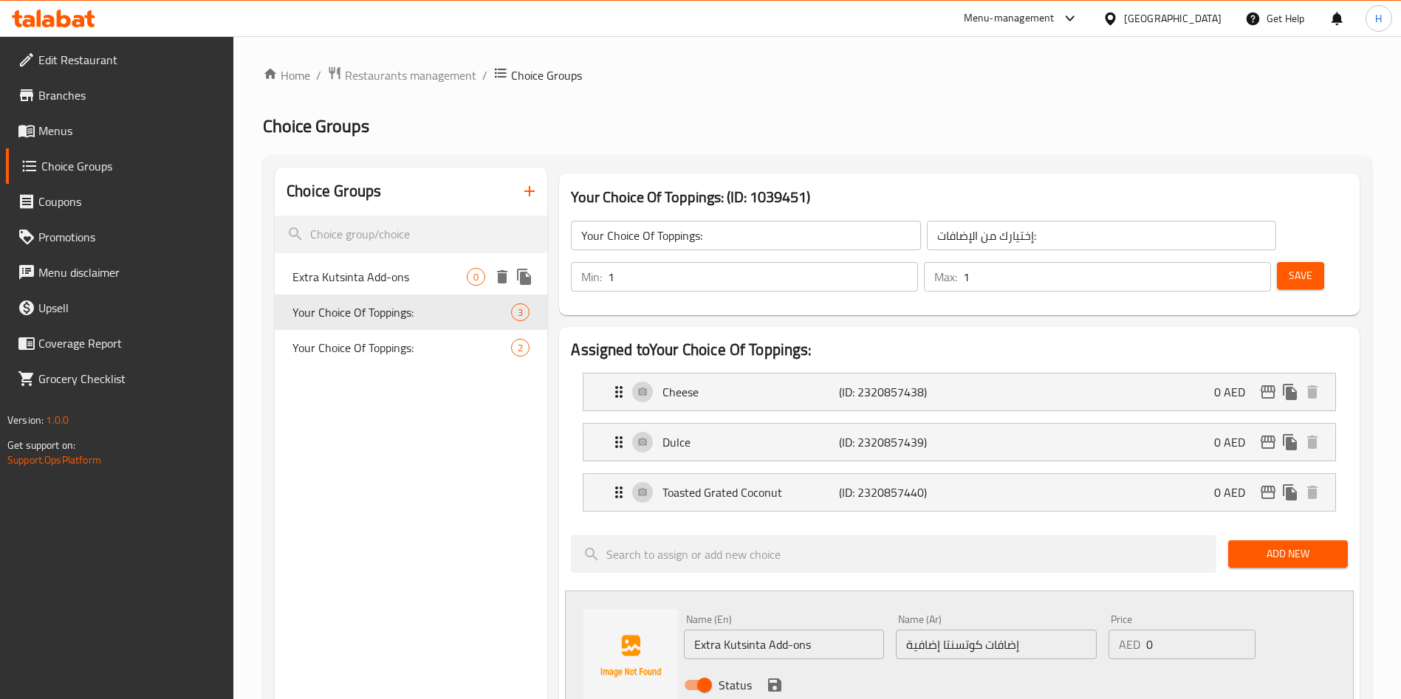
type input "Extra Kutsinta Add-ons"
type input "إضافات كوتسنتا إضافية"
type input "0"
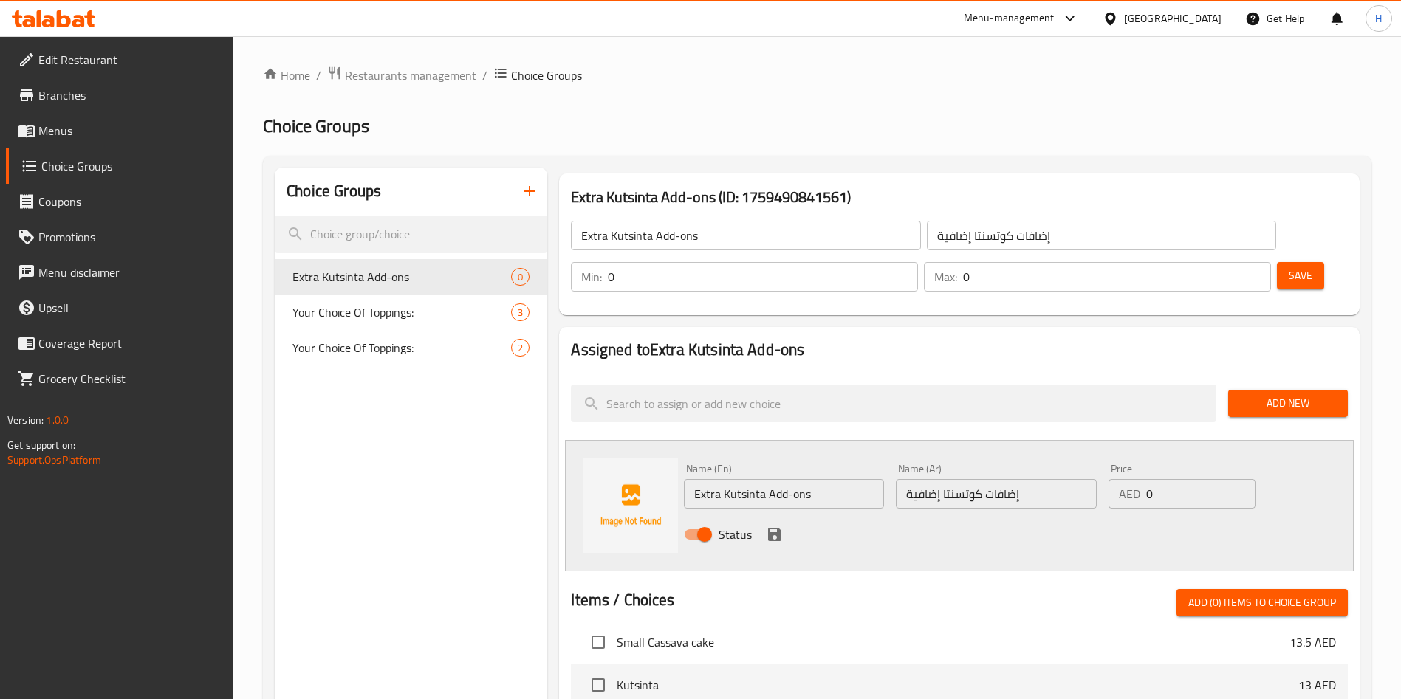
click at [1248, 394] on span "Add New" at bounding box center [1288, 403] width 96 height 18
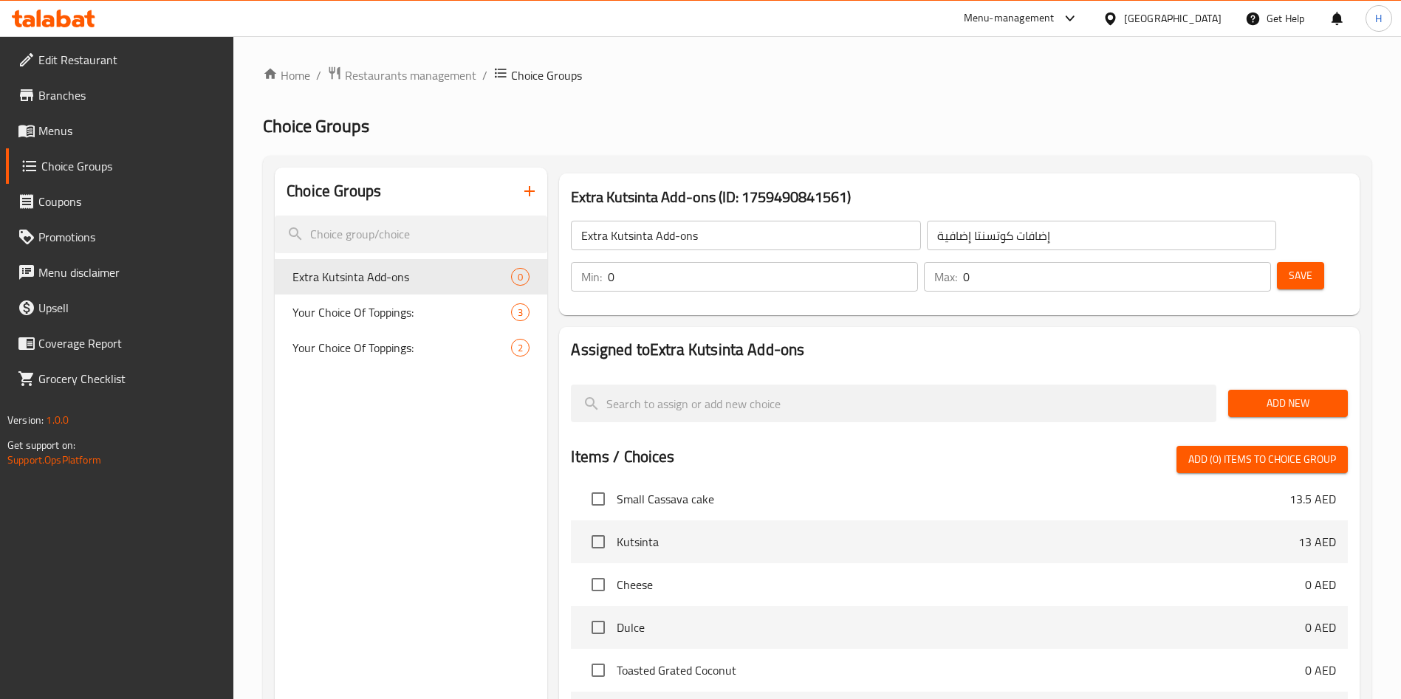
click at [1266, 394] on span "Add New" at bounding box center [1288, 403] width 96 height 18
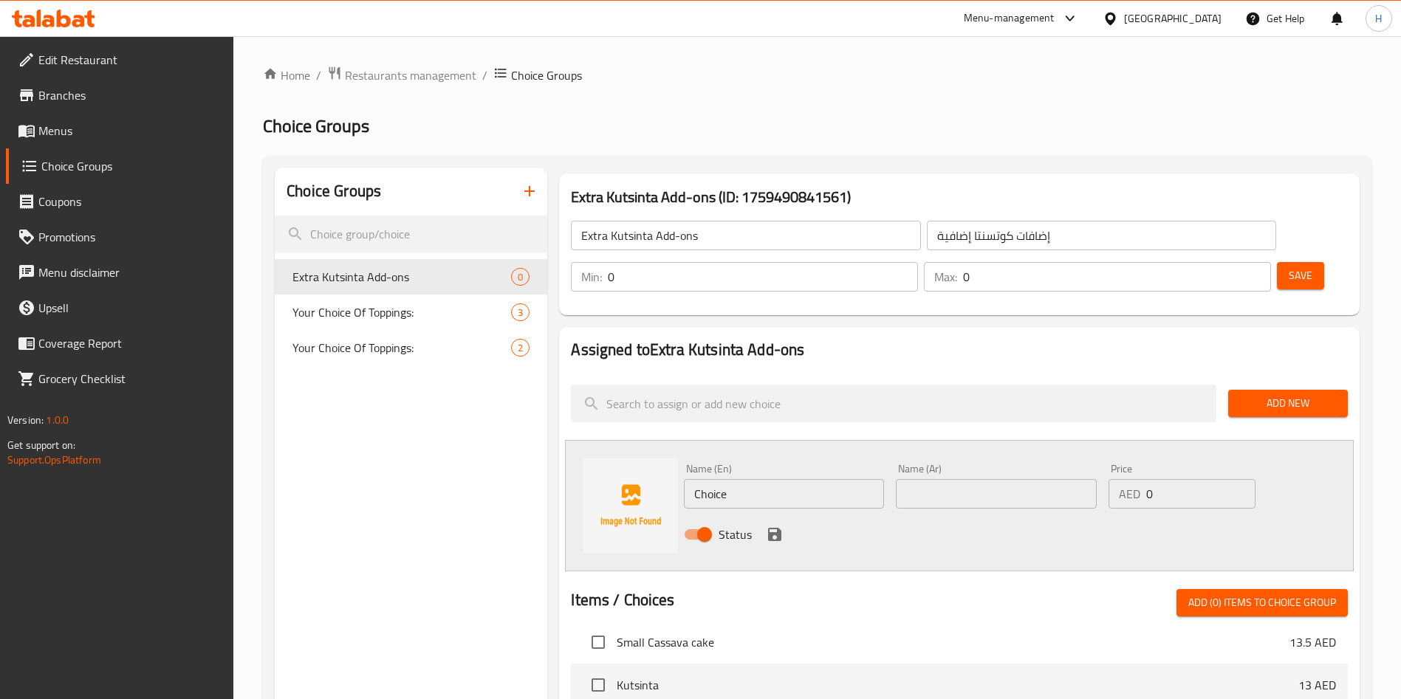
click at [751, 479] on input "Choice" at bounding box center [784, 494] width 200 height 30
paste input "Extra Dul"
type input "Extra Dulce"
click at [481, 466] on div "Choice Groups Extra Kutsinta Add-ons 0 Your Choice Of Toppings: 3 Your Choice O…" at bounding box center [411, 668] width 272 height 1001
click at [969, 479] on input "text" at bounding box center [996, 494] width 200 height 30
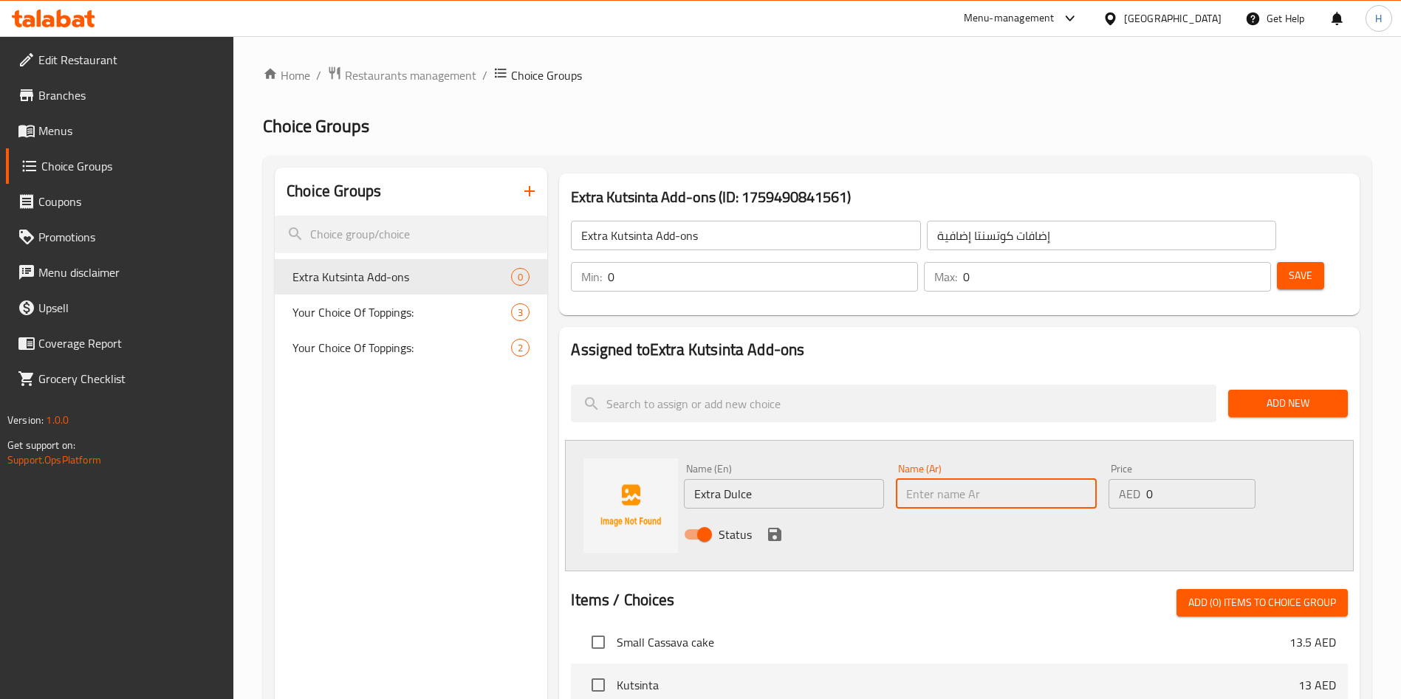
paste input "دولسي إضافي"
type input "دولسي إضافي"
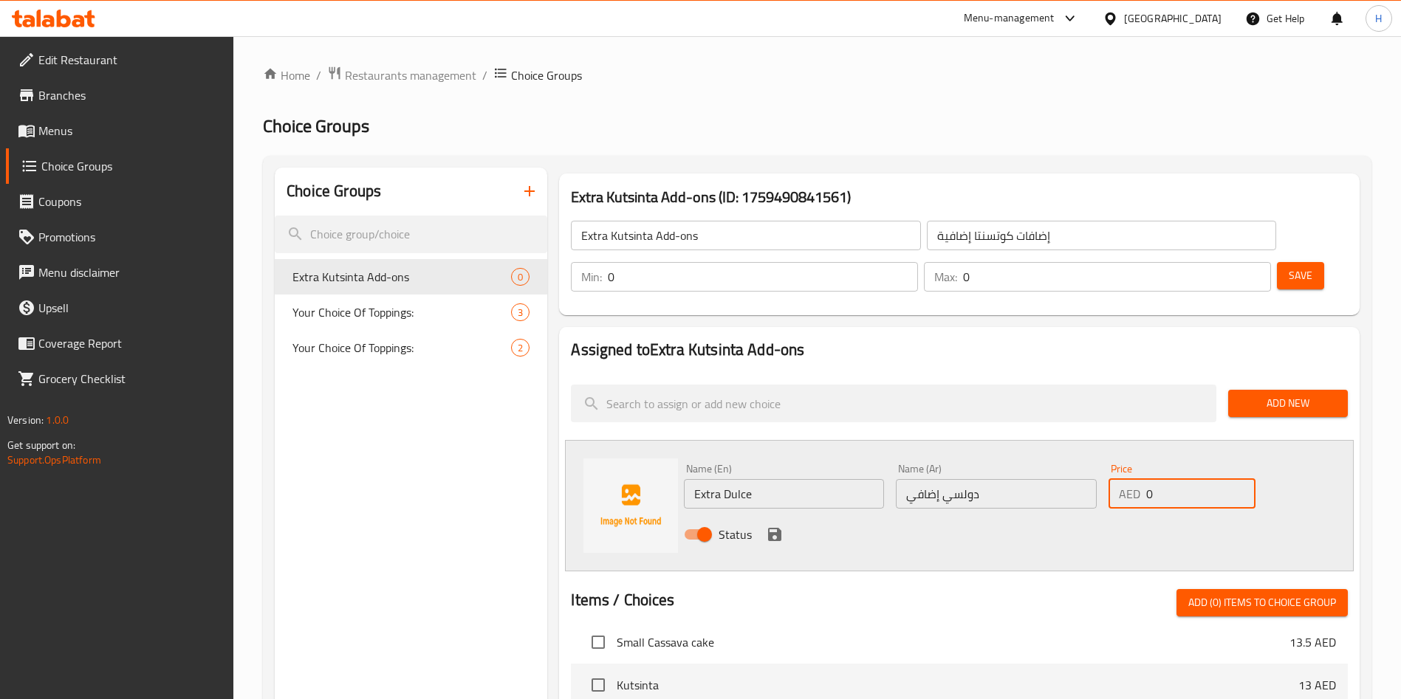
click at [1216, 479] on input "0" at bounding box center [1200, 494] width 109 height 30
type input "1.5"
click at [770, 528] on icon "save" at bounding box center [774, 534] width 13 height 13
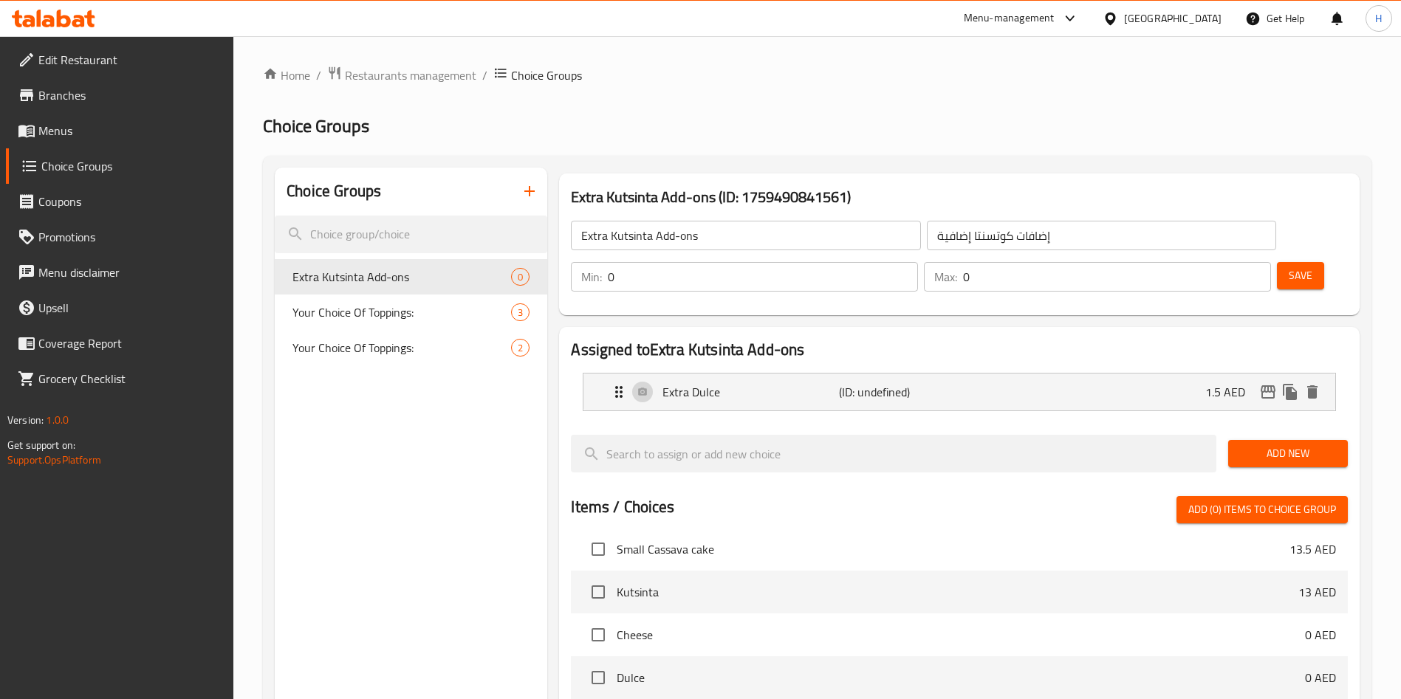
click at [1270, 445] on span "Add New" at bounding box center [1288, 454] width 96 height 18
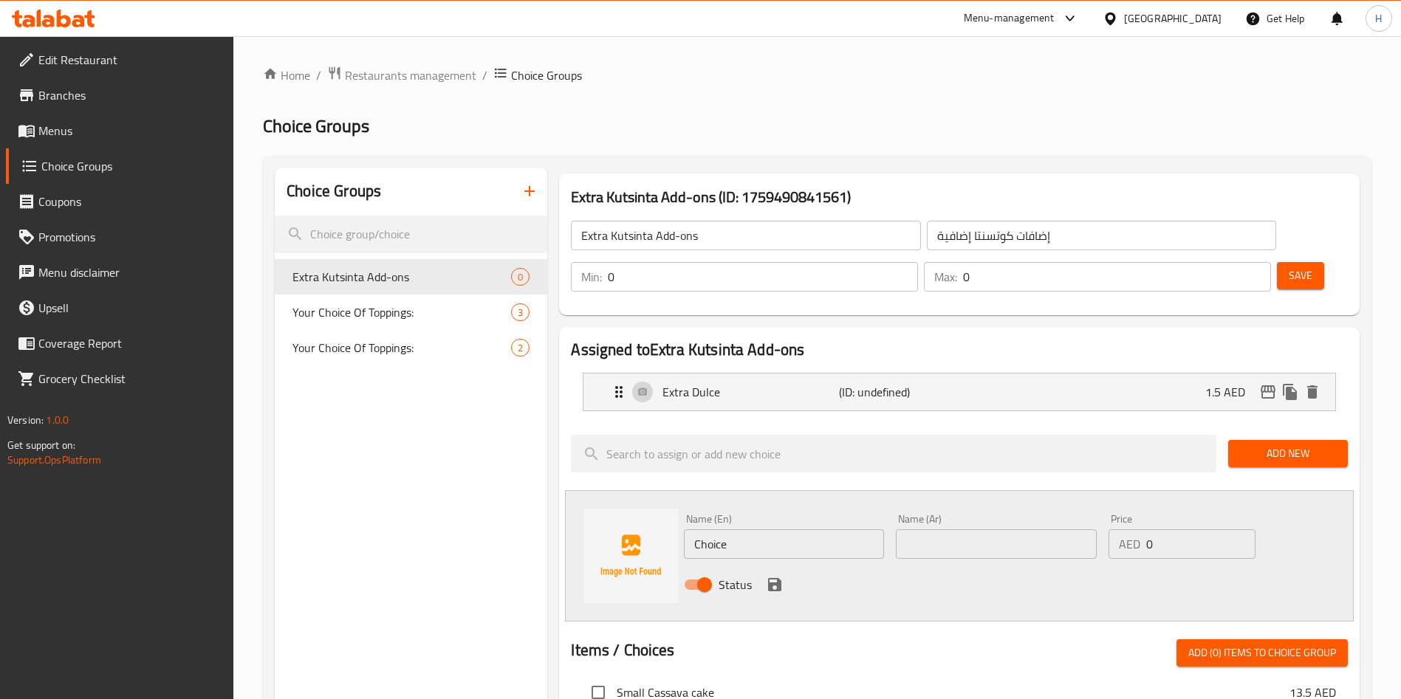
click at [770, 529] on input "Choice" at bounding box center [784, 544] width 200 height 30
paste input "Extra Toasted grated coconut"
type input "Extra Toasted grated coconut"
paste input "إضافي من جوز الهند المبشور المحمص"
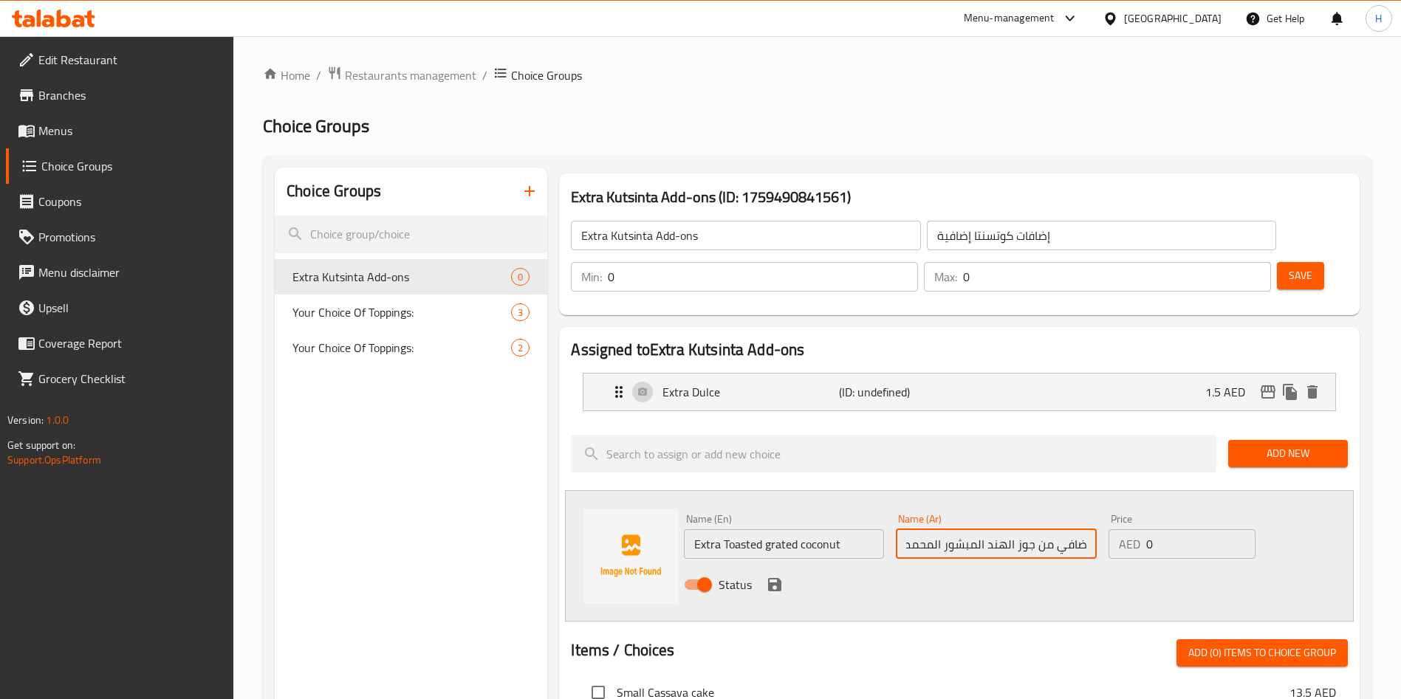
type input "إضافي من جوز الهند المبشور المحمص"
click at [1188, 529] on input "0" at bounding box center [1200, 544] width 109 height 30
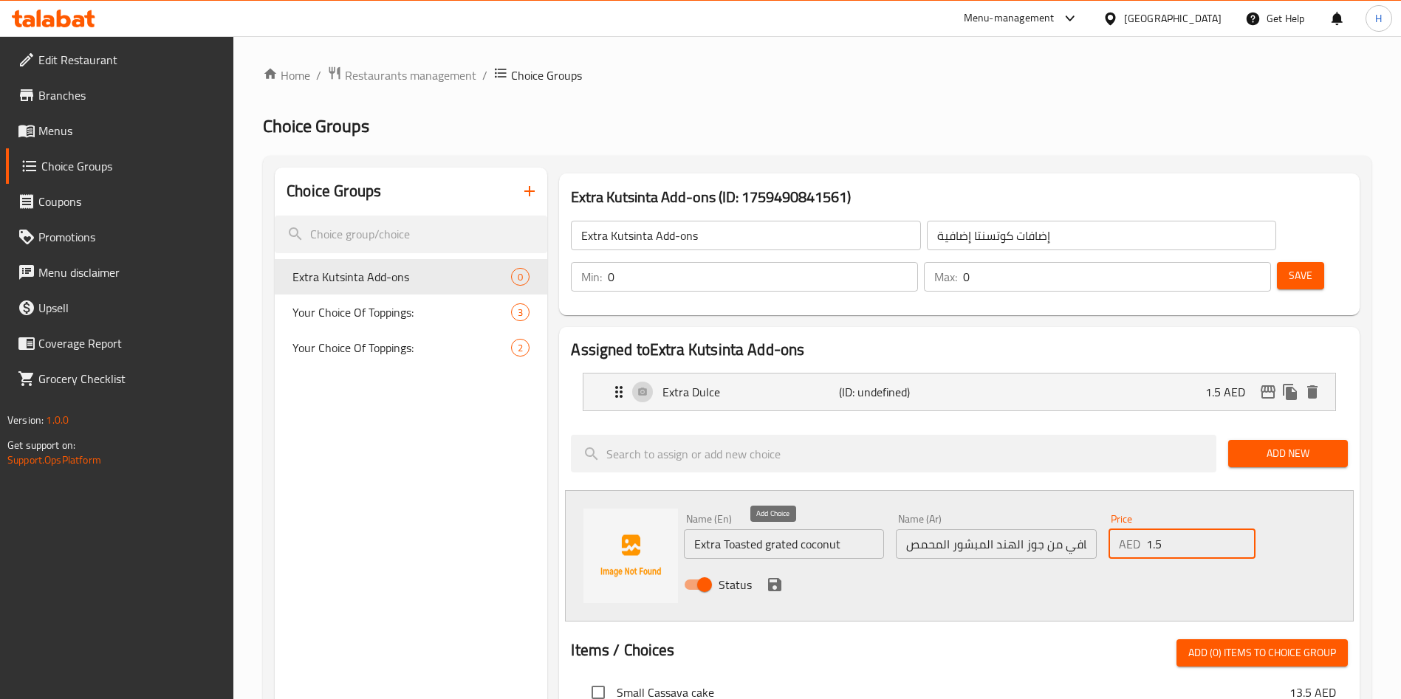
type input "1.5"
click at [760, 565] on div "Status" at bounding box center [996, 585] width 636 height 40
click at [780, 578] on icon "save" at bounding box center [774, 584] width 13 height 13
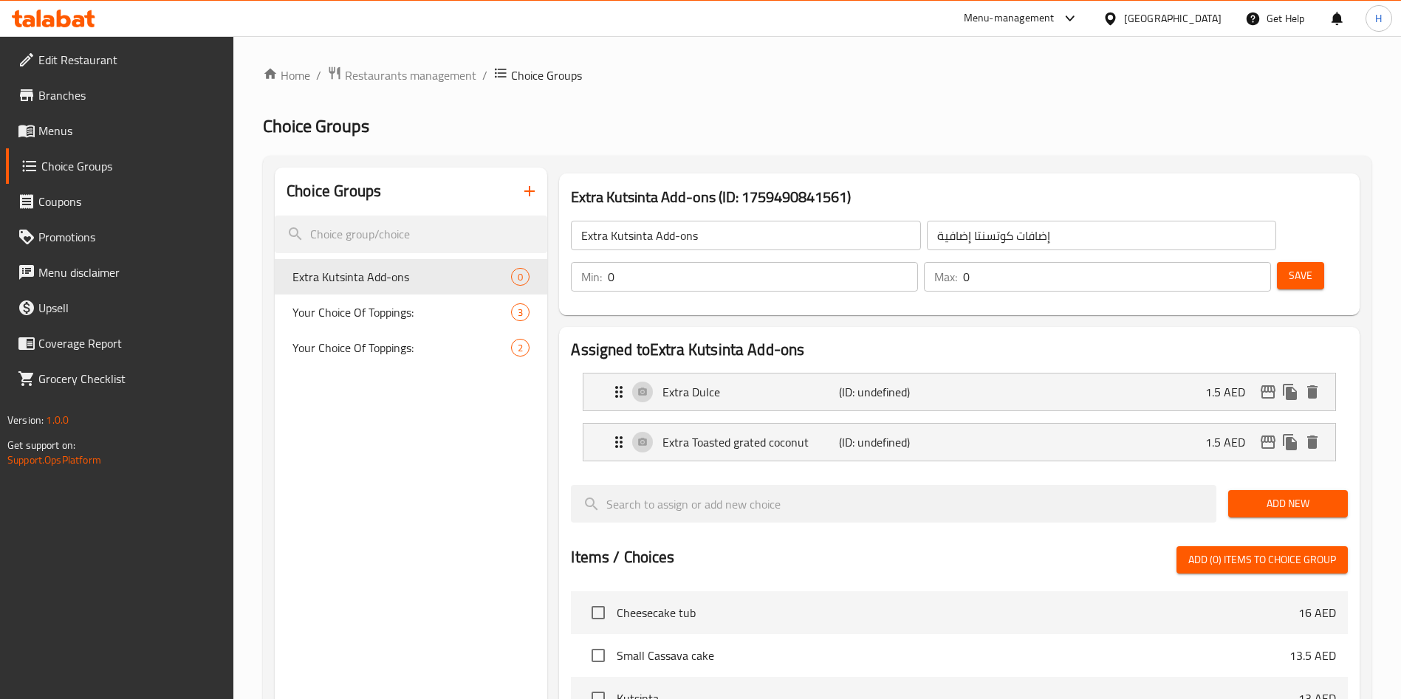
click at [1277, 262] on button "Save" at bounding box center [1300, 275] width 47 height 27
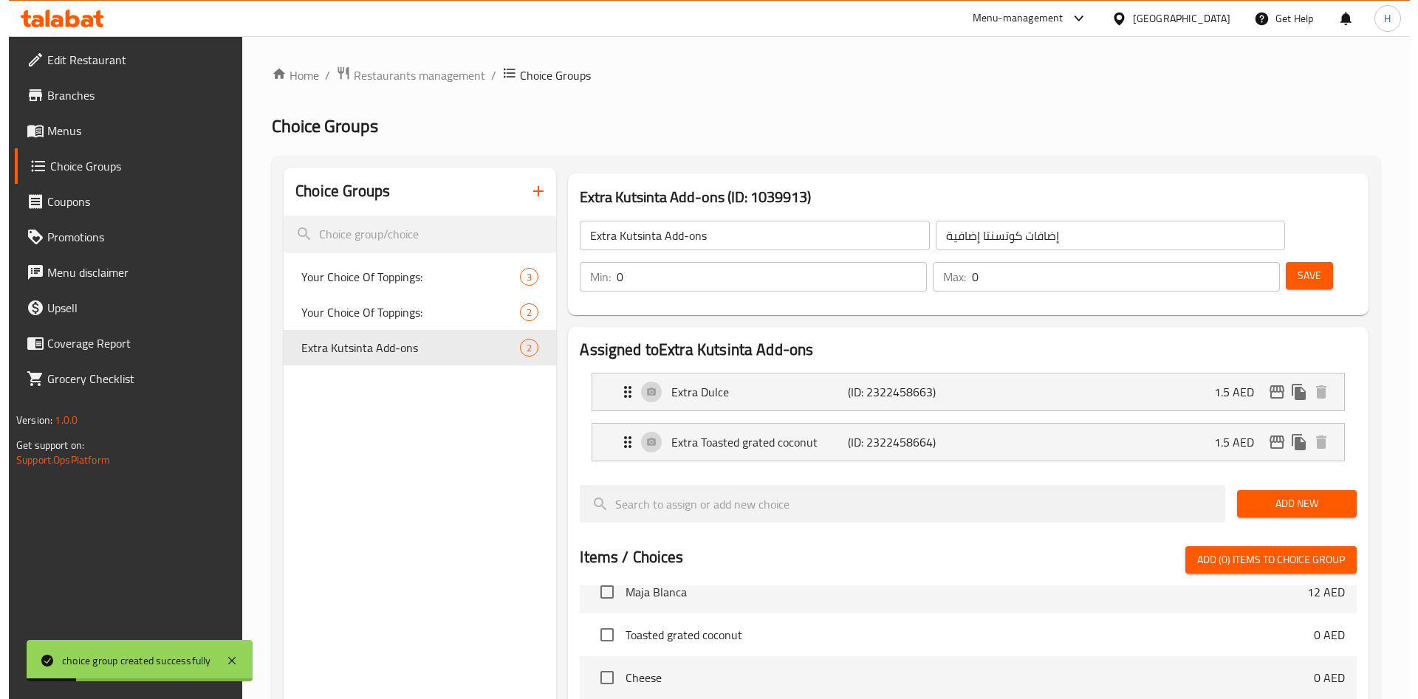
scroll to position [427, 0]
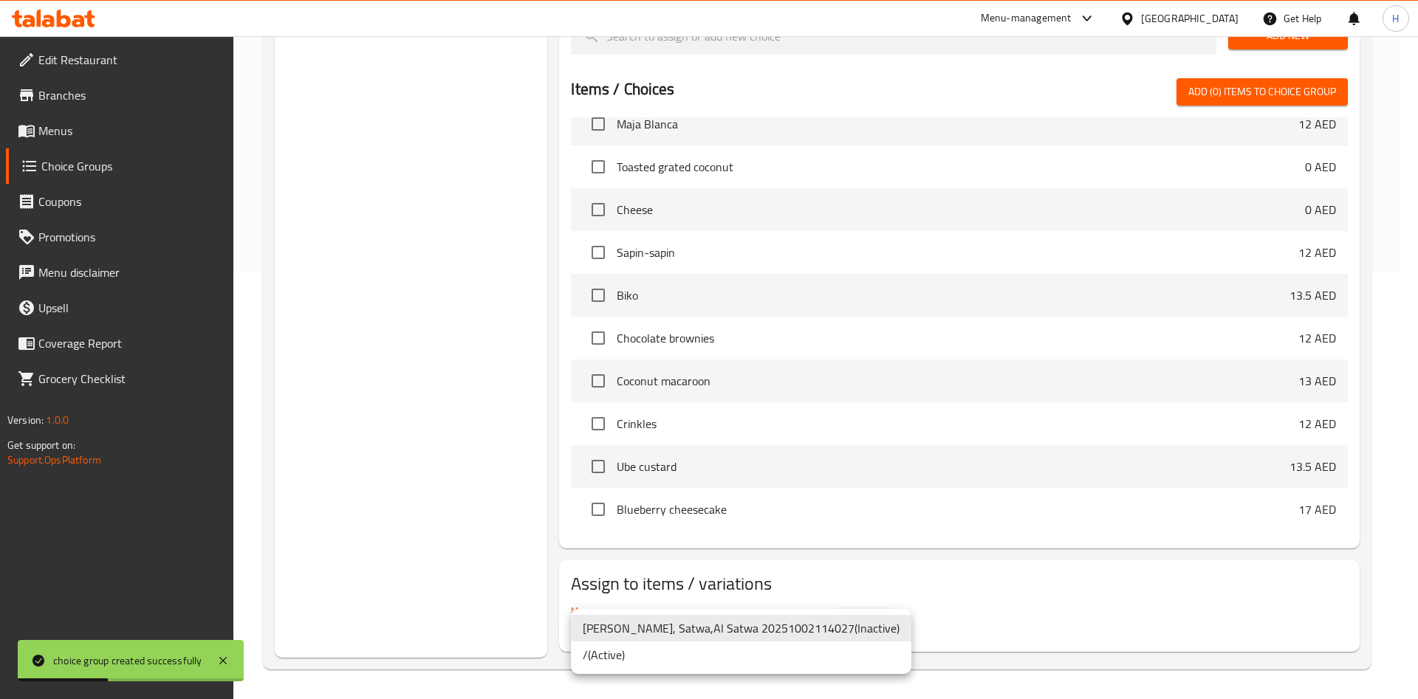
click at [1002, 623] on div at bounding box center [709, 349] width 1418 height 699
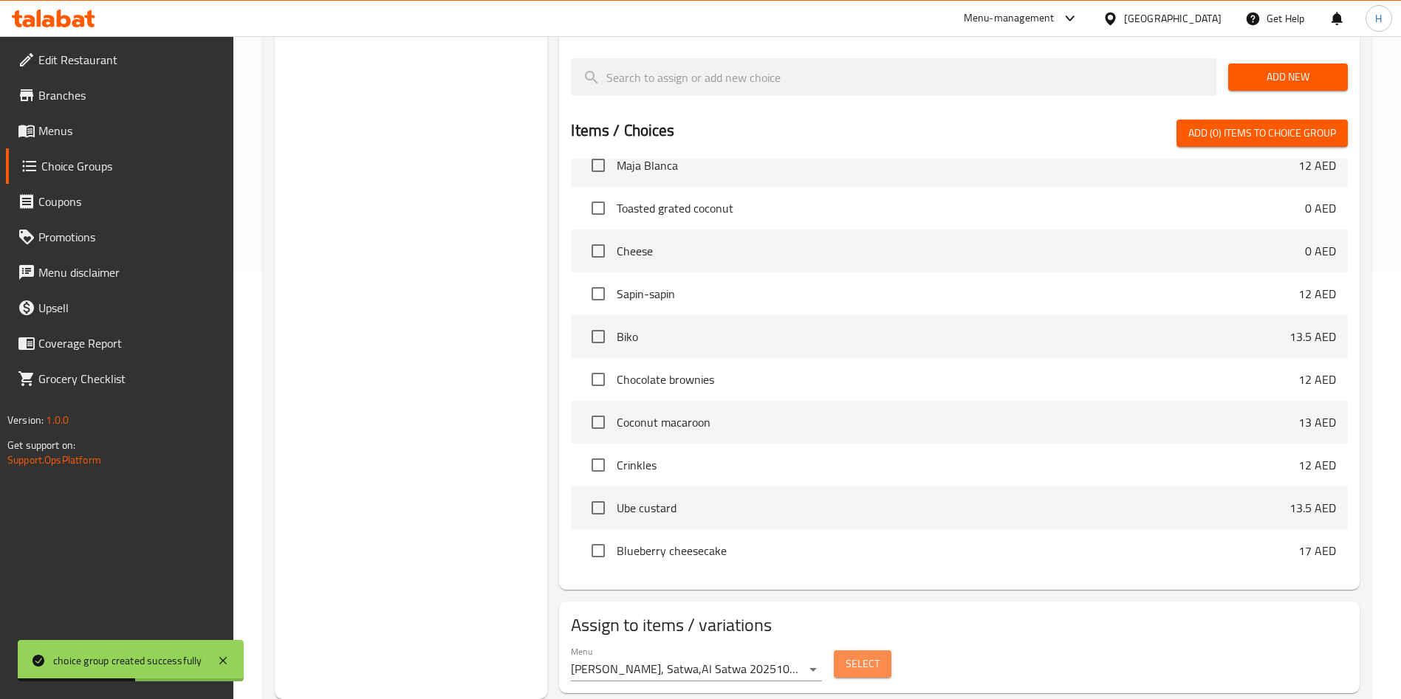
click at [860, 655] on span "Select" at bounding box center [863, 664] width 34 height 18
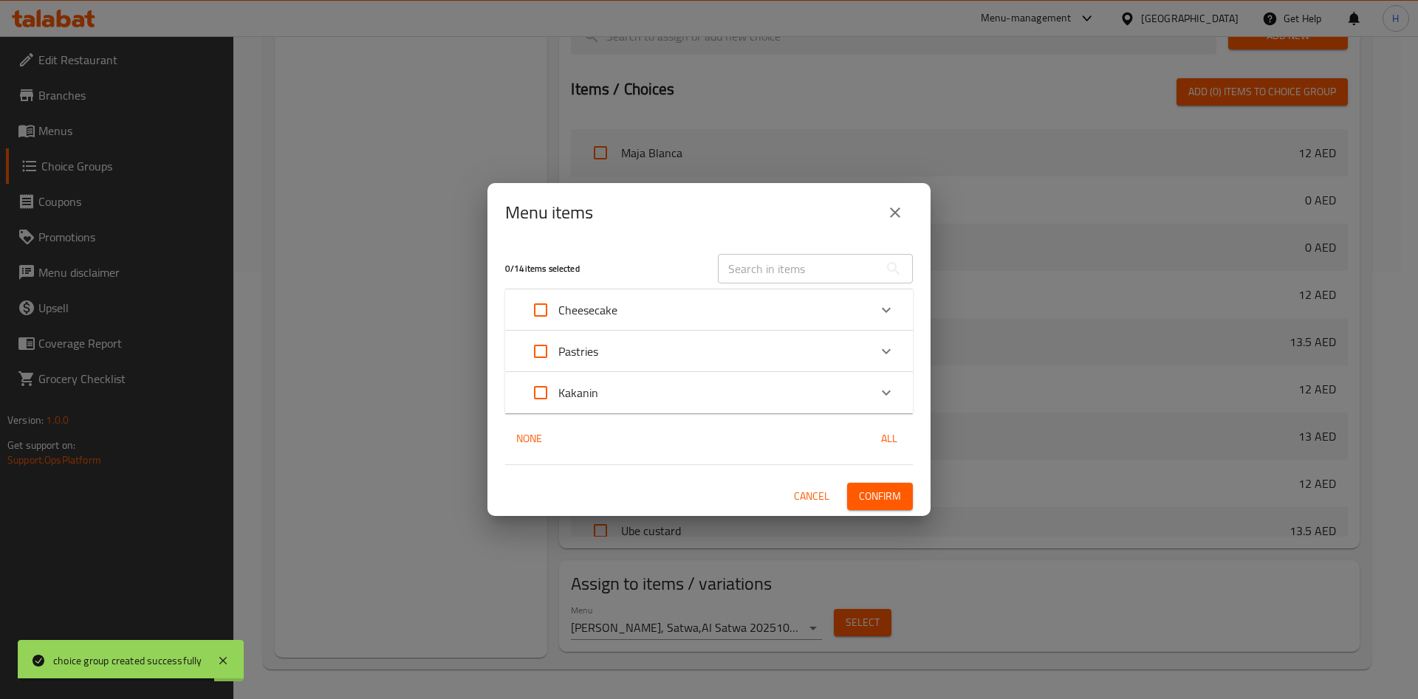
click at [858, 298] on div "Cheesecake" at bounding box center [696, 309] width 346 height 35
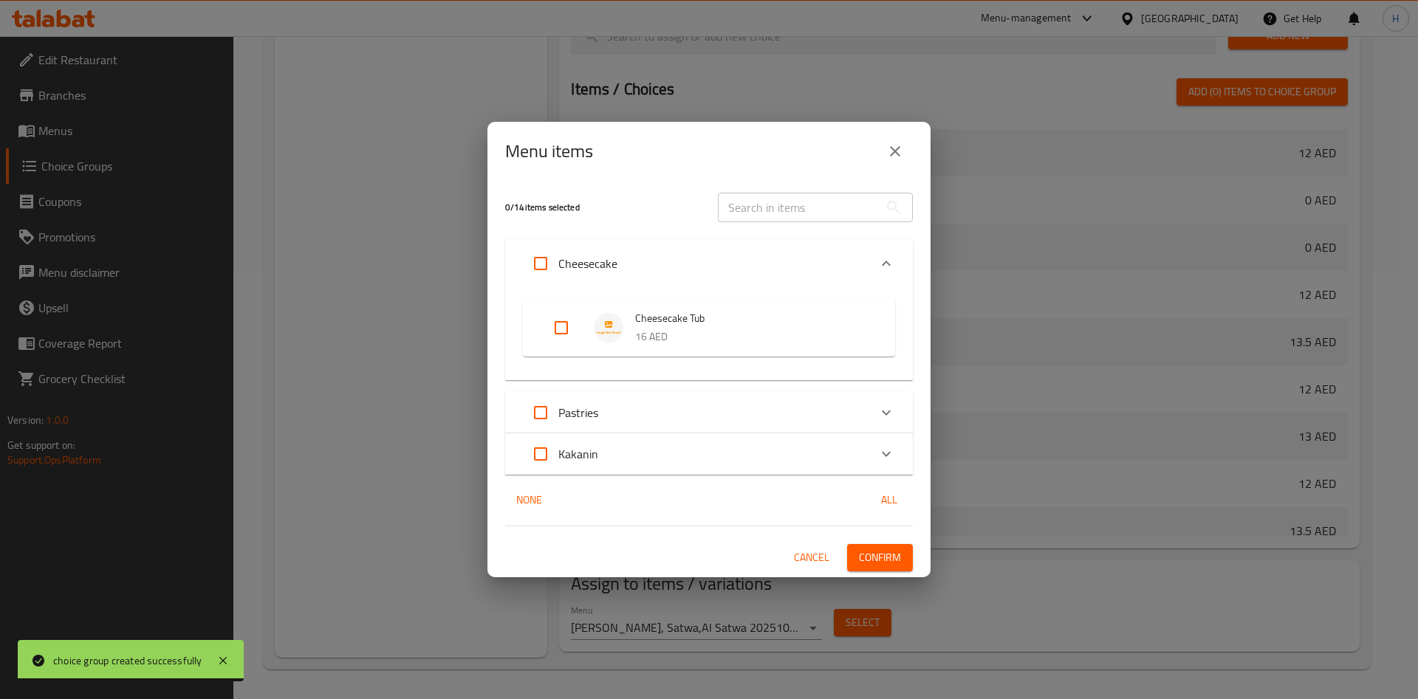
click at [891, 154] on icon "close" at bounding box center [895, 152] width 18 height 18
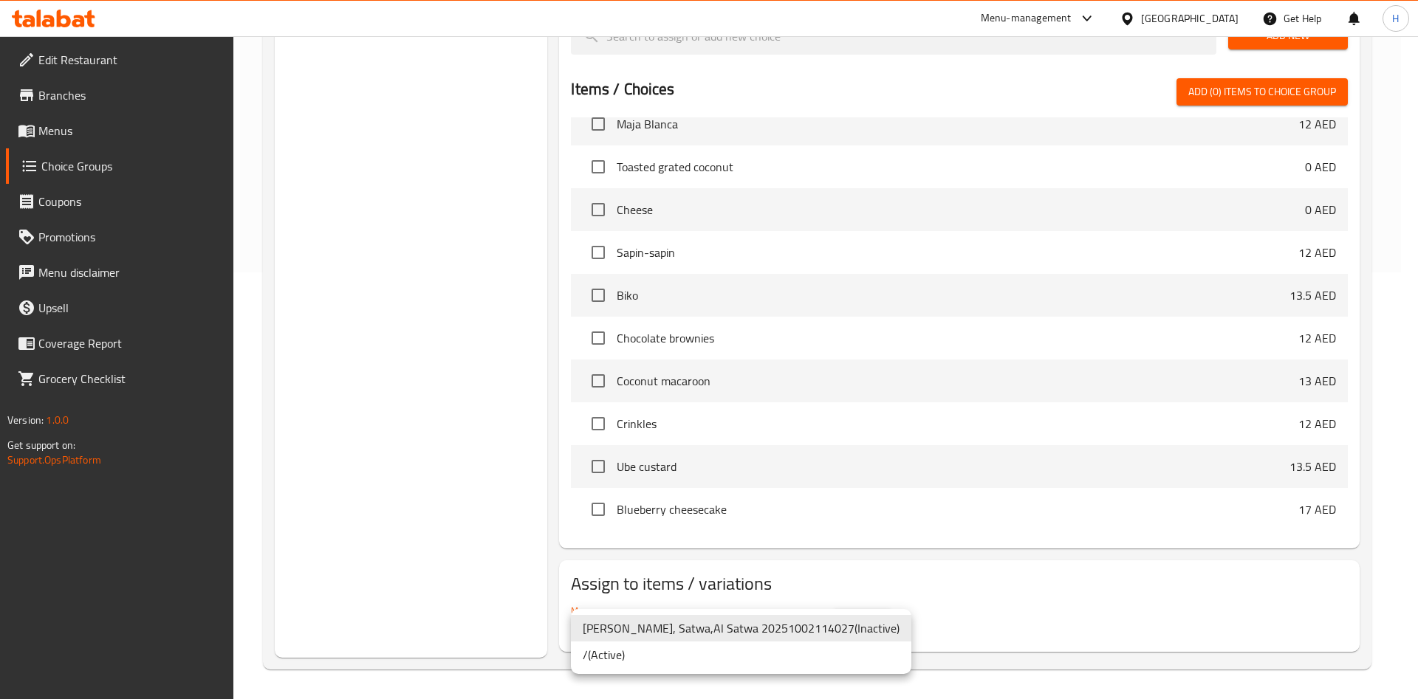
click at [631, 665] on li "/ ( Active )" at bounding box center [741, 655] width 340 height 27
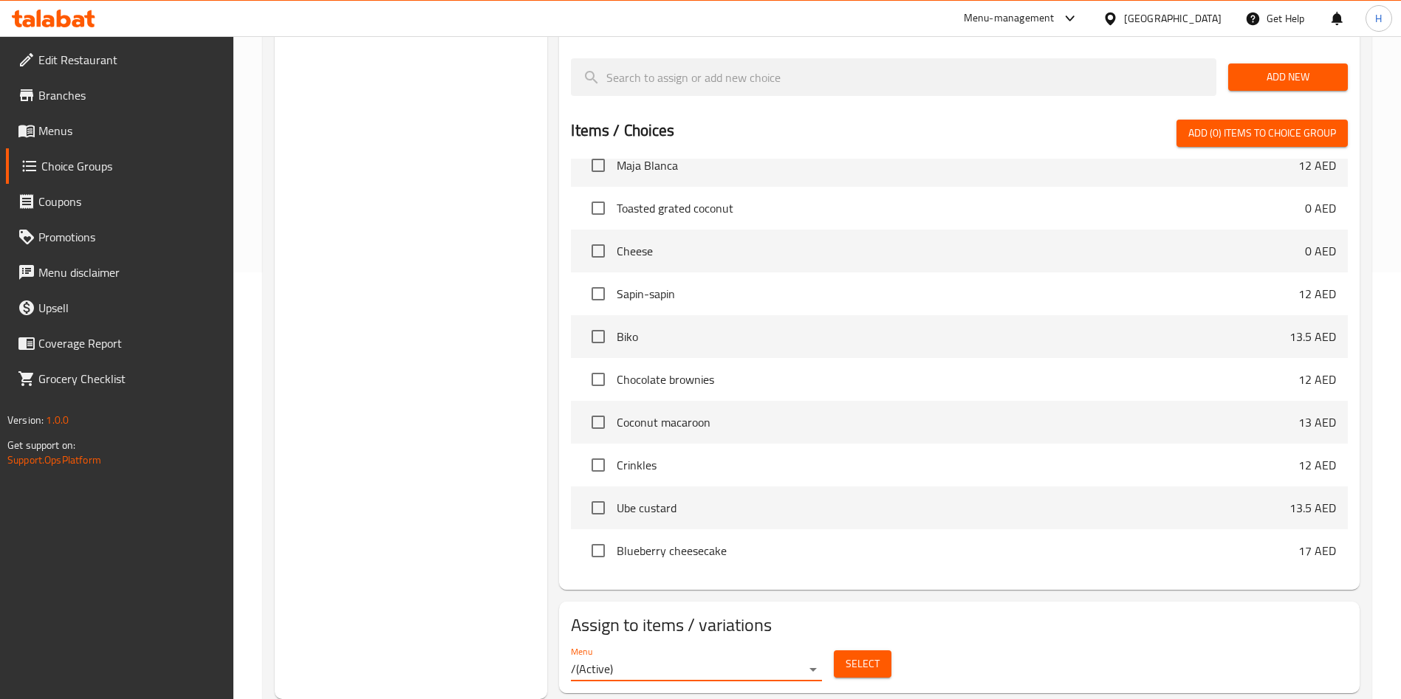
click at [849, 655] on span "Select" at bounding box center [863, 664] width 34 height 18
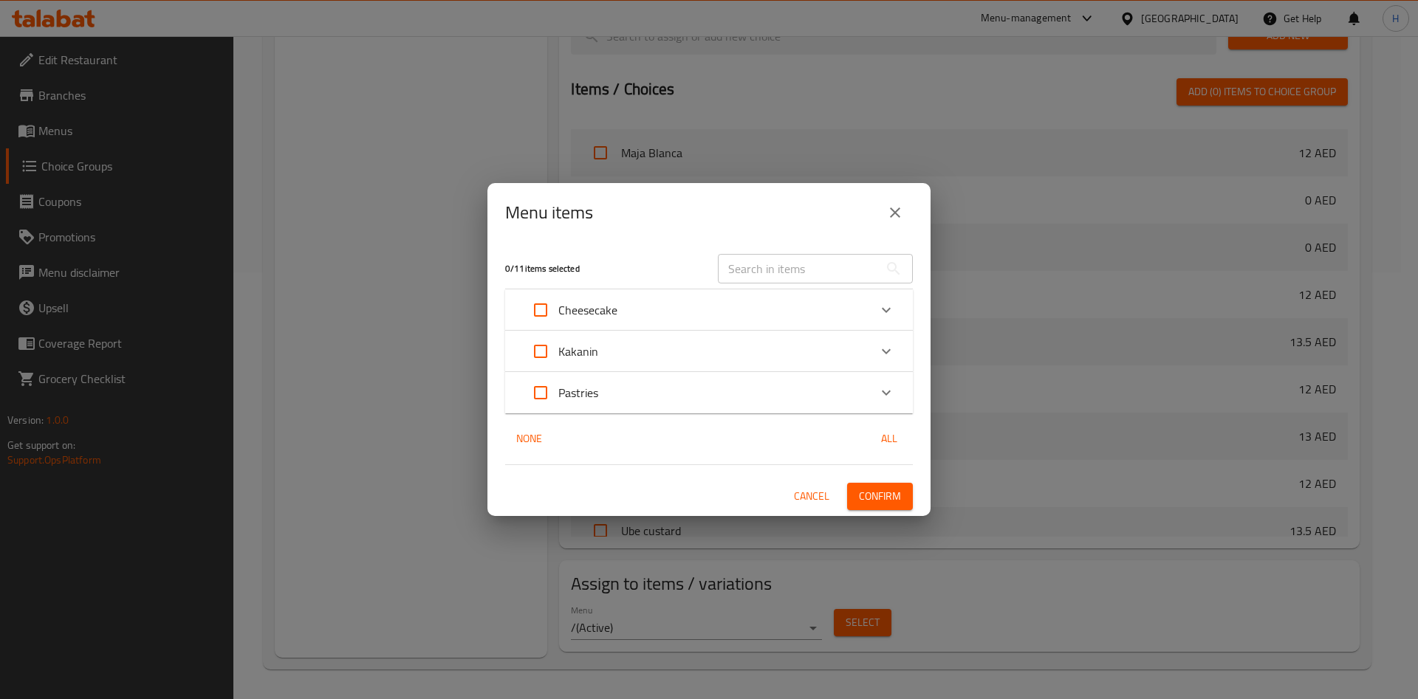
click at [696, 351] on div "Kakanin" at bounding box center [696, 351] width 346 height 35
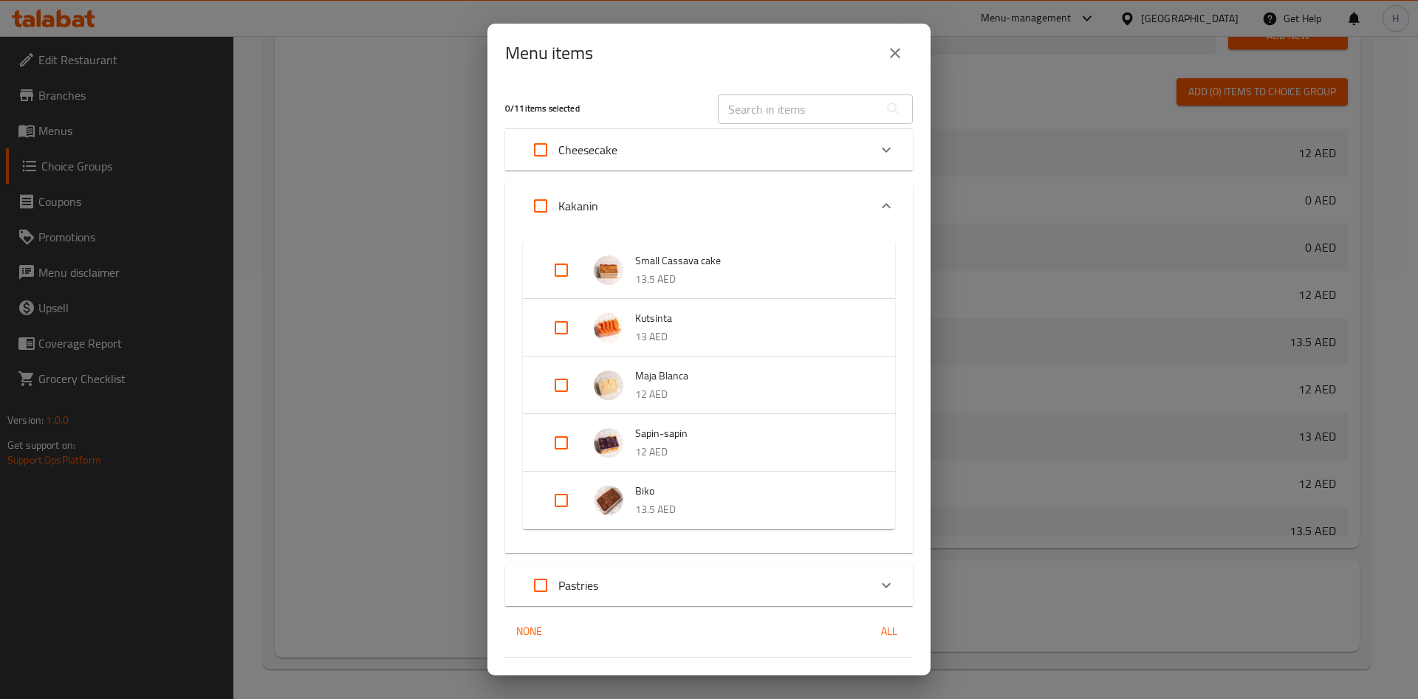
click at [686, 315] on span "Kutsinta" at bounding box center [750, 318] width 230 height 18
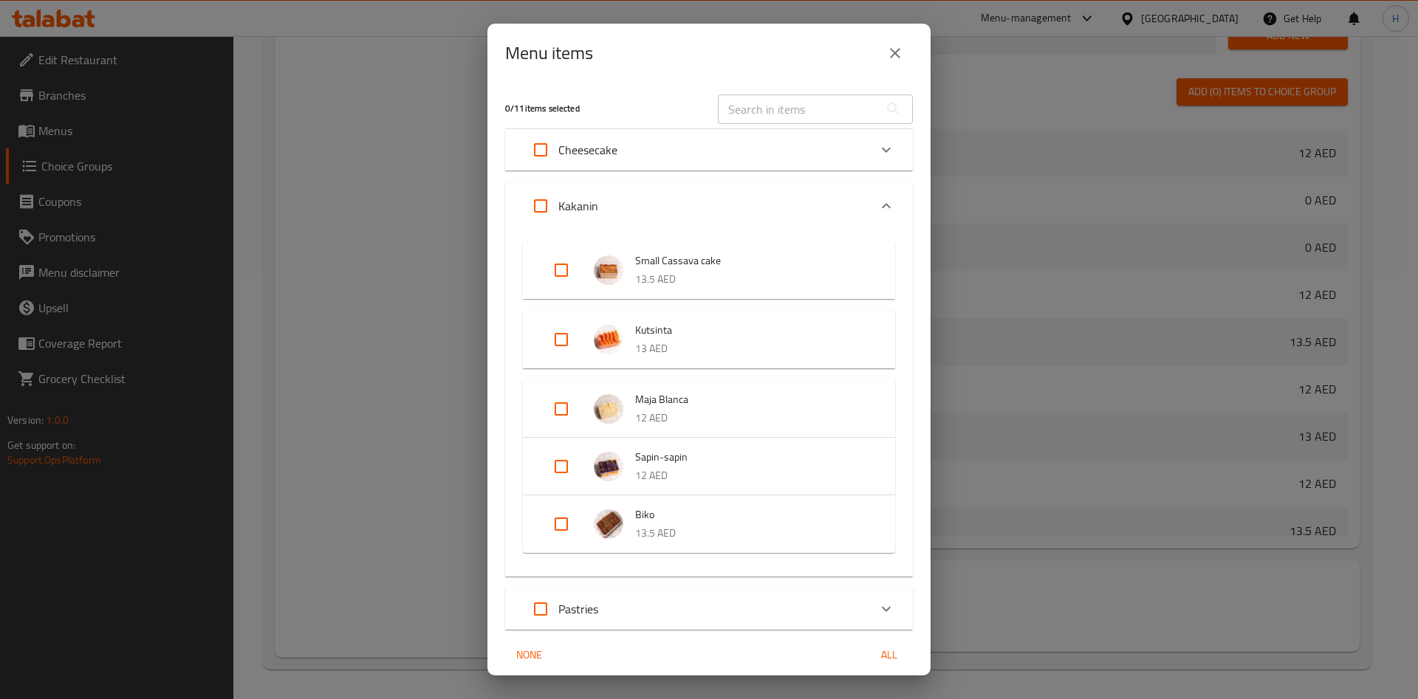
click at [671, 341] on p "13 AED" at bounding box center [750, 349] width 230 height 18
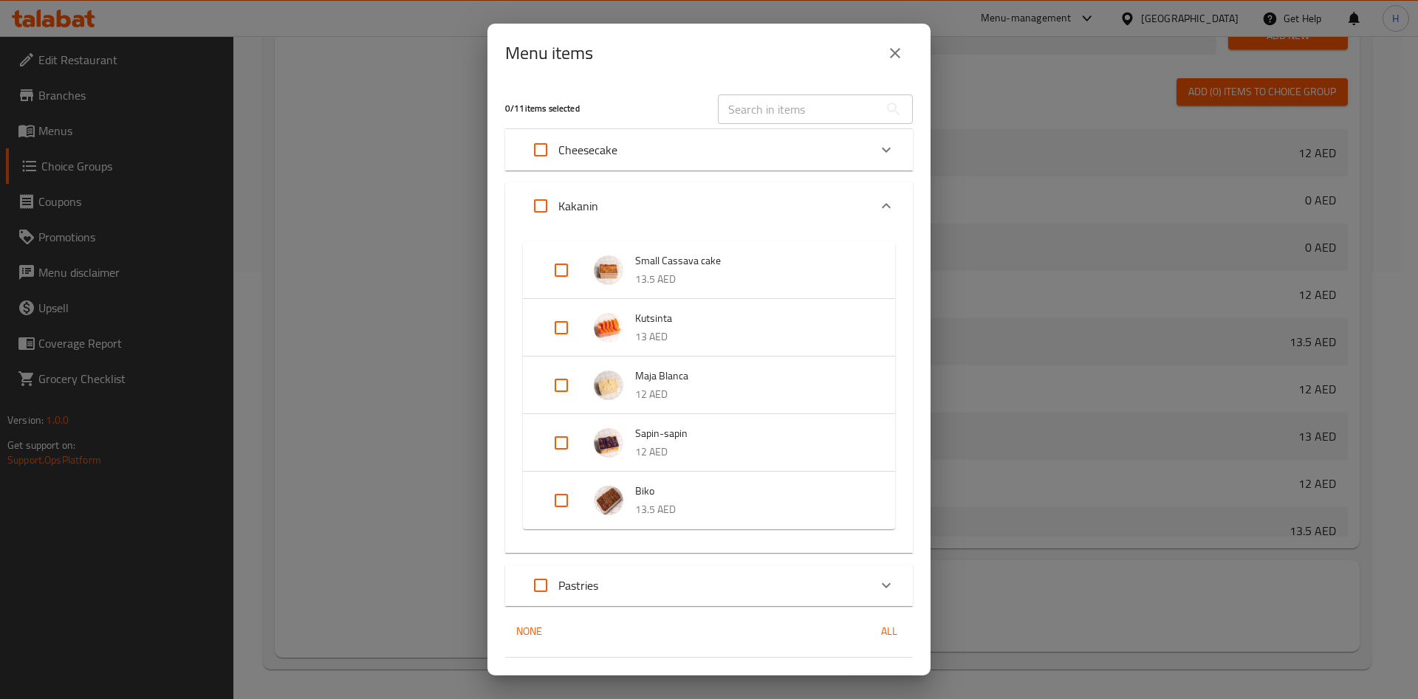
click at [558, 323] on input "Expand" at bounding box center [561, 327] width 35 height 35
checkbox input "true"
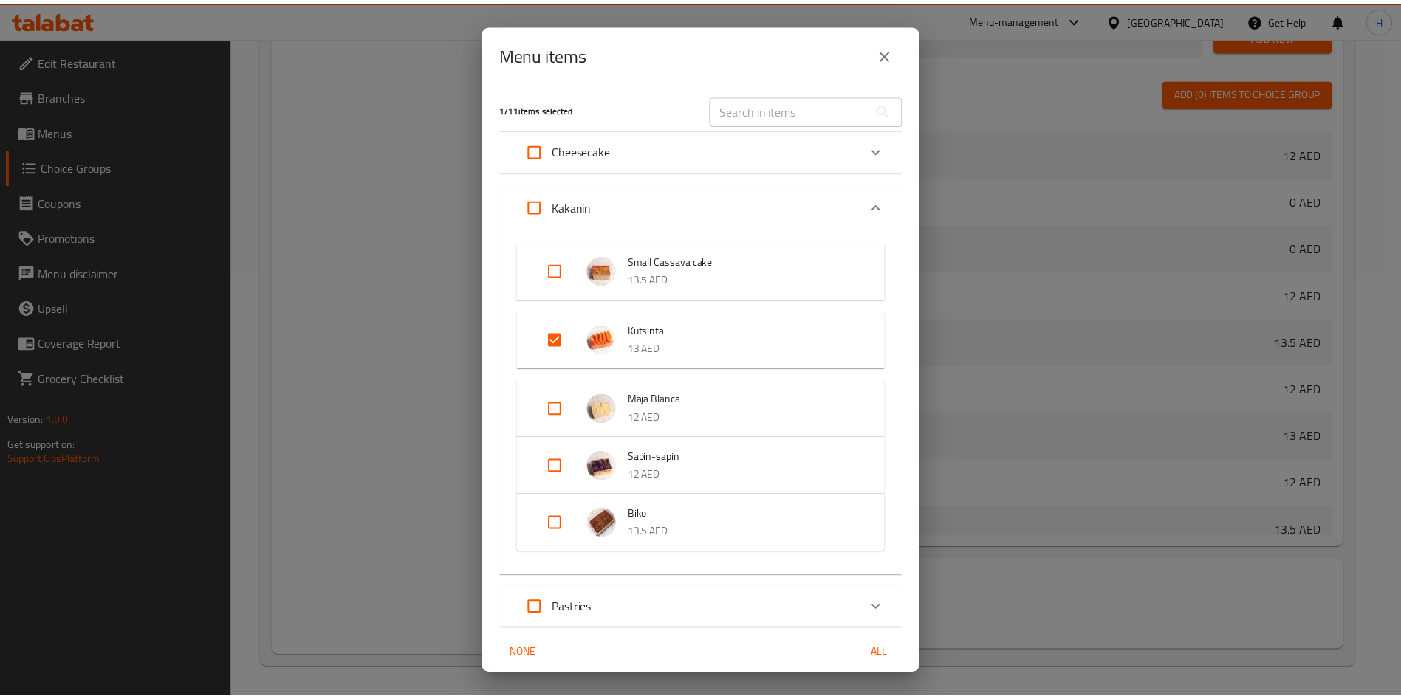
scroll to position [57, 0]
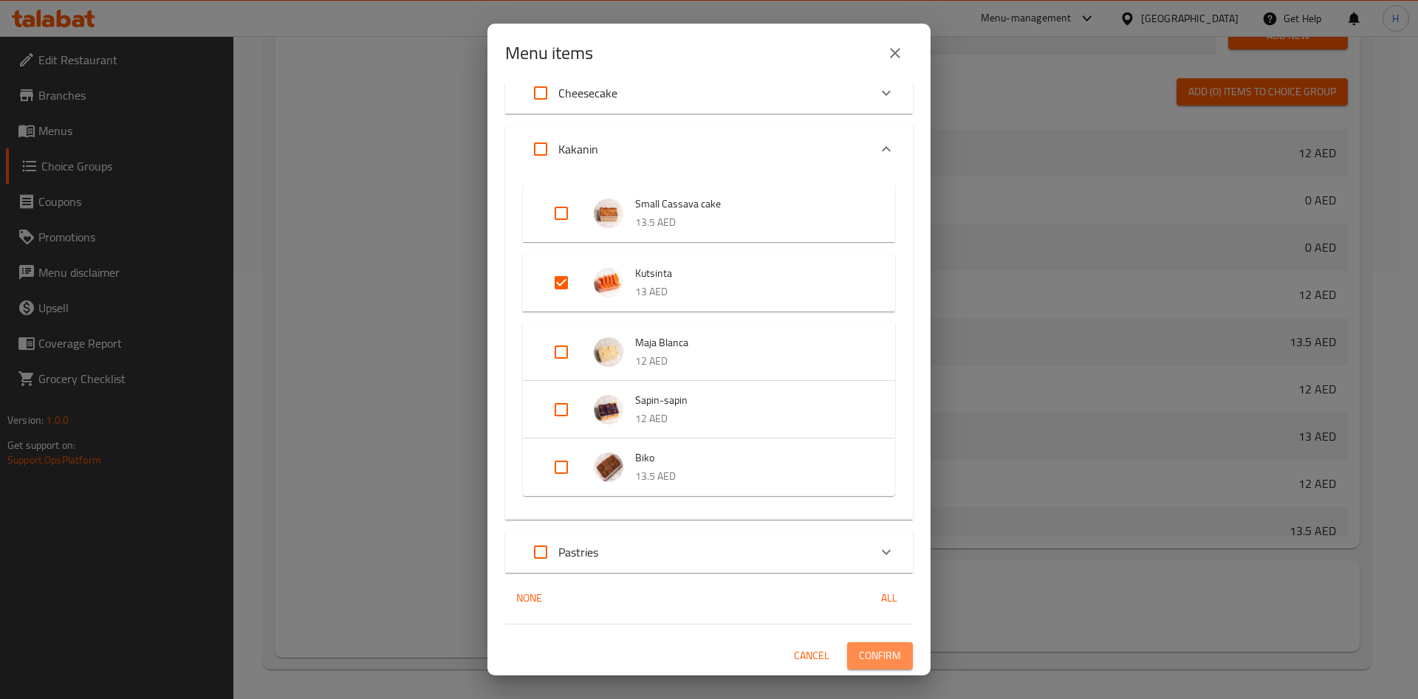
click at [847, 656] on button "Confirm" at bounding box center [880, 655] width 66 height 27
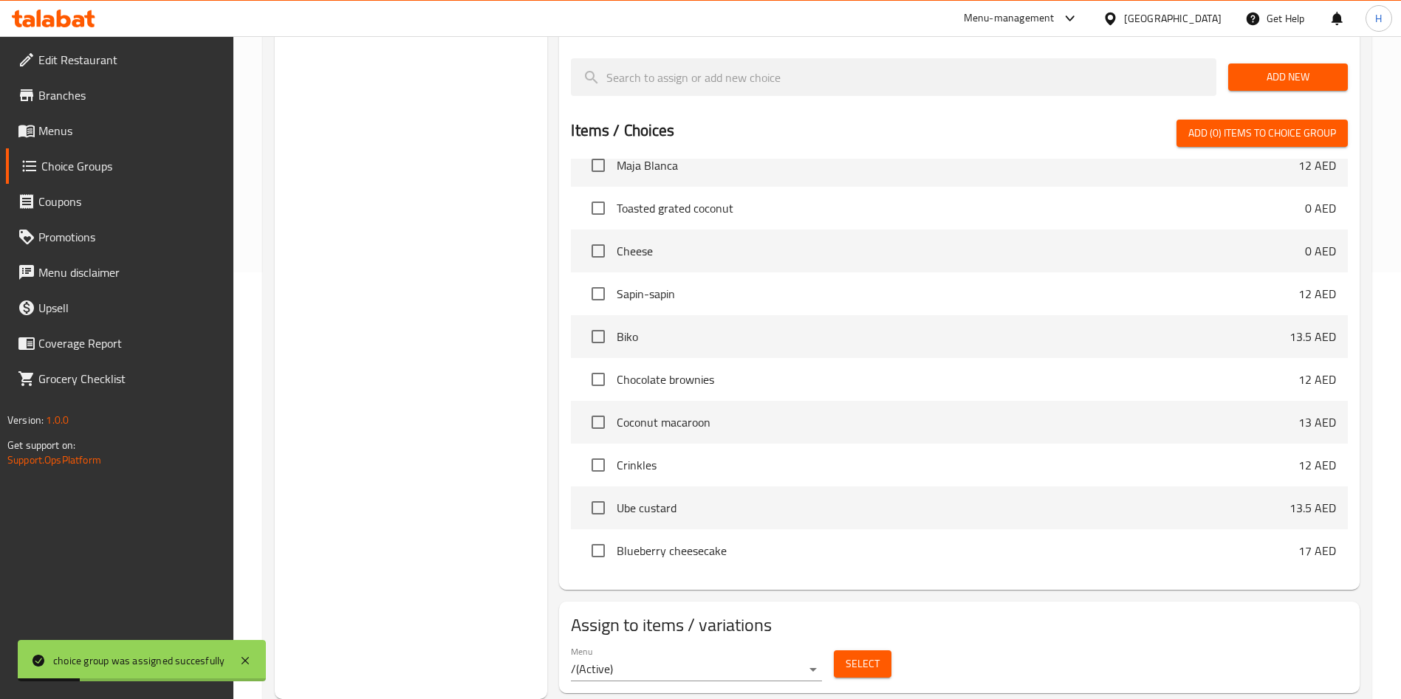
scroll to position [0, 0]
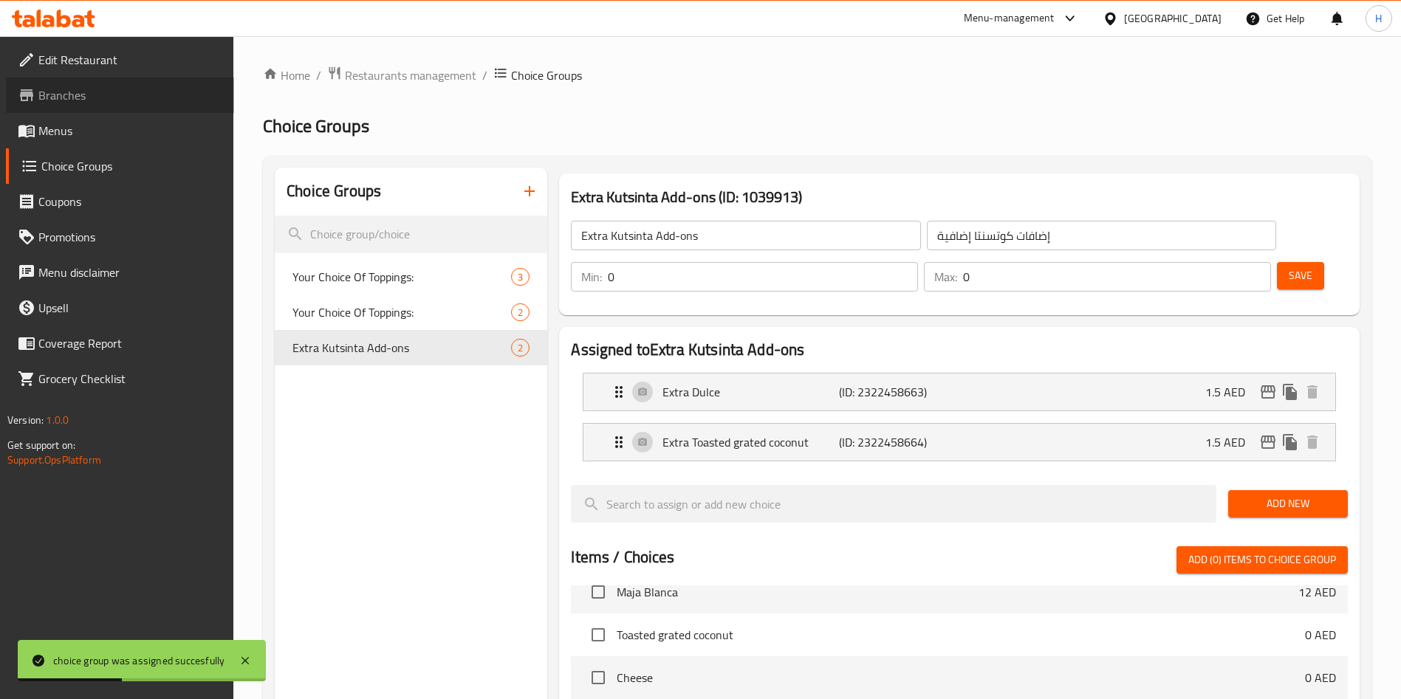
click at [78, 100] on span "Branches" at bounding box center [130, 95] width 184 height 18
